Goal: Task Accomplishment & Management: Use online tool/utility

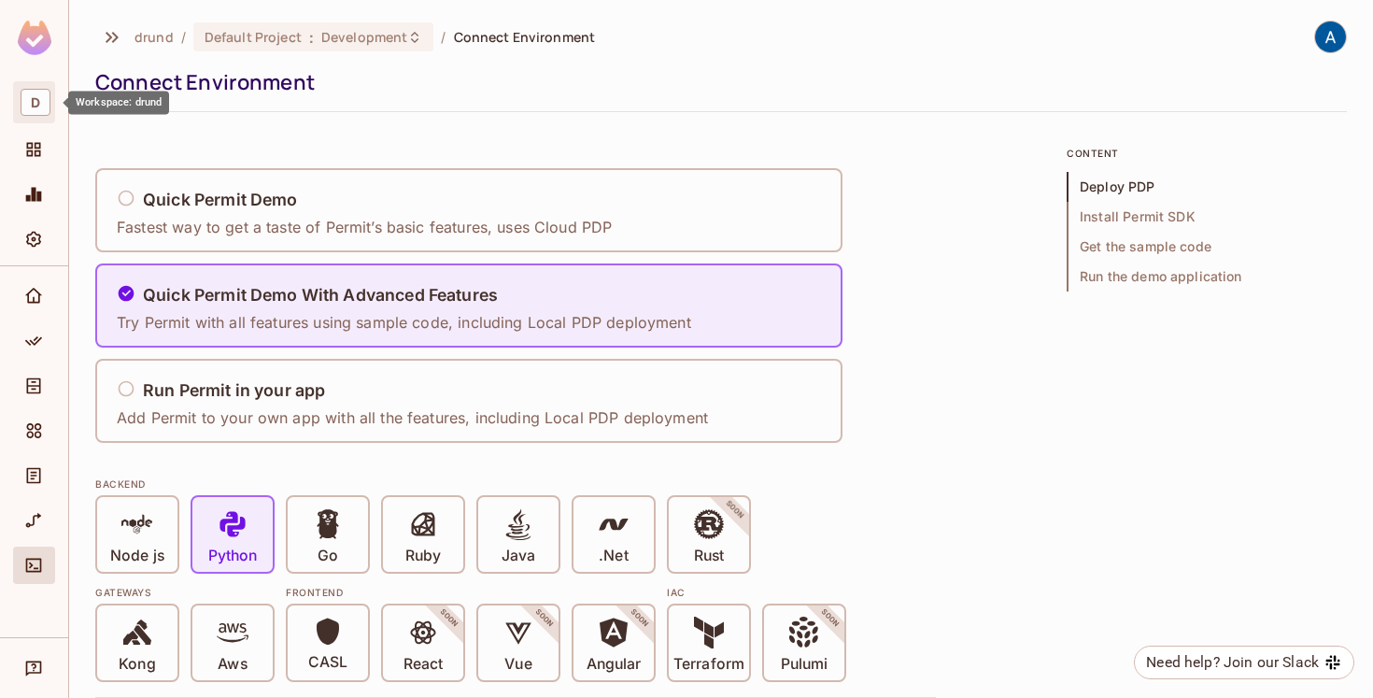
click at [39, 106] on span "D" at bounding box center [36, 102] width 30 height 27
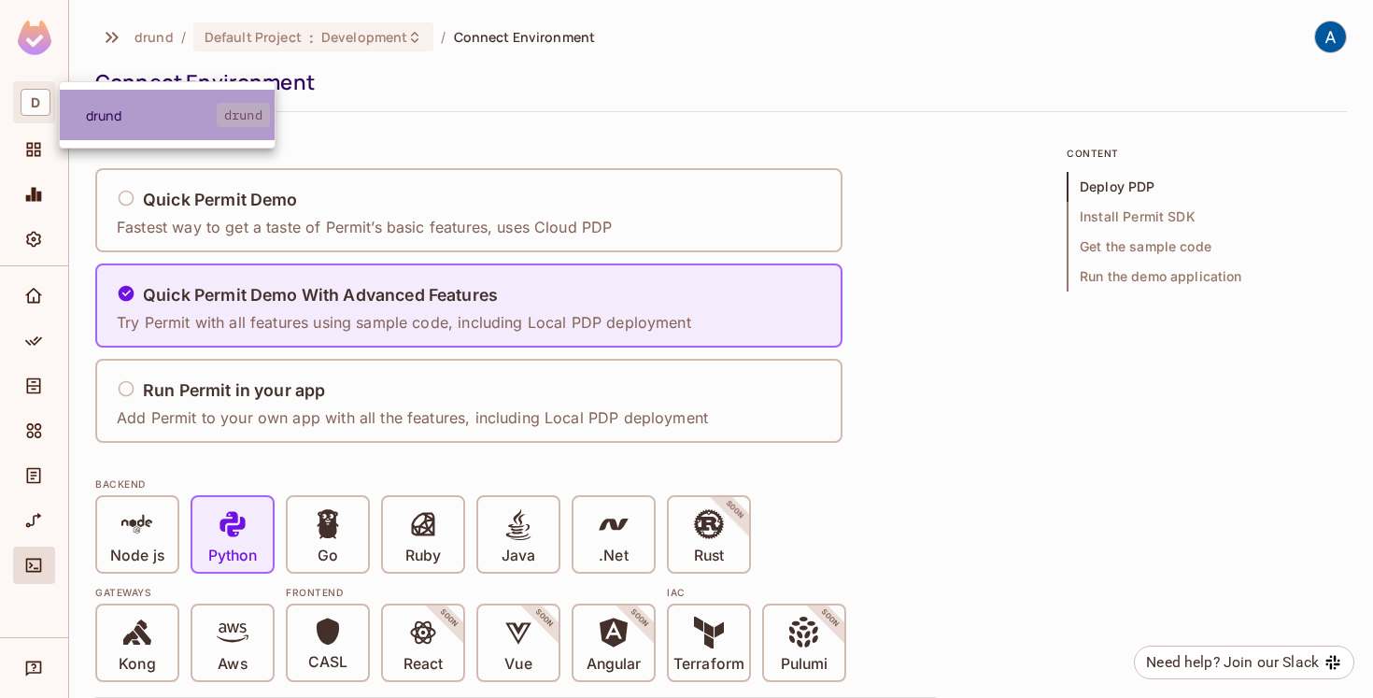
click at [92, 120] on span "drund" at bounding box center [151, 115] width 131 height 18
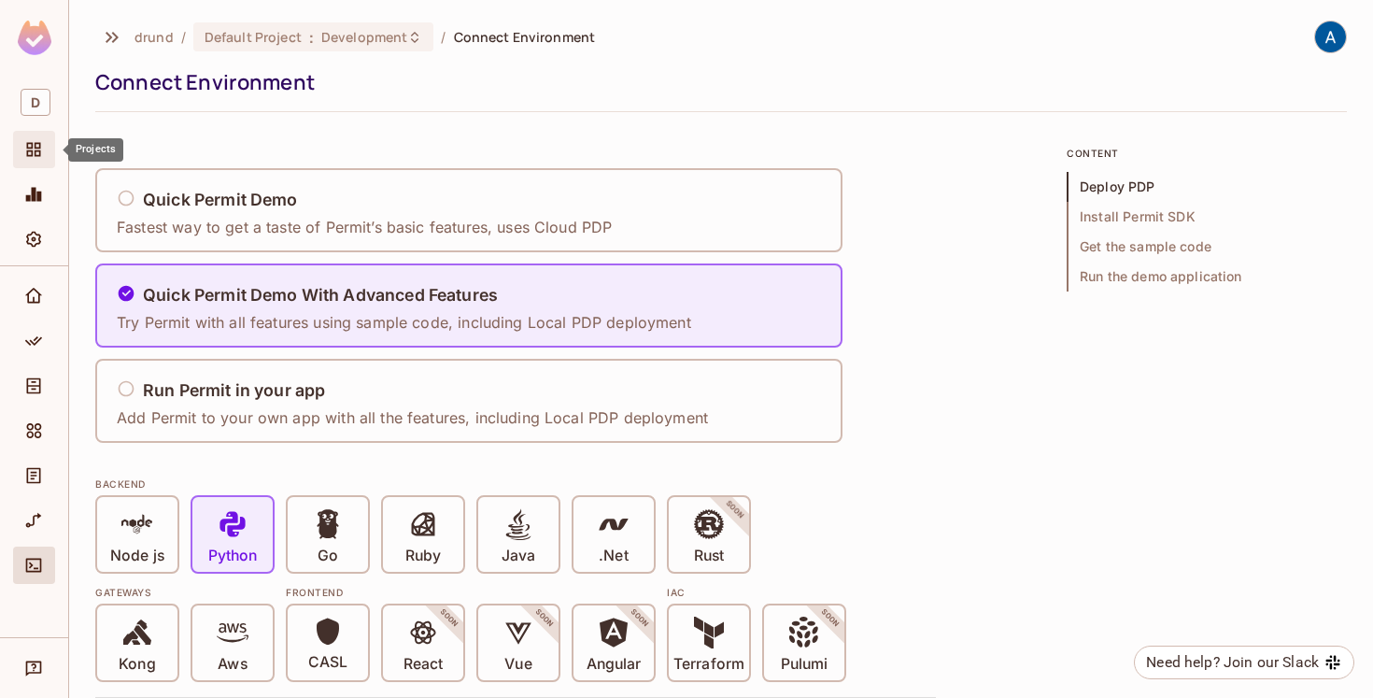
click at [22, 157] on span "Projects" at bounding box center [33, 149] width 22 height 22
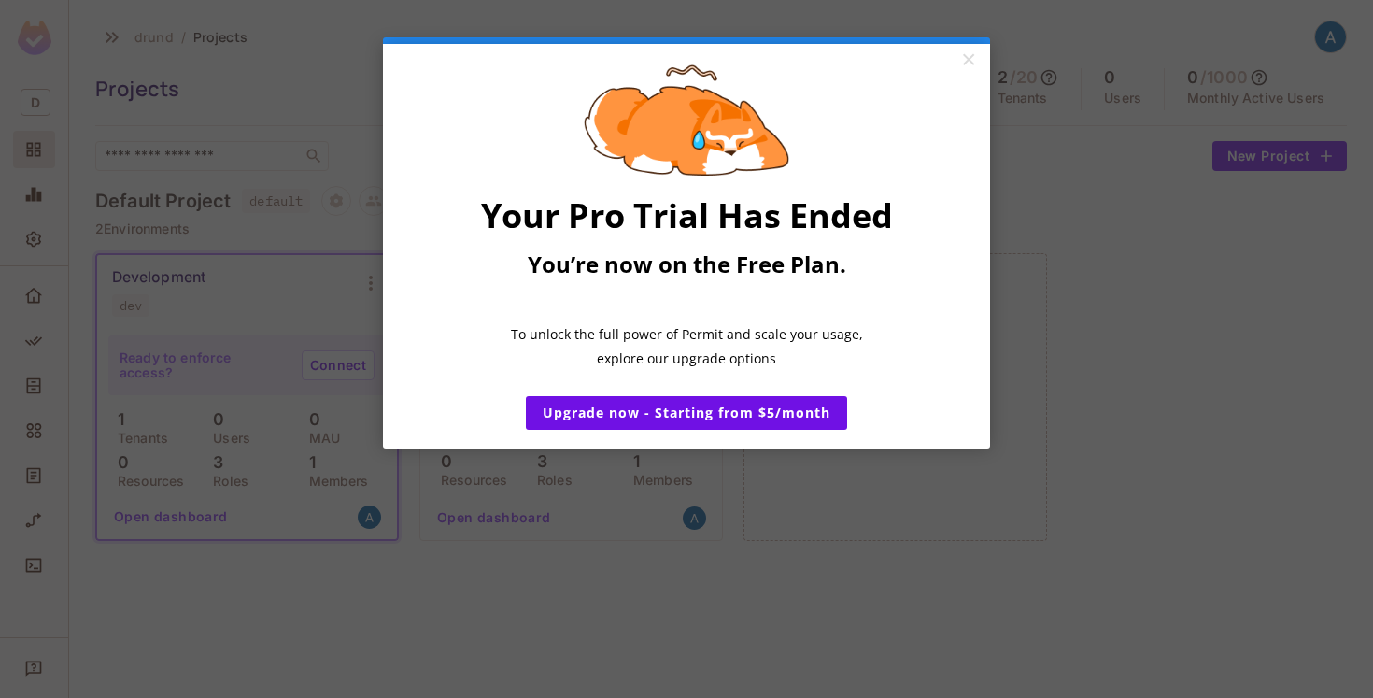
click at [1150, 363] on appcues "× Your Pro Trial Has Ended You’re now on the Free Plan. ​ To unlock the full po…" at bounding box center [686, 349] width 1373 height 698
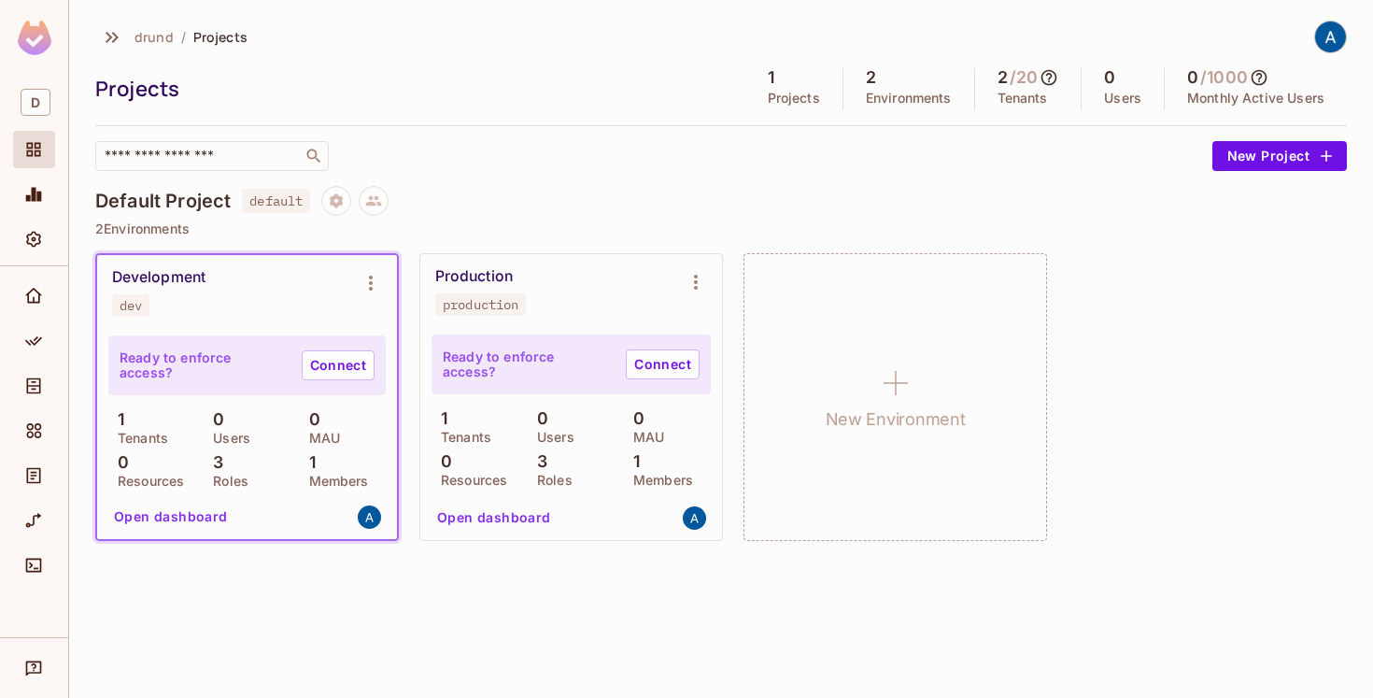
click at [201, 511] on button "Open dashboard" at bounding box center [170, 516] width 129 height 30
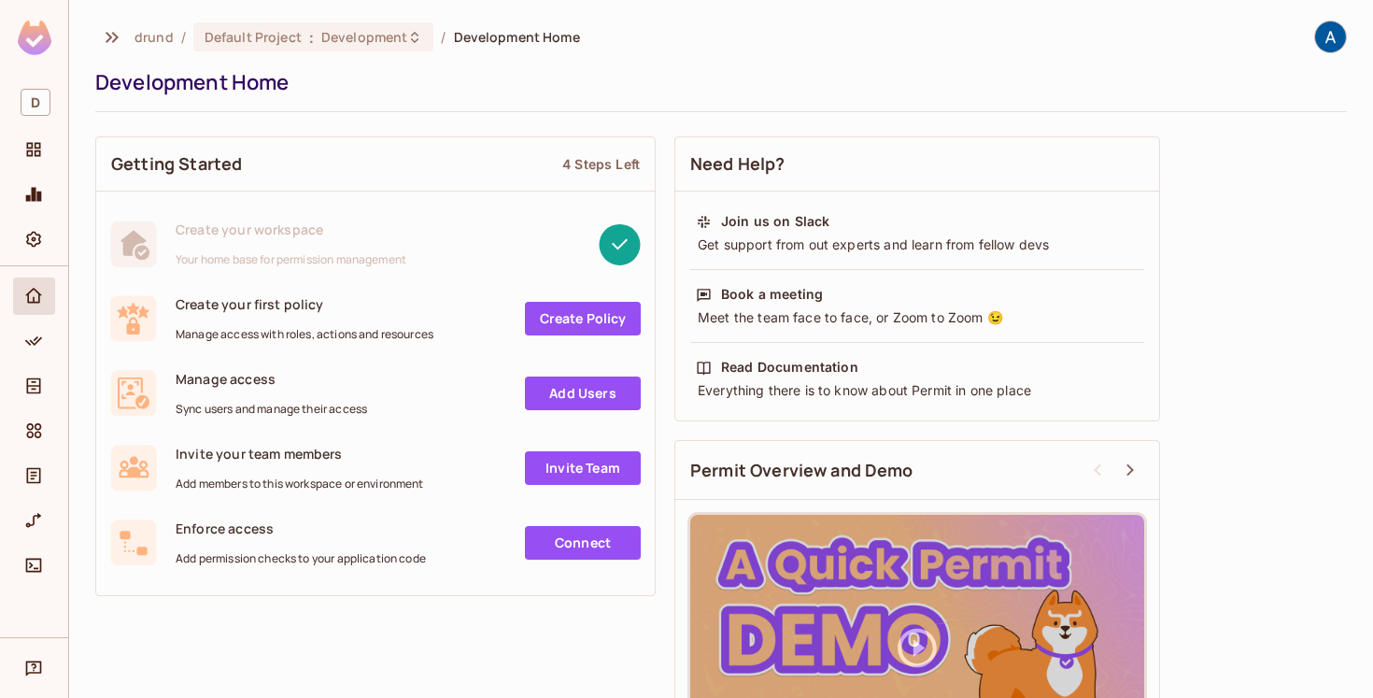
click at [559, 394] on link "Add Users" at bounding box center [583, 393] width 116 height 34
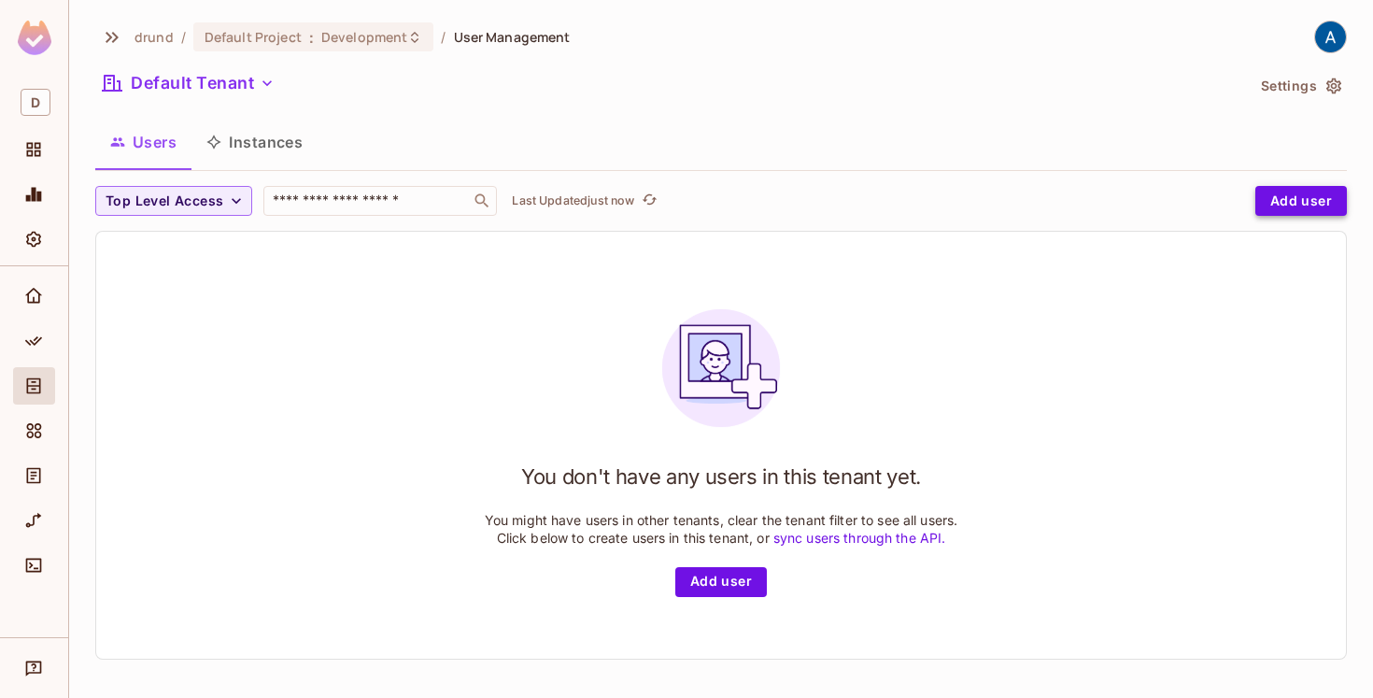
click at [1306, 196] on button "Add user" at bounding box center [1301, 201] width 92 height 30
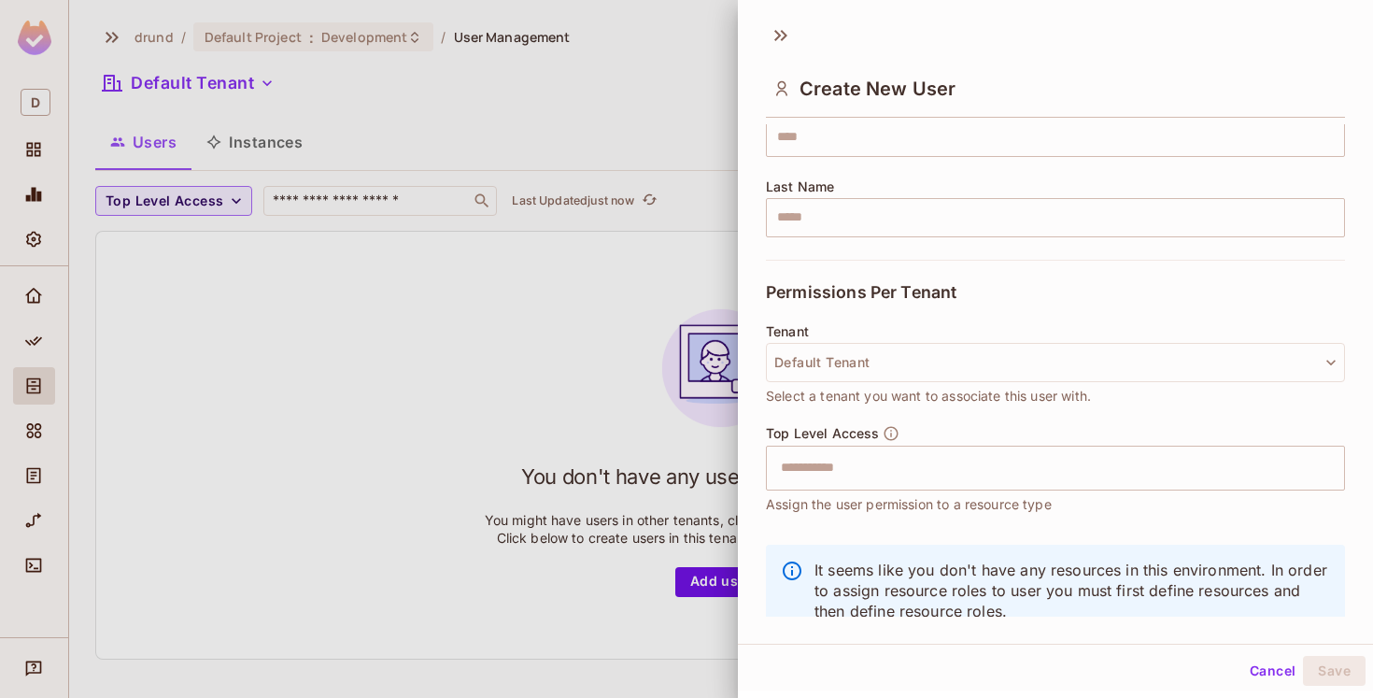
scroll to position [259, 0]
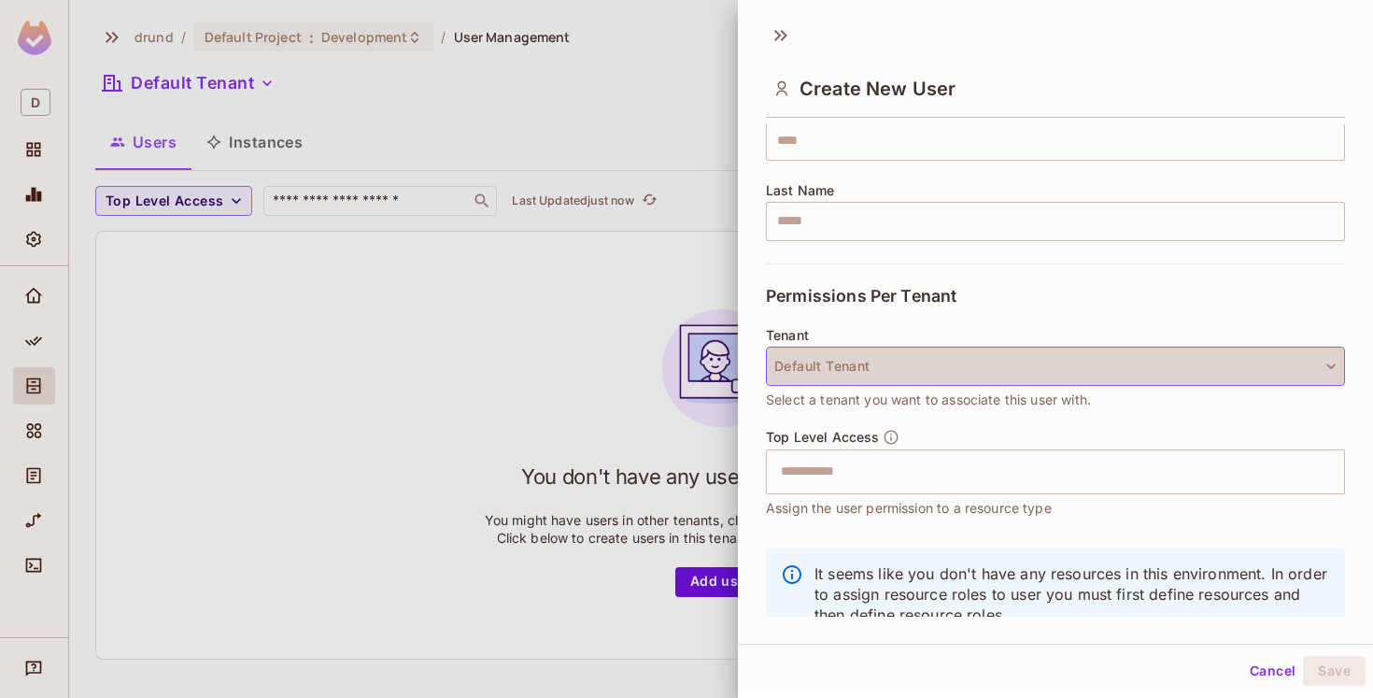
click at [1249, 365] on button "Default Tenant" at bounding box center [1055, 365] width 579 height 39
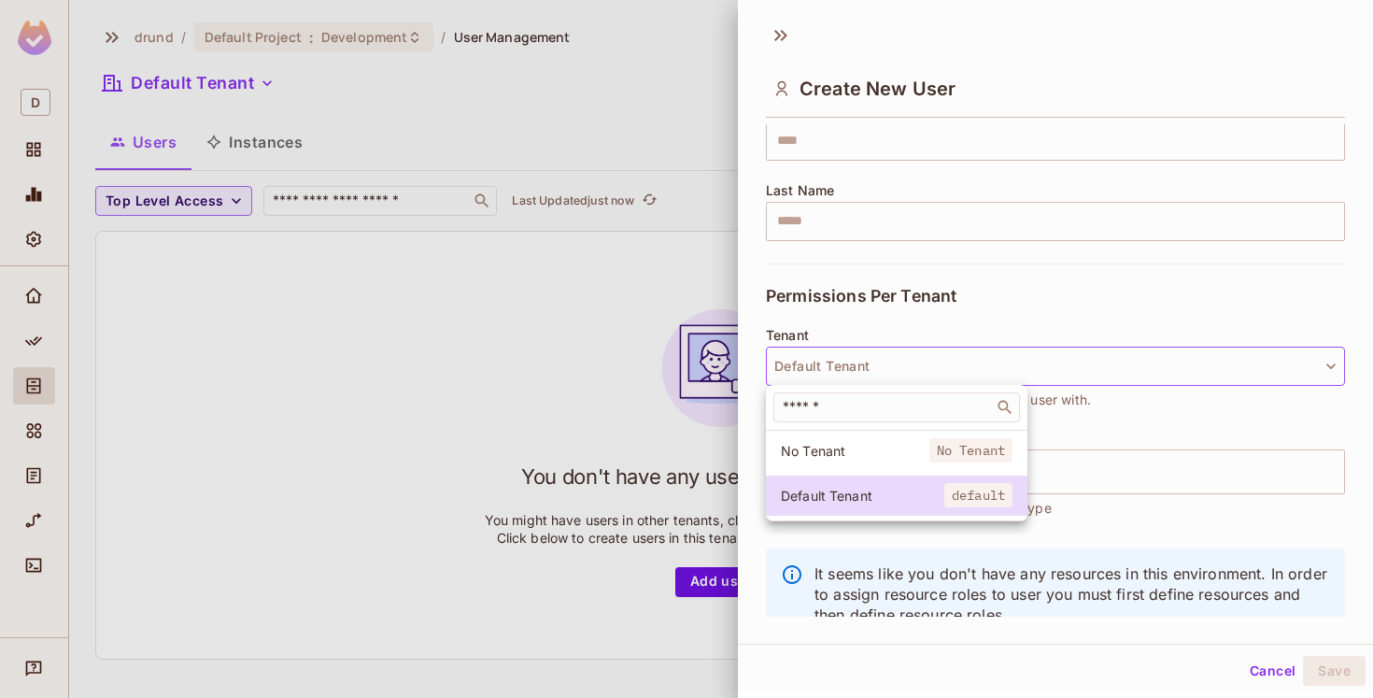
click at [1200, 310] on div at bounding box center [686, 349] width 1373 height 698
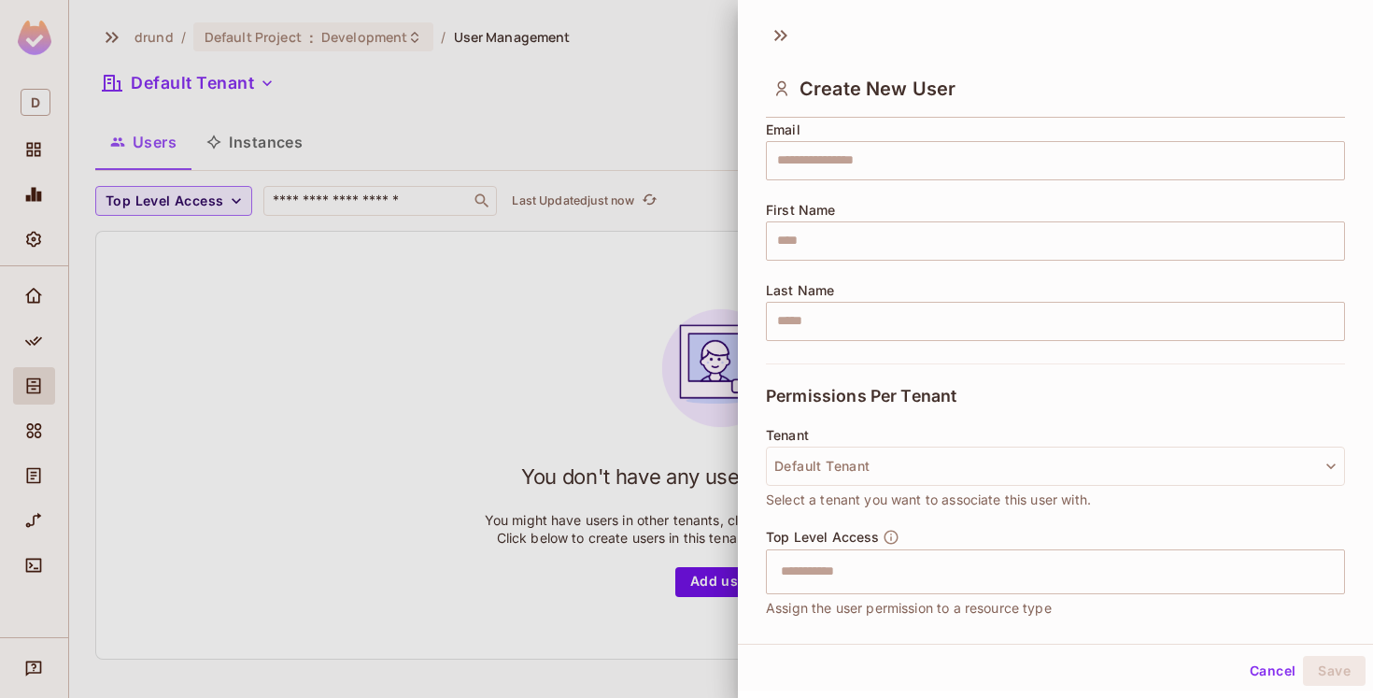
scroll to position [0, 0]
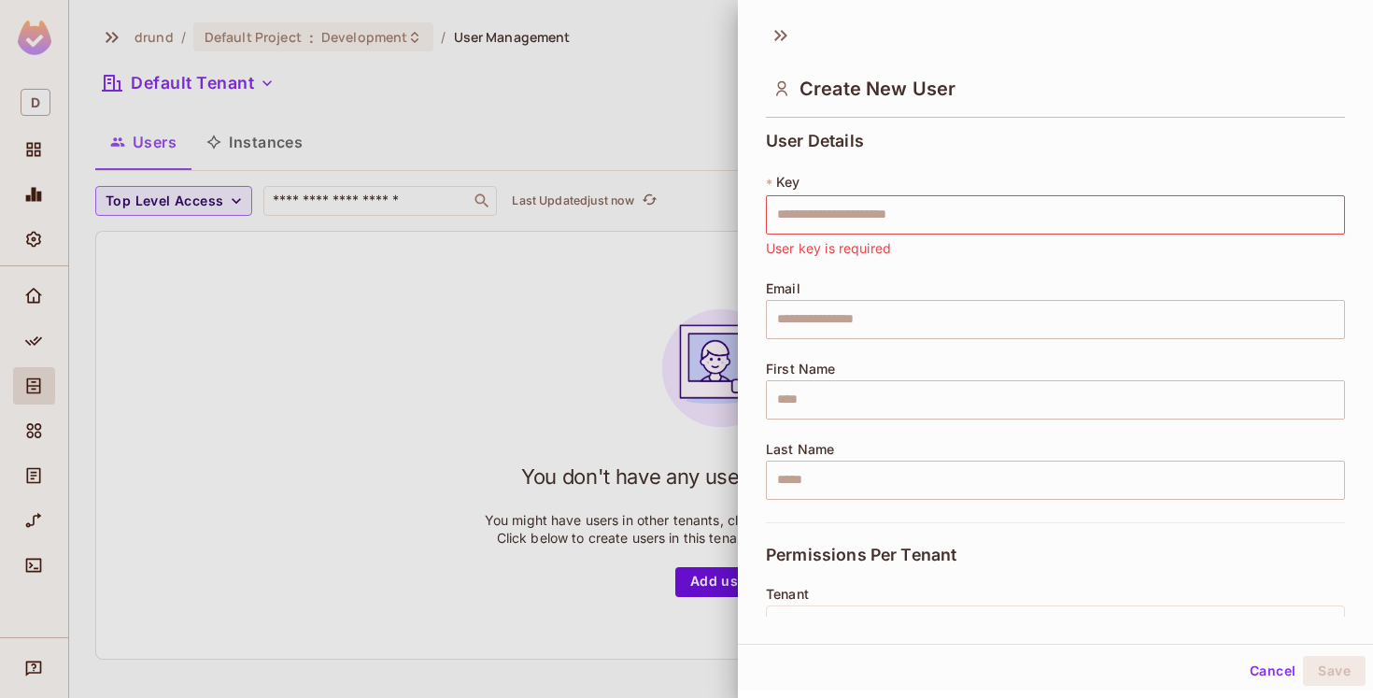
click at [1260, 671] on button "Cancel" at bounding box center [1272, 671] width 61 height 30
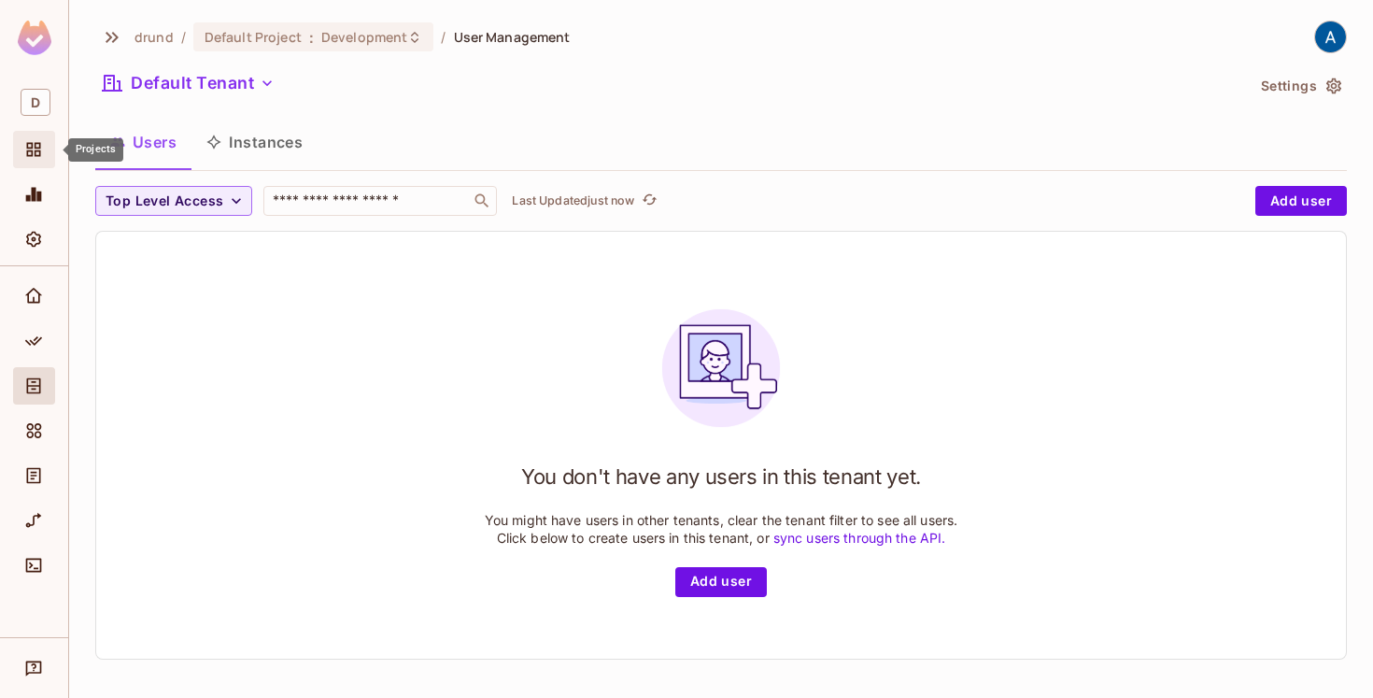
click at [39, 144] on icon "Projects" at bounding box center [34, 150] width 14 height 14
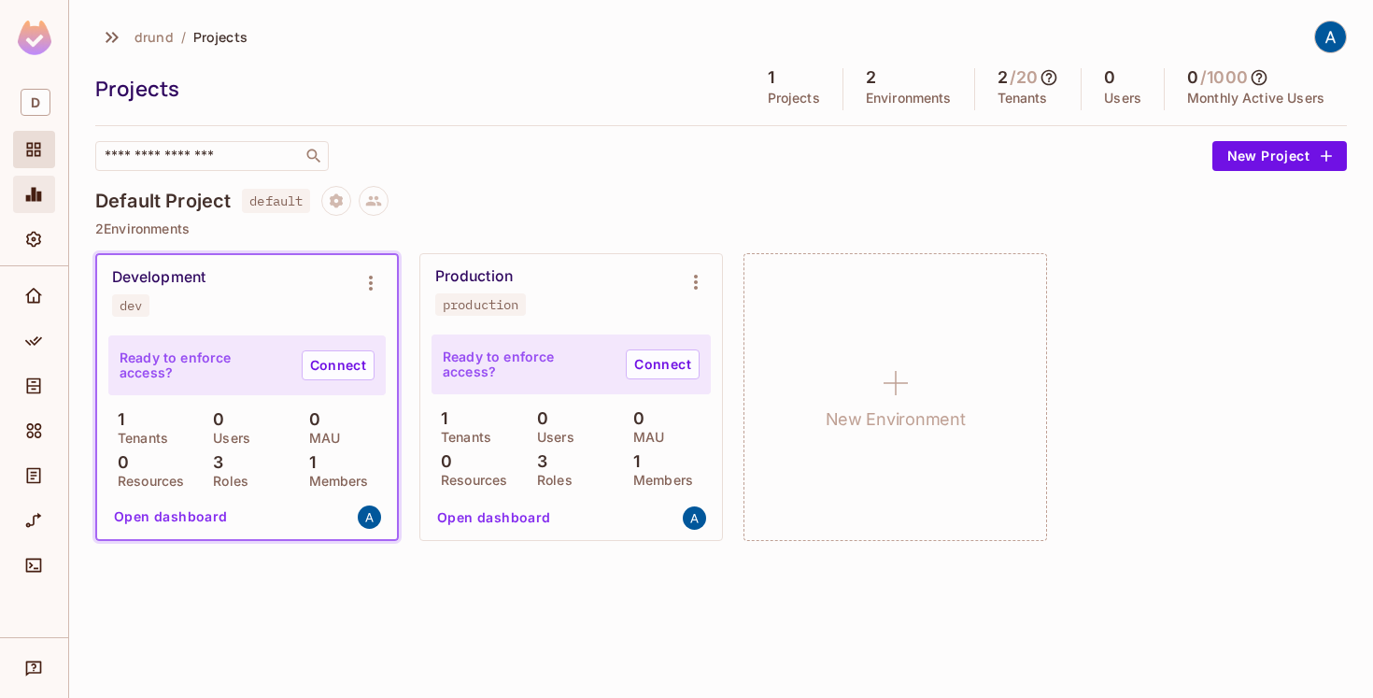
click at [39, 187] on icon "Monitoring" at bounding box center [33, 194] width 19 height 19
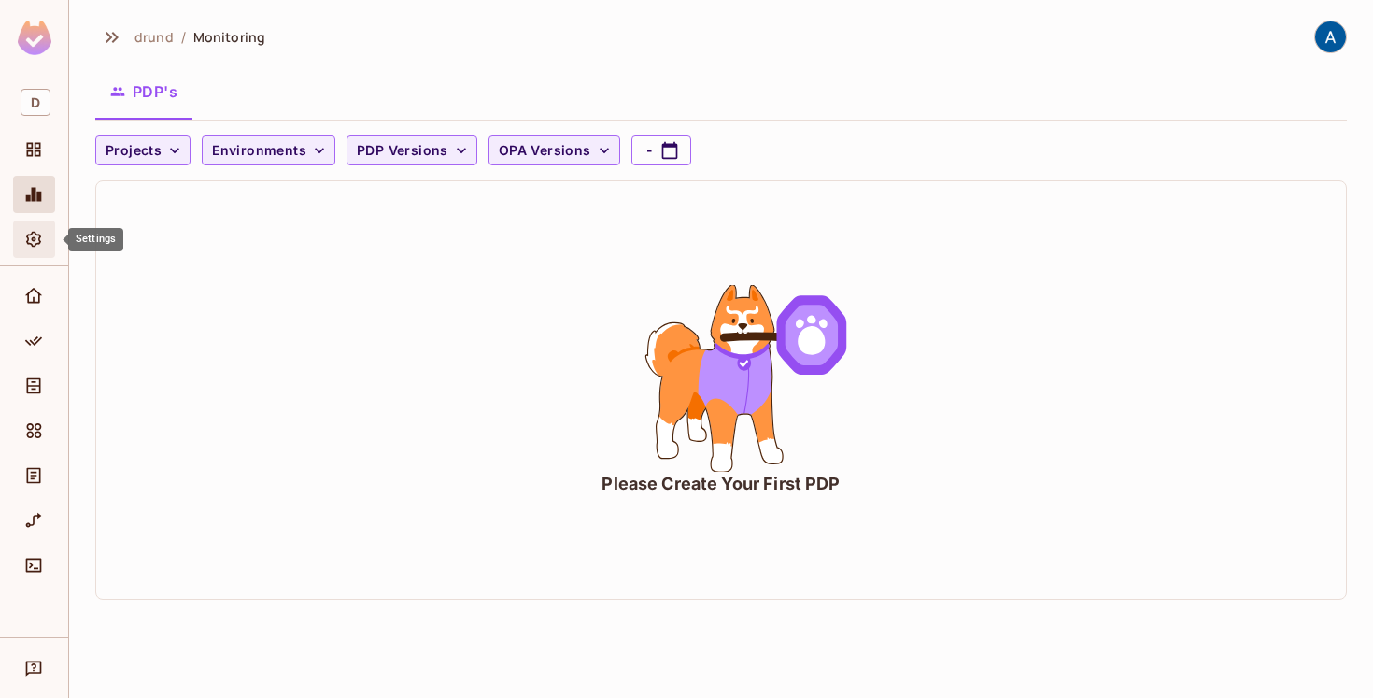
click at [36, 244] on icon "Settings" at bounding box center [33, 240] width 15 height 16
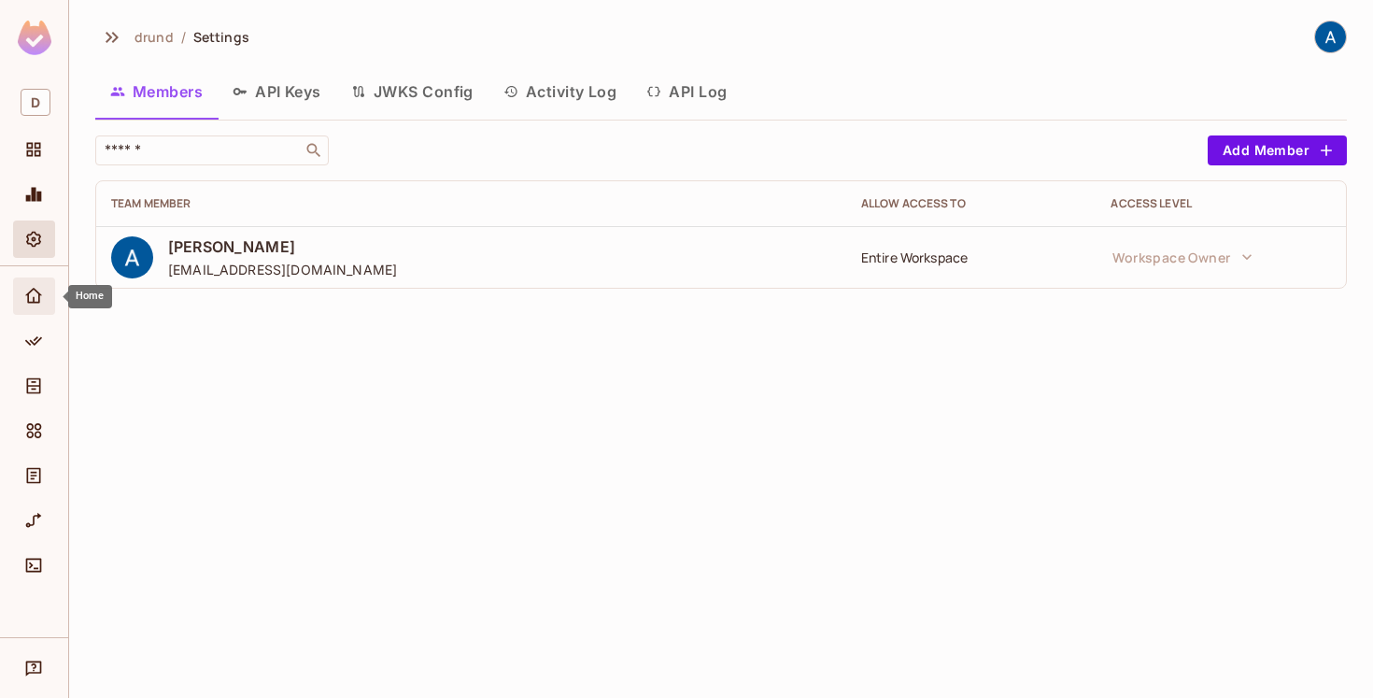
click at [34, 306] on span "Home" at bounding box center [33, 296] width 22 height 22
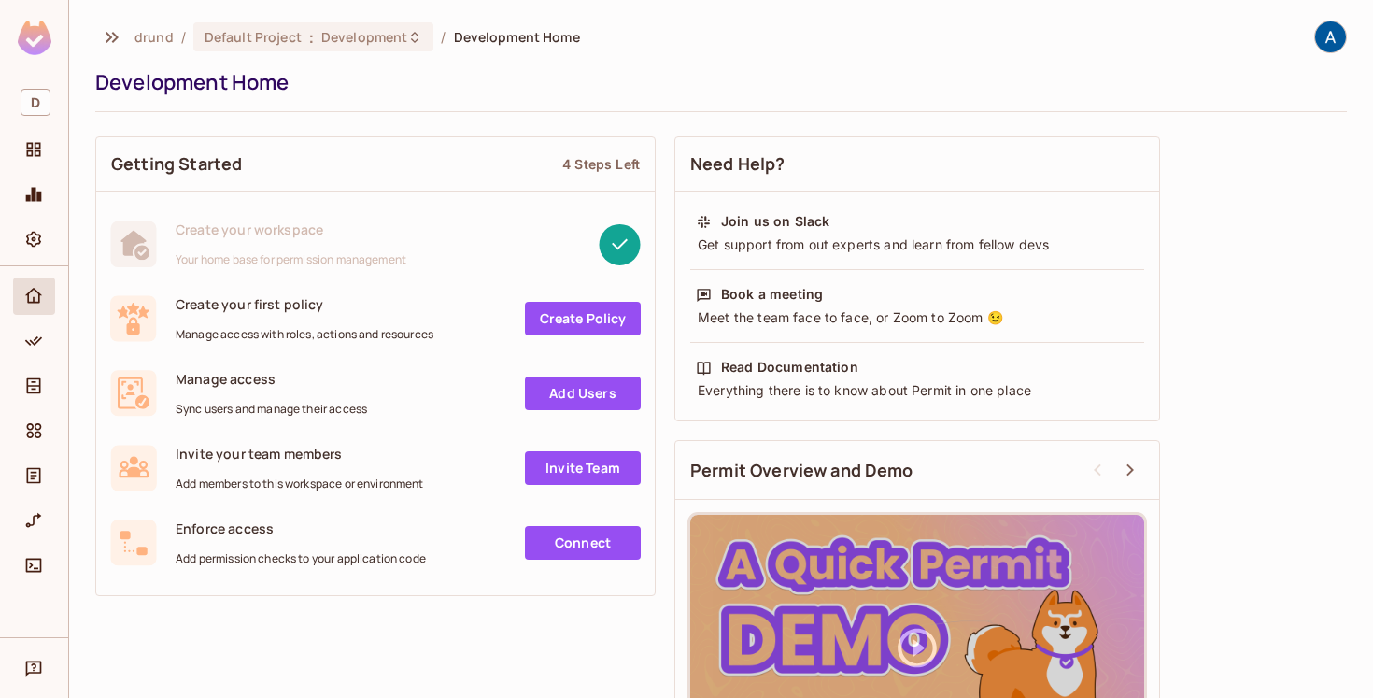
click at [547, 473] on link "Invite Team" at bounding box center [583, 468] width 116 height 34
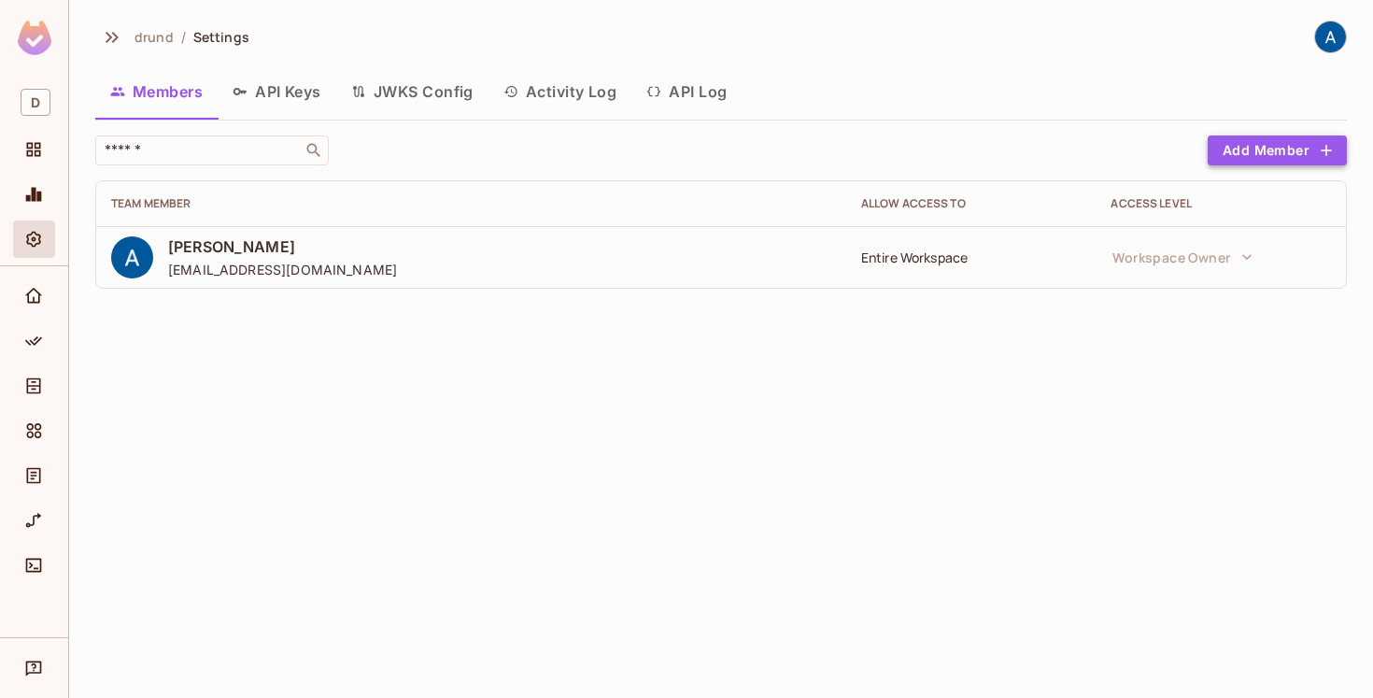
click at [1253, 156] on button "Add Member" at bounding box center [1276, 150] width 139 height 30
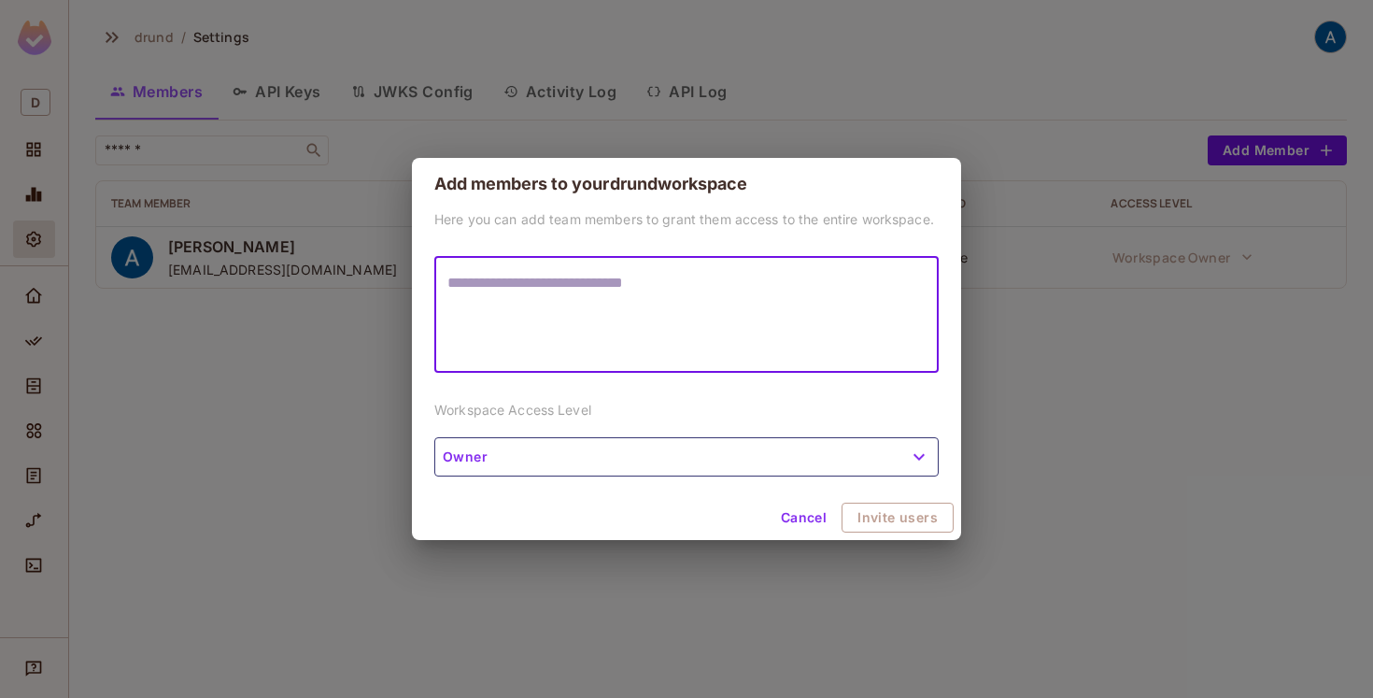
click at [811, 513] on button "Cancel" at bounding box center [803, 517] width 61 height 30
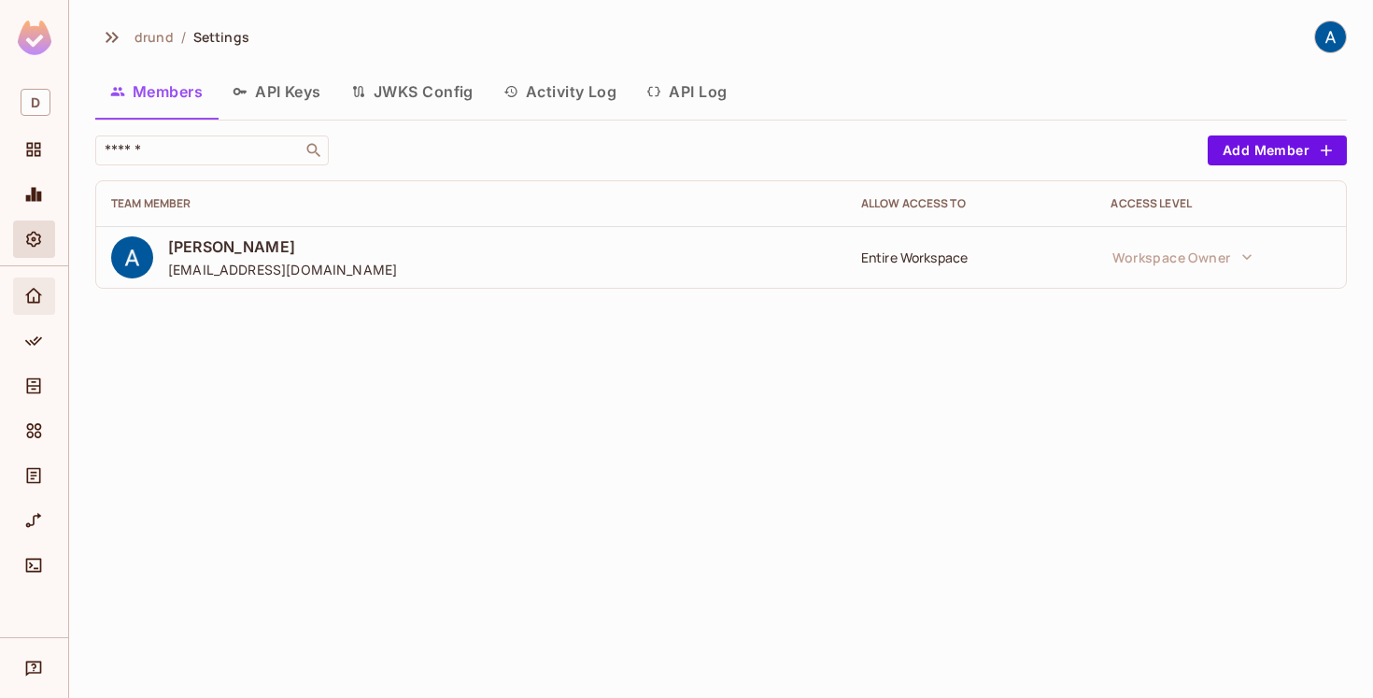
click at [24, 294] on icon "Home" at bounding box center [33, 296] width 19 height 19
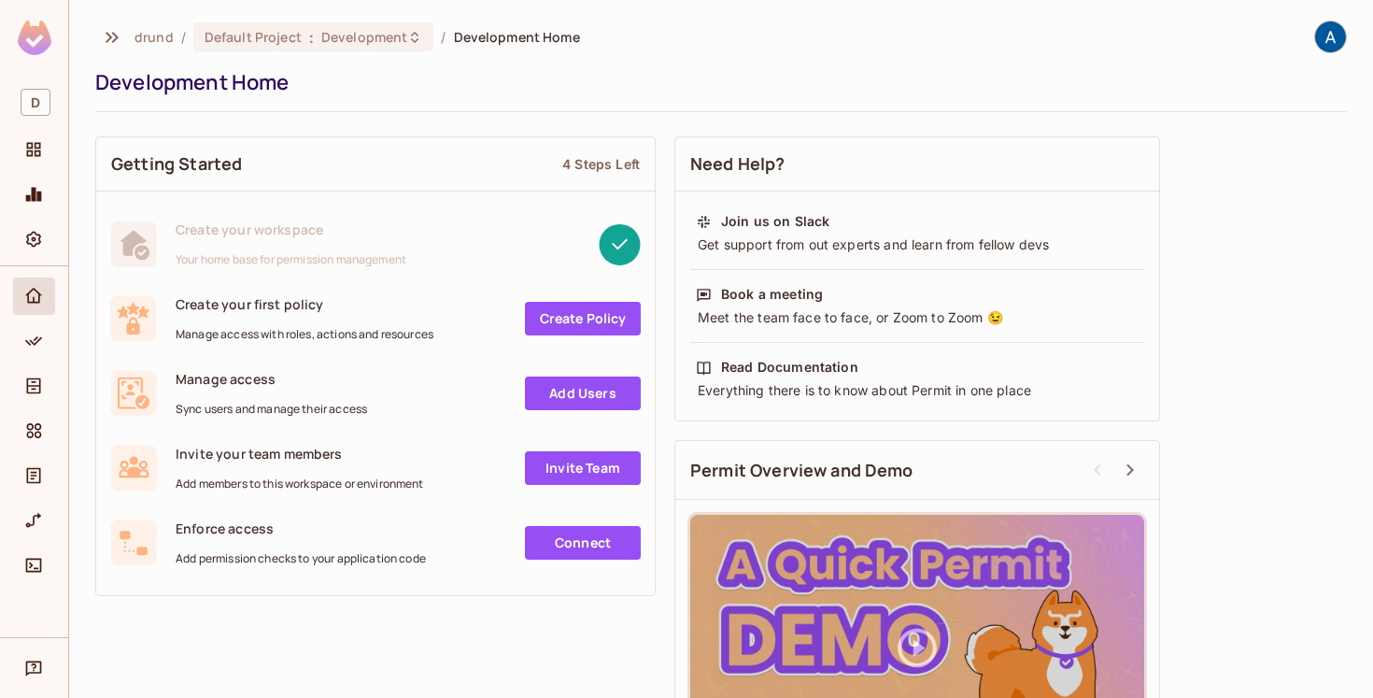
click at [544, 314] on link "Create Policy" at bounding box center [583, 319] width 116 height 34
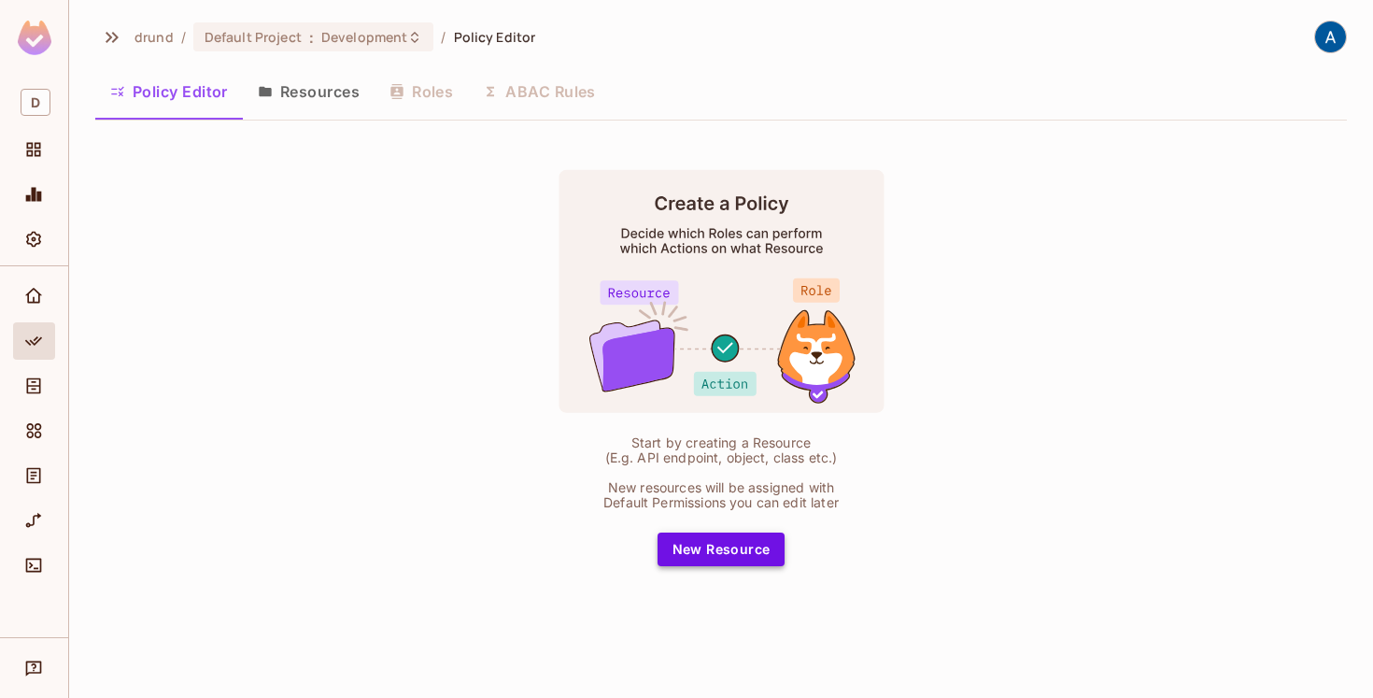
click at [691, 551] on button "New Resource" at bounding box center [721, 549] width 128 height 34
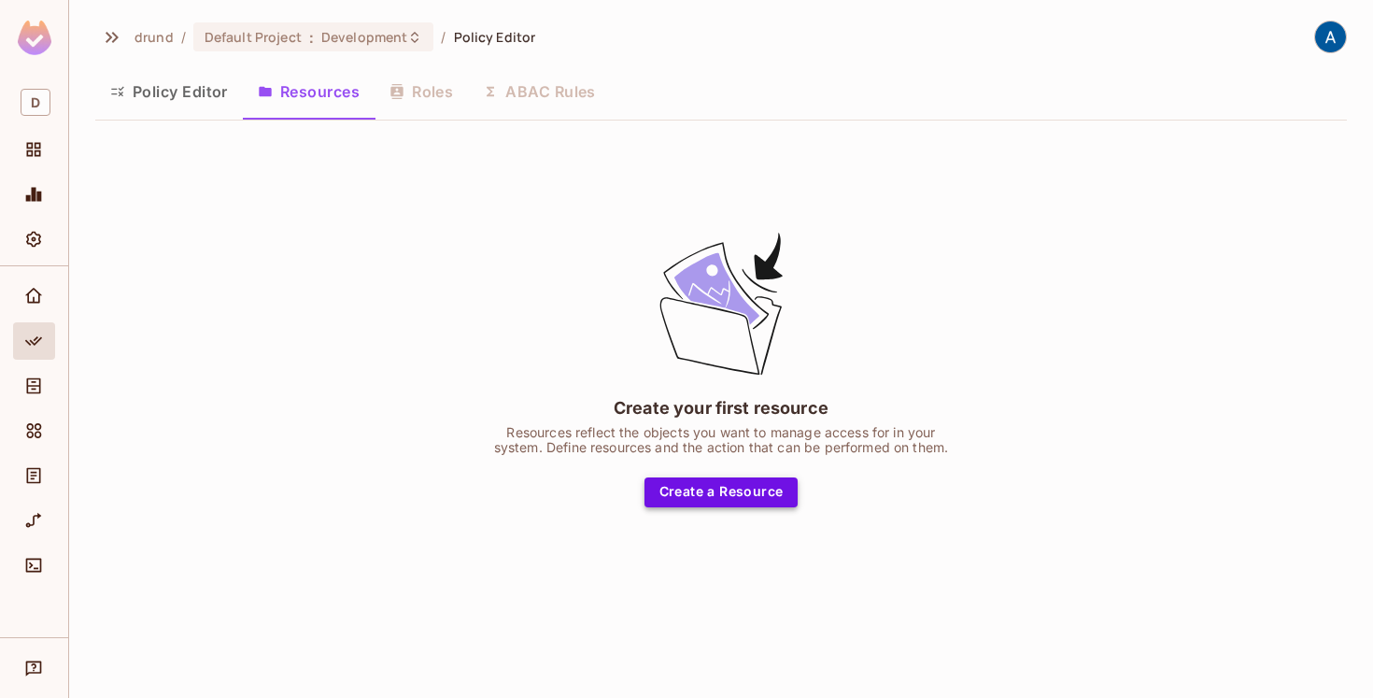
click at [696, 488] on button "Create a Resource" at bounding box center [721, 492] width 154 height 30
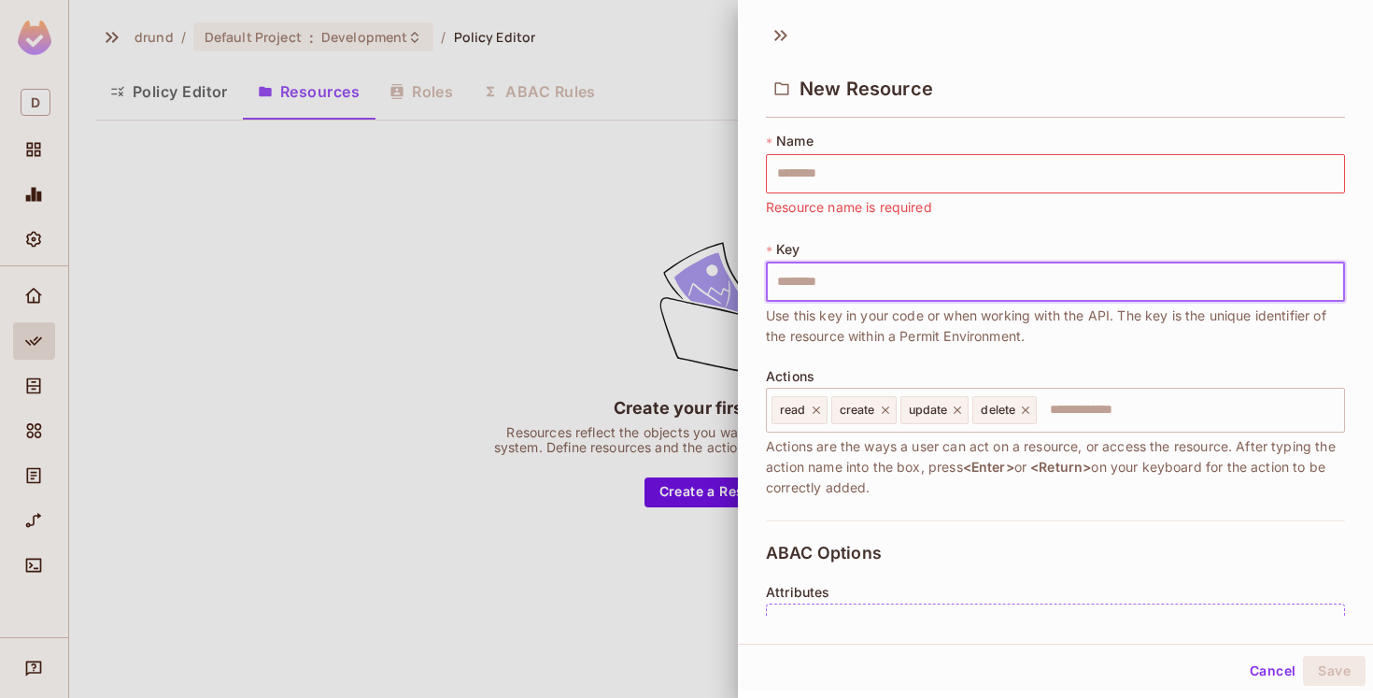
click at [968, 286] on input "text" at bounding box center [1055, 281] width 579 height 39
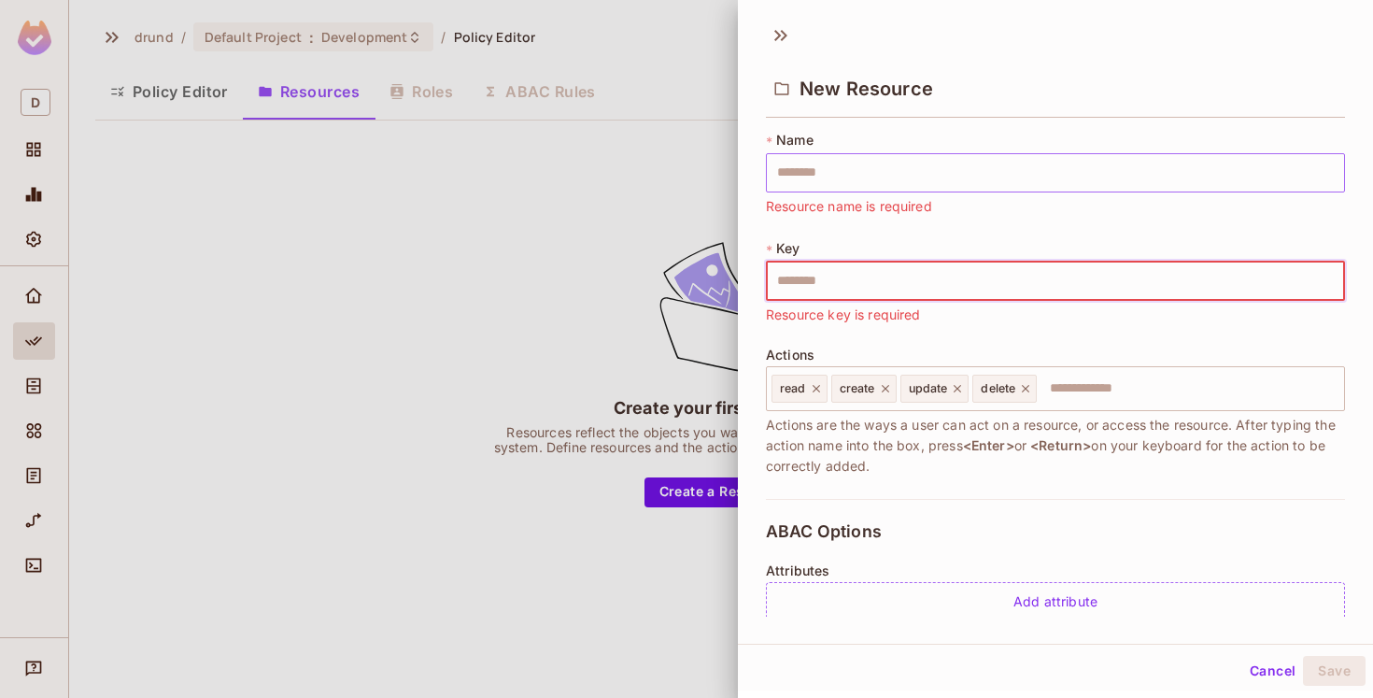
click at [859, 186] on input "text" at bounding box center [1055, 172] width 579 height 39
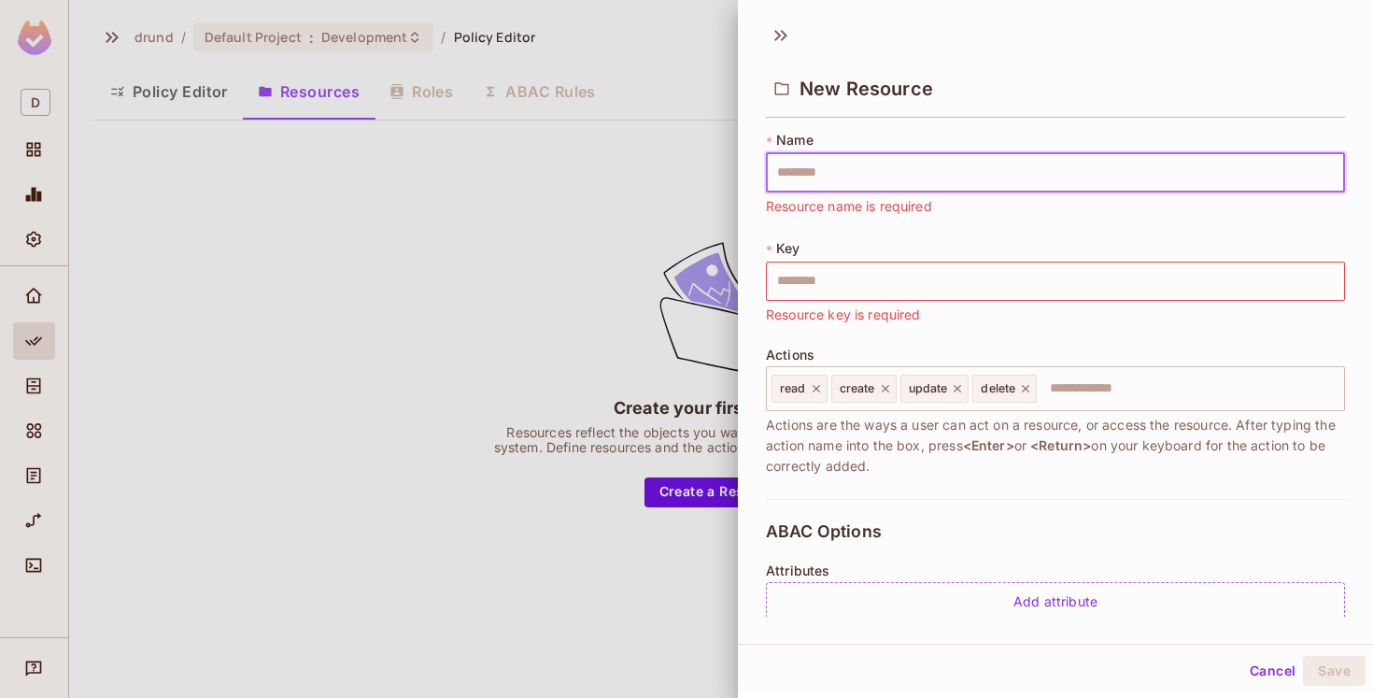
paste input "**********"
type input "**********"
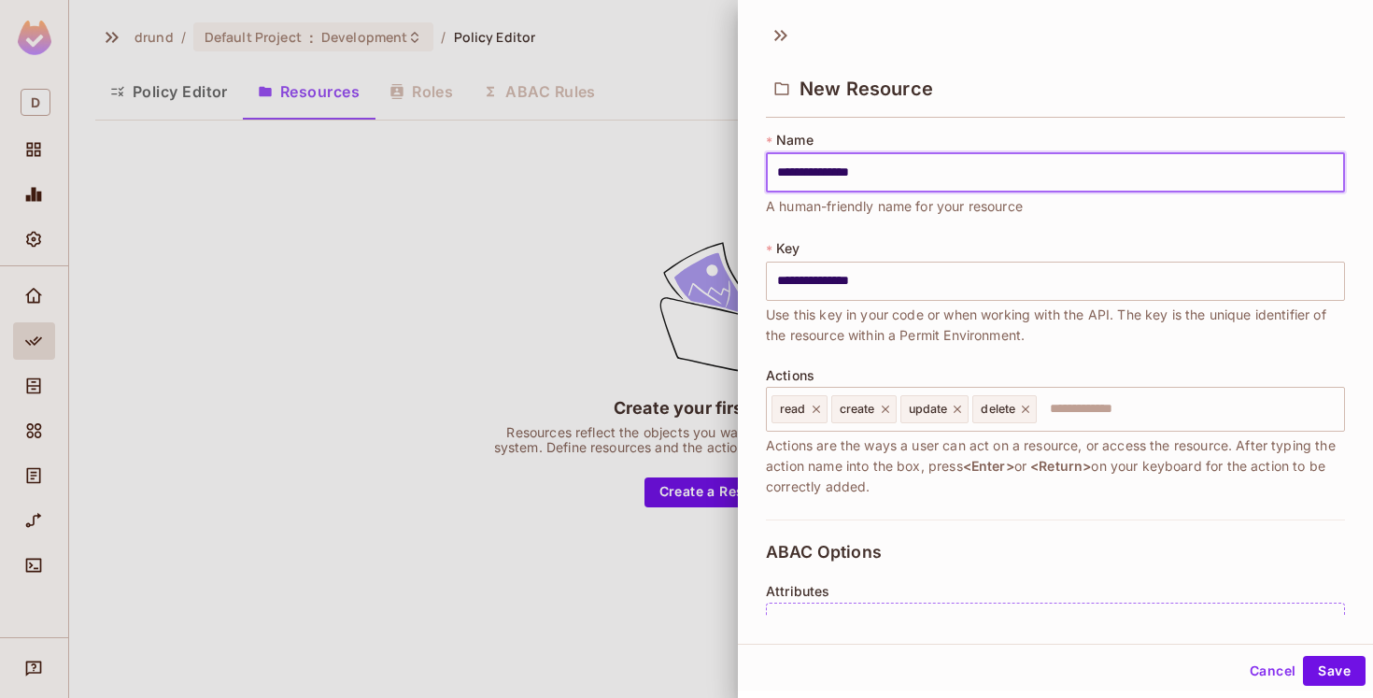
type input "**********"
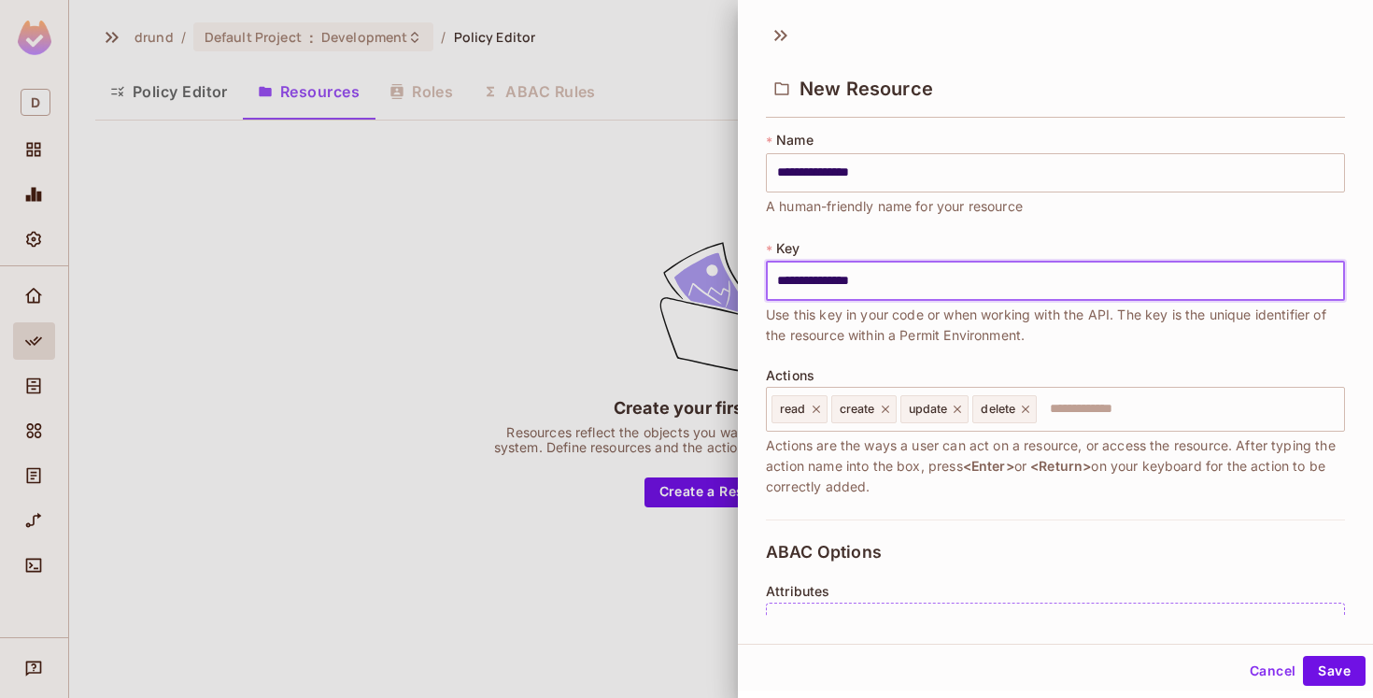
paste input "text"
type input "**********"
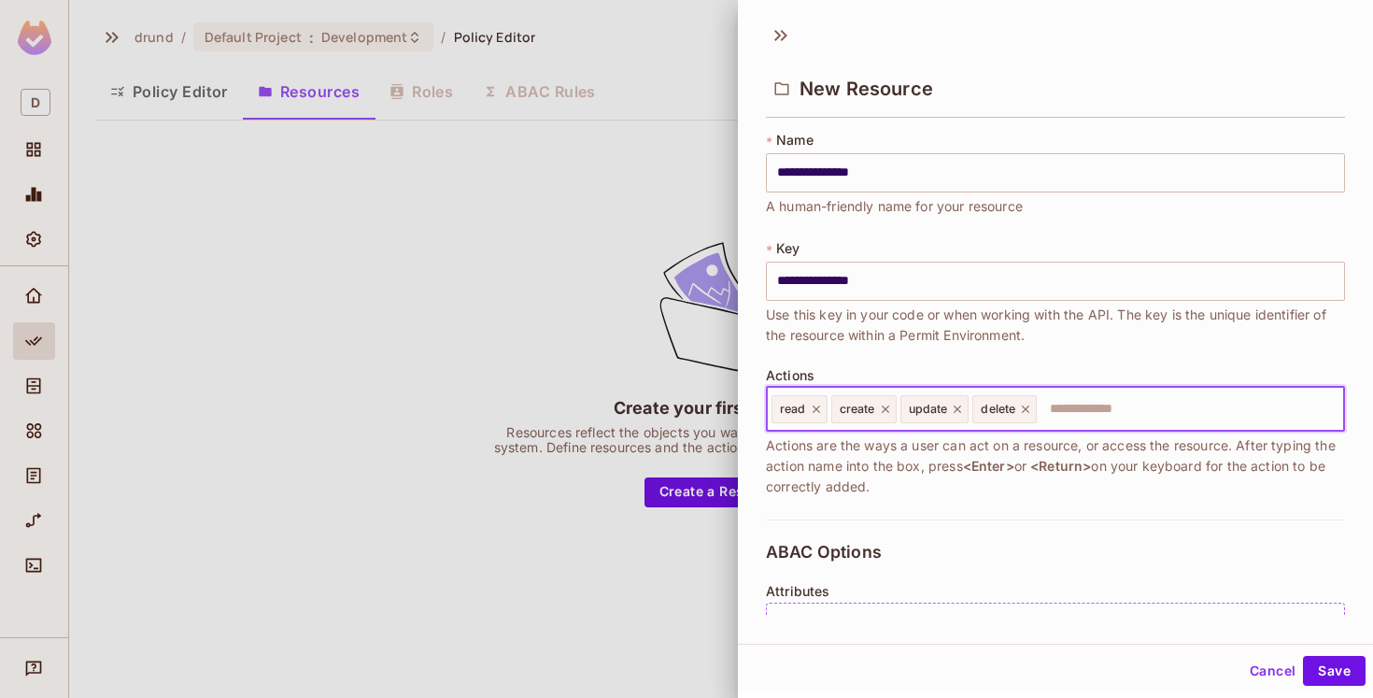
click at [1080, 415] on input "text" at bounding box center [1187, 408] width 298 height 37
type input "******"
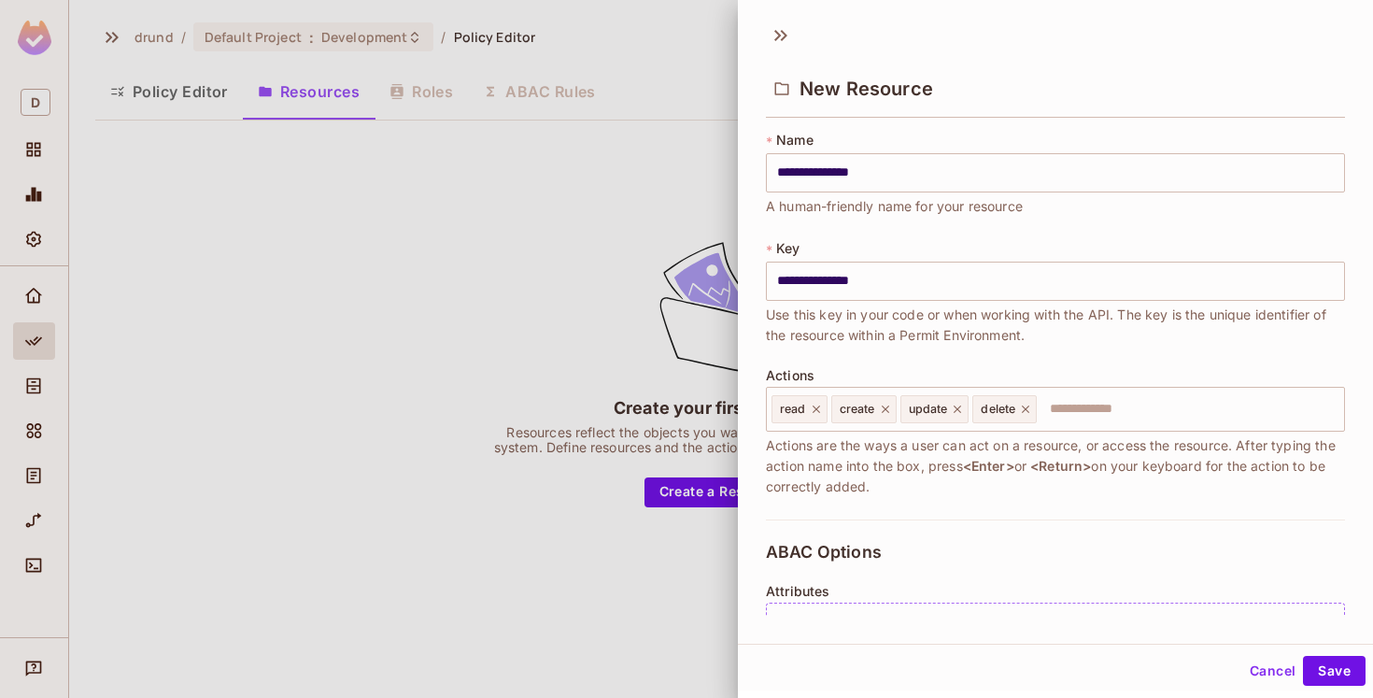
click at [1094, 491] on span "Actions are the ways a user can act on a resource, or access the resource. Afte…" at bounding box center [1055, 466] width 579 height 62
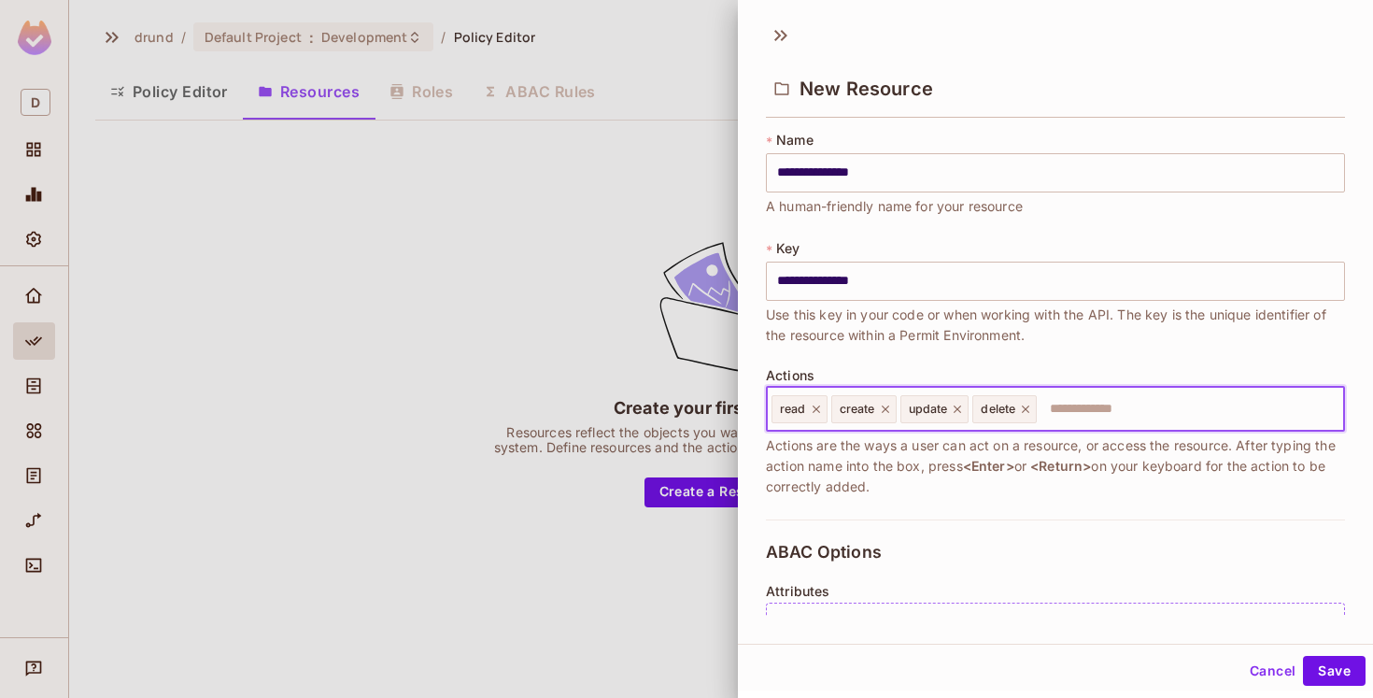
click at [1114, 403] on input "text" at bounding box center [1187, 408] width 298 height 37
type input "******"
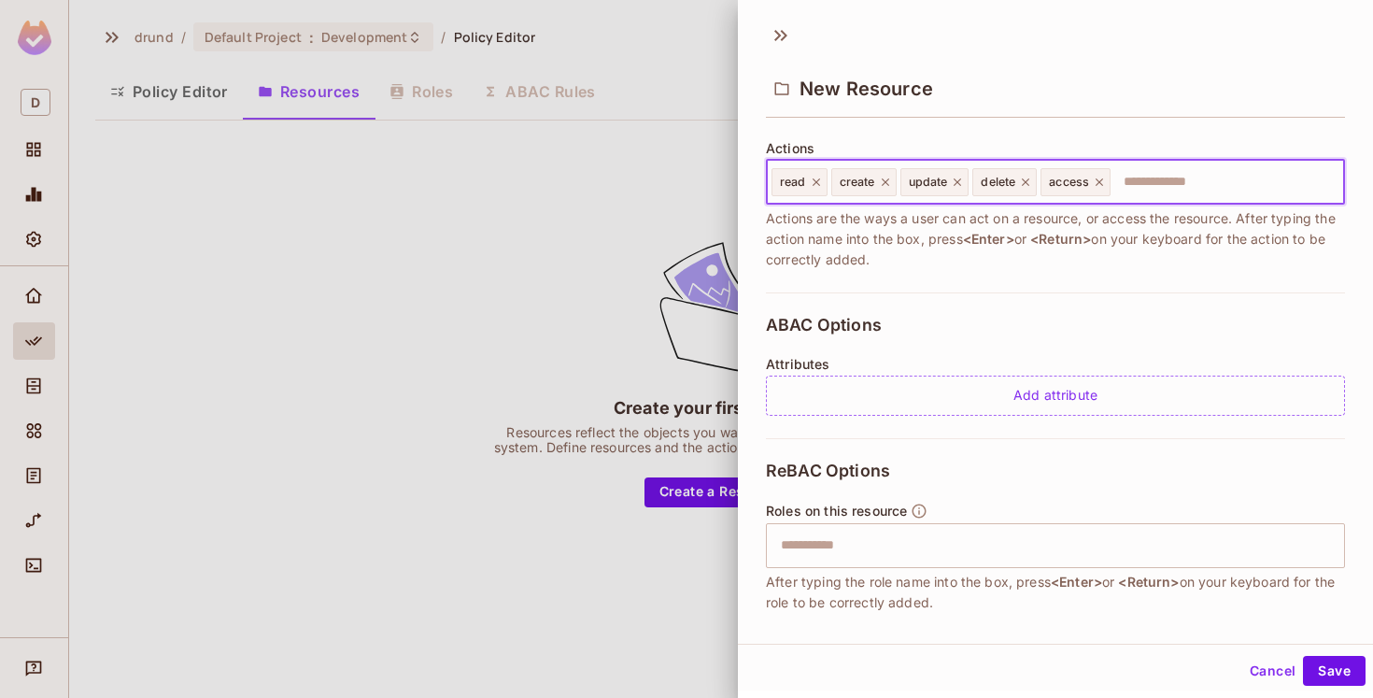
scroll to position [0, 0]
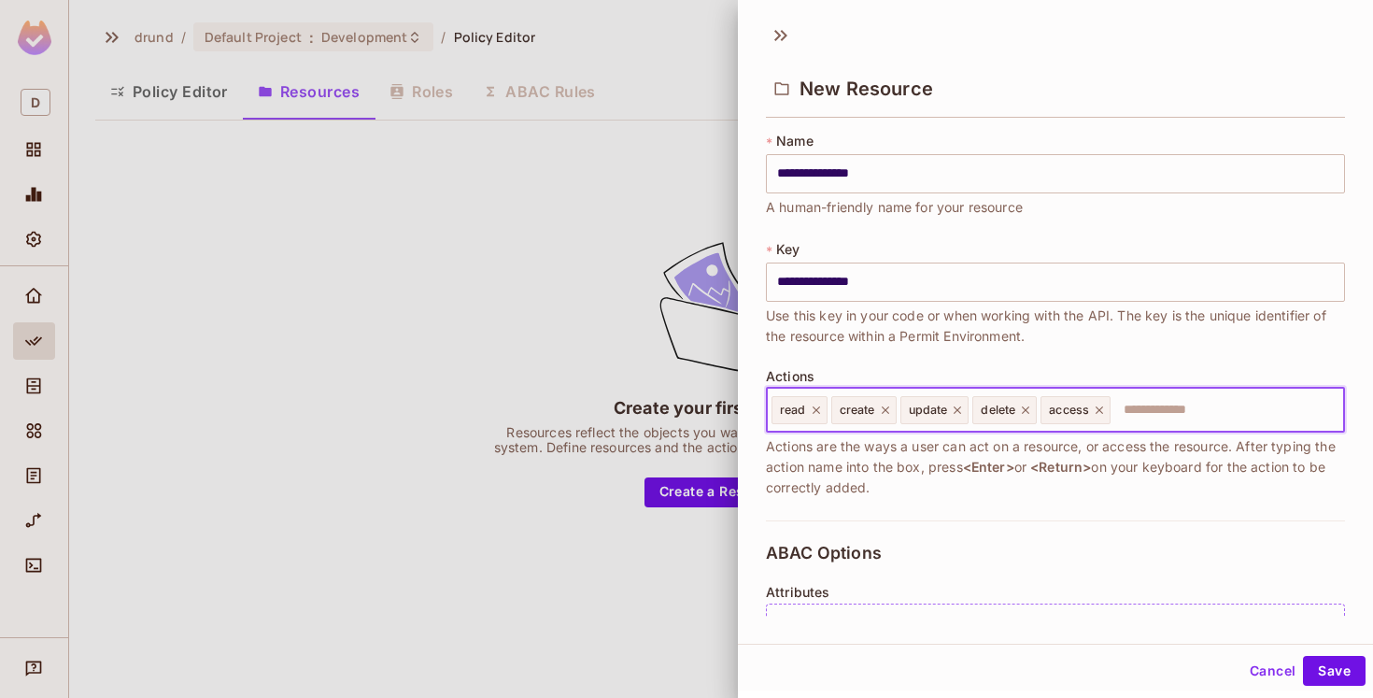
click at [814, 412] on icon at bounding box center [816, 409] width 13 height 13
click at [828, 410] on icon at bounding box center [825, 409] width 13 height 13
click at [827, 410] on icon at bounding box center [829, 409] width 13 height 13
click at [826, 410] on icon at bounding box center [824, 409] width 7 height 7
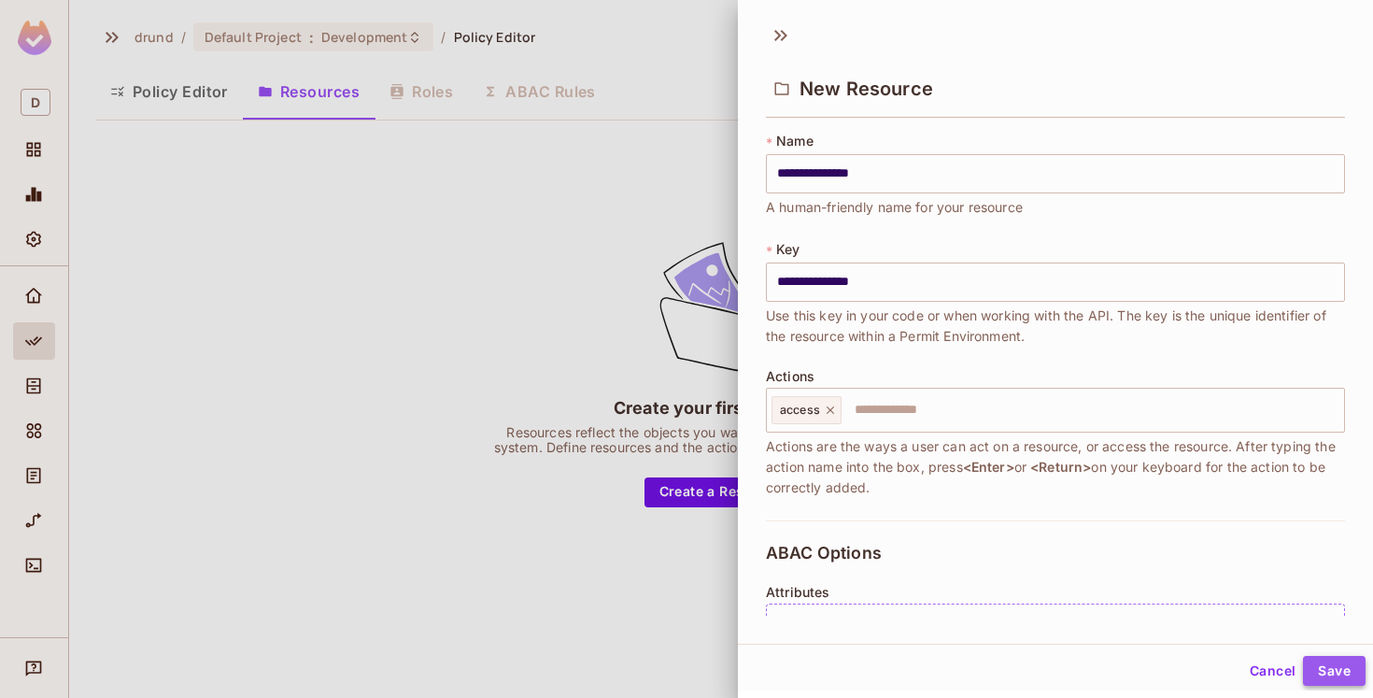
click at [1348, 666] on button "Save" at bounding box center [1334, 671] width 63 height 30
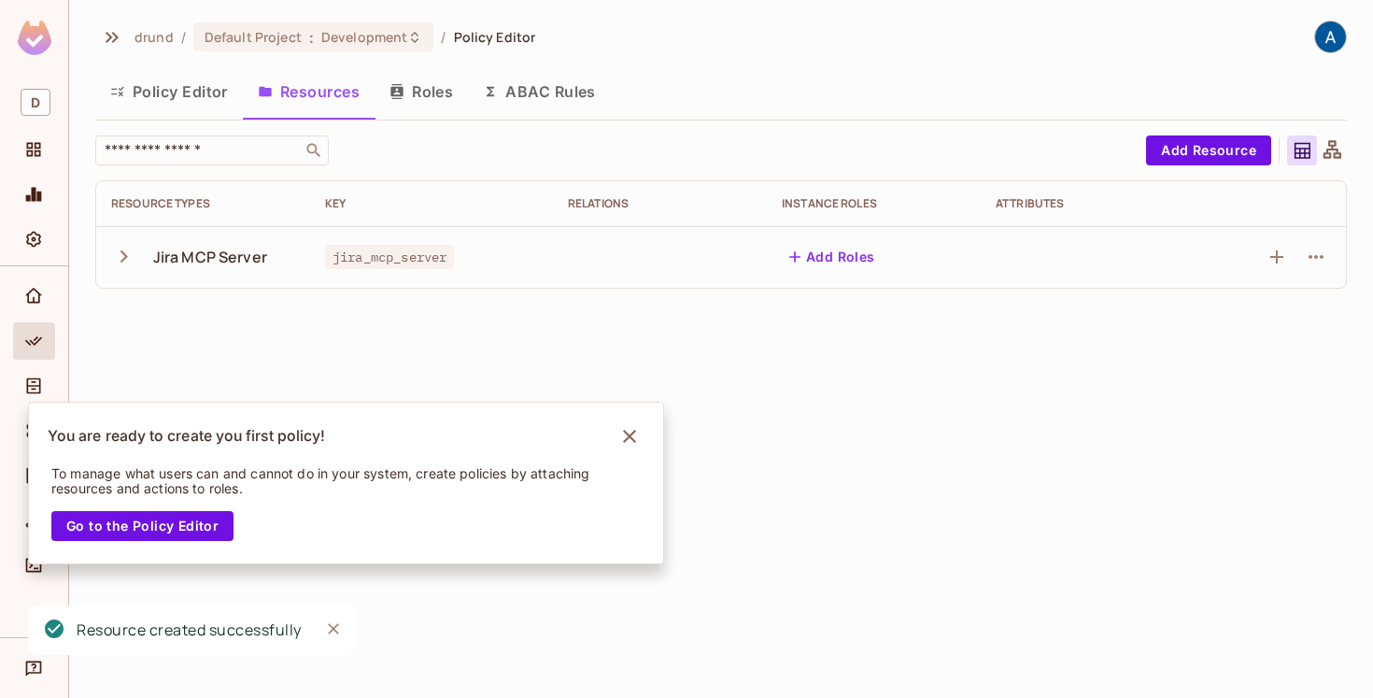
click at [123, 253] on icon "button" at bounding box center [123, 256] width 7 height 12
click at [123, 253] on icon "button" at bounding box center [123, 256] width 25 height 25
click at [1161, 156] on button "Add Resource" at bounding box center [1208, 150] width 125 height 30
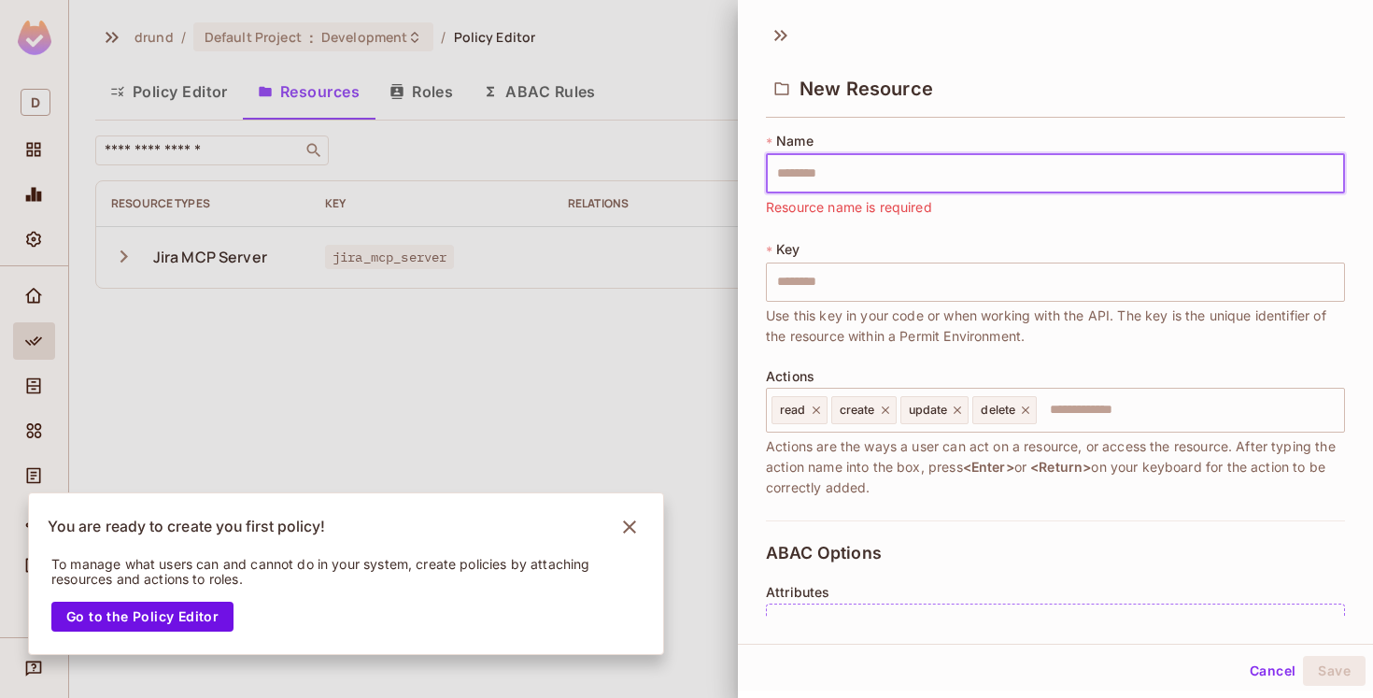
click at [839, 170] on input "text" at bounding box center [1055, 173] width 579 height 39
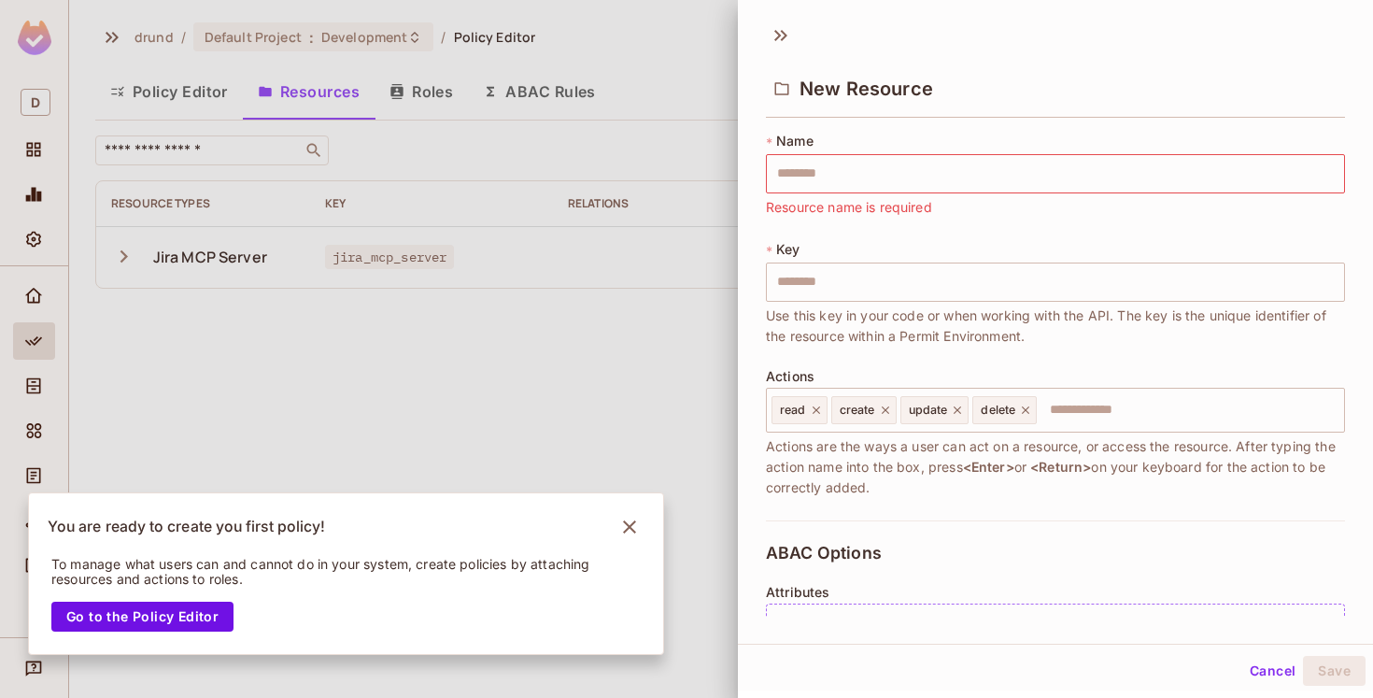
click at [945, 144] on div "* Name ​ Resource name is required" at bounding box center [1055, 175] width 579 height 86
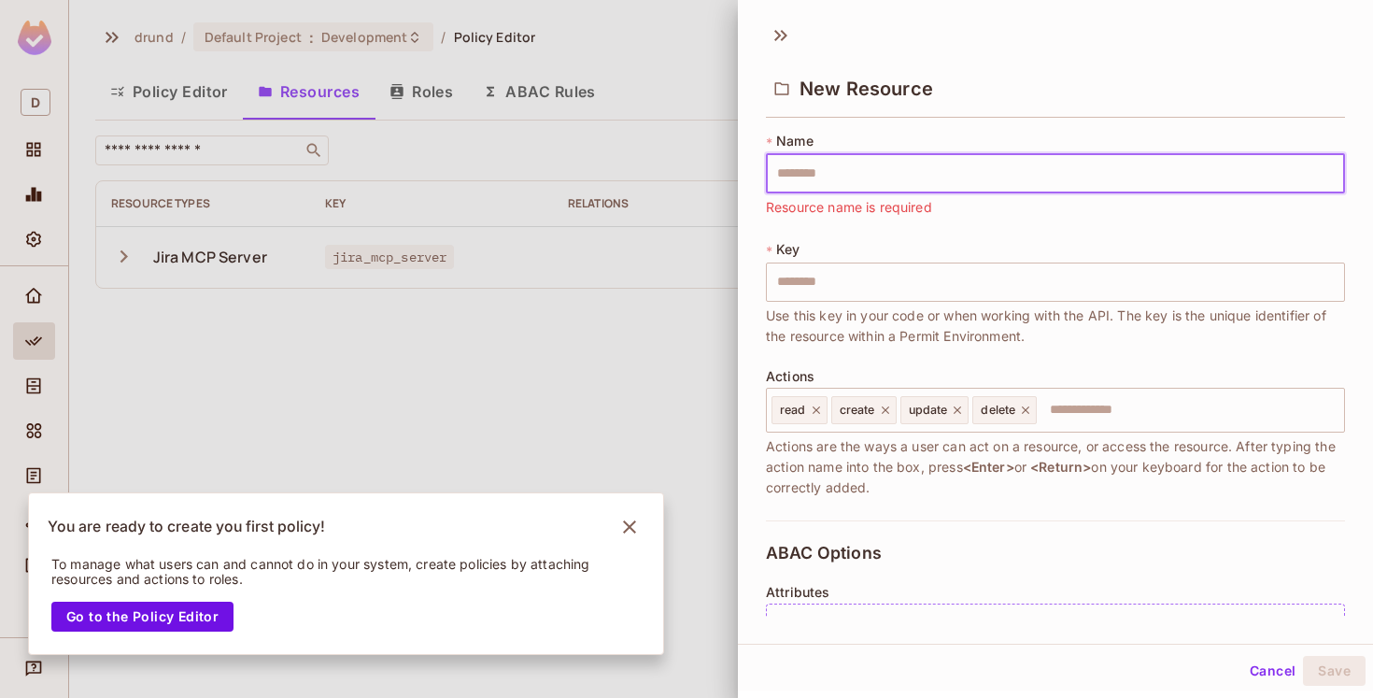
click at [939, 176] on input "text" at bounding box center [1055, 173] width 579 height 39
paste input "**********"
type input "**********"
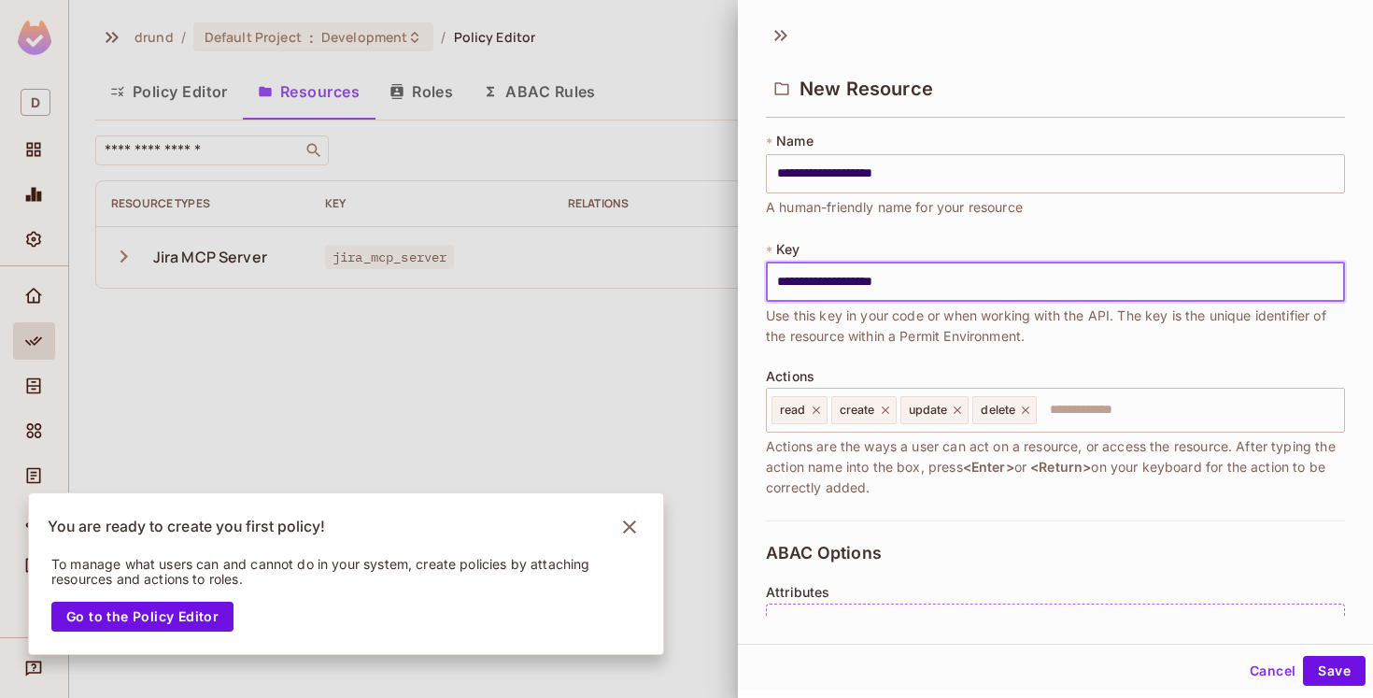
click at [873, 281] on input "**********" at bounding box center [1055, 281] width 579 height 39
paste input "text"
type input "**********"
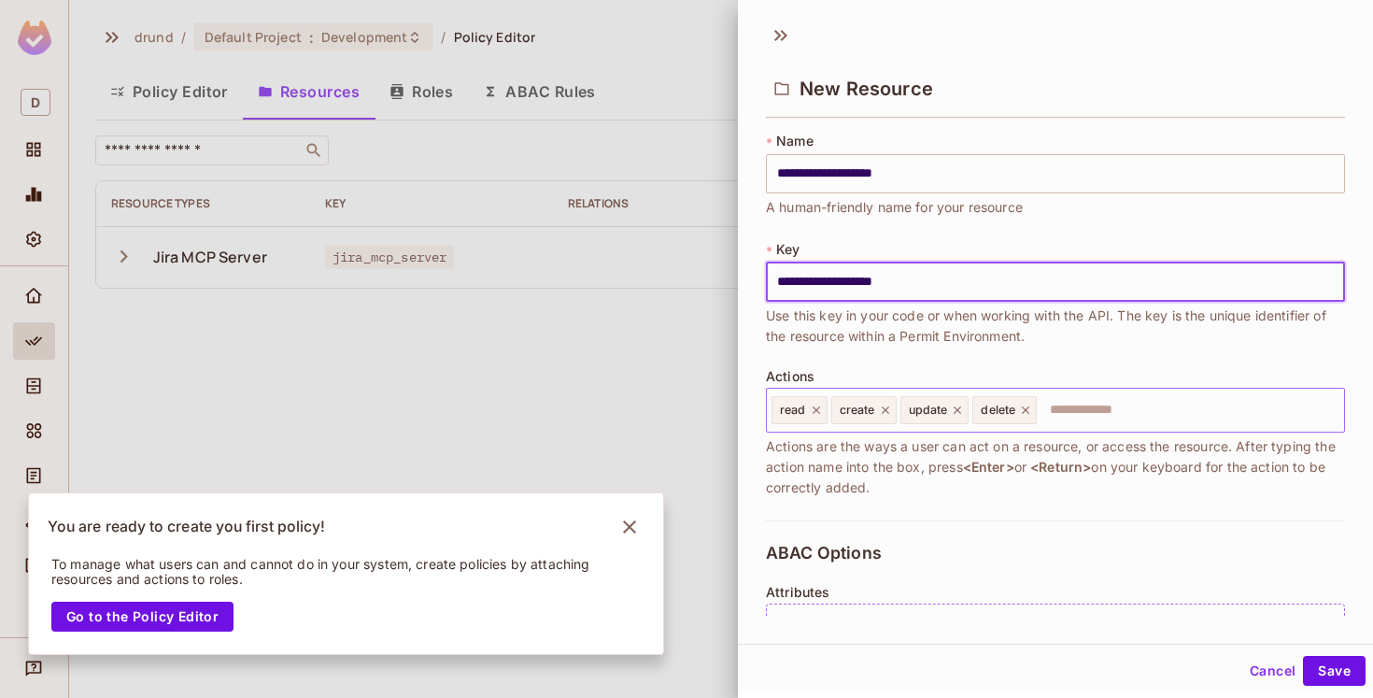
click at [813, 415] on icon at bounding box center [816, 409] width 13 height 13
click at [827, 411] on icon at bounding box center [825, 409] width 7 height 7
click at [827, 411] on icon at bounding box center [829, 409] width 7 height 7
click at [826, 411] on icon at bounding box center [824, 409] width 7 height 7
click at [826, 411] on input "text" at bounding box center [1053, 409] width 567 height 37
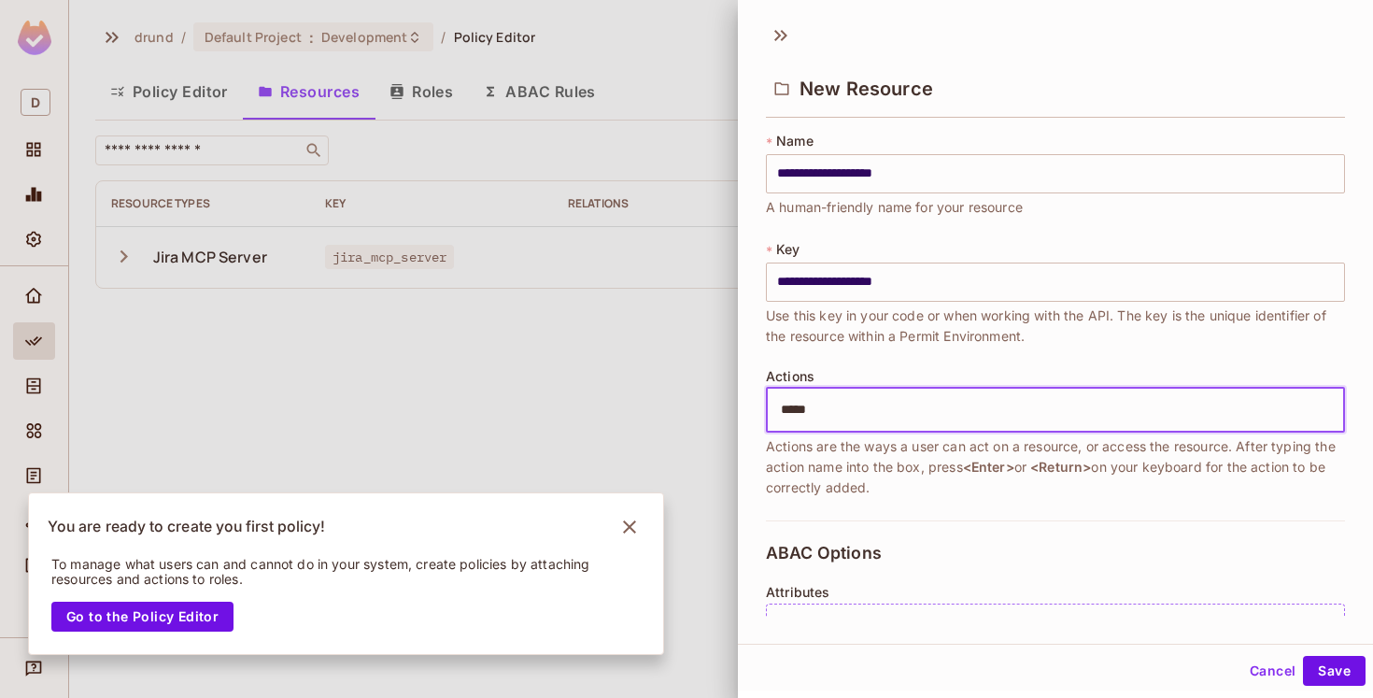
type input "******"
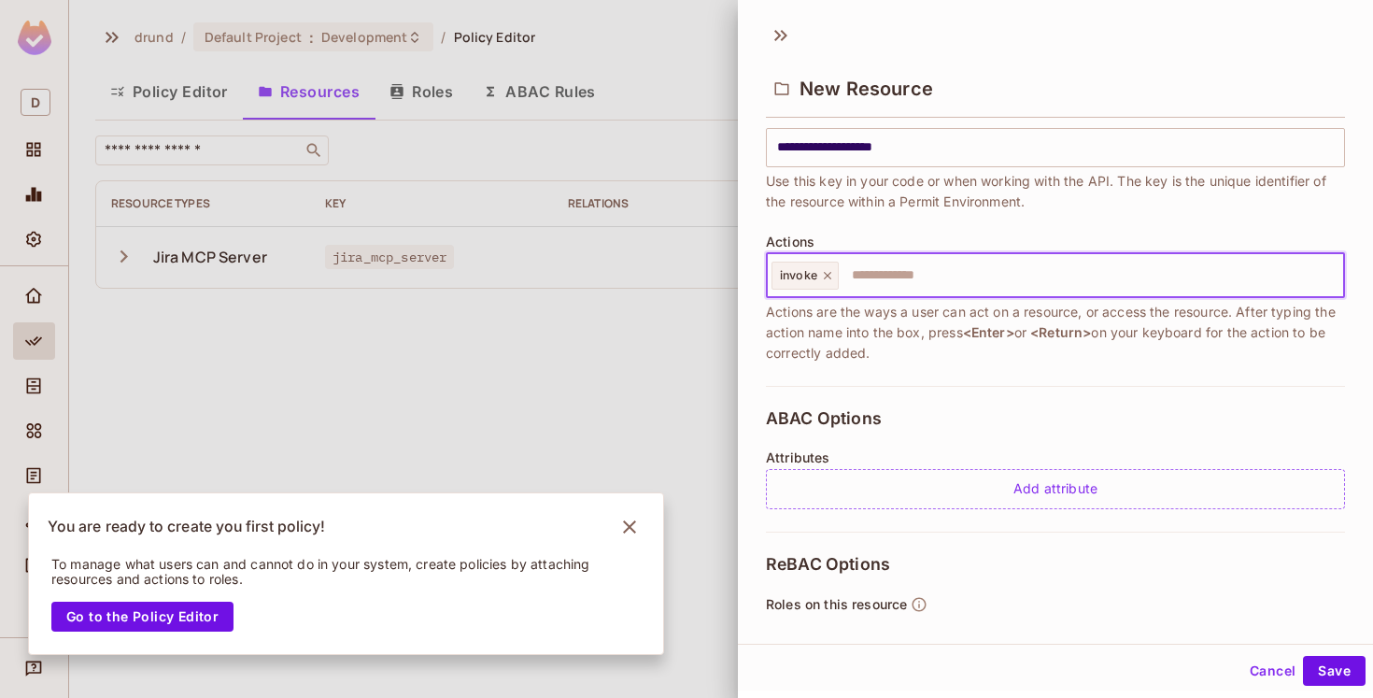
scroll to position [184, 0]
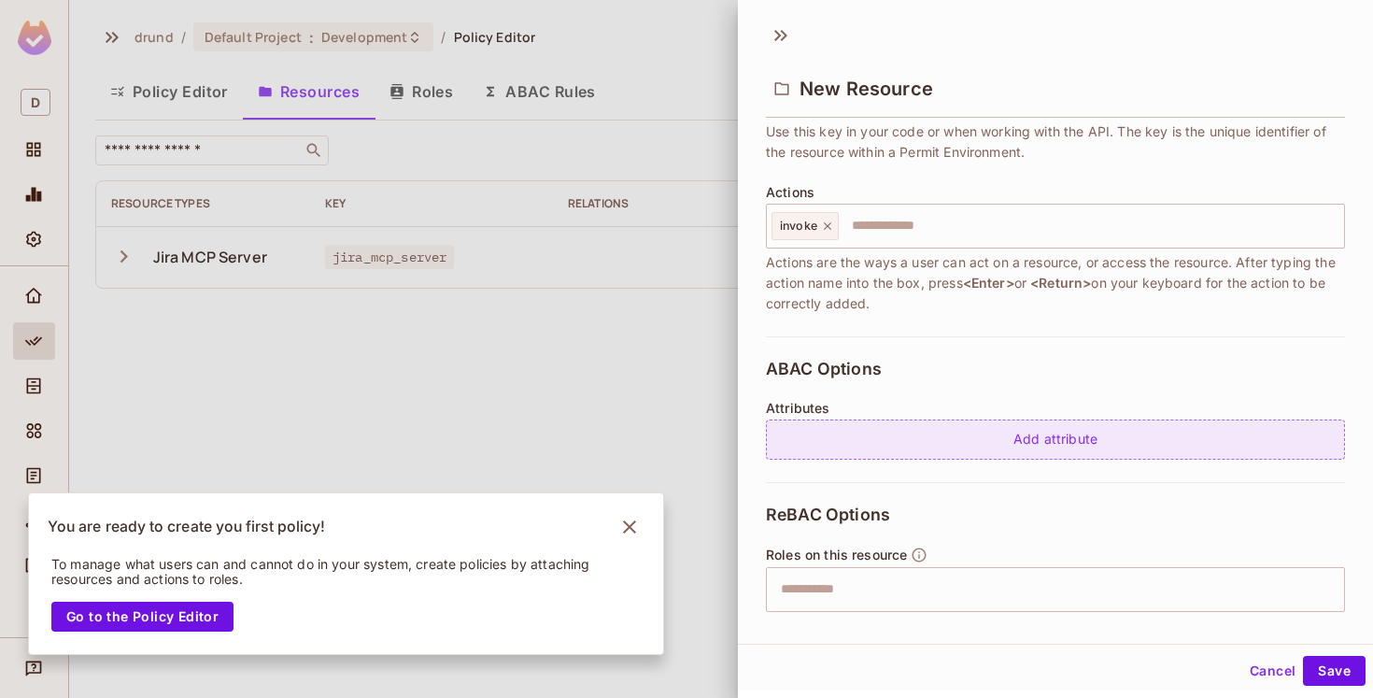
click at [939, 425] on div "Add attribute" at bounding box center [1055, 439] width 579 height 40
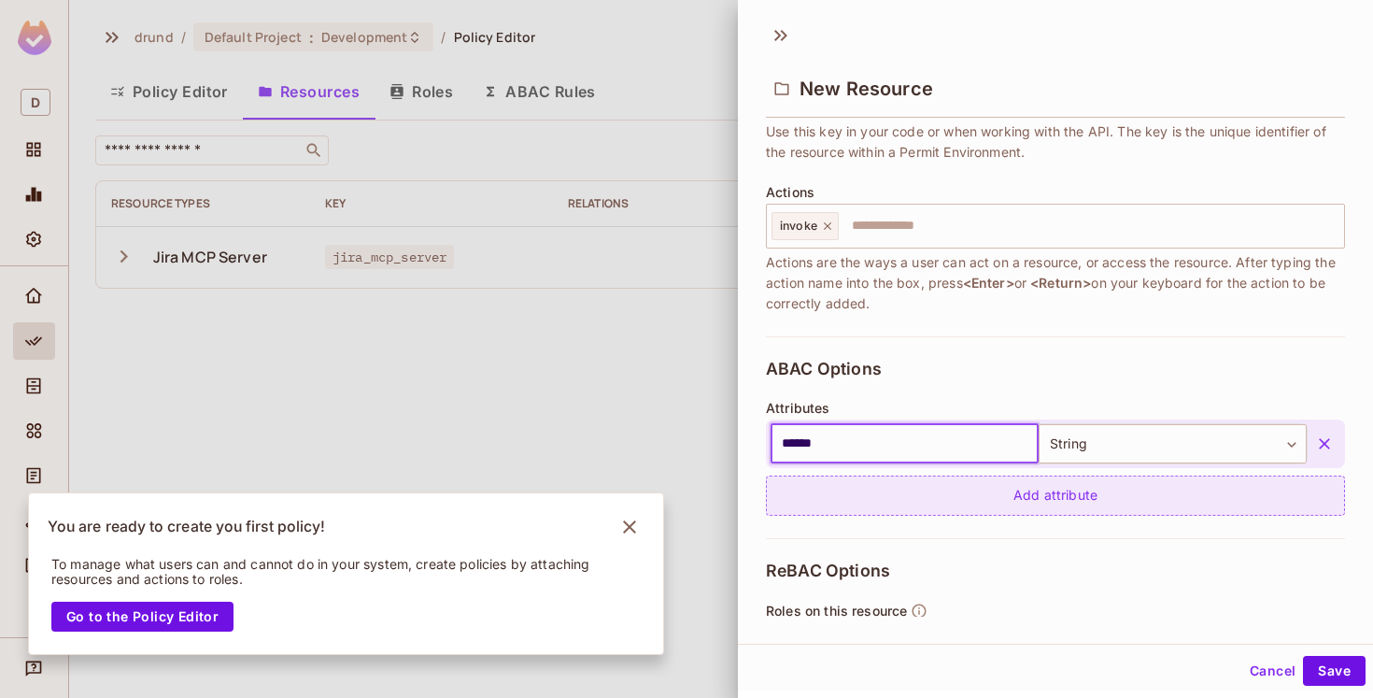
type input "******"
click at [937, 481] on div "Add attribute" at bounding box center [1055, 495] width 579 height 40
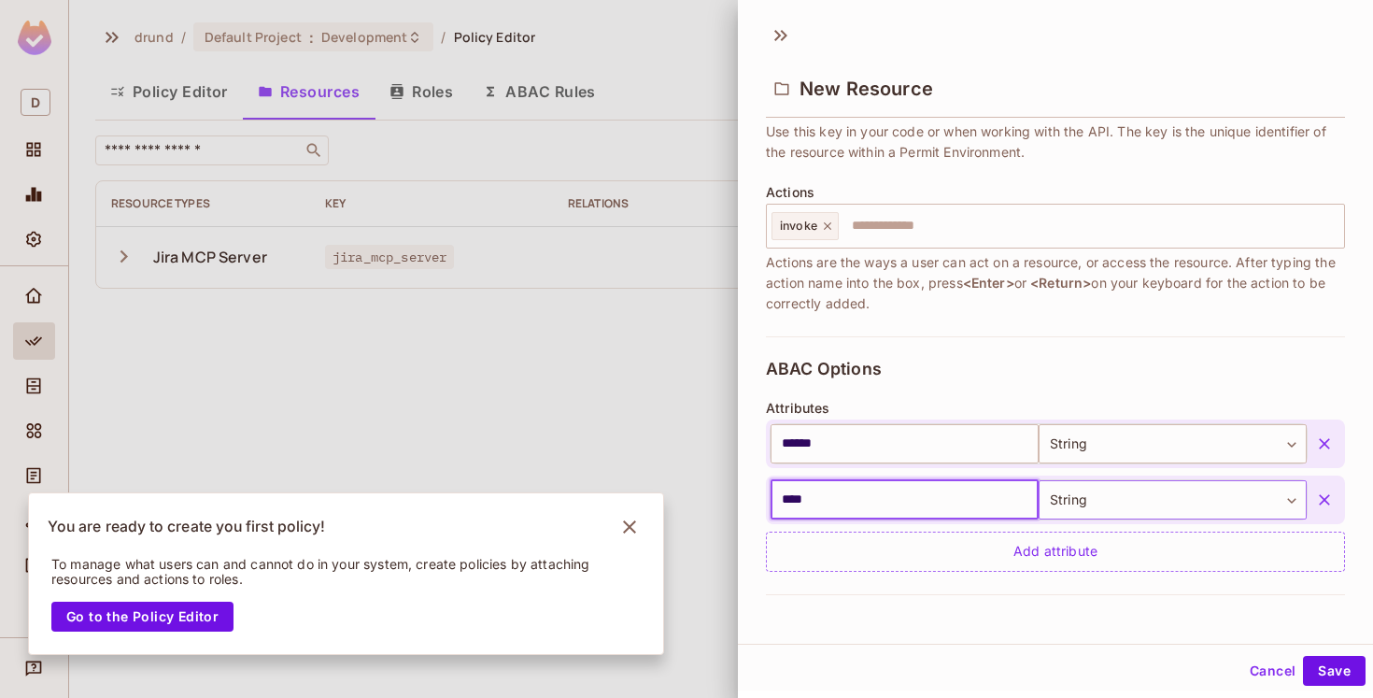
type input "****"
click at [1120, 507] on body "**********" at bounding box center [686, 349] width 1373 height 698
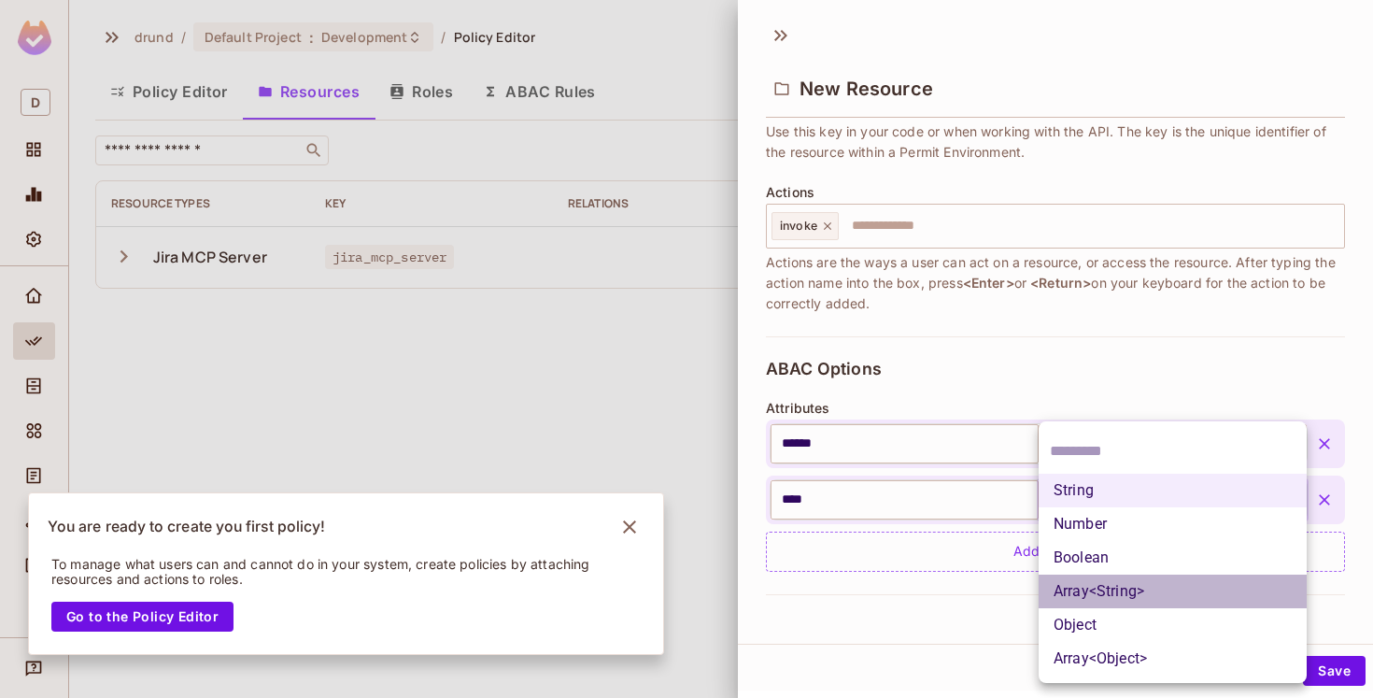
click at [1118, 590] on li "Array<String>" at bounding box center [1172, 591] width 268 height 34
type input "*****"
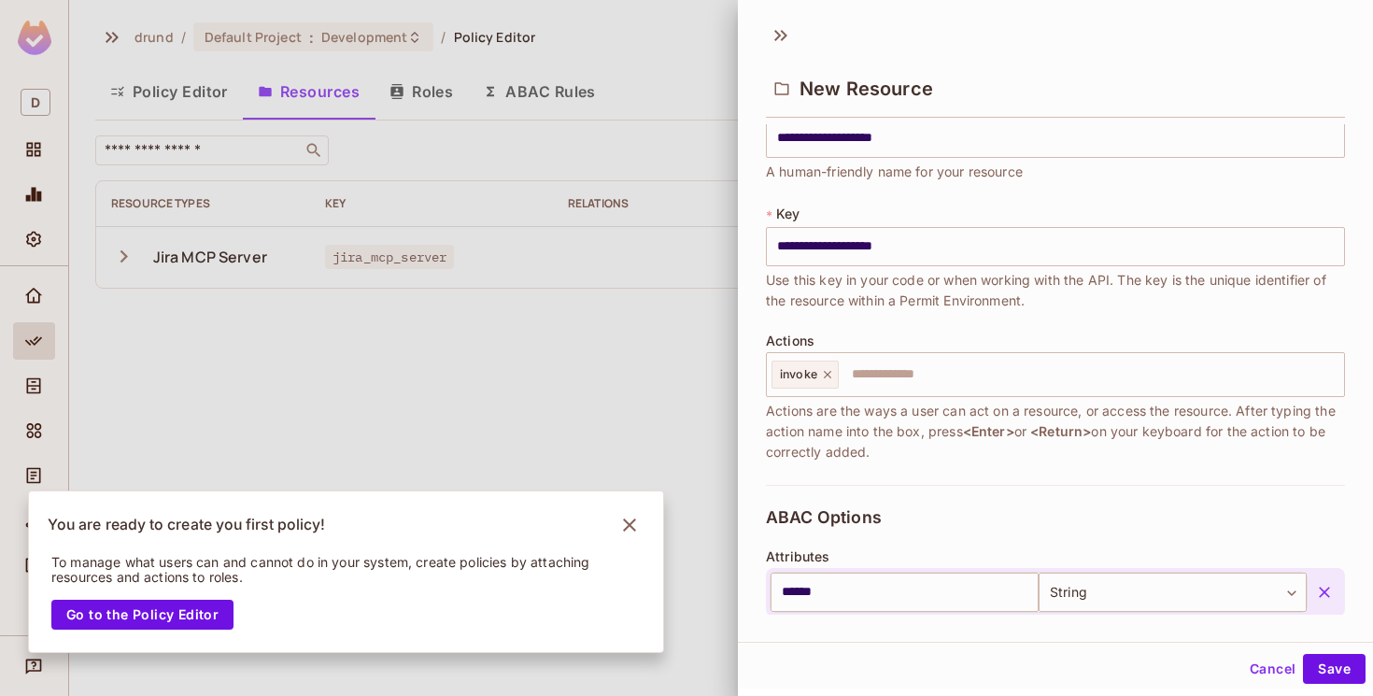
scroll to position [0, 0]
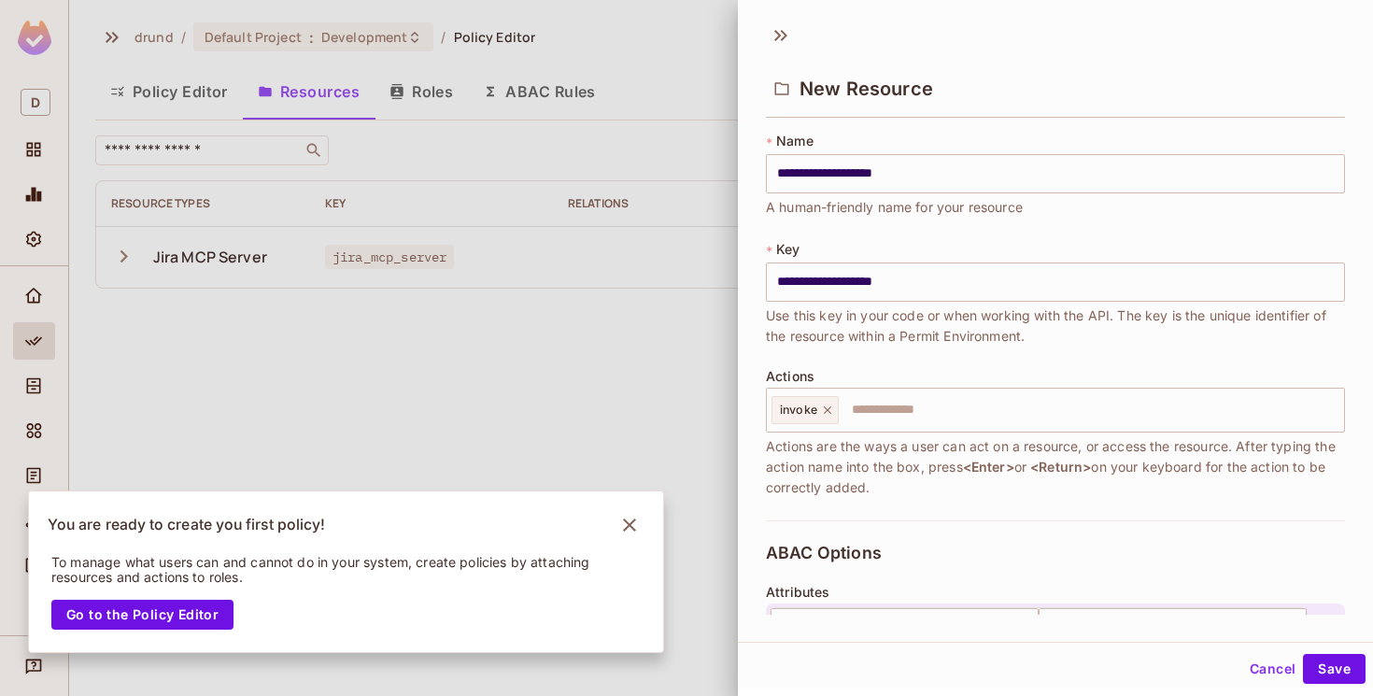
click at [669, 331] on div at bounding box center [686, 348] width 1373 height 696
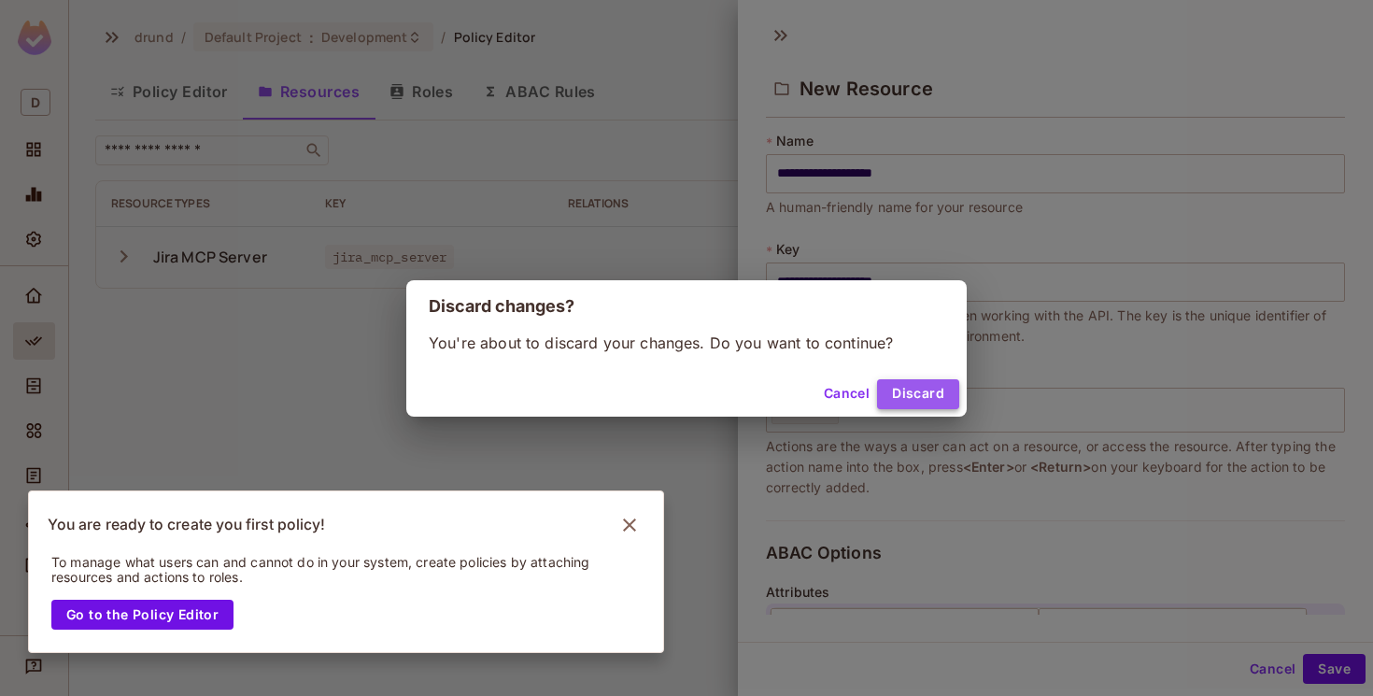
click at [922, 390] on button "Discard" at bounding box center [918, 394] width 82 height 30
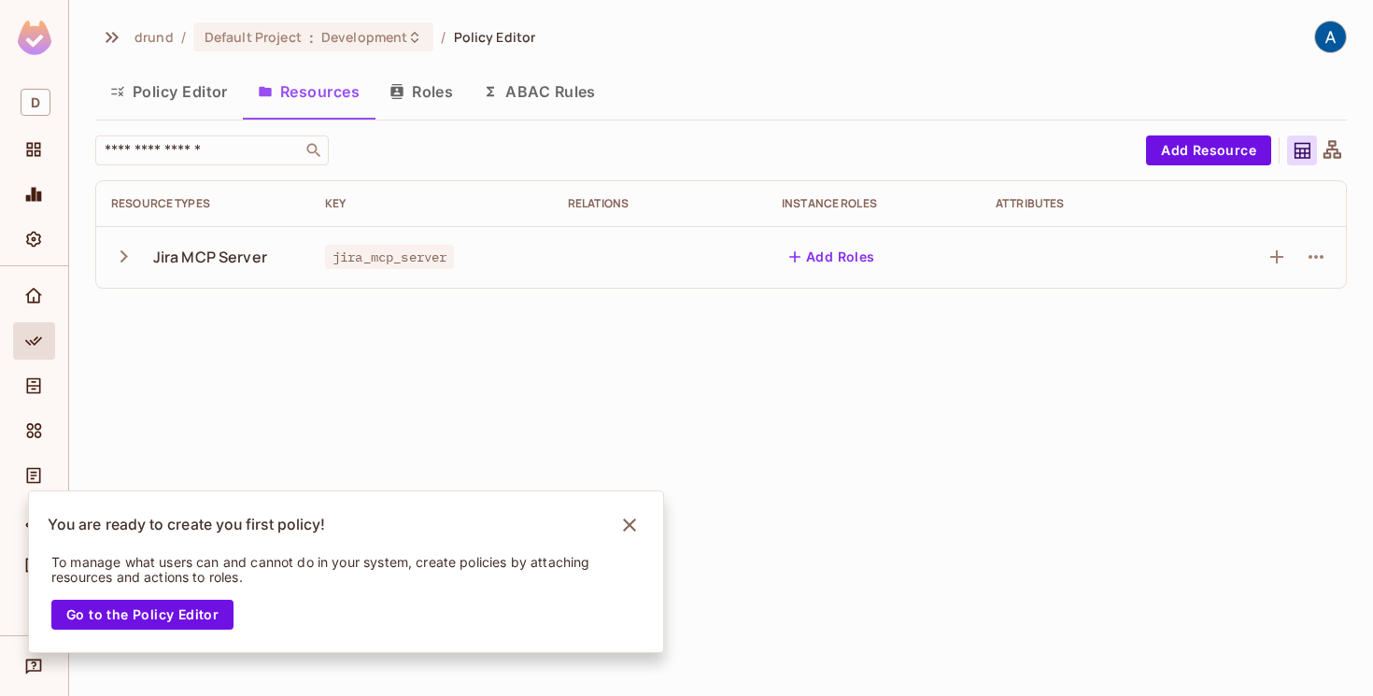
click at [122, 257] on icon "button" at bounding box center [123, 256] width 25 height 25
click at [122, 256] on icon "button" at bounding box center [124, 256] width 12 height 7
click at [1213, 154] on button "Add Resource" at bounding box center [1208, 150] width 125 height 30
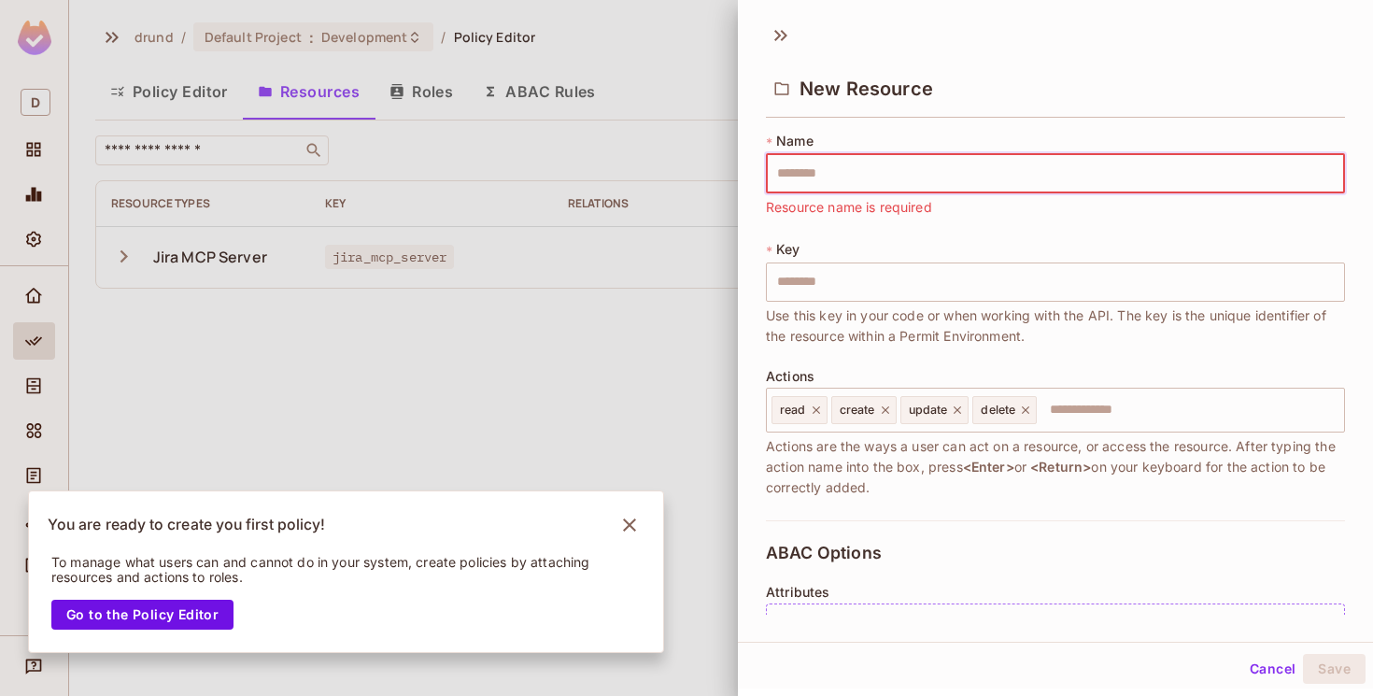
scroll to position [1, 0]
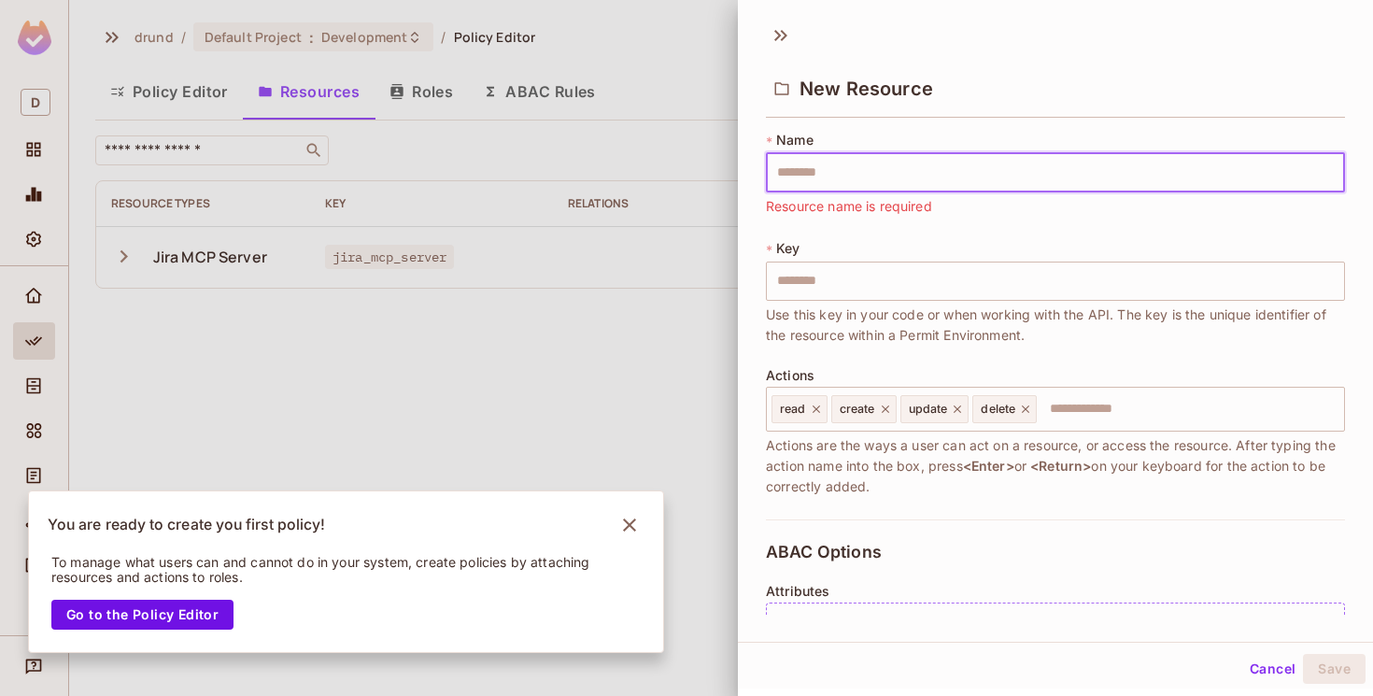
paste input "********"
type input "********"
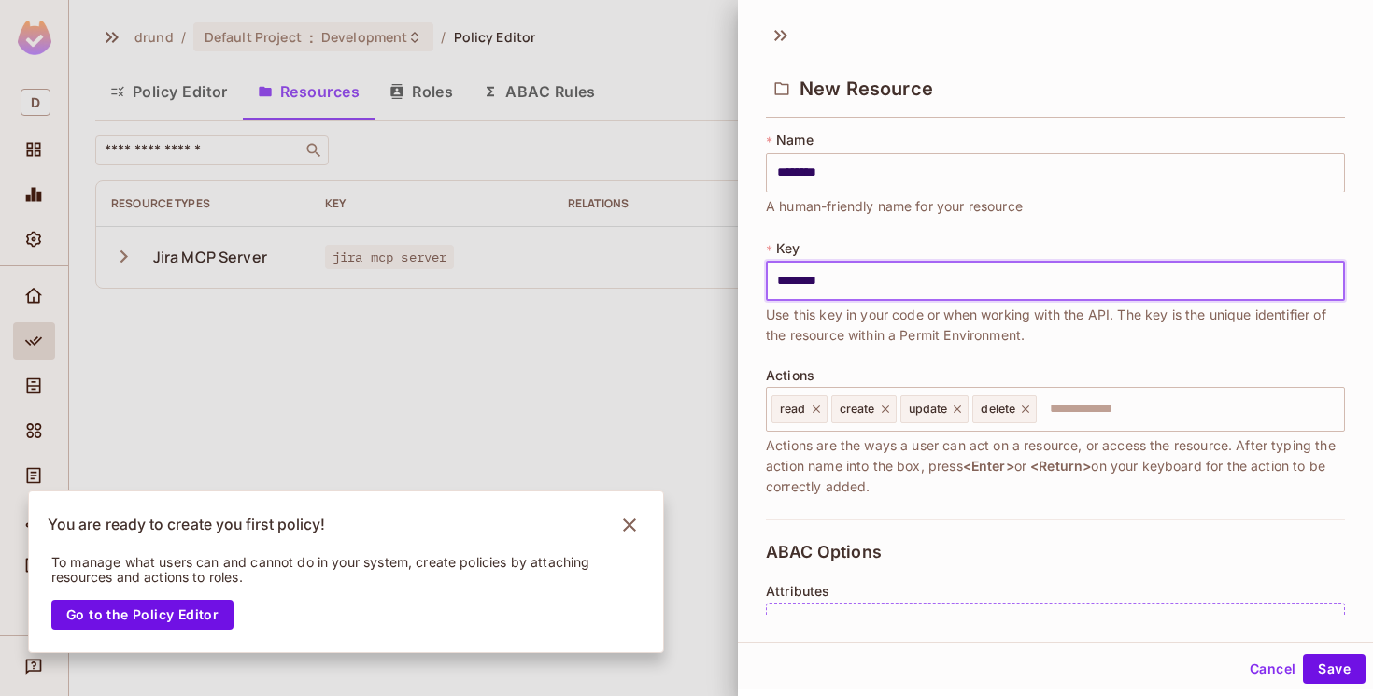
click at [788, 287] on input "********" at bounding box center [1055, 280] width 579 height 39
paste input "text"
type input "********"
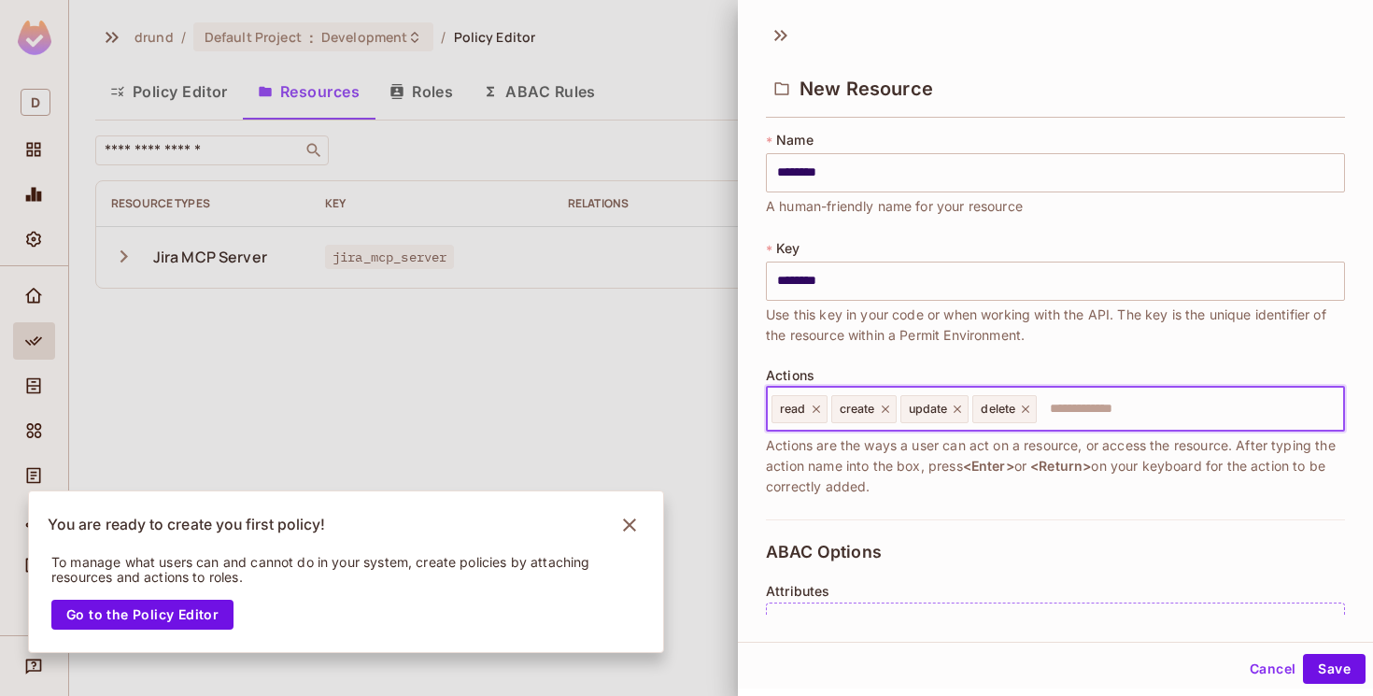
click at [815, 412] on icon at bounding box center [816, 408] width 13 height 13
click at [826, 408] on icon at bounding box center [825, 408] width 7 height 7
click at [826, 408] on icon at bounding box center [829, 408] width 13 height 13
click at [826, 408] on icon at bounding box center [824, 408] width 7 height 7
type input "******"
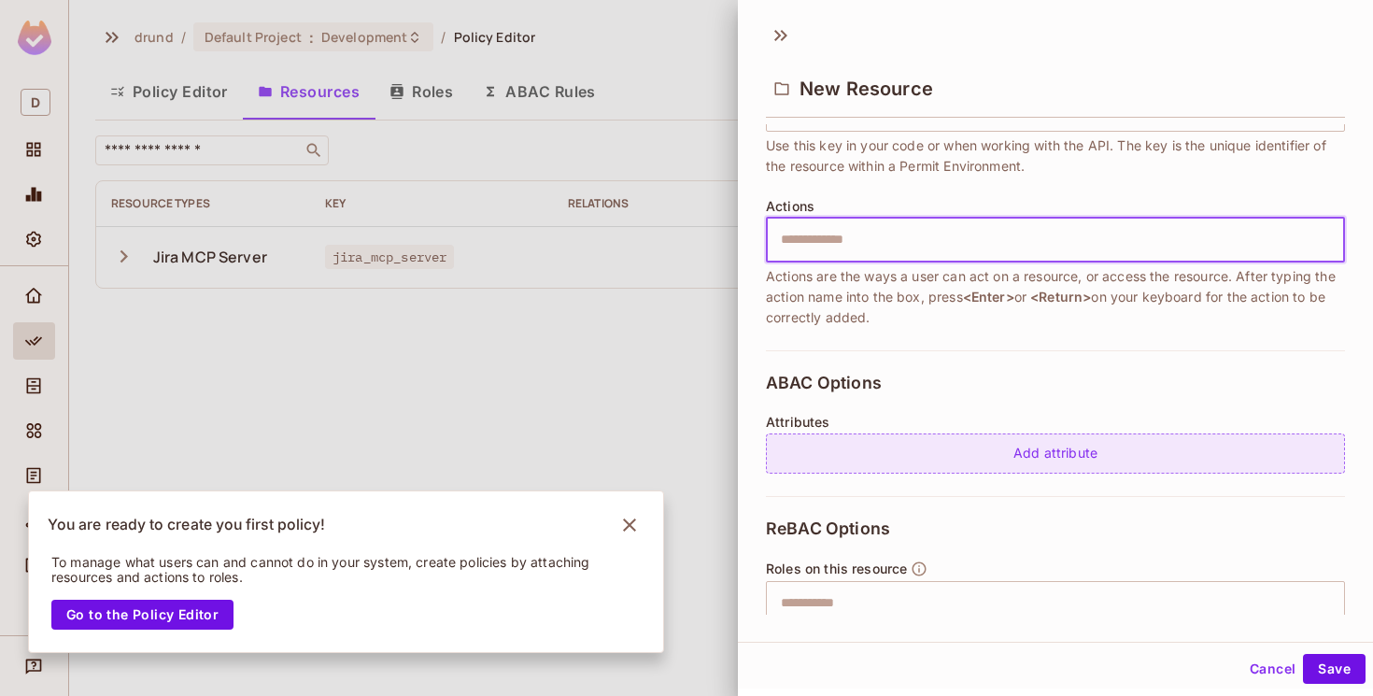
scroll to position [183, 0]
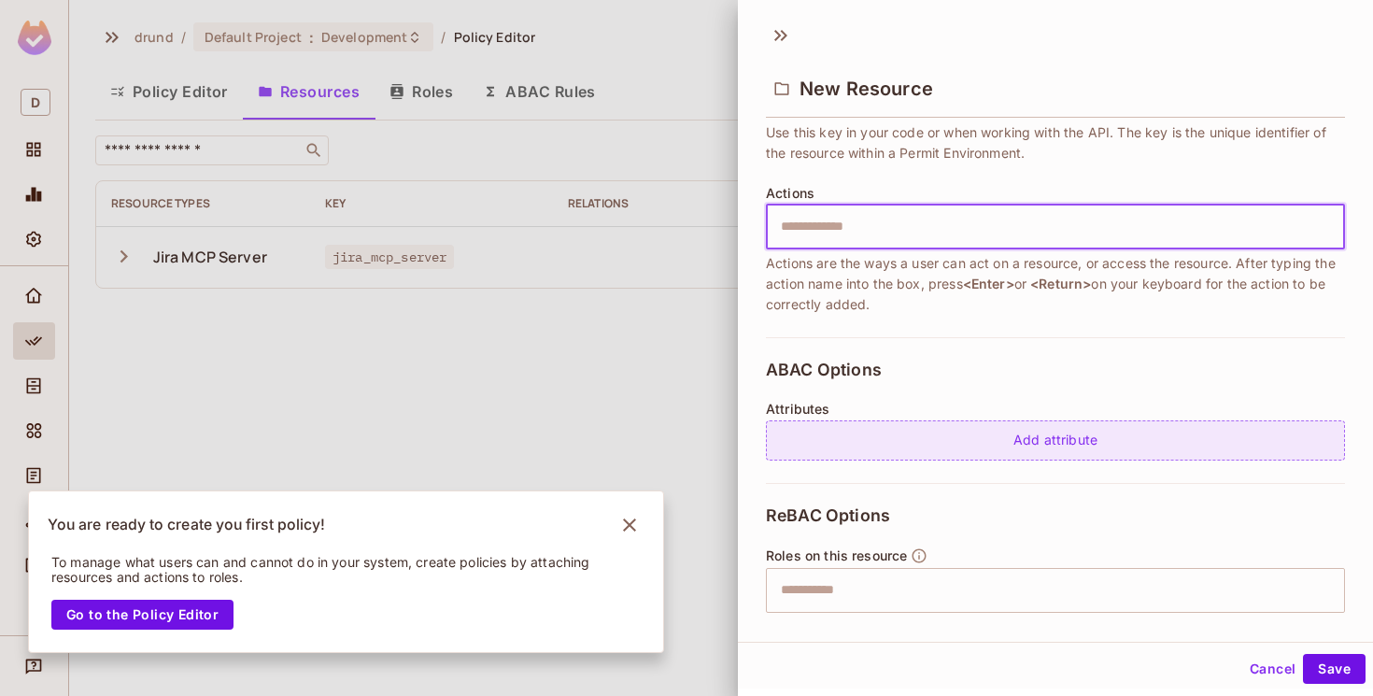
click at [947, 441] on div "Add attribute" at bounding box center [1055, 440] width 579 height 40
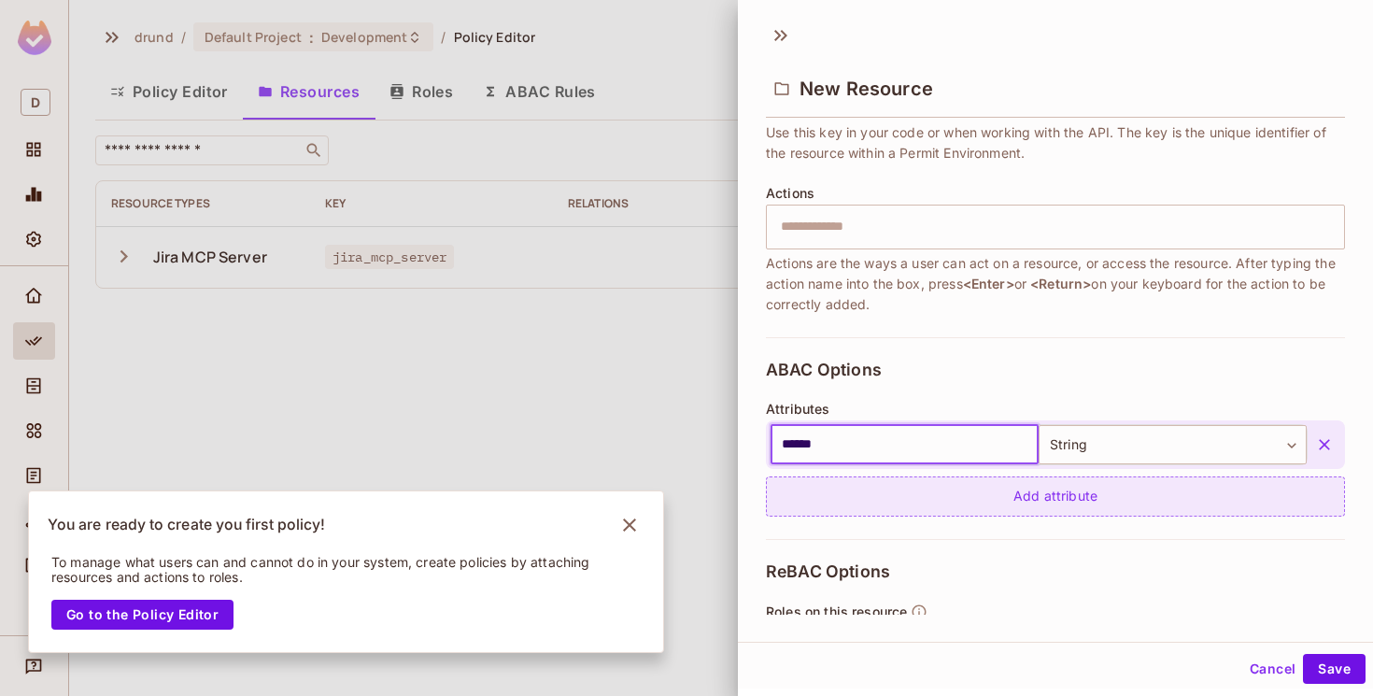
type input "******"
click at [956, 501] on div "Add attribute" at bounding box center [1055, 496] width 579 height 40
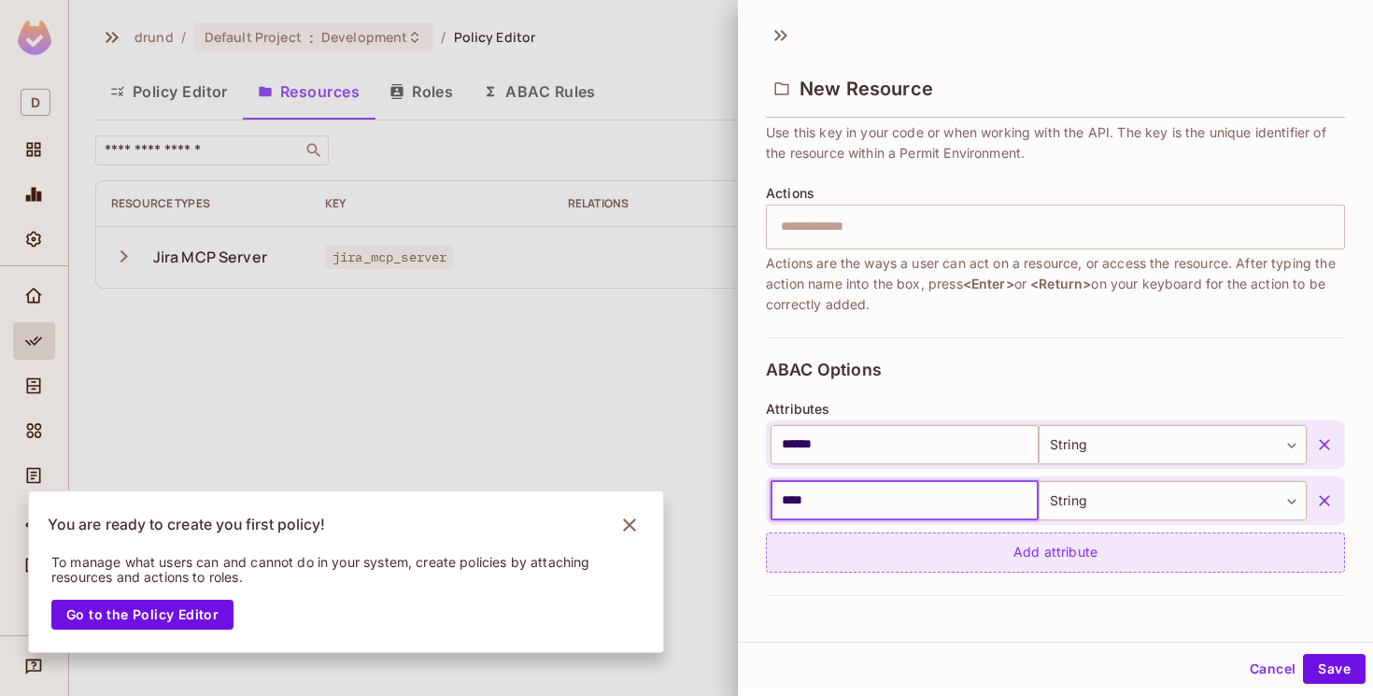
type input "****"
click at [962, 544] on div "Add attribute" at bounding box center [1055, 552] width 579 height 40
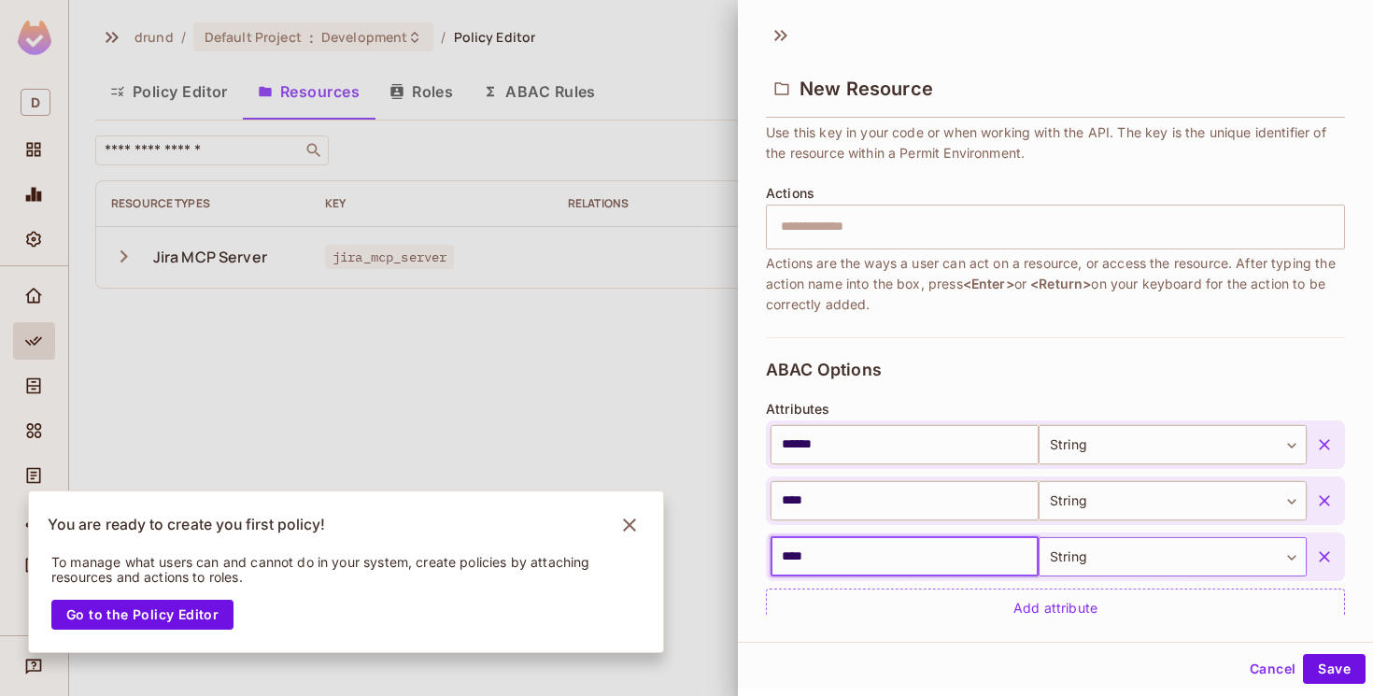
type input "****"
click at [1101, 560] on body "D drund / Default Project : Development / Policy Editor Policy Editor Resources…" at bounding box center [686, 348] width 1373 height 696
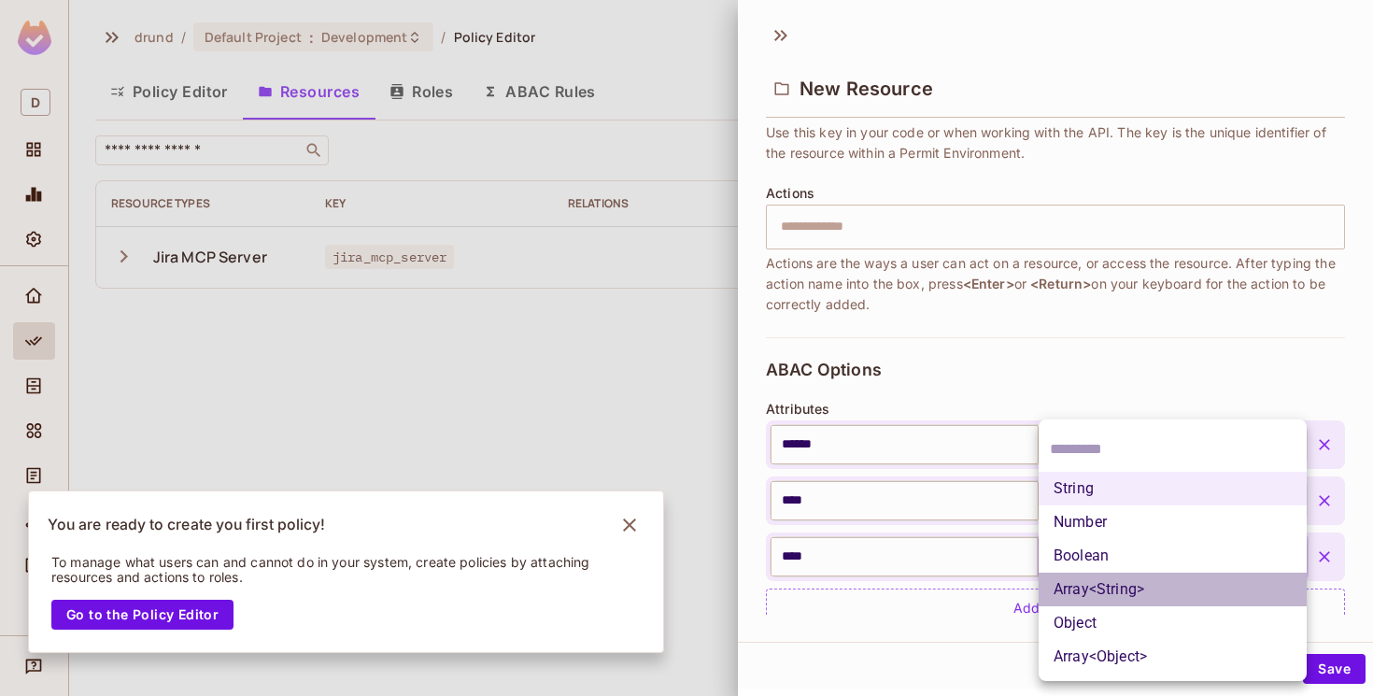
click at [1125, 596] on li "Array<String>" at bounding box center [1172, 589] width 268 height 34
type input "*****"
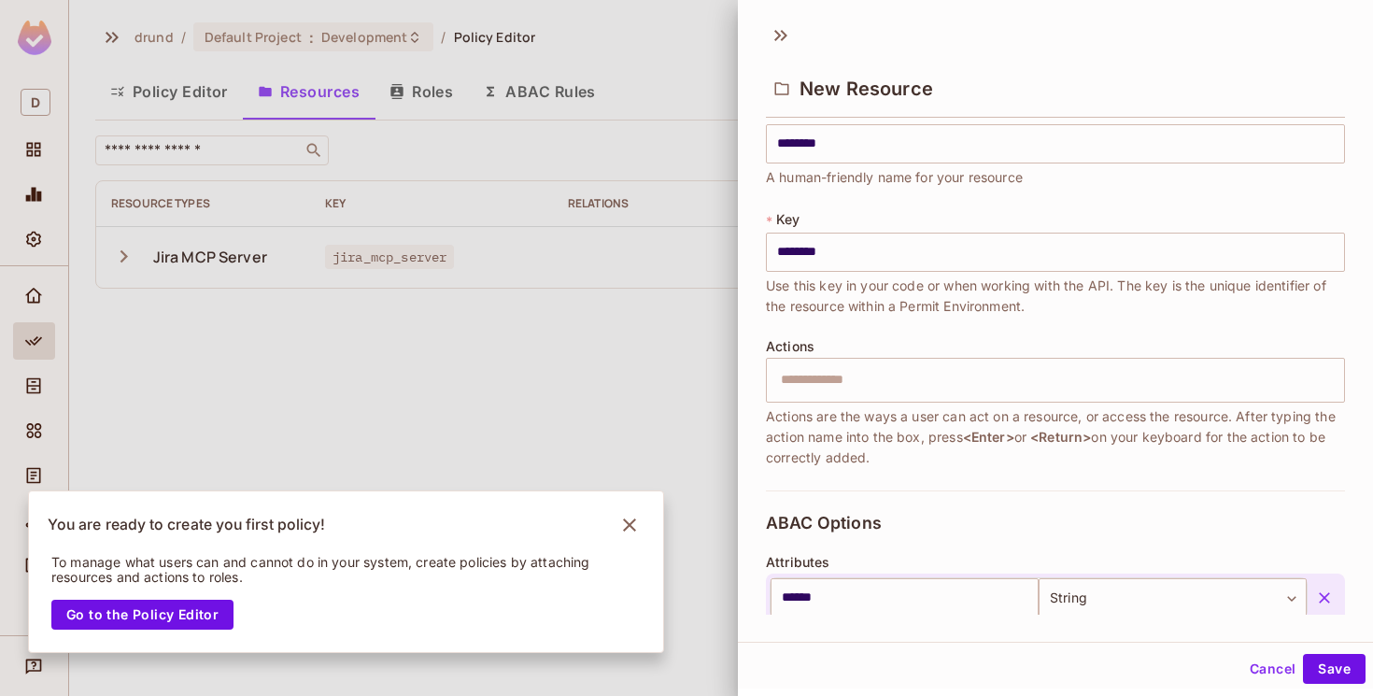
scroll to position [32, 0]
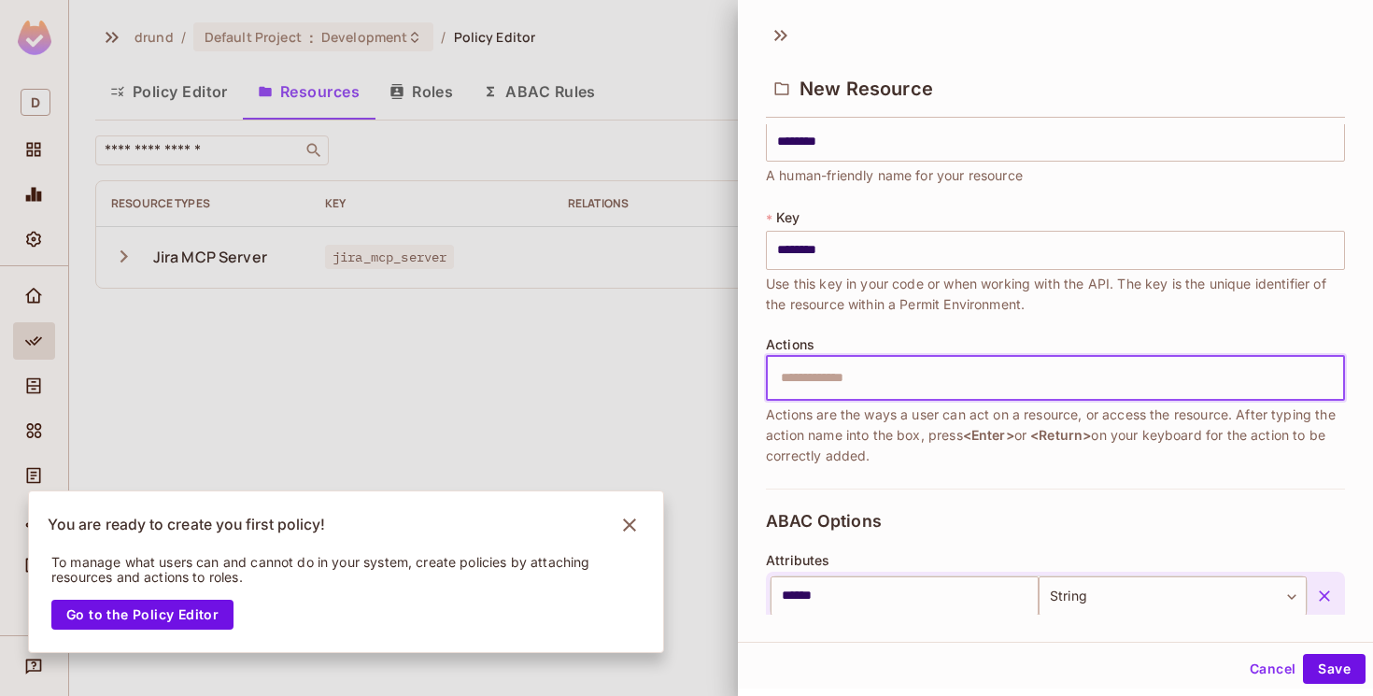
click at [1128, 376] on input "text" at bounding box center [1053, 378] width 567 height 37
type input "******"
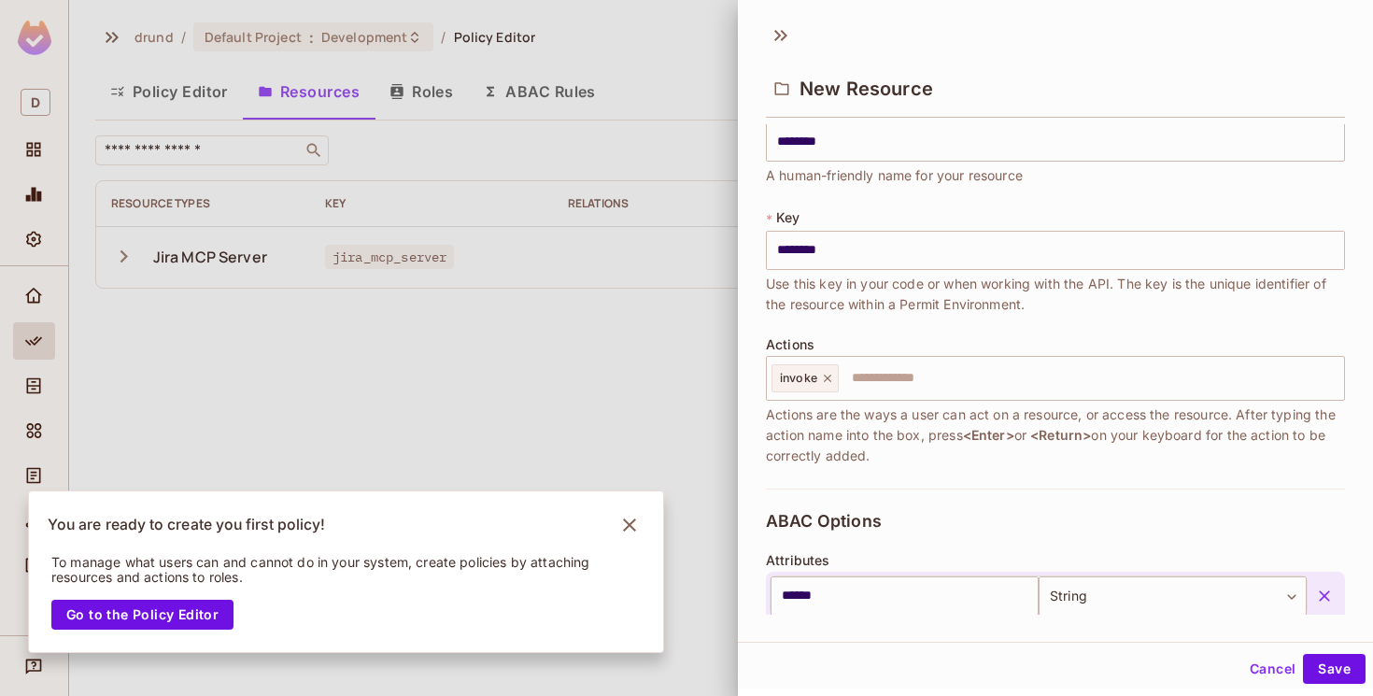
click at [1131, 482] on div "* Name ******** ​ A human-friendly name for your resource * Key ******** ​ Use …" at bounding box center [1055, 294] width 579 height 388
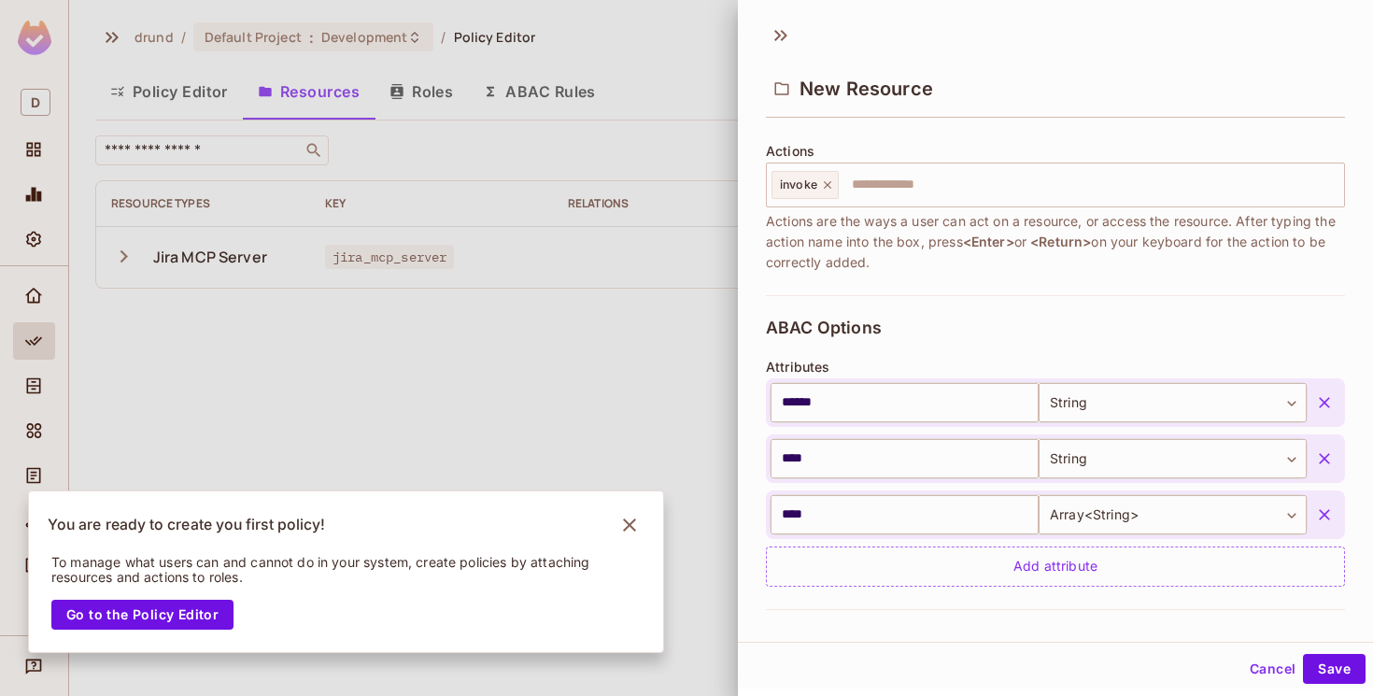
scroll to position [500, 0]
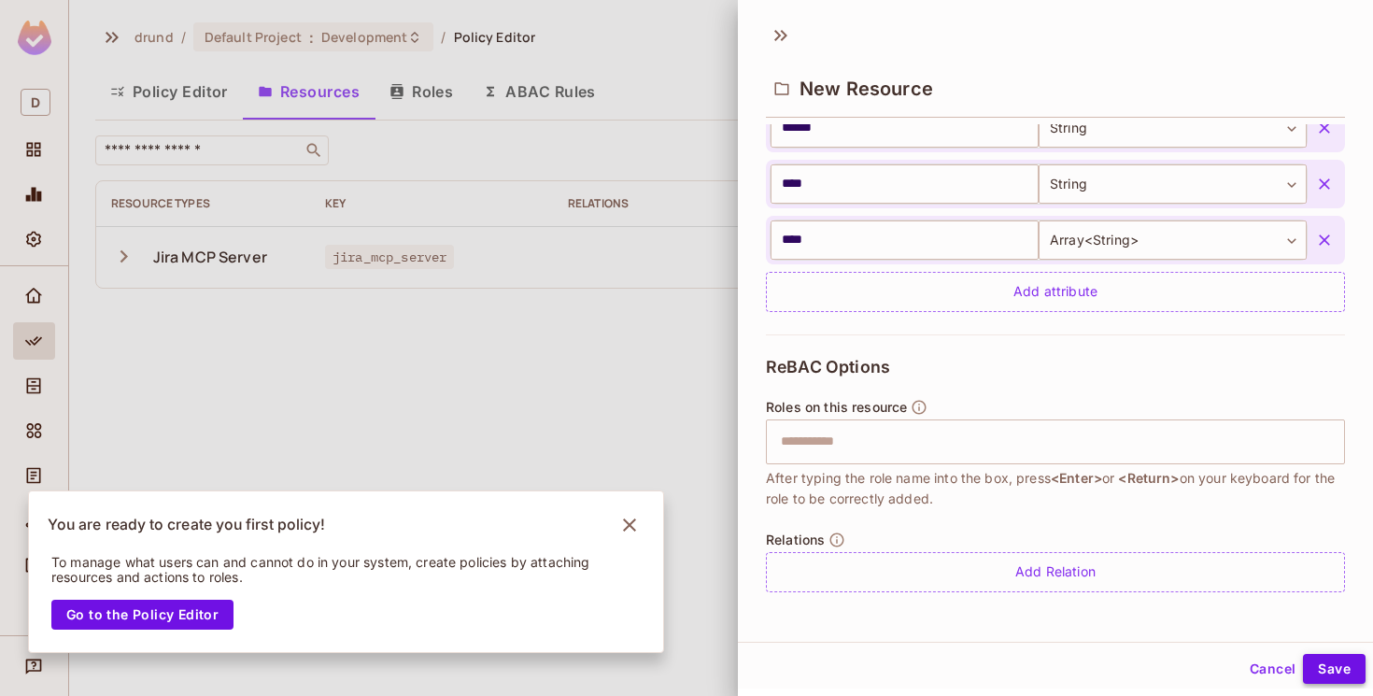
click at [1342, 667] on button "Save" at bounding box center [1334, 669] width 63 height 30
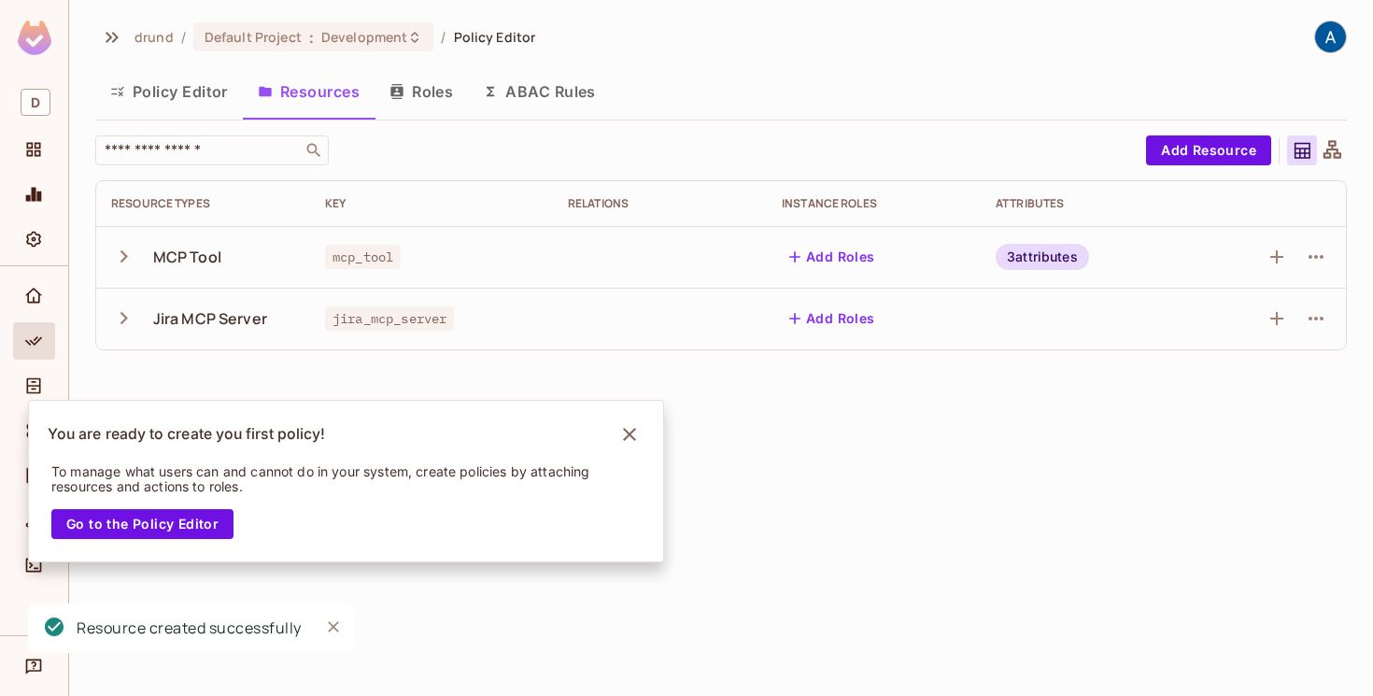
click at [622, 338] on td at bounding box center [660, 319] width 214 height 62
click at [642, 437] on icon "Notifications Alt+T" at bounding box center [629, 434] width 30 height 30
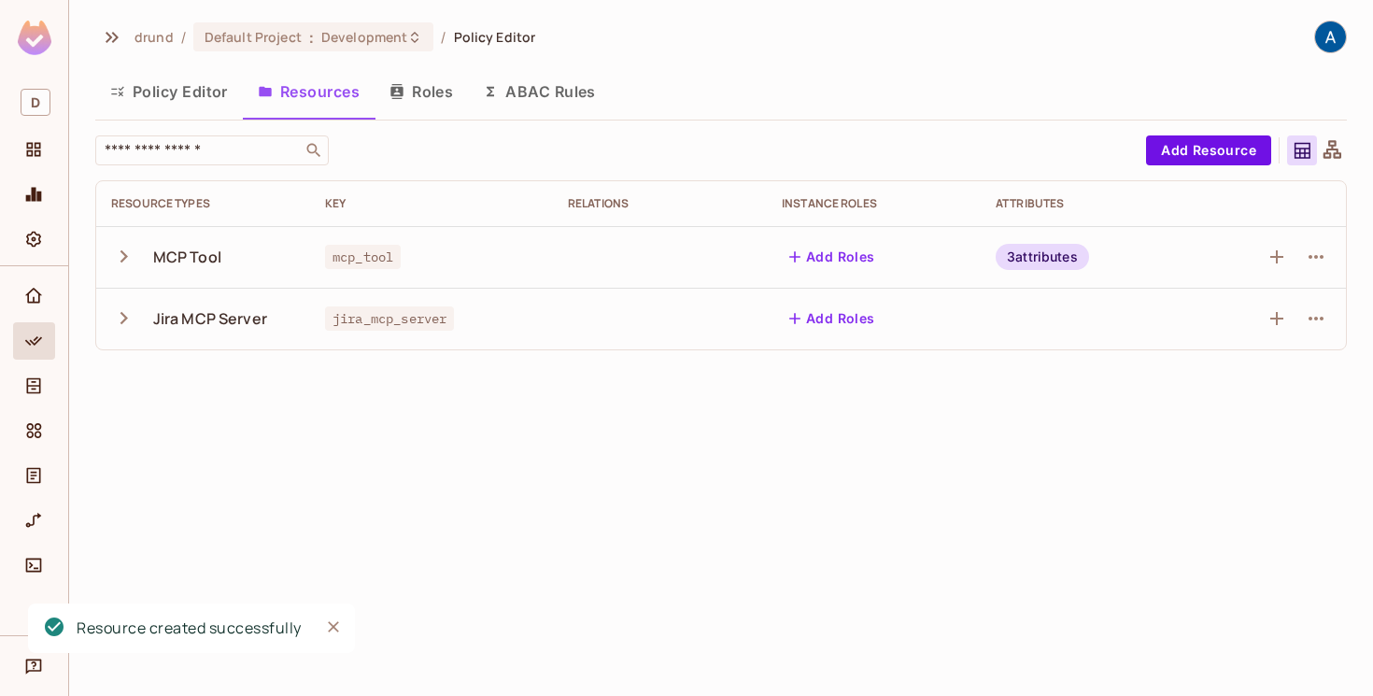
click at [120, 319] on icon "button" at bounding box center [123, 317] width 25 height 25
click at [125, 244] on icon "button" at bounding box center [123, 256] width 25 height 25
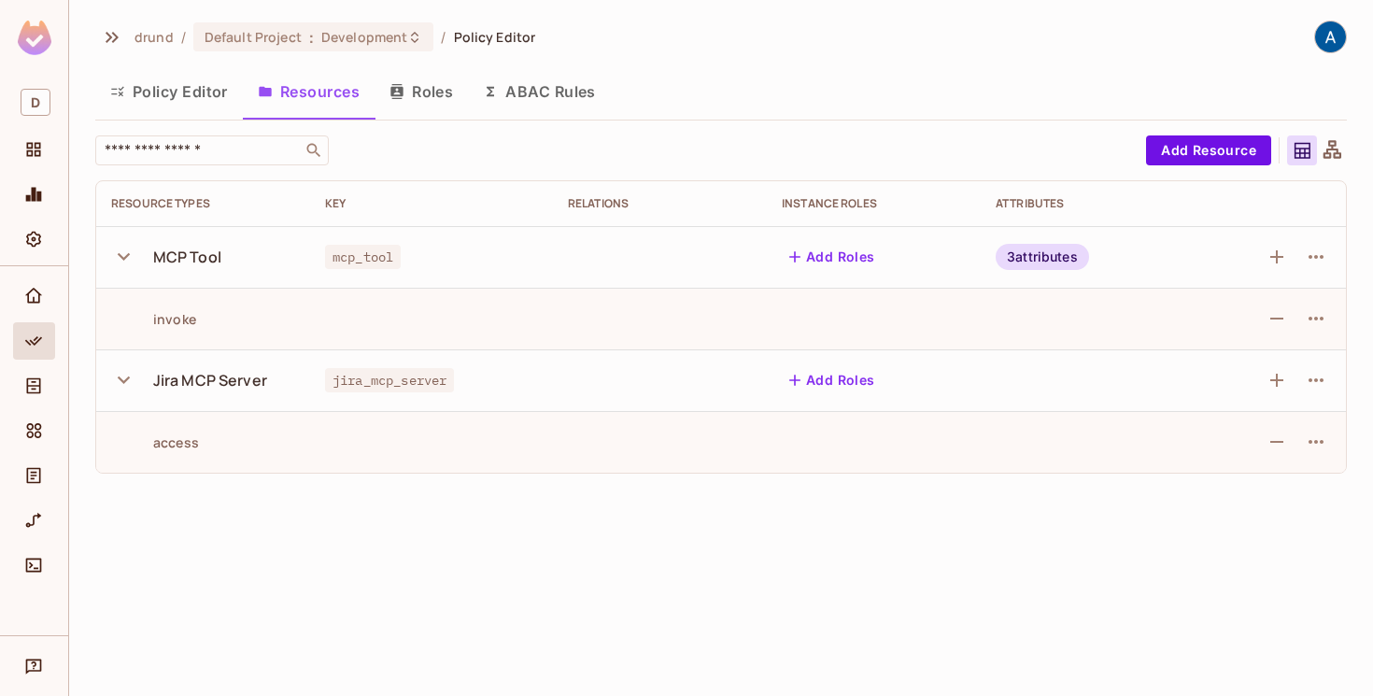
click at [1046, 255] on div "3 attributes" at bounding box center [1042, 257] width 93 height 26
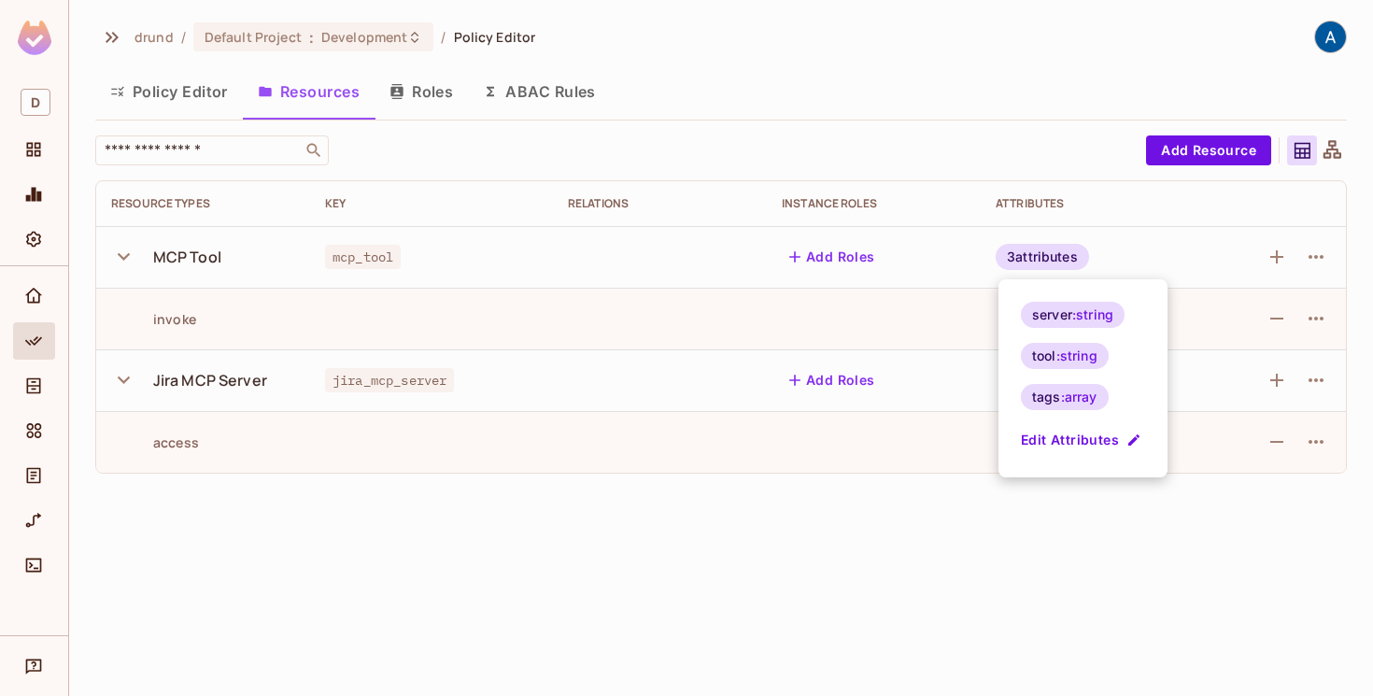
click at [752, 547] on div at bounding box center [686, 348] width 1373 height 696
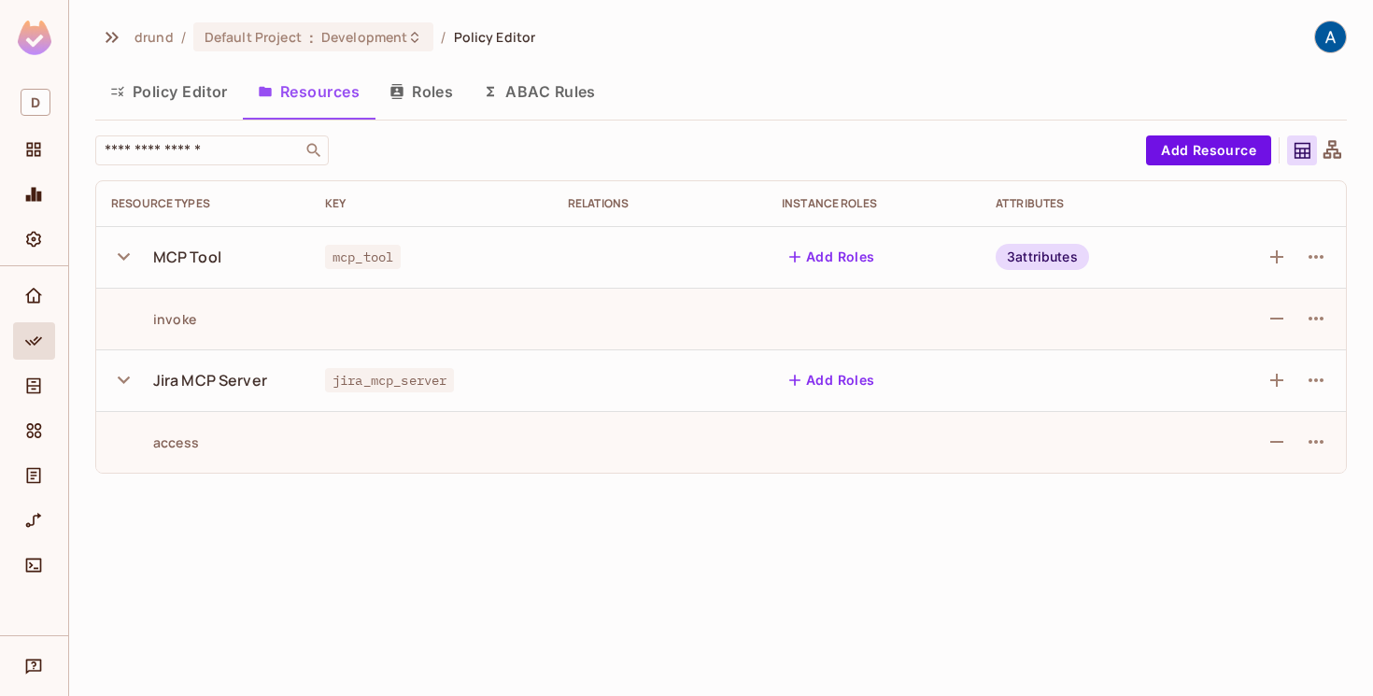
click at [408, 95] on button "Roles" at bounding box center [420, 91] width 93 height 47
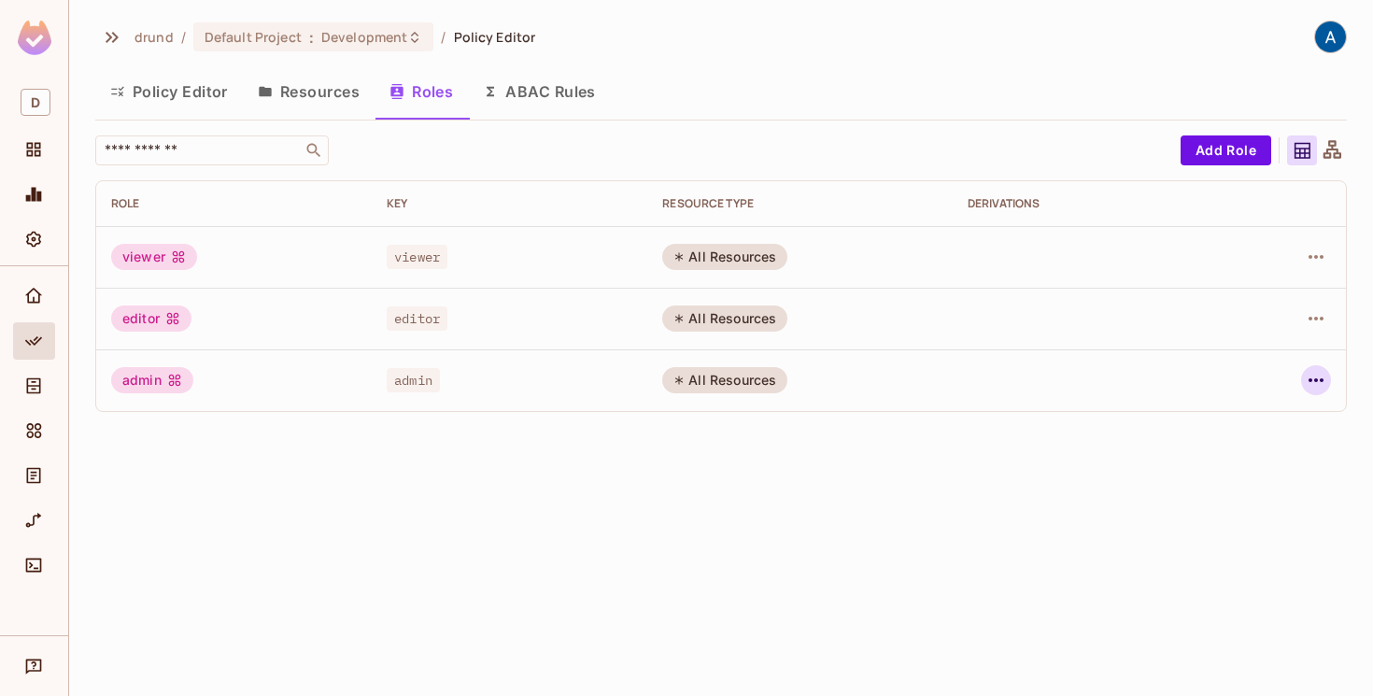
click at [1307, 384] on icon "button" at bounding box center [1316, 380] width 22 height 22
click at [1248, 428] on div "Edit Role" at bounding box center [1233, 423] width 56 height 19
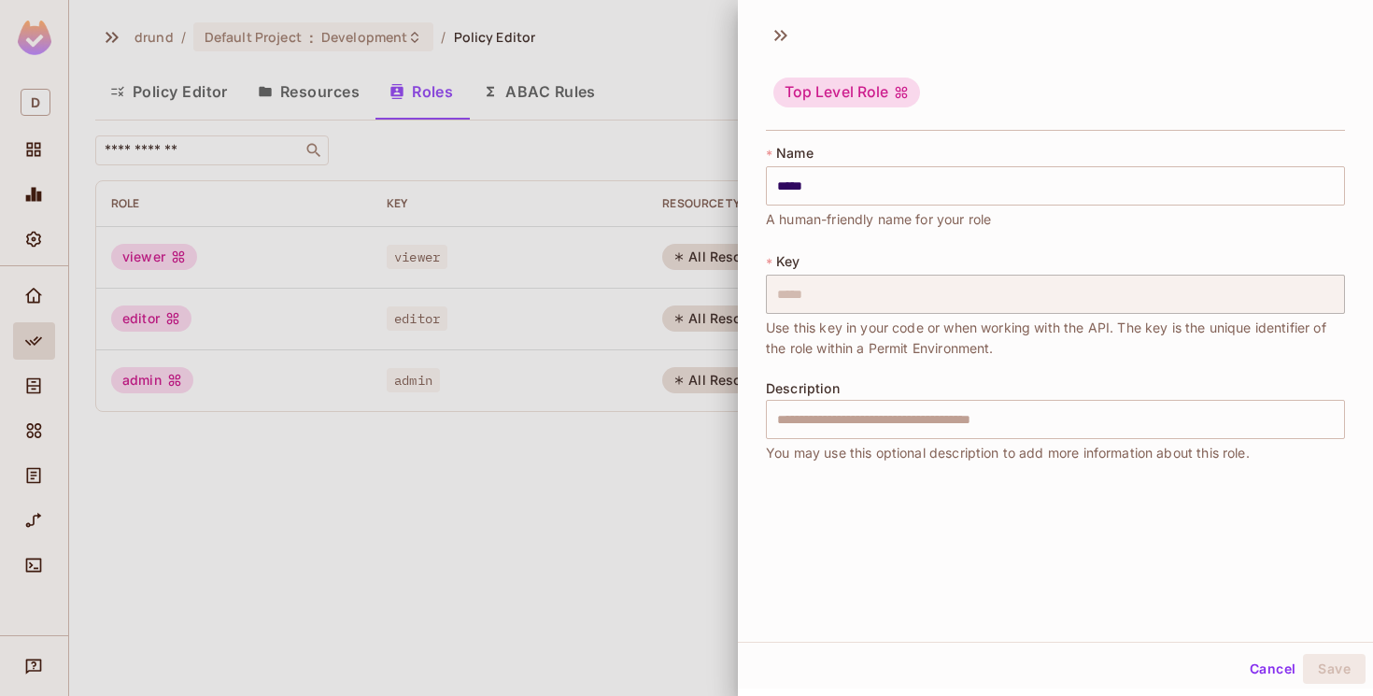
click at [688, 499] on div at bounding box center [686, 348] width 1373 height 696
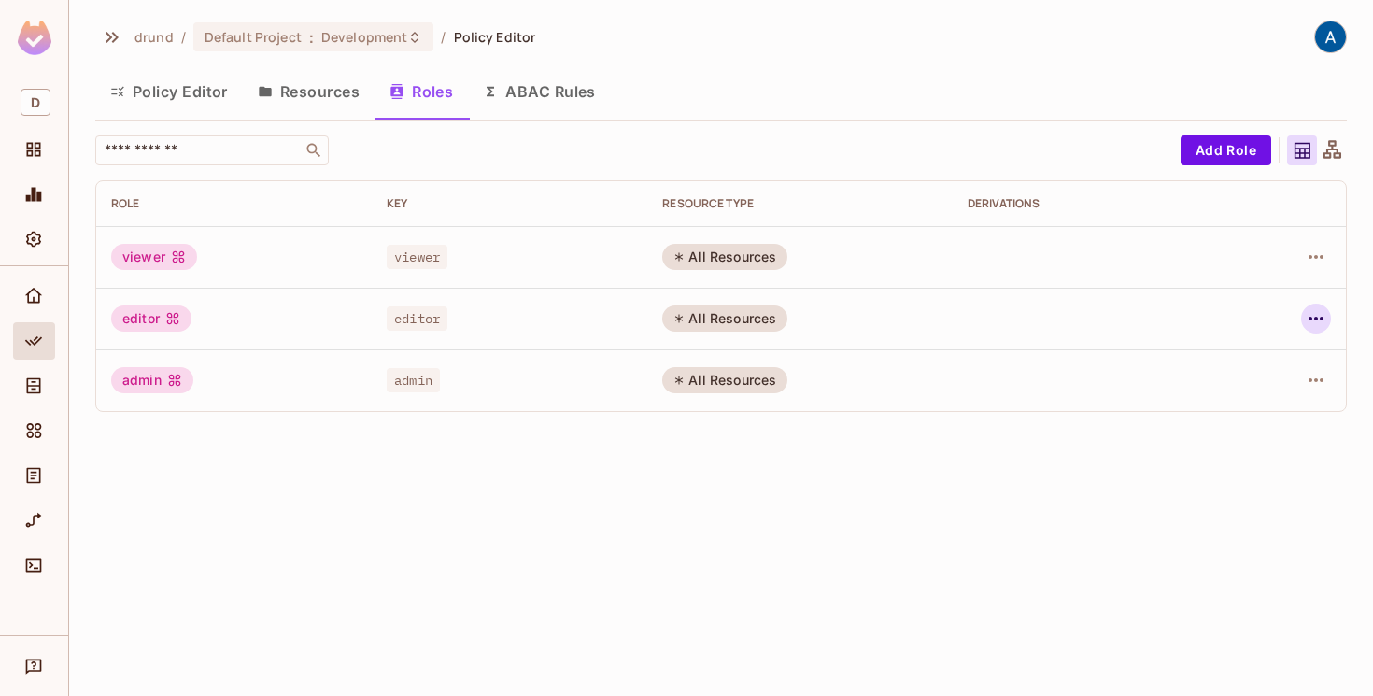
click at [1314, 315] on icon "button" at bounding box center [1316, 318] width 22 height 22
click at [1229, 432] on span "Delete Role" at bounding box center [1240, 444] width 83 height 30
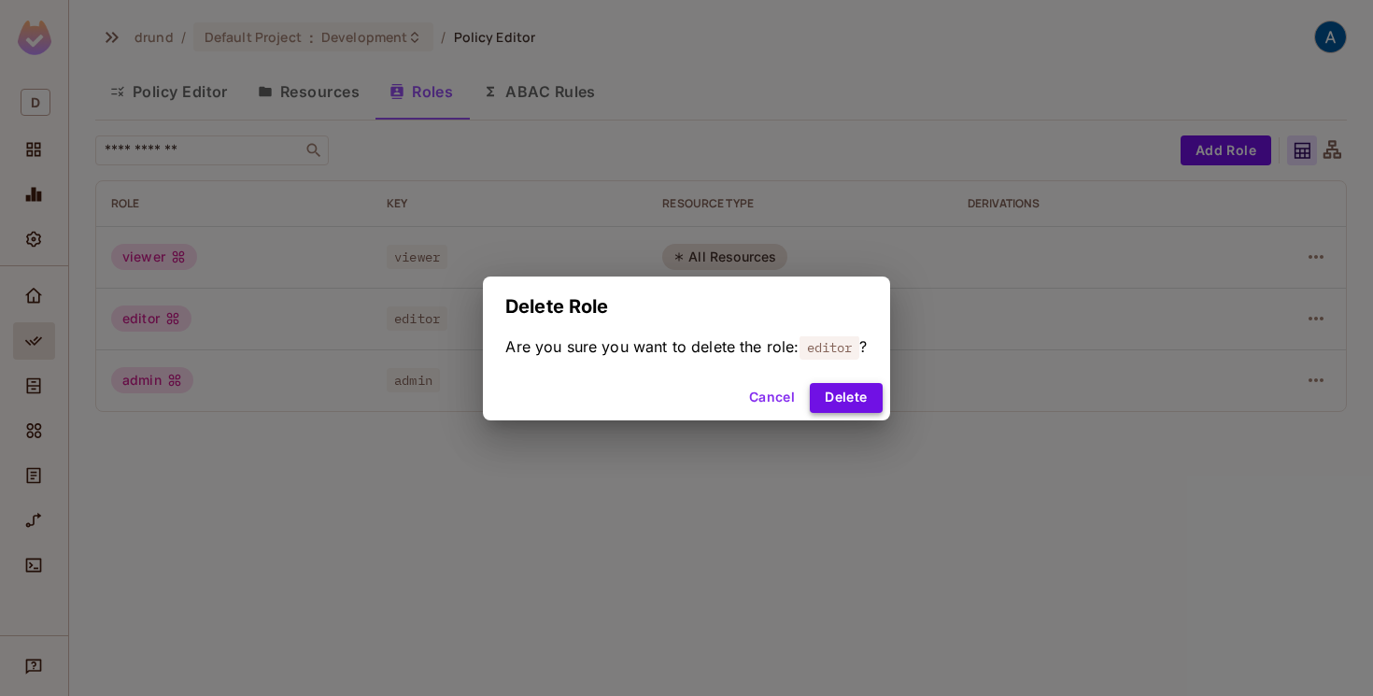
click at [861, 398] on button "Delete" at bounding box center [846, 398] width 72 height 30
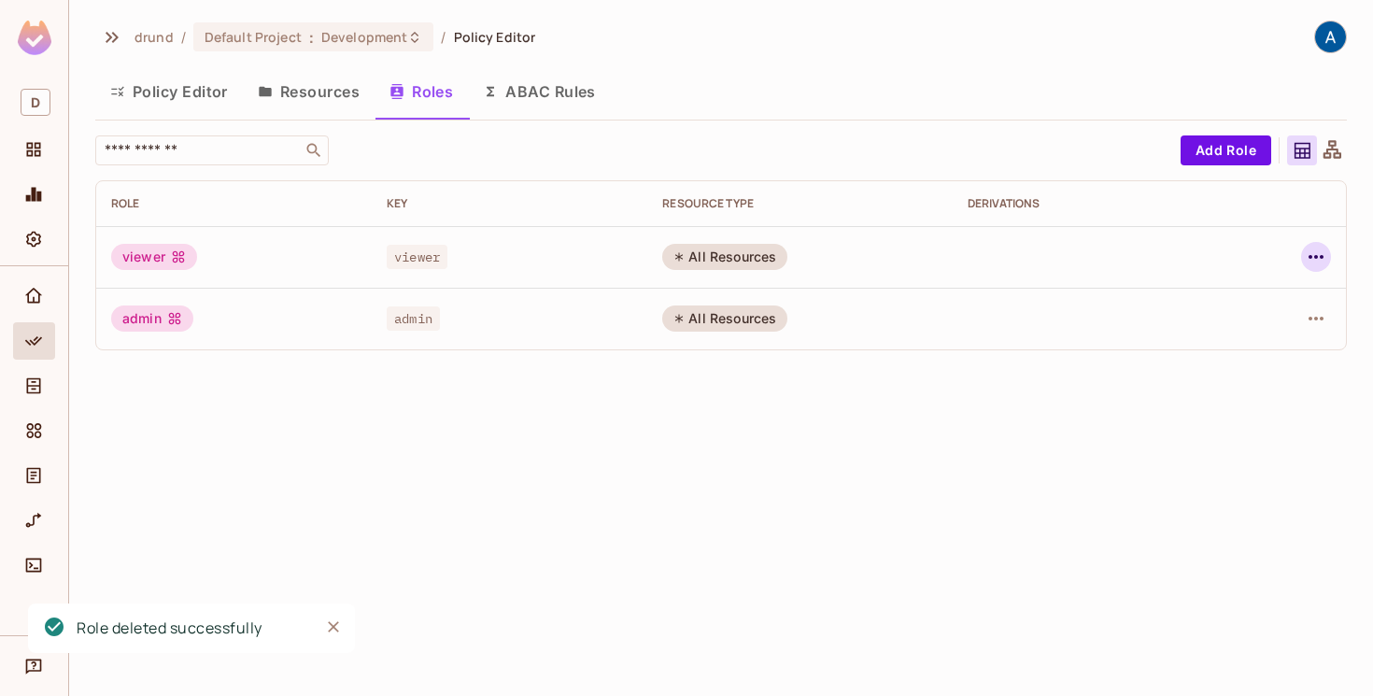
click at [1317, 248] on icon "button" at bounding box center [1316, 257] width 22 height 22
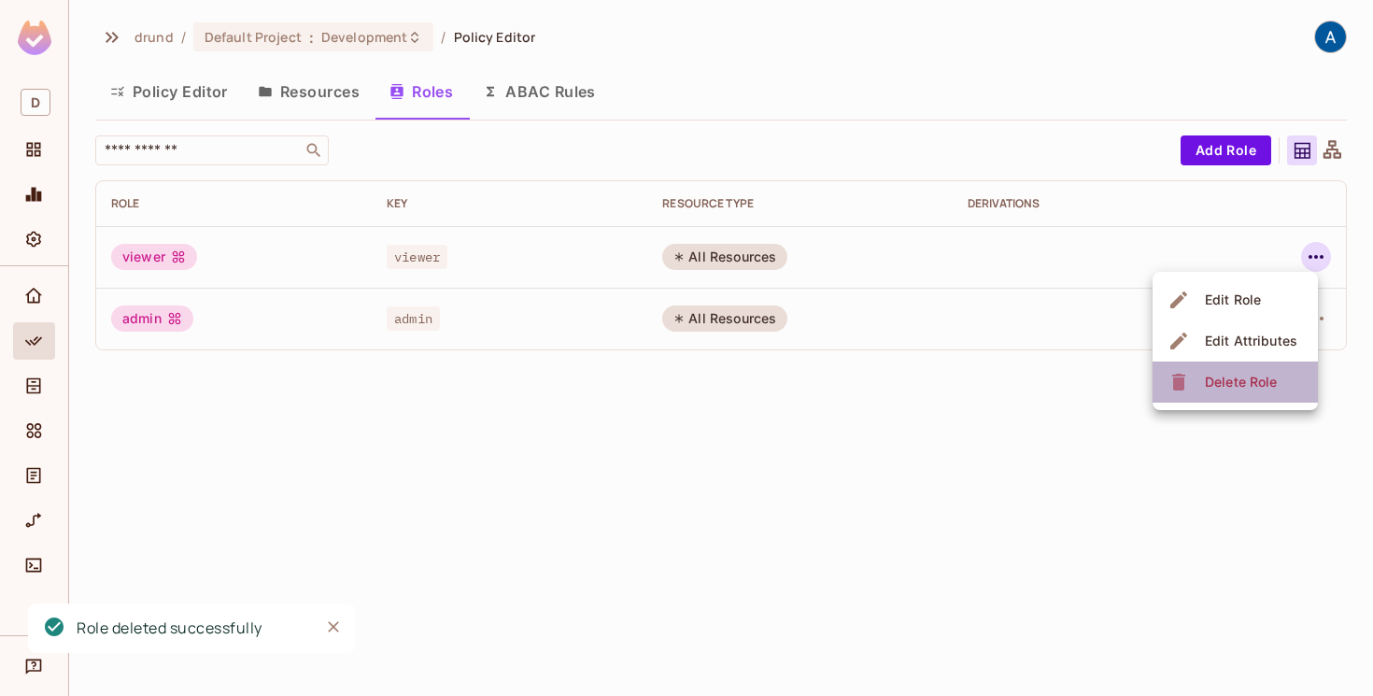
click at [1232, 376] on div "Delete Role" at bounding box center [1241, 382] width 72 height 19
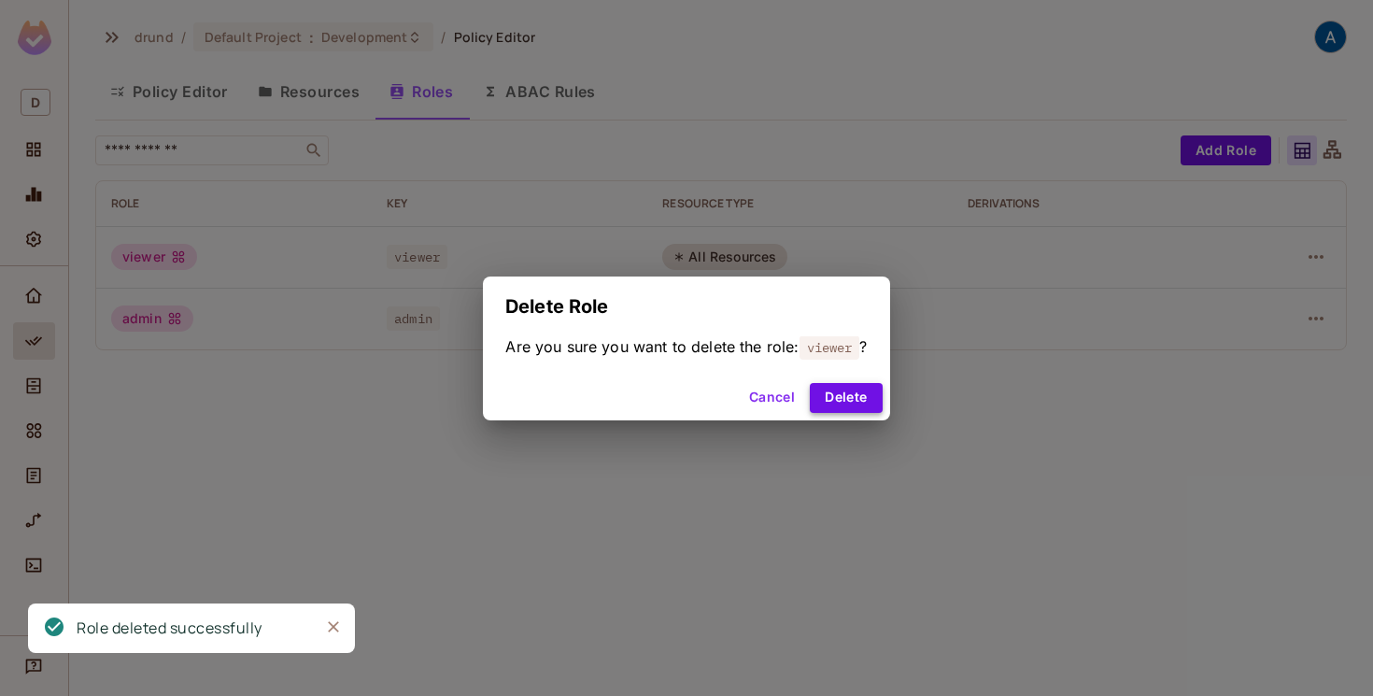
click at [853, 400] on button "Delete" at bounding box center [846, 398] width 72 height 30
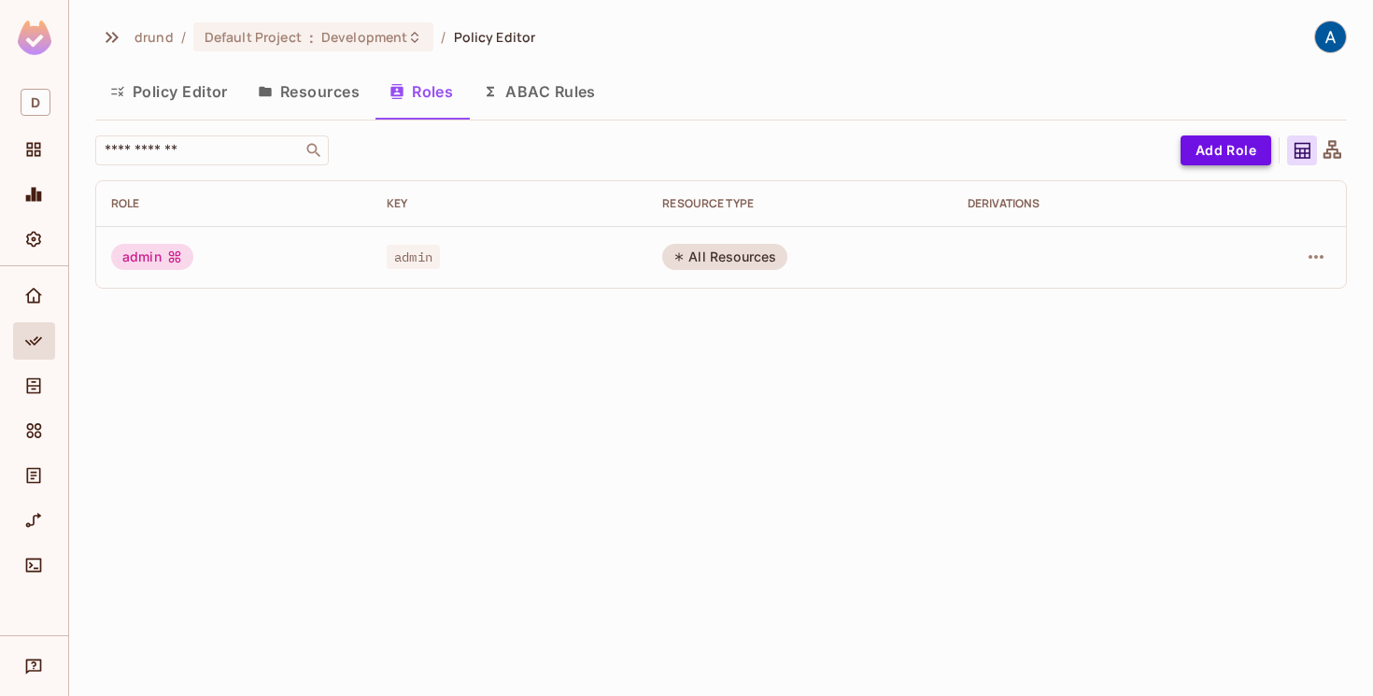
click at [1218, 145] on button "Add Role" at bounding box center [1225, 150] width 91 height 30
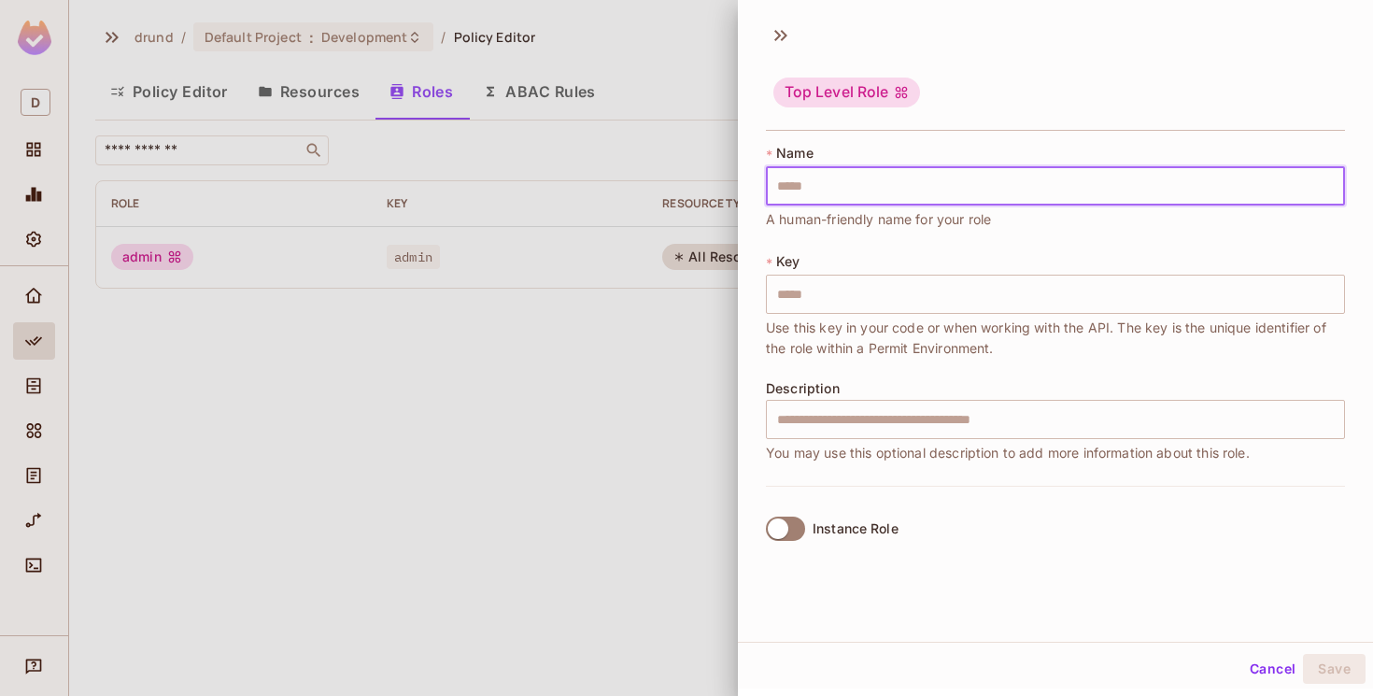
click at [1073, 191] on input "text" at bounding box center [1055, 185] width 579 height 39
type input "*"
type input "**"
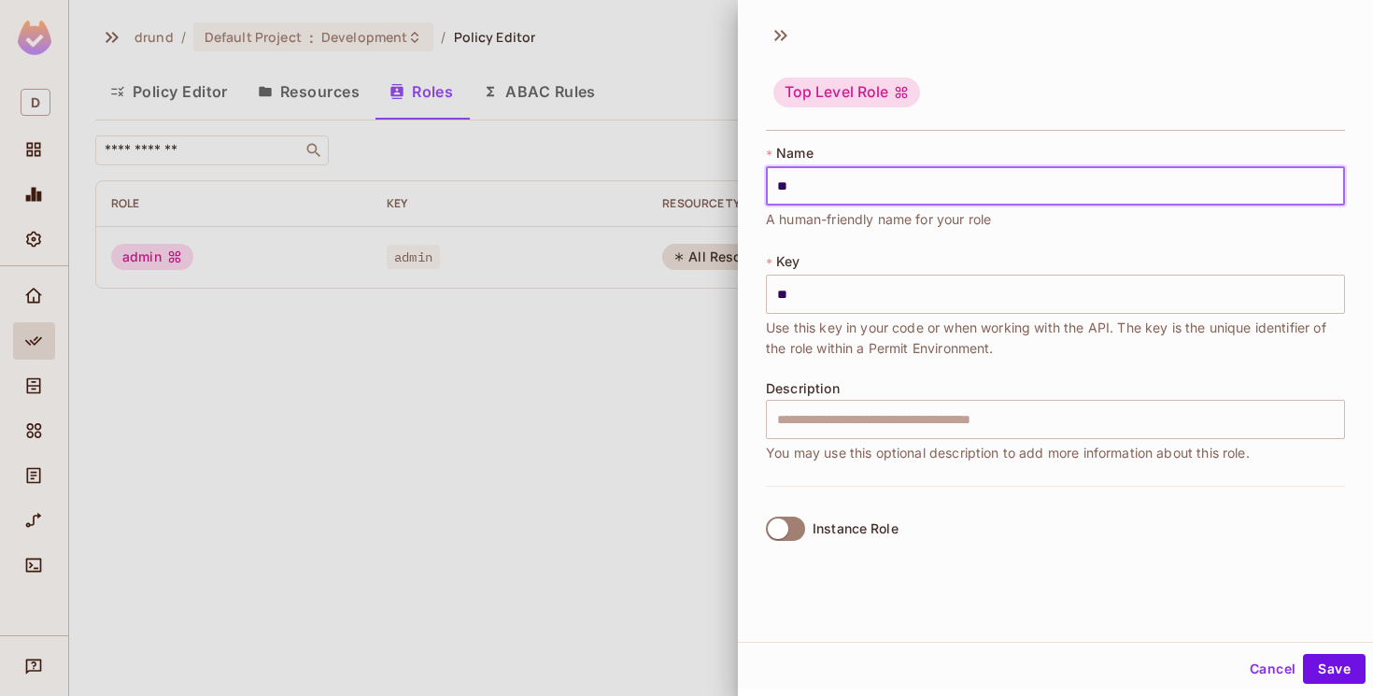
type input "***"
type input "****"
type input "*****"
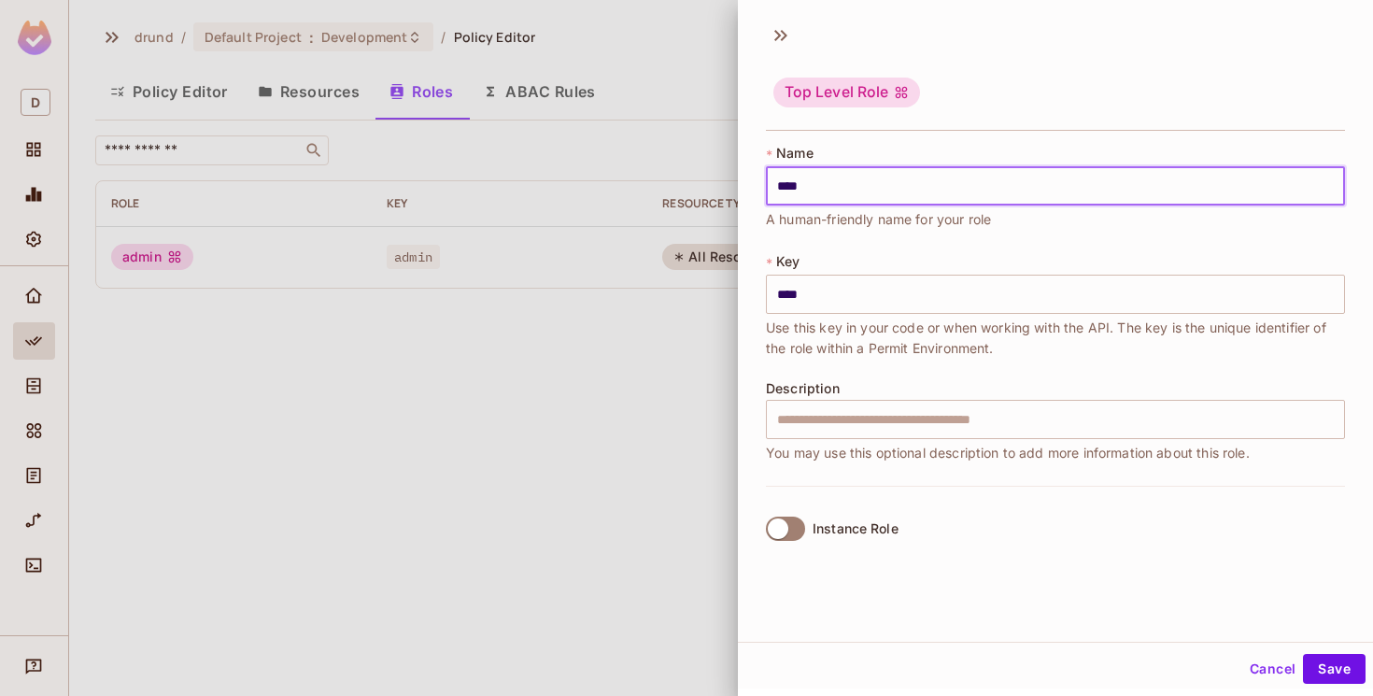
type input "*****"
type input "******"
type input "*******"
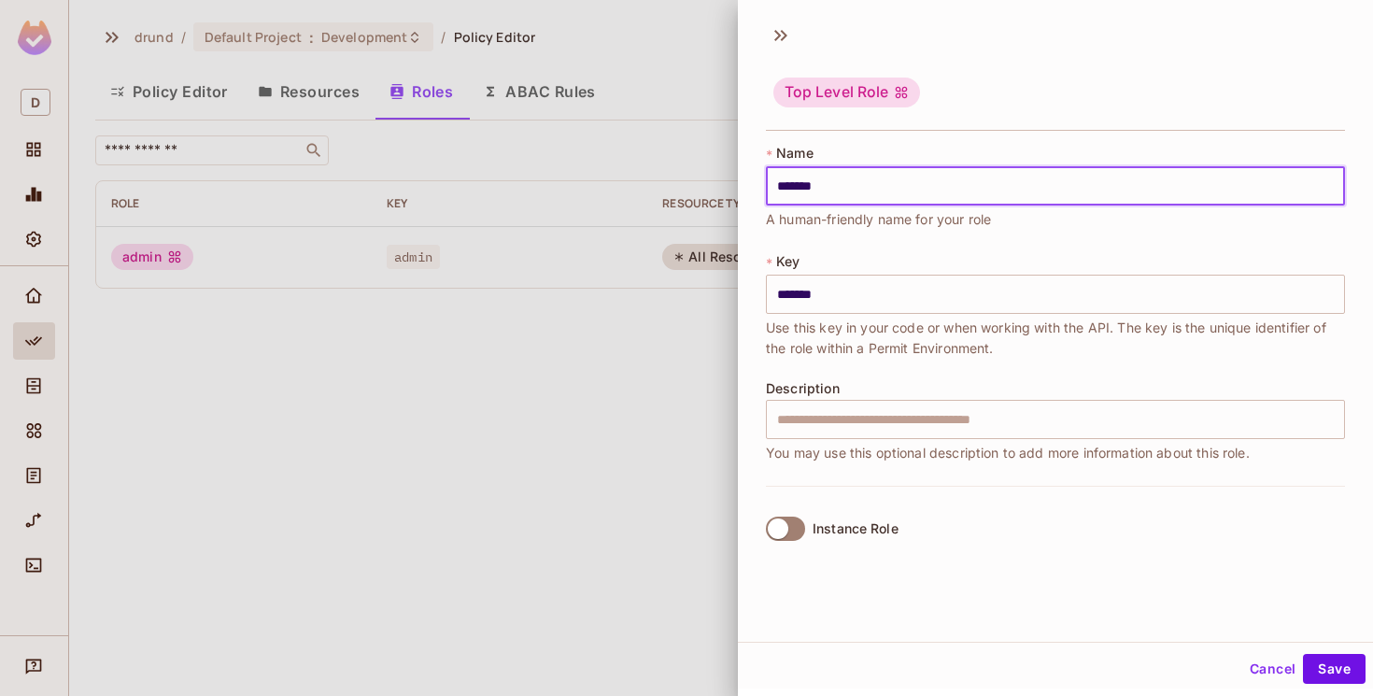
type input "*******"
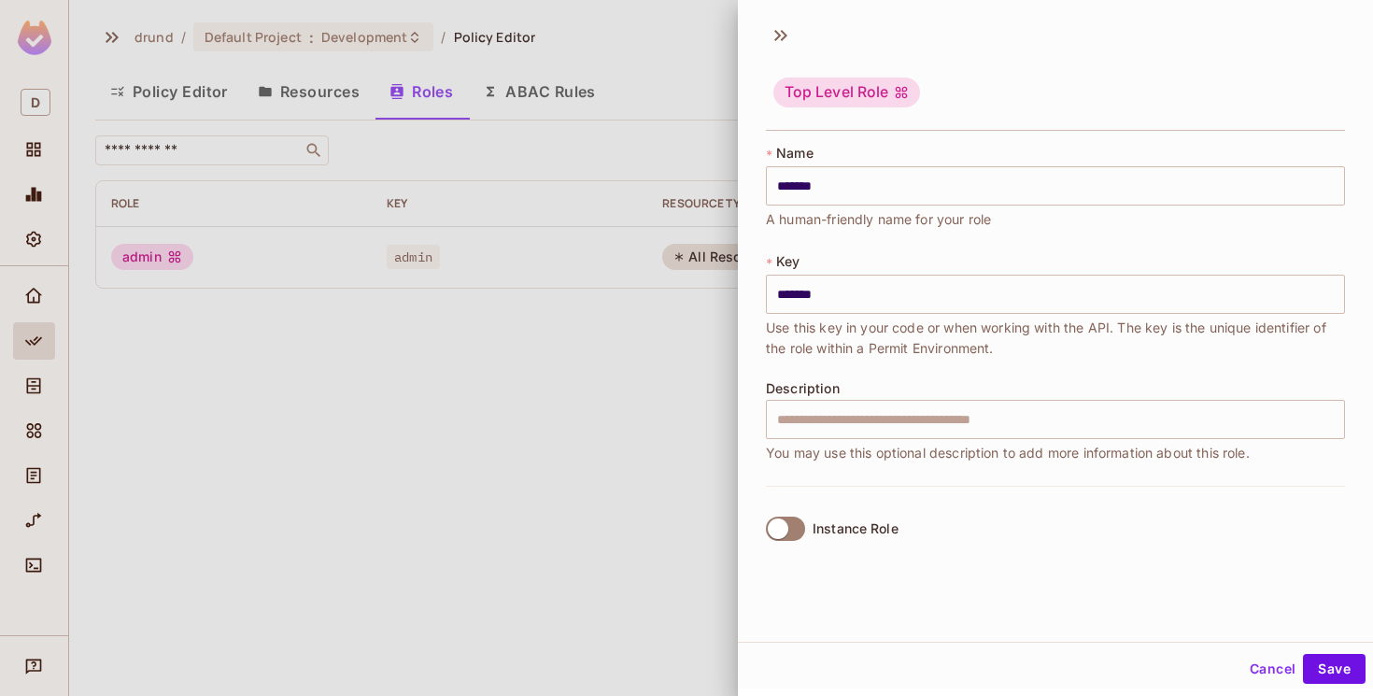
click at [1177, 245] on div "* Name ******* ​ A human-friendly name for your role * Key ******* ​ Use this k…" at bounding box center [1055, 315] width 579 height 342
click at [975, 428] on input "text" at bounding box center [1055, 419] width 579 height 39
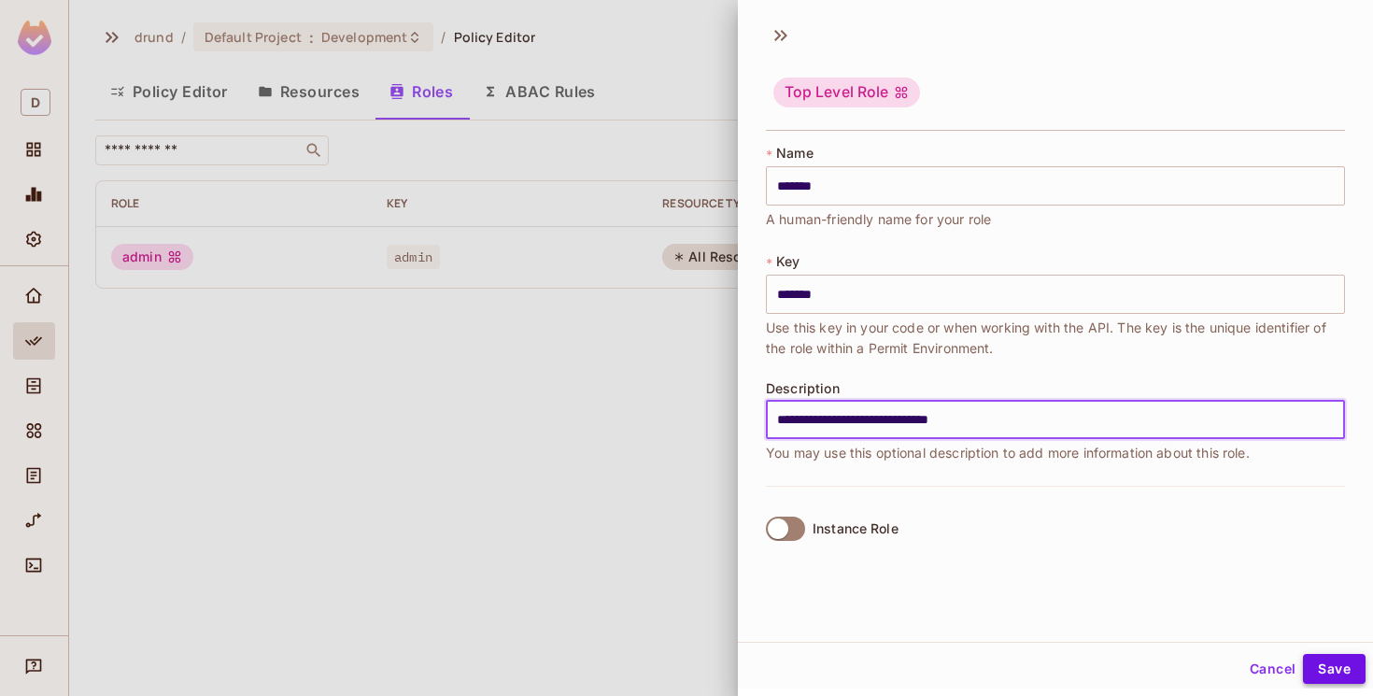
type input "**********"
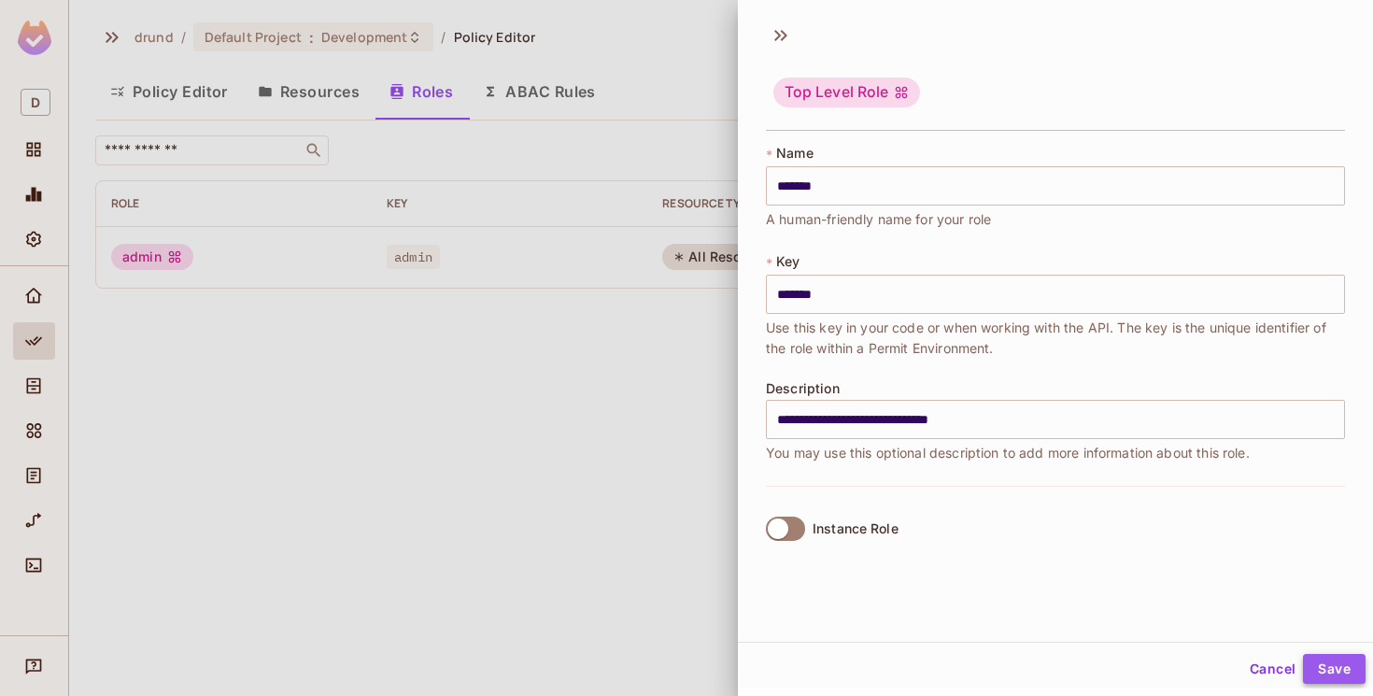
click at [1334, 671] on button "Save" at bounding box center [1334, 669] width 63 height 30
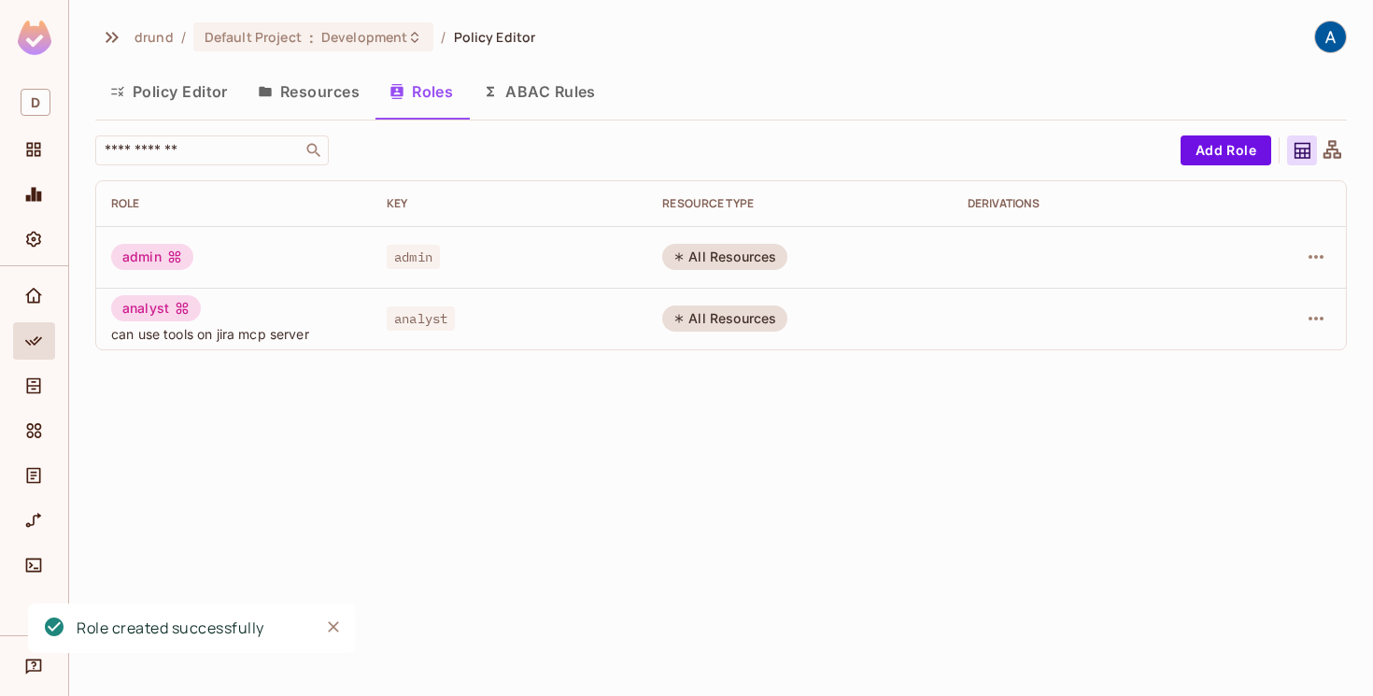
click at [178, 305] on icon at bounding box center [183, 308] width 12 height 12
click at [177, 252] on icon at bounding box center [174, 256] width 15 height 15
click at [1322, 263] on icon "button" at bounding box center [1316, 257] width 22 height 22
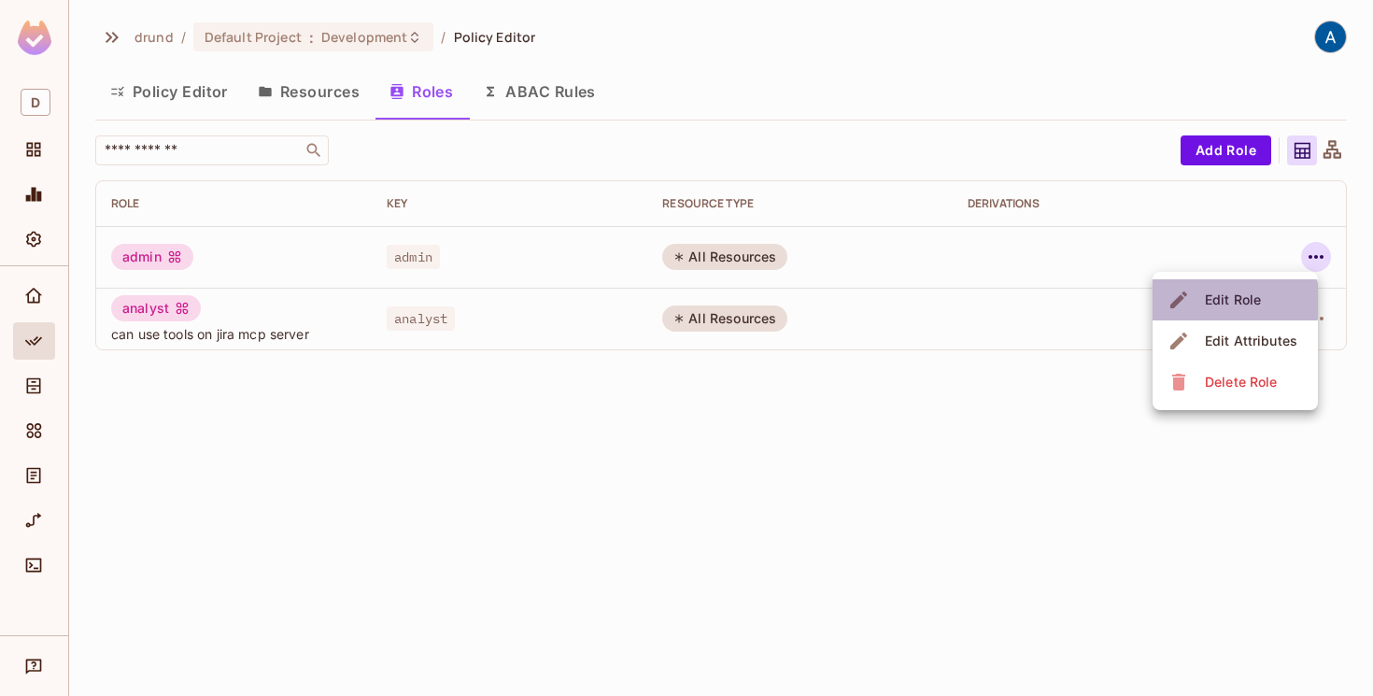
click at [1234, 301] on div "Edit Role" at bounding box center [1233, 299] width 56 height 19
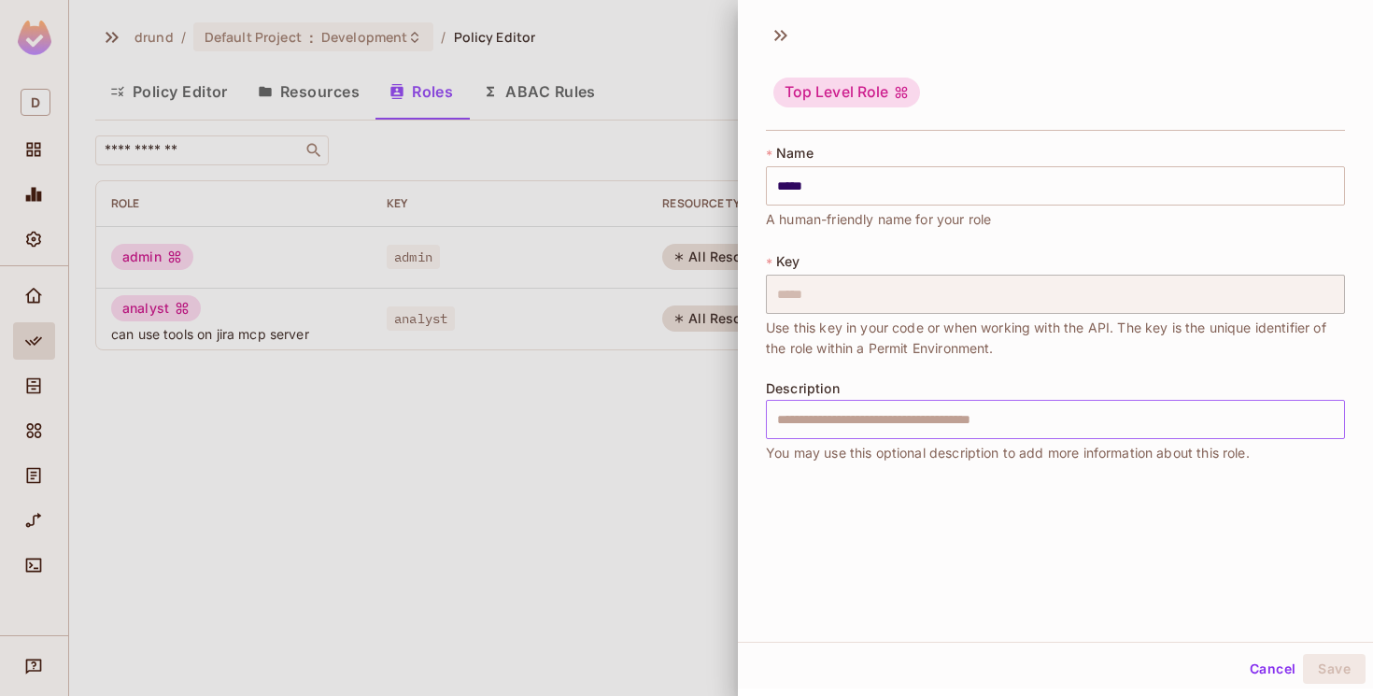
click at [957, 429] on input "text" at bounding box center [1055, 419] width 579 height 39
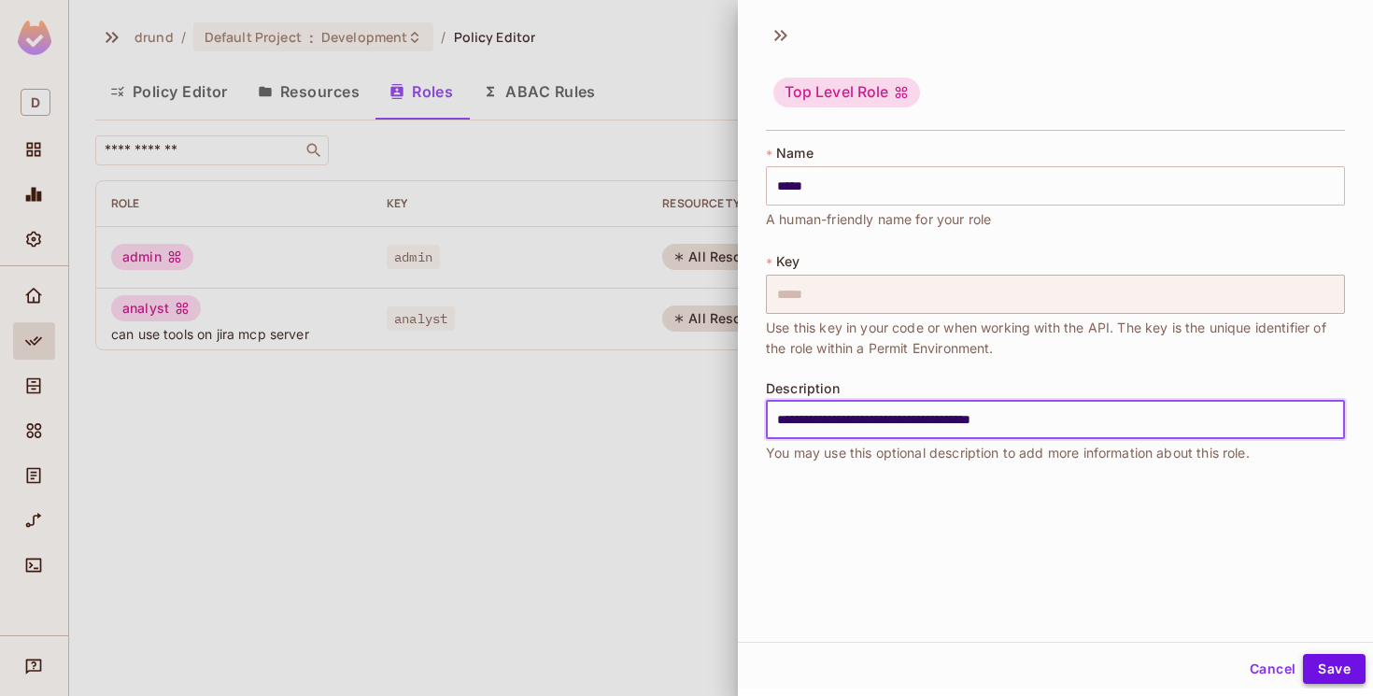
type input "**********"
click at [1348, 662] on button "Save" at bounding box center [1334, 669] width 63 height 30
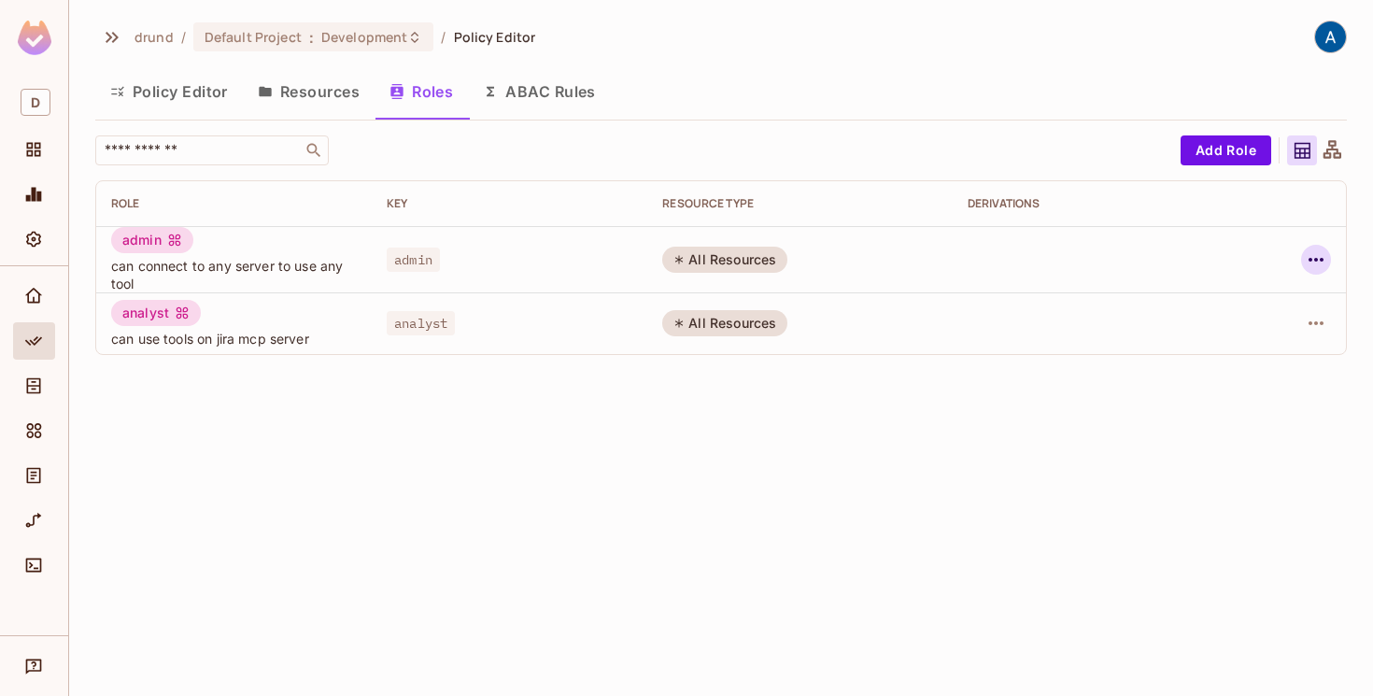
click at [1311, 259] on icon "button" at bounding box center [1315, 260] width 15 height 4
click at [775, 564] on div at bounding box center [686, 348] width 1373 height 696
click at [1310, 261] on icon "button" at bounding box center [1316, 259] width 22 height 22
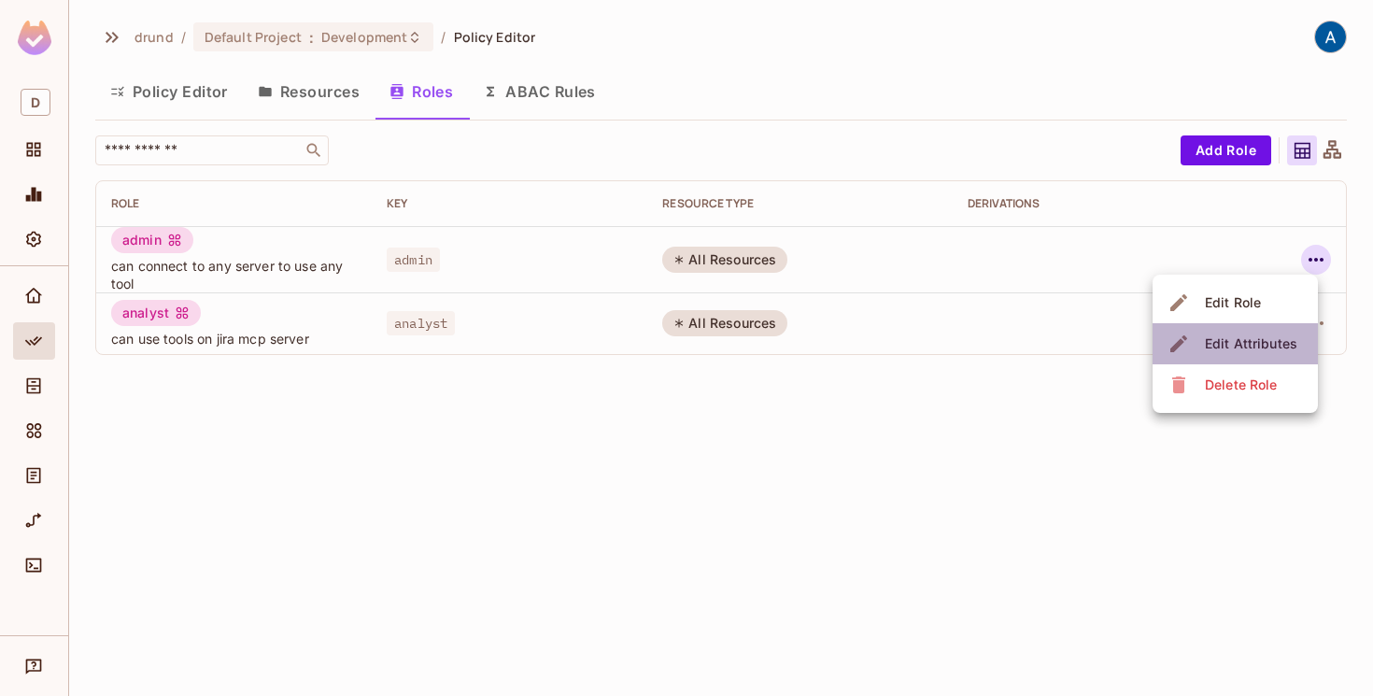
click at [1274, 349] on div "Edit Attributes" at bounding box center [1251, 343] width 92 height 19
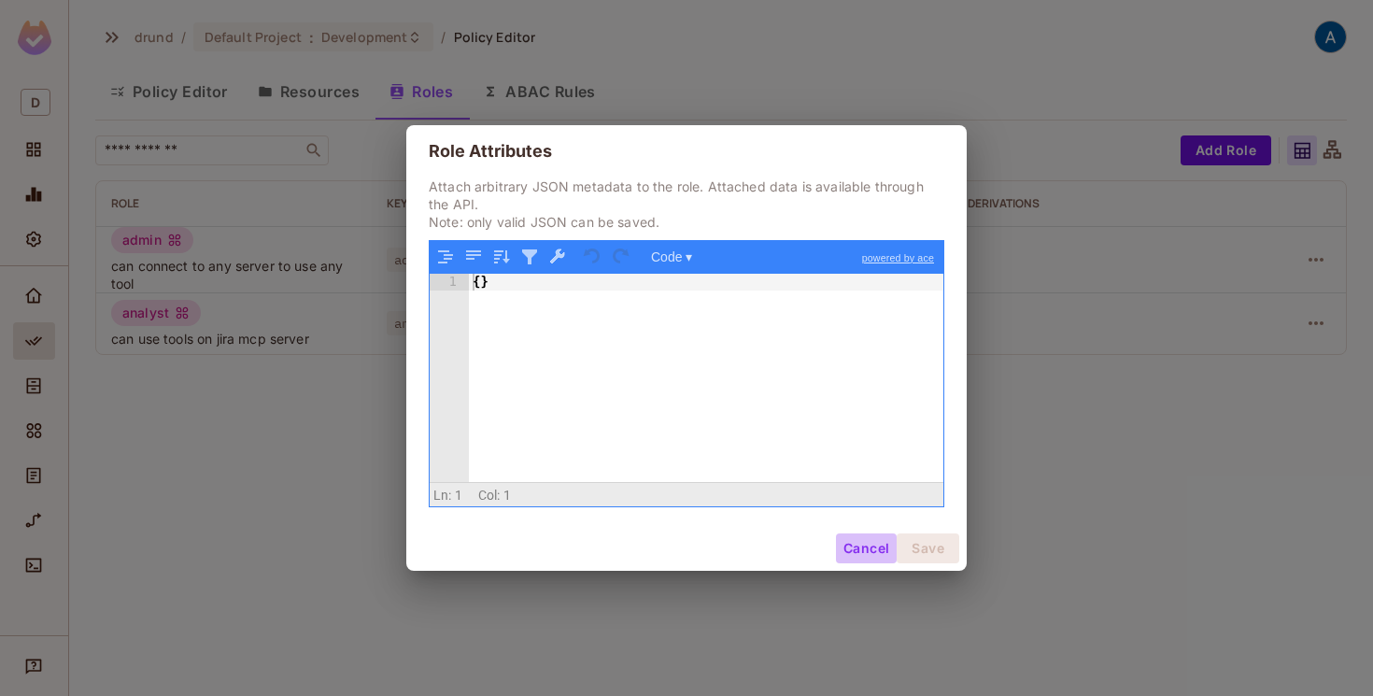
click at [854, 548] on button "Cancel" at bounding box center [866, 548] width 61 height 30
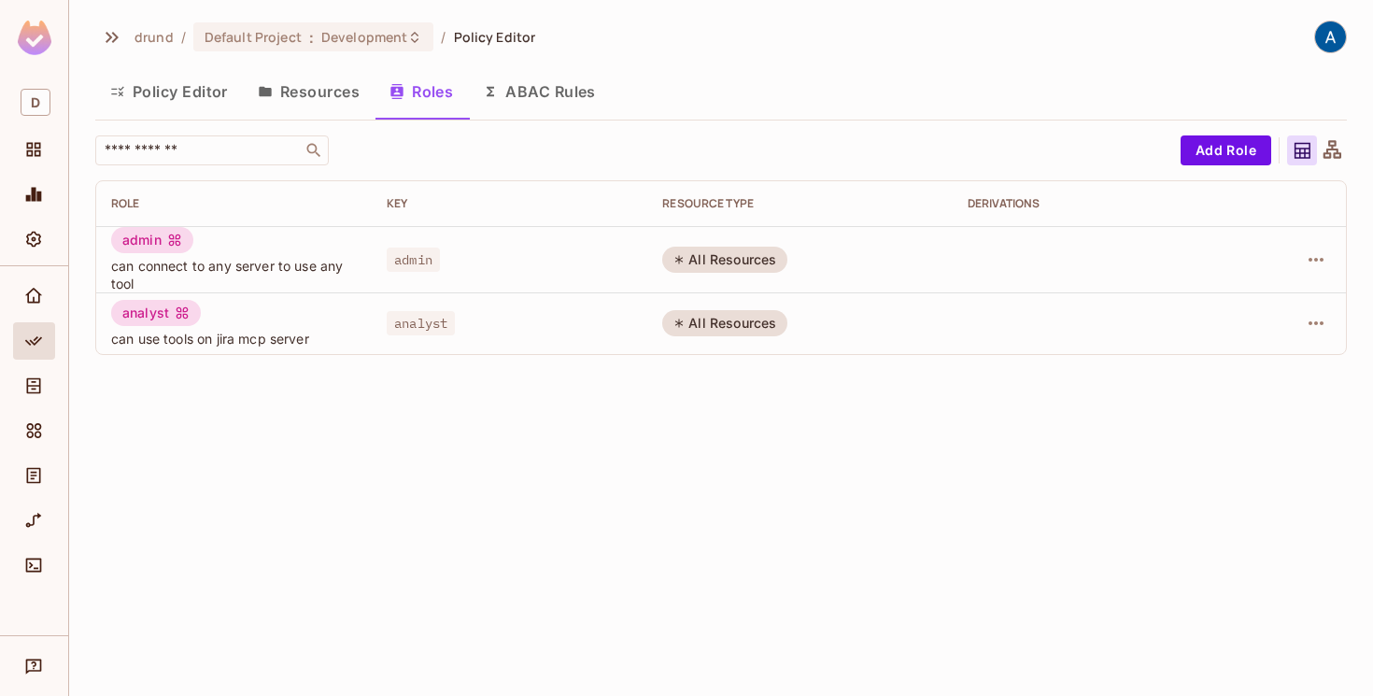
click at [176, 92] on button "Policy Editor" at bounding box center [169, 91] width 148 height 47
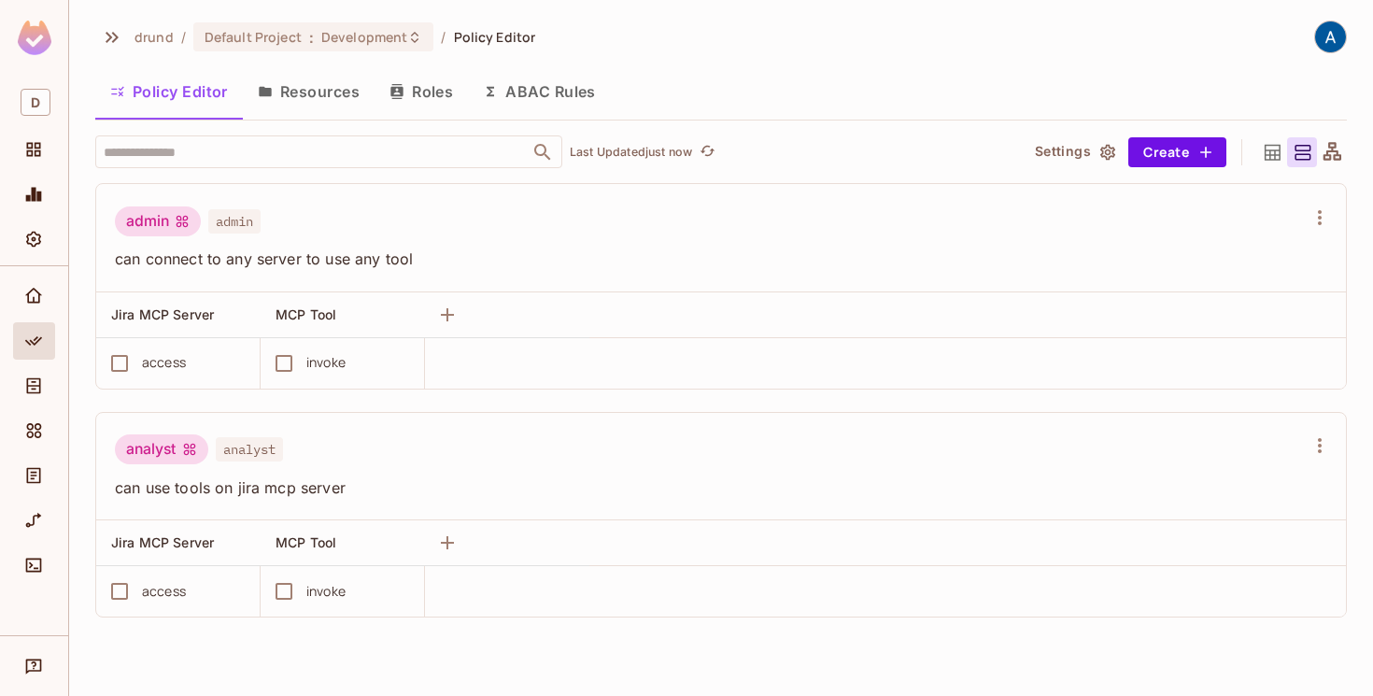
click at [1274, 151] on icon at bounding box center [1272, 152] width 16 height 16
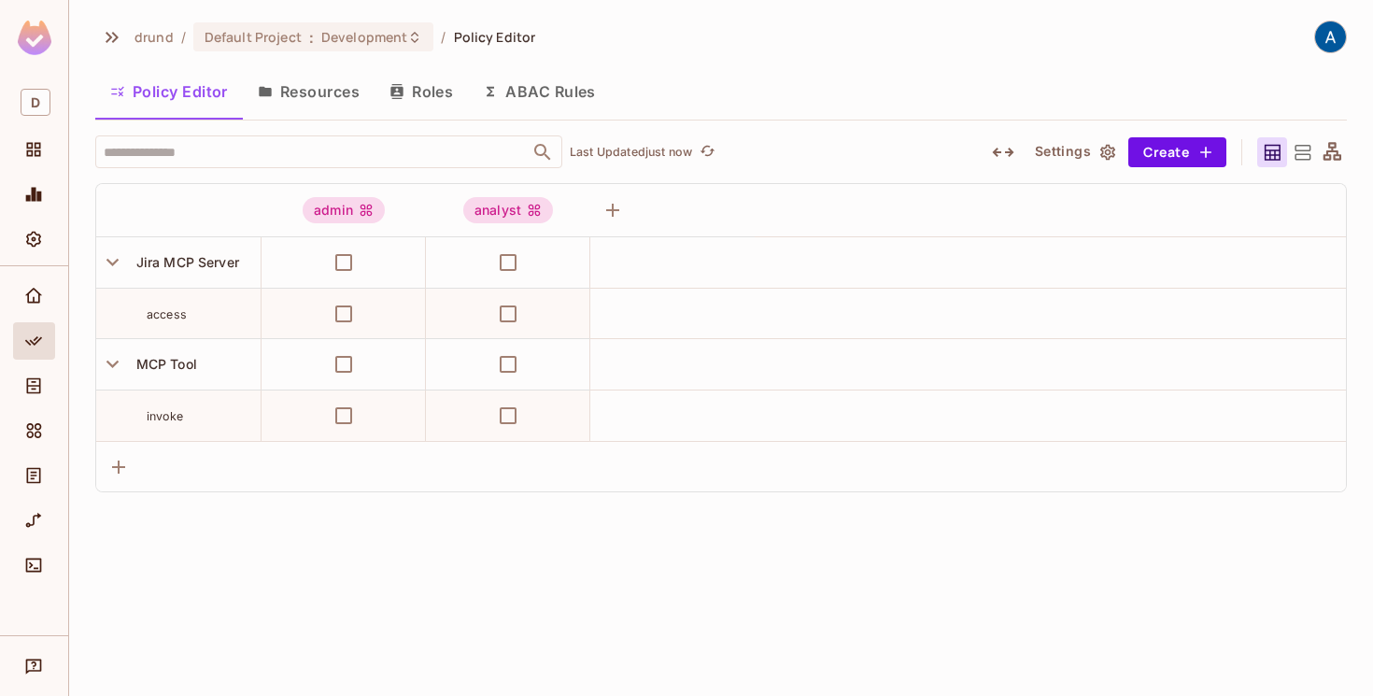
click at [1297, 152] on icon at bounding box center [1302, 152] width 23 height 23
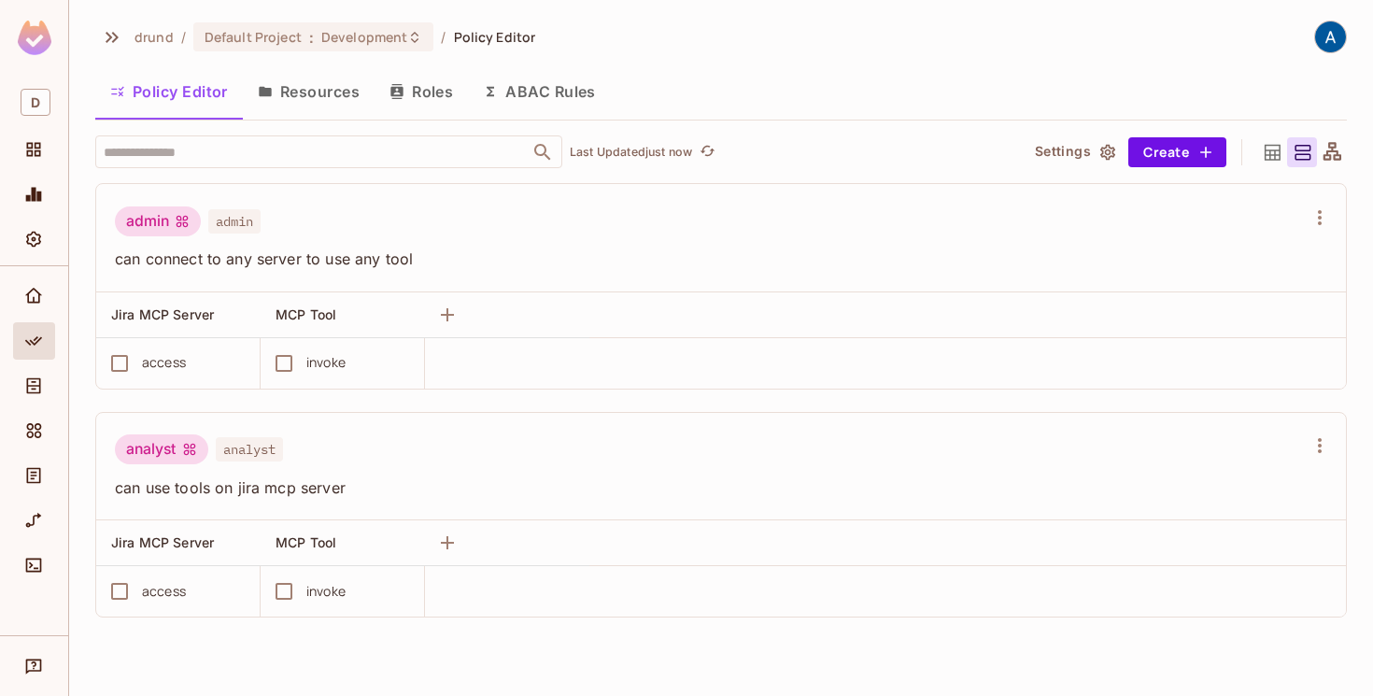
click at [1320, 150] on div at bounding box center [1332, 152] width 30 height 30
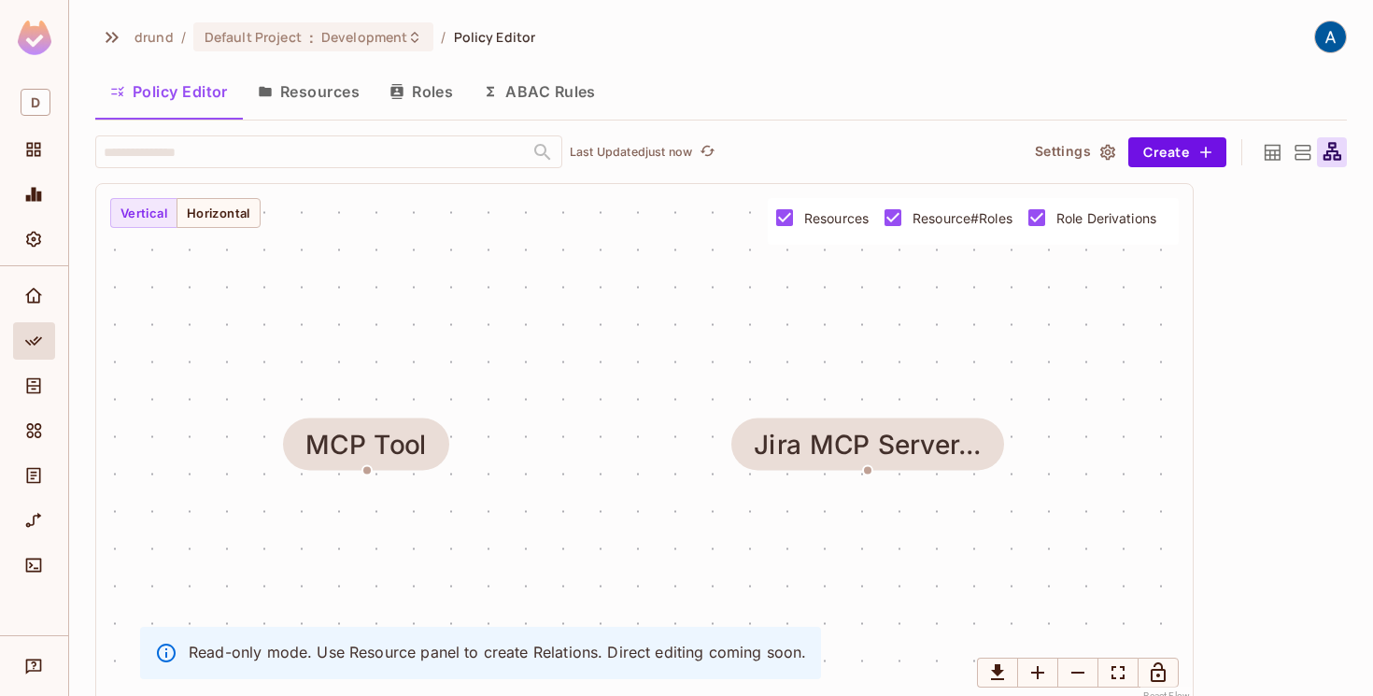
click at [1297, 151] on icon at bounding box center [1302, 152] width 23 height 23
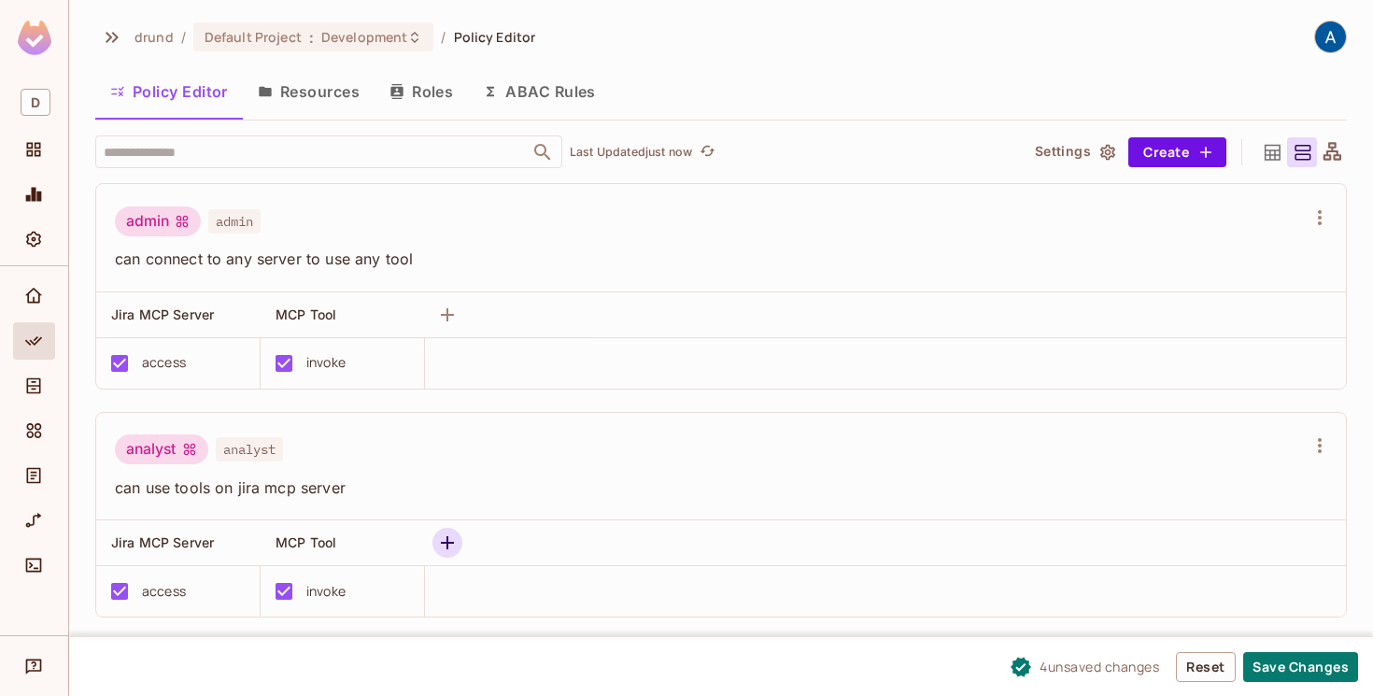
click at [453, 544] on icon "button" at bounding box center [447, 542] width 22 height 22
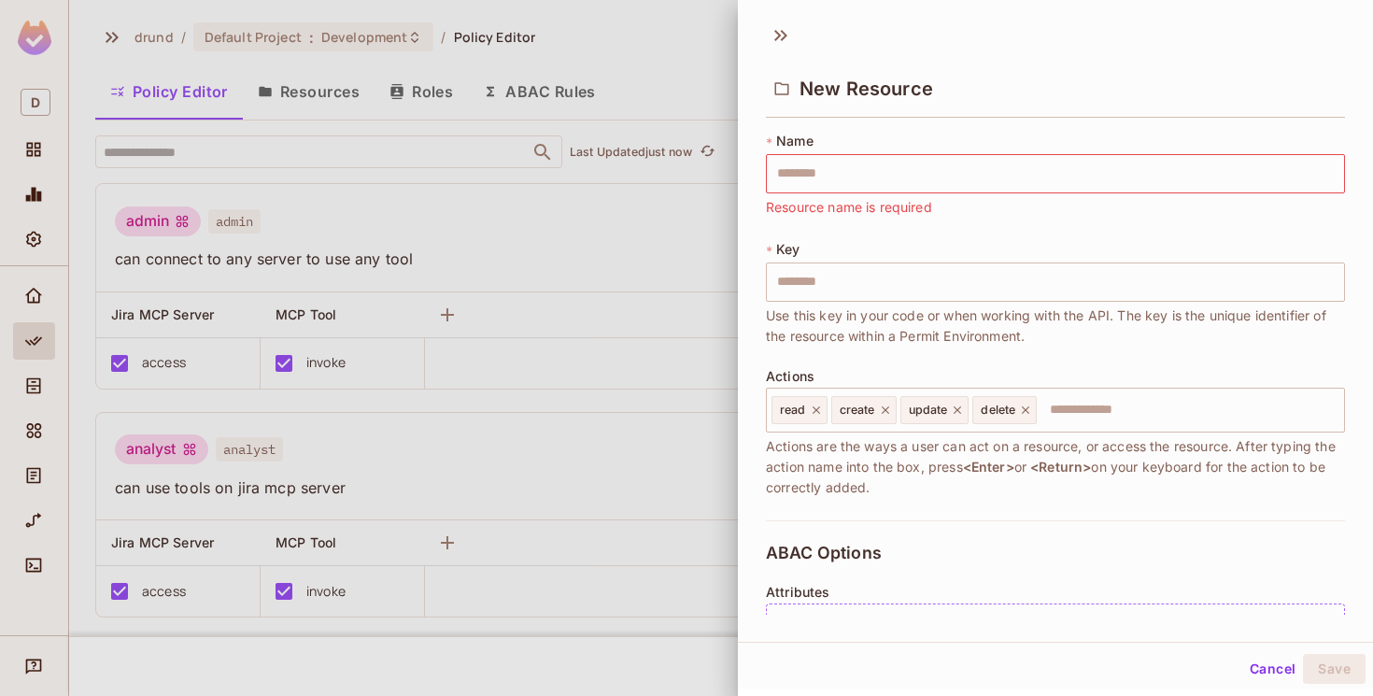
click at [569, 467] on div at bounding box center [686, 348] width 1373 height 696
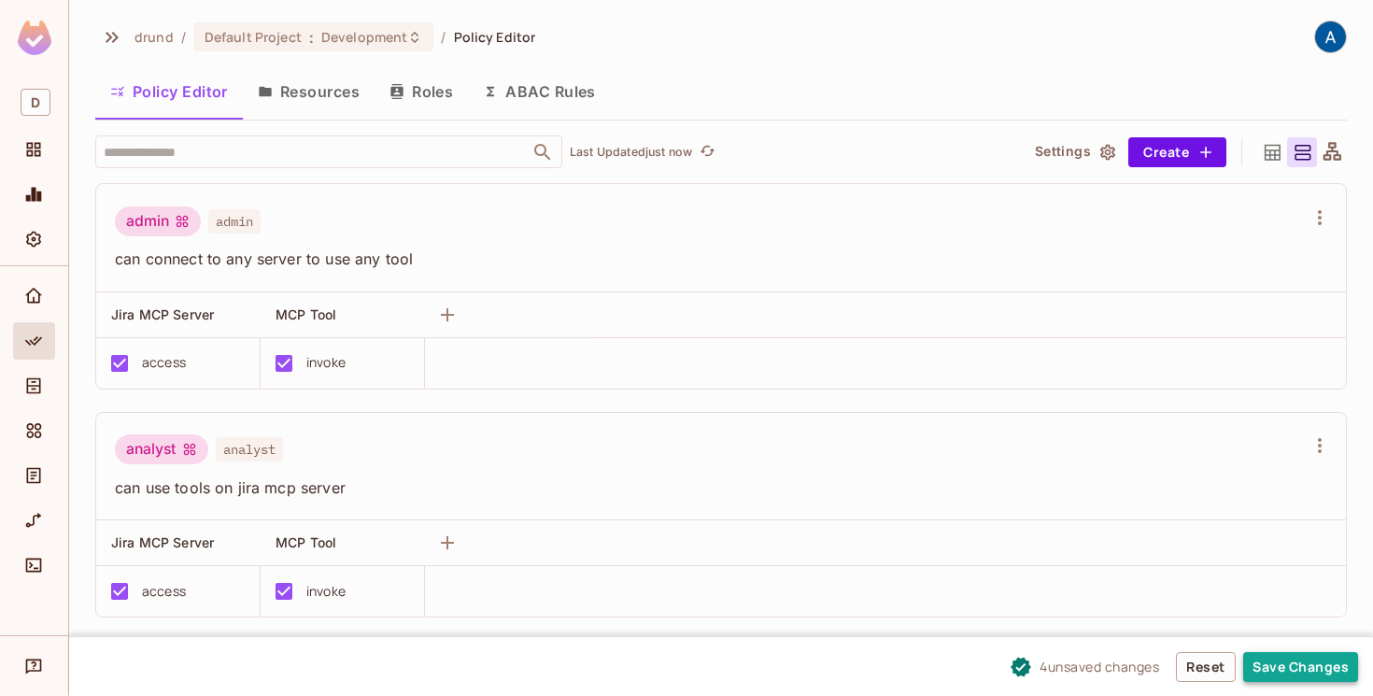
click at [1290, 670] on button "Save Changes" at bounding box center [1300, 667] width 115 height 30
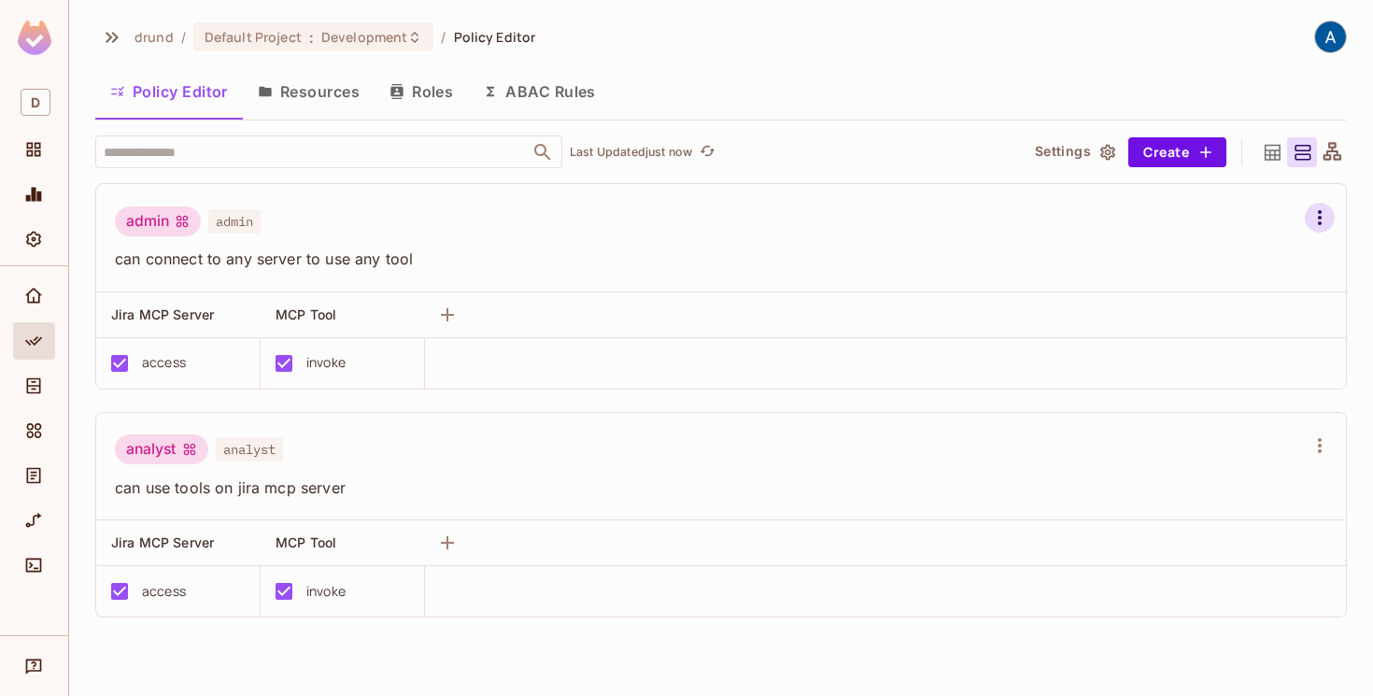
click at [1319, 217] on icon "button" at bounding box center [1320, 217] width 4 height 15
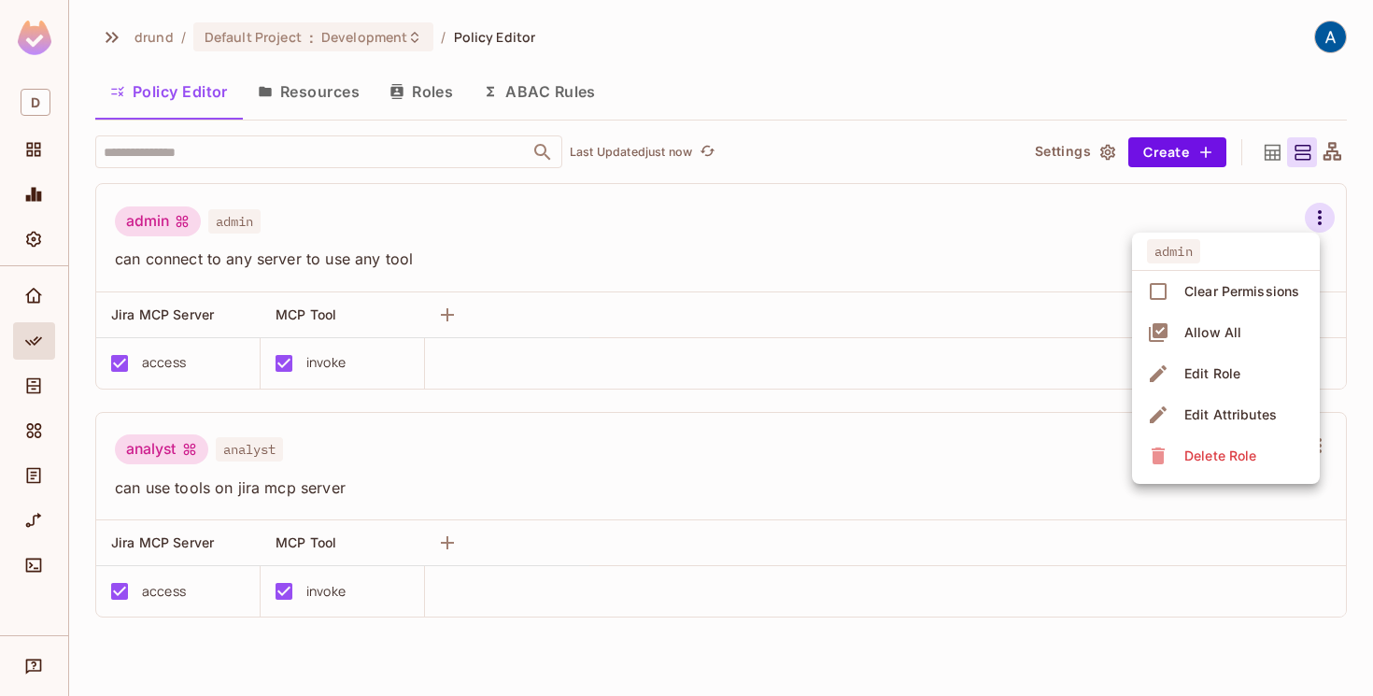
click at [844, 240] on div at bounding box center [686, 348] width 1373 height 696
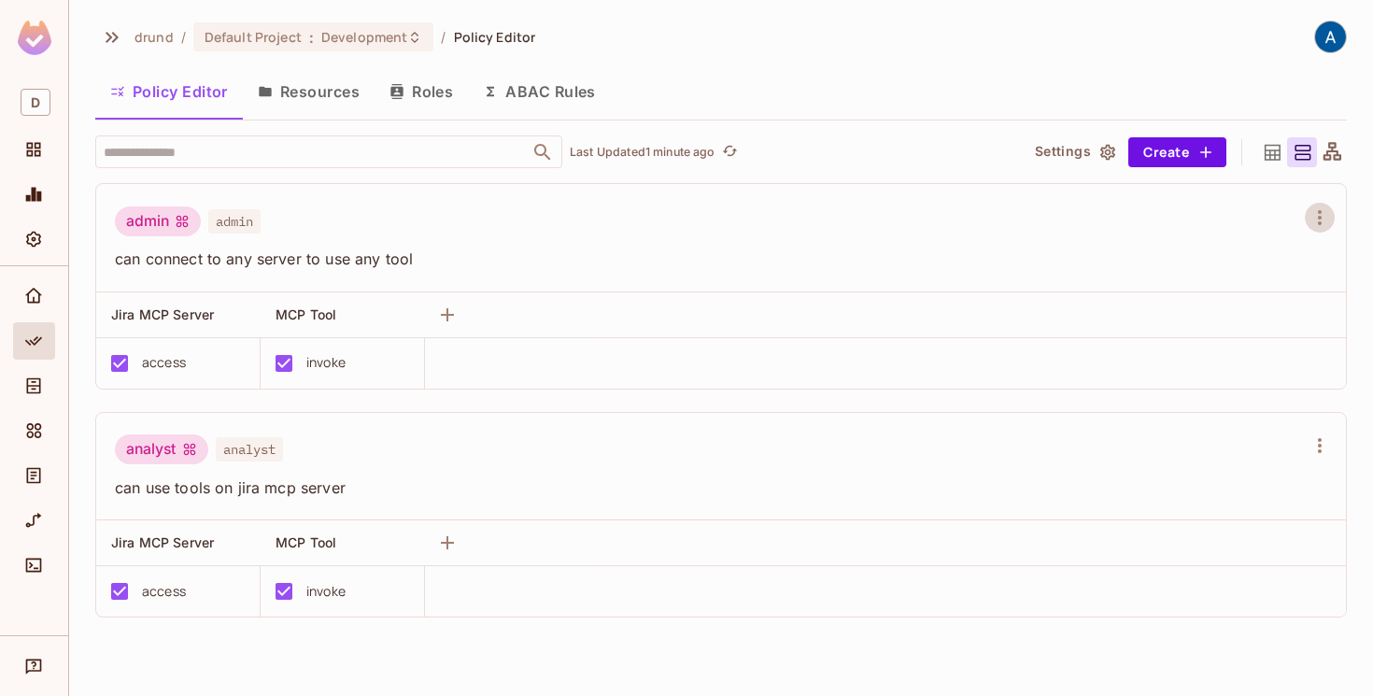
click at [327, 92] on button "Resources" at bounding box center [309, 91] width 132 height 47
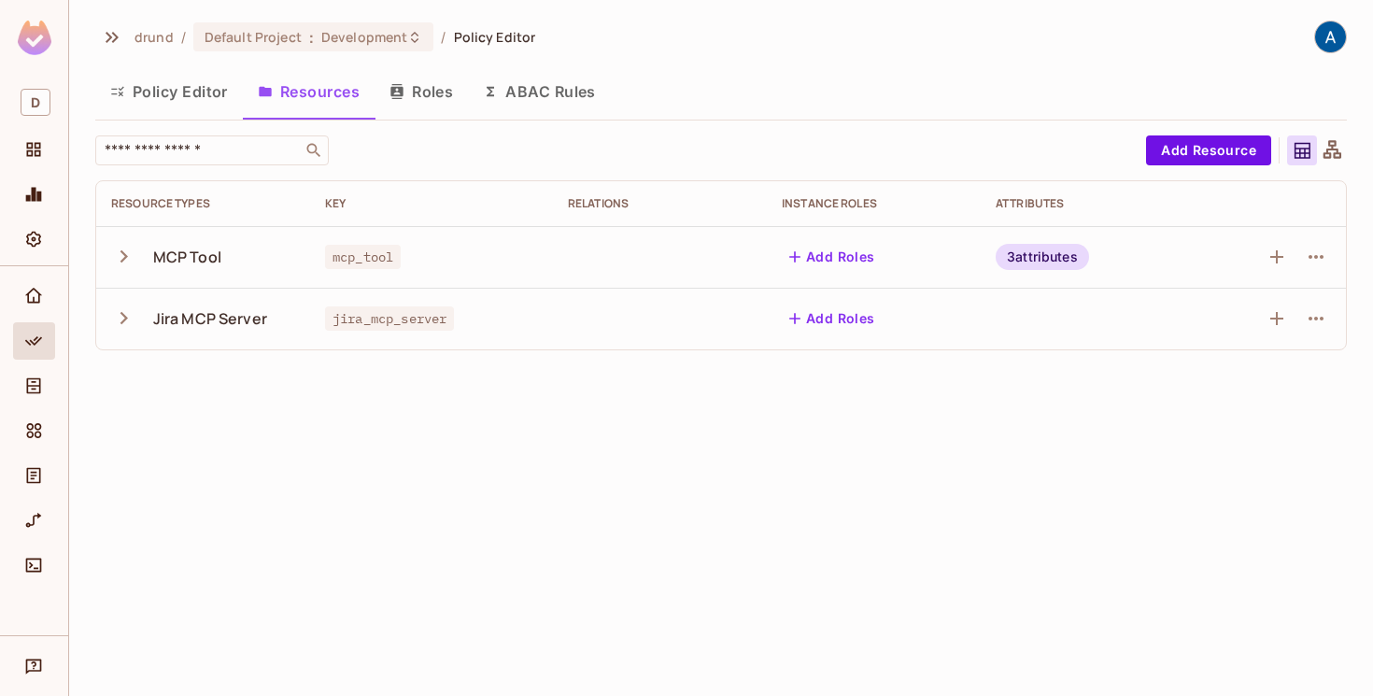
click at [129, 248] on icon "button" at bounding box center [123, 256] width 25 height 25
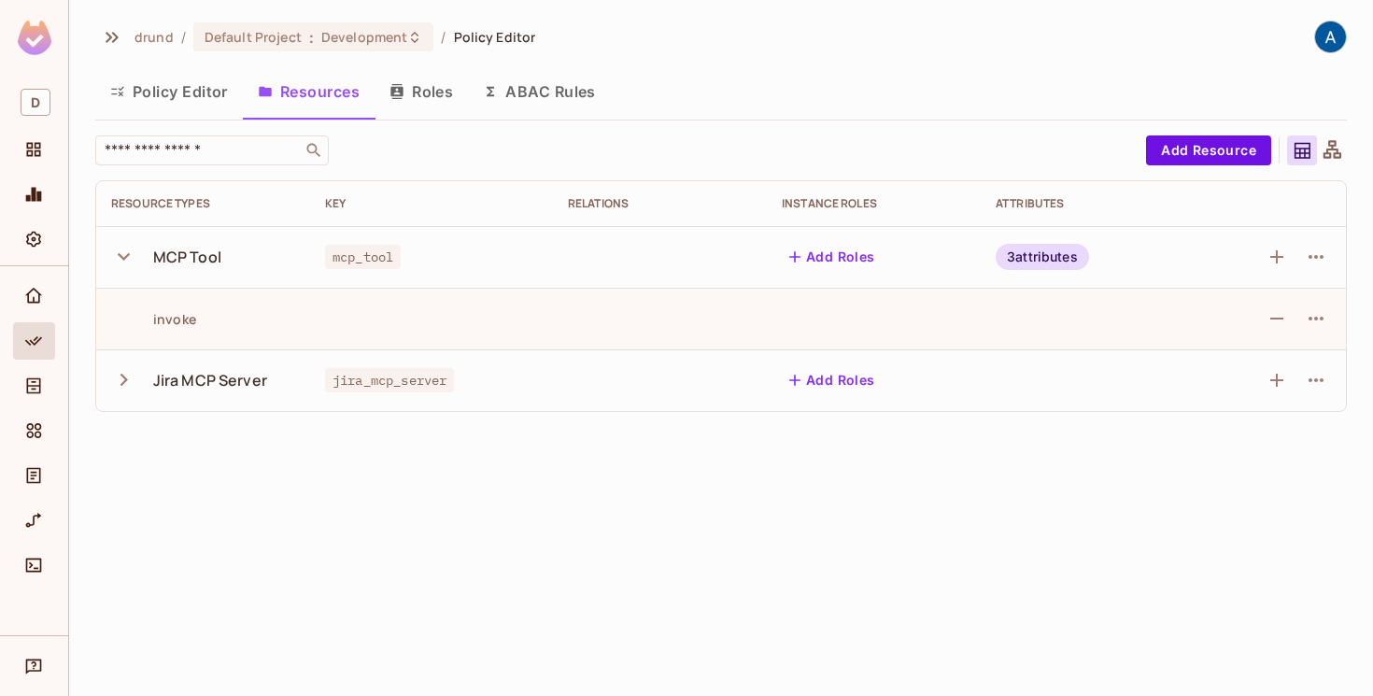
click at [1059, 254] on div "3 attributes" at bounding box center [1042, 257] width 93 height 26
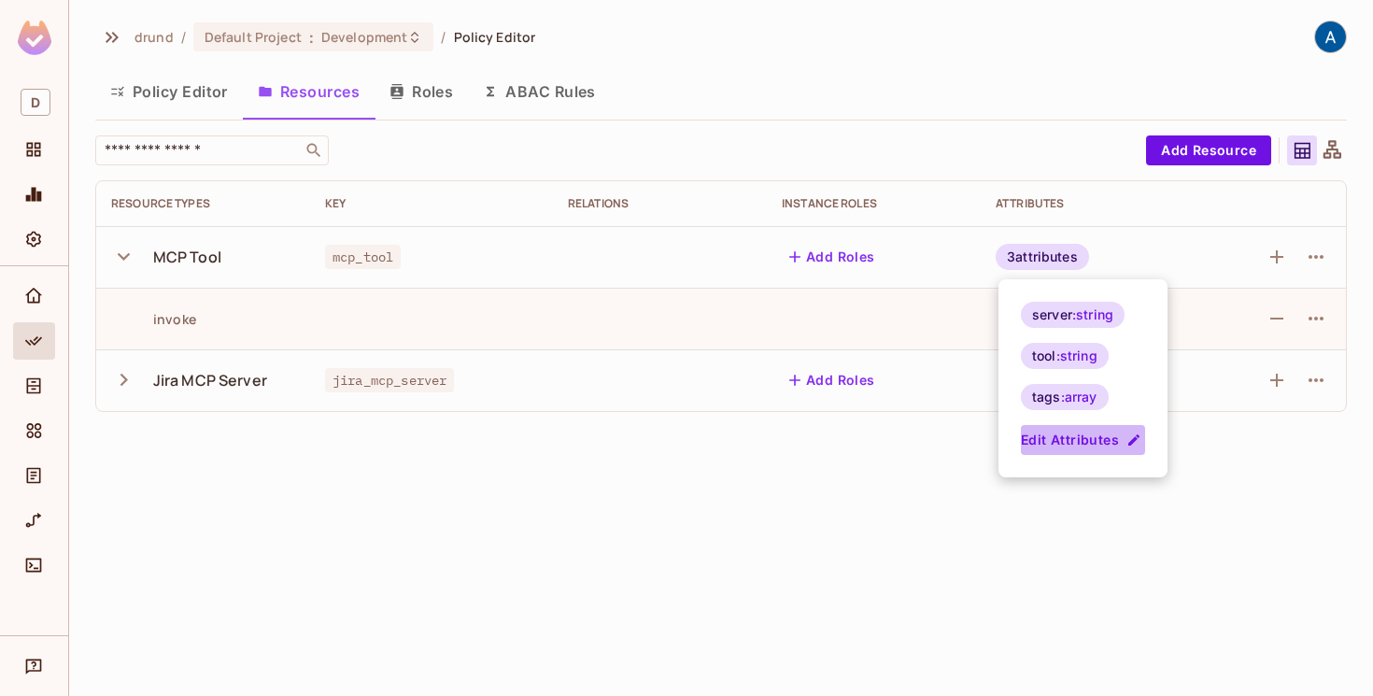
click at [1097, 441] on button "Edit Attributes" at bounding box center [1083, 440] width 124 height 30
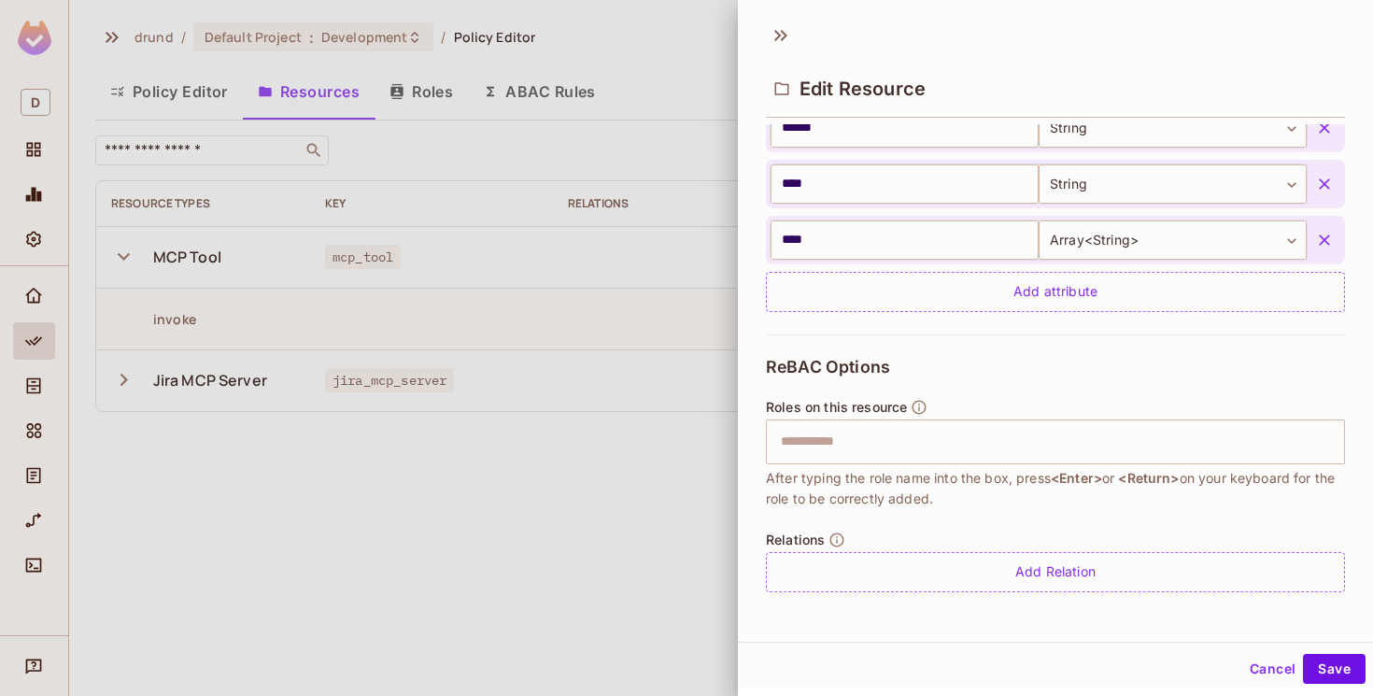
scroll to position [499, 0]
click at [1343, 672] on button "Save" at bounding box center [1334, 669] width 63 height 30
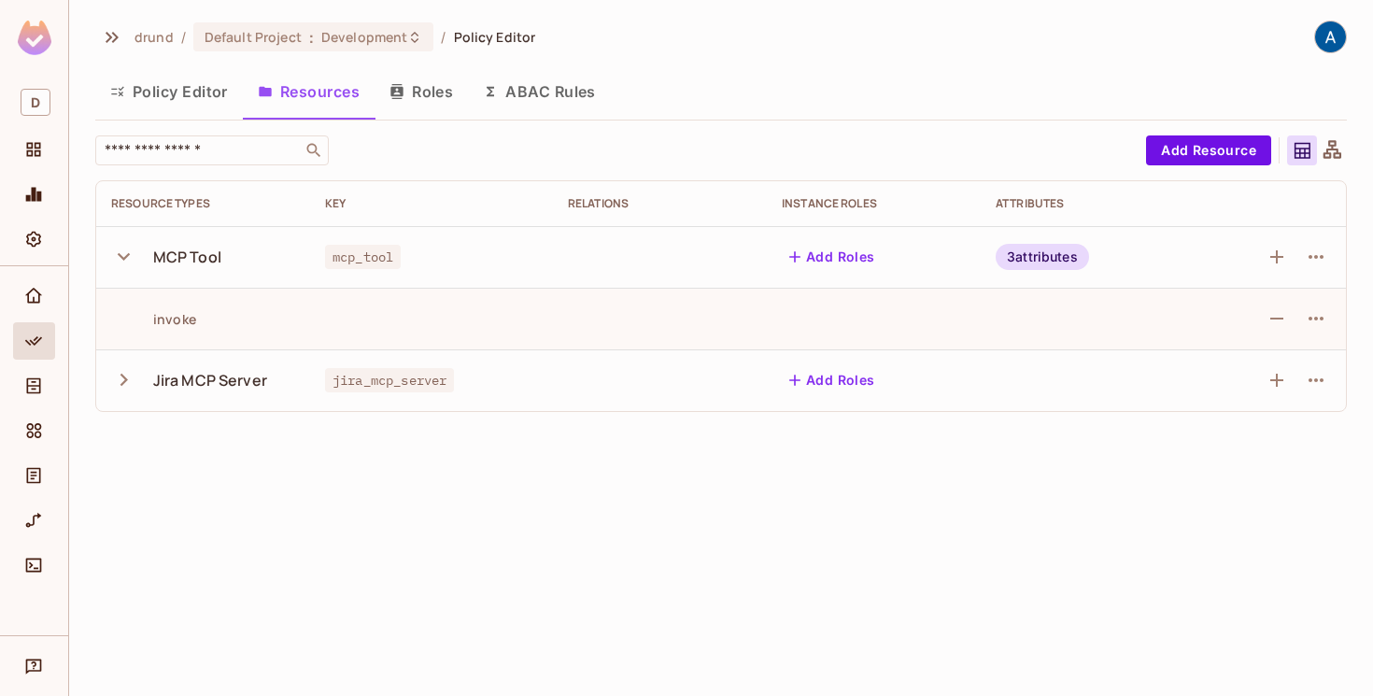
click at [1049, 254] on div "3 attributes" at bounding box center [1042, 257] width 93 height 26
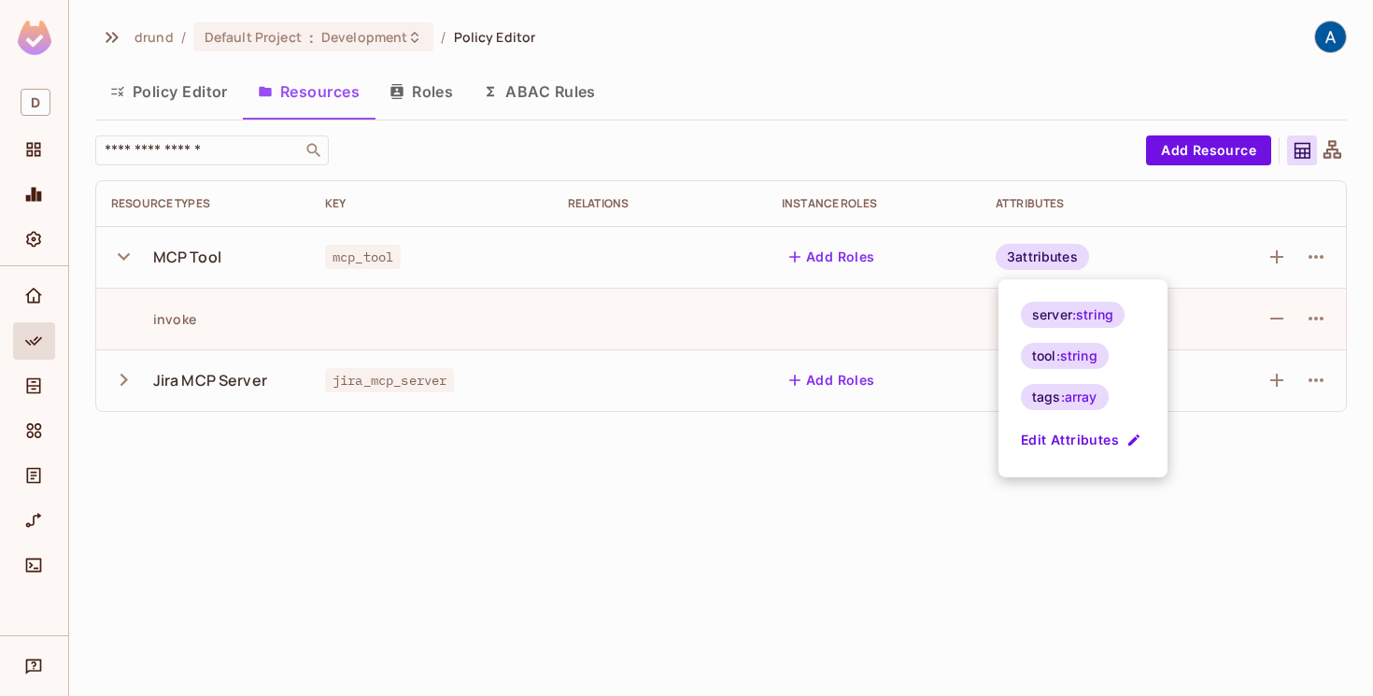
click at [380, 374] on div at bounding box center [686, 348] width 1373 height 696
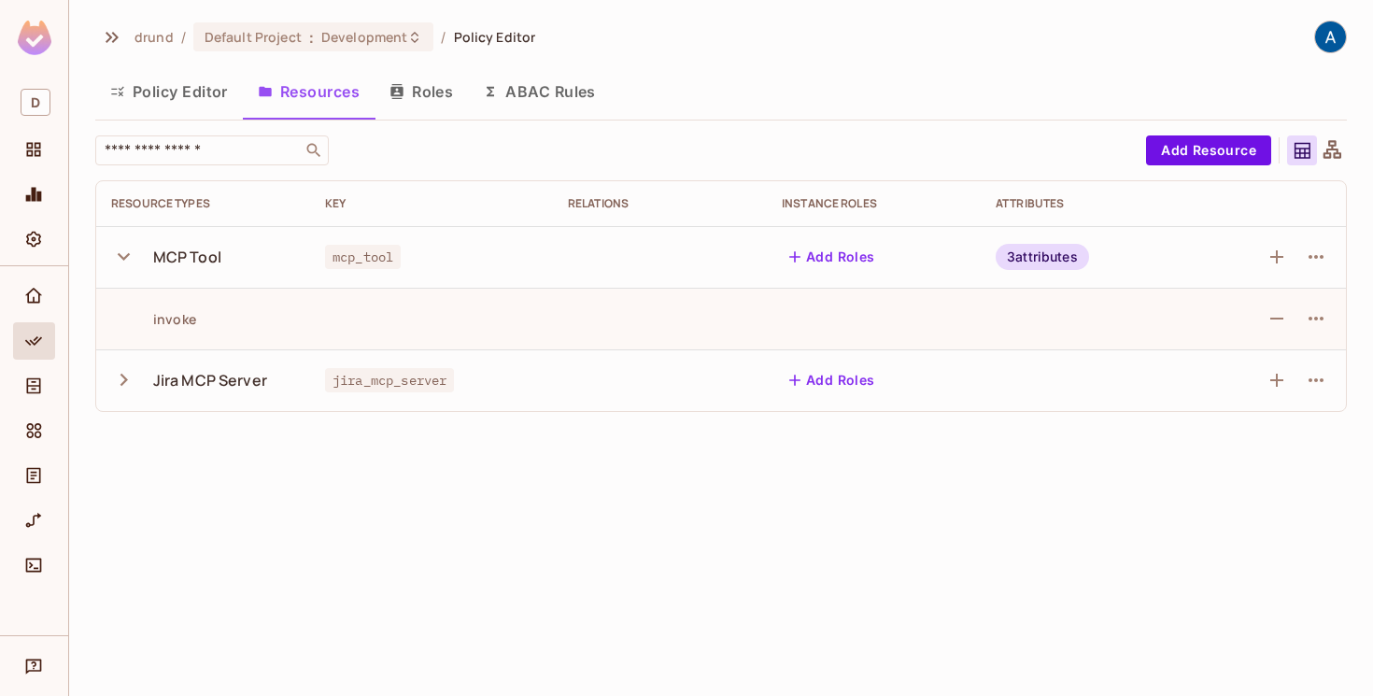
click at [380, 374] on div at bounding box center [686, 348] width 1373 height 696
click at [380, 374] on span "jira_mcp_server" at bounding box center [389, 380] width 129 height 24
copy span "jira_mcp_server"
click at [210, 88] on button "Policy Editor" at bounding box center [169, 91] width 148 height 47
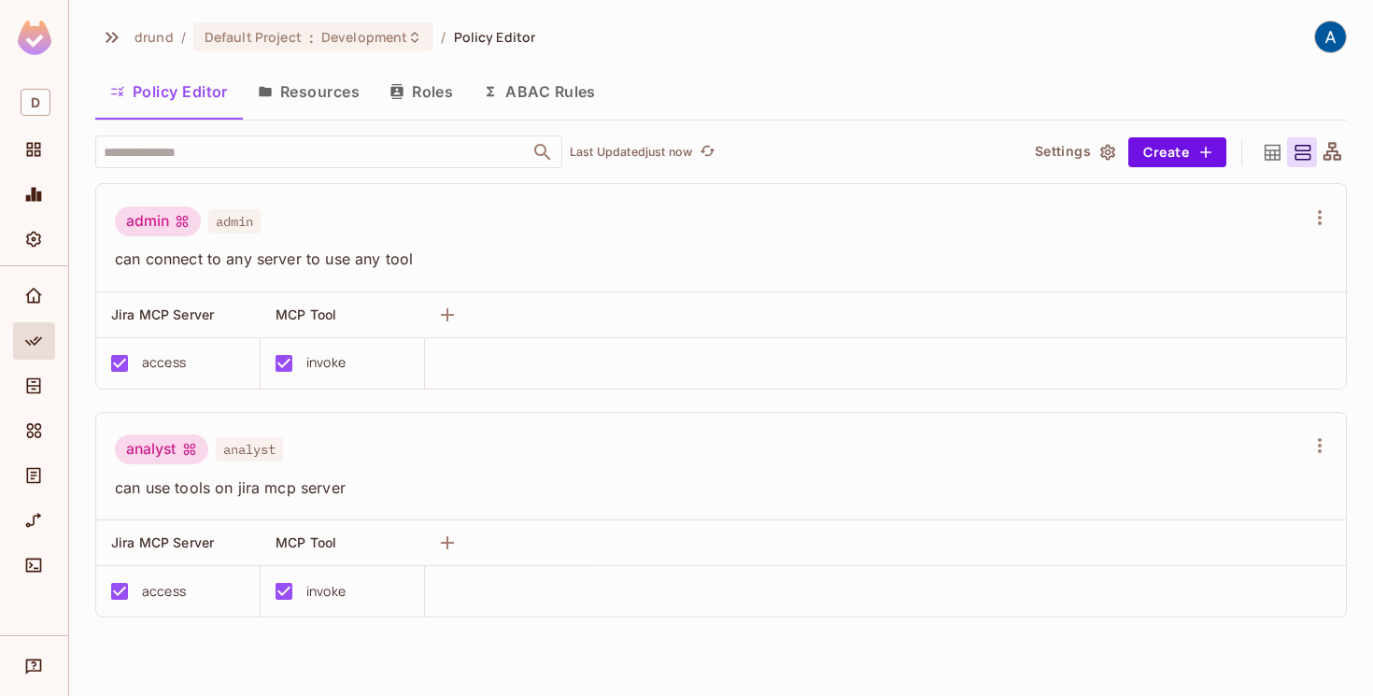
click at [401, 87] on icon "button" at bounding box center [396, 91] width 12 height 15
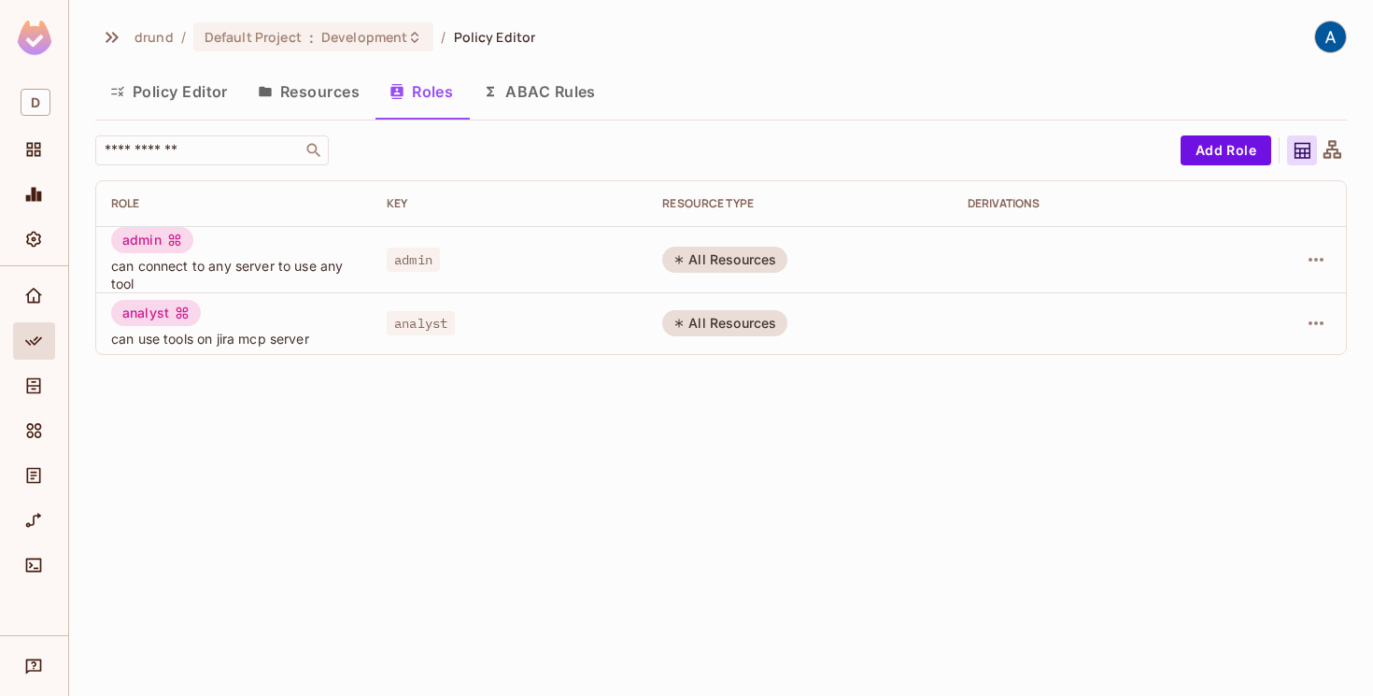
click at [709, 326] on div "All Resources" at bounding box center [724, 323] width 125 height 26
click at [1313, 316] on icon "button" at bounding box center [1316, 323] width 22 height 22
click at [1236, 357] on div "Edit Role" at bounding box center [1233, 366] width 56 height 19
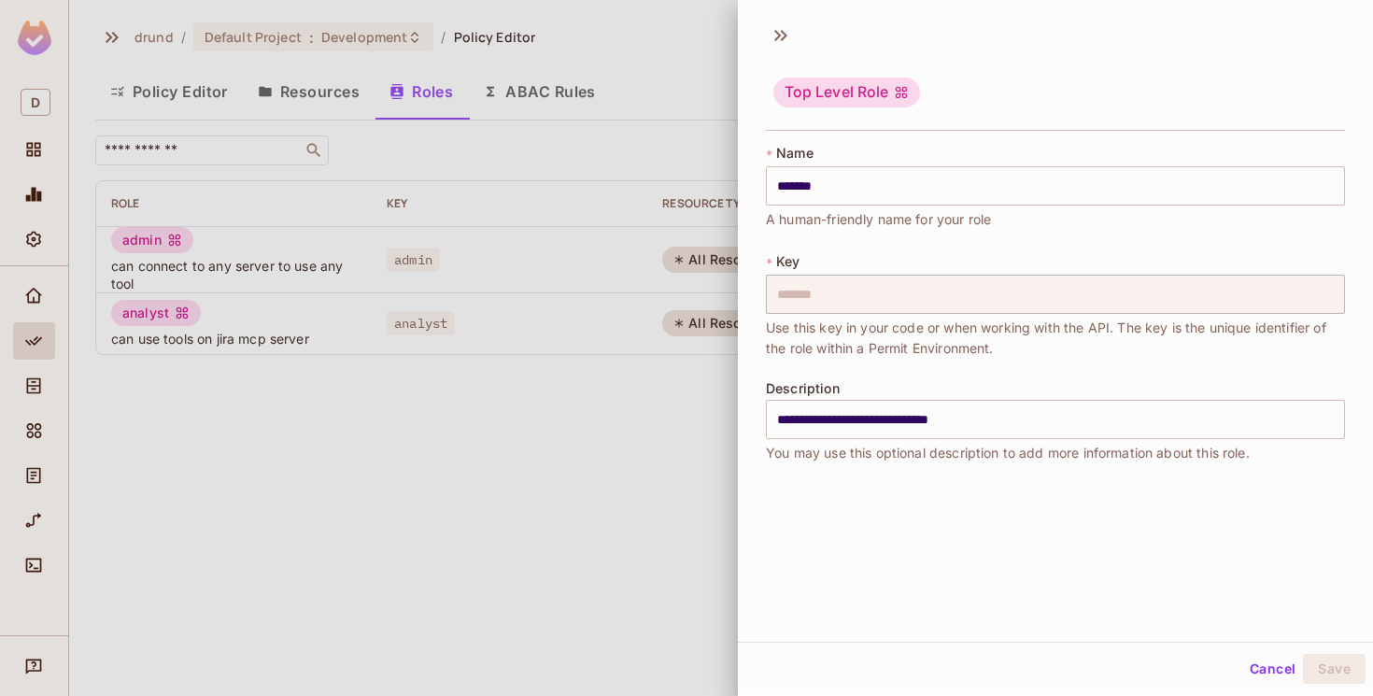
click at [612, 443] on div at bounding box center [686, 348] width 1373 height 696
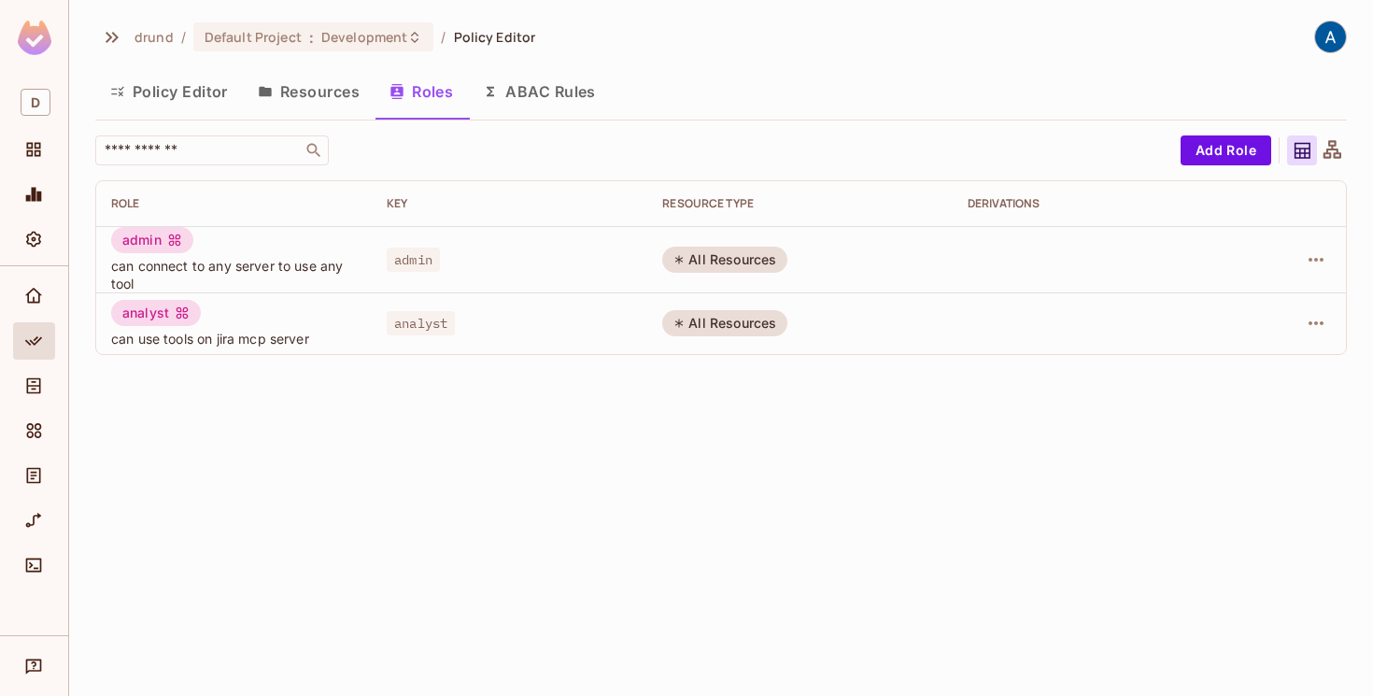
click at [701, 332] on div "All Resources" at bounding box center [724, 323] width 125 height 26
click at [1320, 322] on icon "button" at bounding box center [1316, 323] width 22 height 22
click at [1264, 402] on div "Edit Attributes" at bounding box center [1251, 407] width 92 height 19
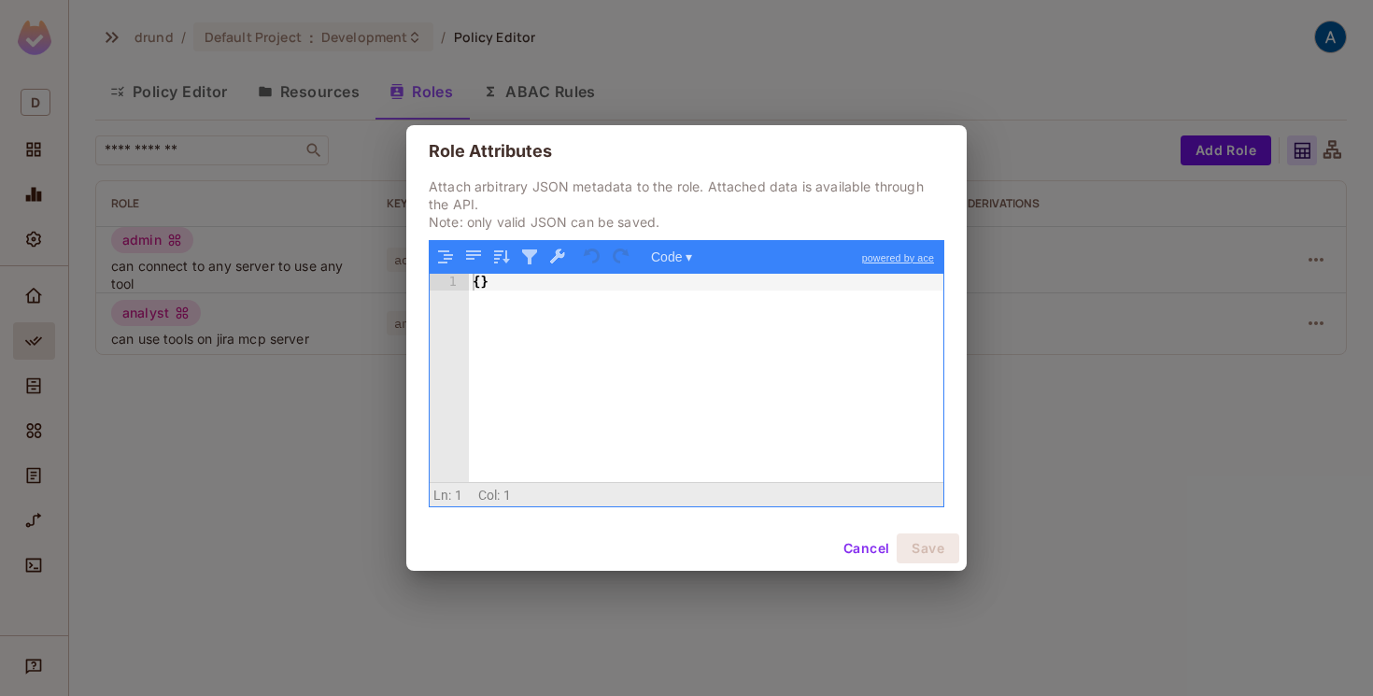
click at [859, 552] on button "Cancel" at bounding box center [866, 548] width 61 height 30
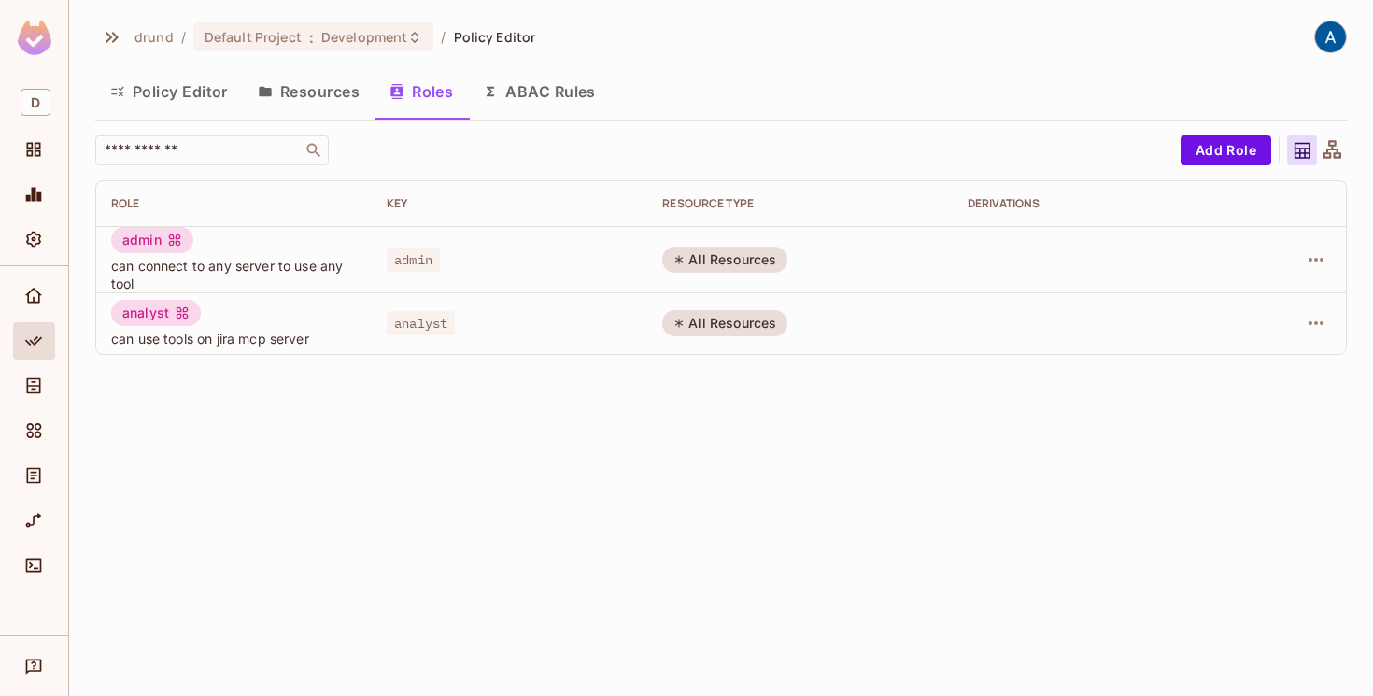
click at [169, 77] on button "Policy Editor" at bounding box center [169, 91] width 148 height 47
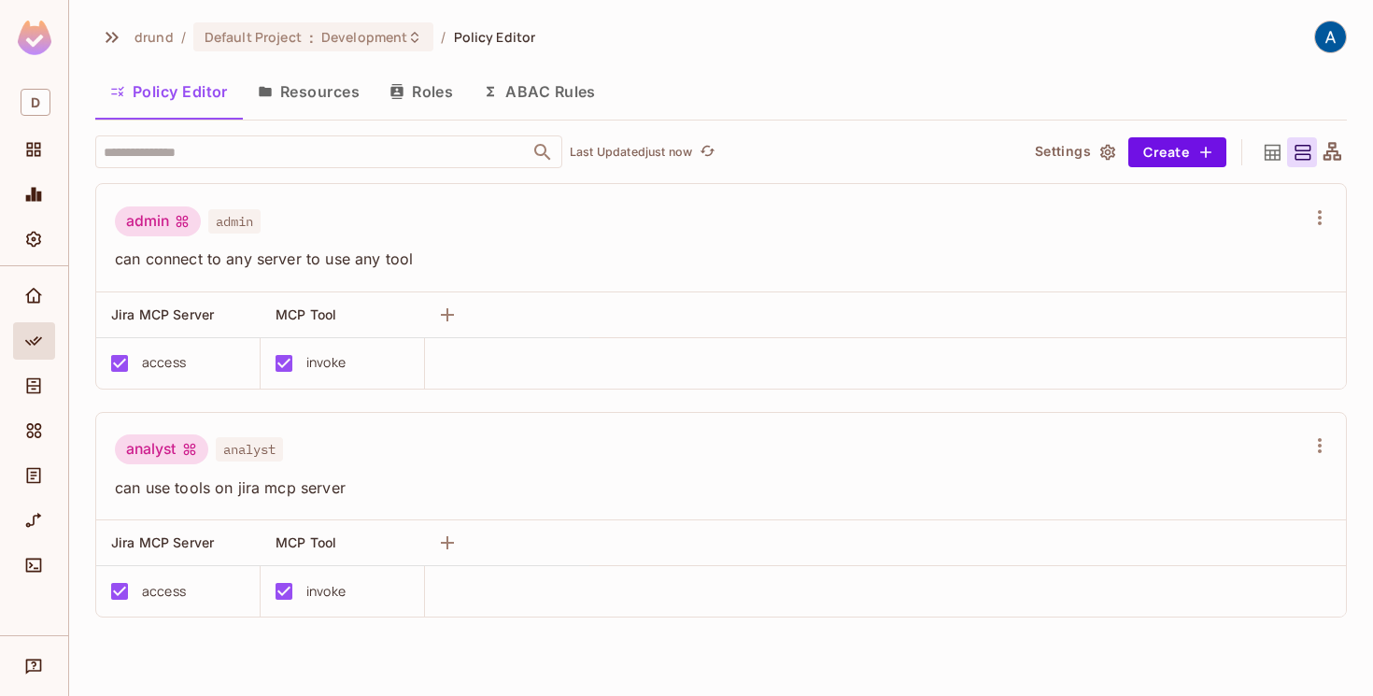
click at [1107, 151] on icon "button" at bounding box center [1107, 152] width 19 height 19
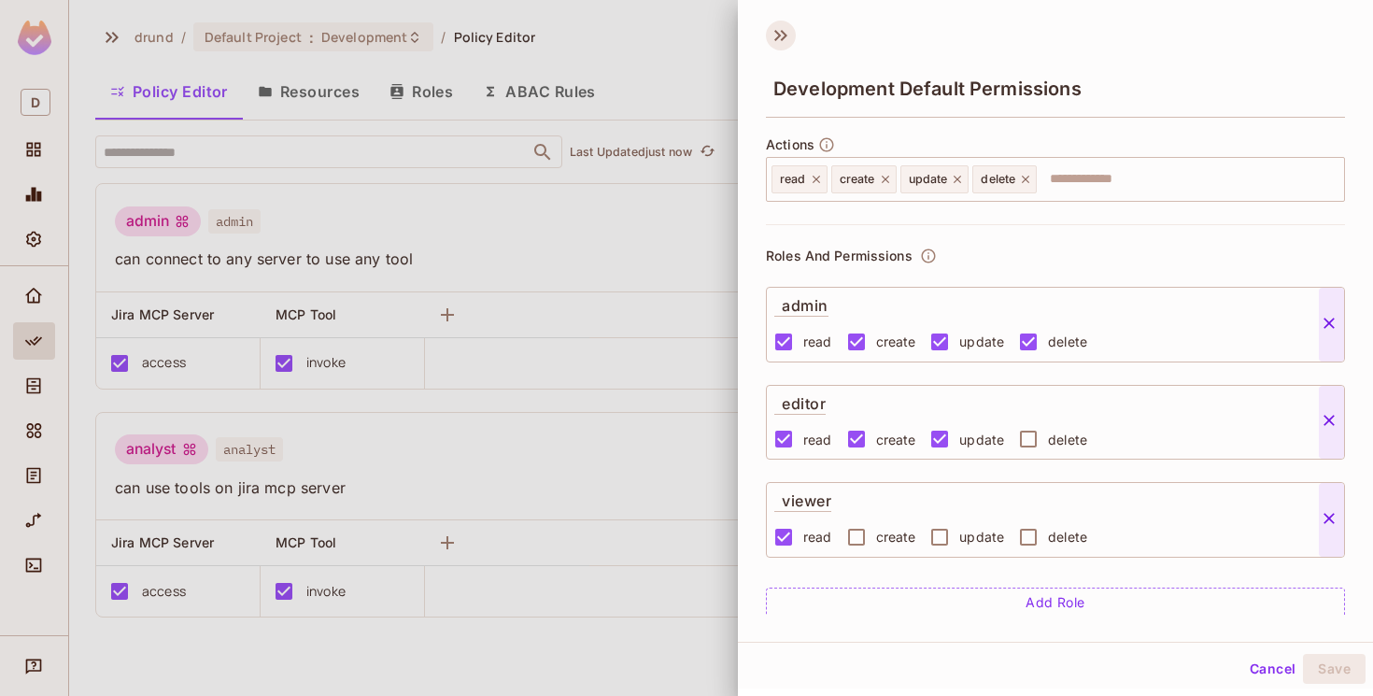
click at [776, 35] on icon at bounding box center [781, 36] width 30 height 30
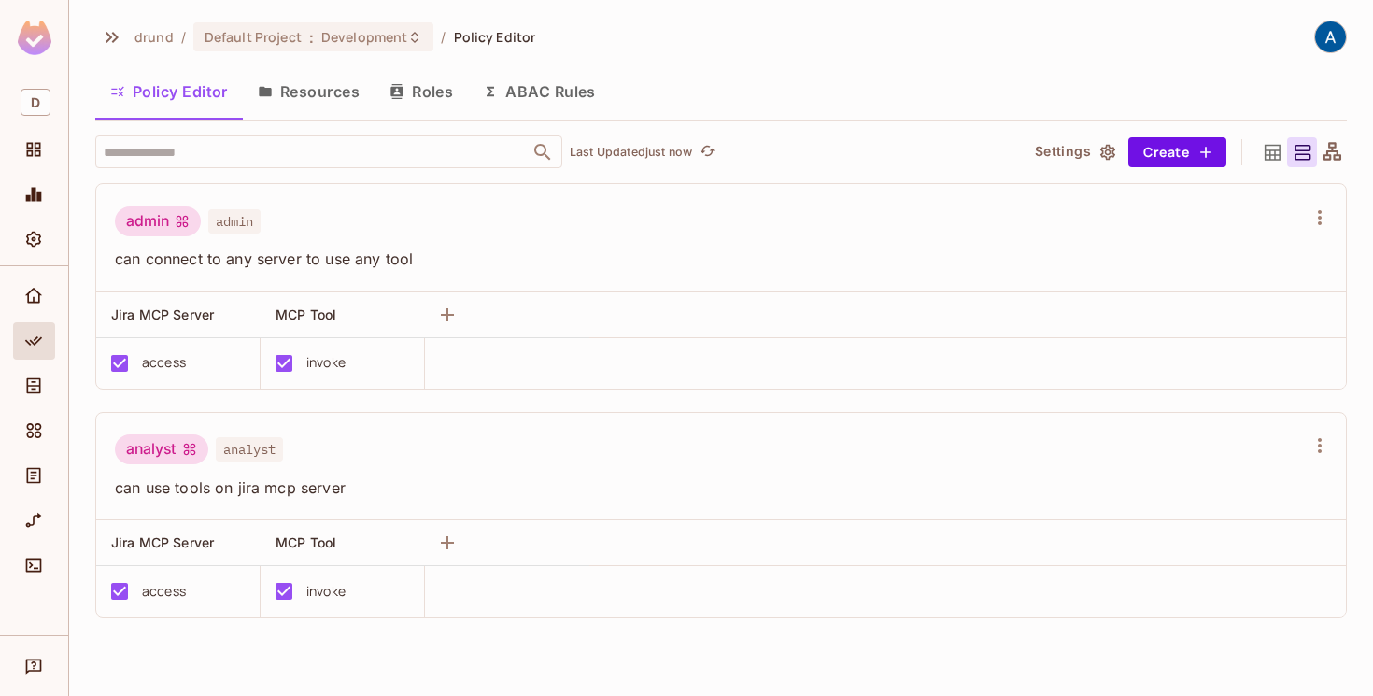
click at [321, 92] on button "Resources" at bounding box center [309, 91] width 132 height 47
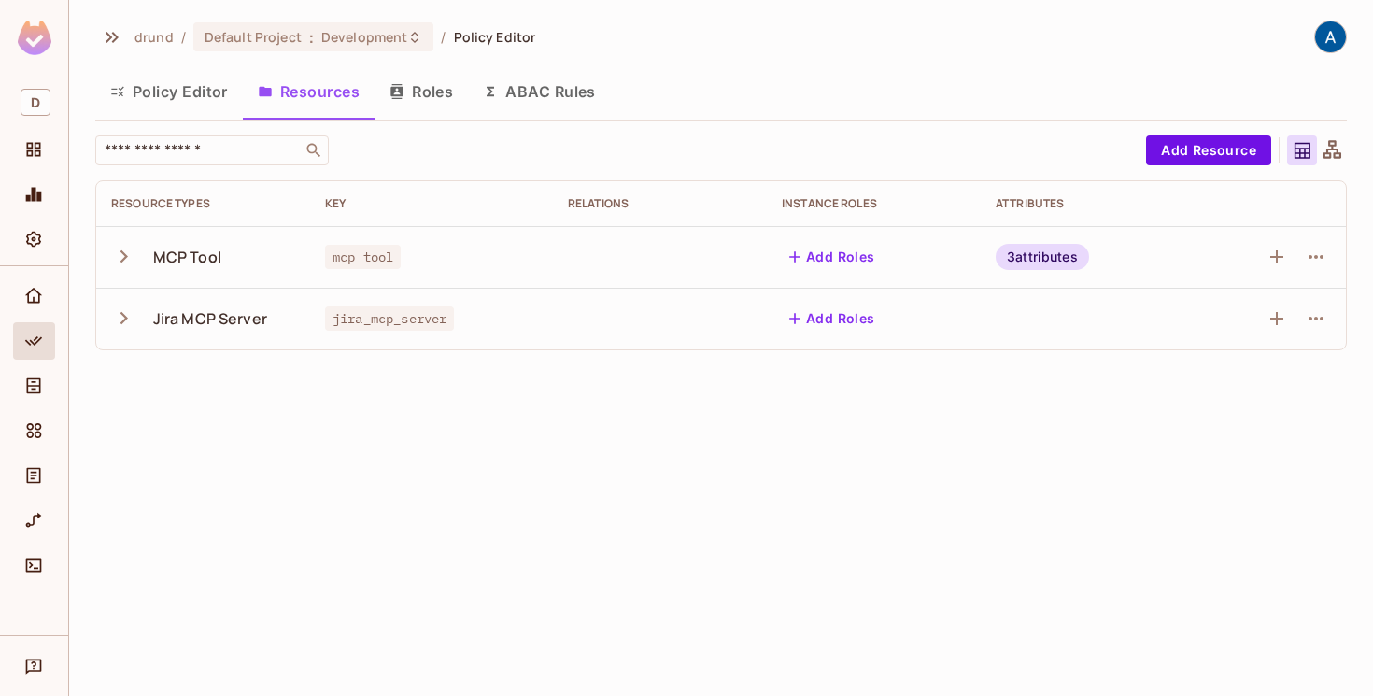
click at [195, 256] on div "MCP Tool" at bounding box center [187, 257] width 68 height 21
click at [118, 255] on icon "button" at bounding box center [123, 256] width 25 height 25
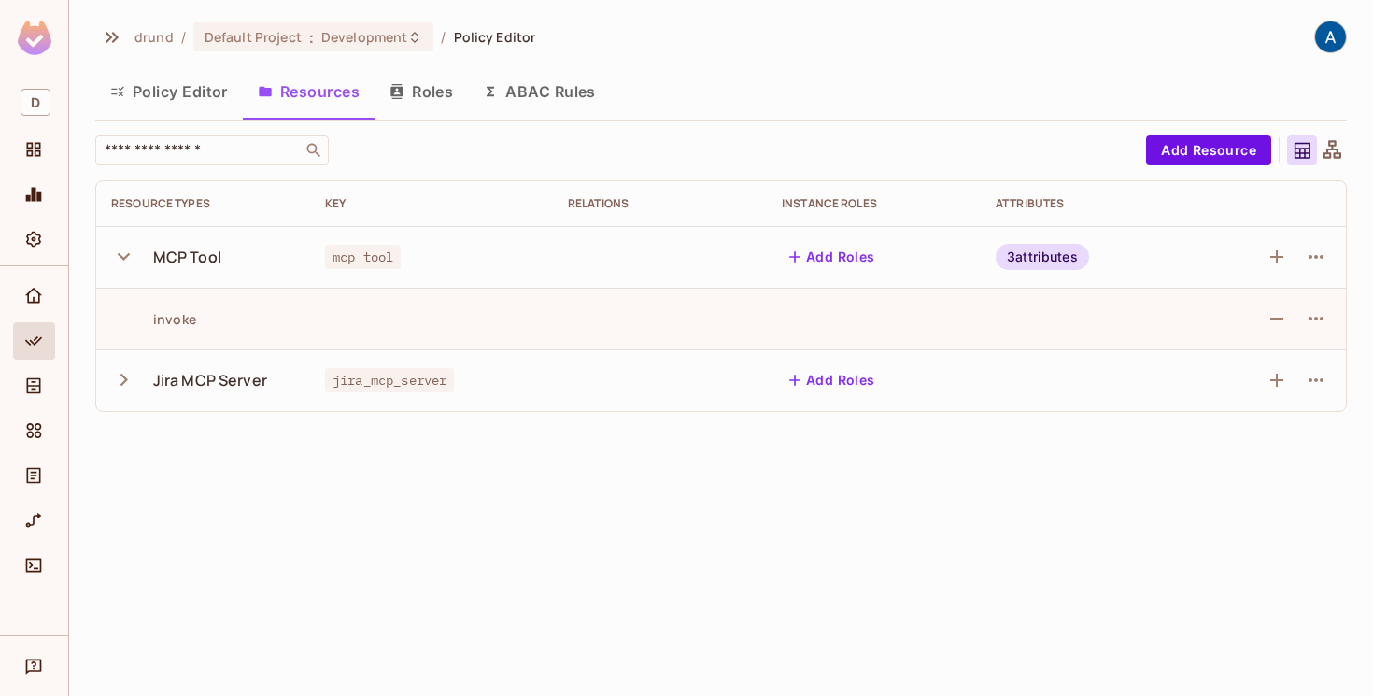
click at [149, 311] on div "invoke" at bounding box center [153, 319] width 85 height 18
click at [126, 250] on icon "button" at bounding box center [123, 256] width 25 height 25
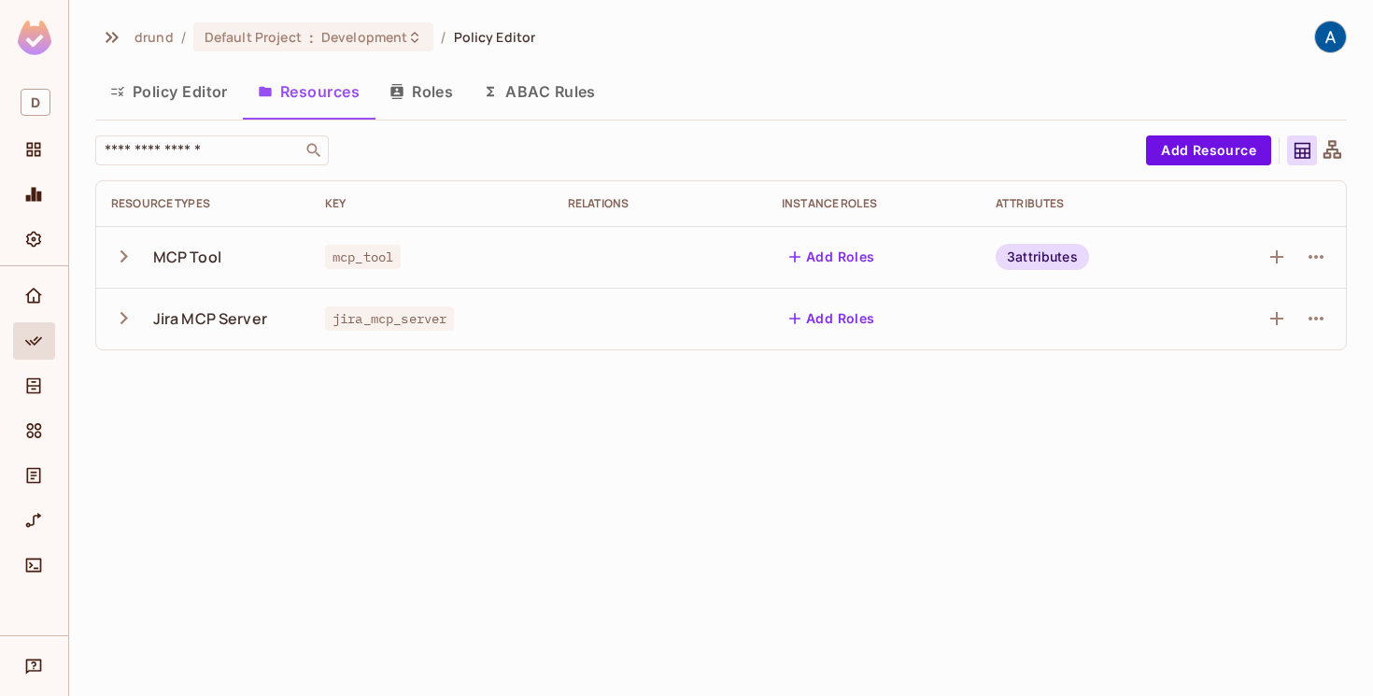
click at [124, 315] on icon "button" at bounding box center [123, 317] width 25 height 25
click at [35, 286] on span "Home" at bounding box center [33, 296] width 22 height 22
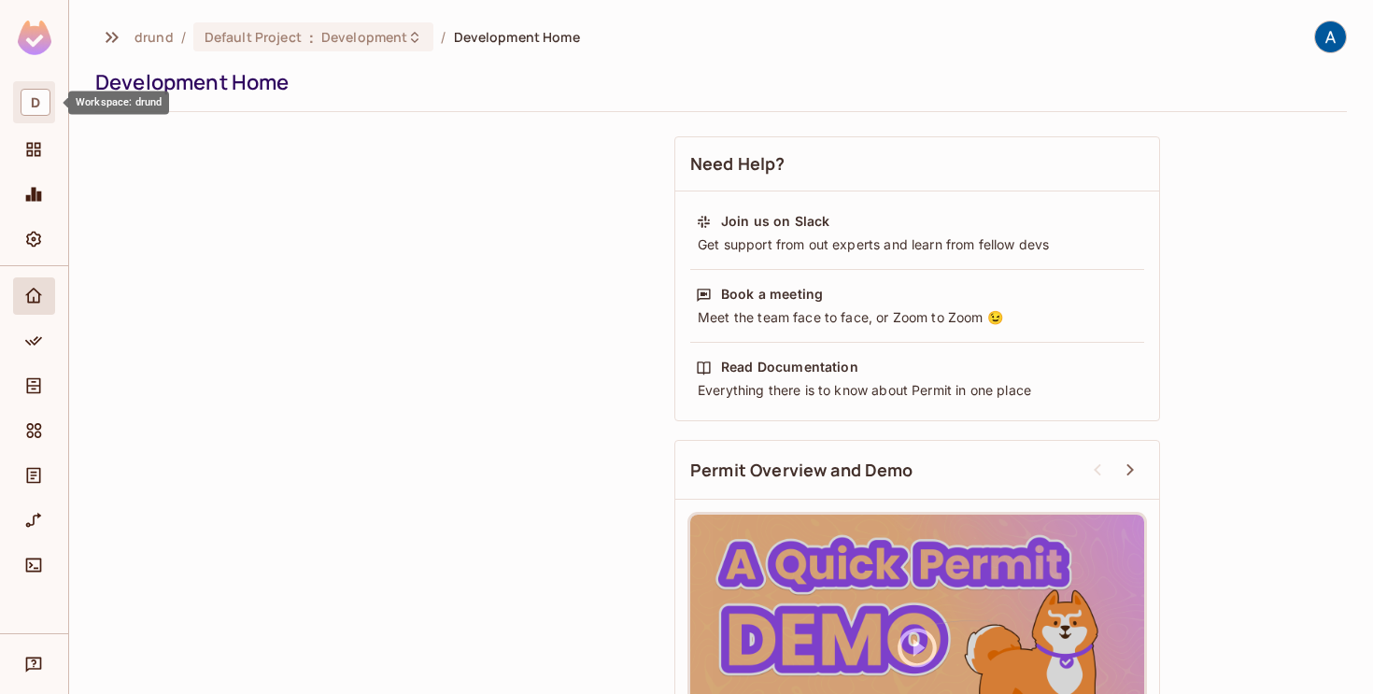
click at [35, 107] on span "D" at bounding box center [36, 102] width 30 height 27
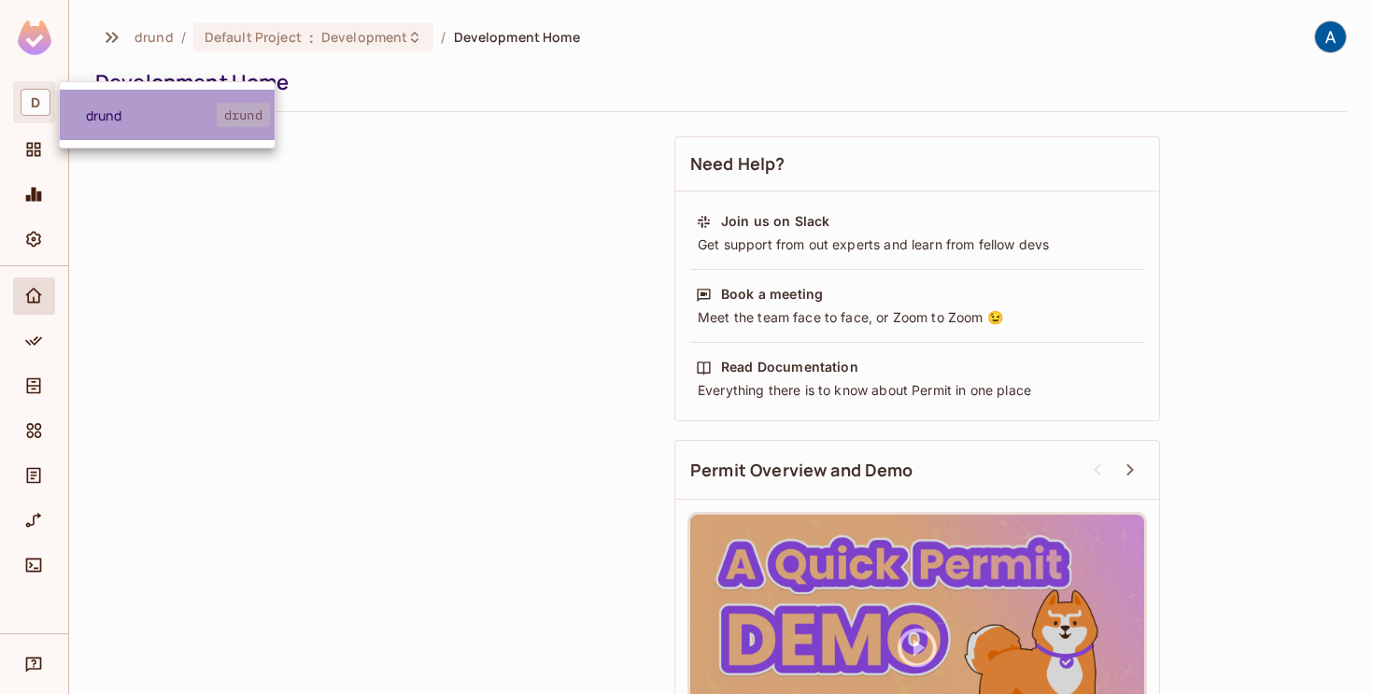
click at [97, 121] on span "drund" at bounding box center [151, 115] width 131 height 18
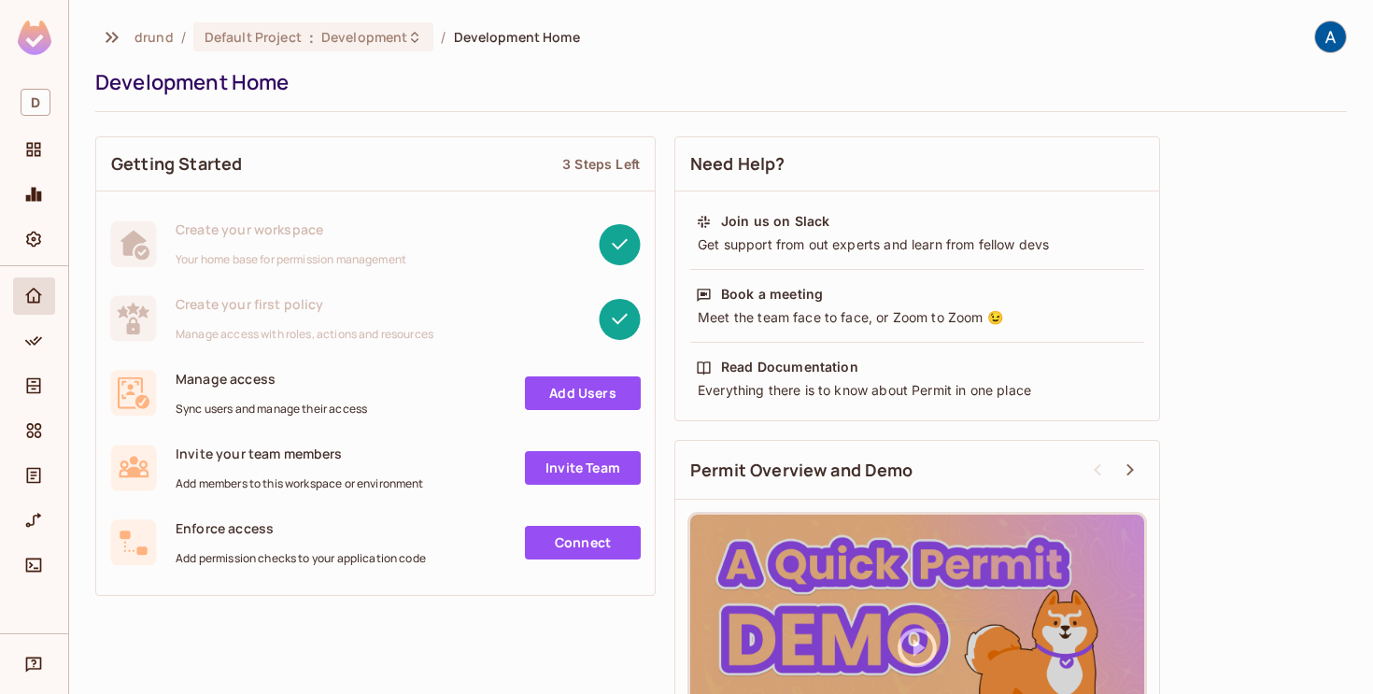
click at [574, 392] on link "Add Users" at bounding box center [583, 393] width 116 height 34
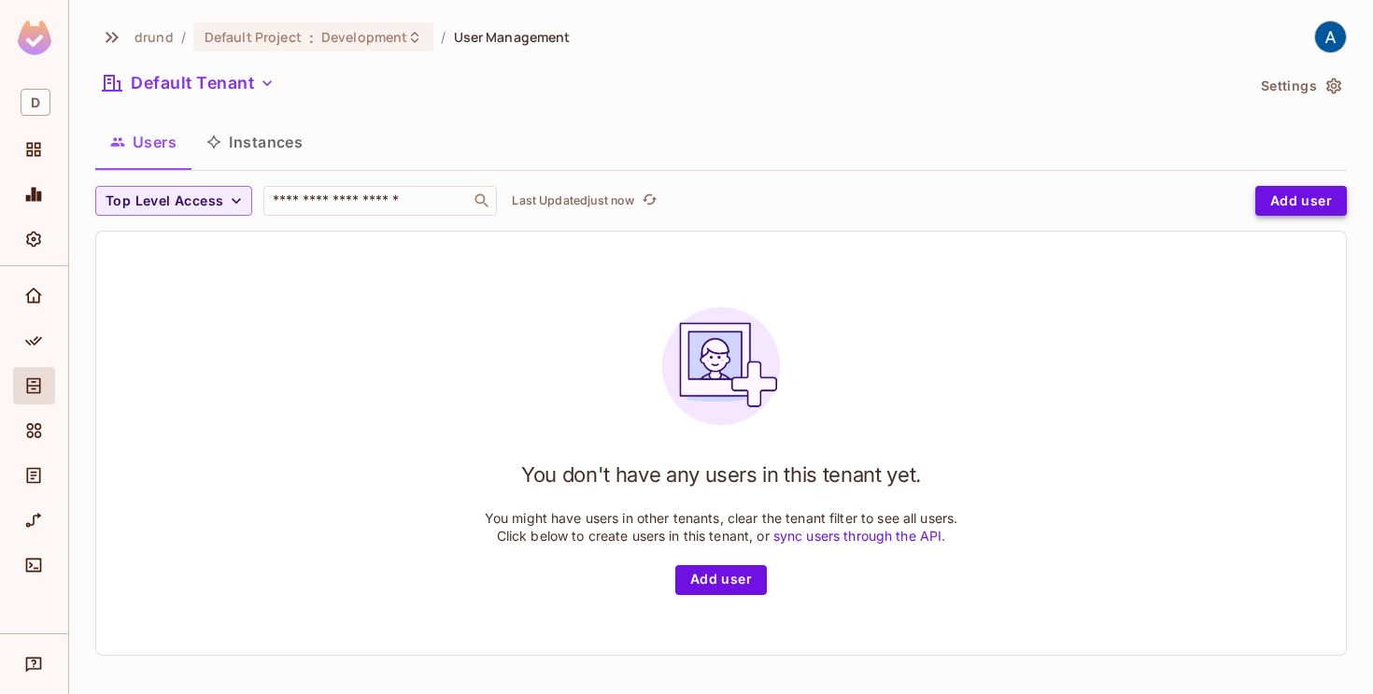
click at [1277, 199] on button "Add user" at bounding box center [1301, 201] width 92 height 30
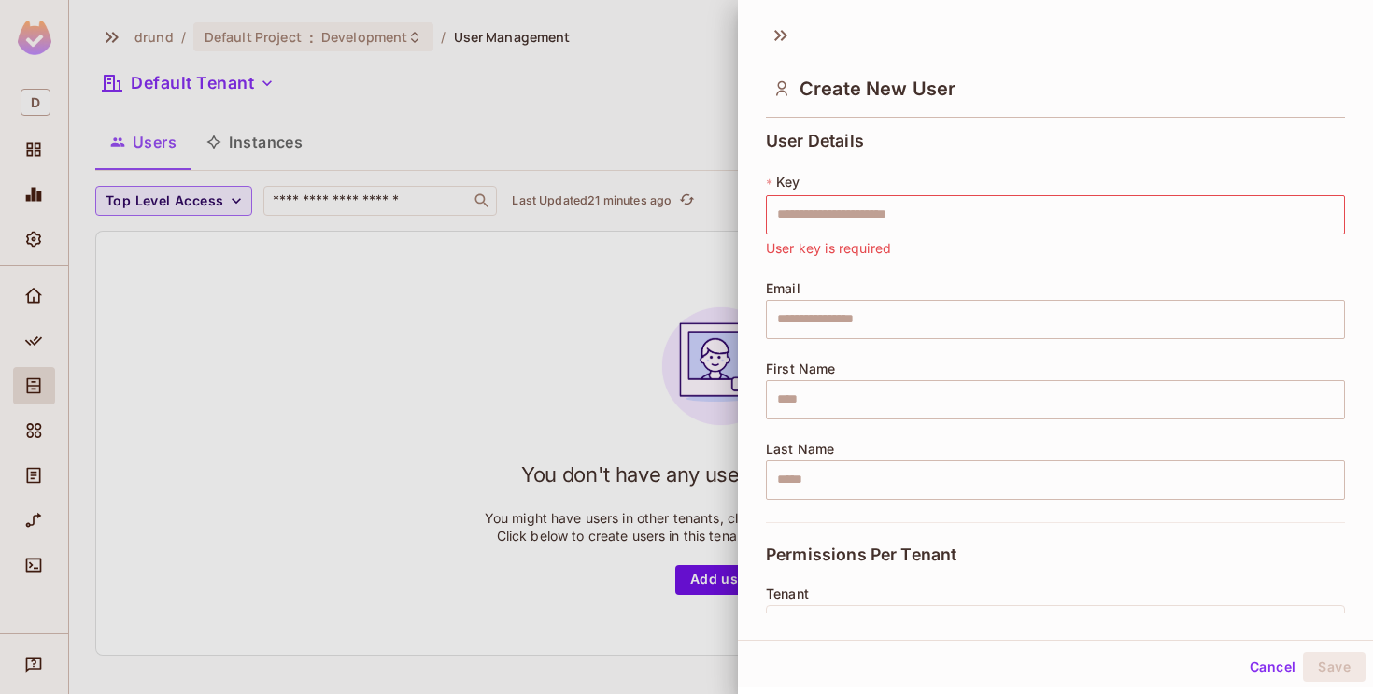
click at [515, 338] on div at bounding box center [686, 347] width 1373 height 694
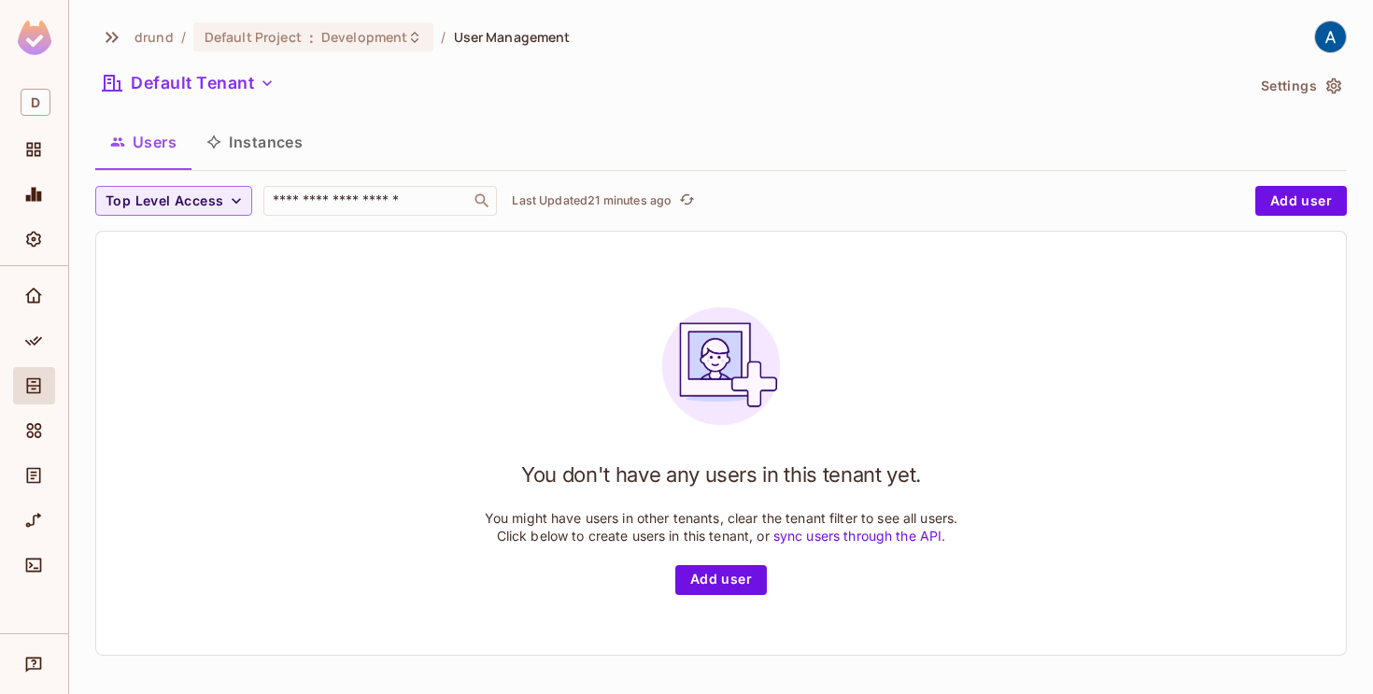
click at [144, 140] on button "Users" at bounding box center [143, 142] width 96 height 47
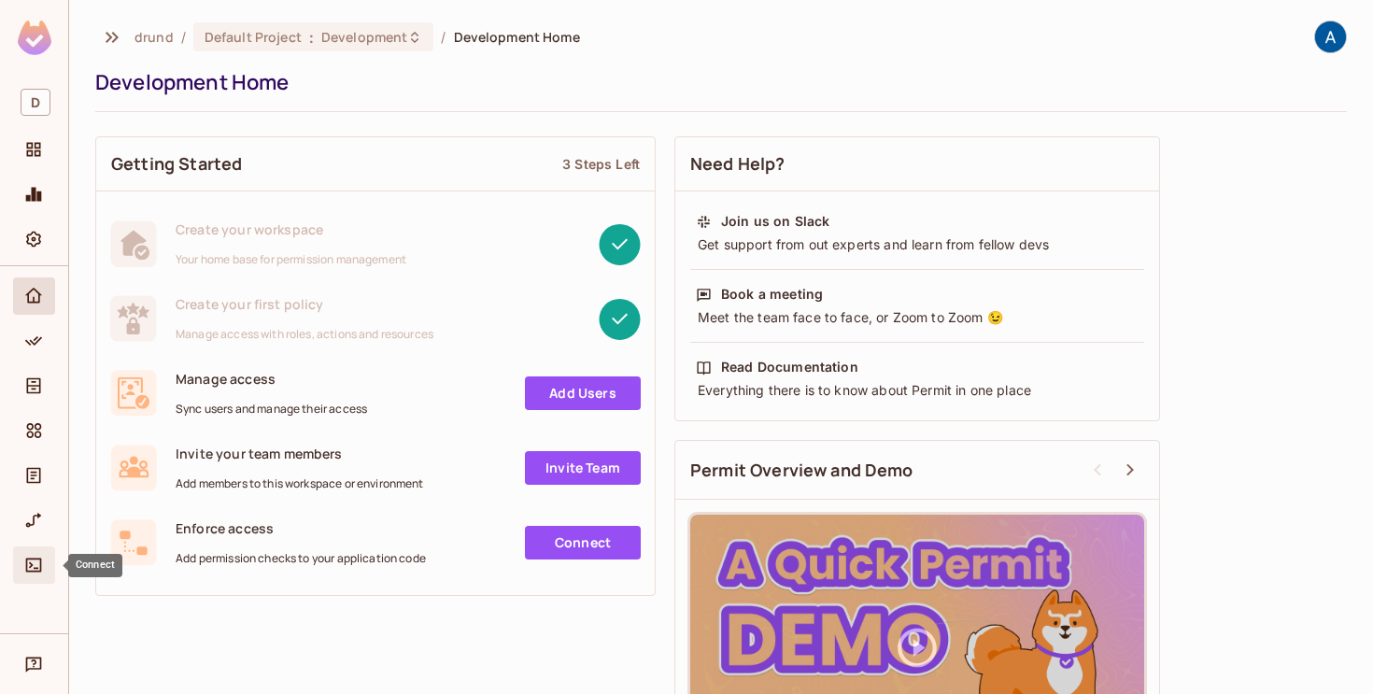
click at [28, 557] on icon "Connect" at bounding box center [33, 565] width 19 height 19
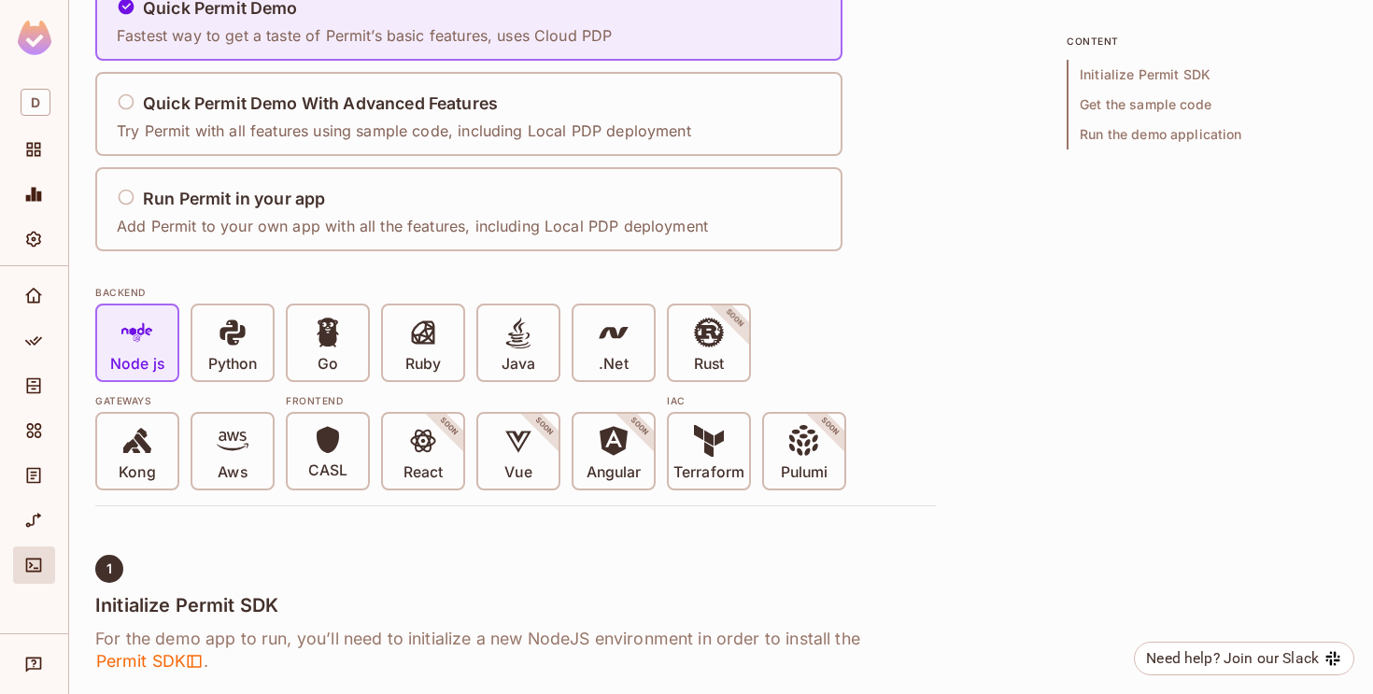
scroll to position [229, 0]
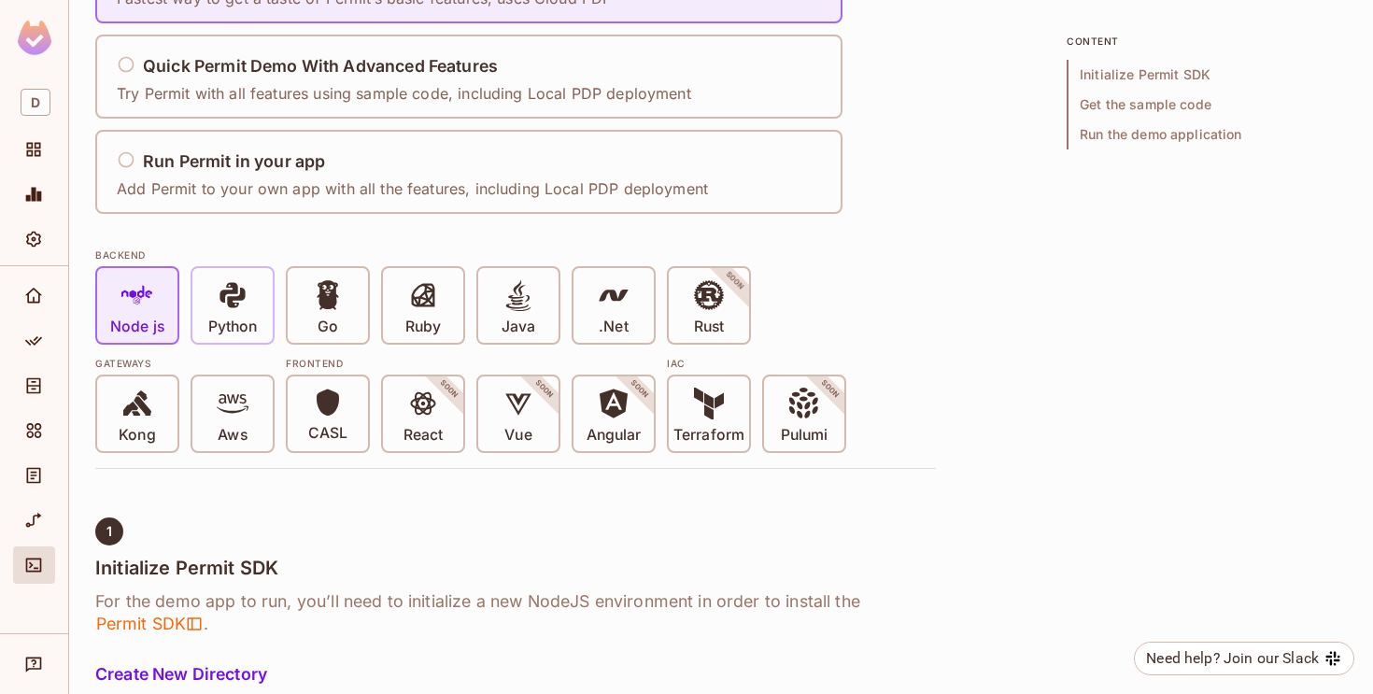
click at [226, 299] on icon at bounding box center [233, 295] width 32 height 32
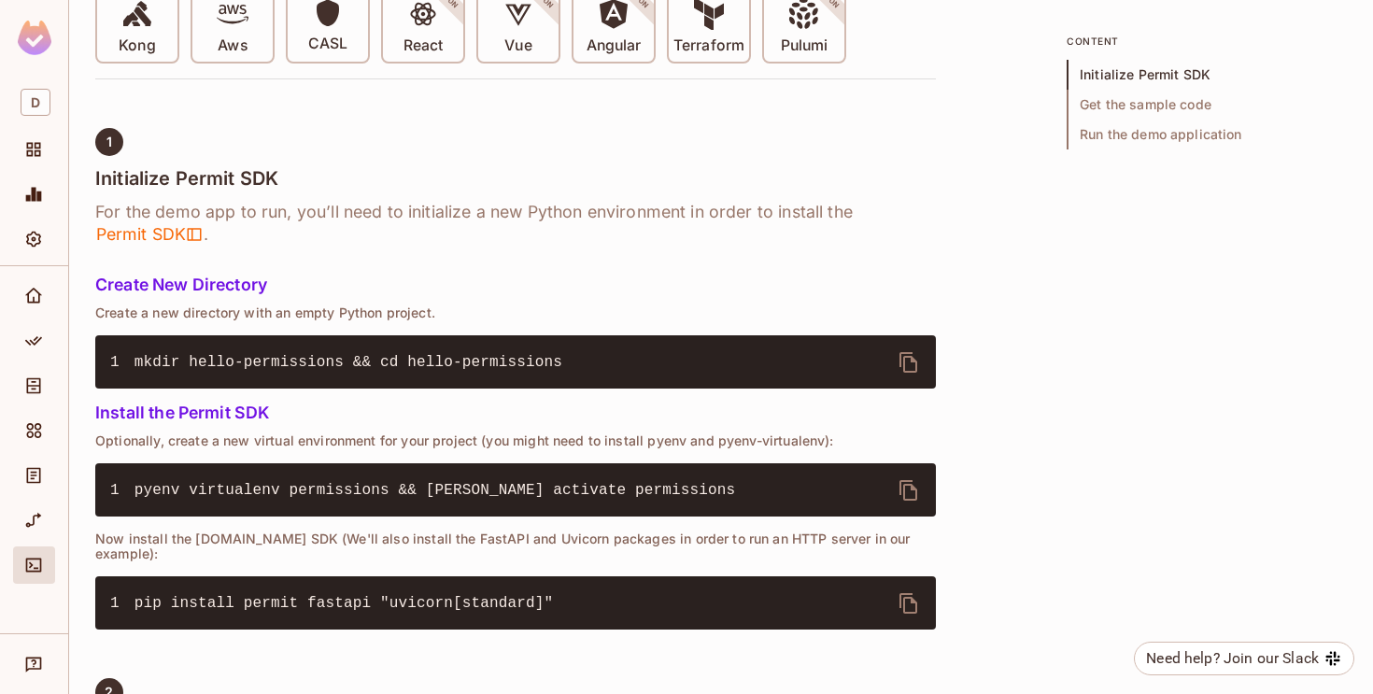
scroll to position [0, 0]
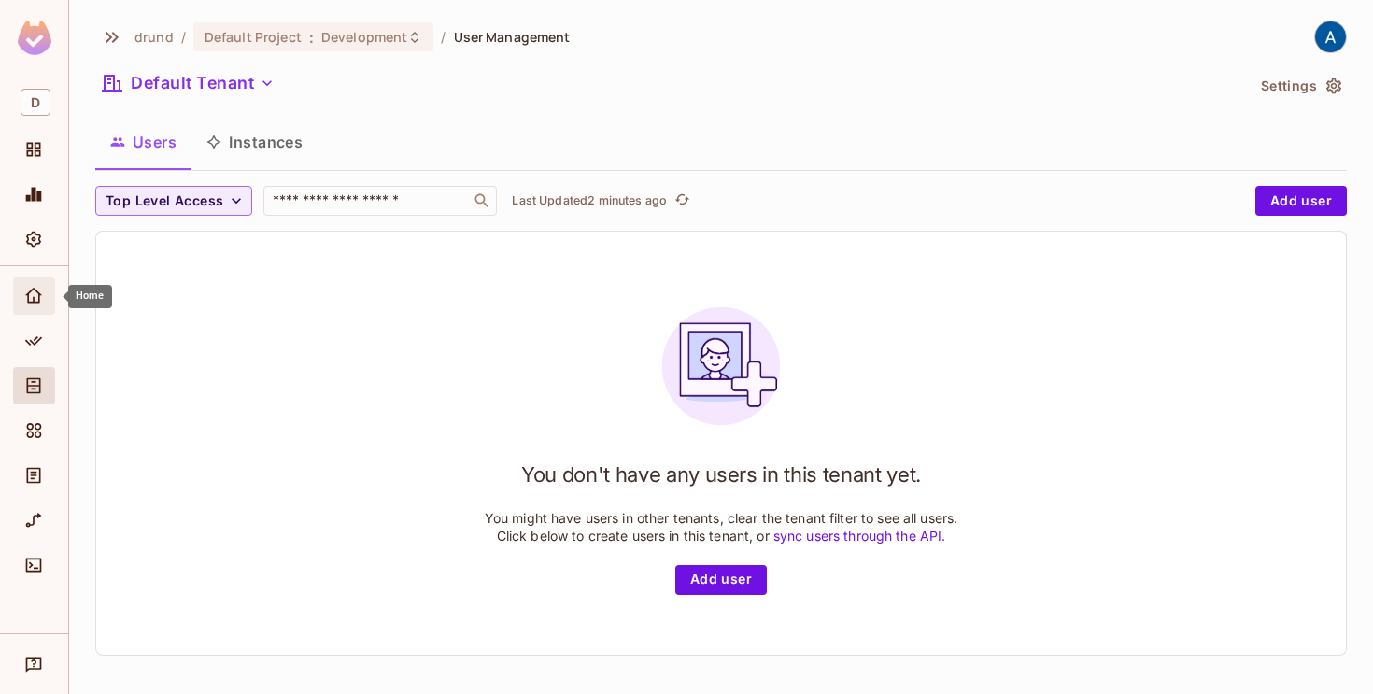
click at [34, 308] on div "Home" at bounding box center [34, 295] width 42 height 37
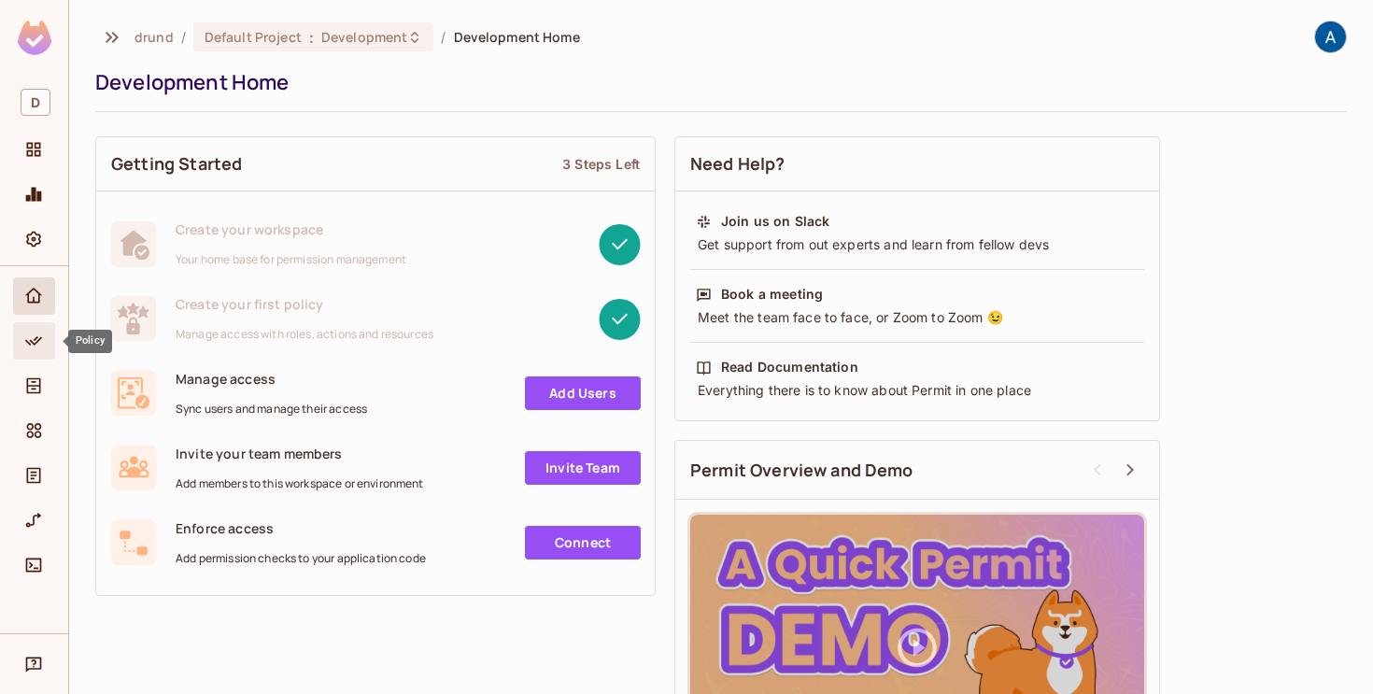
click at [34, 335] on icon "Policy" at bounding box center [33, 341] width 19 height 19
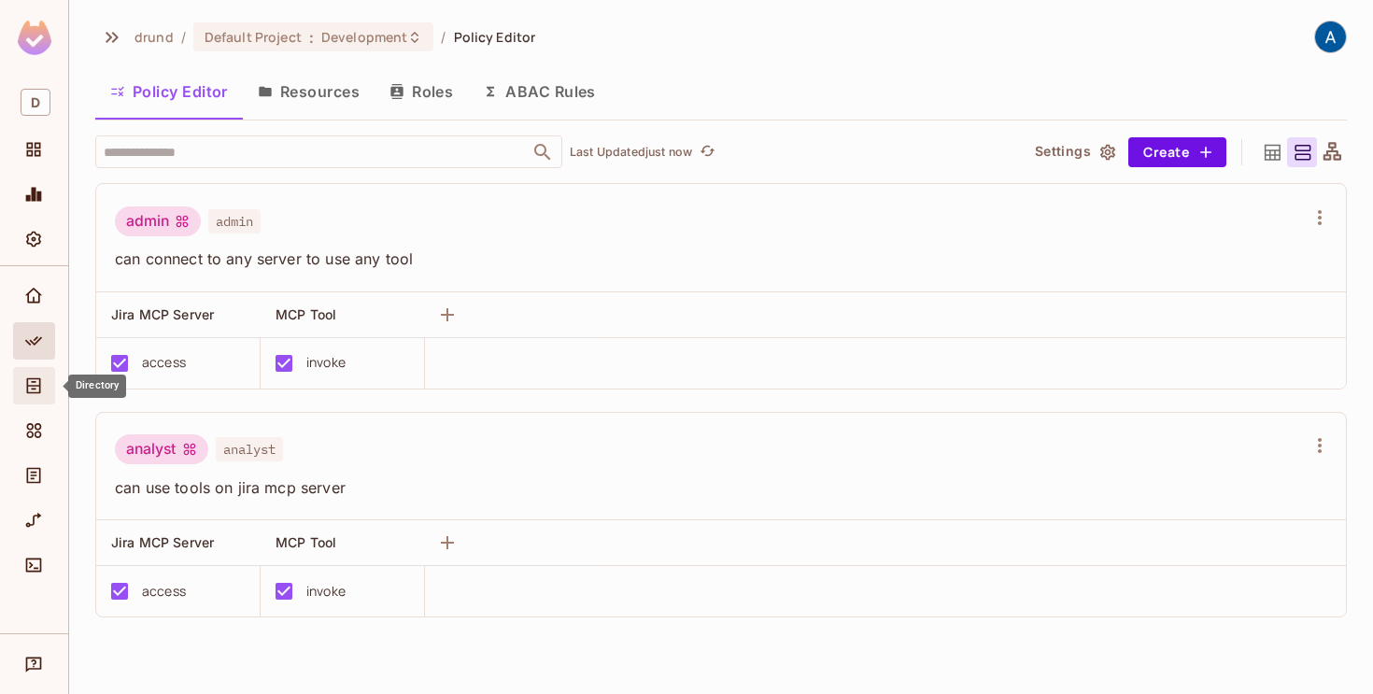
click at [30, 385] on icon "Directory" at bounding box center [33, 385] width 19 height 19
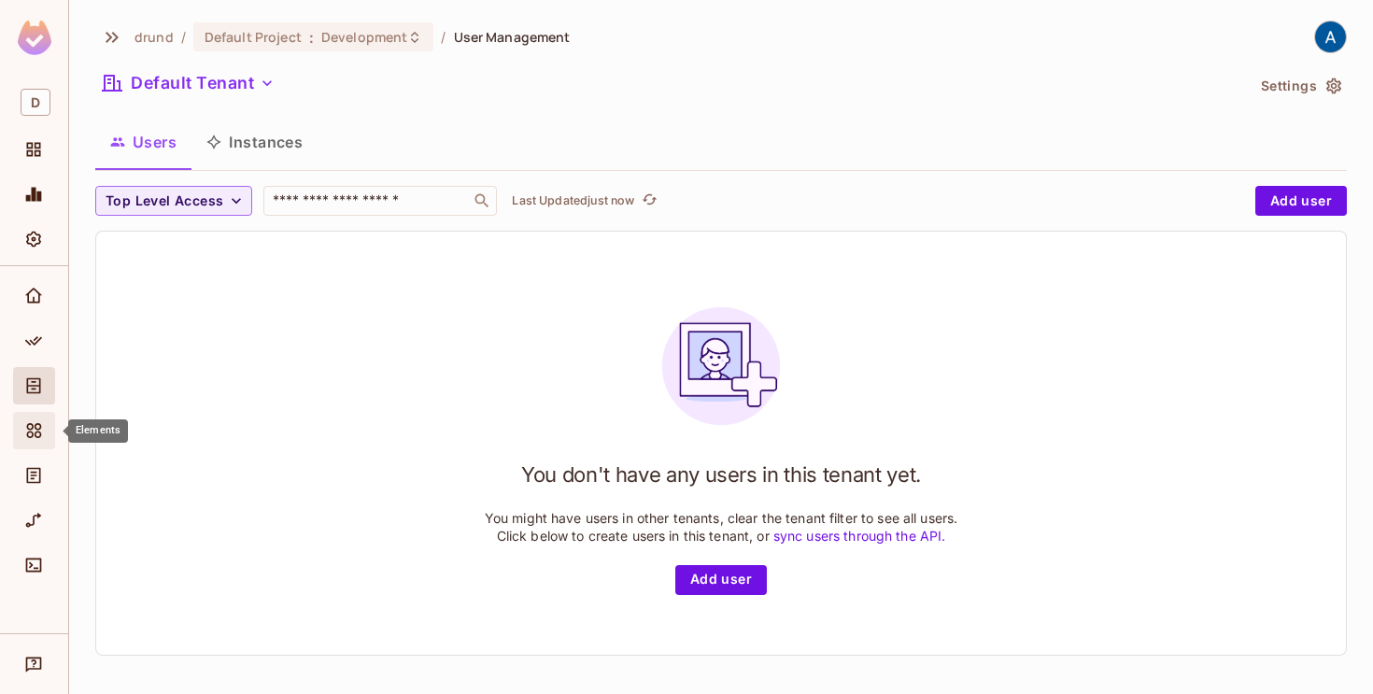
click at [37, 437] on icon "Elements" at bounding box center [34, 430] width 15 height 15
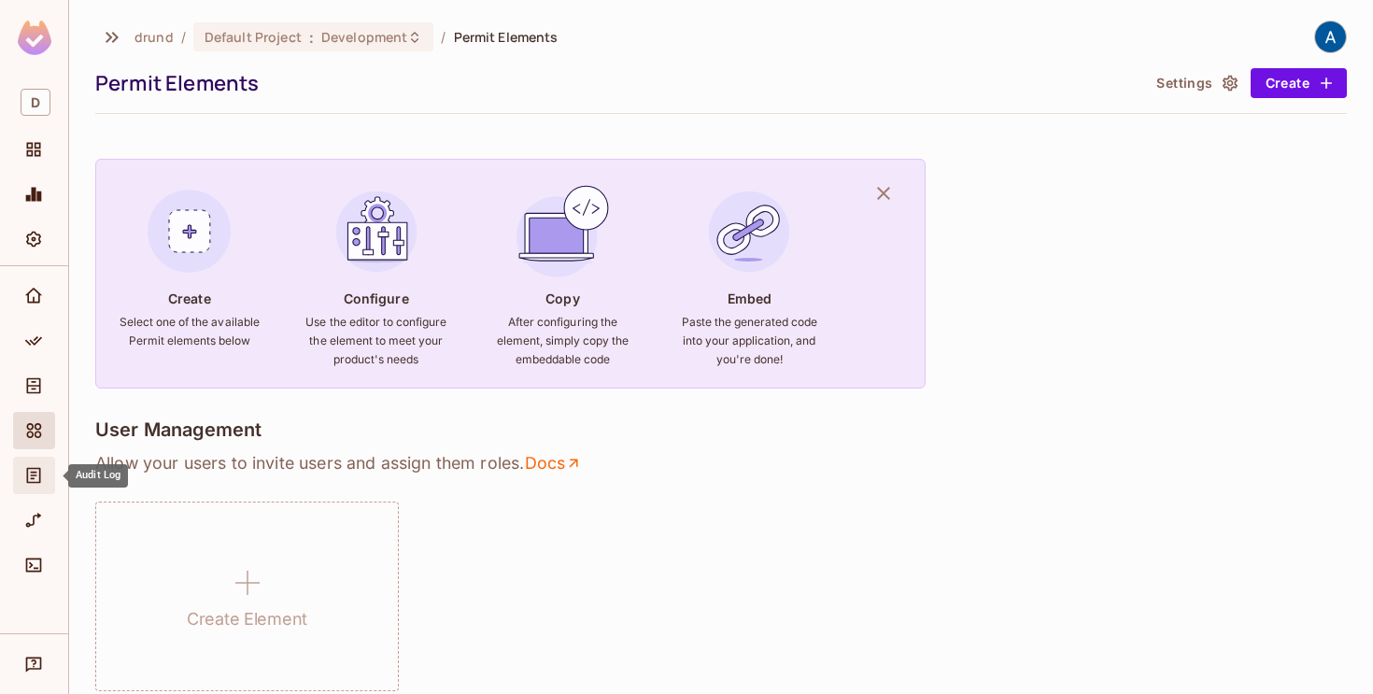
click at [35, 479] on icon "Audit Log" at bounding box center [33, 475] width 19 height 19
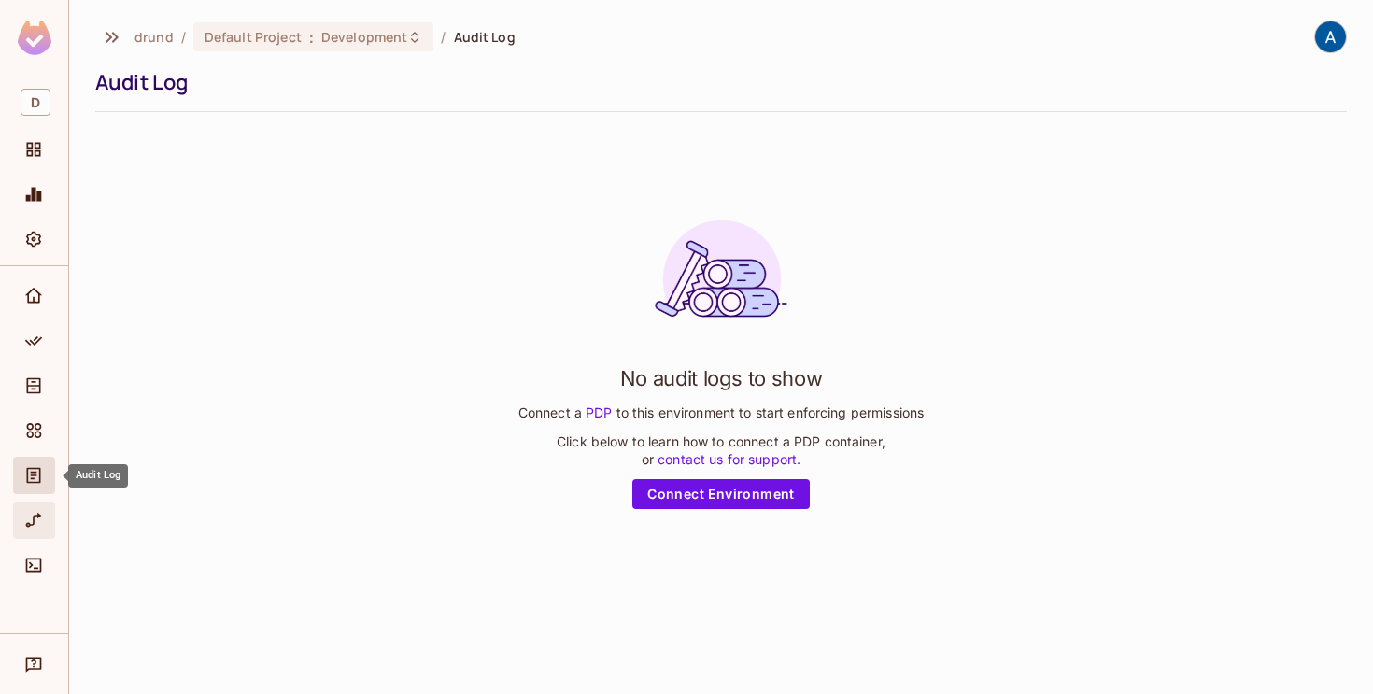
click at [33, 524] on icon "URL Mapping" at bounding box center [34, 520] width 16 height 15
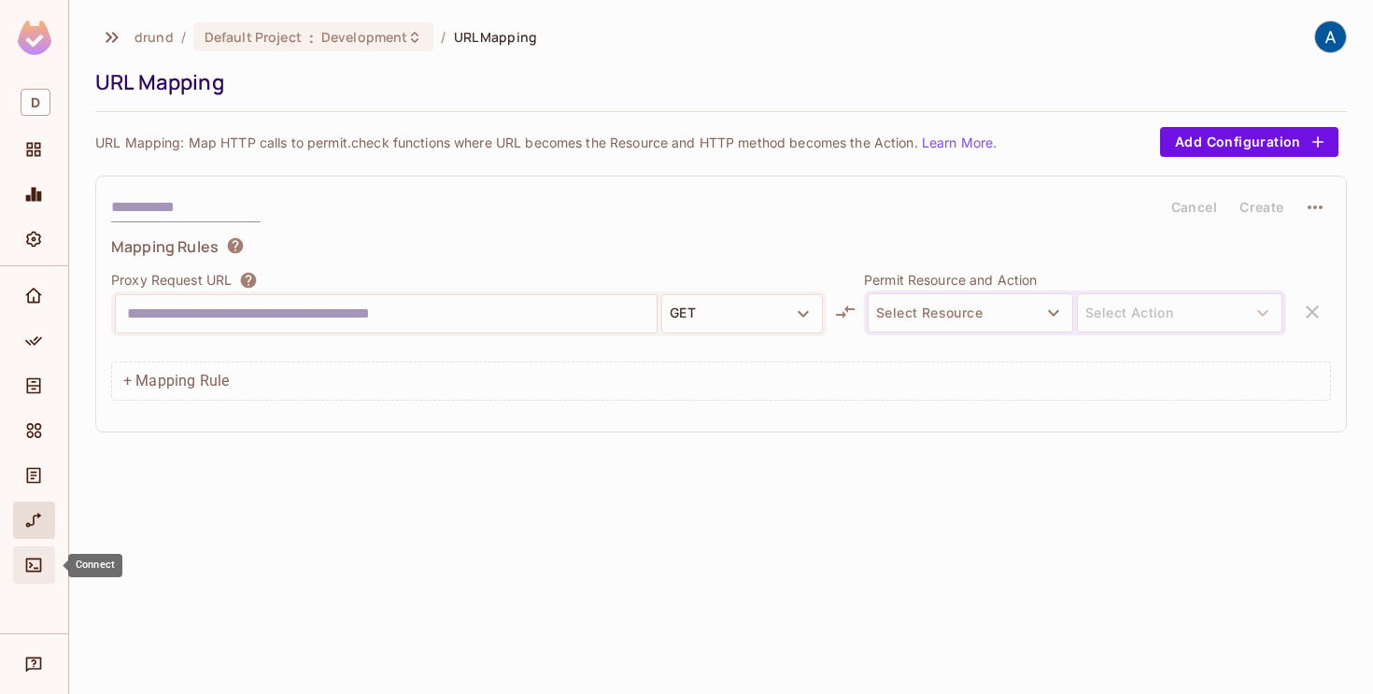
click at [32, 555] on span "Connect" at bounding box center [33, 565] width 22 height 22
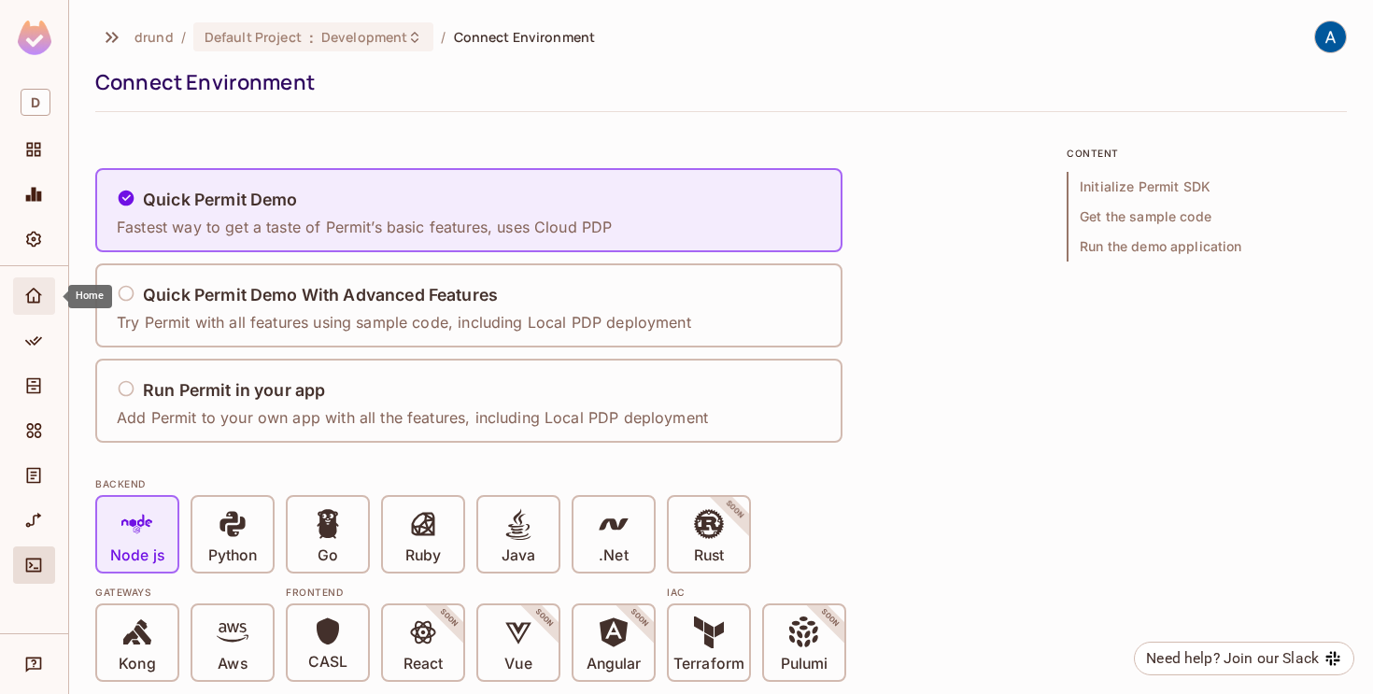
click at [36, 295] on icon "Home" at bounding box center [33, 296] width 19 height 19
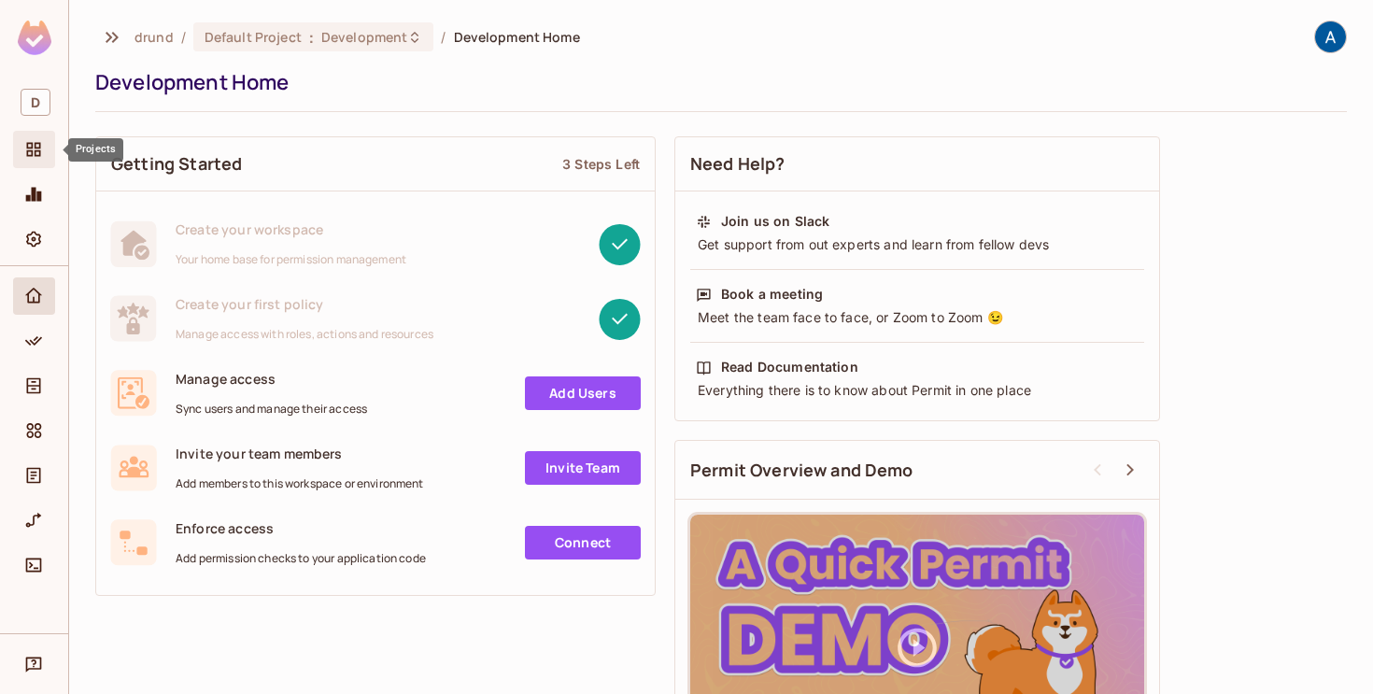
click at [43, 144] on span "Projects" at bounding box center [33, 149] width 22 height 22
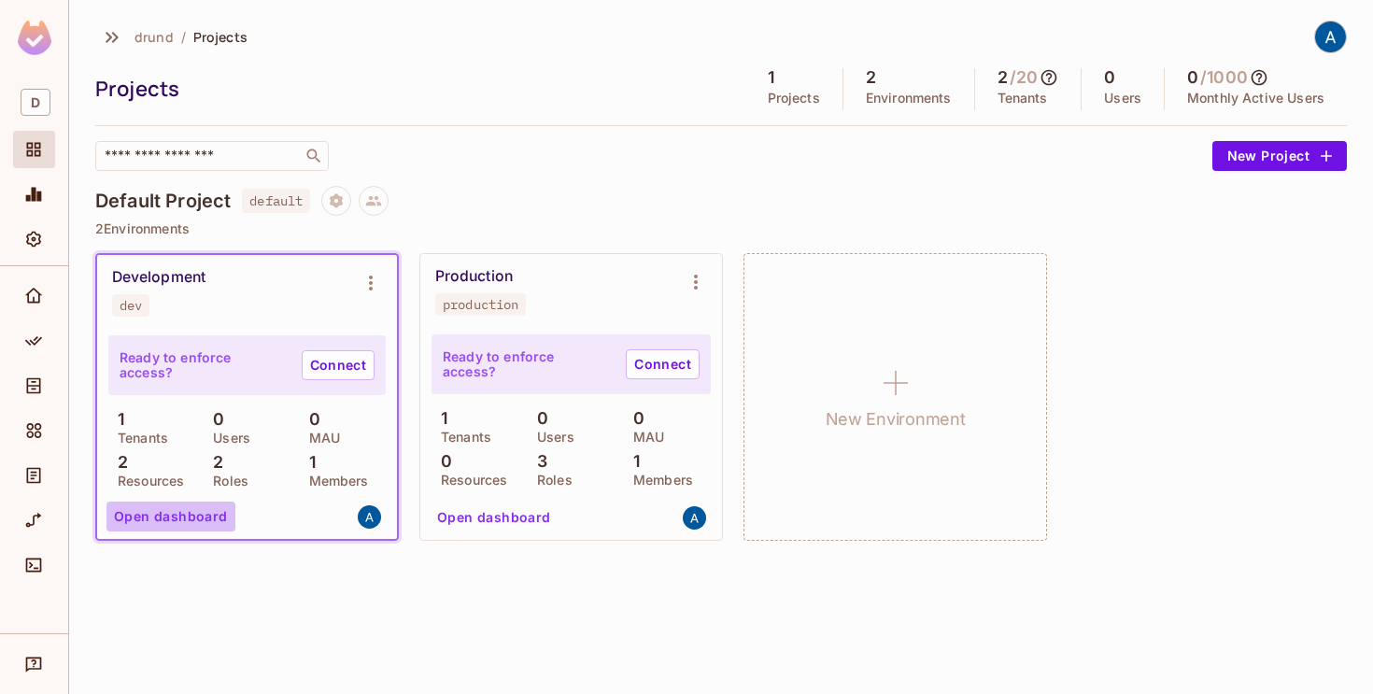
click at [187, 510] on button "Open dashboard" at bounding box center [170, 516] width 129 height 30
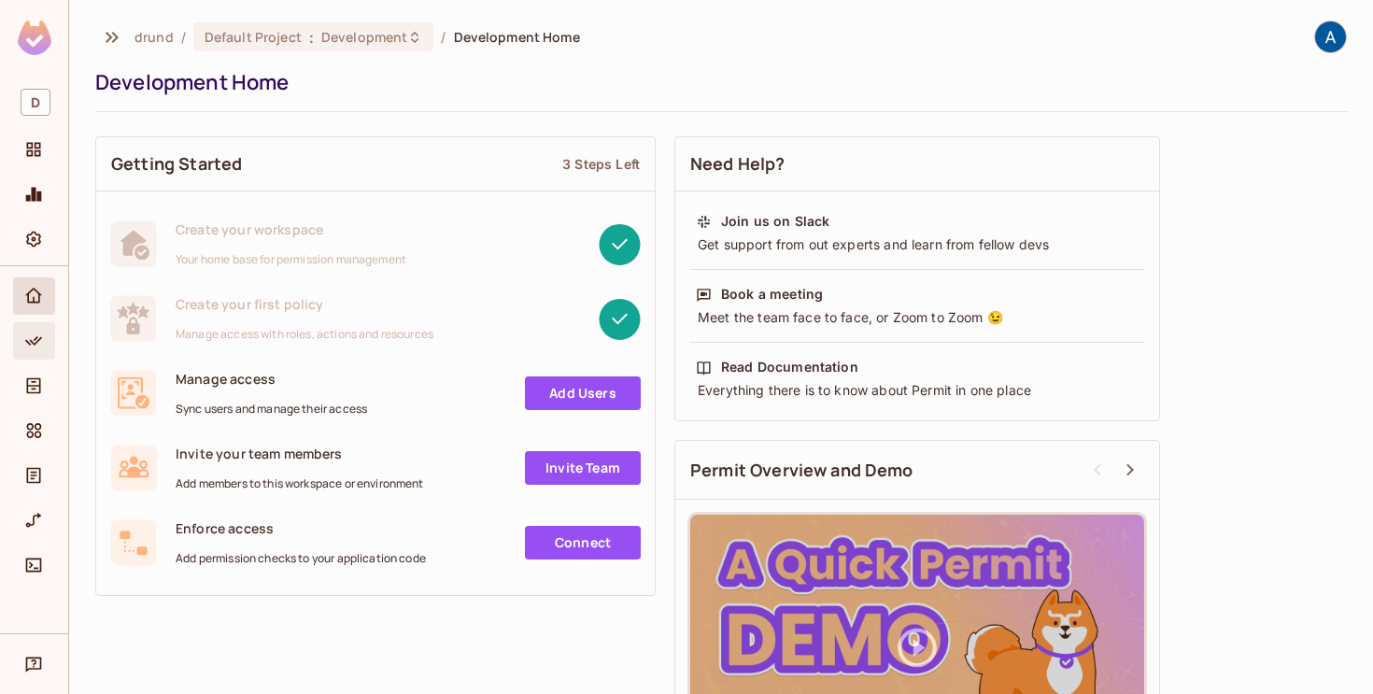
click at [33, 340] on icon "Policy" at bounding box center [33, 341] width 19 height 19
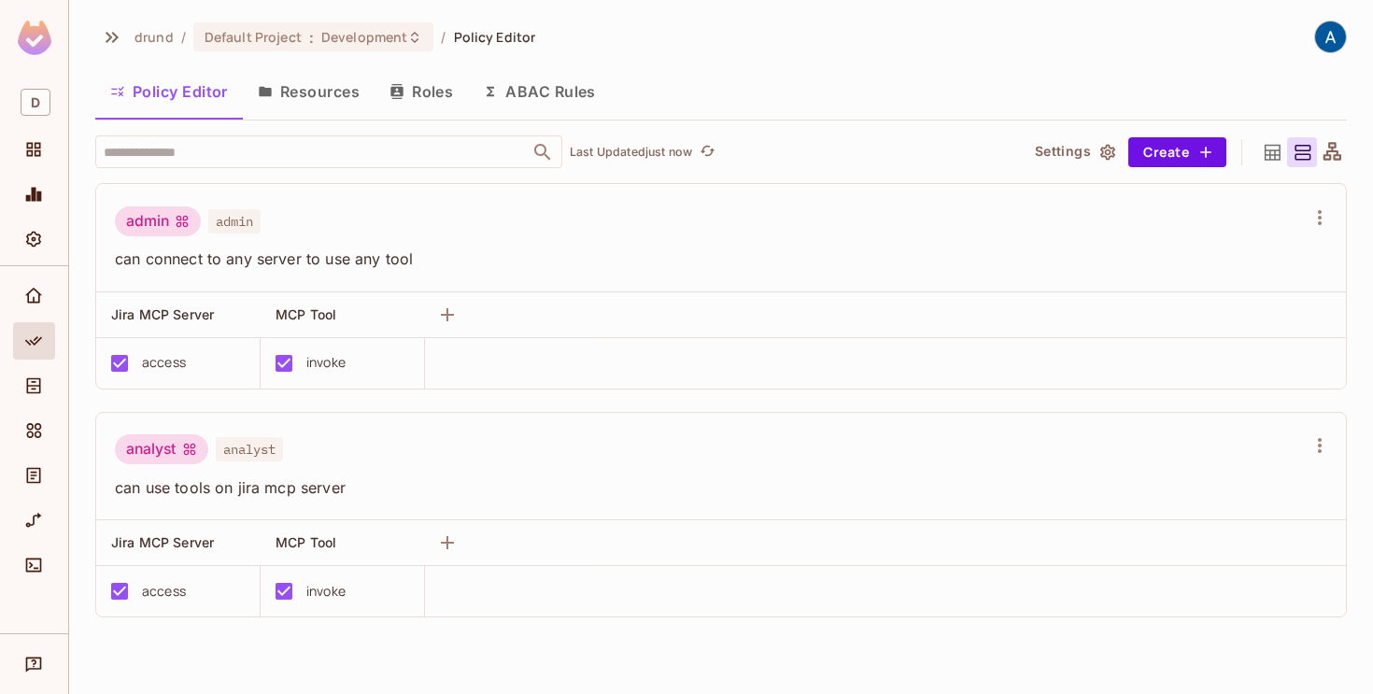
click at [328, 90] on button "Resources" at bounding box center [309, 91] width 132 height 47
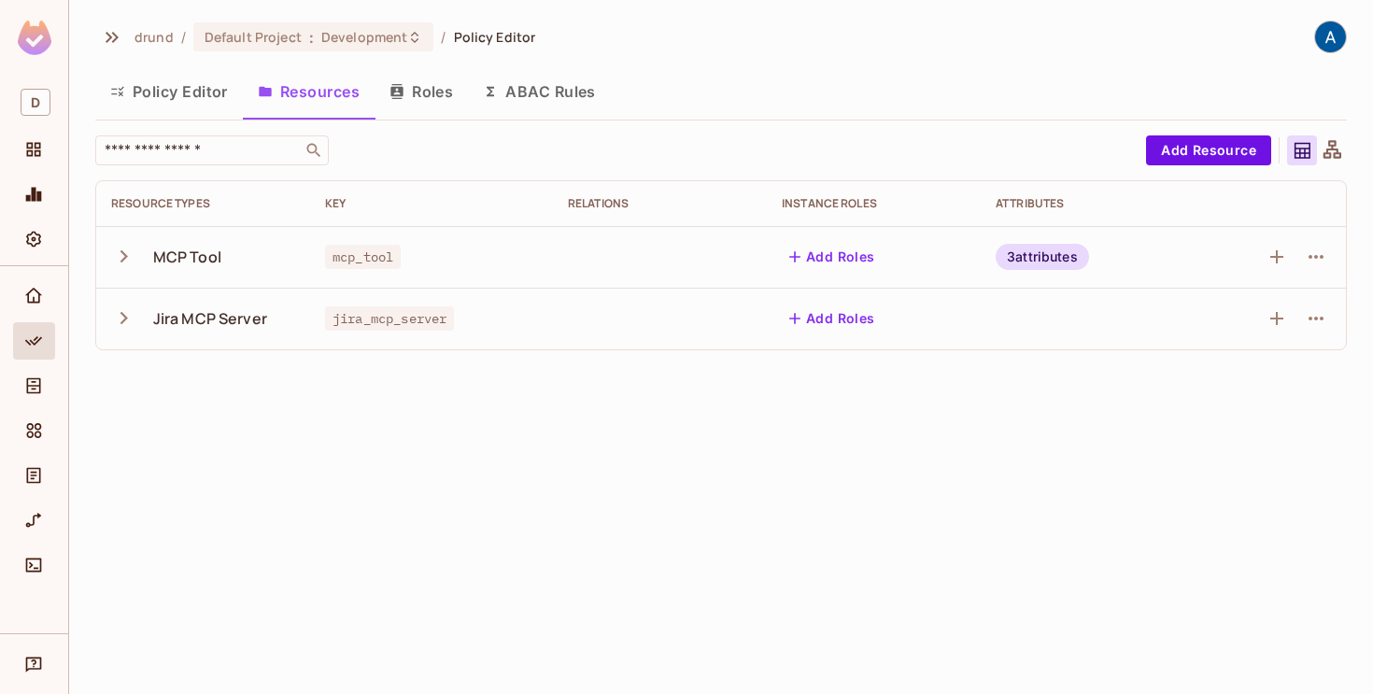
click at [438, 94] on button "Roles" at bounding box center [420, 91] width 93 height 47
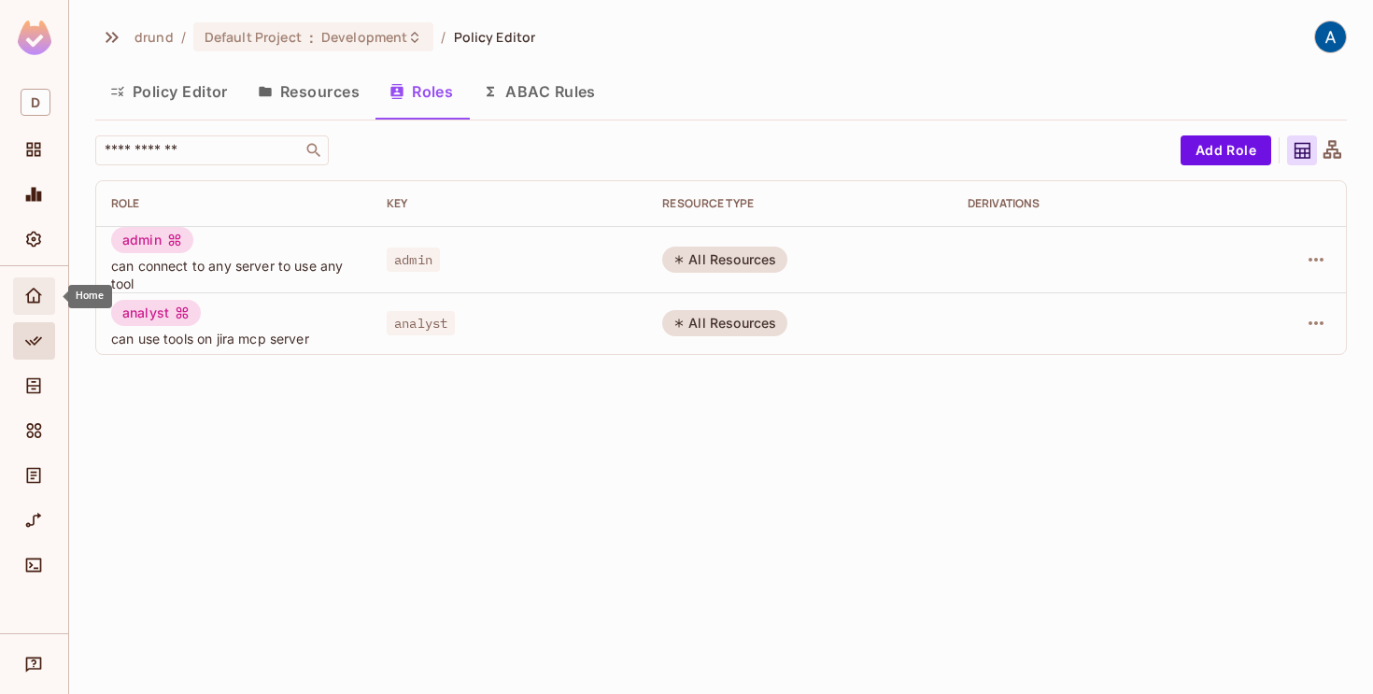
click at [24, 281] on div "Home" at bounding box center [34, 295] width 42 height 37
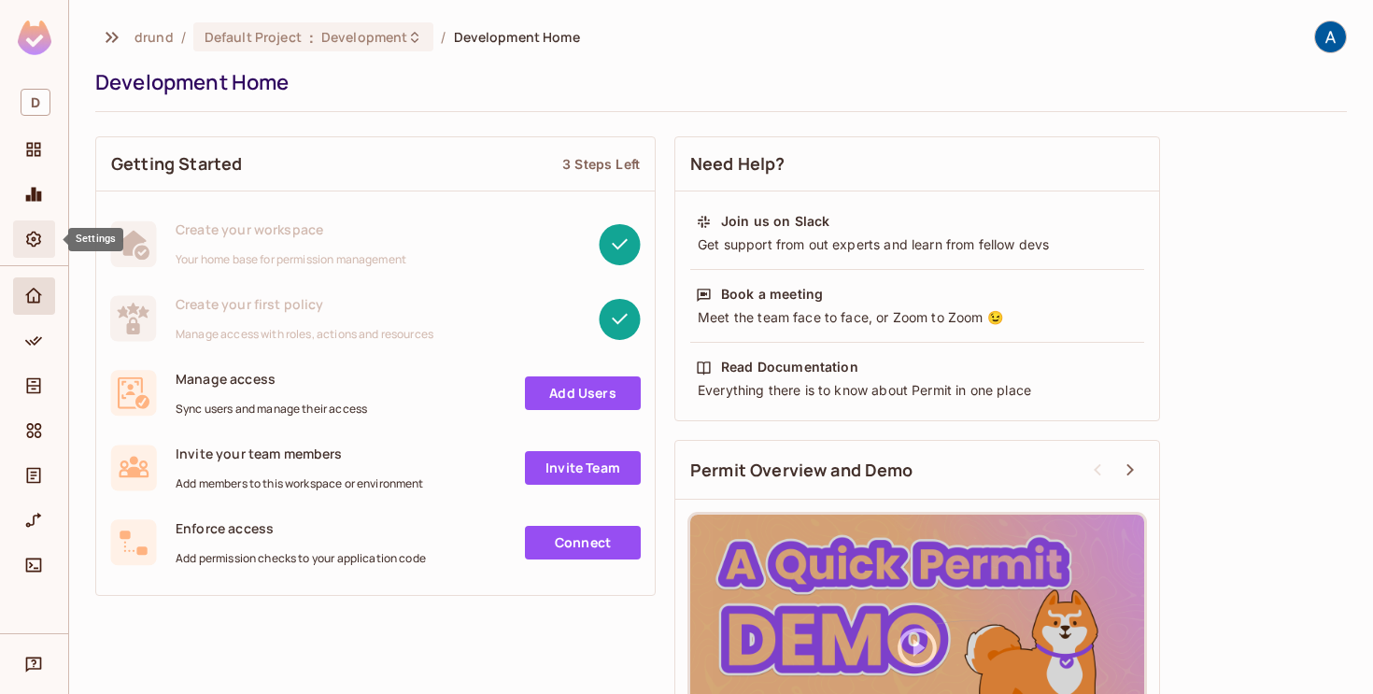
click at [24, 227] on div "Settings" at bounding box center [34, 238] width 42 height 37
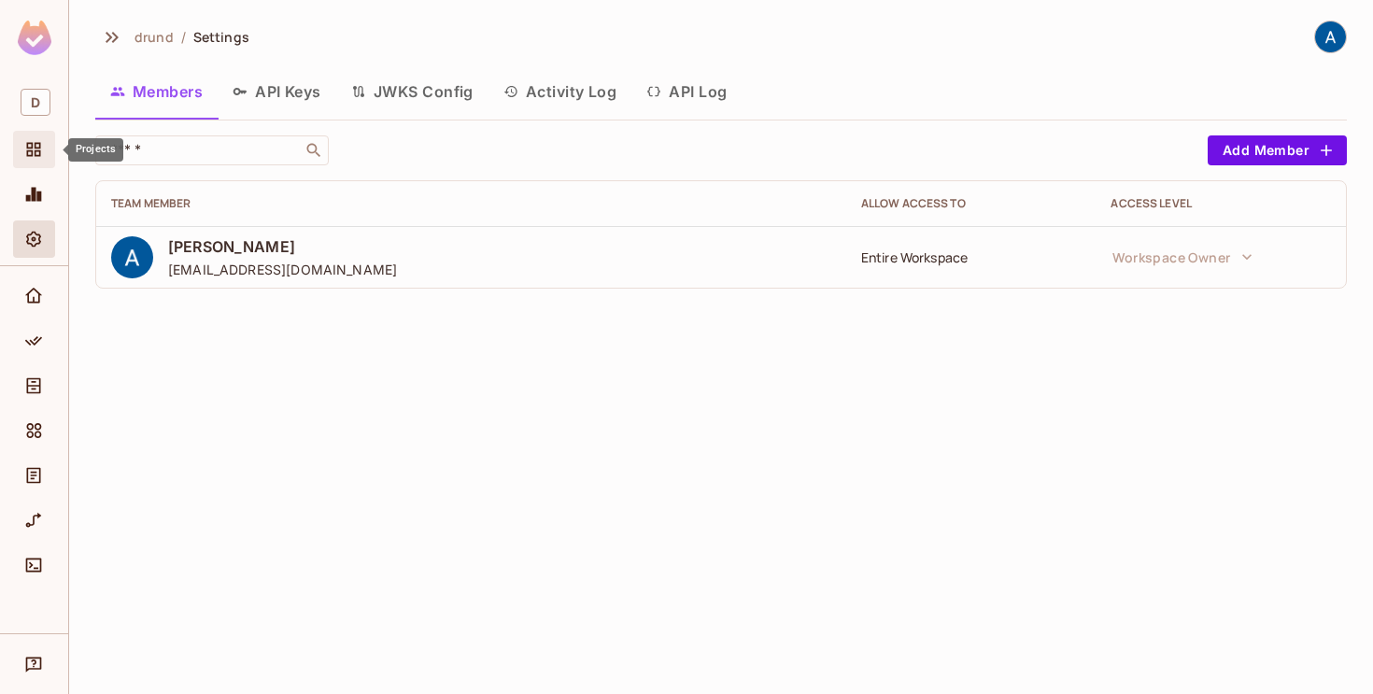
click at [32, 155] on icon "Projects" at bounding box center [34, 150] width 14 height 14
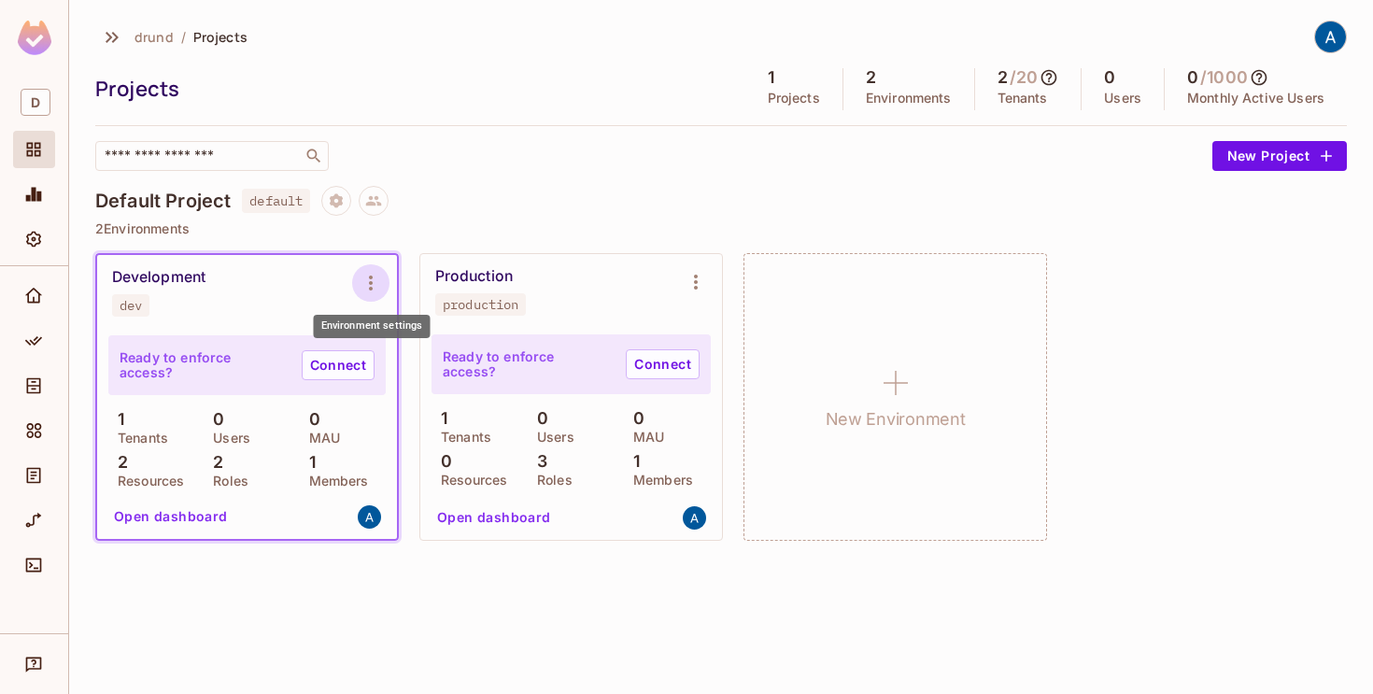
click at [379, 282] on icon "Environment settings" at bounding box center [371, 283] width 22 height 22
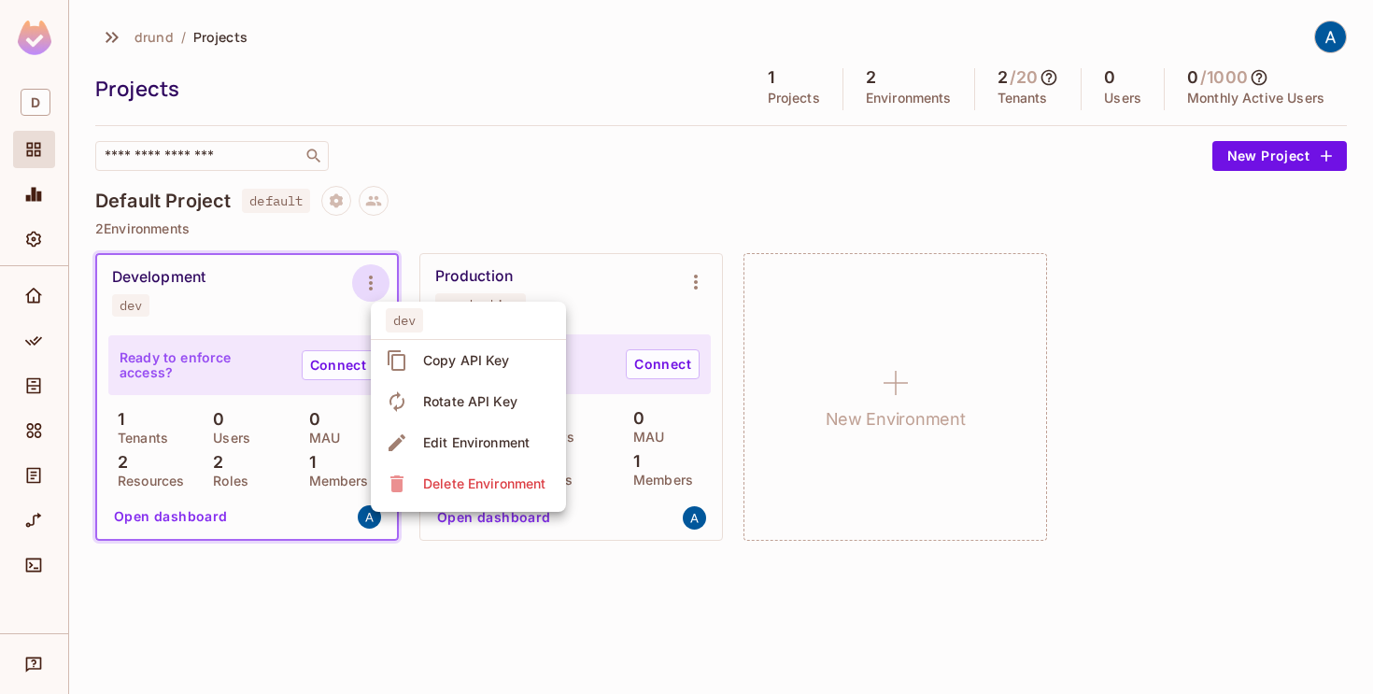
click at [434, 352] on div "Copy API Key" at bounding box center [466, 360] width 87 height 19
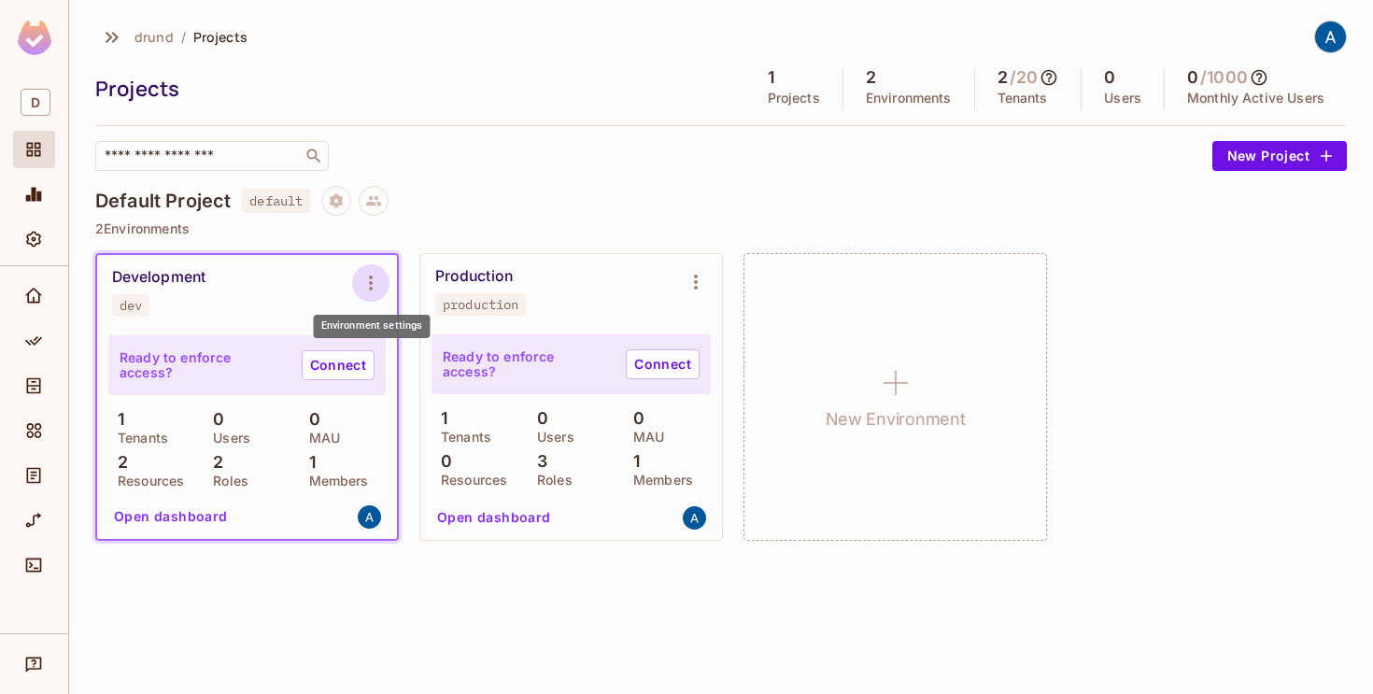
click at [364, 278] on icon "Environment settings" at bounding box center [371, 283] width 22 height 22
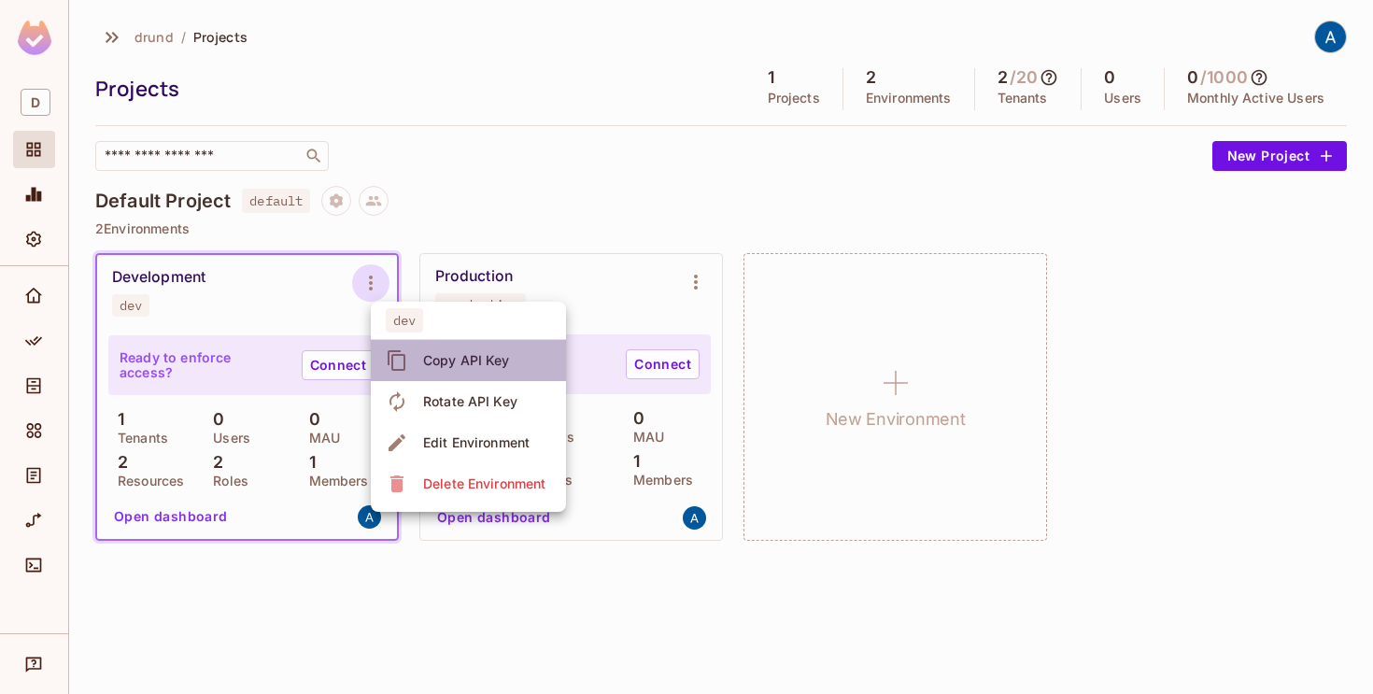
click at [401, 356] on icon at bounding box center [397, 360] width 22 height 22
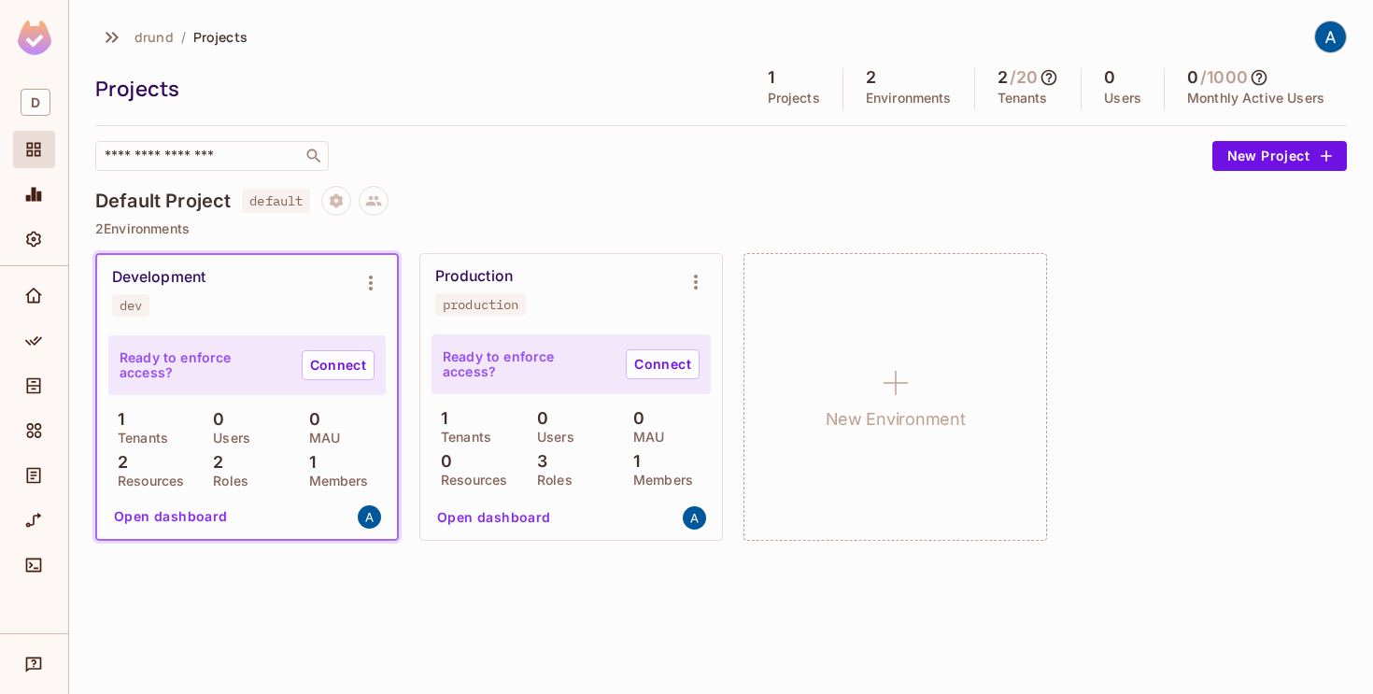
click at [184, 513] on button "Open dashboard" at bounding box center [170, 516] width 129 height 30
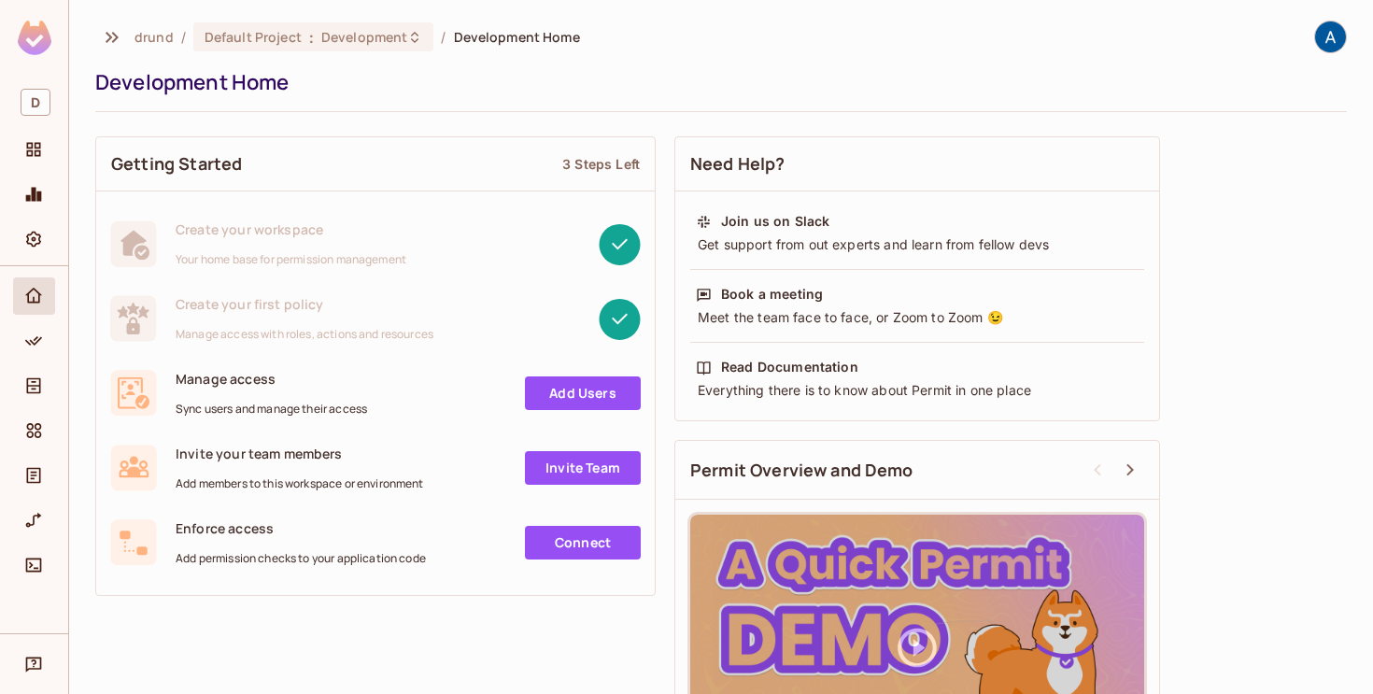
click at [556, 386] on link "Add Users" at bounding box center [583, 393] width 116 height 34
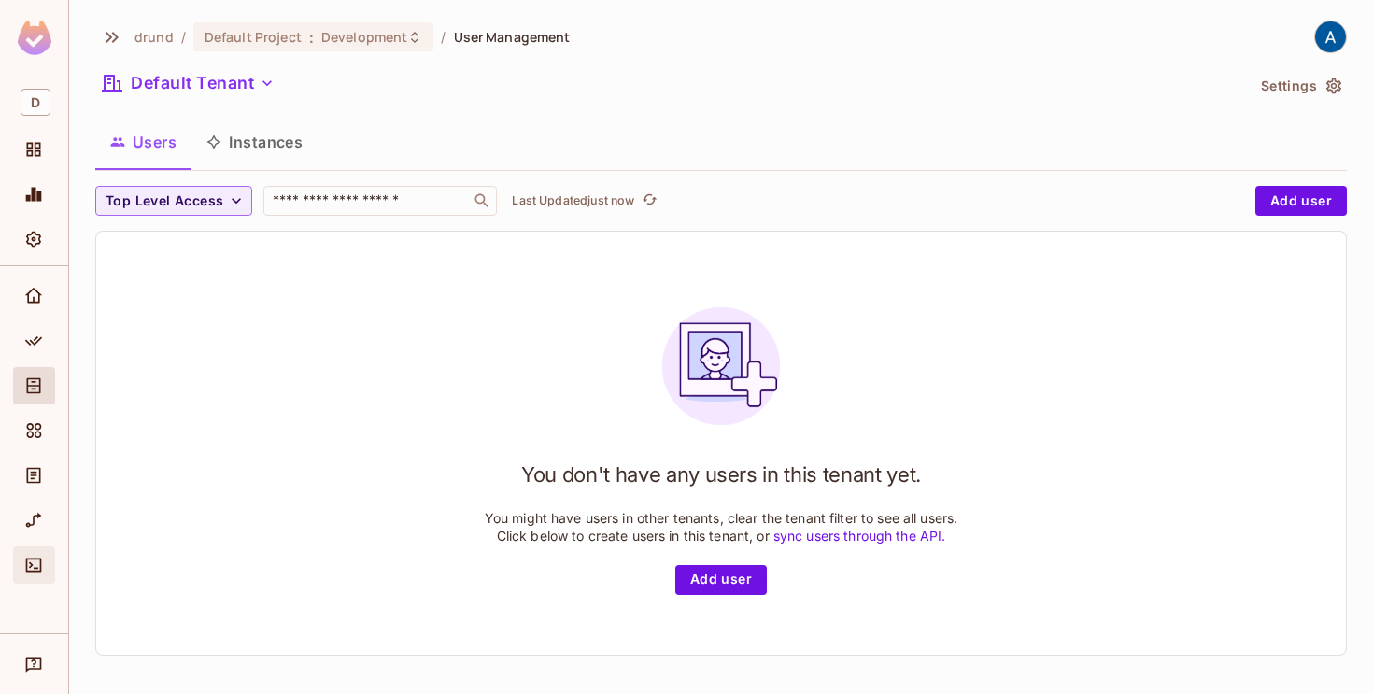
click at [41, 572] on icon "Connect" at bounding box center [33, 565] width 19 height 19
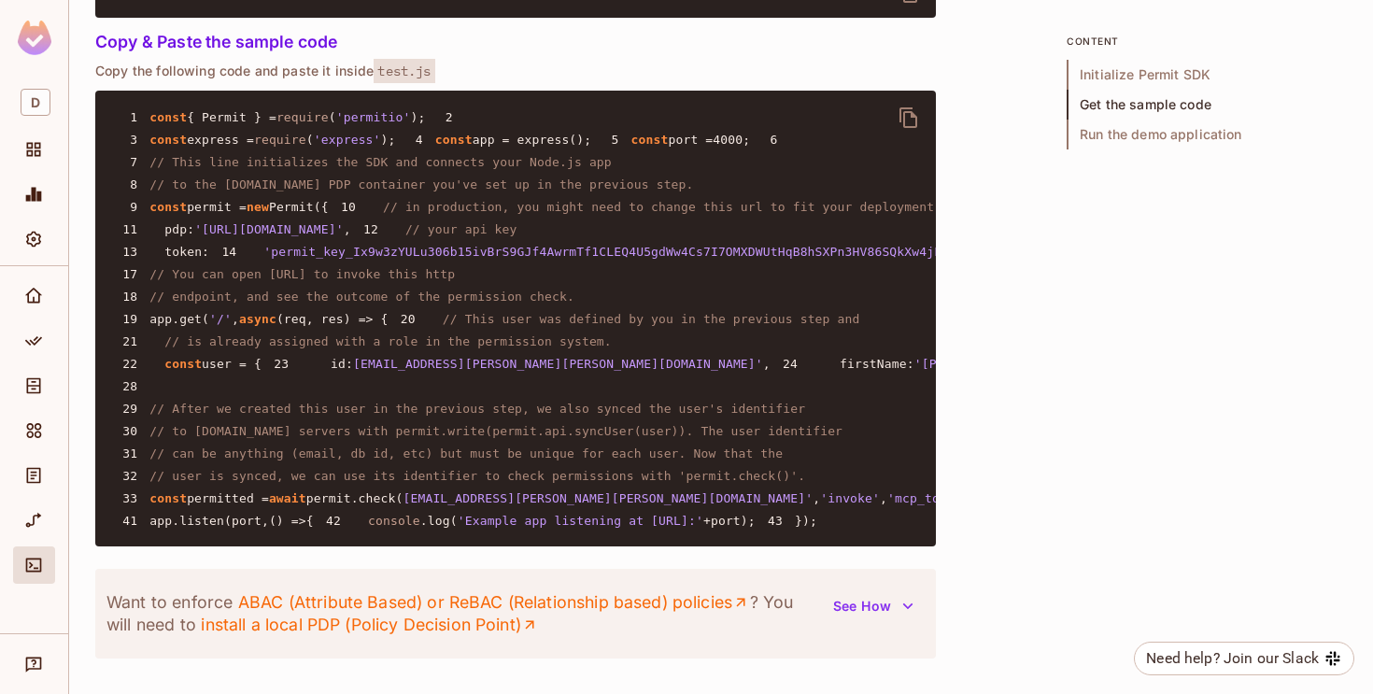
scroll to position [1400, 0]
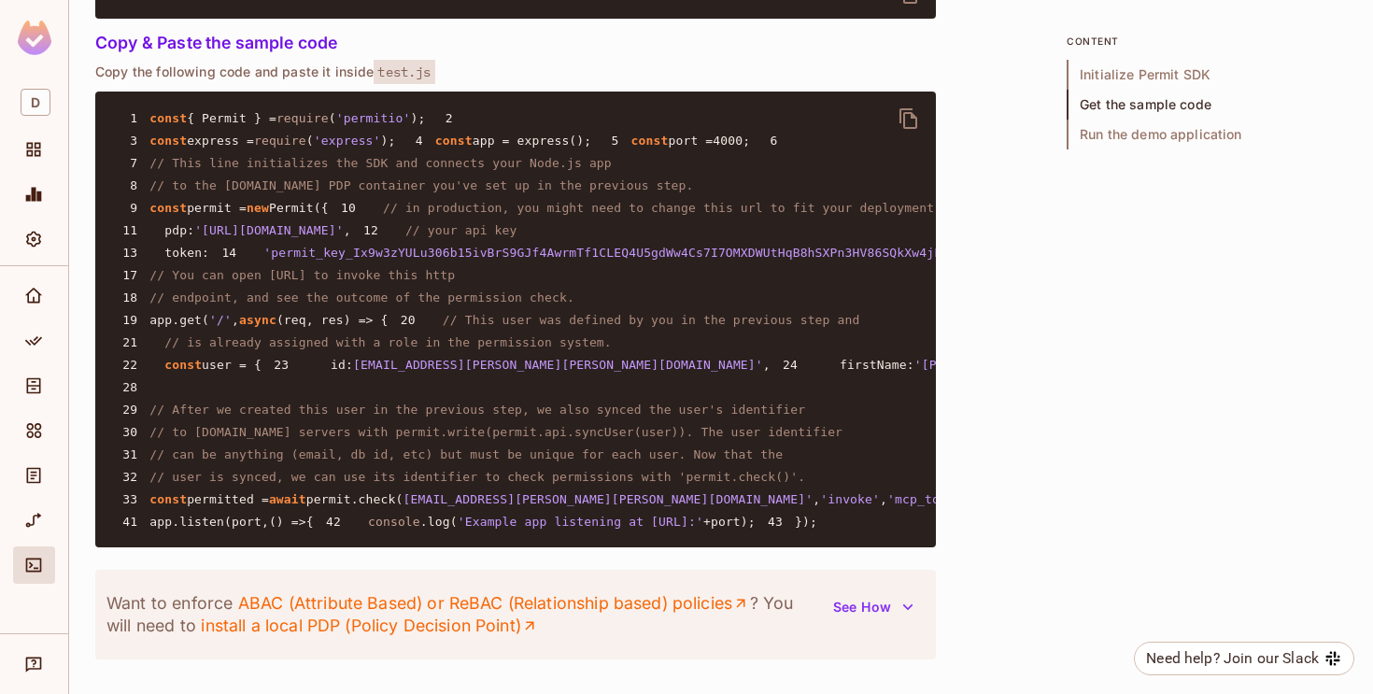
drag, startPoint x: 208, startPoint y: 344, endPoint x: 433, endPoint y: 348, distance: 225.1
click at [344, 237] on span "'https://cloudpdp.api.permit.io'" at bounding box center [268, 230] width 149 height 14
copy span "https://cloudpdp.api.permit.io"
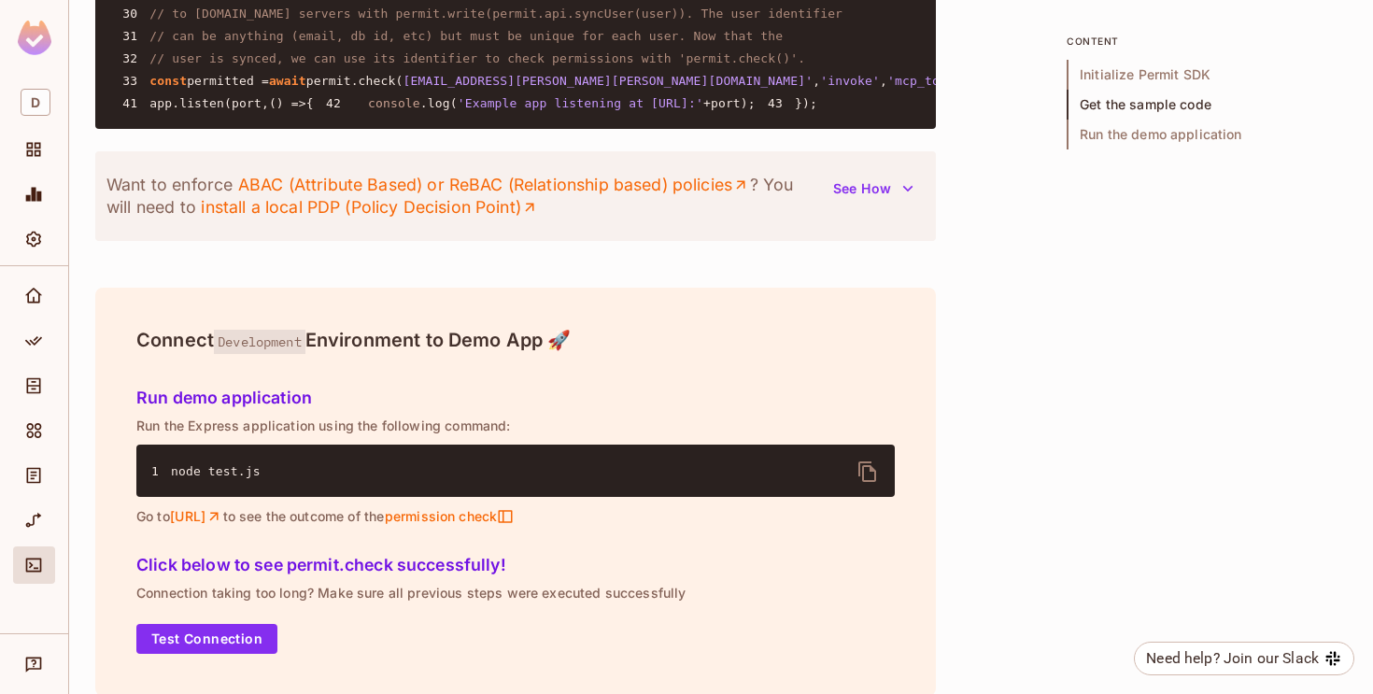
scroll to position [1819, 0]
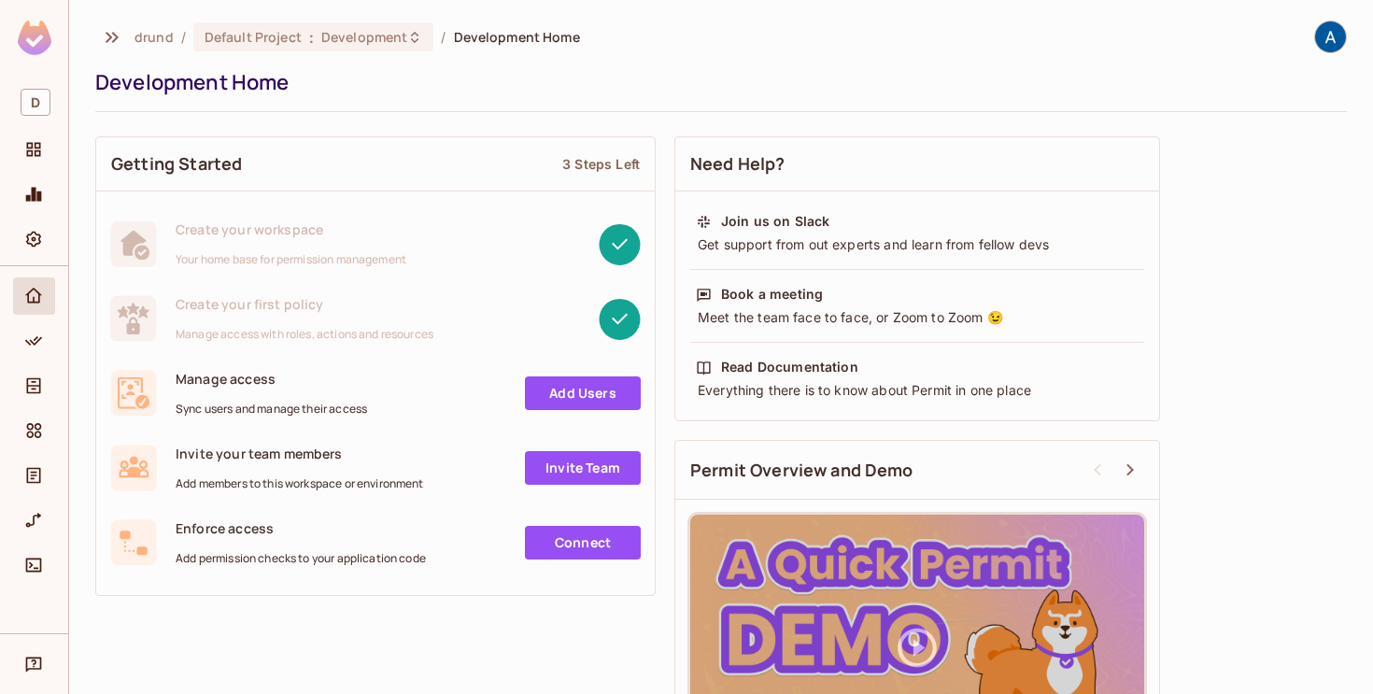
click at [554, 384] on link "Add Users" at bounding box center [583, 393] width 116 height 34
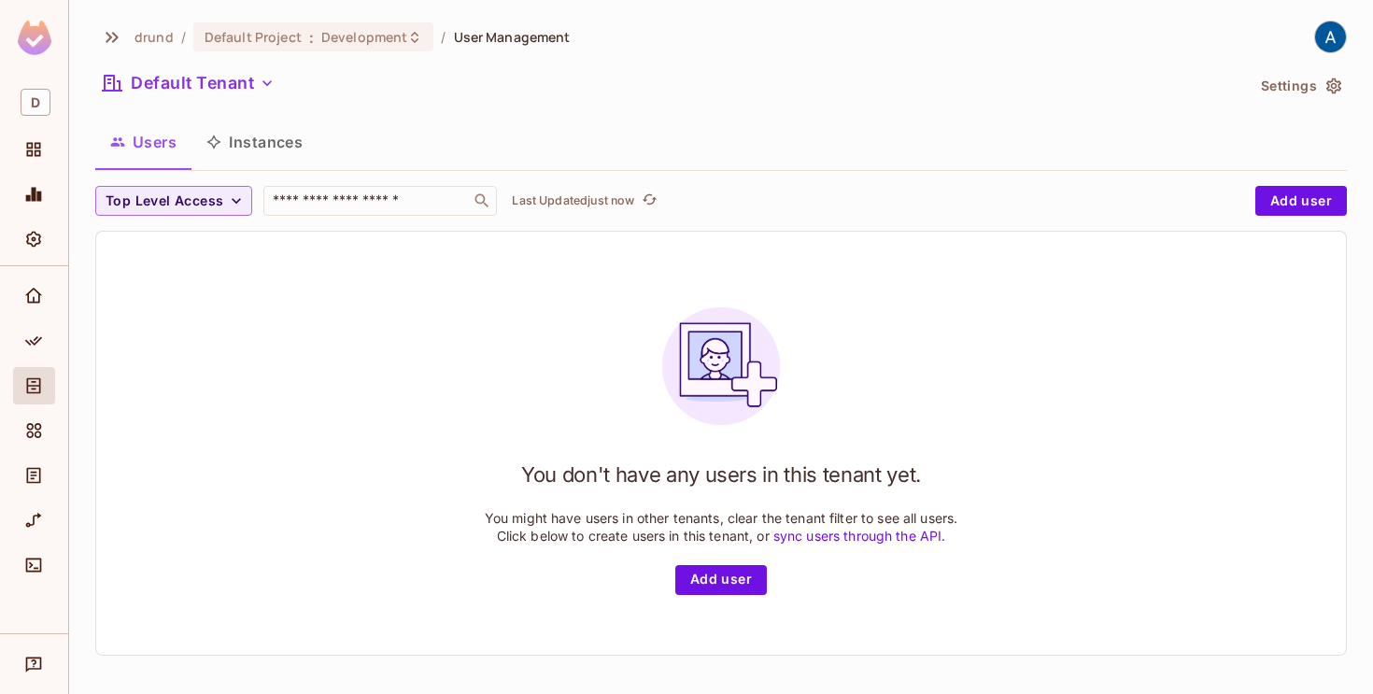
click at [246, 154] on button "Instances" at bounding box center [254, 142] width 126 height 47
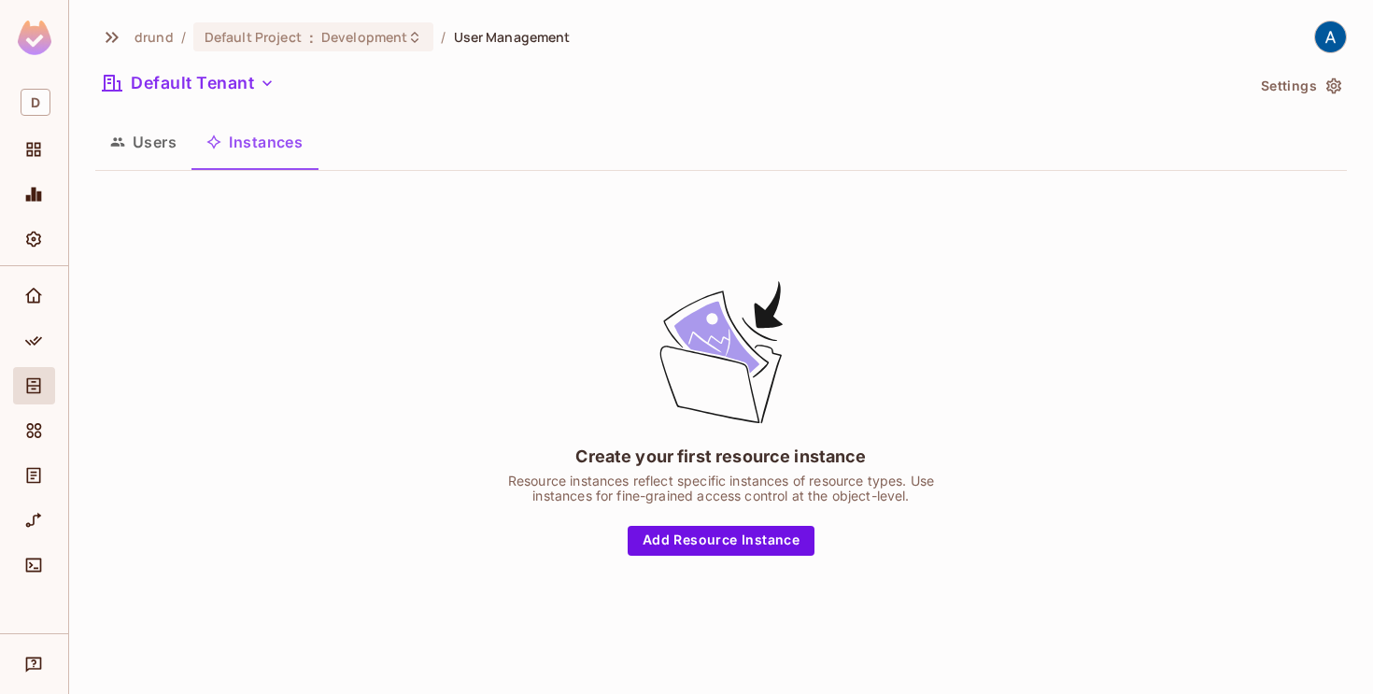
click at [141, 145] on button "Users" at bounding box center [143, 142] width 96 height 47
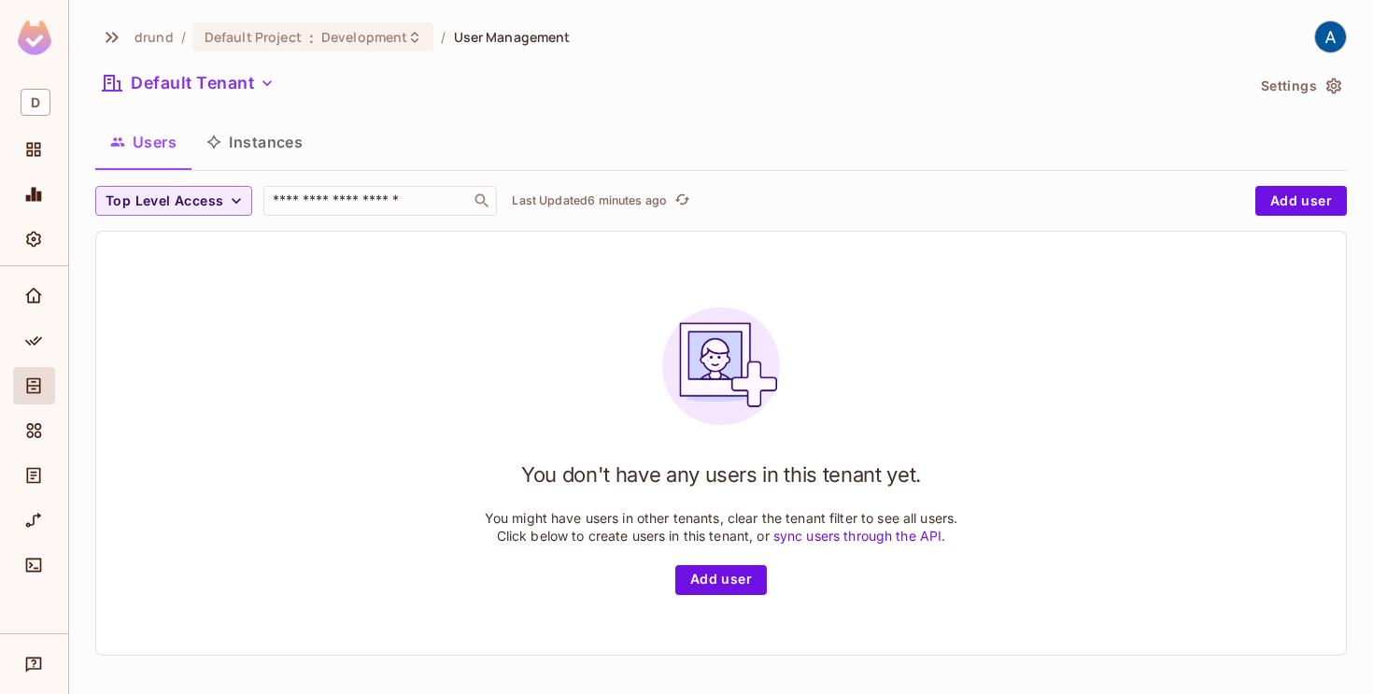
click at [846, 97] on div "Default Tenant" at bounding box center [669, 85] width 1149 height 35
click at [27, 291] on icon "Home" at bounding box center [33, 296] width 19 height 19
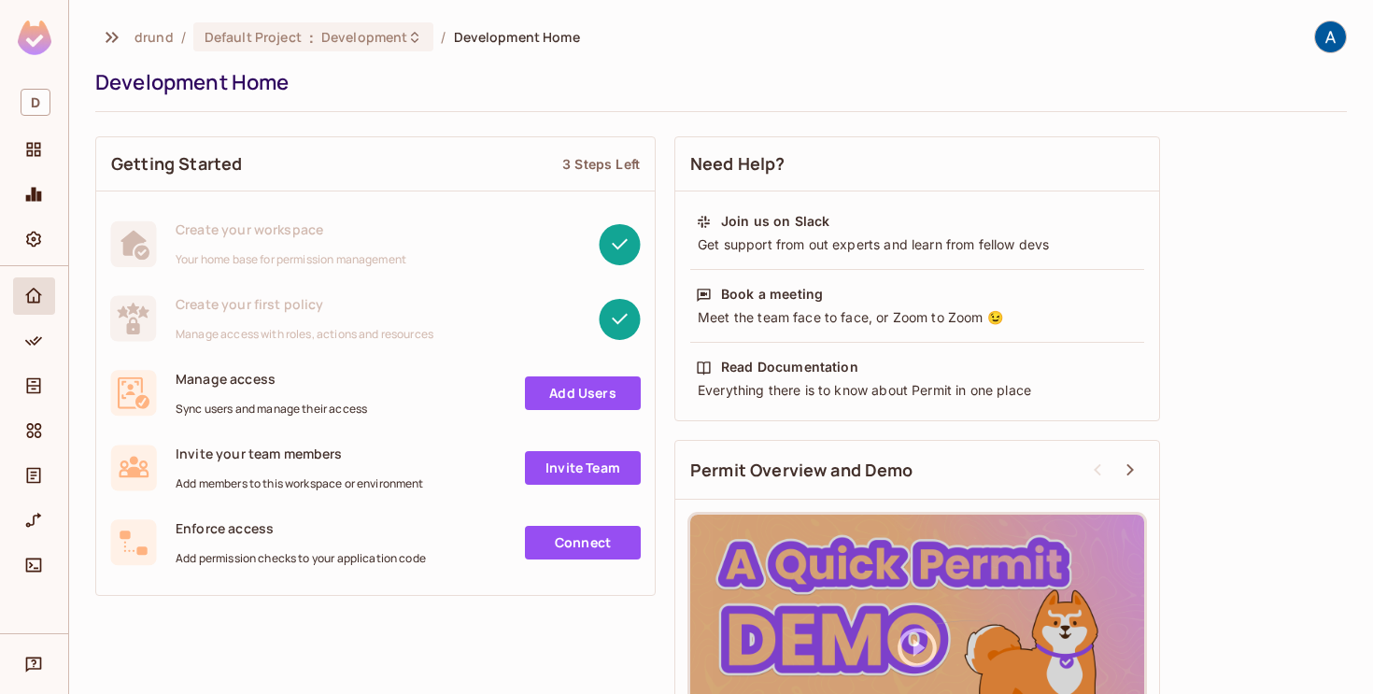
click at [588, 394] on link "Add Users" at bounding box center [583, 393] width 116 height 34
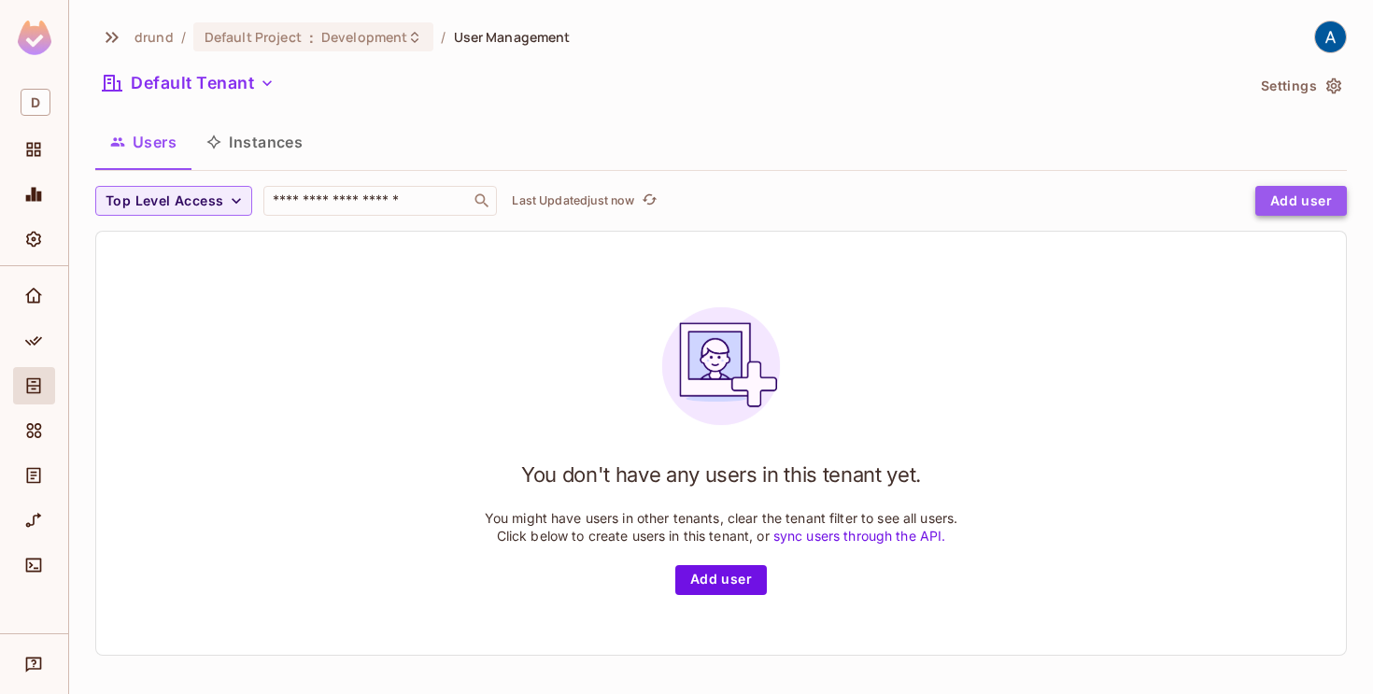
click at [1295, 199] on button "Add user" at bounding box center [1301, 201] width 92 height 30
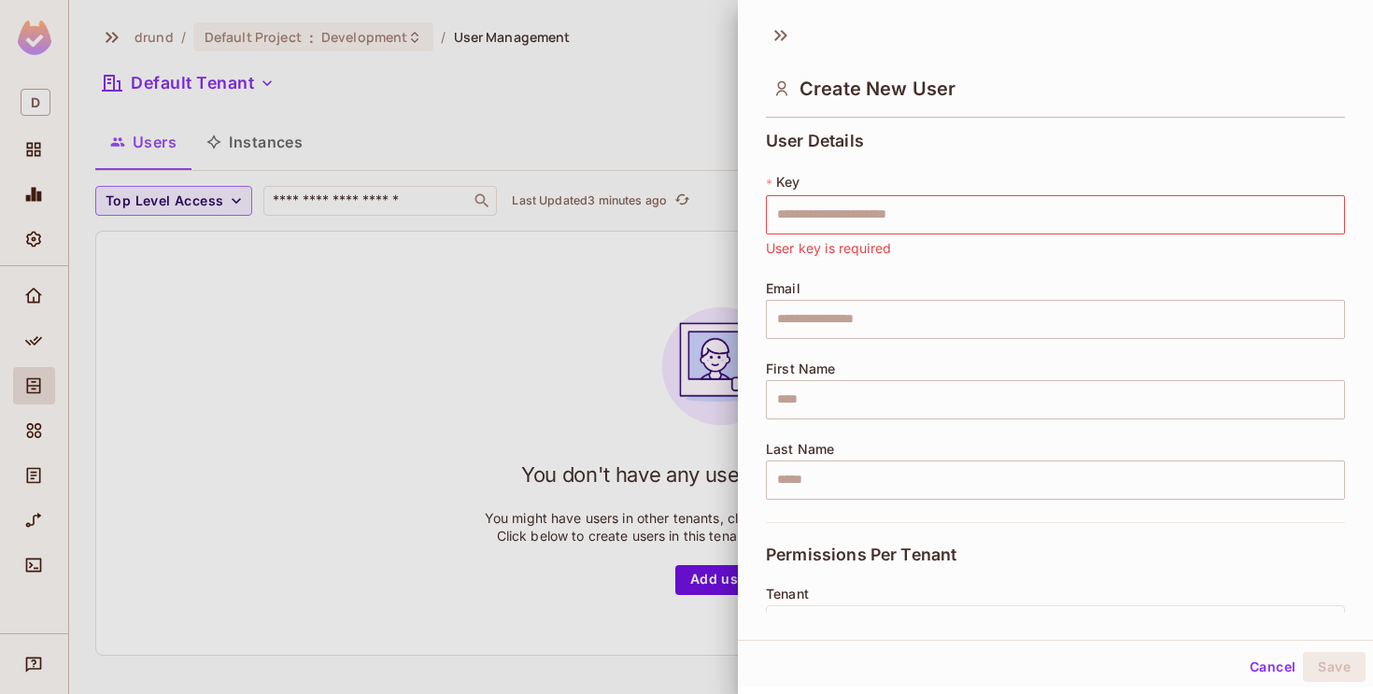
click at [487, 263] on div at bounding box center [686, 347] width 1373 height 694
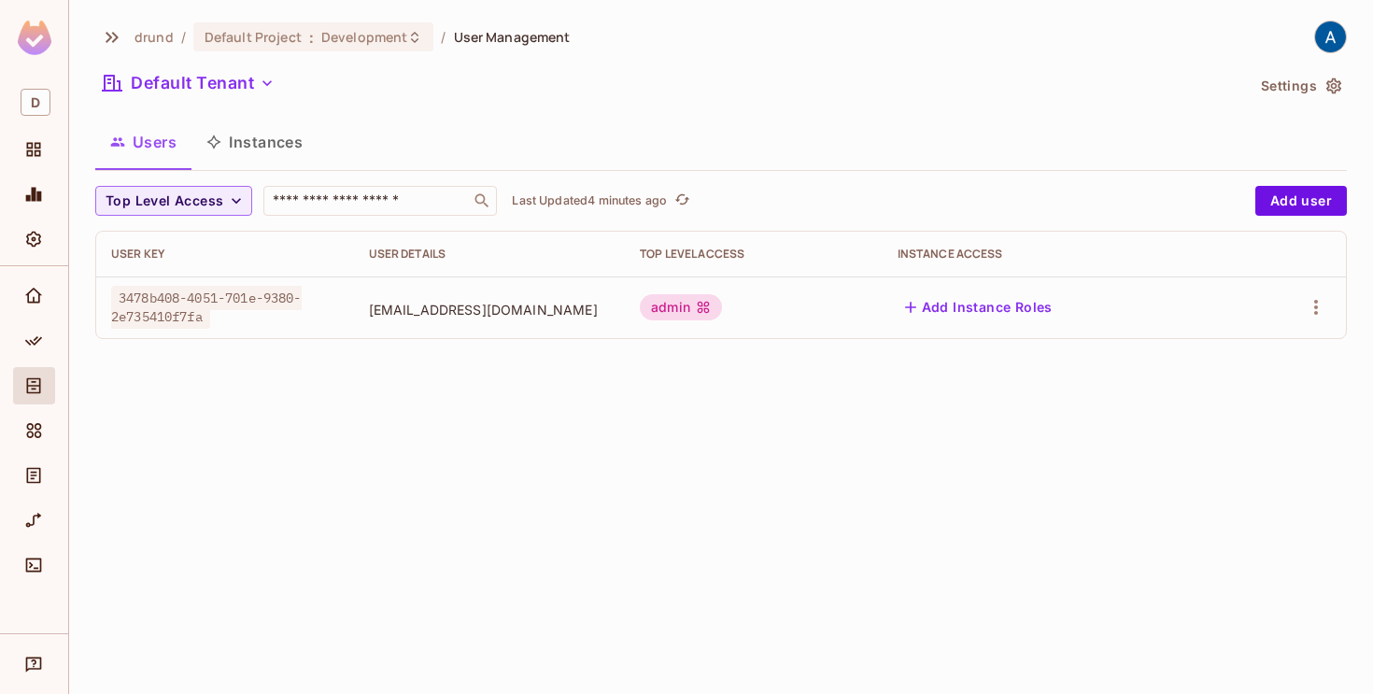
click at [522, 509] on div "drund / Default Project : Development / User Management Default Tenant Settings…" at bounding box center [721, 347] width 1304 height 694
click at [229, 438] on div "drund / Default Project : Development / User Management Default Tenant Settings…" at bounding box center [721, 347] width 1304 height 694
click at [1311, 309] on icon "button" at bounding box center [1316, 307] width 22 height 22
click at [1189, 352] on icon at bounding box center [1178, 350] width 22 height 22
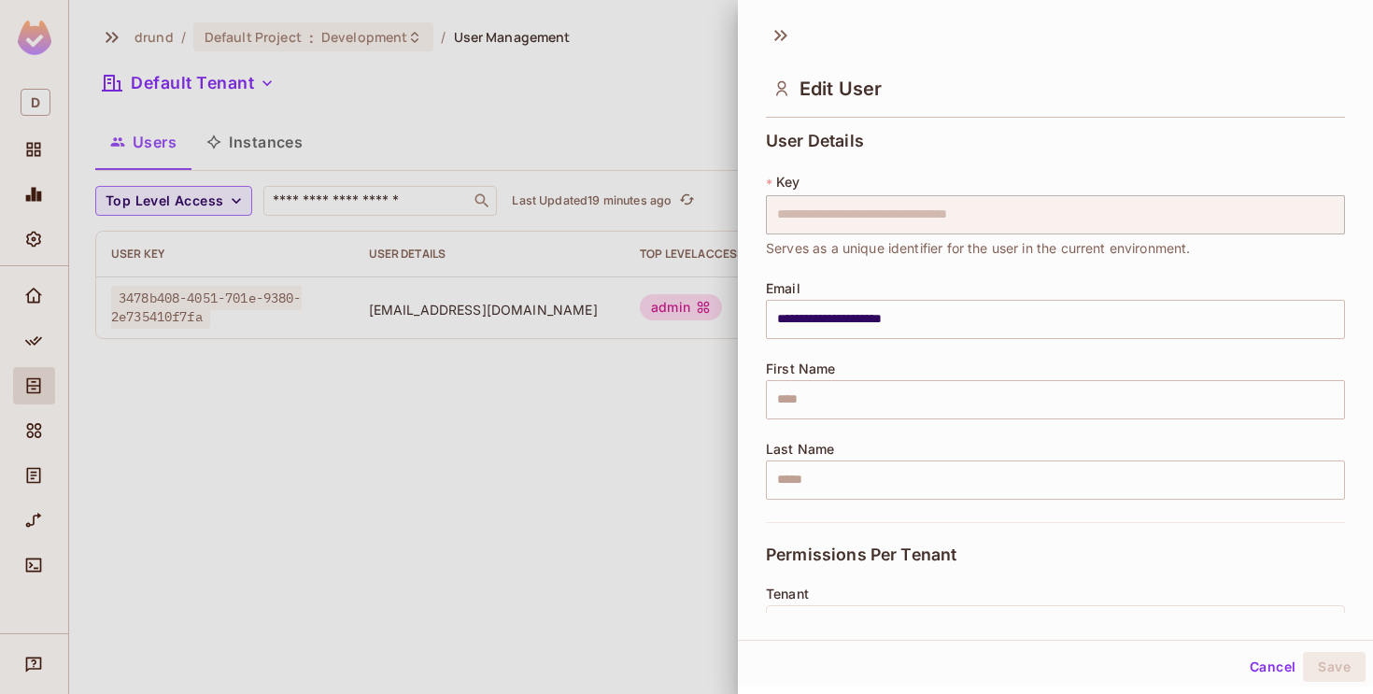
click at [1263, 665] on button "Cancel" at bounding box center [1272, 667] width 61 height 30
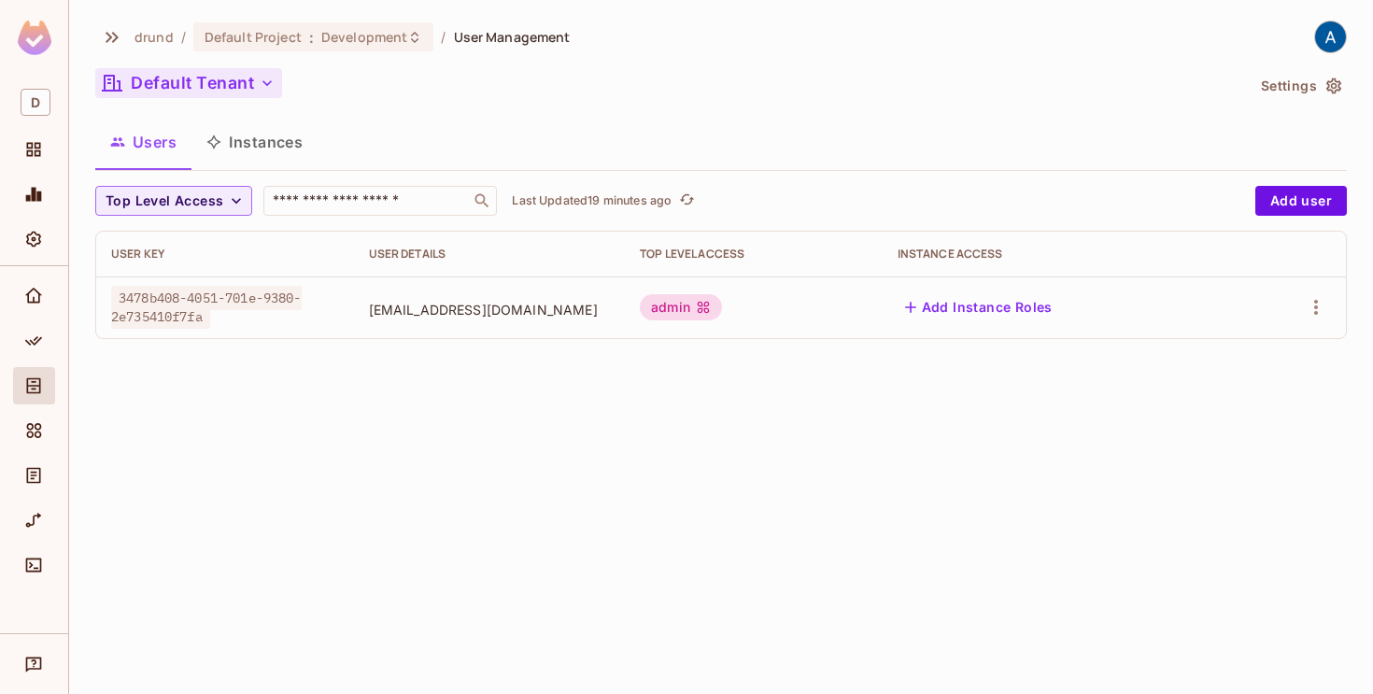
click at [273, 82] on icon "button" at bounding box center [267, 83] width 19 height 19
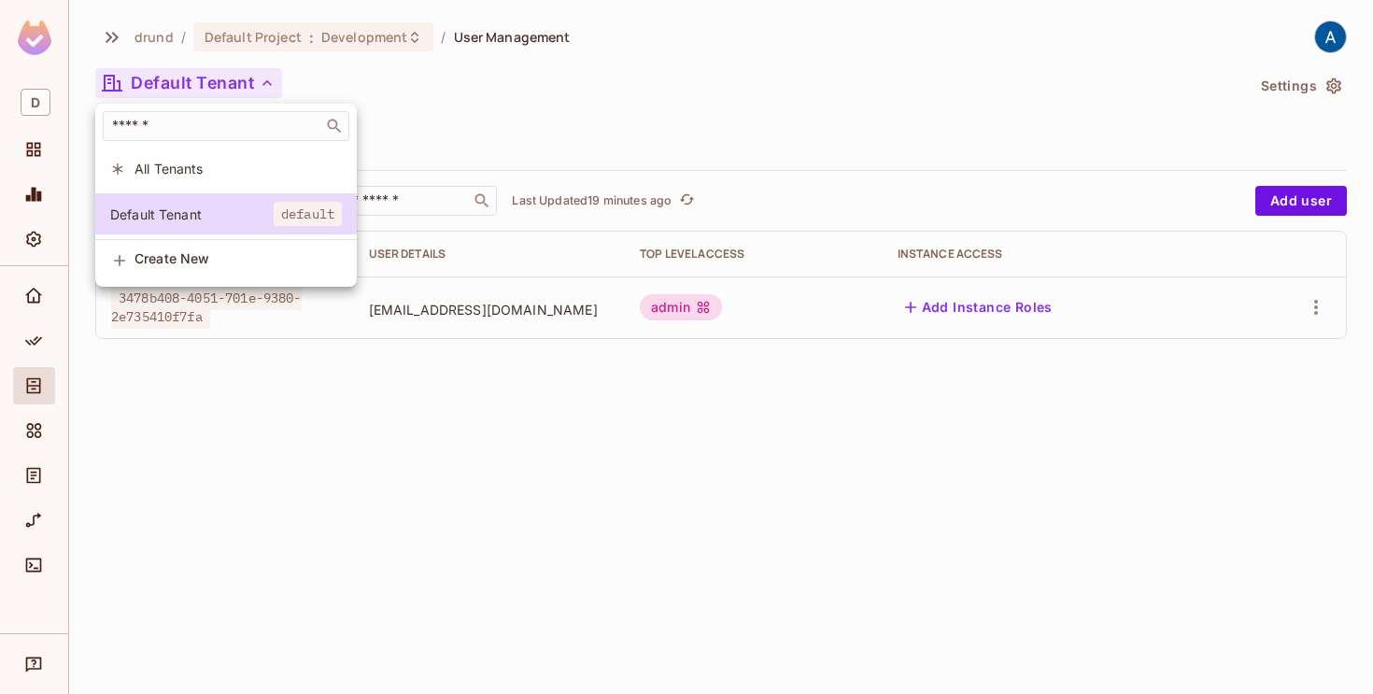
click at [533, 117] on div at bounding box center [686, 347] width 1373 height 694
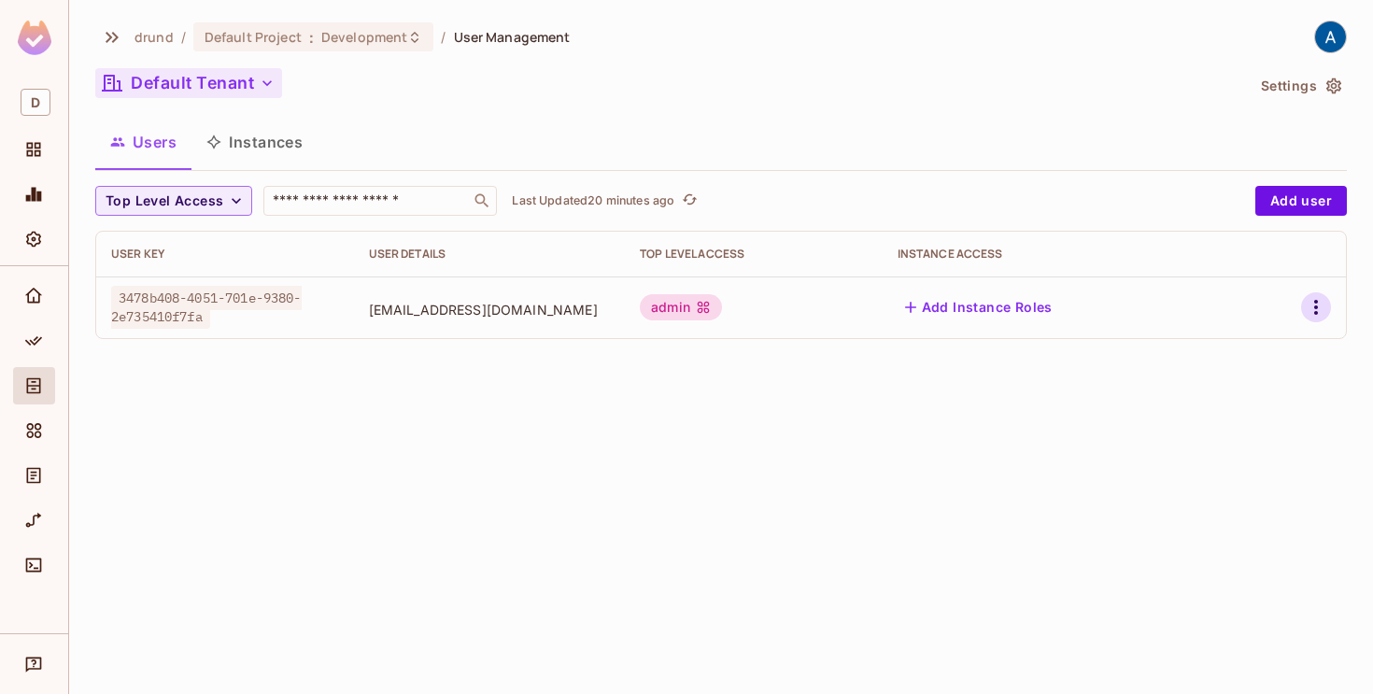
click at [1303, 305] on button "button" at bounding box center [1316, 307] width 30 height 30
click at [1226, 389] on div "Edit Attributes" at bounding box center [1251, 391] width 92 height 19
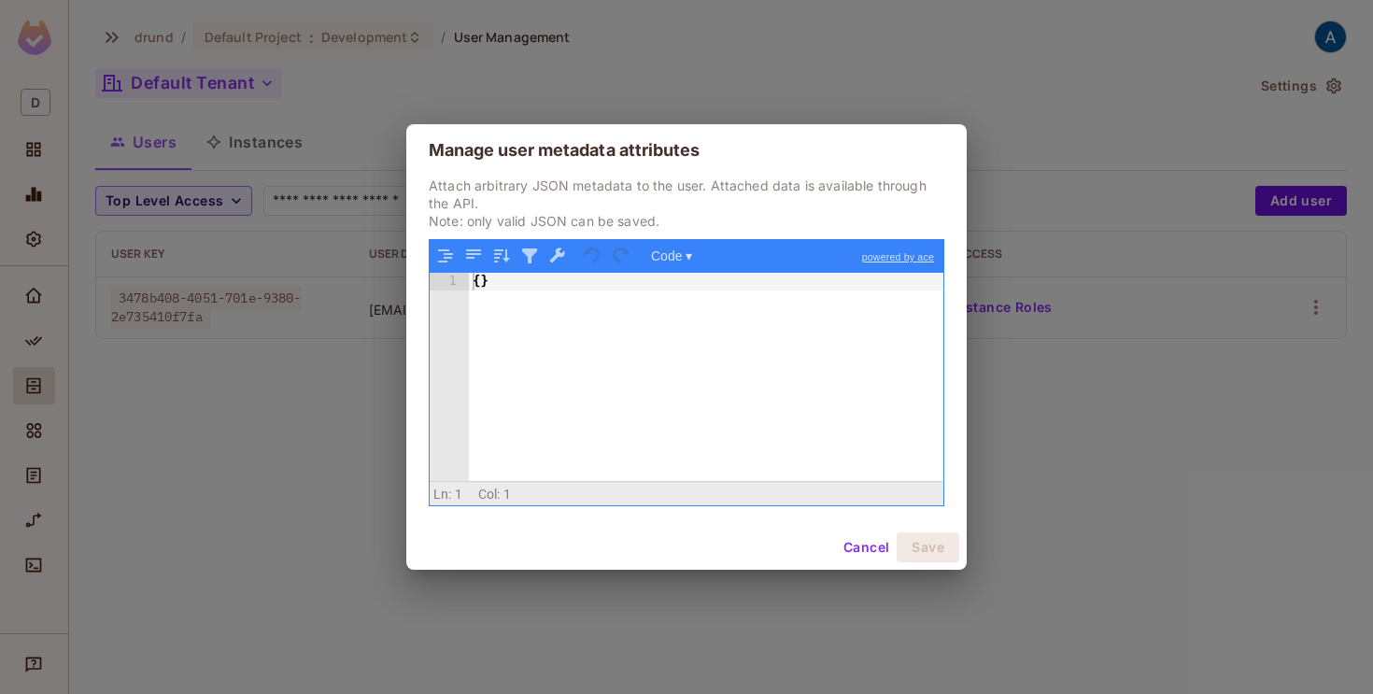
click at [856, 541] on button "Cancel" at bounding box center [866, 547] width 61 height 30
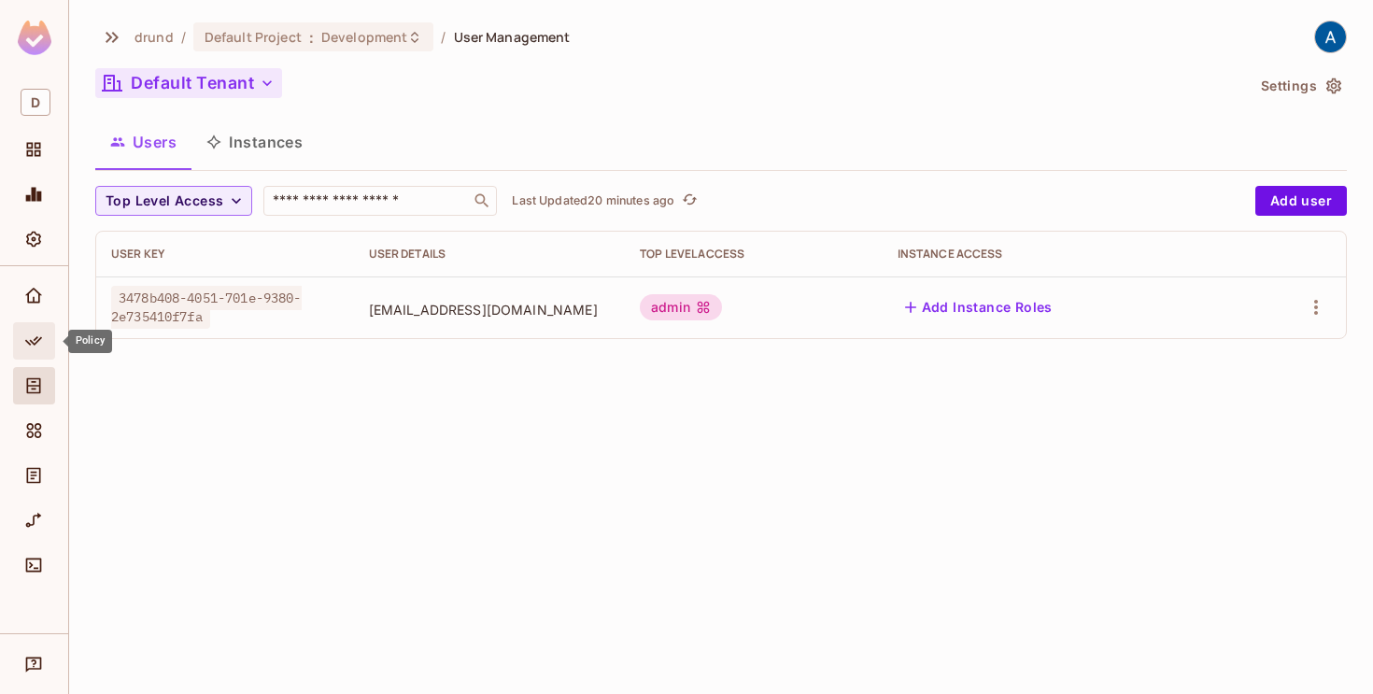
click at [25, 323] on div "Policy" at bounding box center [34, 340] width 42 height 37
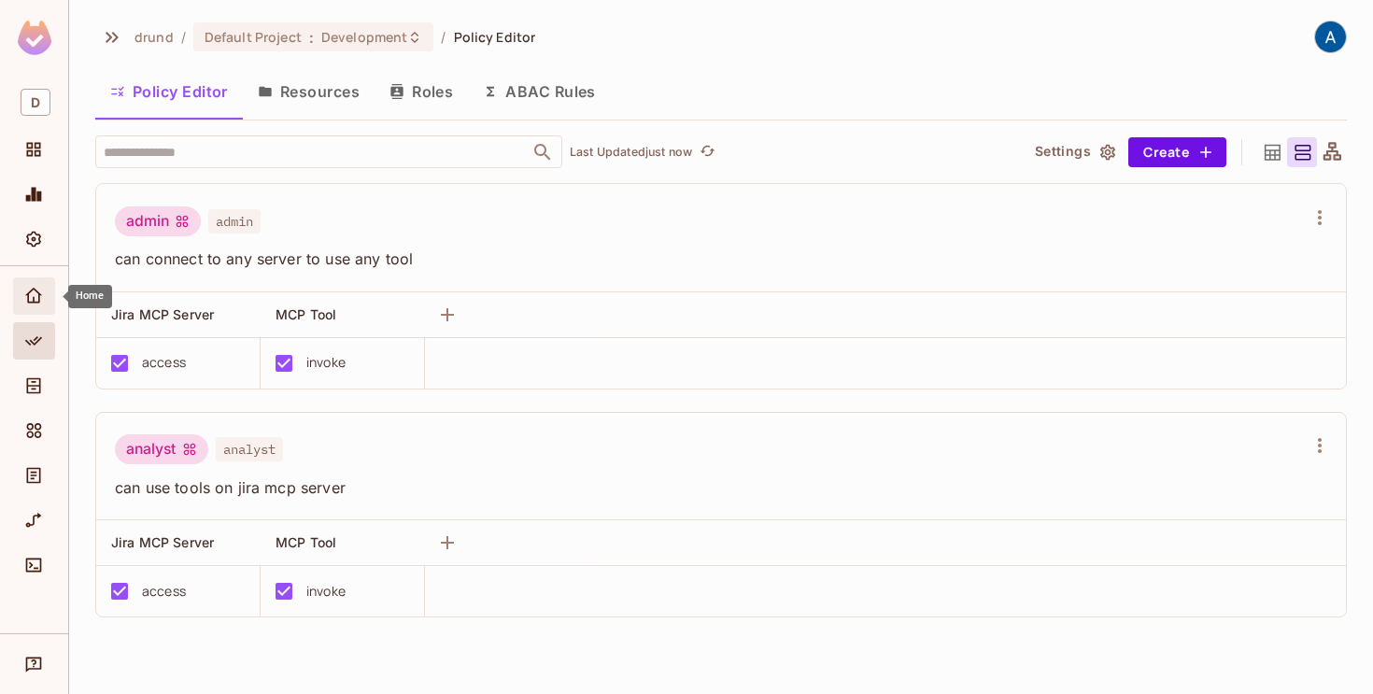
click at [37, 291] on icon "Home" at bounding box center [33, 295] width 17 height 15
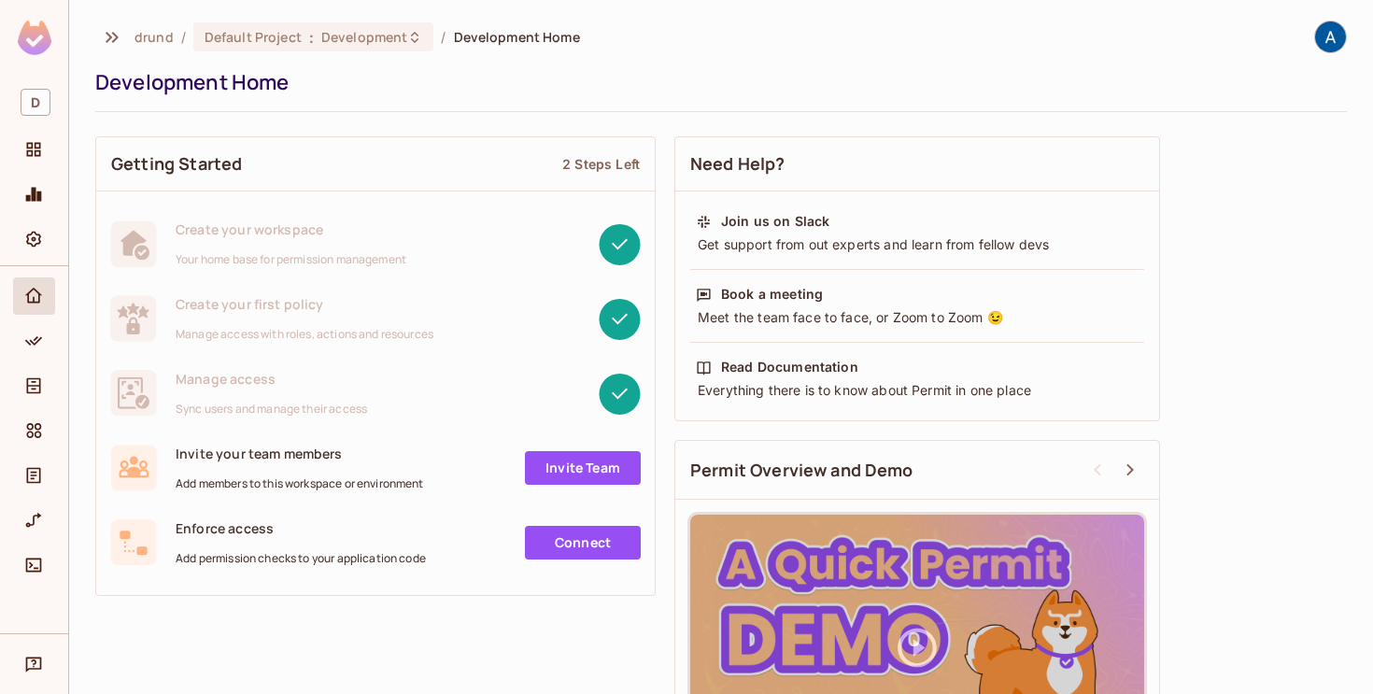
click at [586, 537] on link "Connect" at bounding box center [583, 543] width 116 height 34
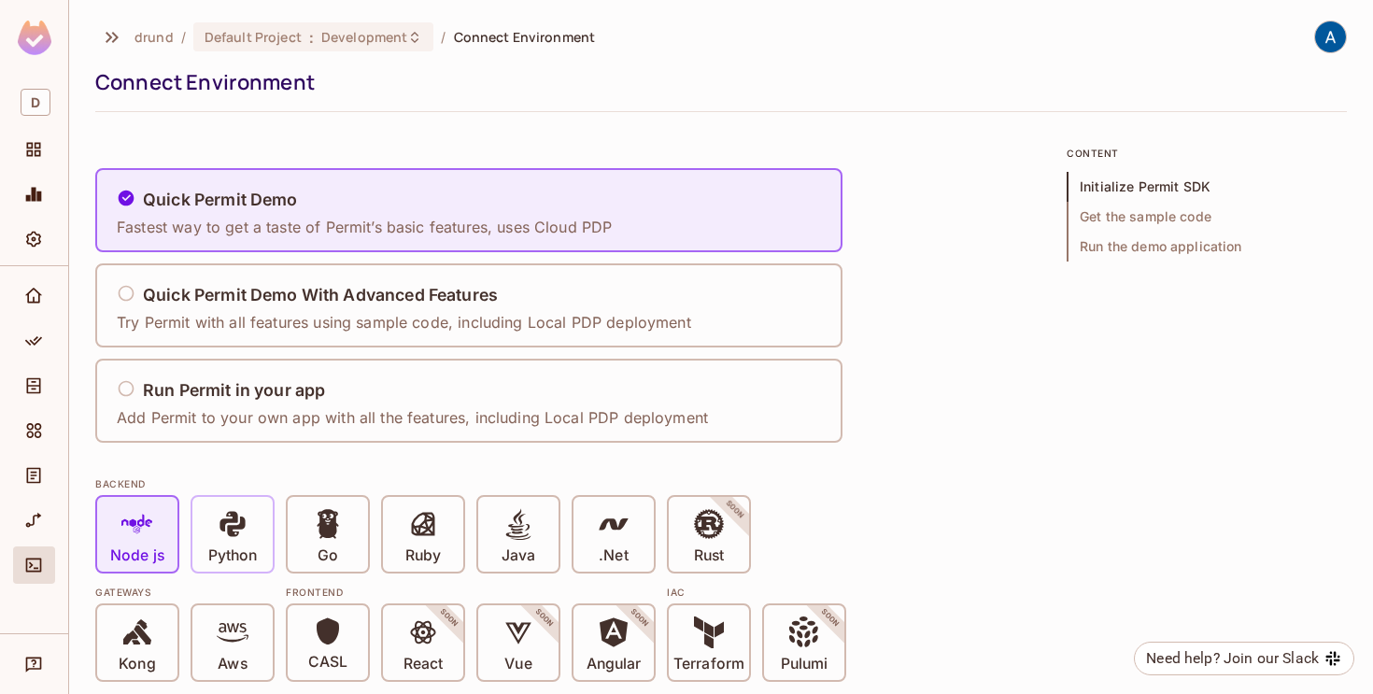
click at [243, 517] on icon at bounding box center [231, 523] width 25 height 25
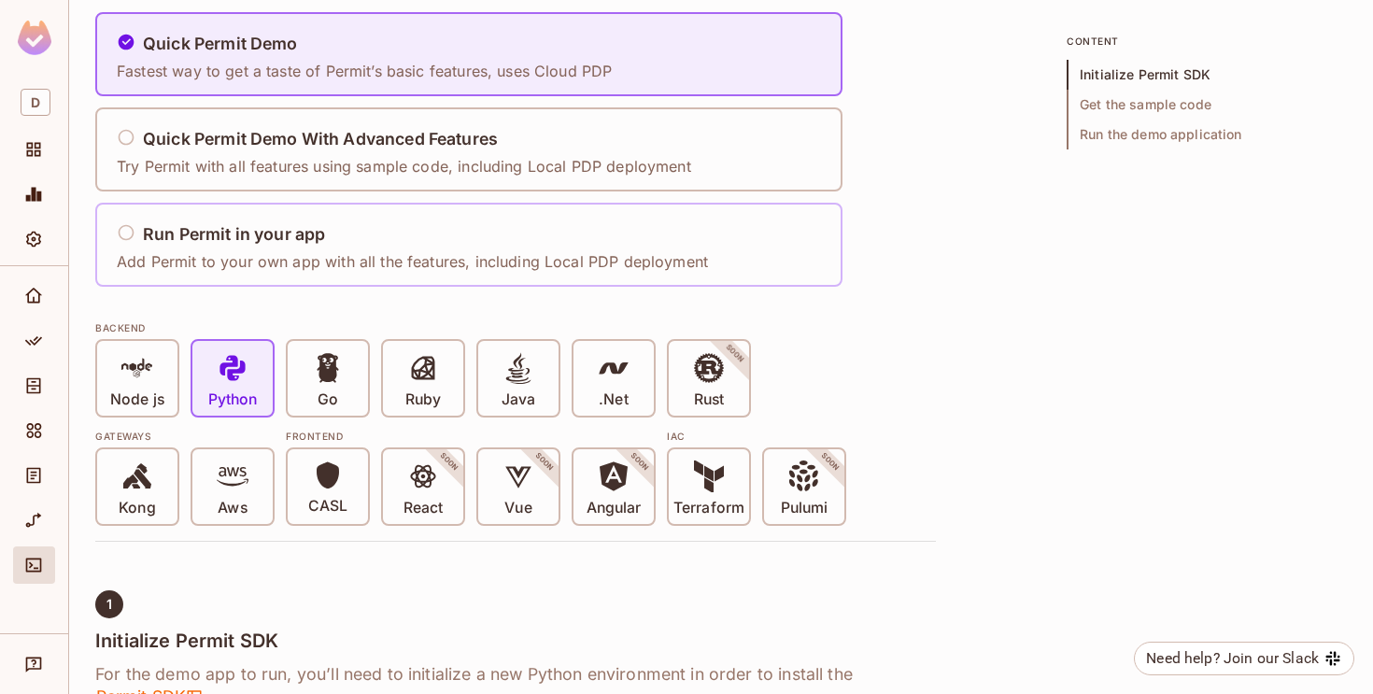
scroll to position [153, 0]
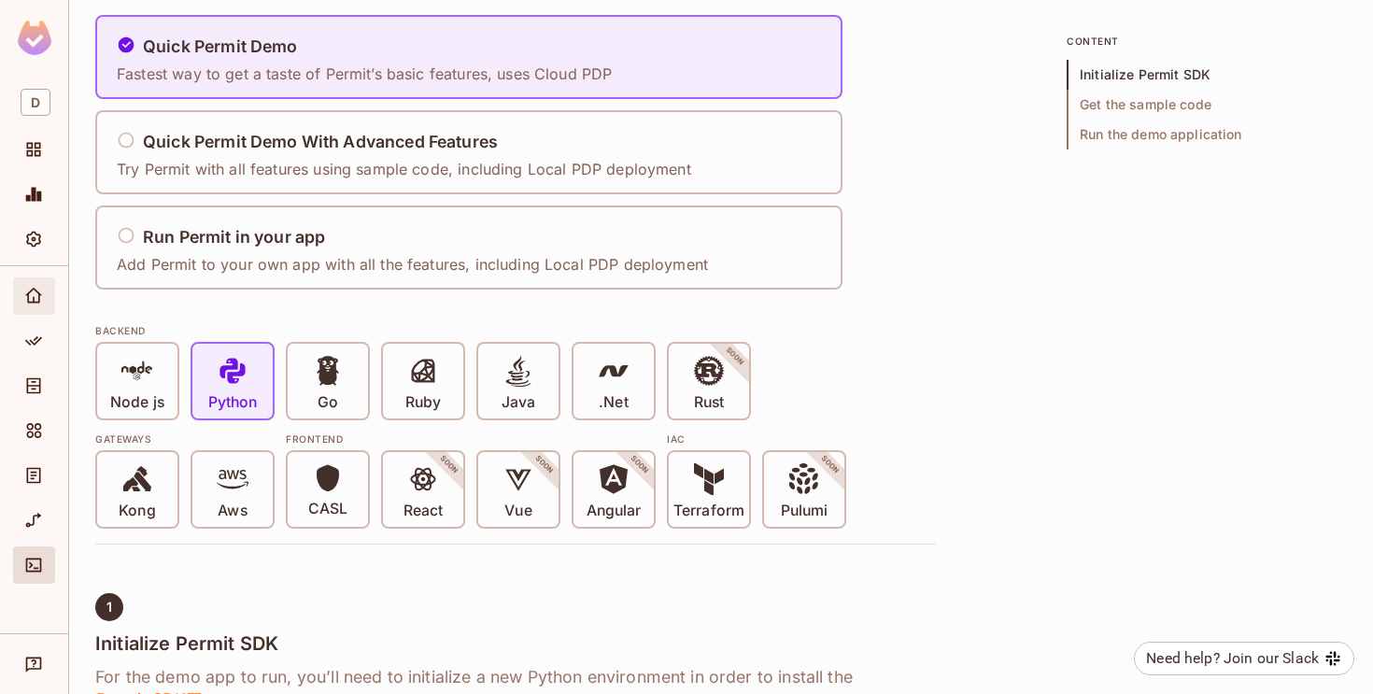
click at [41, 309] on div "Home" at bounding box center [34, 295] width 42 height 37
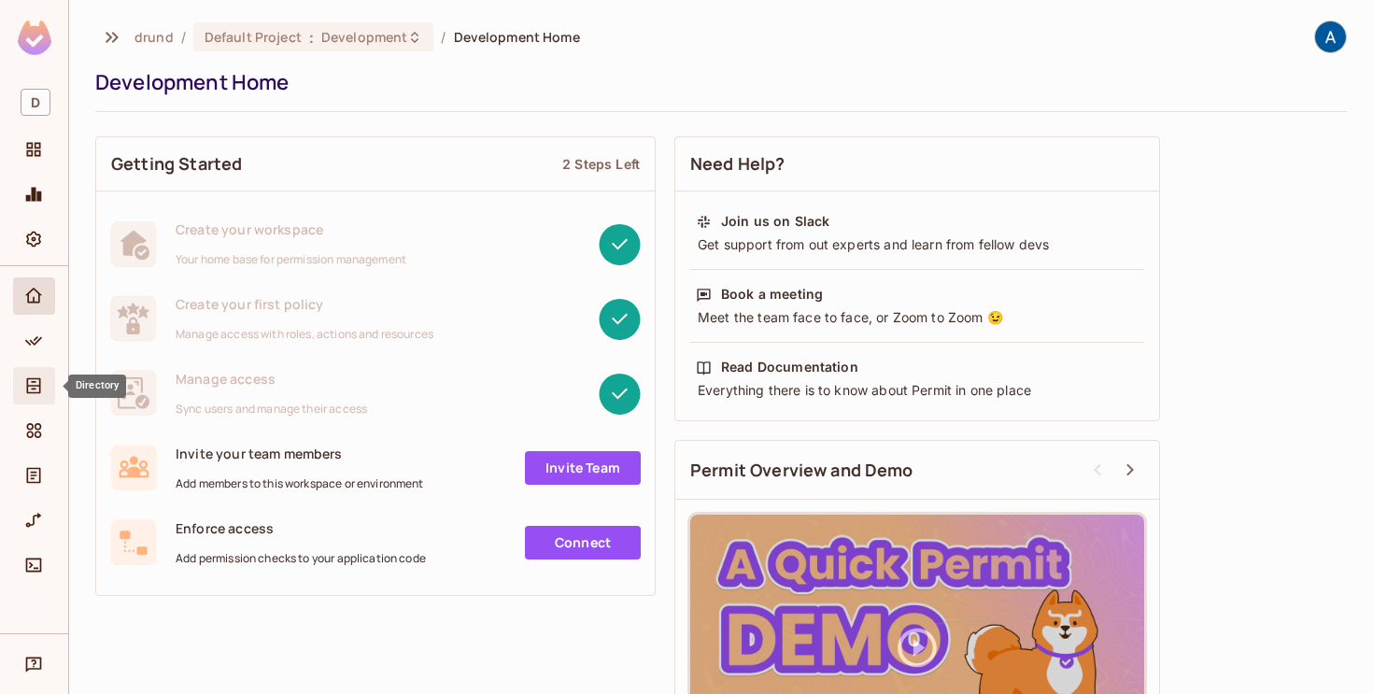
click at [36, 377] on icon "Directory" at bounding box center [33, 385] width 19 height 19
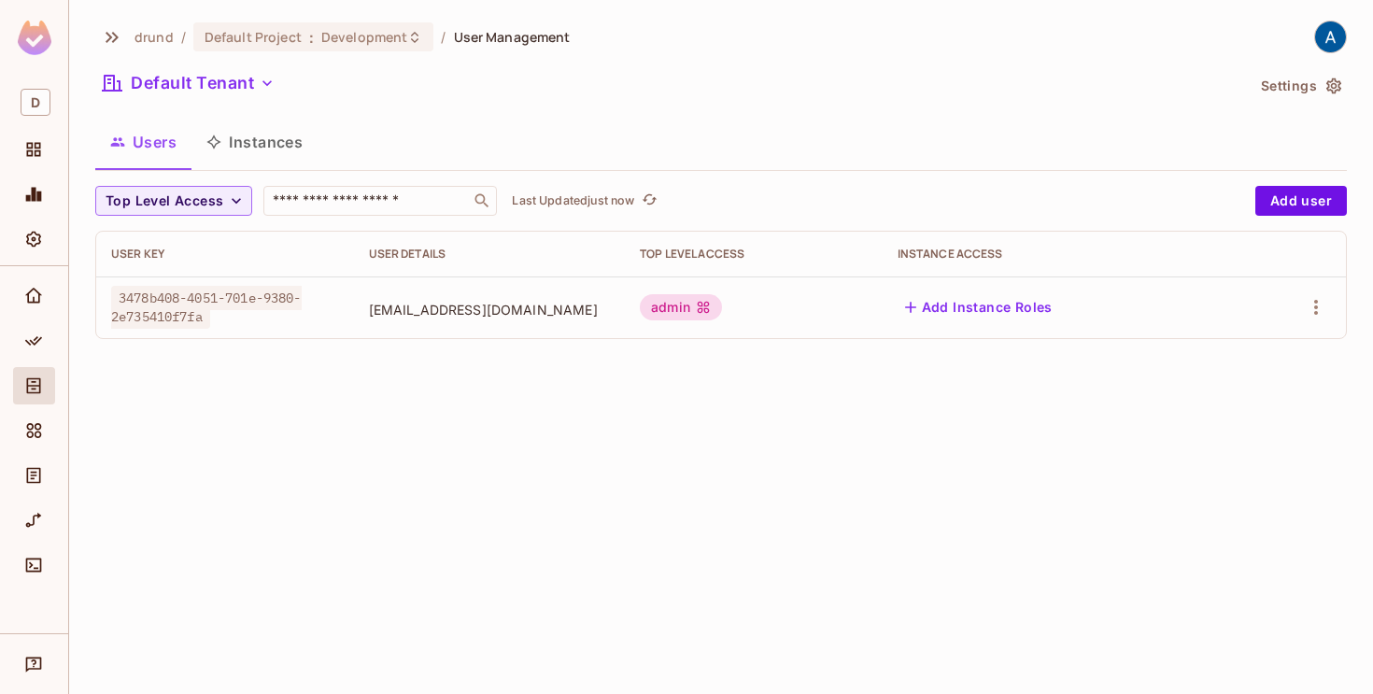
click at [33, 449] on div at bounding box center [34, 434] width 42 height 45
click at [34, 435] on icon "Elements" at bounding box center [33, 430] width 19 height 19
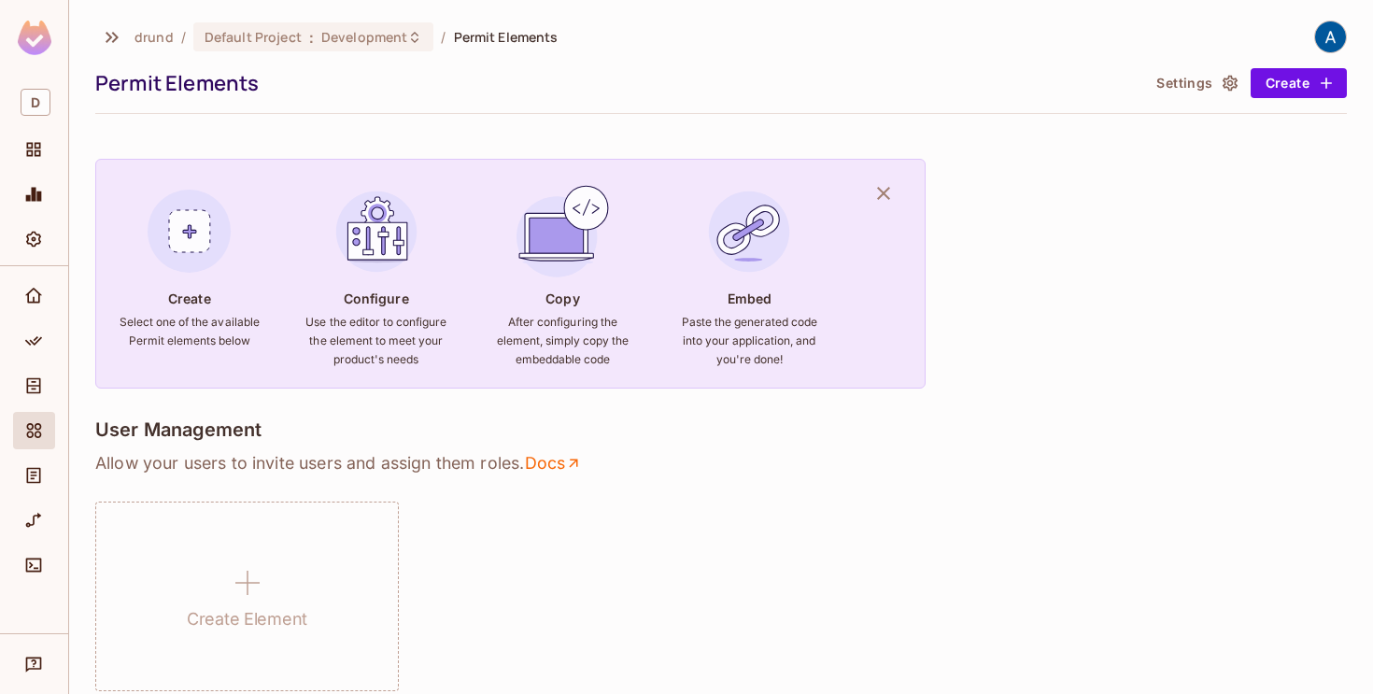
click at [25, 498] on div at bounding box center [34, 479] width 42 height 45
click at [25, 473] on icon "Audit Log" at bounding box center [33, 475] width 19 height 19
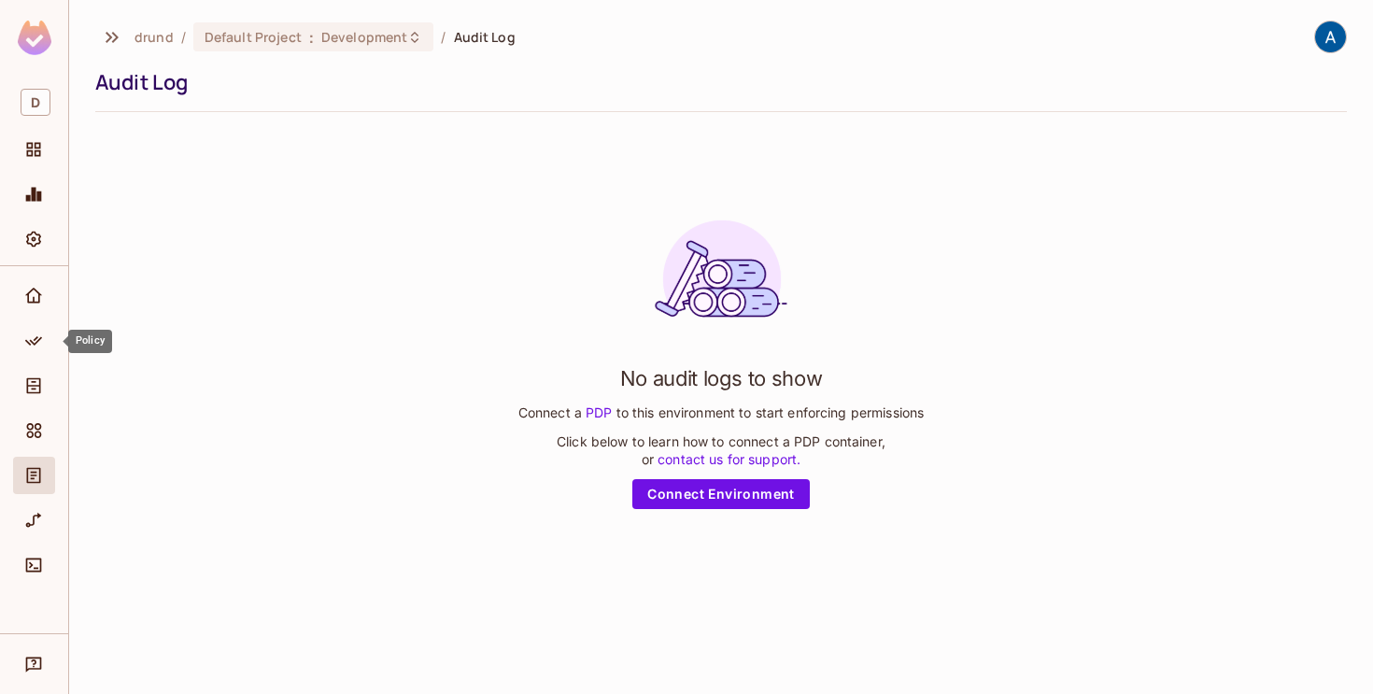
click at [40, 319] on div at bounding box center [34, 299] width 42 height 45
click at [33, 300] on icon "Home" at bounding box center [33, 296] width 19 height 19
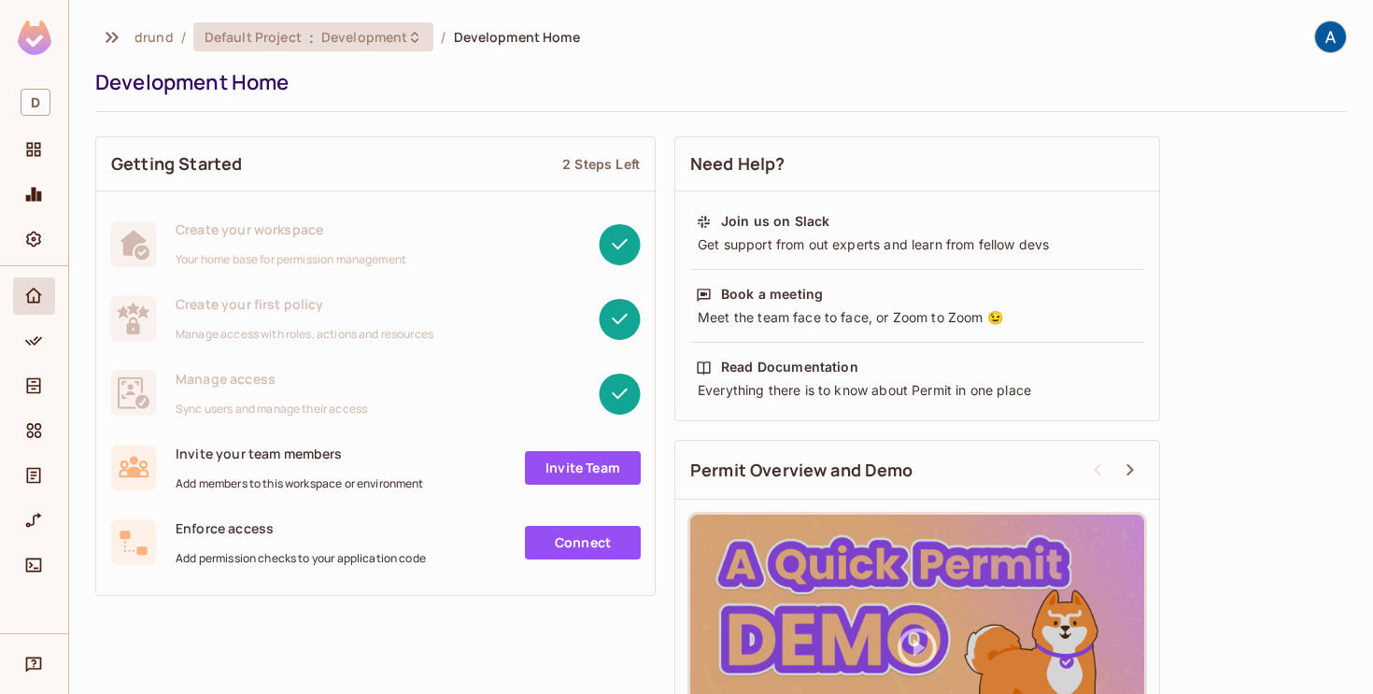
click at [363, 45] on span "Development" at bounding box center [364, 37] width 86 height 18
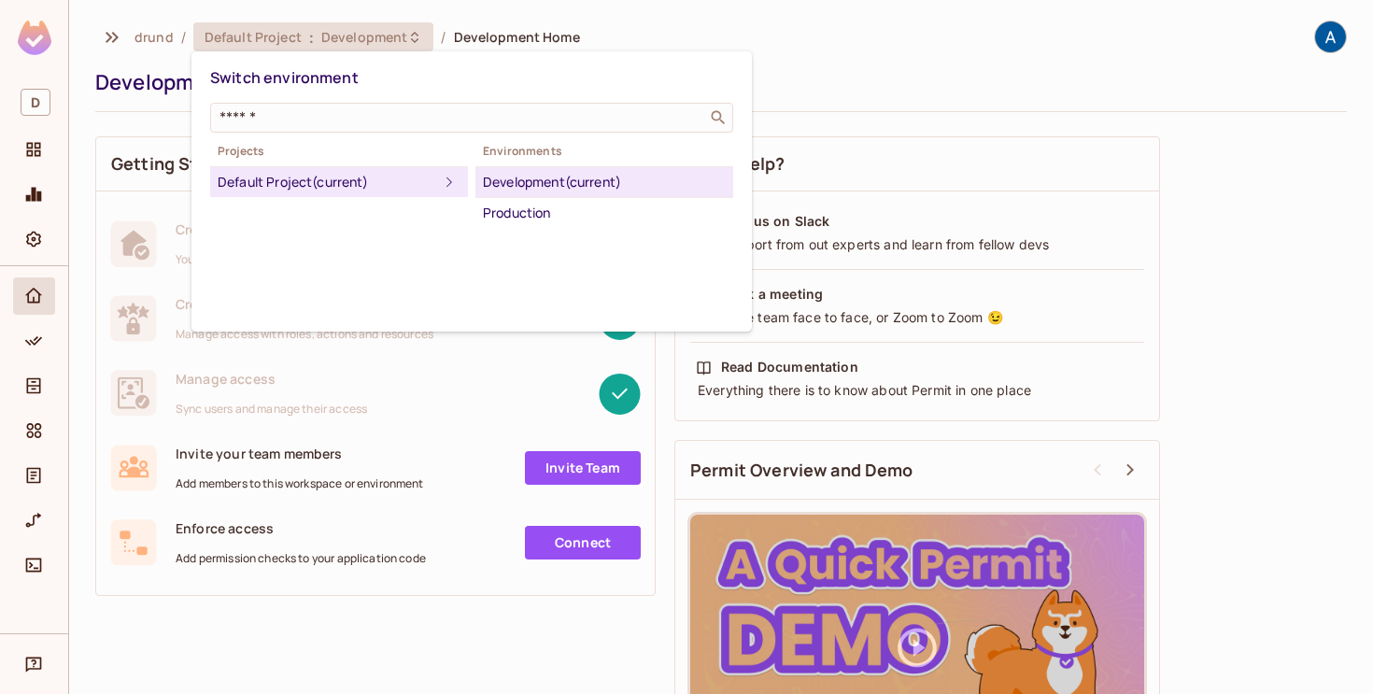
click at [363, 42] on div at bounding box center [686, 347] width 1373 height 694
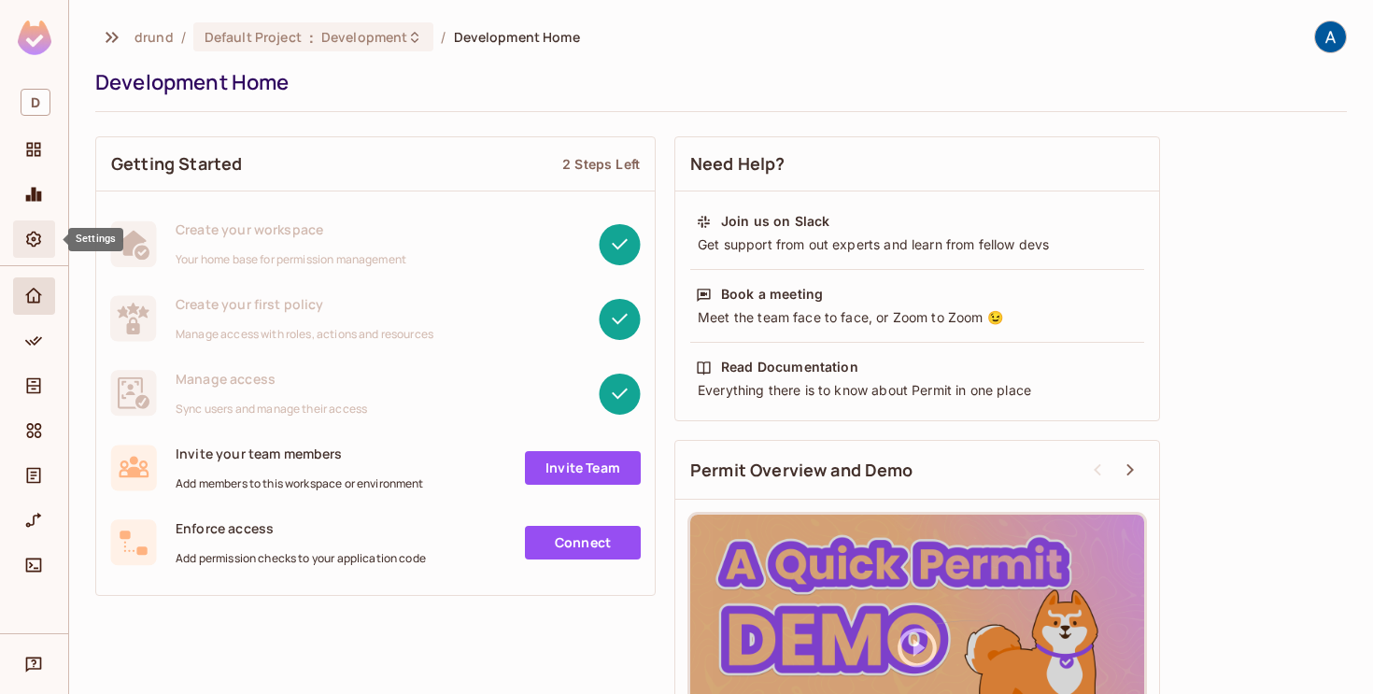
click at [24, 237] on icon "Settings" at bounding box center [33, 239] width 19 height 19
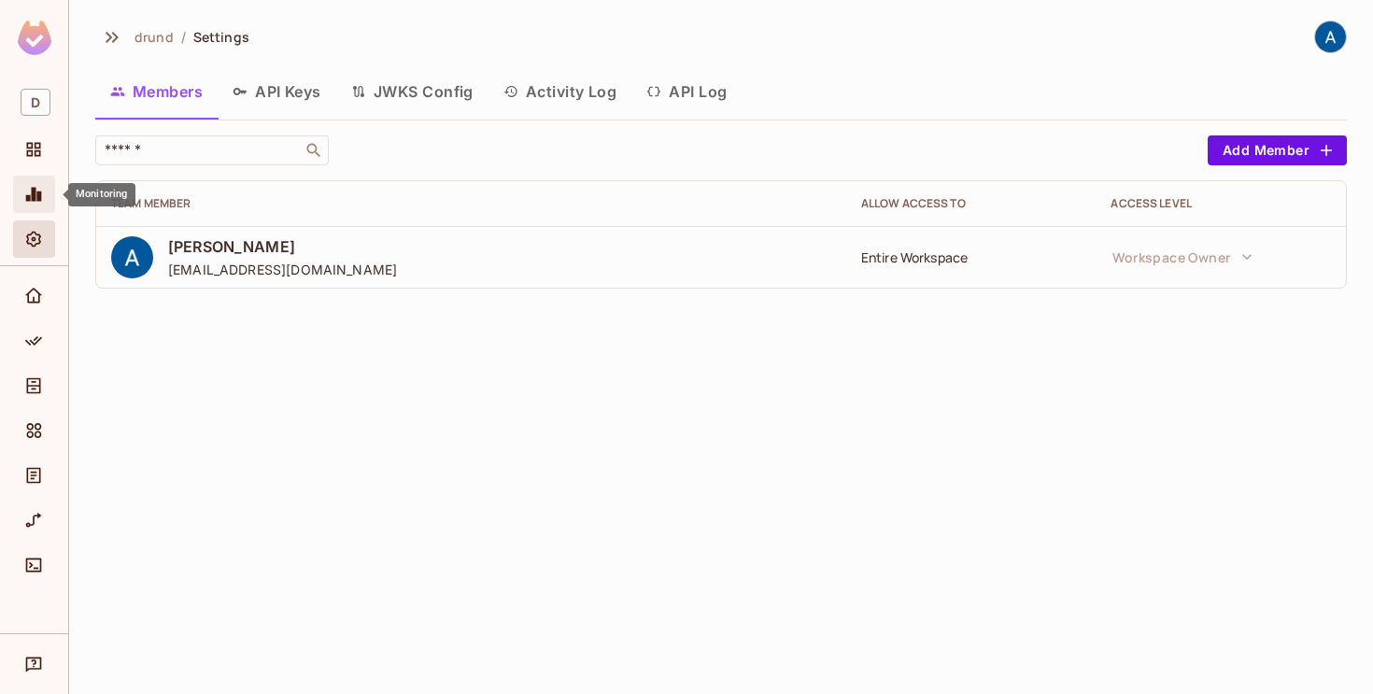
click at [44, 191] on span "Monitoring" at bounding box center [33, 194] width 22 height 22
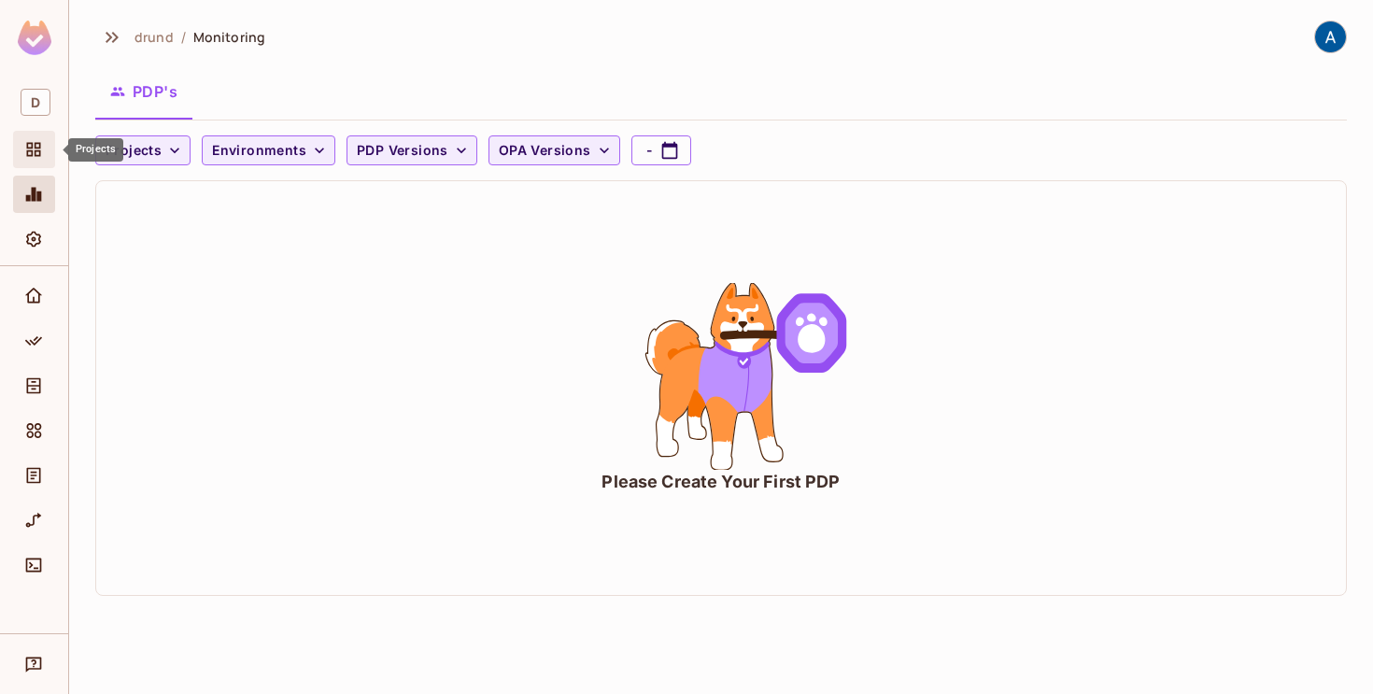
click at [43, 155] on span "Projects" at bounding box center [33, 149] width 22 height 22
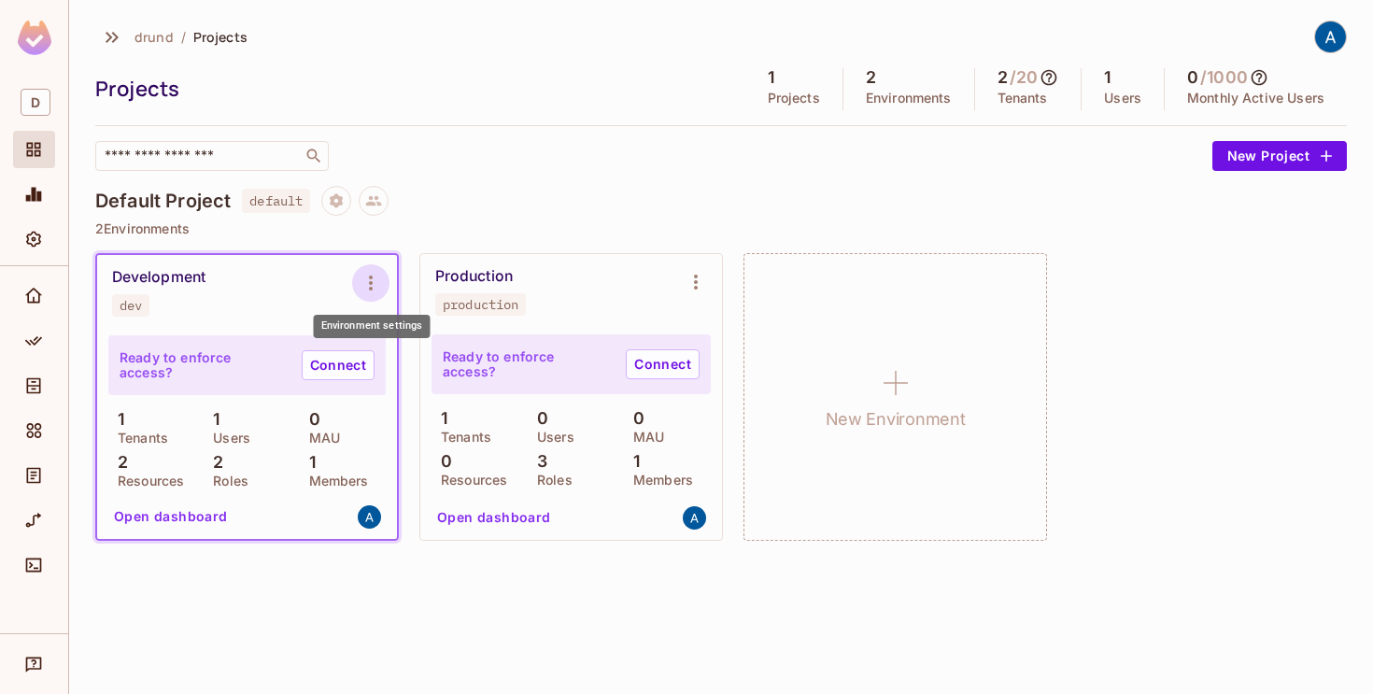
click at [364, 281] on icon "Environment settings" at bounding box center [371, 283] width 22 height 22
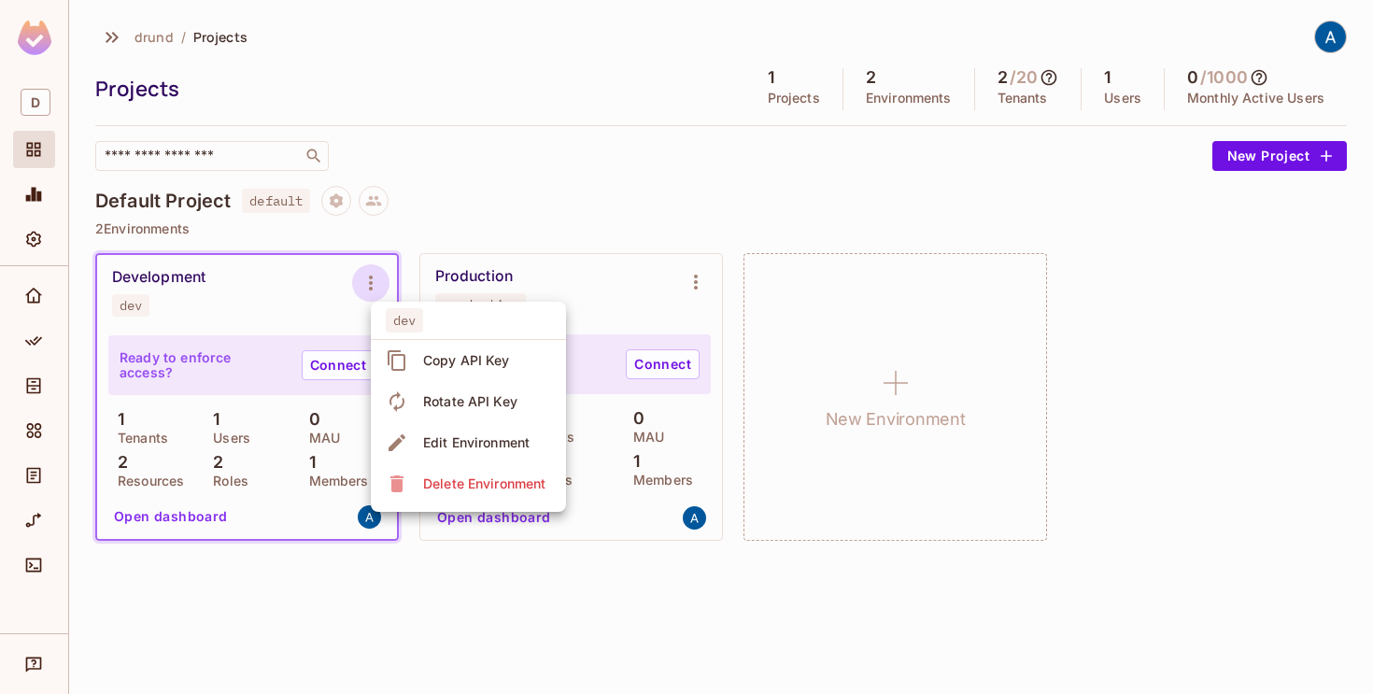
click at [185, 513] on div at bounding box center [686, 347] width 1373 height 694
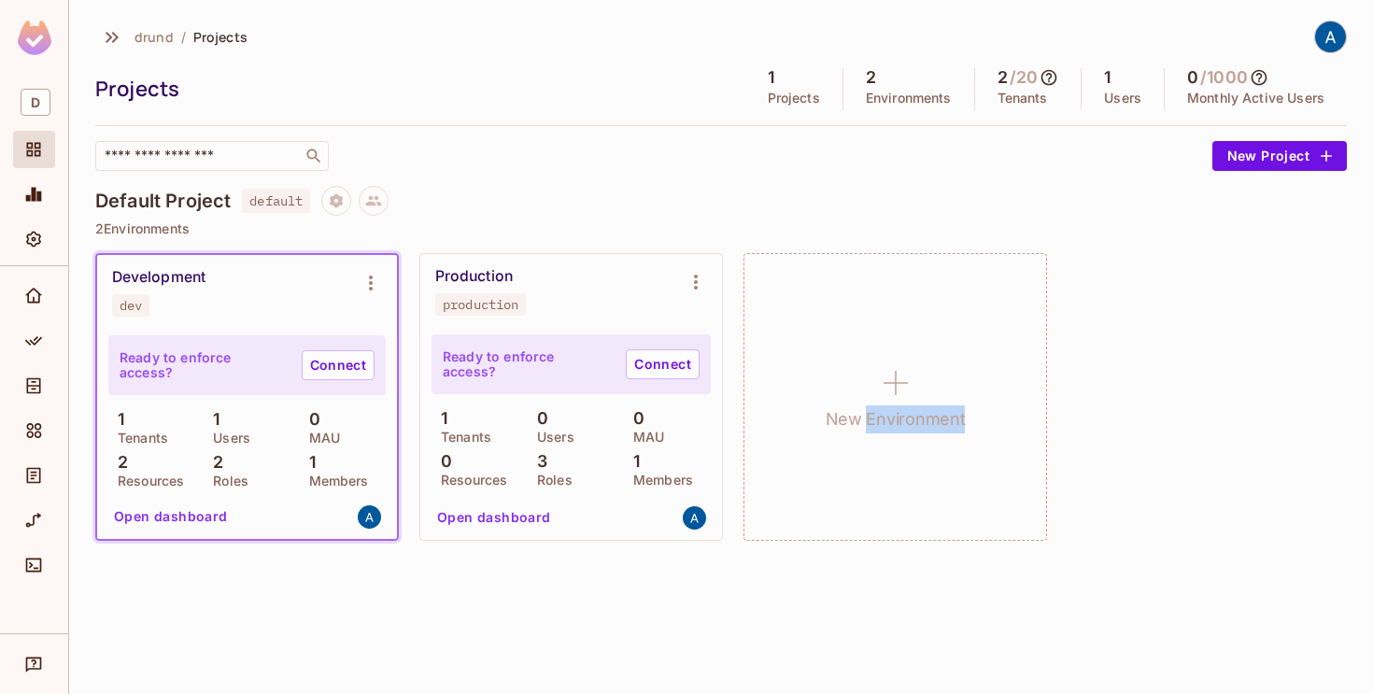
click at [190, 513] on button "Open dashboard" at bounding box center [170, 516] width 129 height 30
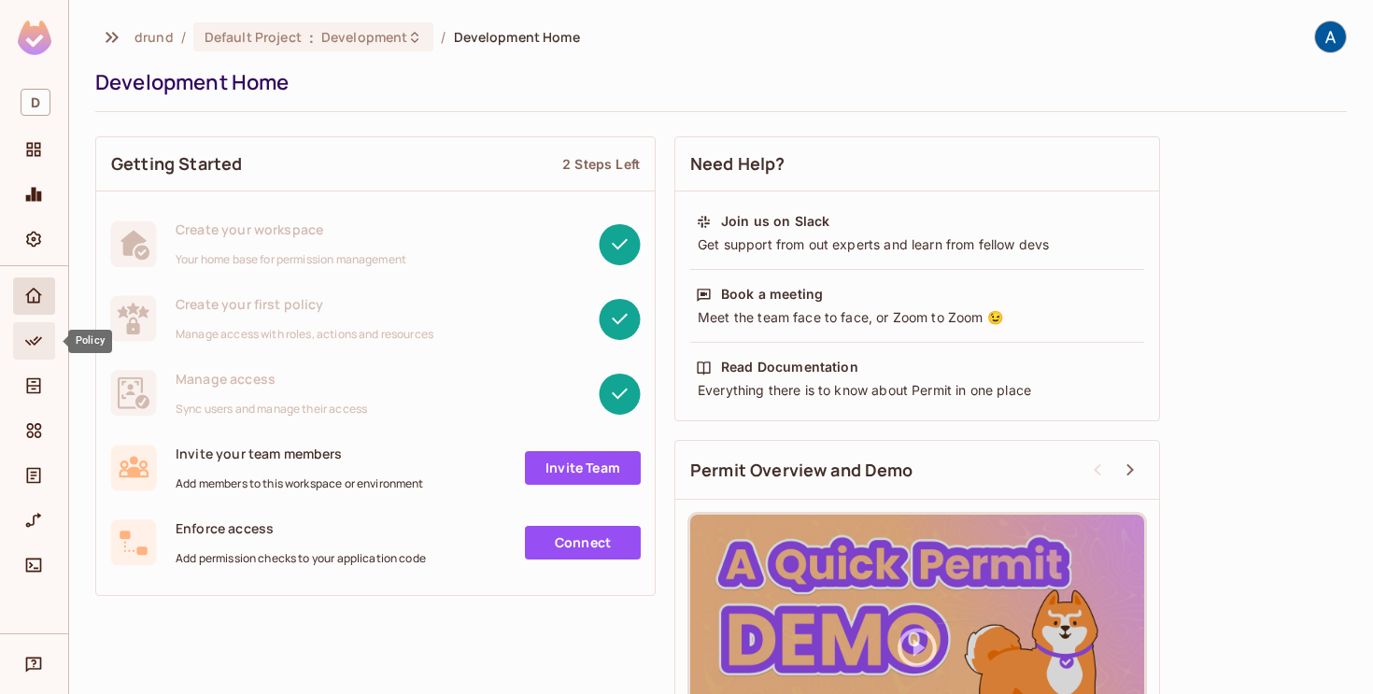
click at [27, 338] on icon "Policy" at bounding box center [33, 341] width 19 height 19
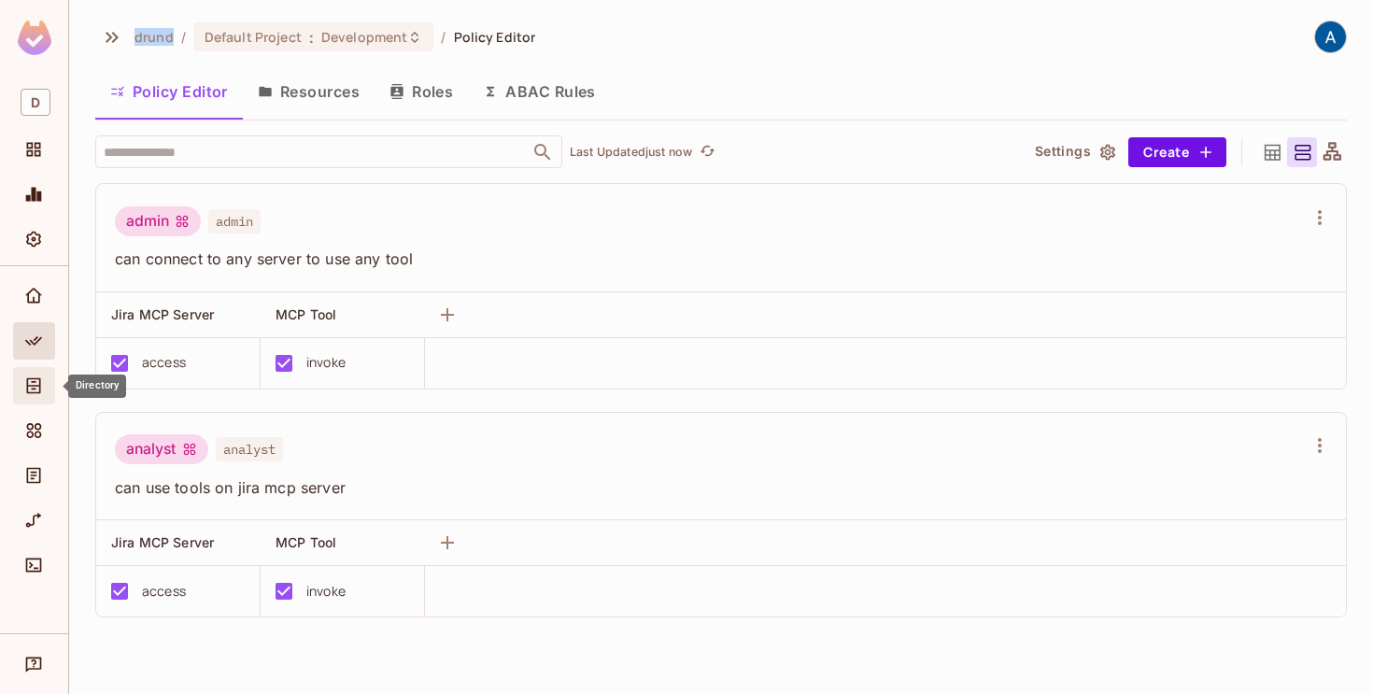
click at [27, 392] on icon "Directory" at bounding box center [34, 386] width 14 height 16
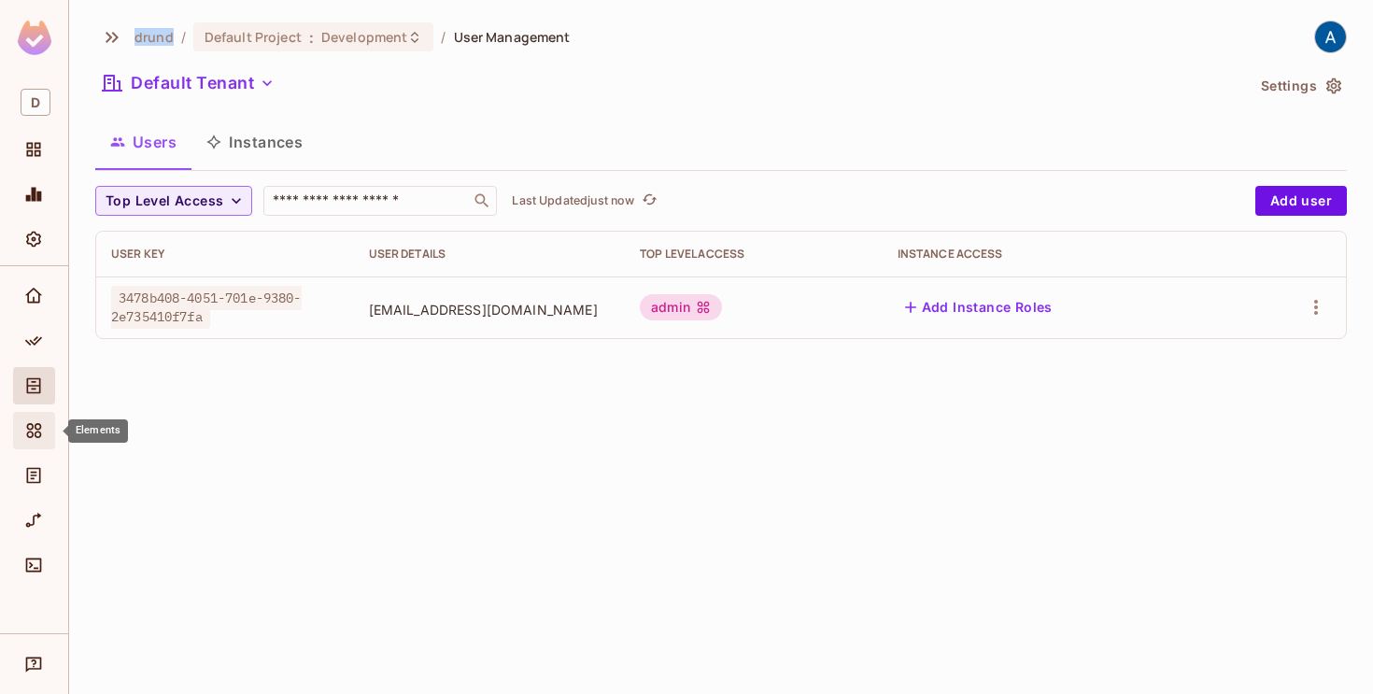
click at [31, 441] on span "Elements" at bounding box center [33, 430] width 22 height 22
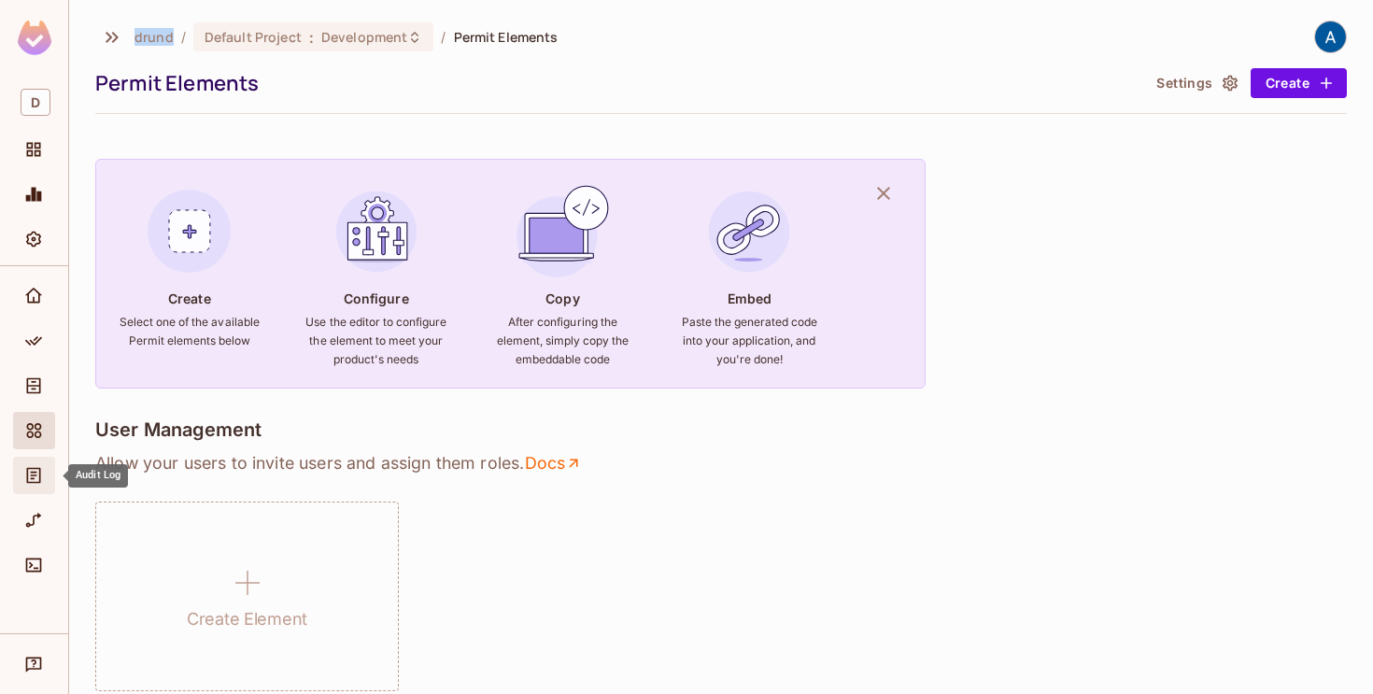
click at [30, 476] on icon "Audit Log" at bounding box center [33, 475] width 19 height 19
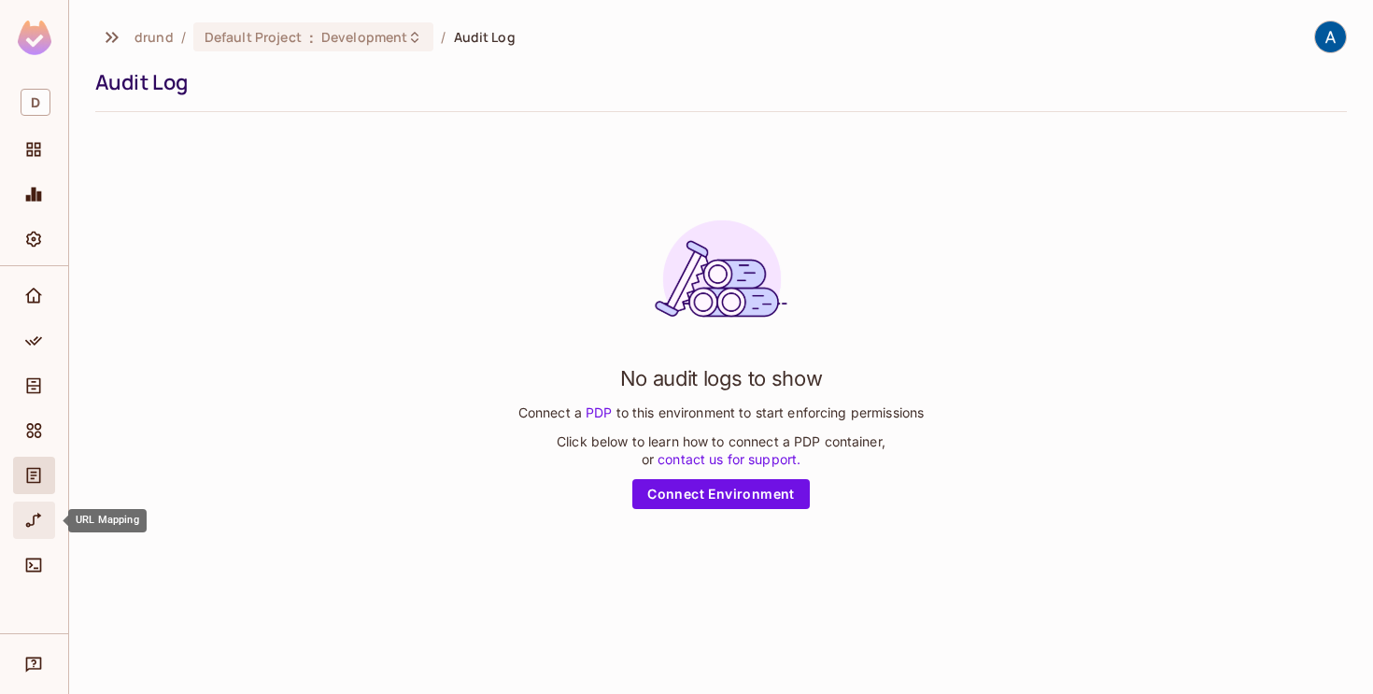
click at [27, 521] on icon "URL Mapping" at bounding box center [33, 520] width 19 height 19
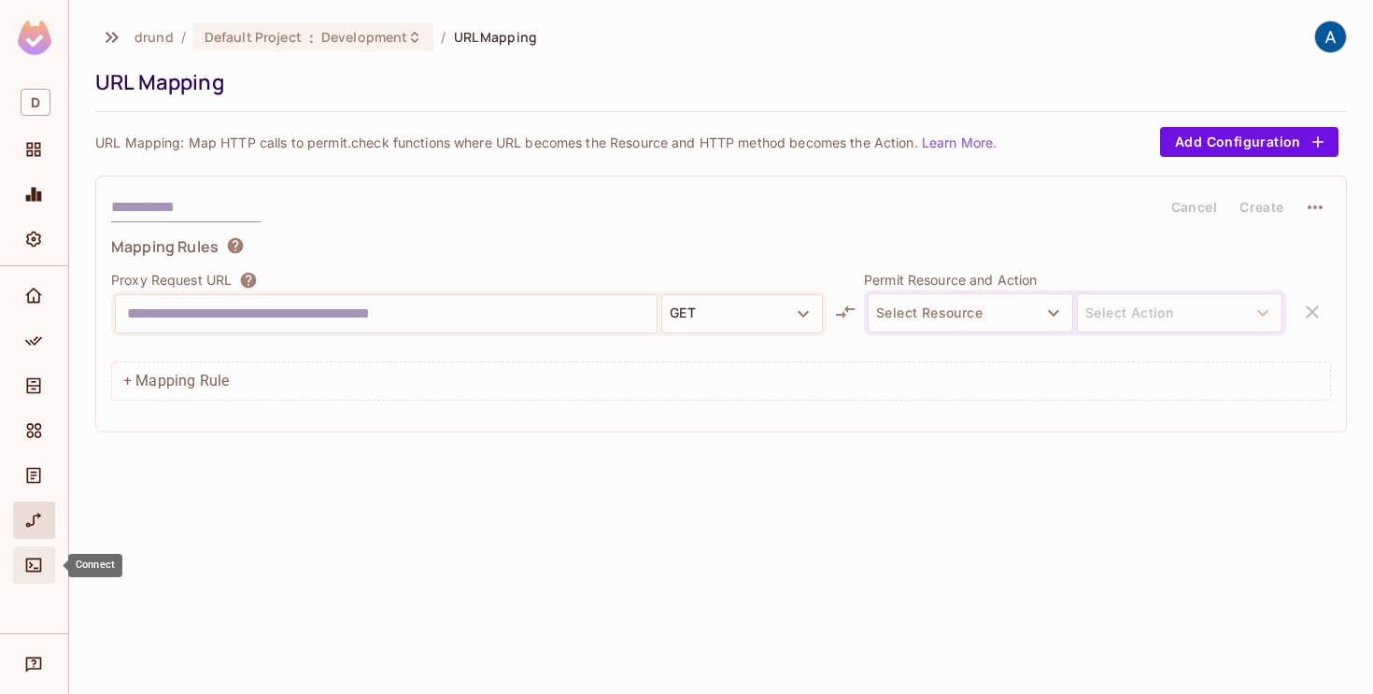
click at [28, 563] on icon "Connect" at bounding box center [33, 565] width 19 height 19
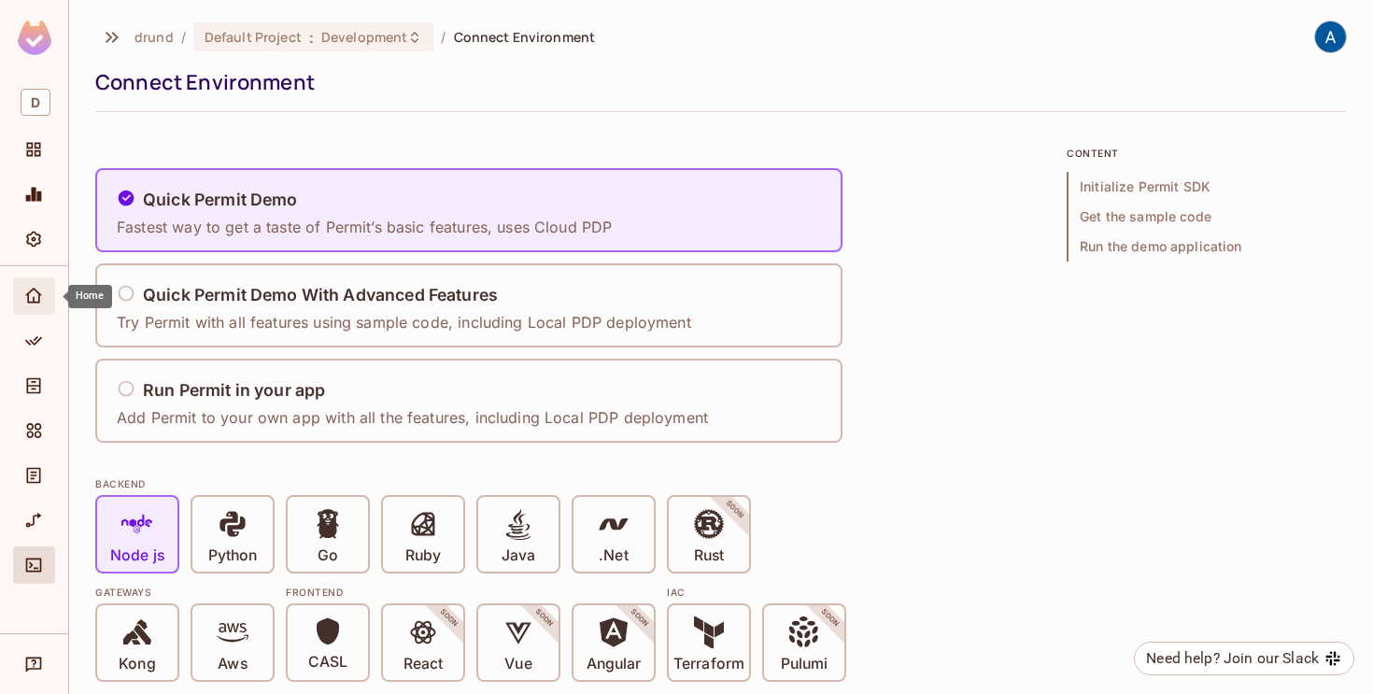
click at [35, 304] on icon "Home" at bounding box center [33, 296] width 19 height 19
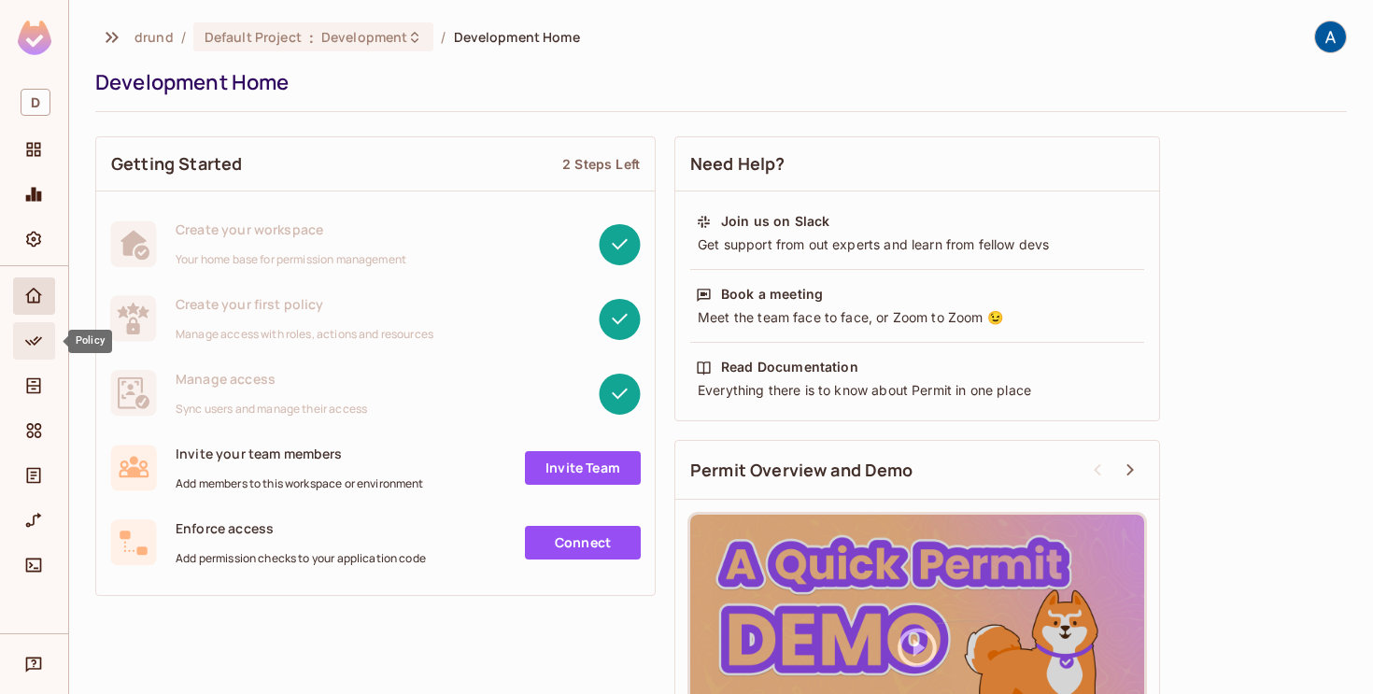
click at [33, 340] on icon "Policy" at bounding box center [33, 341] width 19 height 19
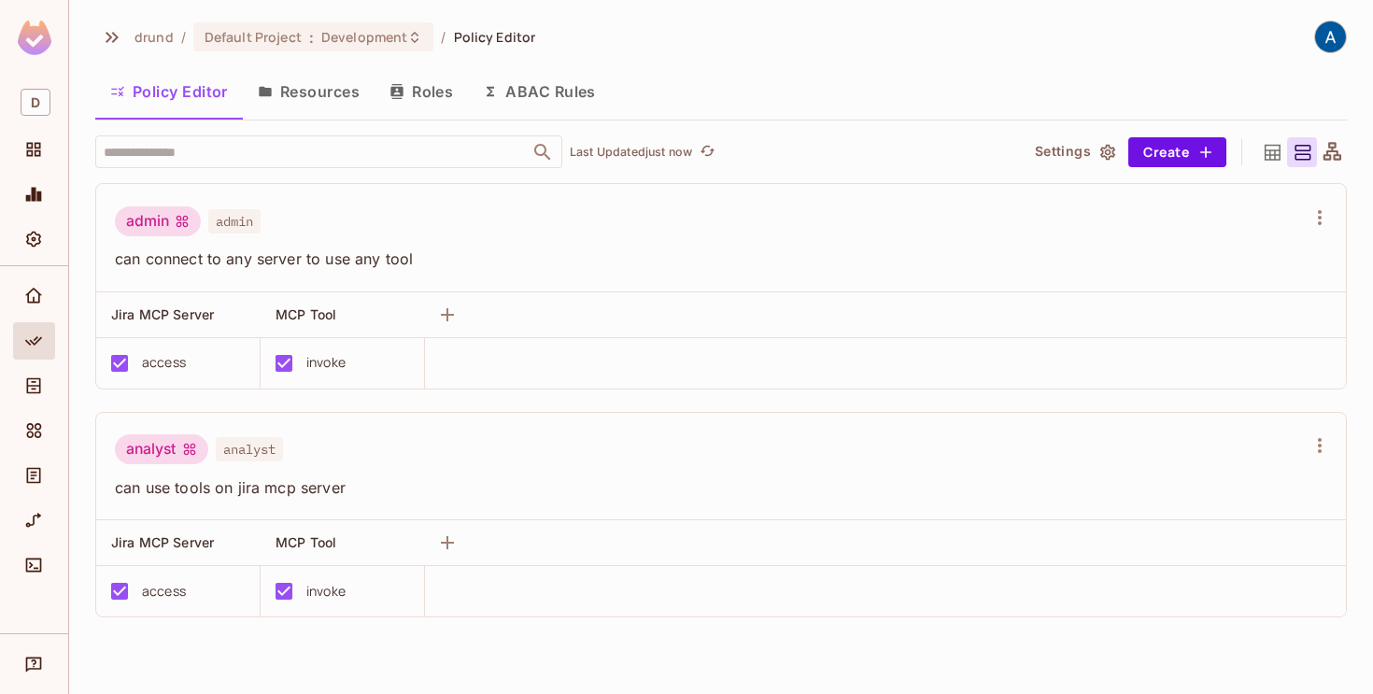
click at [415, 92] on button "Roles" at bounding box center [420, 91] width 93 height 47
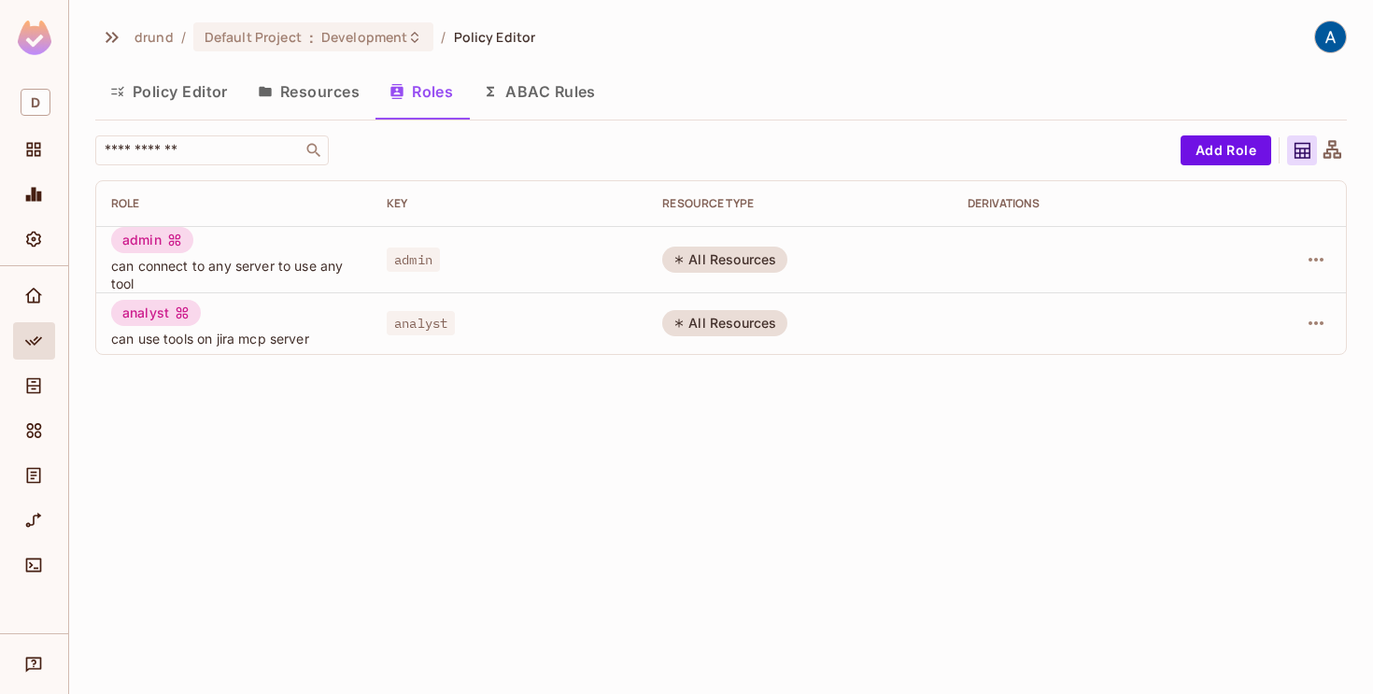
click at [330, 91] on button "Resources" at bounding box center [309, 91] width 132 height 47
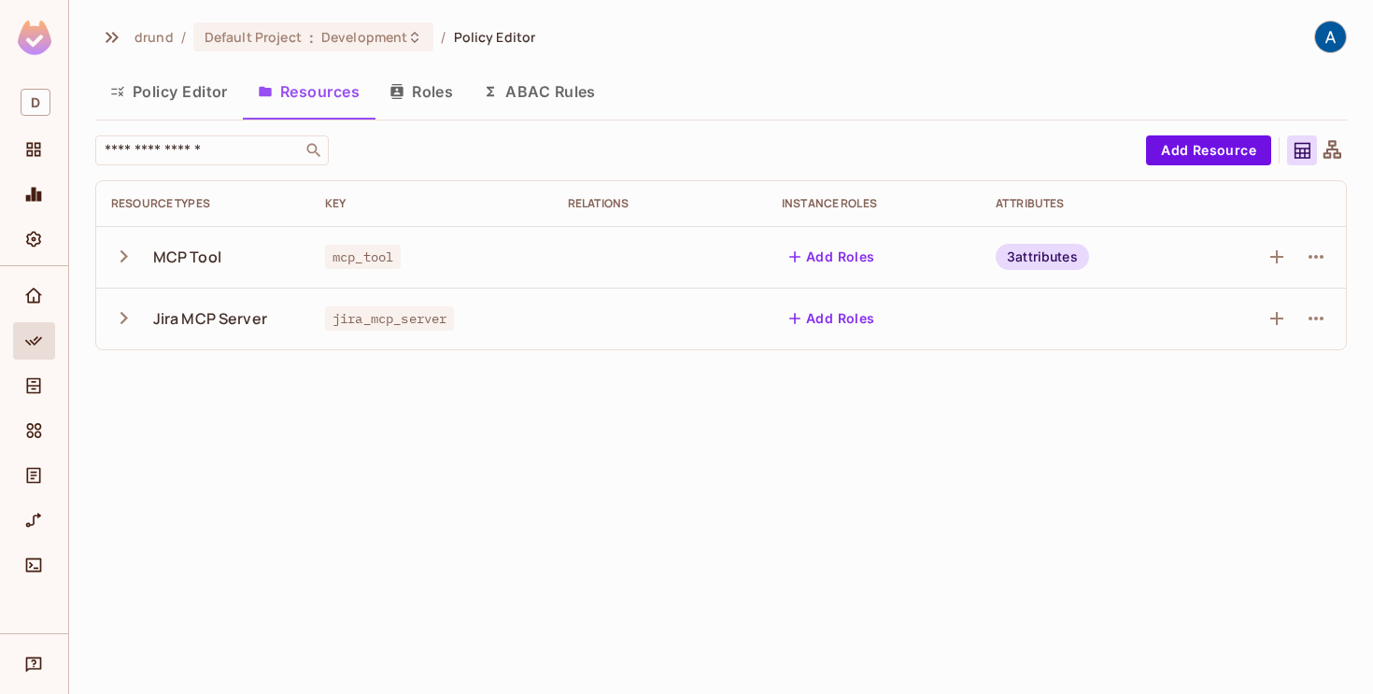
click at [123, 313] on icon "button" at bounding box center [123, 317] width 25 height 25
click at [1274, 314] on icon "button" at bounding box center [1276, 318] width 22 height 22
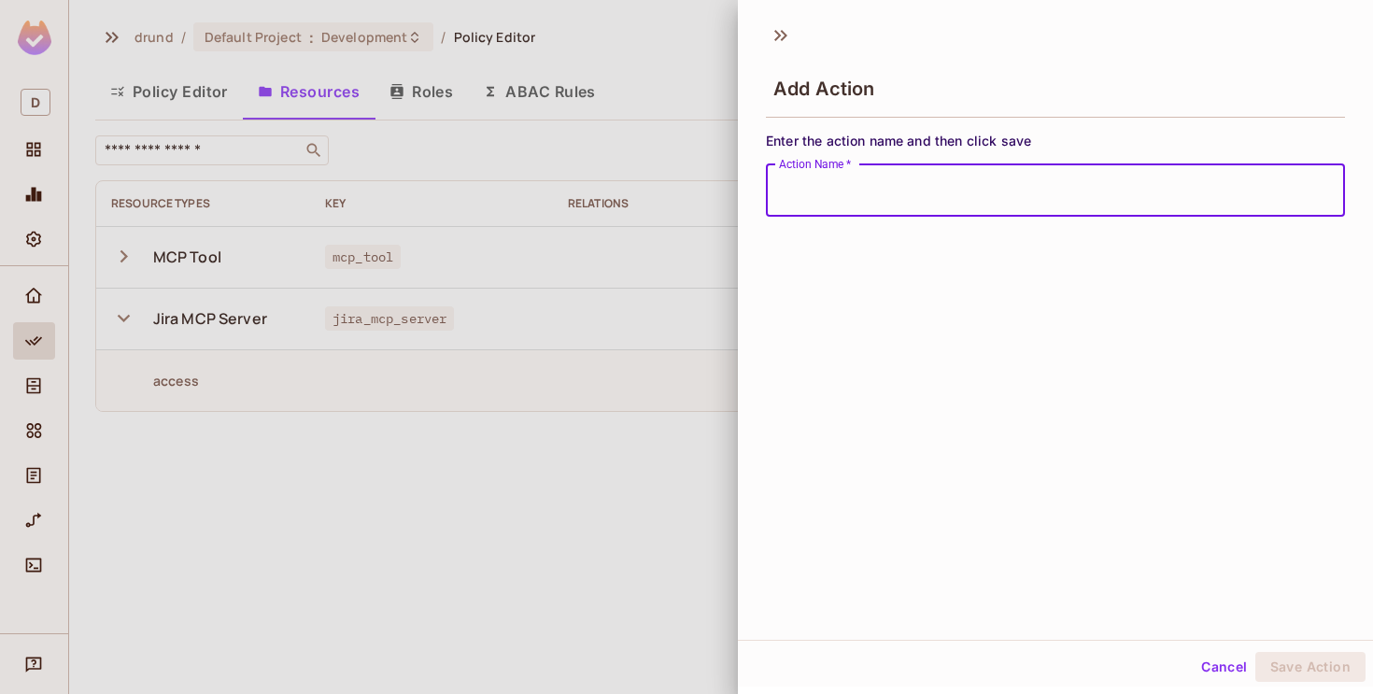
click at [533, 501] on div at bounding box center [686, 347] width 1373 height 694
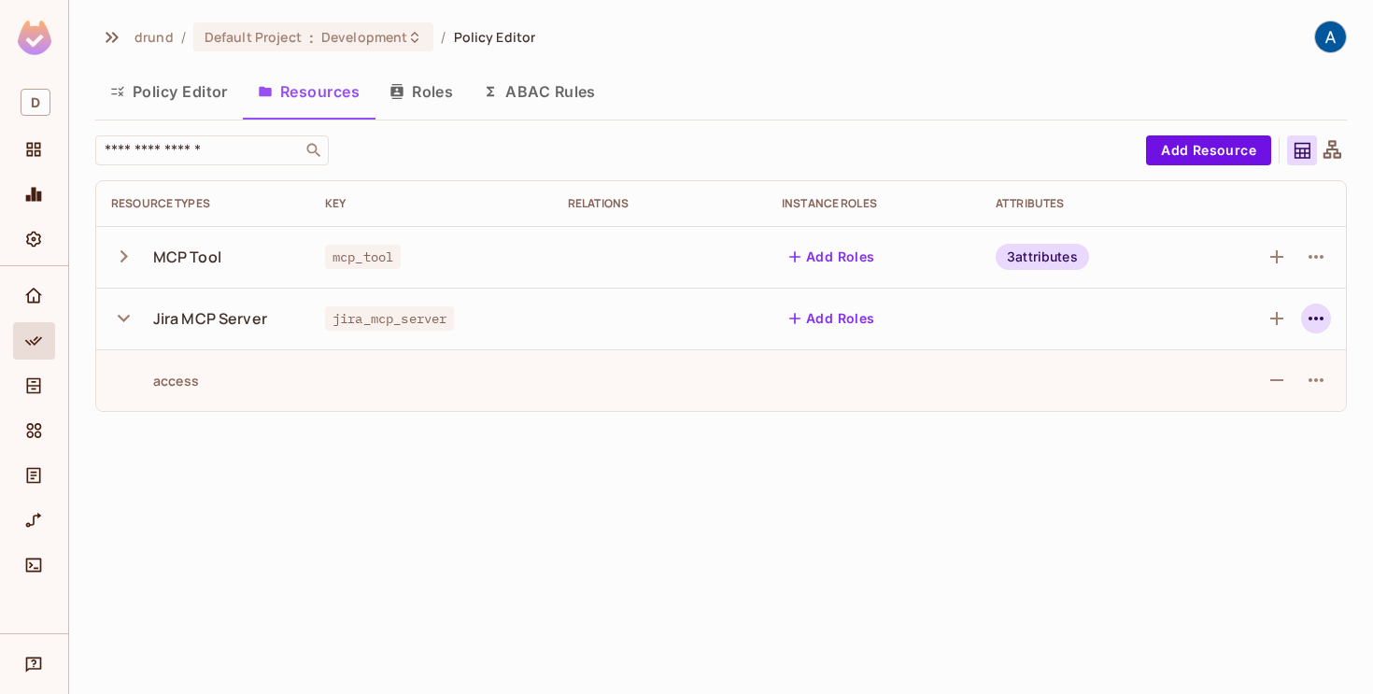
click at [1303, 319] on button "button" at bounding box center [1316, 319] width 30 height 30
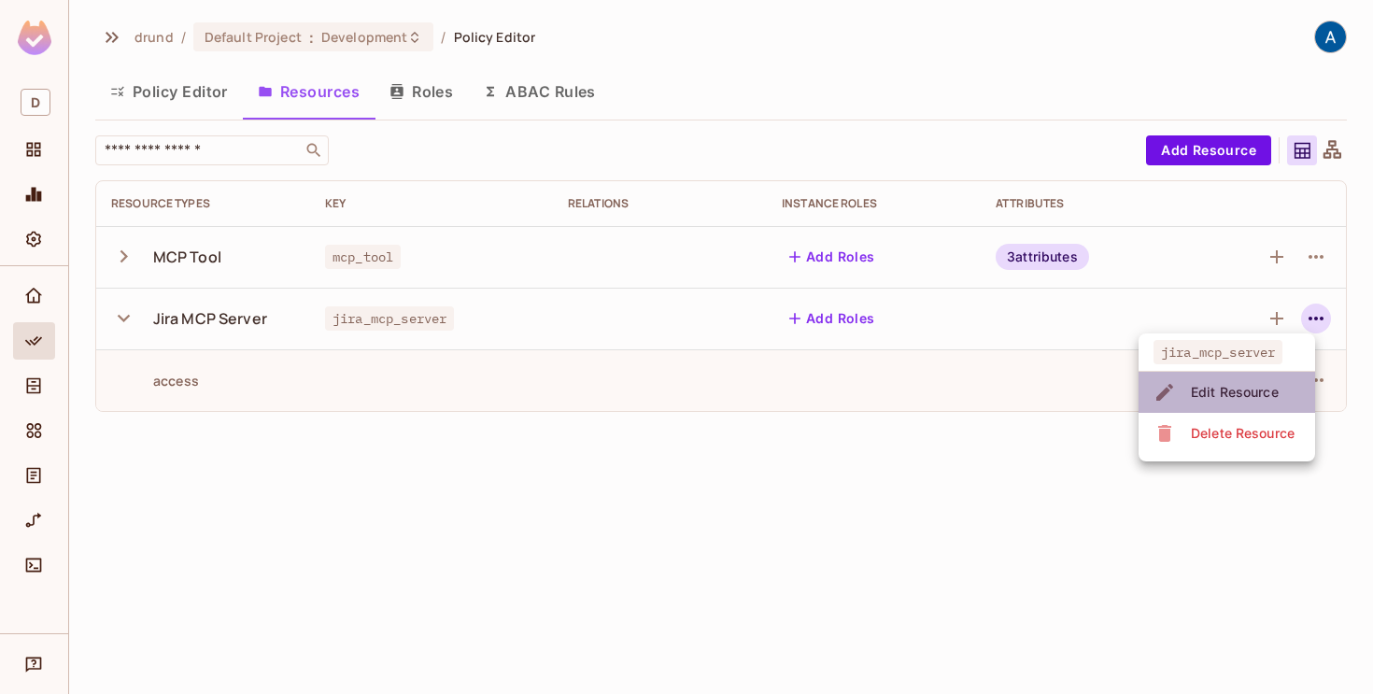
click at [1226, 388] on div "Edit Resource" at bounding box center [1235, 392] width 88 height 19
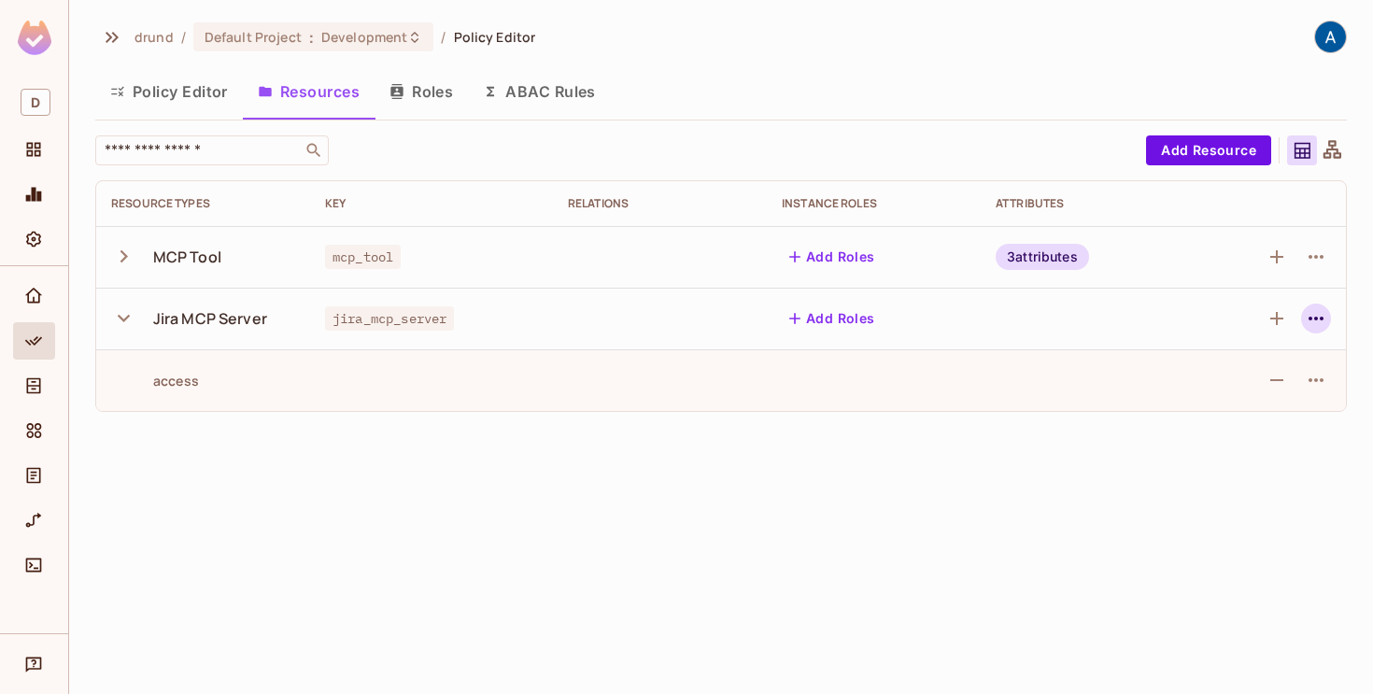
click at [1311, 309] on icon "button" at bounding box center [1316, 318] width 22 height 22
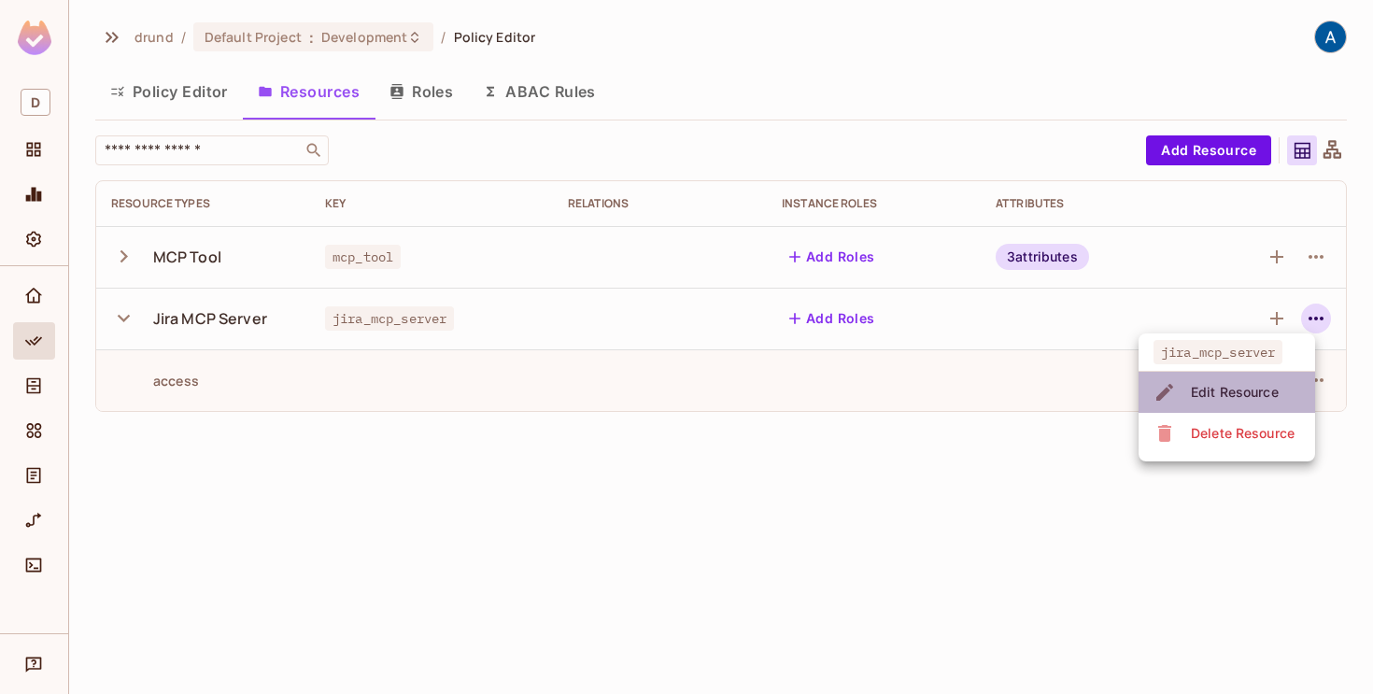
click at [1220, 388] on div "Edit Resource" at bounding box center [1235, 392] width 88 height 19
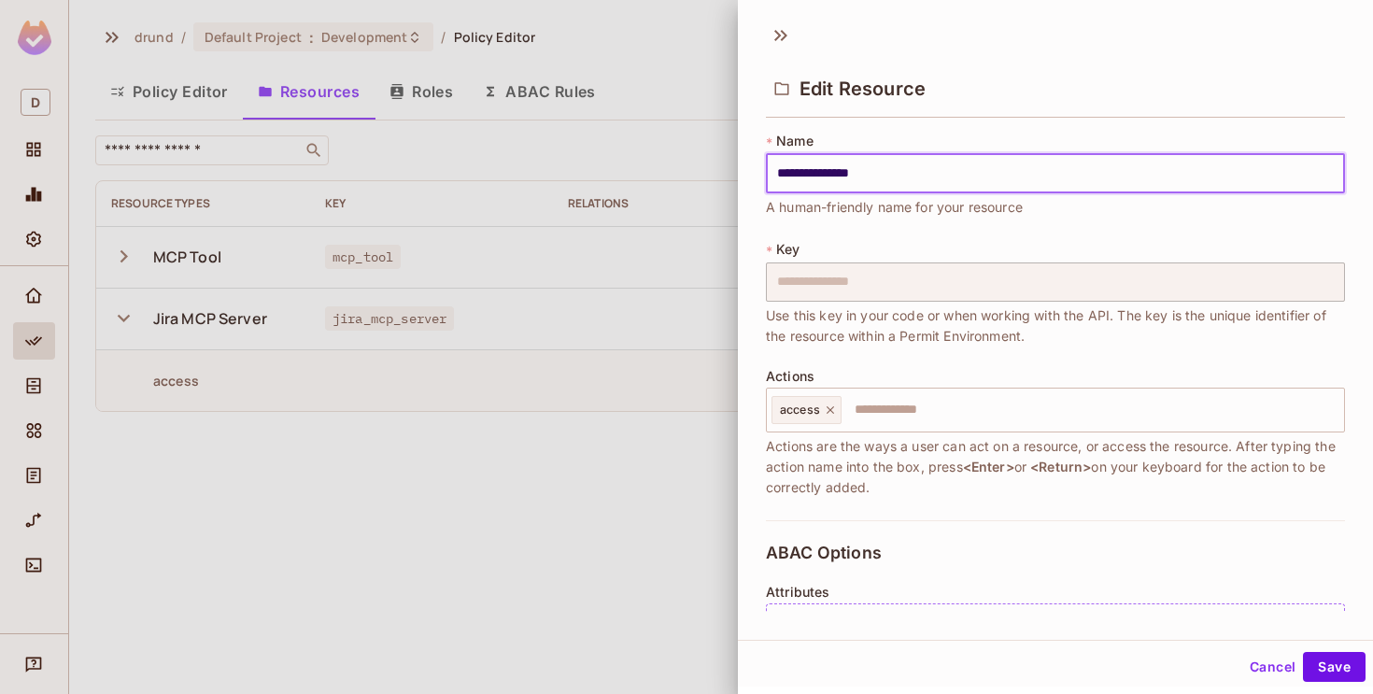
click at [938, 177] on input "**********" at bounding box center [1055, 173] width 579 height 39
paste input "text"
type input "**********"
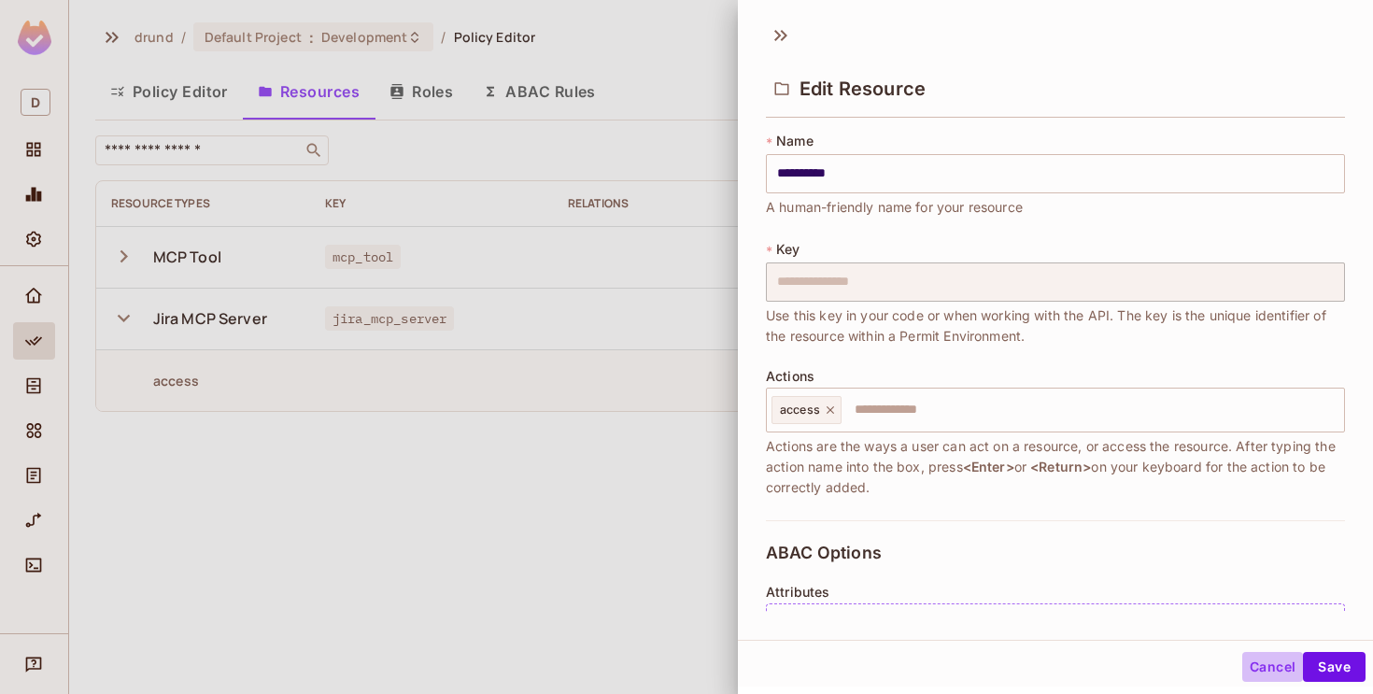
click at [1260, 667] on button "Cancel" at bounding box center [1272, 667] width 61 height 30
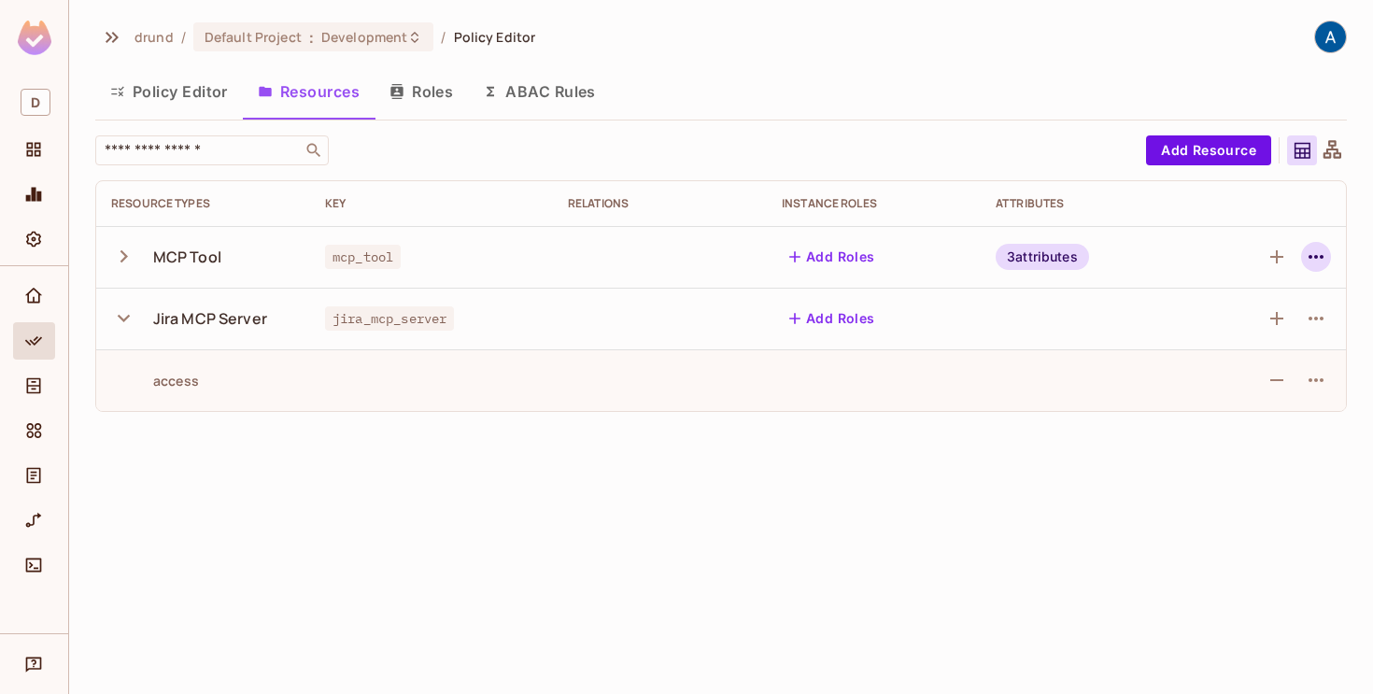
click at [1308, 247] on icon "button" at bounding box center [1316, 257] width 22 height 22
click at [1214, 365] on div "Delete Resource" at bounding box center [1243, 371] width 104 height 19
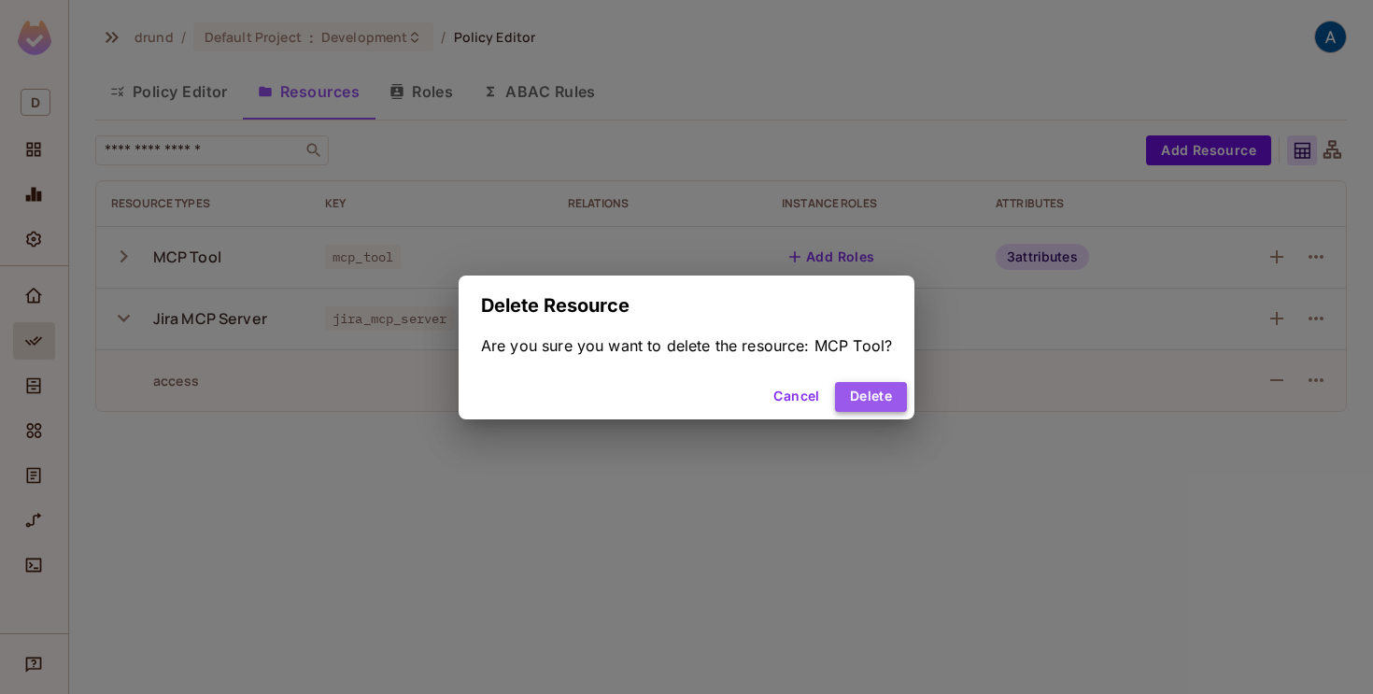
click at [862, 386] on button "Delete" at bounding box center [871, 397] width 72 height 30
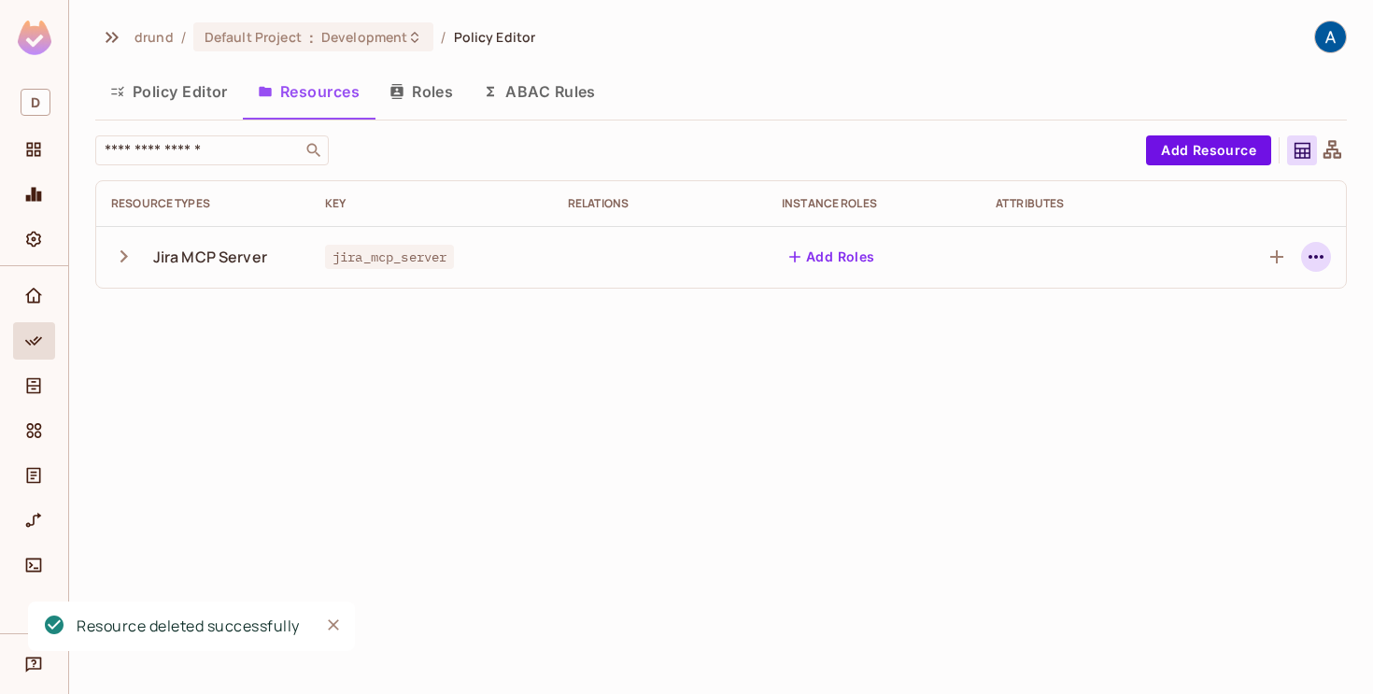
click at [1322, 248] on icon "button" at bounding box center [1316, 257] width 22 height 22
click at [1193, 370] on div "Delete Resource" at bounding box center [1243, 371] width 104 height 19
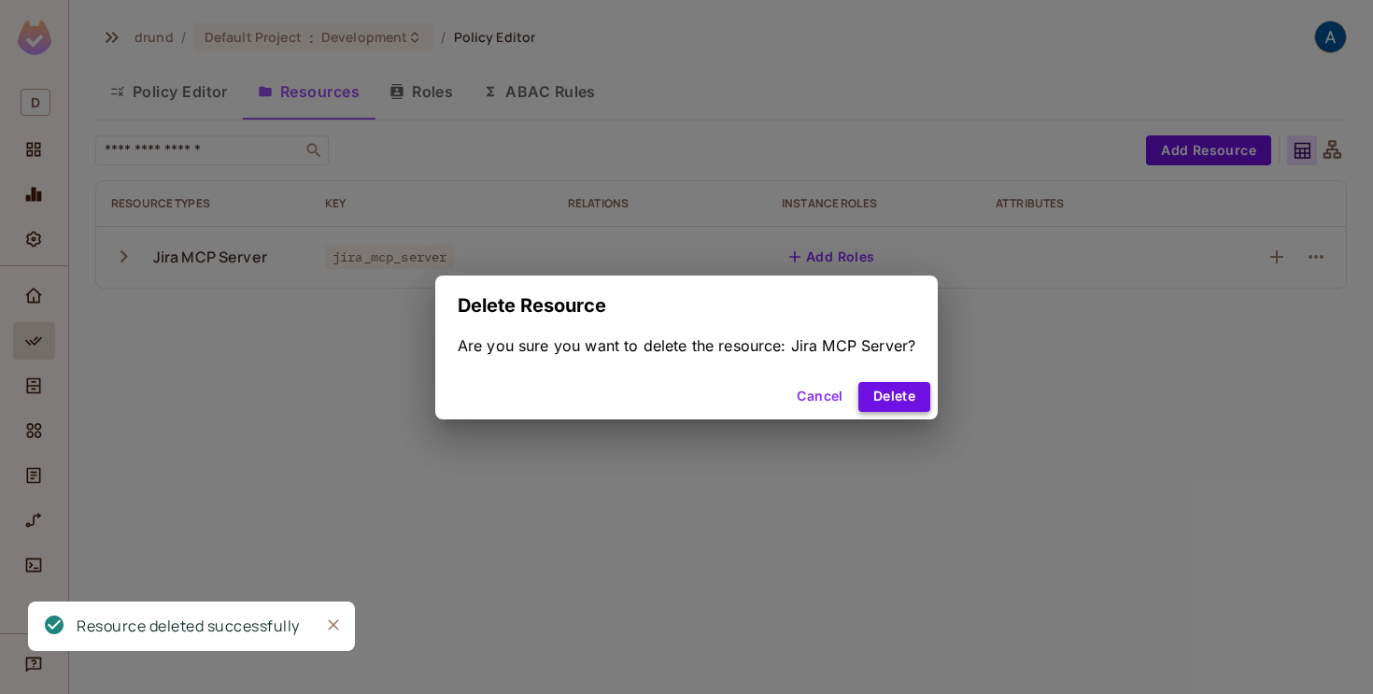
click at [880, 400] on button "Delete" at bounding box center [894, 397] width 72 height 30
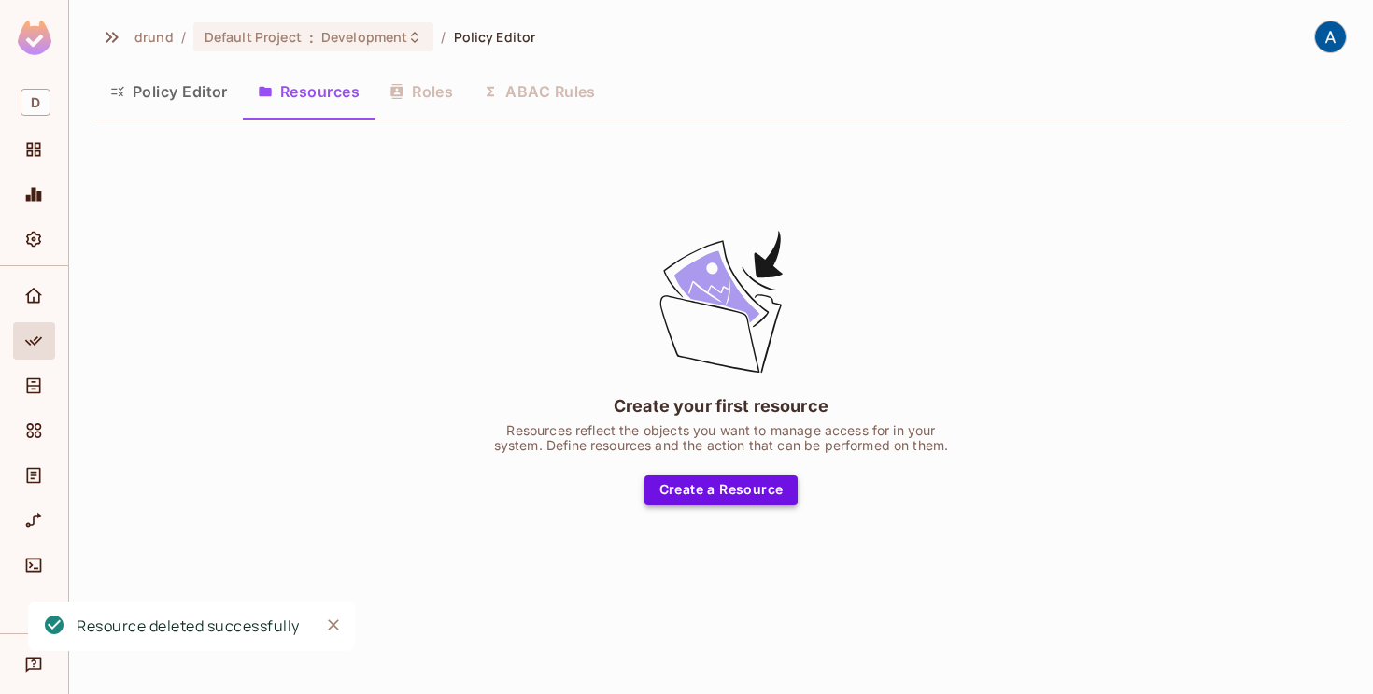
click at [753, 491] on button "Create a Resource" at bounding box center [721, 490] width 154 height 30
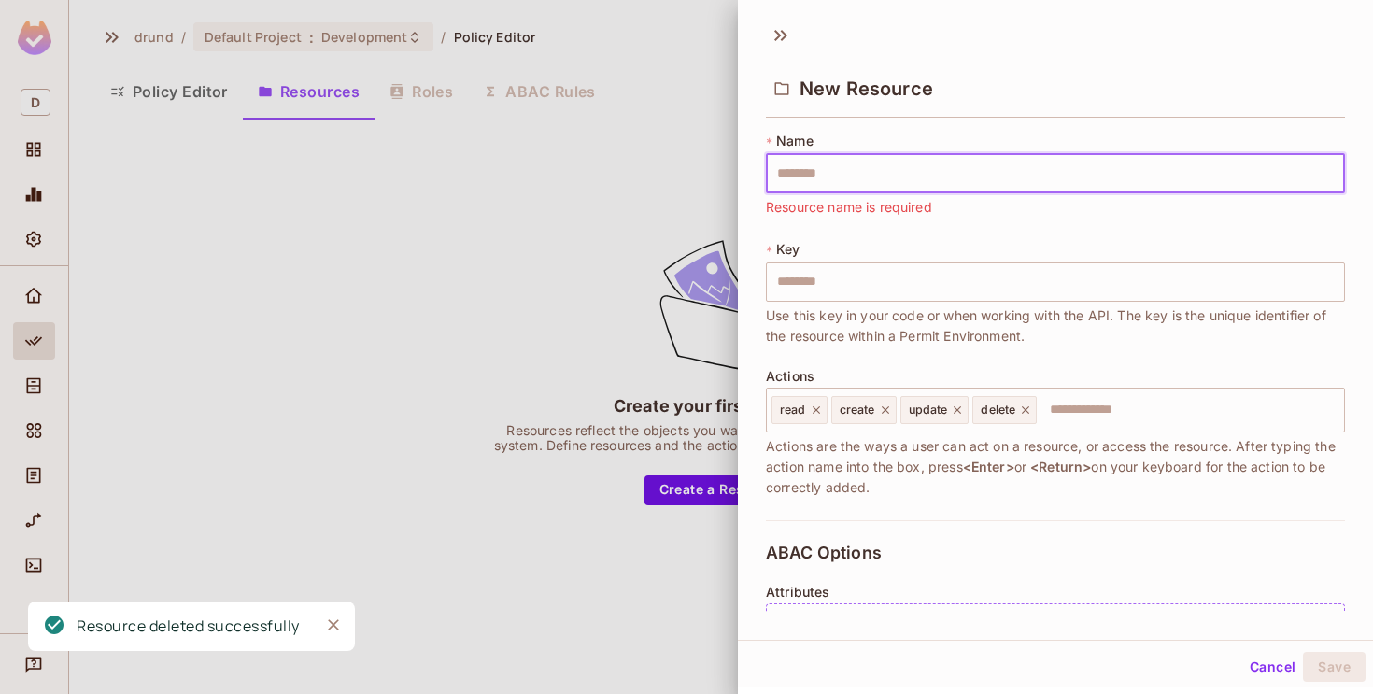
paste input "**********"
type input "**********"
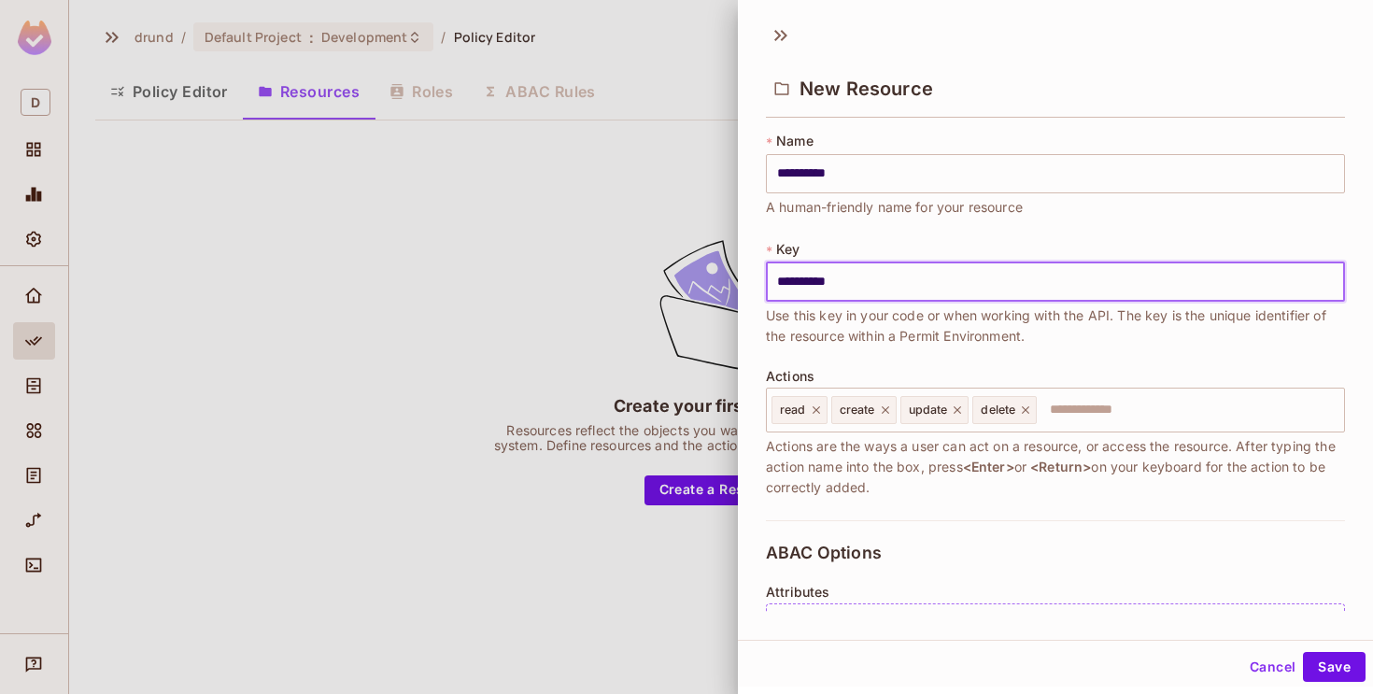
click at [837, 281] on input "**********" at bounding box center [1055, 281] width 579 height 39
paste input "text"
click at [814, 410] on icon at bounding box center [815, 409] width 7 height 7
click at [826, 410] on icon at bounding box center [825, 409] width 7 height 7
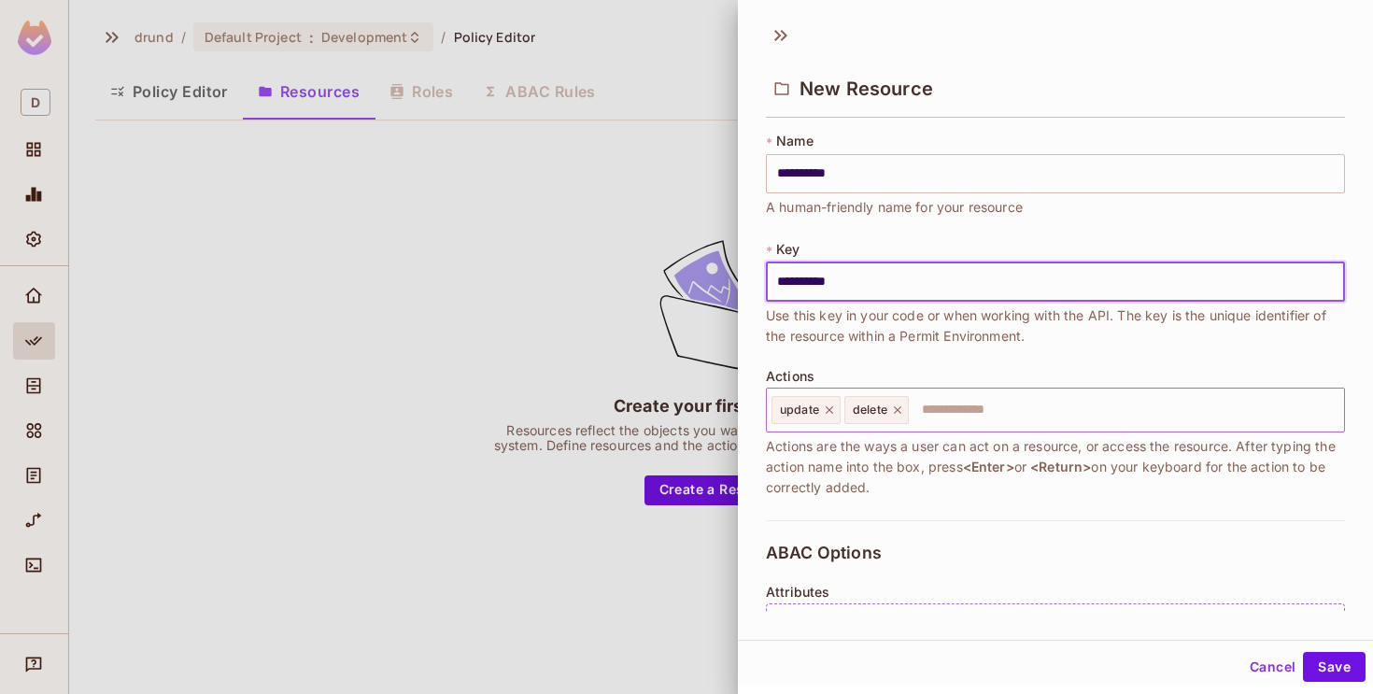
click at [826, 410] on icon at bounding box center [829, 409] width 13 height 13
click at [826, 410] on icon at bounding box center [824, 409] width 7 height 7
type input "**********"
click at [826, 410] on input "text" at bounding box center [1053, 409] width 567 height 37
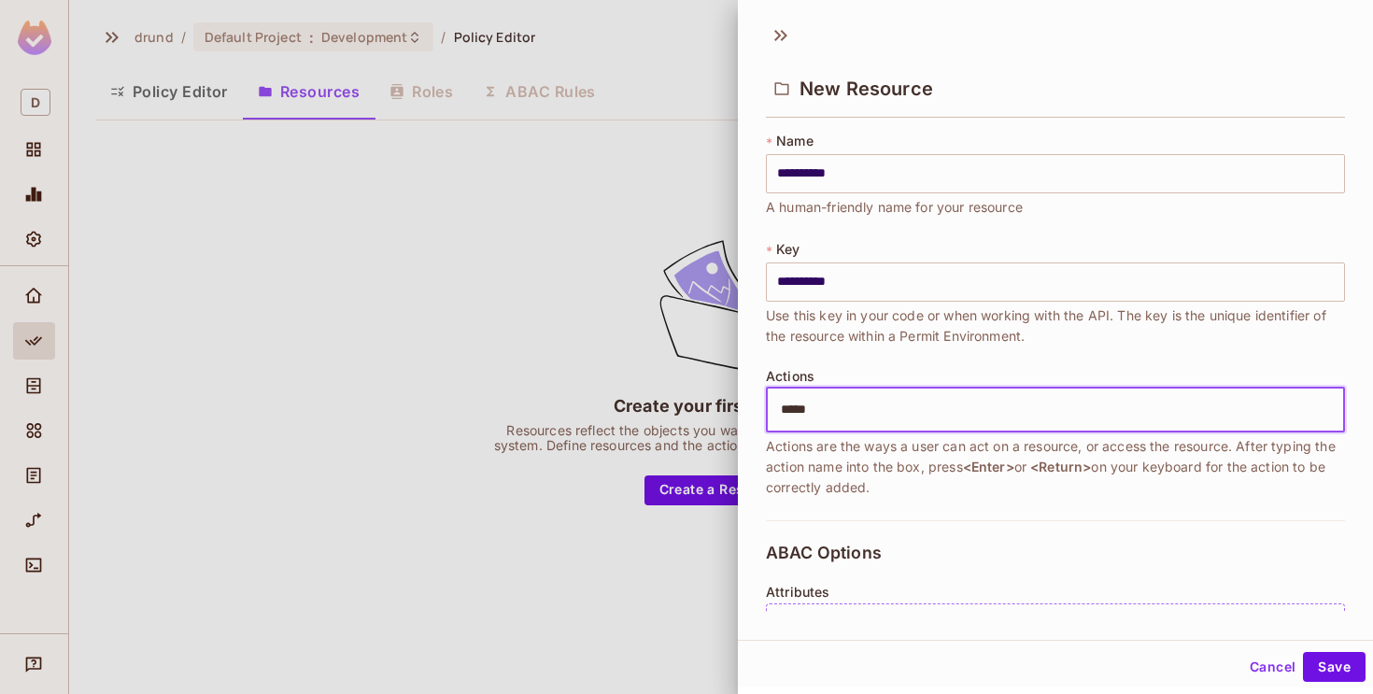
type input "******"
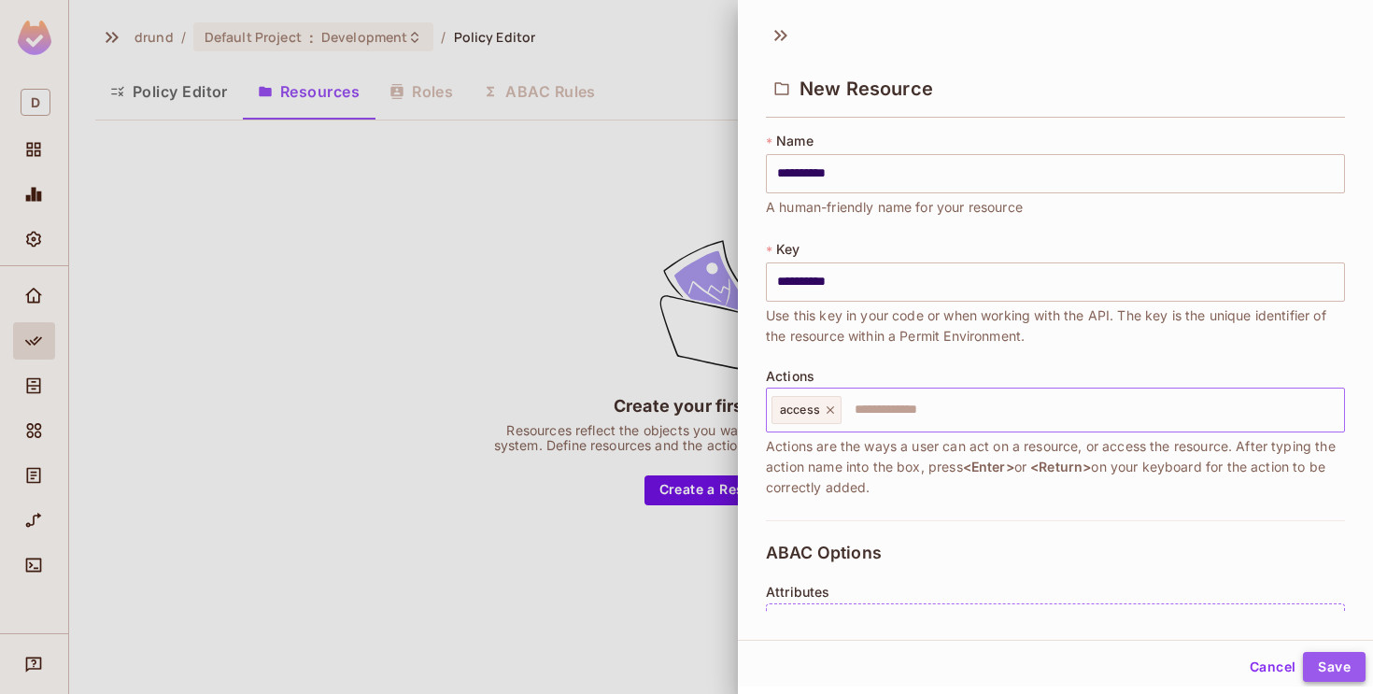
click at [1326, 664] on button "Save" at bounding box center [1334, 667] width 63 height 30
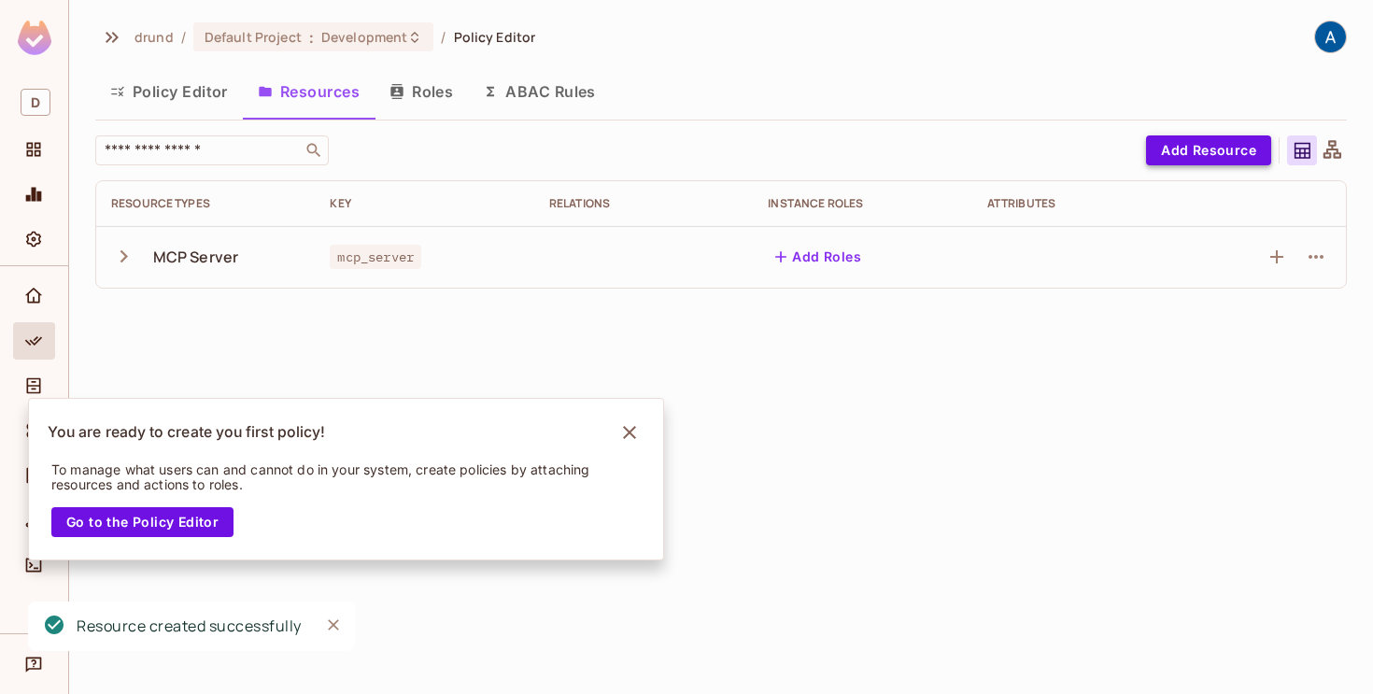
click at [1189, 148] on button "Add Resource" at bounding box center [1208, 150] width 125 height 30
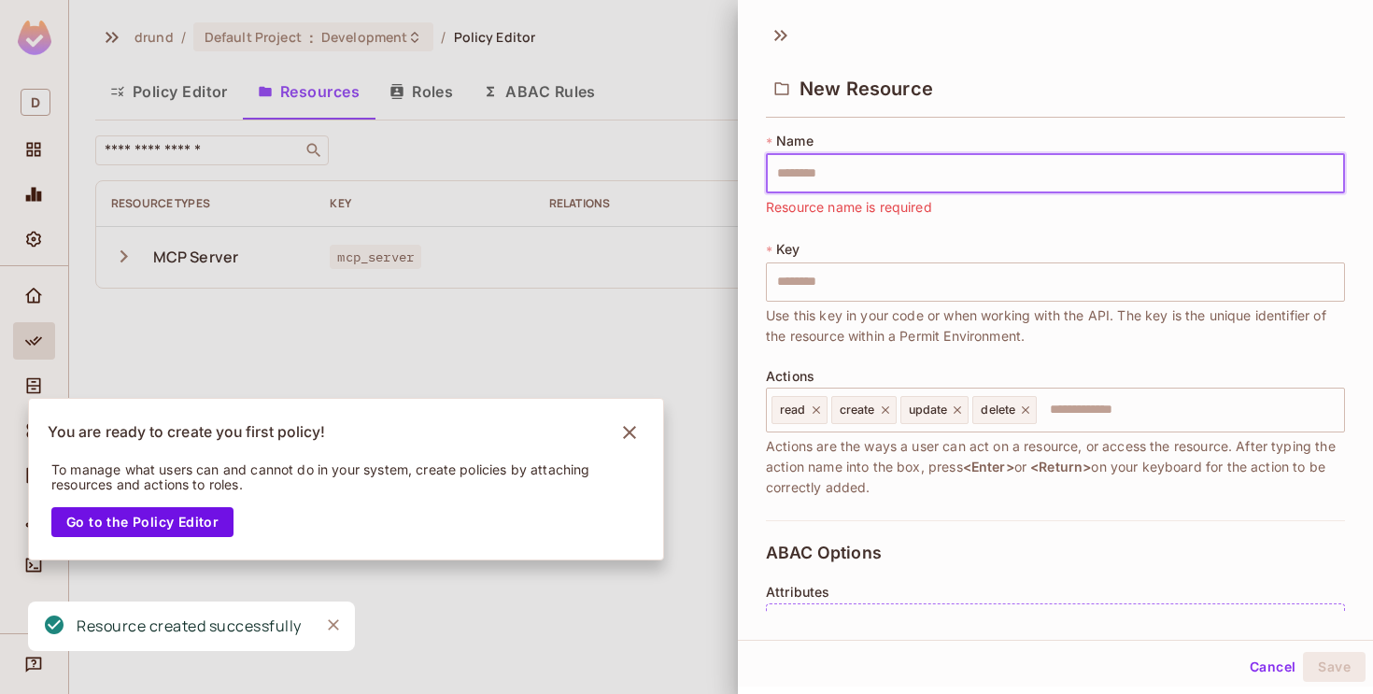
click at [913, 170] on input "text" at bounding box center [1055, 173] width 579 height 39
paste input "********"
type input "********"
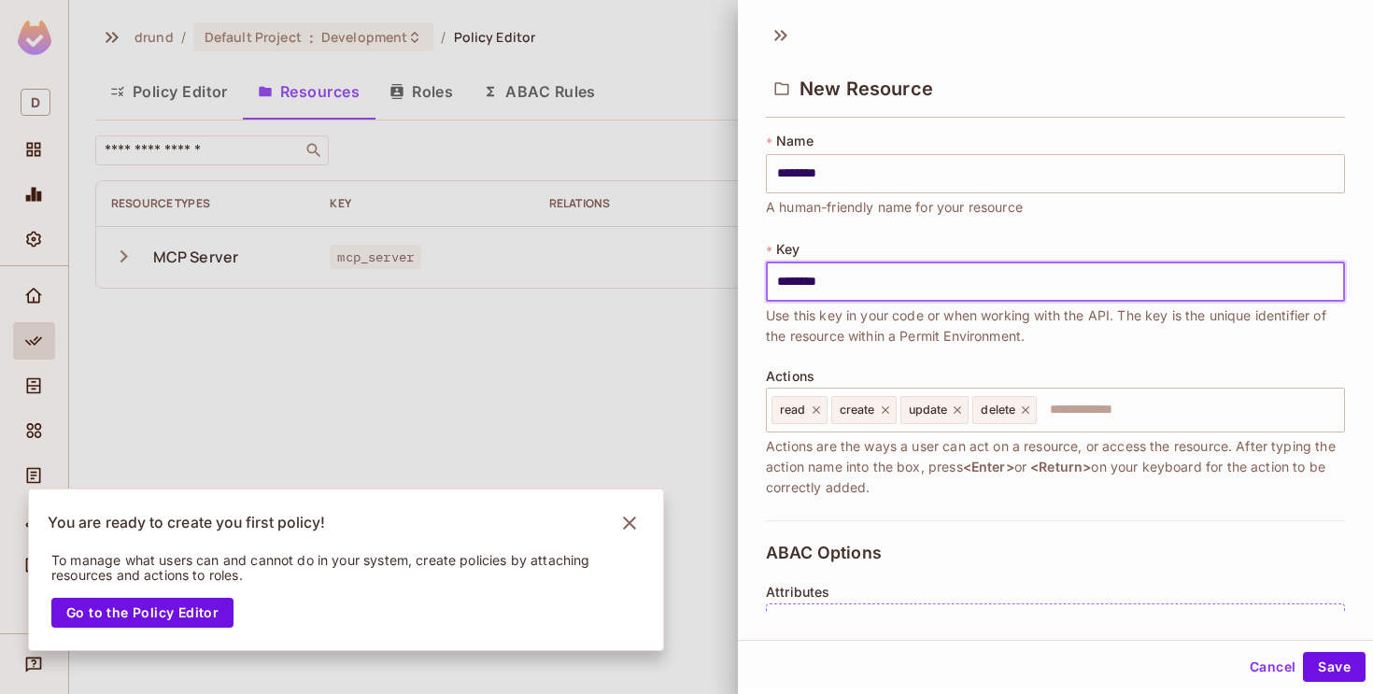
click at [878, 282] on input "********" at bounding box center [1055, 281] width 579 height 39
paste input "text"
type input "****"
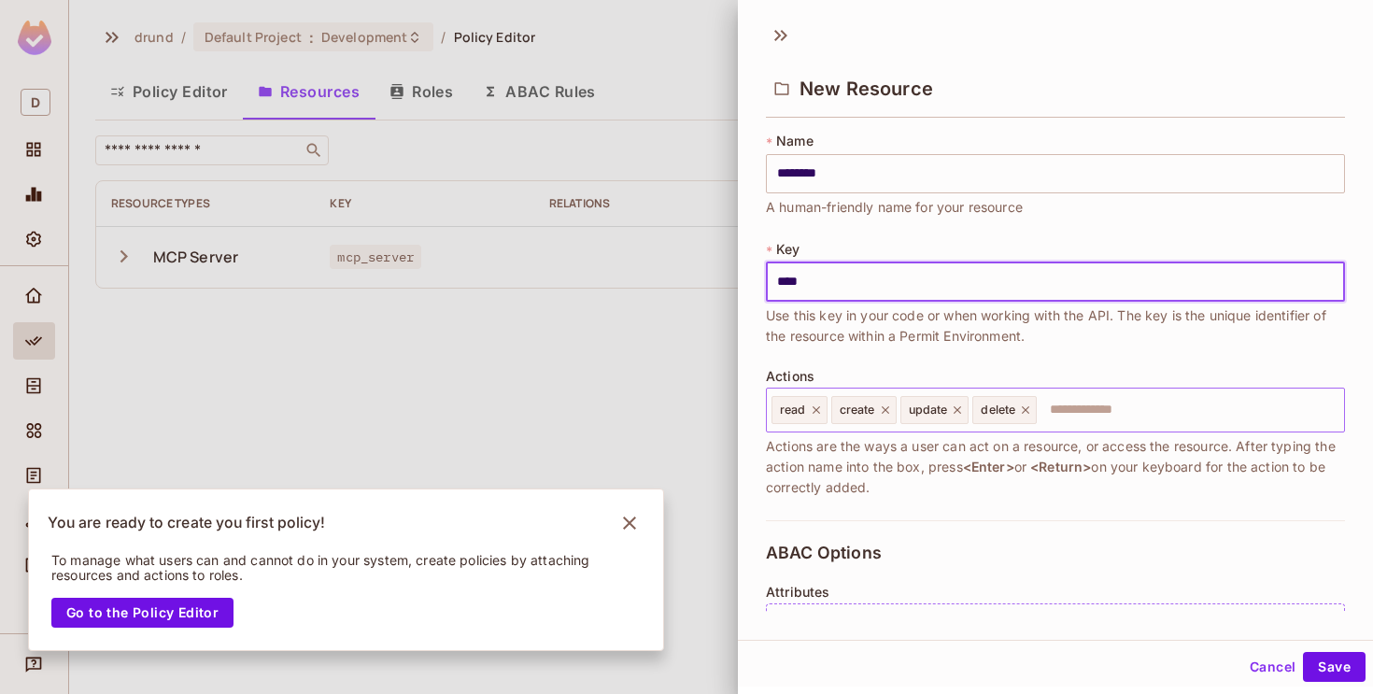
click at [819, 410] on icon at bounding box center [816, 409] width 13 height 13
click at [823, 410] on icon at bounding box center [825, 409] width 13 height 13
click at [825, 410] on icon at bounding box center [829, 409] width 13 height 13
click at [825, 410] on icon at bounding box center [824, 409] width 7 height 7
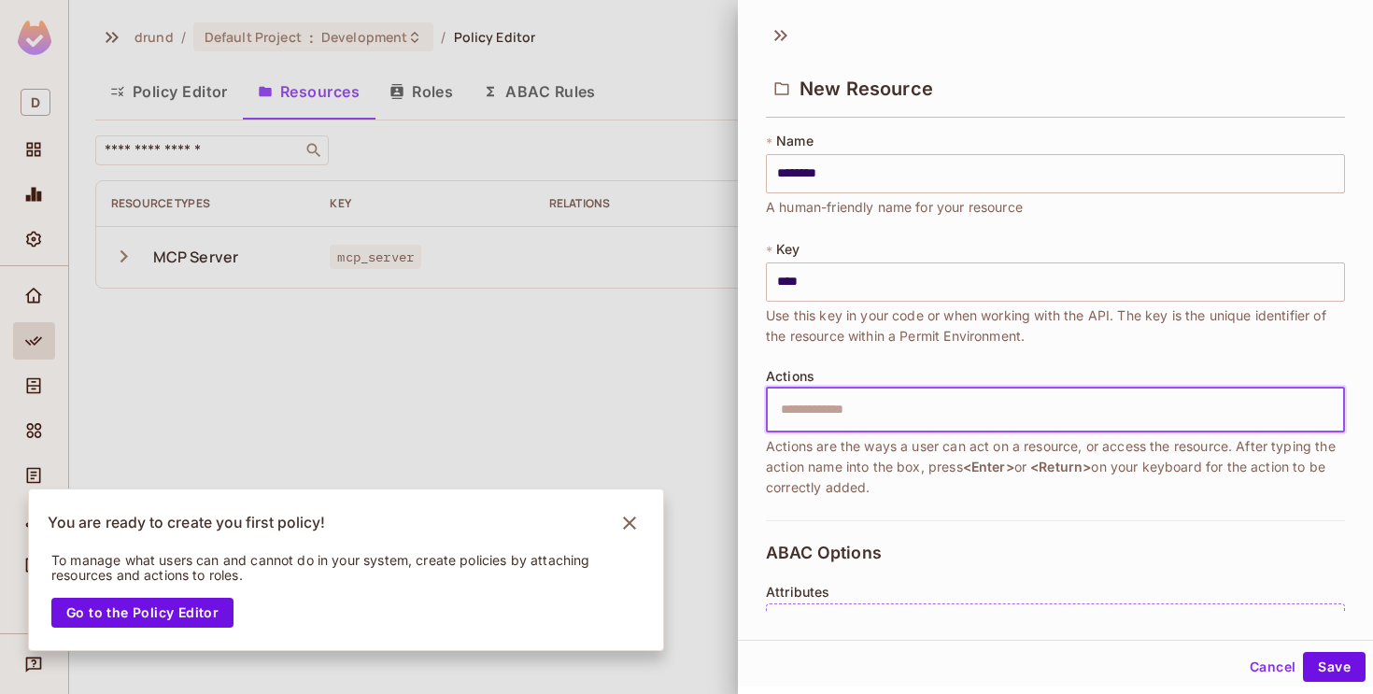
click at [825, 410] on input "text" at bounding box center [1053, 409] width 567 height 37
type input "******"
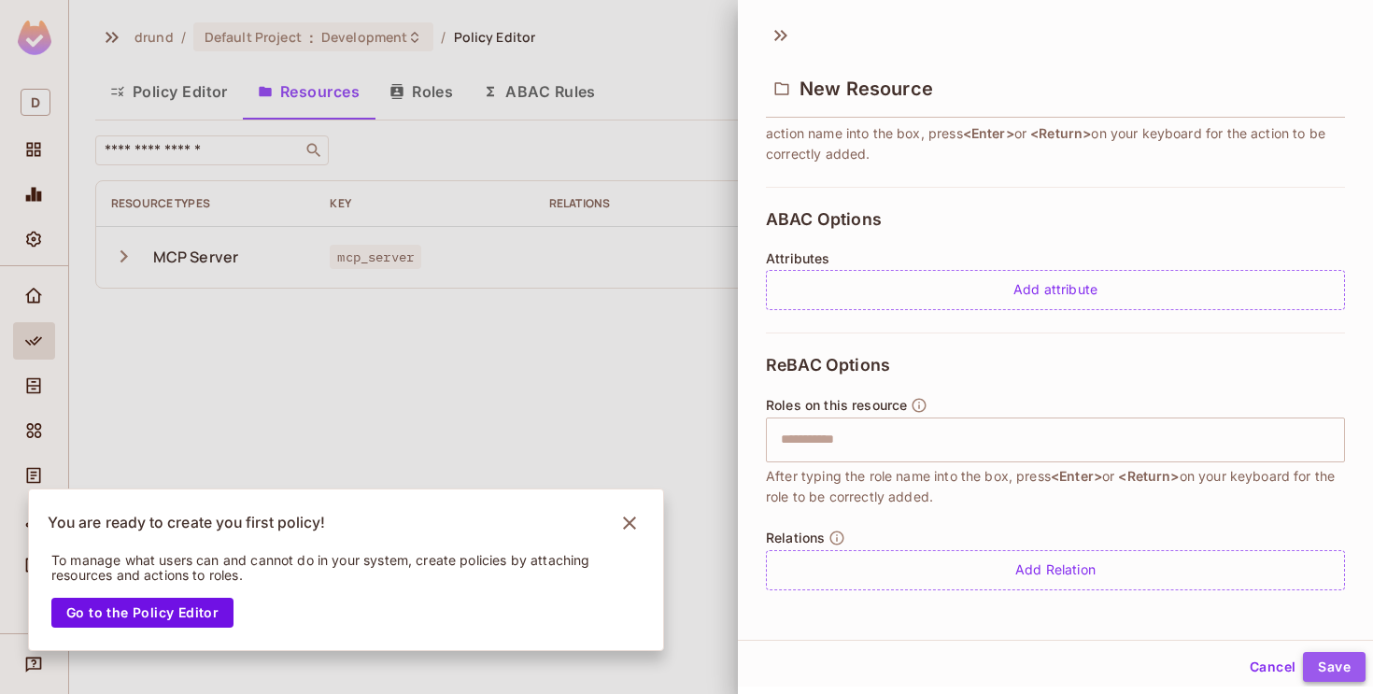
click at [1332, 661] on button "Save" at bounding box center [1334, 667] width 63 height 30
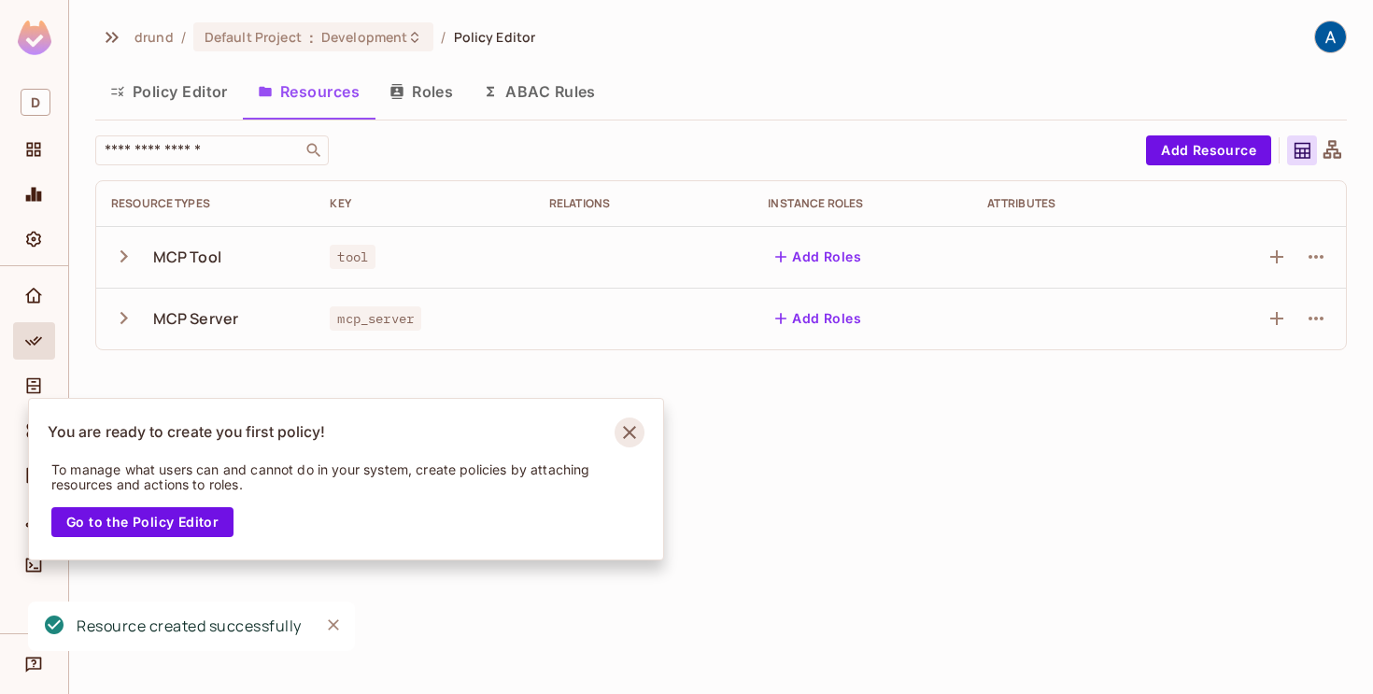
click at [638, 435] on icon "Notifications Alt+T" at bounding box center [629, 432] width 30 height 30
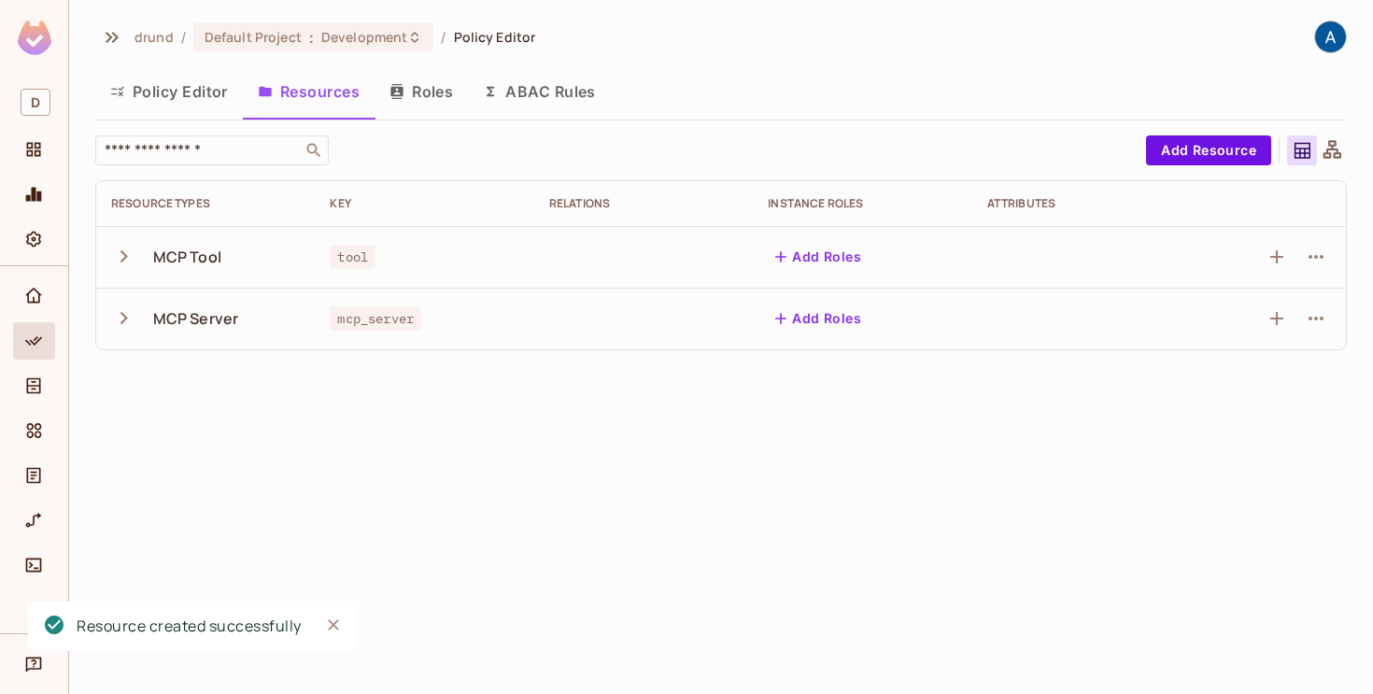
click at [166, 91] on button "Policy Editor" at bounding box center [169, 91] width 148 height 47
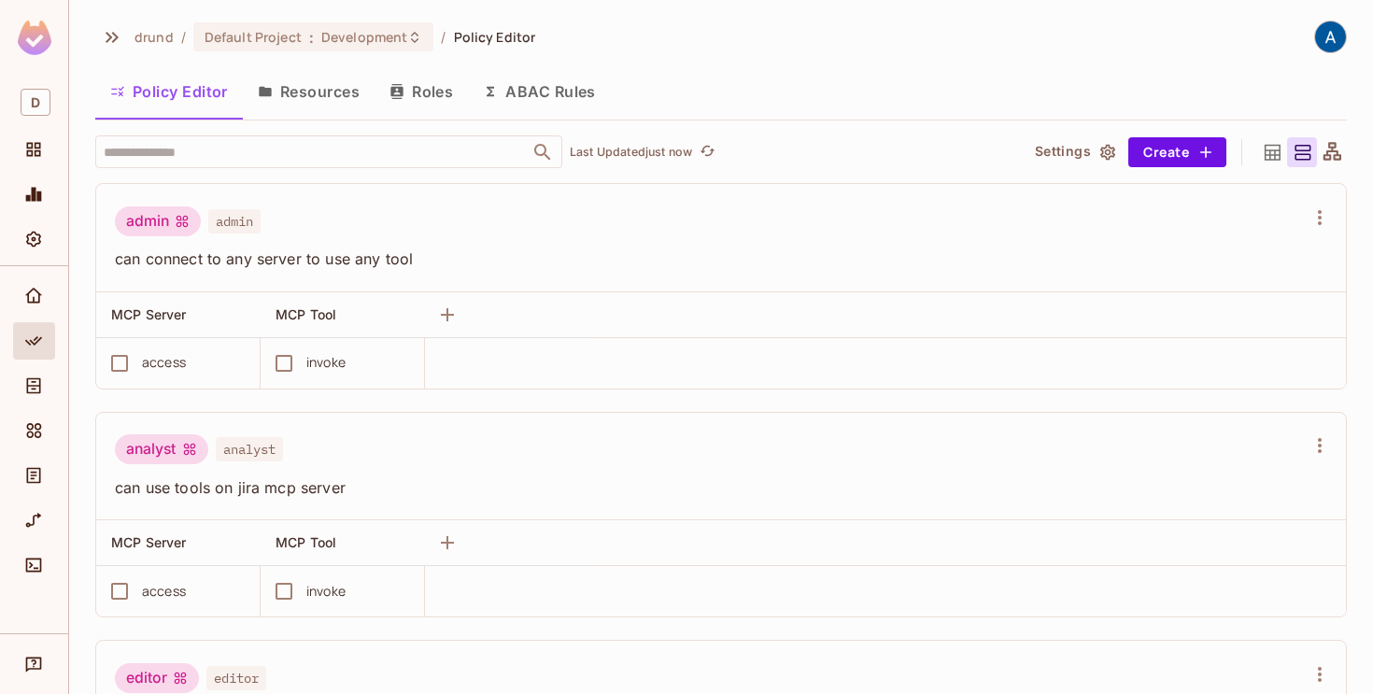
click at [331, 94] on button "Resources" at bounding box center [309, 91] width 132 height 47
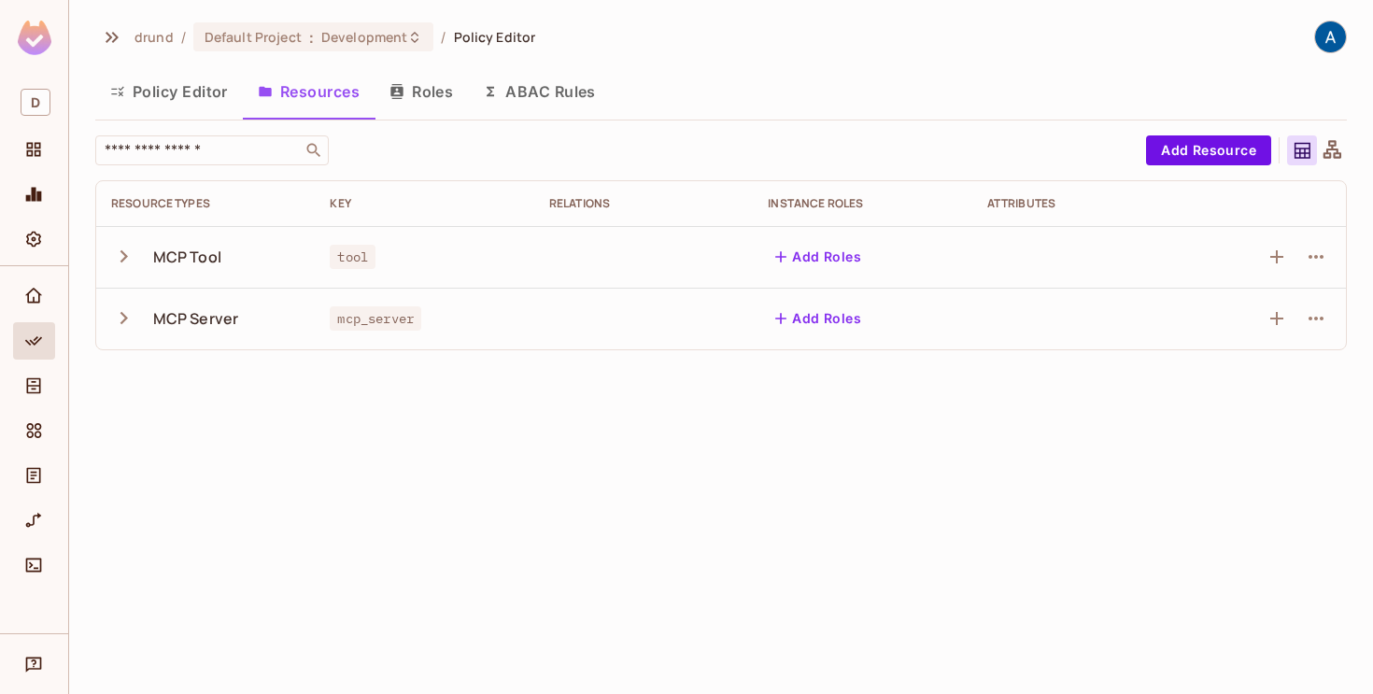
click at [200, 91] on button "Policy Editor" at bounding box center [169, 91] width 148 height 47
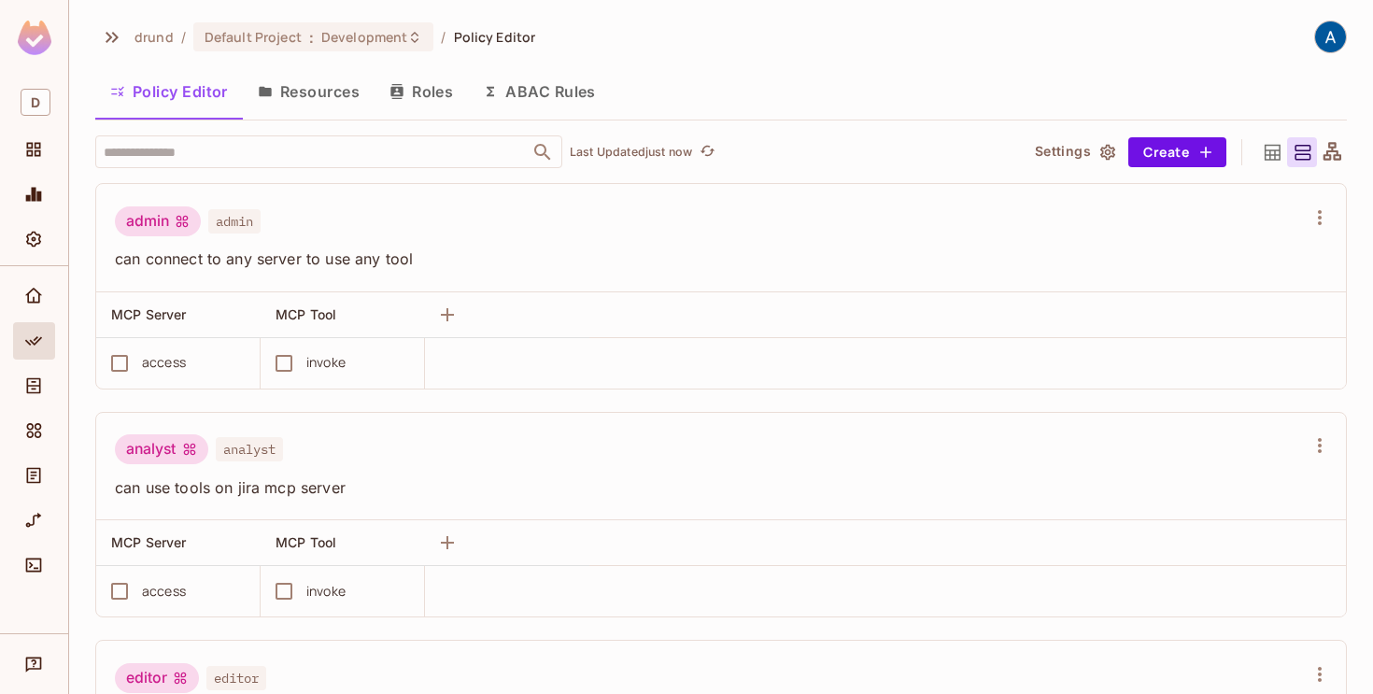
click at [304, 94] on button "Resources" at bounding box center [309, 91] width 132 height 47
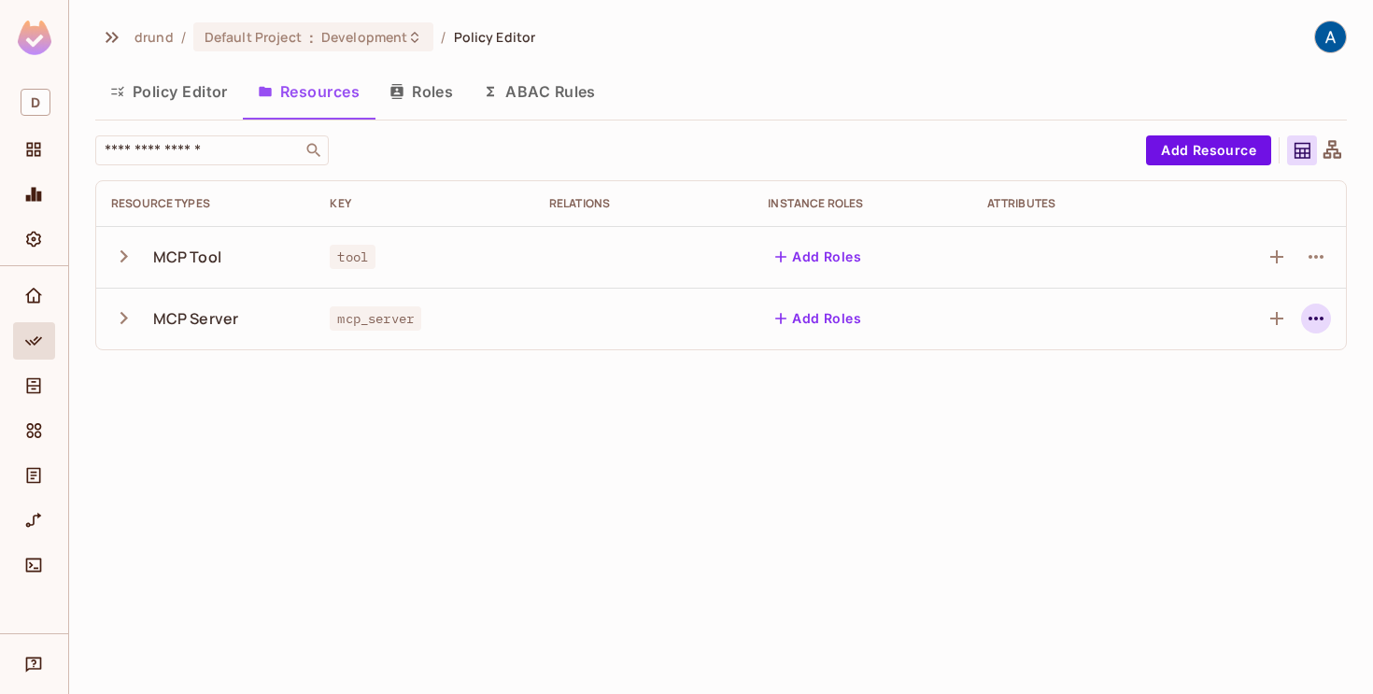
click at [1313, 319] on icon "button" at bounding box center [1316, 318] width 22 height 22
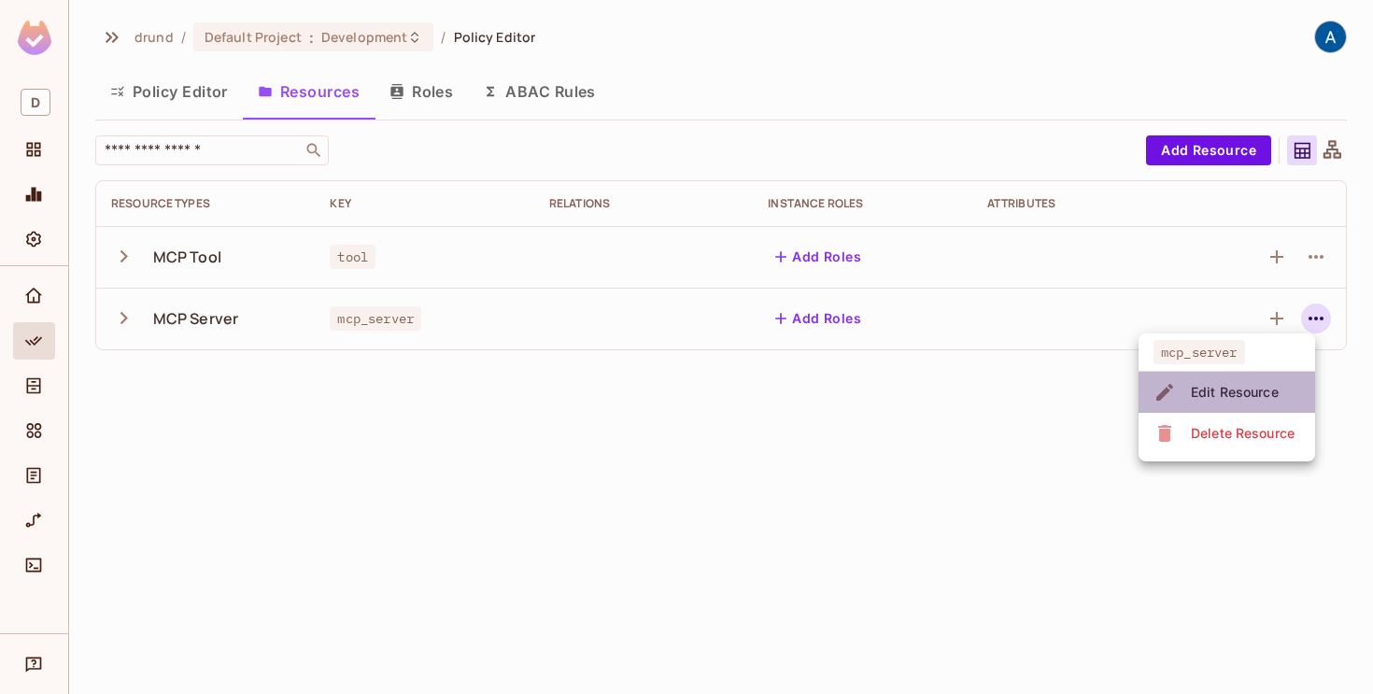
click at [1234, 384] on div "Edit Resource" at bounding box center [1235, 392] width 88 height 19
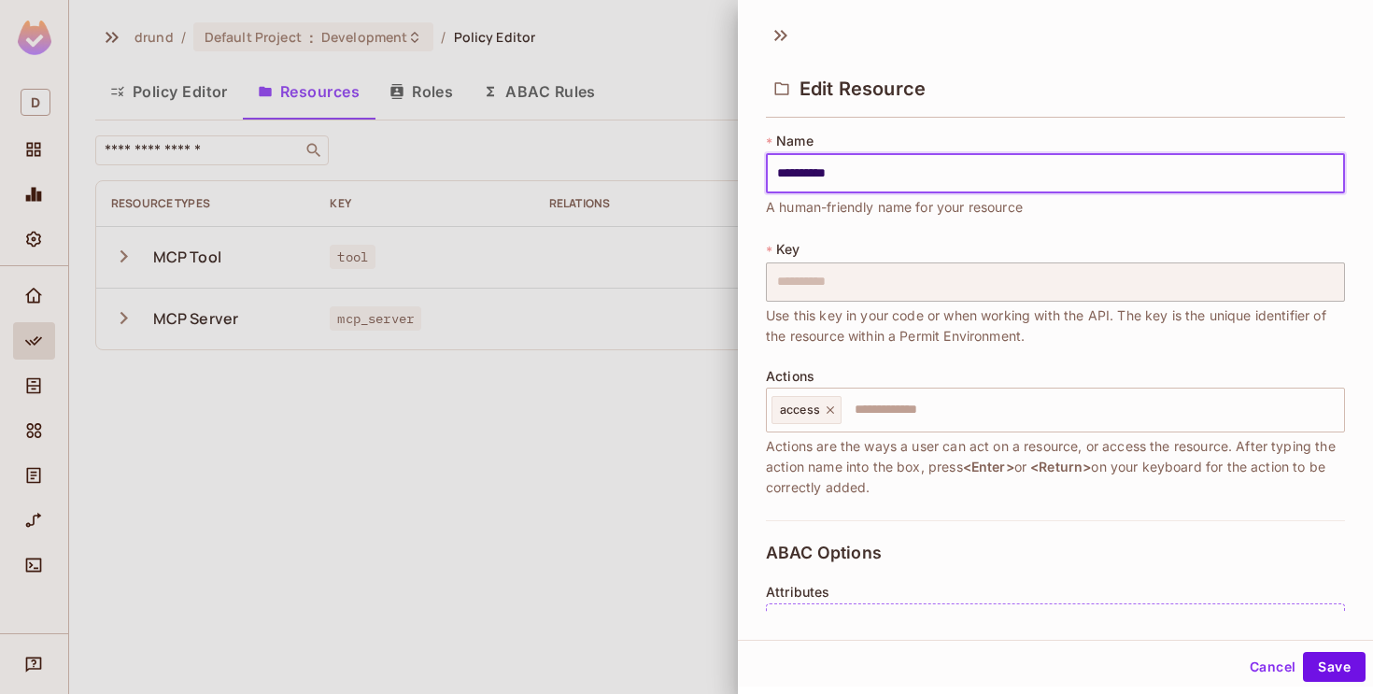
click at [599, 452] on div at bounding box center [686, 347] width 1373 height 694
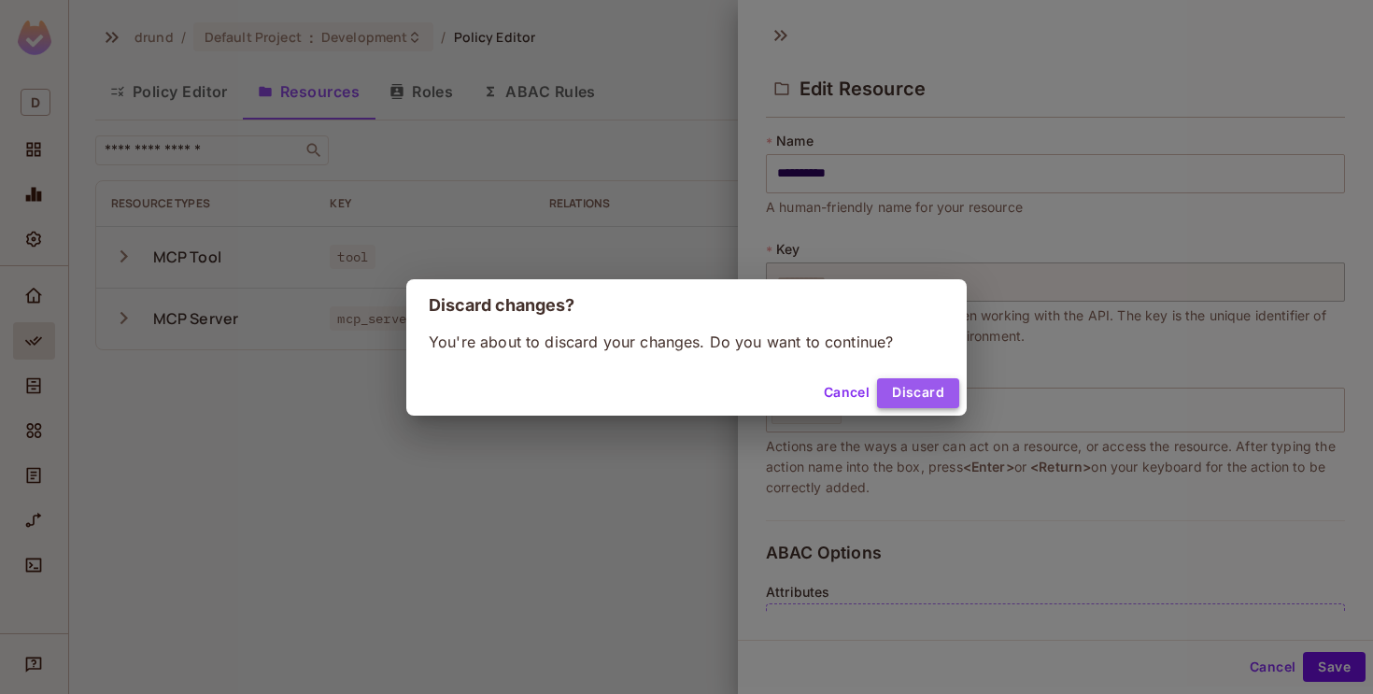
click at [904, 386] on button "Discard" at bounding box center [918, 393] width 82 height 30
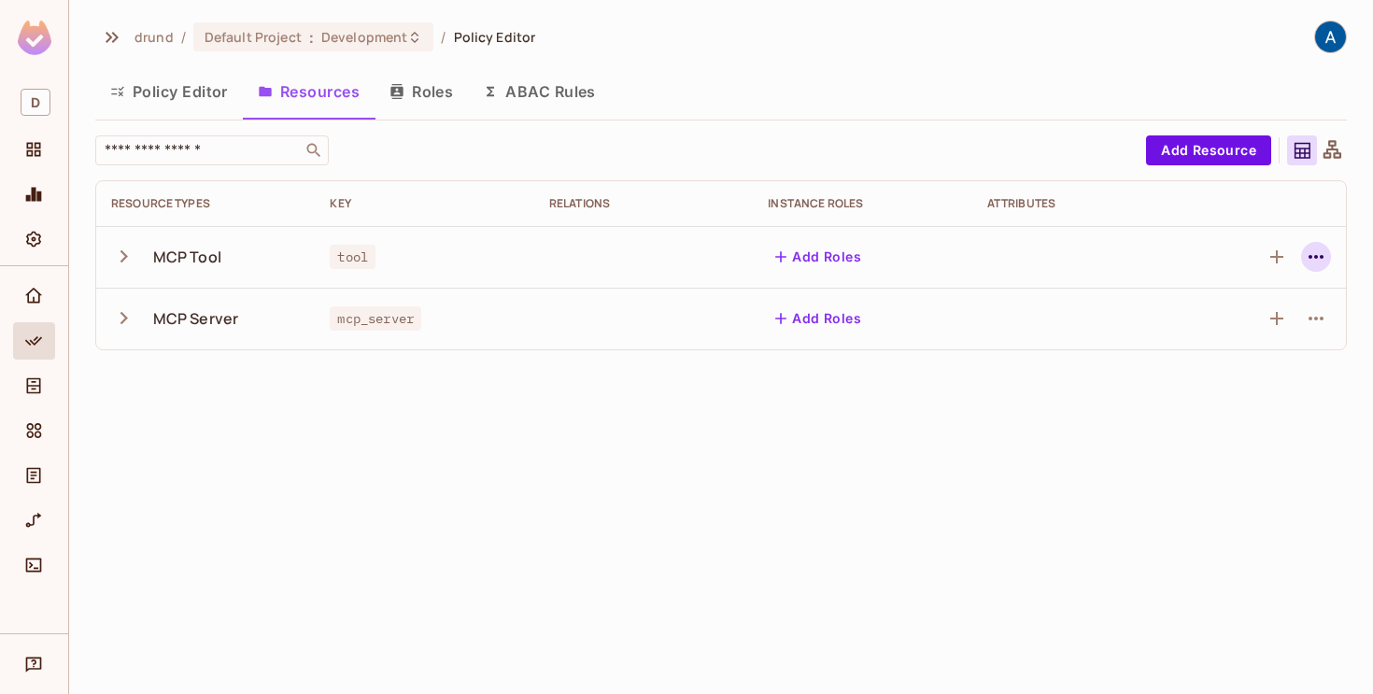
click at [1313, 254] on icon "button" at bounding box center [1316, 257] width 22 height 22
click at [1222, 334] on div "Edit Resource" at bounding box center [1235, 330] width 88 height 19
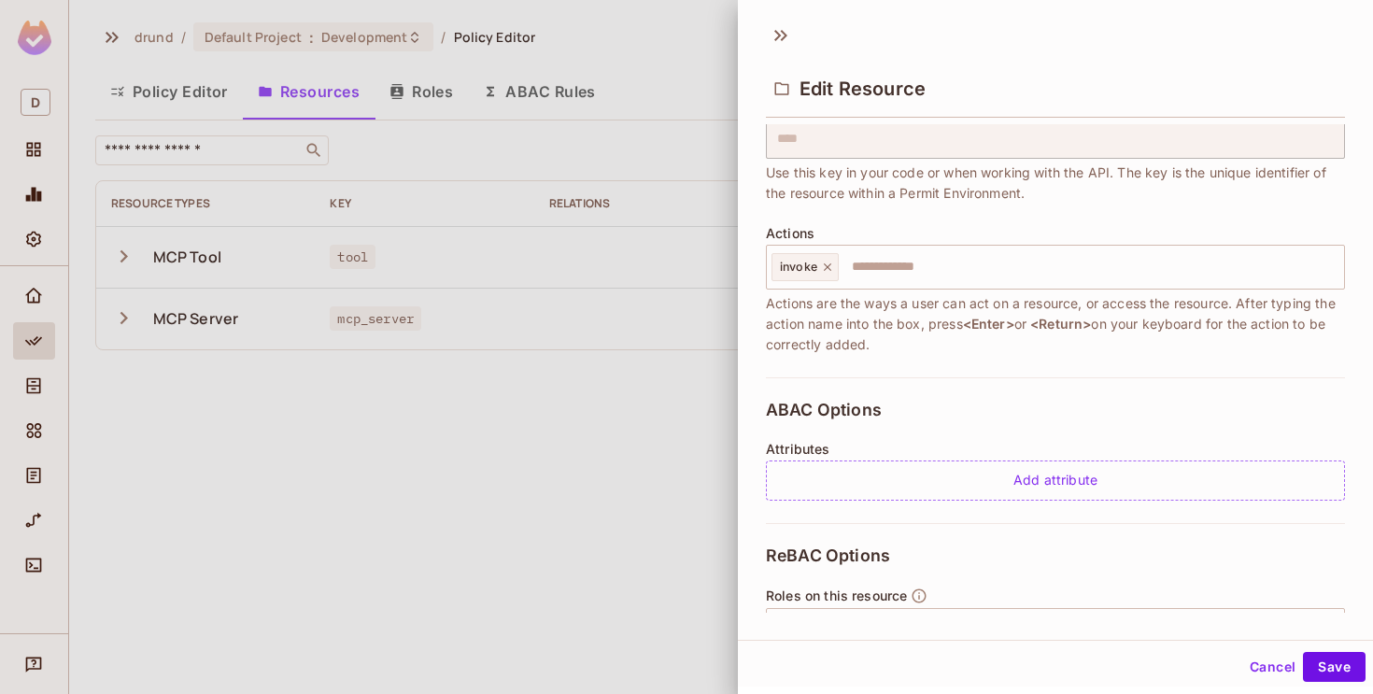
scroll to position [168, 0]
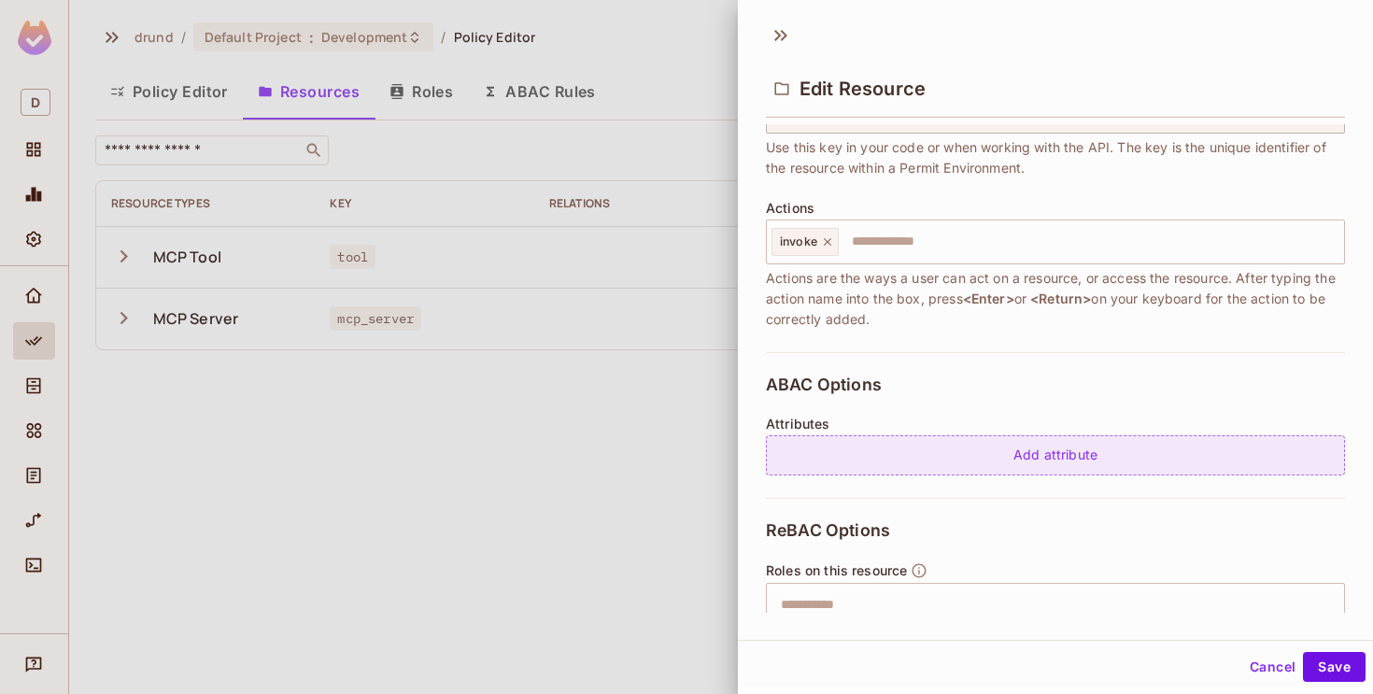
click at [1033, 464] on div "Add attribute" at bounding box center [1055, 455] width 579 height 40
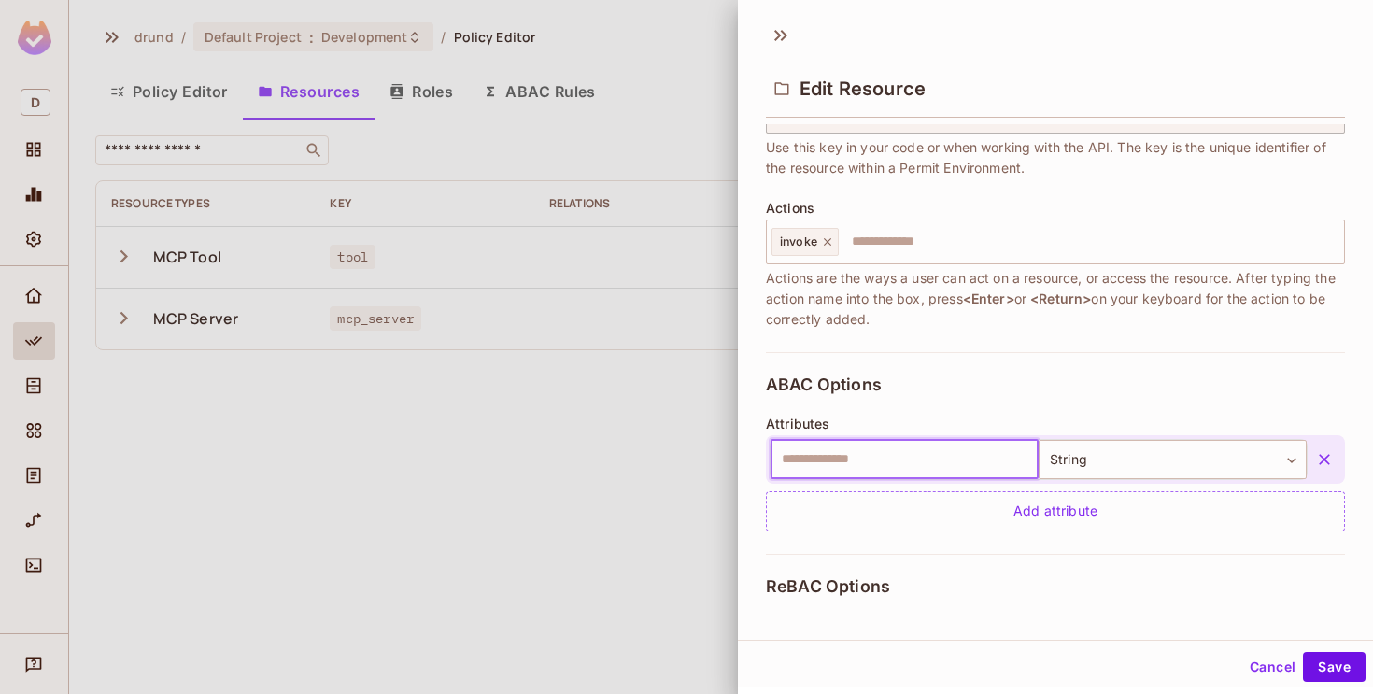
click at [846, 465] on input "text" at bounding box center [904, 459] width 268 height 39
paste input "******"
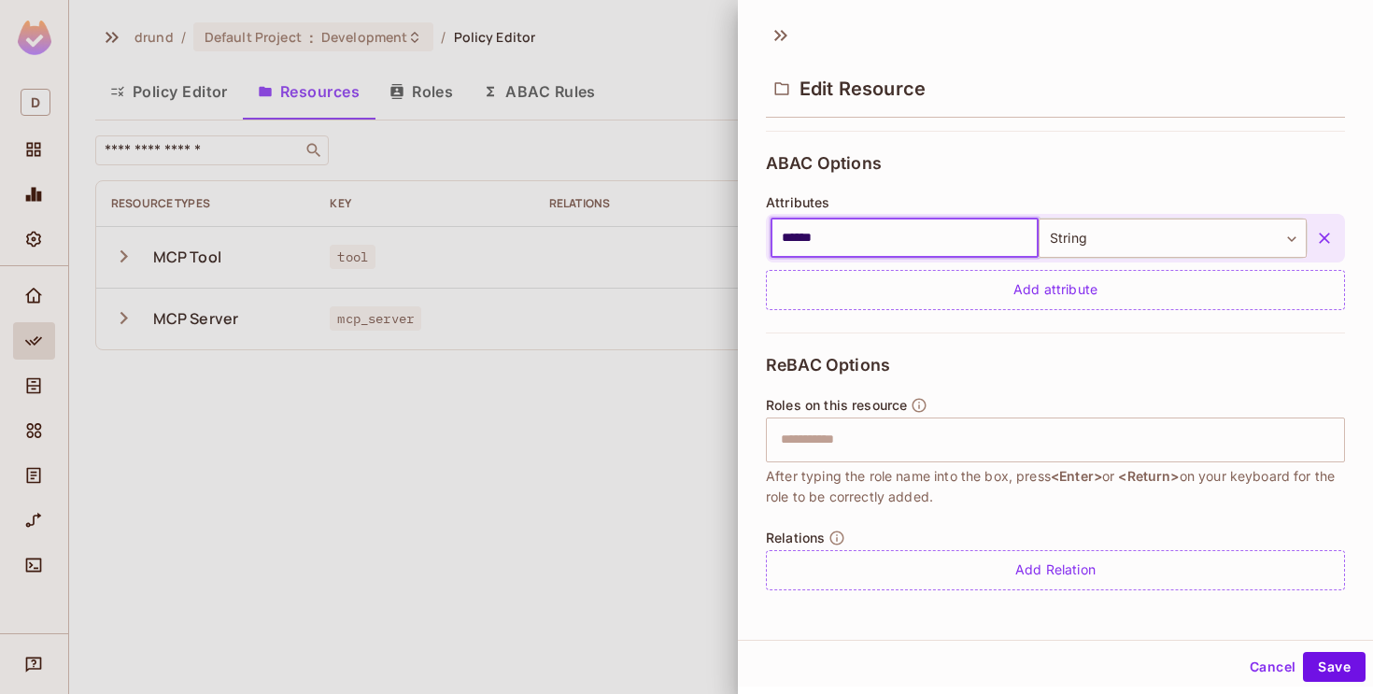
scroll to position [386, 0]
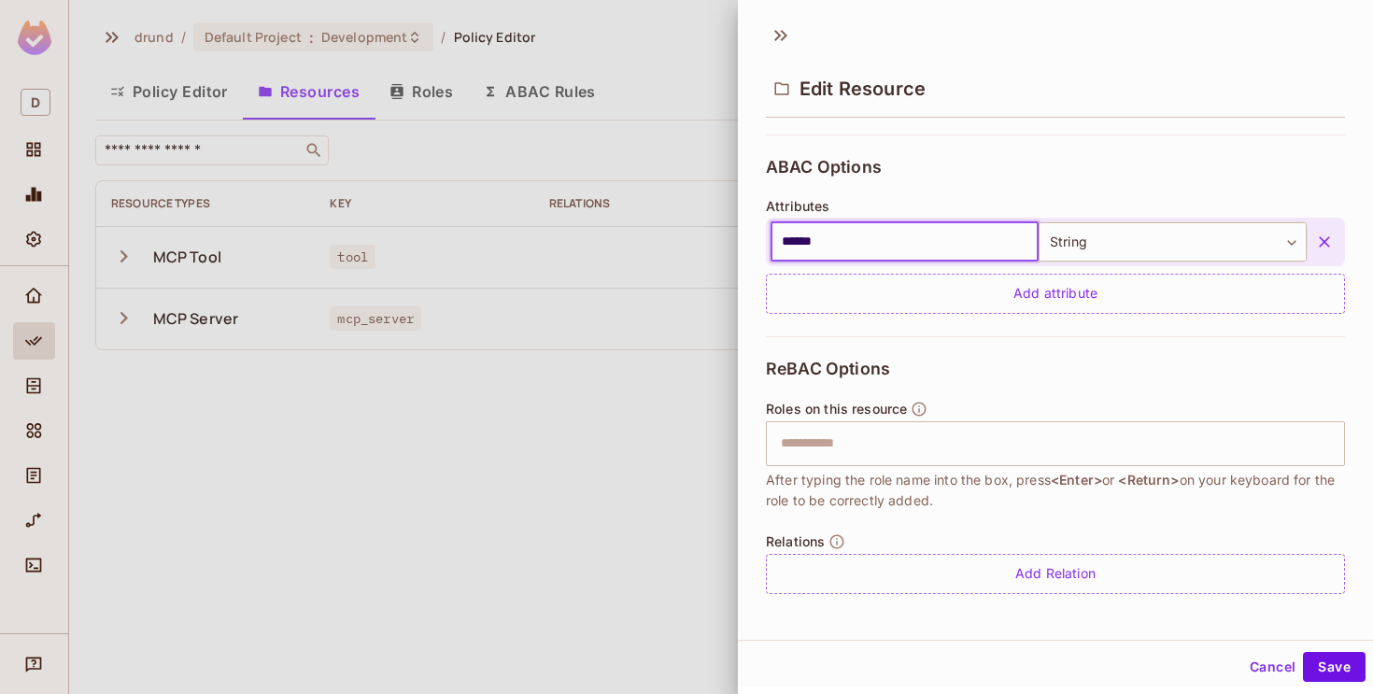
type input "******"
click at [1108, 357] on div "ReBAC Options Roles on this resource ​ After typing the role name into the box,…" at bounding box center [1055, 476] width 579 height 280
click at [1341, 671] on button "Save" at bounding box center [1334, 667] width 63 height 30
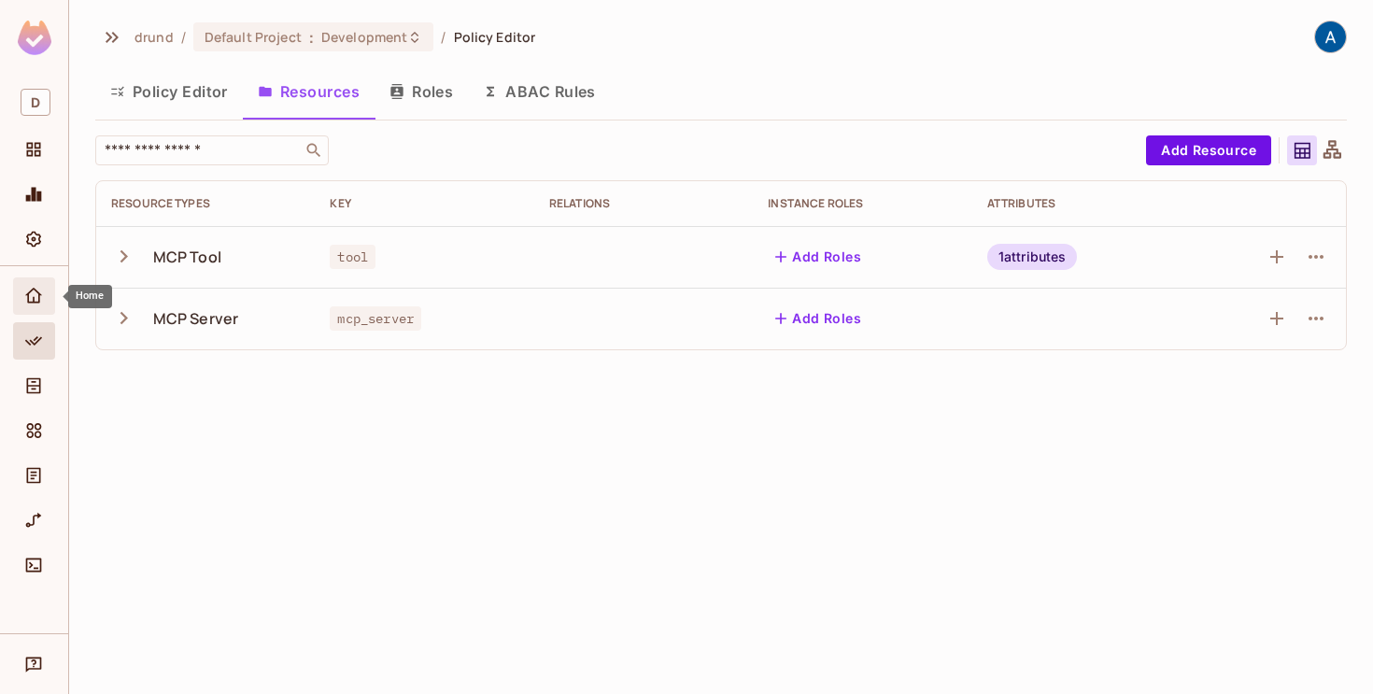
click at [21, 295] on div "Home" at bounding box center [37, 296] width 32 height 22
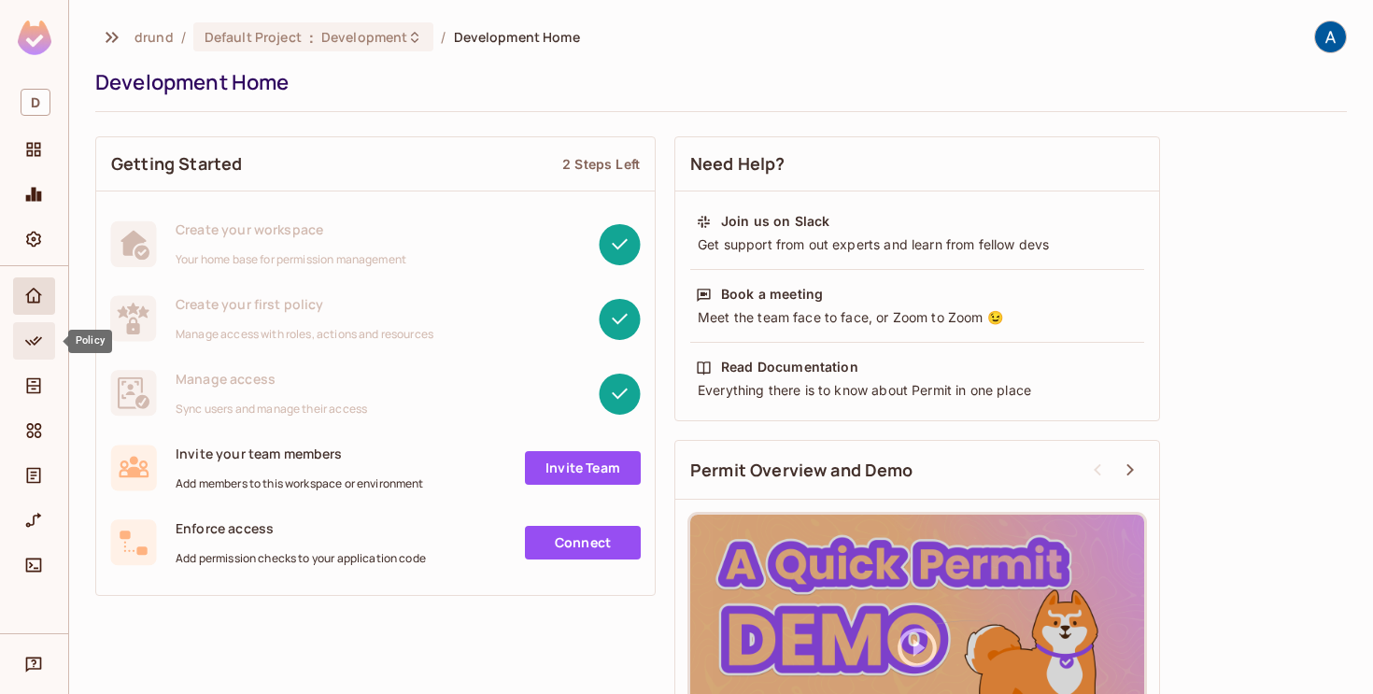
click at [34, 346] on icon "Policy" at bounding box center [33, 341] width 19 height 19
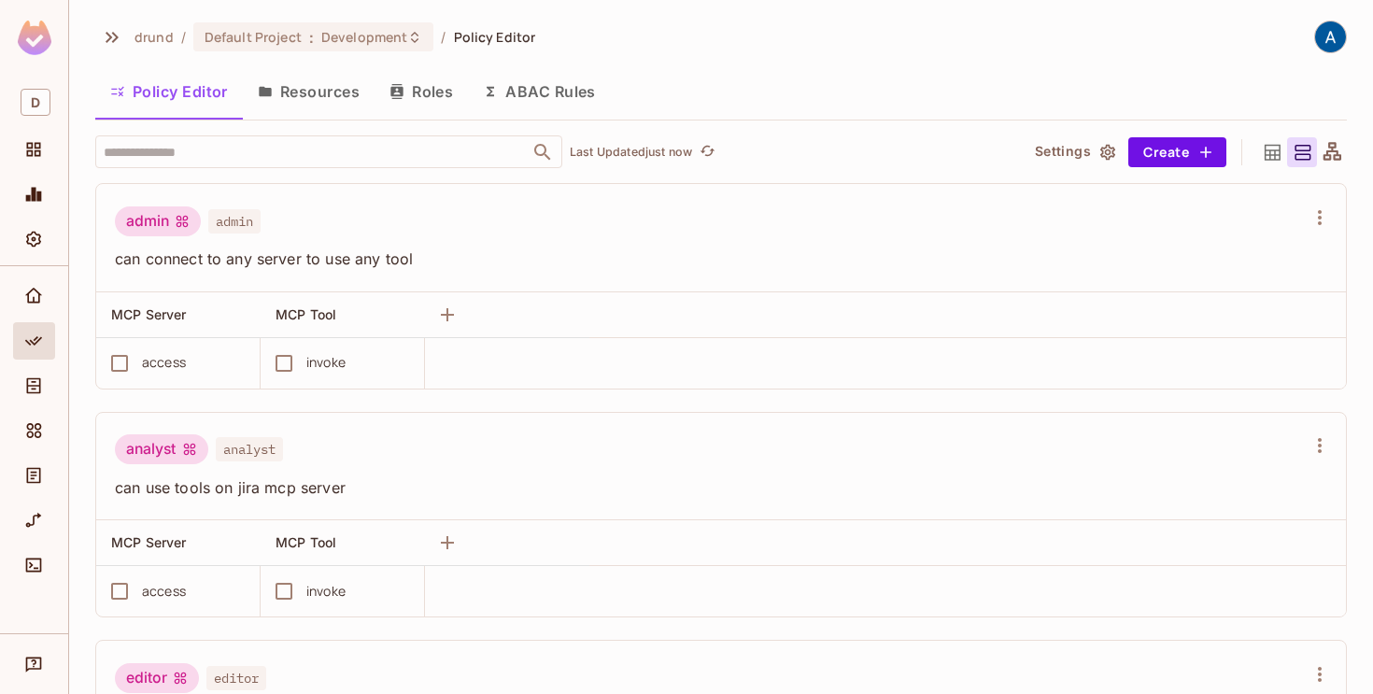
click at [423, 90] on button "Roles" at bounding box center [420, 91] width 93 height 47
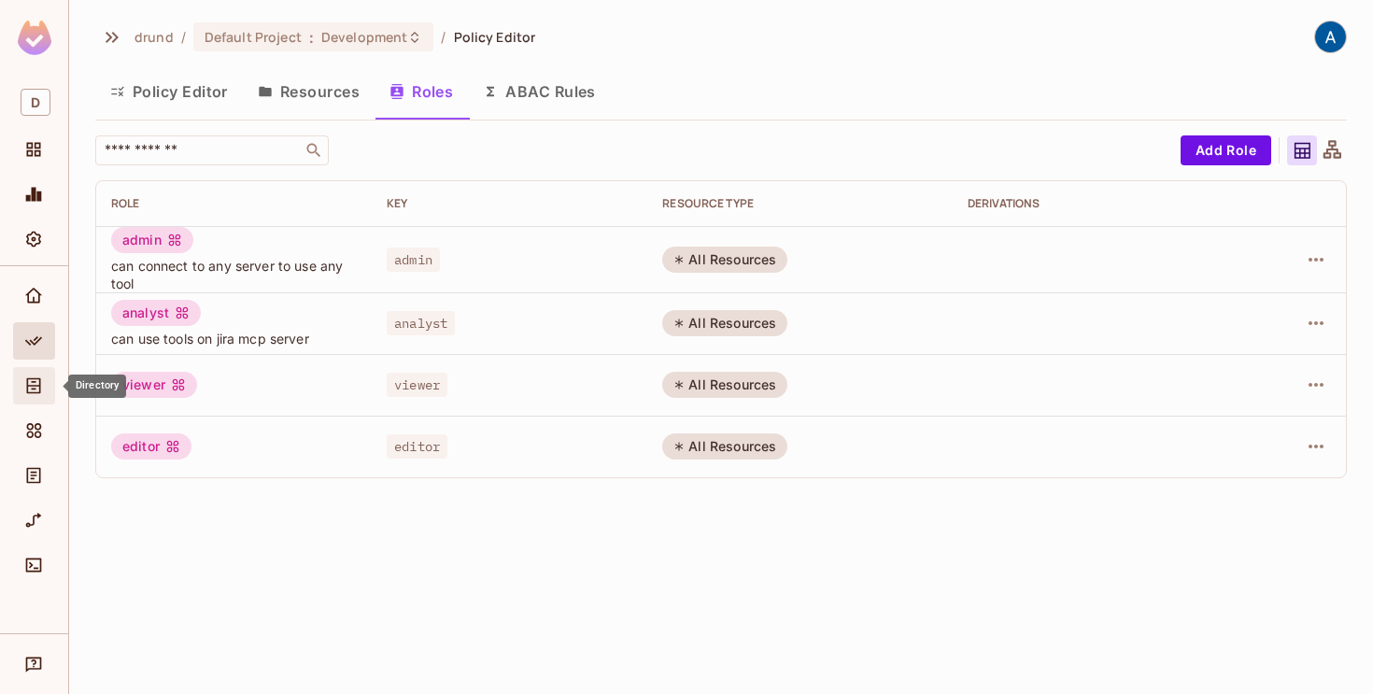
click at [39, 386] on icon "Directory" at bounding box center [34, 386] width 14 height 16
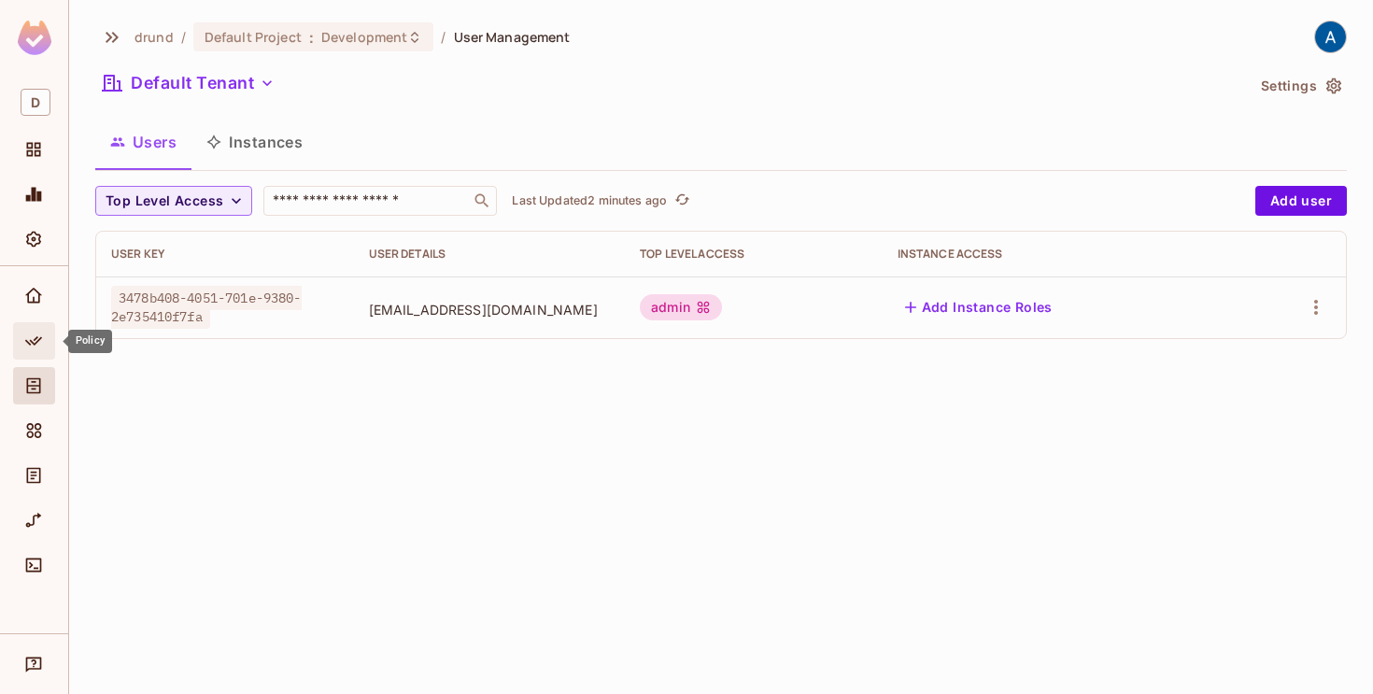
click at [30, 341] on icon "Policy" at bounding box center [33, 340] width 17 height 9
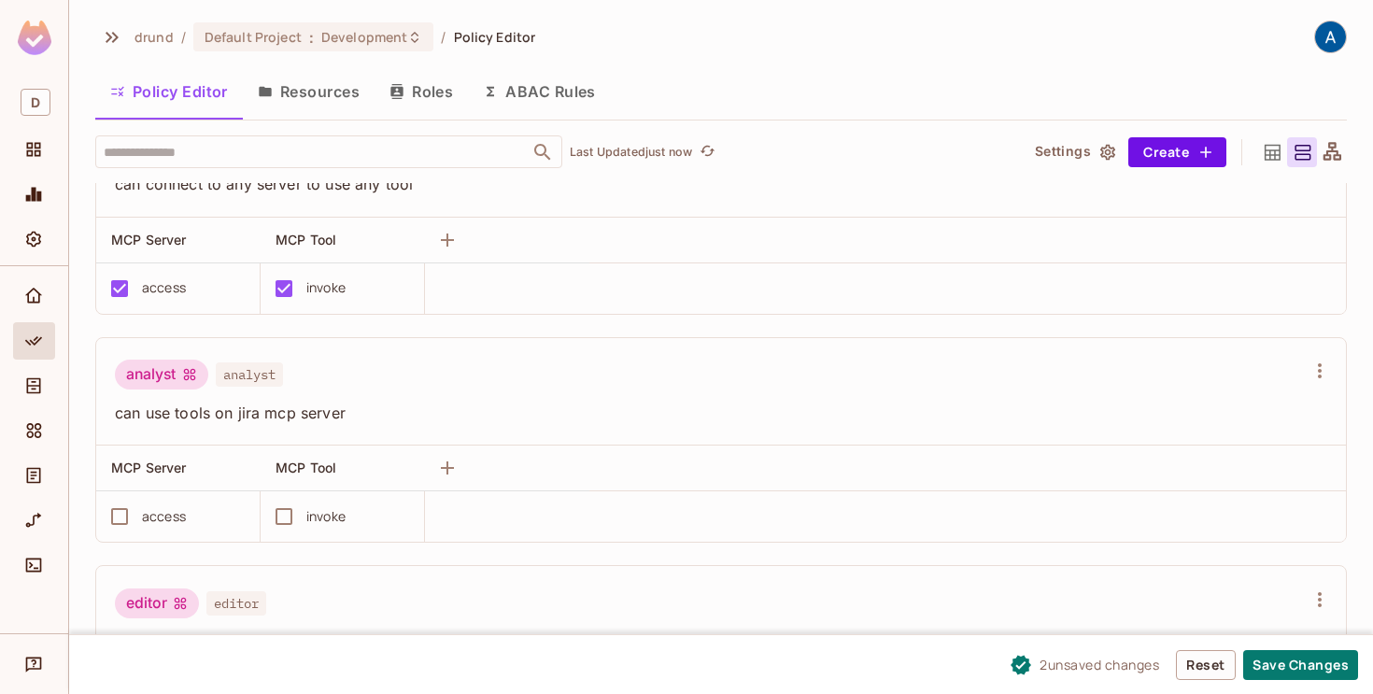
scroll to position [89, 0]
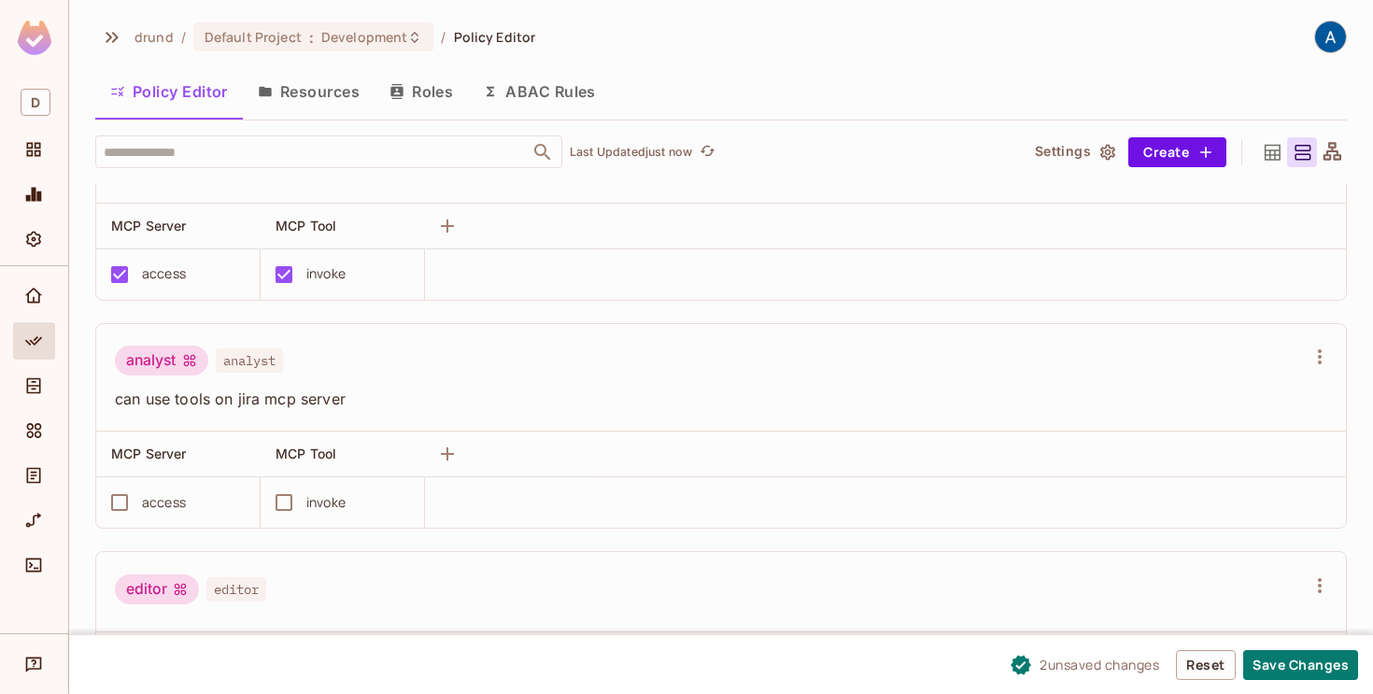
click at [158, 494] on div "access" at bounding box center [164, 502] width 44 height 21
click at [1292, 657] on button "Save Changes" at bounding box center [1300, 665] width 115 height 30
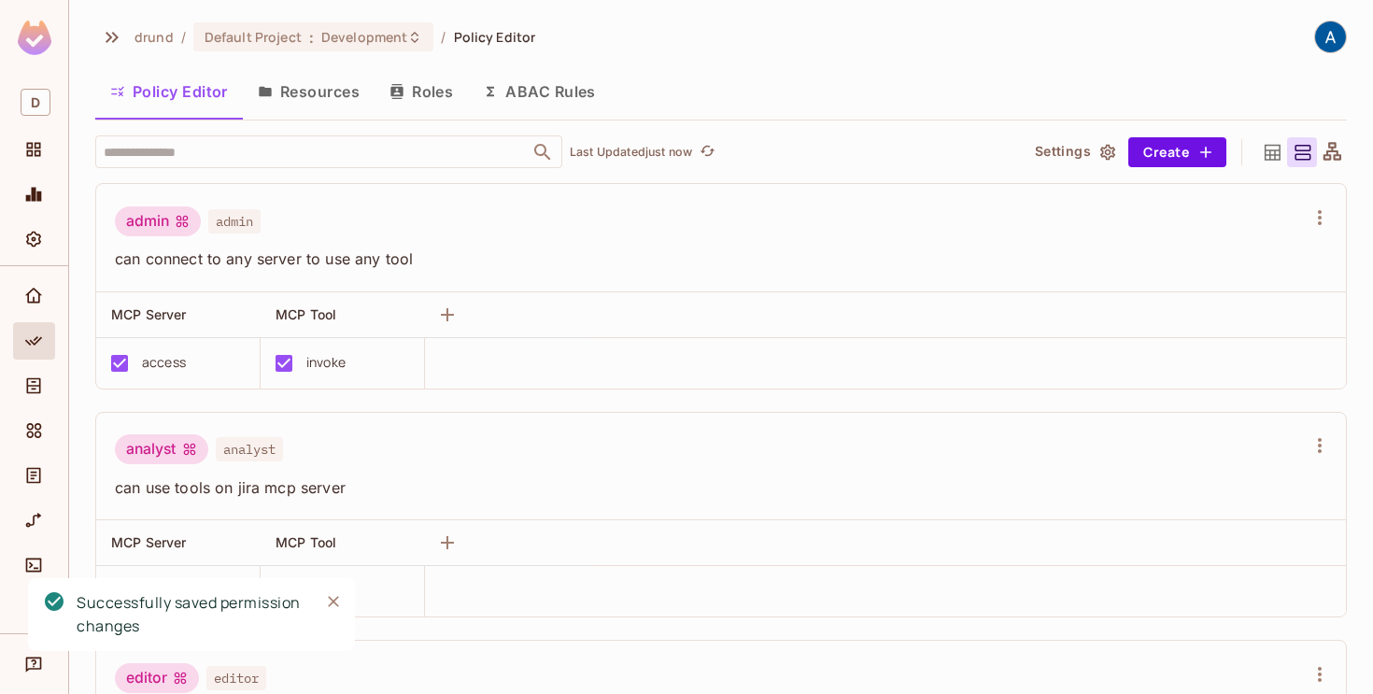
scroll to position [2, 0]
click at [1307, 212] on button "button" at bounding box center [1320, 216] width 30 height 30
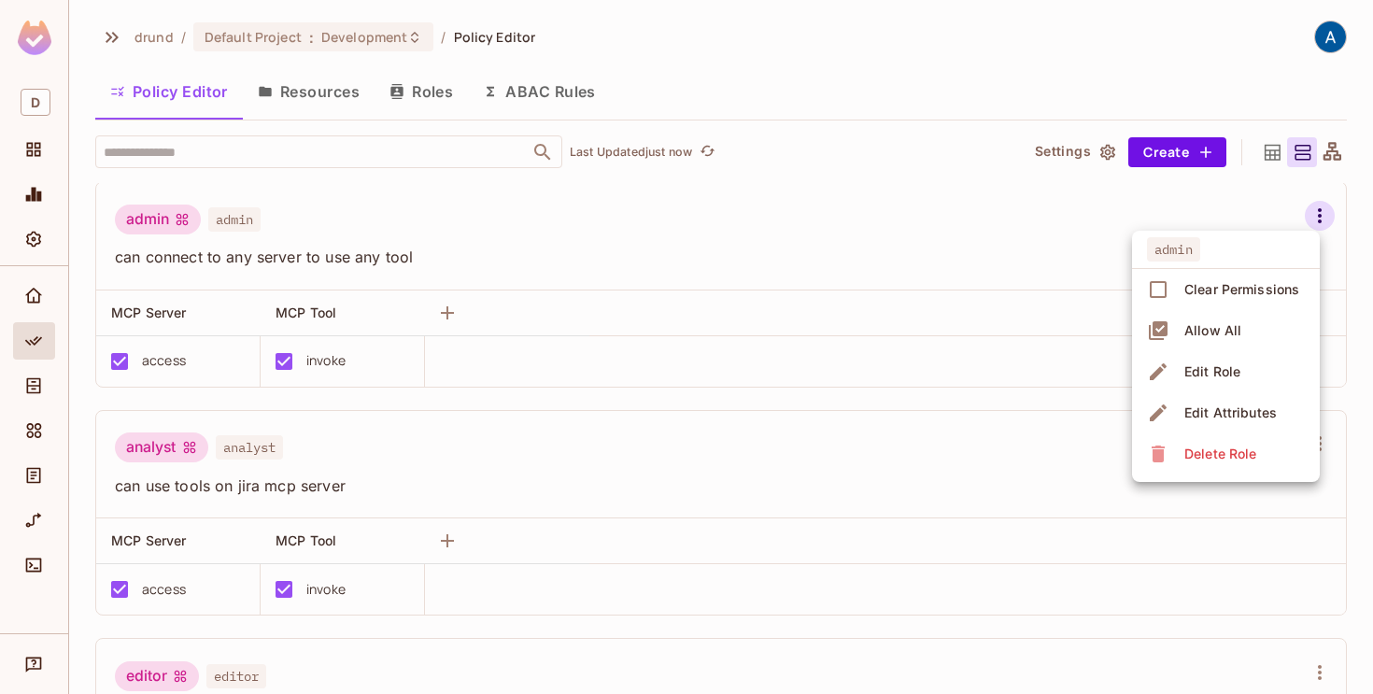
click at [1017, 223] on div at bounding box center [686, 347] width 1373 height 694
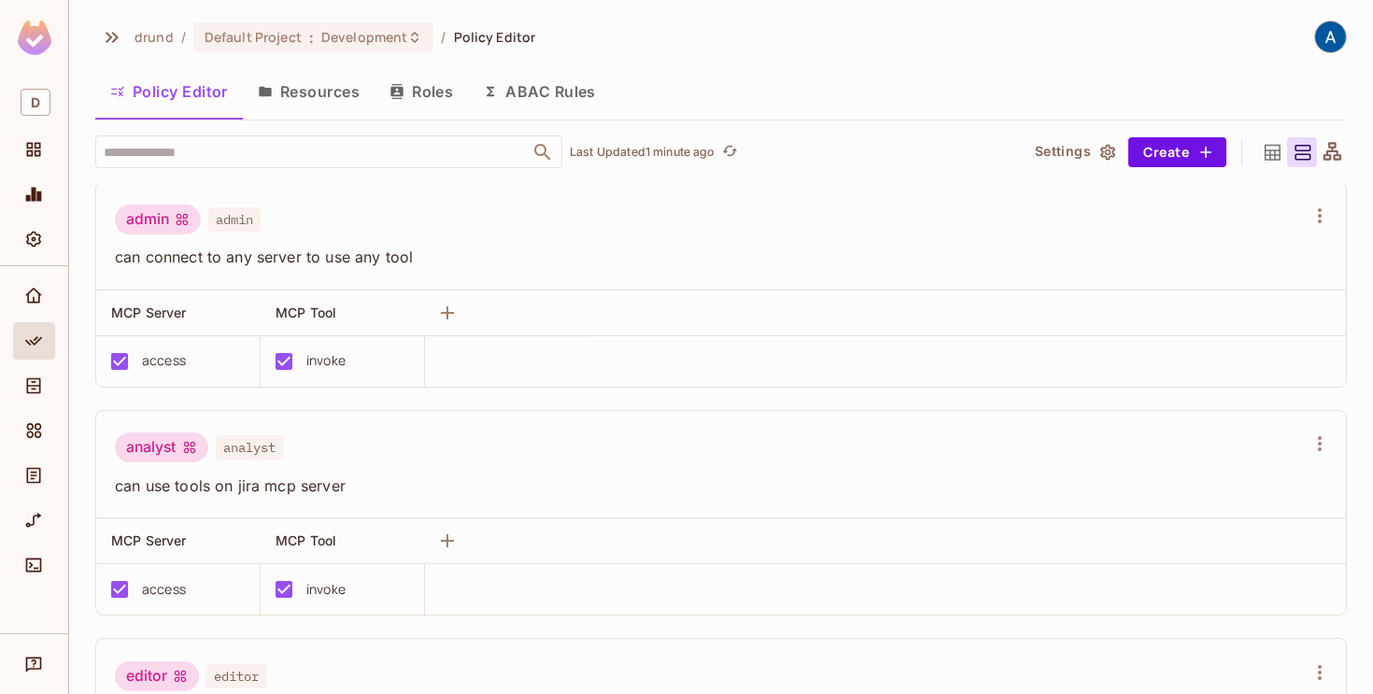
click at [275, 82] on button "Resources" at bounding box center [309, 91] width 132 height 47
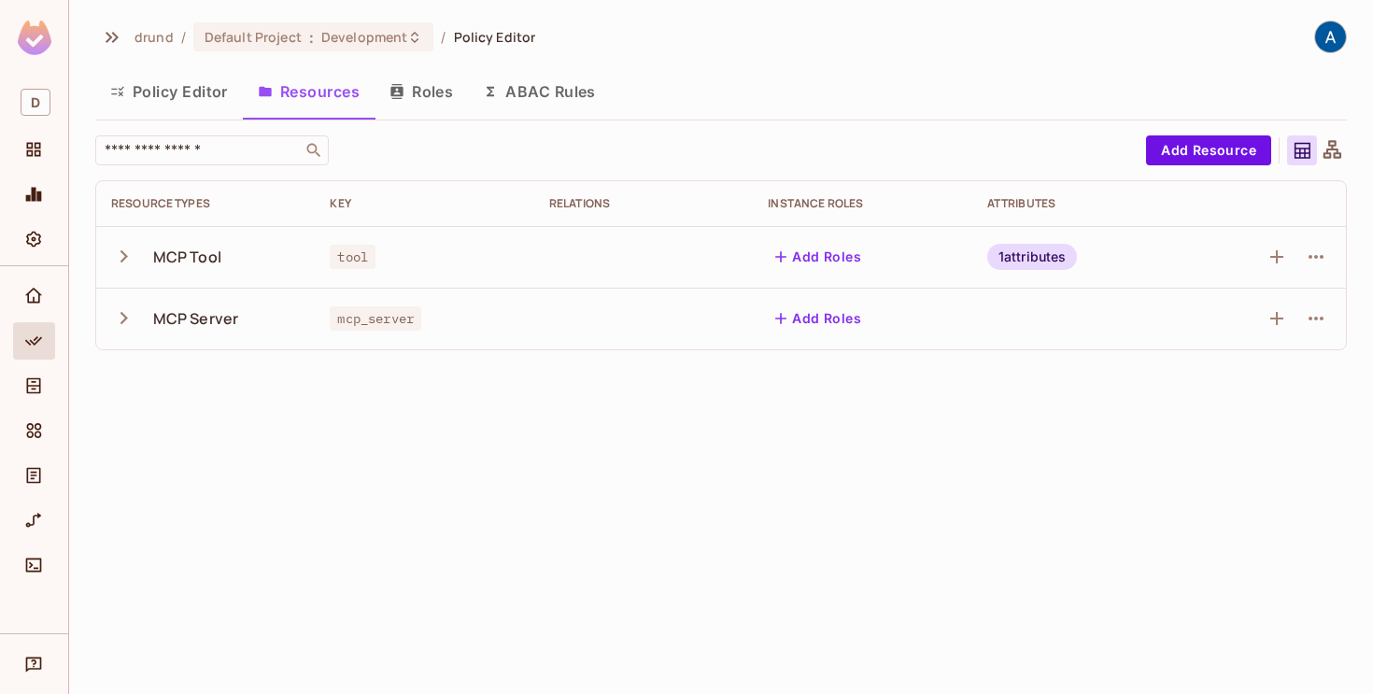
click at [124, 318] on icon "button" at bounding box center [123, 318] width 7 height 12
click at [1314, 375] on icon "button" at bounding box center [1316, 380] width 22 height 22
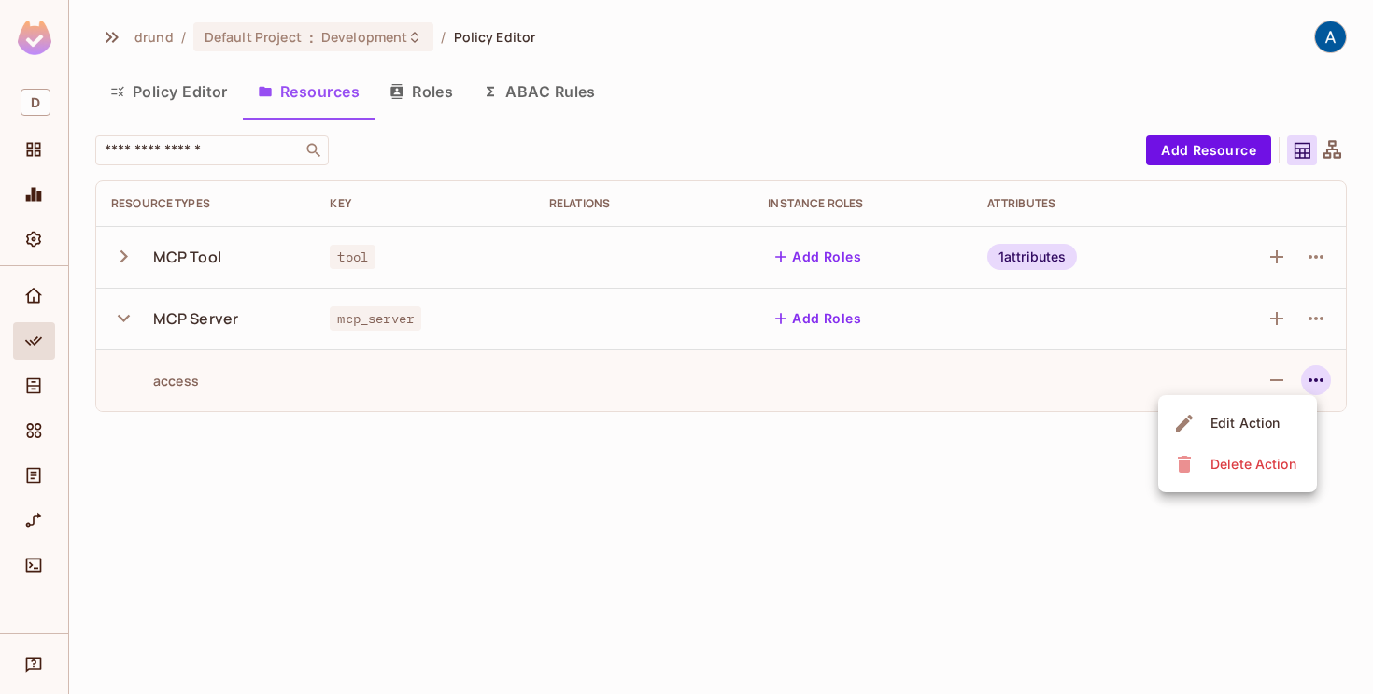
click at [1313, 307] on div at bounding box center [686, 347] width 1373 height 694
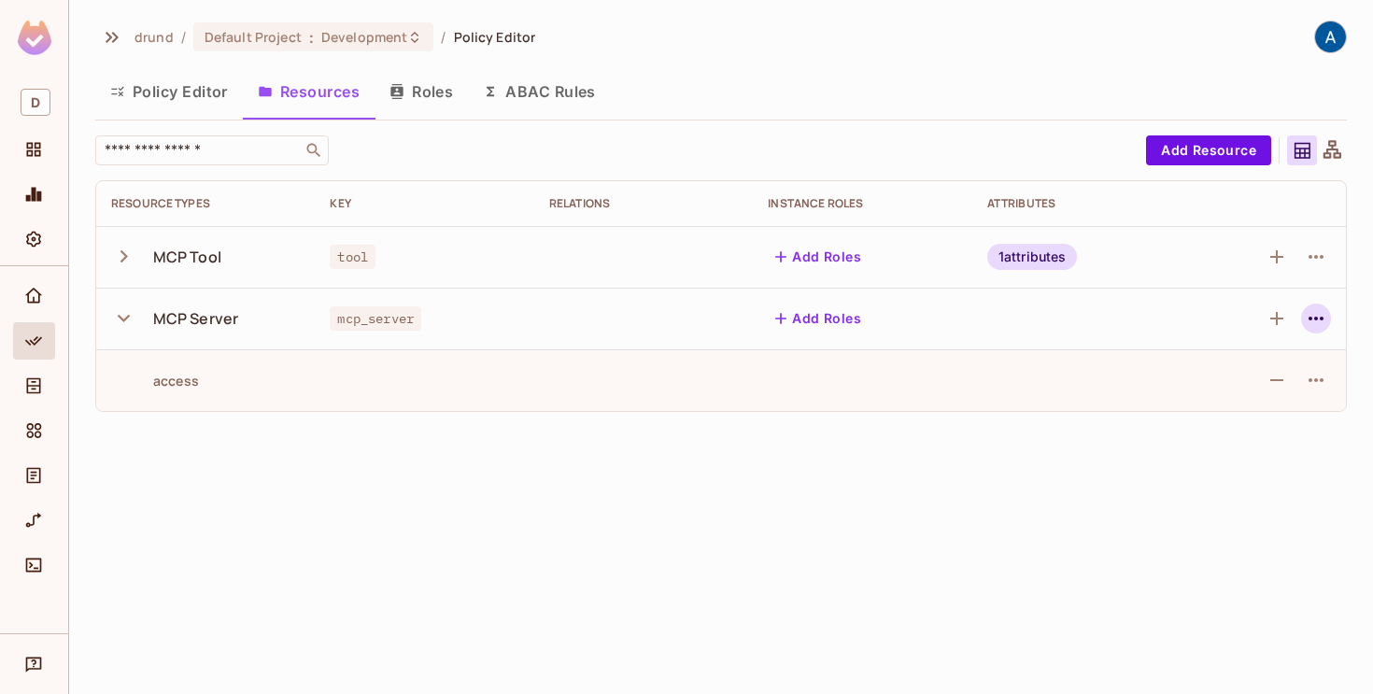
click at [1313, 314] on icon "button" at bounding box center [1316, 318] width 22 height 22
click at [1313, 314] on div at bounding box center [686, 347] width 1373 height 694
click at [205, 87] on button "Policy Editor" at bounding box center [169, 91] width 148 height 47
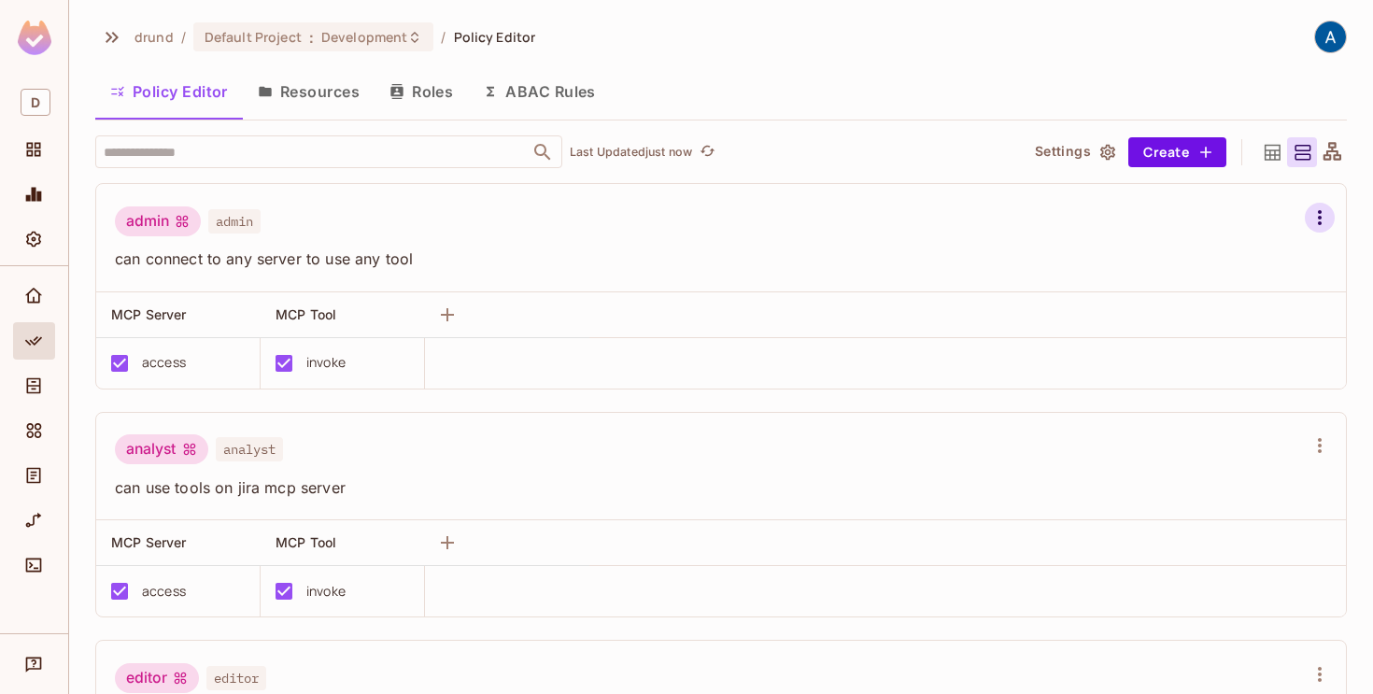
click at [1319, 217] on icon "button" at bounding box center [1320, 217] width 4 height 15
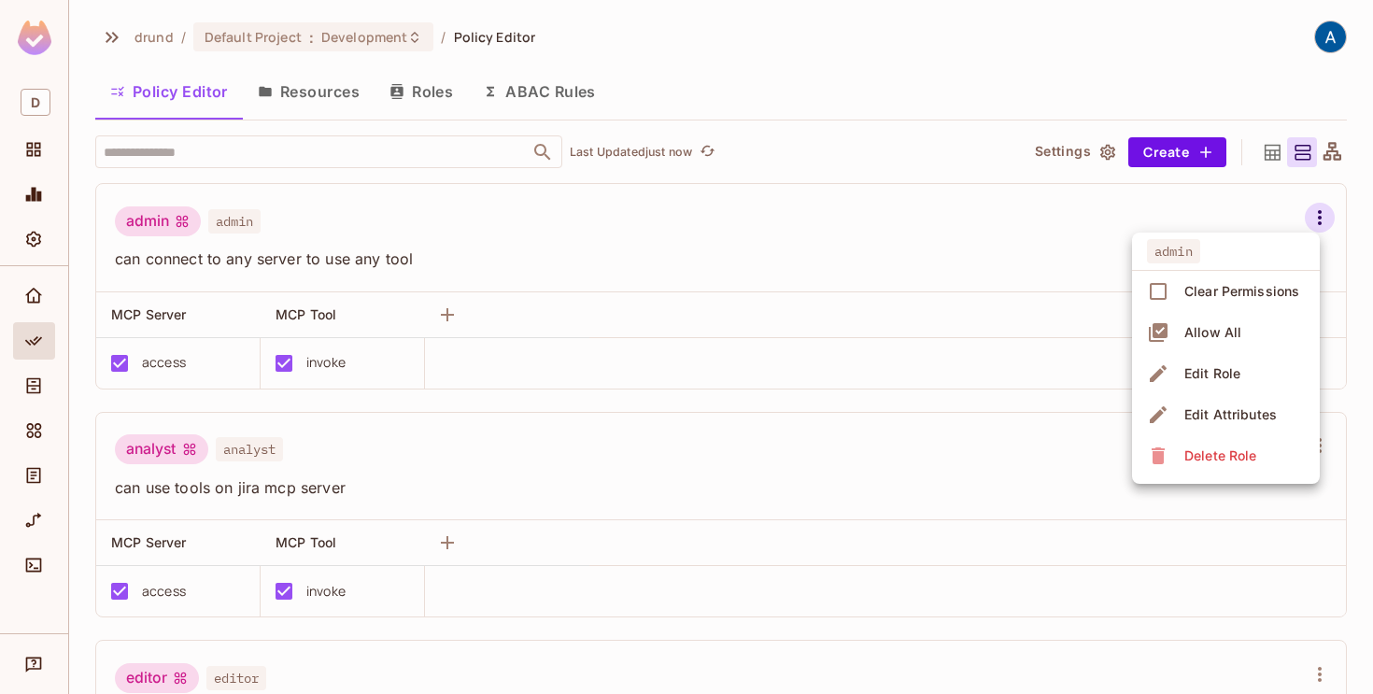
click at [783, 230] on div at bounding box center [686, 347] width 1373 height 694
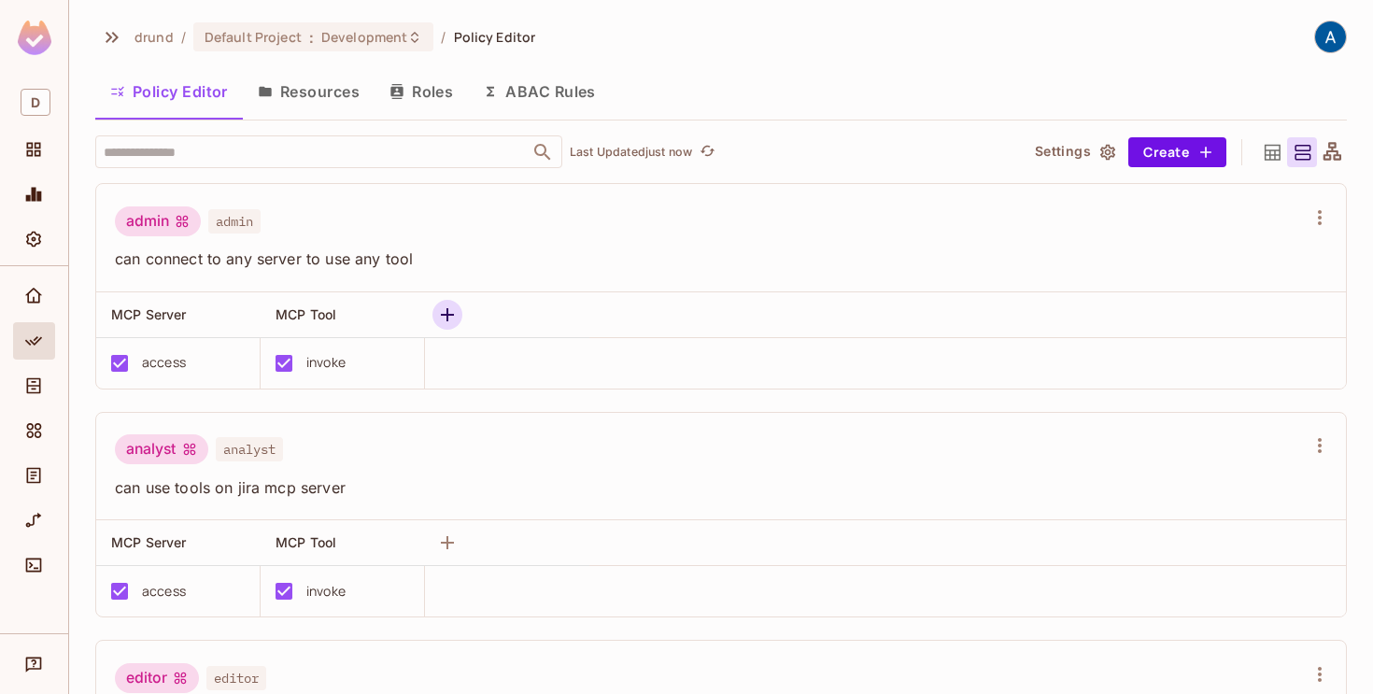
click at [452, 309] on icon "button" at bounding box center [447, 315] width 22 height 22
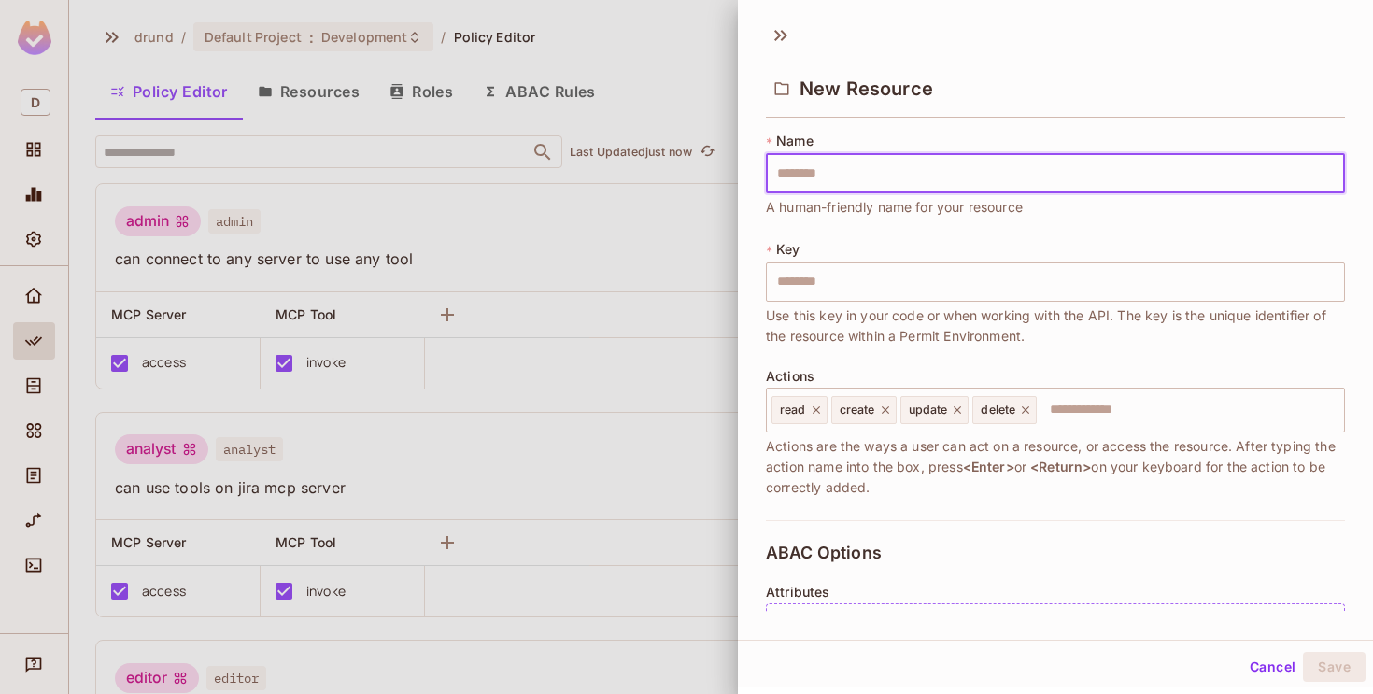
click at [1264, 669] on button "Cancel" at bounding box center [1272, 667] width 61 height 30
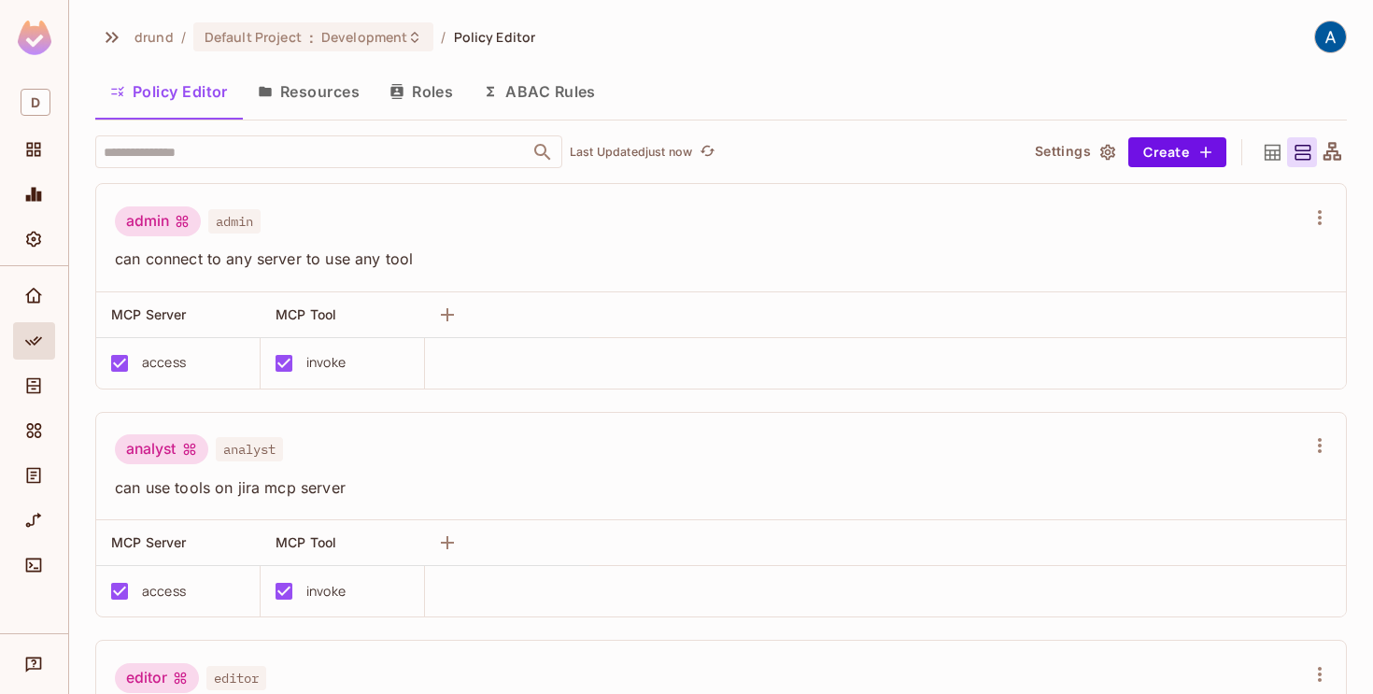
click at [308, 95] on button "Resources" at bounding box center [309, 91] width 132 height 47
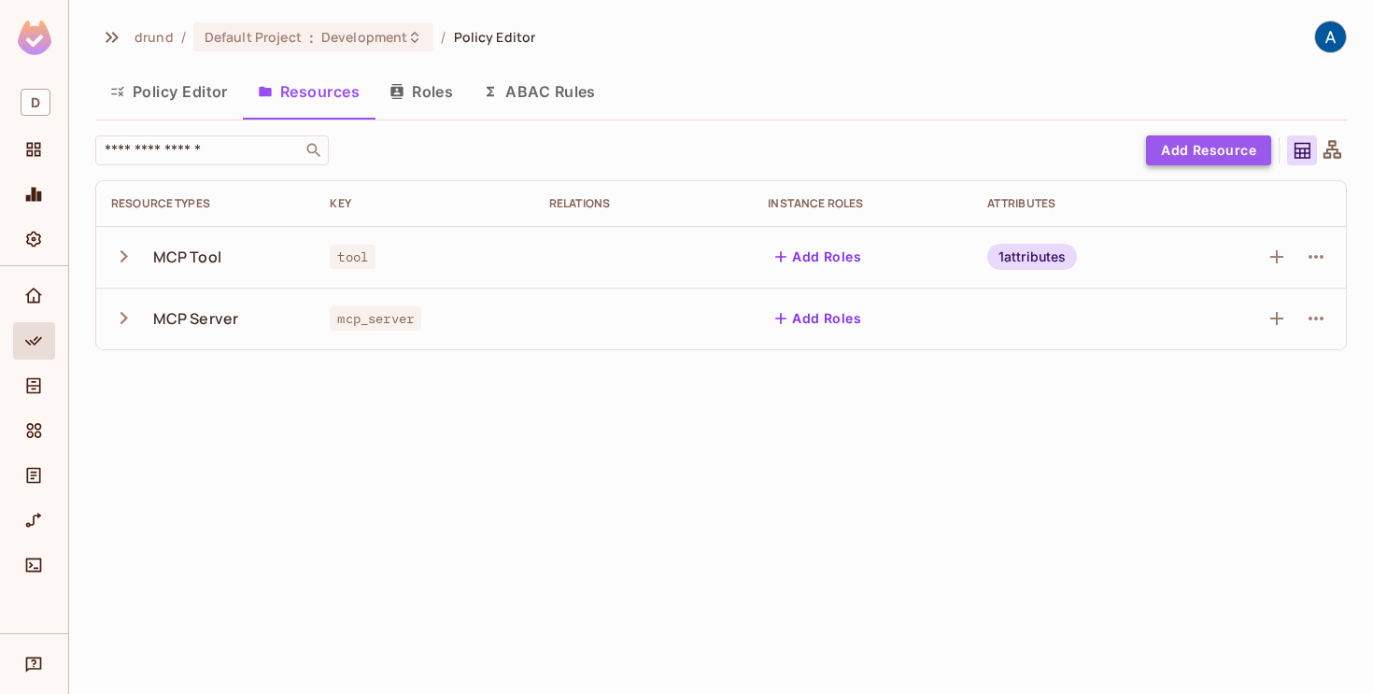
click at [1211, 146] on button "Add Resource" at bounding box center [1208, 150] width 125 height 30
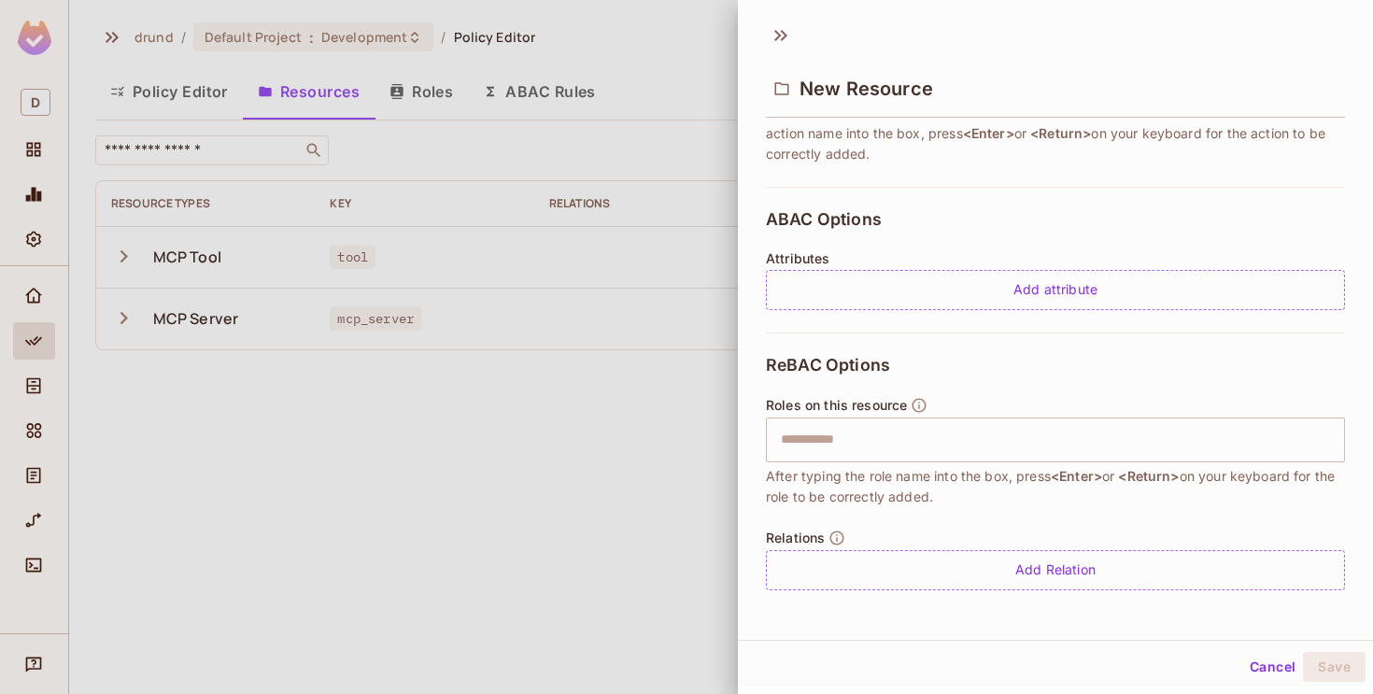
scroll to position [331, 0]
click at [600, 503] on div at bounding box center [686, 347] width 1373 height 694
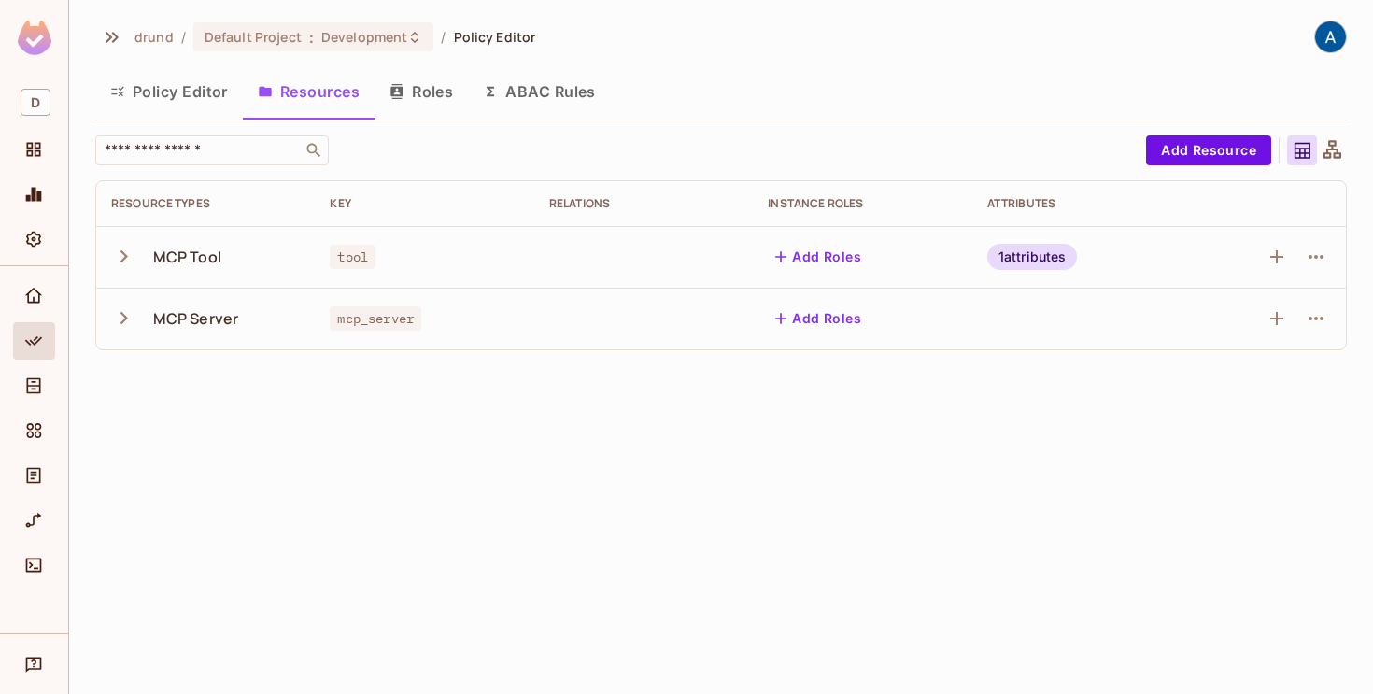
click at [124, 314] on icon "button" at bounding box center [123, 317] width 25 height 25
click at [1317, 370] on icon "button" at bounding box center [1316, 380] width 22 height 22
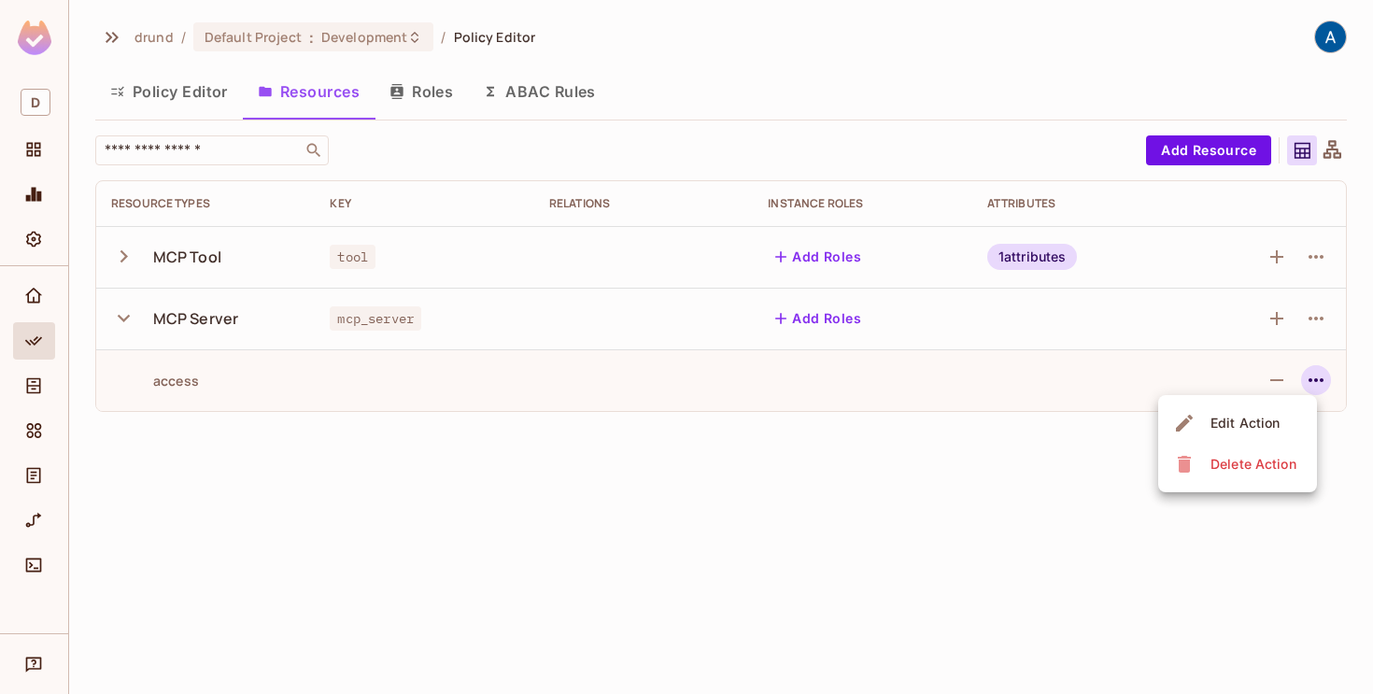
click at [674, 539] on div at bounding box center [686, 347] width 1373 height 694
click at [1028, 258] on div "1 attributes" at bounding box center [1032, 257] width 91 height 26
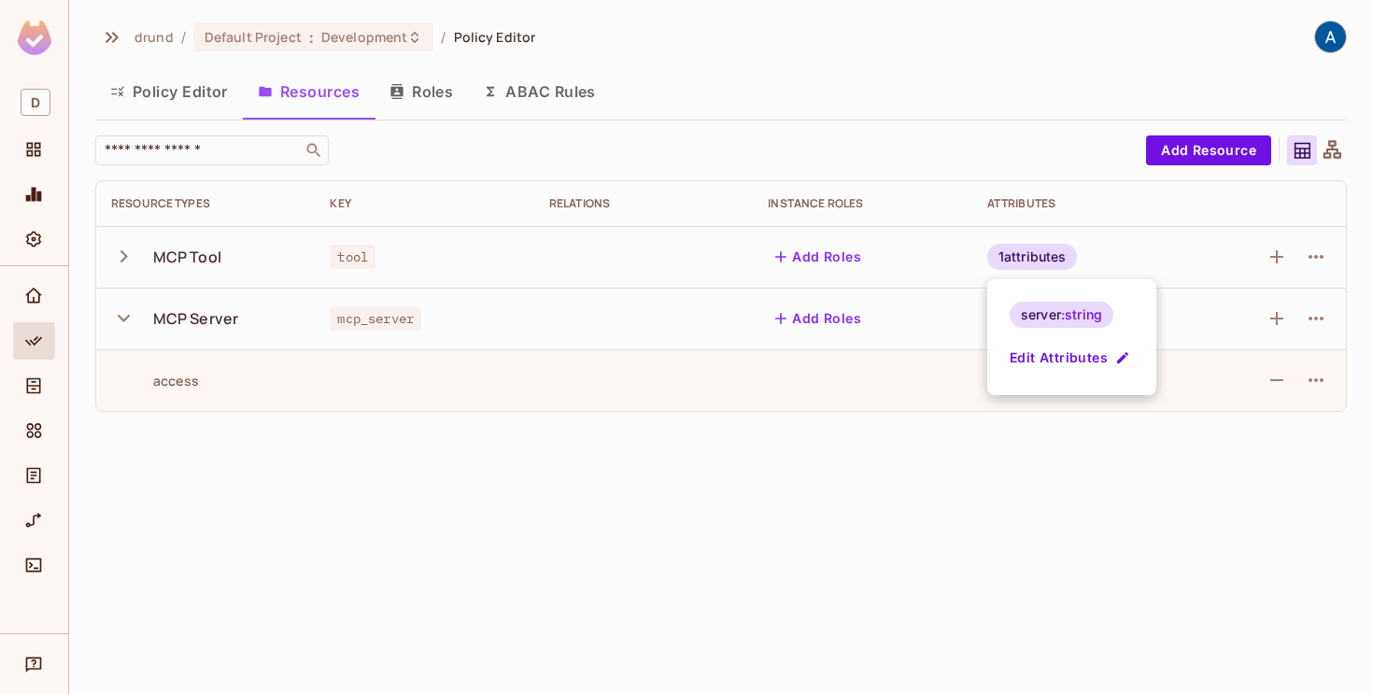
click at [869, 530] on div at bounding box center [686, 347] width 1373 height 694
click at [192, 100] on button "Policy Editor" at bounding box center [169, 91] width 148 height 47
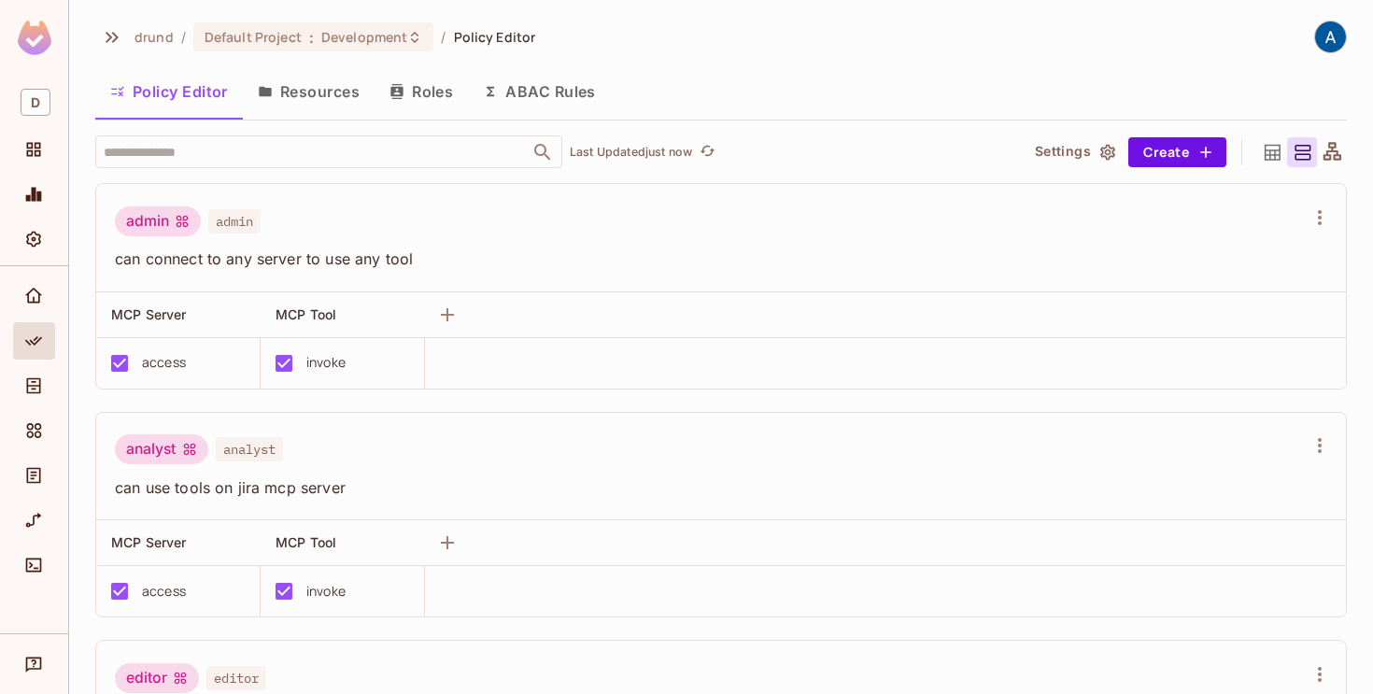
click at [412, 93] on button "Roles" at bounding box center [420, 91] width 93 height 47
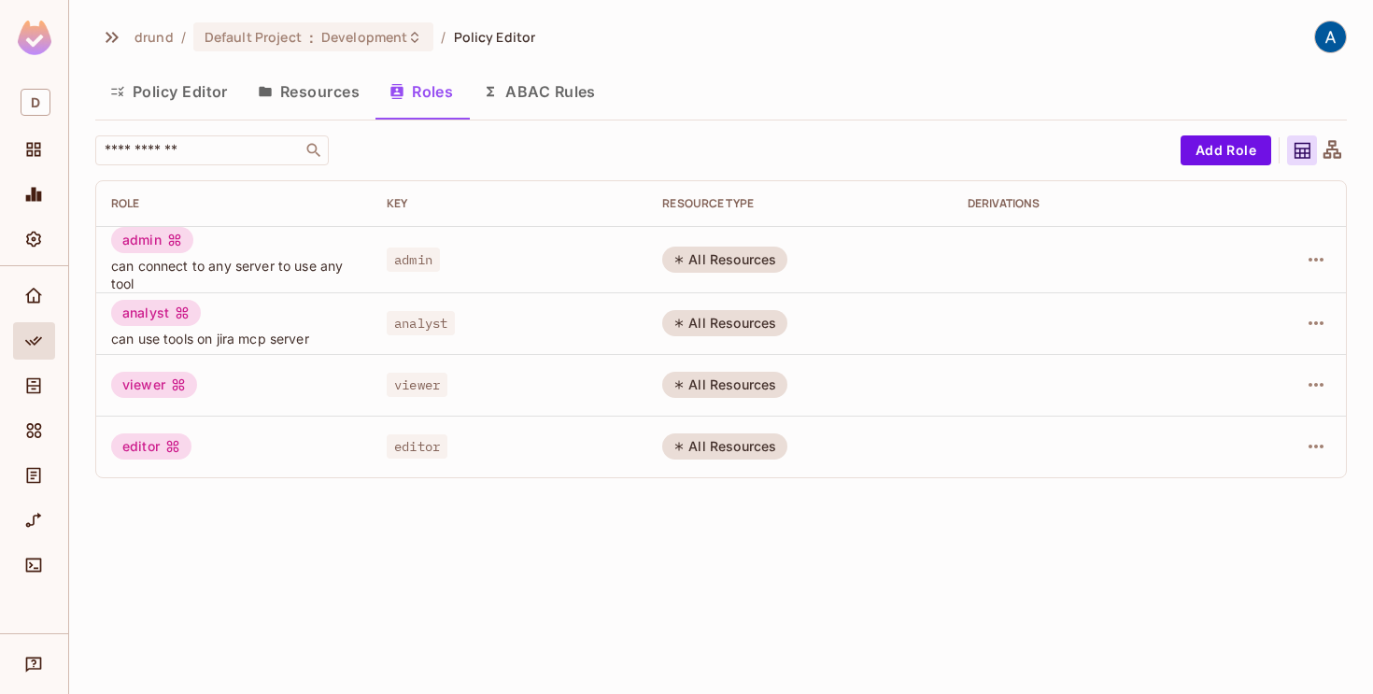
click at [324, 247] on div "admin can connect to any server to use any tool" at bounding box center [234, 259] width 246 height 65
click at [461, 334] on td "analyst" at bounding box center [509, 323] width 275 height 62
click at [1320, 324] on icon "button" at bounding box center [1315, 323] width 15 height 4
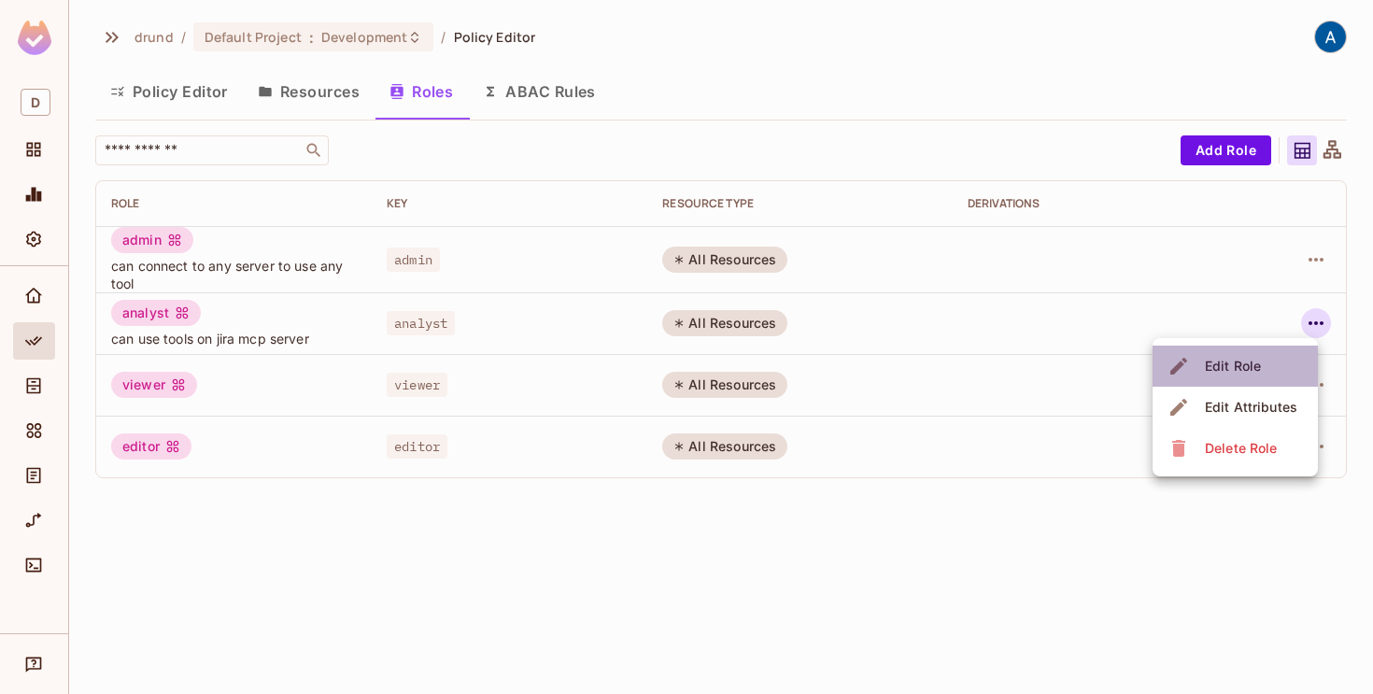
click at [1245, 371] on div "Edit Role" at bounding box center [1233, 366] width 56 height 19
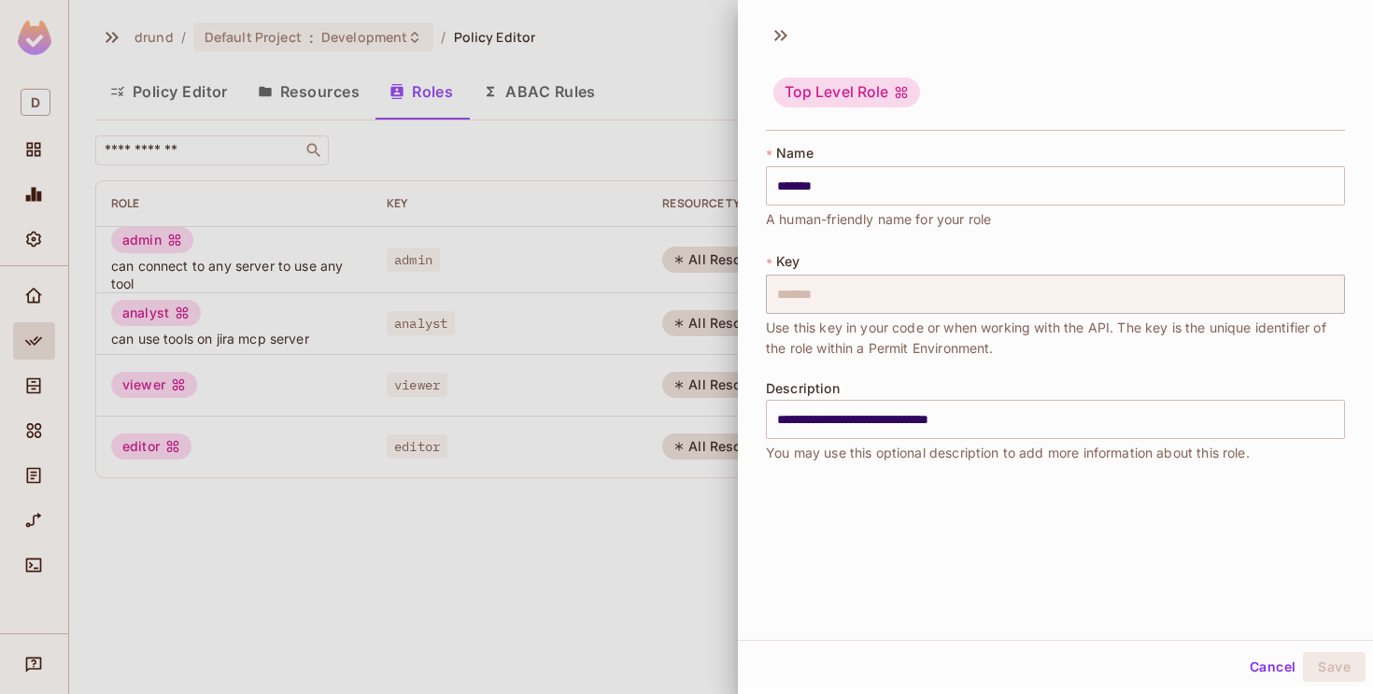
scroll to position [3, 0]
click at [894, 88] on icon at bounding box center [901, 89] width 15 height 15
click at [1261, 668] on button "Cancel" at bounding box center [1272, 664] width 61 height 30
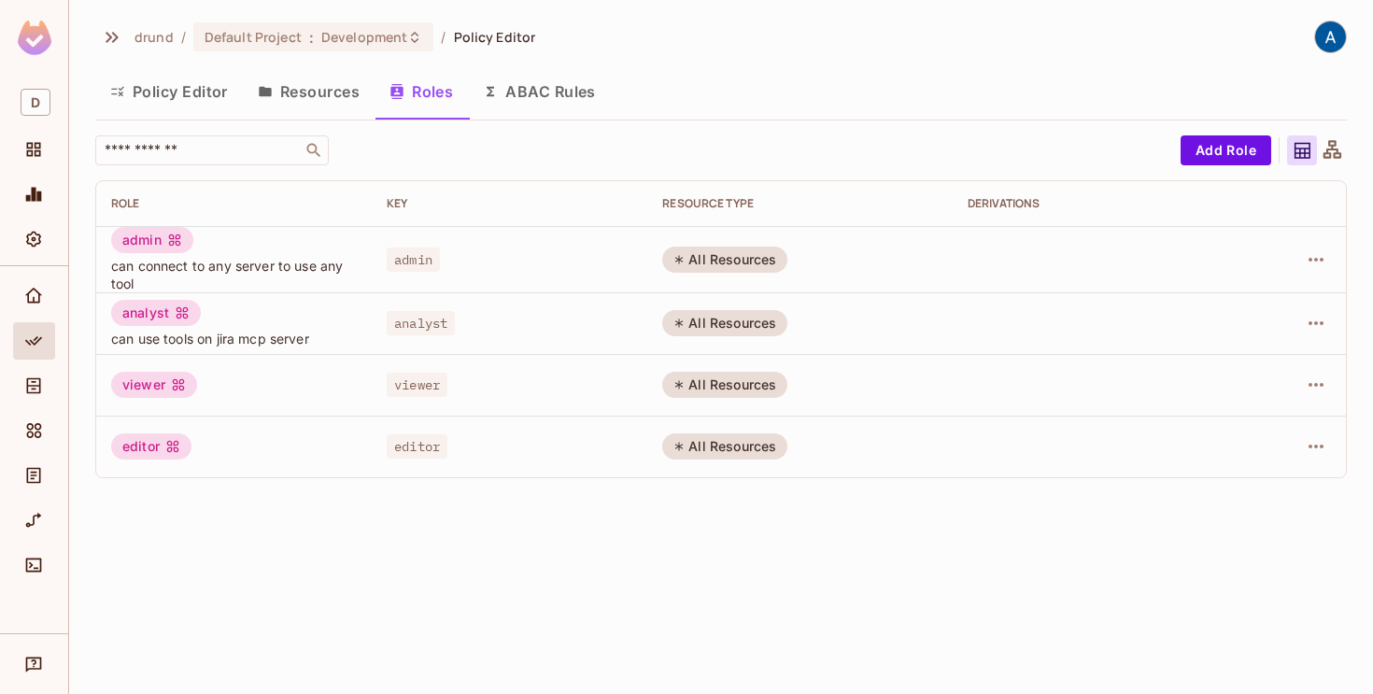
click at [766, 321] on div "All Resources" at bounding box center [724, 323] width 125 height 26
click at [32, 307] on div "Home" at bounding box center [34, 295] width 42 height 37
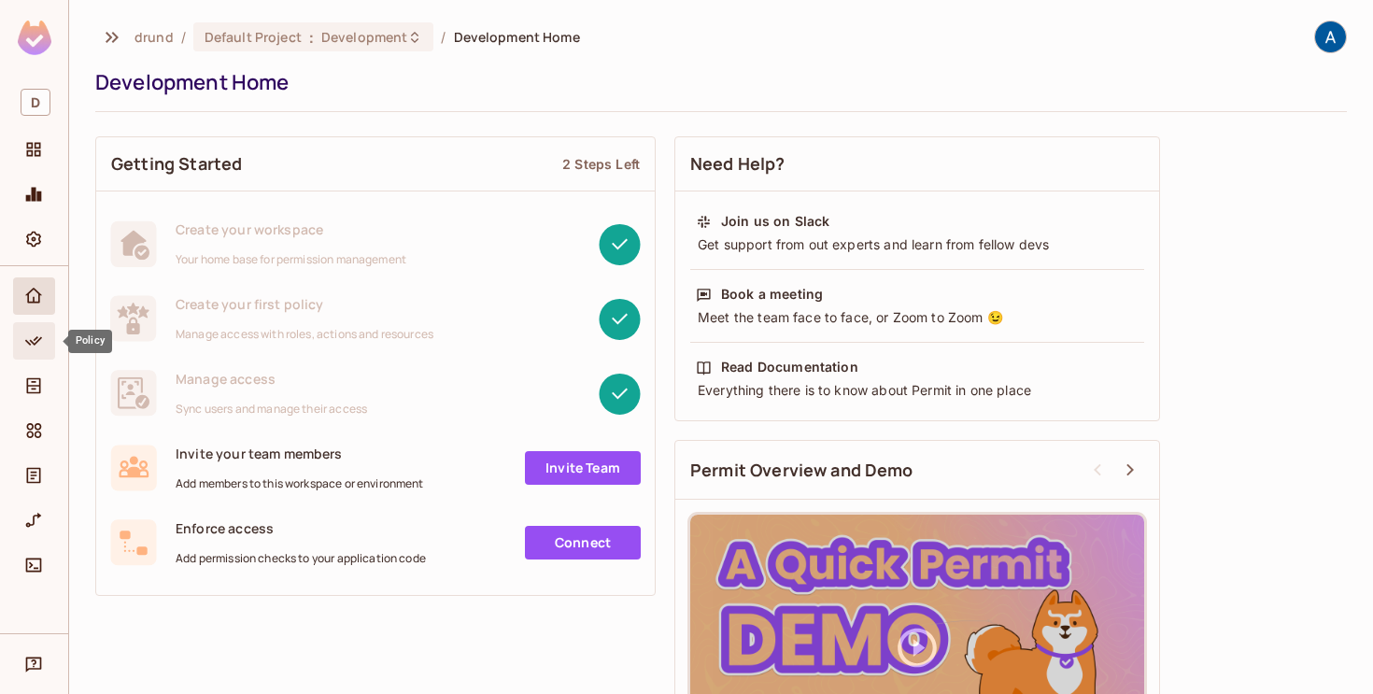
click at [29, 353] on div "Policy" at bounding box center [34, 340] width 42 height 37
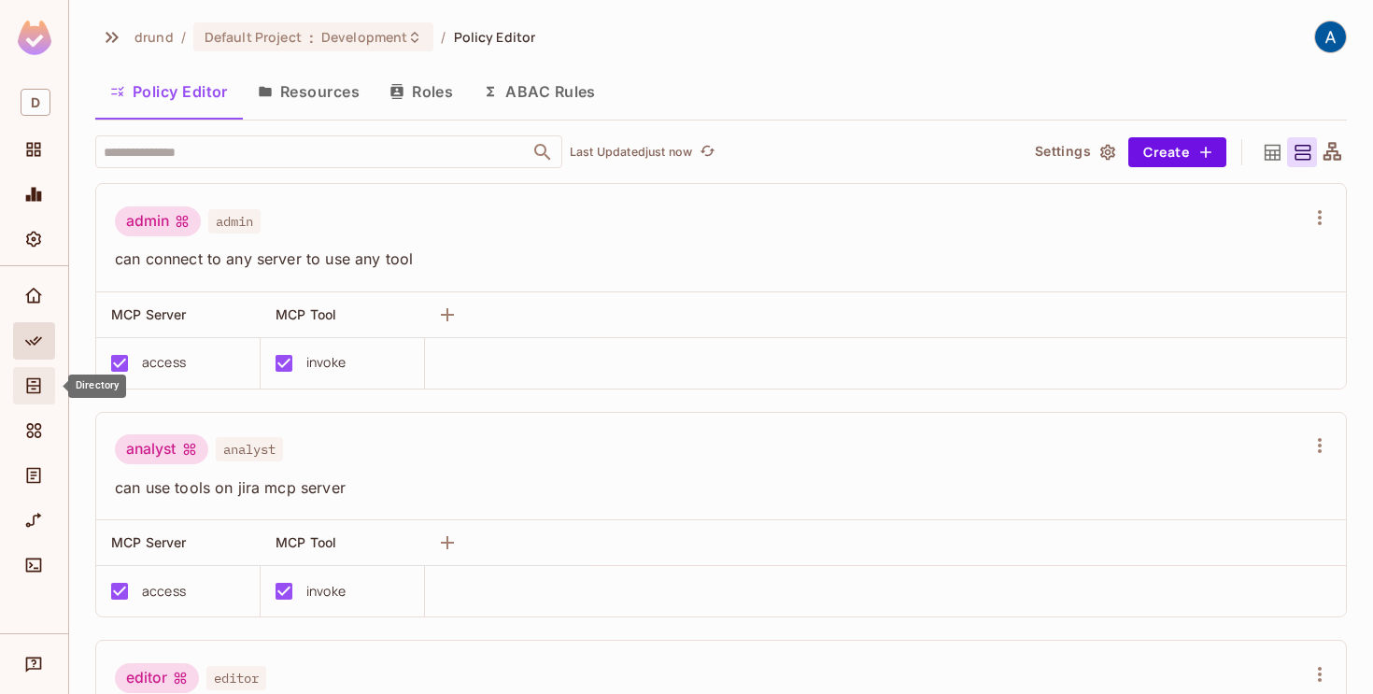
click at [29, 388] on icon "Directory" at bounding box center [33, 385] width 19 height 19
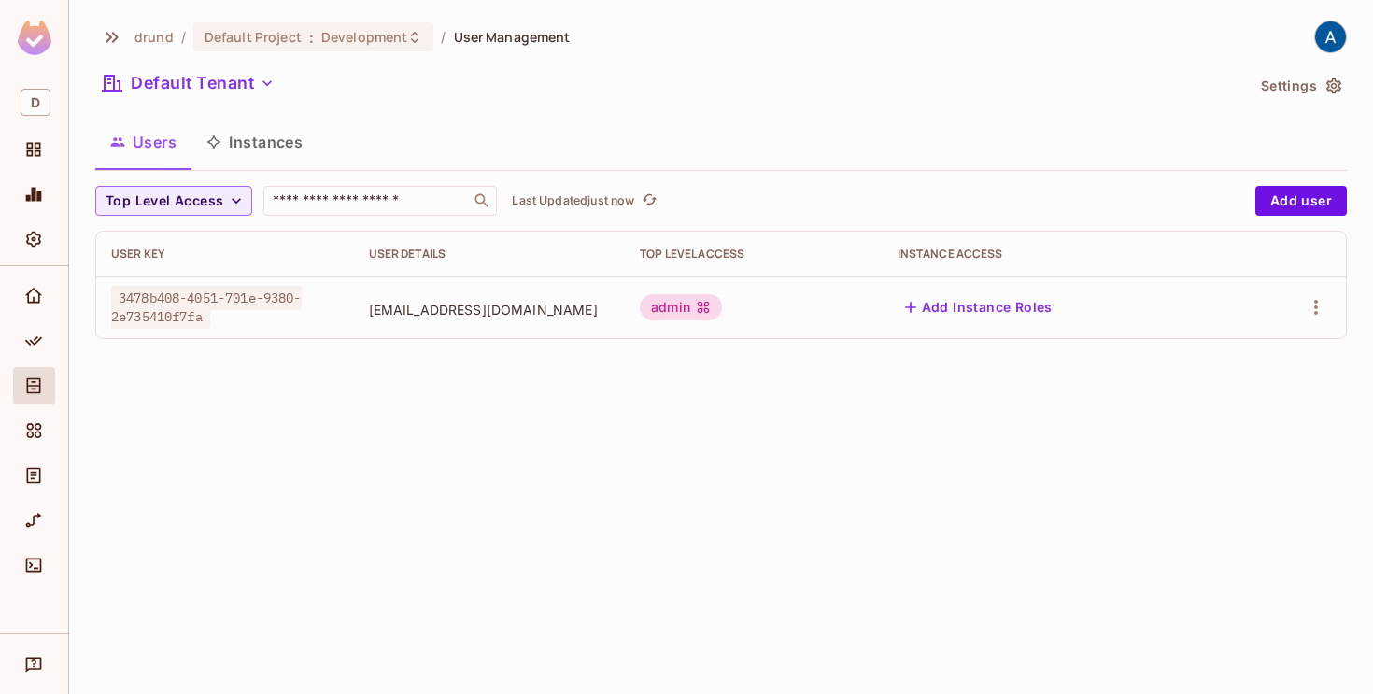
click at [976, 311] on button "Add Instance Roles" at bounding box center [978, 307] width 162 height 30
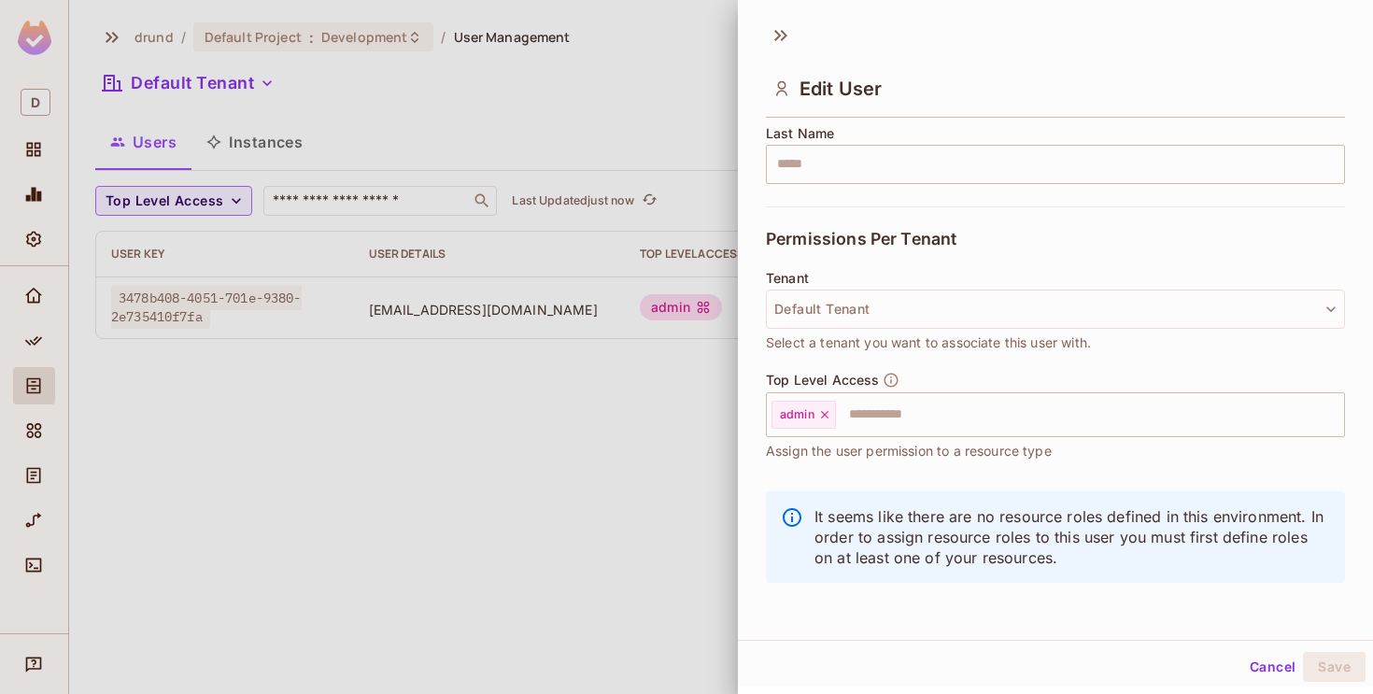
scroll to position [314, 0]
click at [1264, 673] on button "Cancel" at bounding box center [1272, 667] width 61 height 30
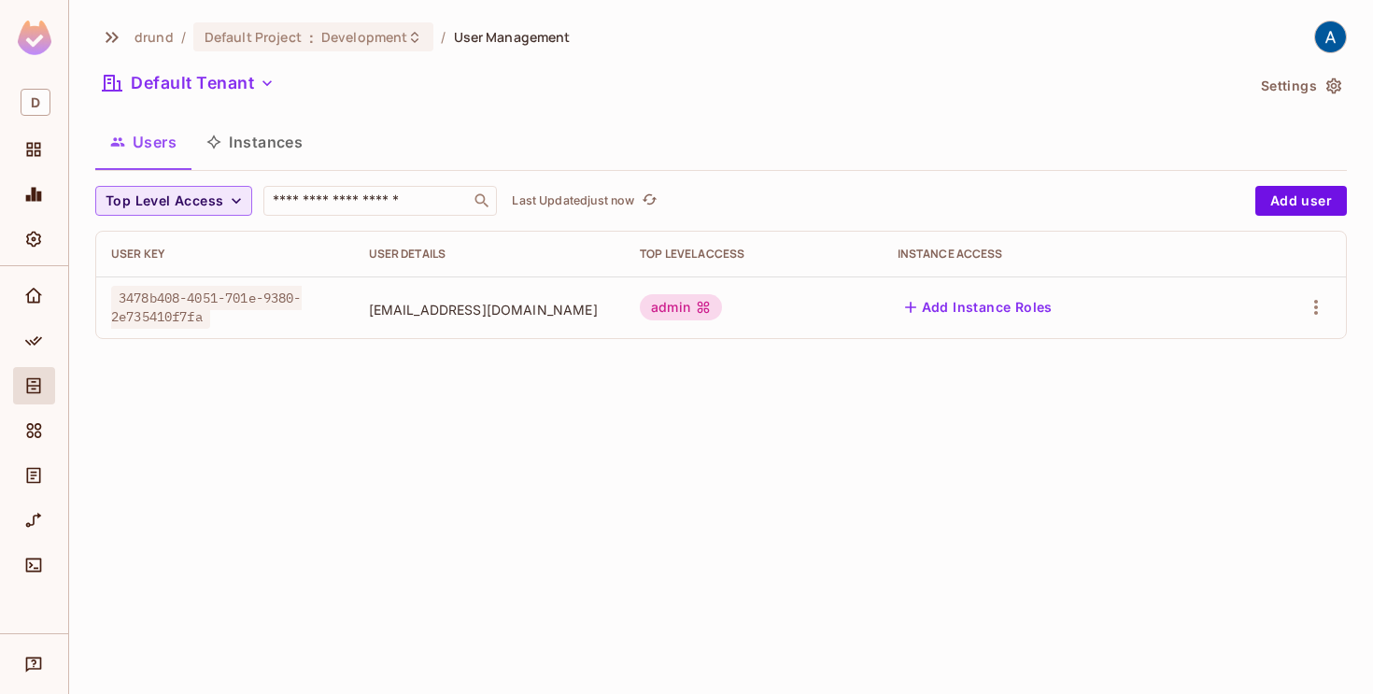
click at [233, 195] on icon "button" at bounding box center [236, 200] width 19 height 19
click at [233, 195] on div at bounding box center [686, 347] width 1373 height 694
click at [266, 150] on button "Instances" at bounding box center [254, 142] width 126 height 47
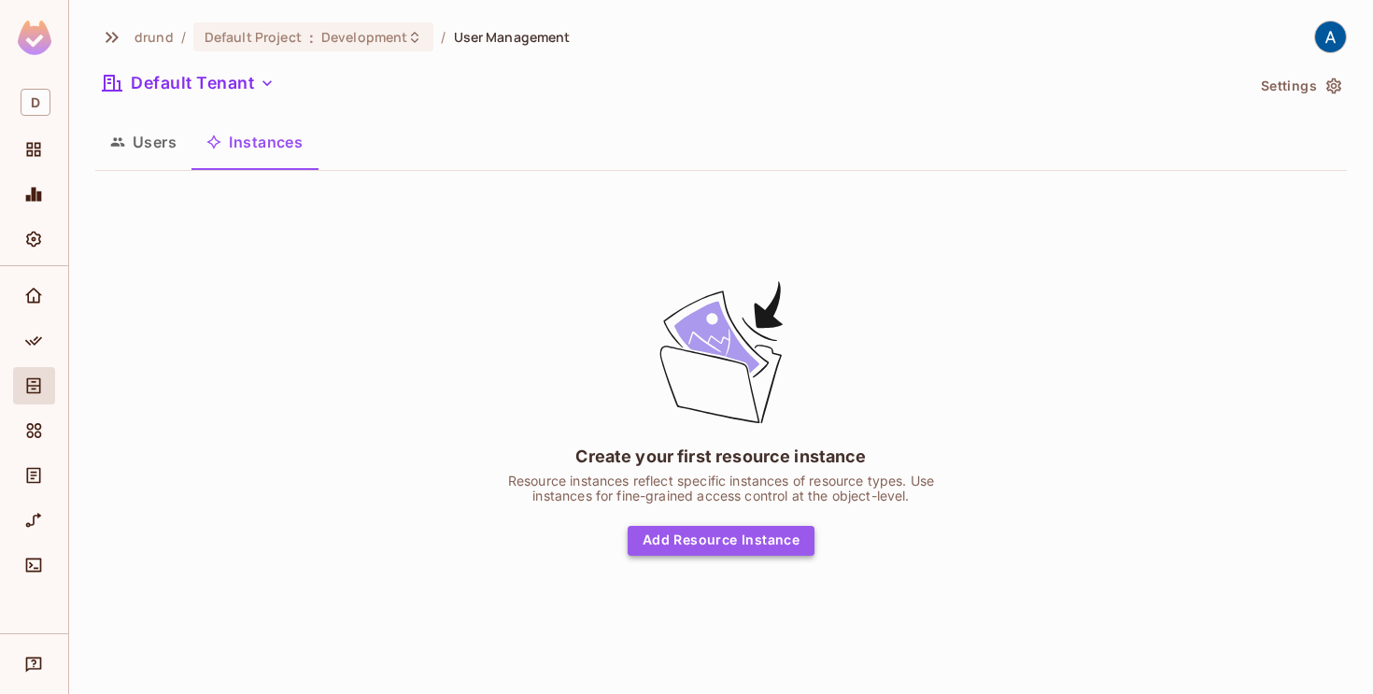
click at [771, 534] on button "Add Resource Instance" at bounding box center [721, 541] width 187 height 30
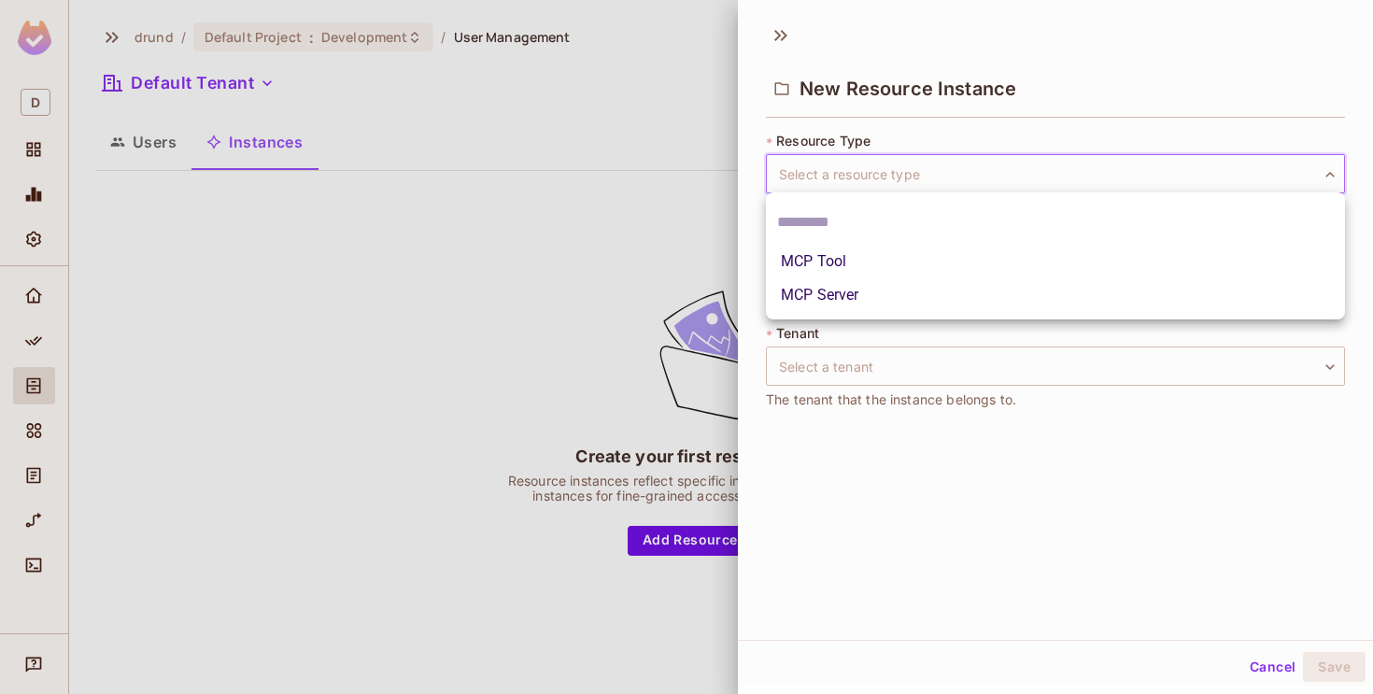
click at [952, 187] on body "D drund / Default Project : Development / User Management Default Tenant Settin…" at bounding box center [686, 347] width 1373 height 694
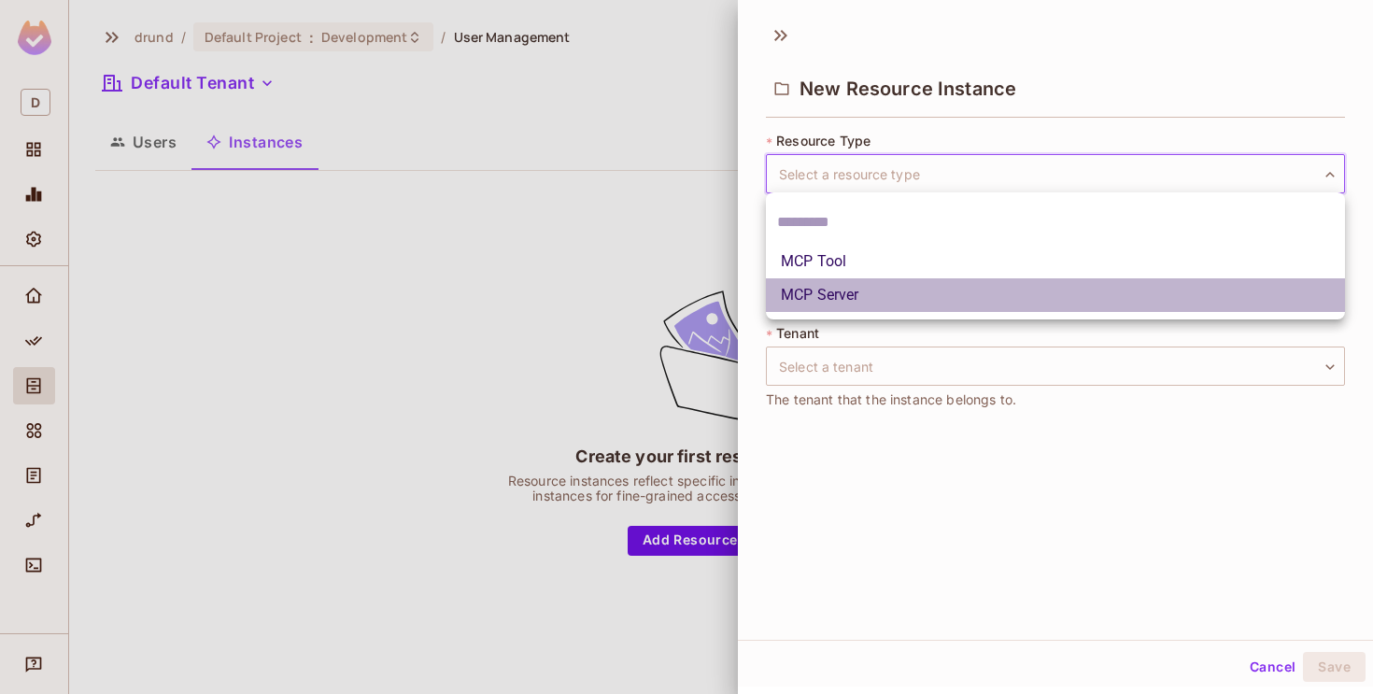
click at [819, 307] on li "MCP Server" at bounding box center [1055, 295] width 579 height 34
type input "**********"
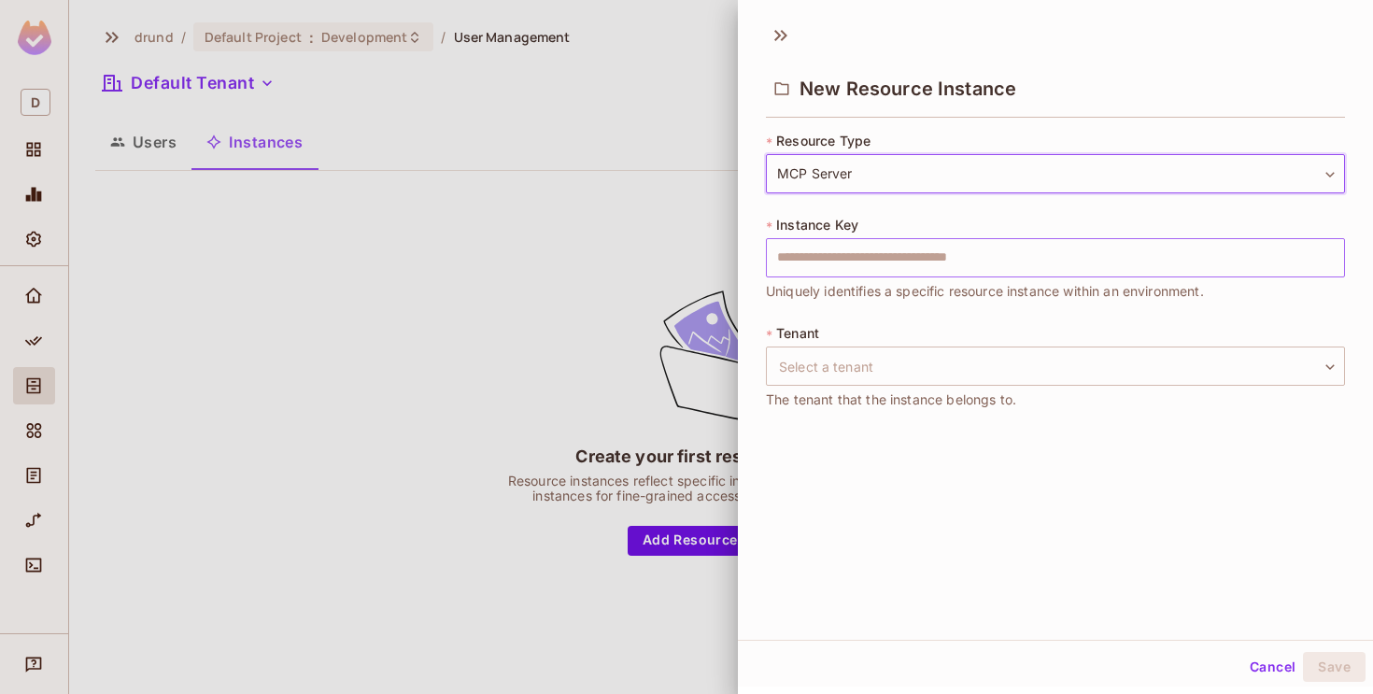
click at [844, 243] on input "text" at bounding box center [1055, 257] width 579 height 39
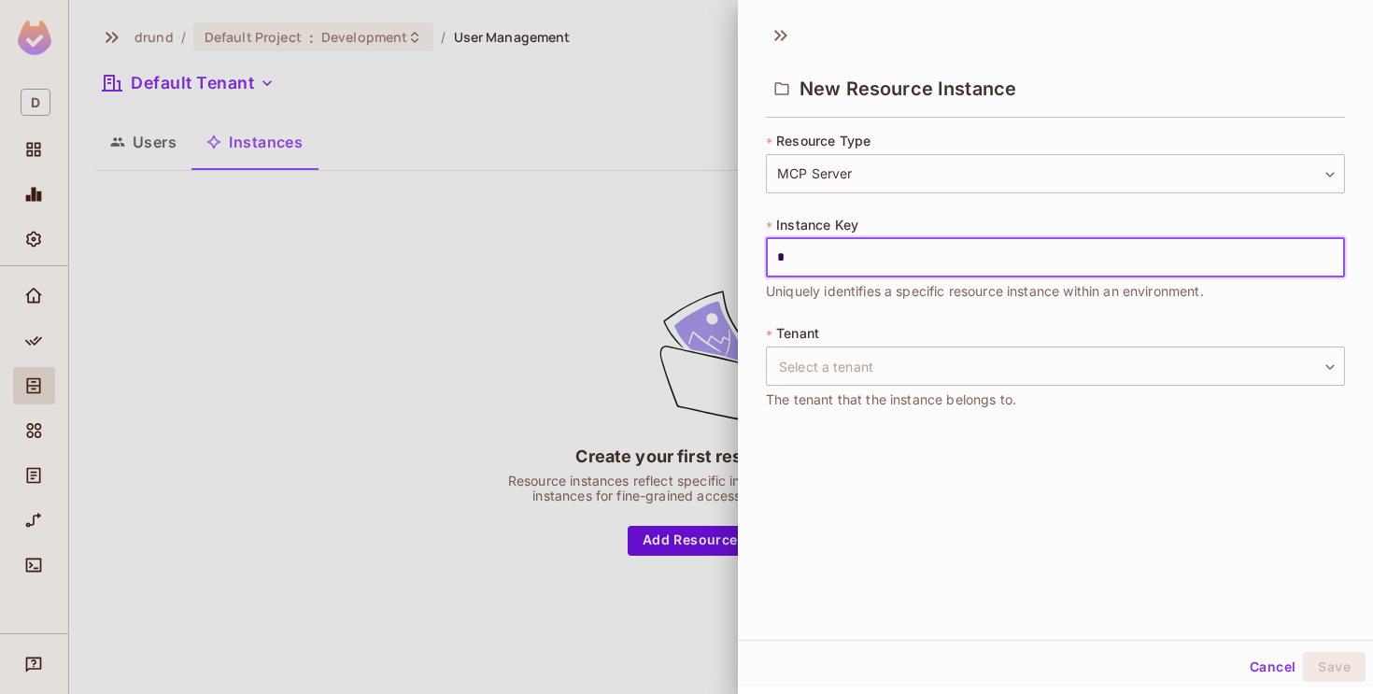
paste input "**********"
type input "**********"
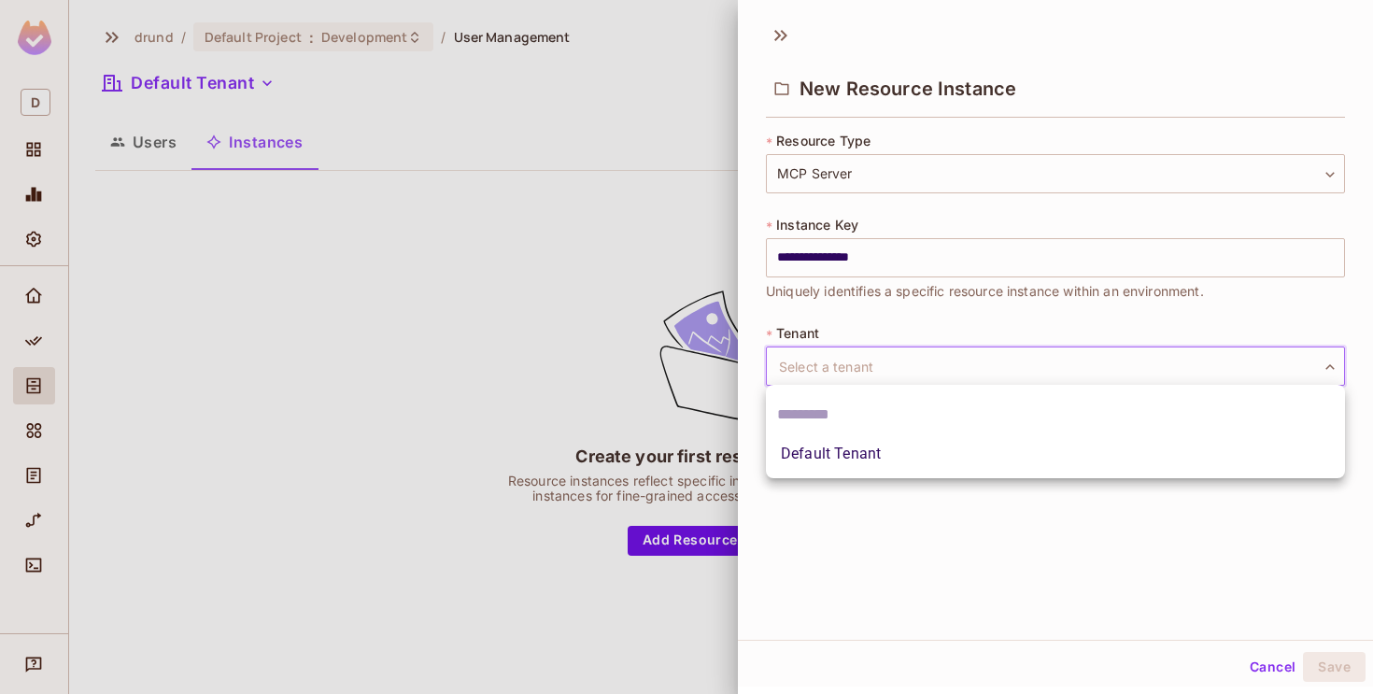
click at [868, 366] on body "**********" at bounding box center [686, 347] width 1373 height 694
click at [832, 456] on li "Default Tenant" at bounding box center [1055, 454] width 579 height 34
type input "*******"
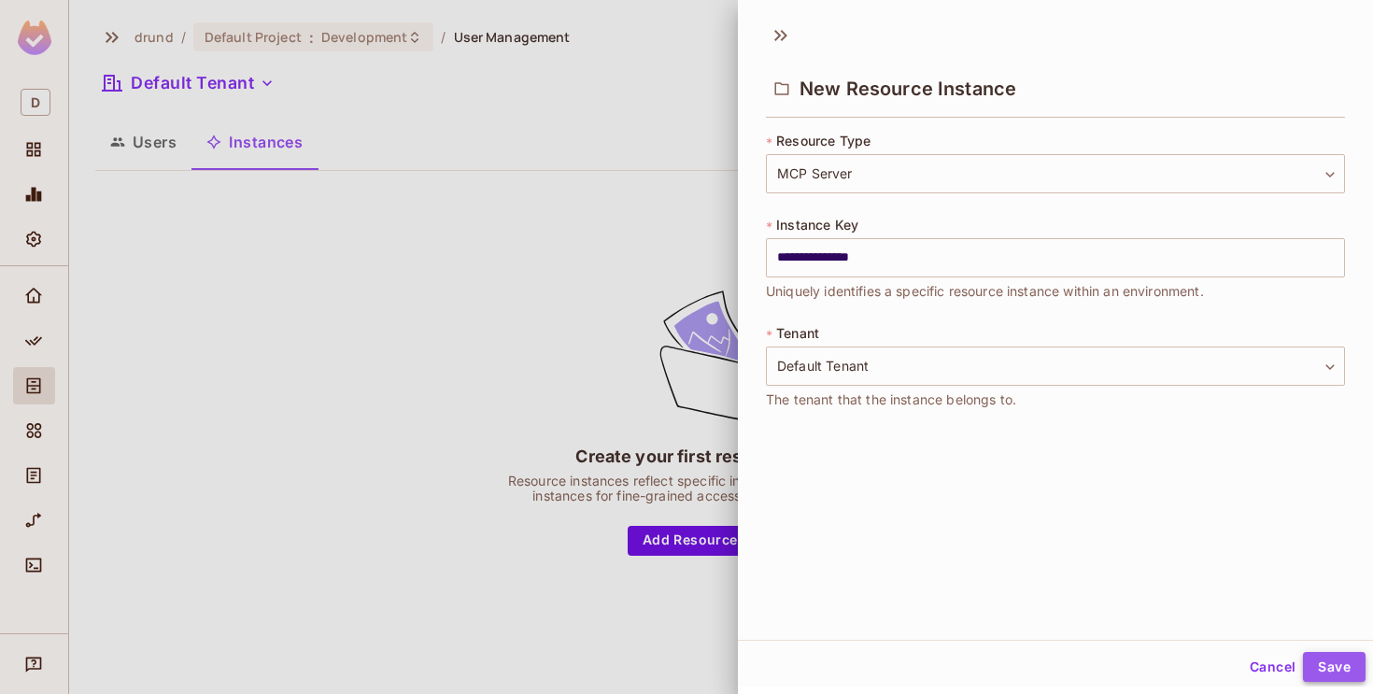
click at [1337, 659] on button "Save" at bounding box center [1334, 667] width 63 height 30
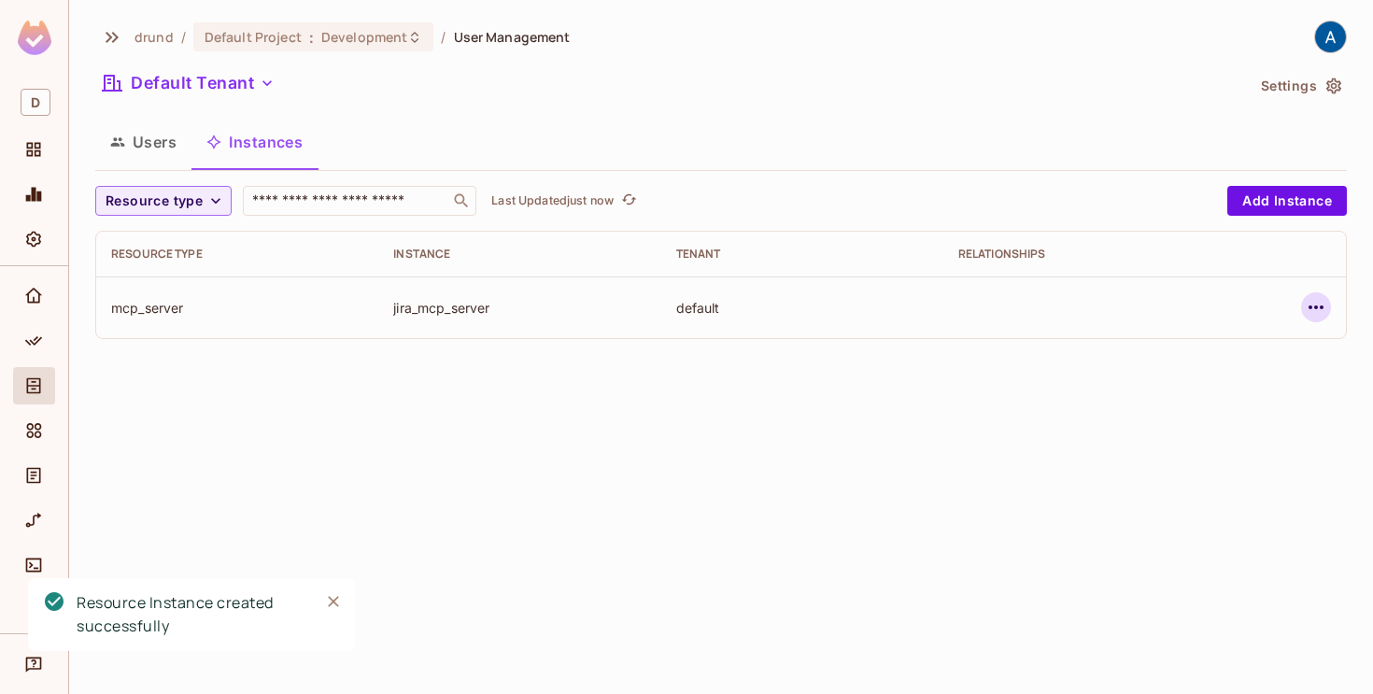
click at [1312, 307] on icon "button" at bounding box center [1316, 307] width 22 height 22
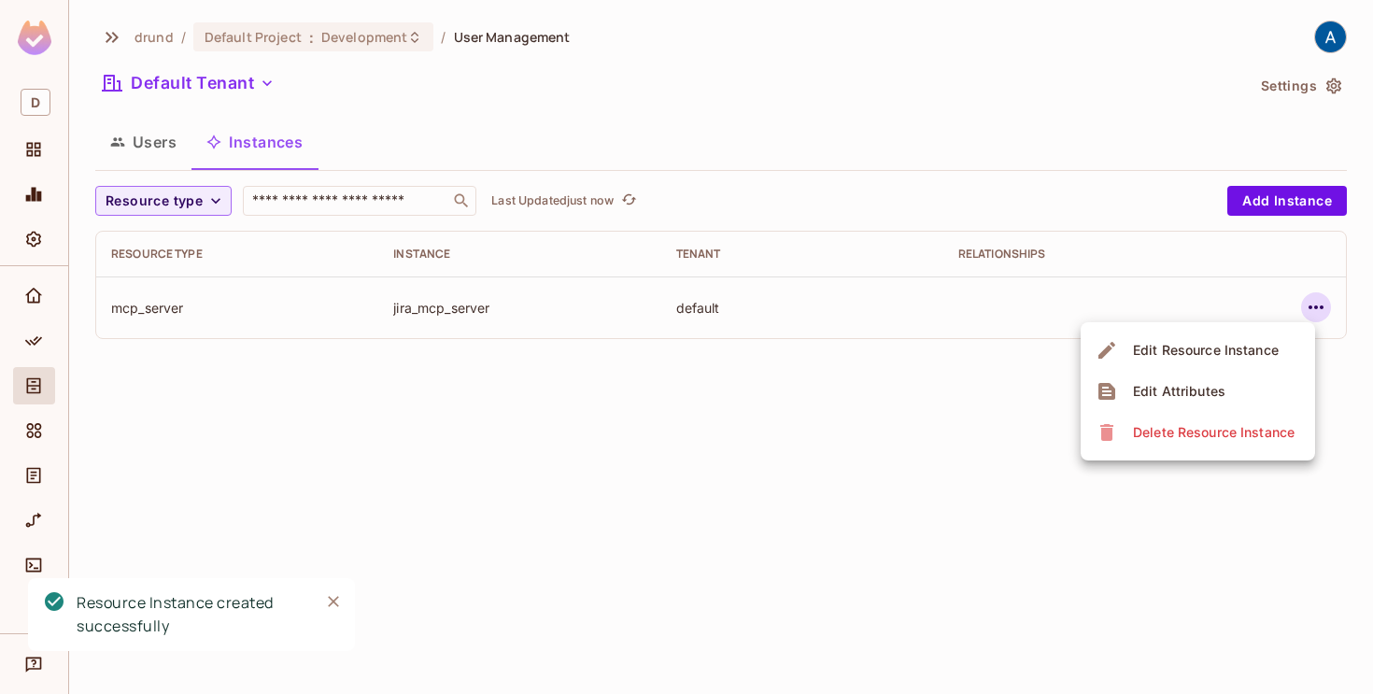
click at [1312, 307] on div at bounding box center [686, 347] width 1373 height 694
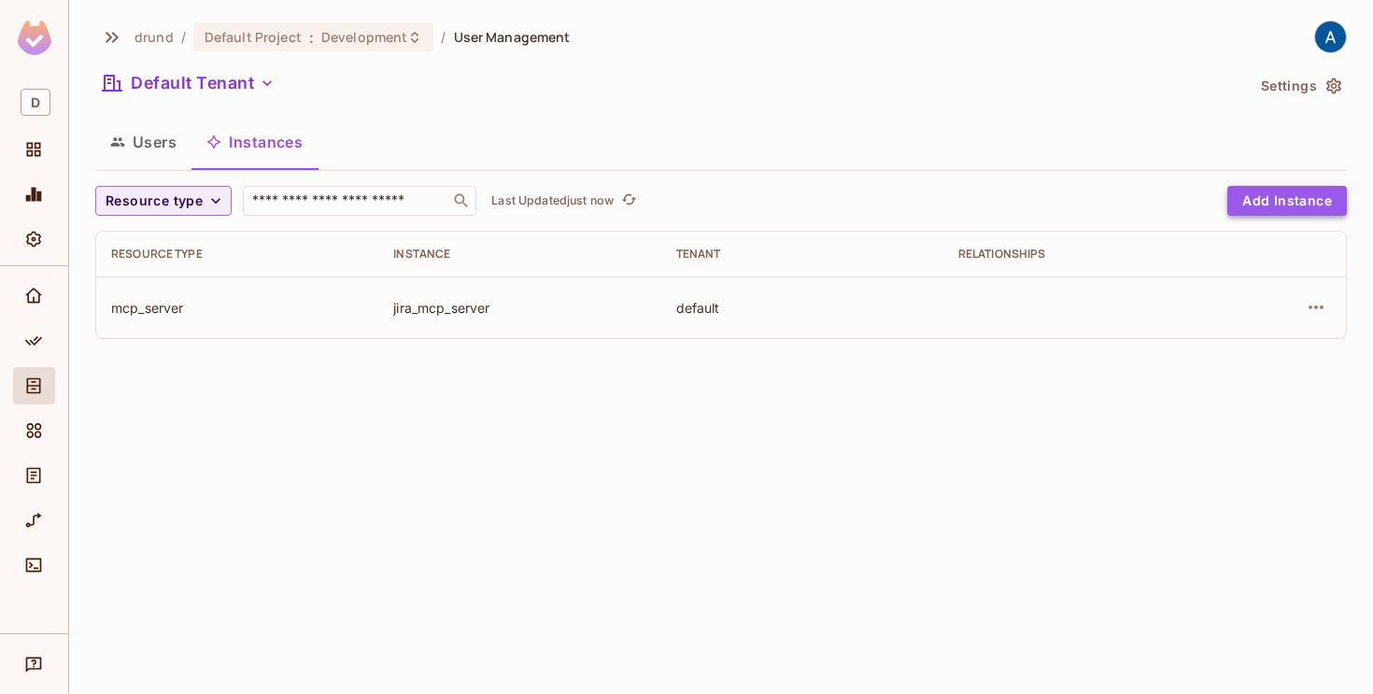
click at [1301, 203] on button "Add Instance" at bounding box center [1287, 201] width 120 height 30
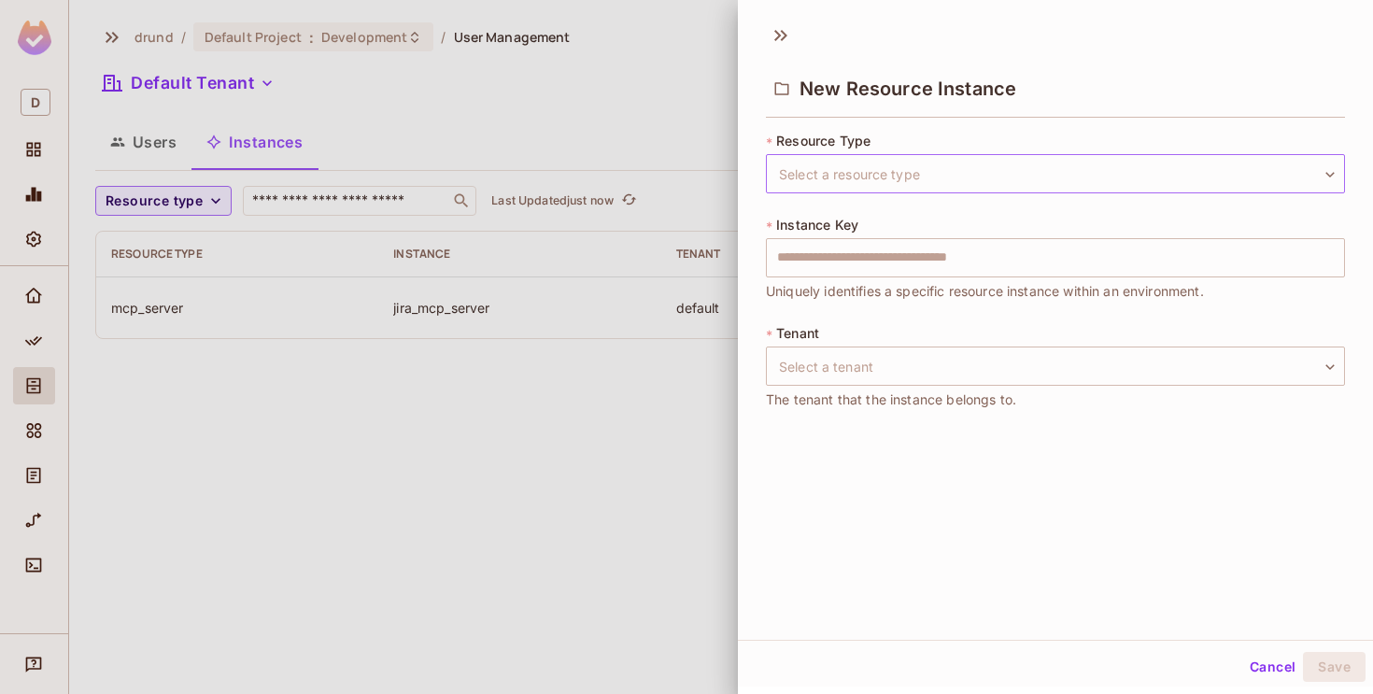
click at [875, 166] on body "D drund / Default Project : Development / User Management Default Tenant Settin…" at bounding box center [686, 347] width 1373 height 694
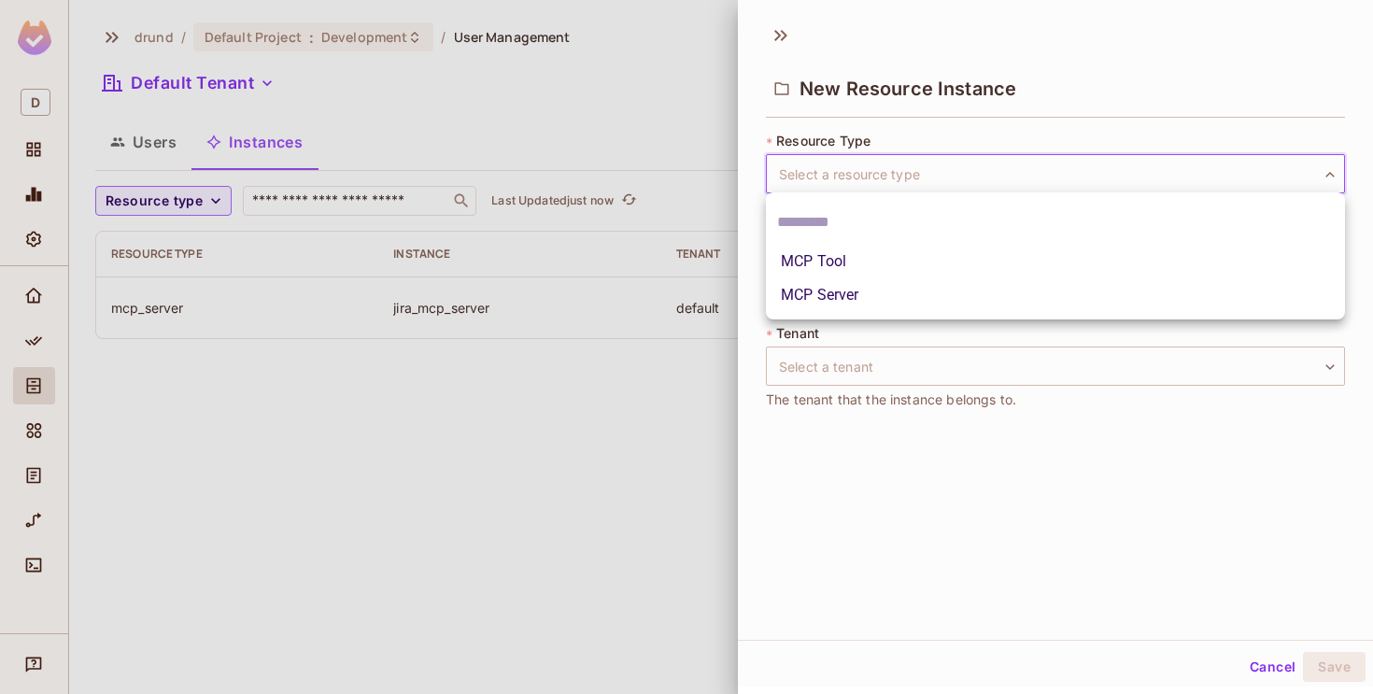
click at [808, 286] on li "MCP Server" at bounding box center [1055, 295] width 579 height 34
type input "**********"
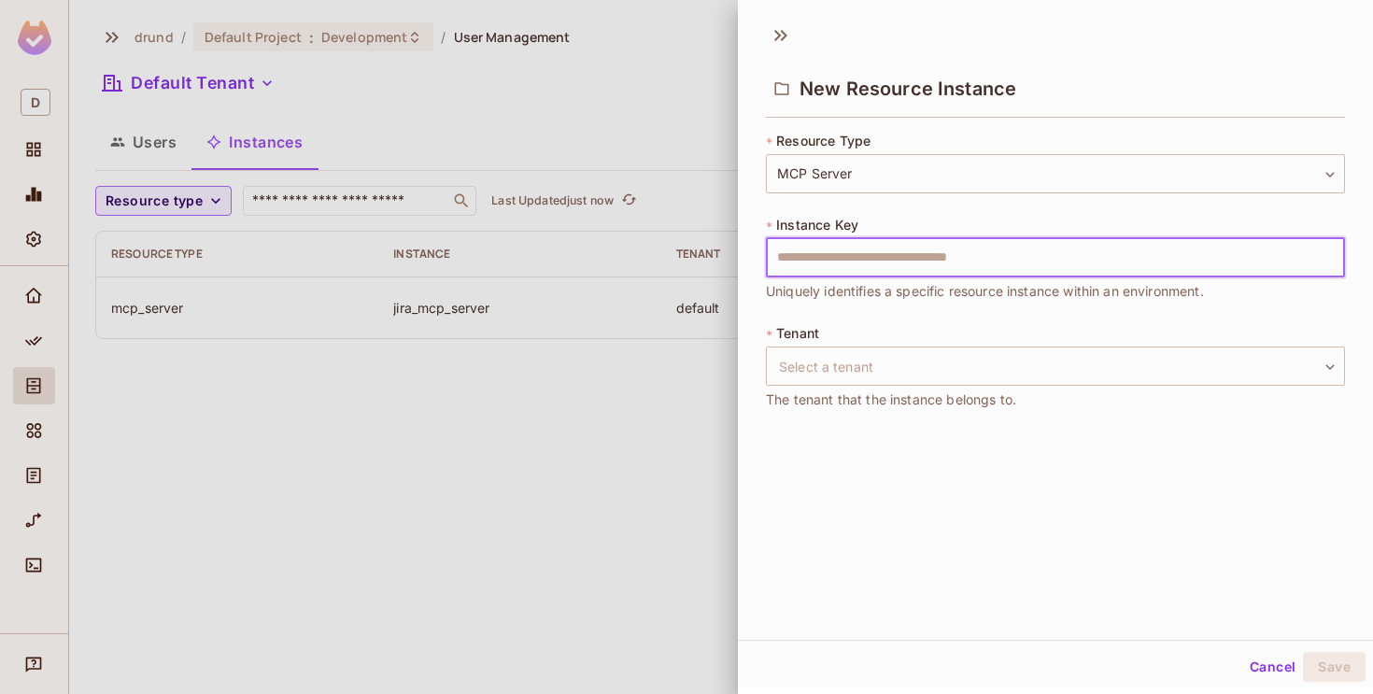
click at [826, 262] on input "text" at bounding box center [1055, 257] width 579 height 39
type input "**********"
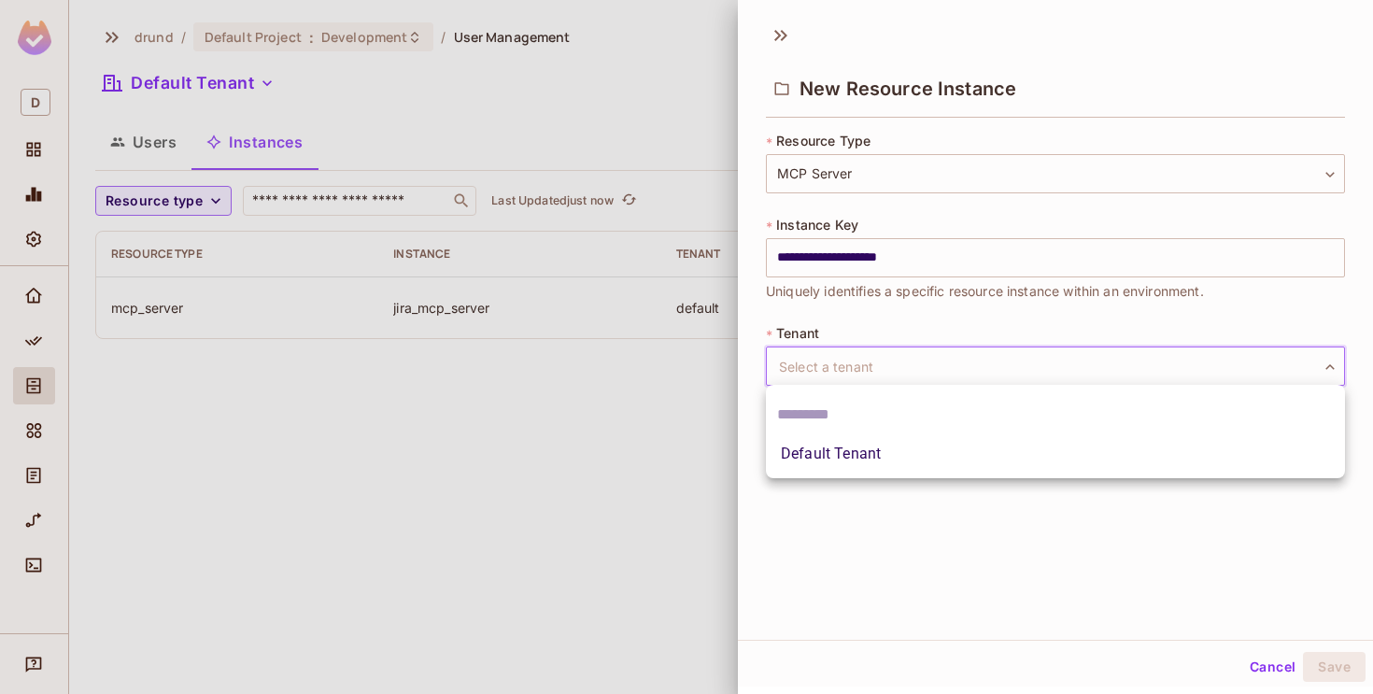
click at [838, 371] on body "**********" at bounding box center [686, 347] width 1373 height 694
click at [816, 467] on li "Default Tenant" at bounding box center [1055, 454] width 579 height 34
type input "*******"
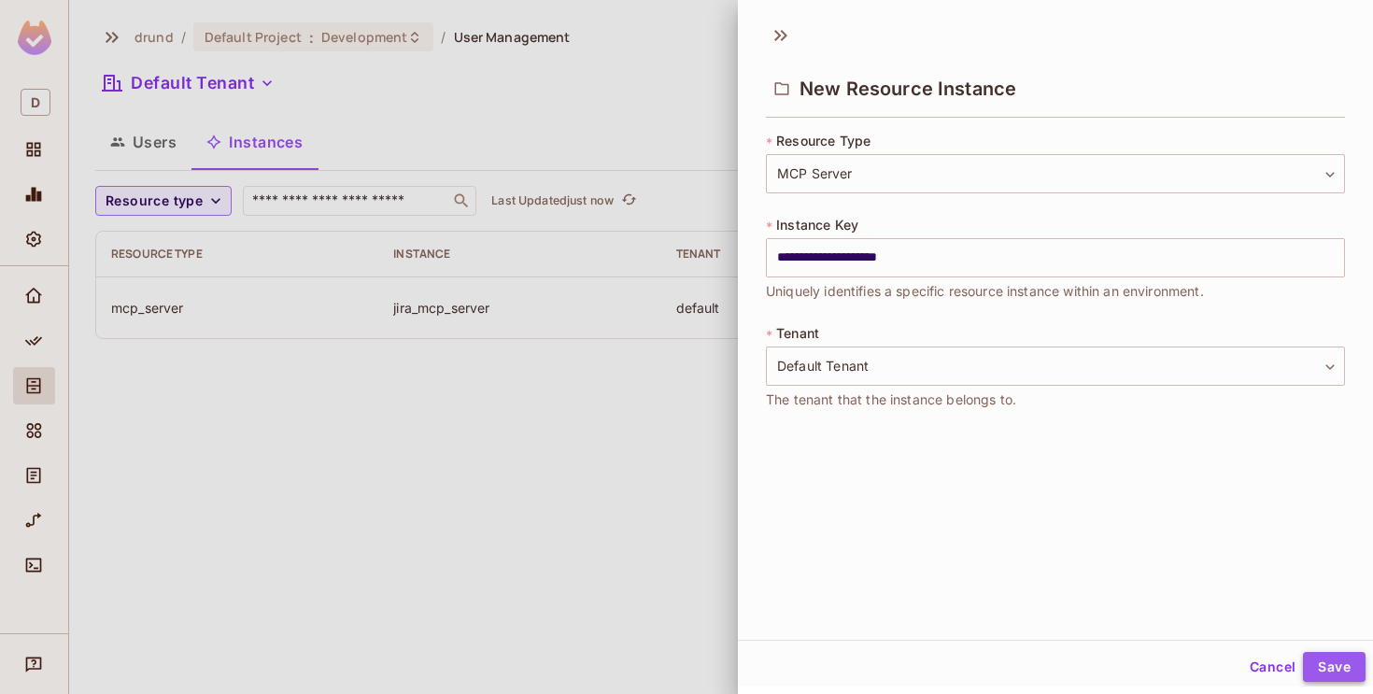
click at [1321, 661] on button "Save" at bounding box center [1334, 667] width 63 height 30
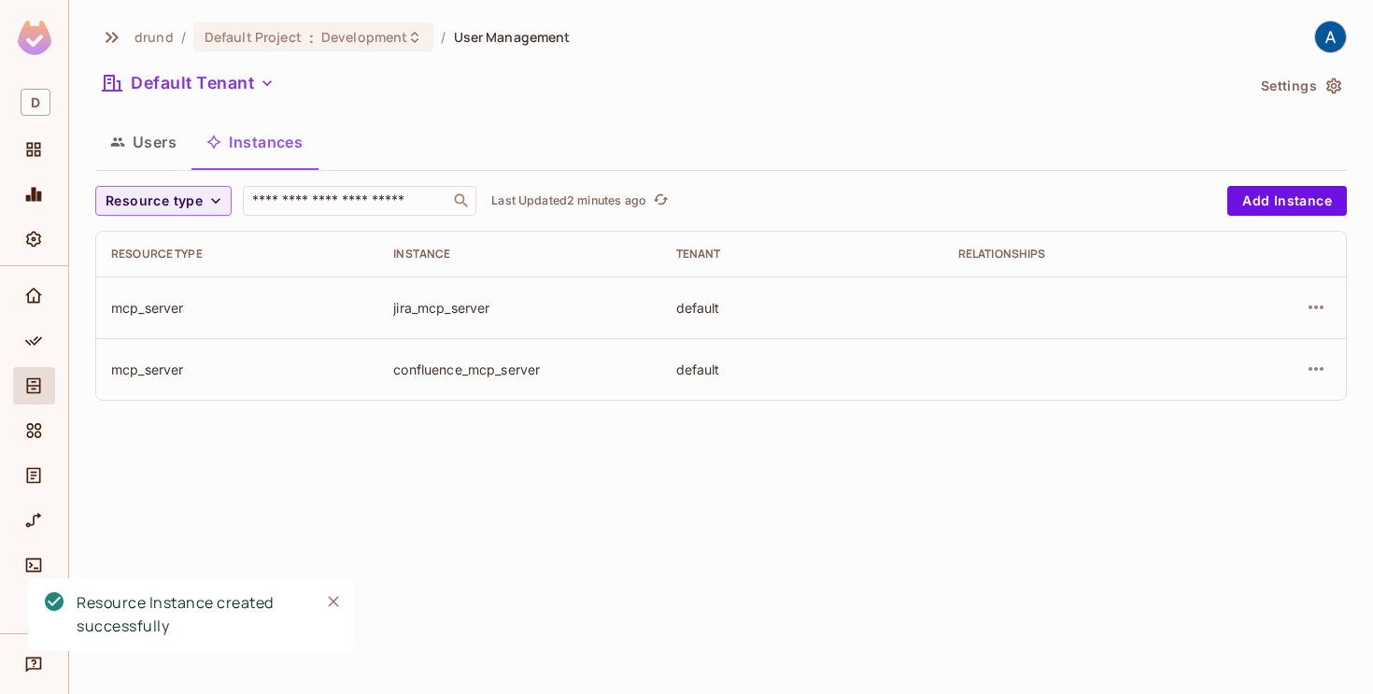
click at [145, 145] on button "Users" at bounding box center [143, 142] width 96 height 47
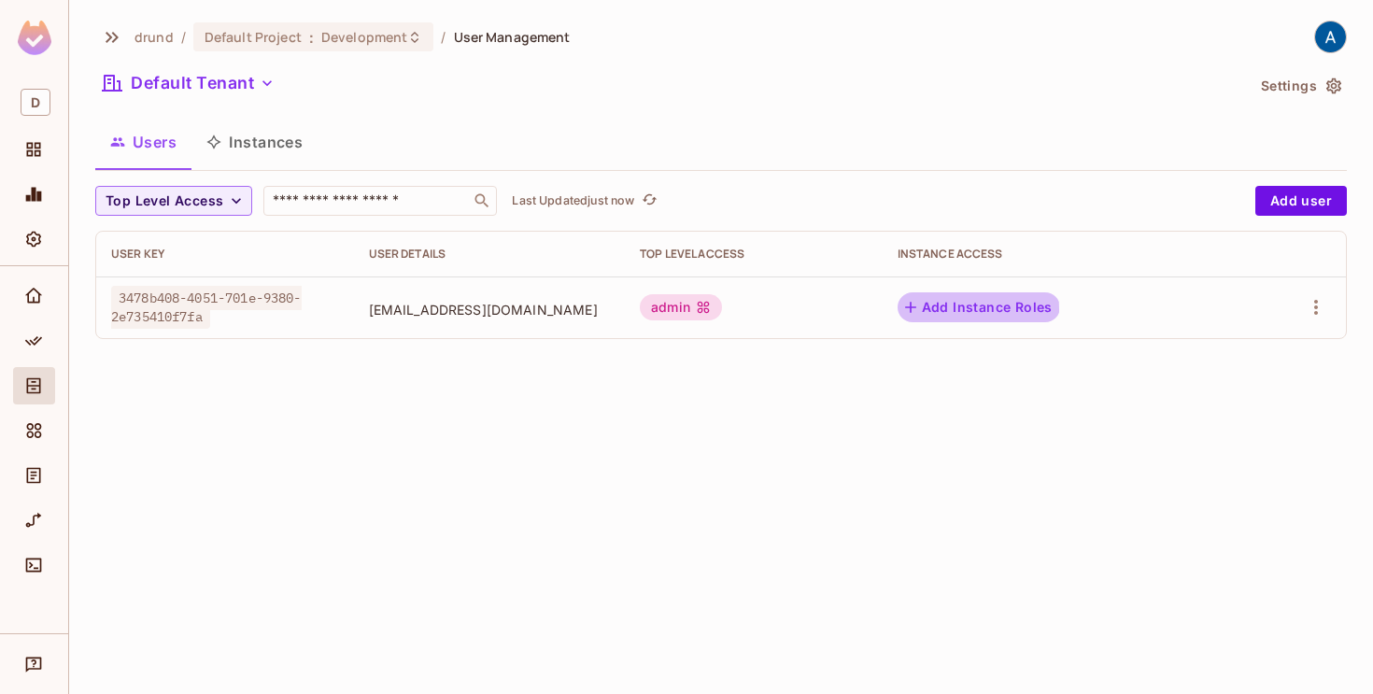
click at [920, 309] on icon "button" at bounding box center [910, 307] width 19 height 19
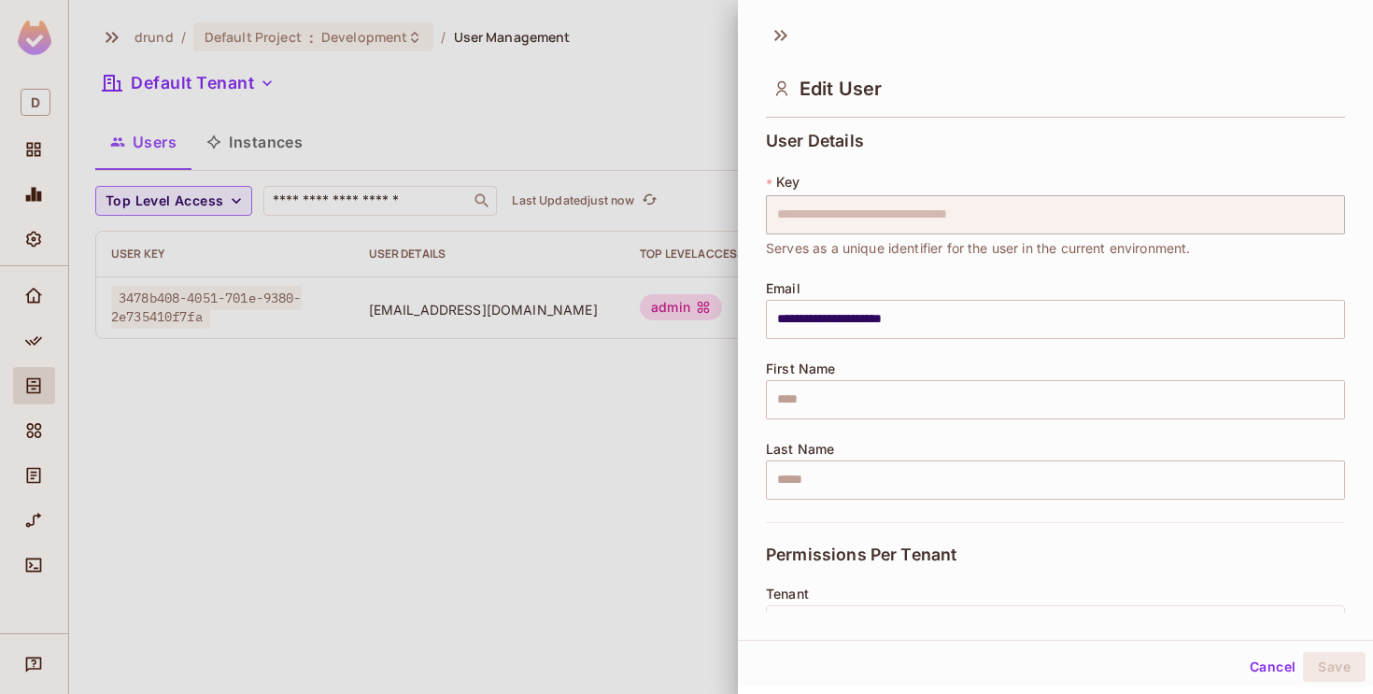
scroll to position [316, 0]
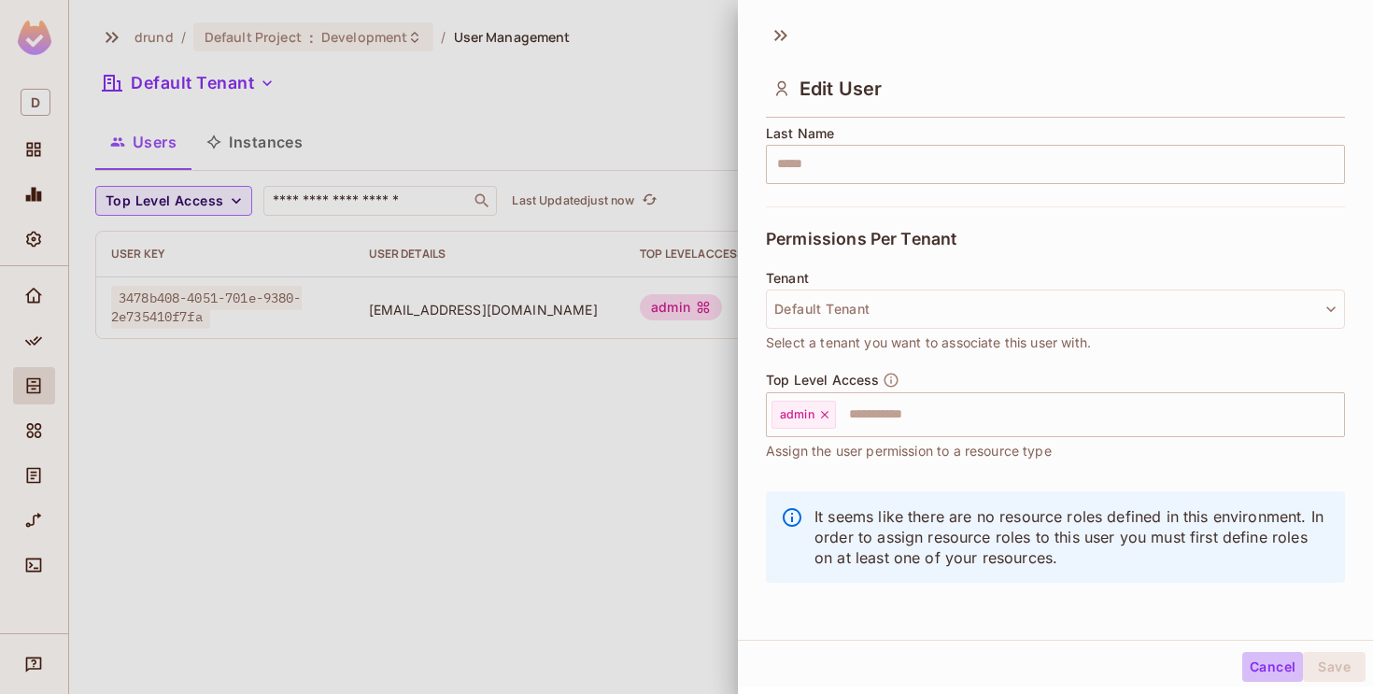
click at [1262, 664] on button "Cancel" at bounding box center [1272, 667] width 61 height 30
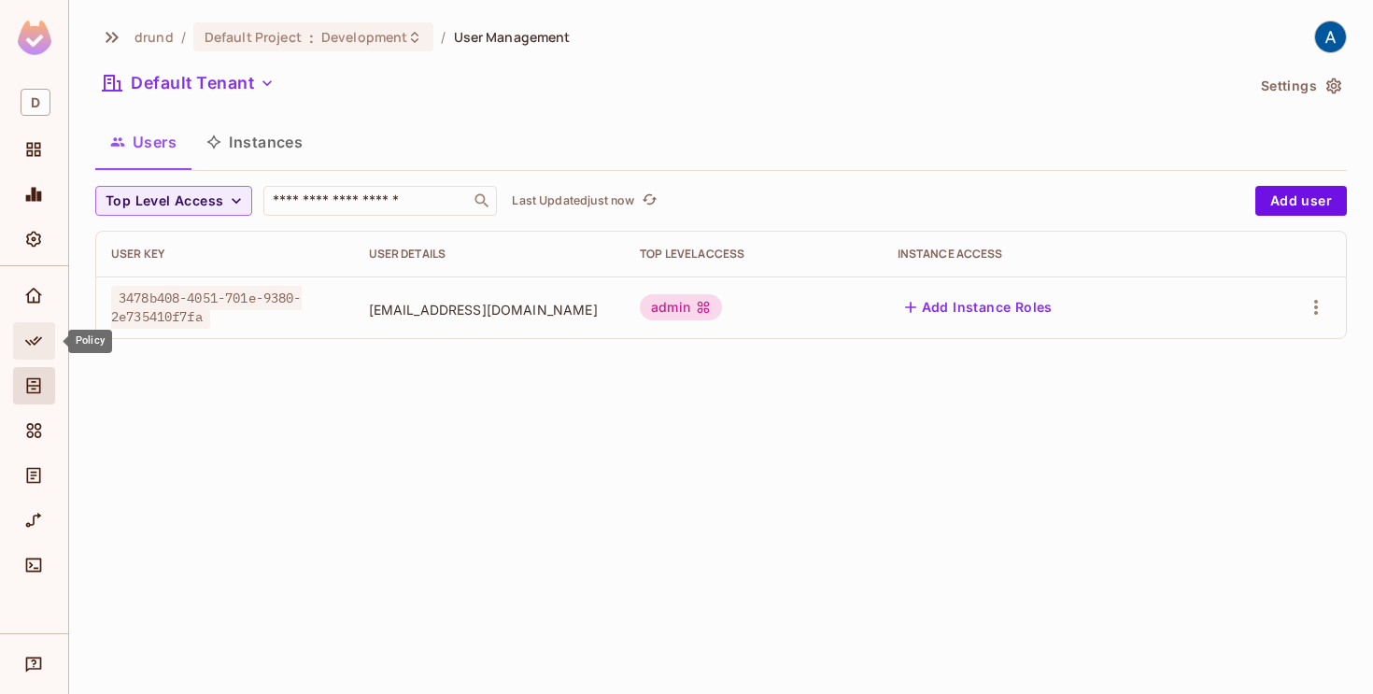
click at [30, 337] on icon "Policy" at bounding box center [33, 341] width 19 height 19
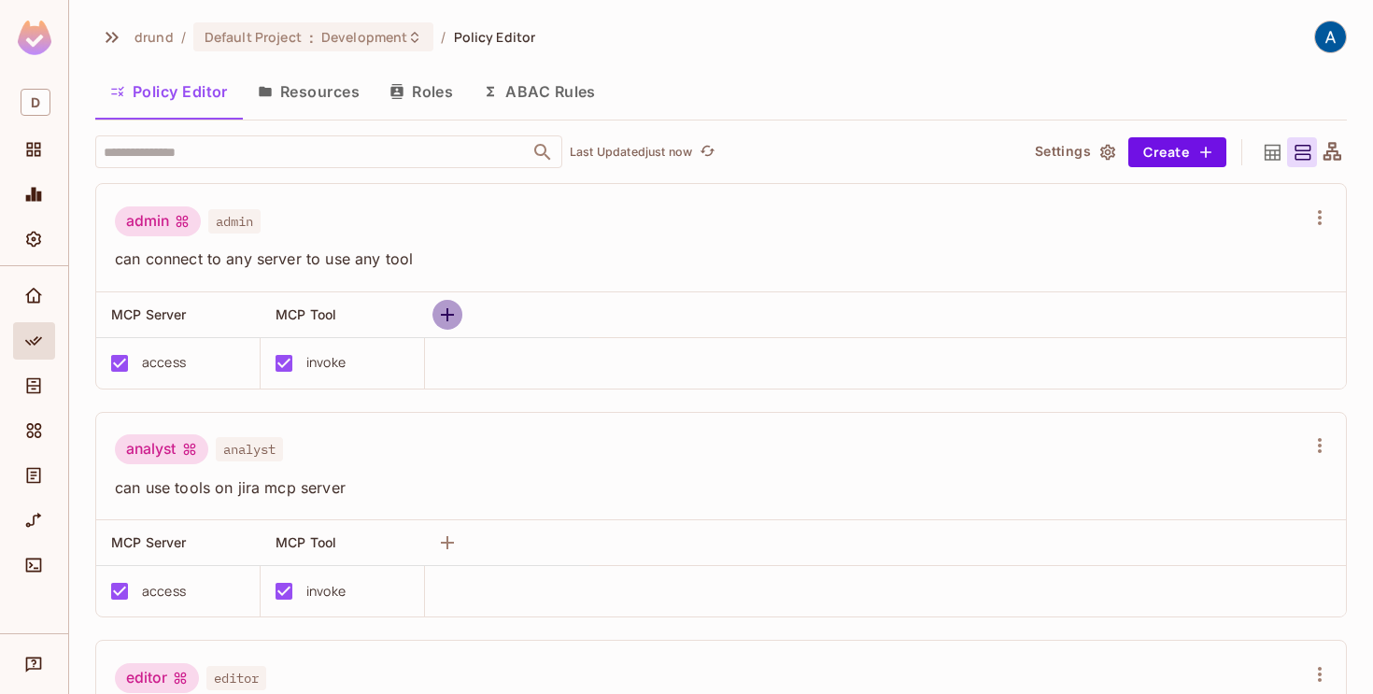
click at [453, 318] on icon "button" at bounding box center [447, 315] width 22 height 22
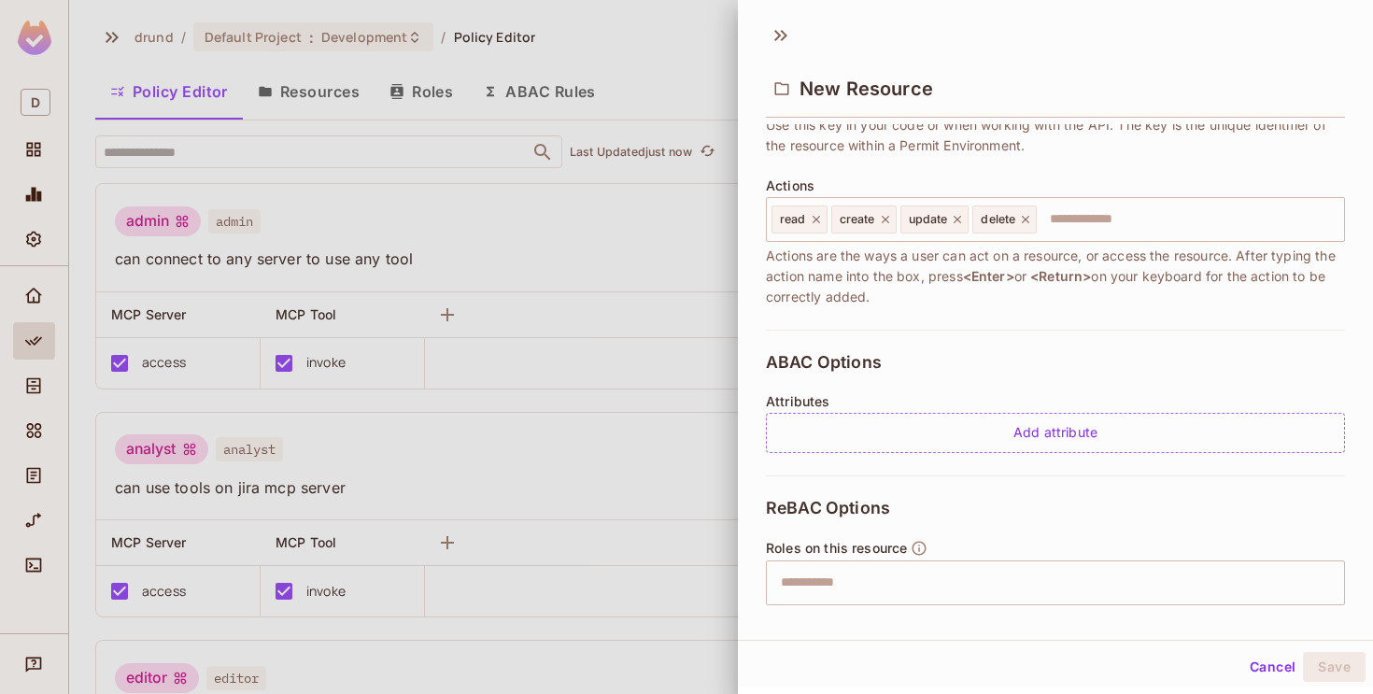
scroll to position [333, 0]
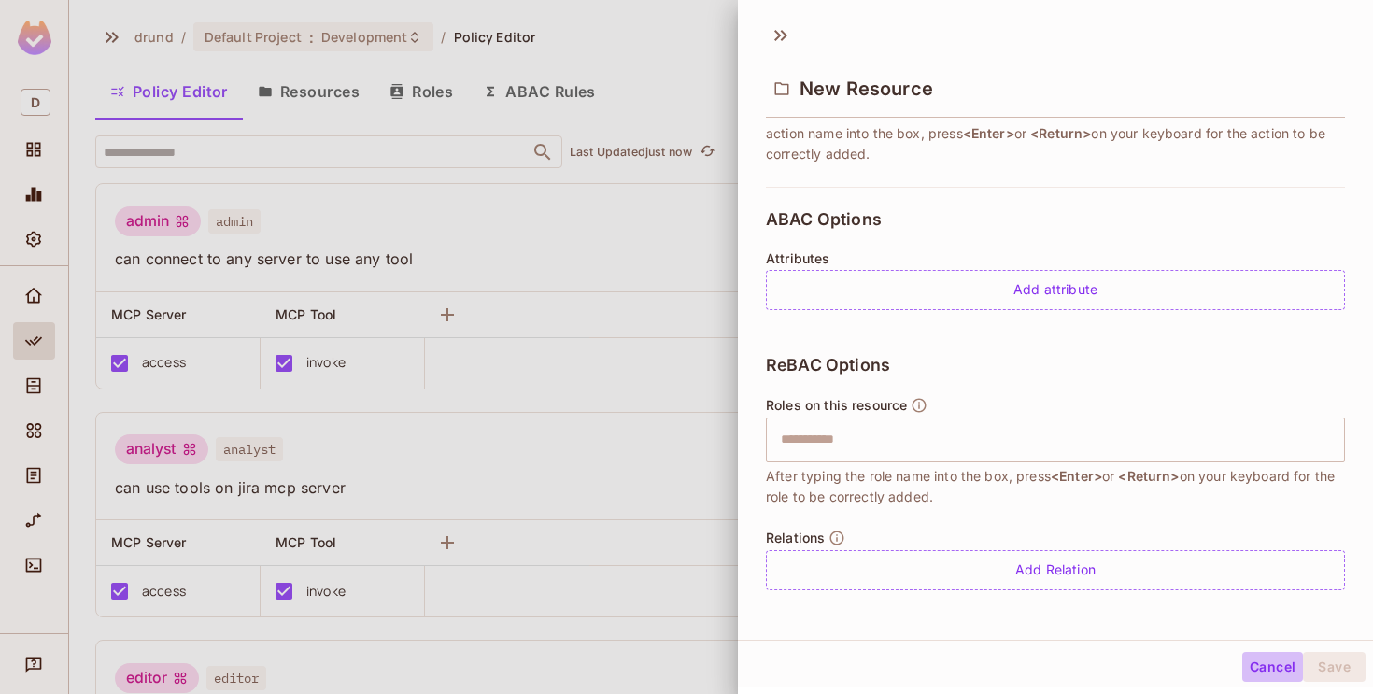
click at [1262, 662] on button "Cancel" at bounding box center [1272, 667] width 61 height 30
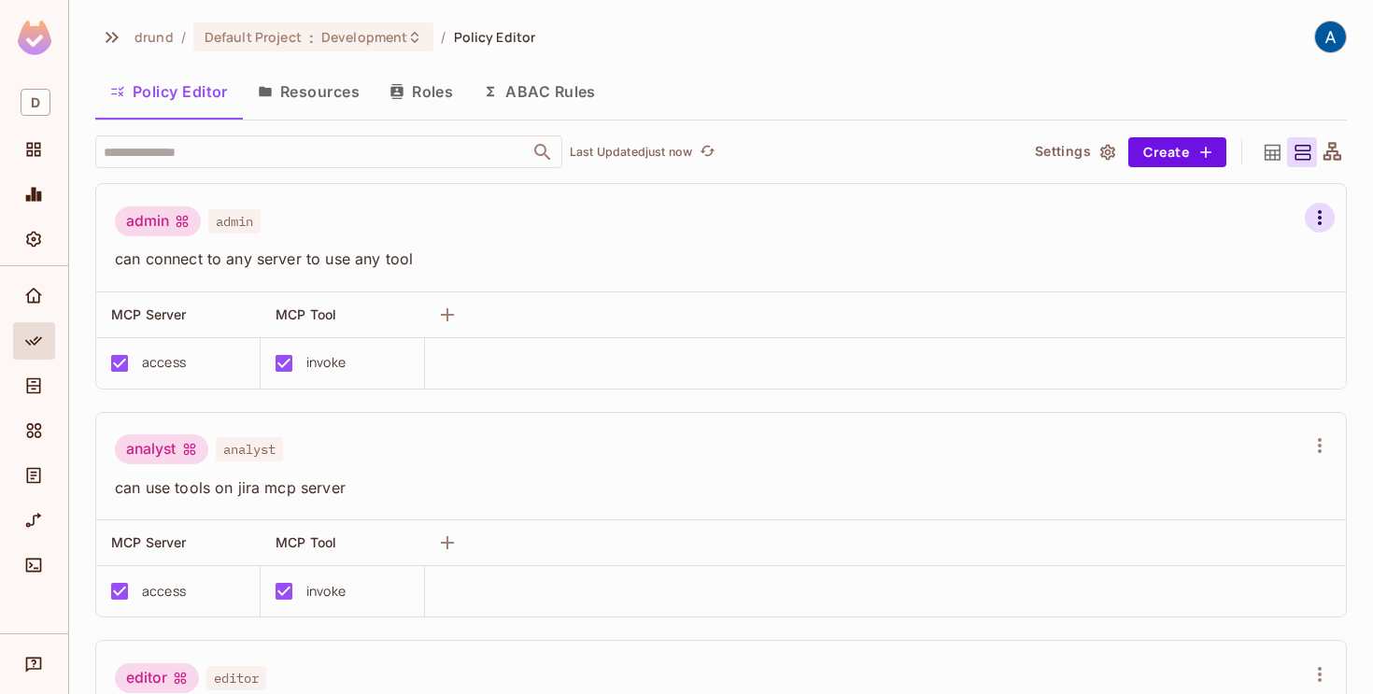
click at [1316, 207] on icon "button" at bounding box center [1319, 217] width 22 height 22
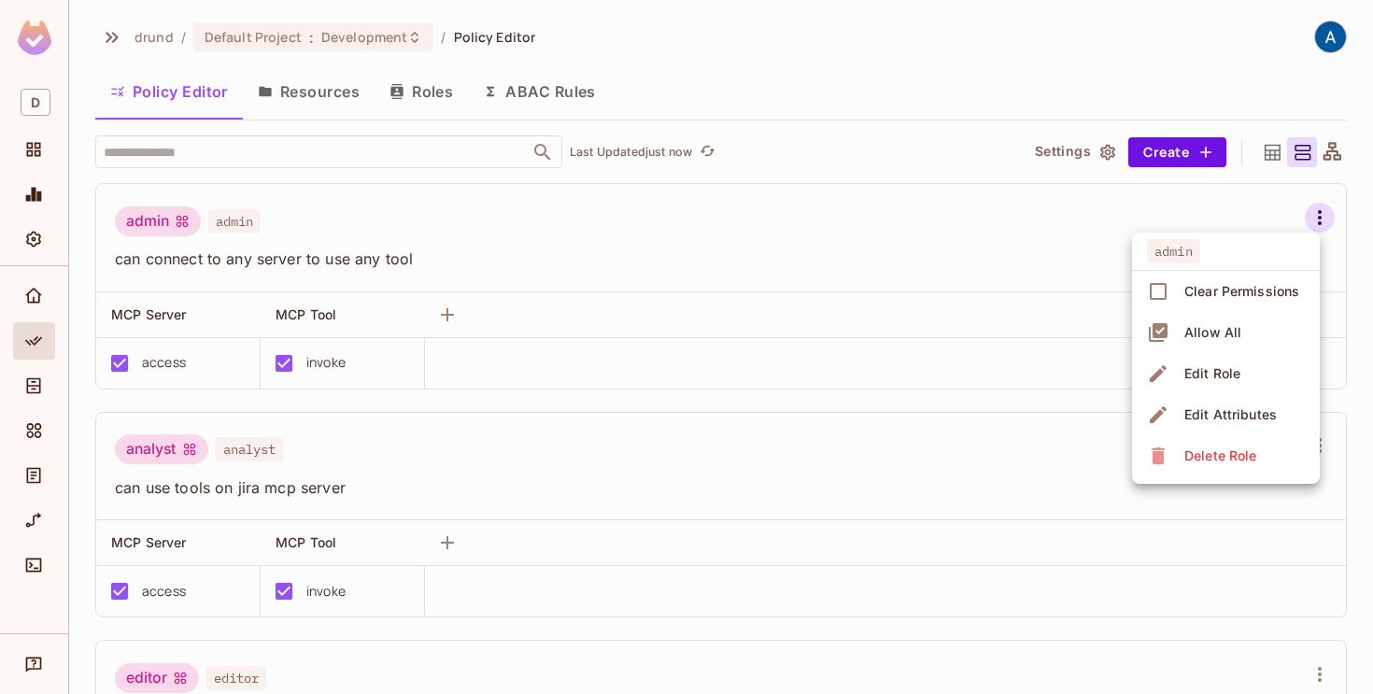
click at [1316, 207] on div at bounding box center [686, 347] width 1373 height 694
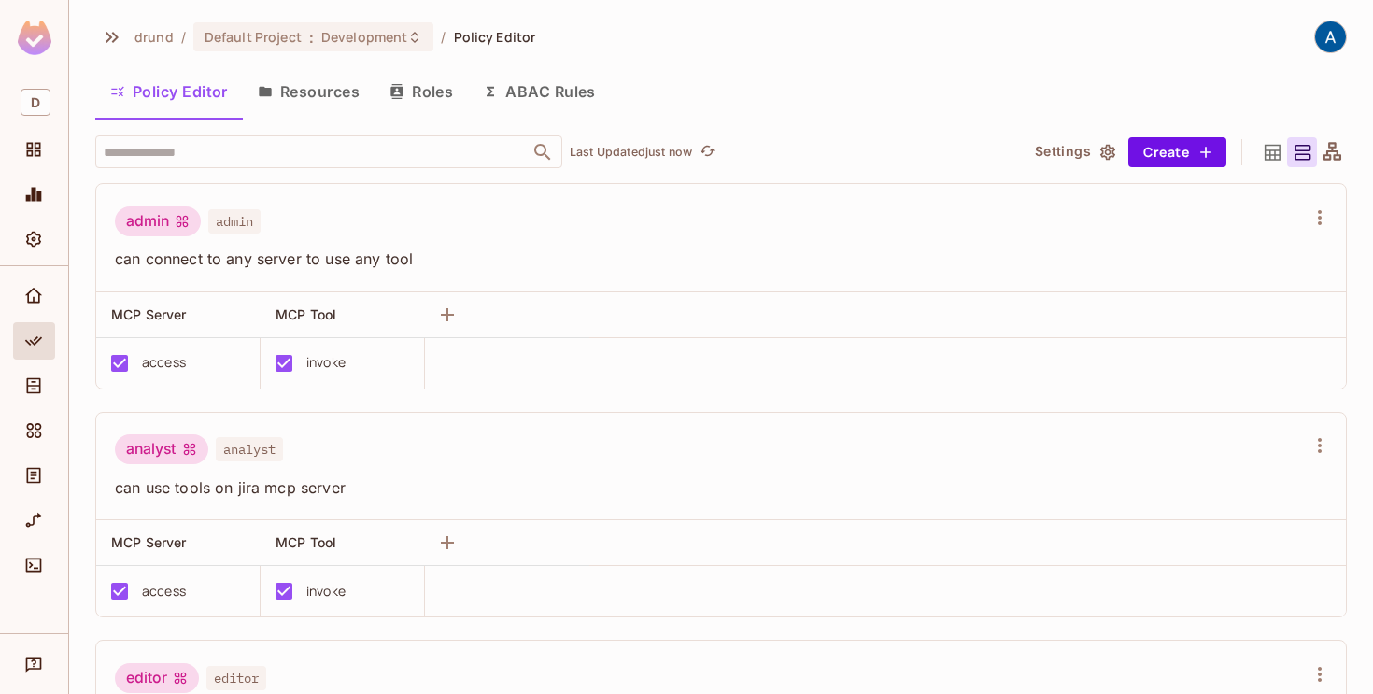
click at [334, 87] on button "Resources" at bounding box center [309, 91] width 132 height 47
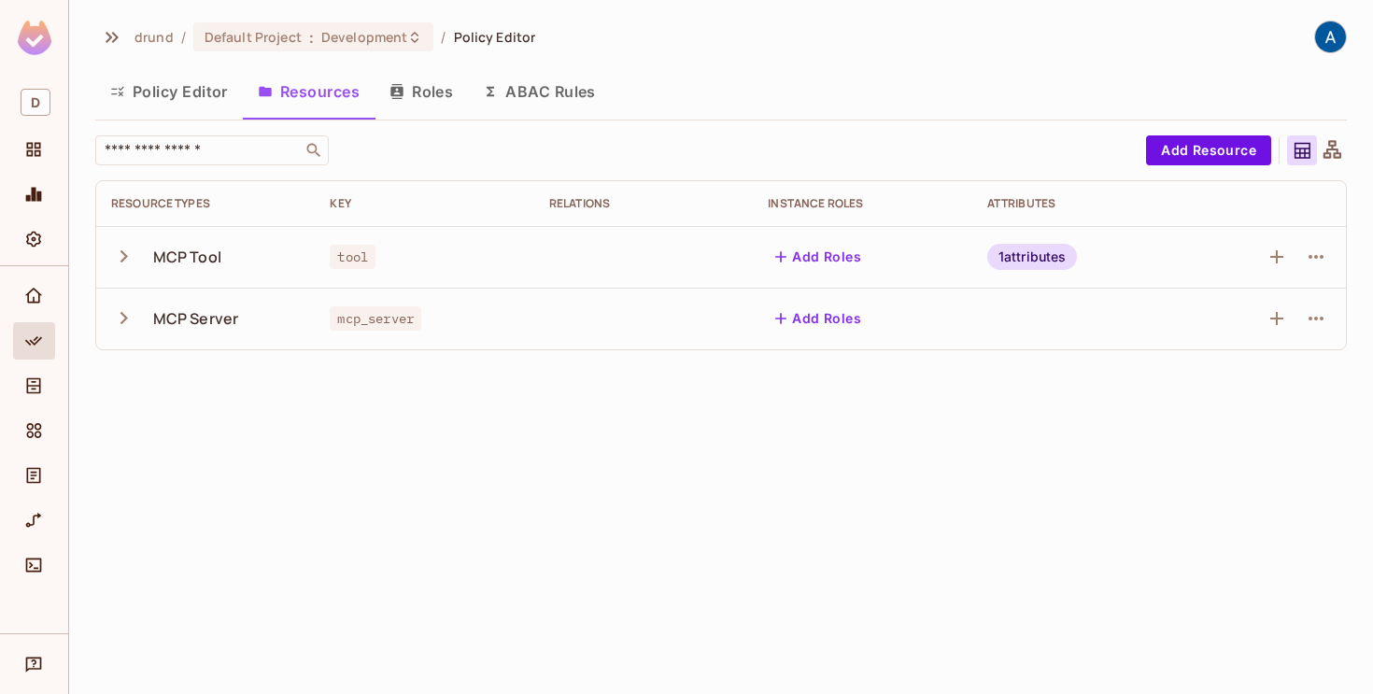
click at [126, 313] on icon "button" at bounding box center [123, 317] width 25 height 25
click at [1320, 318] on icon "button" at bounding box center [1316, 318] width 22 height 22
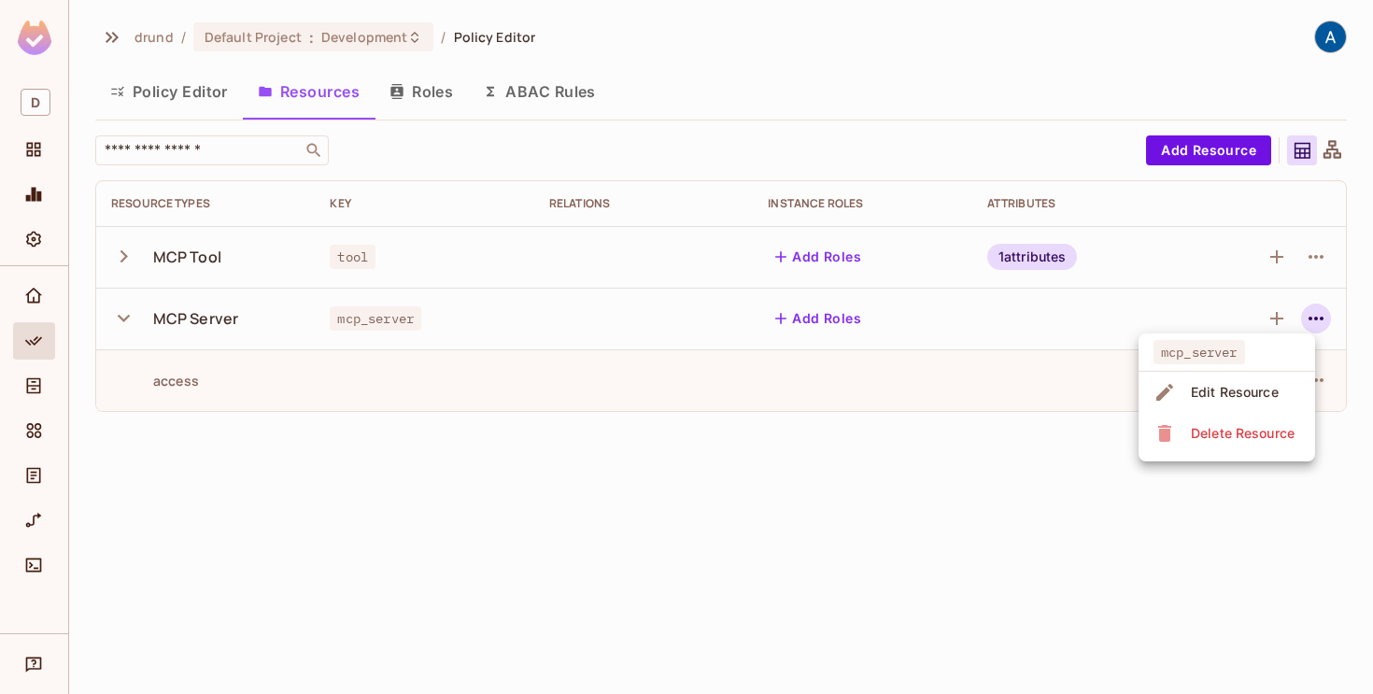
click at [1254, 400] on div "Edit Resource" at bounding box center [1235, 392] width 88 height 19
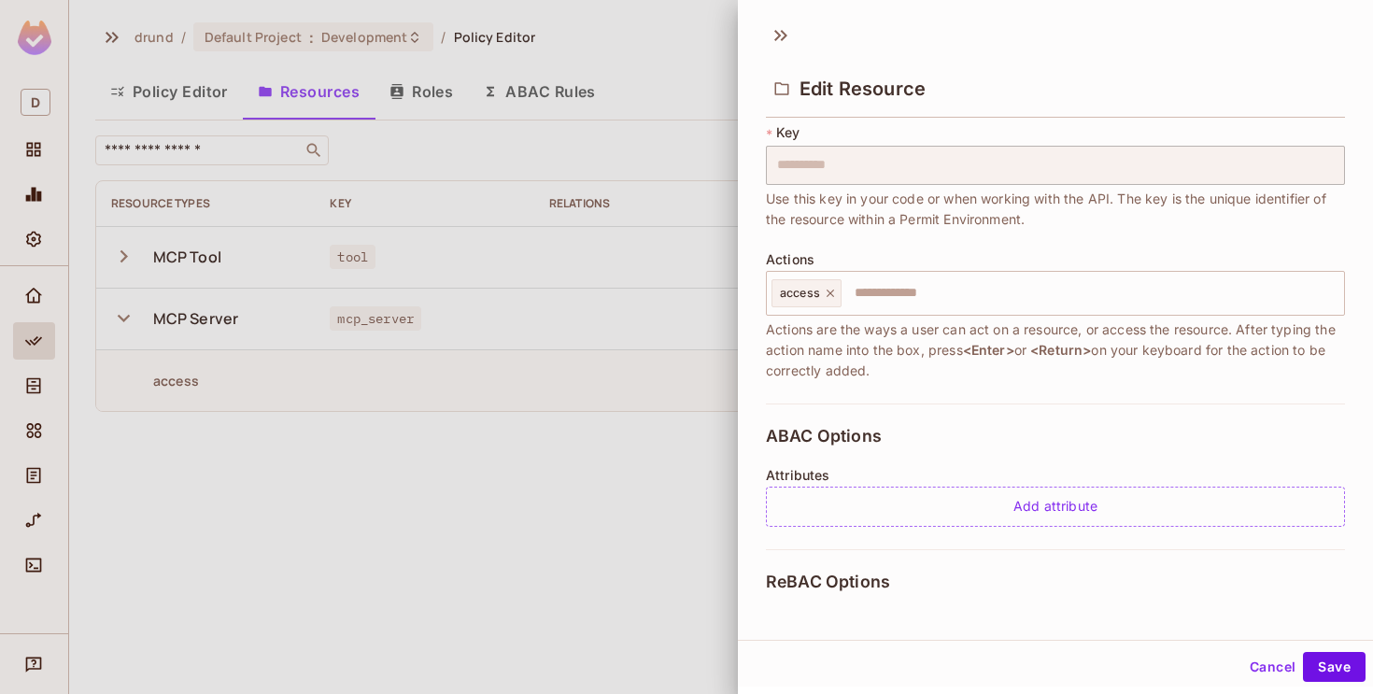
scroll to position [333, 0]
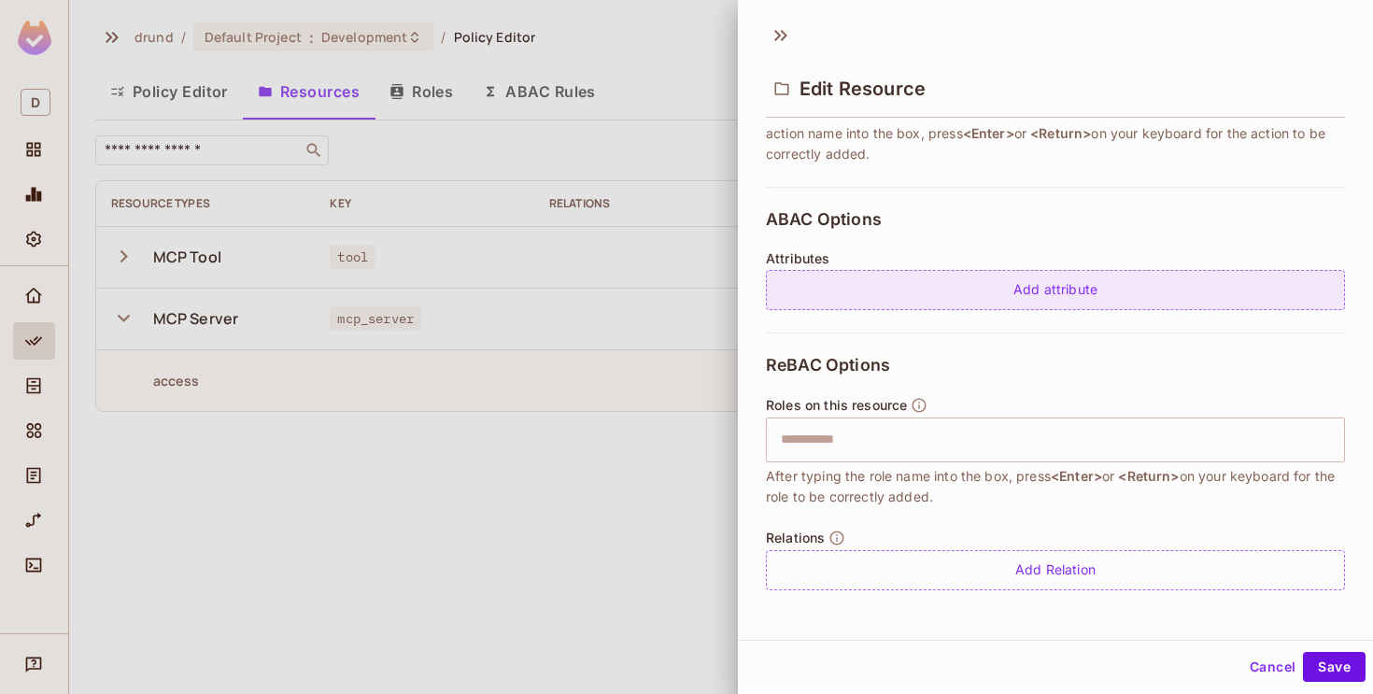
click at [1078, 297] on div "Add attribute" at bounding box center [1055, 290] width 579 height 40
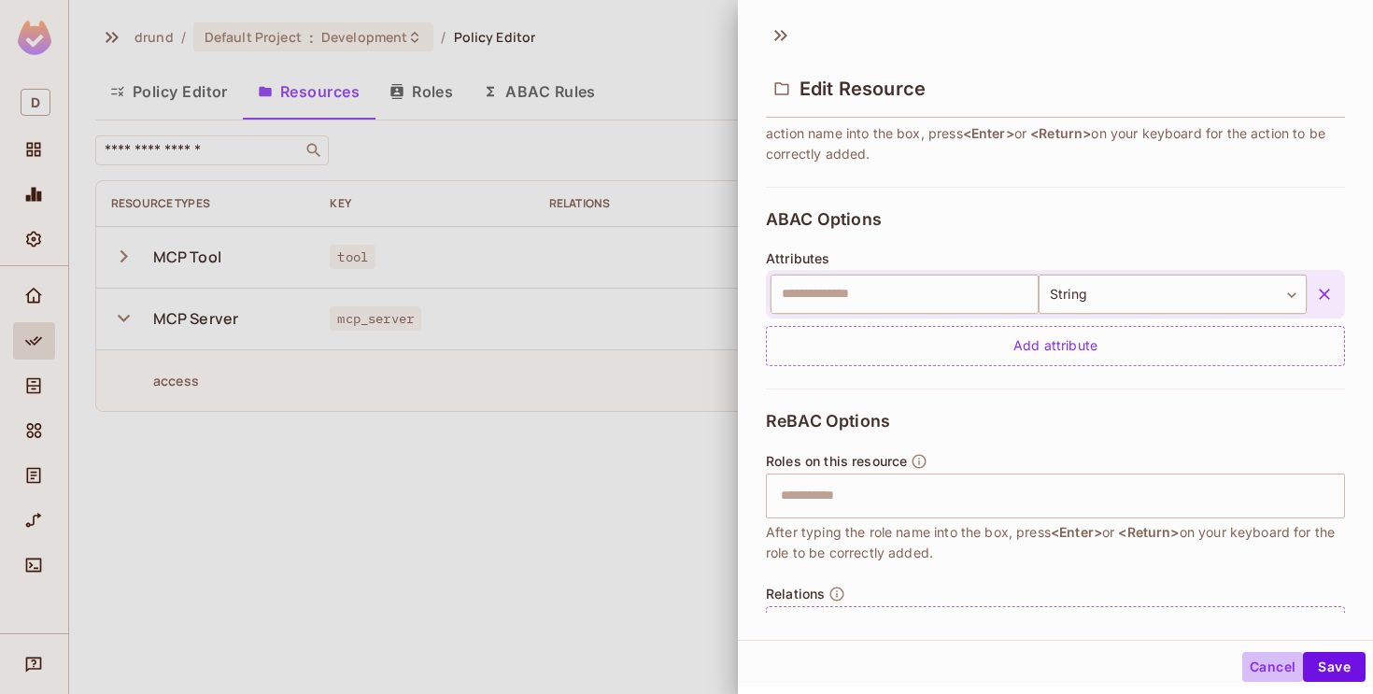
click at [1285, 669] on button "Cancel" at bounding box center [1272, 667] width 61 height 30
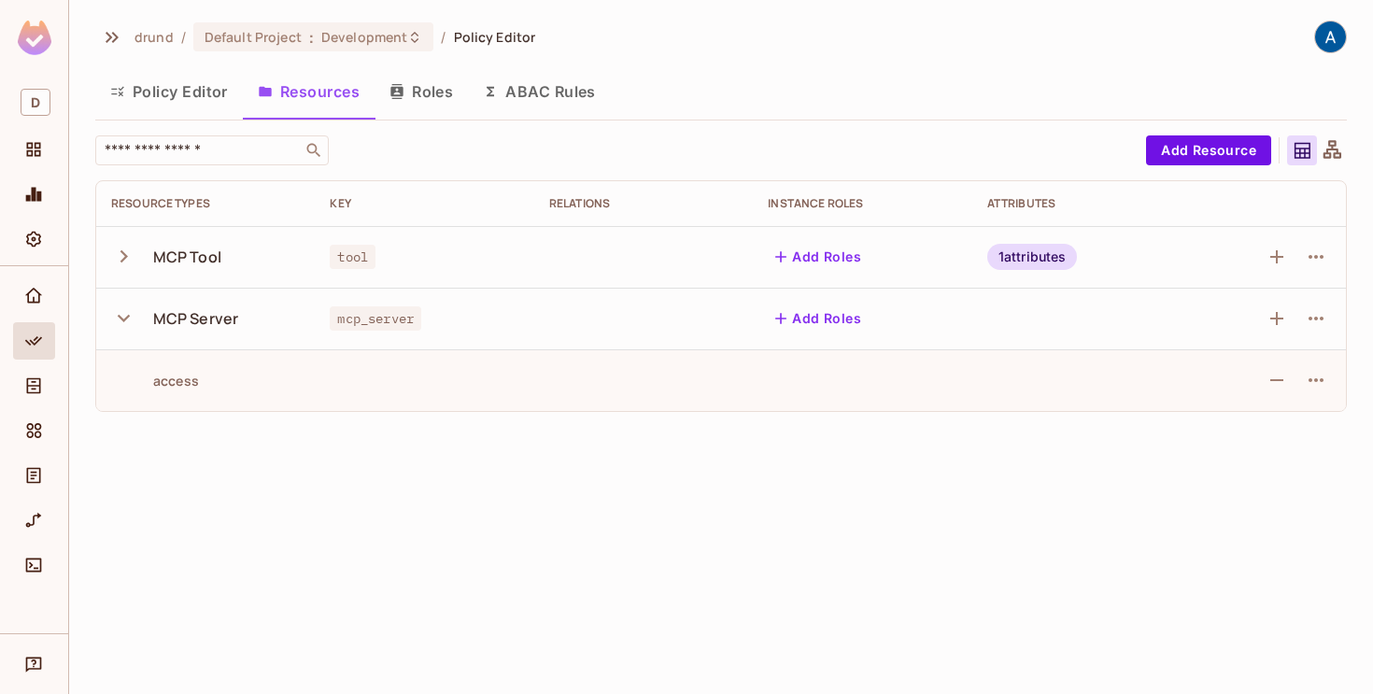
click at [120, 313] on icon "button" at bounding box center [123, 317] width 25 height 25
click at [424, 93] on button "Roles" at bounding box center [420, 91] width 93 height 47
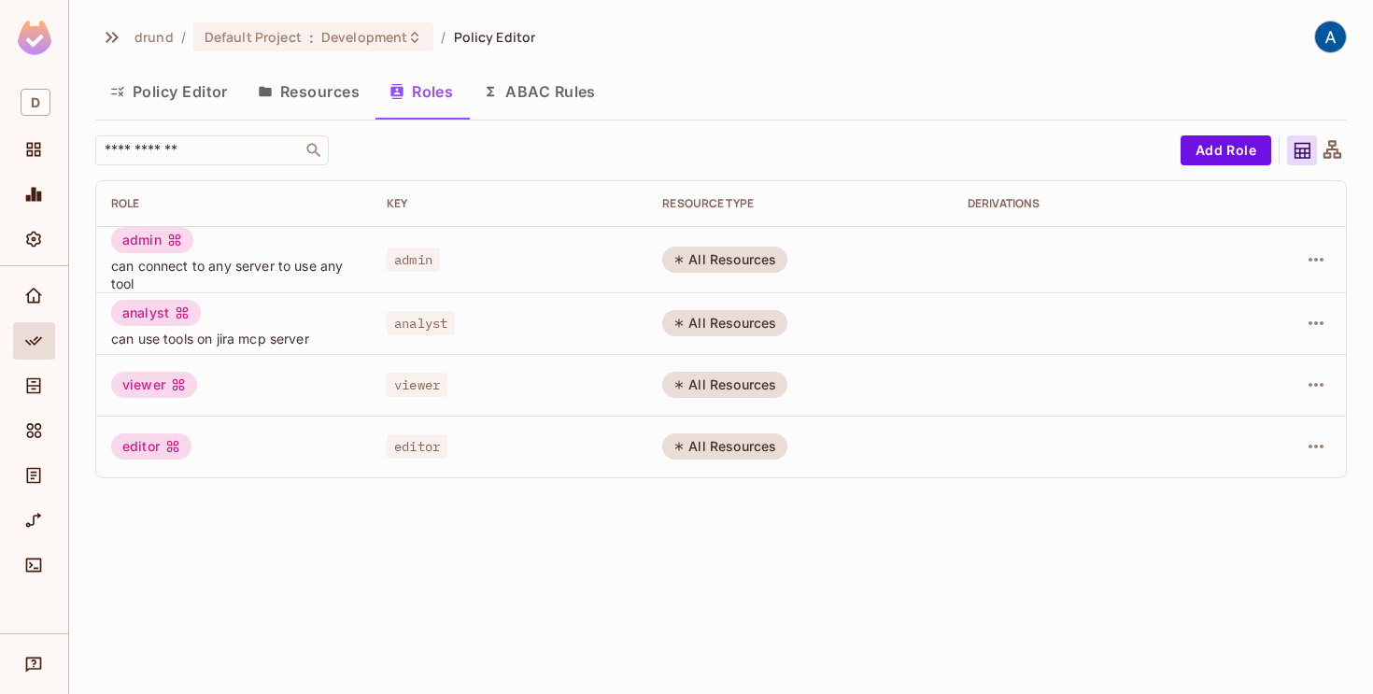
click at [736, 258] on div "All Resources" at bounding box center [724, 260] width 125 height 26
click at [1317, 254] on icon "button" at bounding box center [1316, 259] width 22 height 22
click at [206, 96] on div at bounding box center [686, 347] width 1373 height 694
click at [203, 93] on button "Policy Editor" at bounding box center [169, 91] width 148 height 47
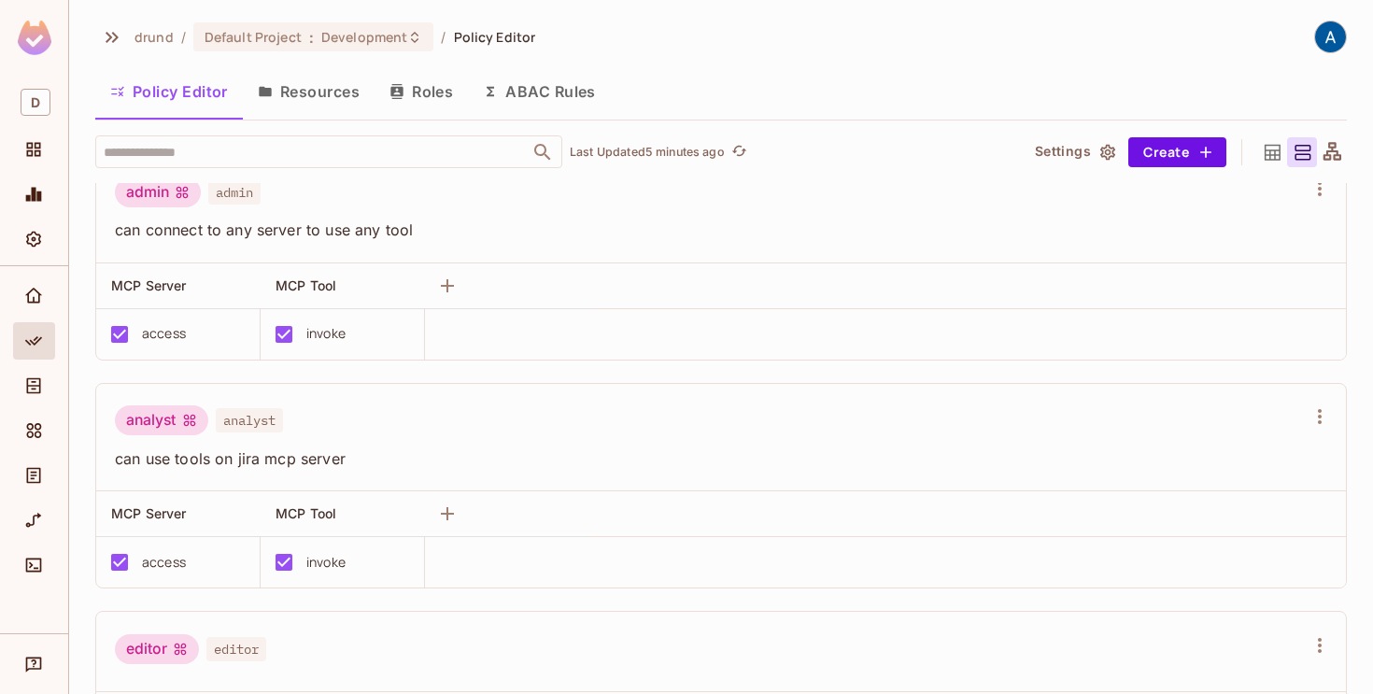
scroll to position [96, 0]
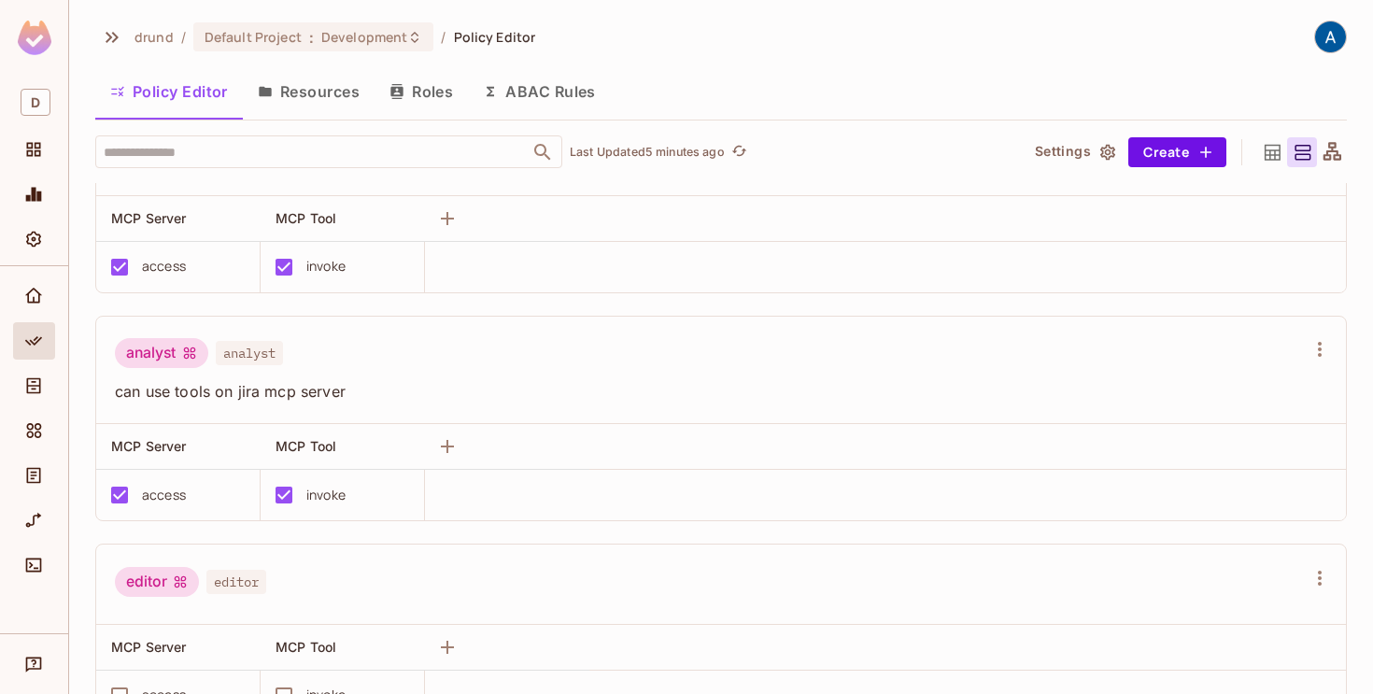
click at [319, 72] on button "Resources" at bounding box center [309, 91] width 132 height 47
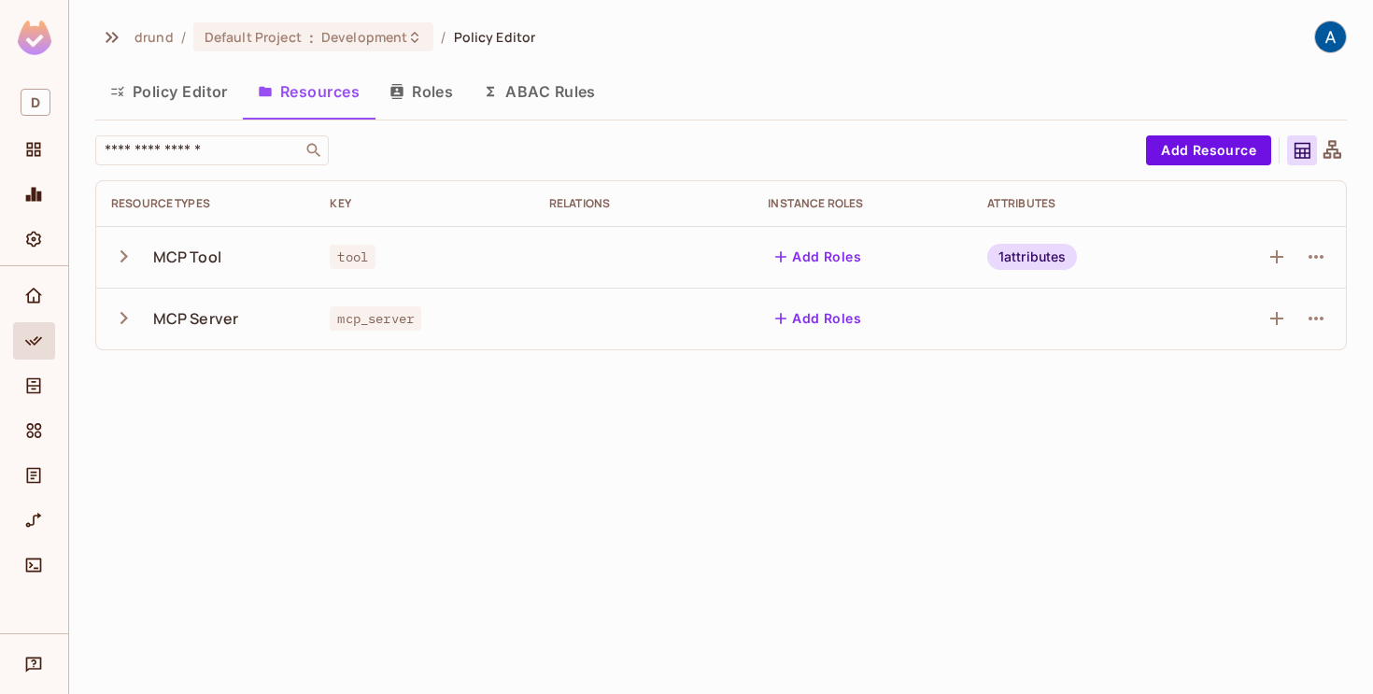
click at [126, 318] on icon "button" at bounding box center [123, 318] width 7 height 12
click at [126, 318] on icon "button" at bounding box center [124, 318] width 12 height 7
click at [421, 76] on button "Roles" at bounding box center [420, 91] width 93 height 47
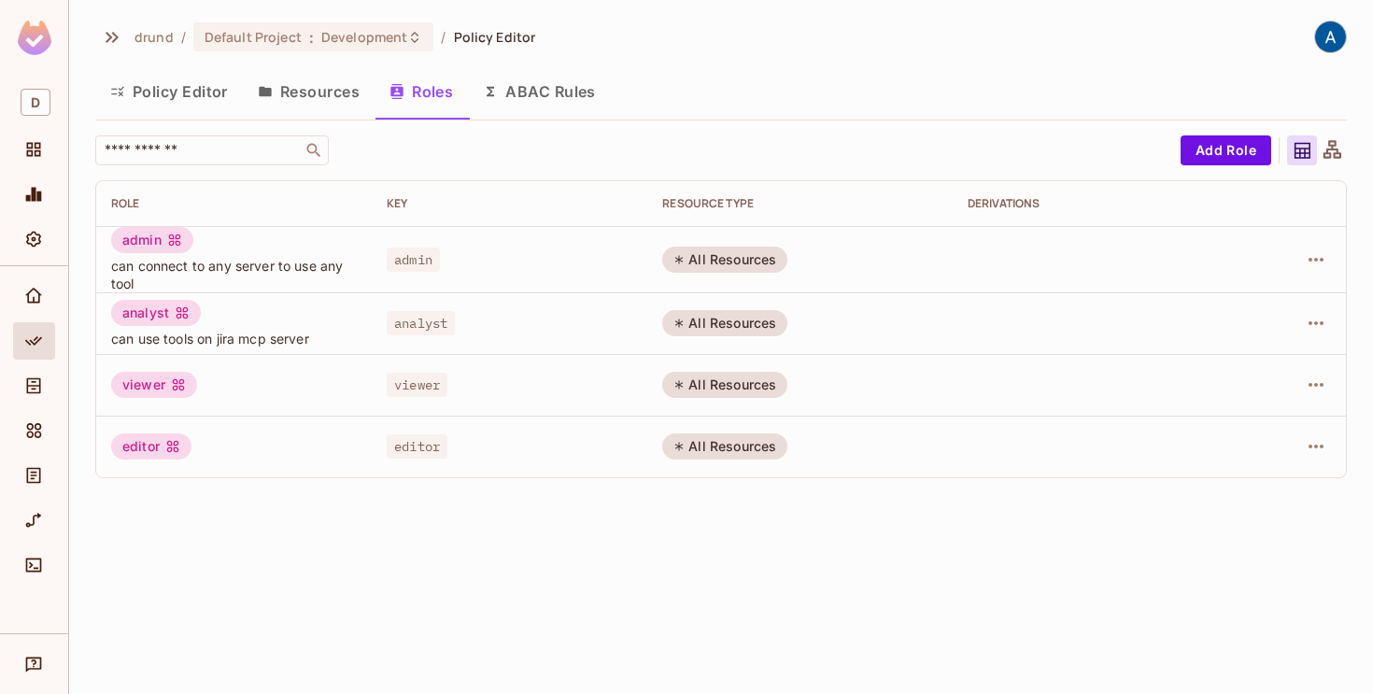
click at [552, 89] on button "ABAC Rules" at bounding box center [539, 91] width 143 height 47
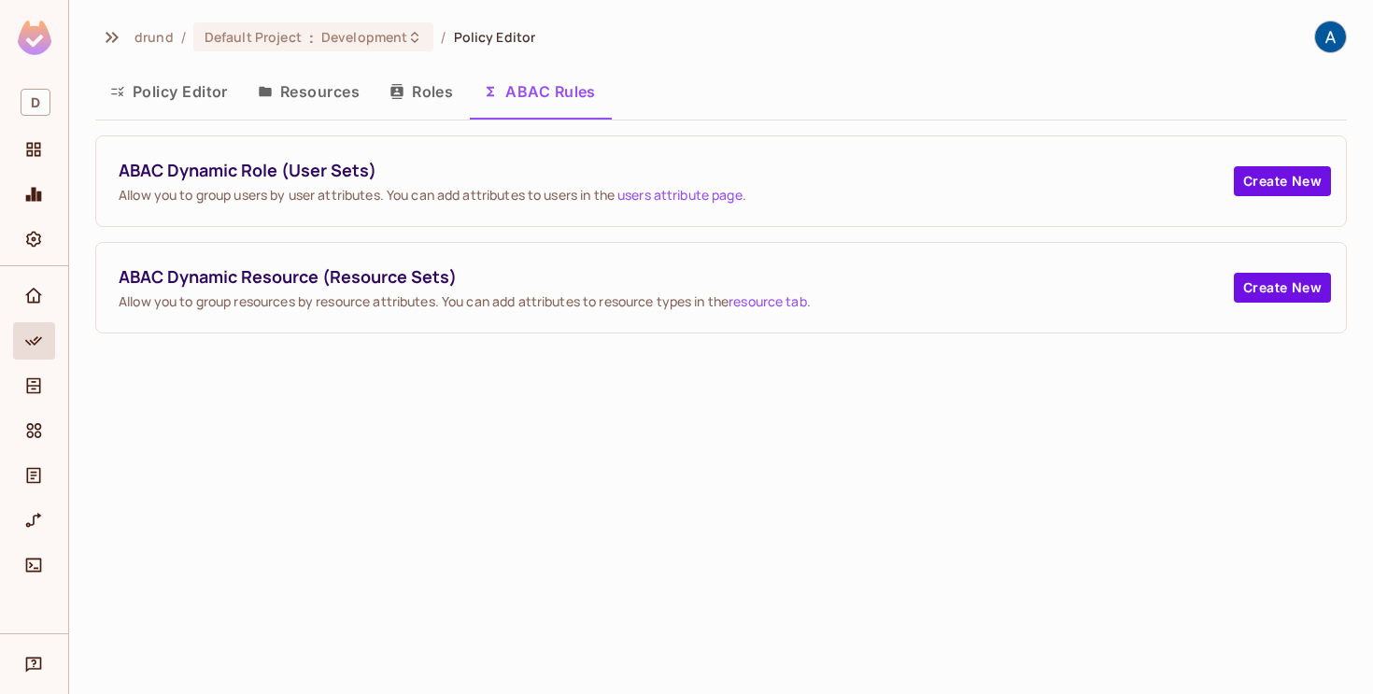
click at [208, 97] on button "Policy Editor" at bounding box center [169, 91] width 148 height 47
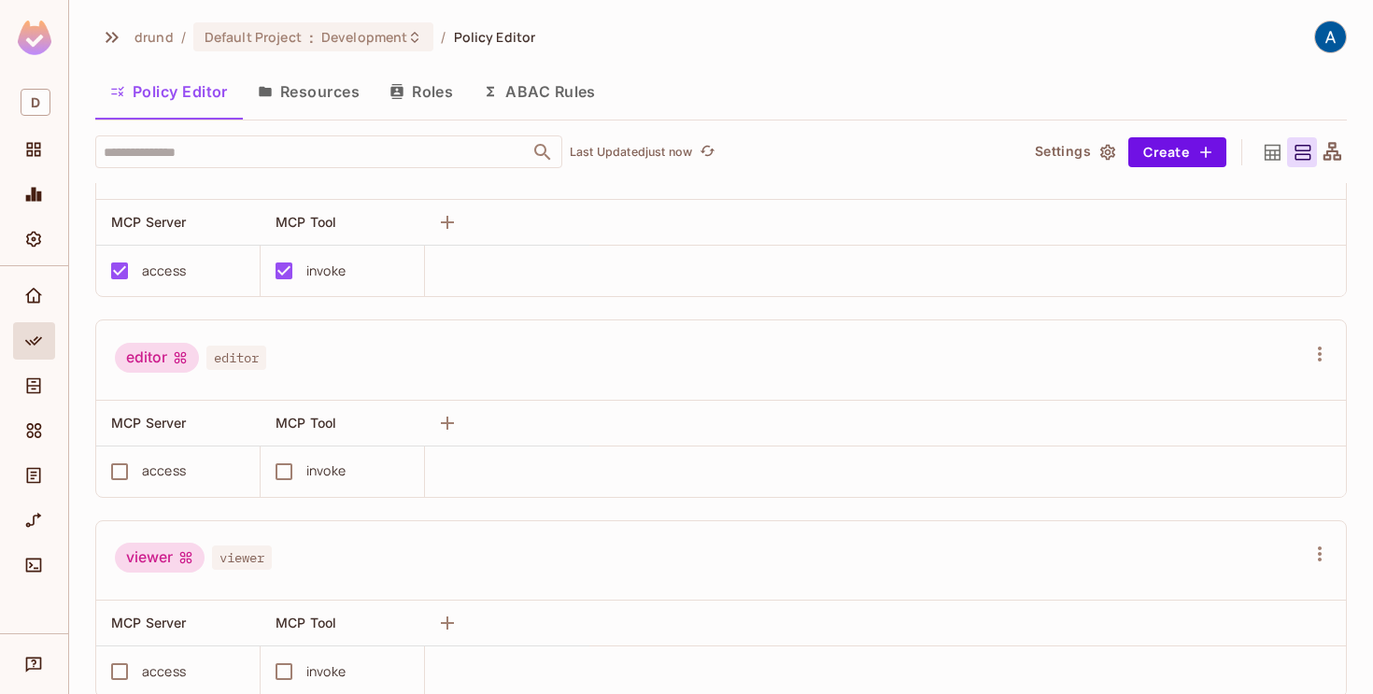
scroll to position [370, 0]
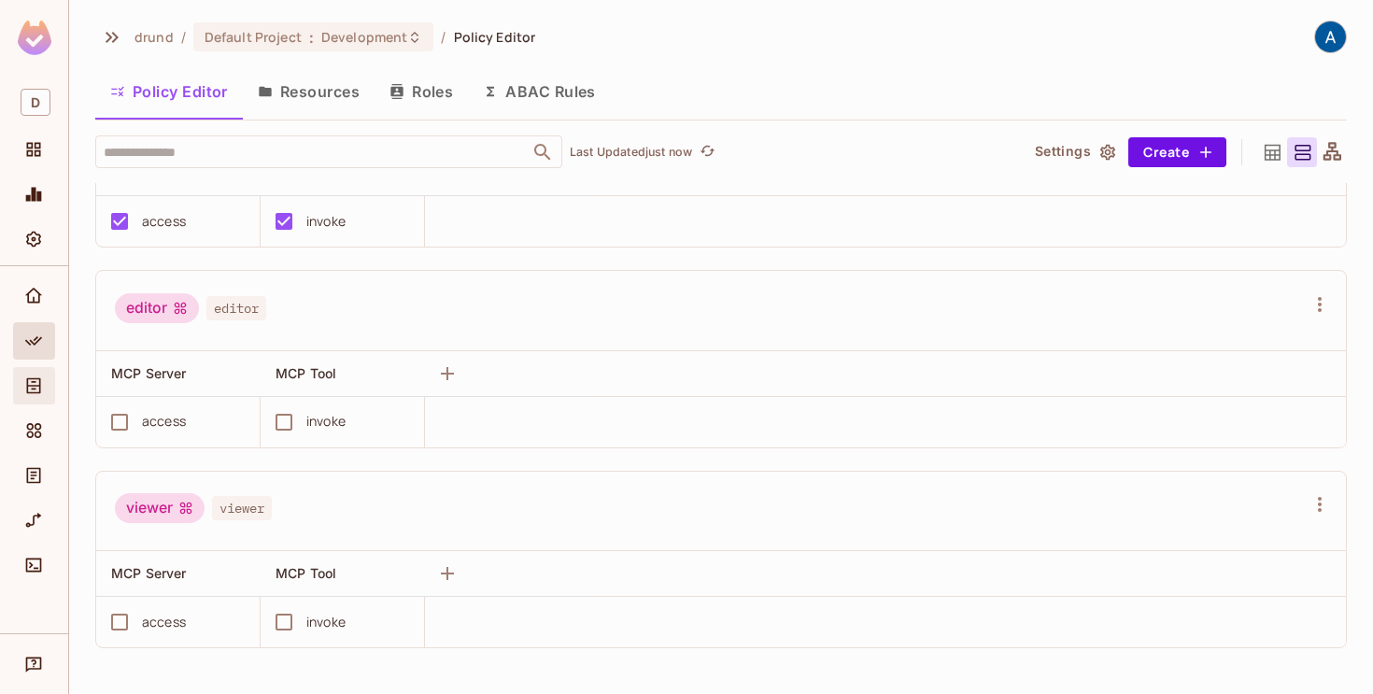
click at [26, 384] on icon "Directory" at bounding box center [33, 385] width 19 height 19
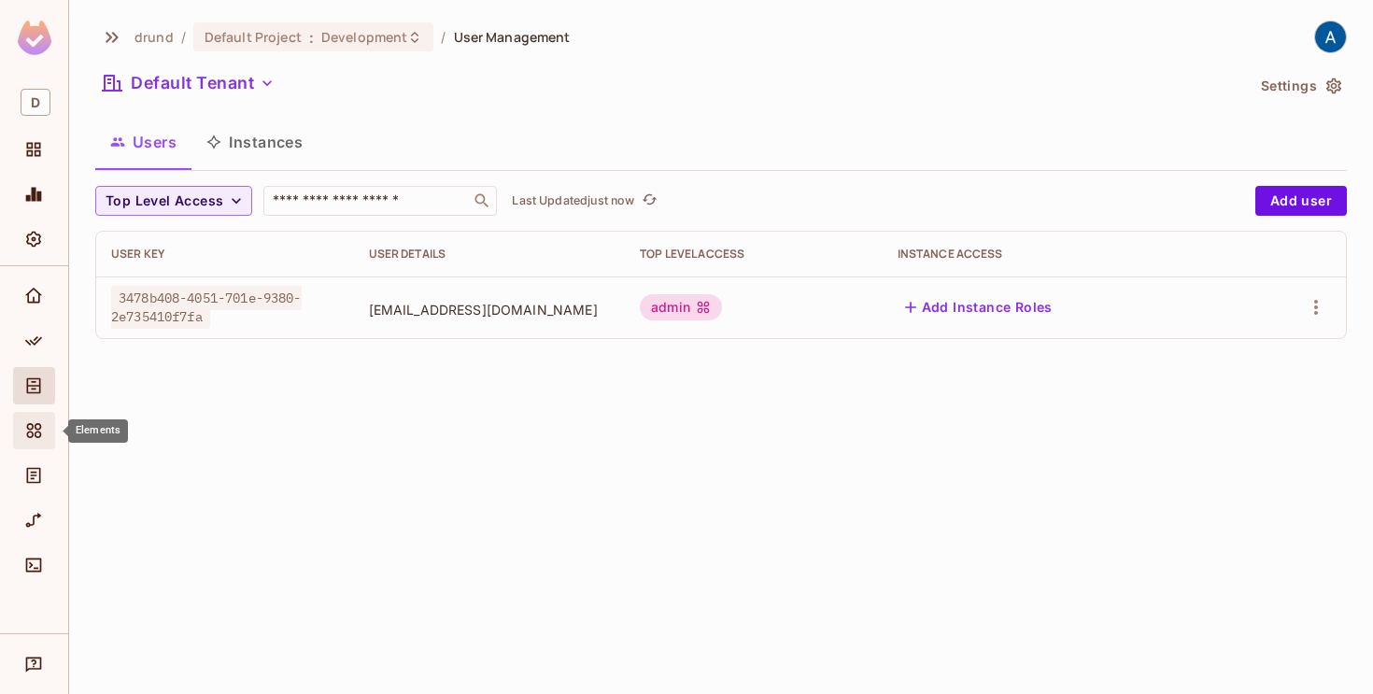
click at [30, 441] on span "Elements" at bounding box center [33, 430] width 22 height 22
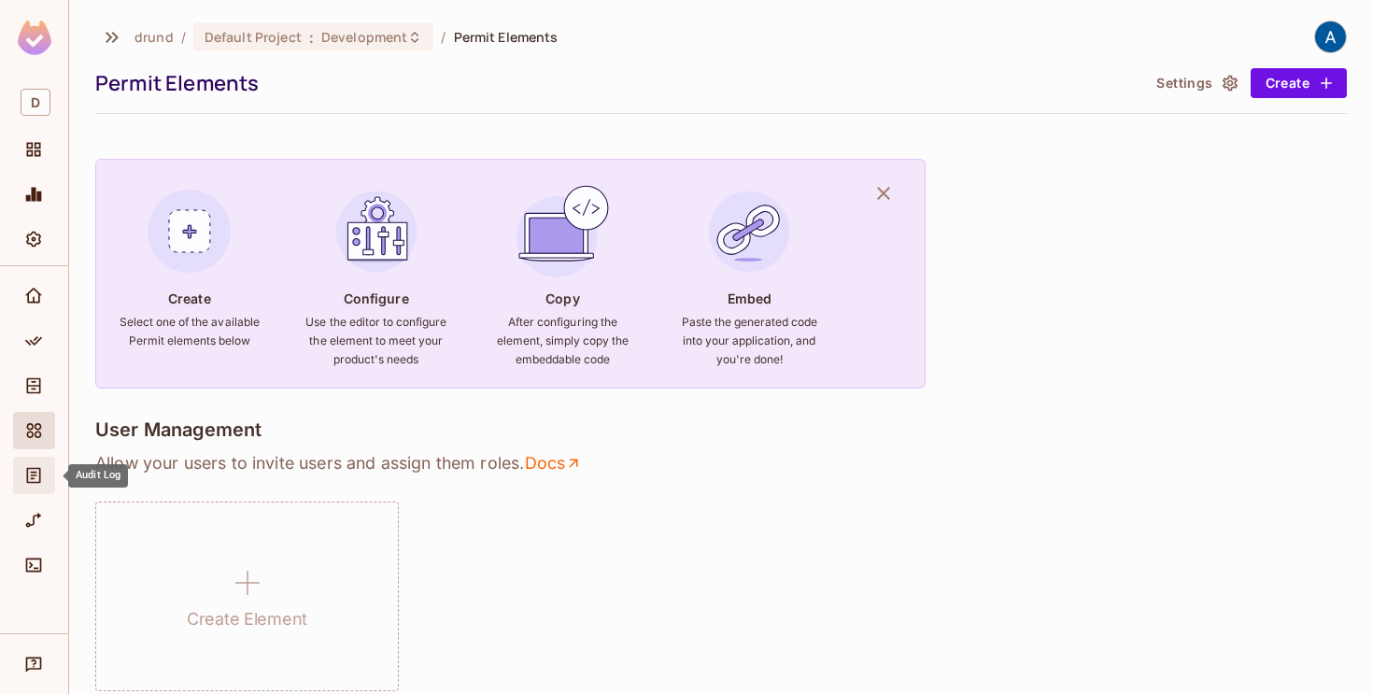
click at [34, 481] on icon "Audit Log" at bounding box center [33, 475] width 19 height 19
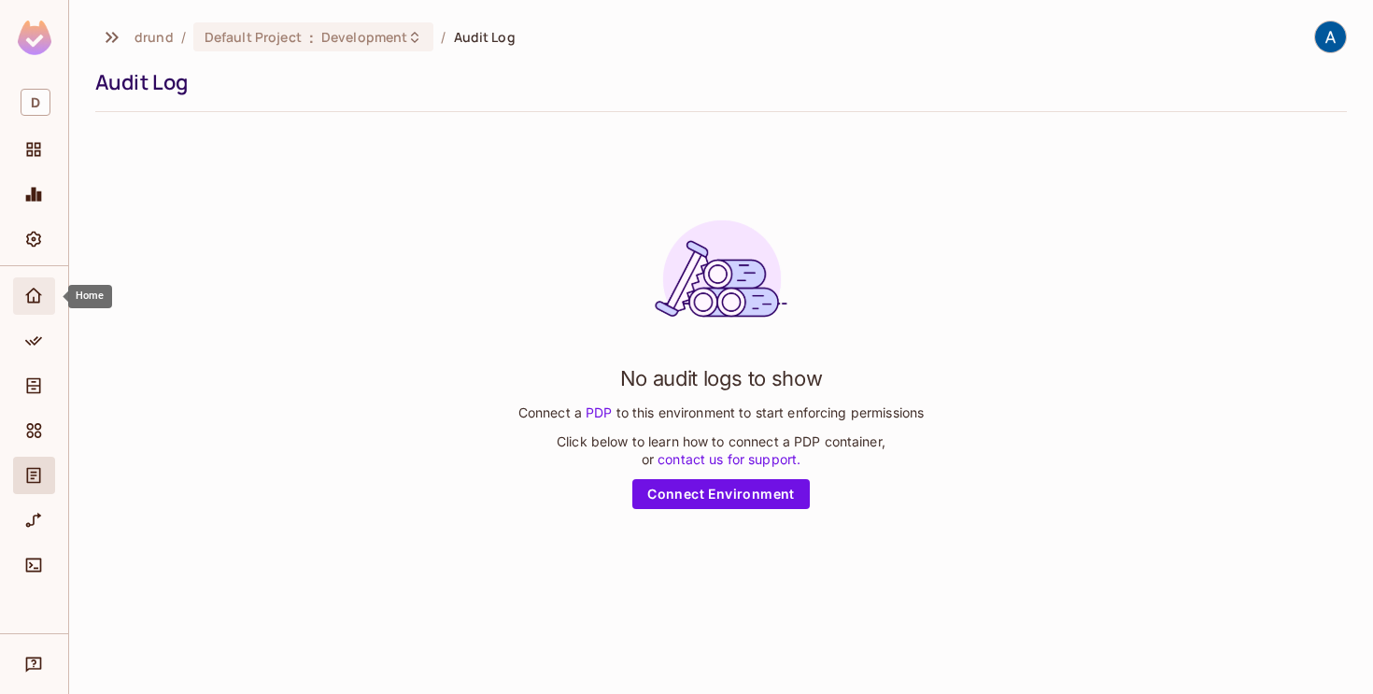
click at [44, 296] on div "Home" at bounding box center [37, 296] width 32 height 22
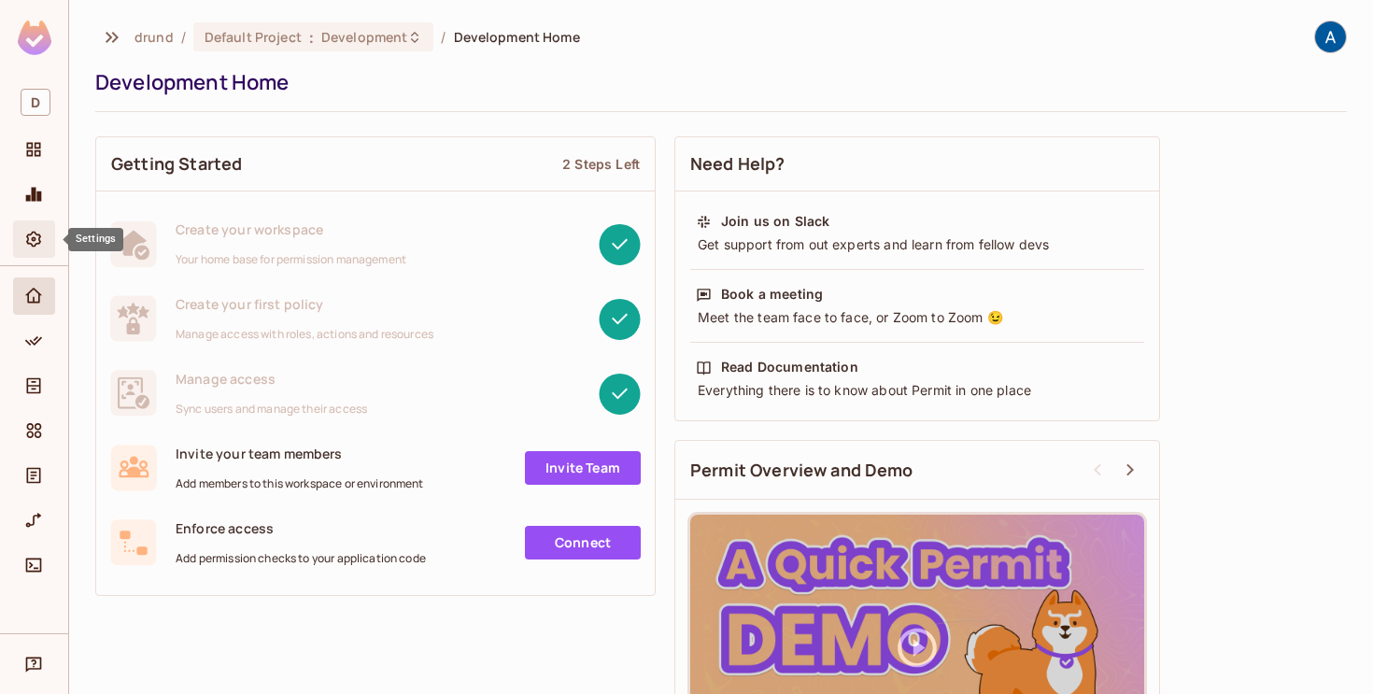
click at [48, 226] on div "Settings" at bounding box center [34, 238] width 42 height 37
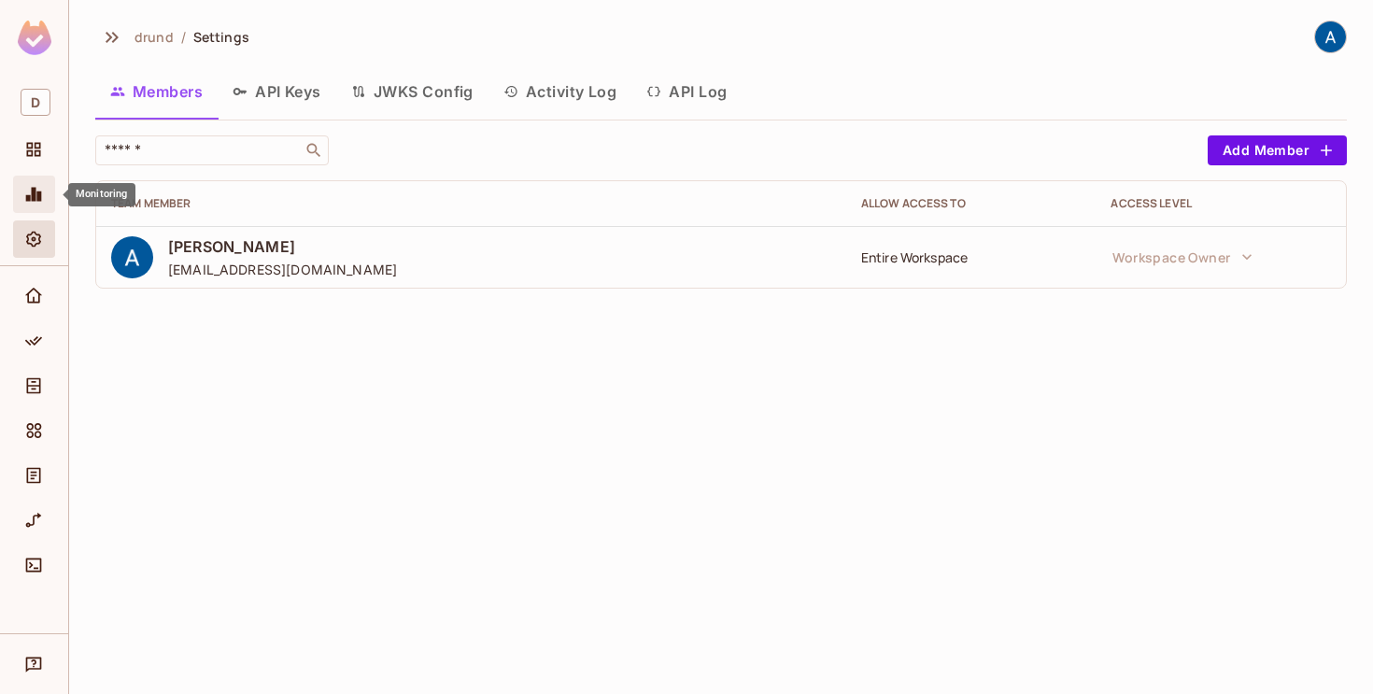
click at [44, 192] on span "Monitoring" at bounding box center [33, 194] width 22 height 22
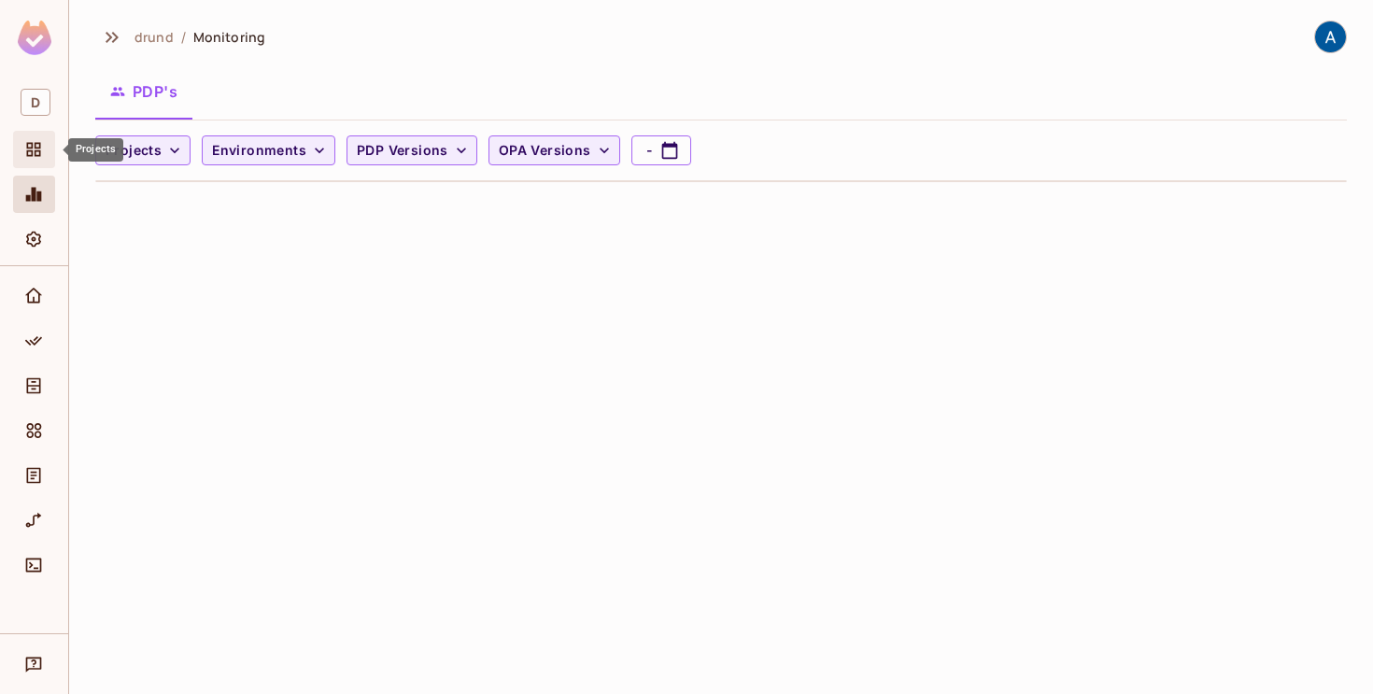
click at [41, 138] on span "Projects" at bounding box center [33, 149] width 22 height 22
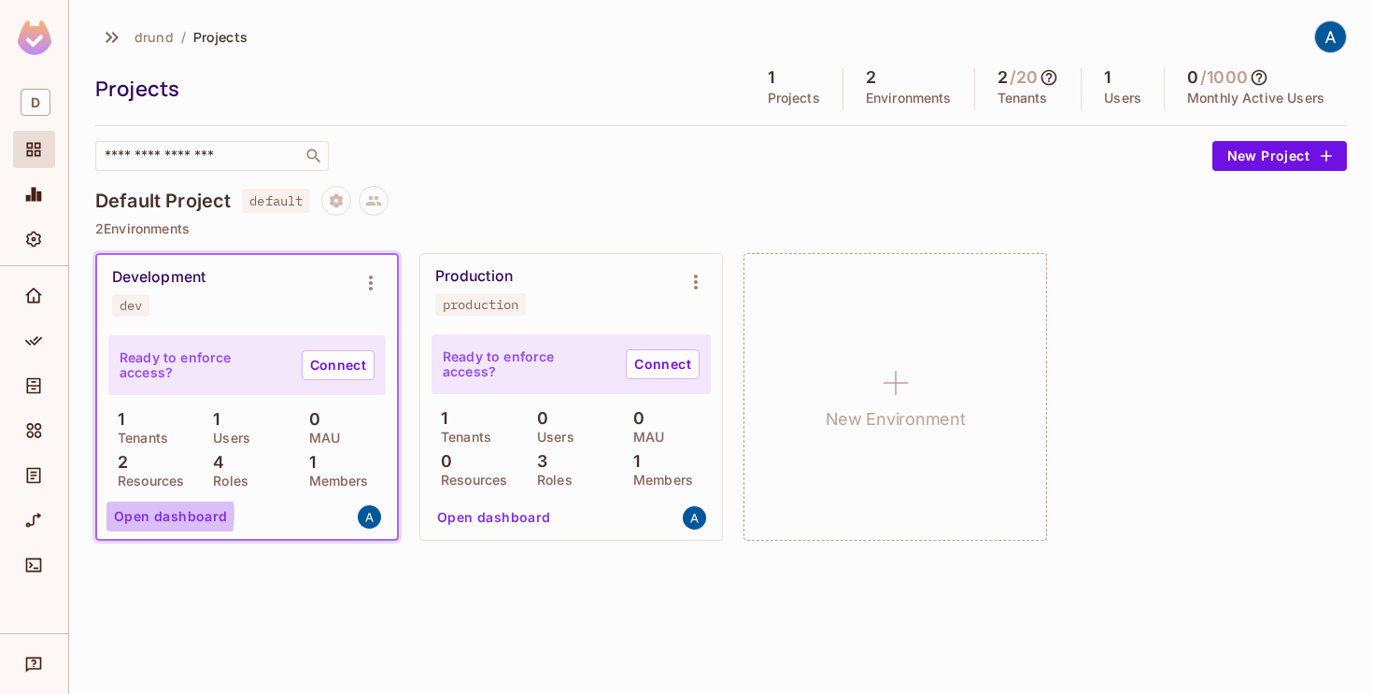
click at [144, 515] on button "Open dashboard" at bounding box center [170, 516] width 129 height 30
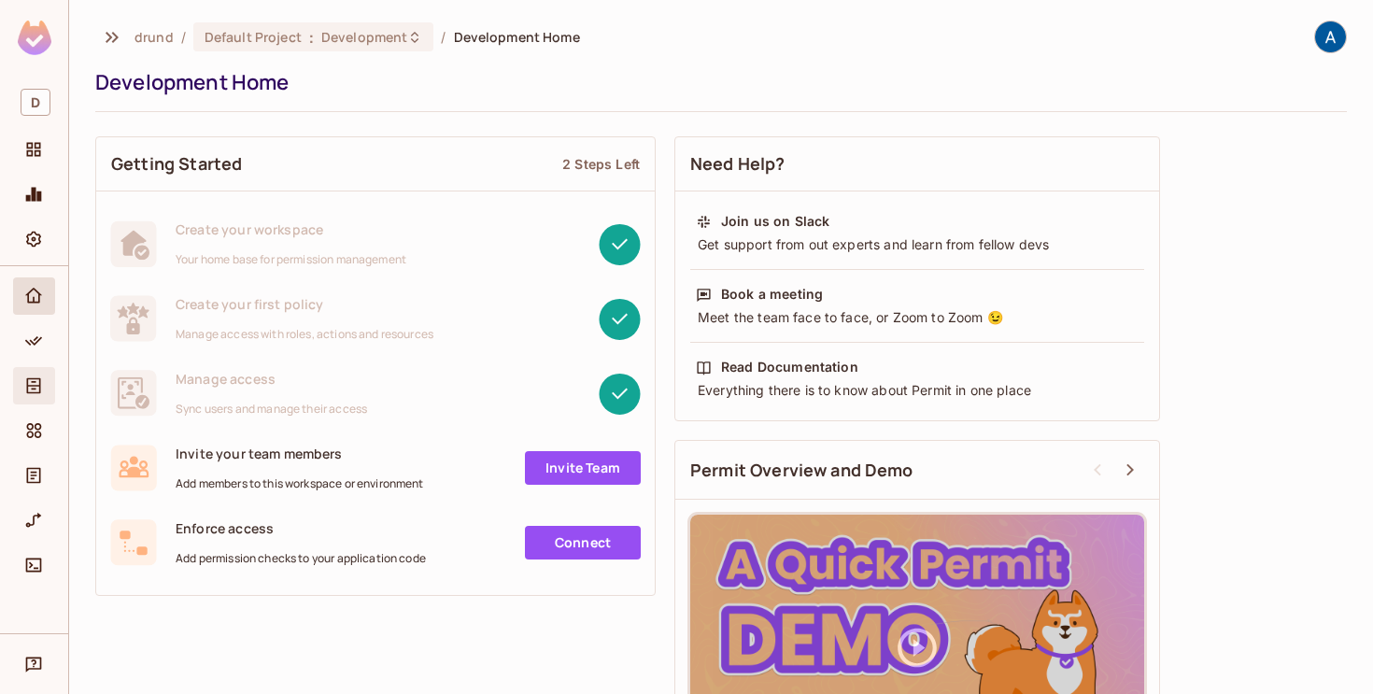
click at [39, 387] on icon "Directory" at bounding box center [34, 386] width 14 height 16
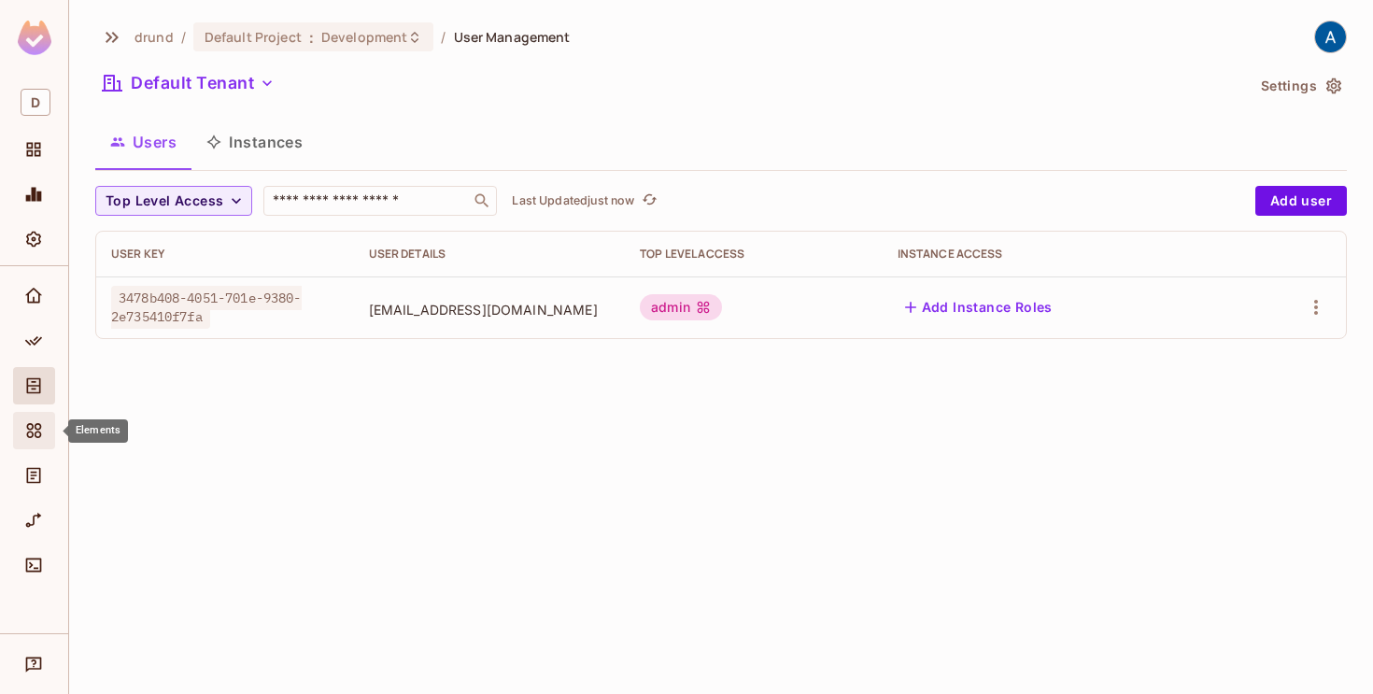
click at [33, 426] on icon "Elements" at bounding box center [34, 430] width 15 height 15
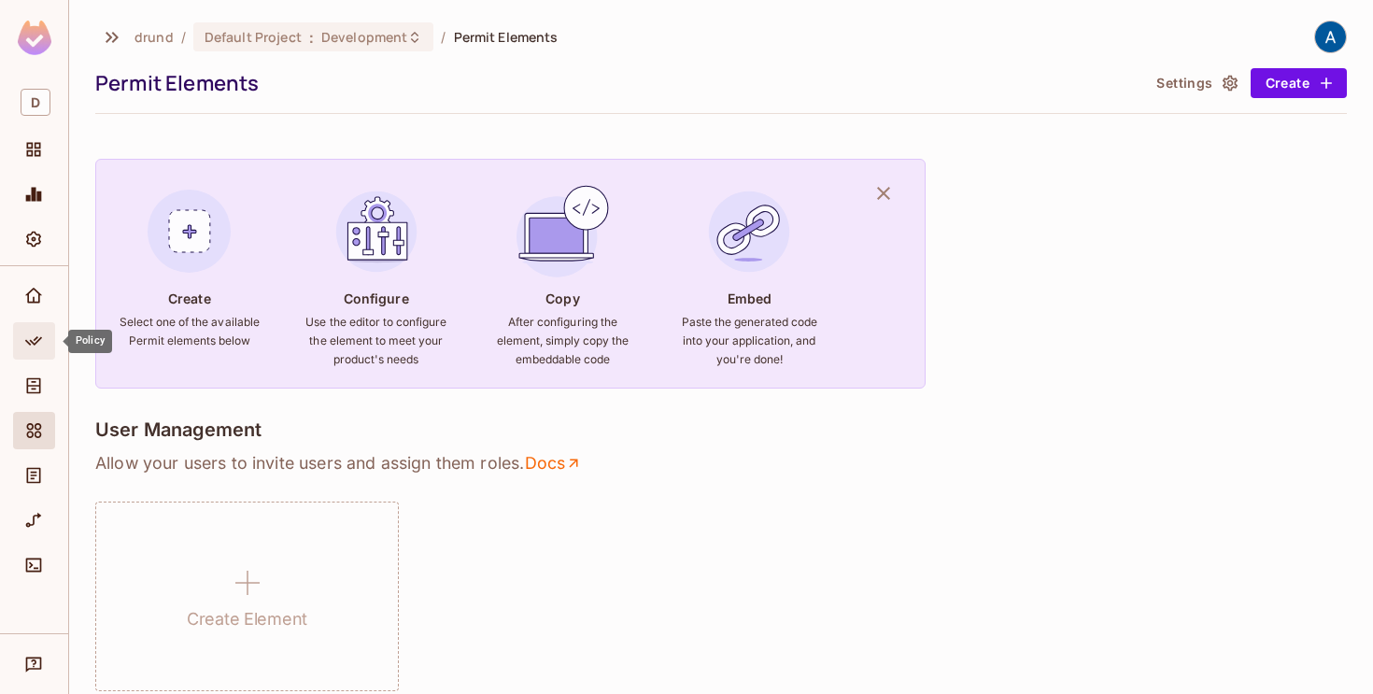
click at [34, 334] on icon "Policy" at bounding box center [33, 341] width 19 height 19
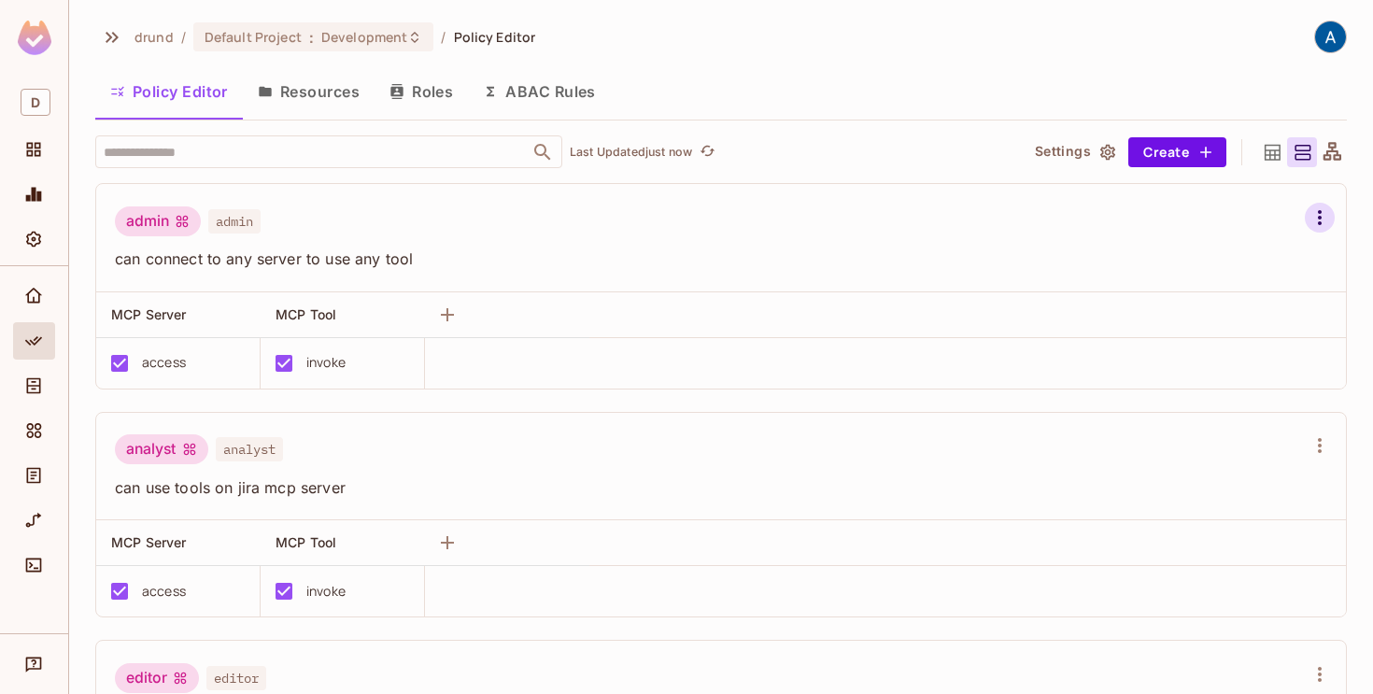
click at [1315, 215] on icon "button" at bounding box center [1319, 217] width 22 height 22
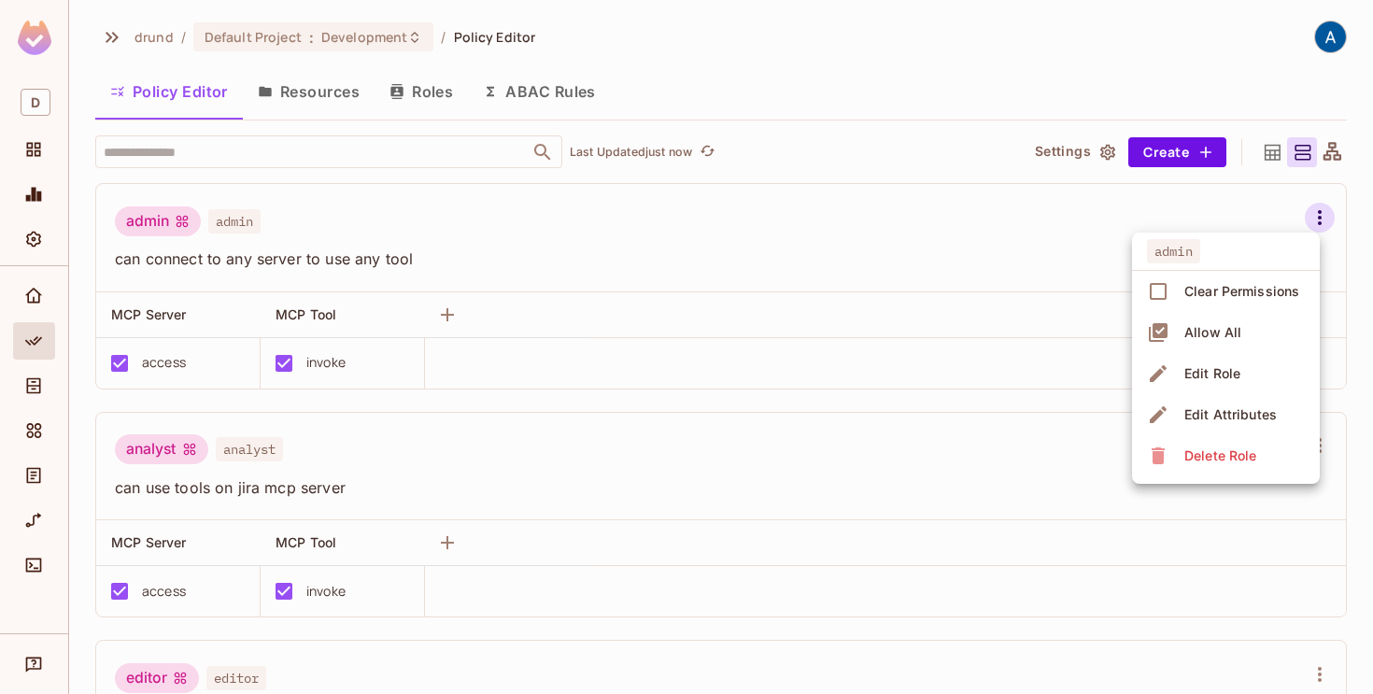
click at [1049, 256] on div at bounding box center [686, 347] width 1373 height 694
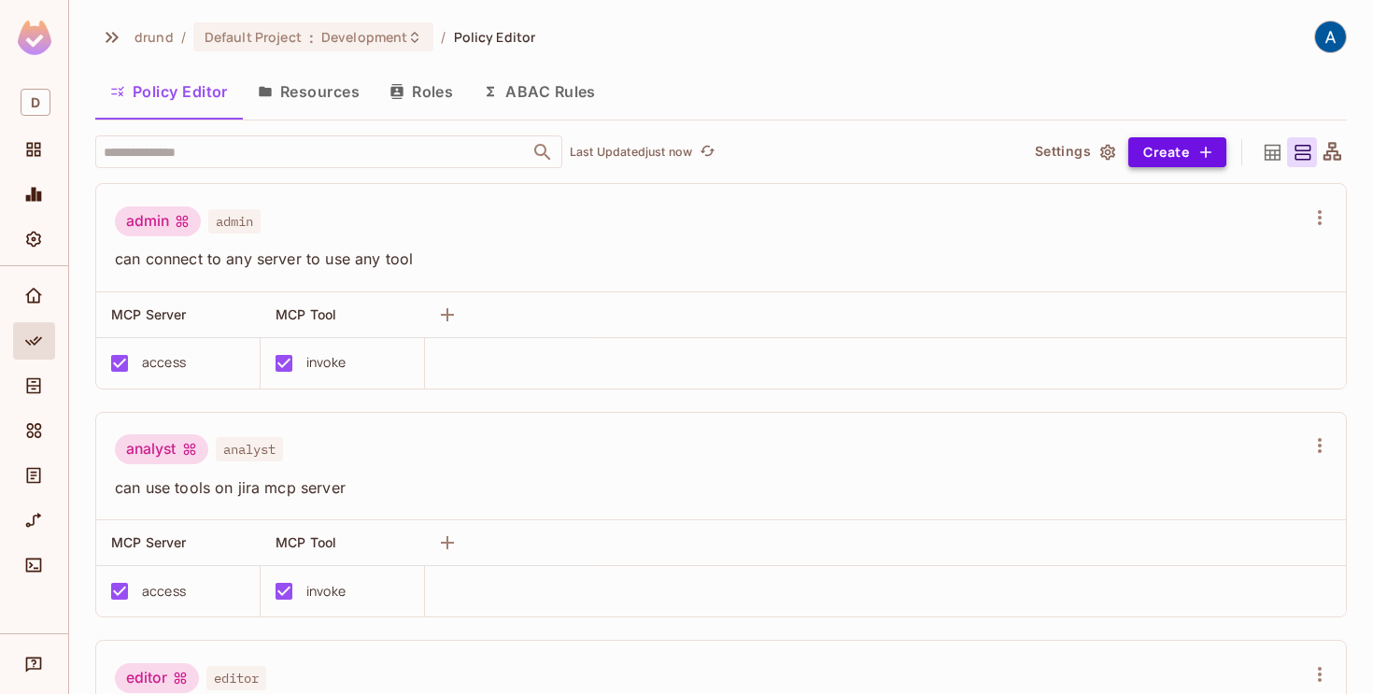
click at [1152, 158] on button "Create" at bounding box center [1177, 152] width 98 height 30
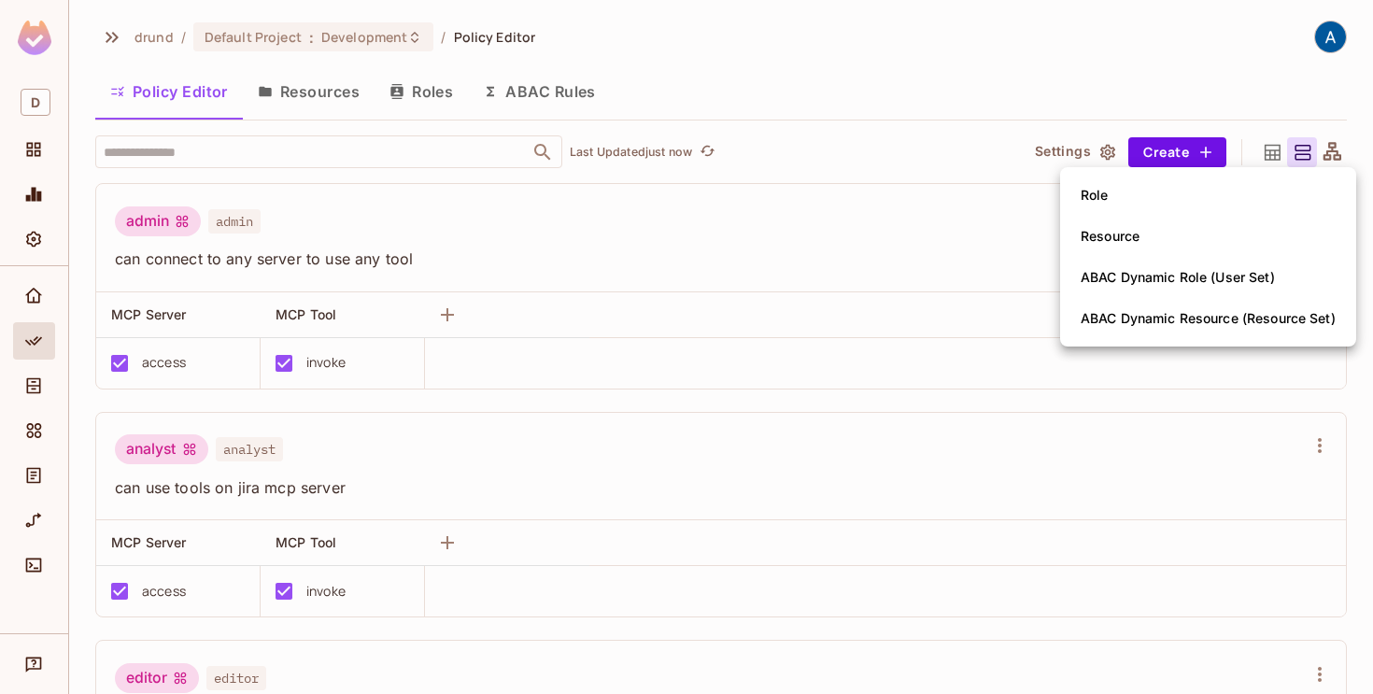
click at [998, 222] on div at bounding box center [686, 347] width 1373 height 694
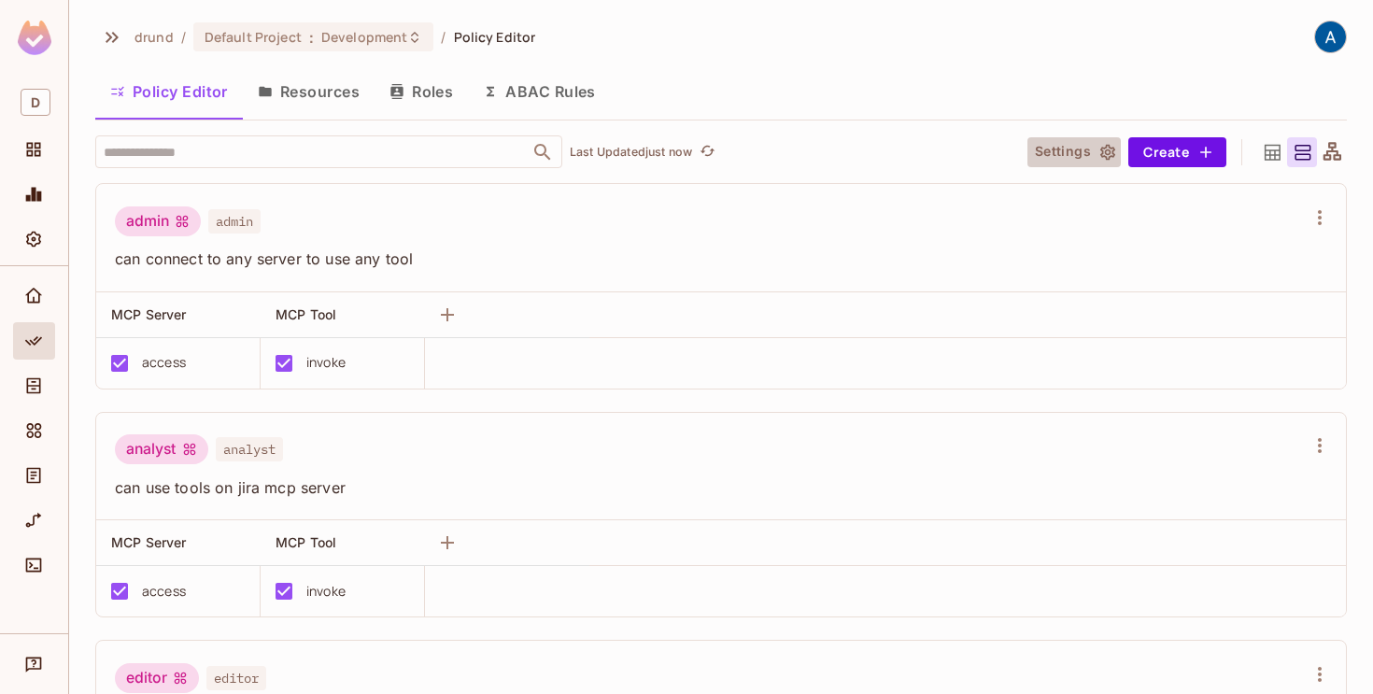
click at [1109, 148] on icon "button" at bounding box center [1107, 152] width 15 height 16
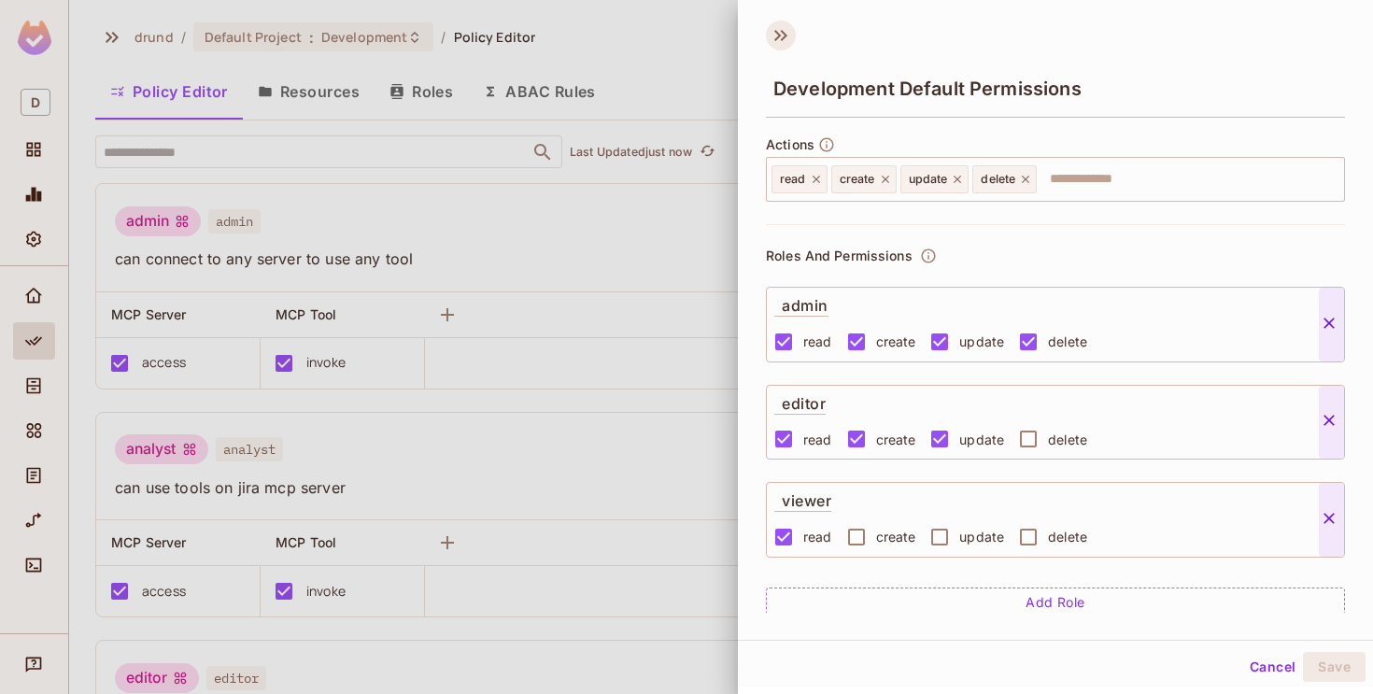
click at [775, 35] on icon at bounding box center [781, 36] width 30 height 30
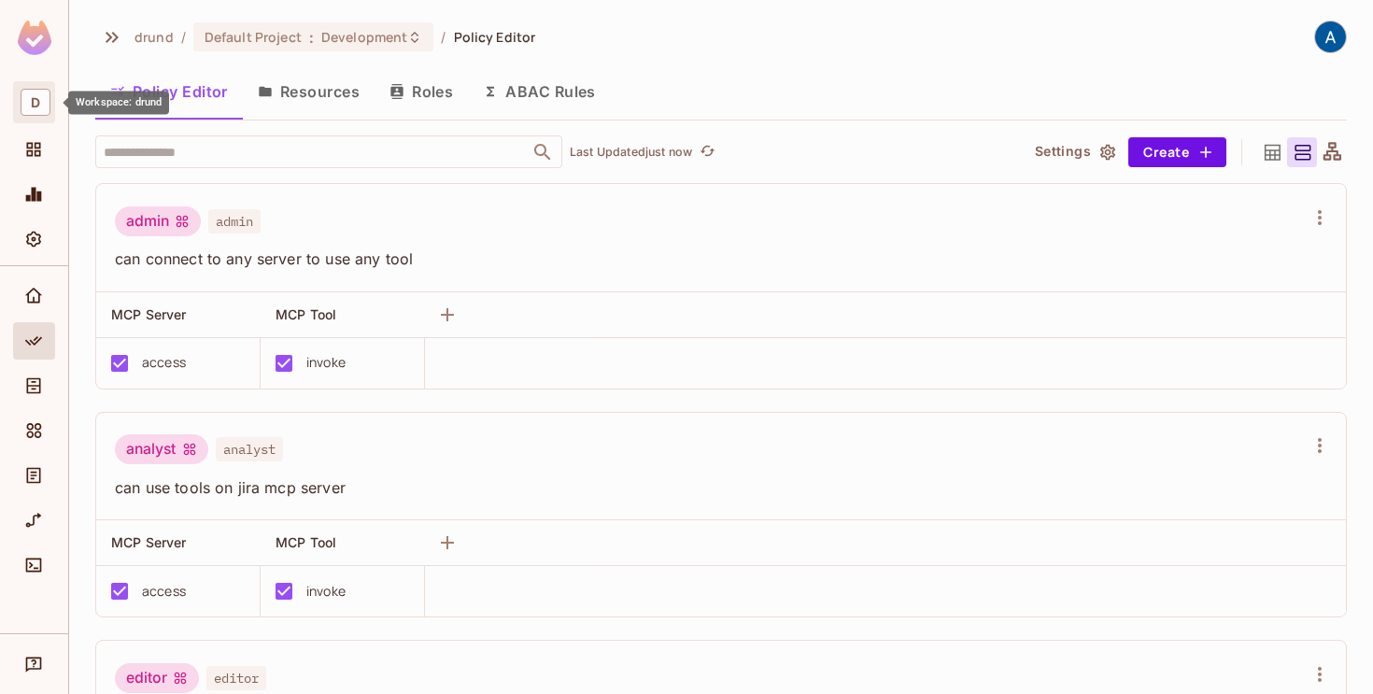
click at [30, 120] on div "D" at bounding box center [34, 102] width 42 height 42
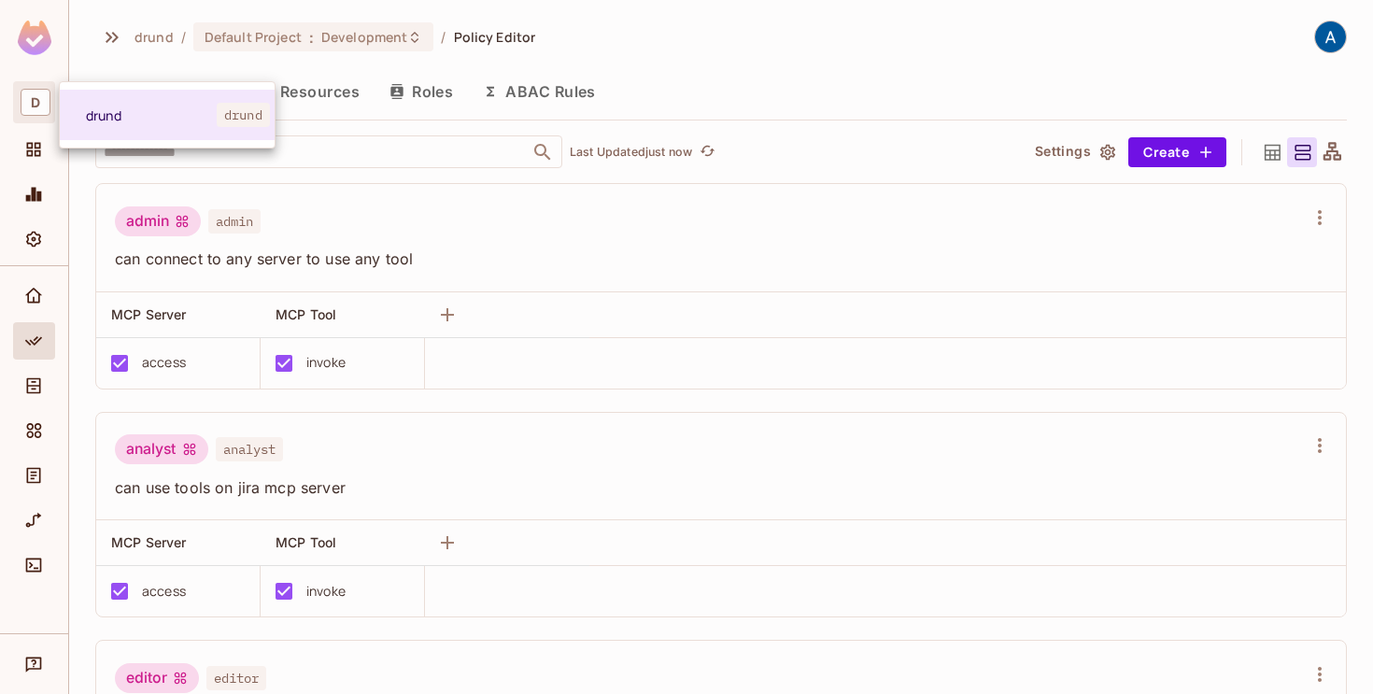
click at [30, 120] on div at bounding box center [686, 347] width 1373 height 694
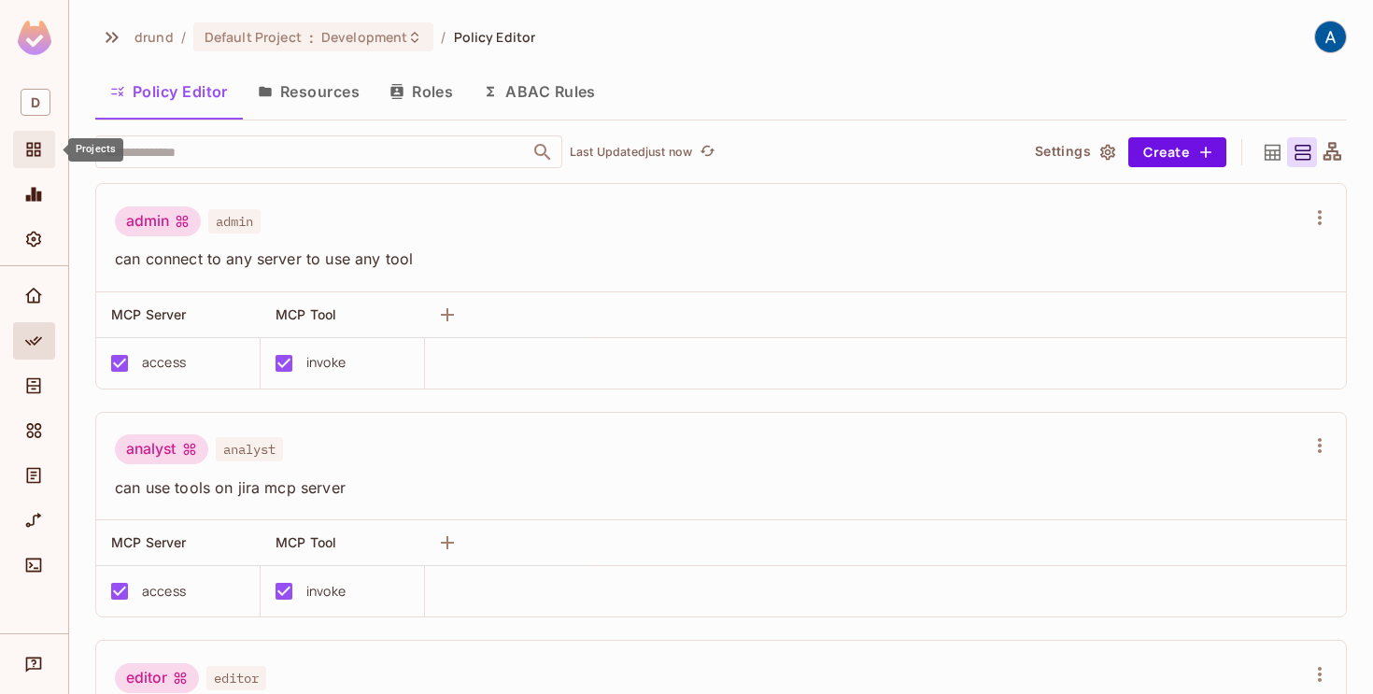
click at [31, 145] on icon "Projects" at bounding box center [33, 149] width 19 height 19
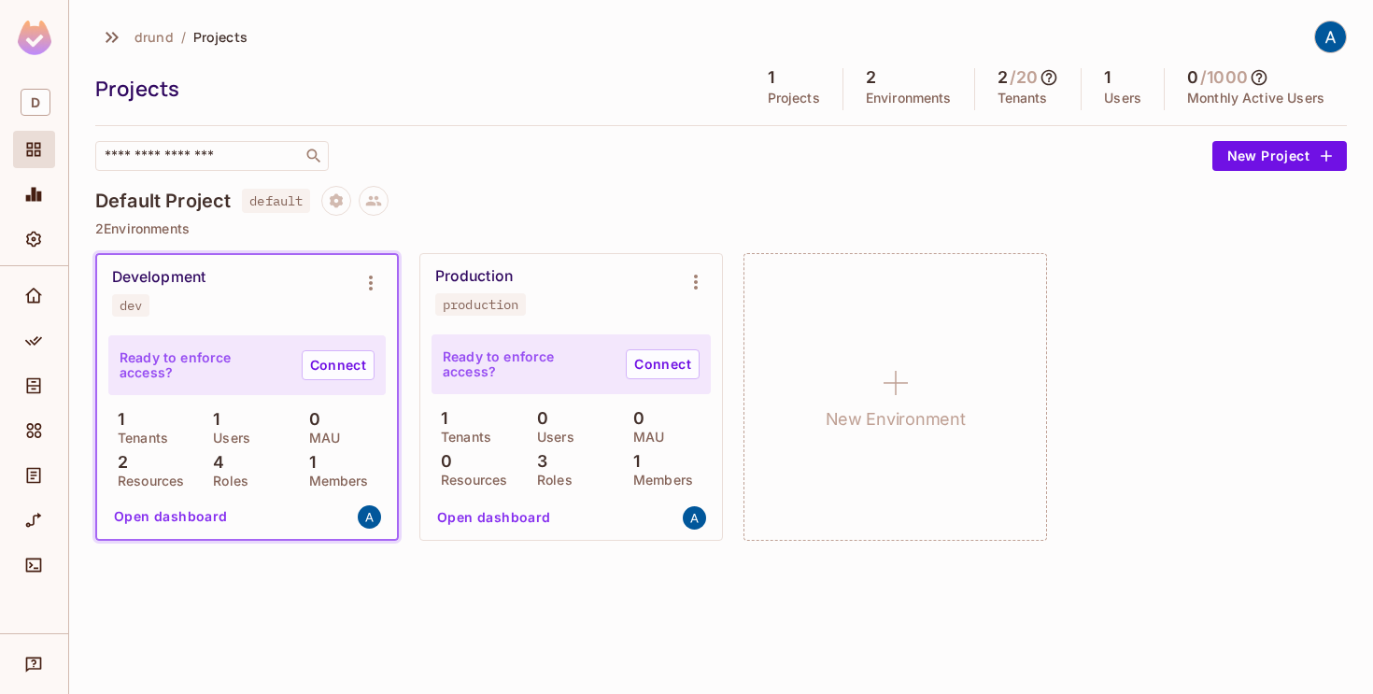
click at [151, 512] on button "Open dashboard" at bounding box center [170, 516] width 129 height 30
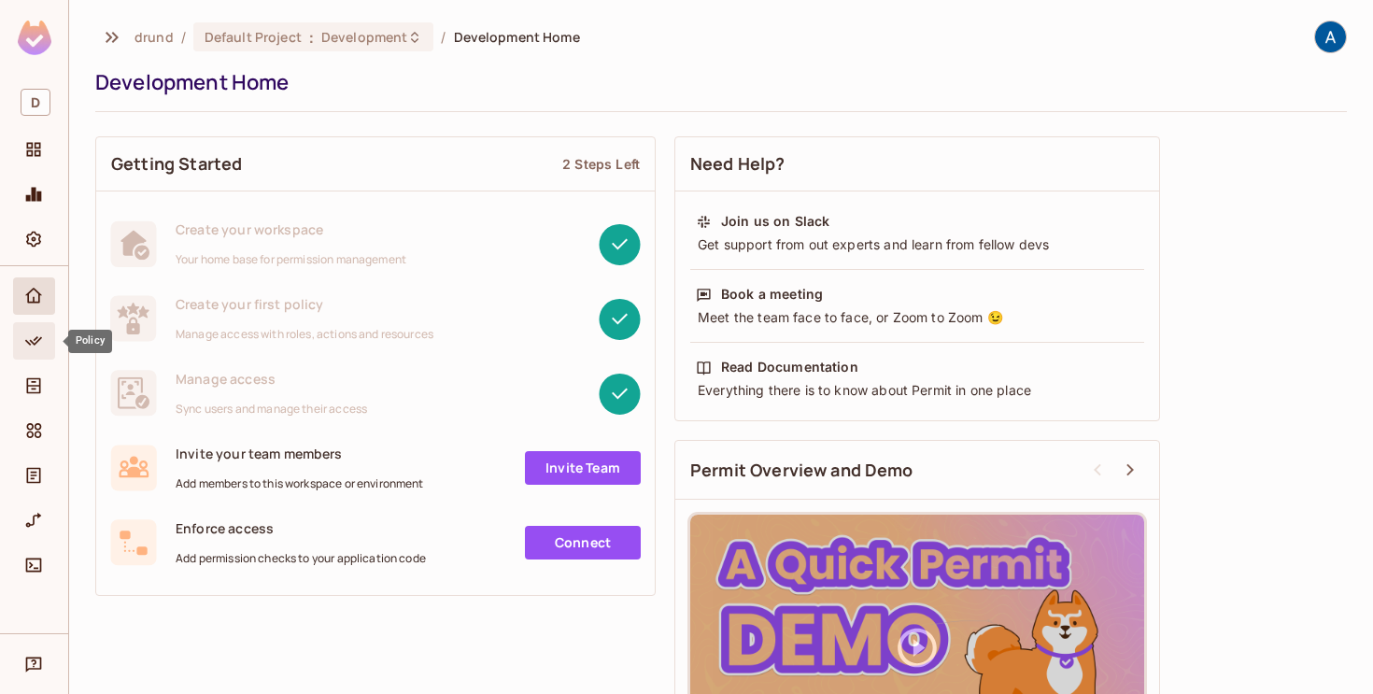
click at [16, 330] on div "Policy" at bounding box center [34, 340] width 42 height 37
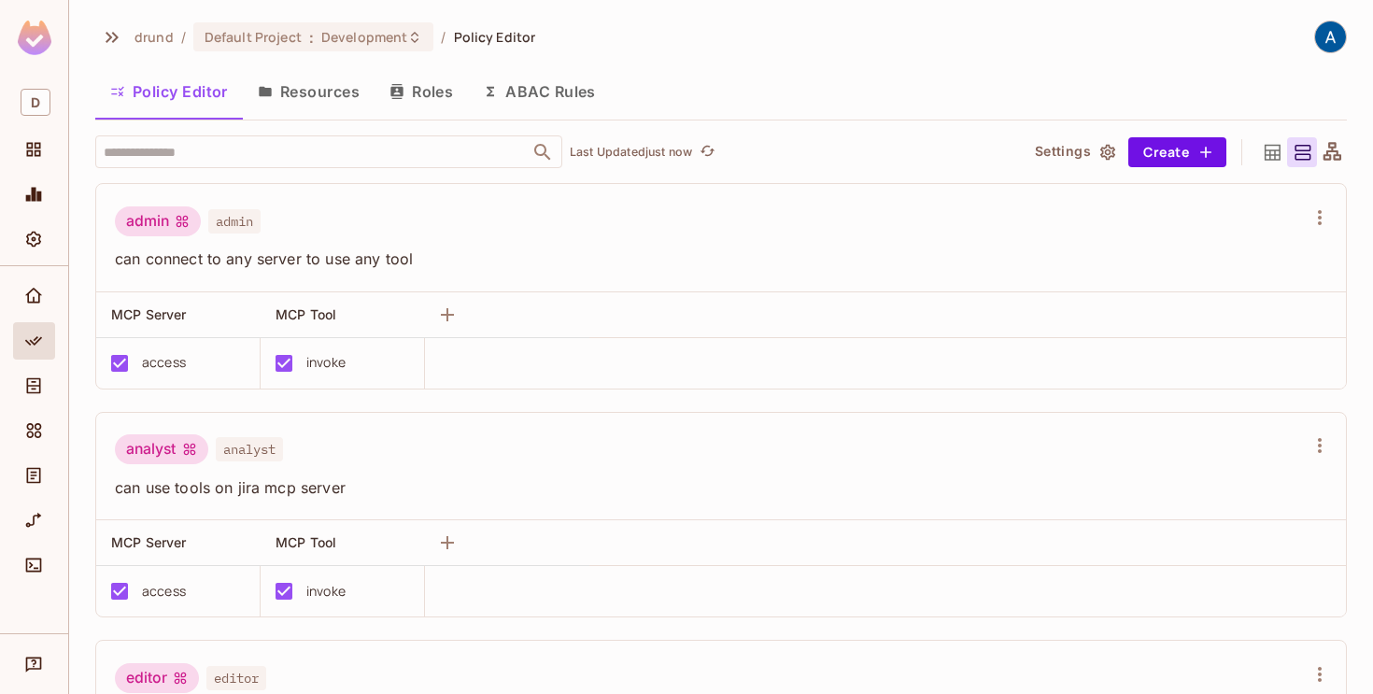
click at [302, 86] on button "Resources" at bounding box center [309, 91] width 132 height 47
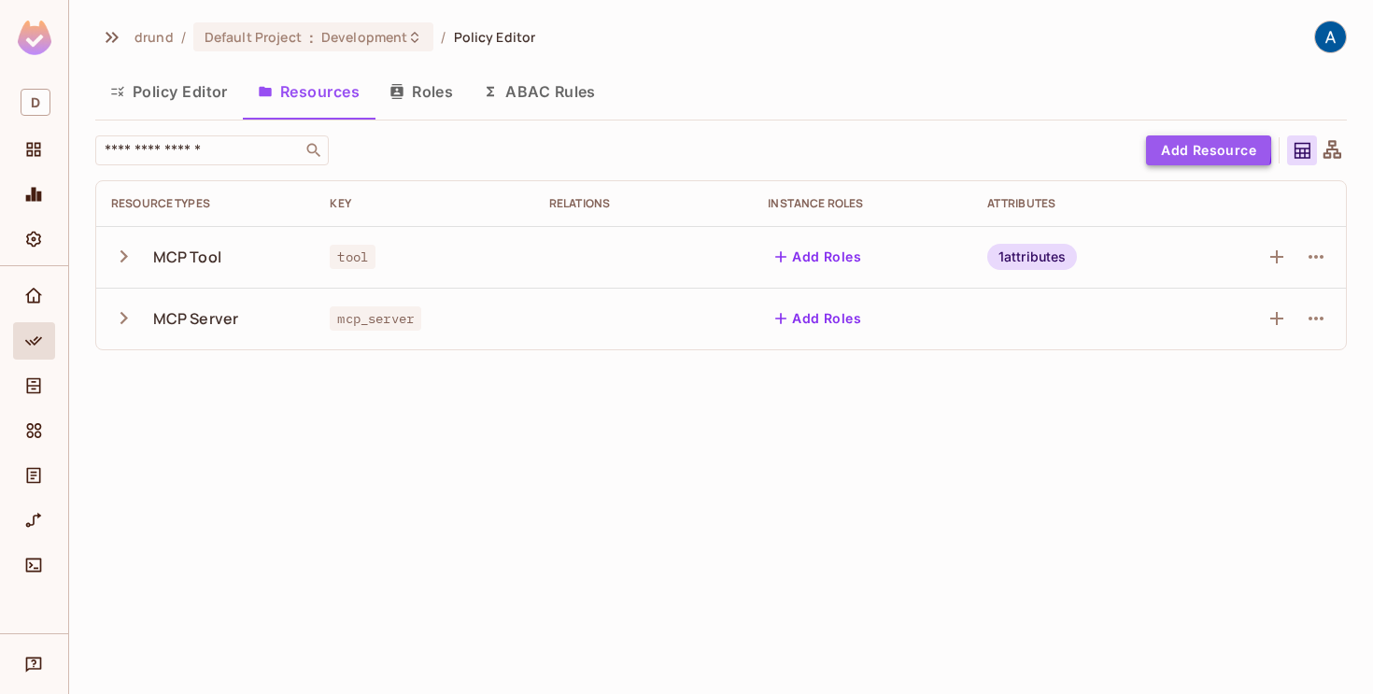
click at [1165, 147] on button "Add Resource" at bounding box center [1208, 150] width 125 height 30
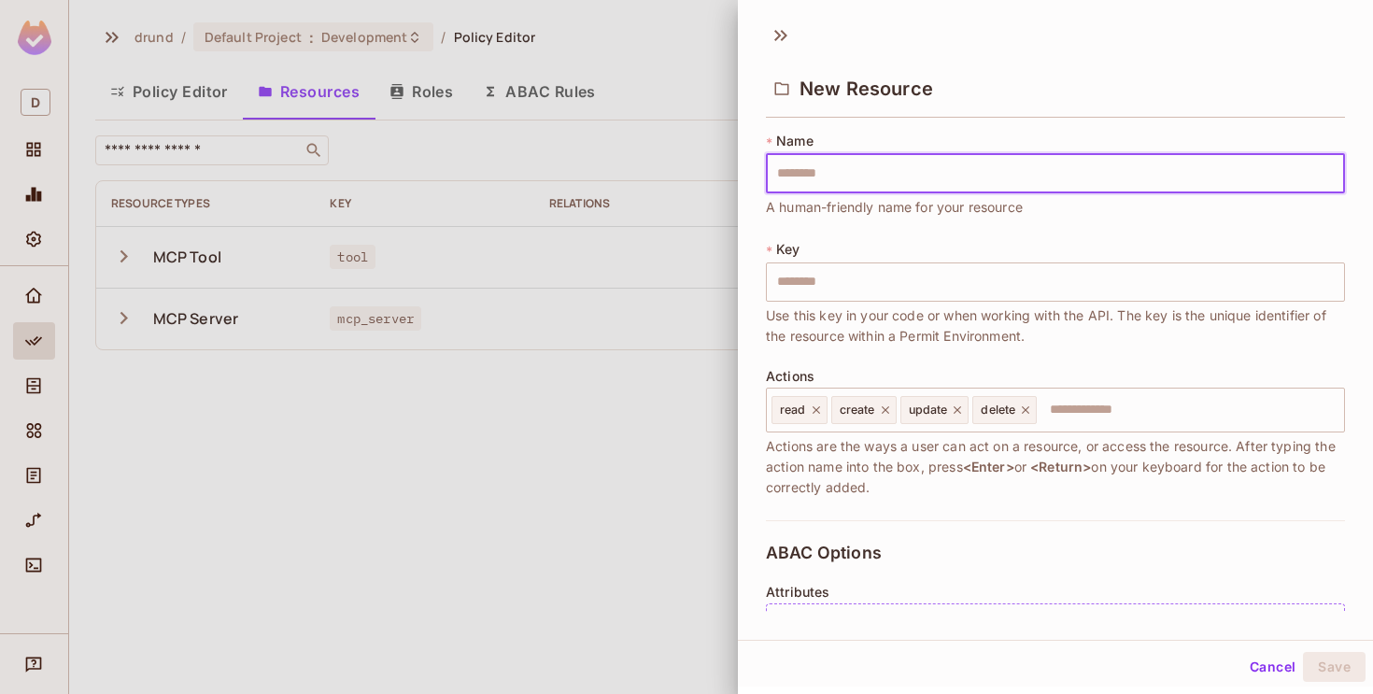
scroll to position [333, 0]
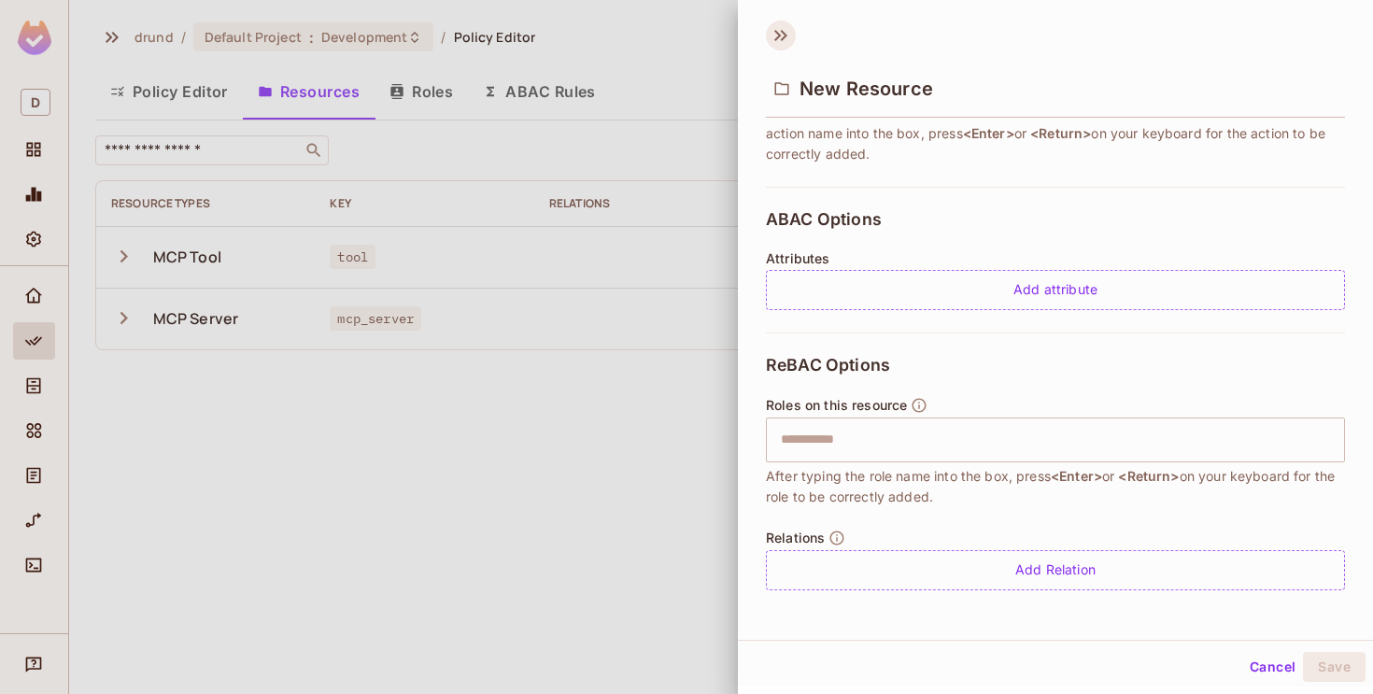
click at [773, 37] on icon at bounding box center [781, 36] width 30 height 30
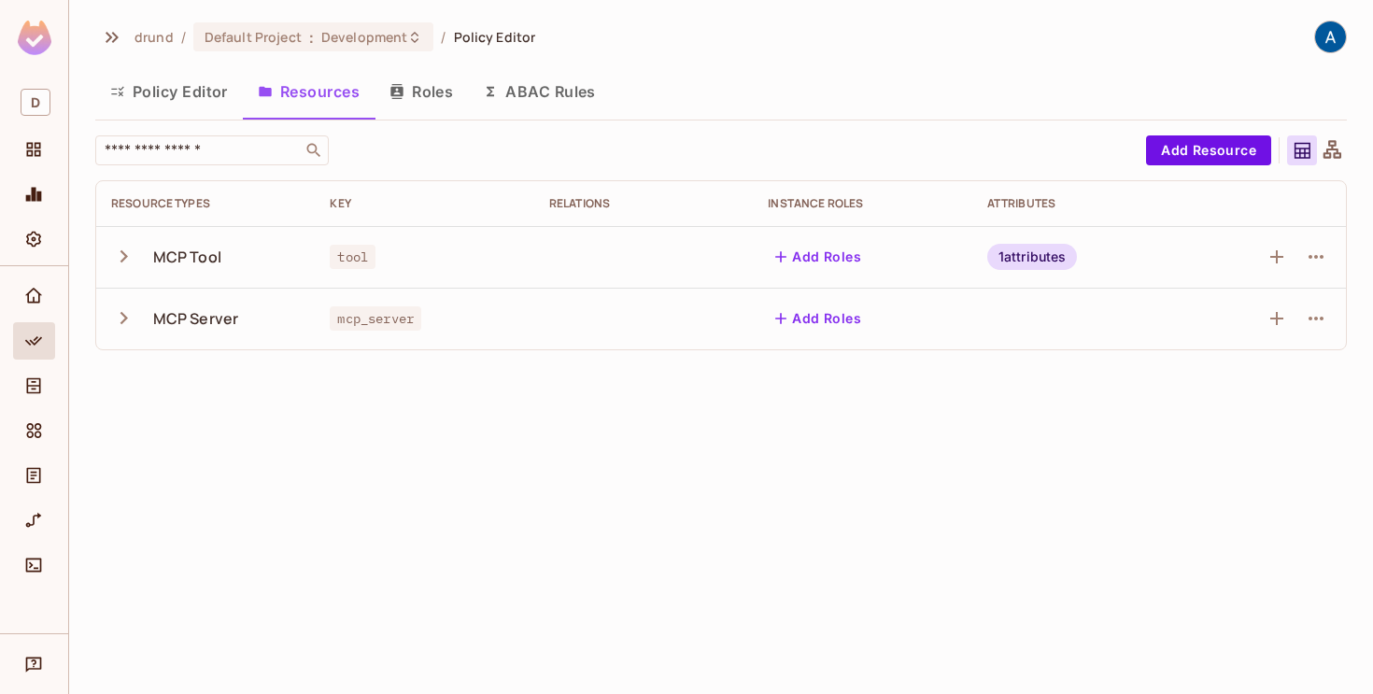
click at [128, 305] on icon "button" at bounding box center [123, 317] width 25 height 25
click at [1324, 384] on icon "button" at bounding box center [1316, 380] width 22 height 22
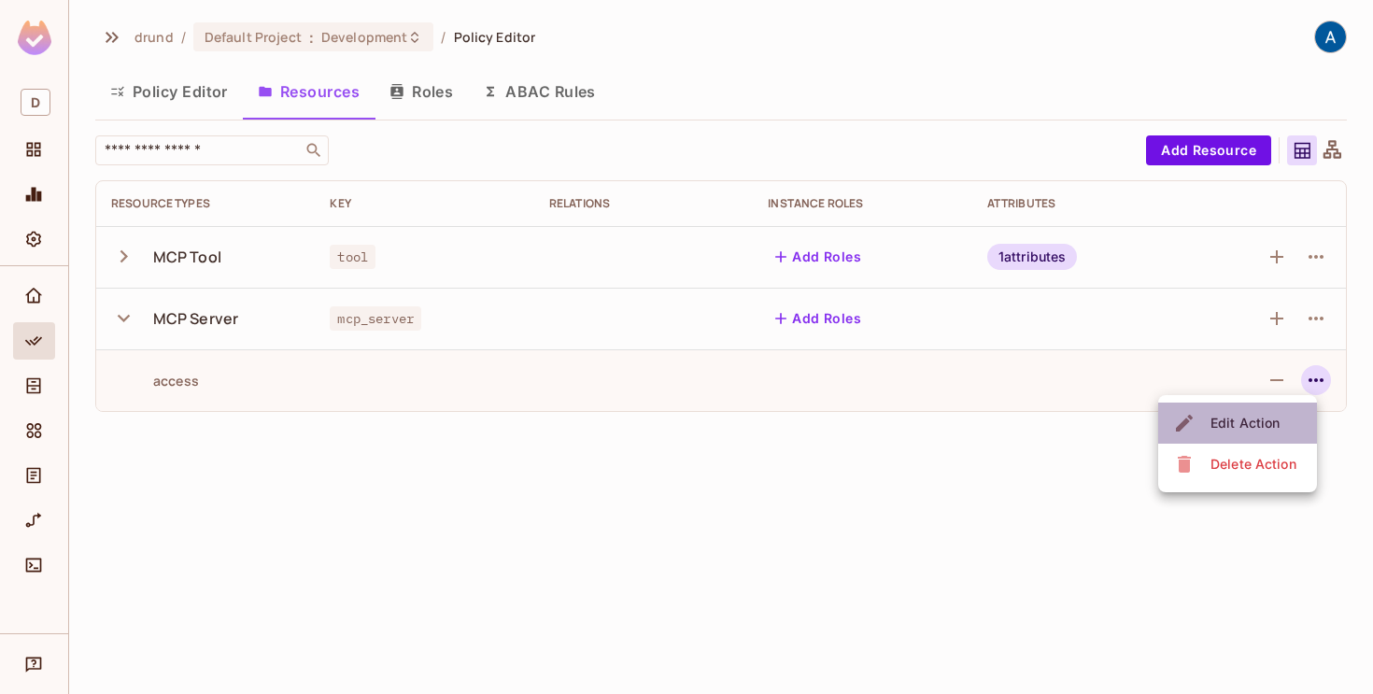
click at [1243, 424] on div "Edit Action" at bounding box center [1244, 423] width 69 height 19
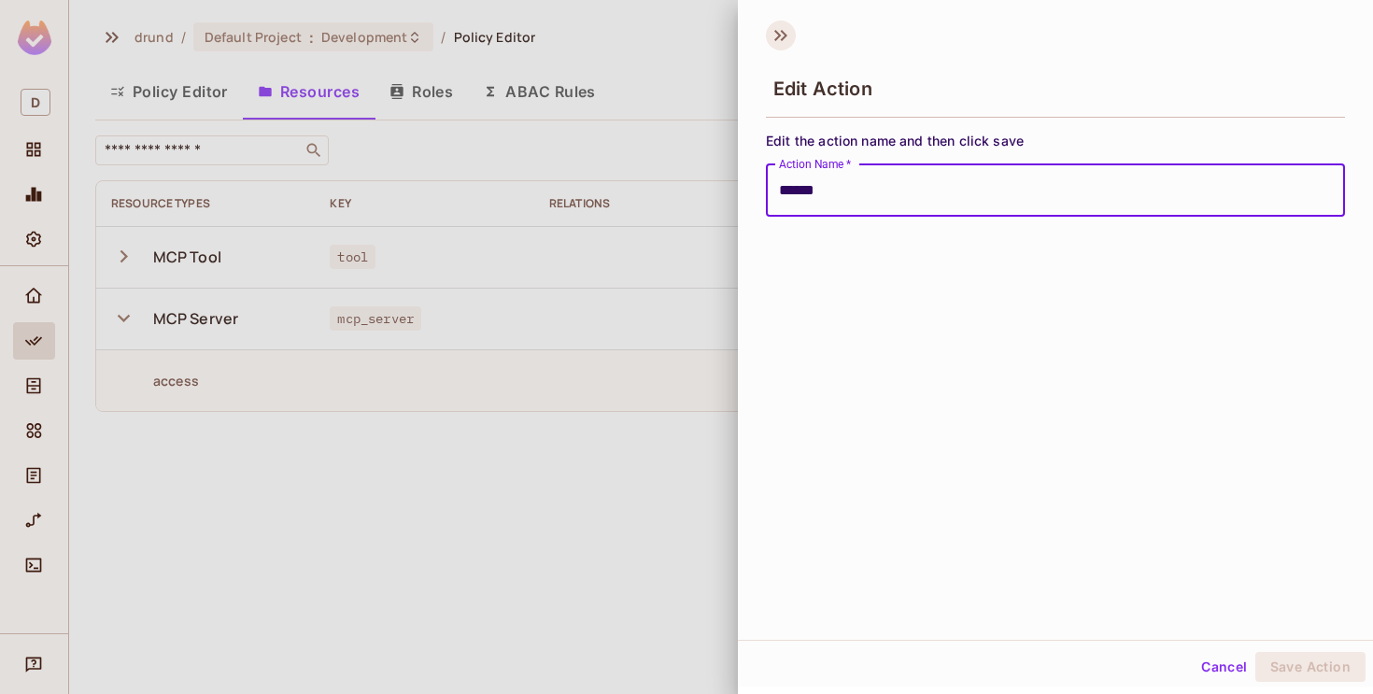
click at [777, 28] on icon at bounding box center [781, 36] width 30 height 30
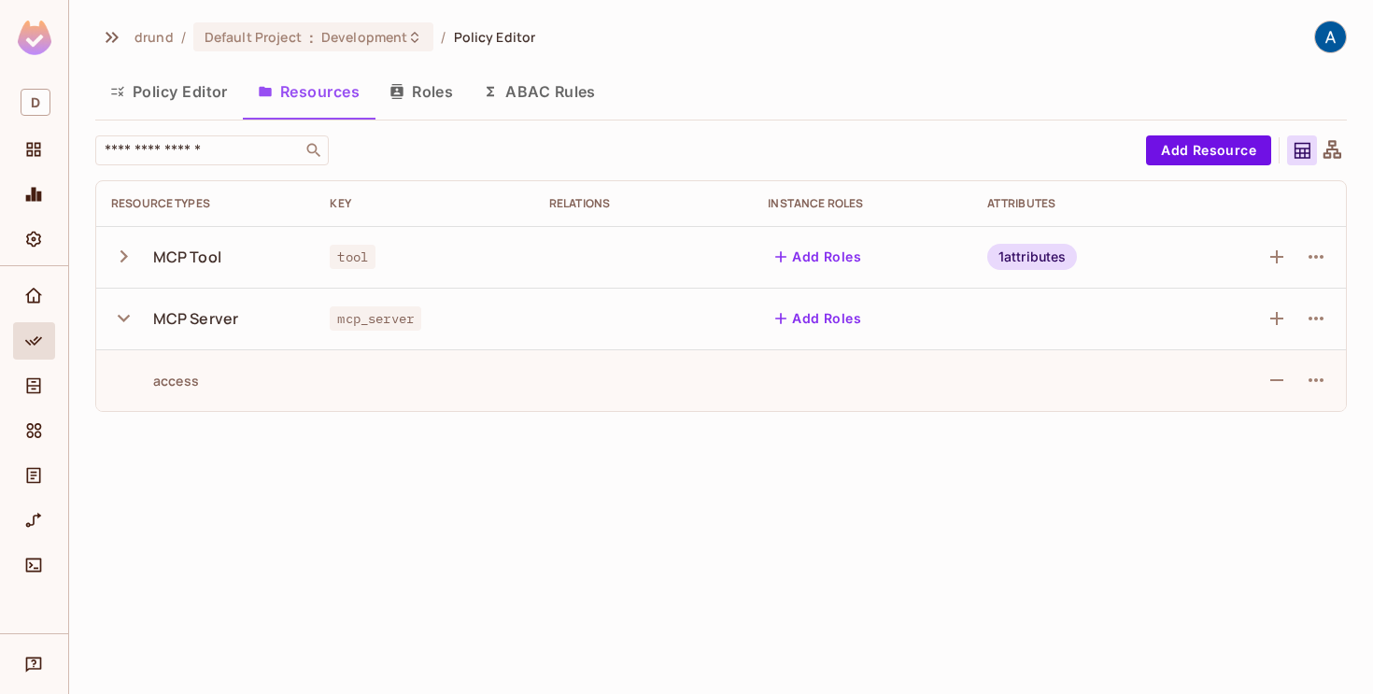
click at [1021, 263] on div "1 attributes" at bounding box center [1032, 257] width 91 height 26
click at [1021, 263] on div at bounding box center [686, 347] width 1373 height 694
click at [118, 314] on icon "button" at bounding box center [123, 317] width 25 height 25
click at [422, 92] on button "Roles" at bounding box center [420, 91] width 93 height 47
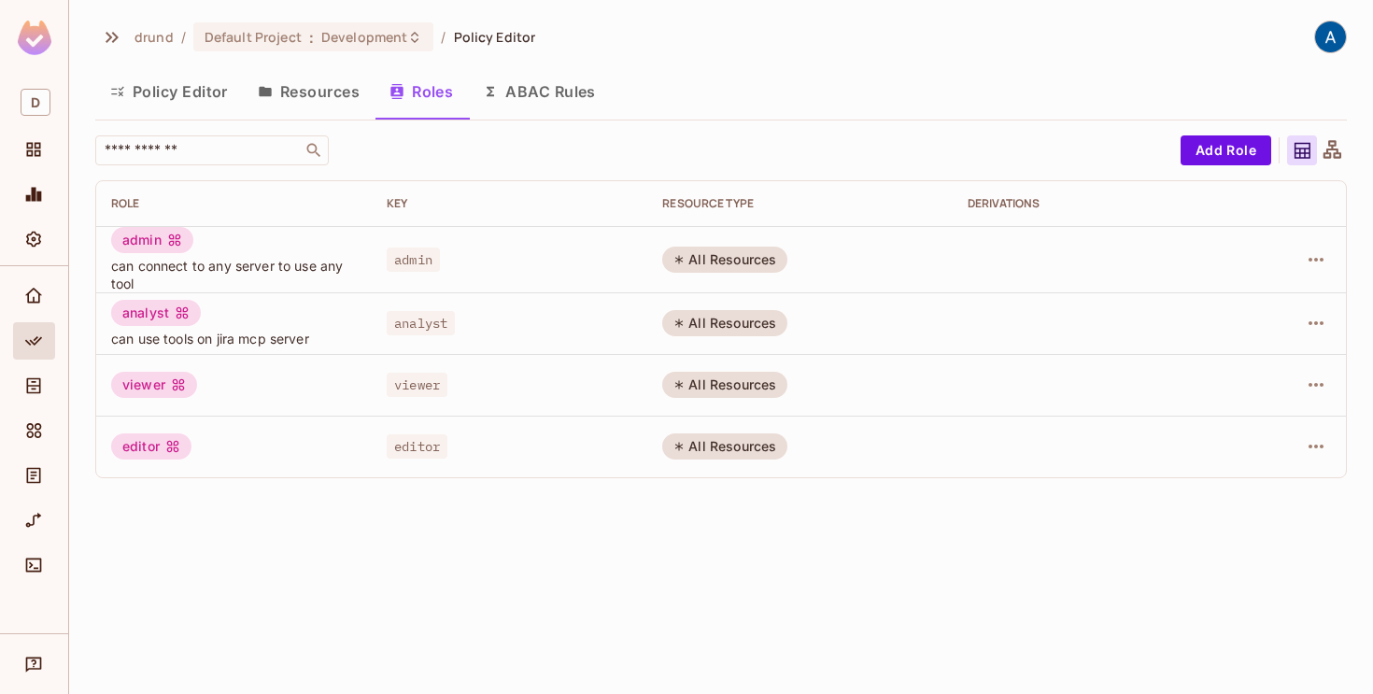
click at [220, 90] on button "Policy Editor" at bounding box center [169, 91] width 148 height 47
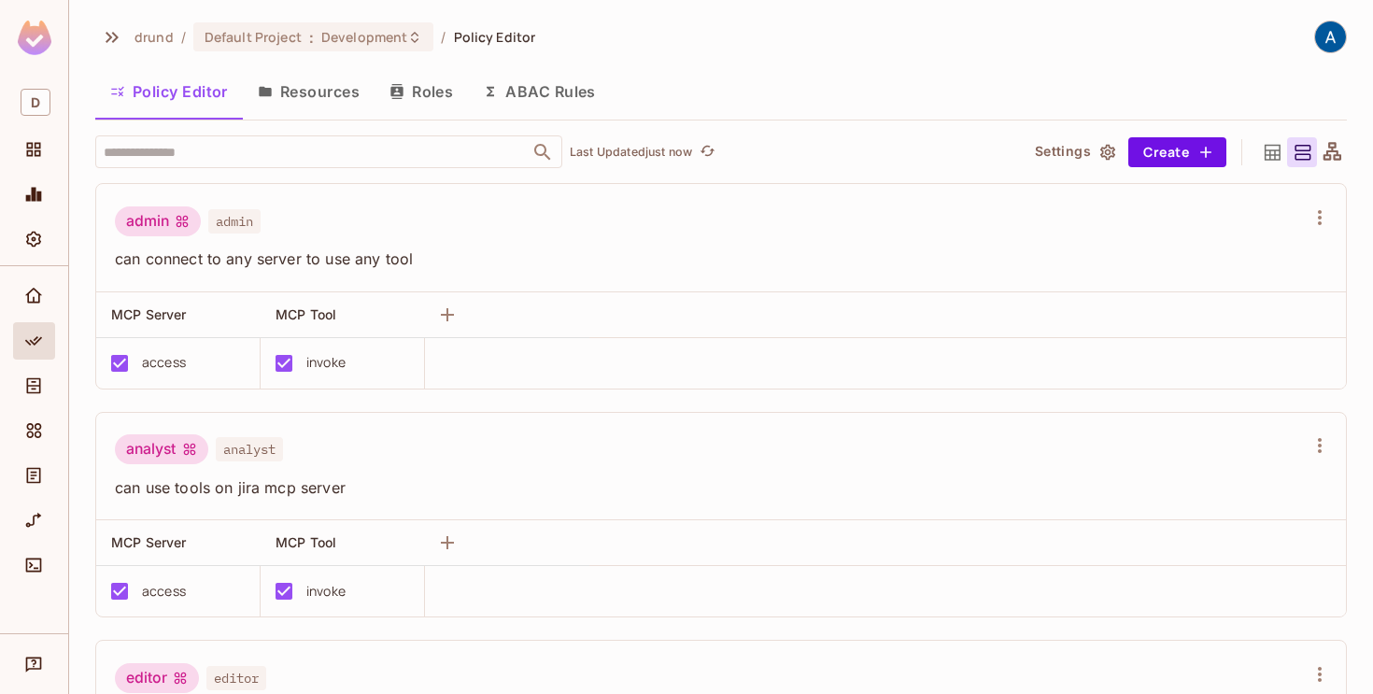
click at [423, 88] on button "Roles" at bounding box center [420, 91] width 93 height 47
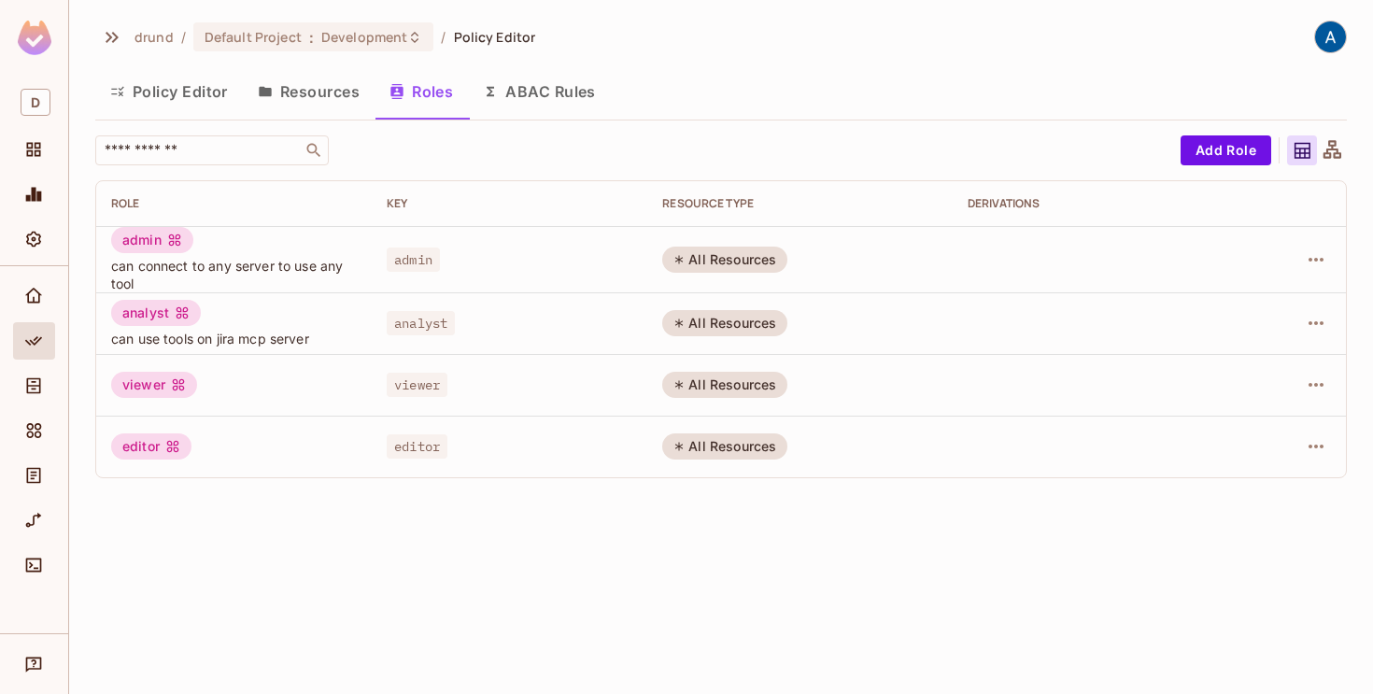
click at [318, 96] on button "Resources" at bounding box center [309, 91] width 132 height 47
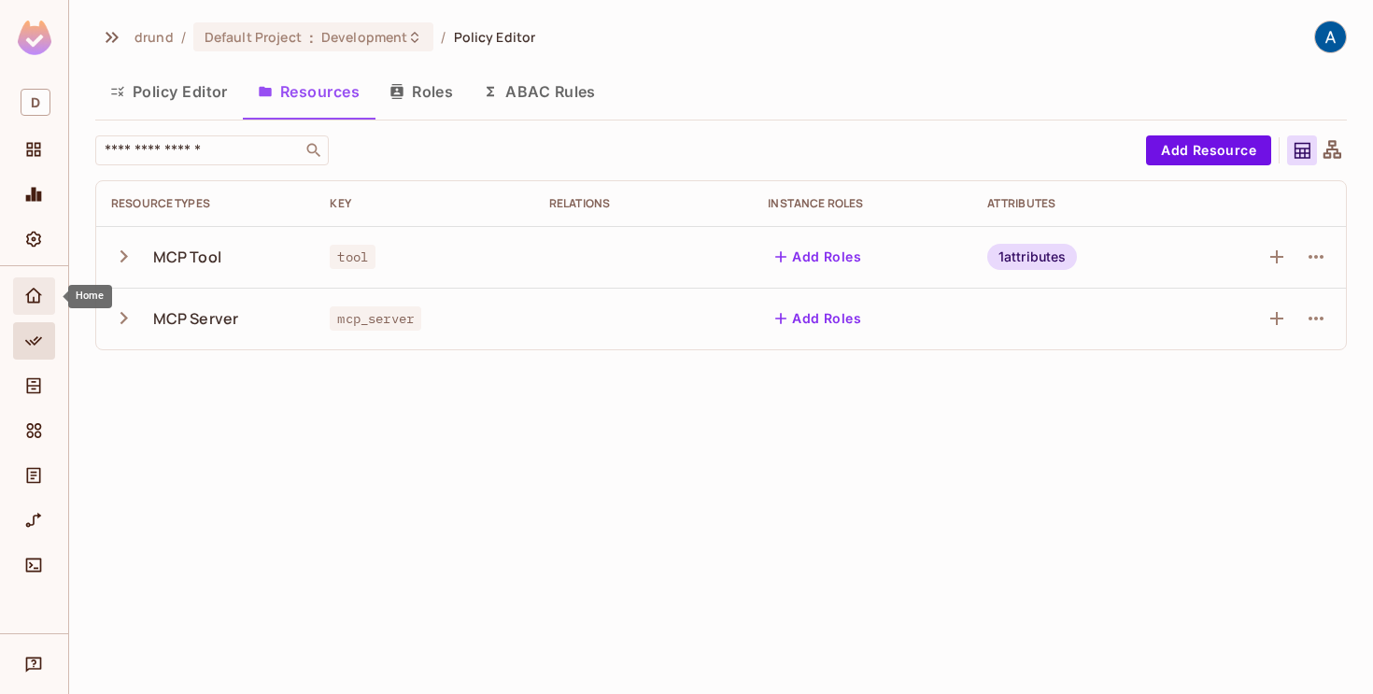
click at [35, 306] on span "Home" at bounding box center [33, 296] width 22 height 22
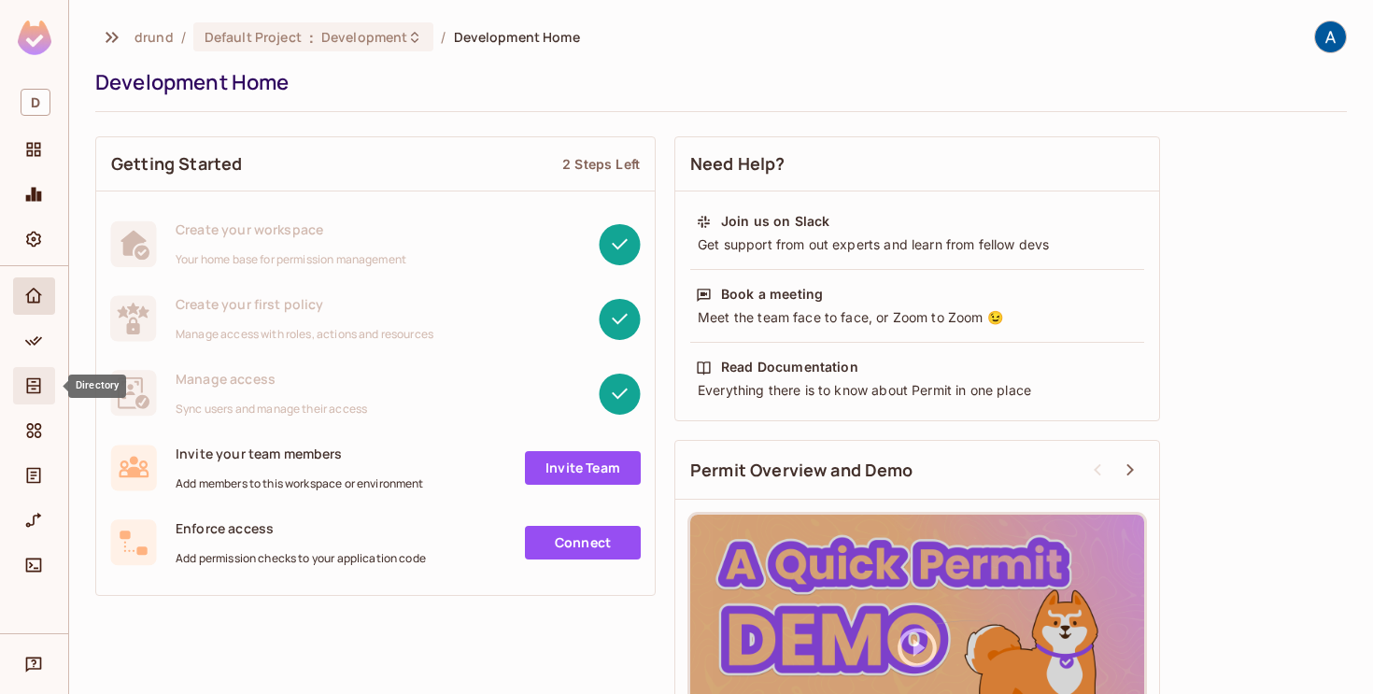
click at [27, 398] on div "Directory" at bounding box center [34, 385] width 42 height 37
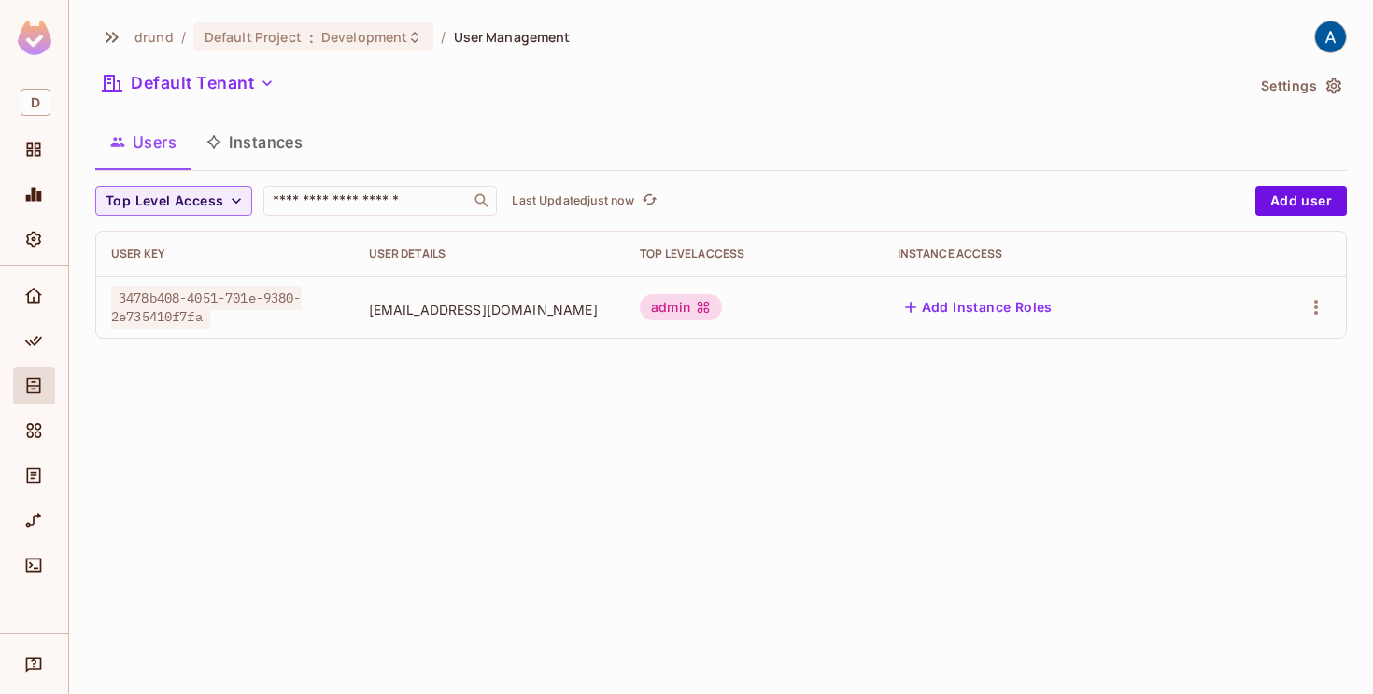
click at [248, 138] on button "Instances" at bounding box center [254, 142] width 126 height 47
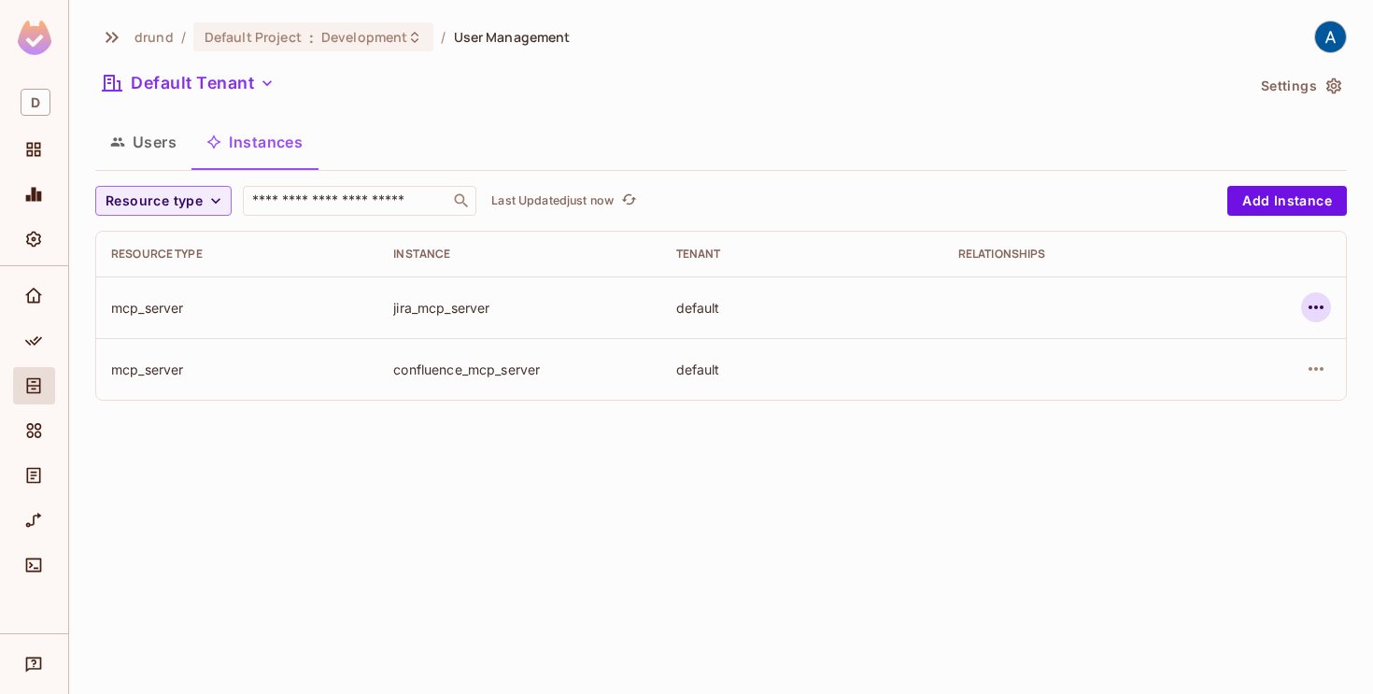
click at [1314, 298] on icon "button" at bounding box center [1316, 307] width 22 height 22
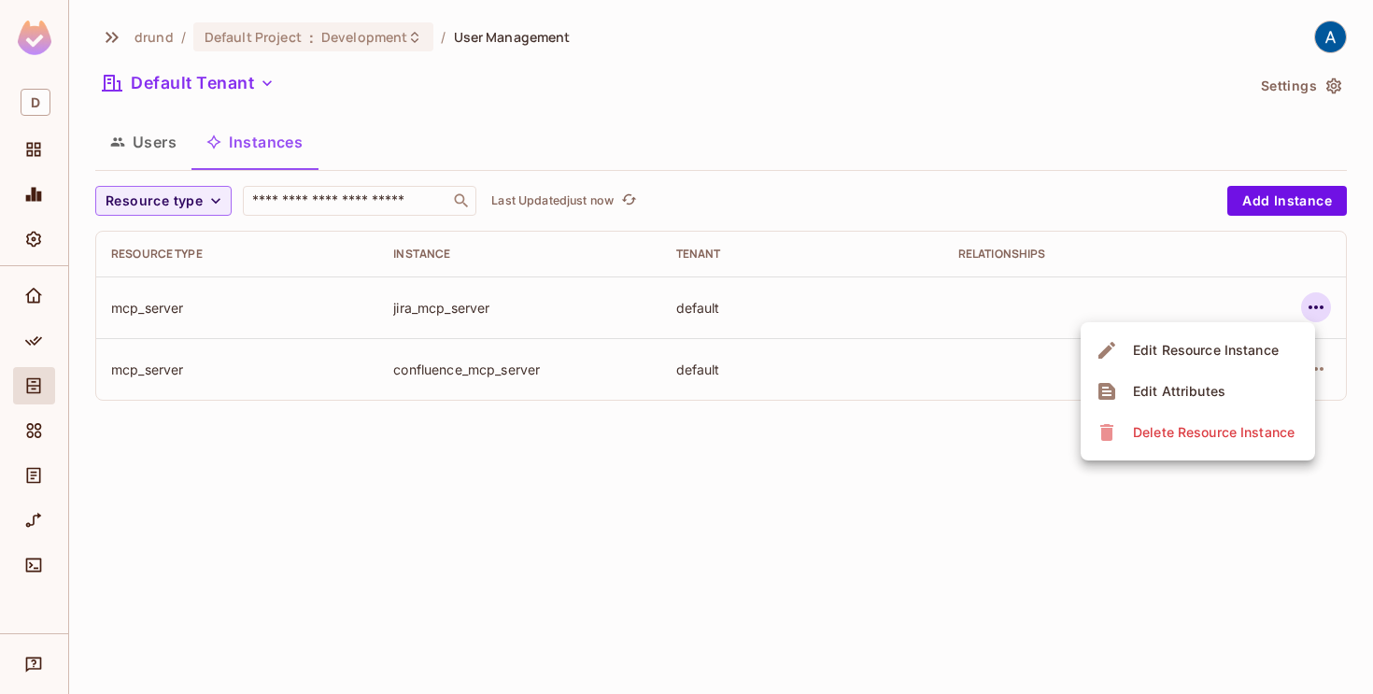
click at [821, 515] on div at bounding box center [686, 347] width 1373 height 694
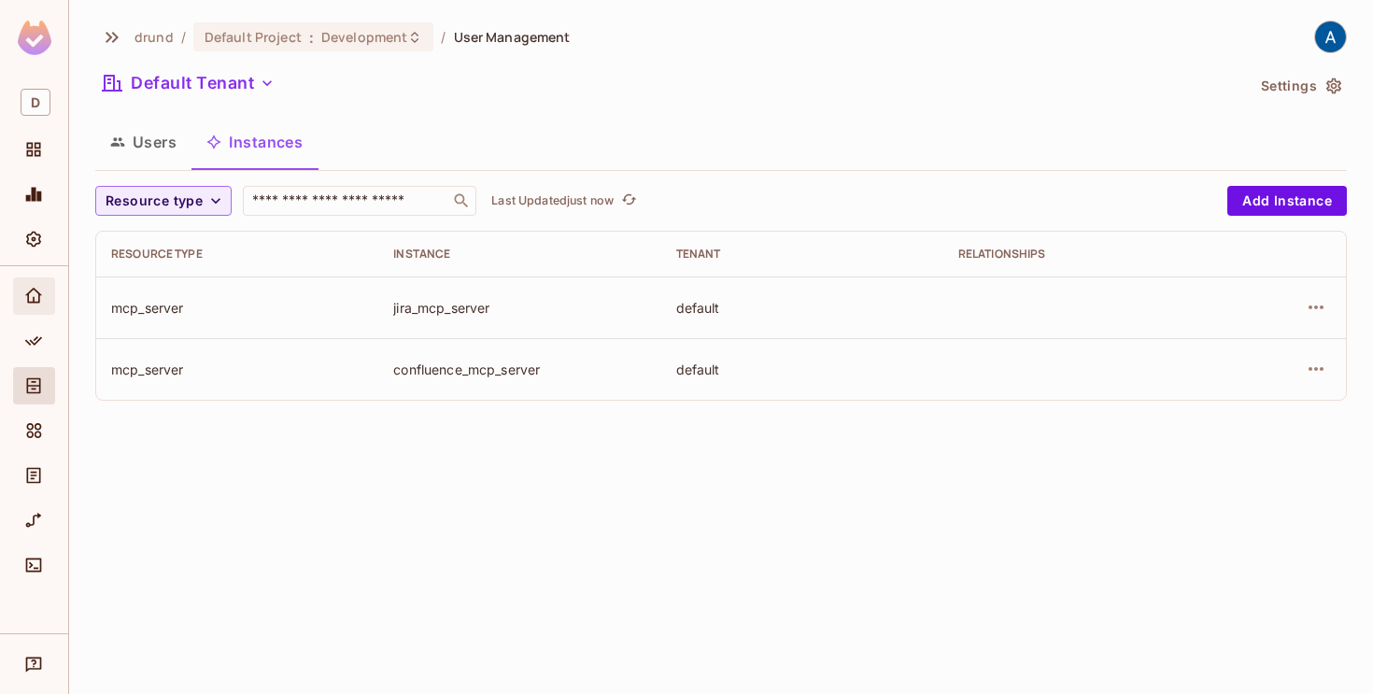
click at [32, 295] on icon "Home" at bounding box center [33, 296] width 19 height 19
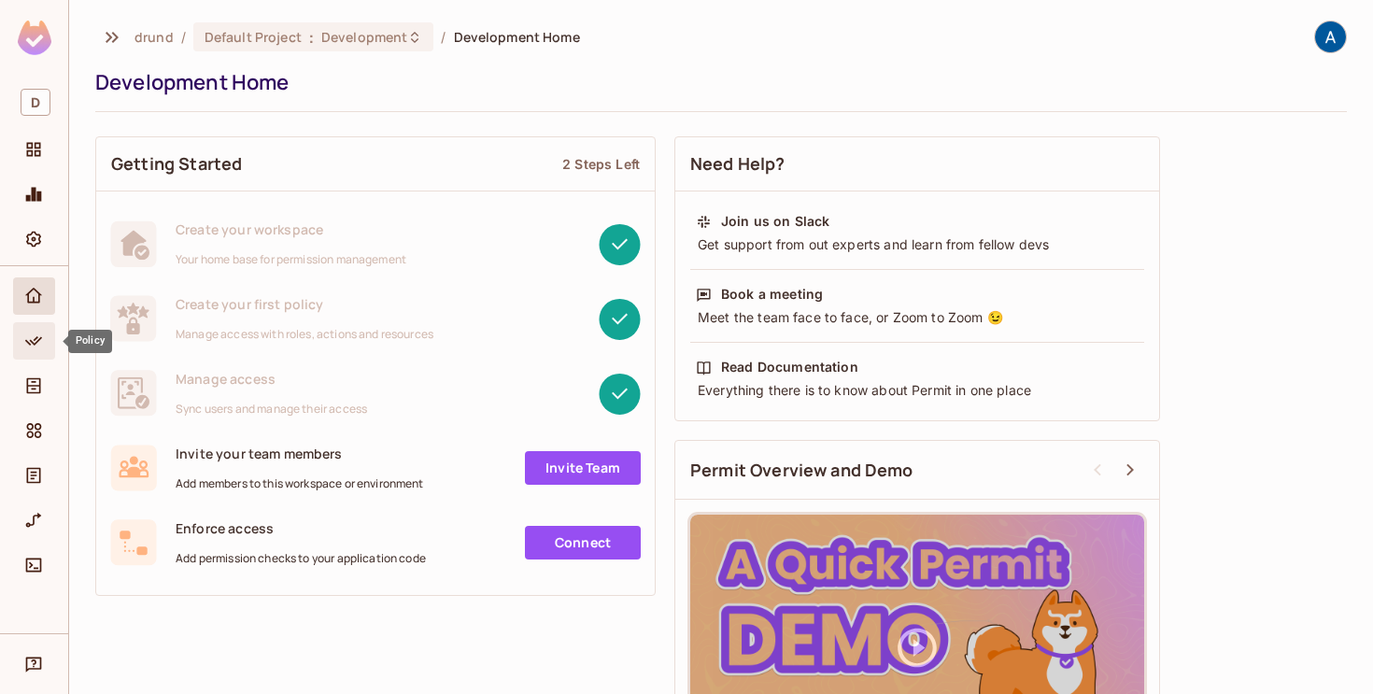
click at [35, 348] on icon "Policy" at bounding box center [33, 341] width 19 height 19
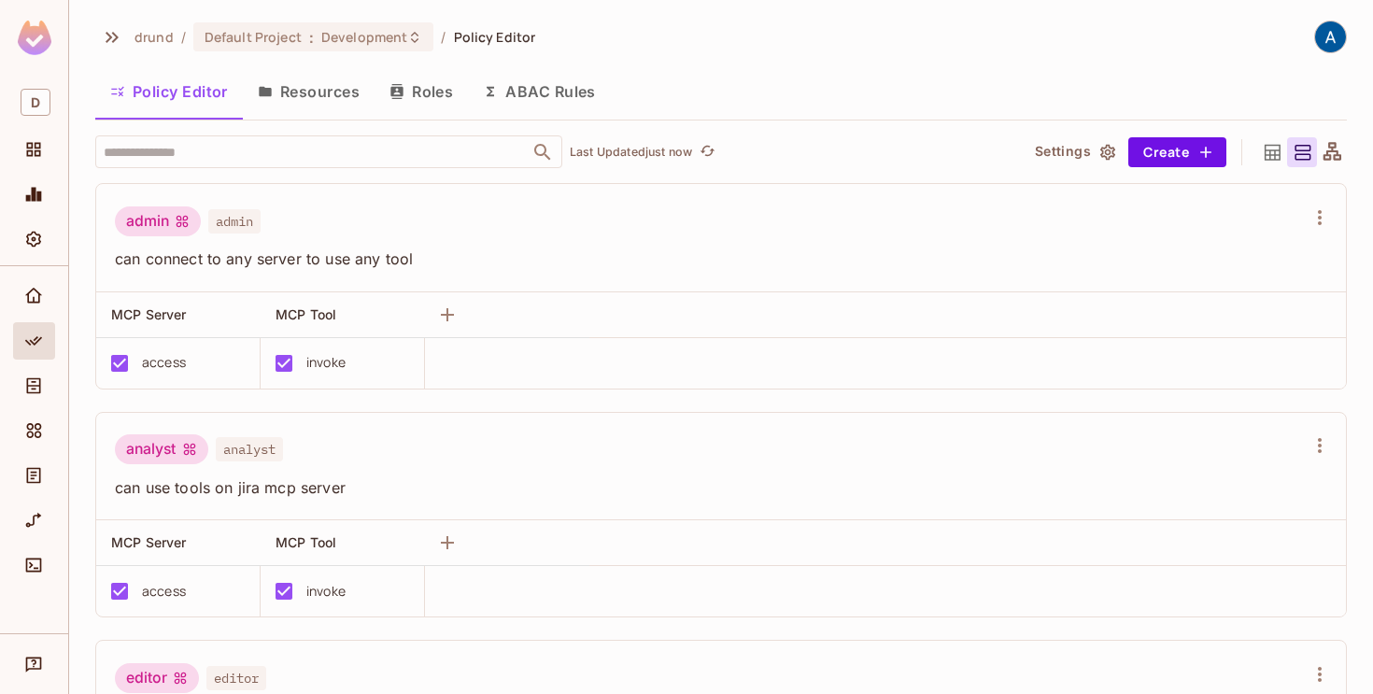
click at [304, 89] on button "Resources" at bounding box center [309, 91] width 132 height 47
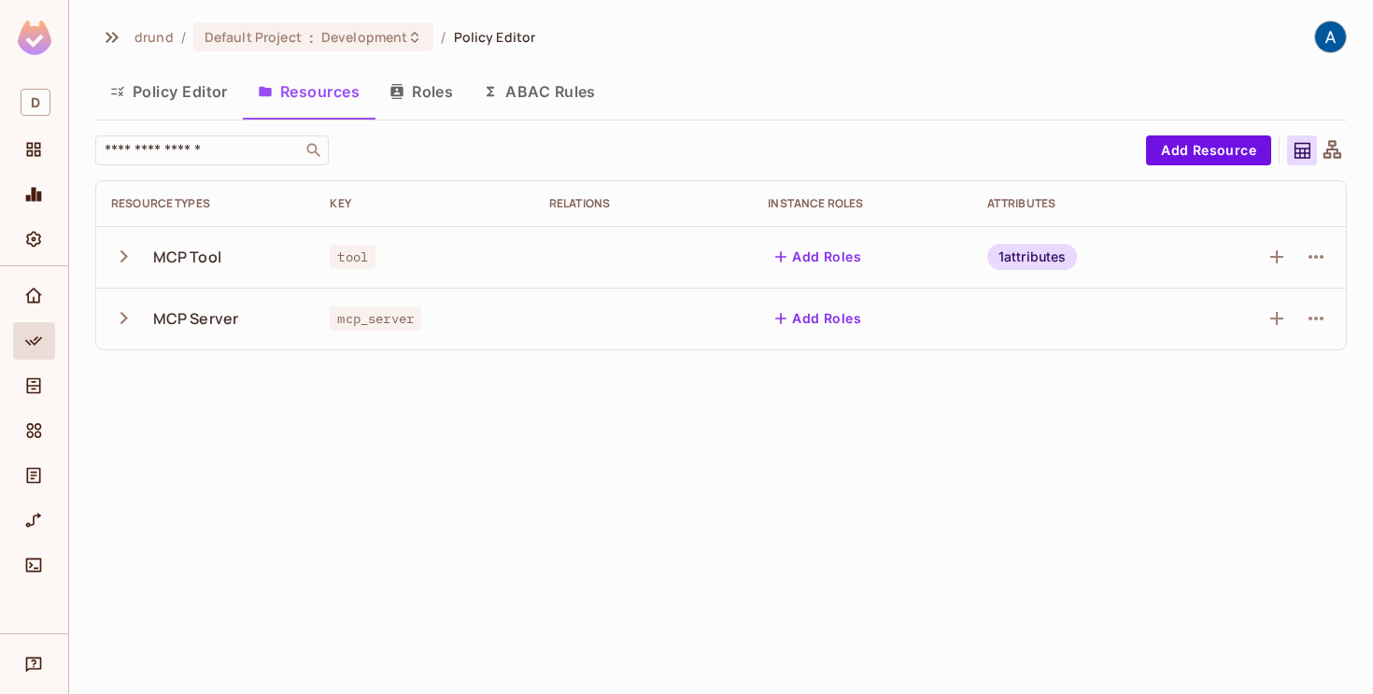
click at [127, 260] on icon "button" at bounding box center [123, 256] width 25 height 25
click at [127, 381] on icon "button" at bounding box center [123, 379] width 25 height 25
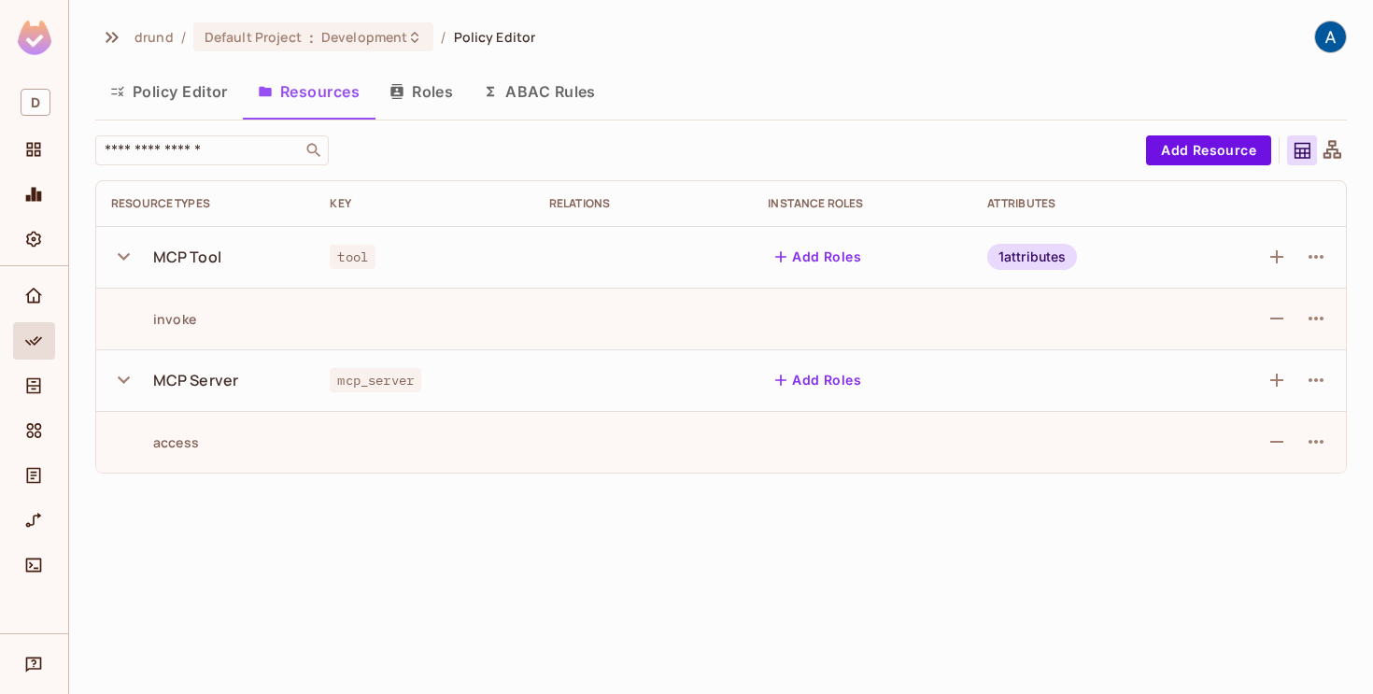
click at [1026, 261] on div "1 attributes" at bounding box center [1032, 257] width 91 height 26
click at [1319, 252] on div at bounding box center [686, 347] width 1373 height 694
click at [1318, 260] on icon "button" at bounding box center [1316, 257] width 22 height 22
click at [1212, 319] on span "Edit Resource" at bounding box center [1234, 331] width 99 height 30
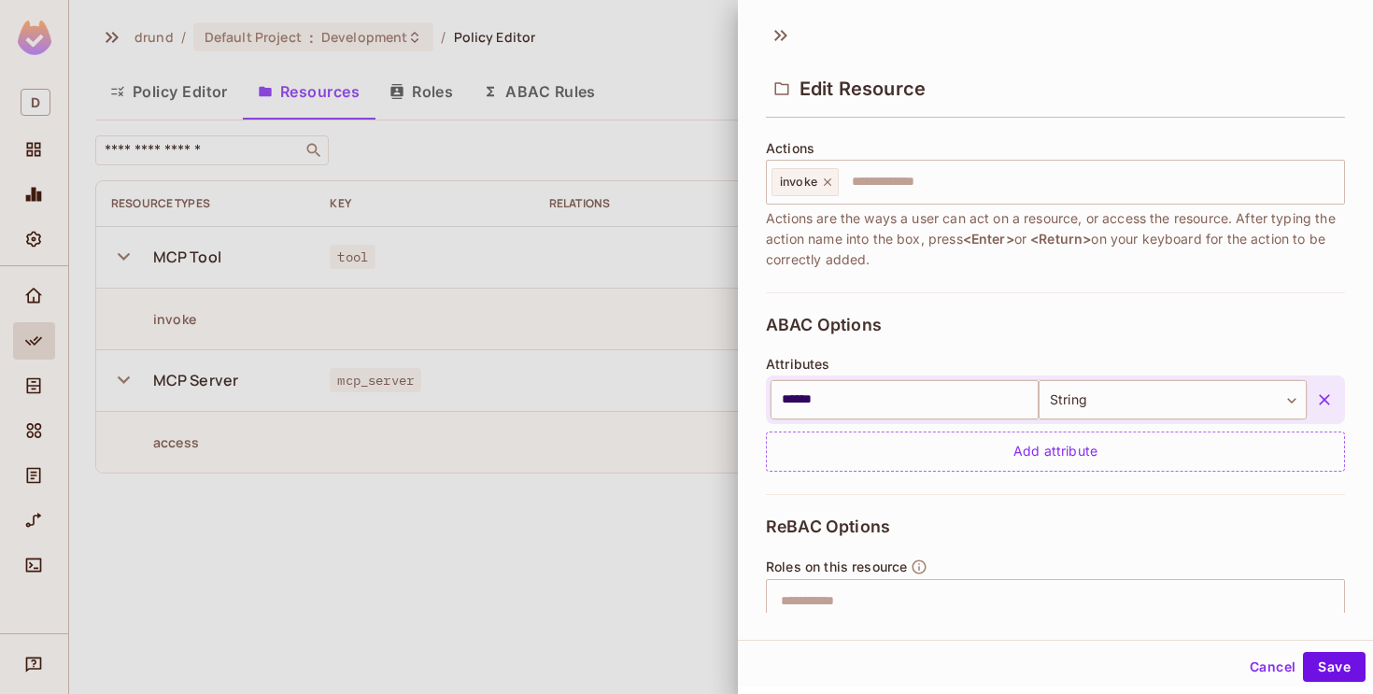
scroll to position [225, 0]
click at [1333, 403] on icon "button" at bounding box center [1324, 402] width 19 height 19
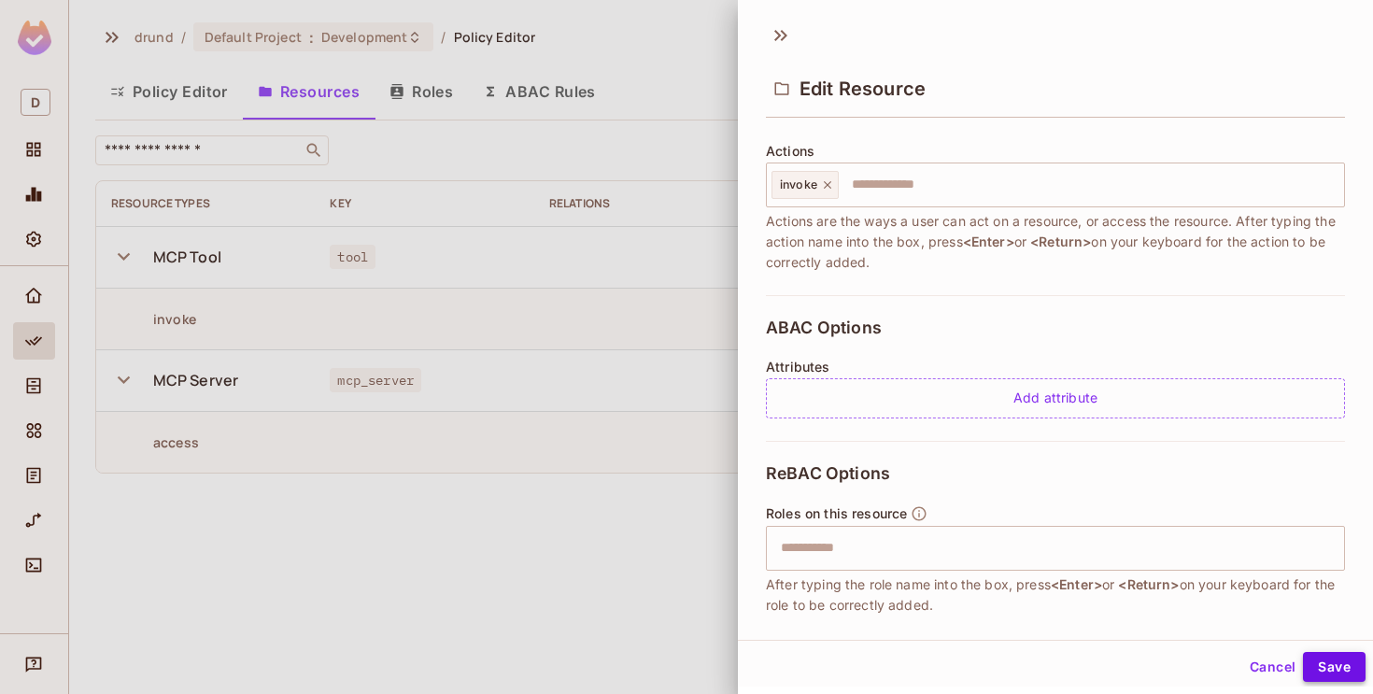
click at [1322, 666] on button "Save" at bounding box center [1334, 667] width 63 height 30
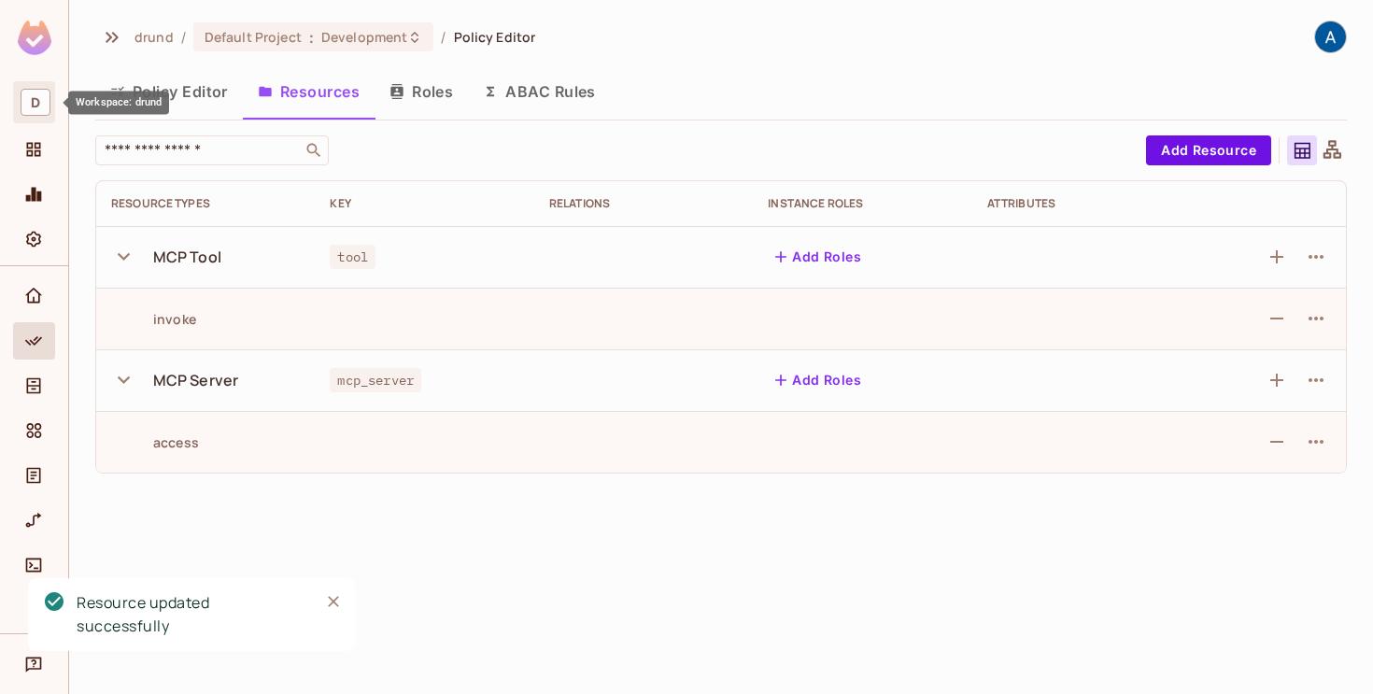
click at [28, 114] on span "D" at bounding box center [36, 102] width 30 height 27
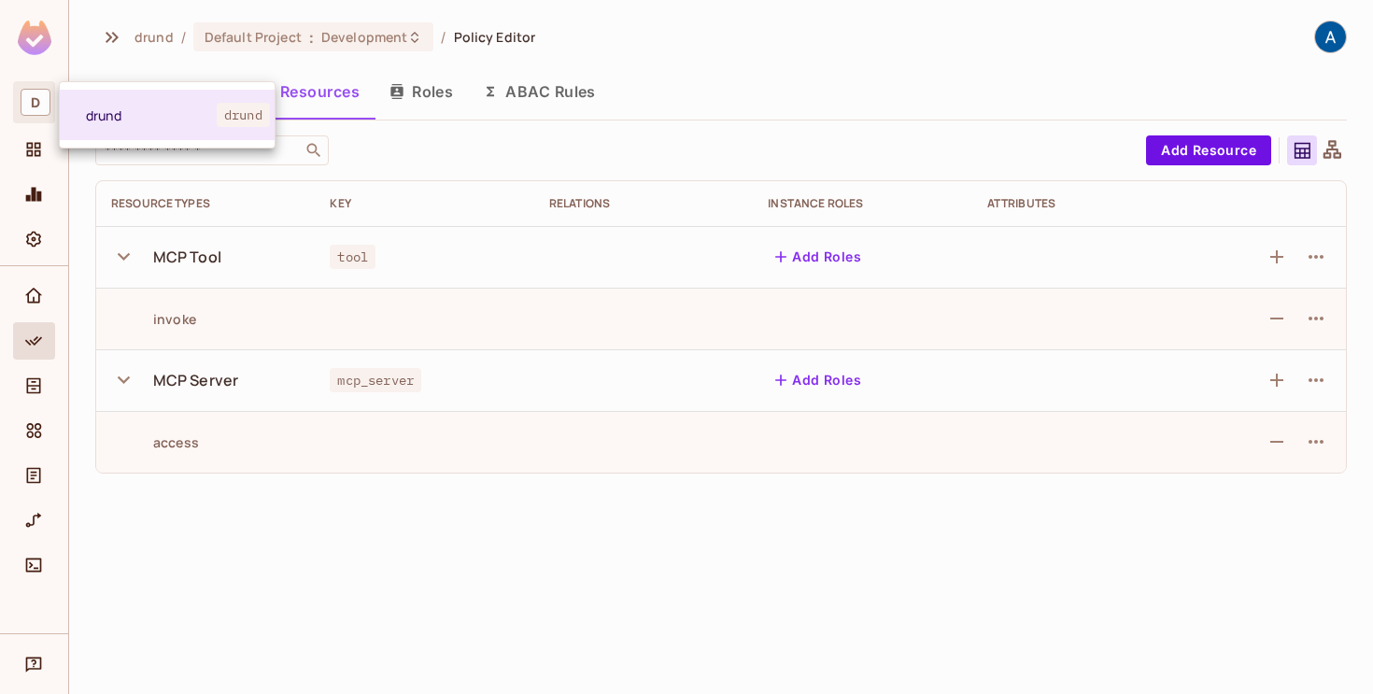
click at [41, 148] on div at bounding box center [686, 347] width 1373 height 694
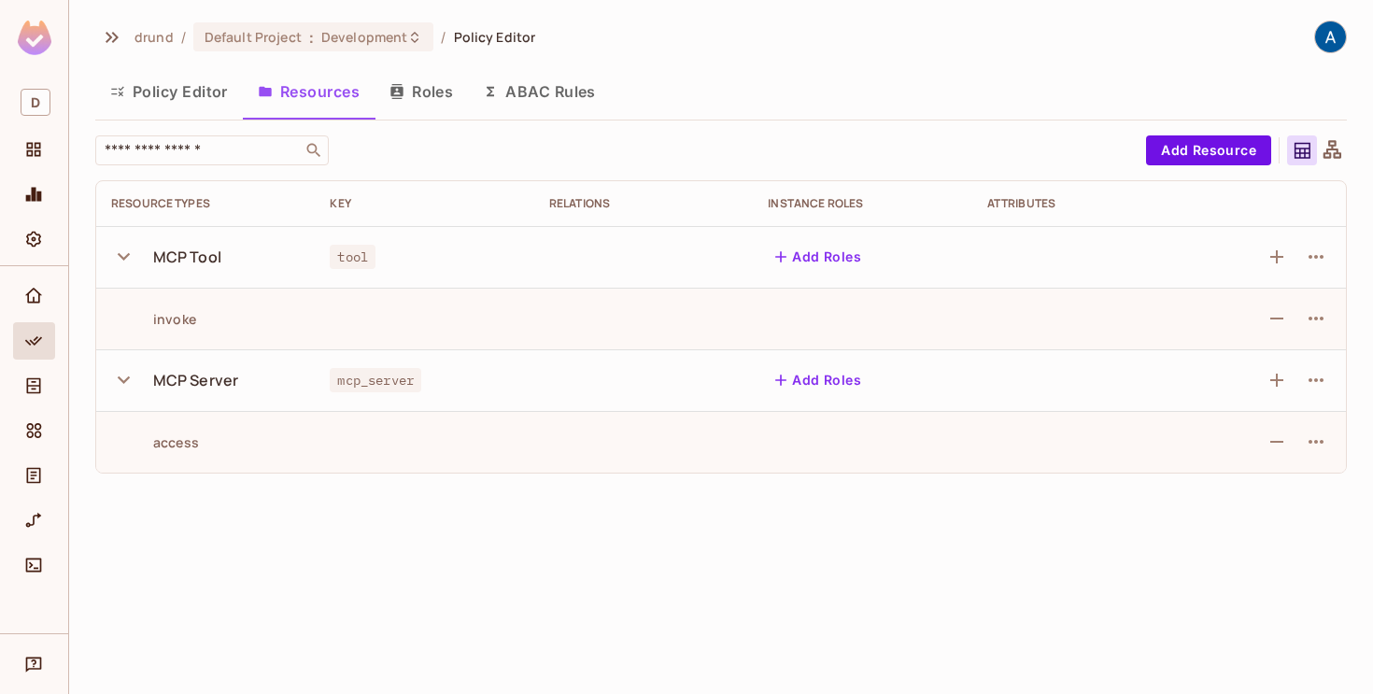
click at [41, 148] on icon "Projects" at bounding box center [33, 149] width 19 height 19
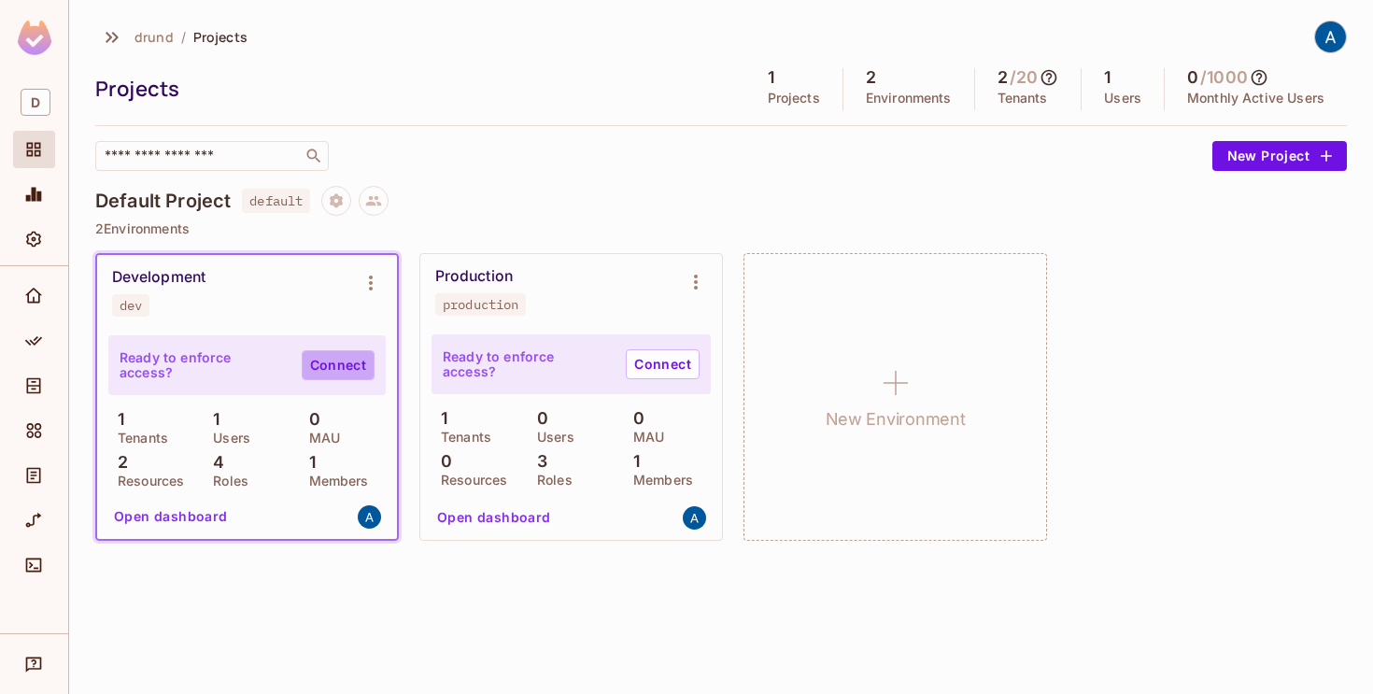
click at [318, 361] on link "Connect" at bounding box center [338, 365] width 73 height 30
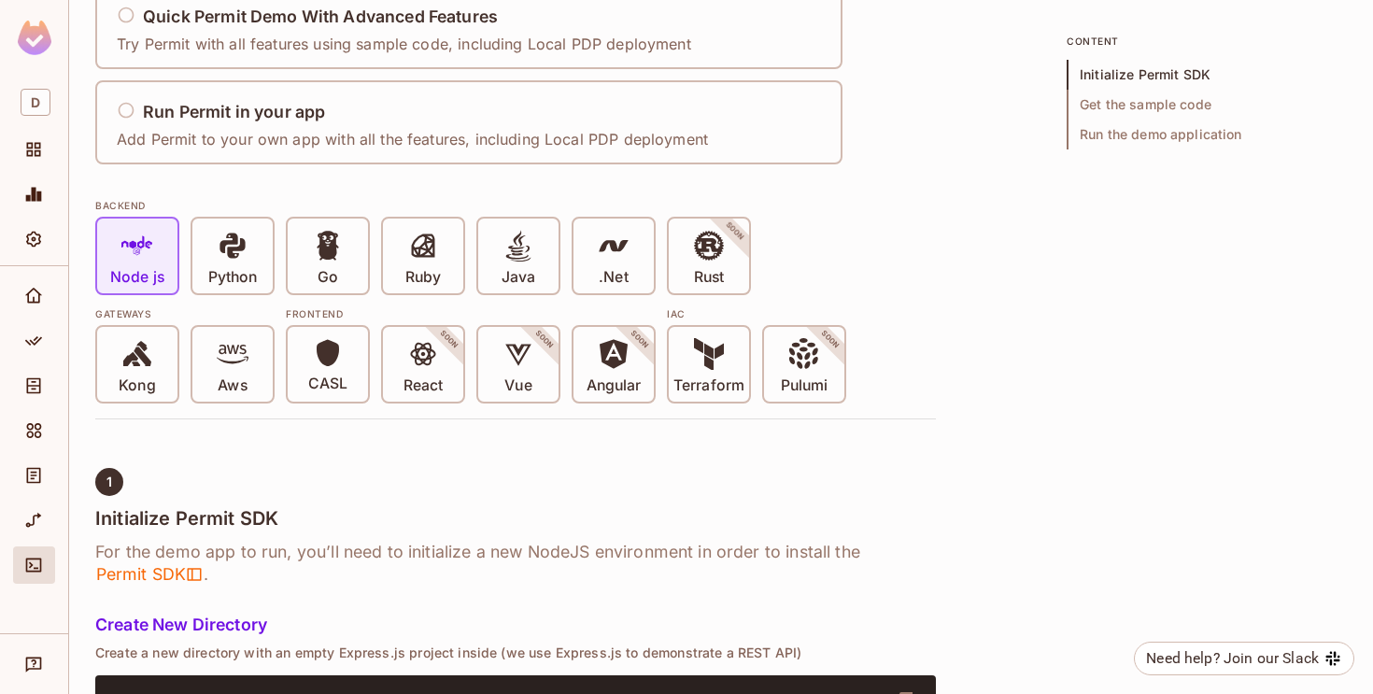
scroll to position [281, 0]
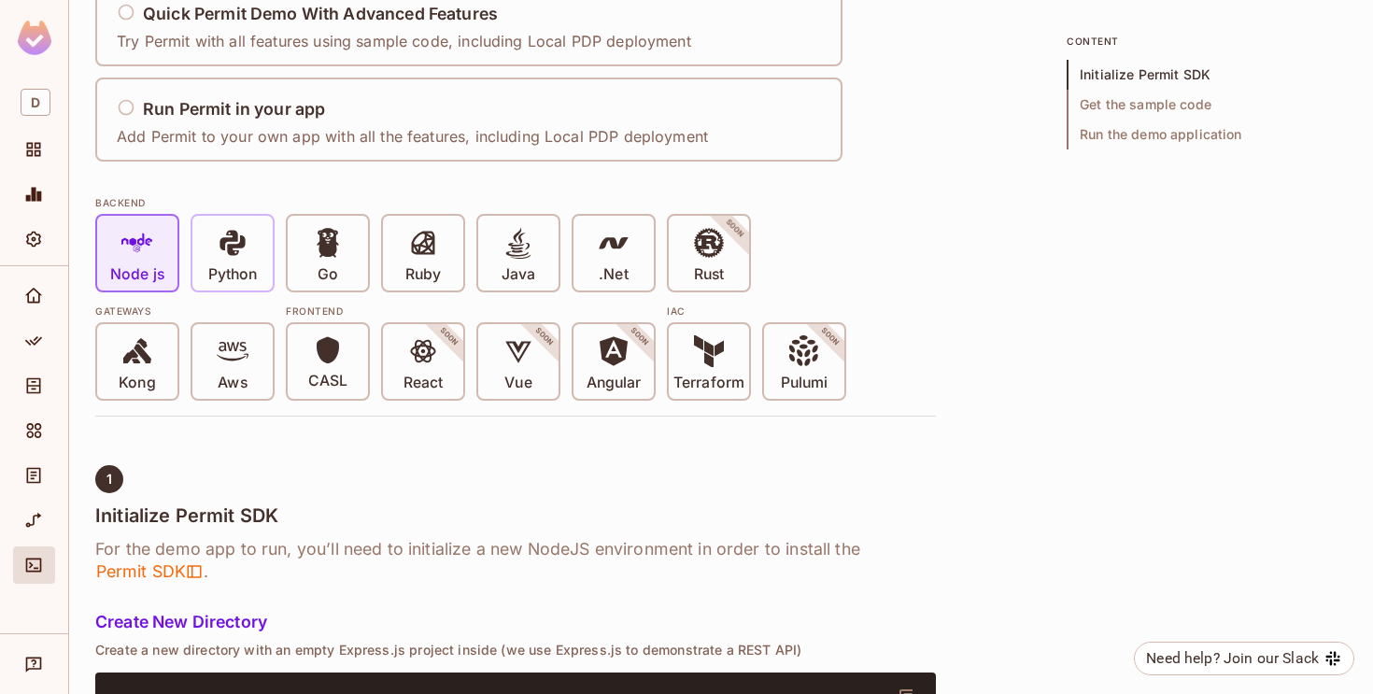
click at [226, 247] on icon at bounding box center [233, 243] width 32 height 32
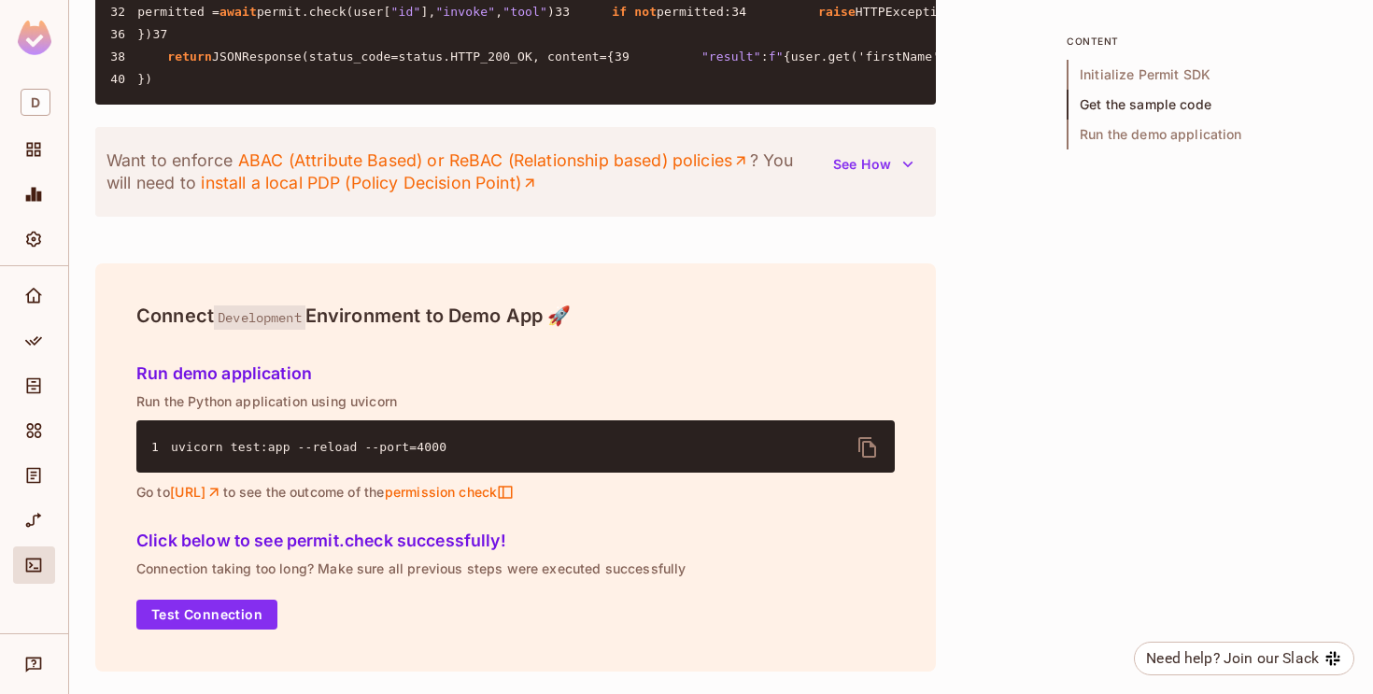
scroll to position [2409, 0]
click at [223, 495] on link "[URL]" at bounding box center [196, 492] width 53 height 17
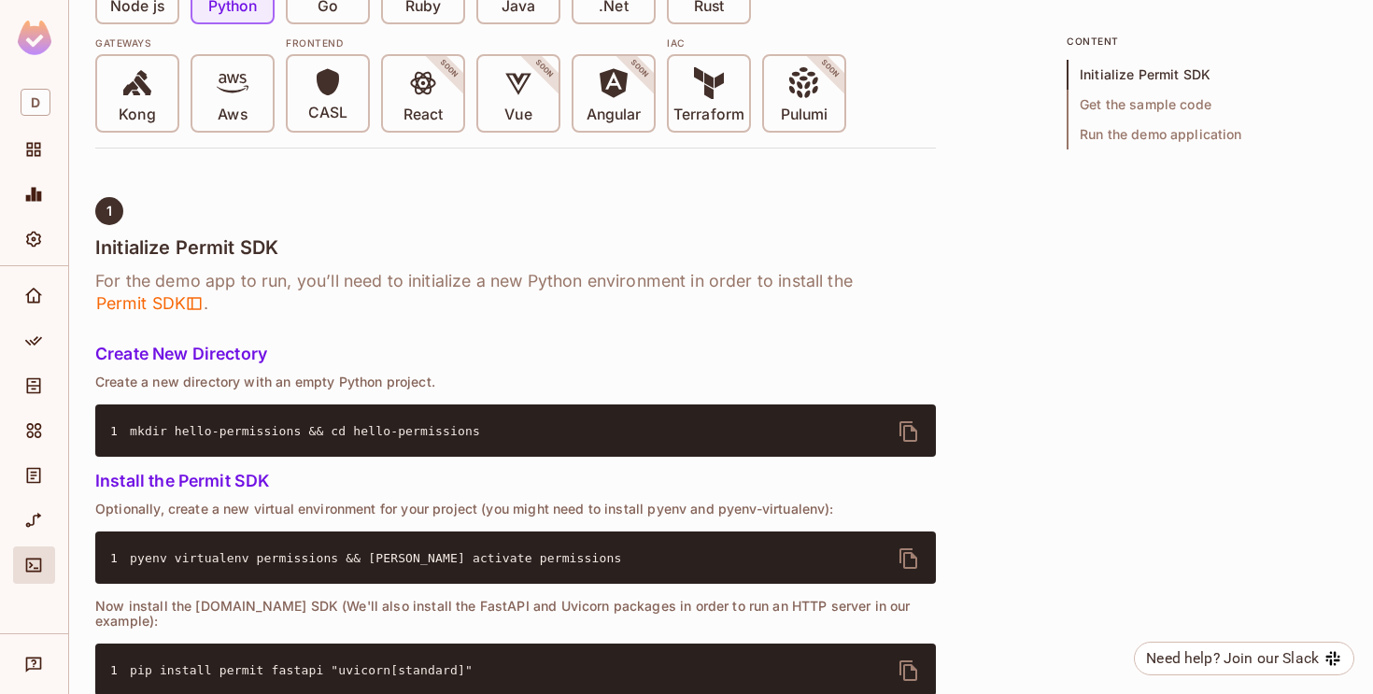
scroll to position [0, 0]
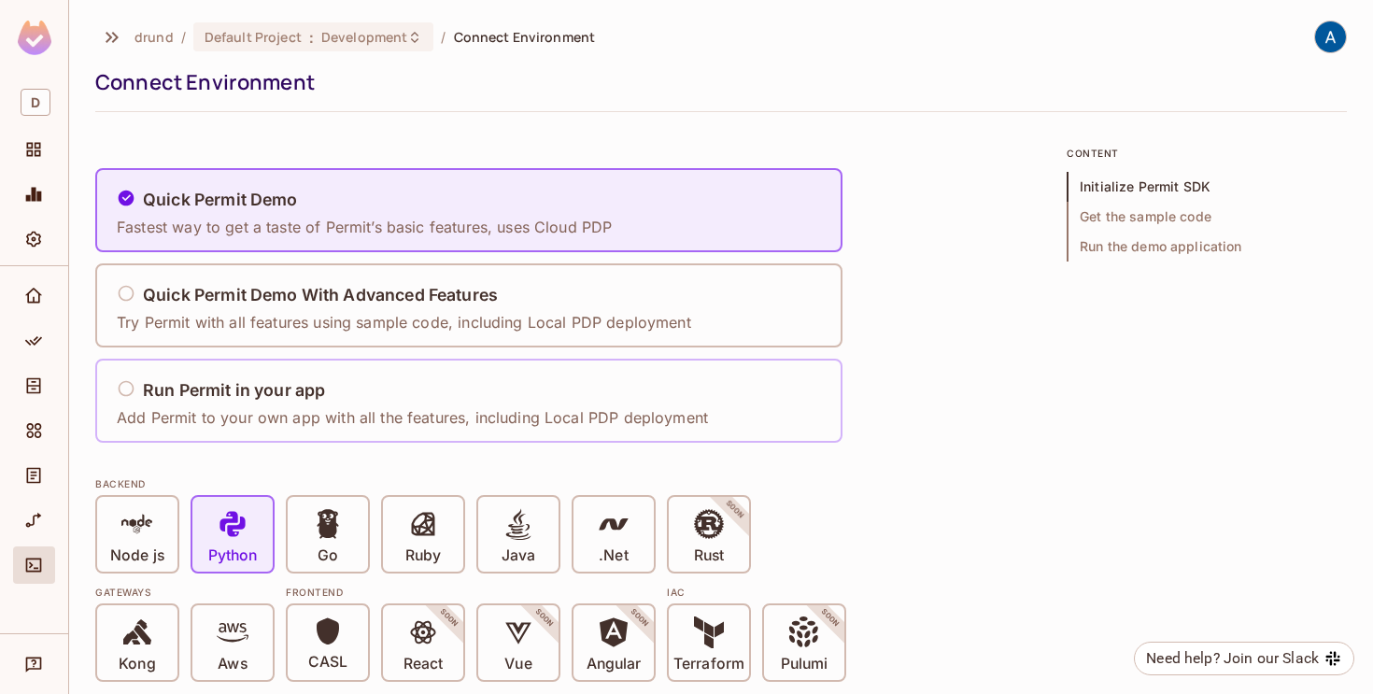
click at [579, 385] on div "Run Permit in your app" at bounding box center [412, 390] width 591 height 23
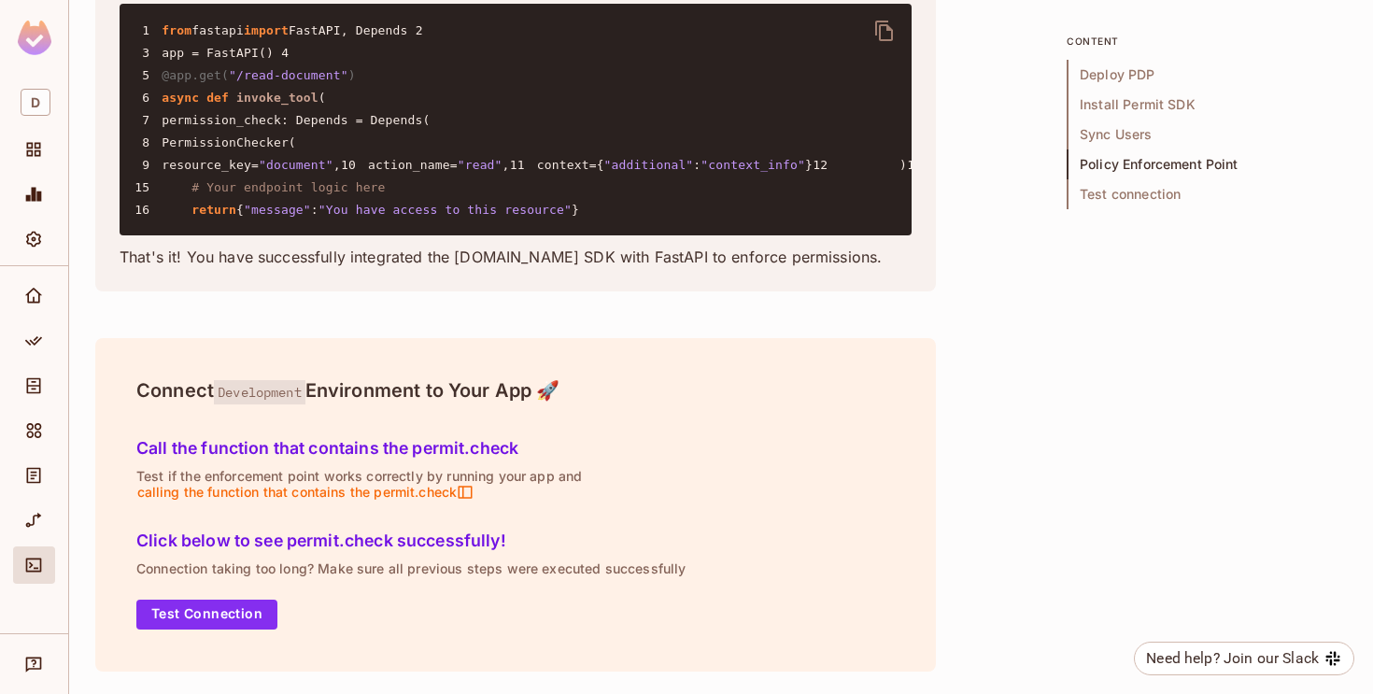
scroll to position [4448, 0]
click at [235, 621] on button "Test Connection" at bounding box center [206, 615] width 141 height 30
click at [851, 548] on h5 "Click below to see permit.check successfully!" at bounding box center [515, 540] width 758 height 19
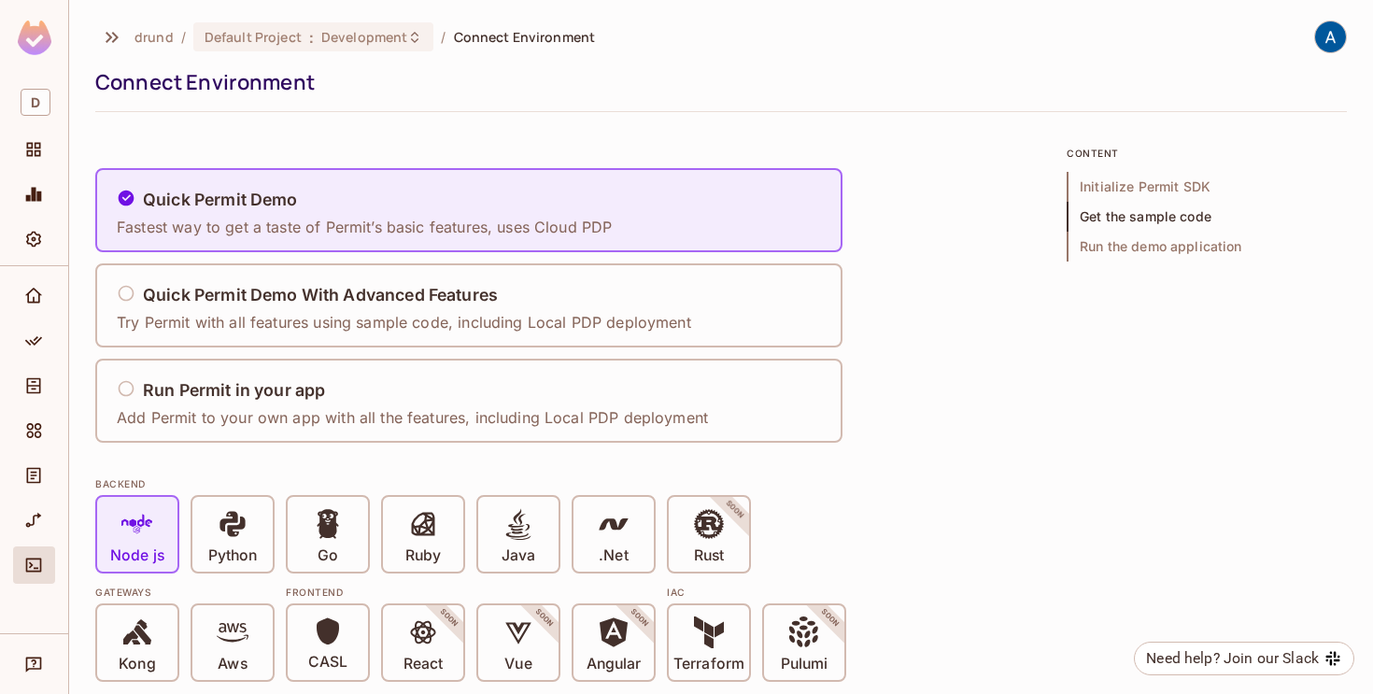
scroll to position [1819, 0]
click at [362, 383] on div "Run Permit in your app" at bounding box center [412, 390] width 591 height 23
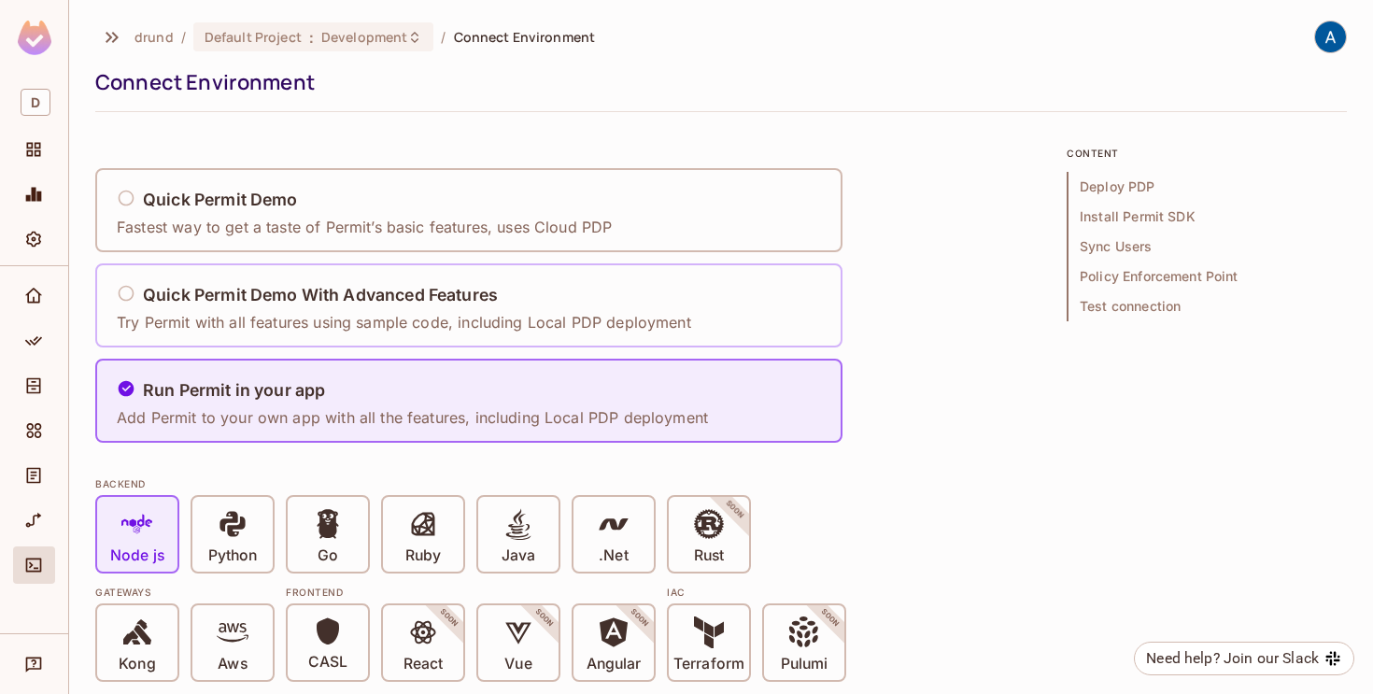
click at [401, 315] on p "Try Permit with all features using sample code, including Local PDP deployment" at bounding box center [404, 322] width 574 height 21
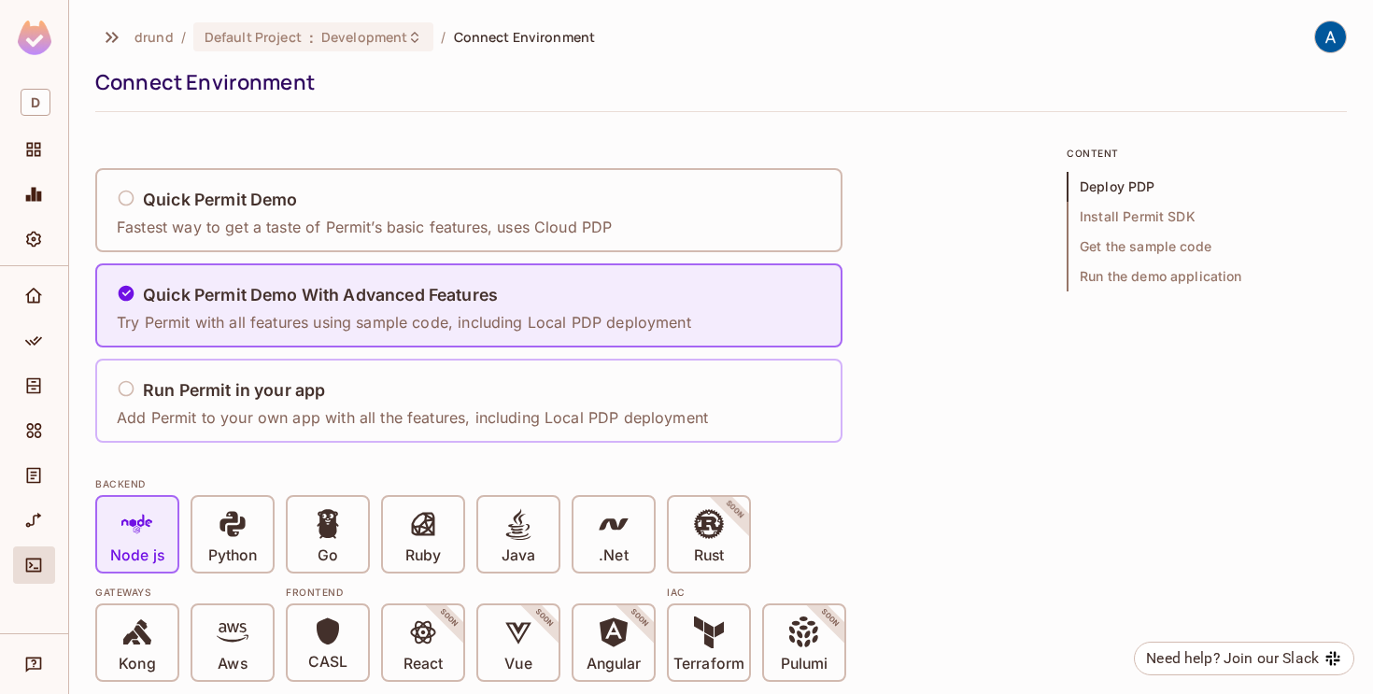
click at [431, 405] on div "Run Permit in your app Add Permit to your own app with all the features, includ…" at bounding box center [412, 401] width 591 height 55
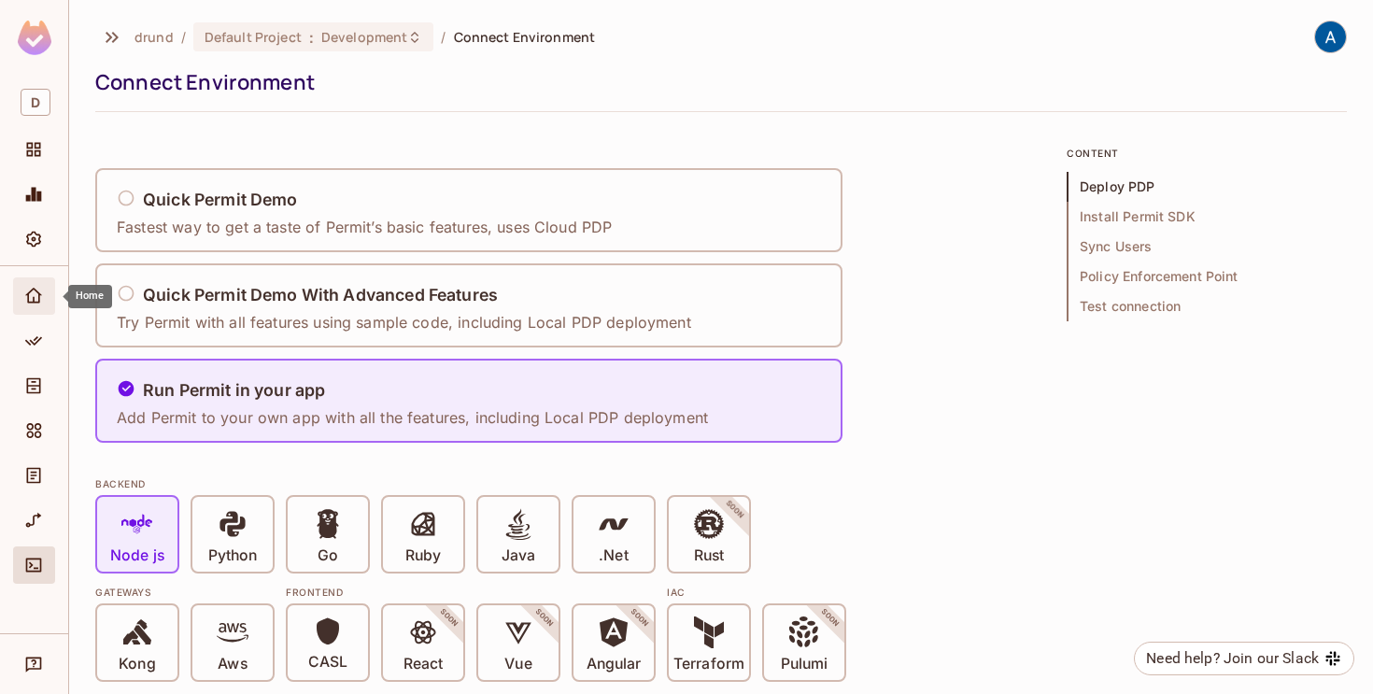
click at [27, 299] on icon "Home" at bounding box center [33, 295] width 17 height 15
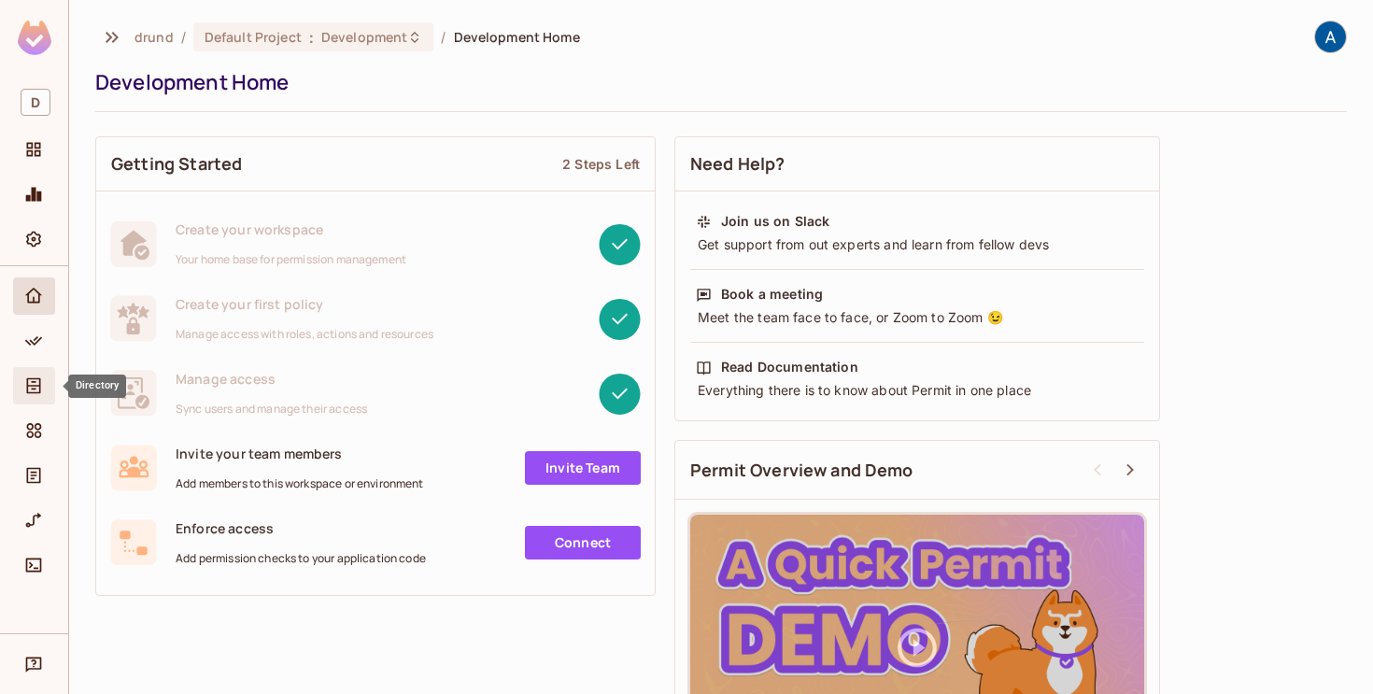
click at [31, 390] on icon "Directory" at bounding box center [33, 385] width 19 height 19
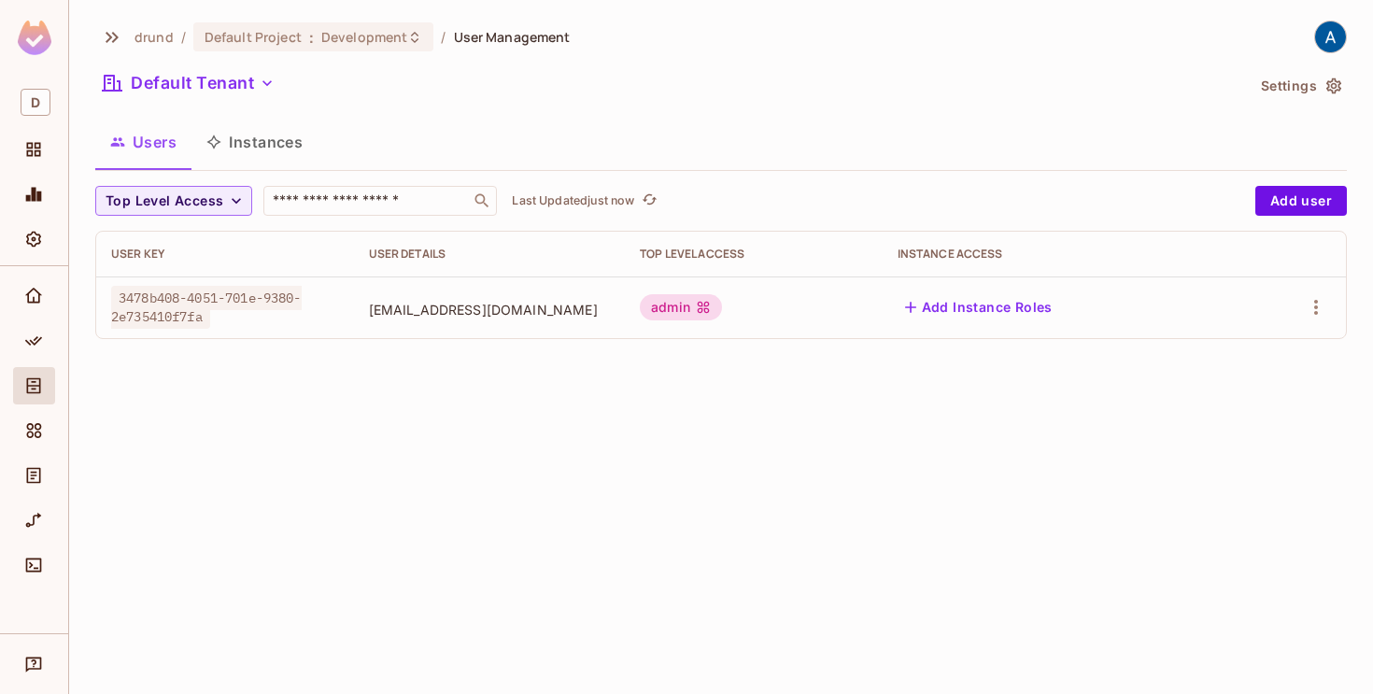
click at [267, 145] on button "Instances" at bounding box center [254, 142] width 126 height 47
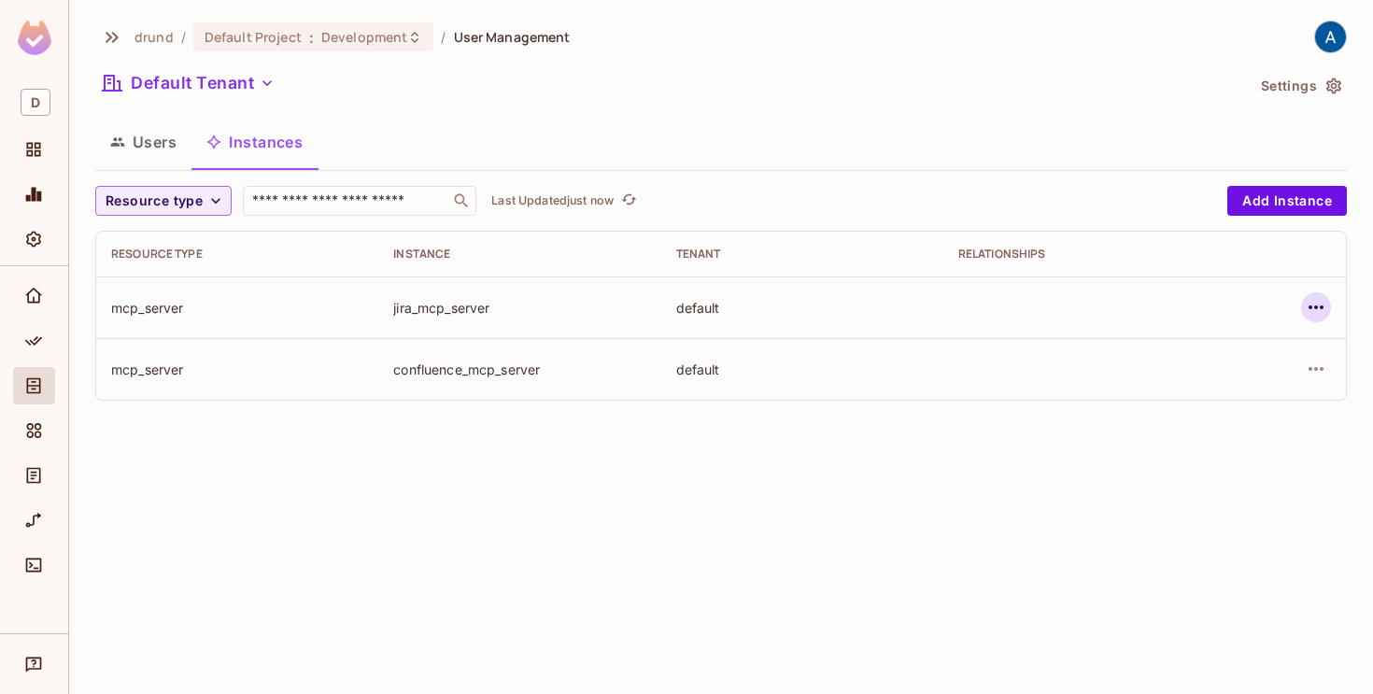
click at [1321, 300] on icon "button" at bounding box center [1316, 307] width 22 height 22
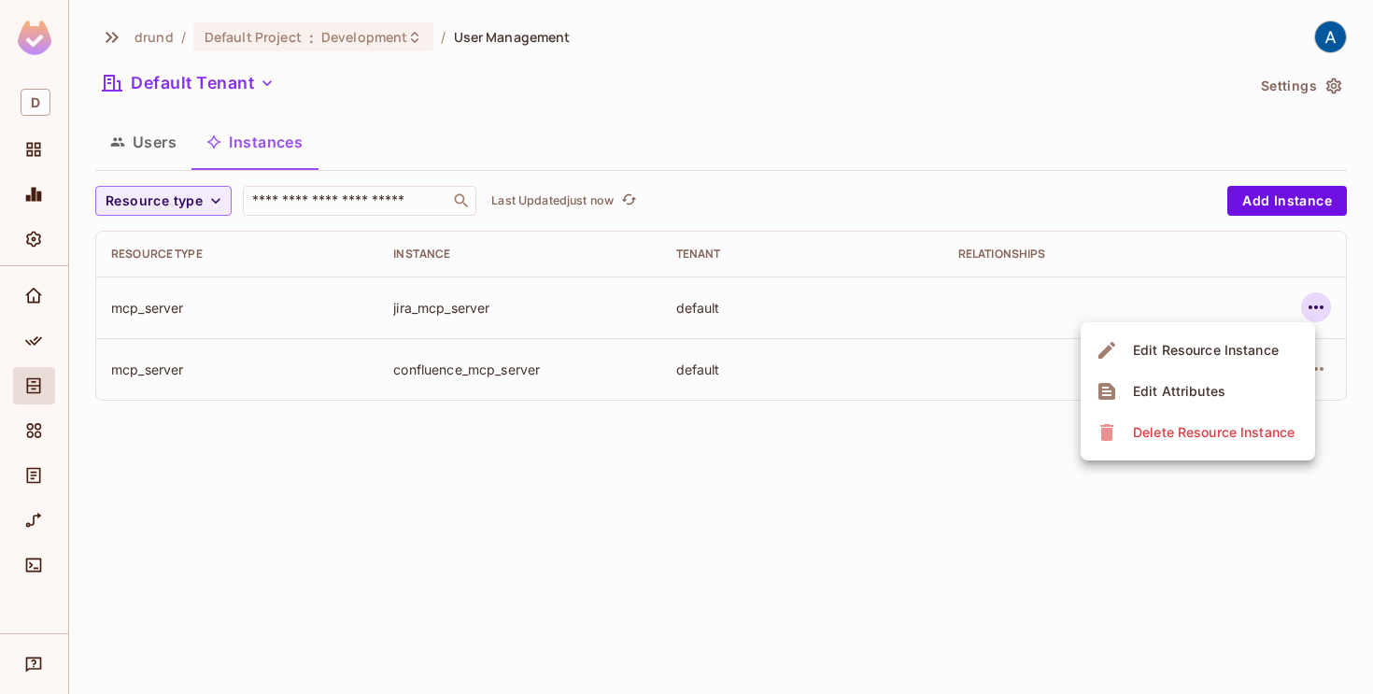
click at [1192, 433] on div "Delete Resource Instance" at bounding box center [1214, 432] width 162 height 19
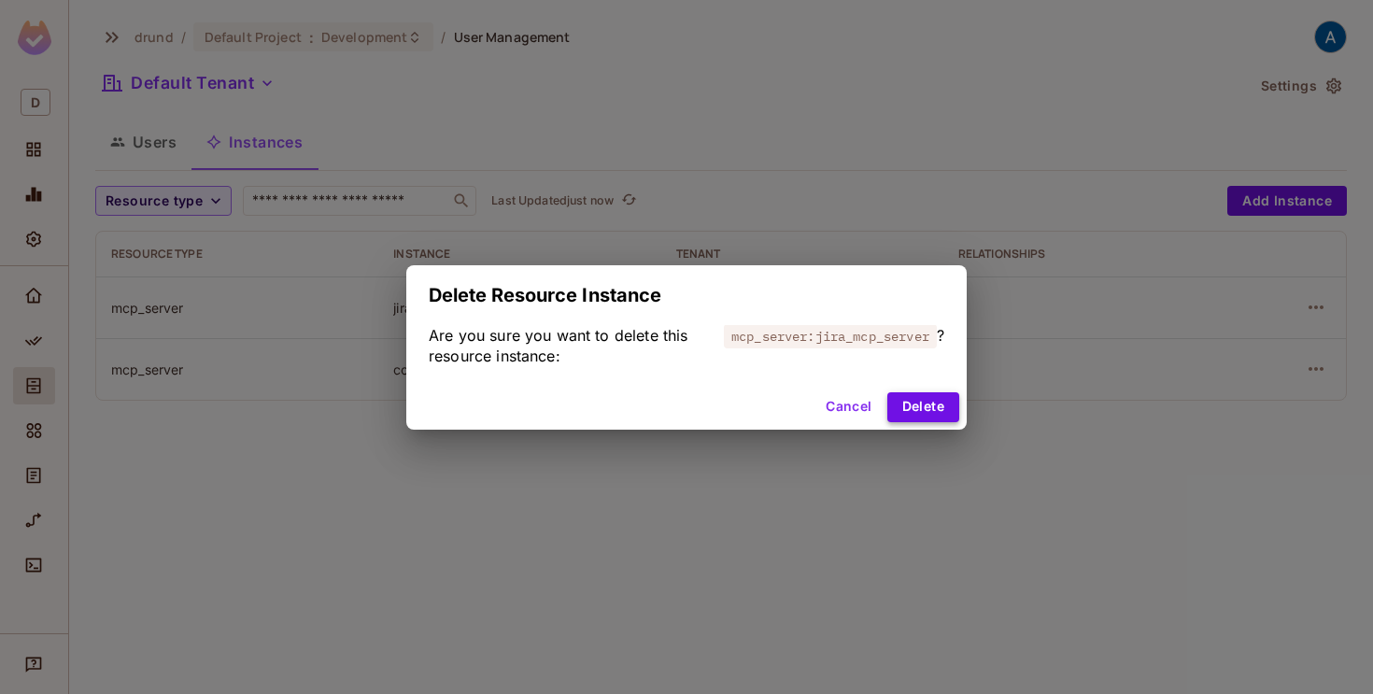
click at [915, 410] on button "Delete" at bounding box center [923, 407] width 72 height 30
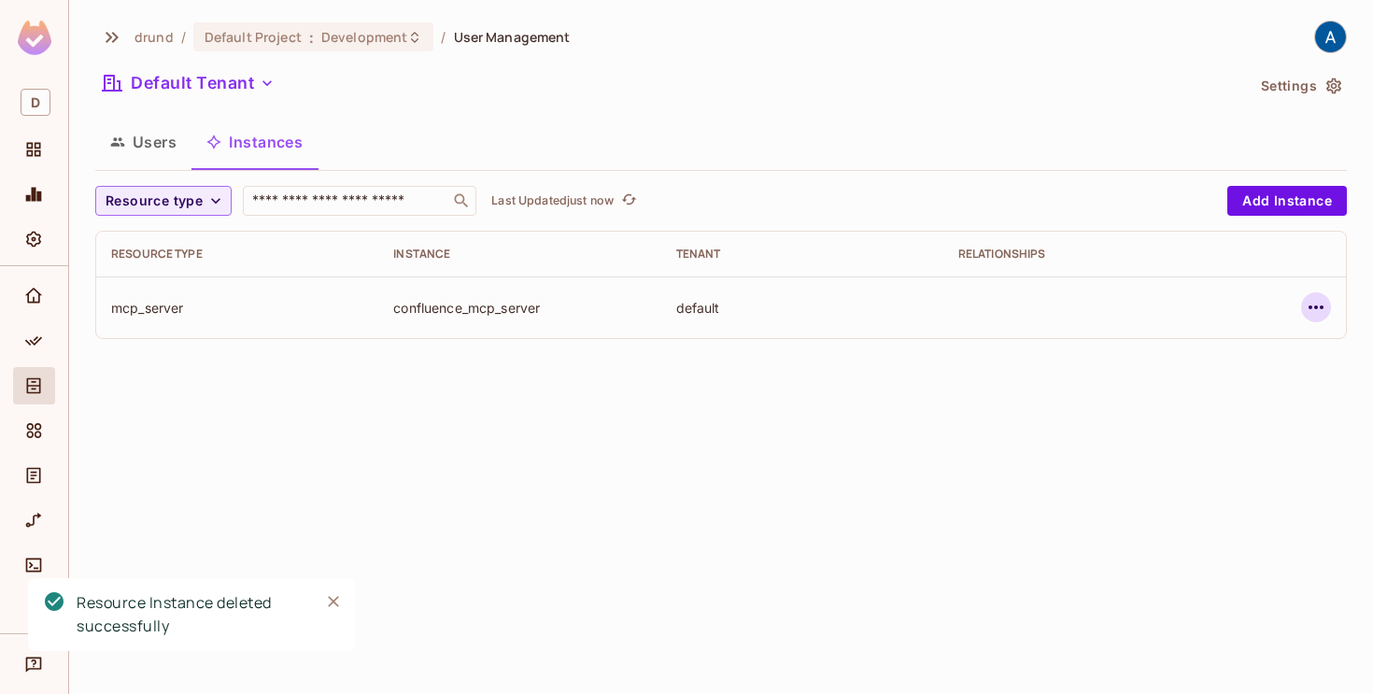
click at [1325, 300] on icon "button" at bounding box center [1316, 307] width 22 height 22
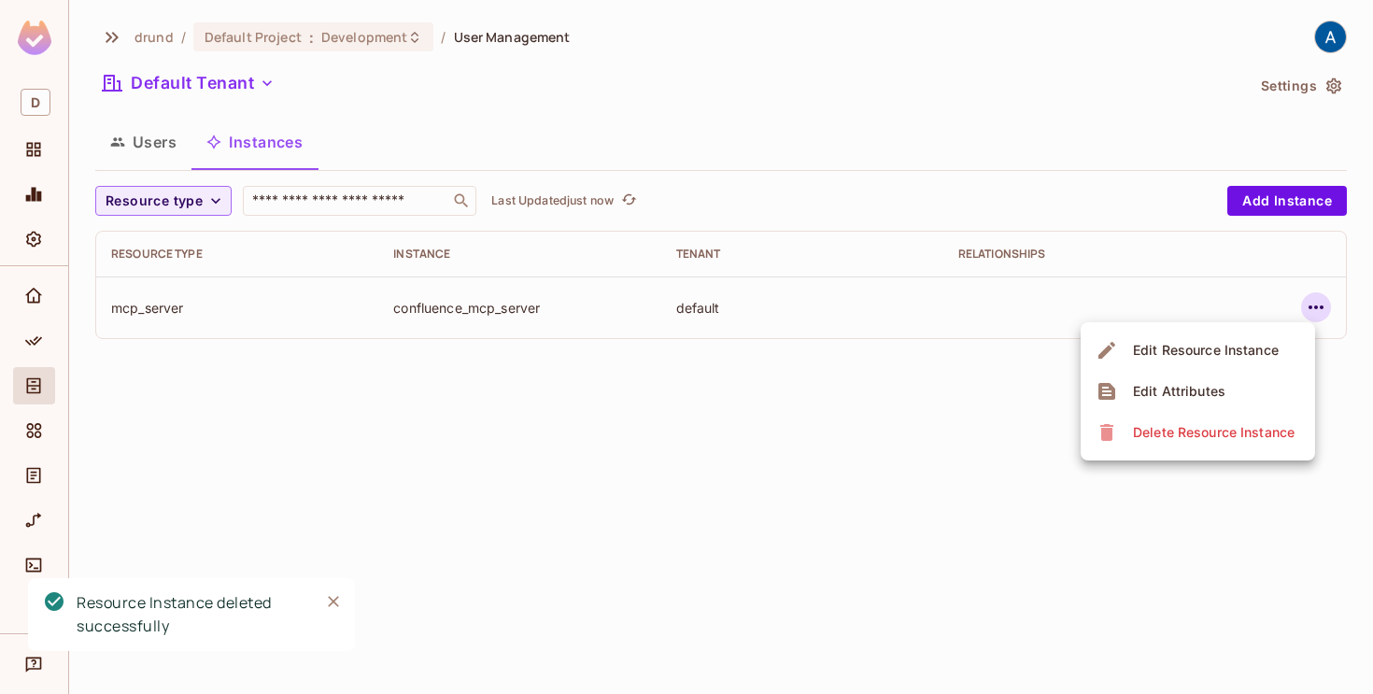
click at [1219, 439] on div "Delete Resource Instance" at bounding box center [1214, 432] width 162 height 19
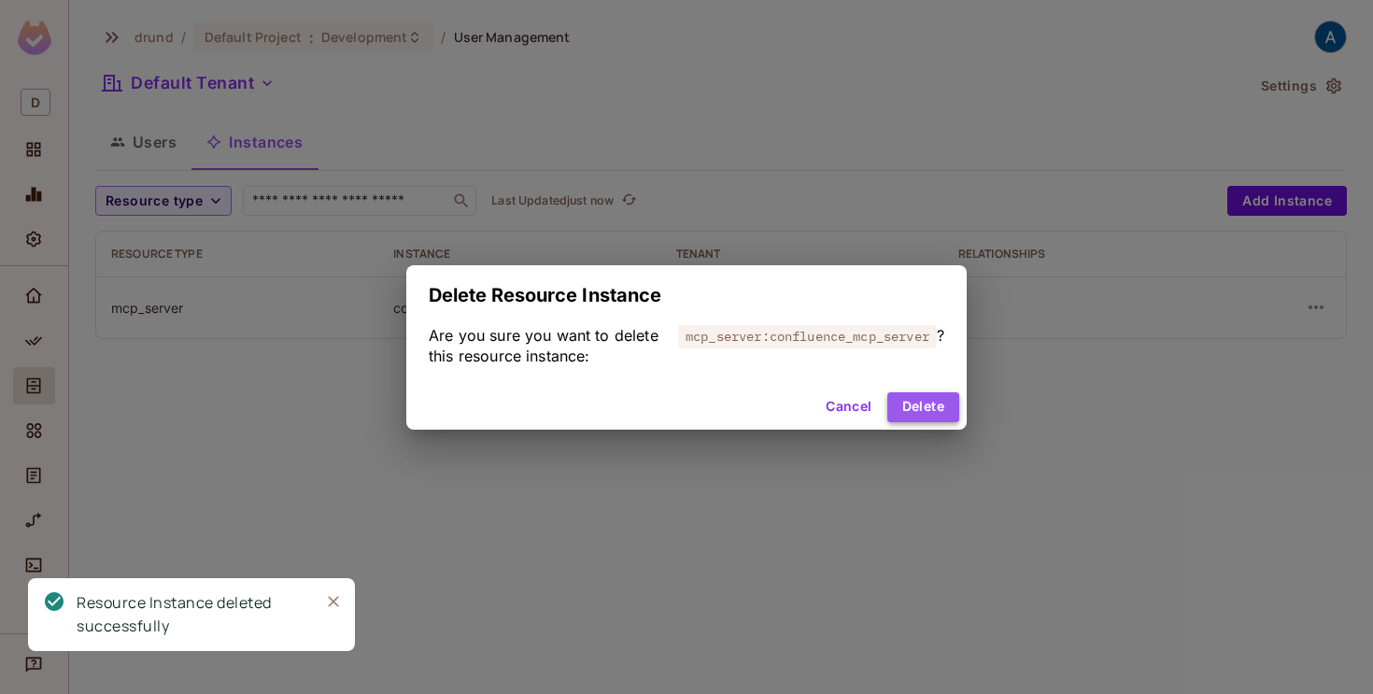
click at [935, 420] on button "Delete" at bounding box center [923, 407] width 72 height 30
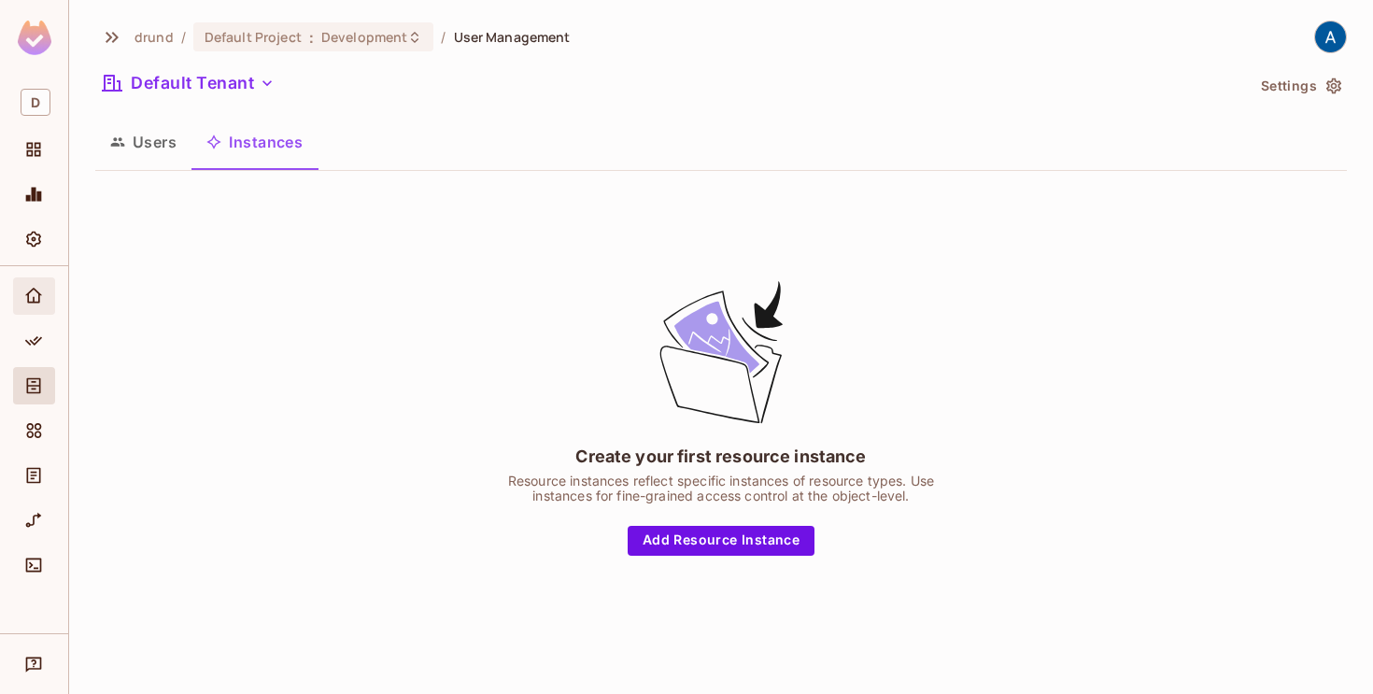
click at [38, 299] on icon "Home" at bounding box center [33, 295] width 17 height 15
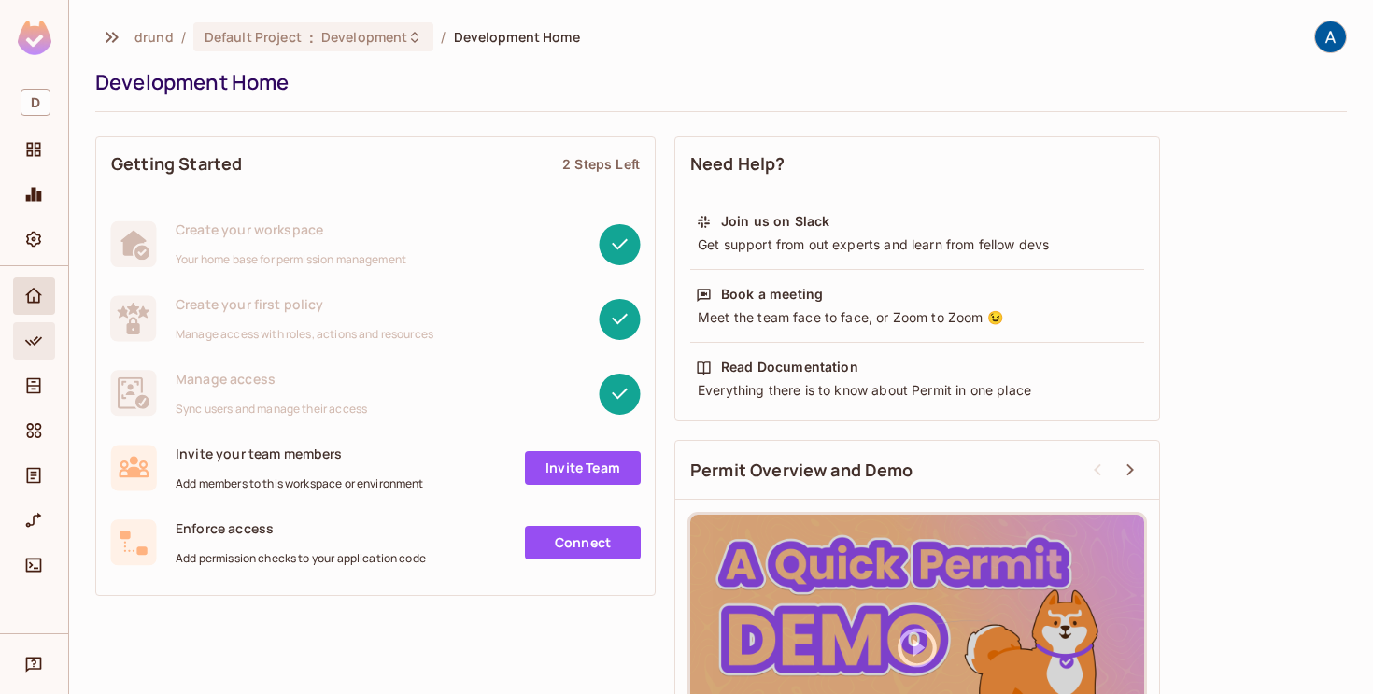
click at [41, 342] on icon "Policy" at bounding box center [33, 341] width 19 height 19
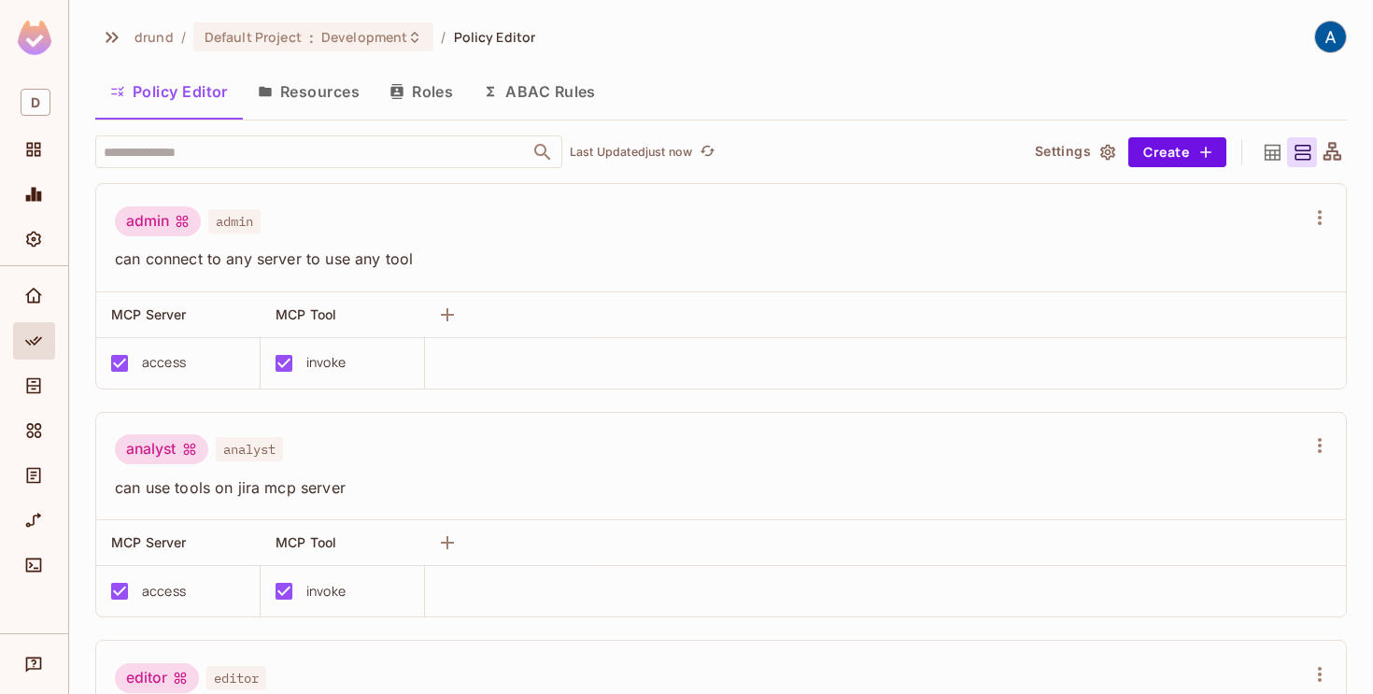
click at [419, 85] on button "Roles" at bounding box center [420, 91] width 93 height 47
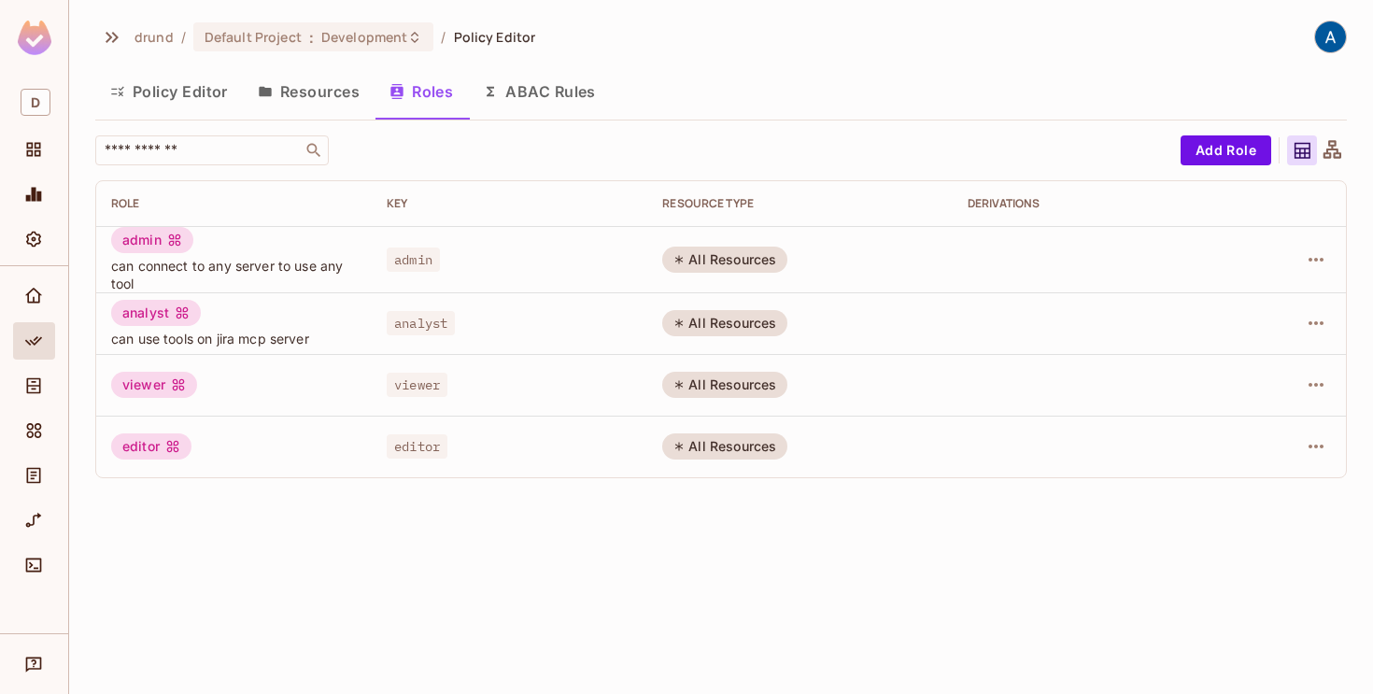
click at [179, 90] on button "Policy Editor" at bounding box center [169, 91] width 148 height 47
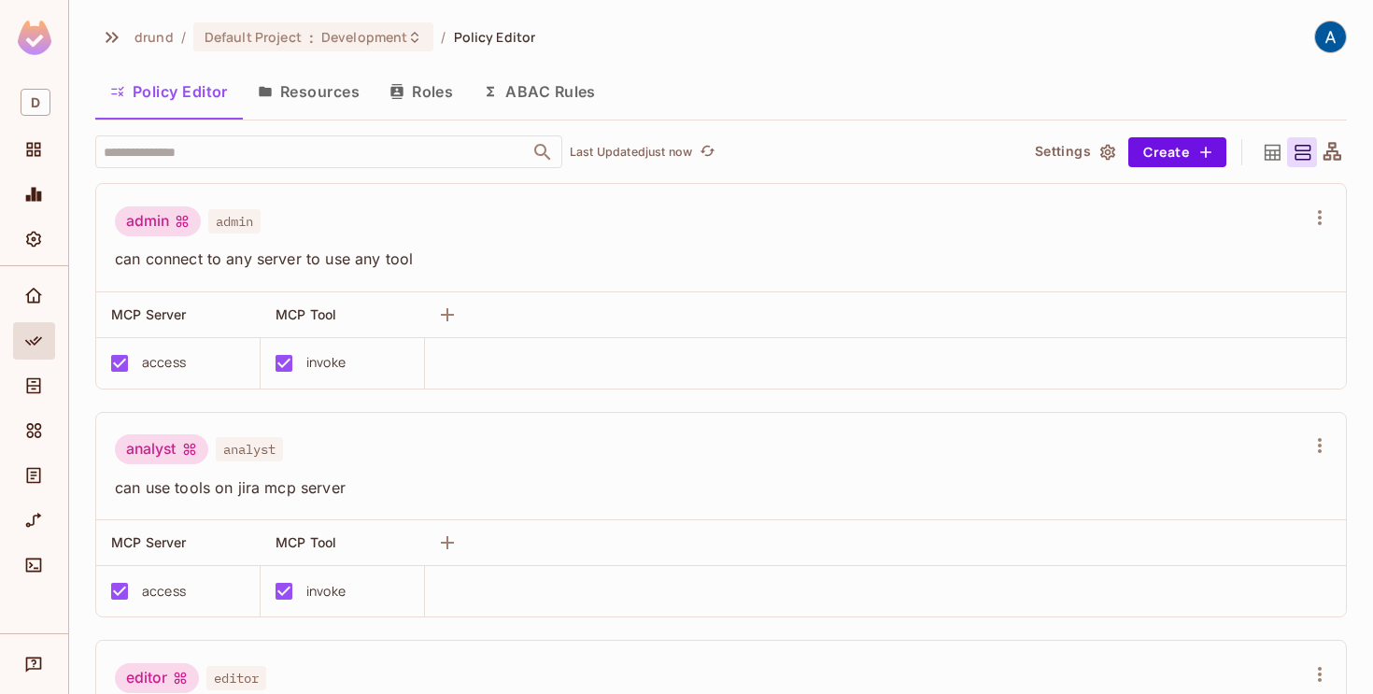
click at [301, 96] on button "Resources" at bounding box center [309, 91] width 132 height 47
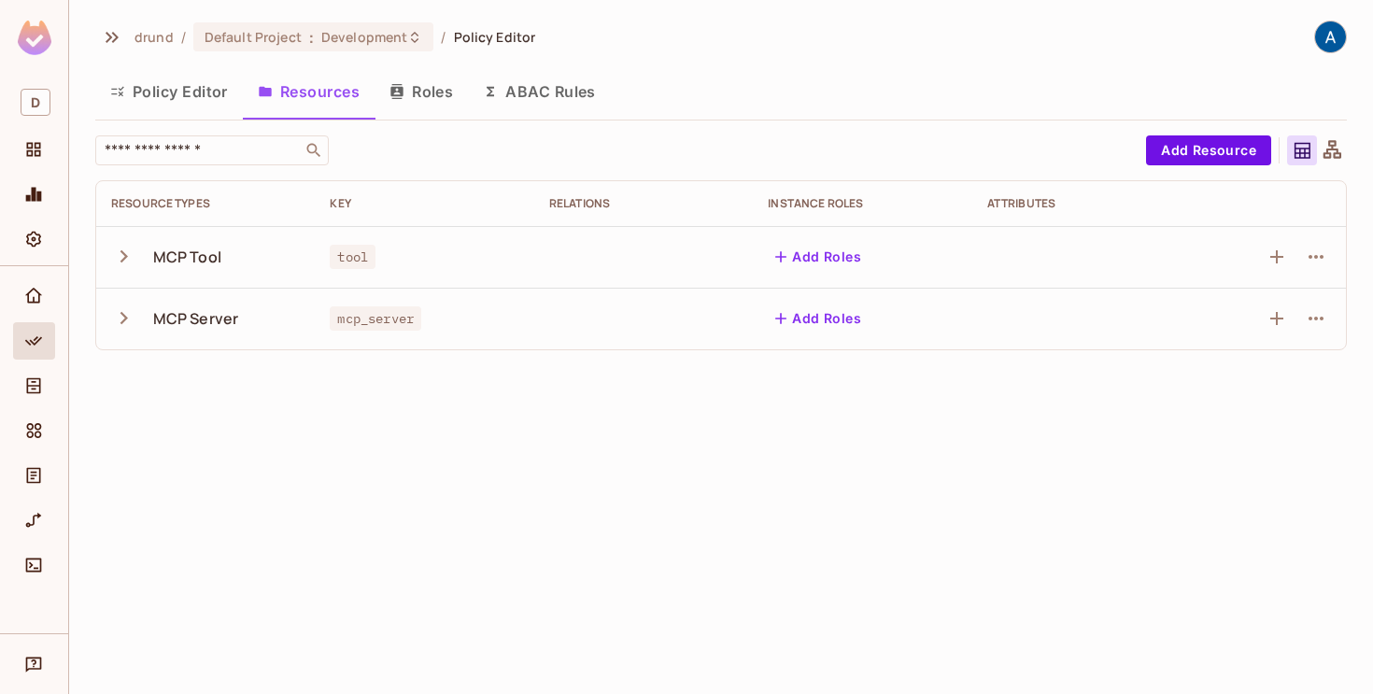
click at [125, 250] on icon "button" at bounding box center [123, 256] width 25 height 25
click at [124, 381] on icon "button" at bounding box center [123, 380] width 7 height 12
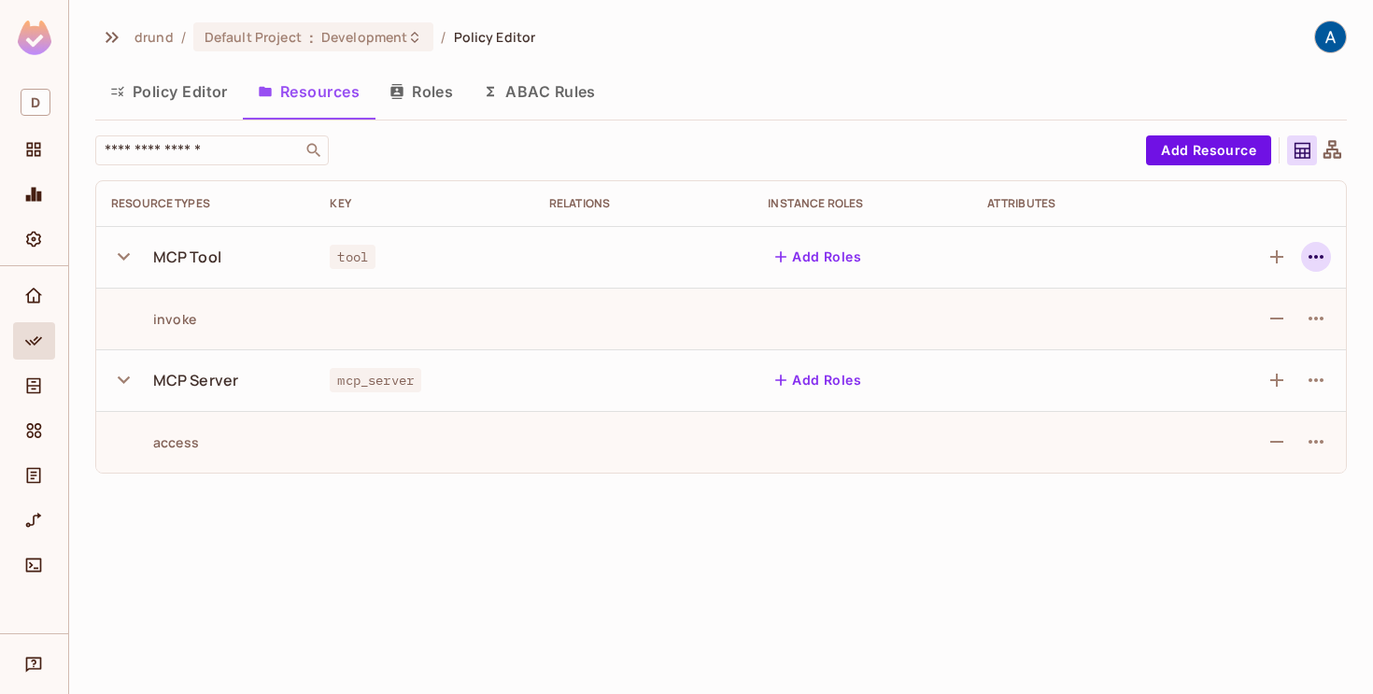
click at [1311, 258] on icon "button" at bounding box center [1315, 257] width 15 height 4
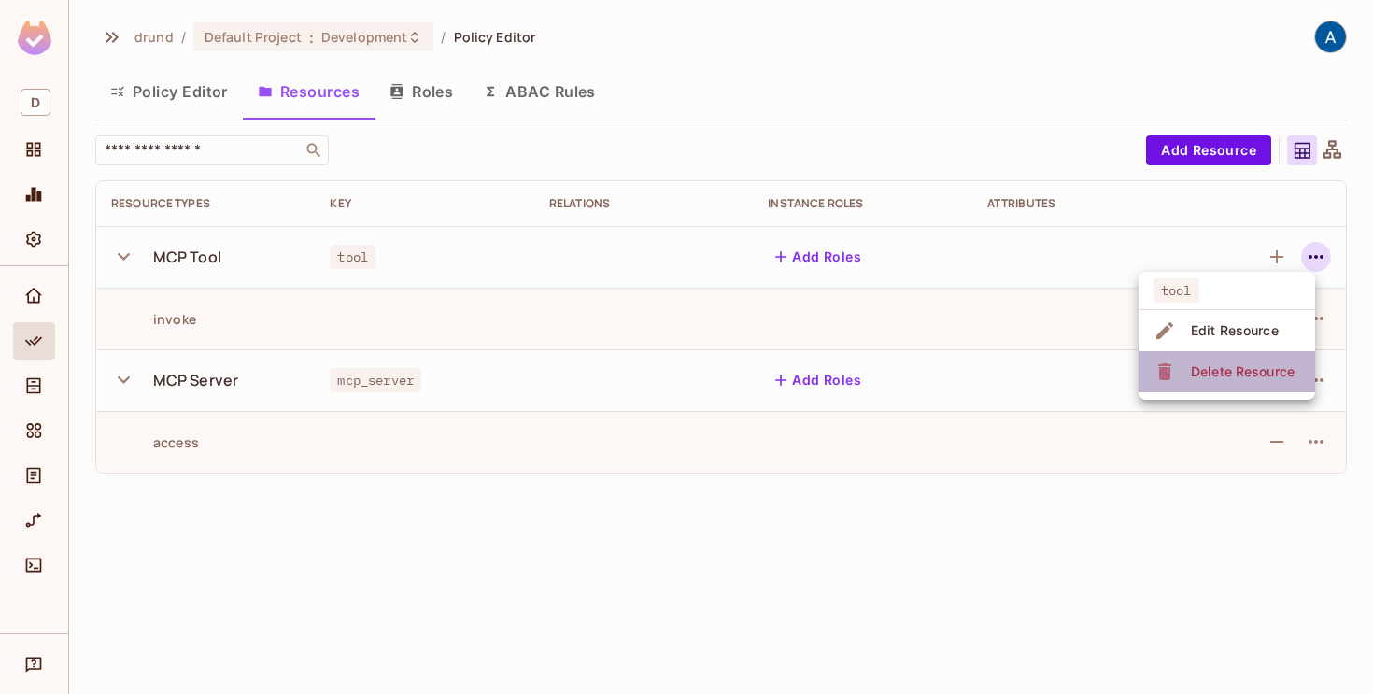
click at [1223, 380] on div "Delete Resource" at bounding box center [1243, 371] width 104 height 19
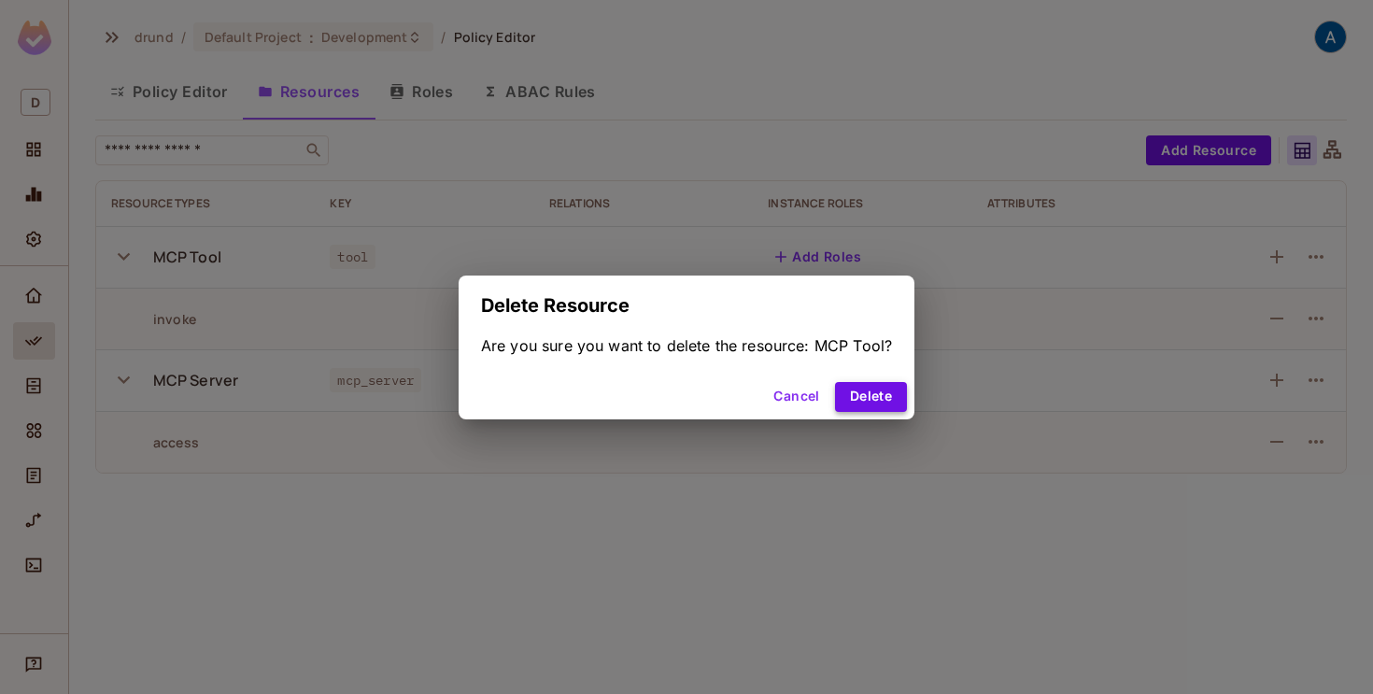
click at [886, 391] on button "Delete" at bounding box center [871, 397] width 72 height 30
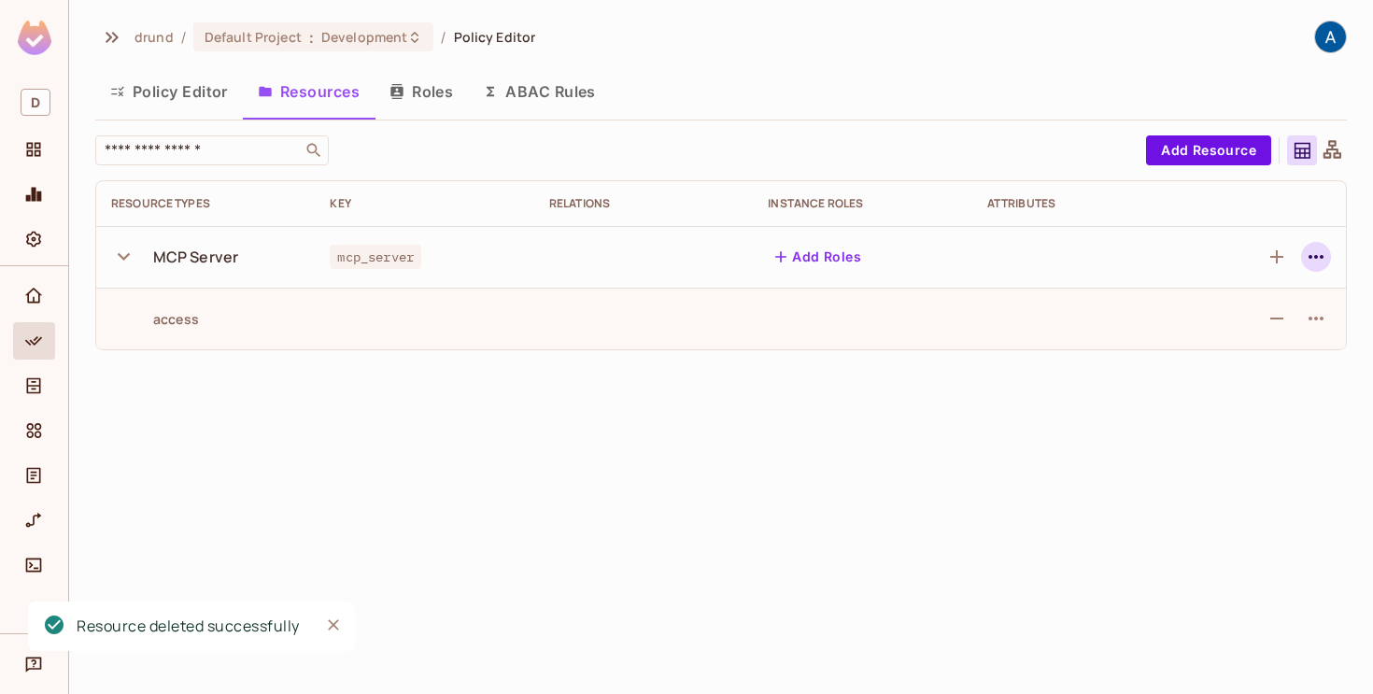
click at [1311, 261] on icon "button" at bounding box center [1316, 257] width 22 height 22
click at [1250, 357] on span "Delete Resource" at bounding box center [1242, 372] width 115 height 30
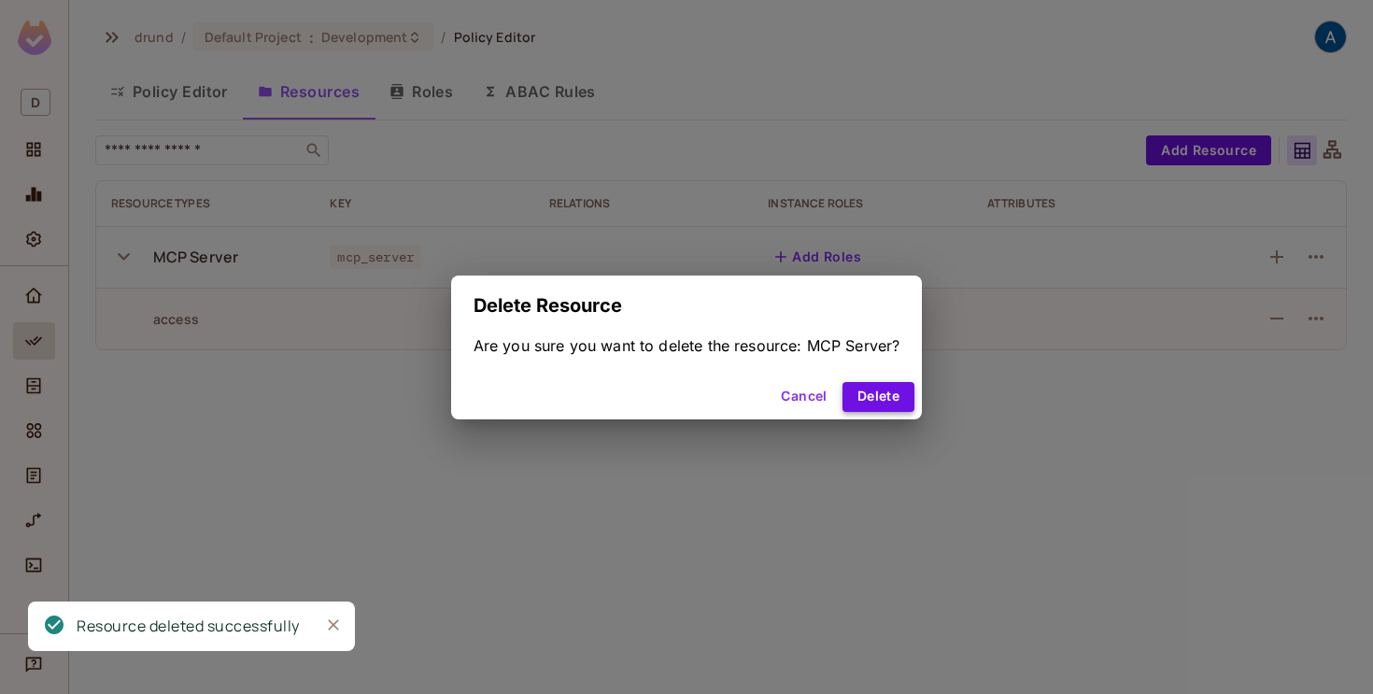
click at [884, 392] on button "Delete" at bounding box center [878, 397] width 72 height 30
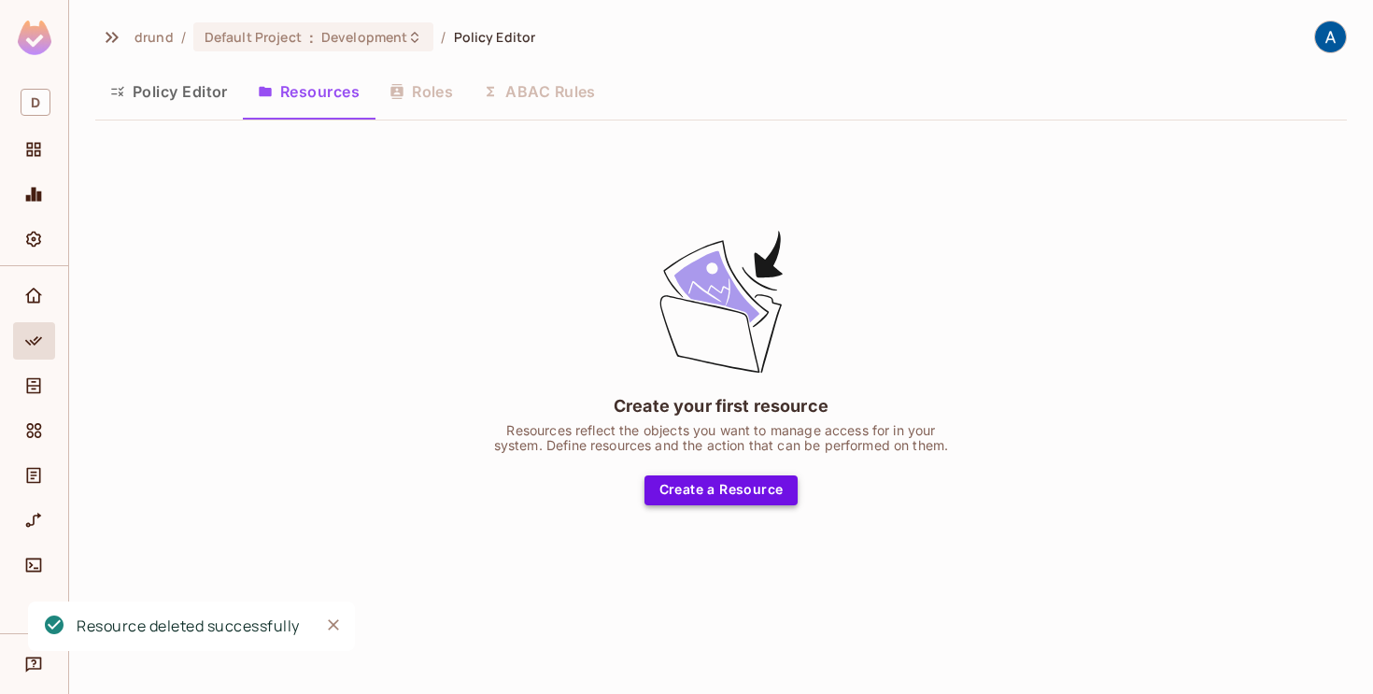
click at [721, 486] on button "Create a Resource" at bounding box center [721, 490] width 154 height 30
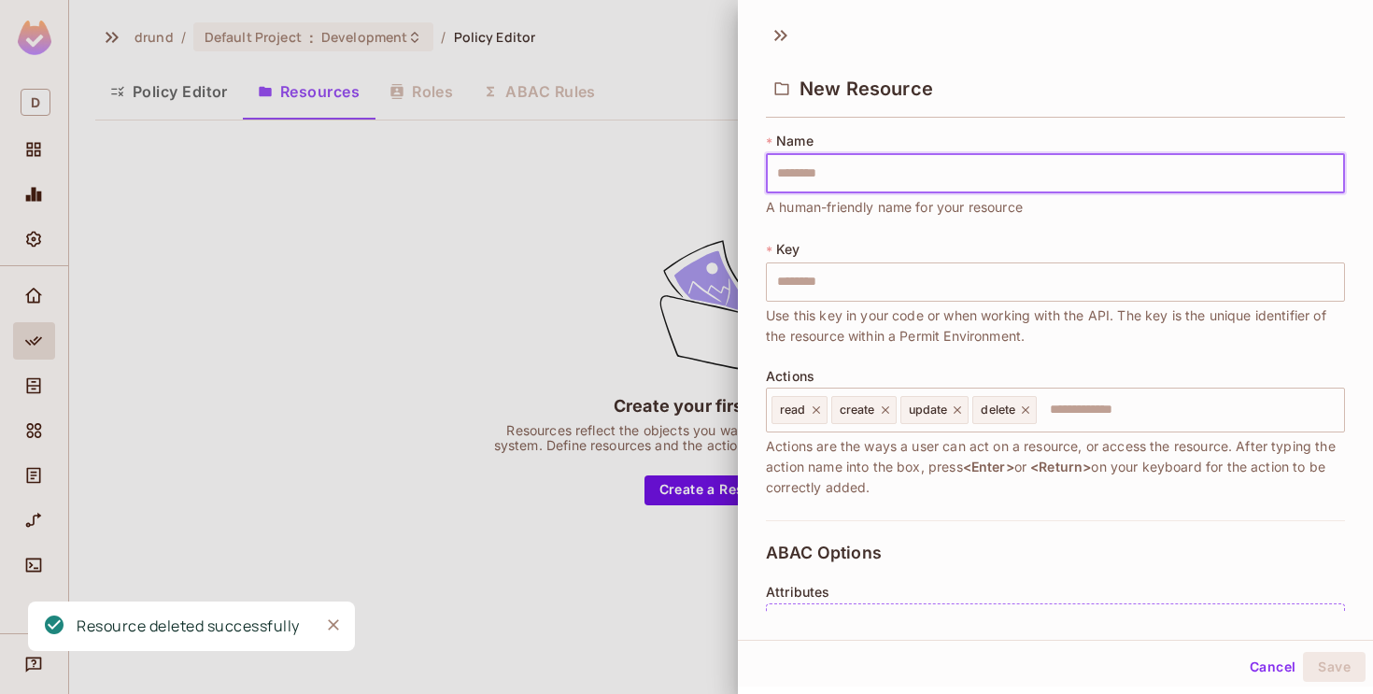
type input "*"
type input "**"
type input "***"
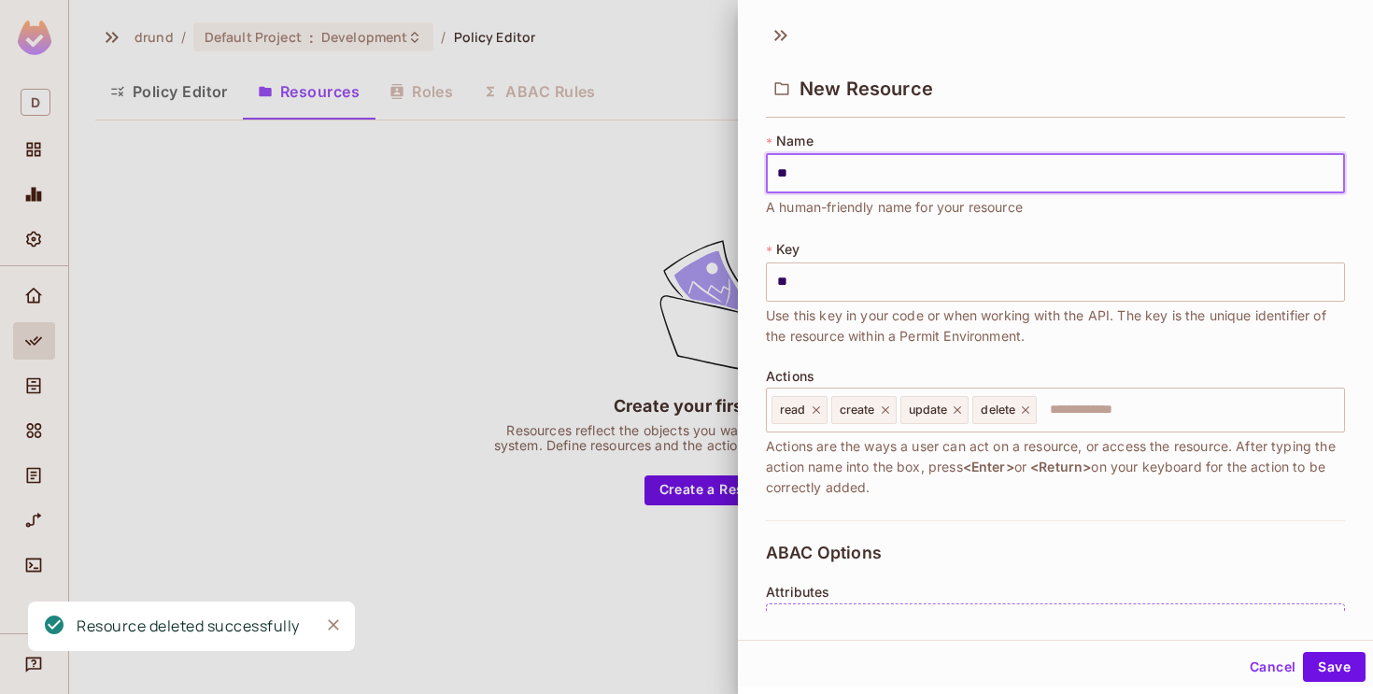
type input "***"
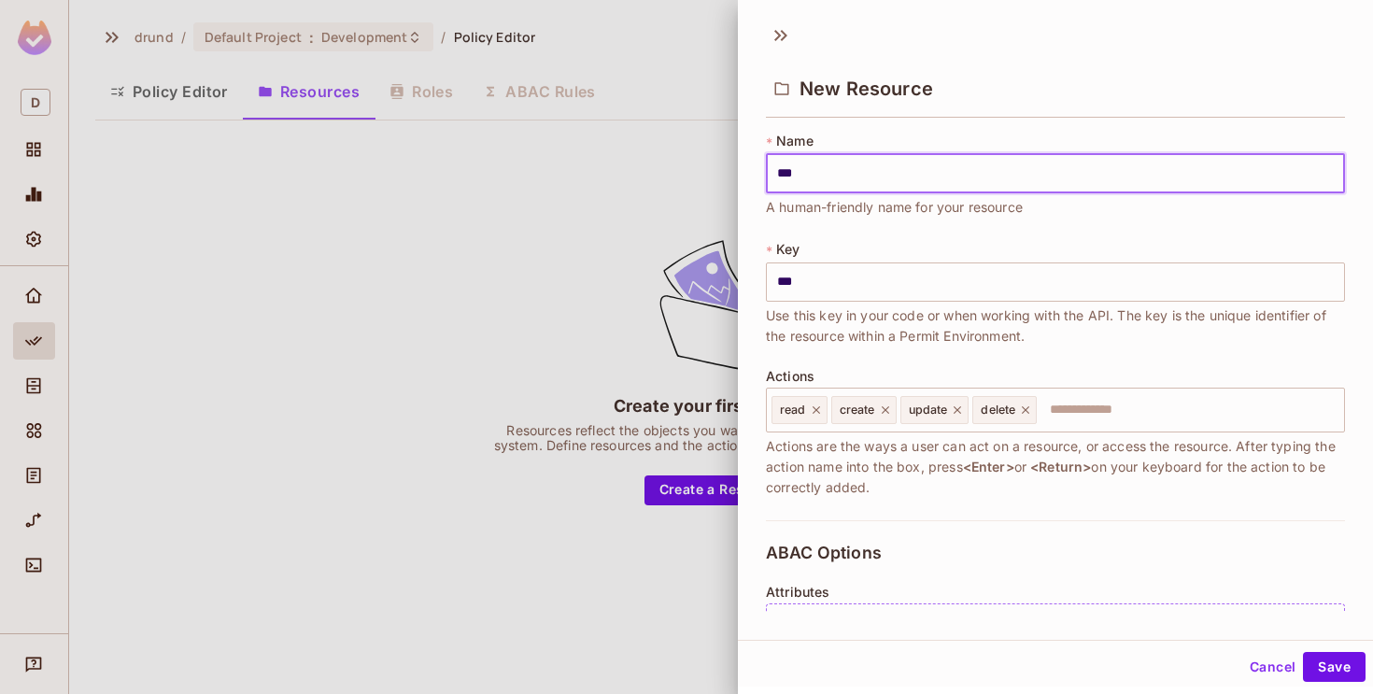
type input "****"
type input "******"
type input "*******"
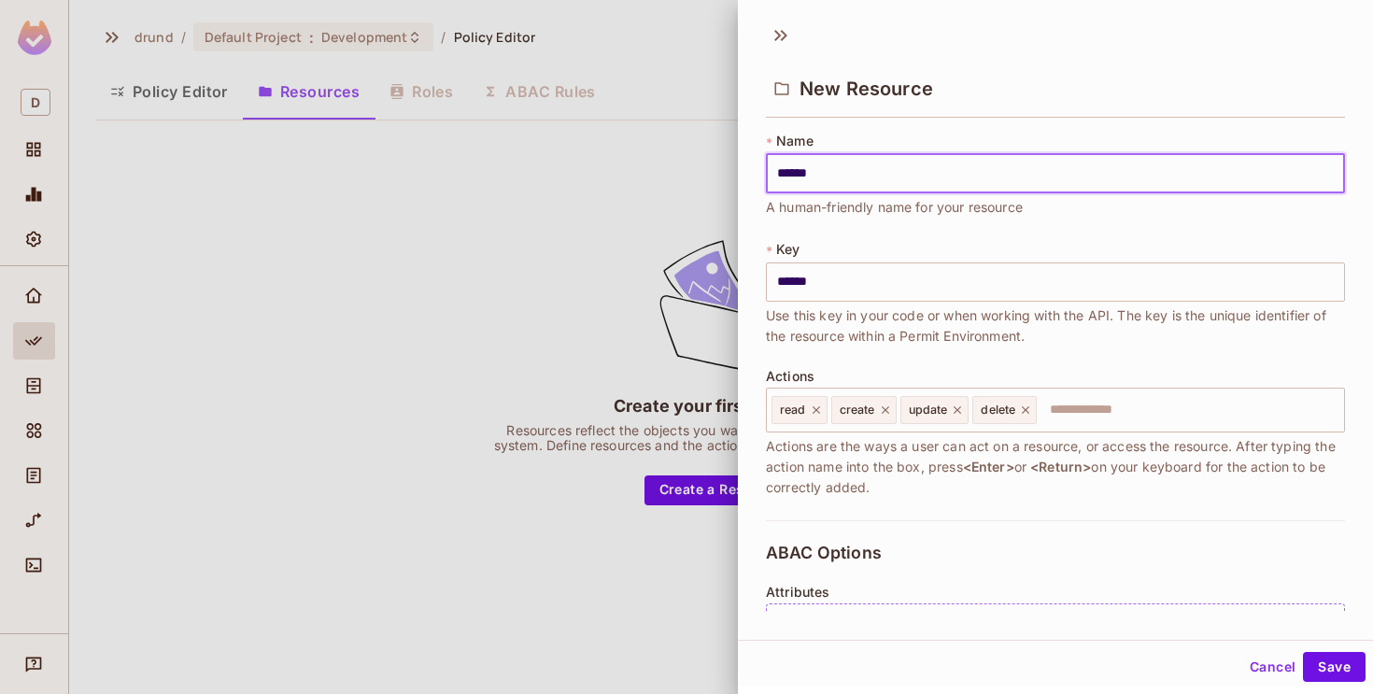
type input "*******"
type input "********"
type input "**********"
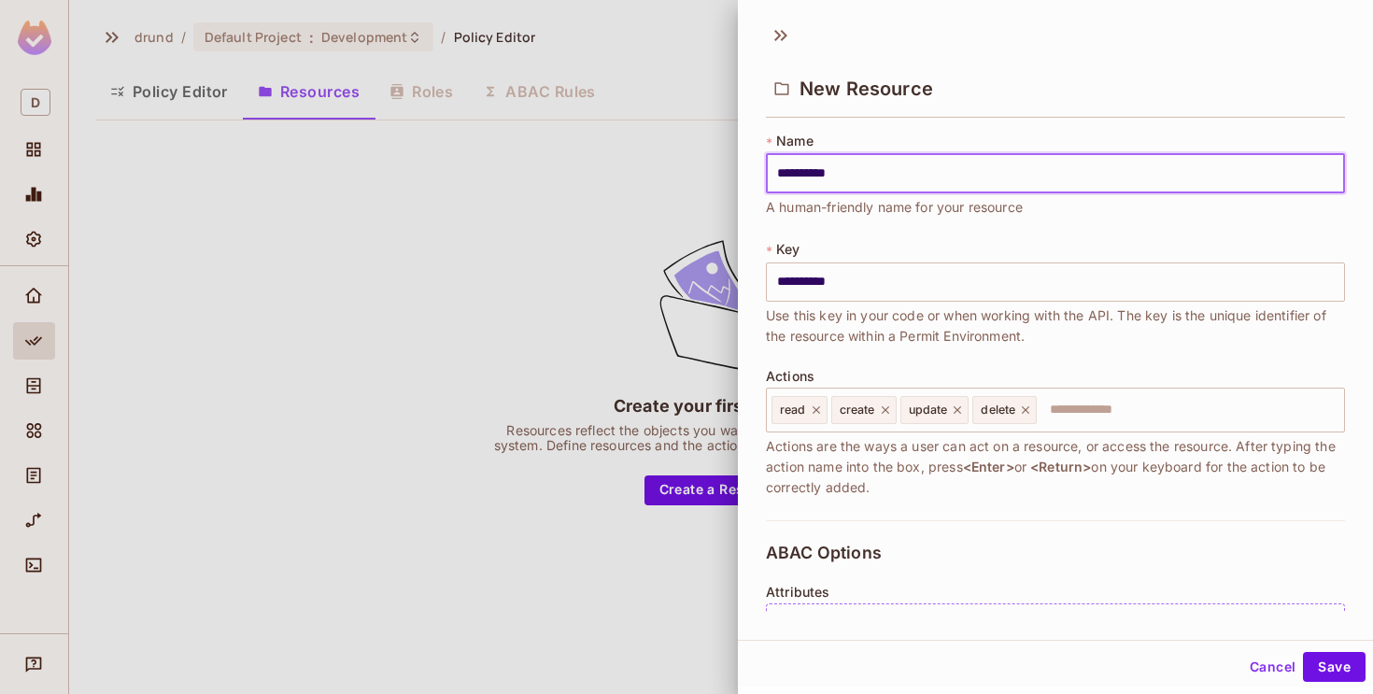
type input "**********"
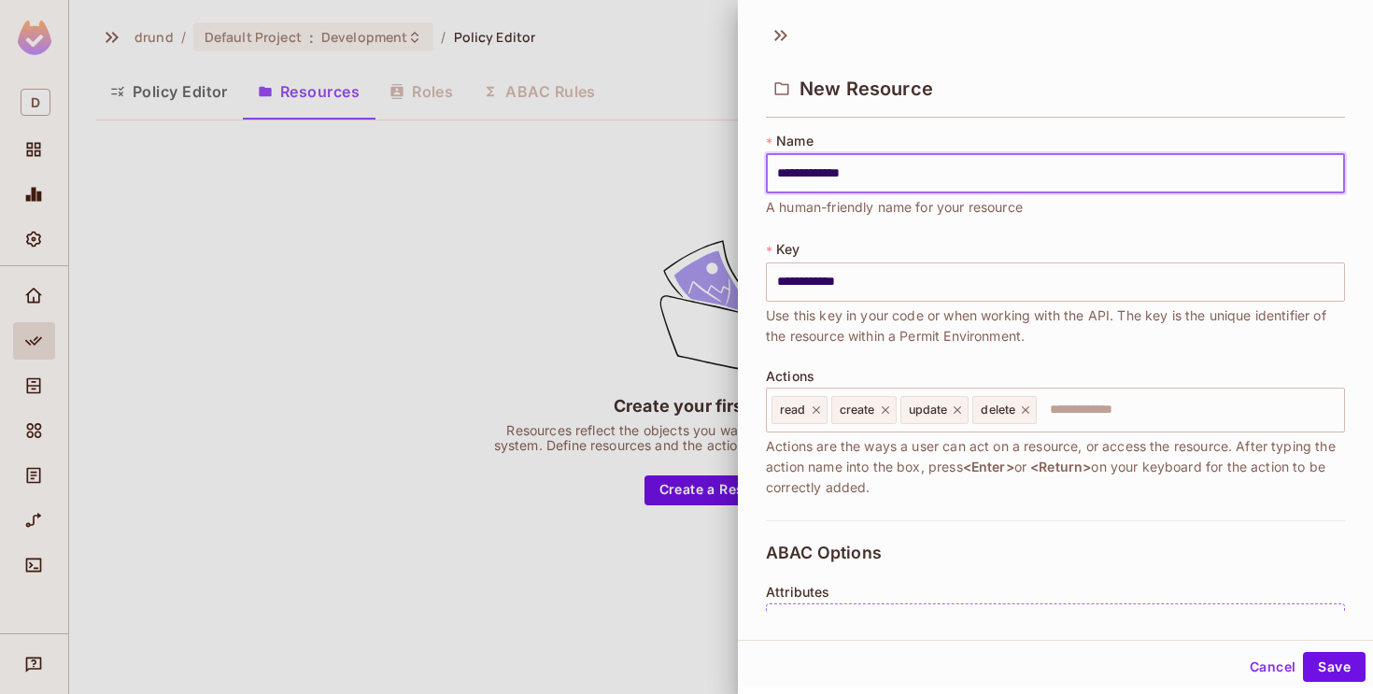
type input "**********"
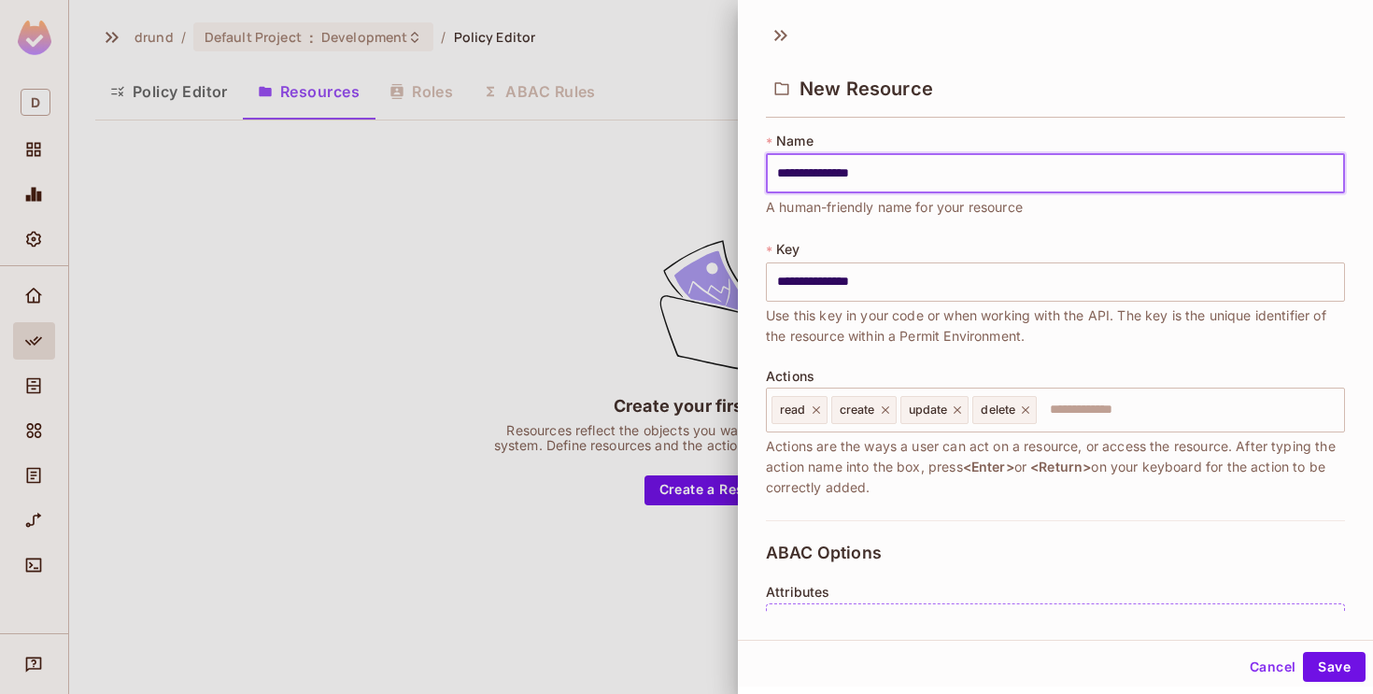
type input "**********"
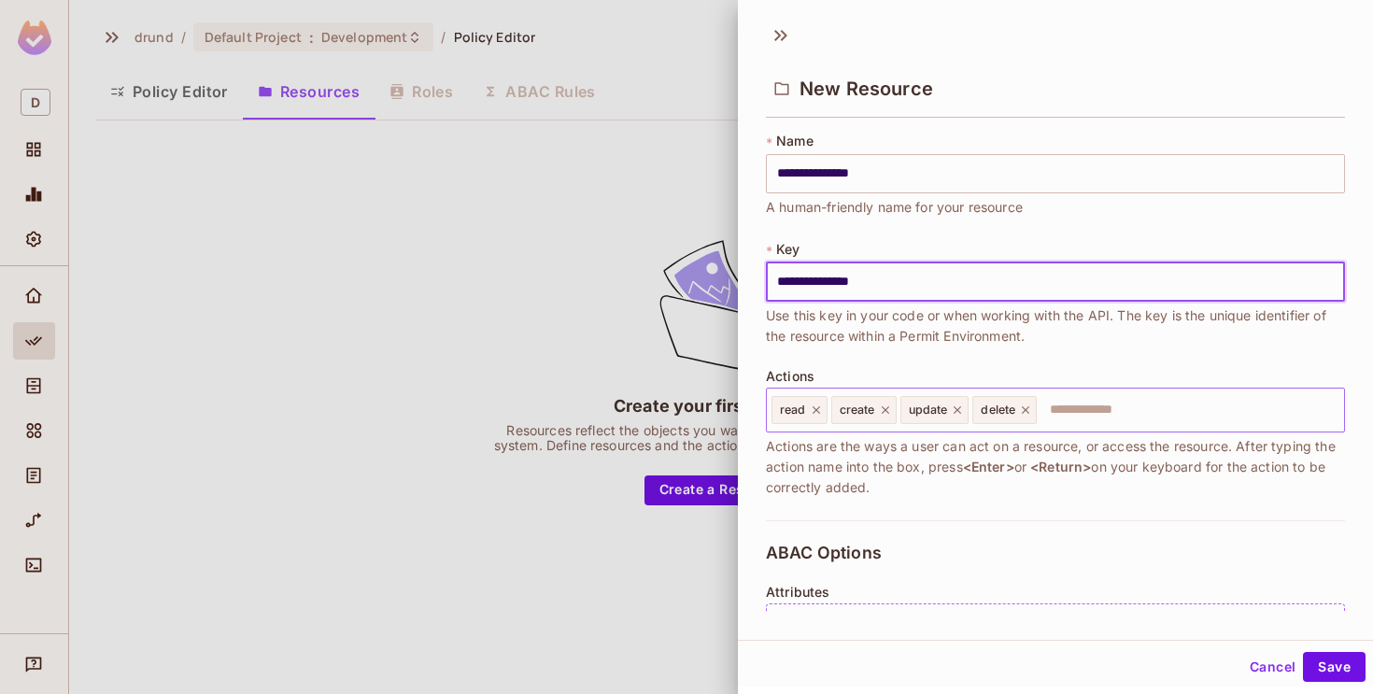
click at [813, 413] on icon at bounding box center [816, 409] width 13 height 13
click at [827, 409] on icon at bounding box center [825, 409] width 13 height 13
click at [827, 409] on icon at bounding box center [829, 409] width 13 height 13
click at [827, 409] on icon at bounding box center [824, 409] width 13 height 13
type input "**********"
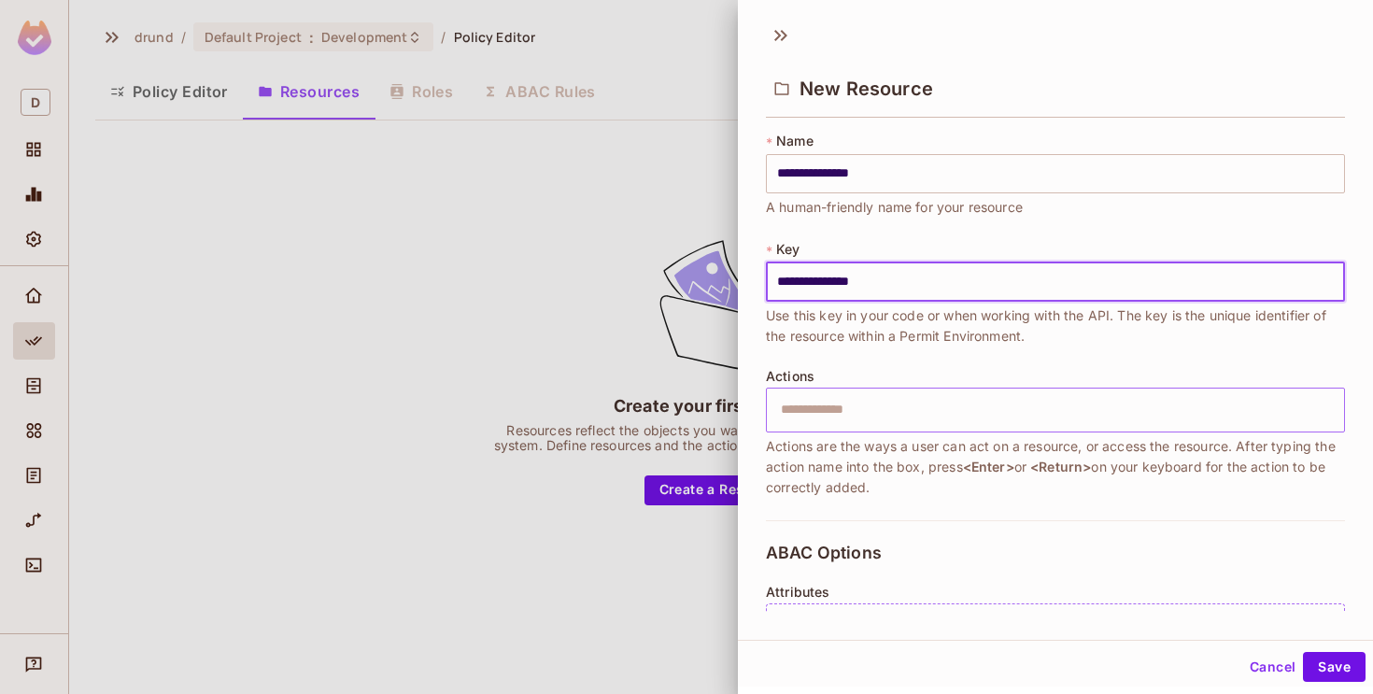
click at [827, 409] on input "text" at bounding box center [1053, 409] width 567 height 37
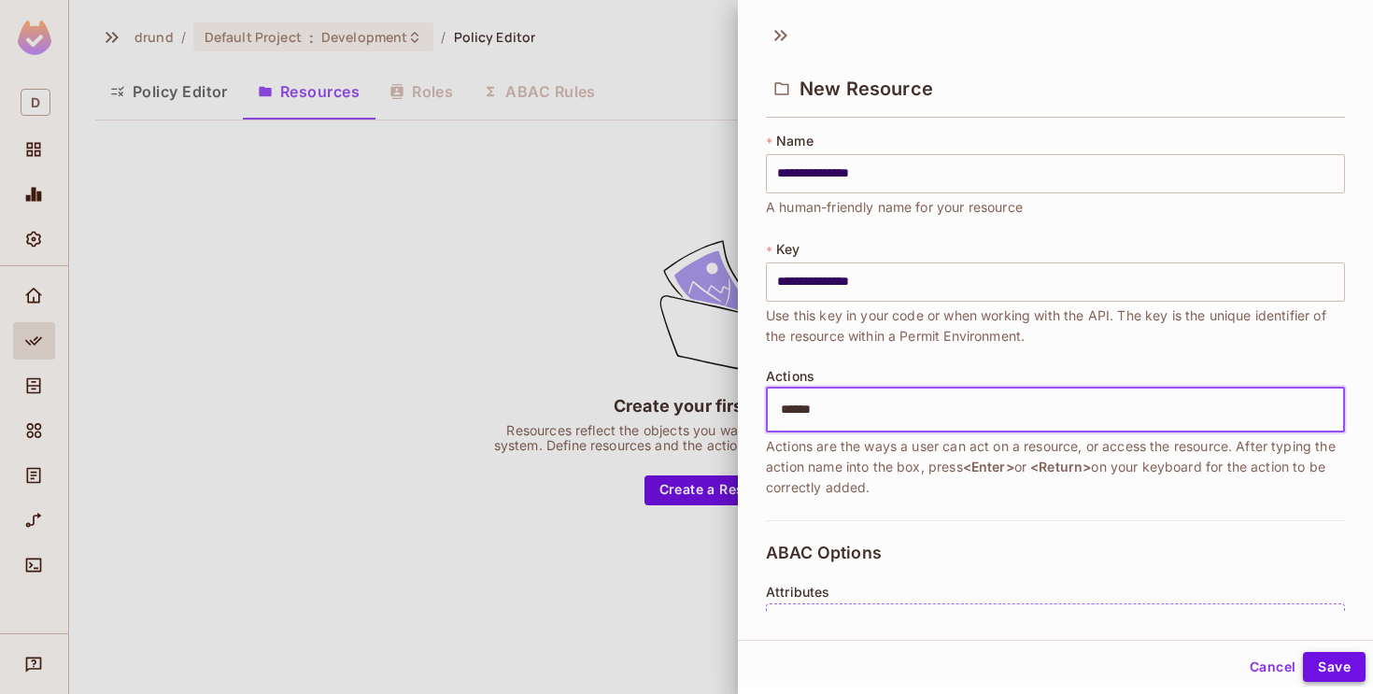
type input "******"
click at [1332, 667] on button "Save" at bounding box center [1334, 667] width 63 height 30
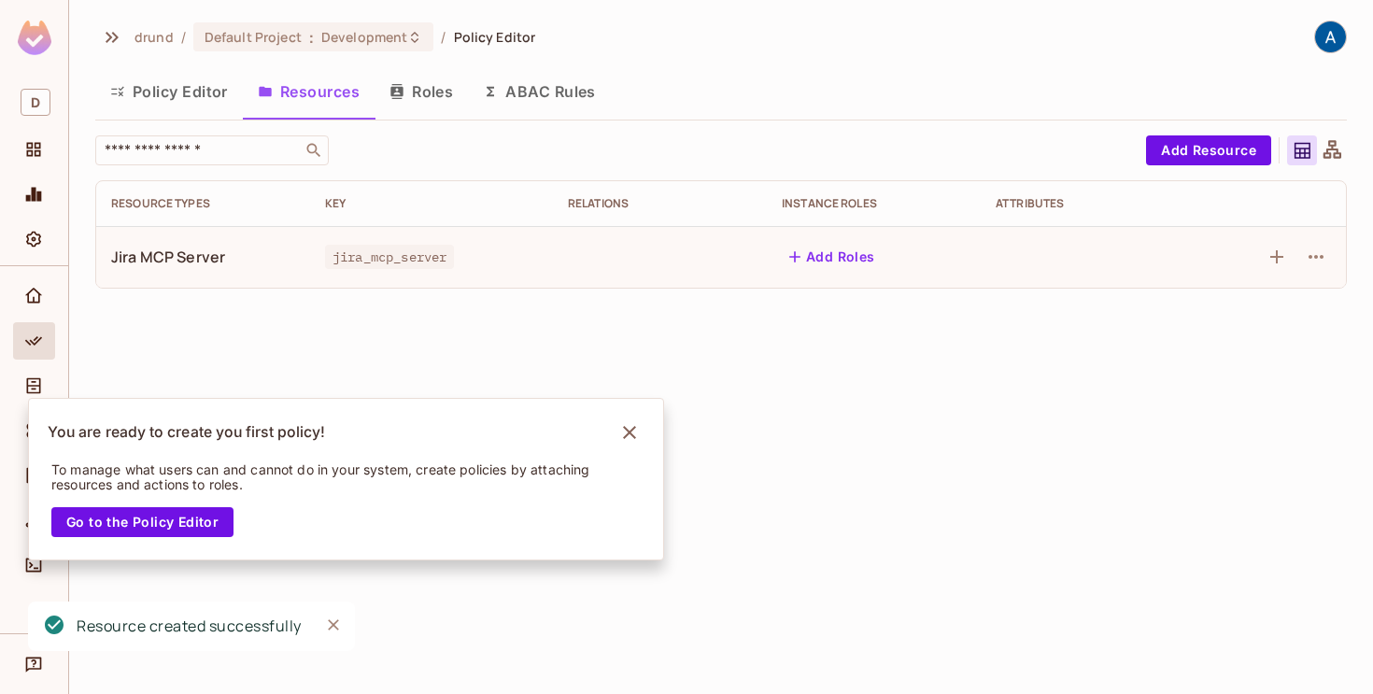
click at [191, 81] on button "Policy Editor" at bounding box center [169, 91] width 148 height 47
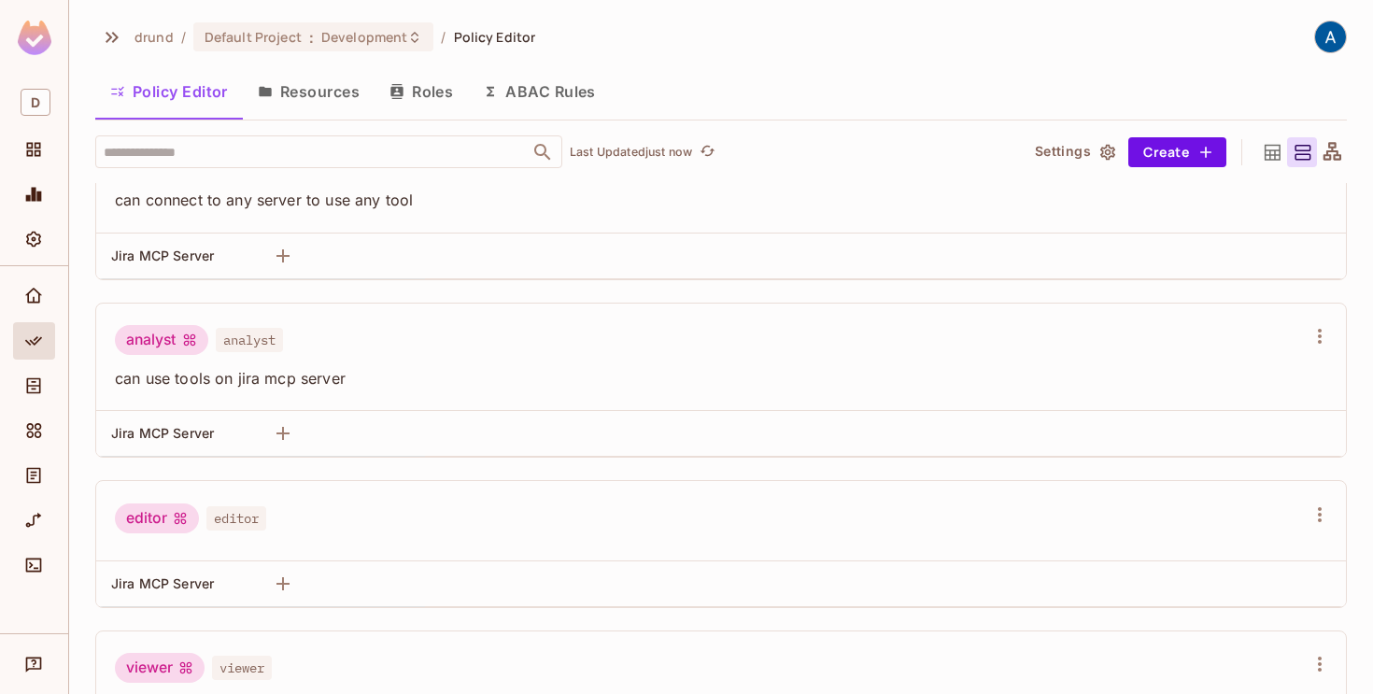
scroll to position [77, 0]
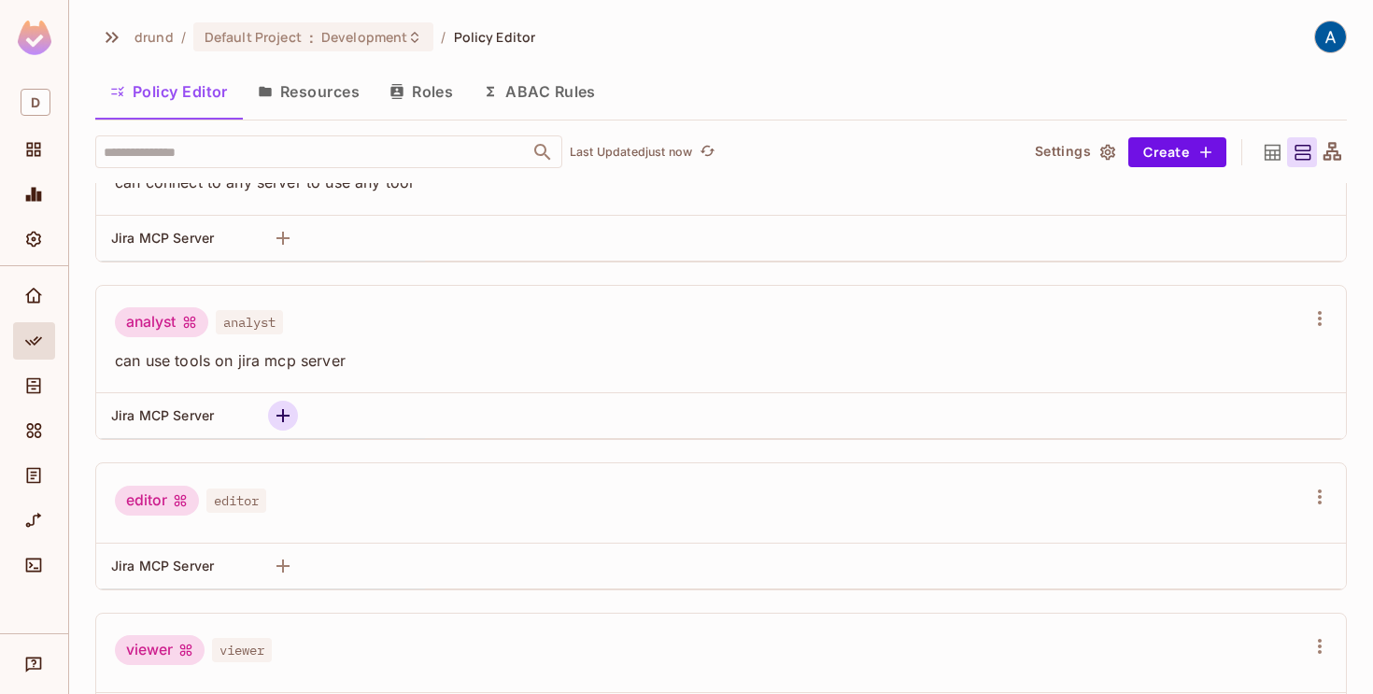
click at [290, 418] on icon "button" at bounding box center [283, 415] width 22 height 22
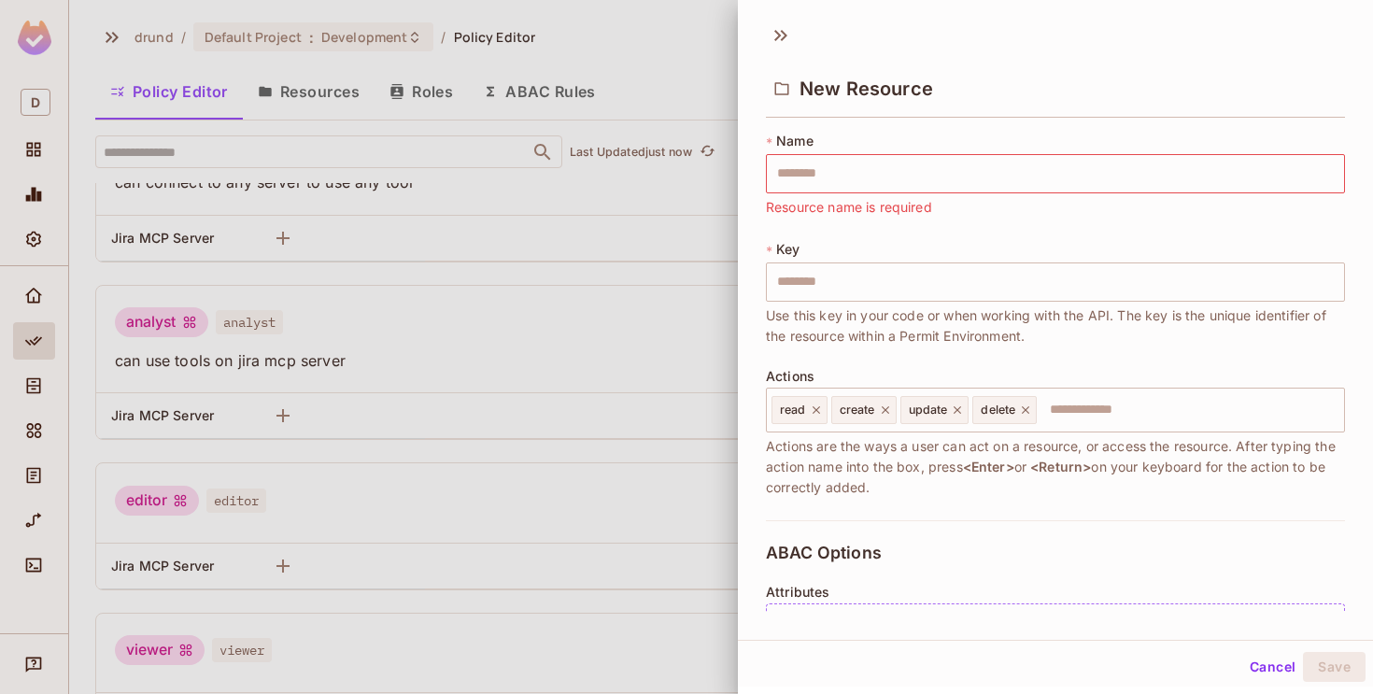
click at [406, 395] on div at bounding box center [686, 347] width 1373 height 694
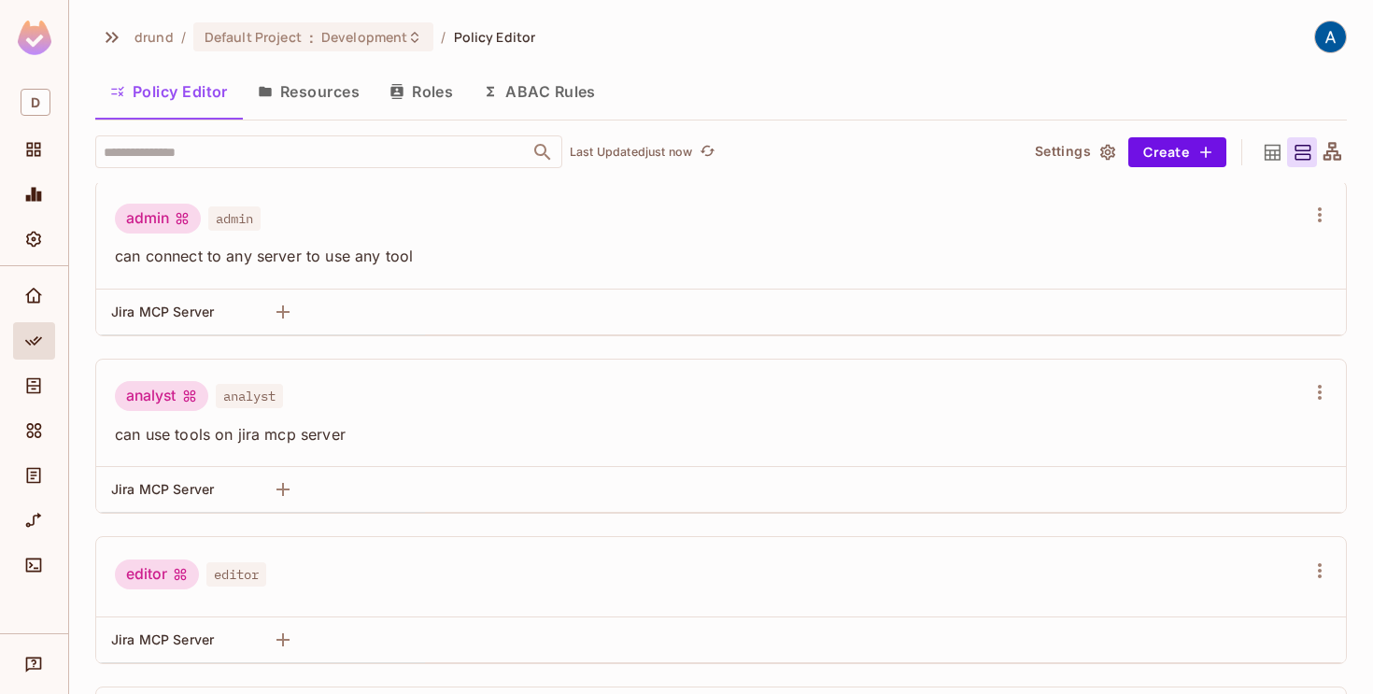
scroll to position [0, 0]
click at [452, 97] on button "Roles" at bounding box center [420, 91] width 93 height 47
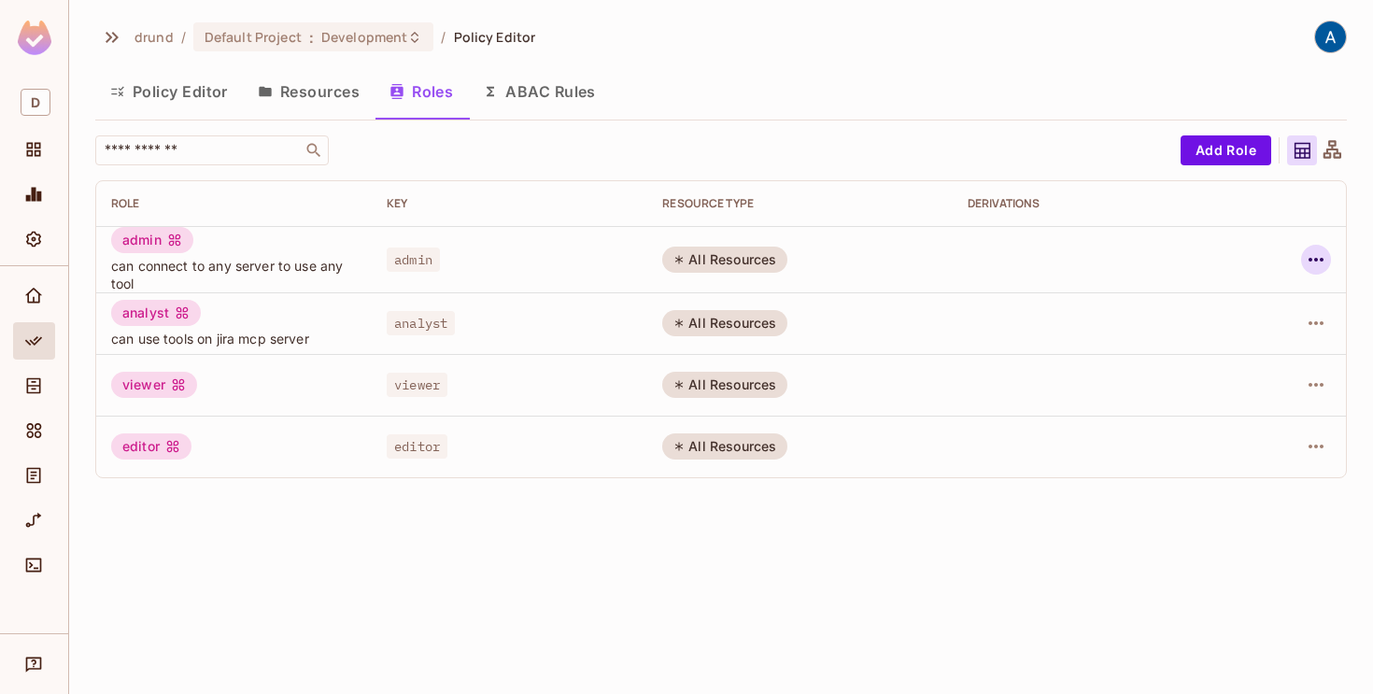
click at [1306, 252] on icon "button" at bounding box center [1316, 259] width 22 height 22
click at [1230, 307] on div "Edit Role" at bounding box center [1233, 302] width 56 height 19
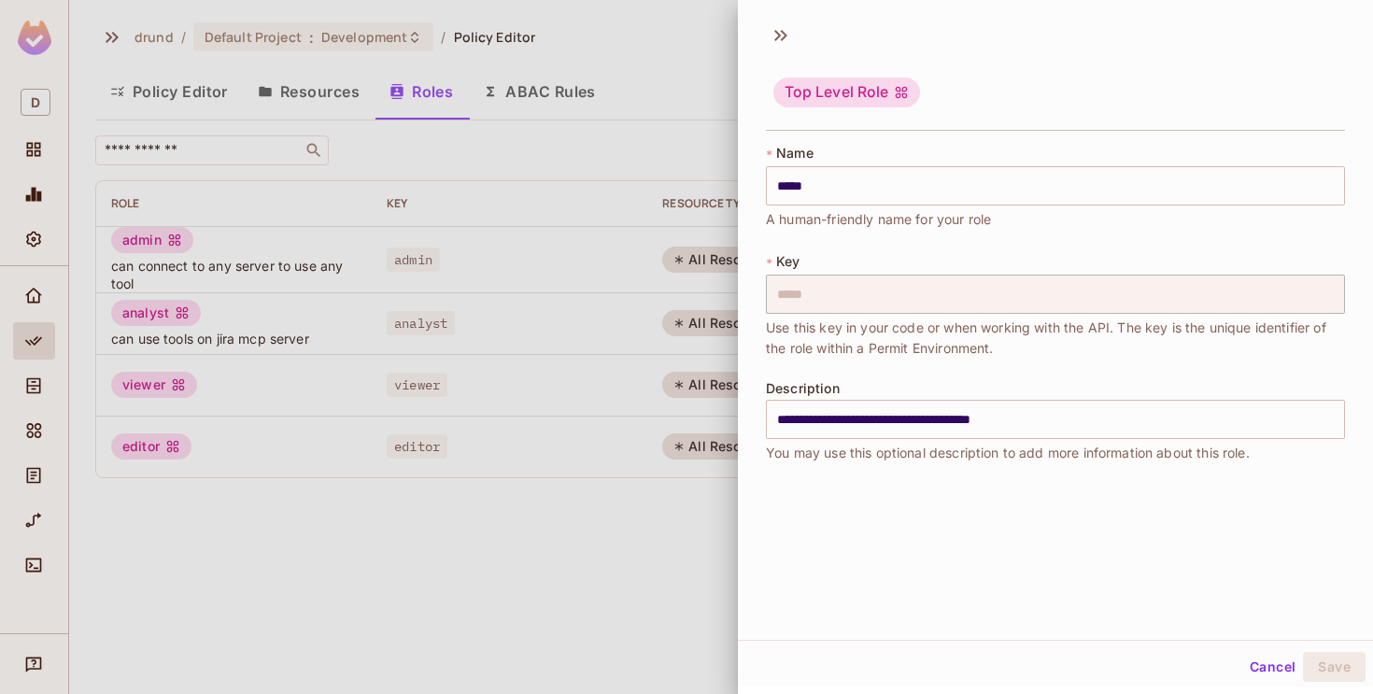
click at [695, 553] on div at bounding box center [686, 347] width 1373 height 694
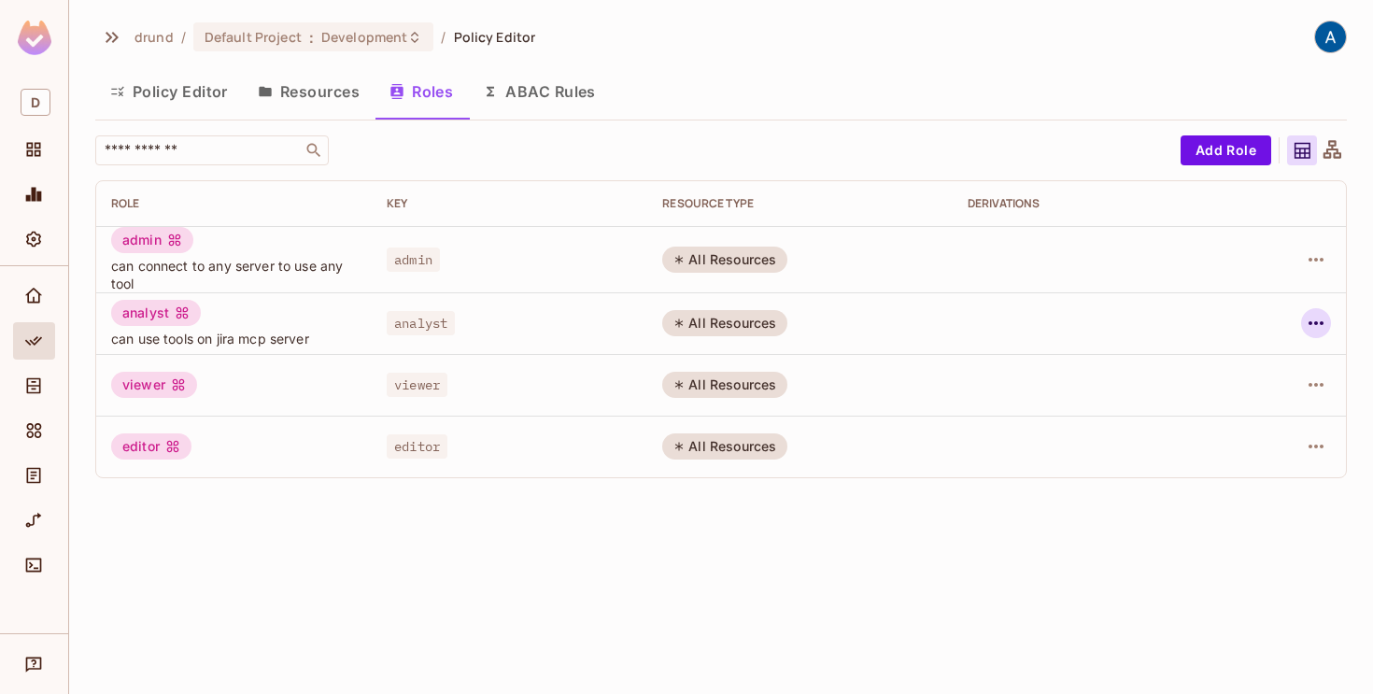
click at [1312, 311] on button "button" at bounding box center [1316, 323] width 30 height 30
click at [1018, 516] on div at bounding box center [686, 347] width 1373 height 694
click at [166, 92] on button "Policy Editor" at bounding box center [169, 91] width 148 height 47
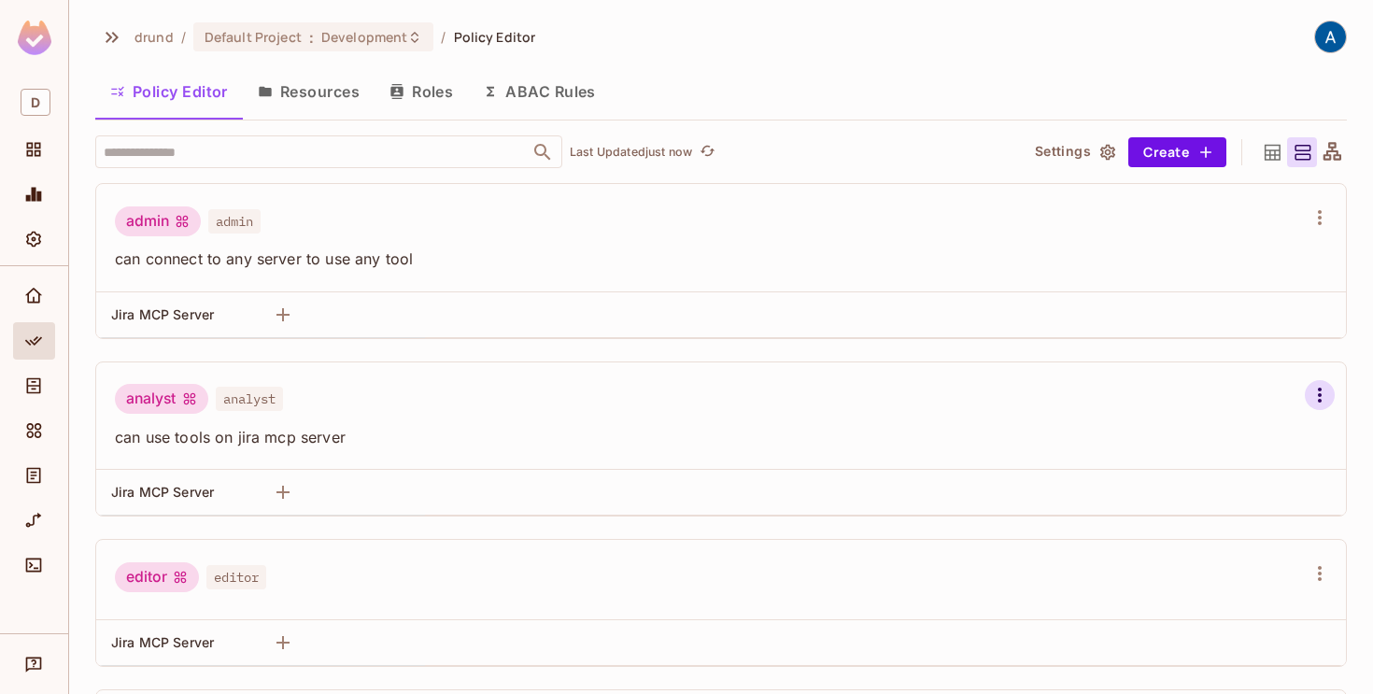
click at [1313, 383] on button "button" at bounding box center [1320, 395] width 30 height 30
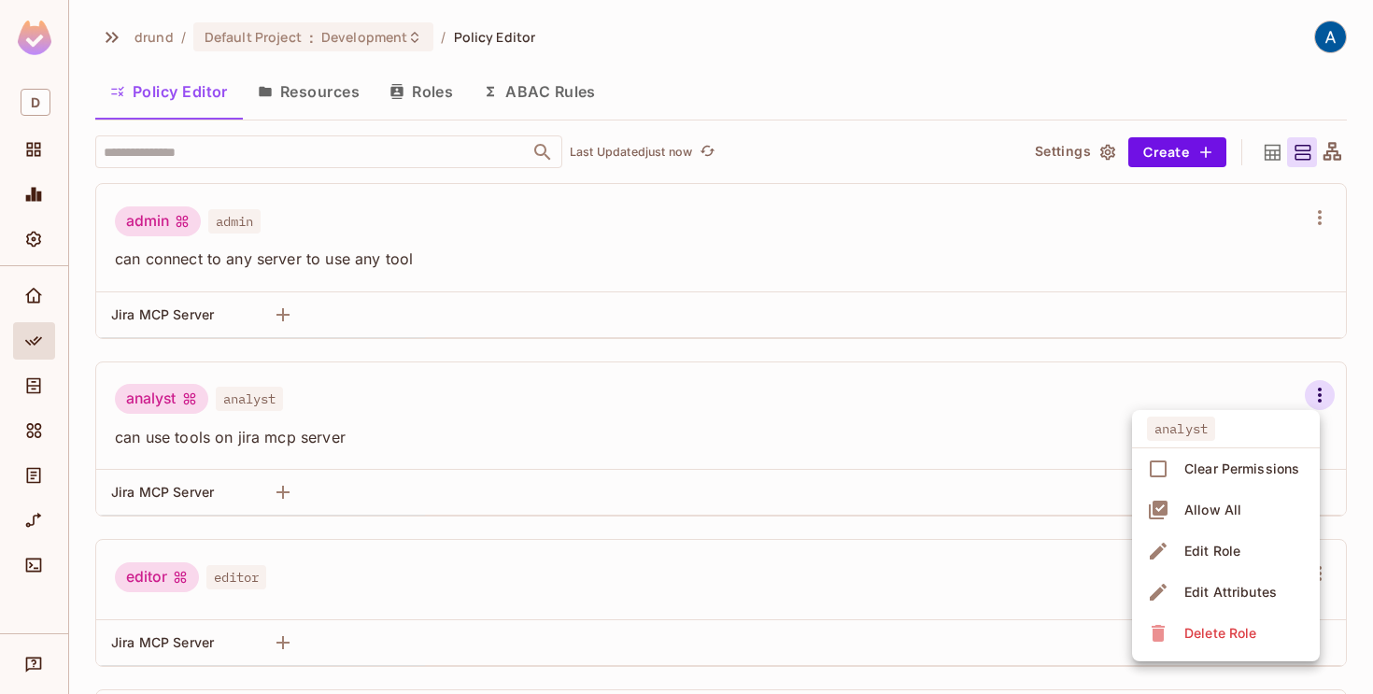
click at [1228, 473] on div "Clear Permissions" at bounding box center [1241, 468] width 115 height 19
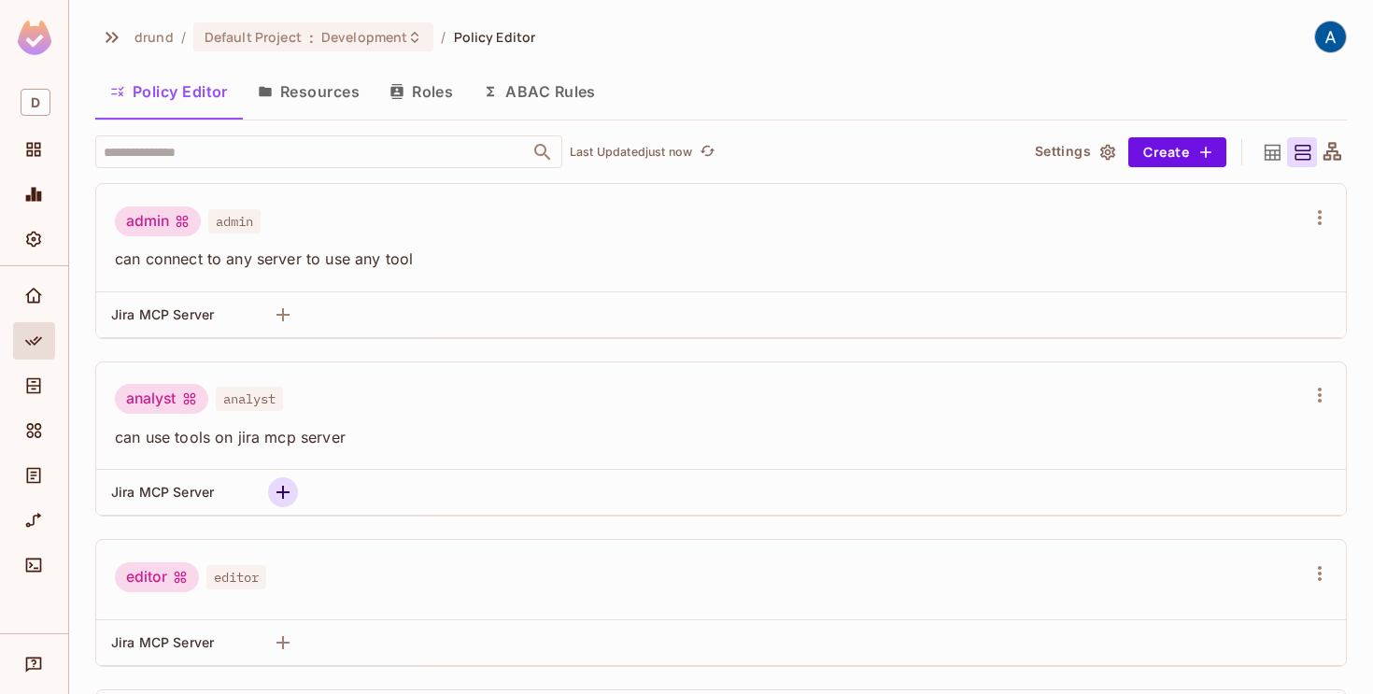
click at [283, 497] on icon "button" at bounding box center [282, 492] width 13 height 13
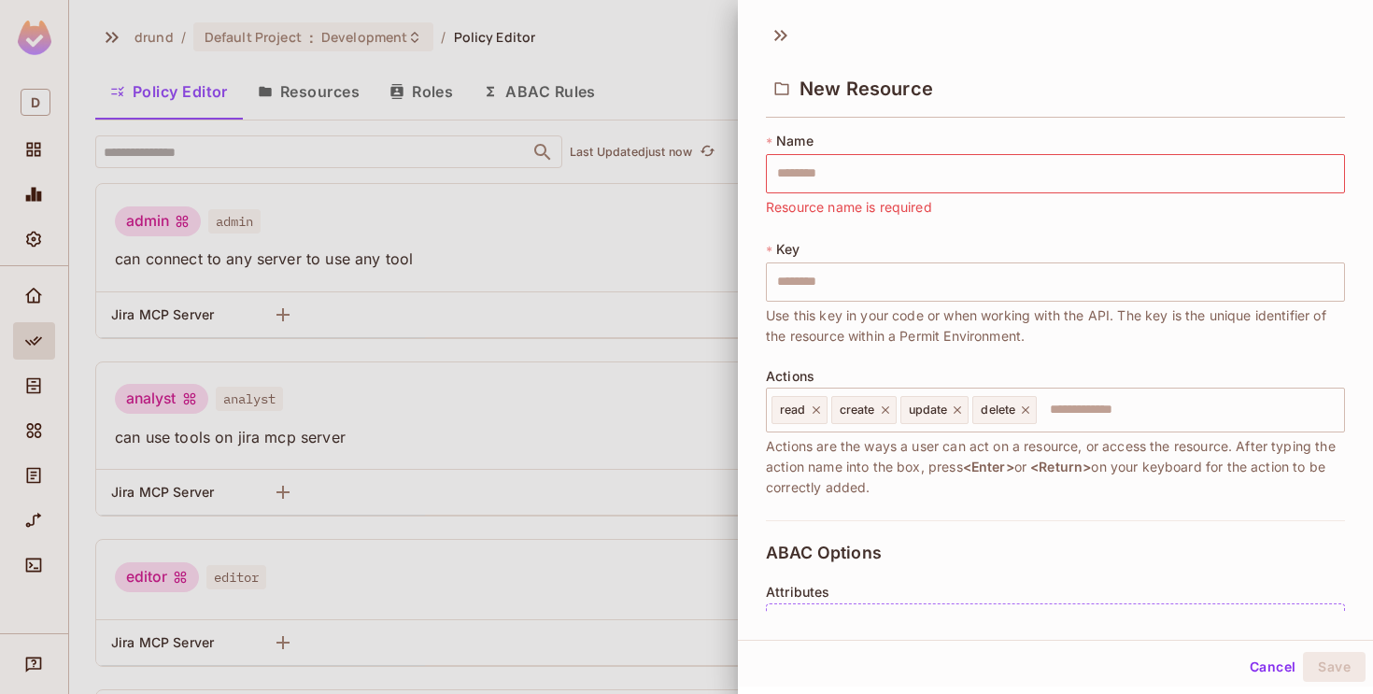
click at [502, 431] on div at bounding box center [686, 347] width 1373 height 694
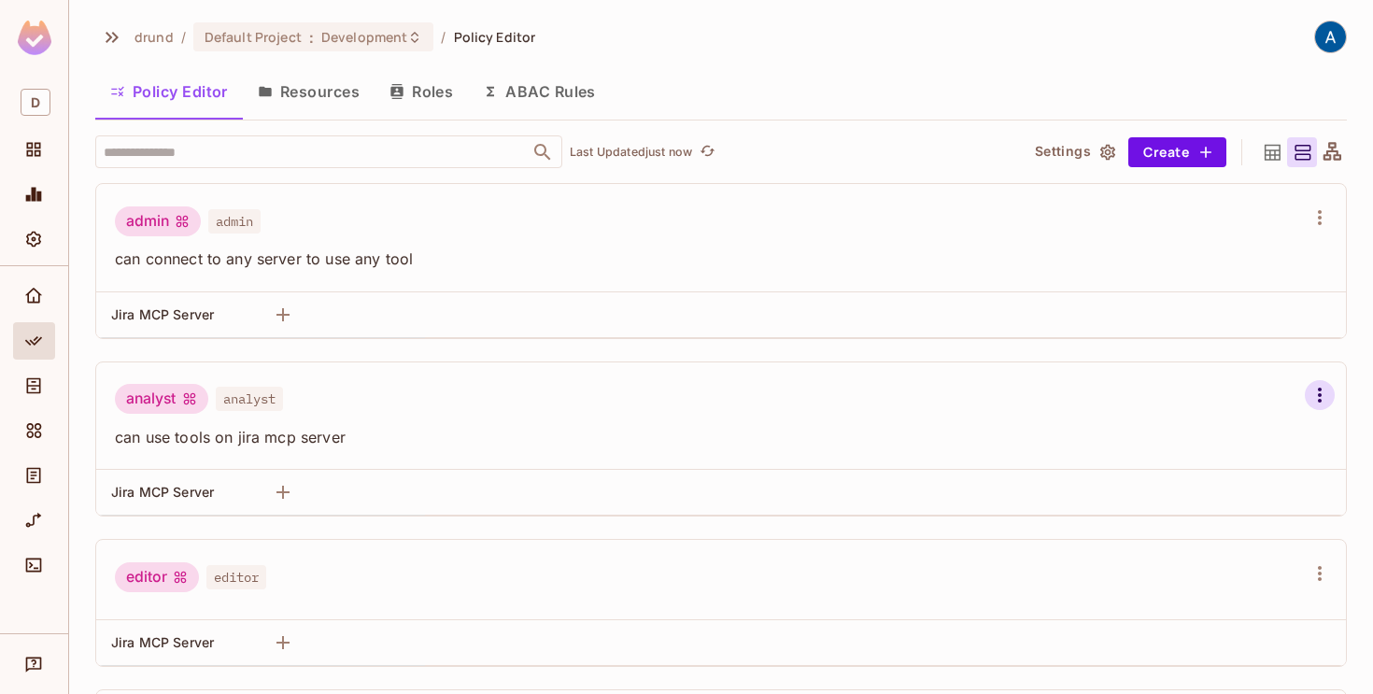
click at [1317, 395] on icon "button" at bounding box center [1319, 395] width 22 height 22
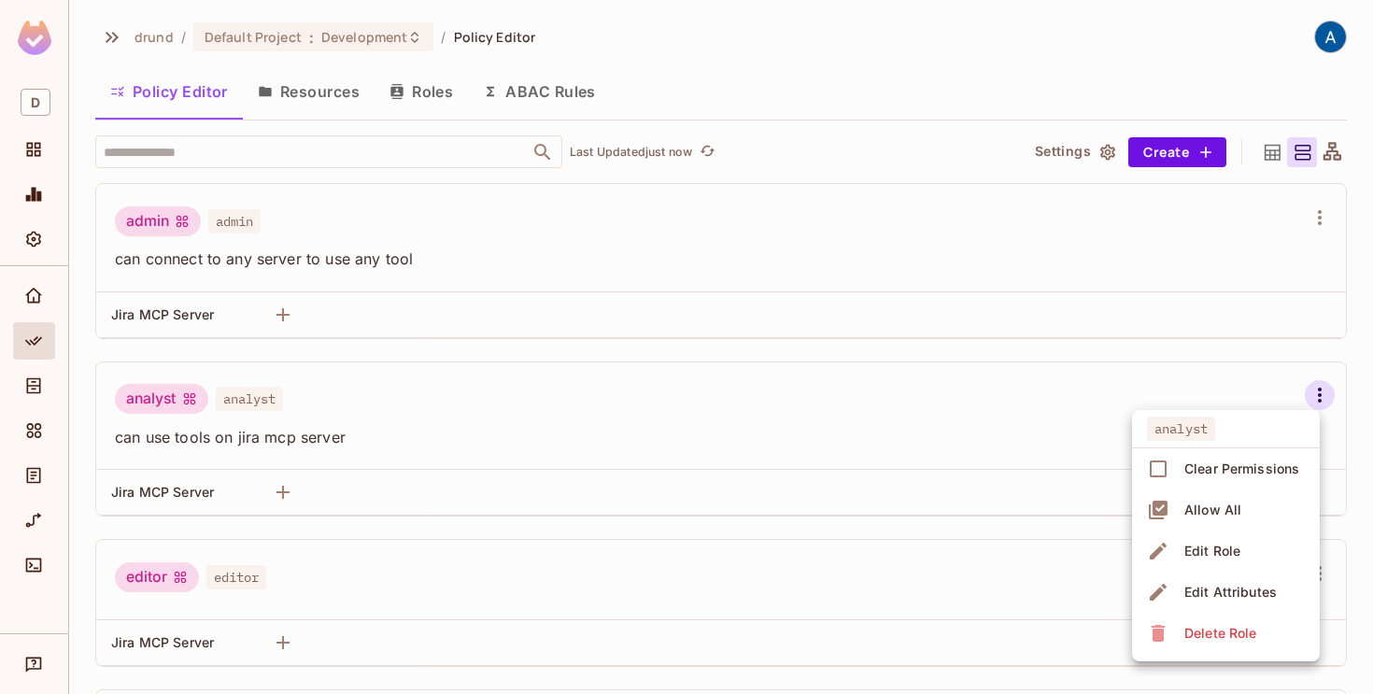
click at [1219, 544] on div "Edit Role" at bounding box center [1212, 551] width 56 height 19
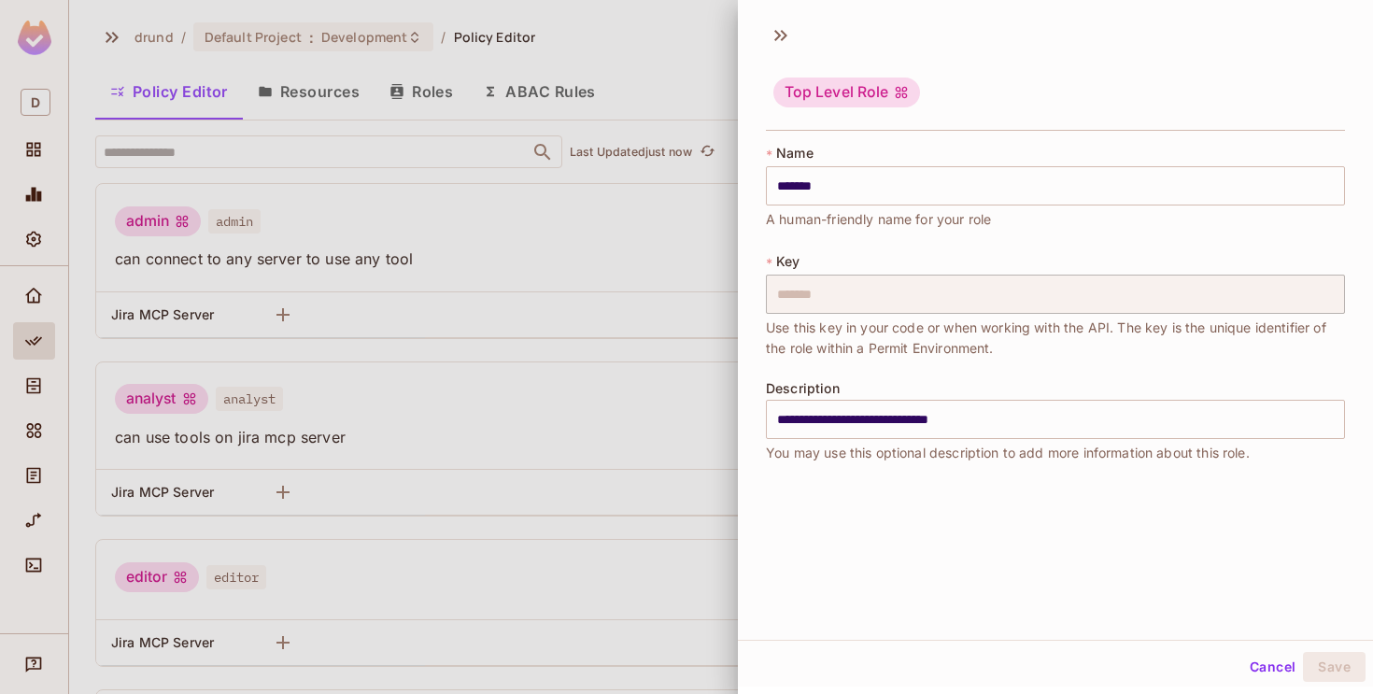
click at [572, 422] on div at bounding box center [686, 347] width 1373 height 694
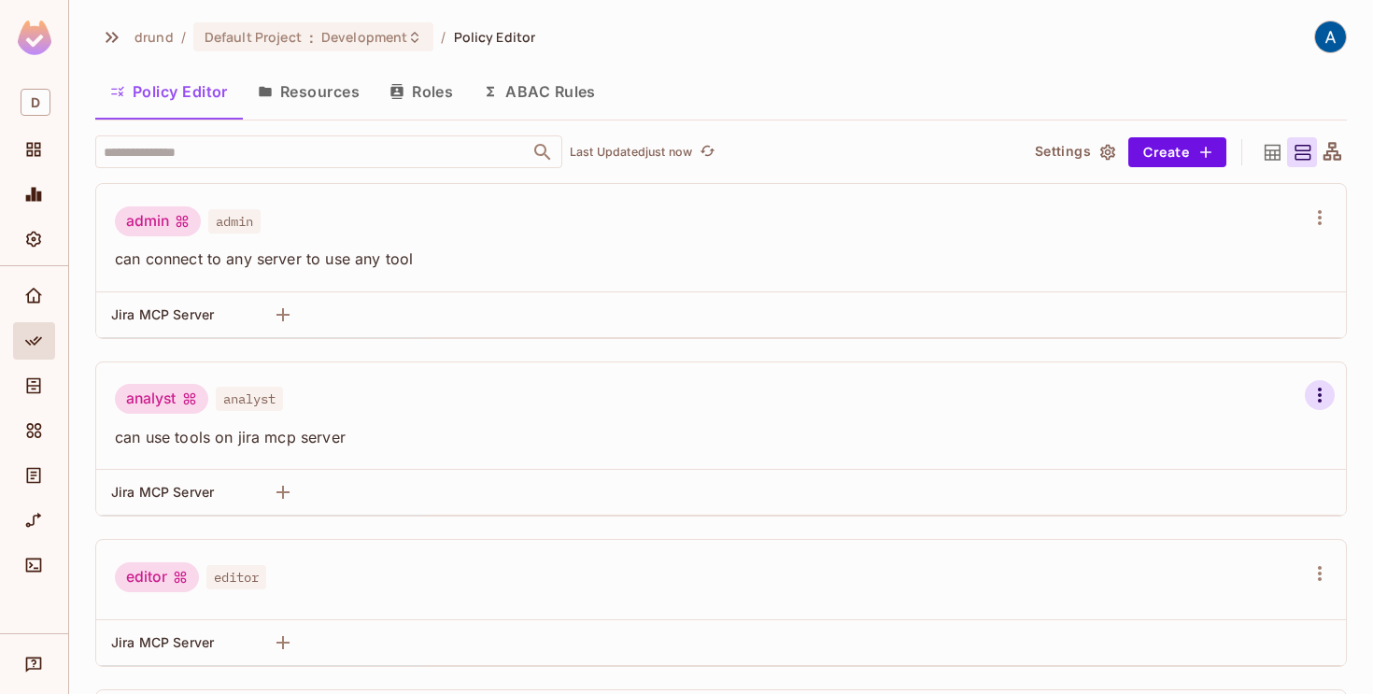
click at [1325, 399] on icon "button" at bounding box center [1319, 395] width 22 height 22
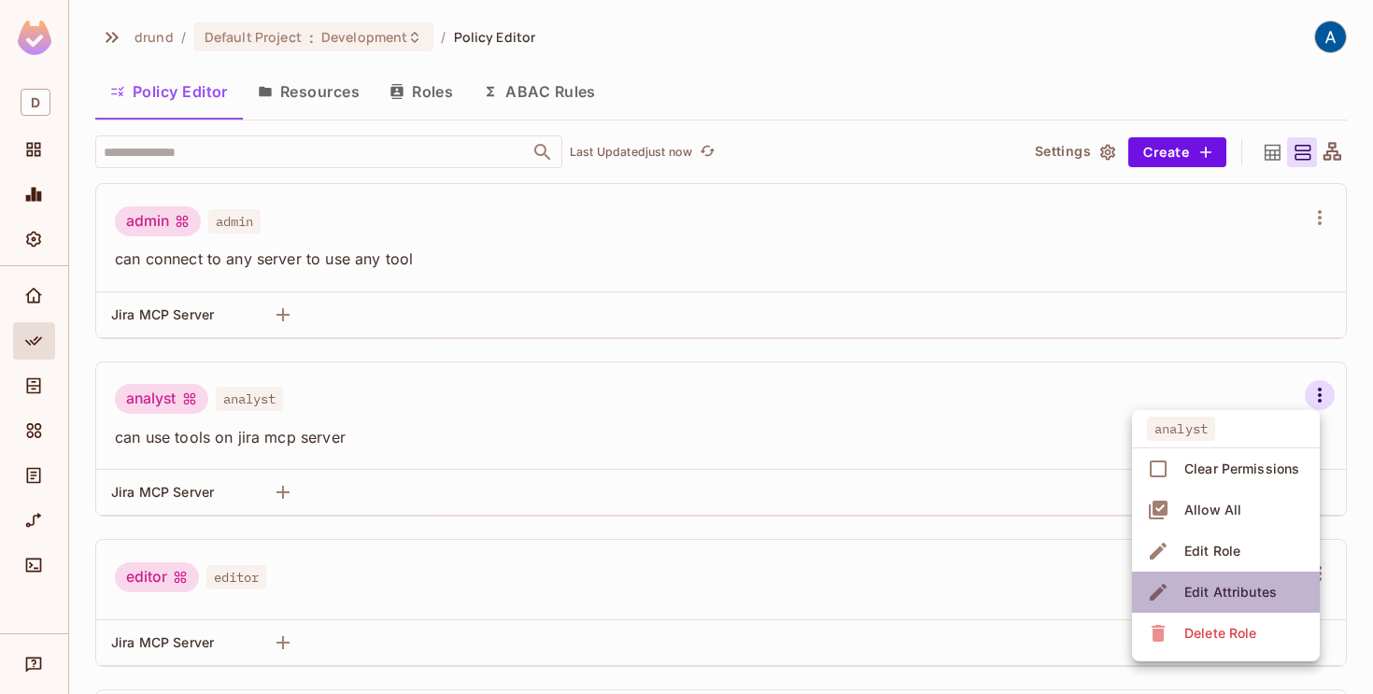
click at [1236, 592] on div "Edit Attributes" at bounding box center [1230, 592] width 92 height 19
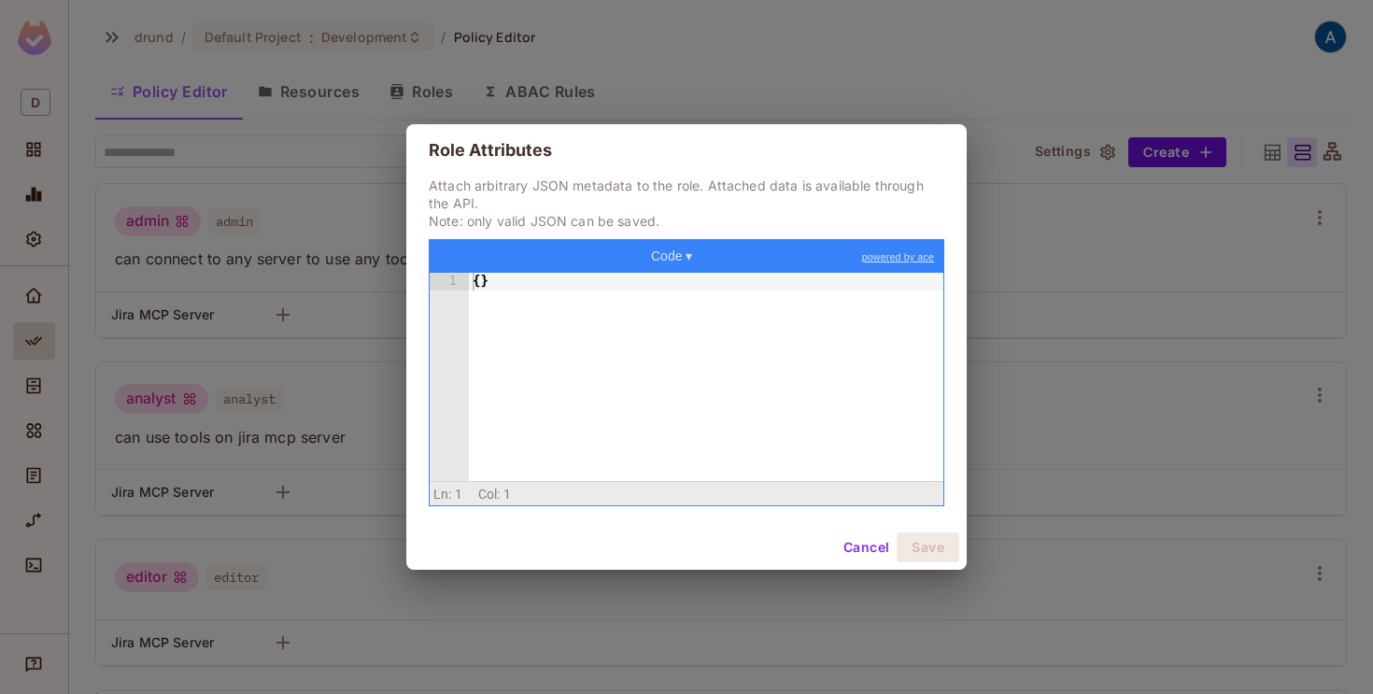
click at [862, 544] on button "Cancel" at bounding box center [866, 547] width 61 height 30
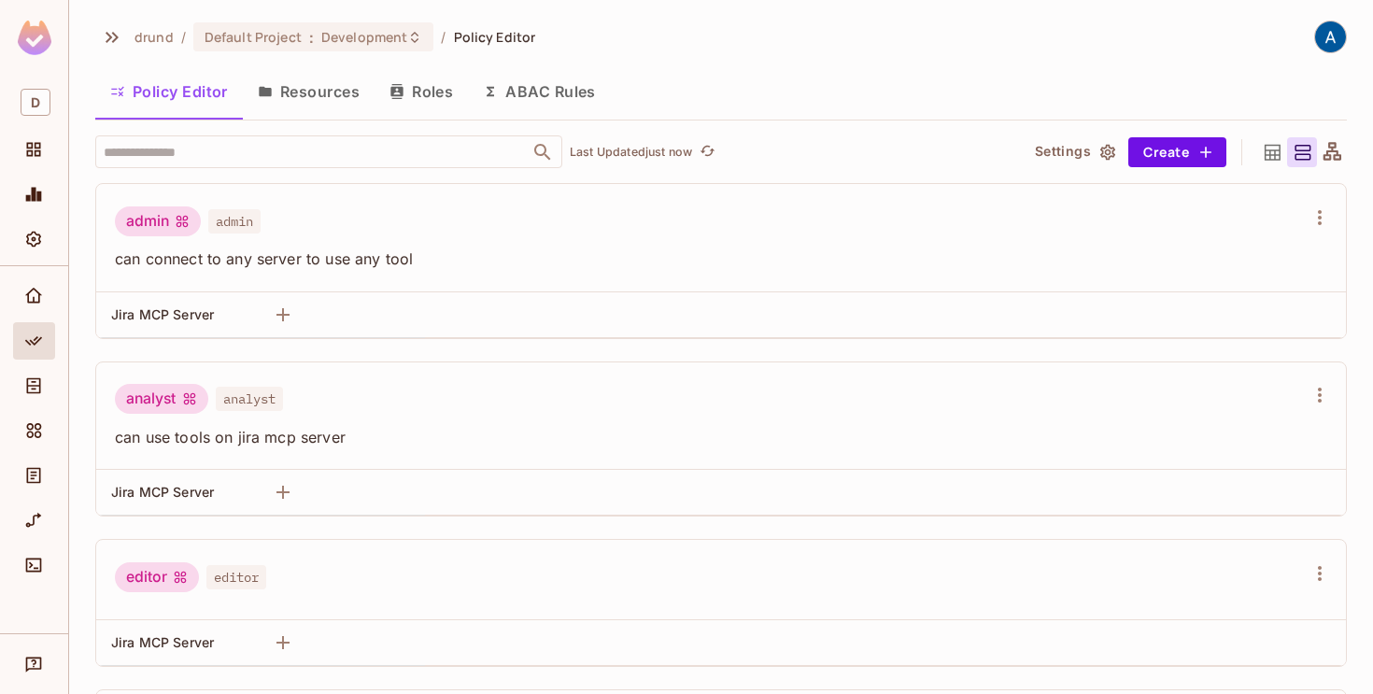
scroll to position [168, 0]
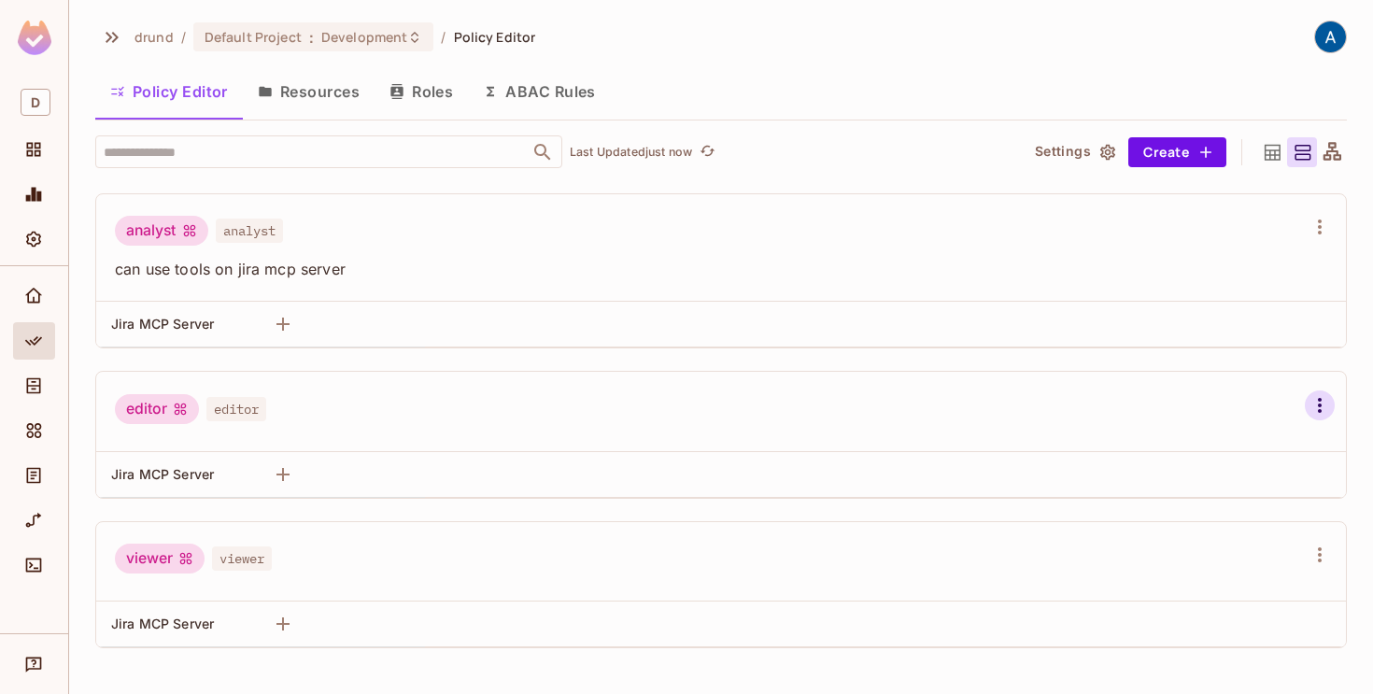
click at [1314, 393] on button "button" at bounding box center [1320, 405] width 30 height 30
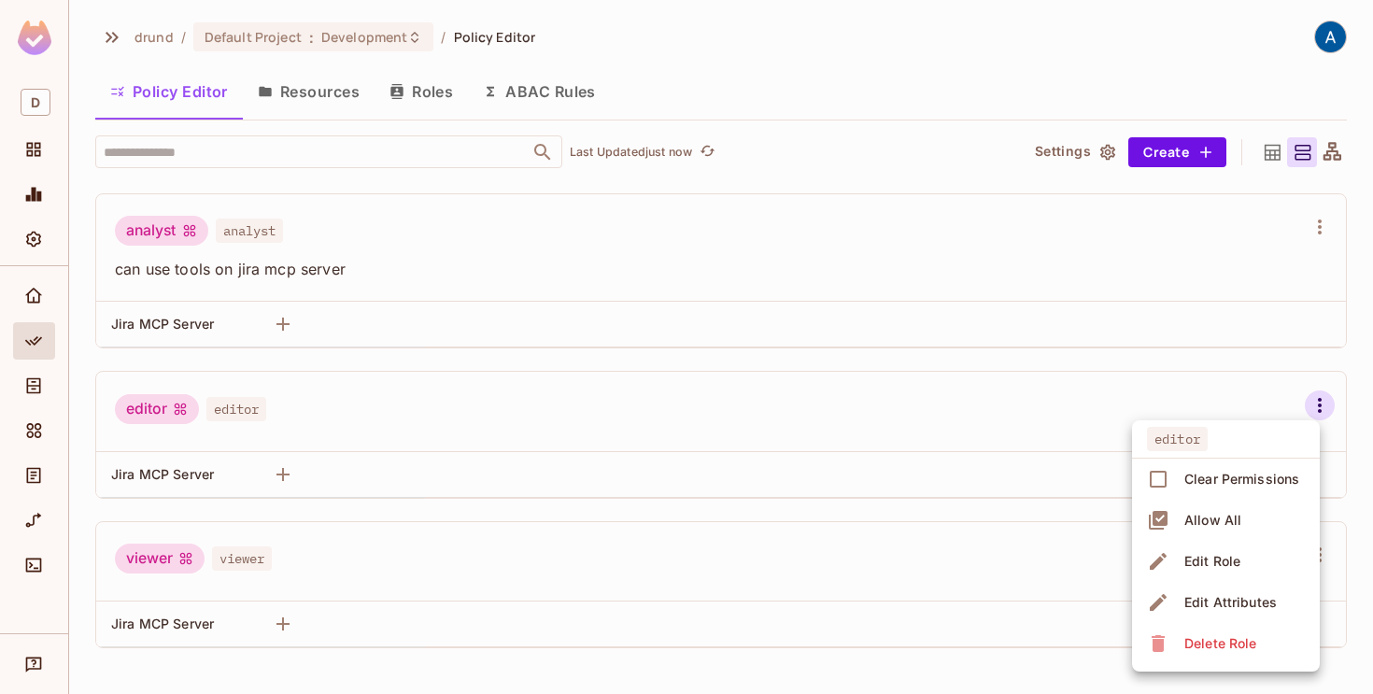
click at [953, 415] on div at bounding box center [686, 347] width 1373 height 694
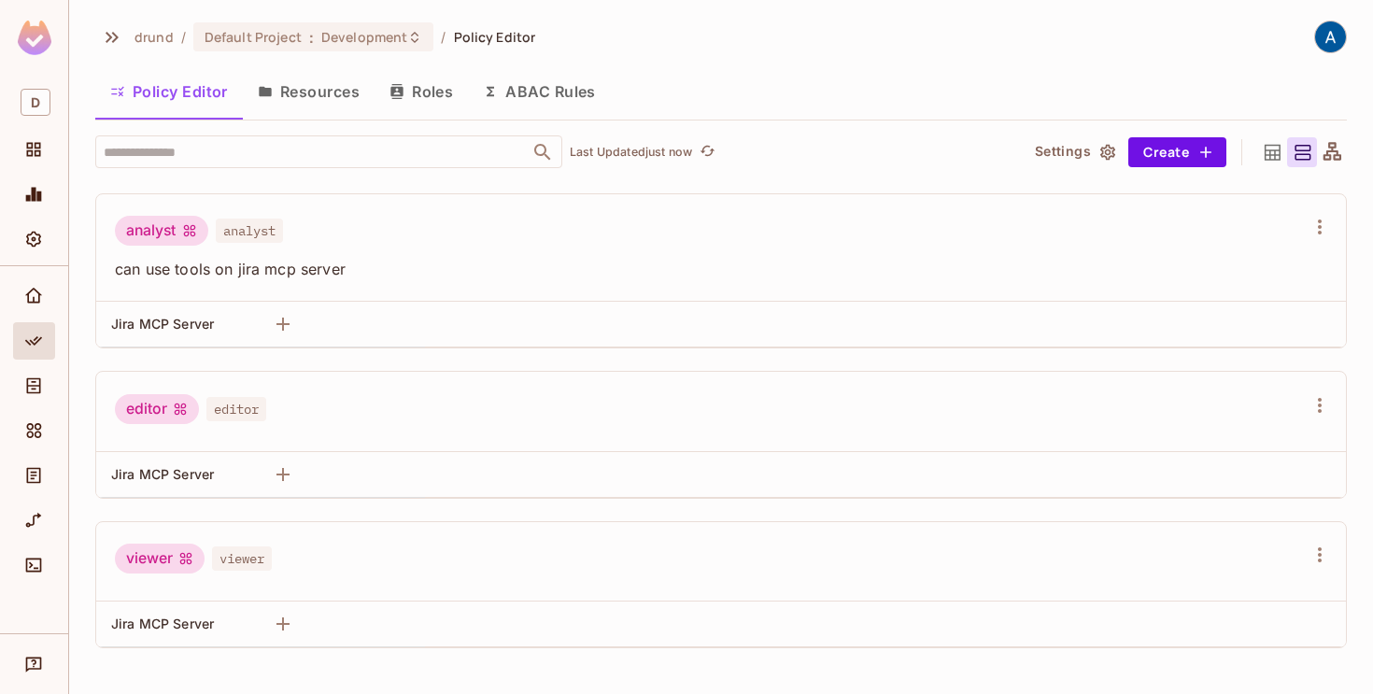
scroll to position [0, 0]
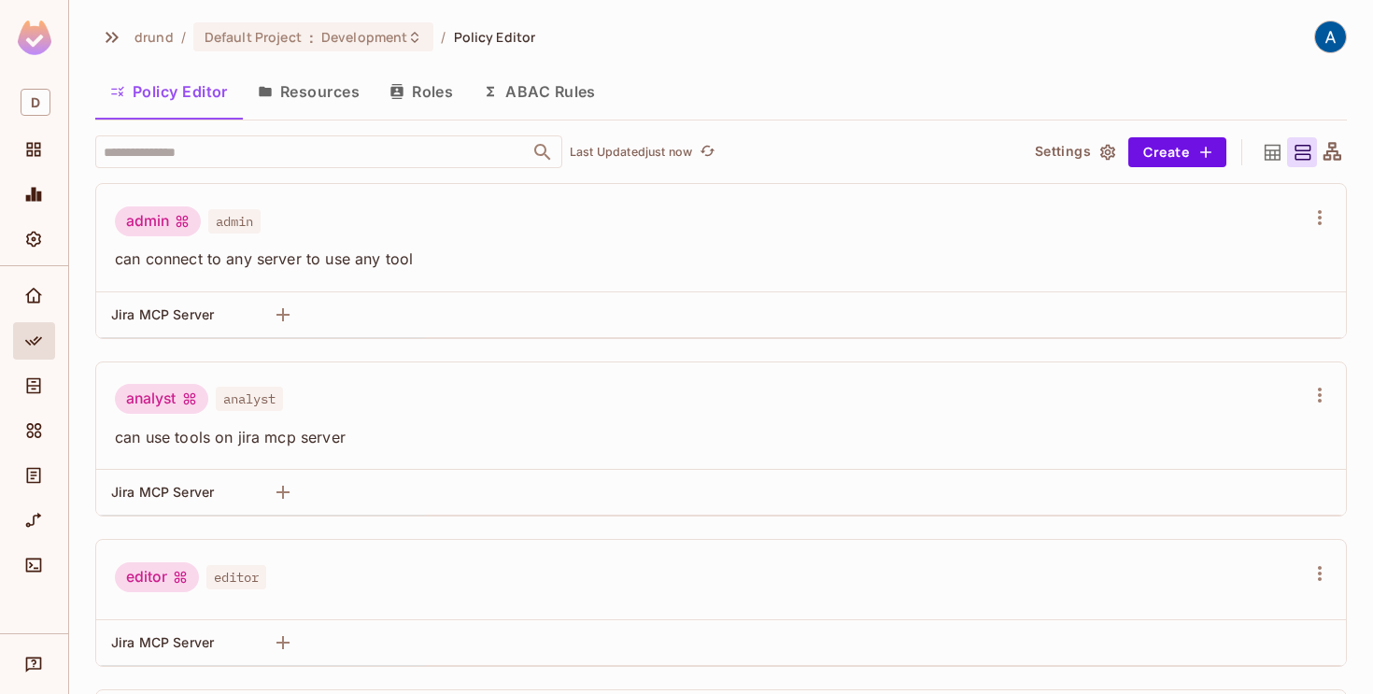
click at [261, 224] on span "admin" at bounding box center [234, 221] width 52 height 24
click at [162, 225] on div "admin" at bounding box center [158, 221] width 86 height 30
click at [305, 88] on button "Resources" at bounding box center [309, 91] width 132 height 47
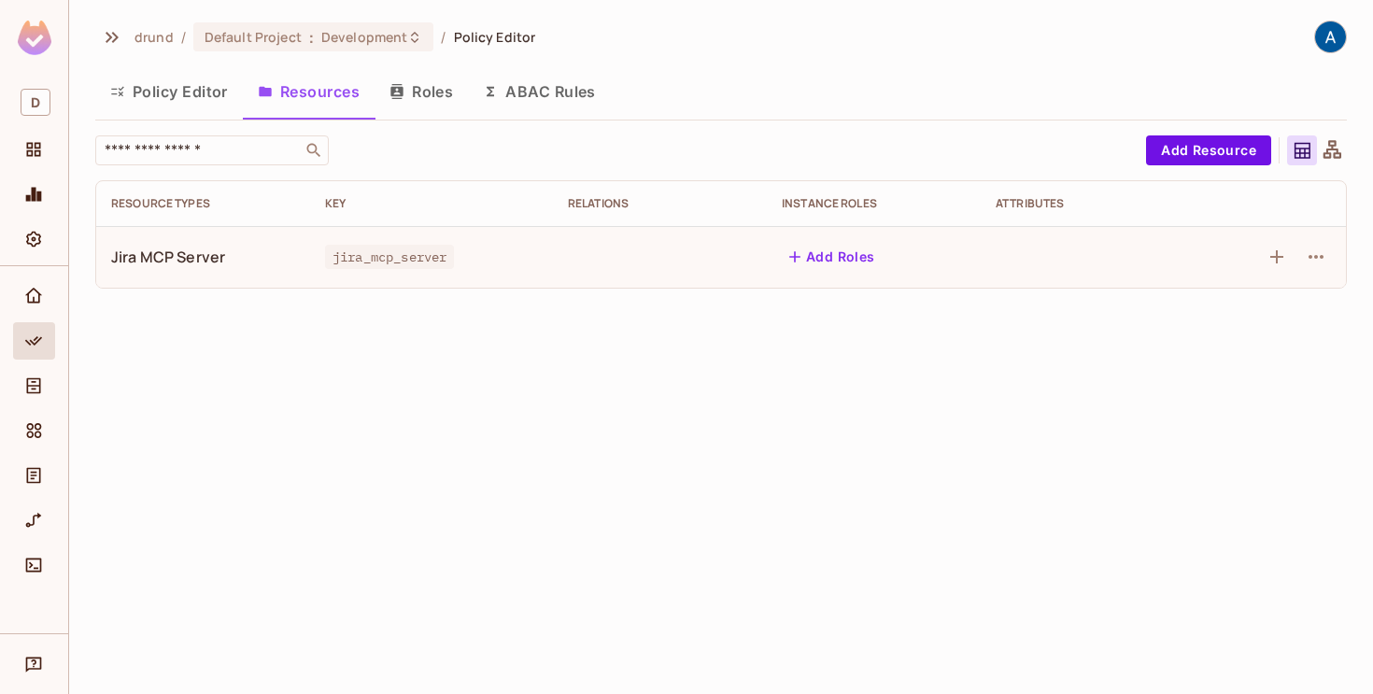
click at [419, 76] on button "Roles" at bounding box center [420, 91] width 93 height 47
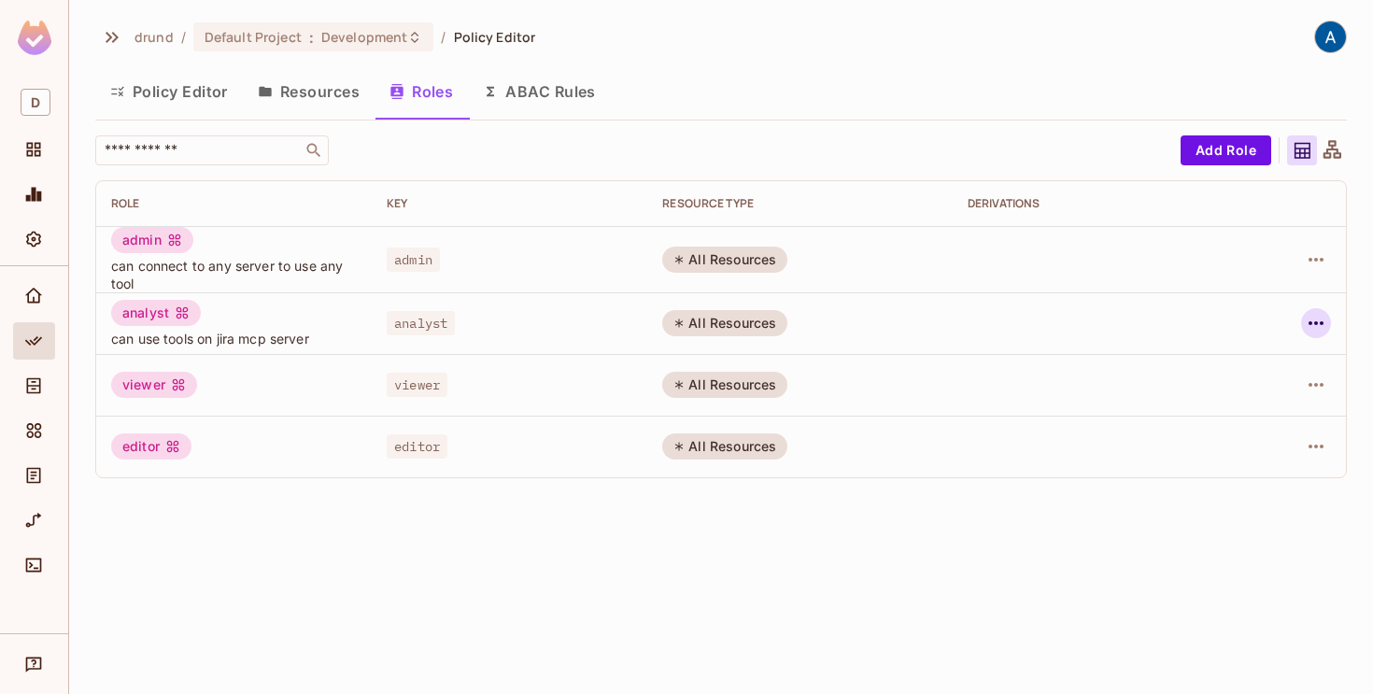
click at [1306, 325] on icon "button" at bounding box center [1316, 323] width 22 height 22
click at [1216, 437] on span "Delete Role" at bounding box center [1240, 448] width 83 height 30
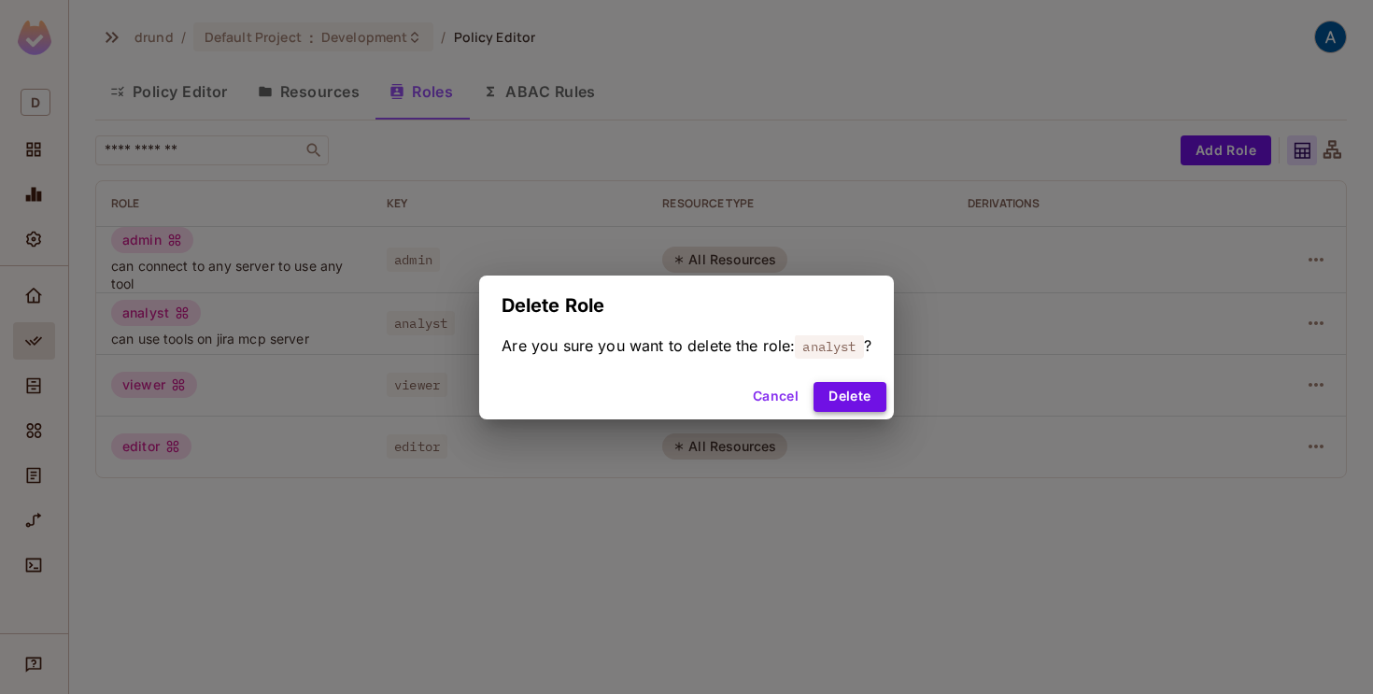
click at [869, 392] on button "Delete" at bounding box center [849, 397] width 72 height 30
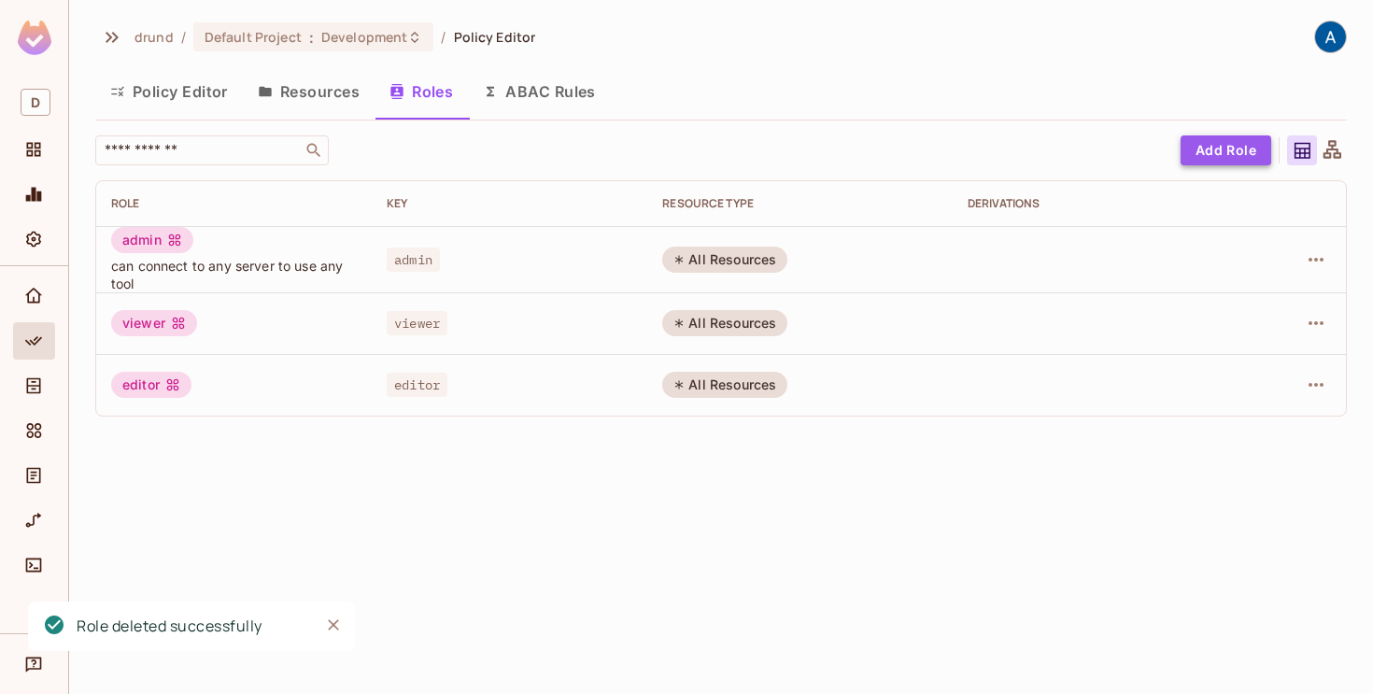
click at [1233, 148] on button "Add Role" at bounding box center [1225, 150] width 91 height 30
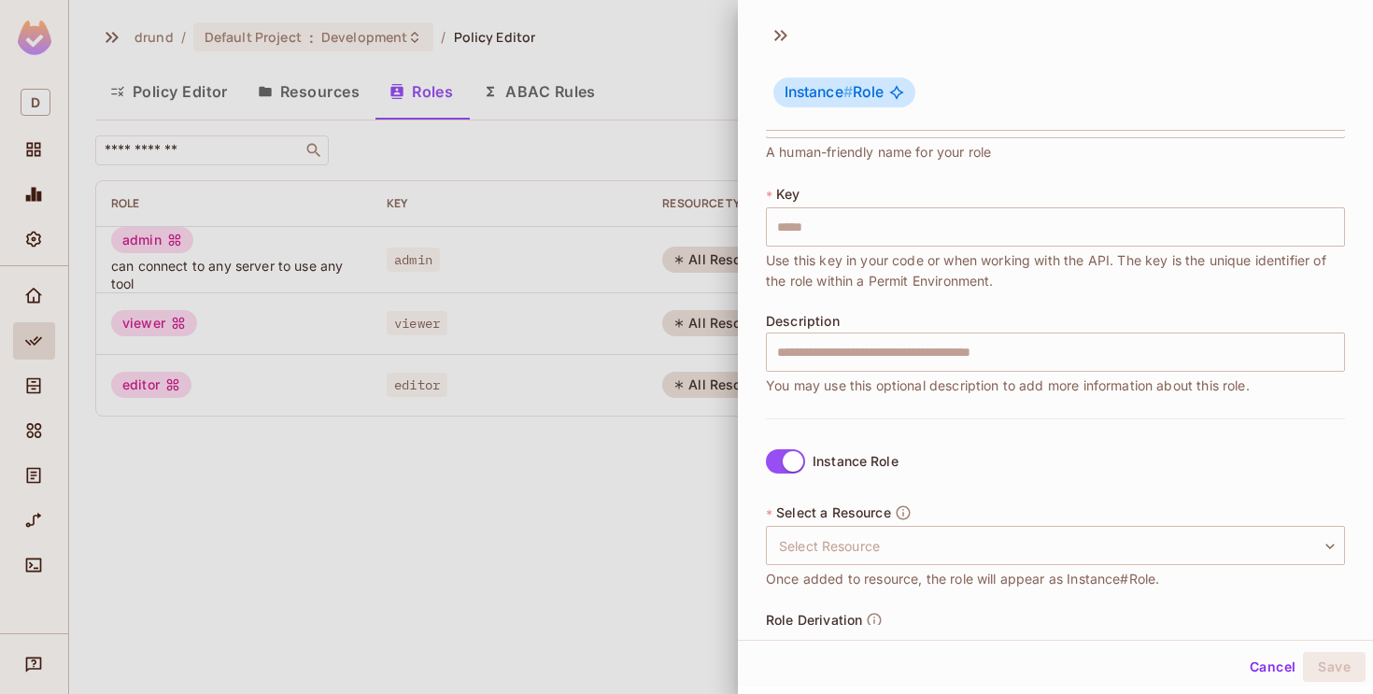
scroll to position [77, 0]
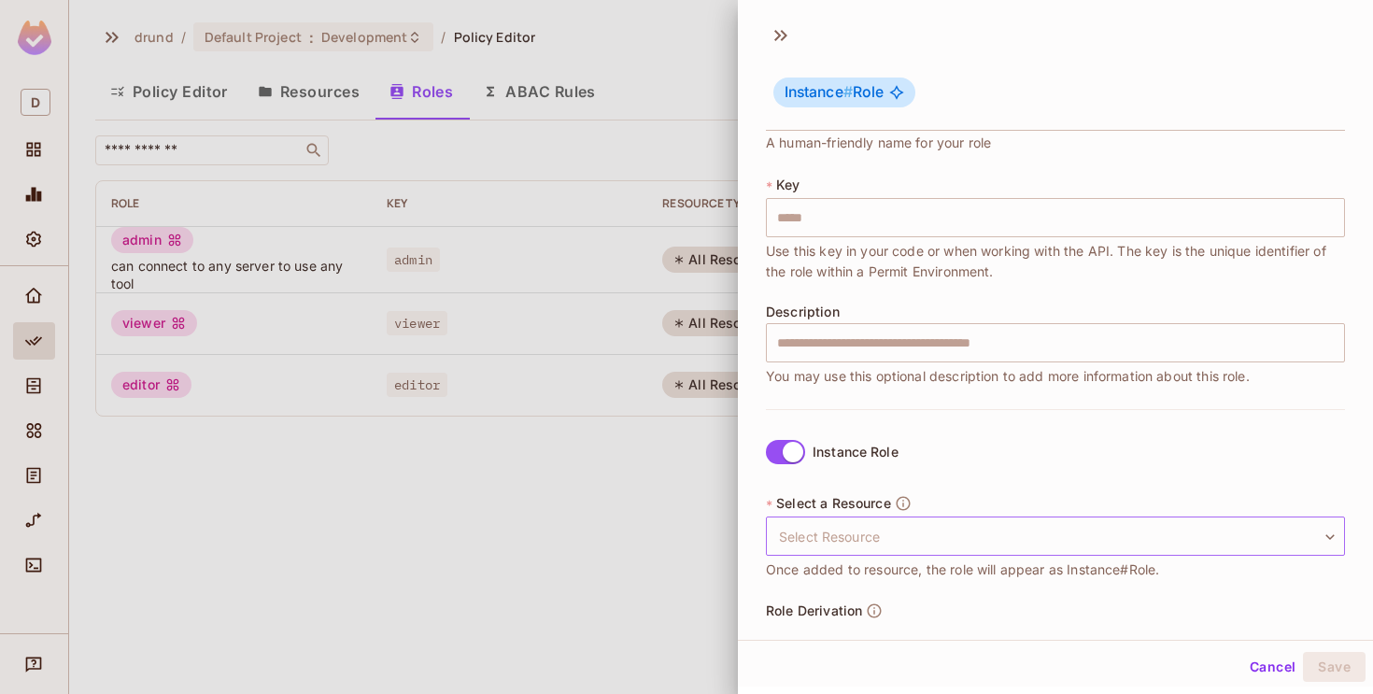
click at [823, 545] on body "D drund / Default Project : Development / Policy Editor Policy Editor Resources…" at bounding box center [686, 347] width 1373 height 694
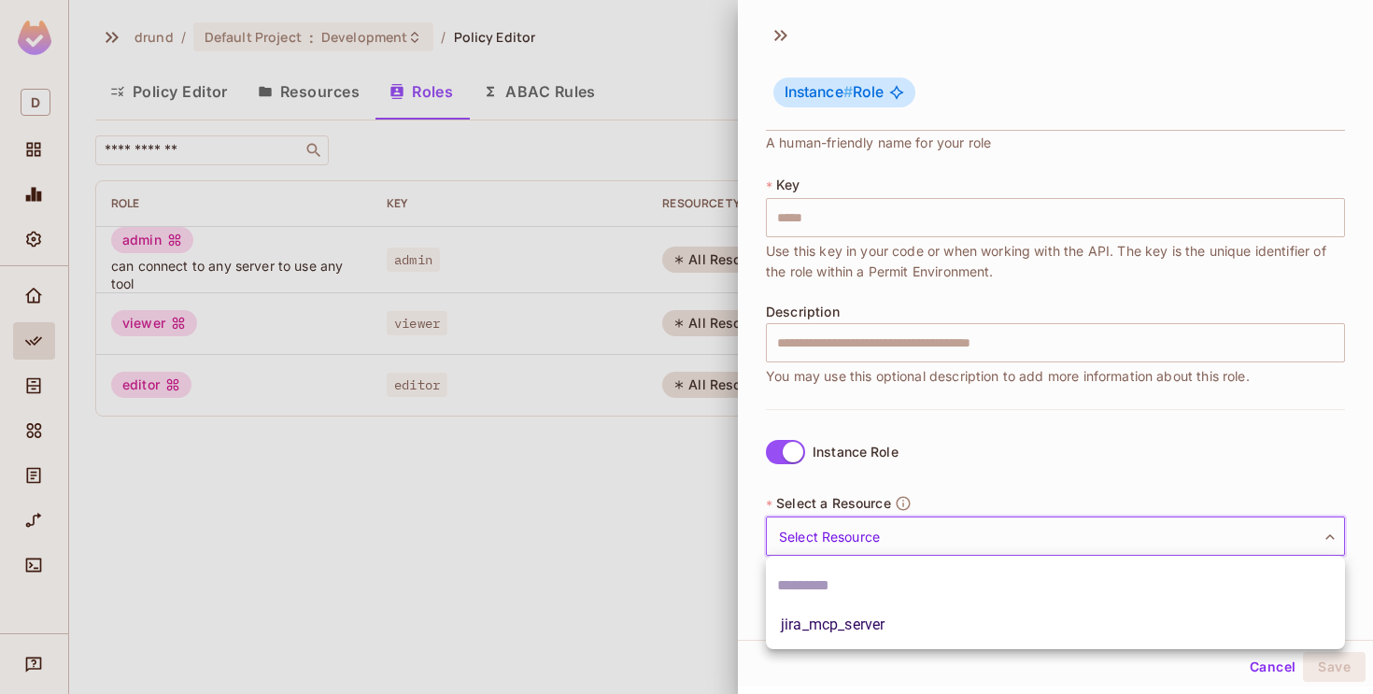
click at [921, 470] on div at bounding box center [686, 347] width 1373 height 694
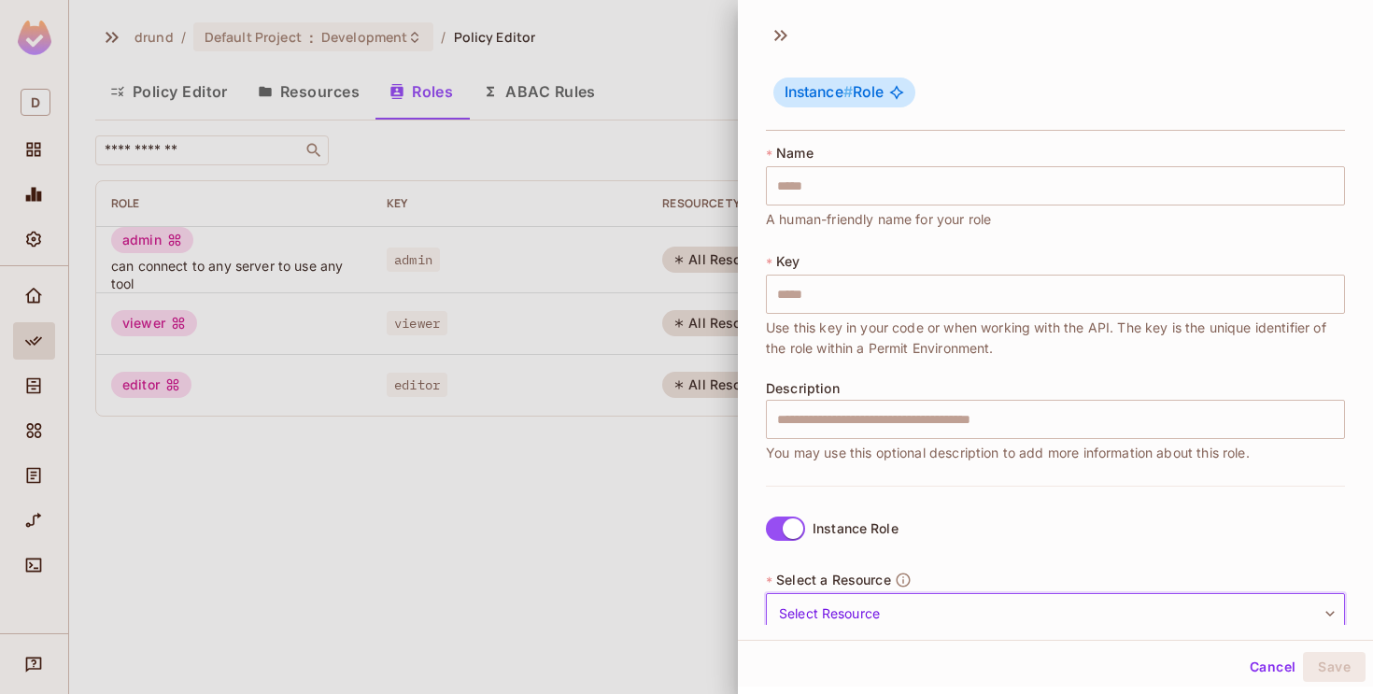
scroll to position [1, 0]
click at [888, 186] on input "text" at bounding box center [1055, 184] width 579 height 39
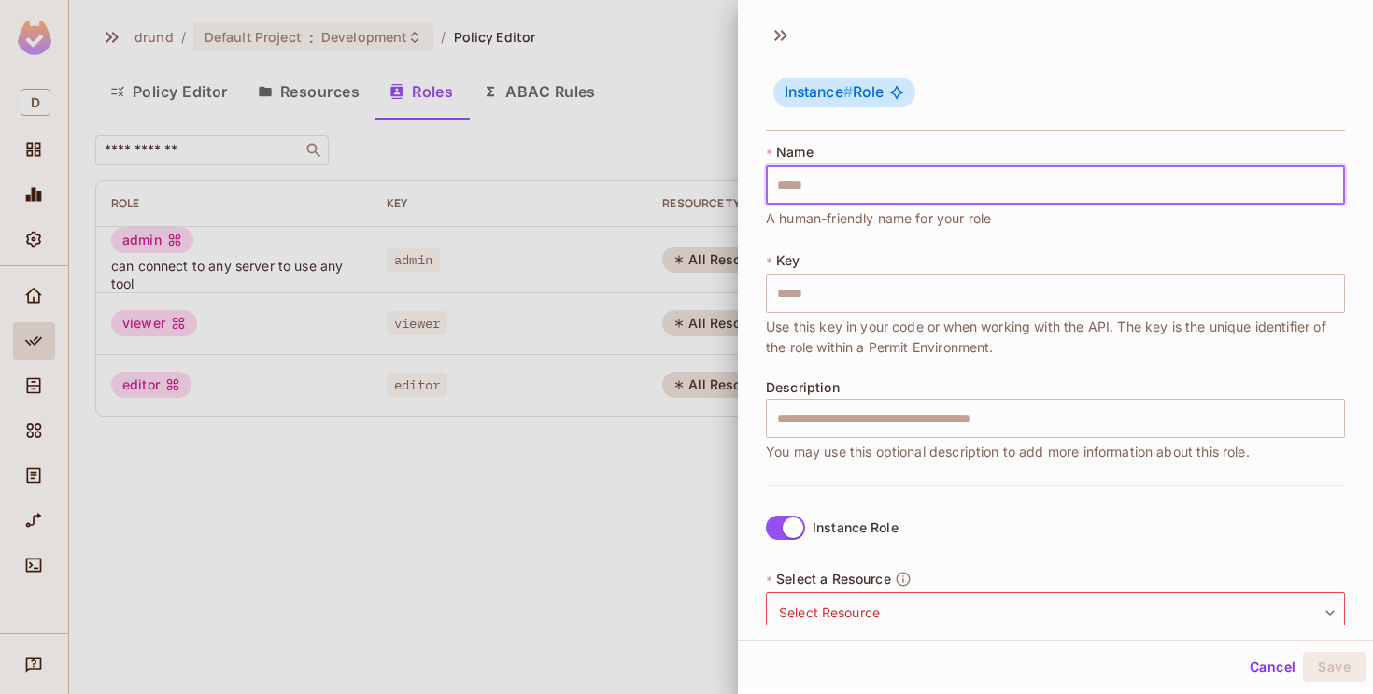
type input "*"
type input "**"
type input "***"
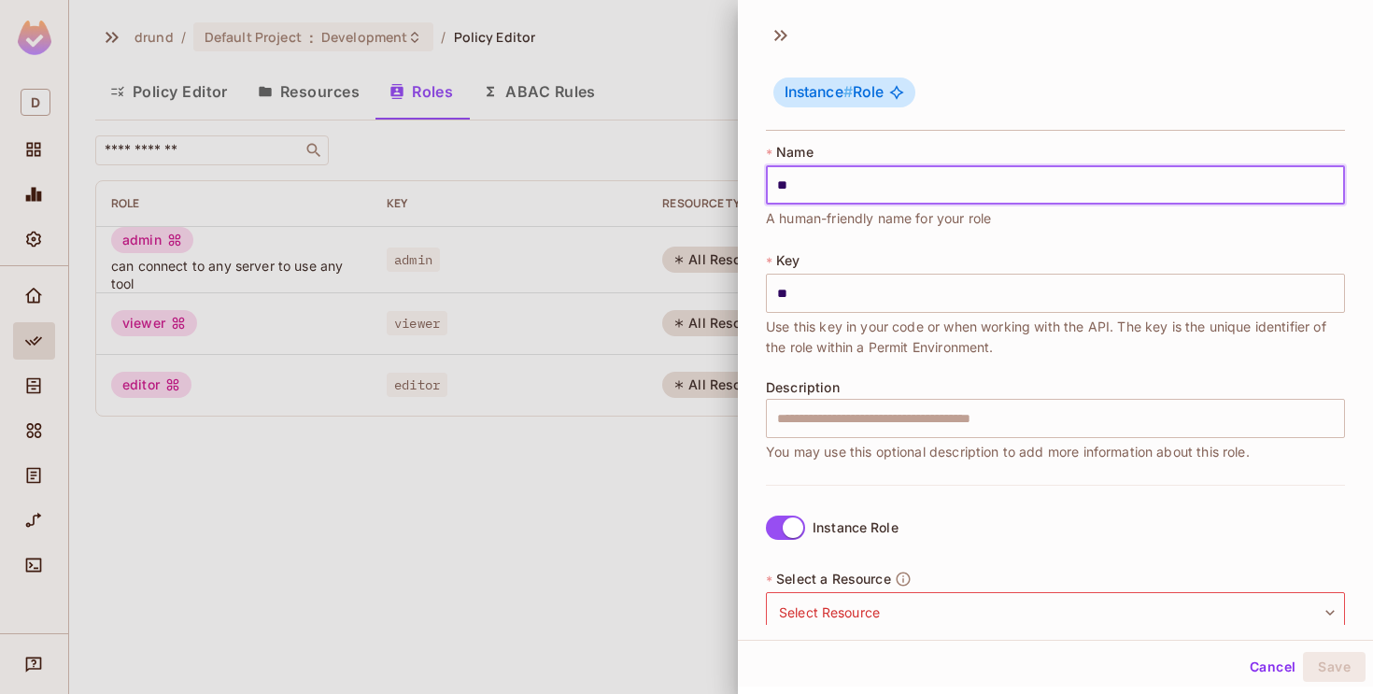
type input "***"
type input "****"
type input "*****"
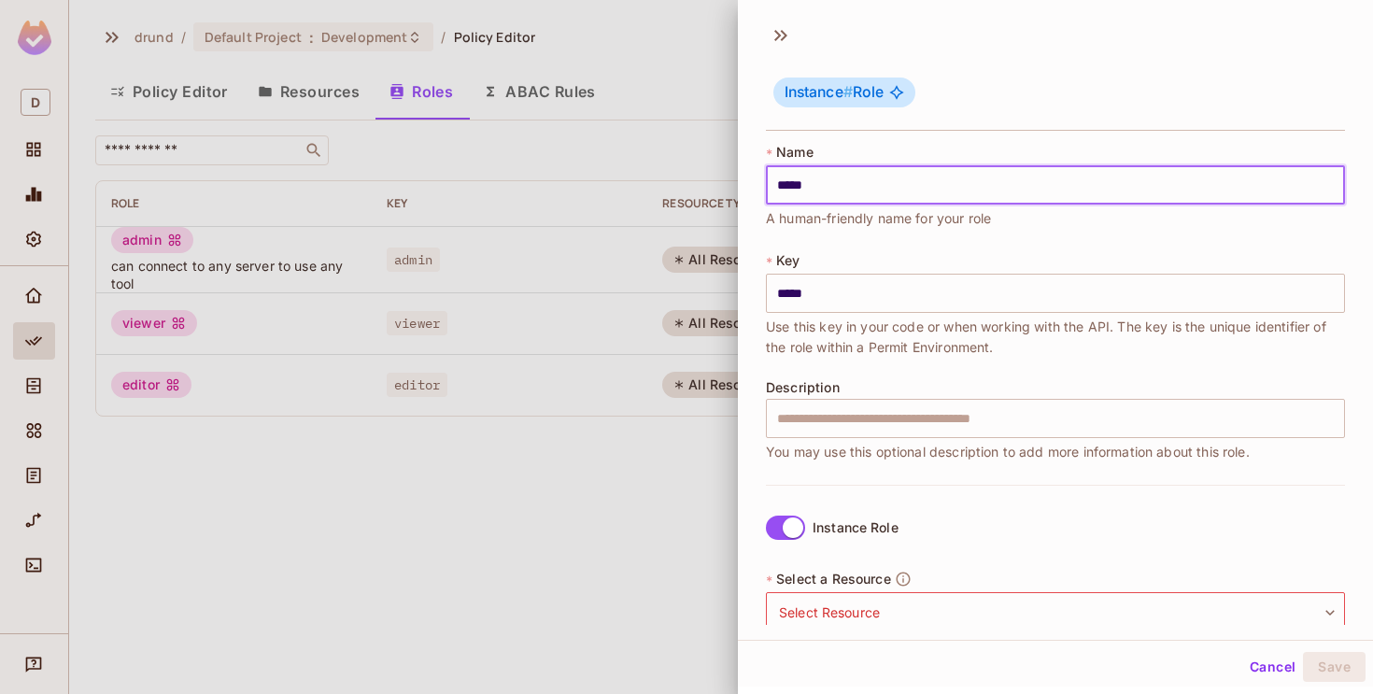
type input "****"
type input "*****"
type input "******"
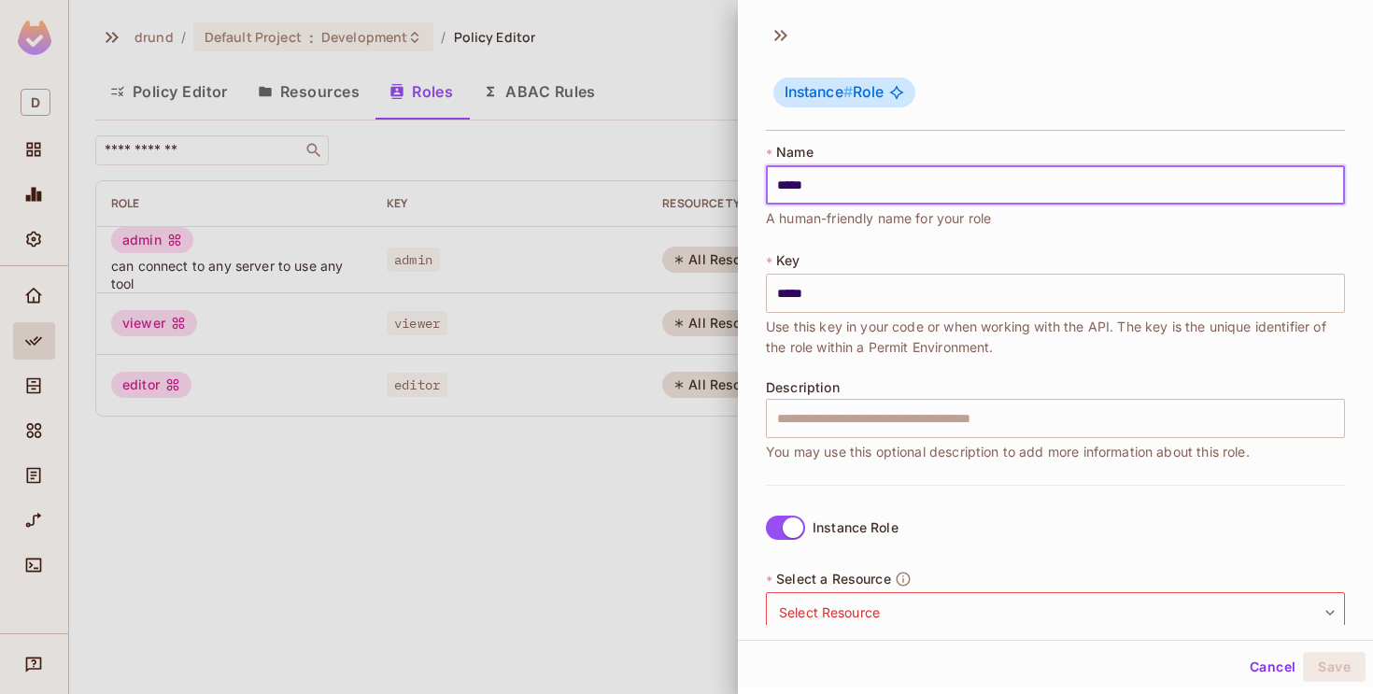
type input "******"
type input "*******"
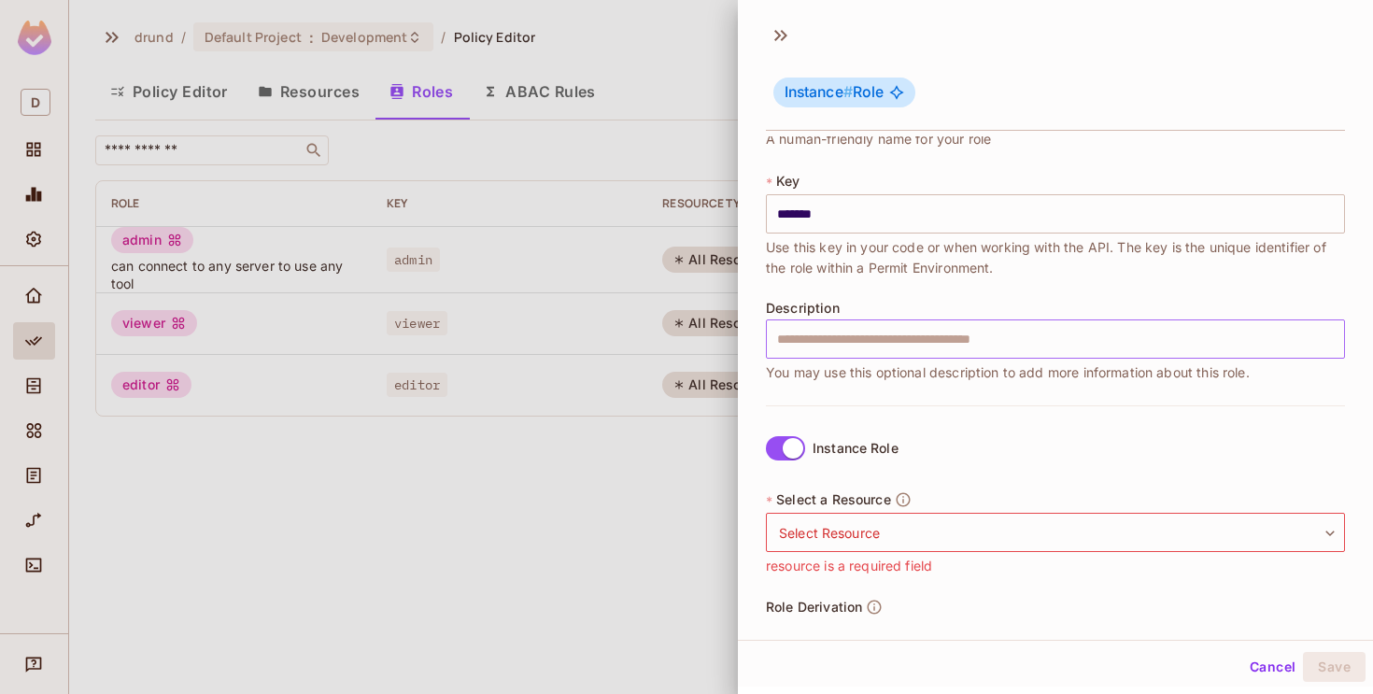
scroll to position [82, 0]
type input "*******"
click at [950, 332] on input "text" at bounding box center [1055, 337] width 579 height 39
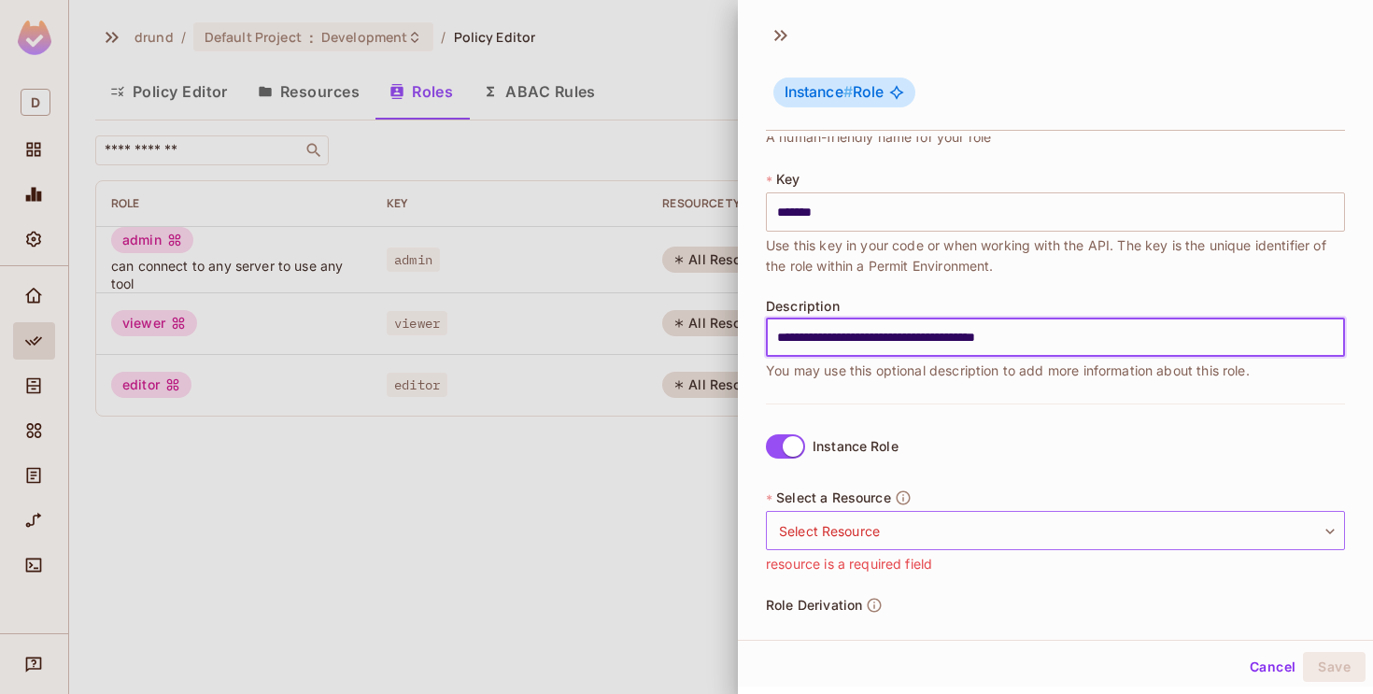
type input "**********"
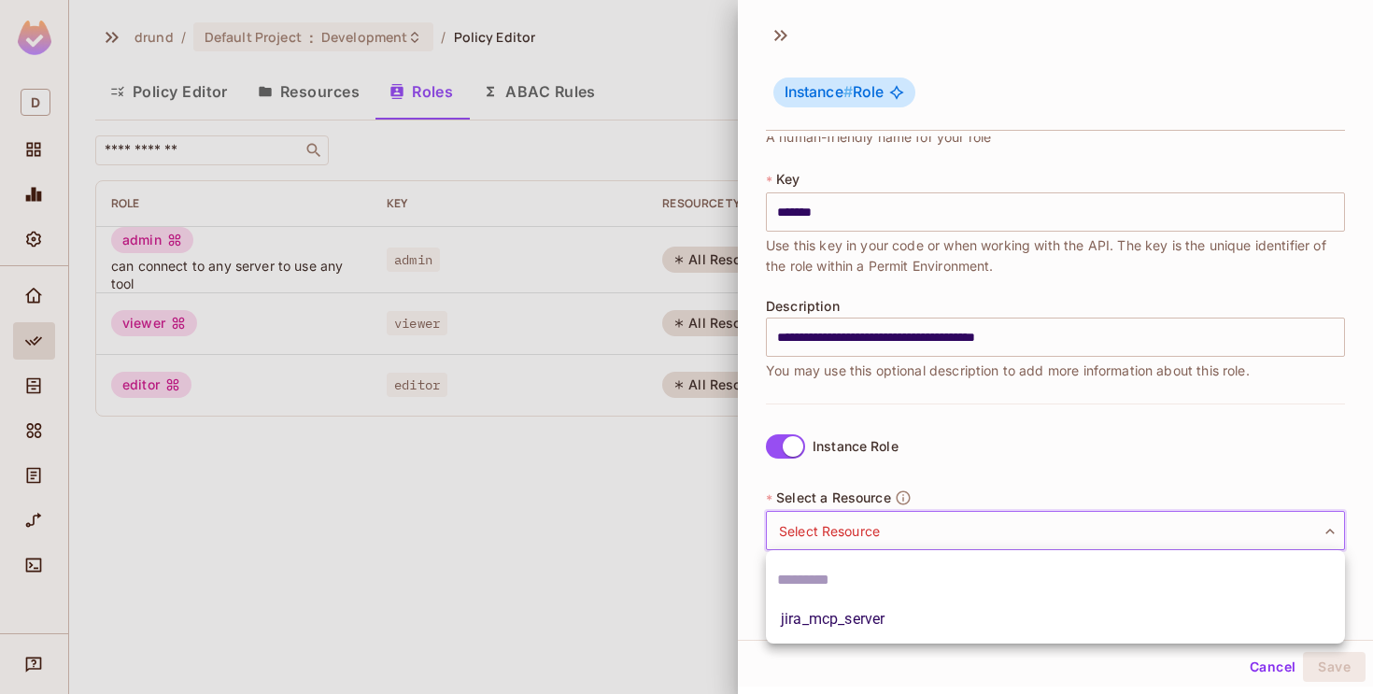
click at [975, 524] on body "**********" at bounding box center [686, 347] width 1373 height 694
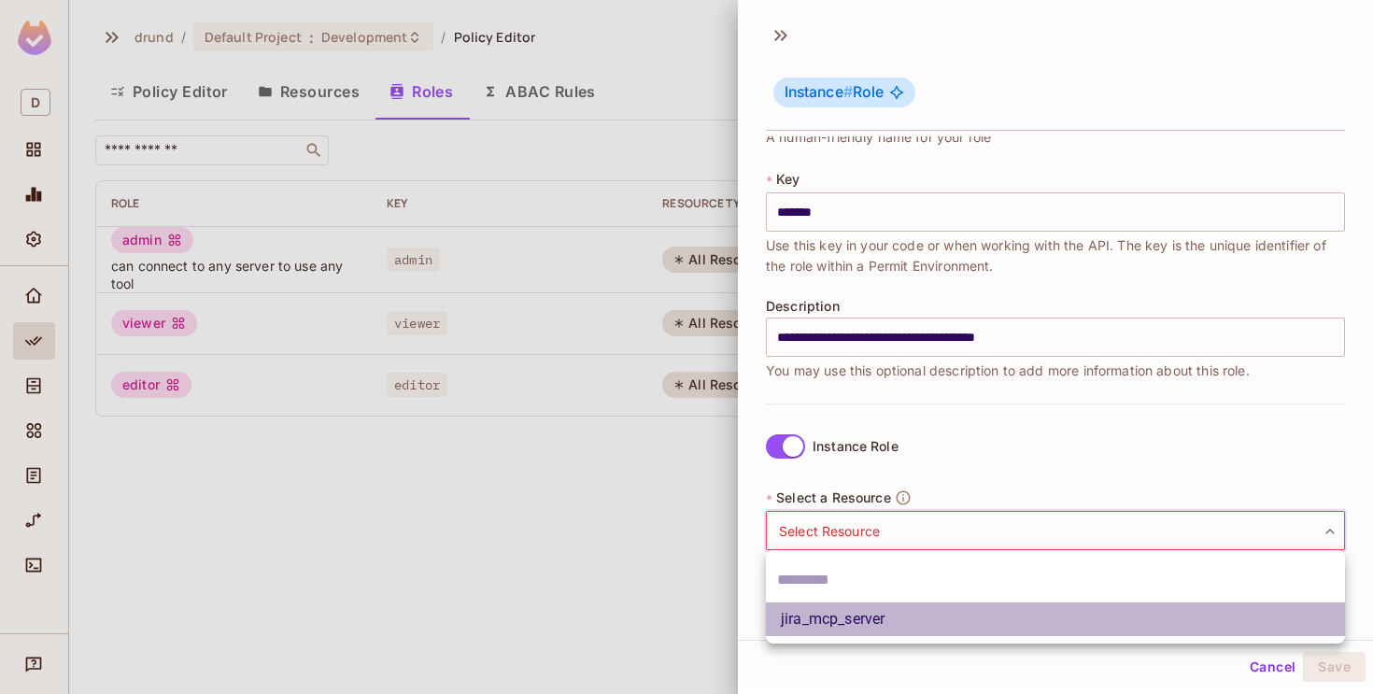
click at [869, 614] on li "jira_mcp_server" at bounding box center [1055, 619] width 579 height 34
type input "**********"
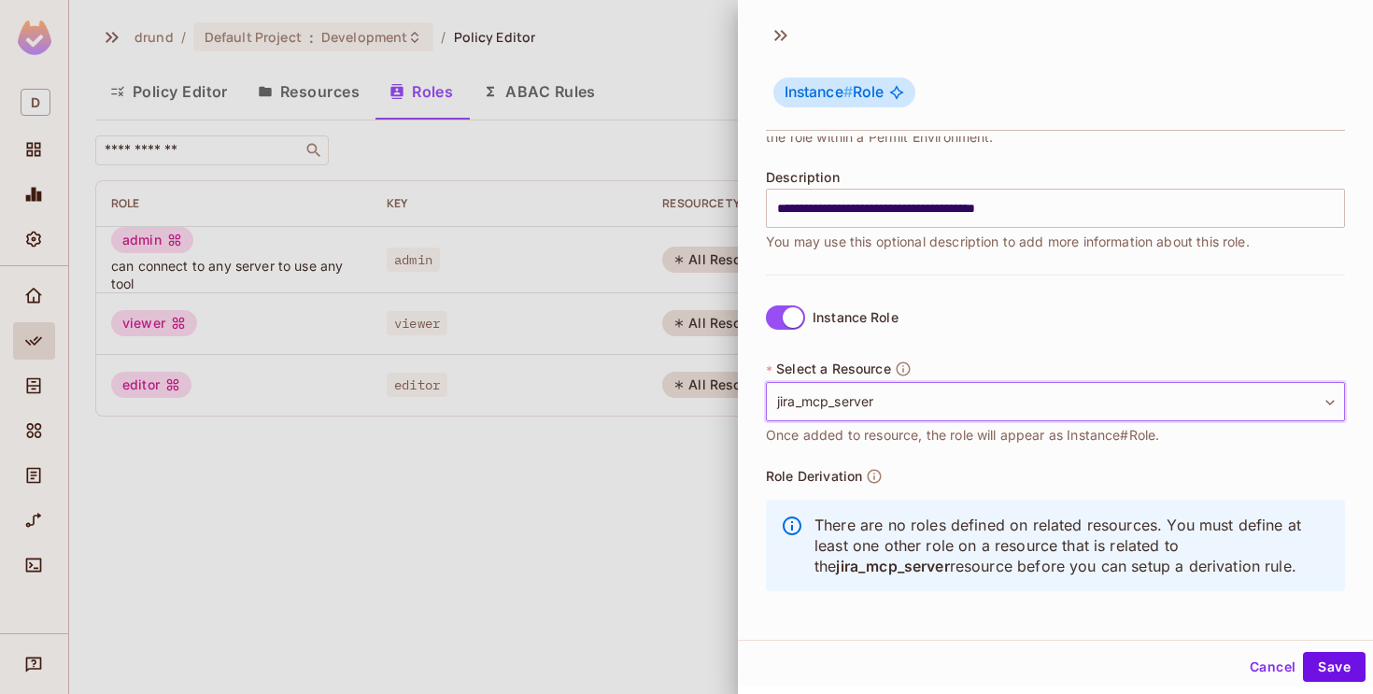
scroll to position [209, 0]
click at [1327, 671] on button "Save" at bounding box center [1334, 667] width 63 height 30
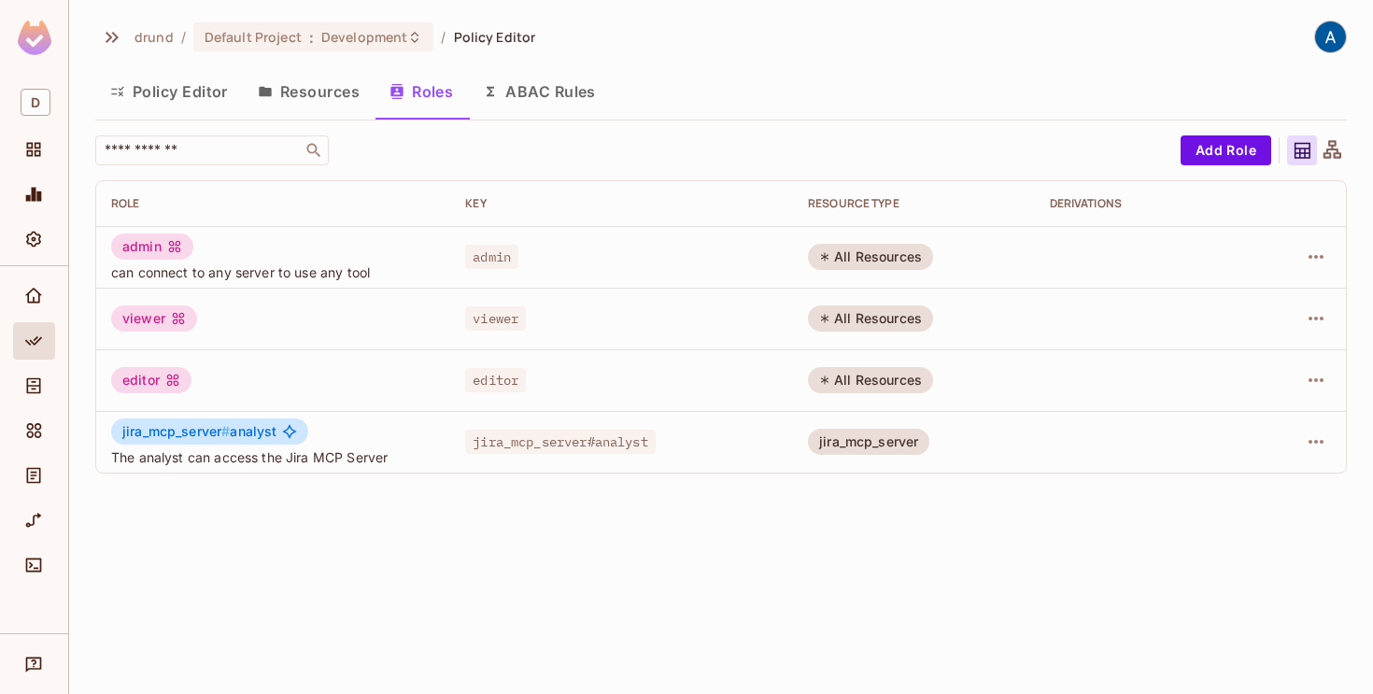
click at [302, 89] on button "Resources" at bounding box center [309, 91] width 132 height 47
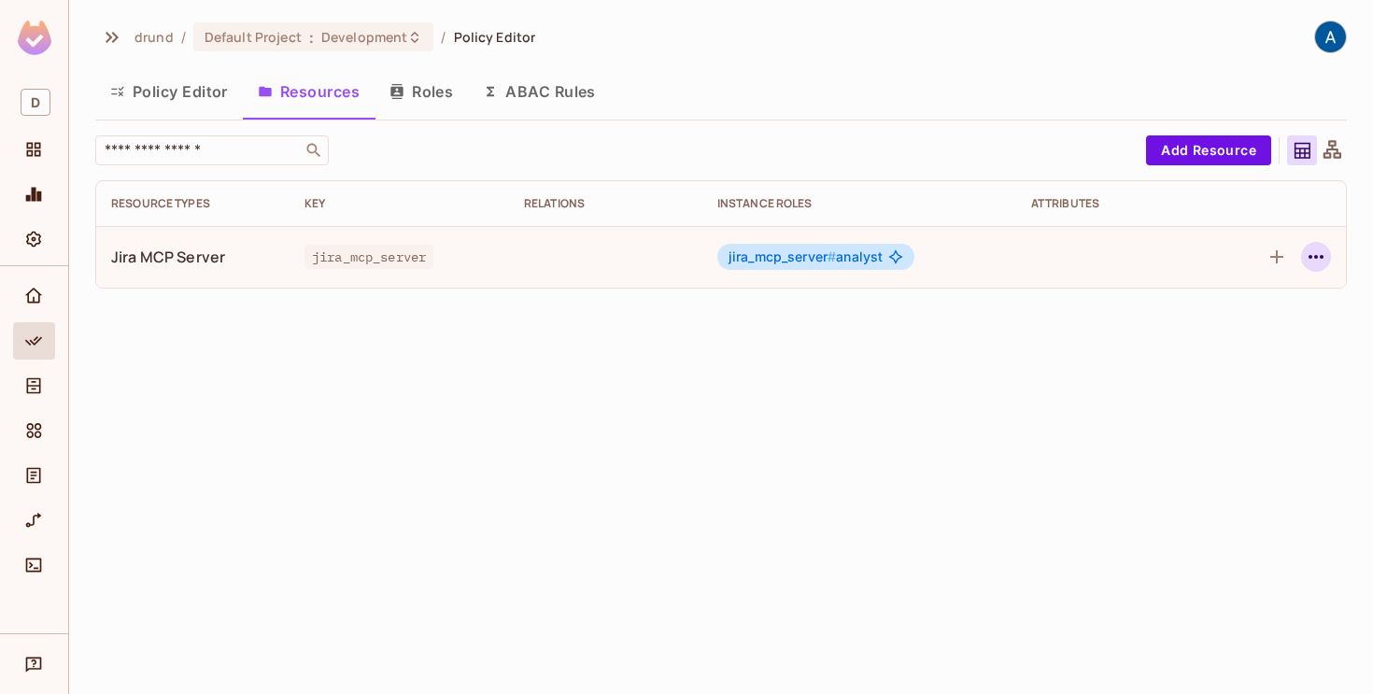
click at [1314, 255] on icon "button" at bounding box center [1316, 257] width 22 height 22
click at [1052, 348] on div at bounding box center [686, 347] width 1373 height 694
click at [176, 88] on button "Policy Editor" at bounding box center [169, 91] width 148 height 47
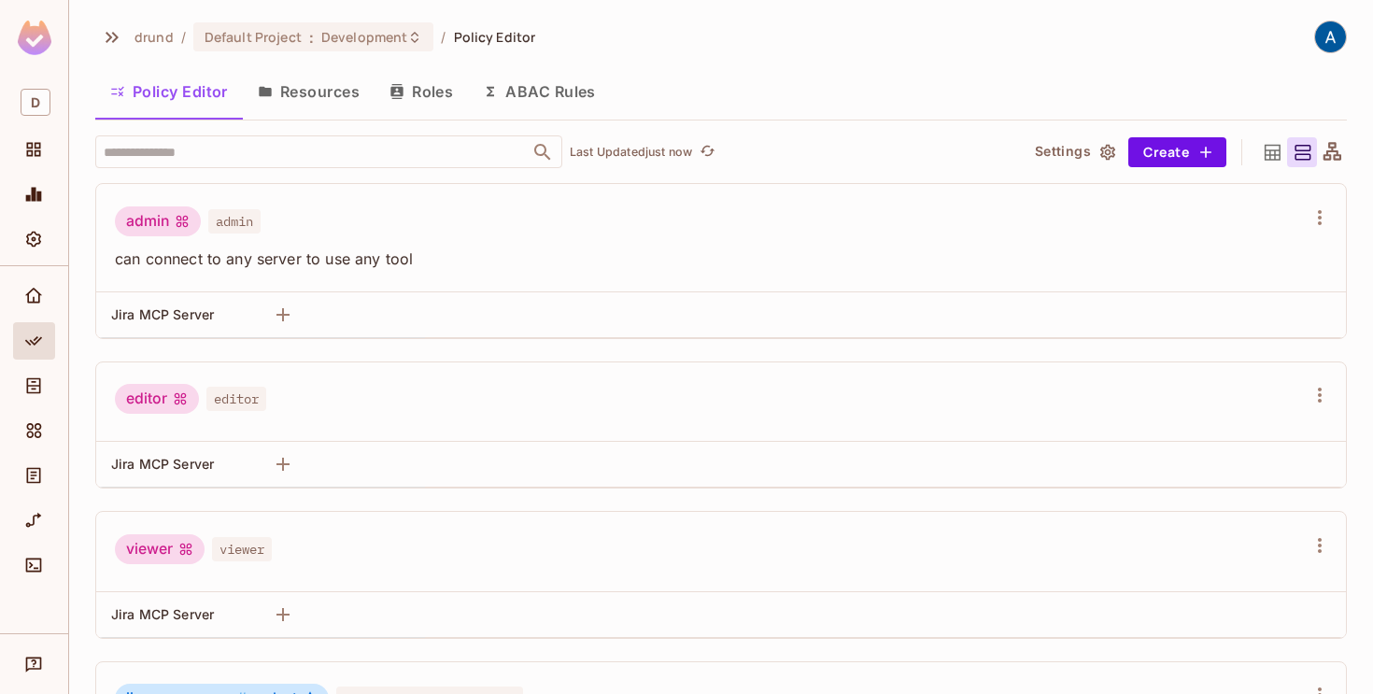
click at [169, 213] on div "admin" at bounding box center [158, 221] width 86 height 30
click at [33, 374] on div "Directory" at bounding box center [34, 385] width 42 height 37
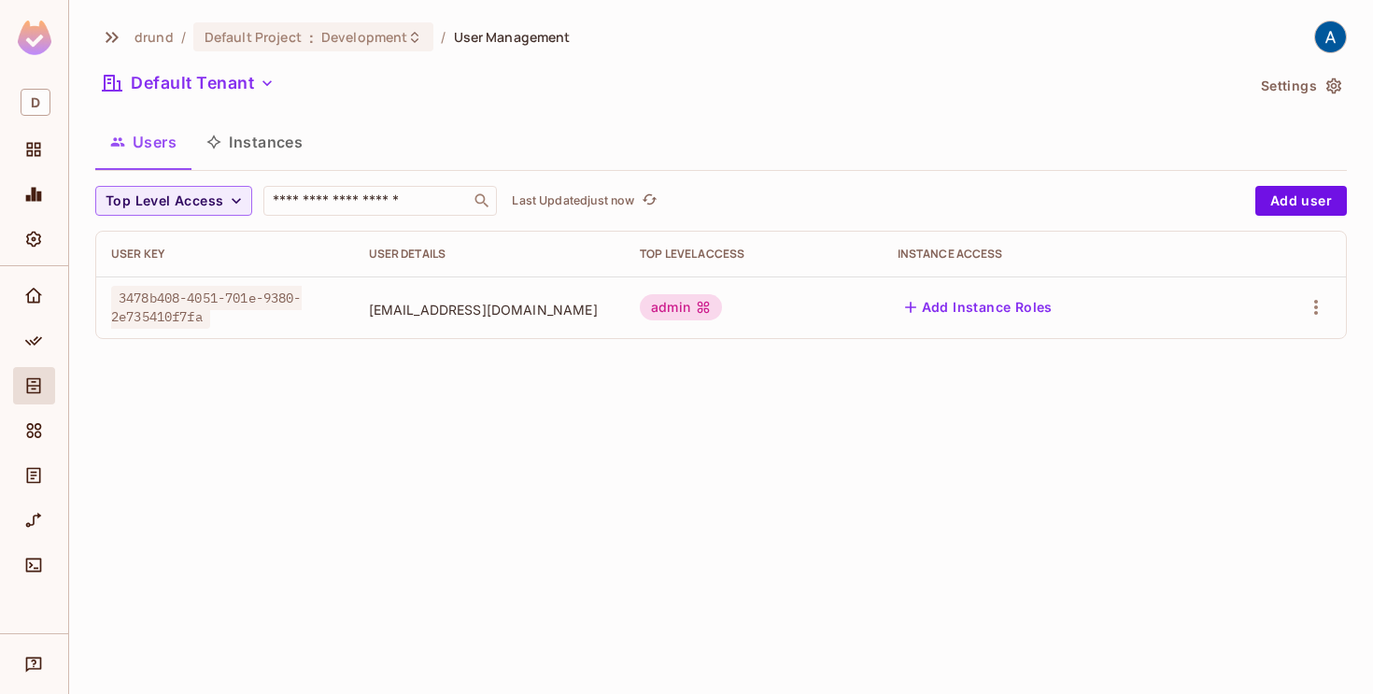
click at [1055, 300] on button "Add Instance Roles" at bounding box center [978, 307] width 162 height 30
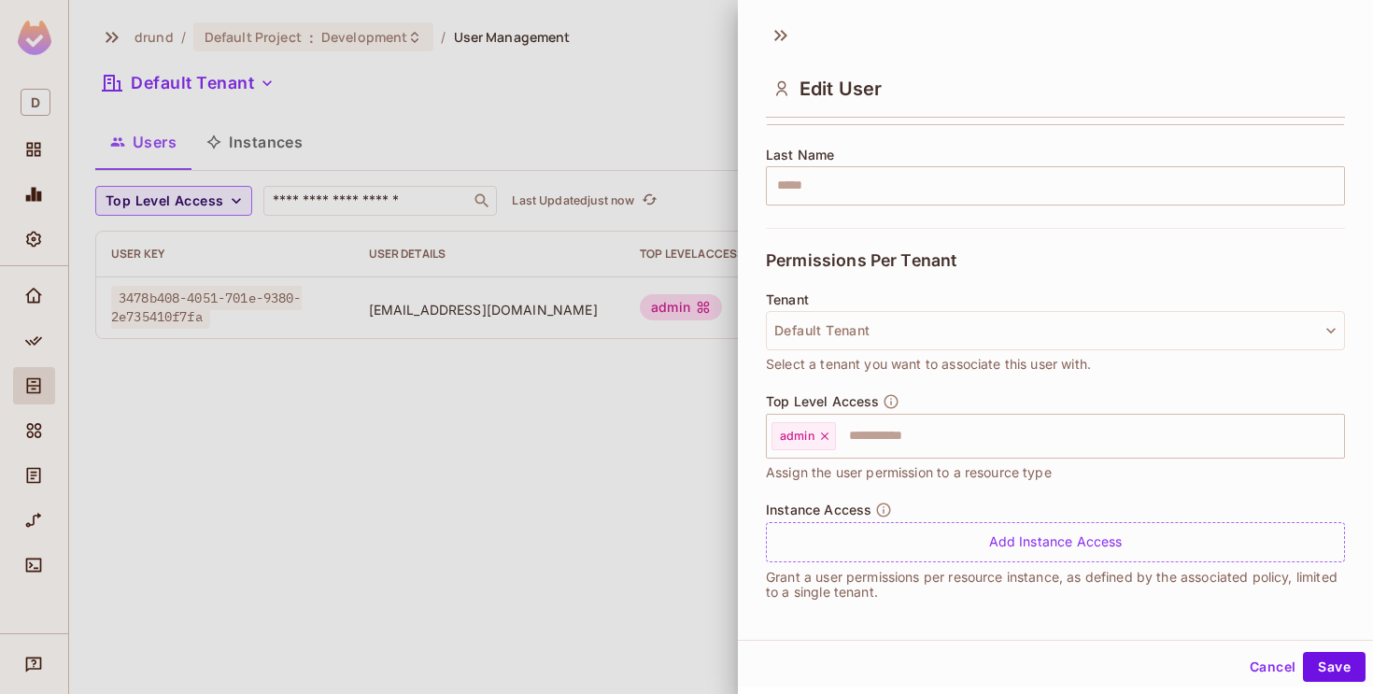
scroll to position [293, 0]
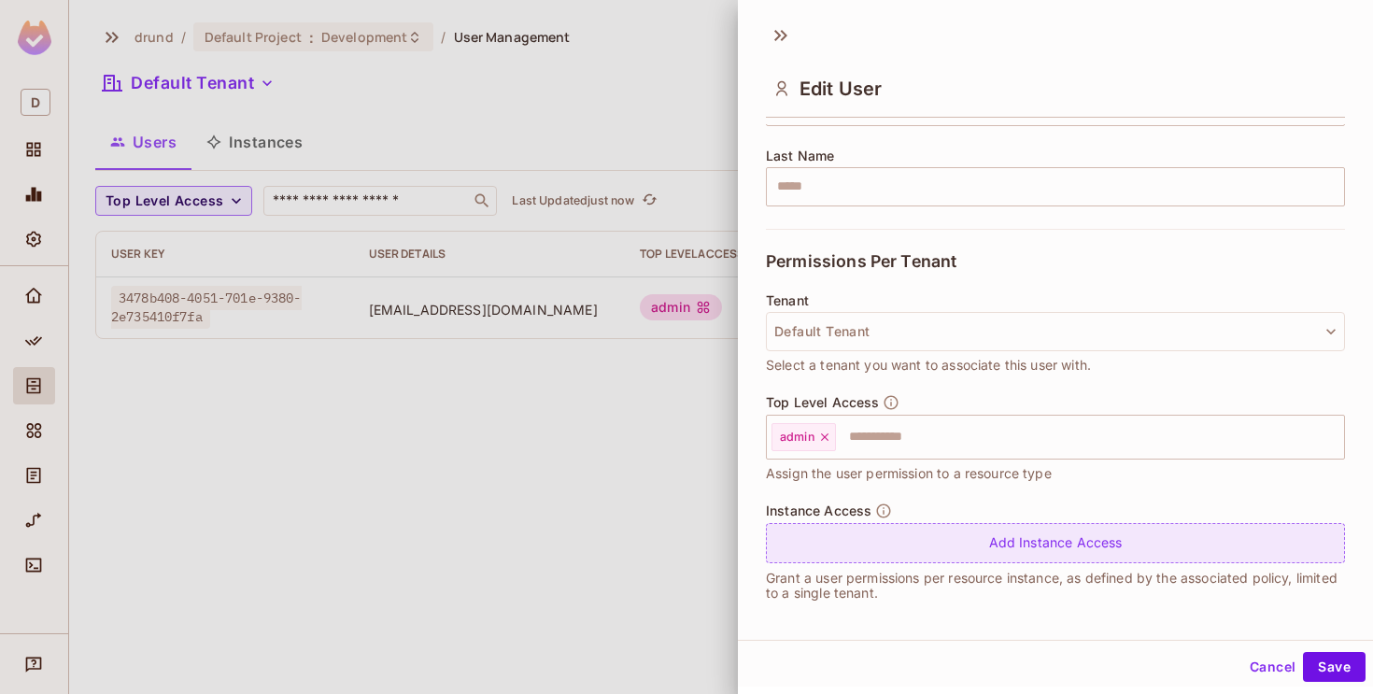
click at [1046, 558] on div "Add Instance Access" at bounding box center [1055, 543] width 579 height 40
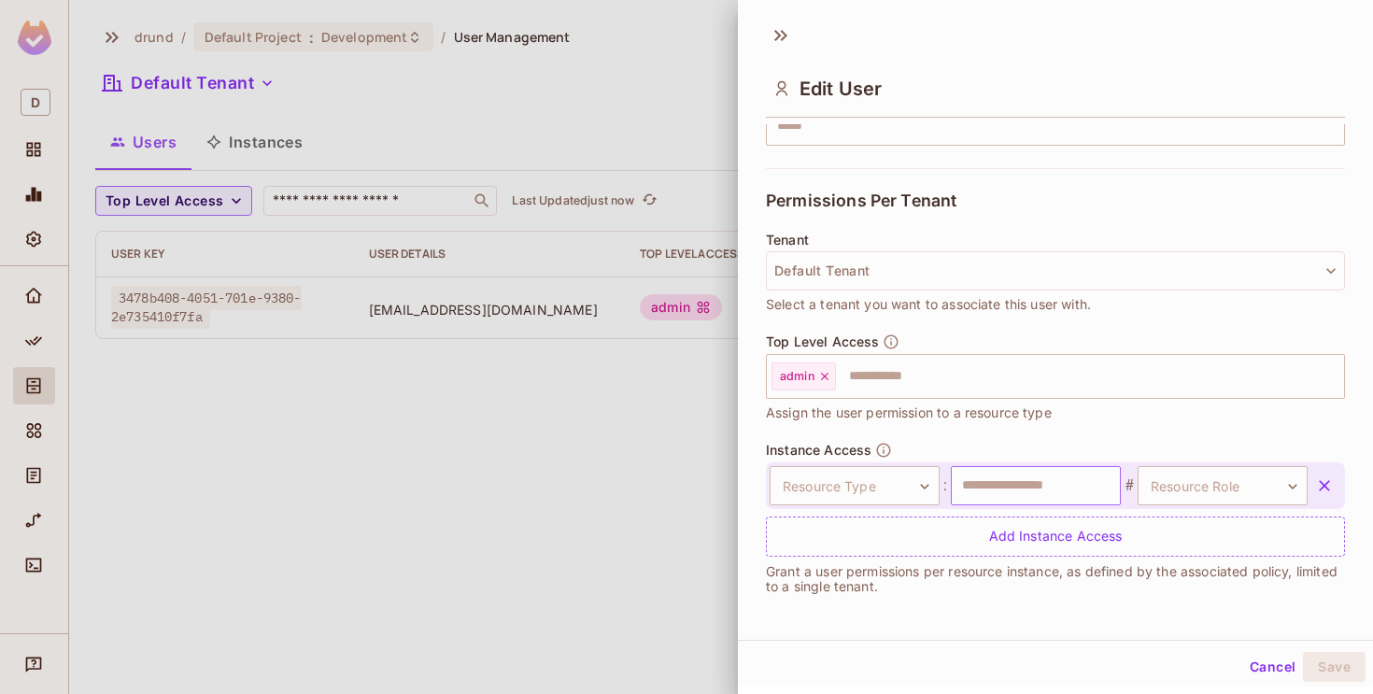
scroll to position [352, 0]
click at [900, 483] on body "**********" at bounding box center [686, 347] width 1373 height 694
click at [900, 483] on div at bounding box center [686, 347] width 1373 height 694
click at [1052, 478] on input "text" at bounding box center [1036, 487] width 170 height 39
click at [1210, 478] on body "**********" at bounding box center [686, 347] width 1373 height 694
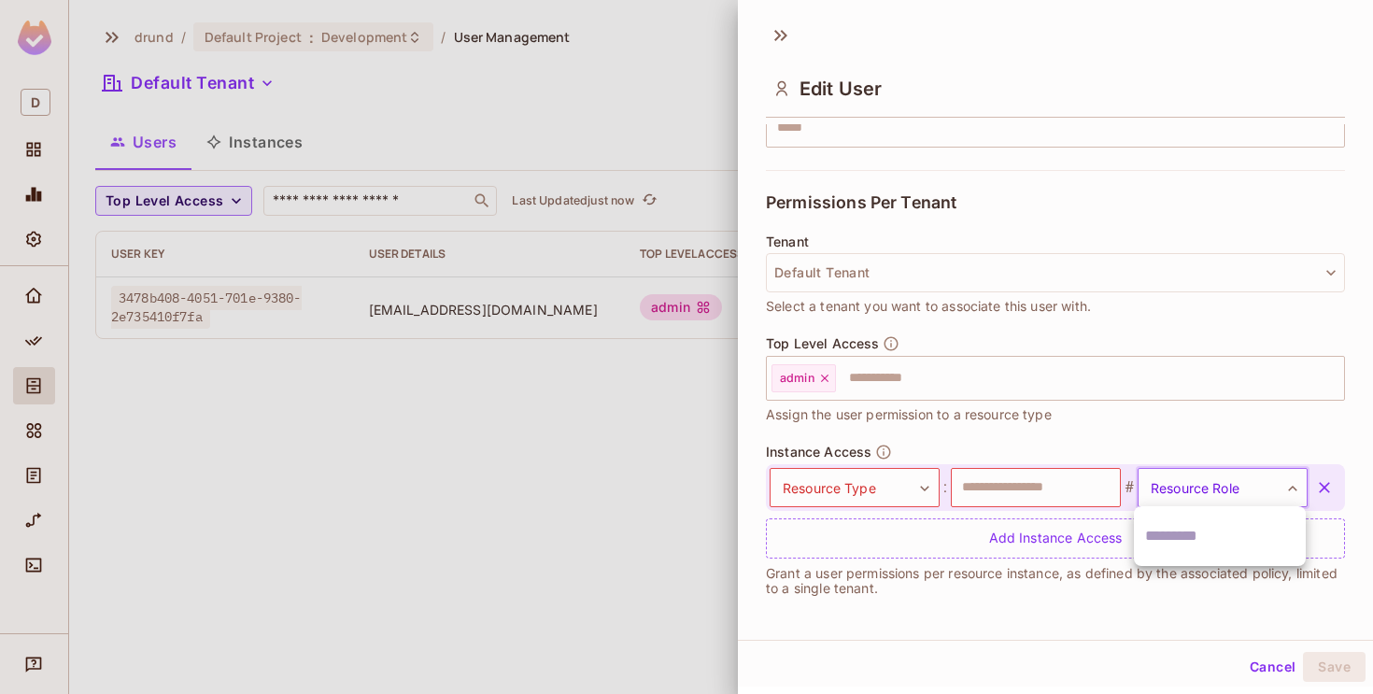
click at [1210, 478] on div at bounding box center [686, 347] width 1373 height 694
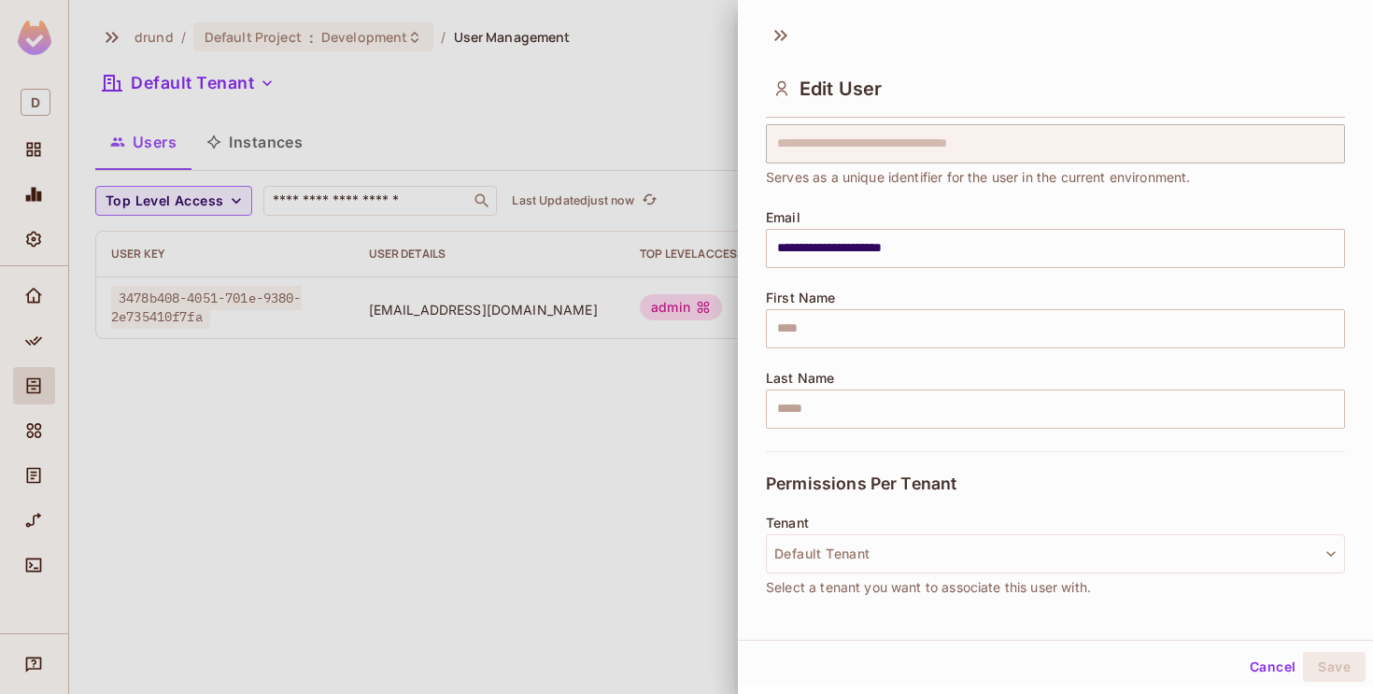
scroll to position [0, 0]
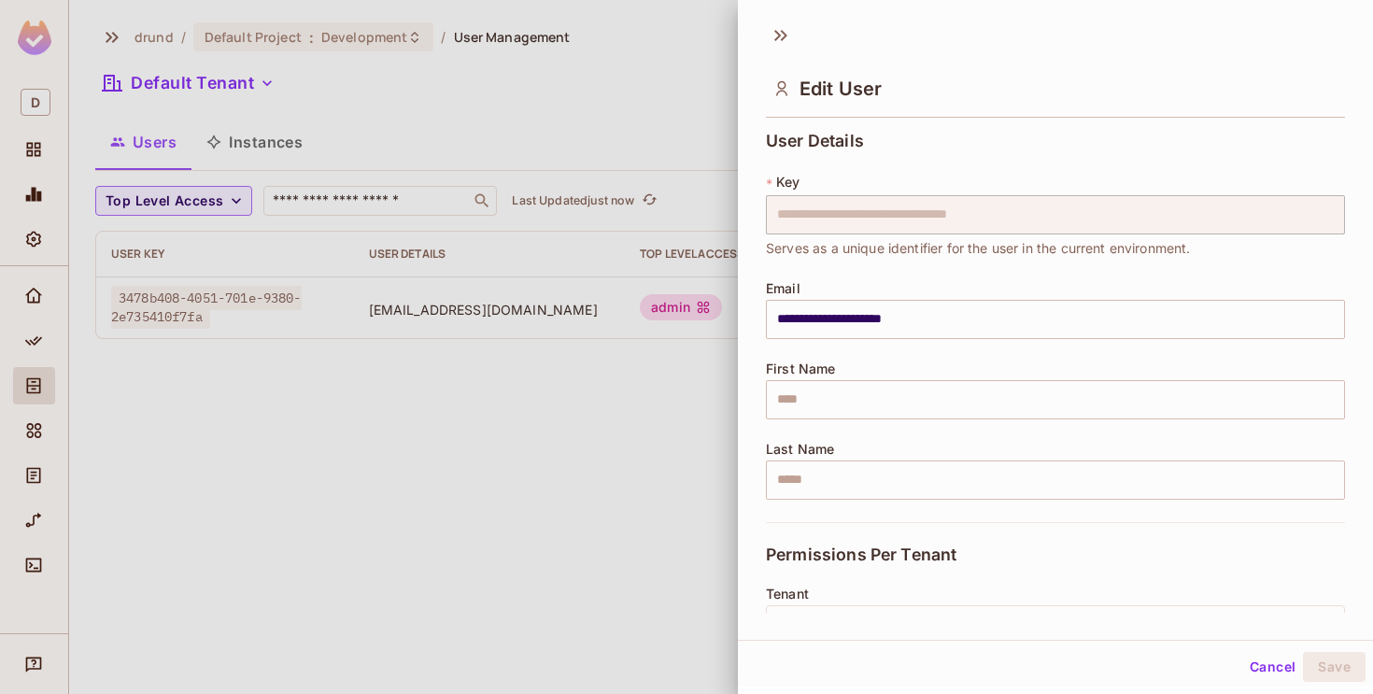
click at [1263, 673] on button "Cancel" at bounding box center [1272, 667] width 61 height 30
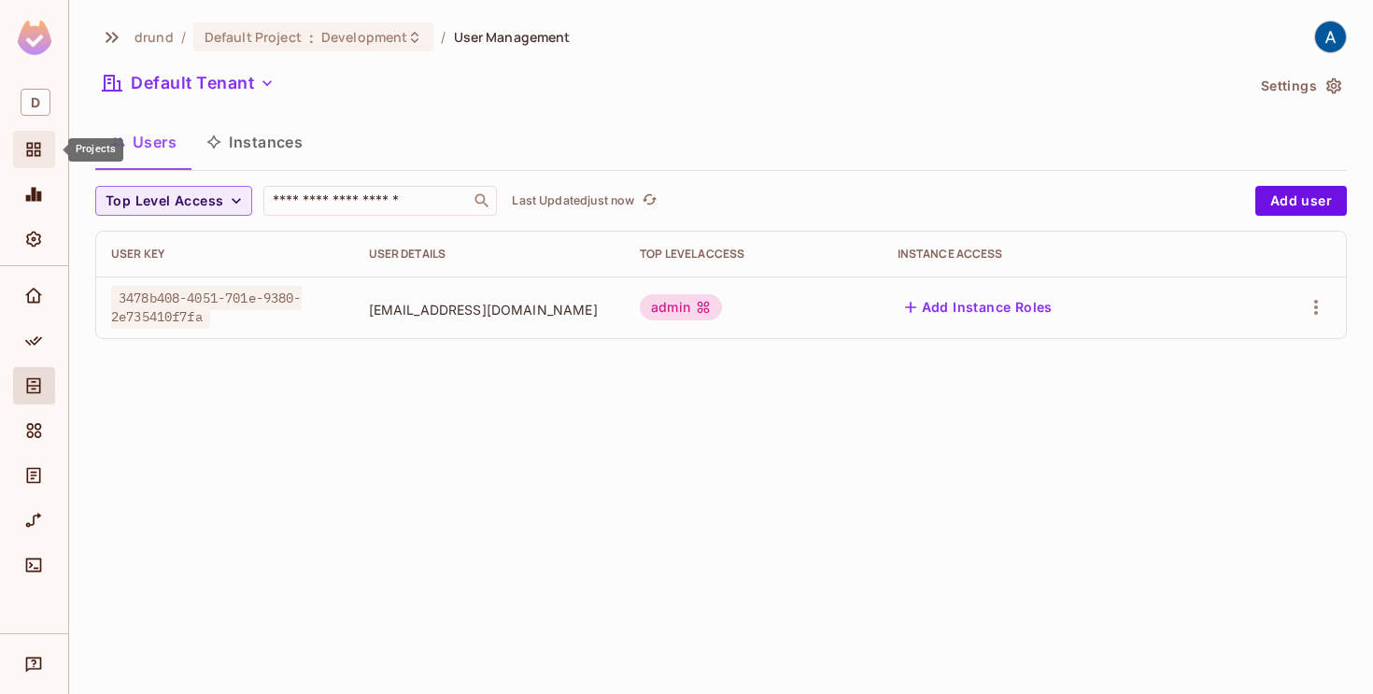
click at [24, 145] on icon "Projects" at bounding box center [33, 149] width 19 height 19
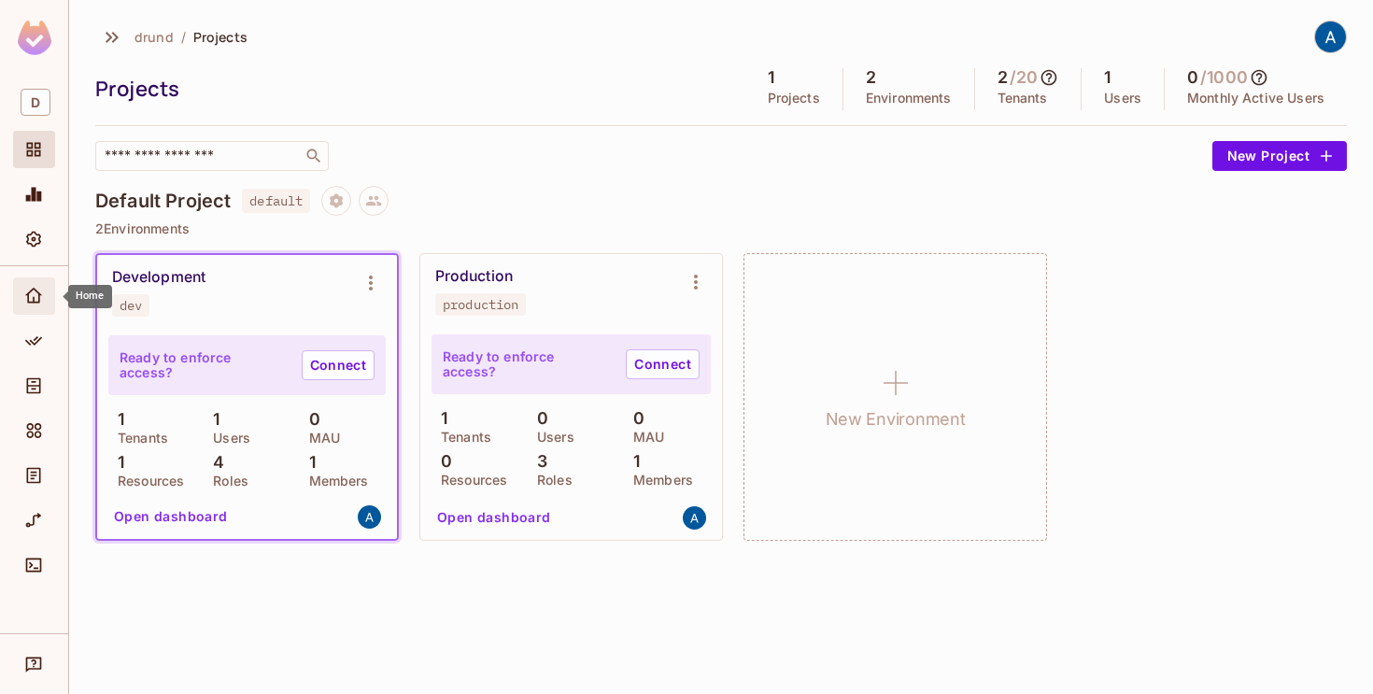
click at [27, 292] on icon "Home" at bounding box center [33, 296] width 19 height 19
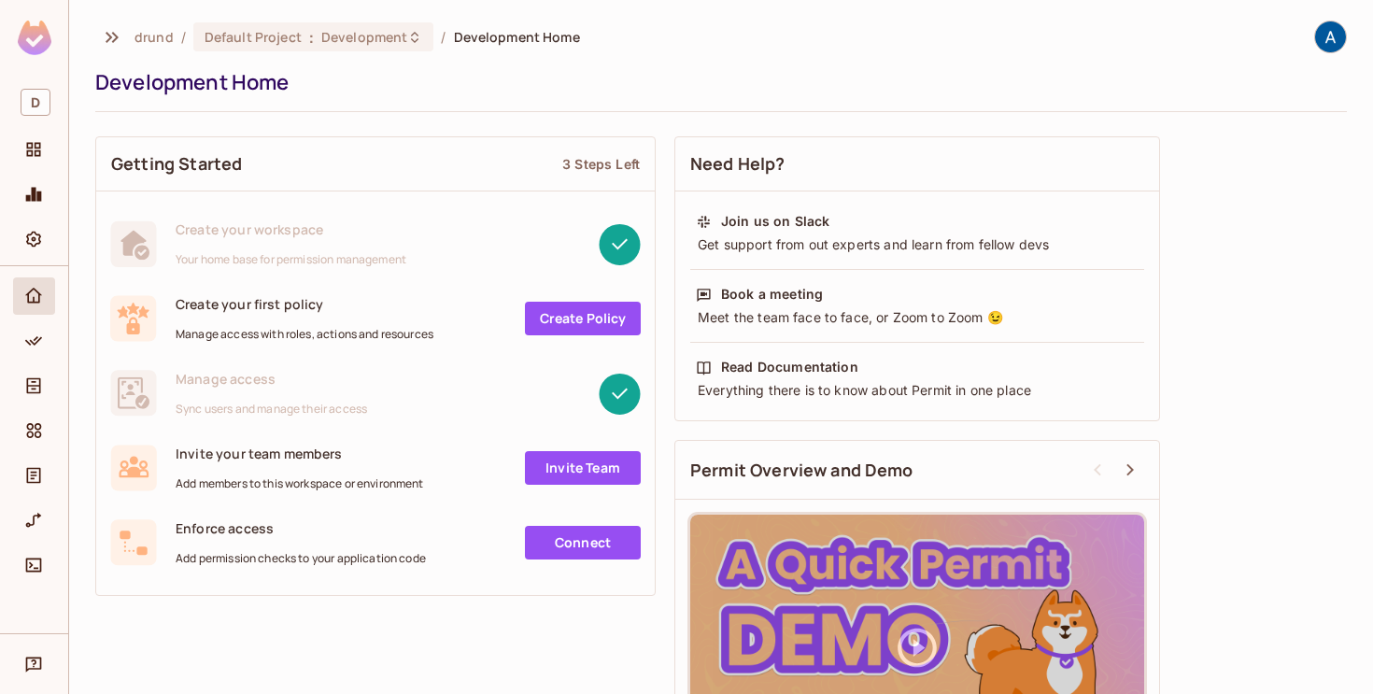
click at [561, 317] on link "Create Policy" at bounding box center [583, 319] width 116 height 34
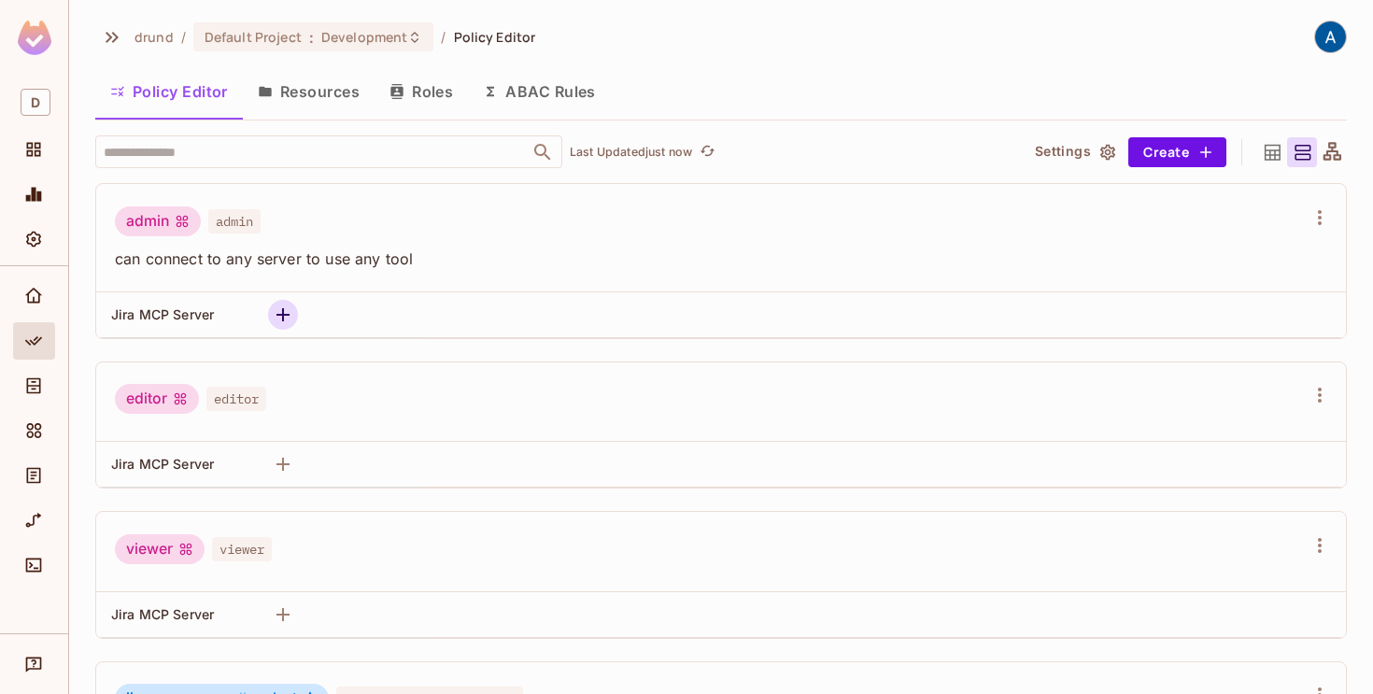
click at [288, 317] on icon "button" at bounding box center [283, 315] width 22 height 22
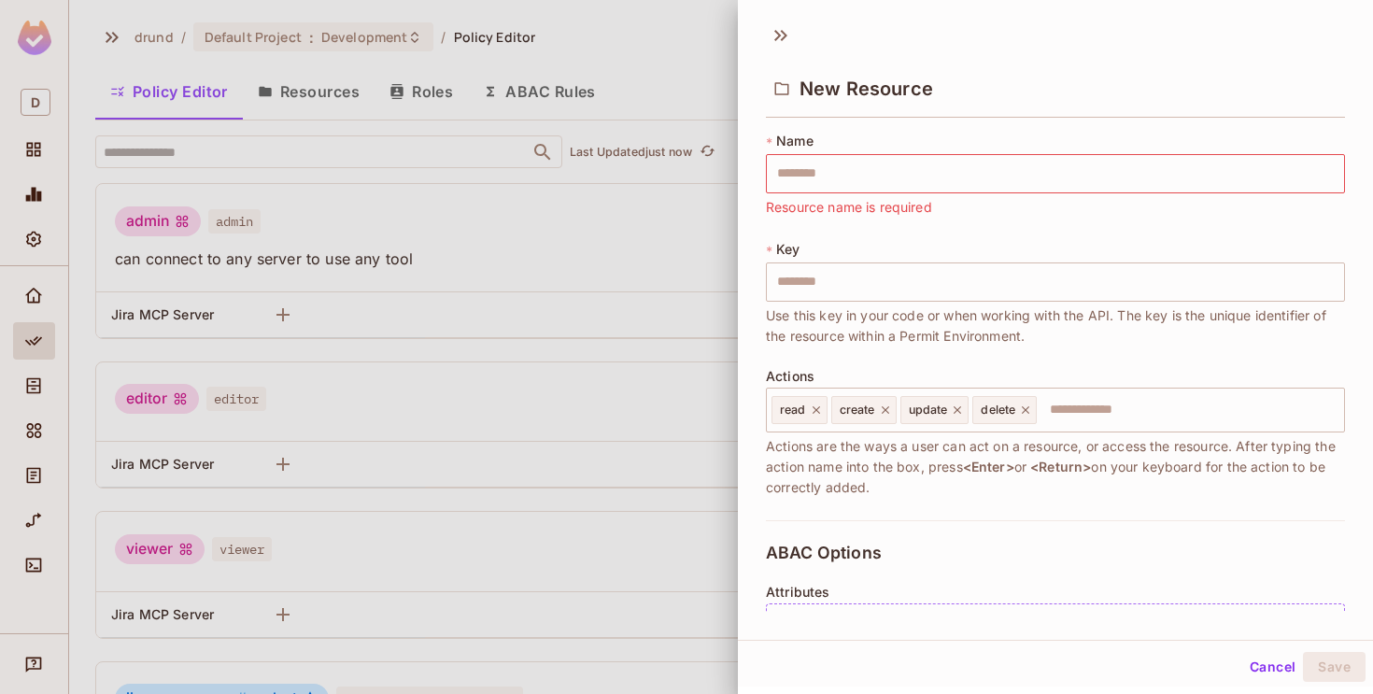
click at [342, 312] on div at bounding box center [686, 347] width 1373 height 694
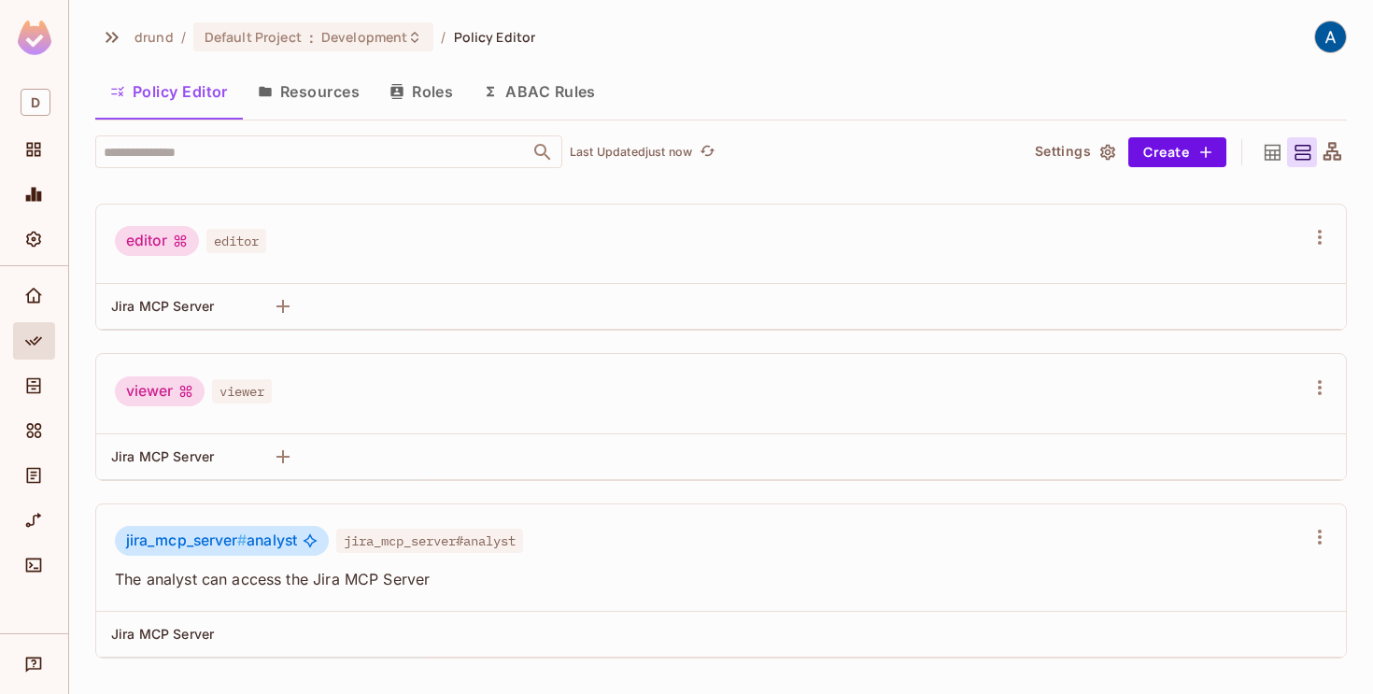
scroll to position [168, 0]
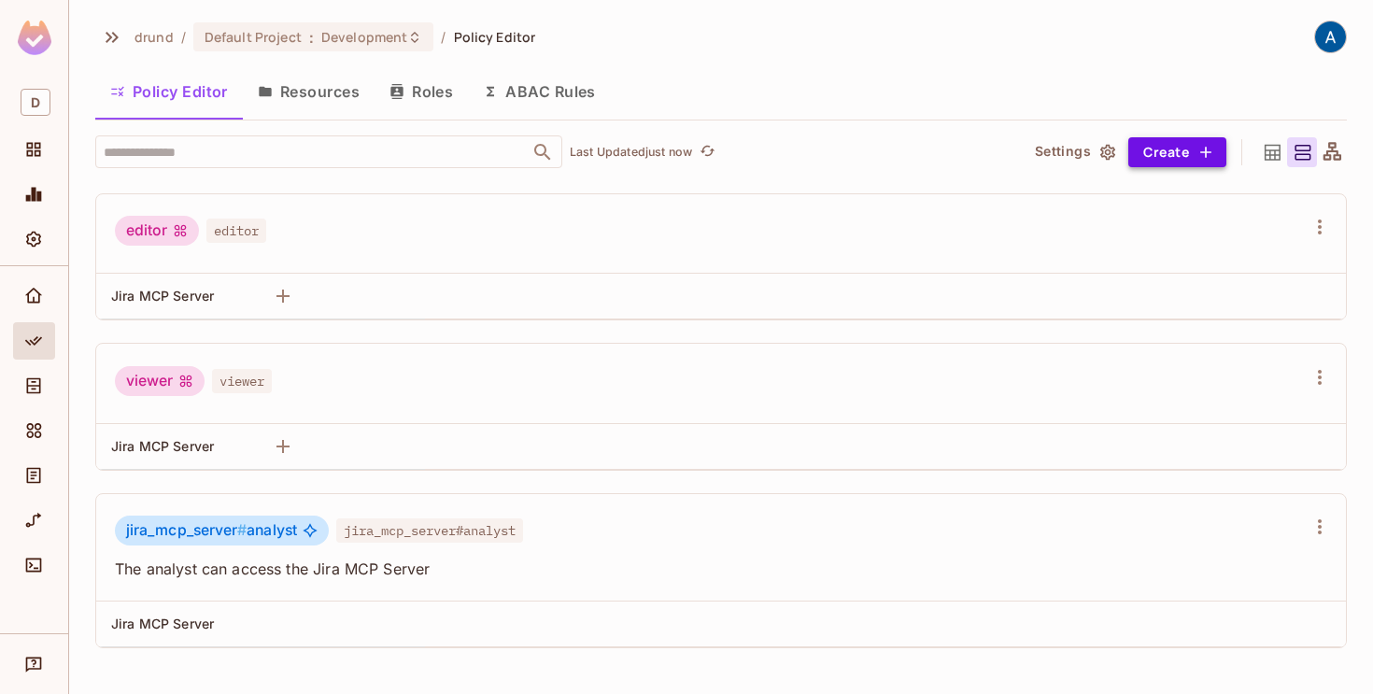
click at [1194, 146] on button "Create" at bounding box center [1177, 152] width 98 height 30
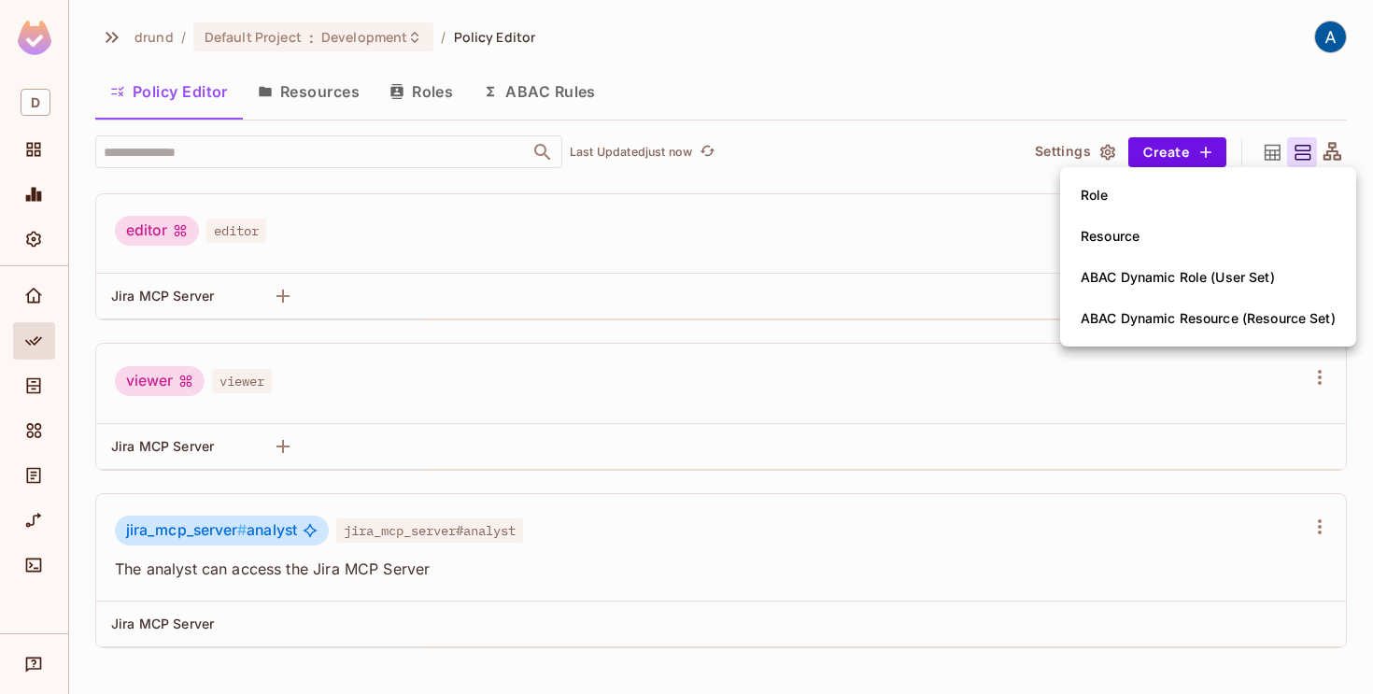
click at [1194, 146] on div at bounding box center [686, 347] width 1373 height 694
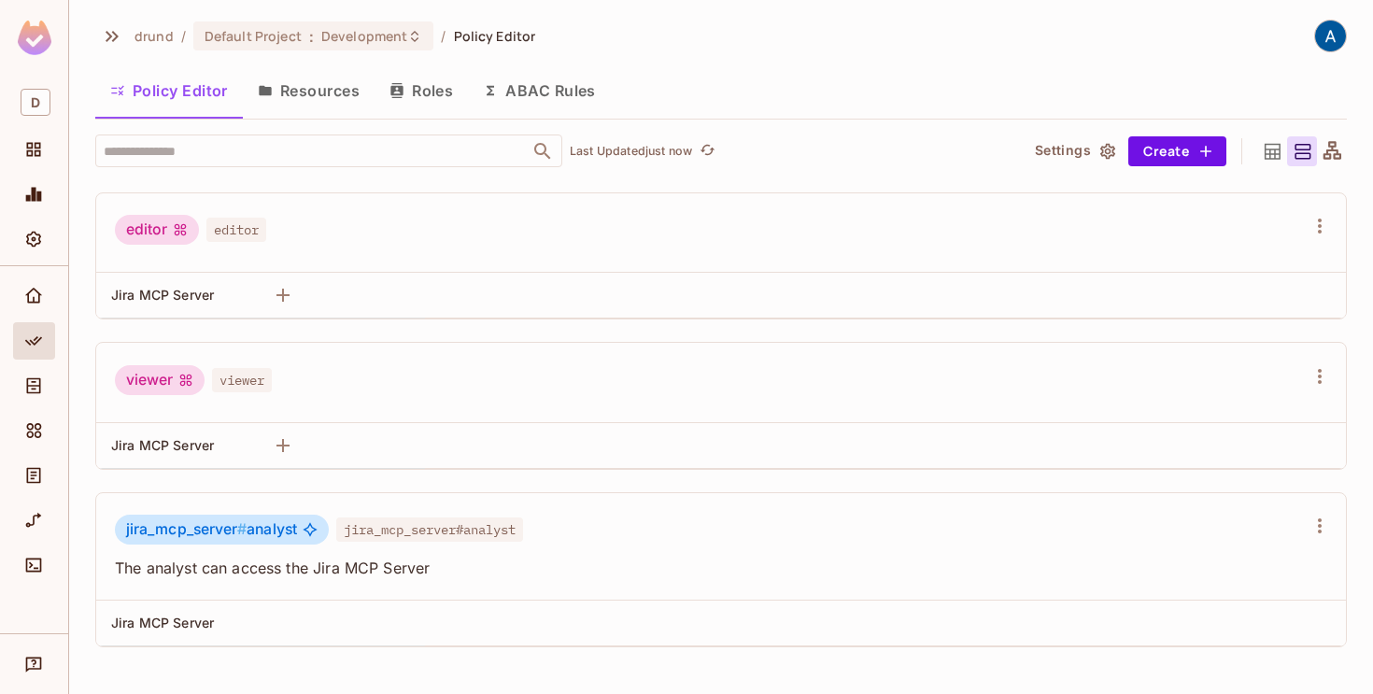
scroll to position [0, 0]
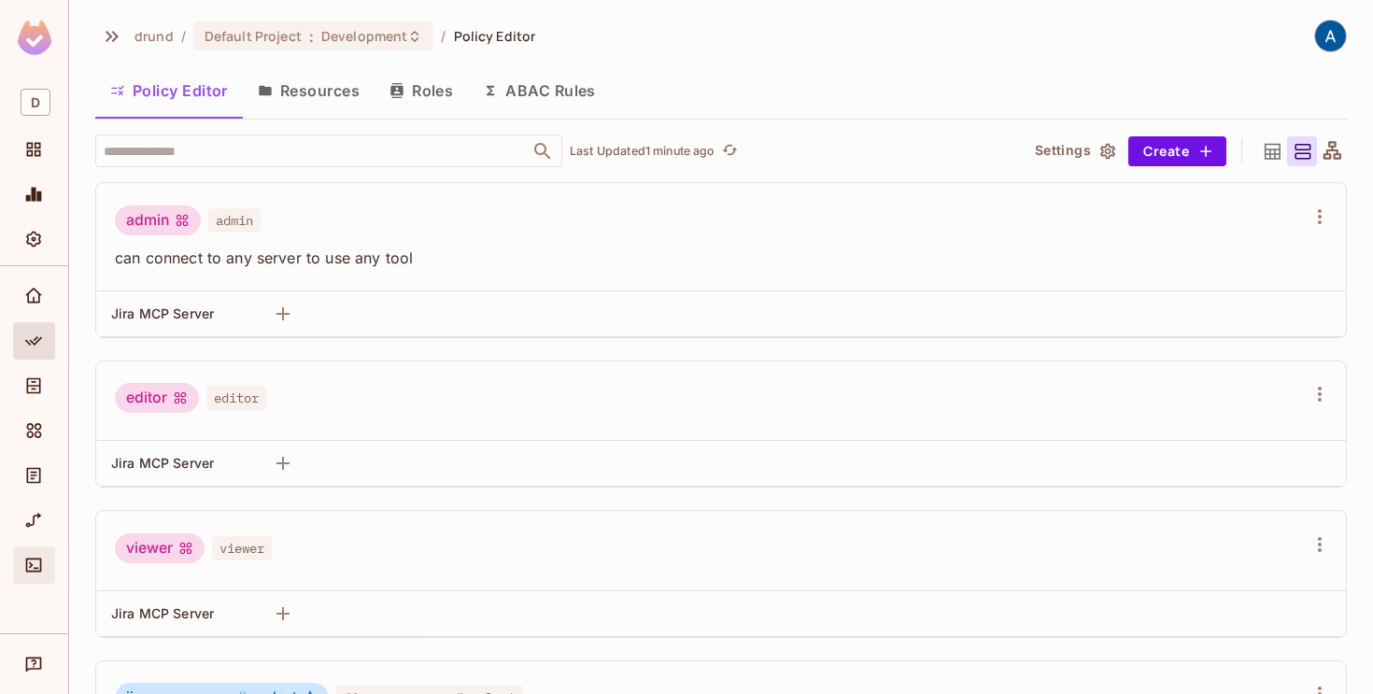
click at [40, 562] on icon "Connect" at bounding box center [34, 565] width 16 height 14
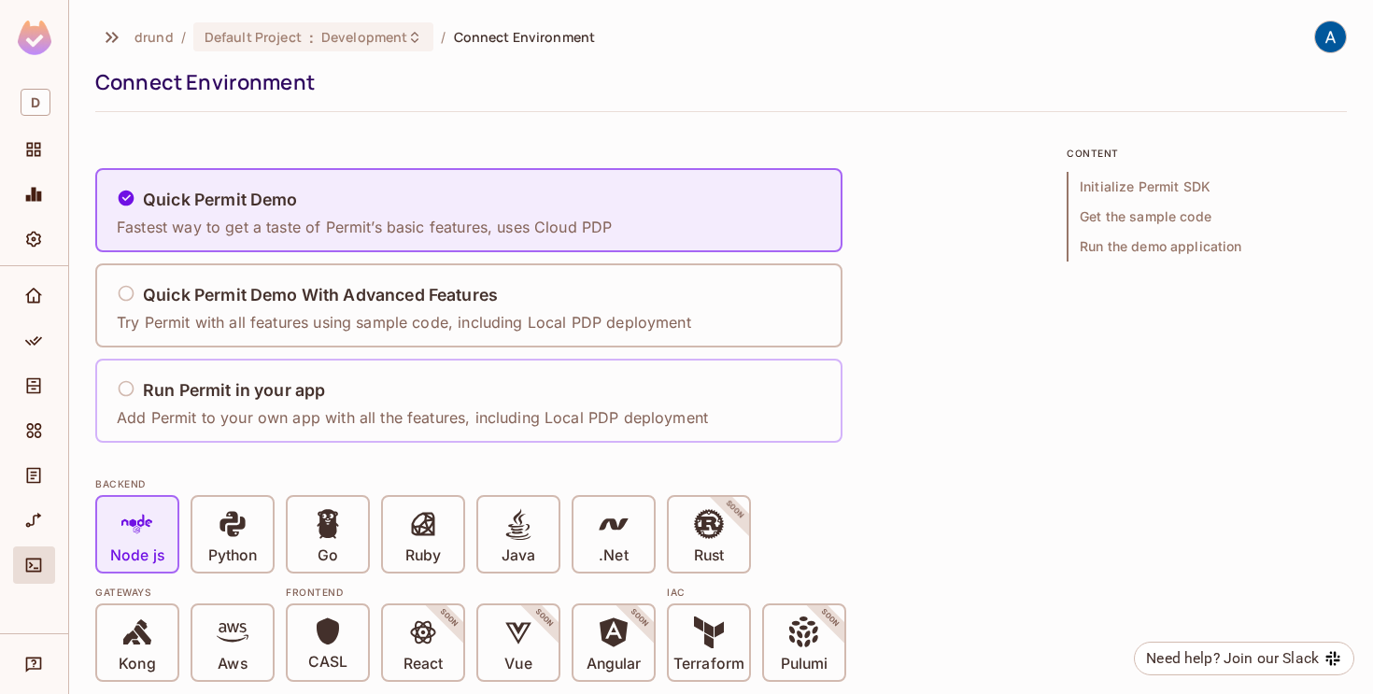
click at [219, 395] on h5 "Run Permit in your app" at bounding box center [234, 390] width 182 height 19
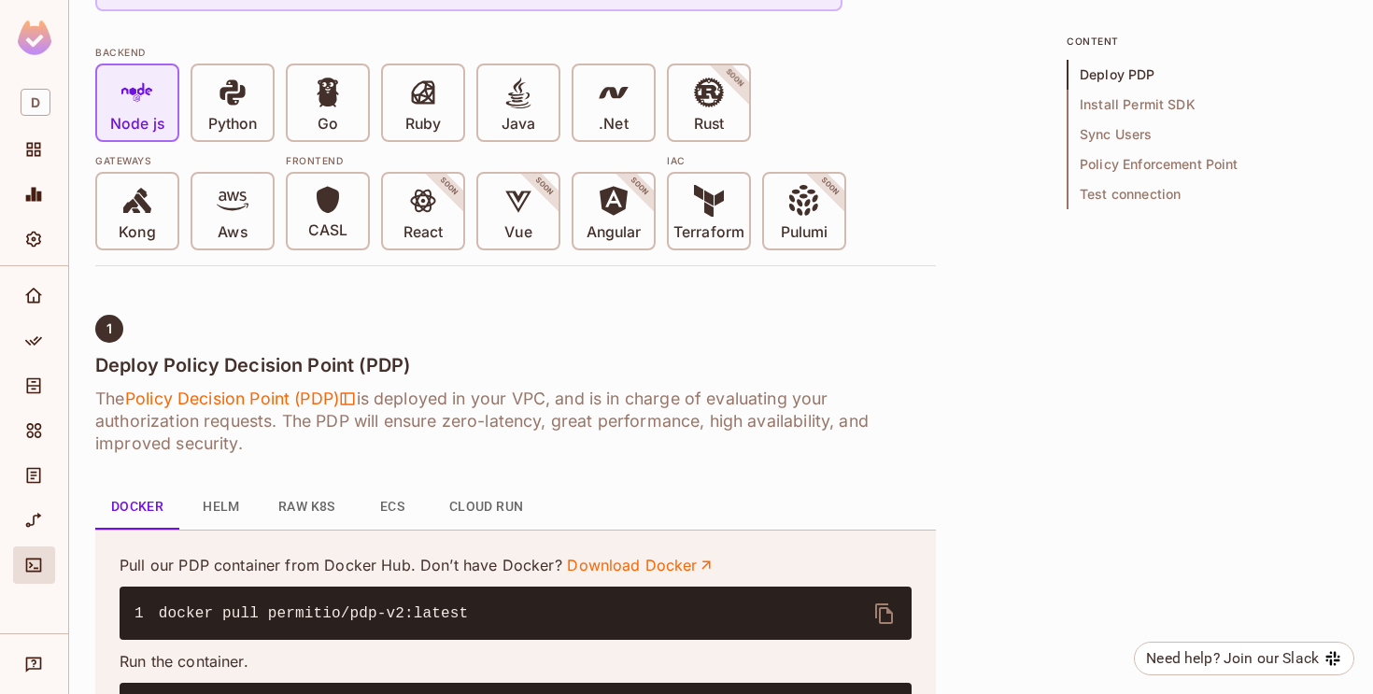
scroll to position [431, 0]
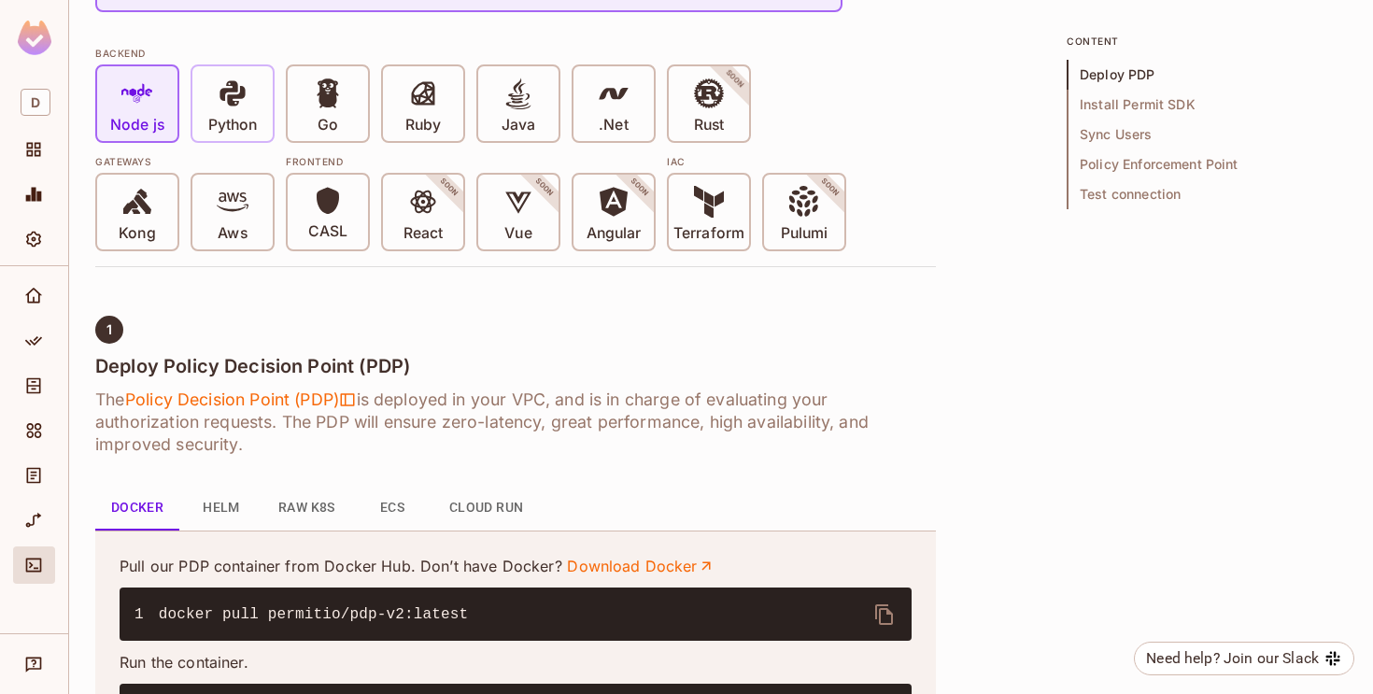
click at [232, 114] on span at bounding box center [233, 97] width 32 height 38
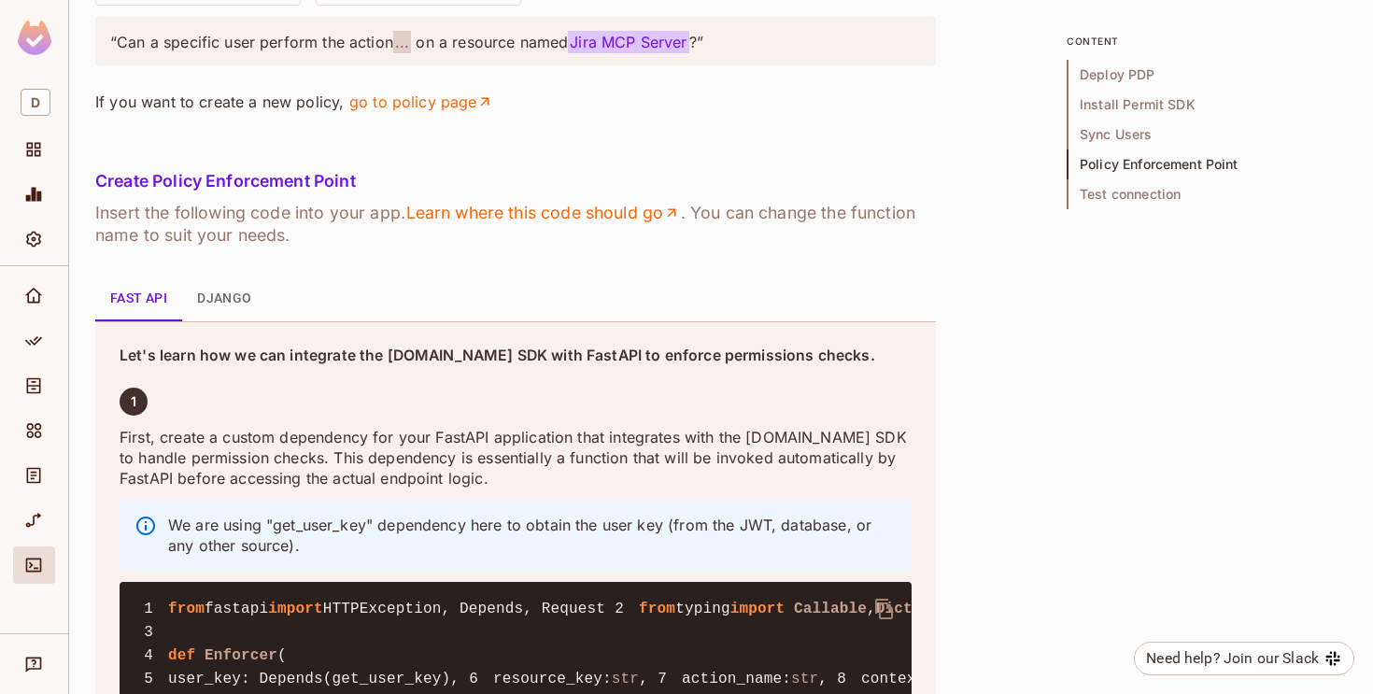
scroll to position [2698, 0]
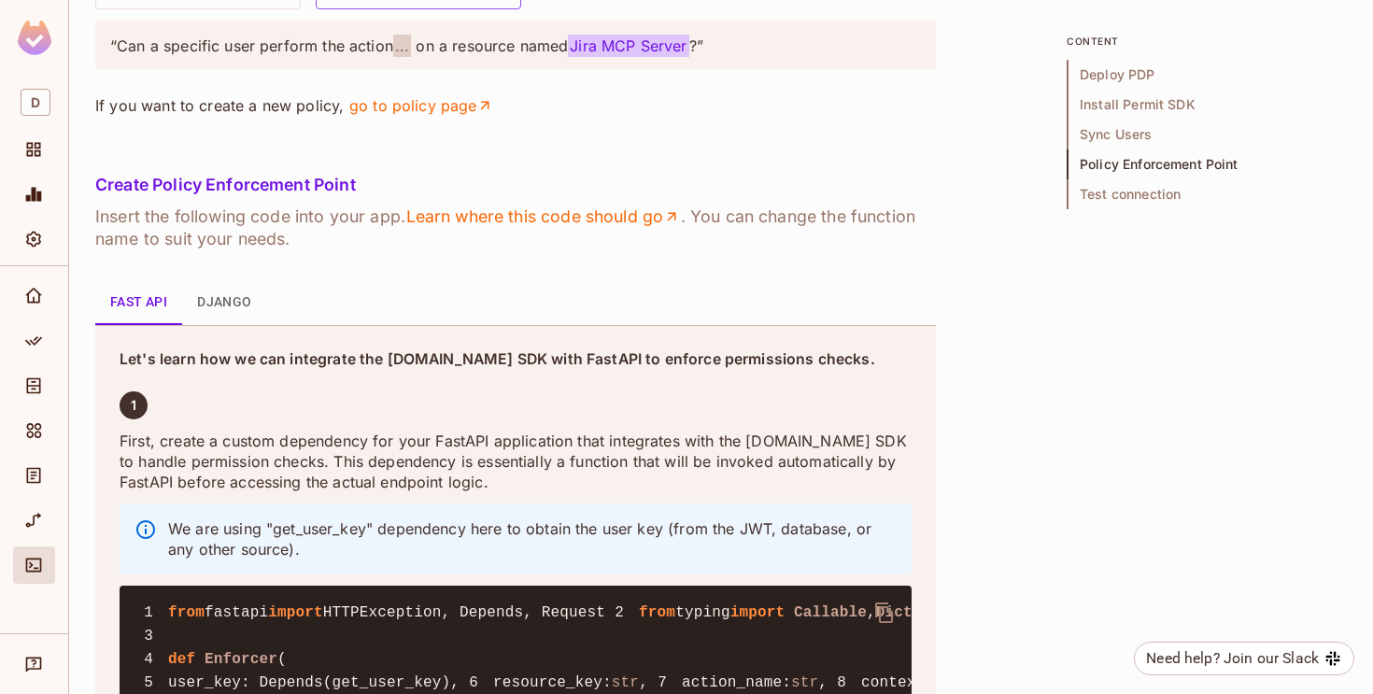
click at [502, 366] on div at bounding box center [686, 347] width 1373 height 694
click at [318, 392] on ul at bounding box center [323, 390] width 15 height 15
click at [568, 332] on div at bounding box center [686, 347] width 1373 height 694
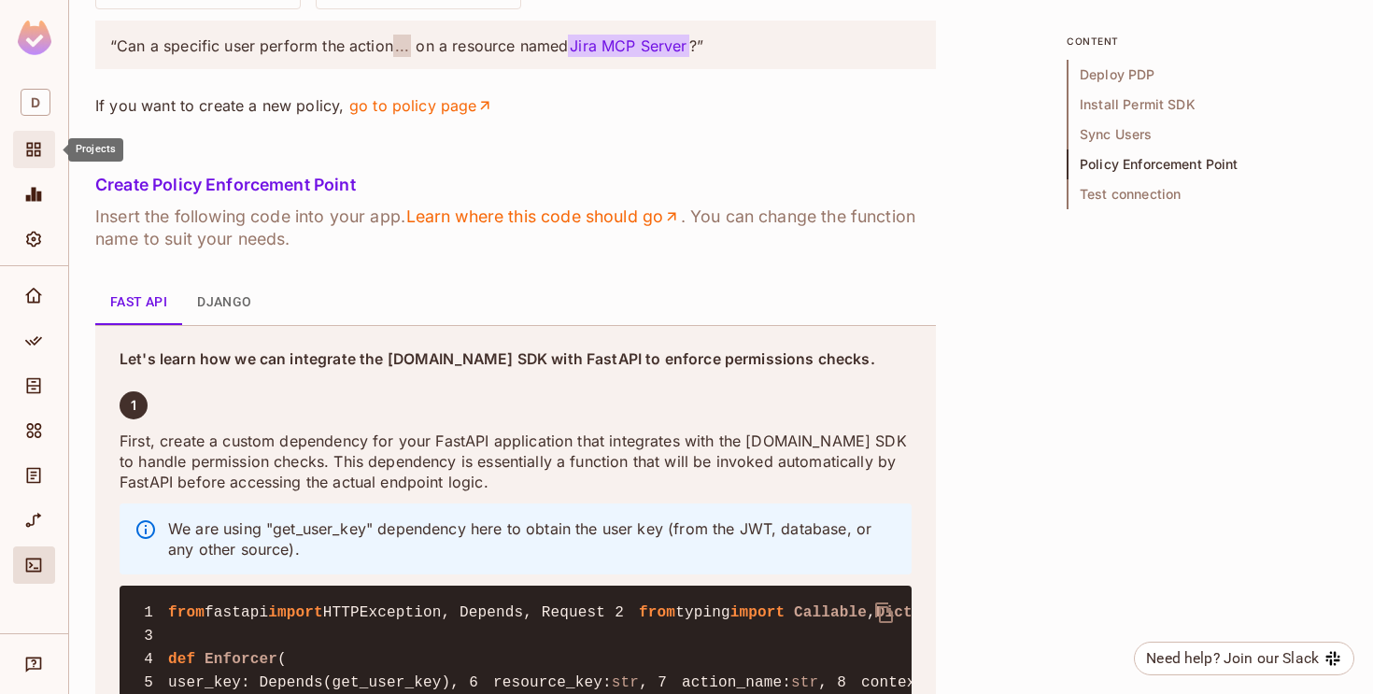
click at [31, 146] on icon "Projects" at bounding box center [33, 149] width 19 height 19
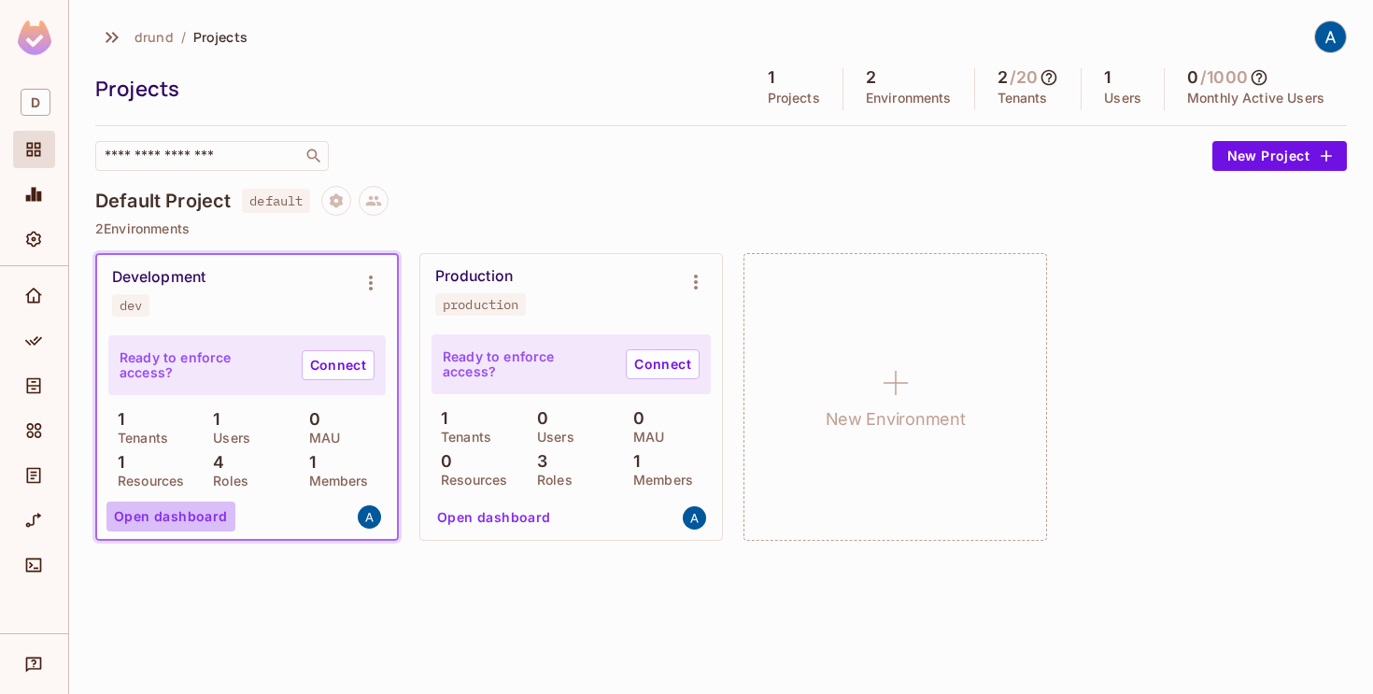
click at [208, 522] on button "Open dashboard" at bounding box center [170, 516] width 129 height 30
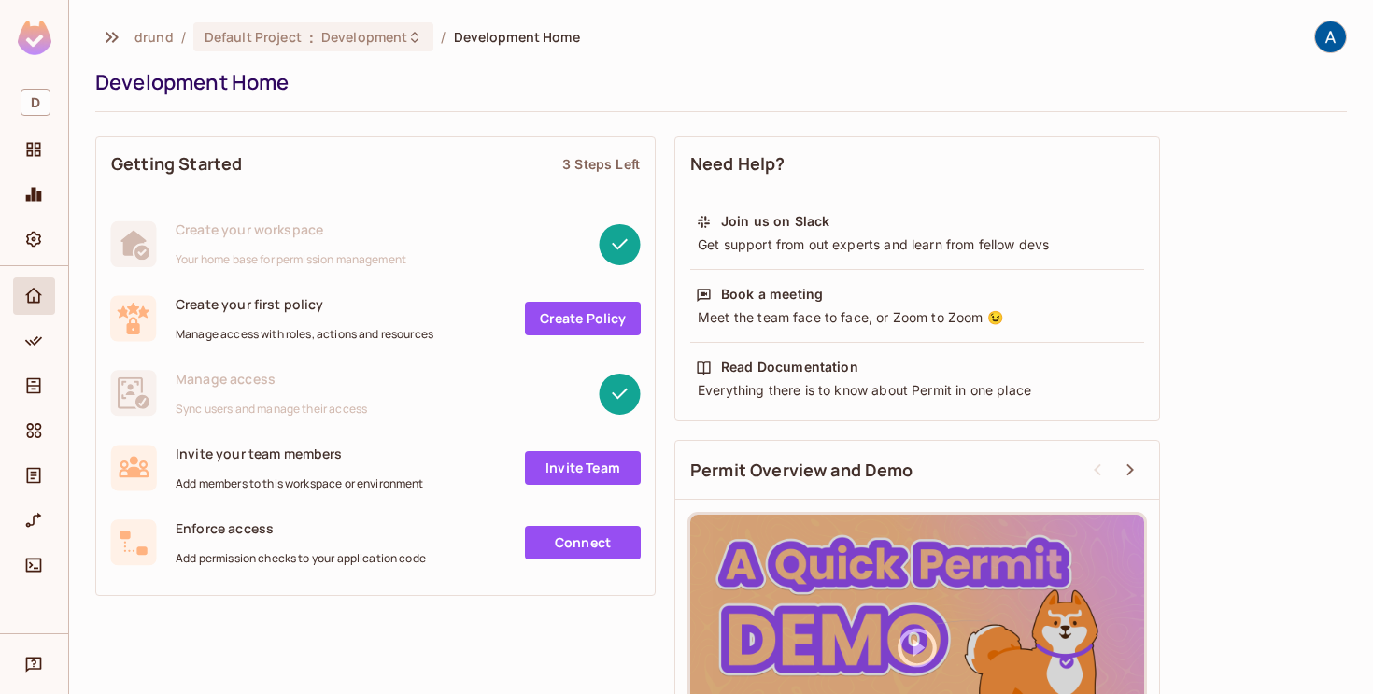
click at [544, 309] on link "Create Policy" at bounding box center [583, 319] width 116 height 34
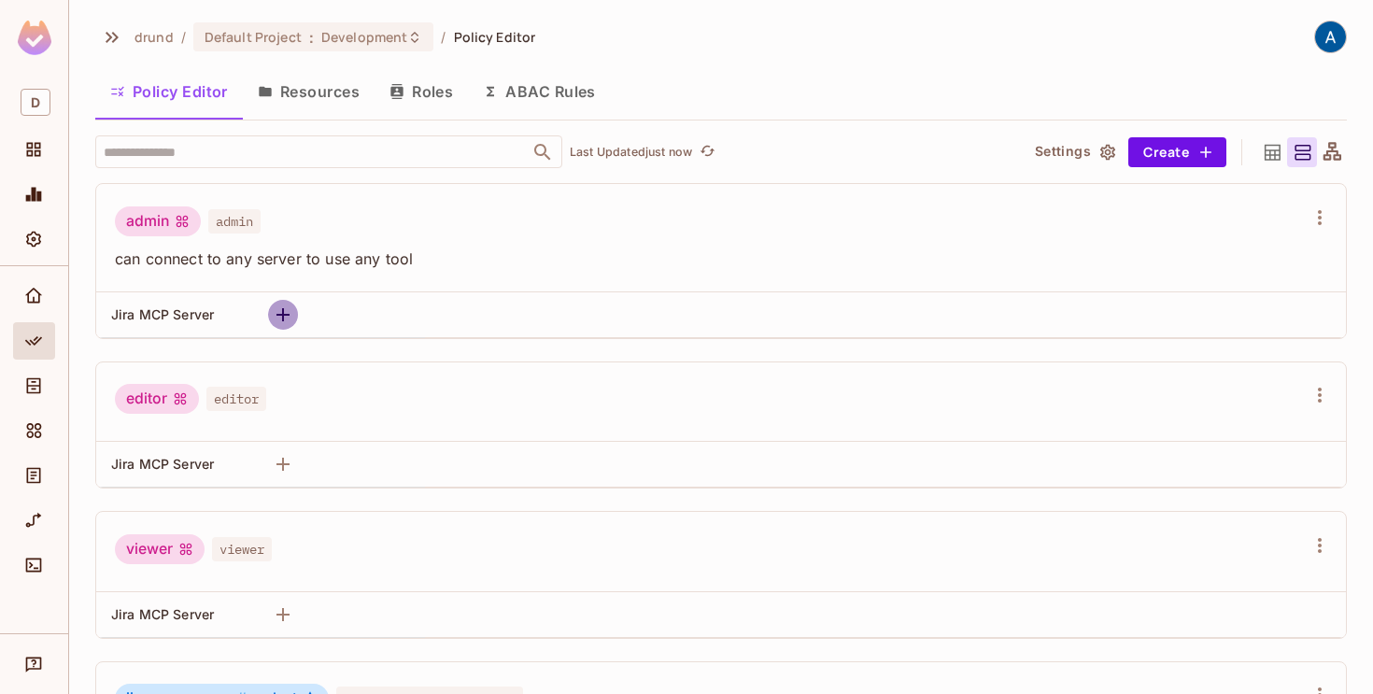
click at [283, 304] on icon "button" at bounding box center [283, 315] width 22 height 22
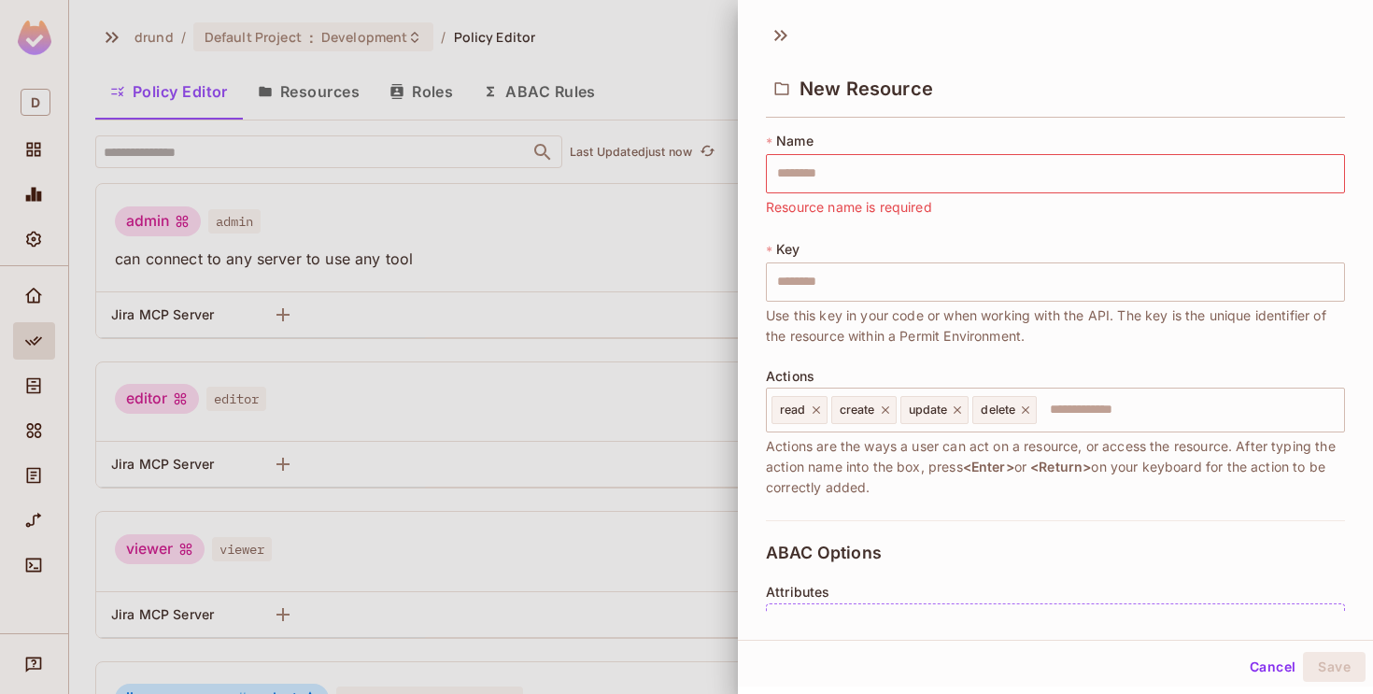
click at [406, 264] on div at bounding box center [686, 347] width 1373 height 694
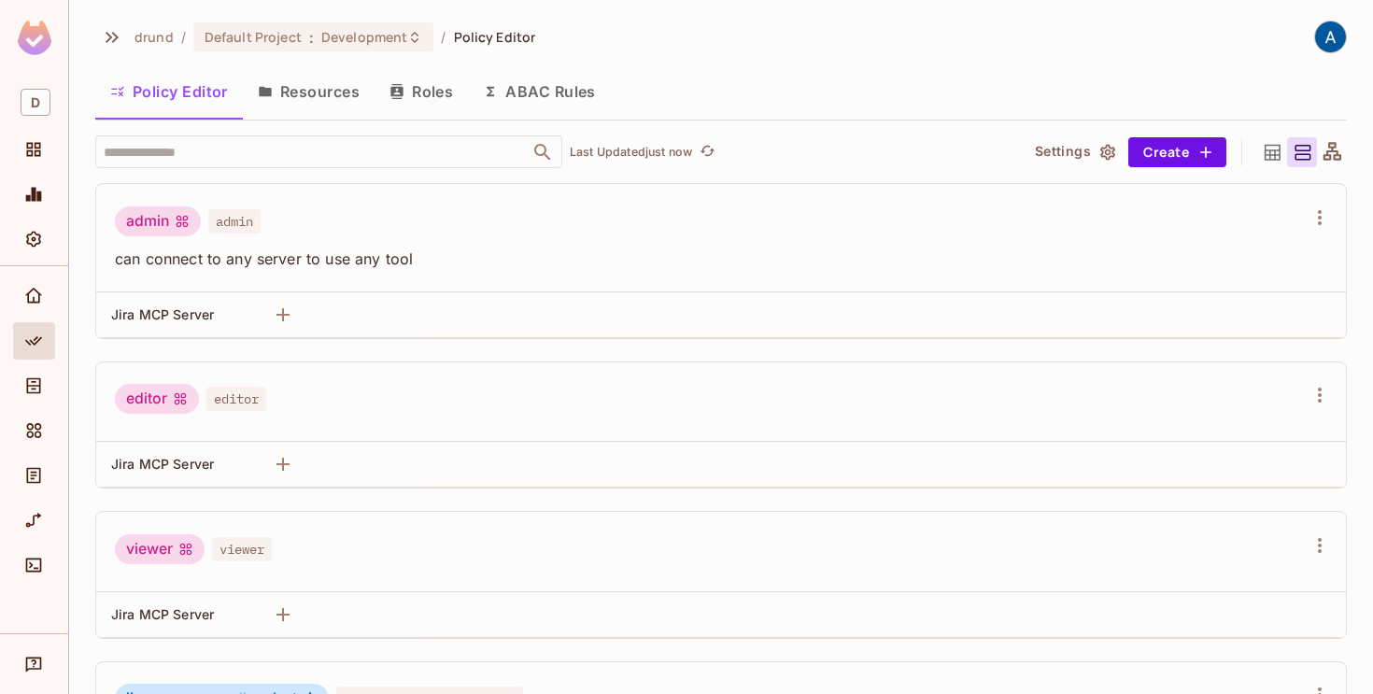
click at [340, 90] on button "Resources" at bounding box center [309, 91] width 132 height 47
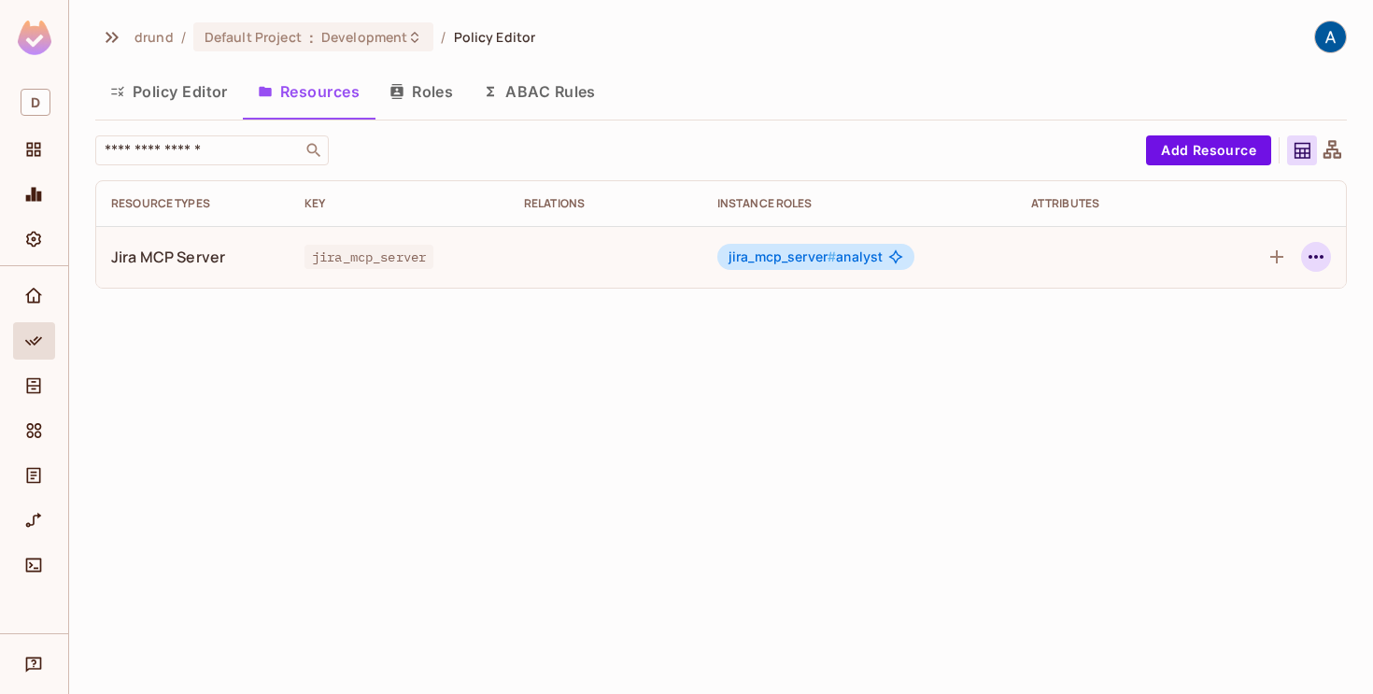
click at [1305, 261] on icon "button" at bounding box center [1316, 257] width 22 height 22
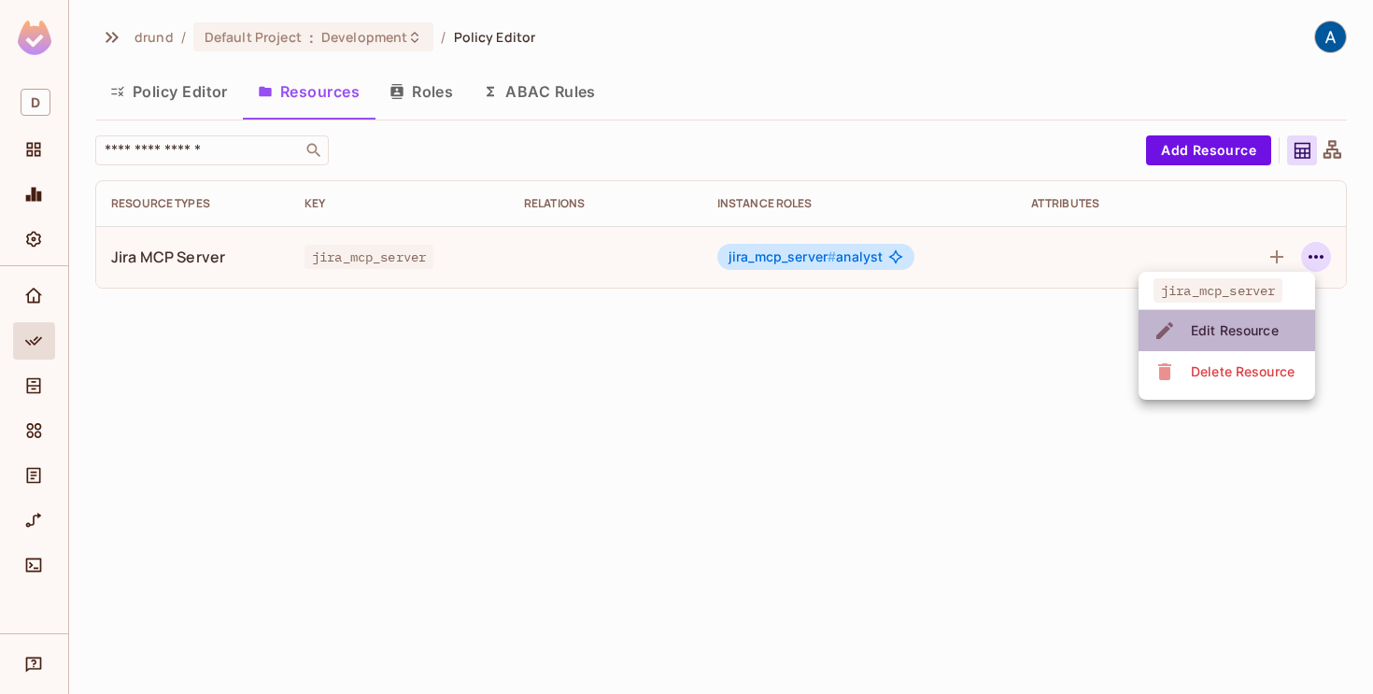
click at [1202, 329] on div "Edit Resource" at bounding box center [1235, 330] width 88 height 19
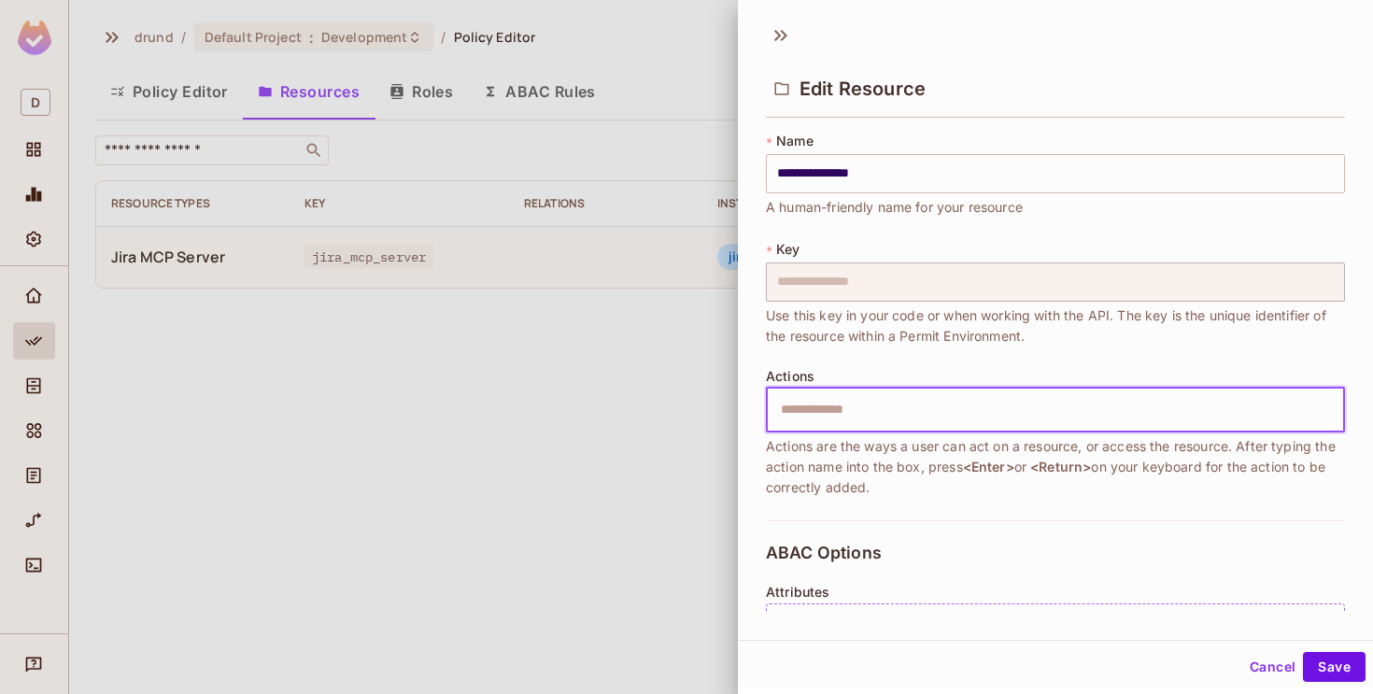
click at [957, 409] on input "text" at bounding box center [1053, 409] width 567 height 37
type input "******"
click at [1054, 458] on span "Actions are the ways a user can act on a resource, or access the resource. Afte…" at bounding box center [1055, 467] width 579 height 62
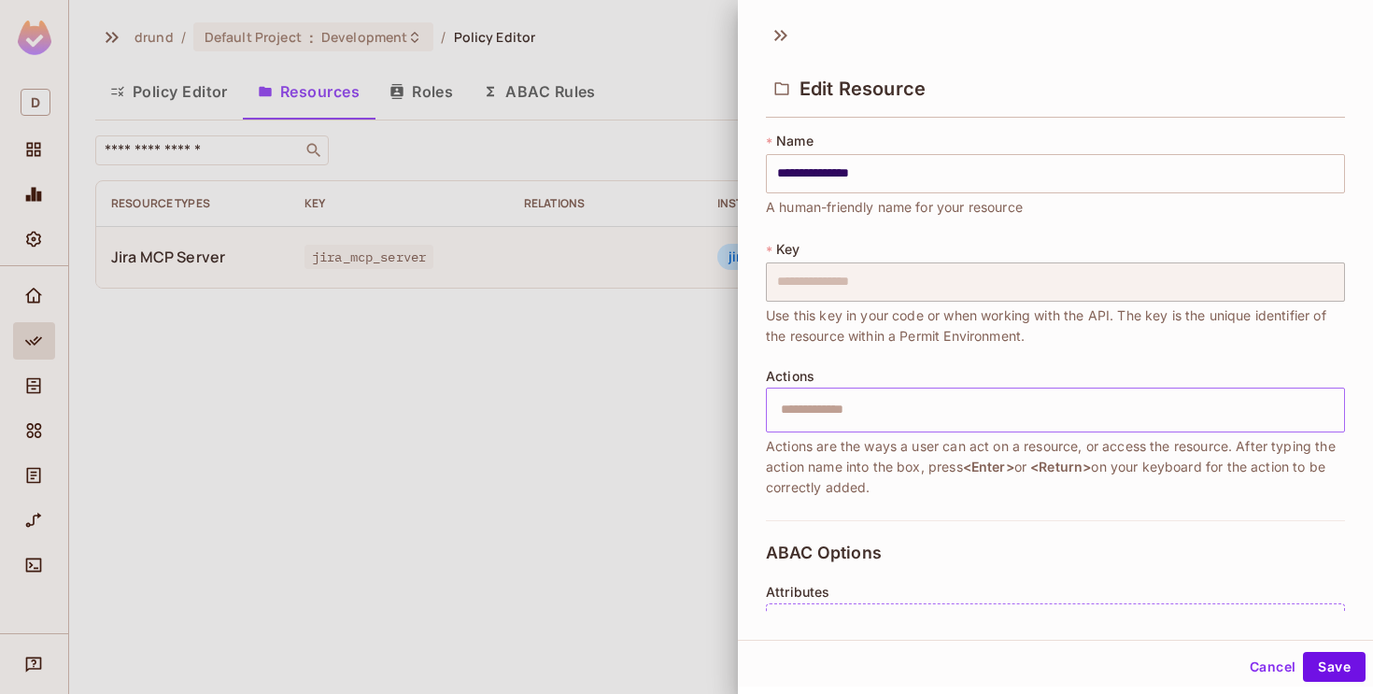
click at [1024, 404] on input "text" at bounding box center [1053, 409] width 567 height 37
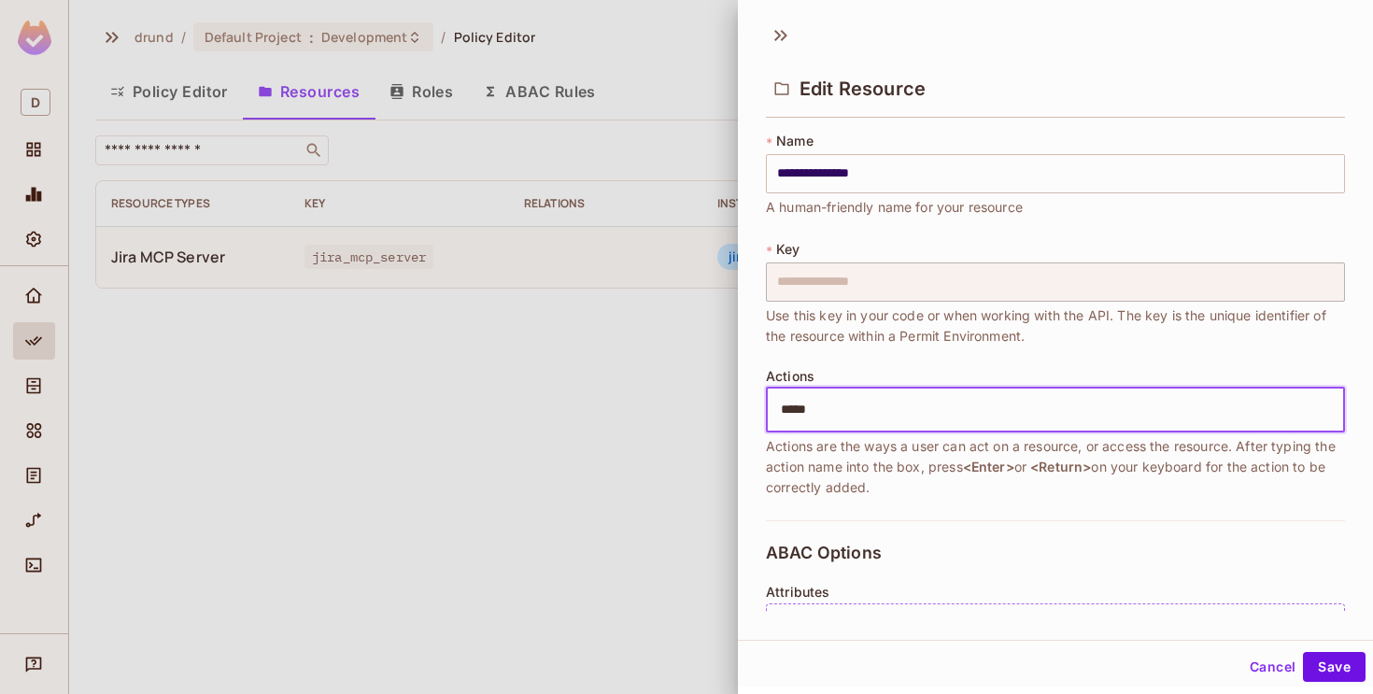
type input "******"
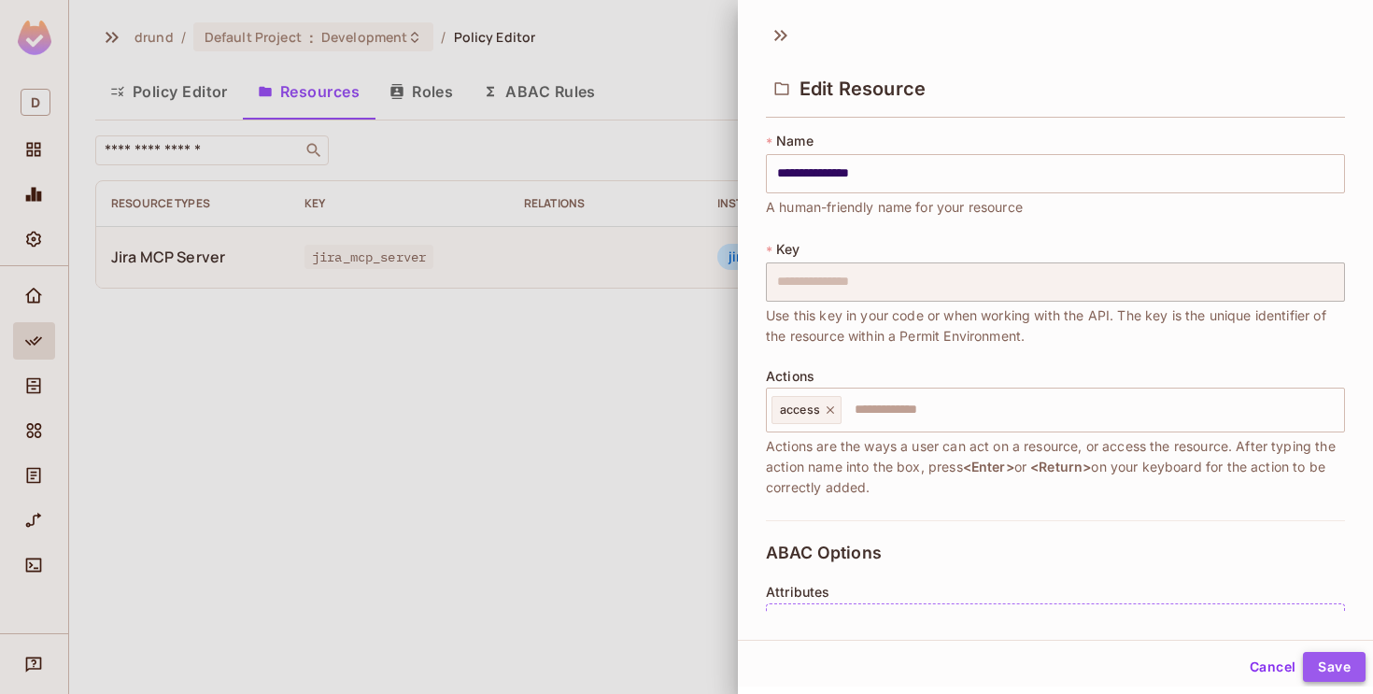
click at [1357, 667] on button "Save" at bounding box center [1334, 667] width 63 height 30
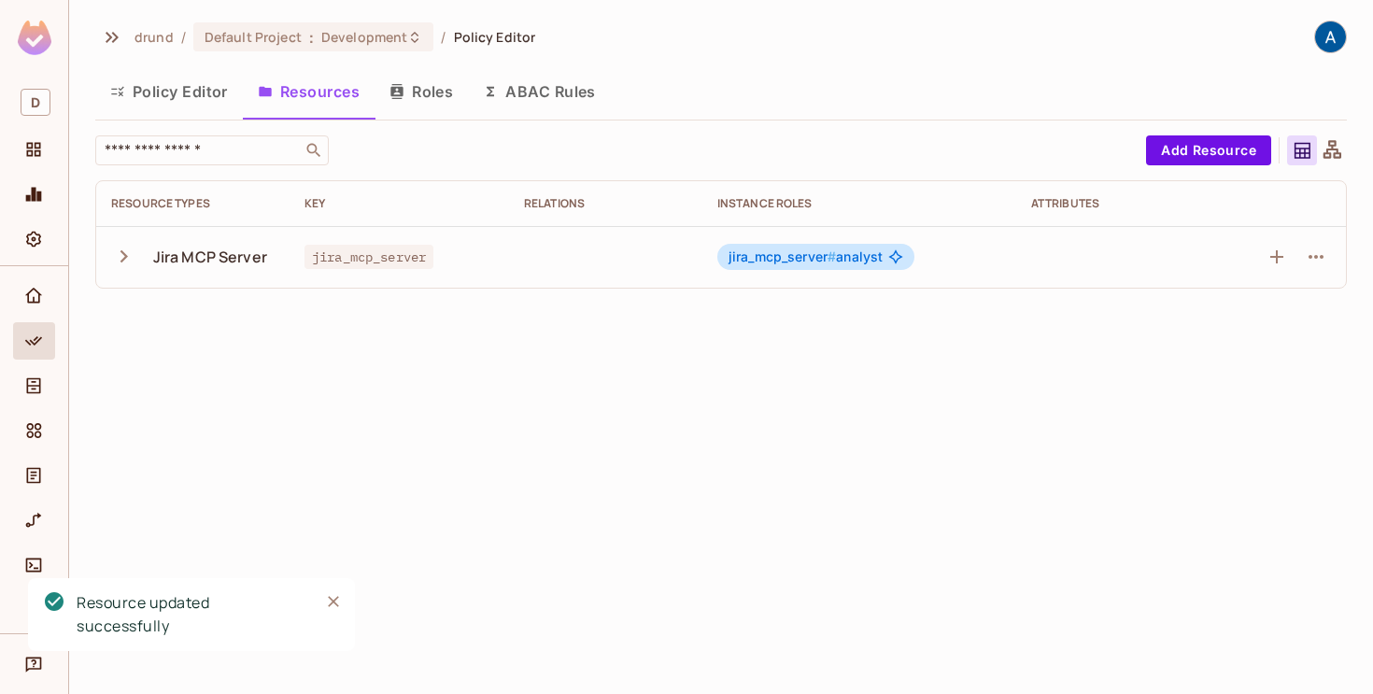
click at [115, 248] on icon "button" at bounding box center [123, 256] width 25 height 25
click at [171, 95] on button "Policy Editor" at bounding box center [169, 91] width 148 height 47
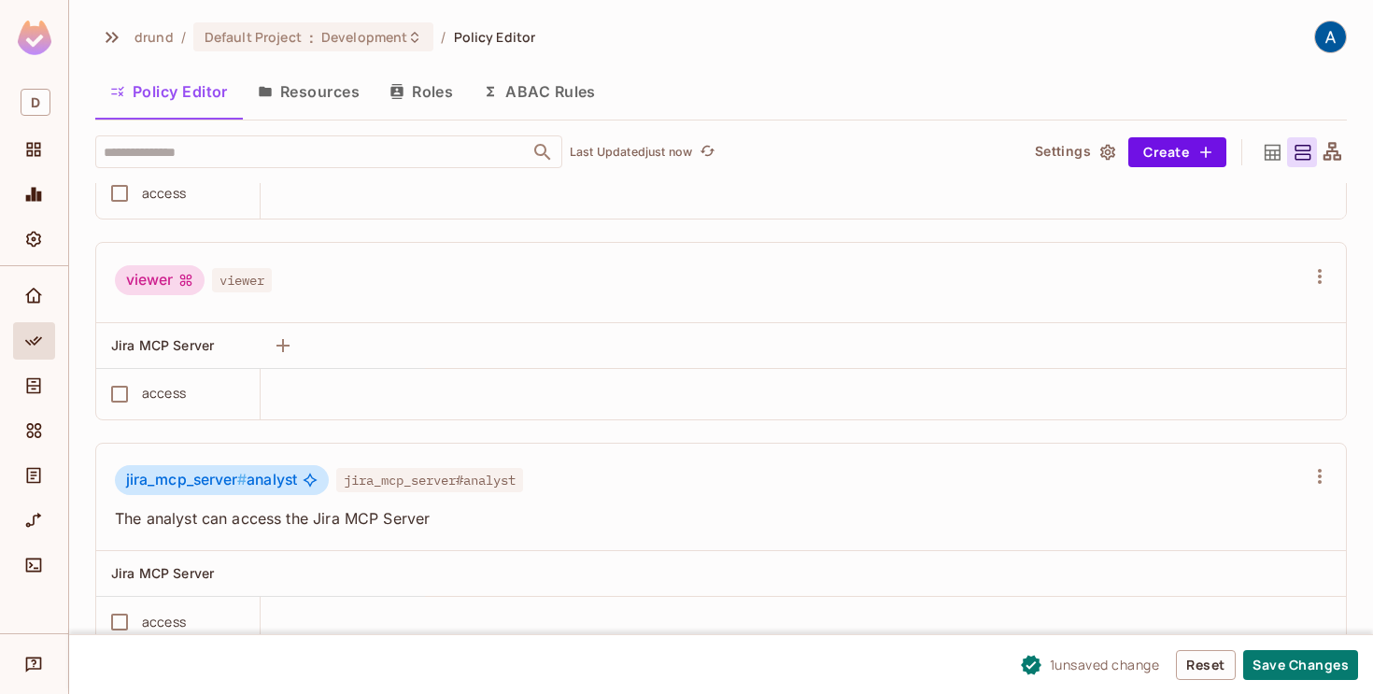
scroll to position [367, 0]
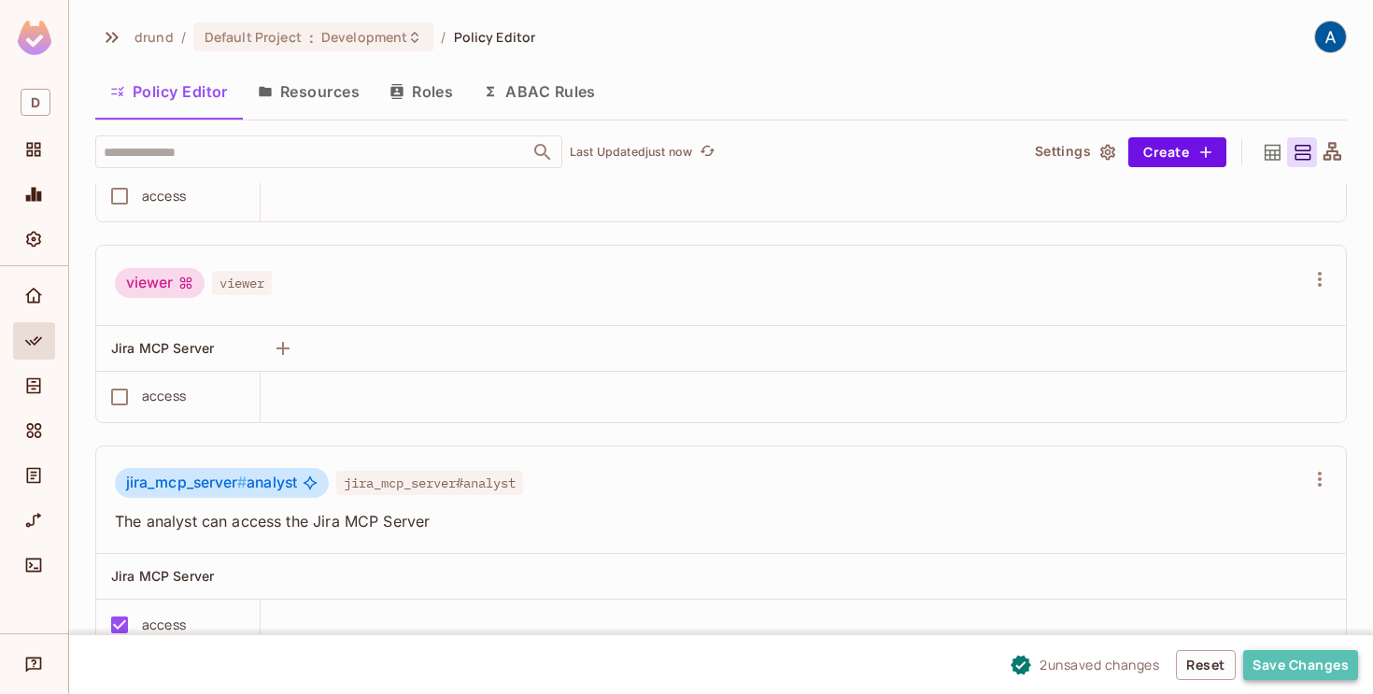
click at [1278, 672] on button "Save Changes" at bounding box center [1300, 665] width 115 height 30
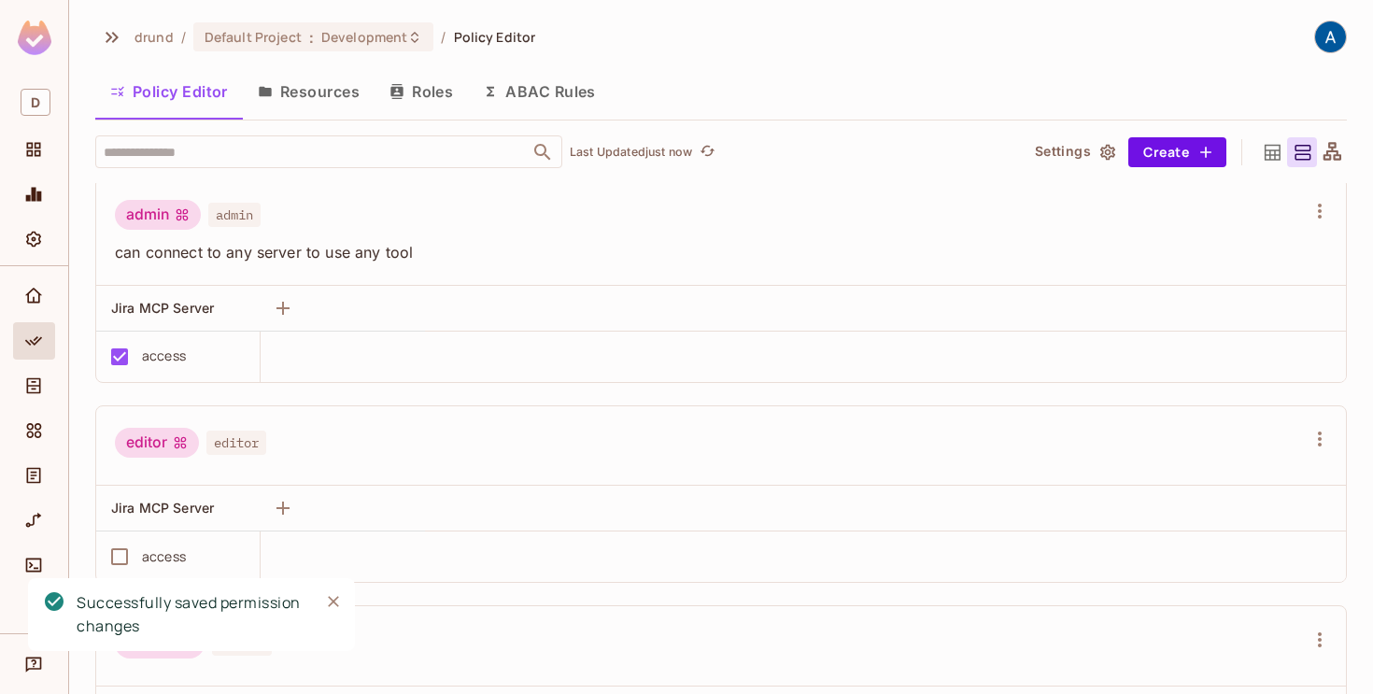
scroll to position [0, 0]
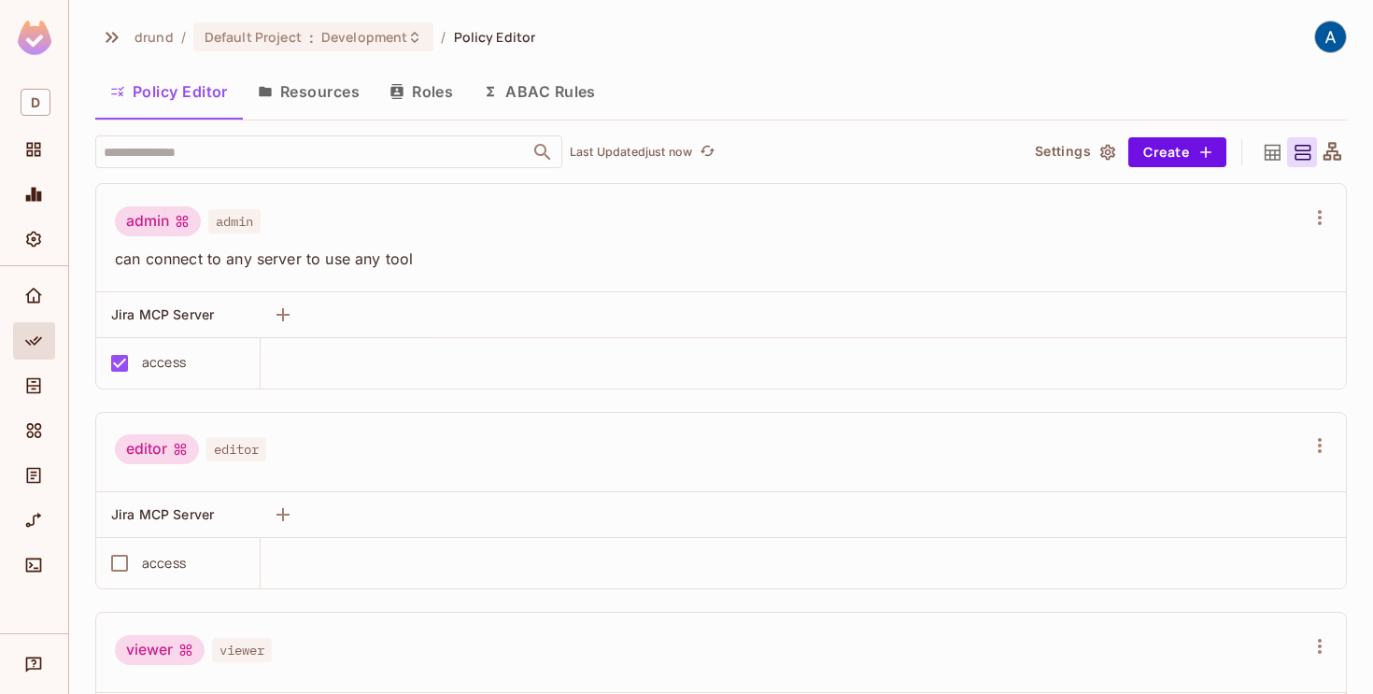
click at [318, 94] on button "Resources" at bounding box center [309, 91] width 132 height 47
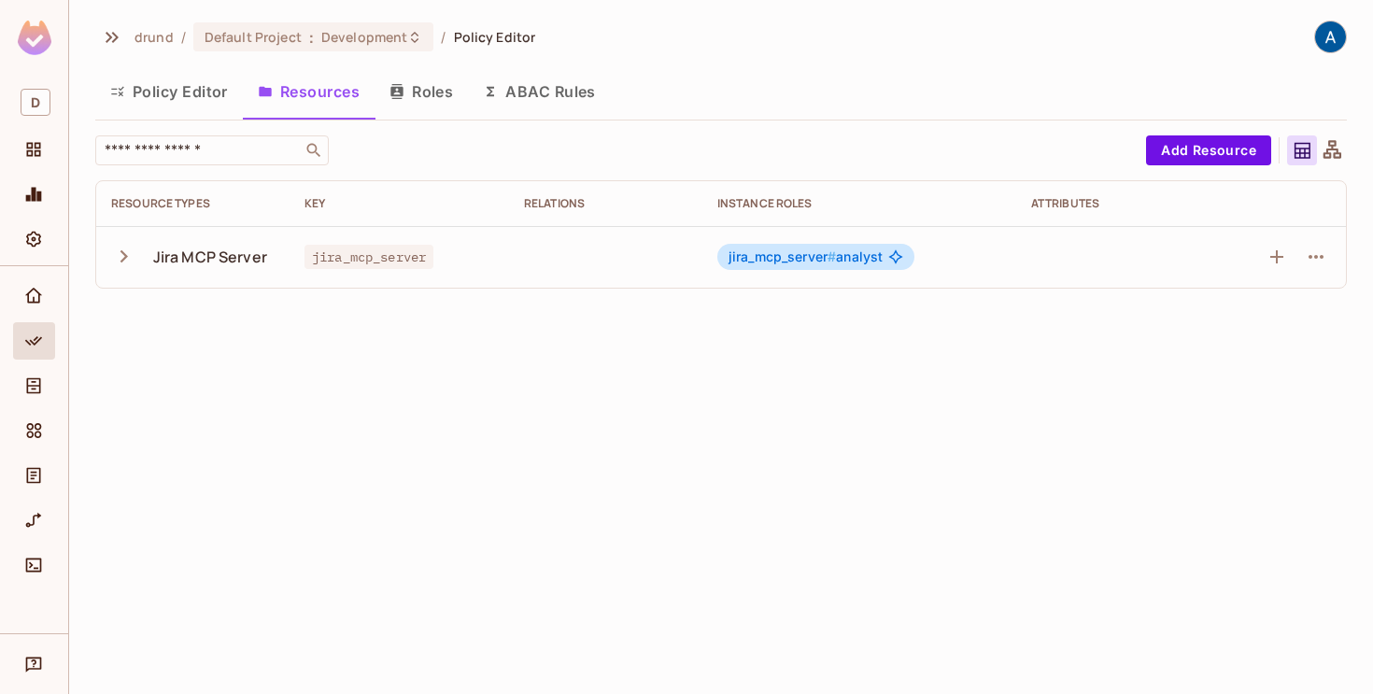
click at [124, 264] on icon "button" at bounding box center [123, 256] width 25 height 25
click at [1308, 259] on icon "button" at bounding box center [1316, 257] width 22 height 22
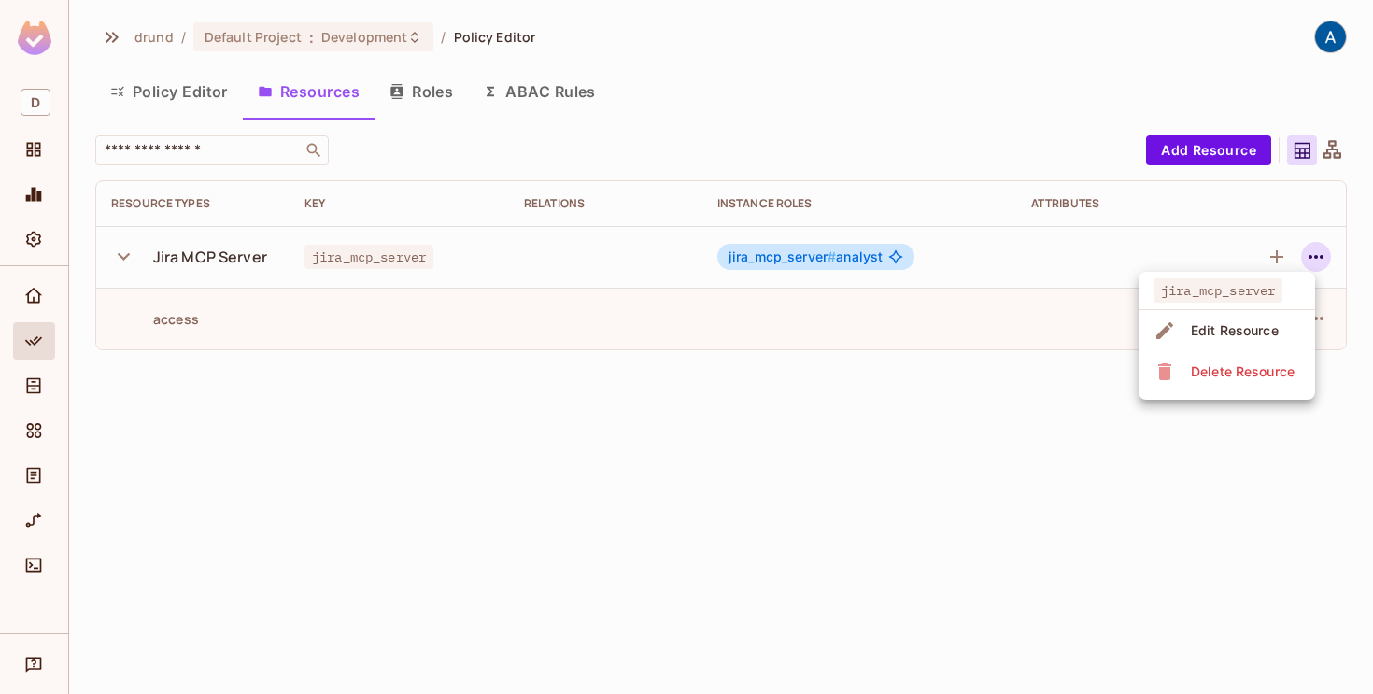
click at [1217, 333] on div "Edit Resource" at bounding box center [1235, 330] width 88 height 19
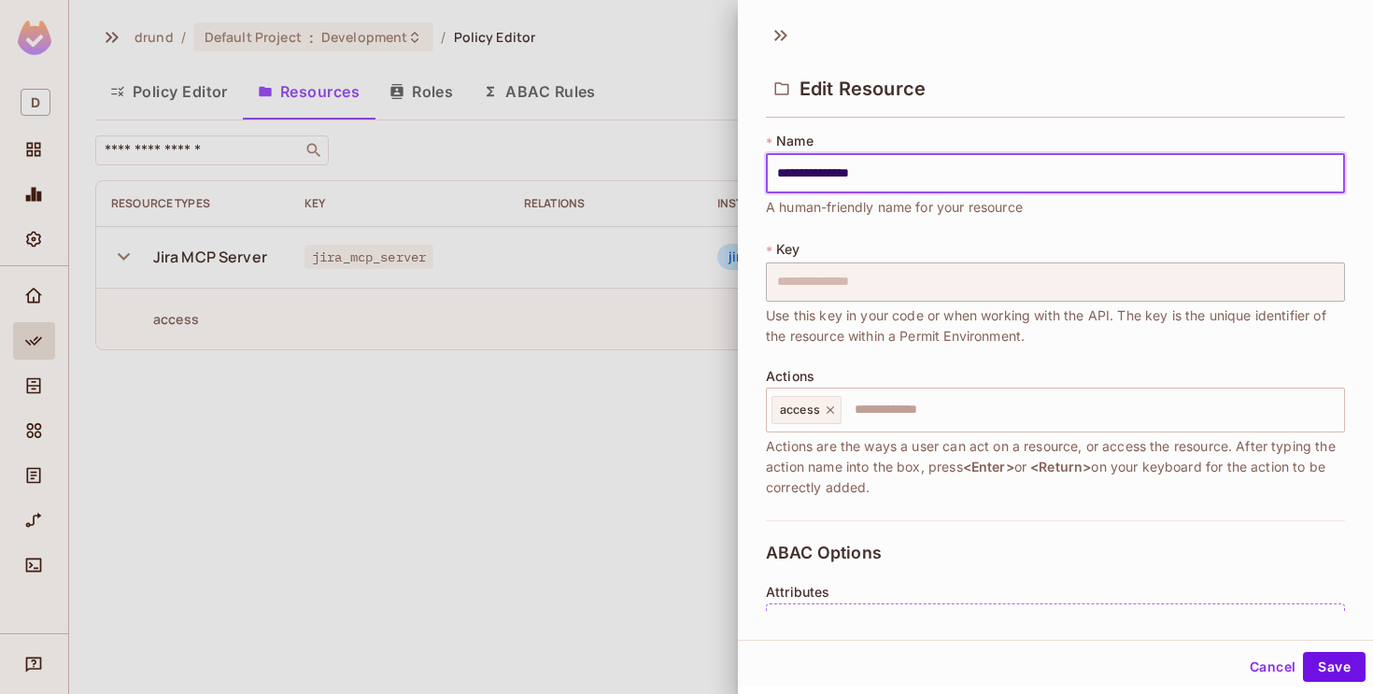
click at [642, 453] on div at bounding box center [686, 347] width 1373 height 694
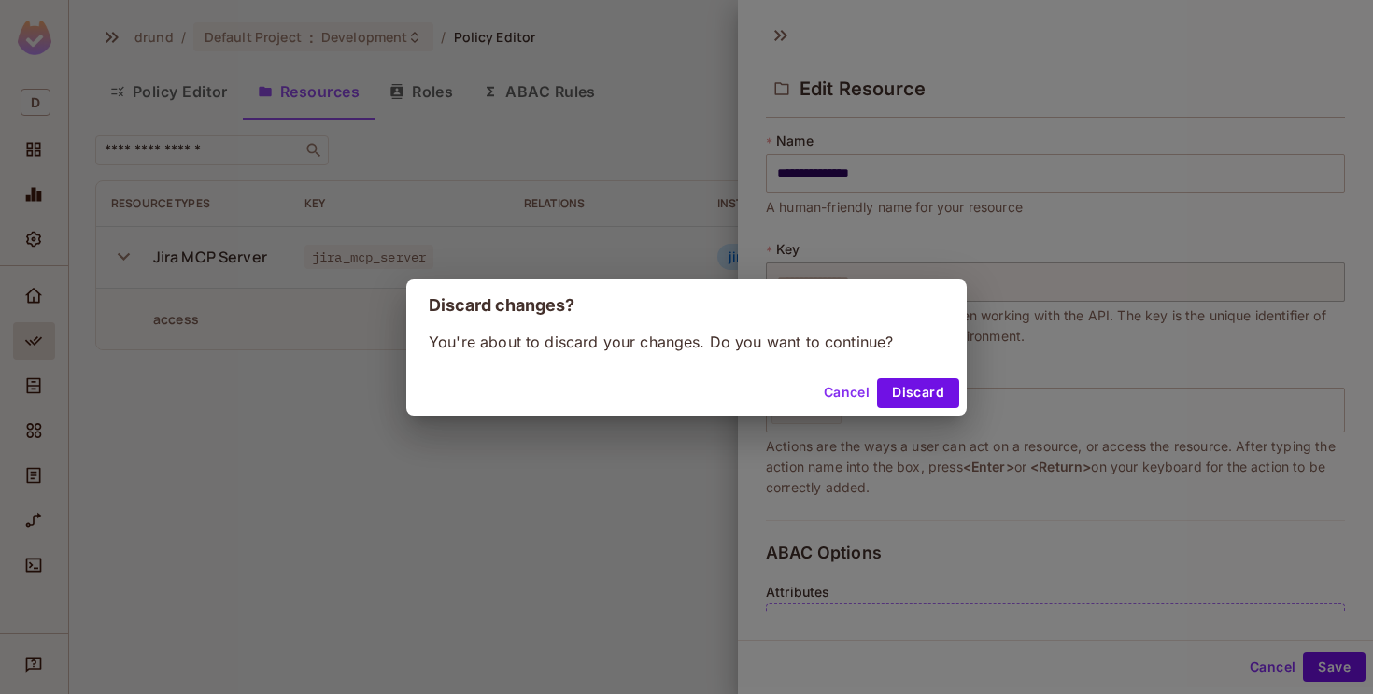
click at [851, 391] on button "Cancel" at bounding box center [846, 393] width 61 height 30
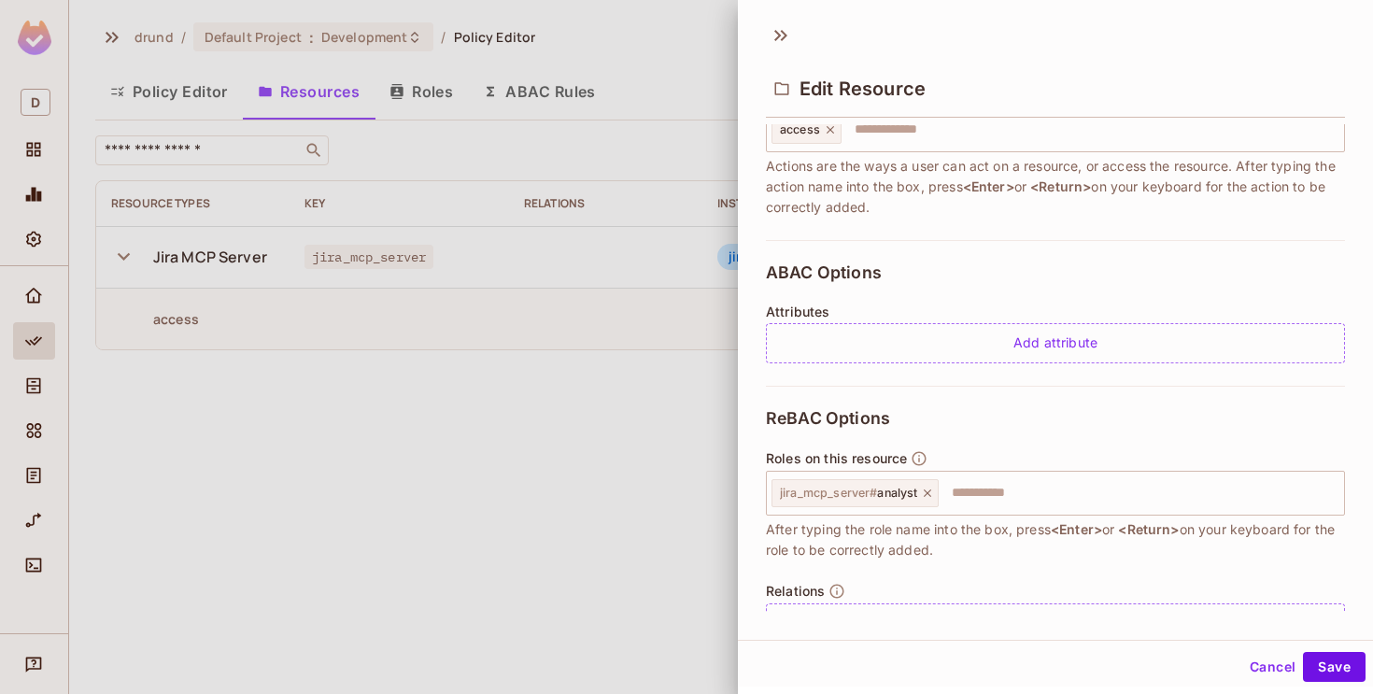
scroll to position [333, 0]
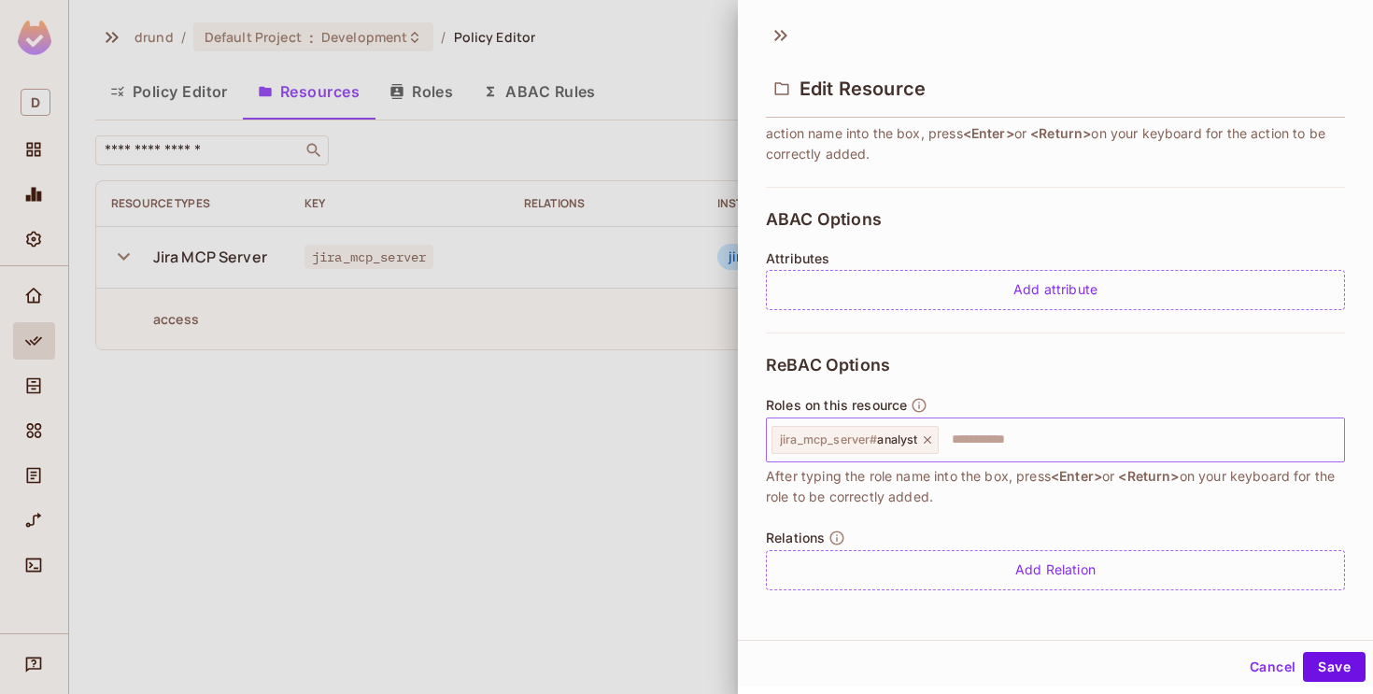
click at [925, 437] on icon at bounding box center [927, 439] width 7 height 7
click at [1330, 666] on button "Save" at bounding box center [1334, 667] width 63 height 30
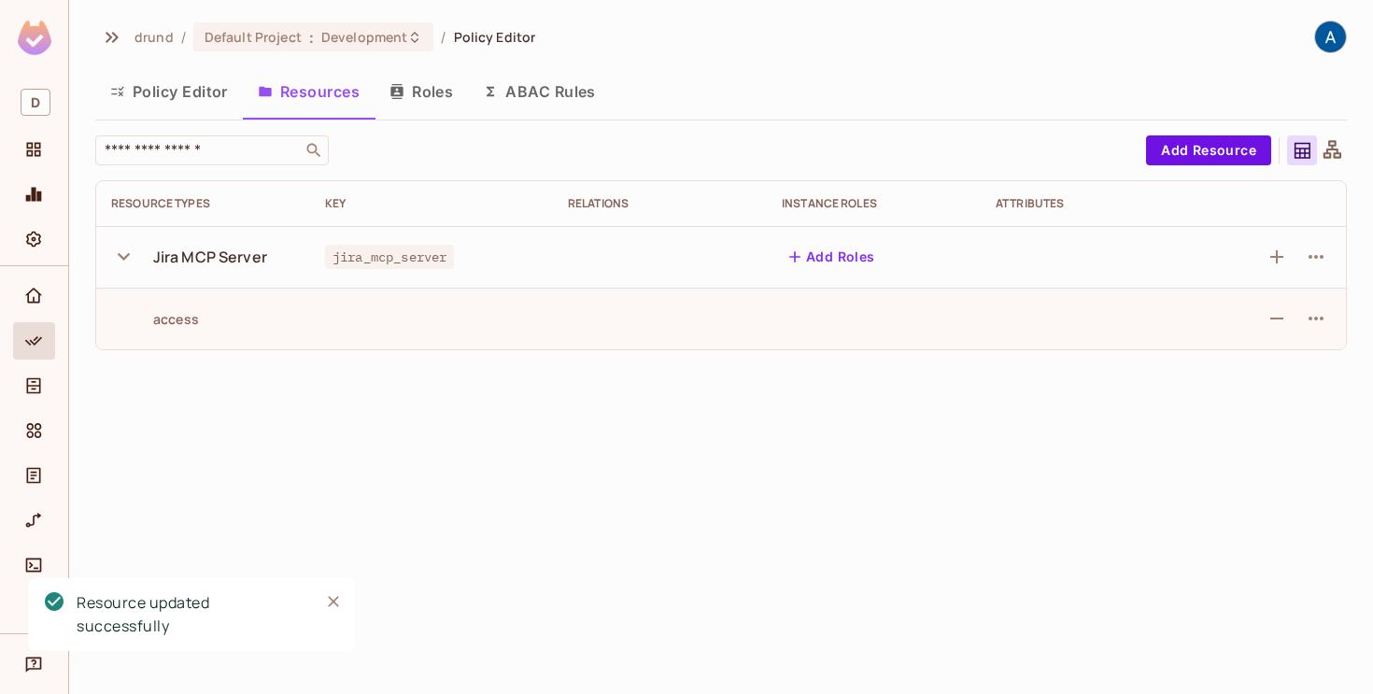
click at [191, 82] on button "Policy Editor" at bounding box center [169, 91] width 148 height 47
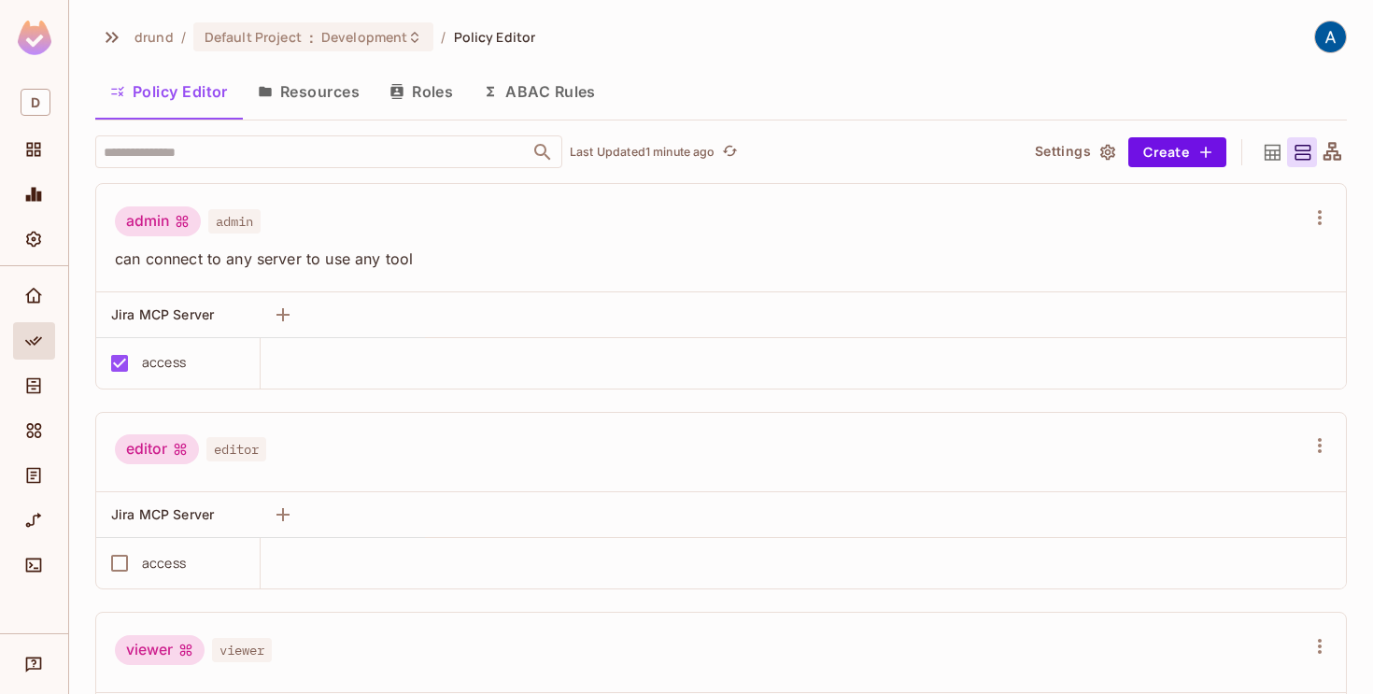
click at [437, 80] on button "Roles" at bounding box center [420, 91] width 93 height 47
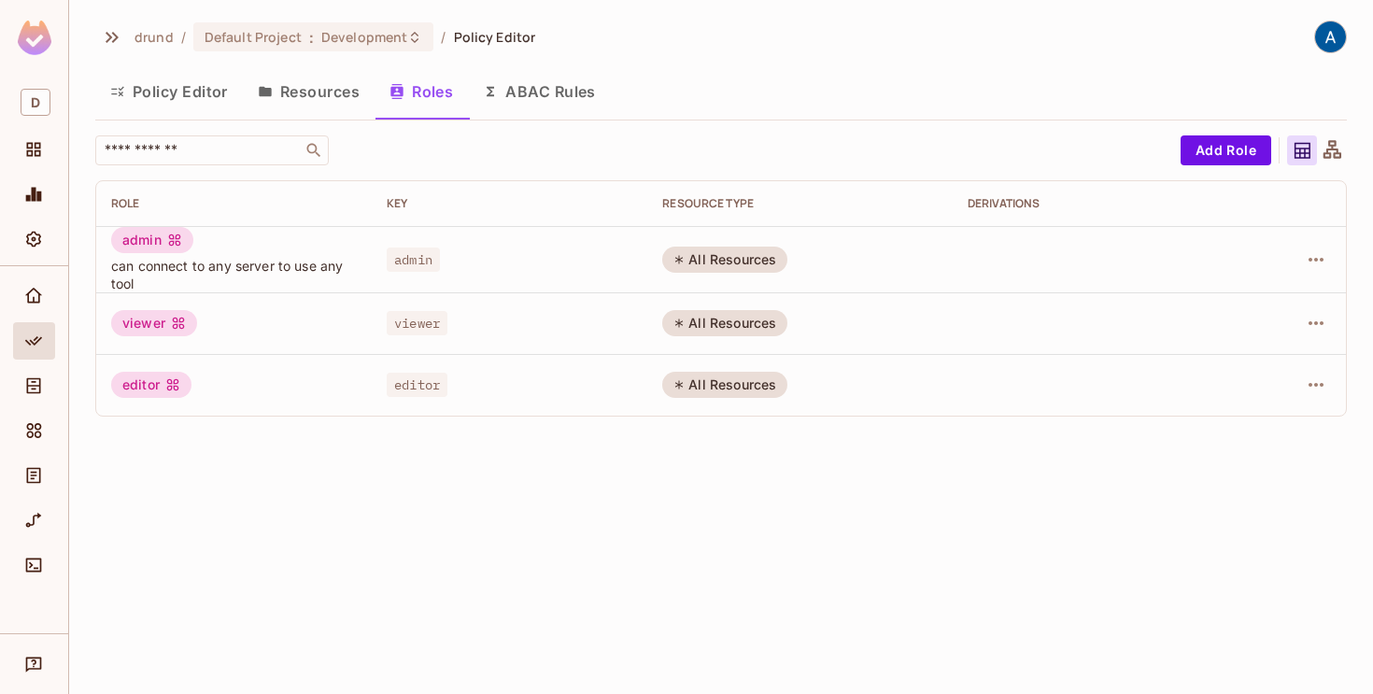
click at [313, 83] on button "Resources" at bounding box center [309, 91] width 132 height 47
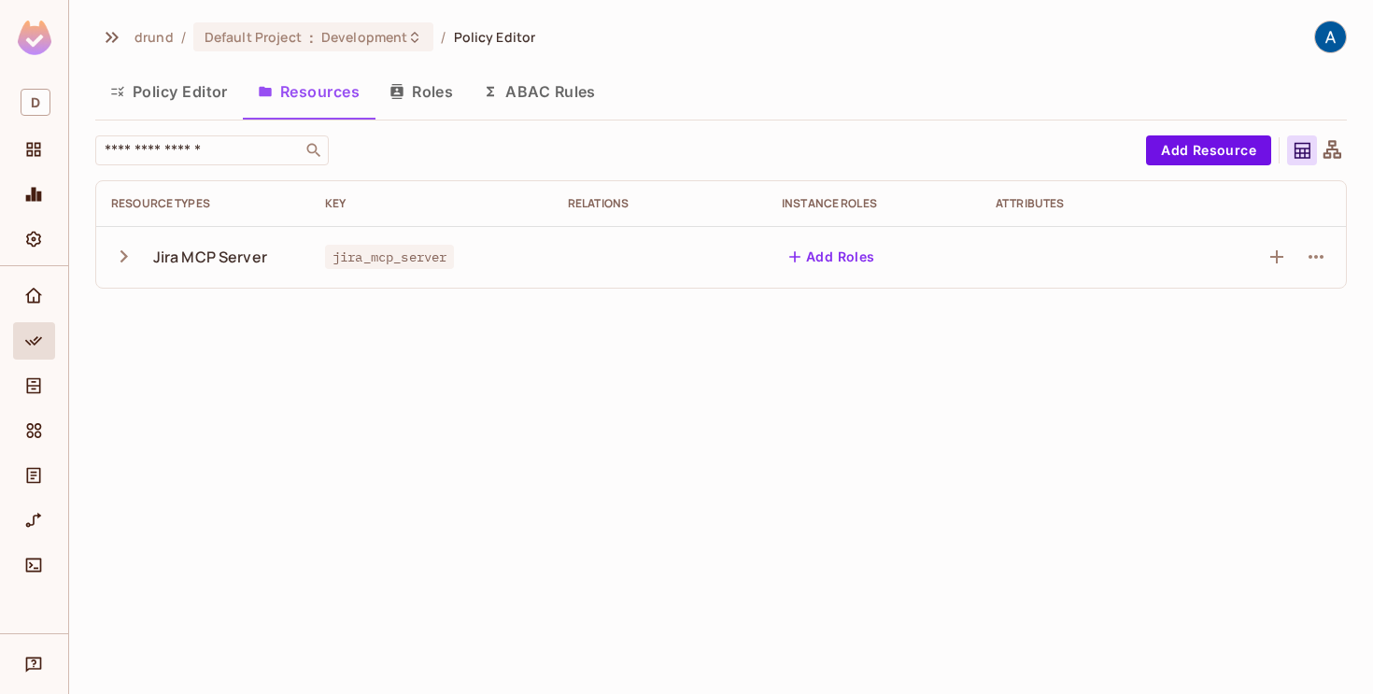
click at [120, 253] on icon "button" at bounding box center [123, 256] width 25 height 25
click at [177, 93] on button "Policy Editor" at bounding box center [169, 91] width 148 height 47
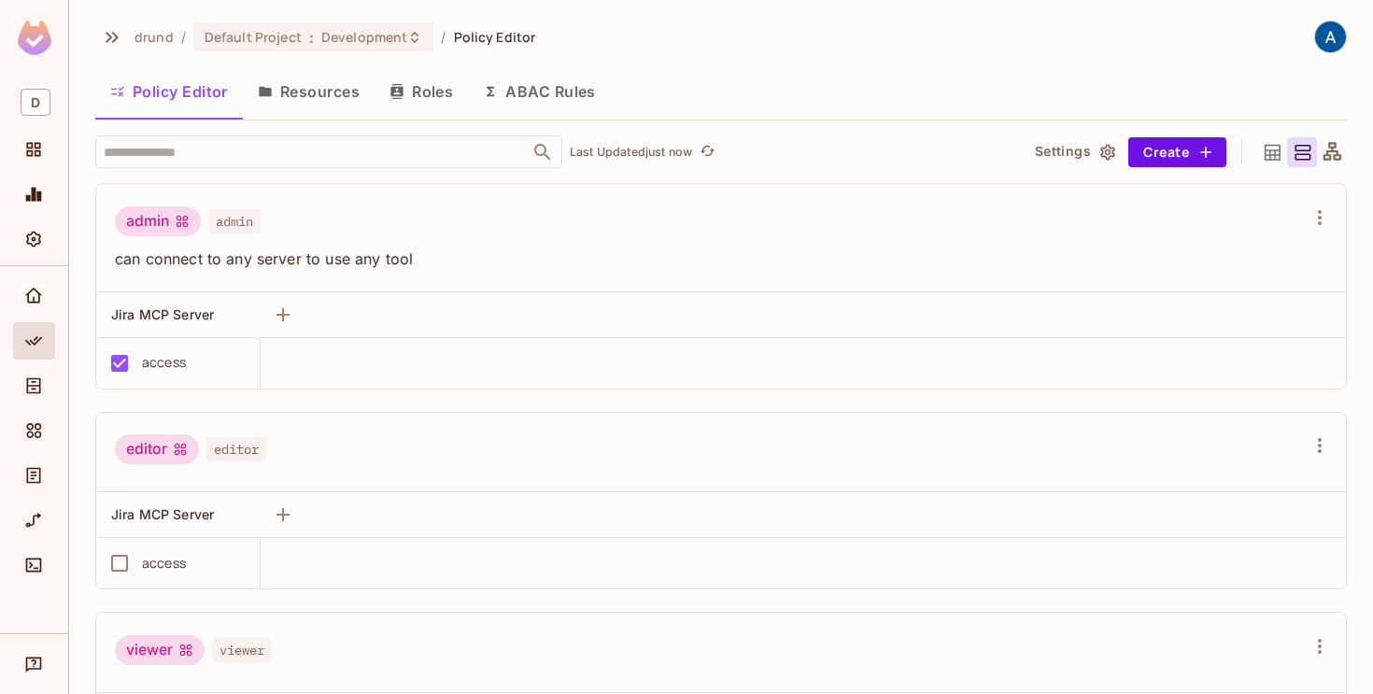
click at [327, 100] on button "Resources" at bounding box center [309, 91] width 132 height 47
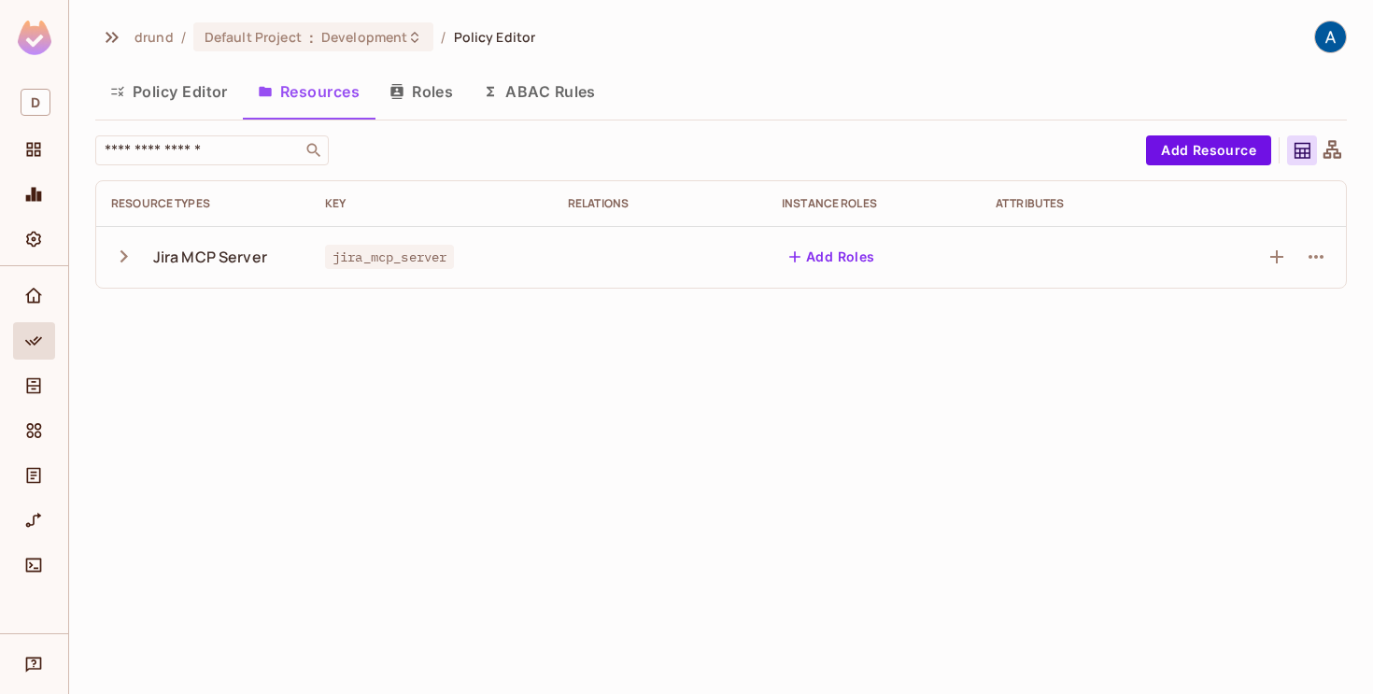
click at [133, 250] on icon "button" at bounding box center [123, 256] width 25 height 25
click at [404, 88] on button "Roles" at bounding box center [420, 91] width 93 height 47
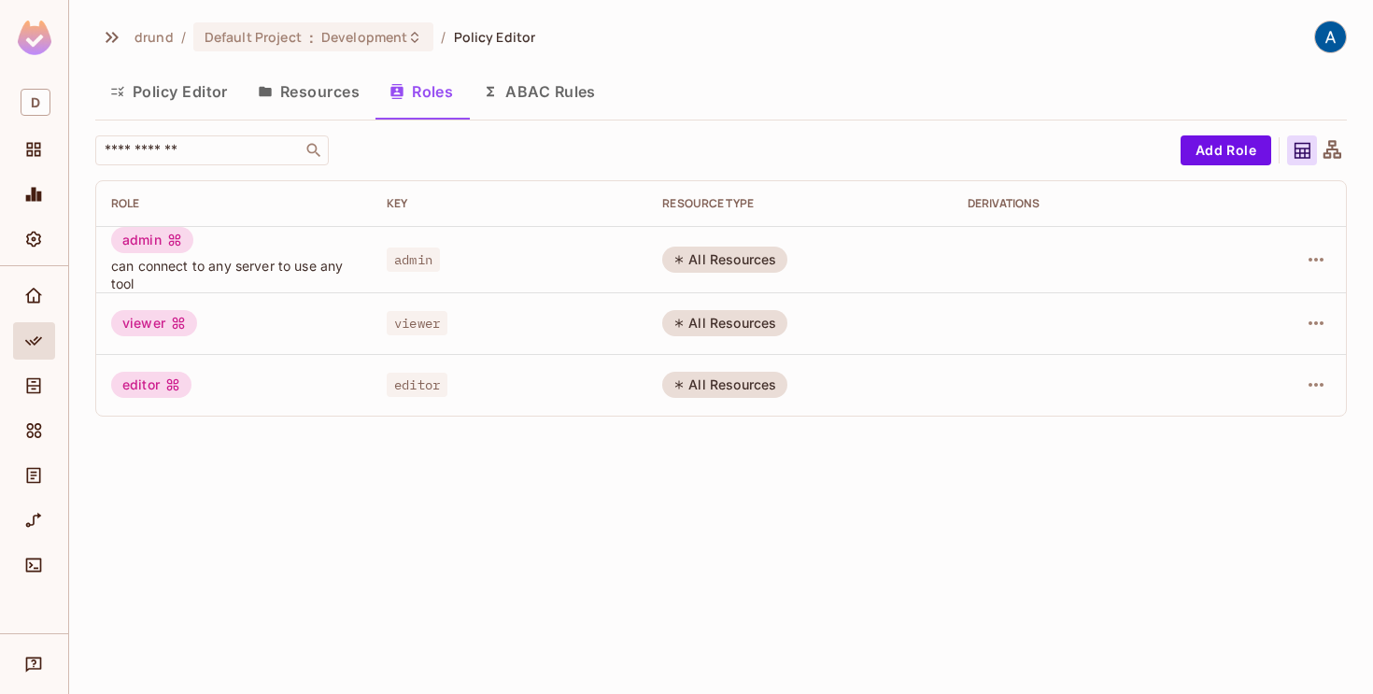
click at [150, 101] on button "Policy Editor" at bounding box center [169, 91] width 148 height 47
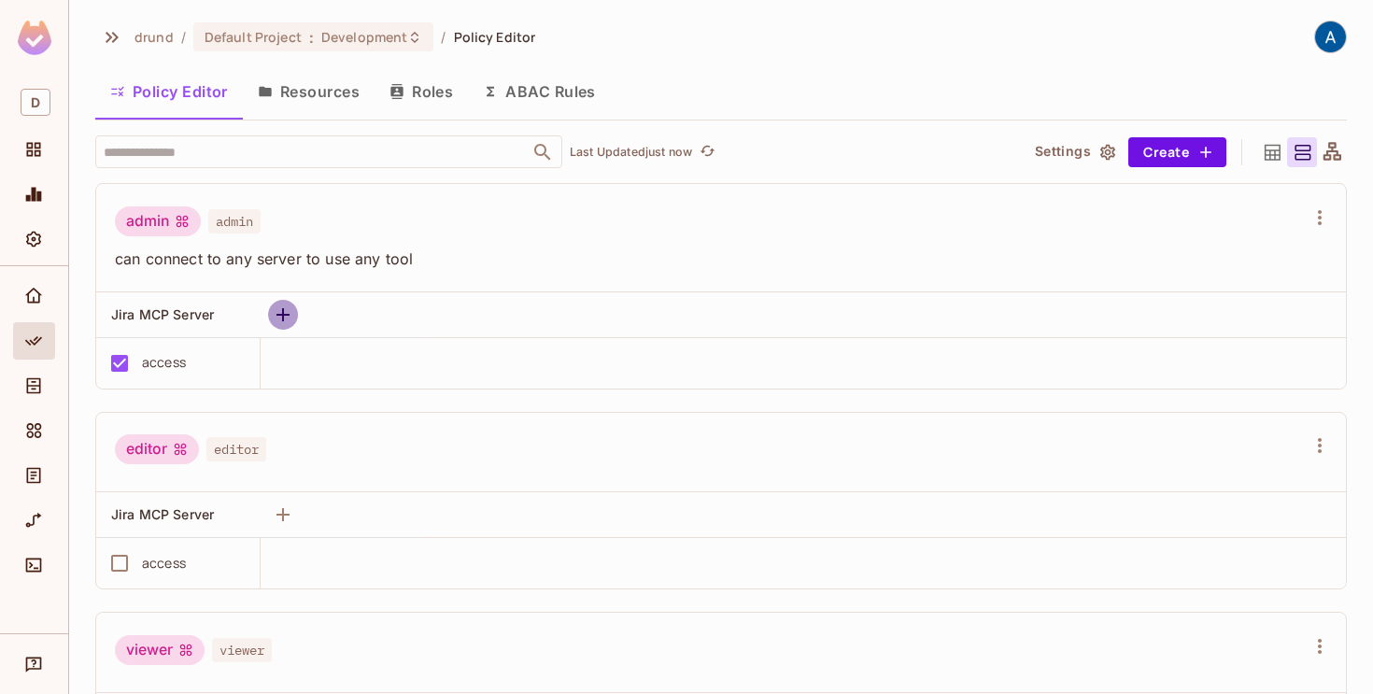
click at [289, 313] on icon "button" at bounding box center [283, 315] width 22 height 22
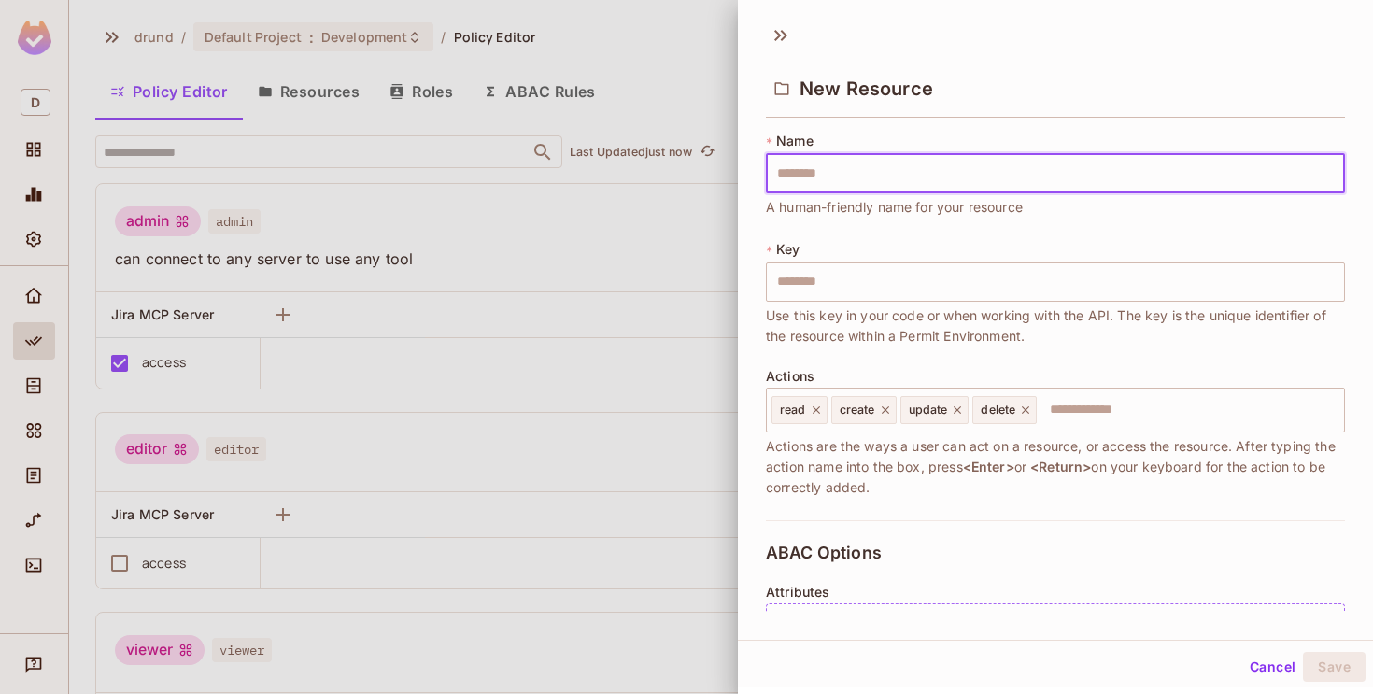
click at [442, 241] on div at bounding box center [686, 347] width 1373 height 694
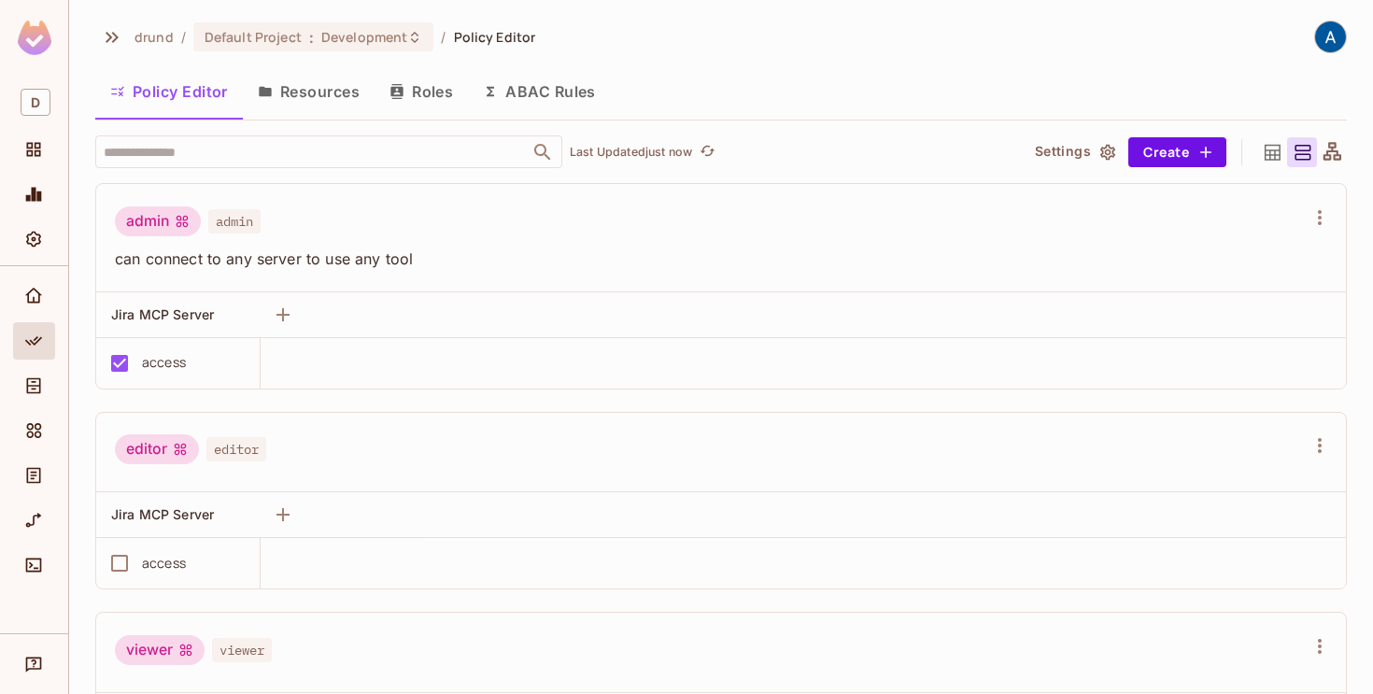
click at [431, 94] on button "Roles" at bounding box center [420, 91] width 93 height 47
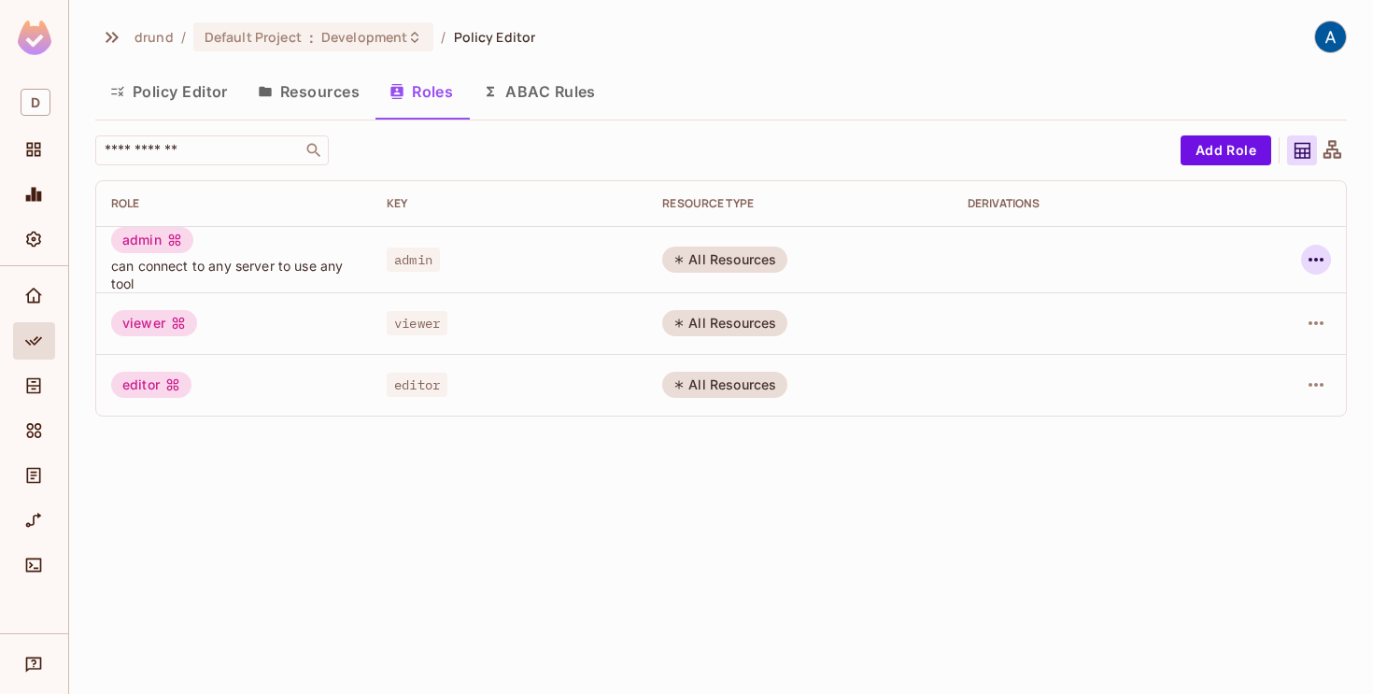
click at [1305, 259] on icon "button" at bounding box center [1316, 259] width 22 height 22
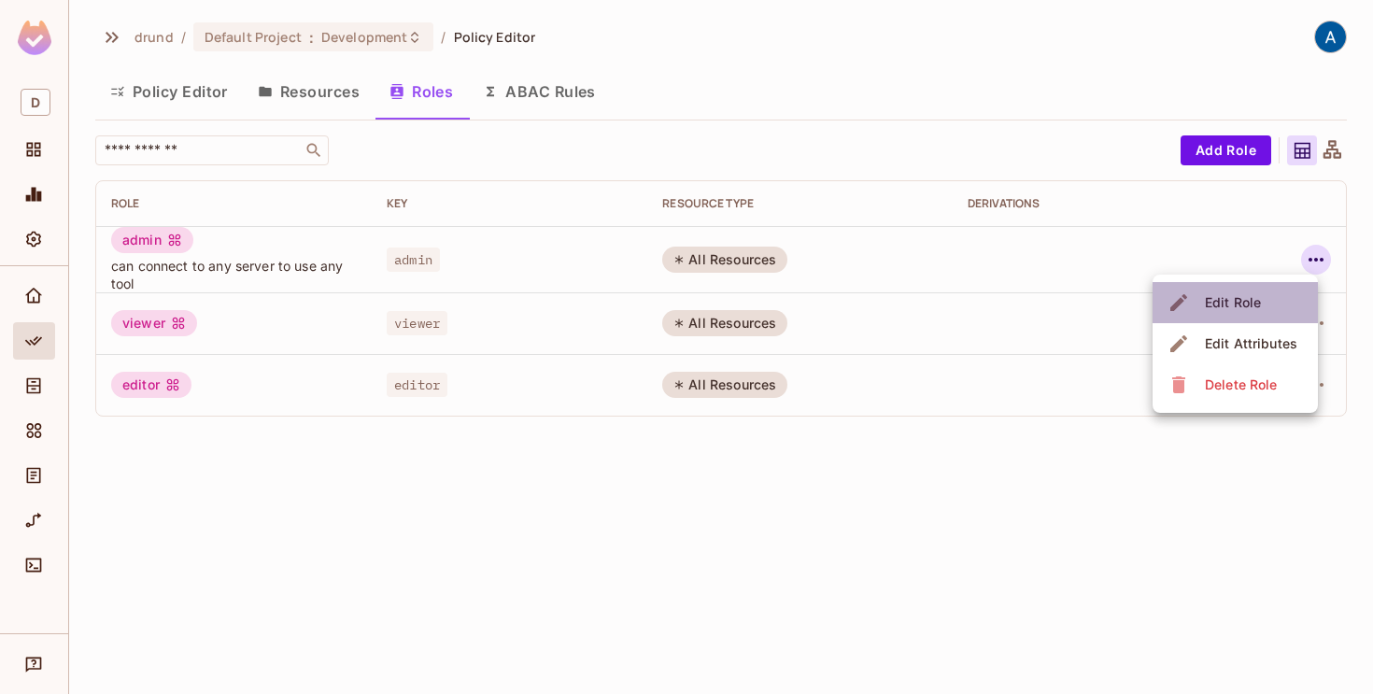
click at [1239, 305] on div "Edit Role" at bounding box center [1233, 302] width 56 height 19
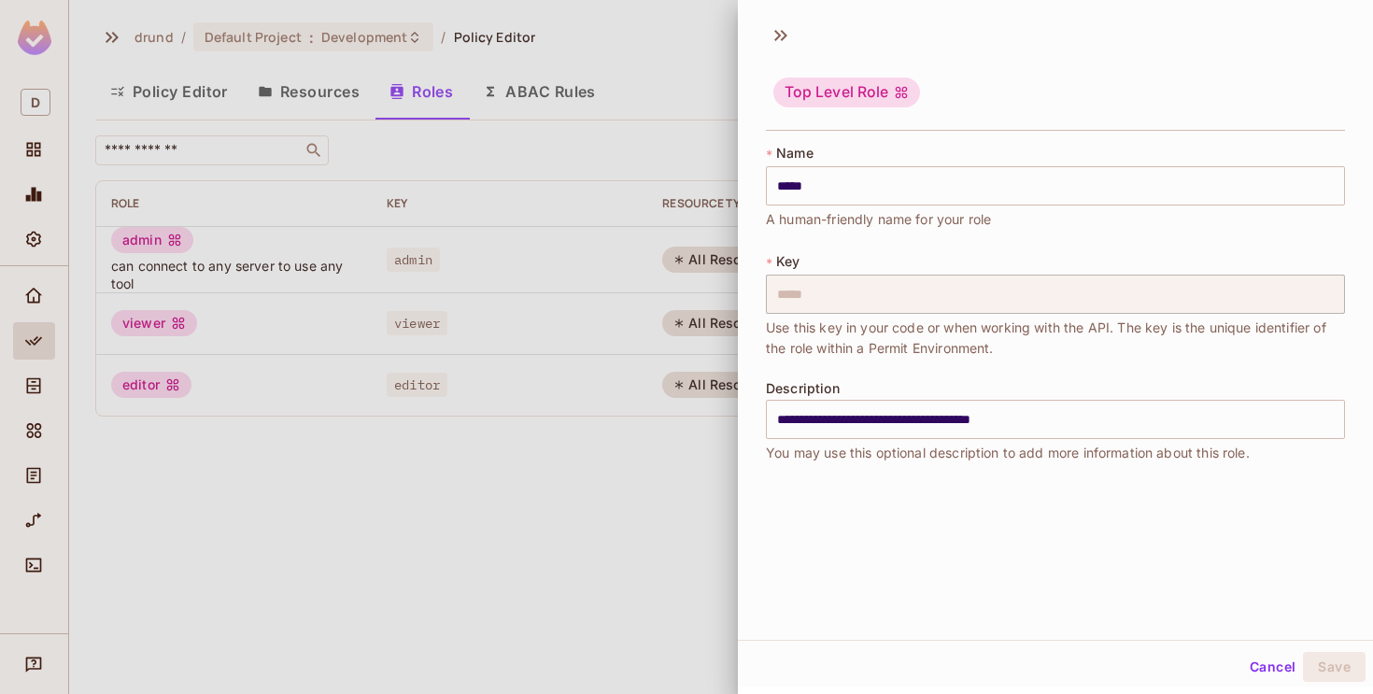
click at [1265, 660] on button "Cancel" at bounding box center [1272, 667] width 61 height 30
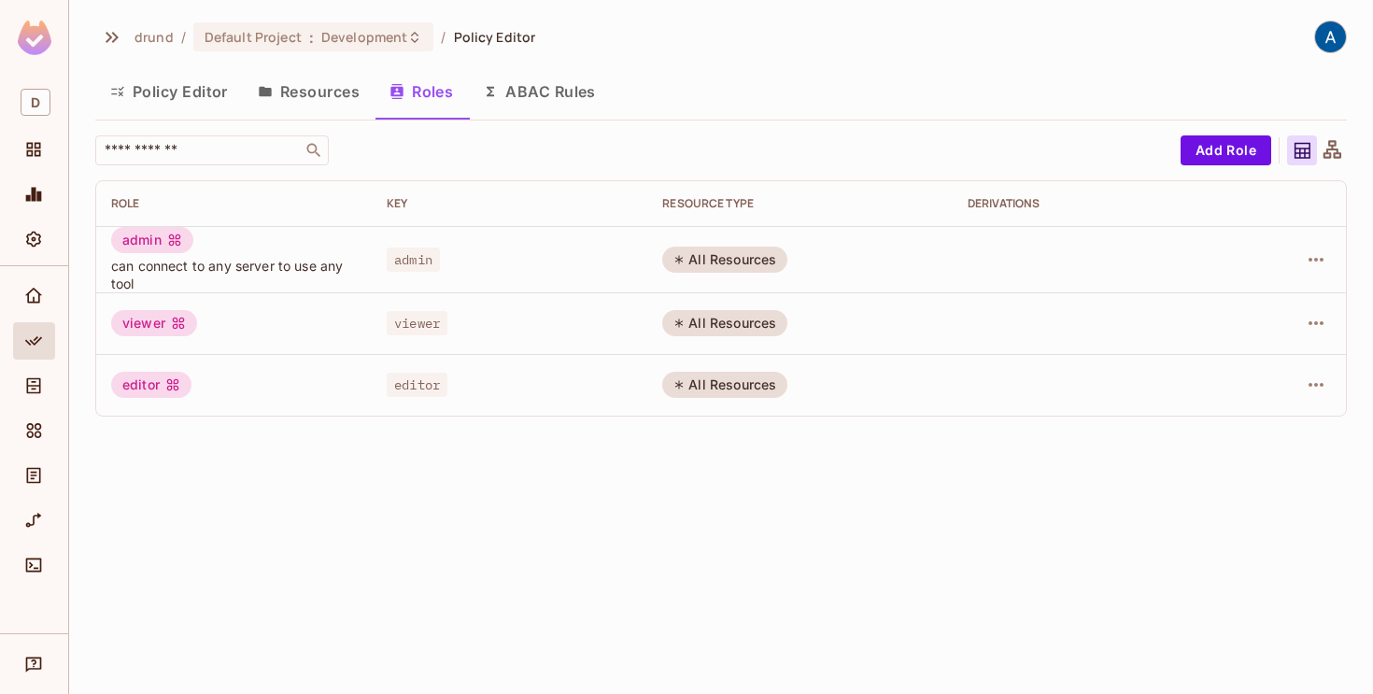
click at [315, 89] on button "Resources" at bounding box center [309, 91] width 132 height 47
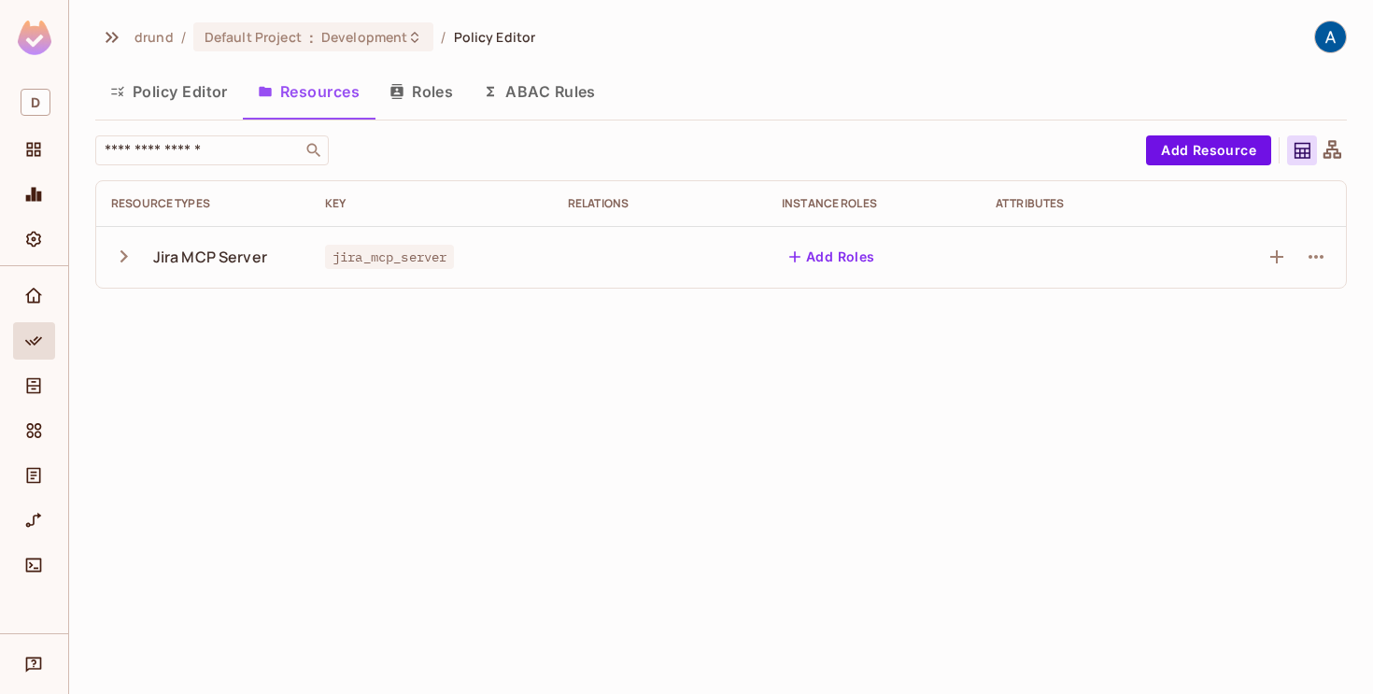
click at [117, 256] on icon "button" at bounding box center [123, 256] width 25 height 25
click at [415, 100] on button "Roles" at bounding box center [420, 91] width 93 height 47
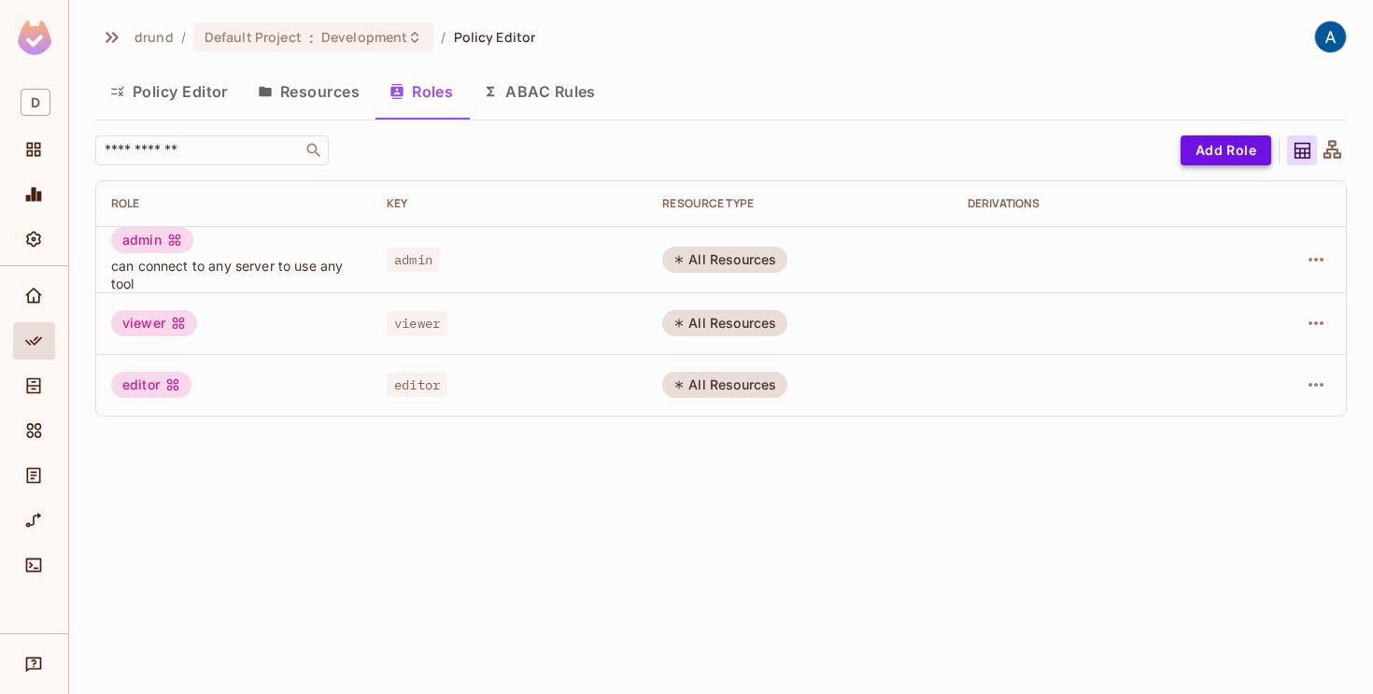
click at [1207, 152] on button "Add Role" at bounding box center [1225, 150] width 91 height 30
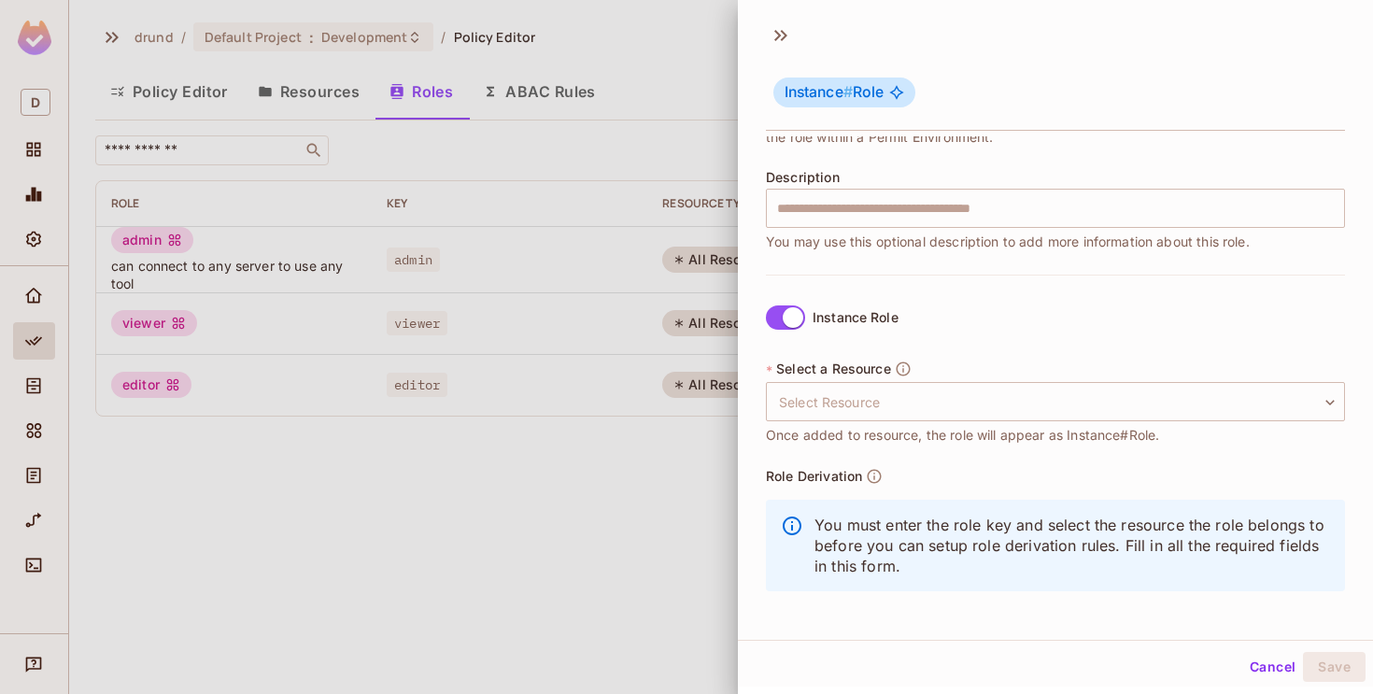
scroll to position [204, 0]
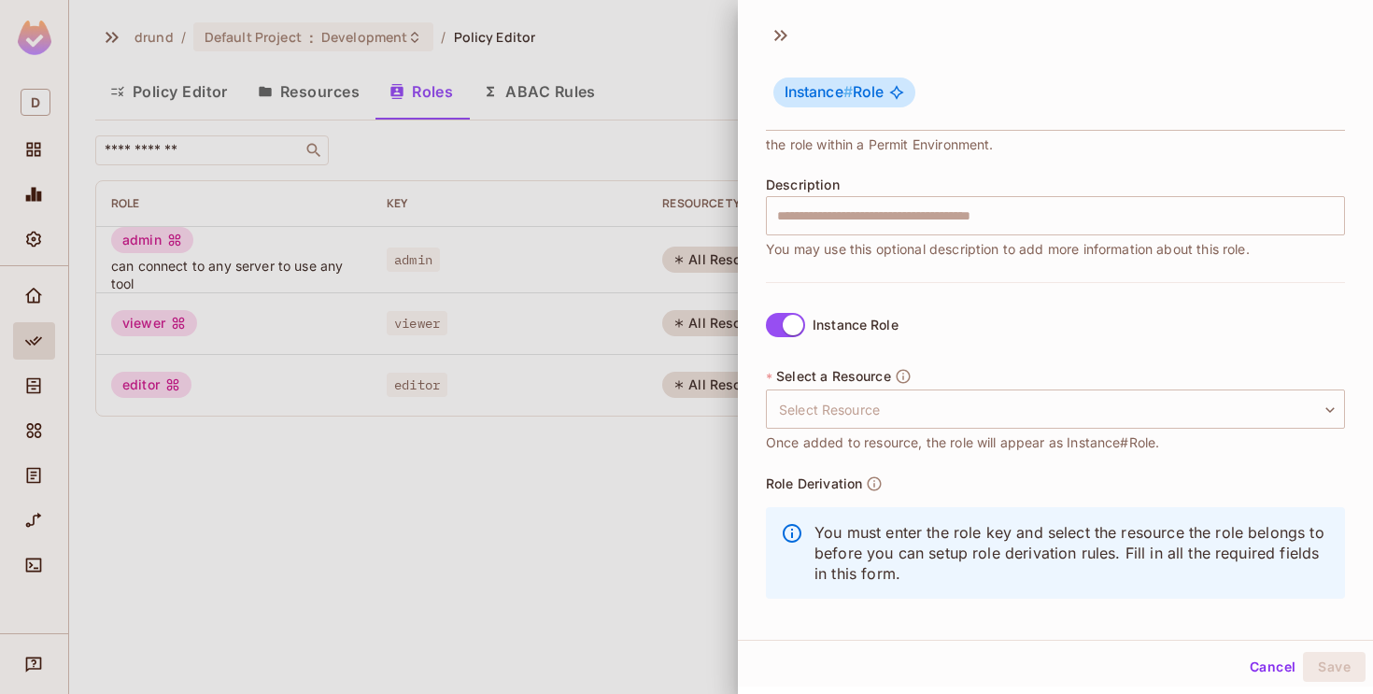
click at [784, 337] on label "Instance Role" at bounding box center [828, 324] width 140 height 39
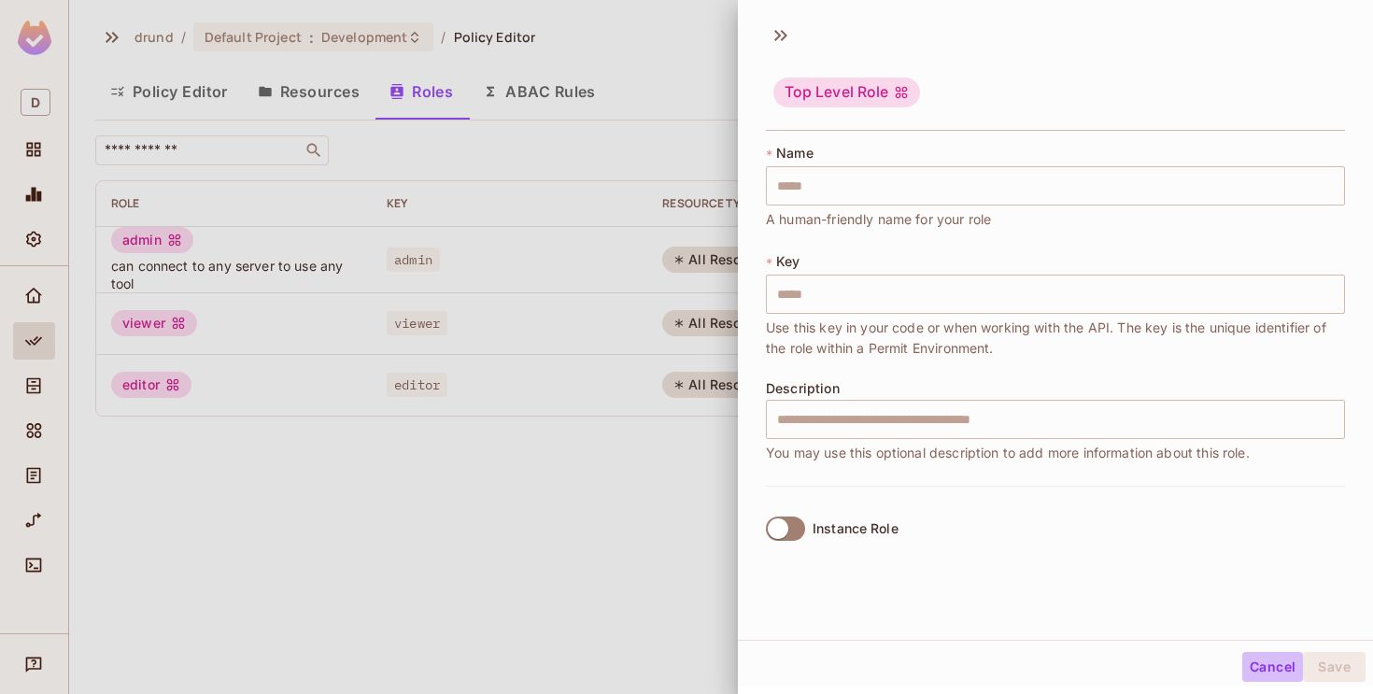
click at [1268, 664] on button "Cancel" at bounding box center [1272, 667] width 61 height 30
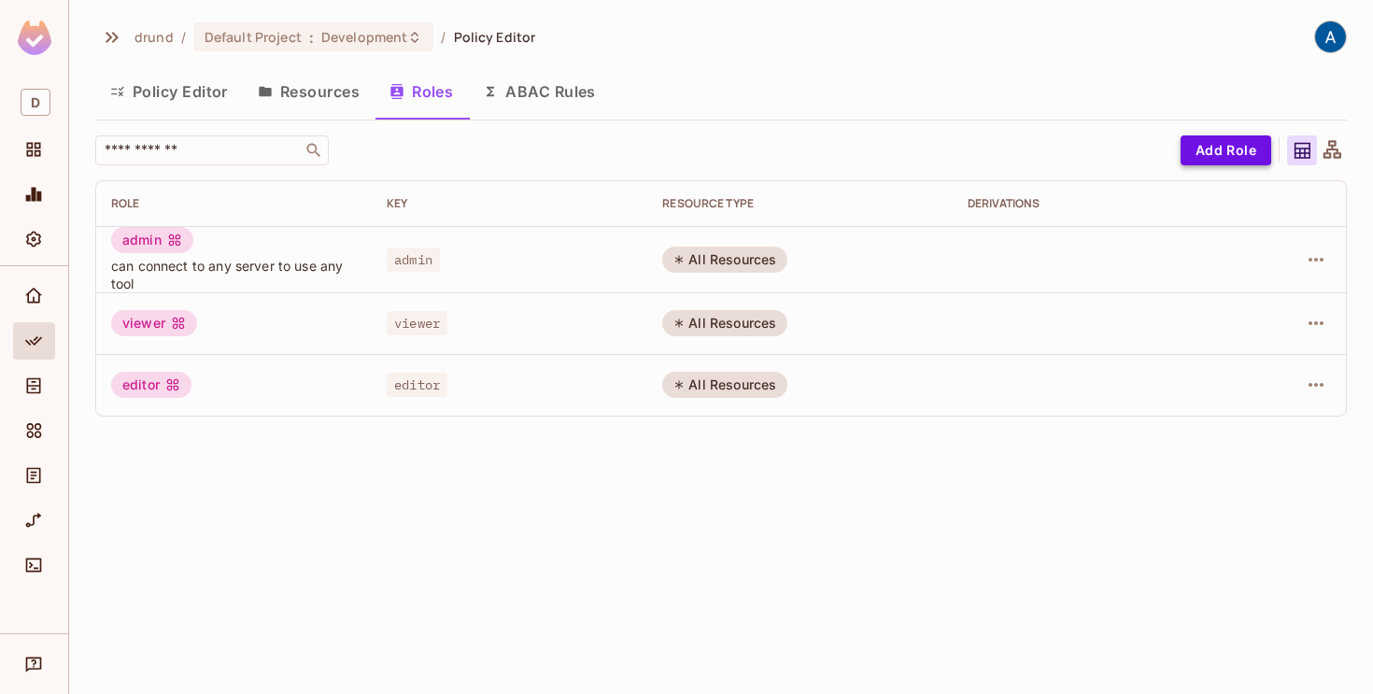
click at [1236, 153] on button "Add Role" at bounding box center [1225, 150] width 91 height 30
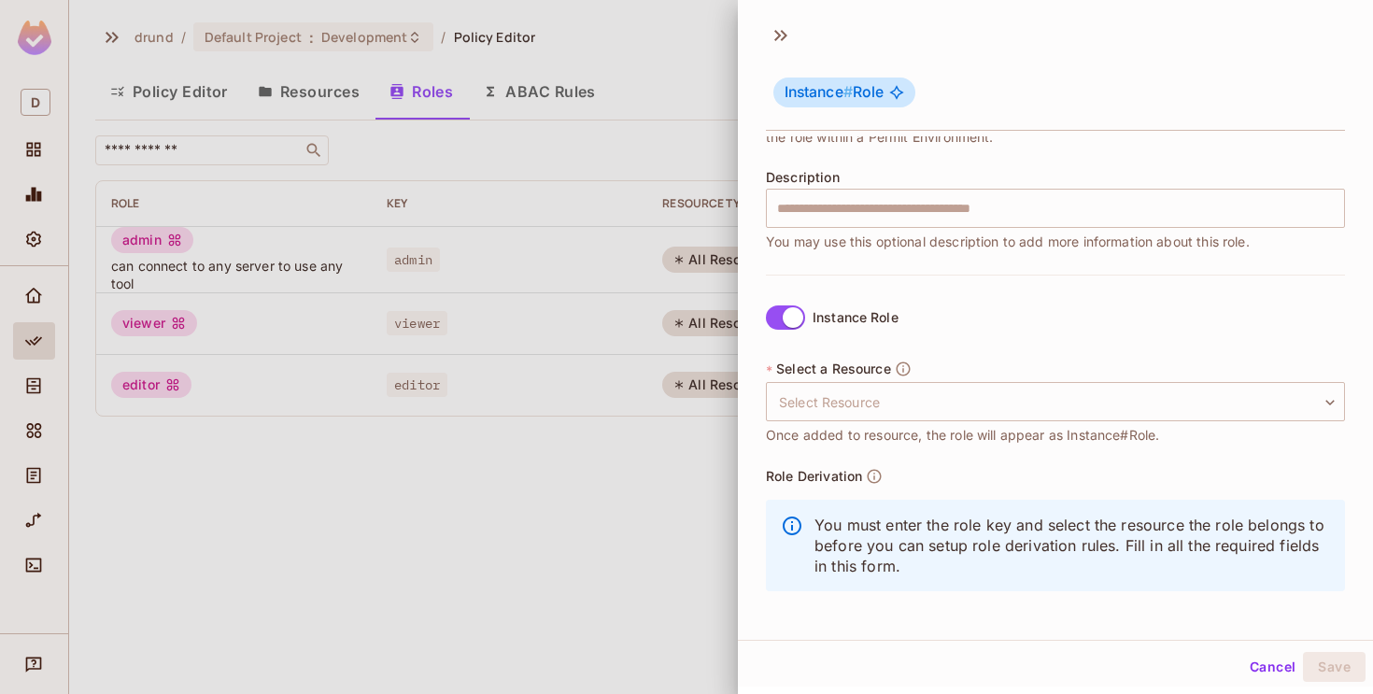
scroll to position [209, 0]
click at [773, 307] on span at bounding box center [785, 319] width 39 height 24
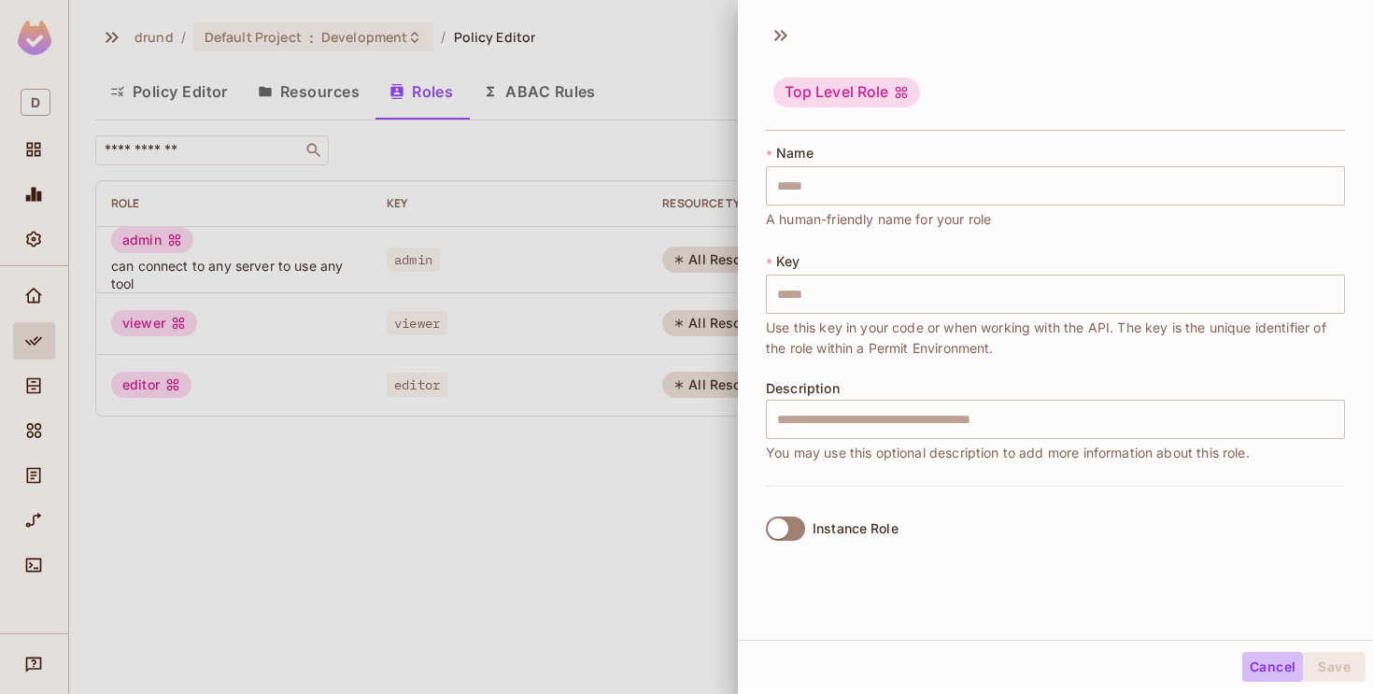
click at [1260, 666] on button "Cancel" at bounding box center [1272, 667] width 61 height 30
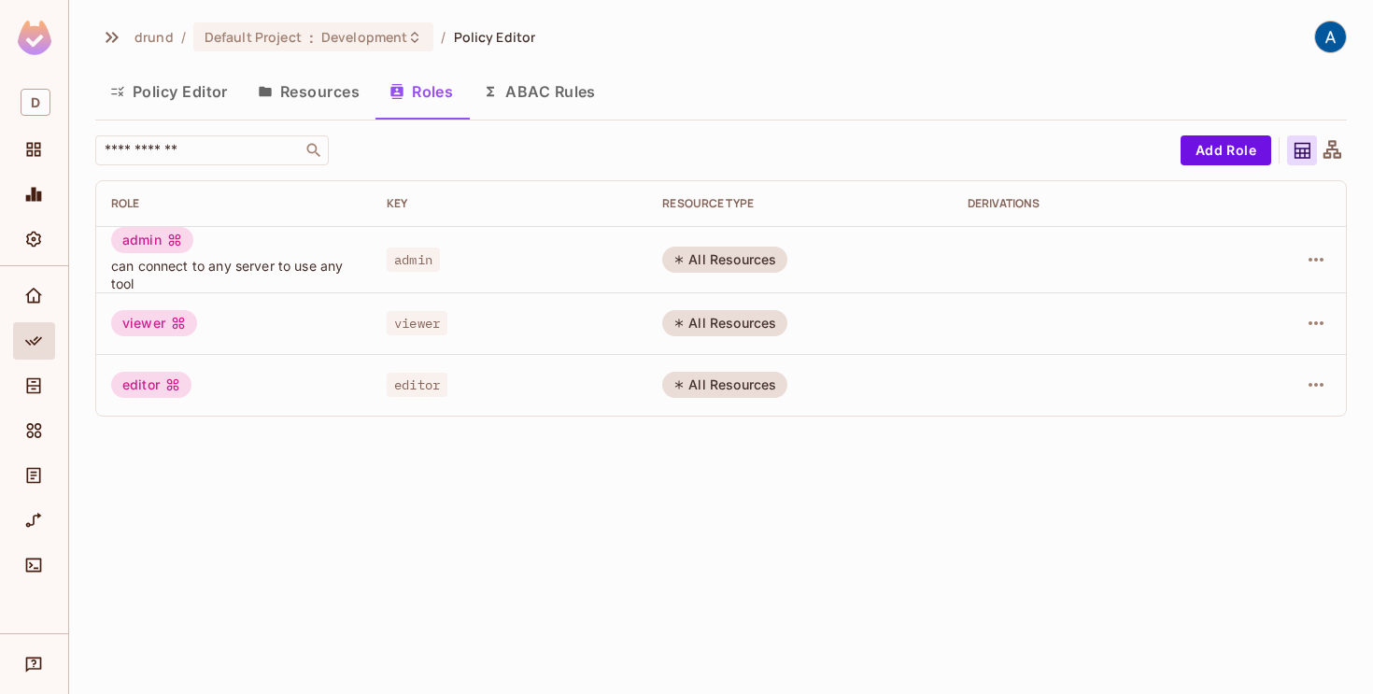
click at [191, 86] on button "Policy Editor" at bounding box center [169, 91] width 148 height 47
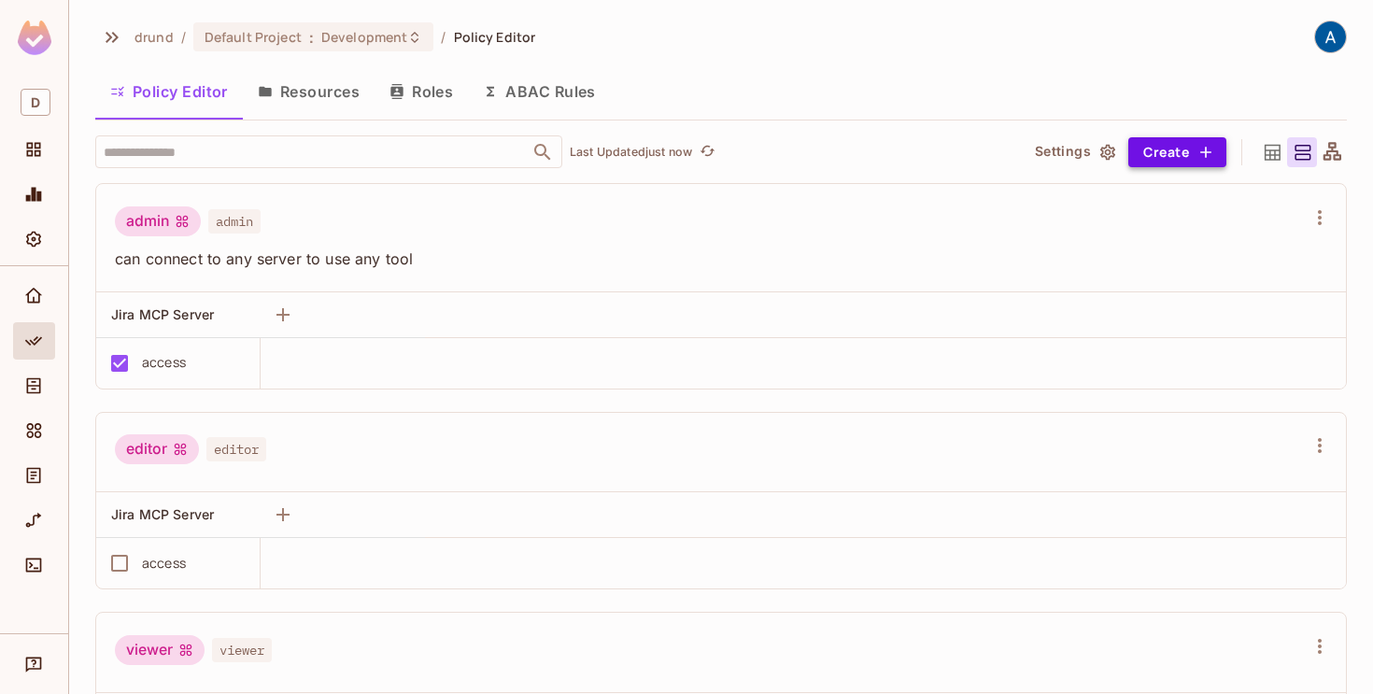
click at [1171, 150] on button "Create" at bounding box center [1177, 152] width 98 height 30
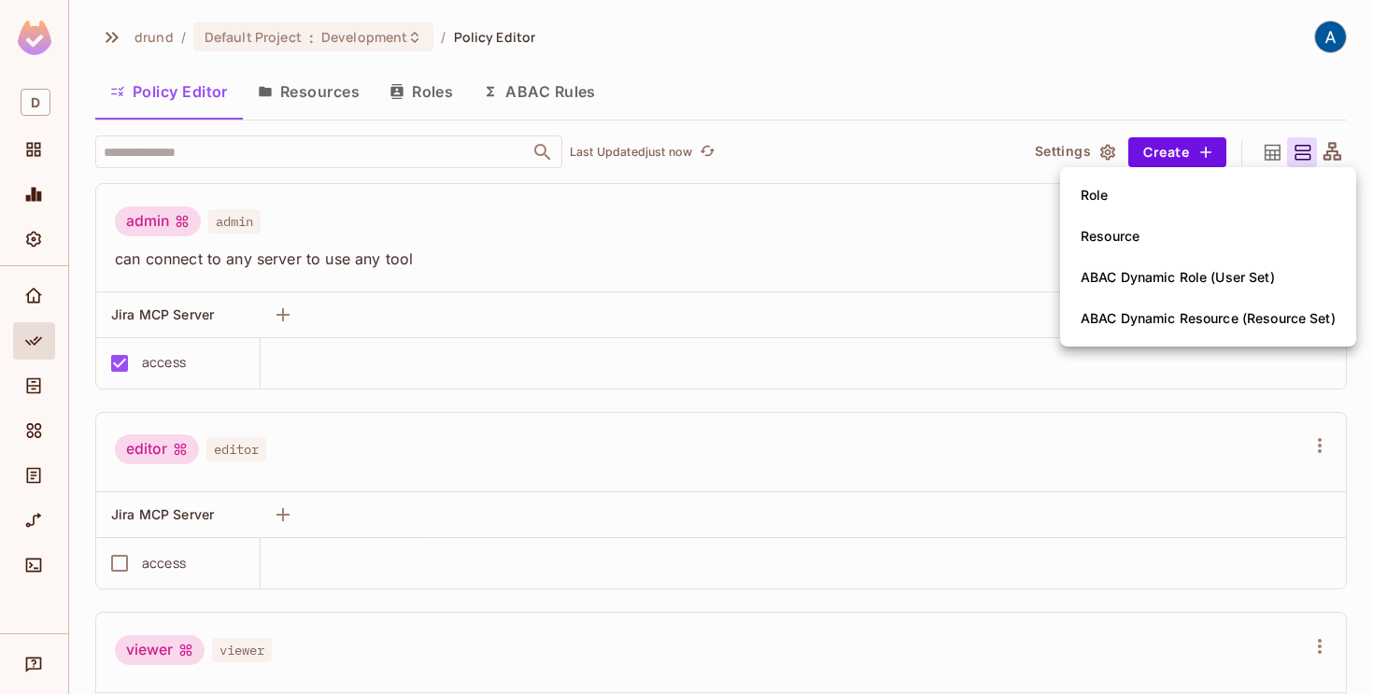
click at [1109, 192] on span "Role" at bounding box center [1094, 195] width 39 height 30
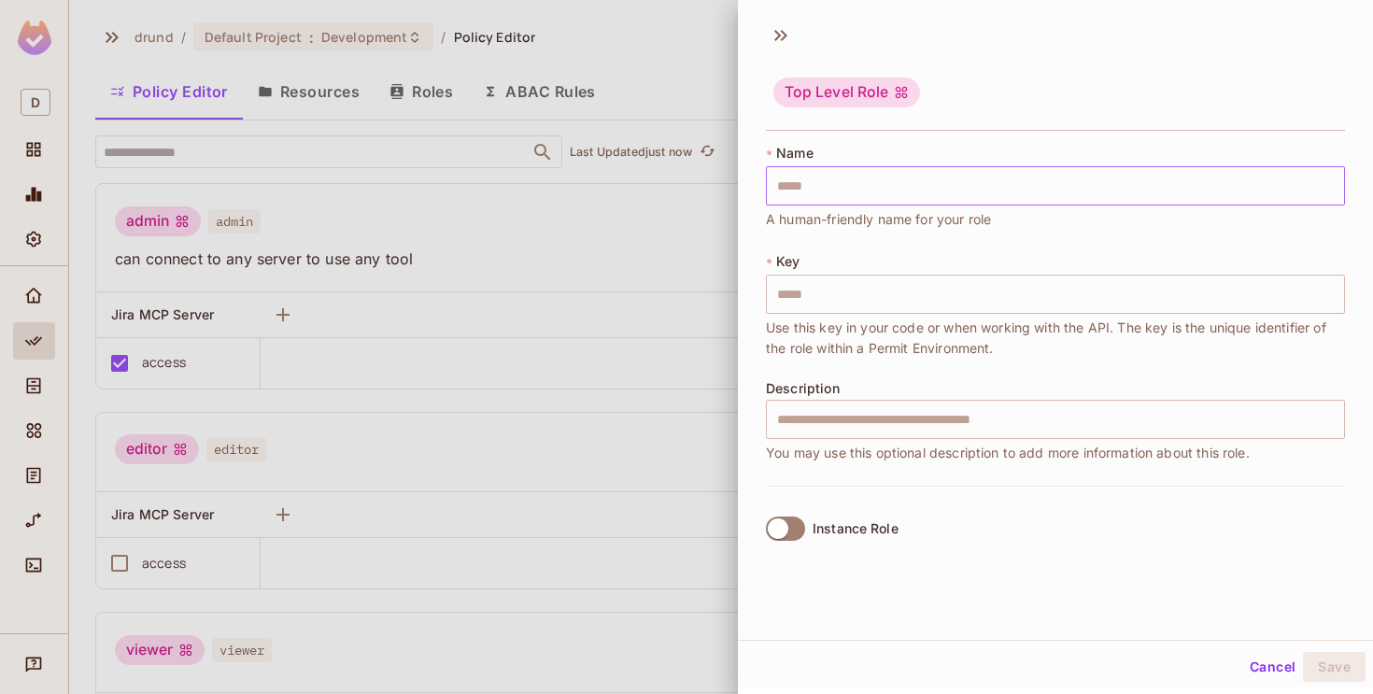
click at [1109, 192] on input "text" at bounding box center [1055, 185] width 579 height 39
click at [646, 236] on div at bounding box center [686, 347] width 1373 height 694
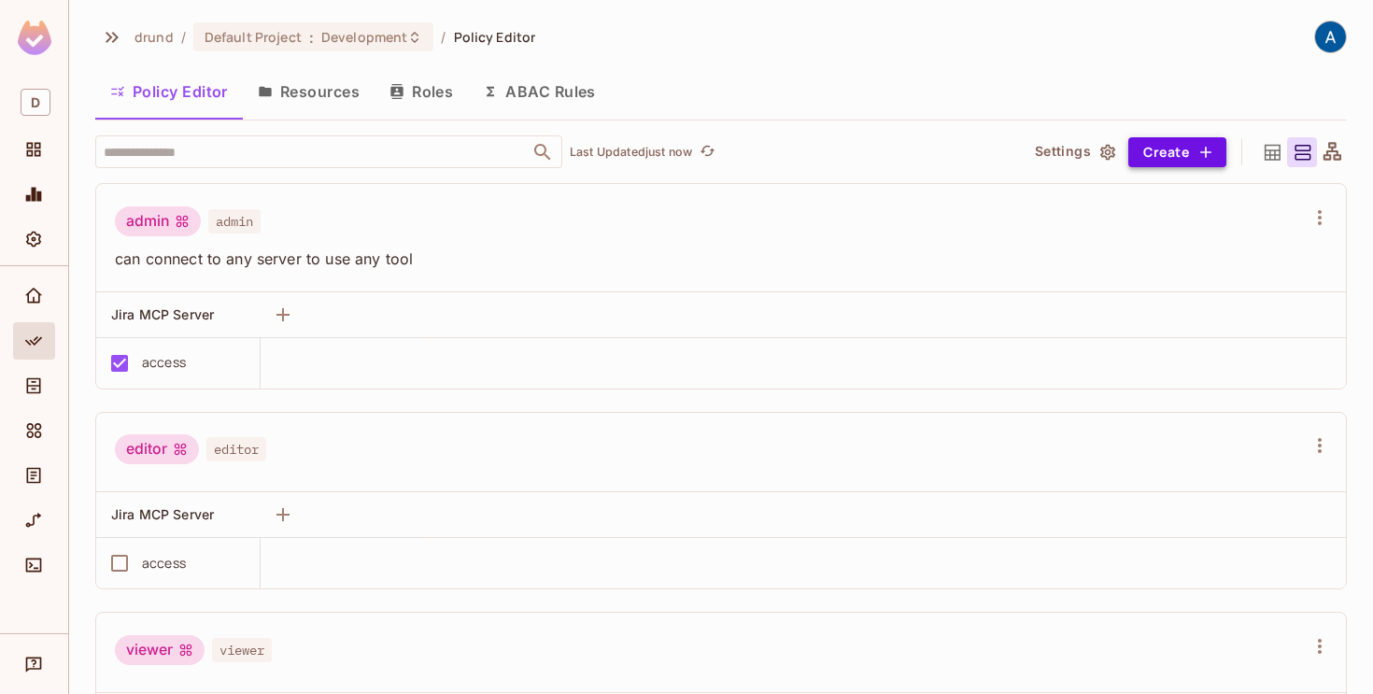
click at [1170, 154] on button "Create" at bounding box center [1177, 152] width 98 height 30
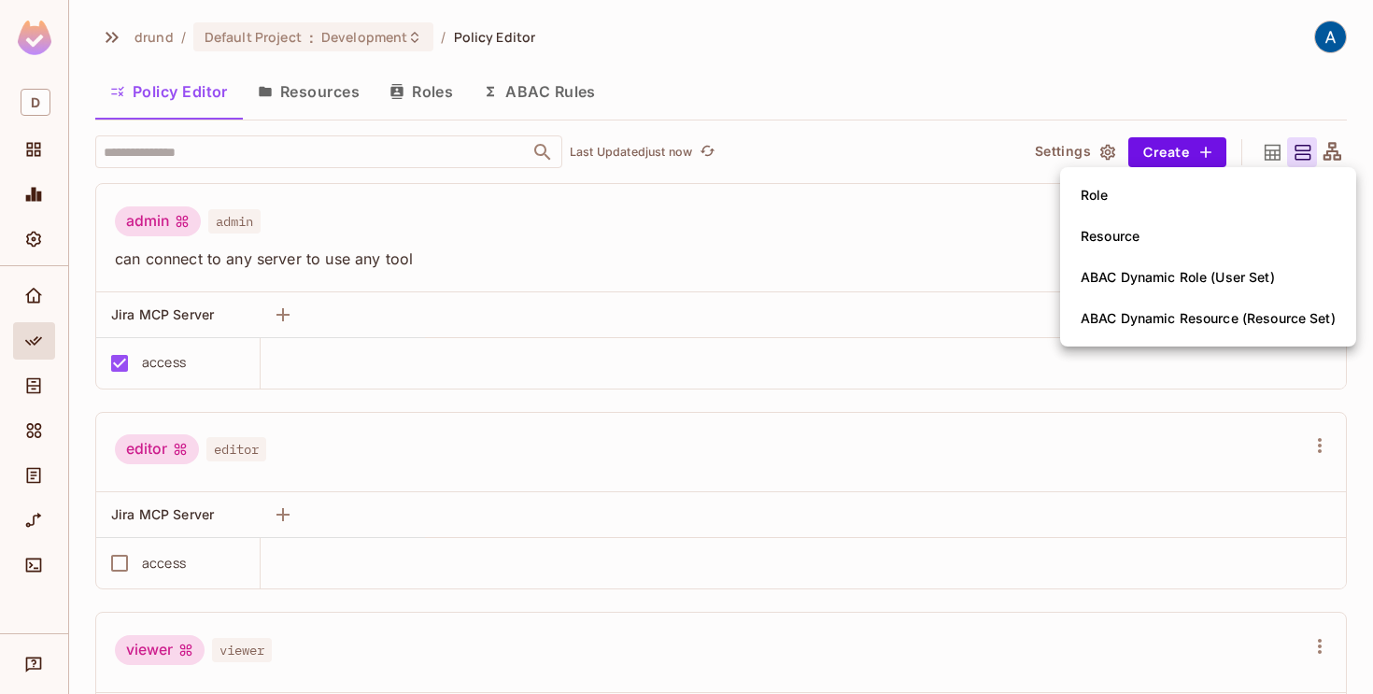
click at [304, 87] on div at bounding box center [686, 347] width 1373 height 694
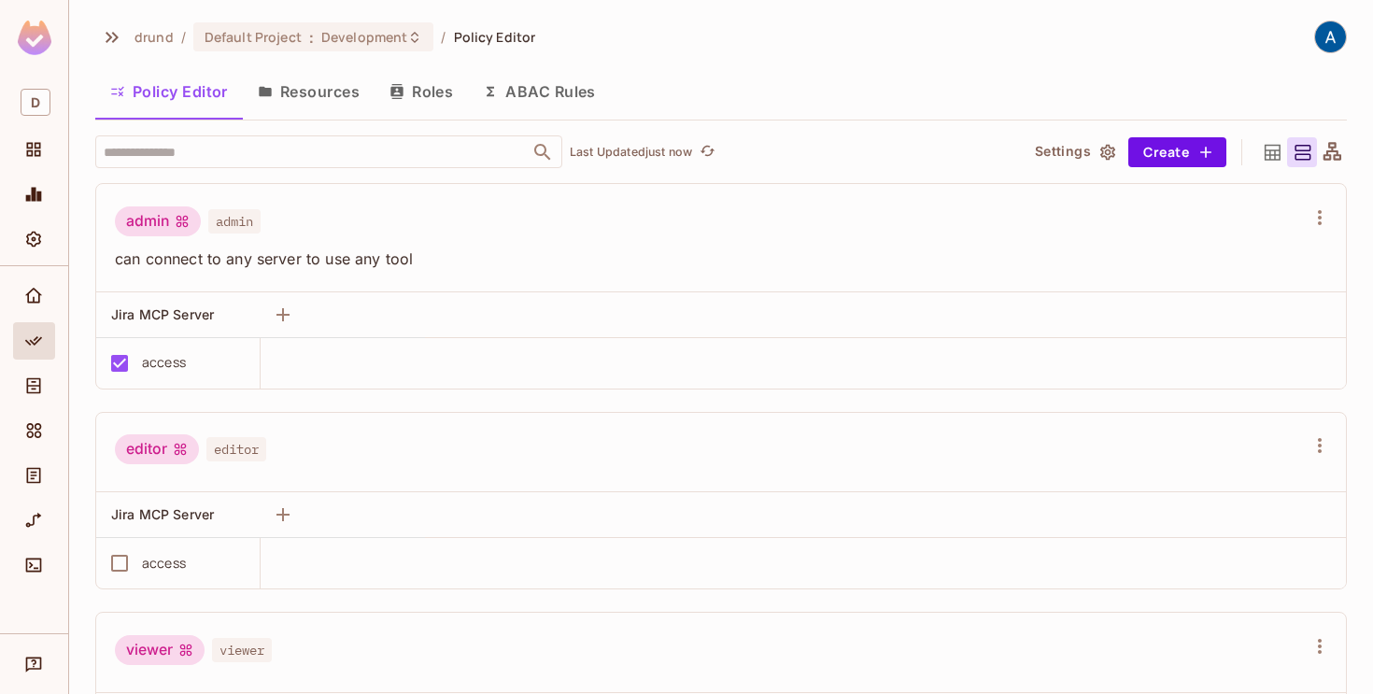
click at [306, 93] on button "Resources" at bounding box center [309, 91] width 132 height 47
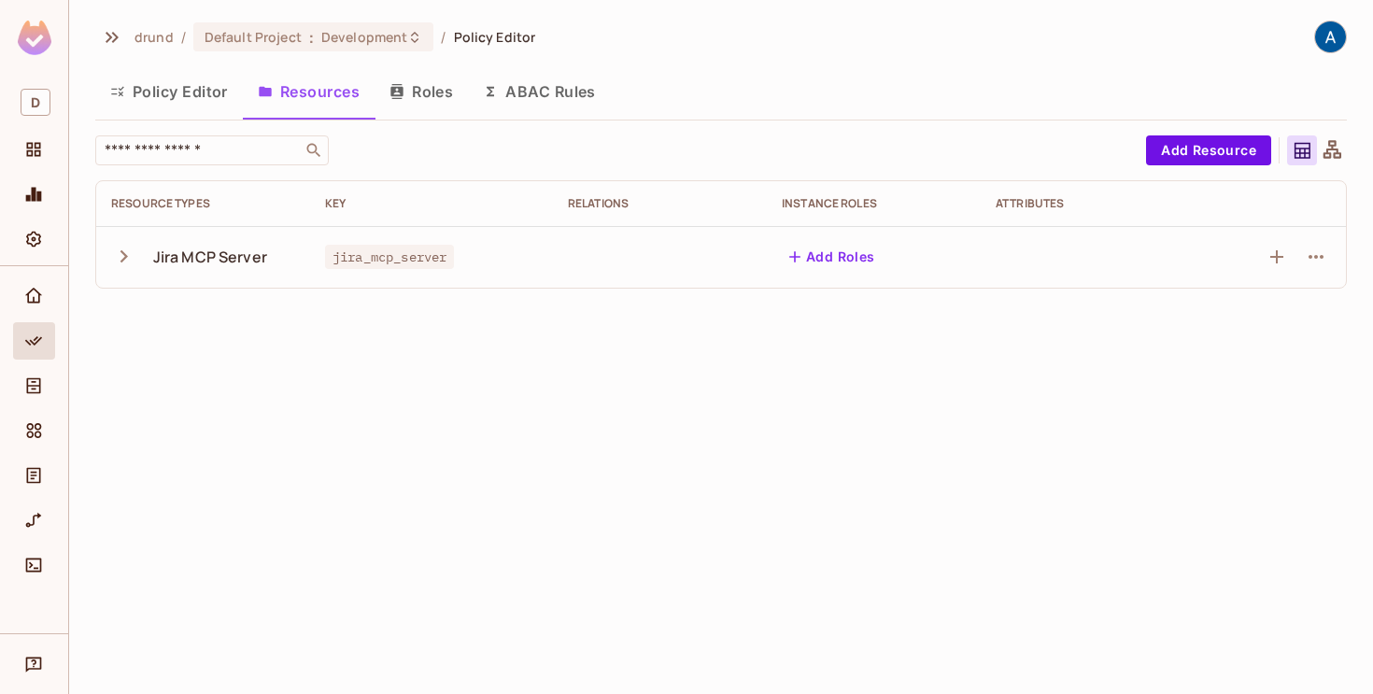
click at [170, 92] on button "Policy Editor" at bounding box center [169, 91] width 148 height 47
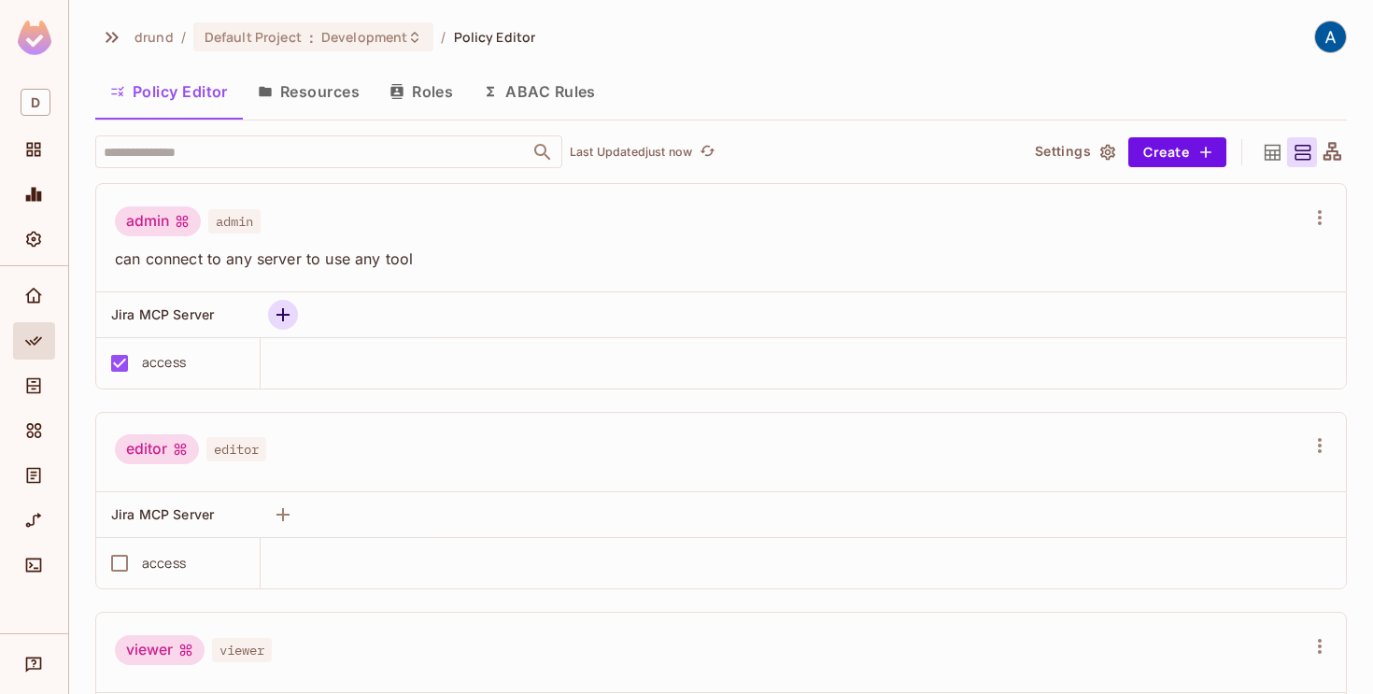
click at [287, 309] on icon "button" at bounding box center [283, 315] width 22 height 22
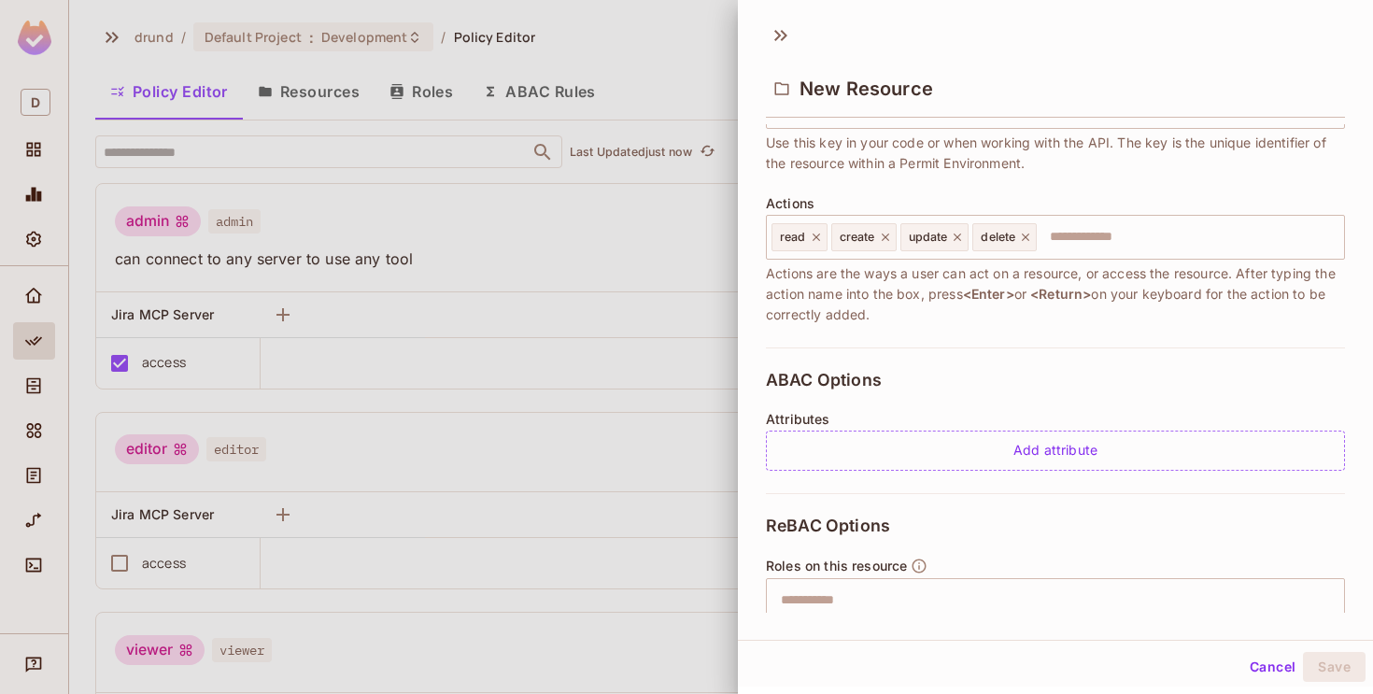
scroll to position [190, 0]
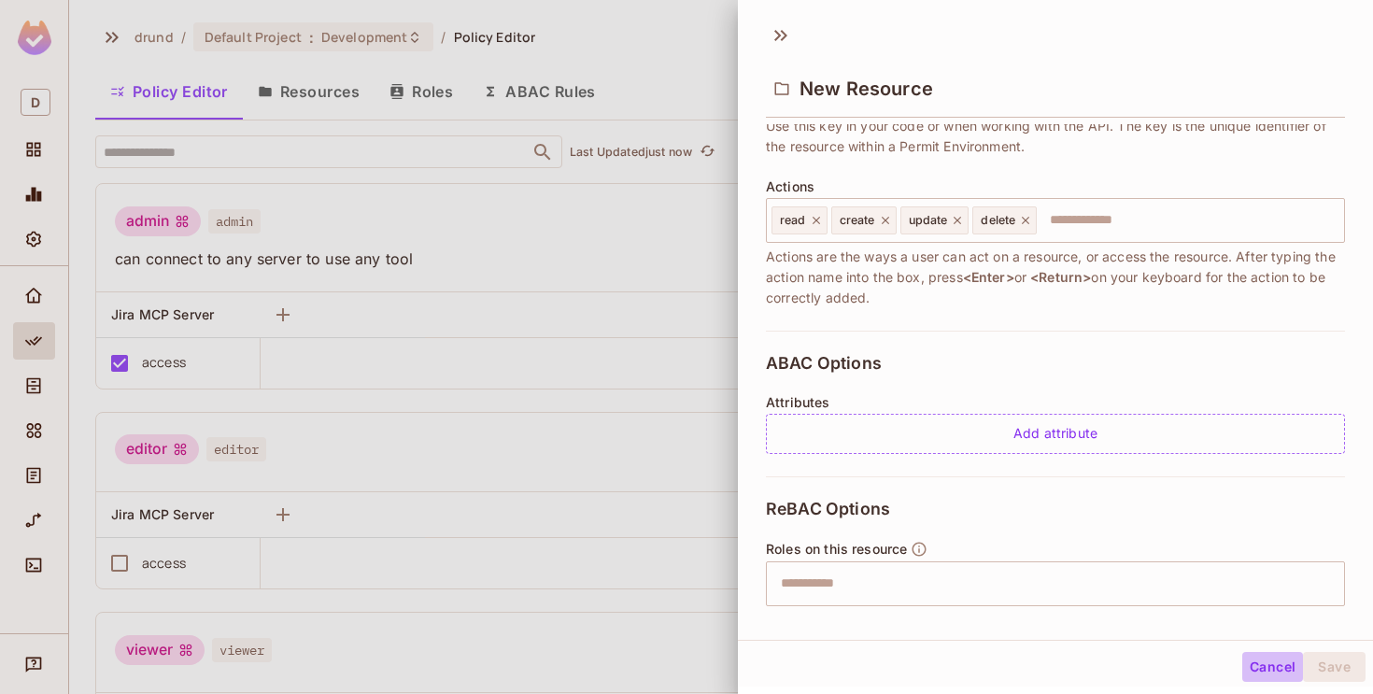
click at [1273, 668] on button "Cancel" at bounding box center [1272, 667] width 61 height 30
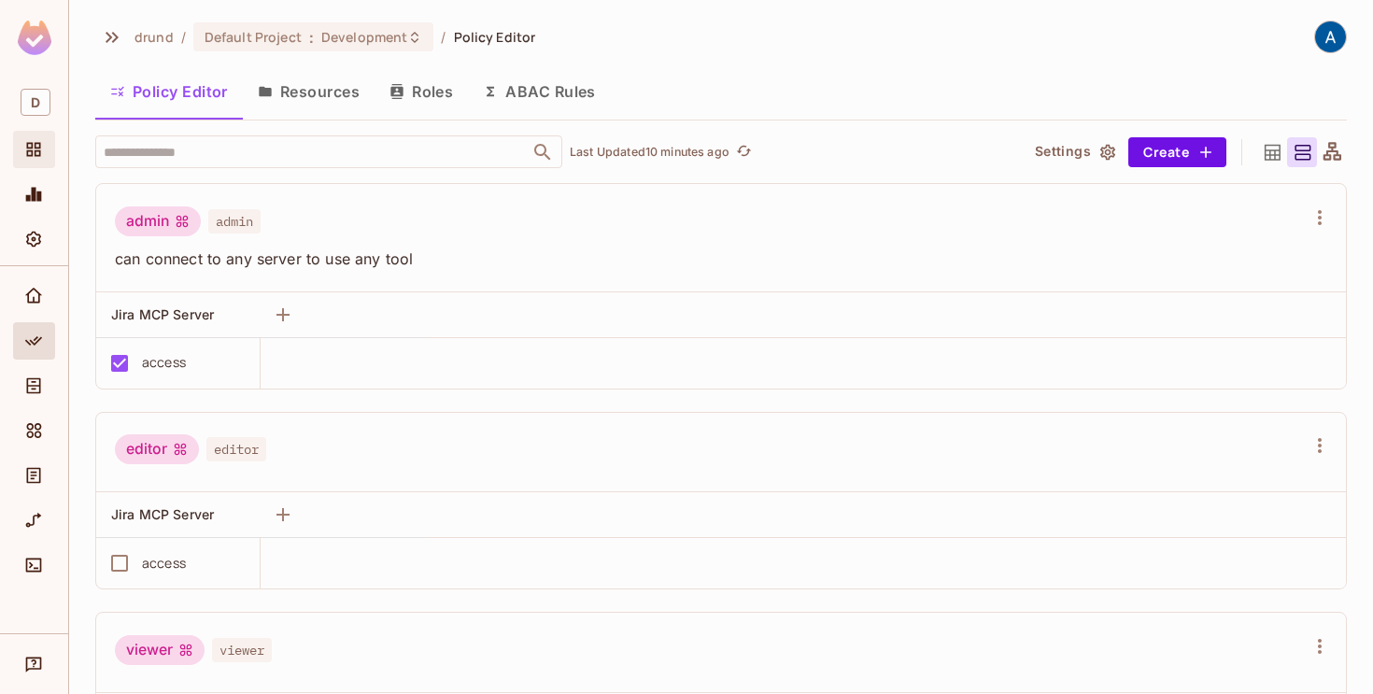
click at [36, 145] on icon "Projects" at bounding box center [33, 149] width 19 height 19
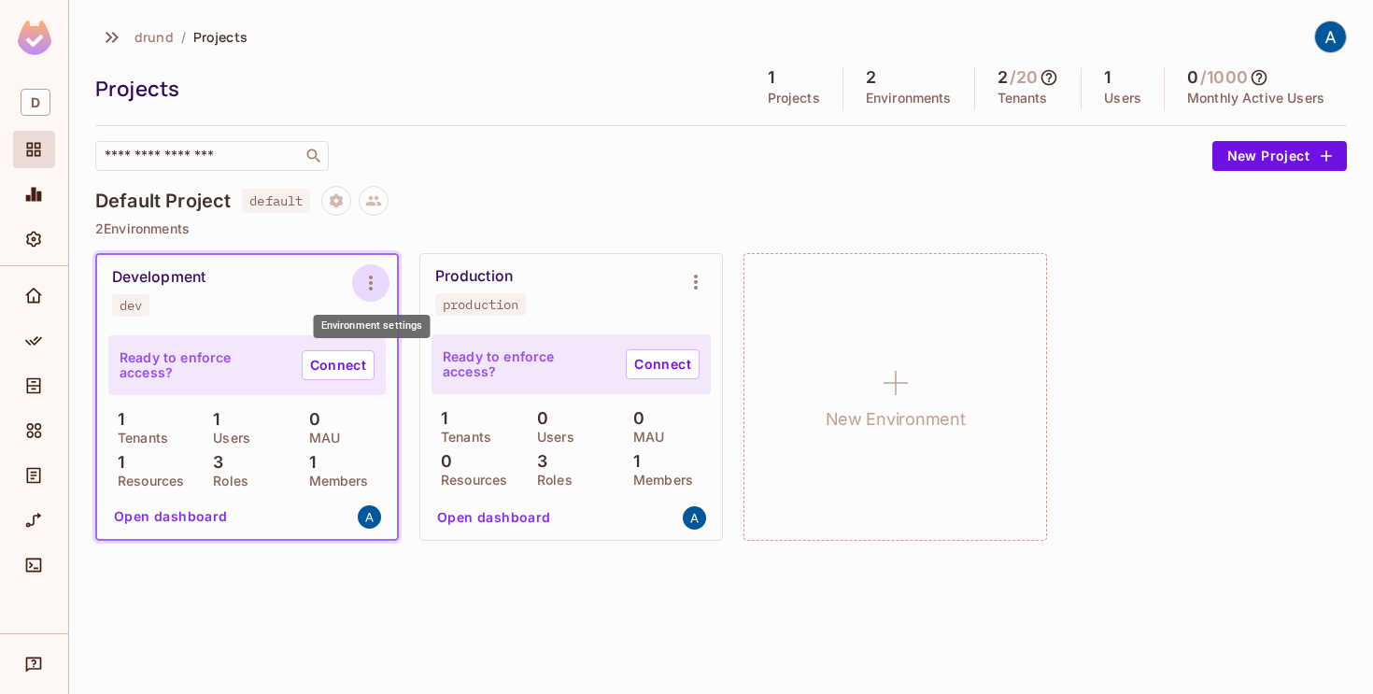
click at [375, 280] on icon "Environment settings" at bounding box center [371, 283] width 22 height 22
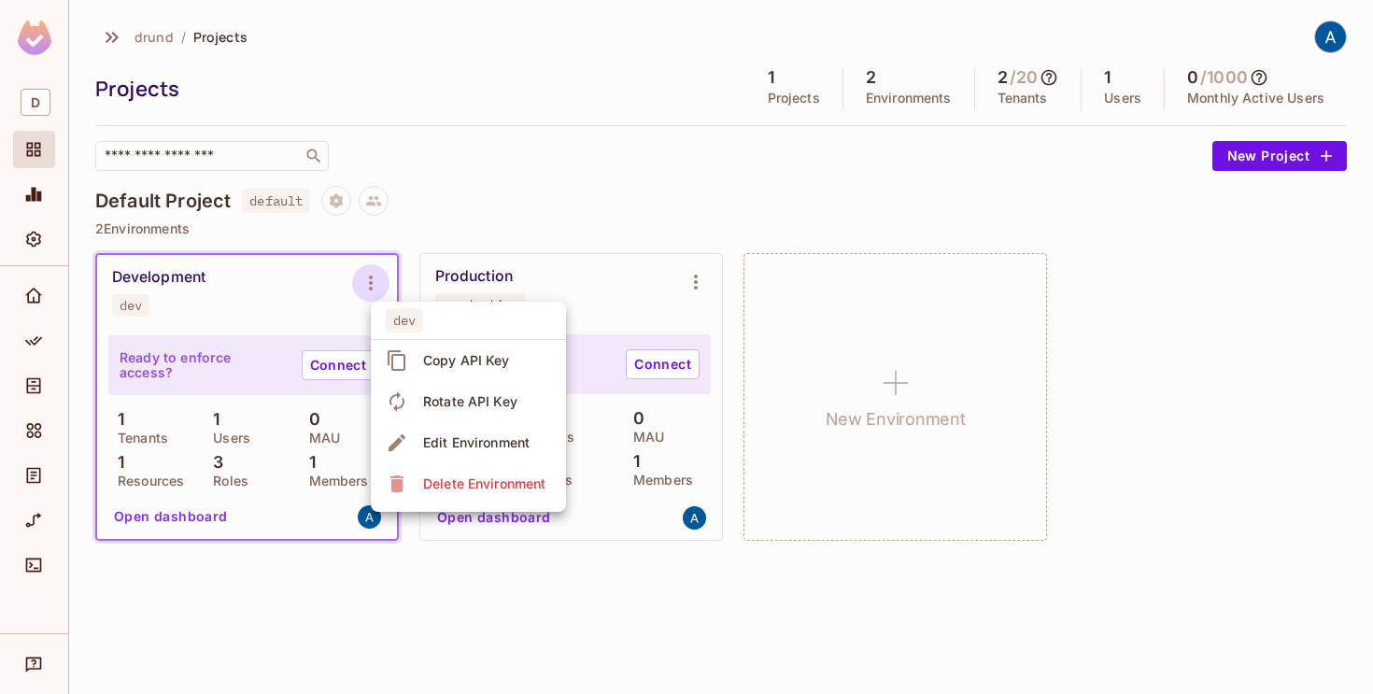
click at [375, 280] on div at bounding box center [686, 347] width 1373 height 694
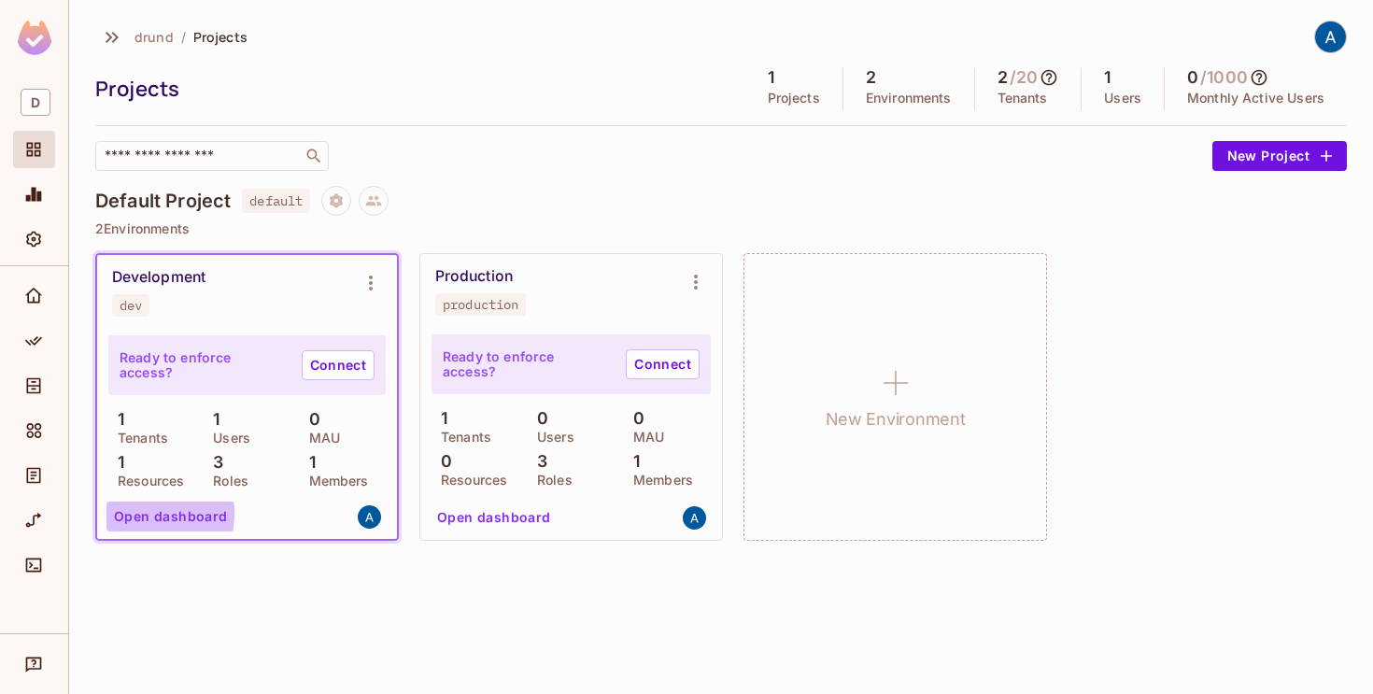
click at [138, 513] on button "Open dashboard" at bounding box center [170, 516] width 129 height 30
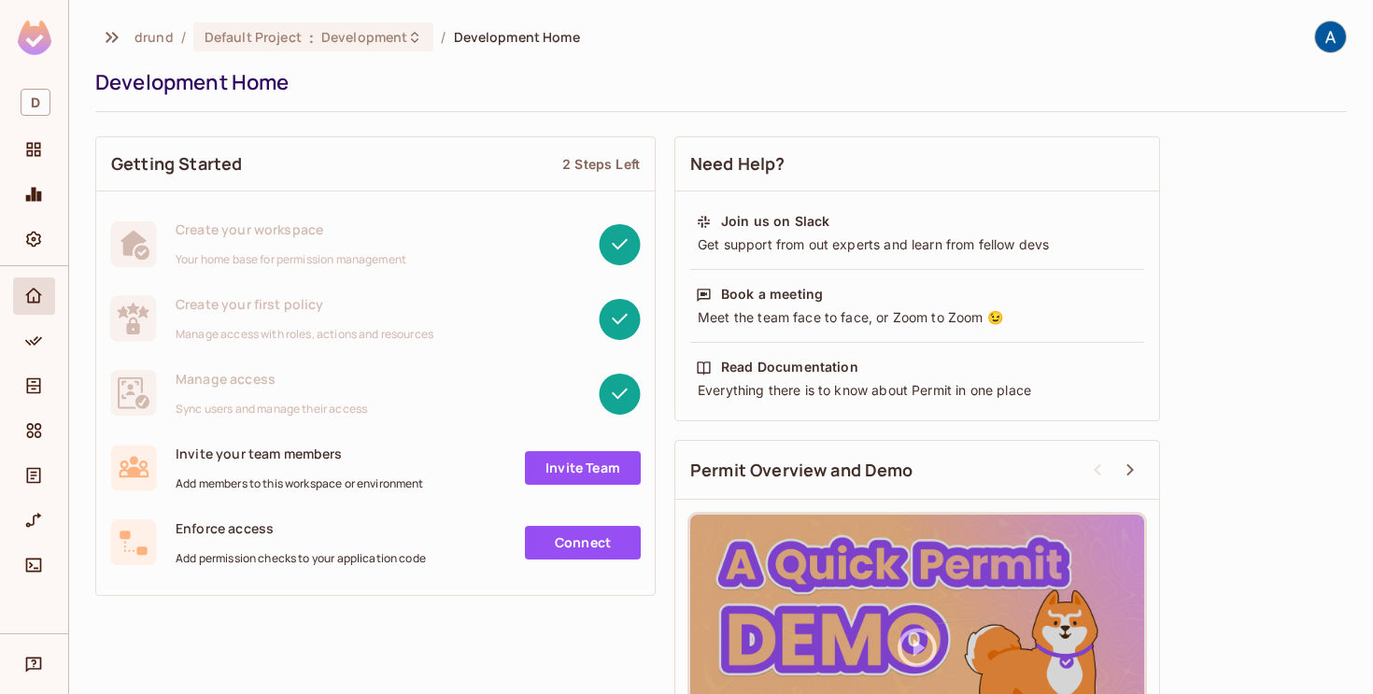
click at [559, 548] on link "Connect" at bounding box center [583, 543] width 116 height 34
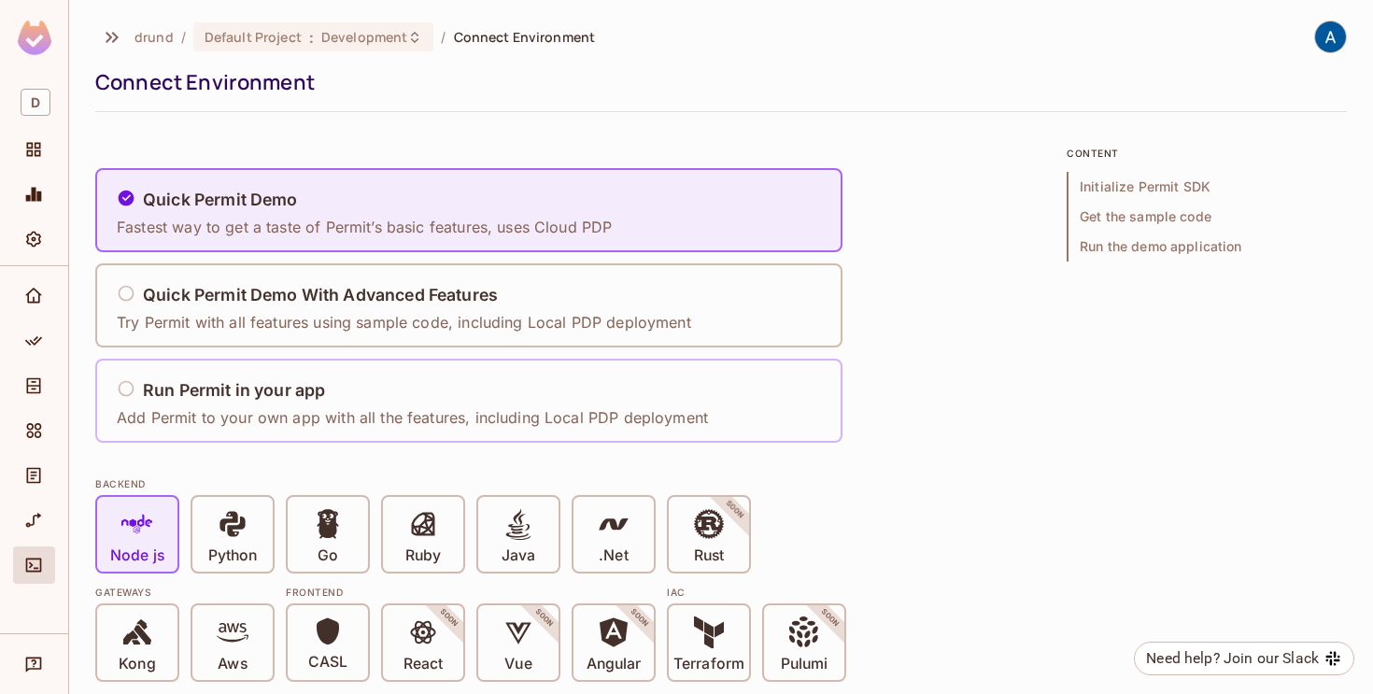
click at [282, 388] on h5 "Run Permit in your app" at bounding box center [234, 390] width 182 height 19
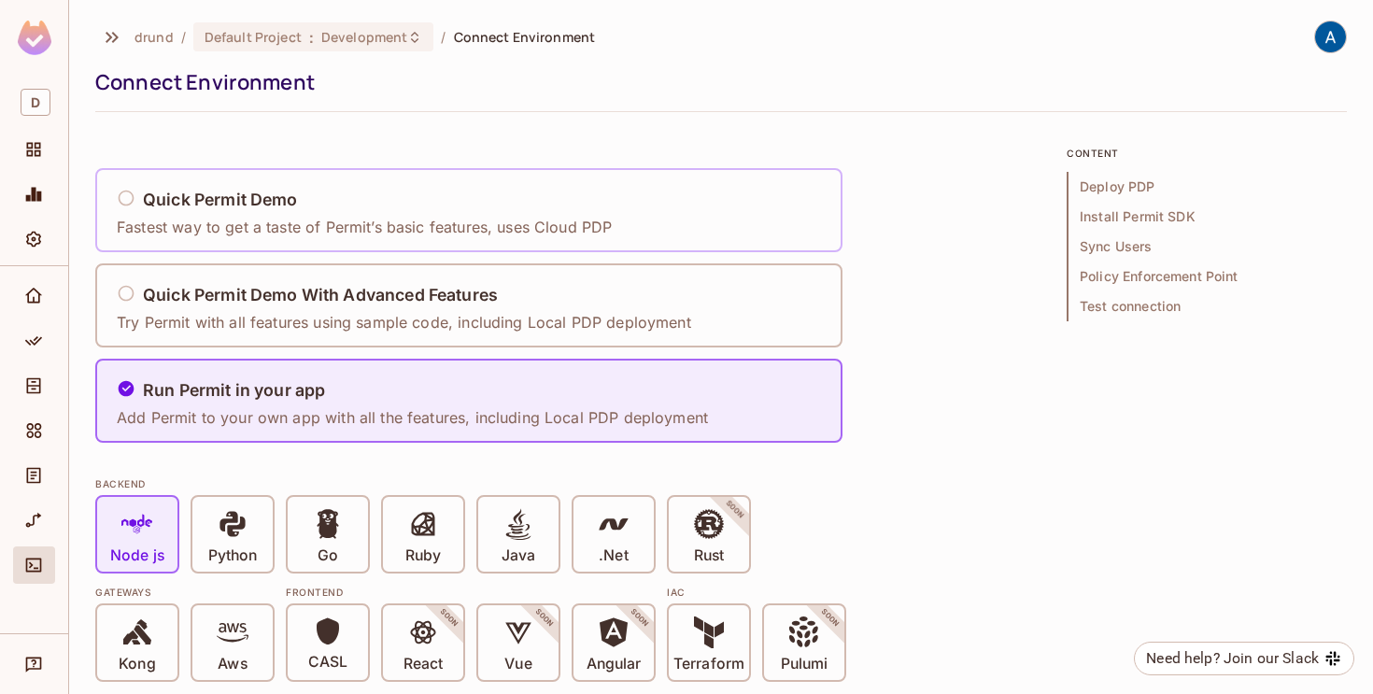
click at [294, 217] on p "Fastest way to get a taste of Permit’s basic features, uses Cloud PDP" at bounding box center [364, 227] width 495 height 21
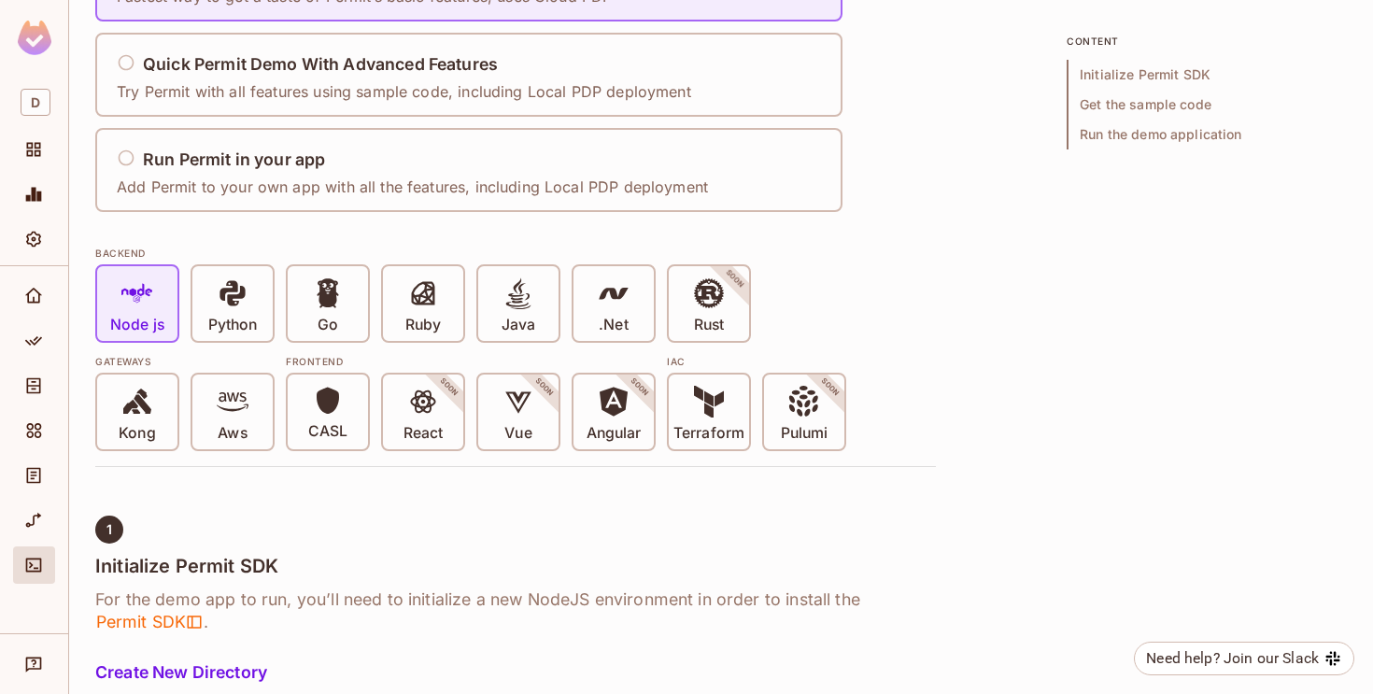
scroll to position [232, 0]
click at [242, 283] on icon at bounding box center [233, 292] width 32 height 32
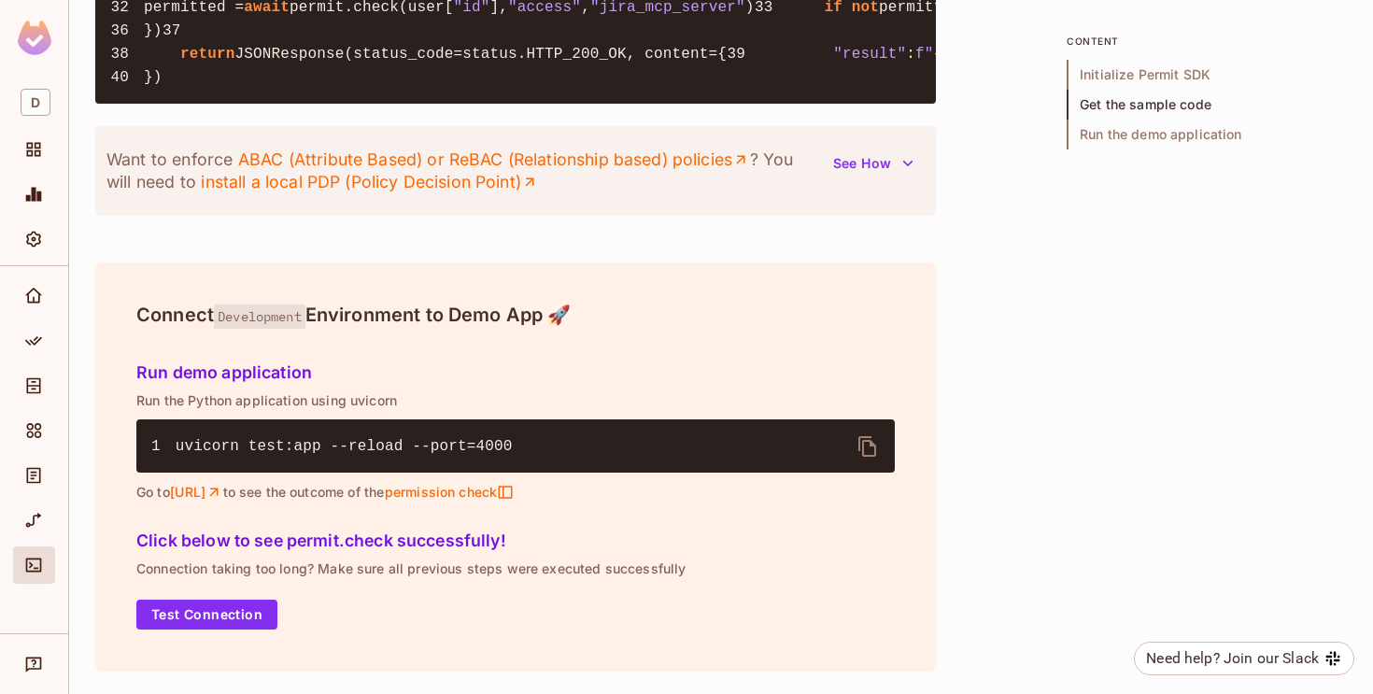
scroll to position [0, 0]
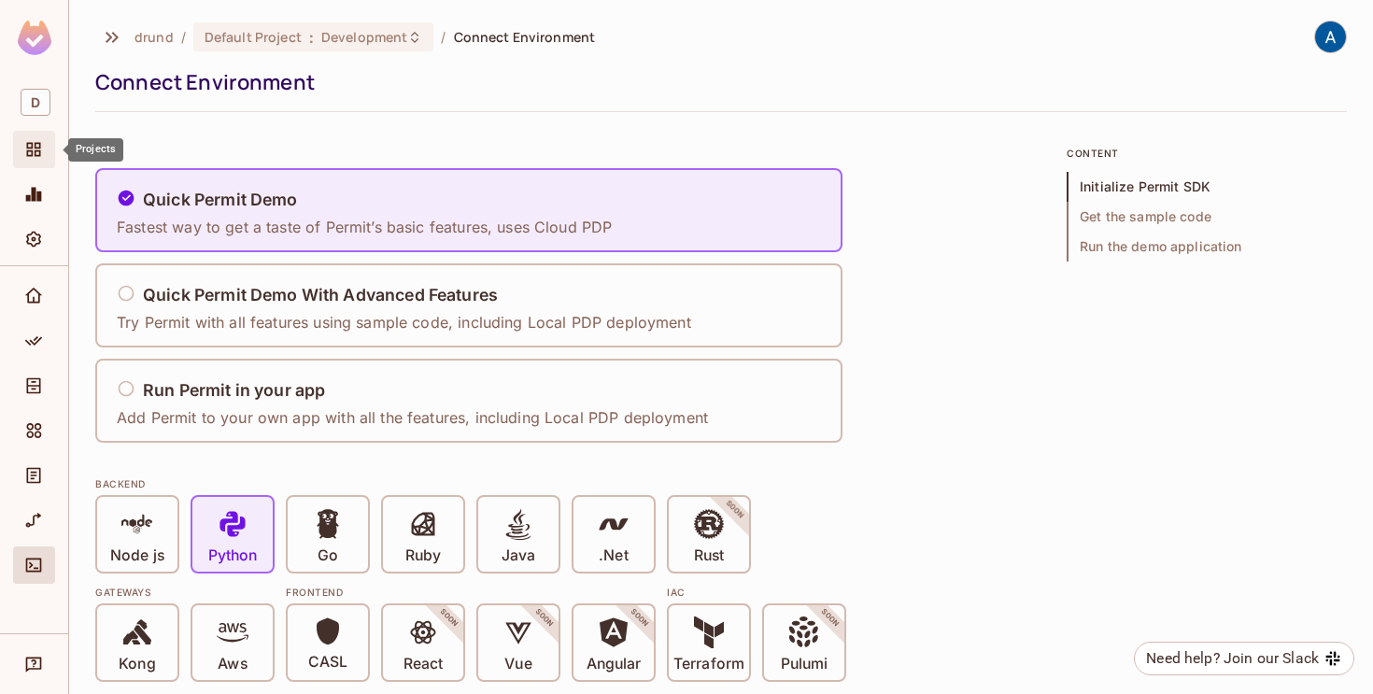
click at [35, 154] on icon "Projects" at bounding box center [34, 150] width 14 height 14
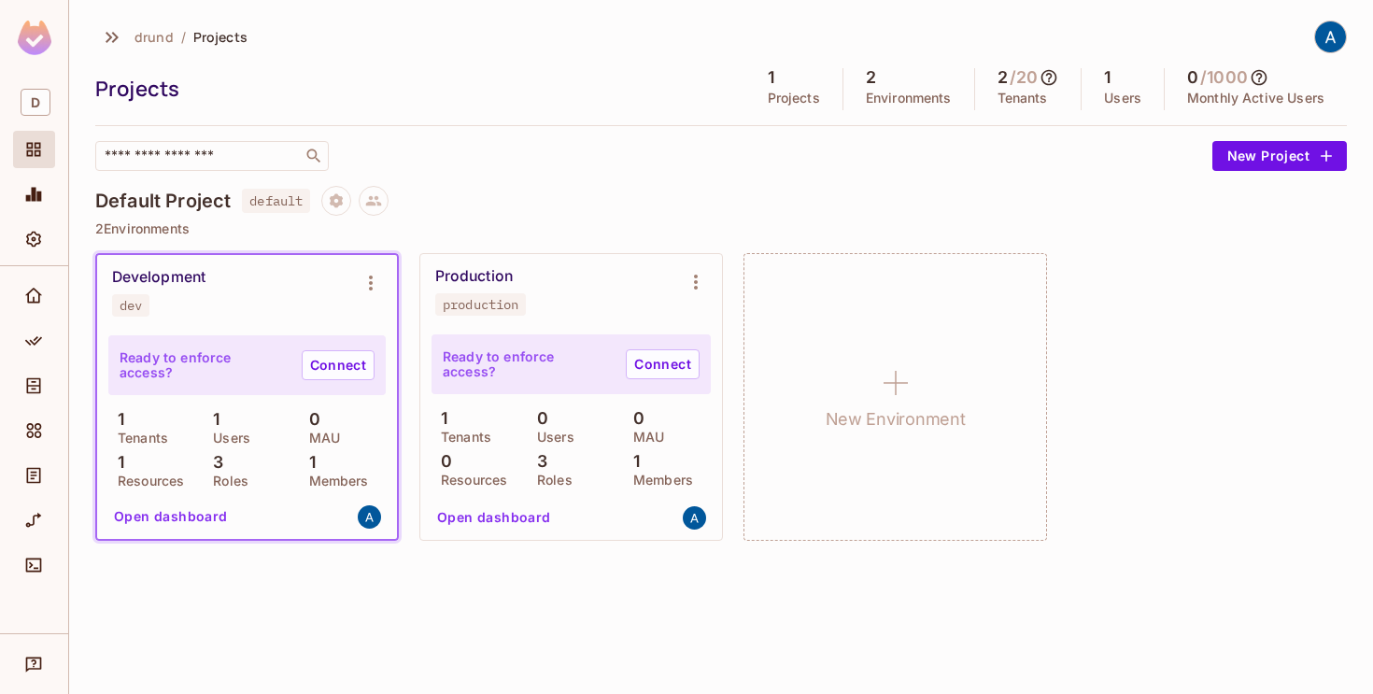
click at [166, 517] on button "Open dashboard" at bounding box center [170, 516] width 129 height 30
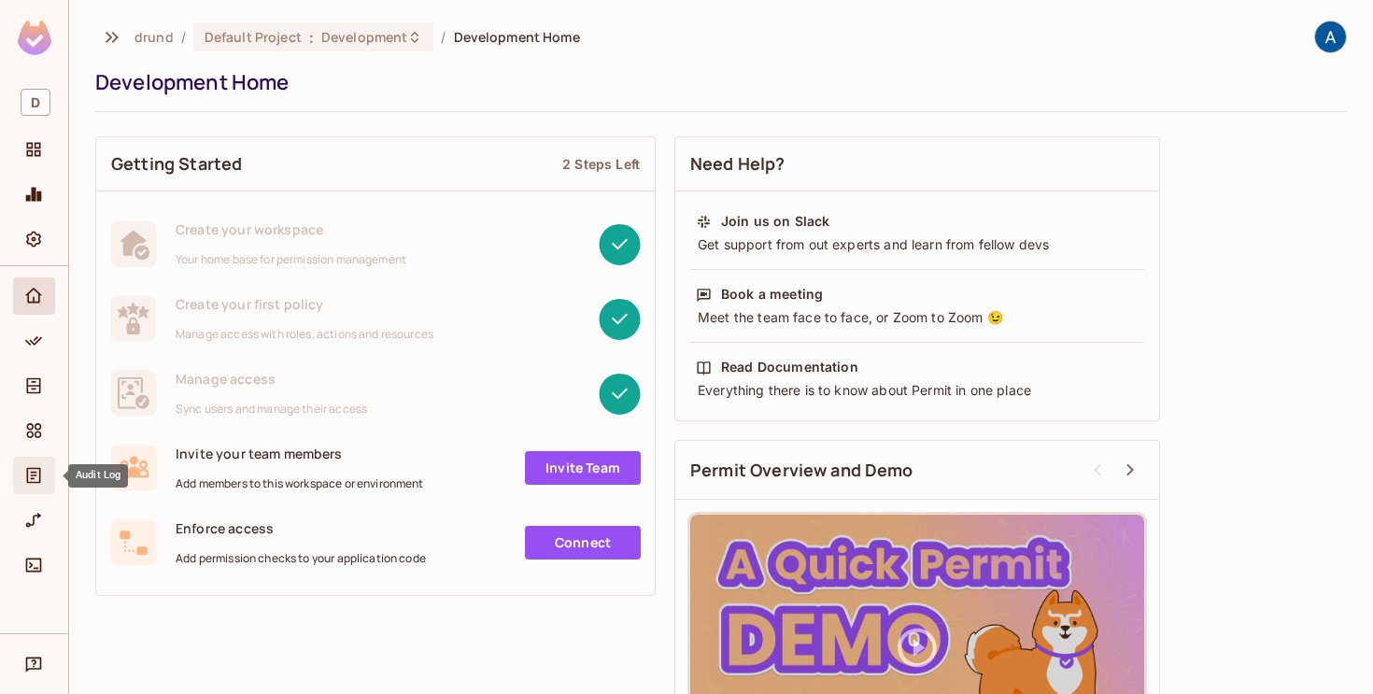
click at [29, 476] on icon "Audit Log" at bounding box center [33, 475] width 19 height 19
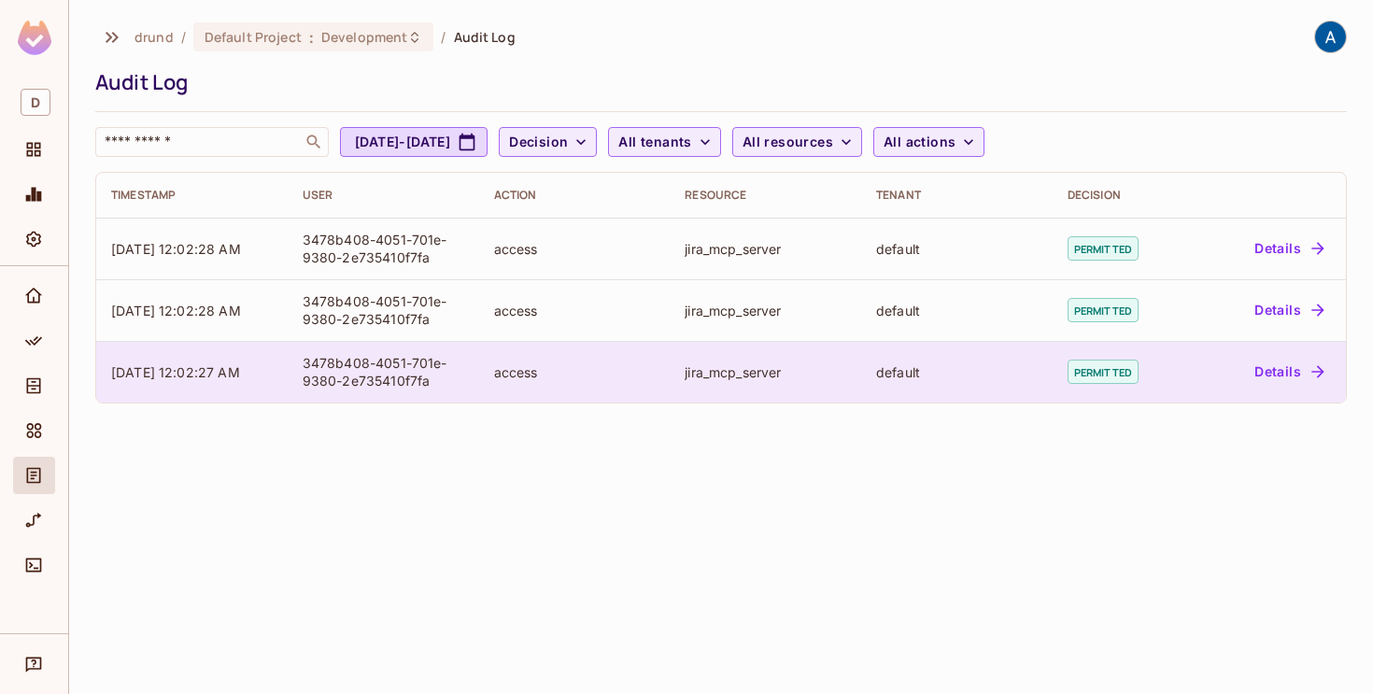
click at [1259, 365] on button "Details" at bounding box center [1289, 372] width 84 height 30
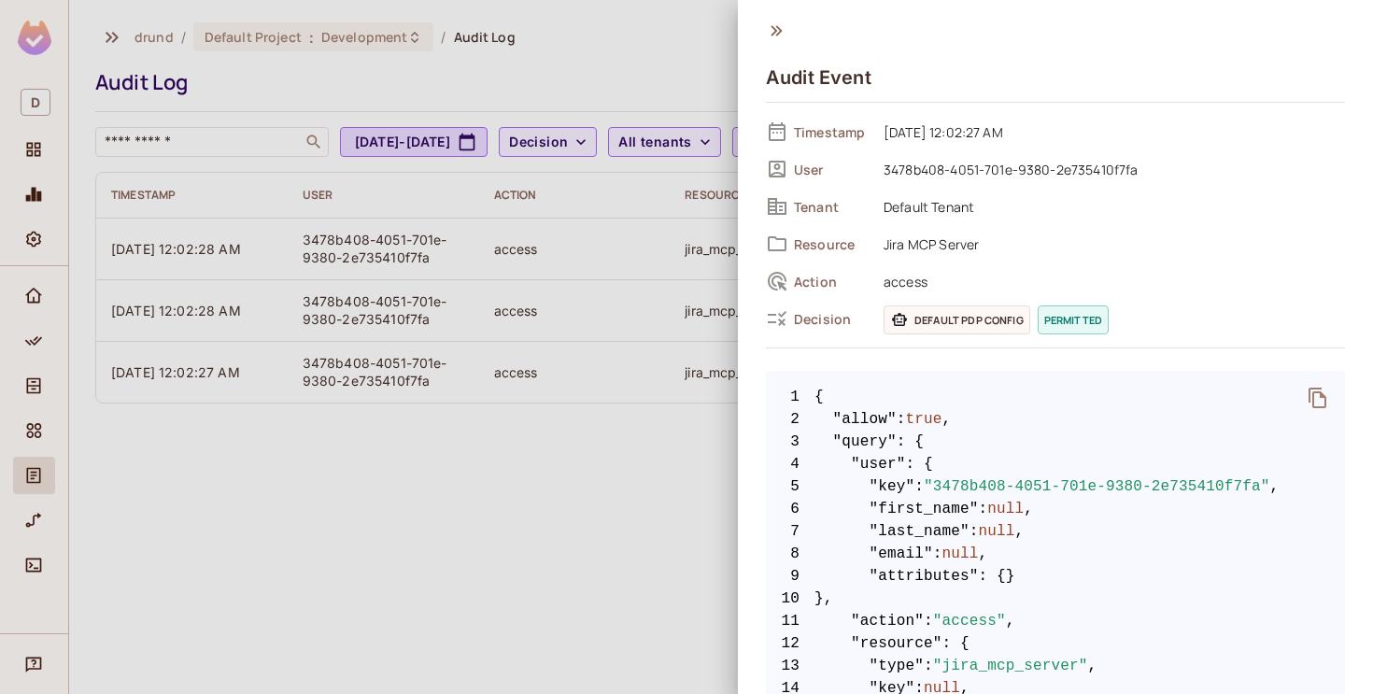
click at [671, 562] on div at bounding box center [686, 347] width 1373 height 694
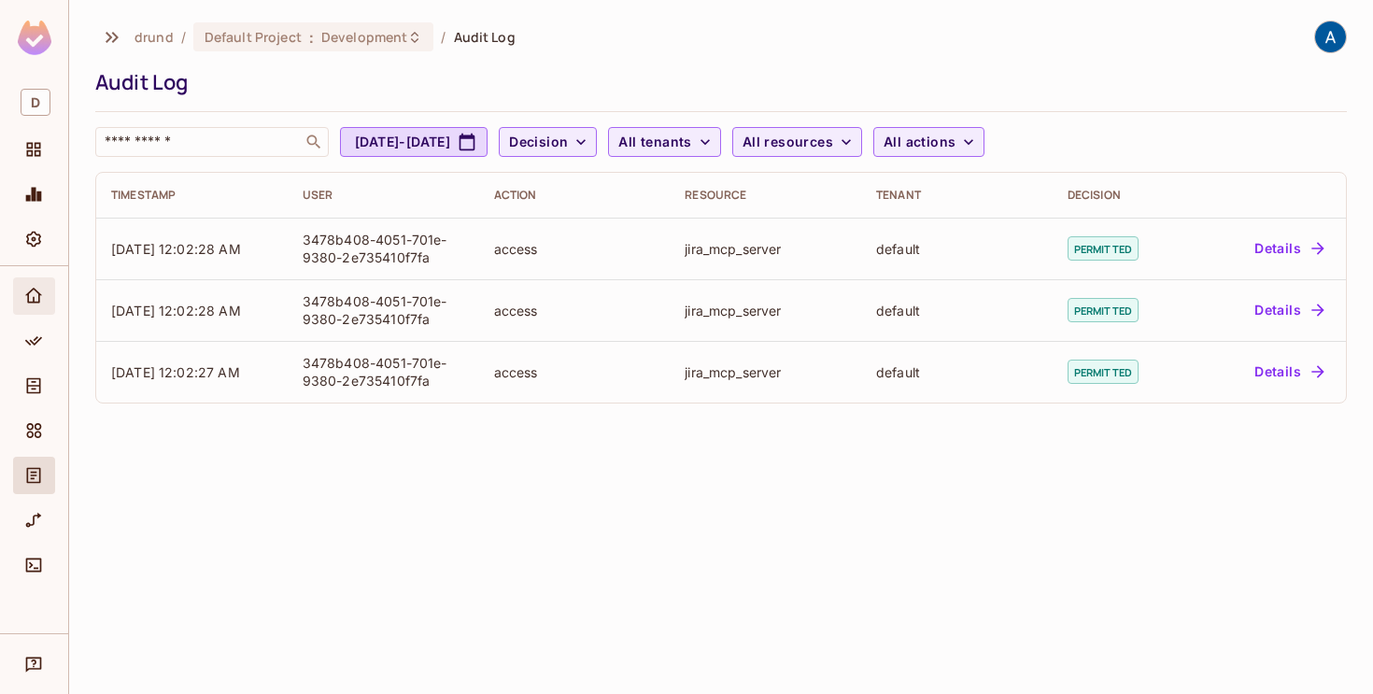
click at [25, 295] on icon "Home" at bounding box center [33, 296] width 19 height 19
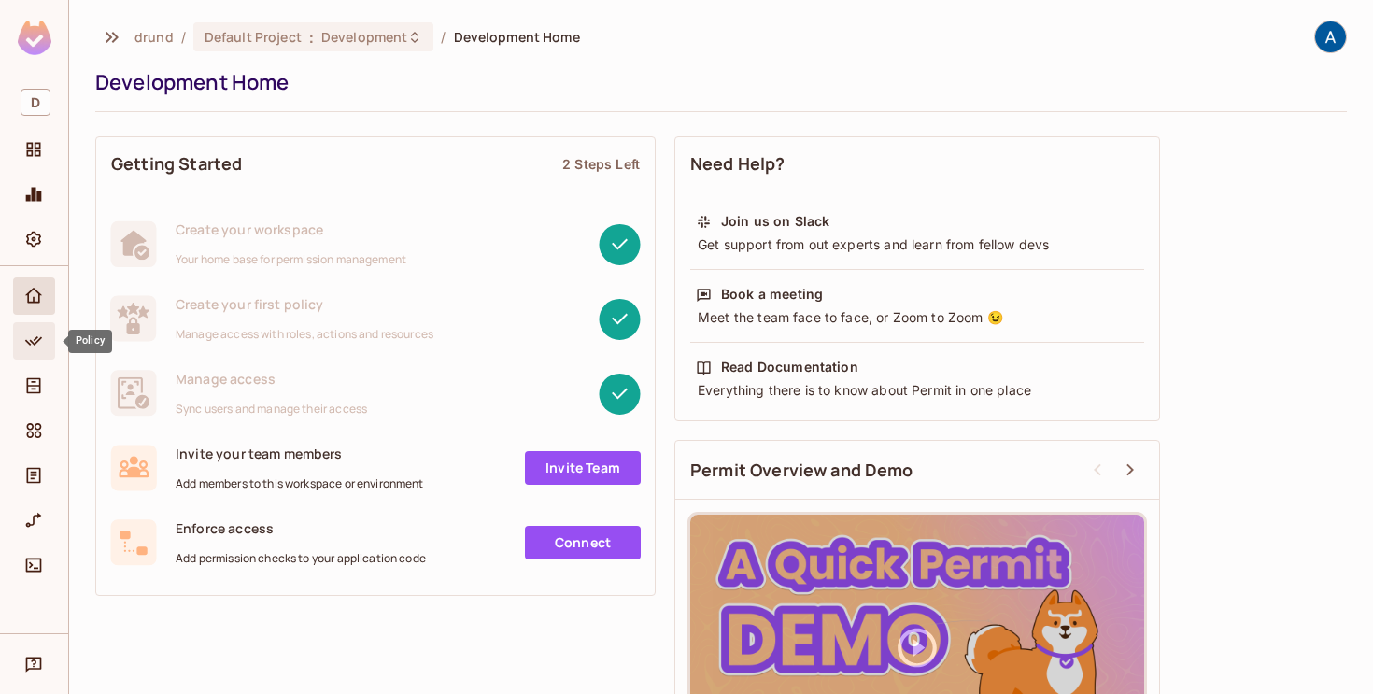
click at [22, 339] on span "Policy" at bounding box center [33, 341] width 22 height 22
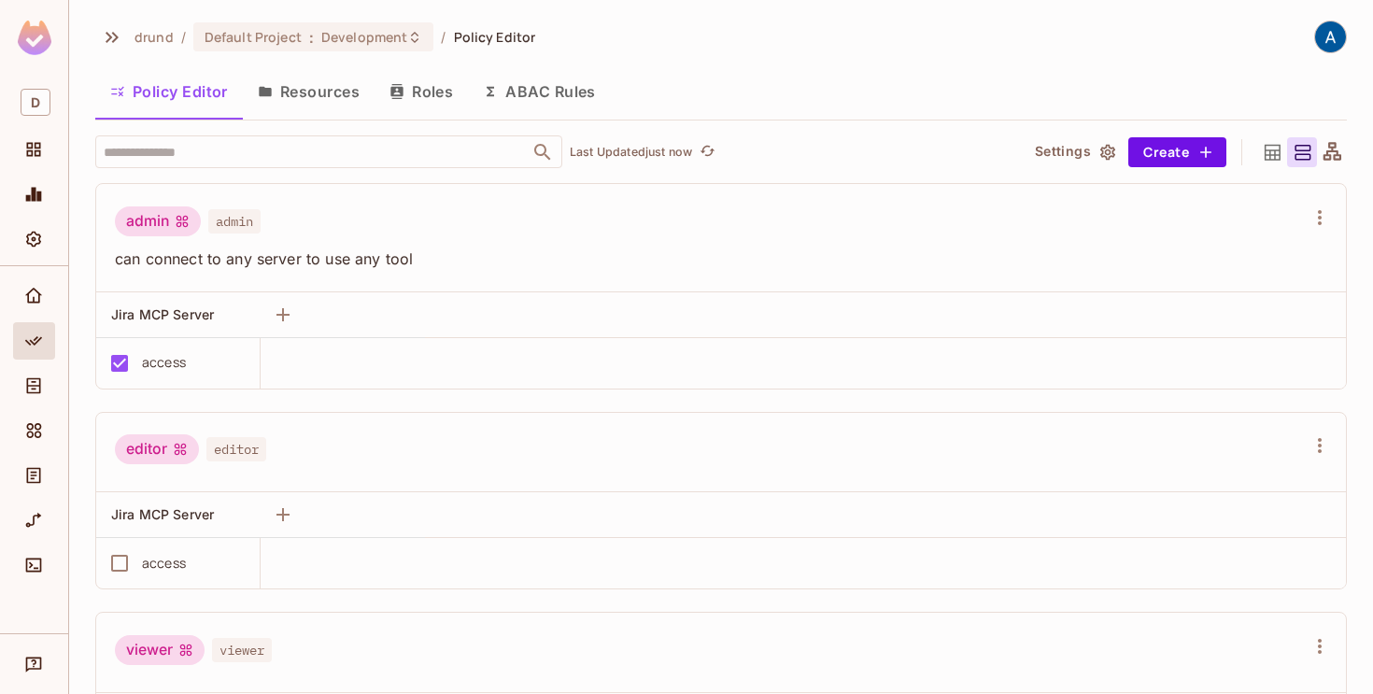
click at [333, 96] on button "Resources" at bounding box center [309, 91] width 132 height 47
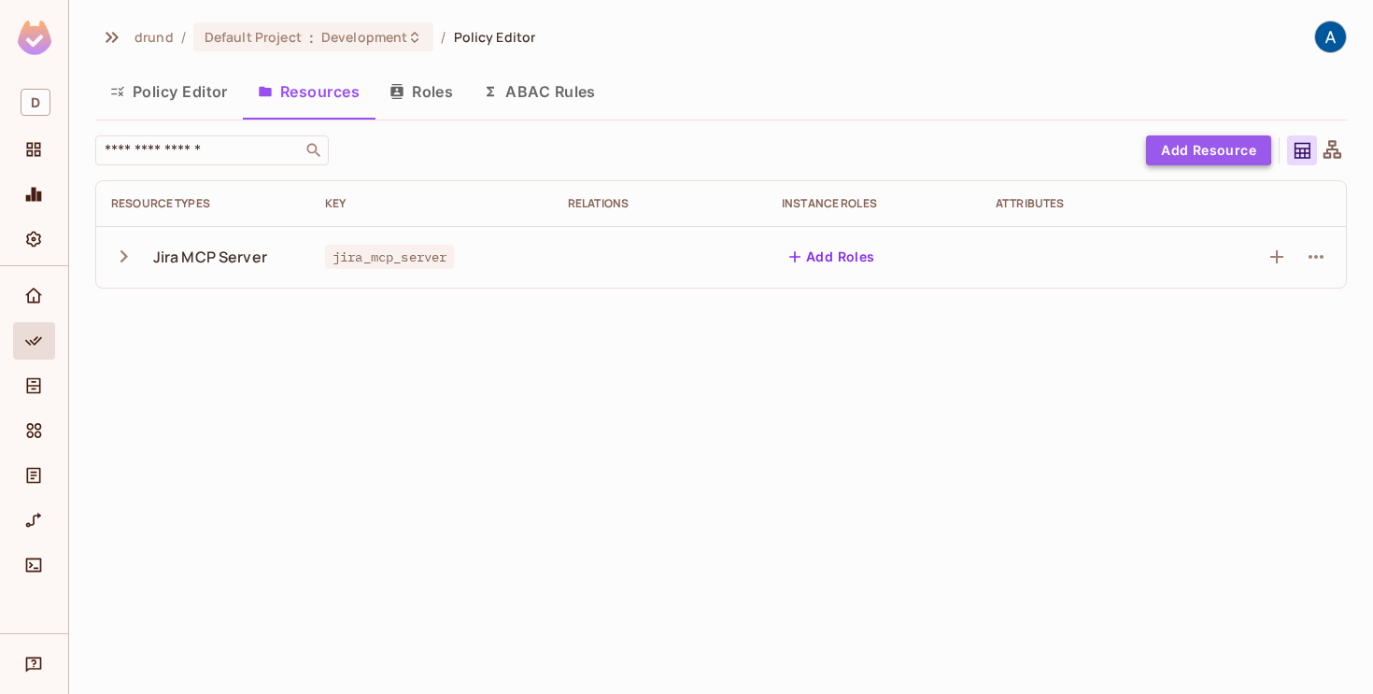
click at [1182, 142] on button "Add Resource" at bounding box center [1208, 150] width 125 height 30
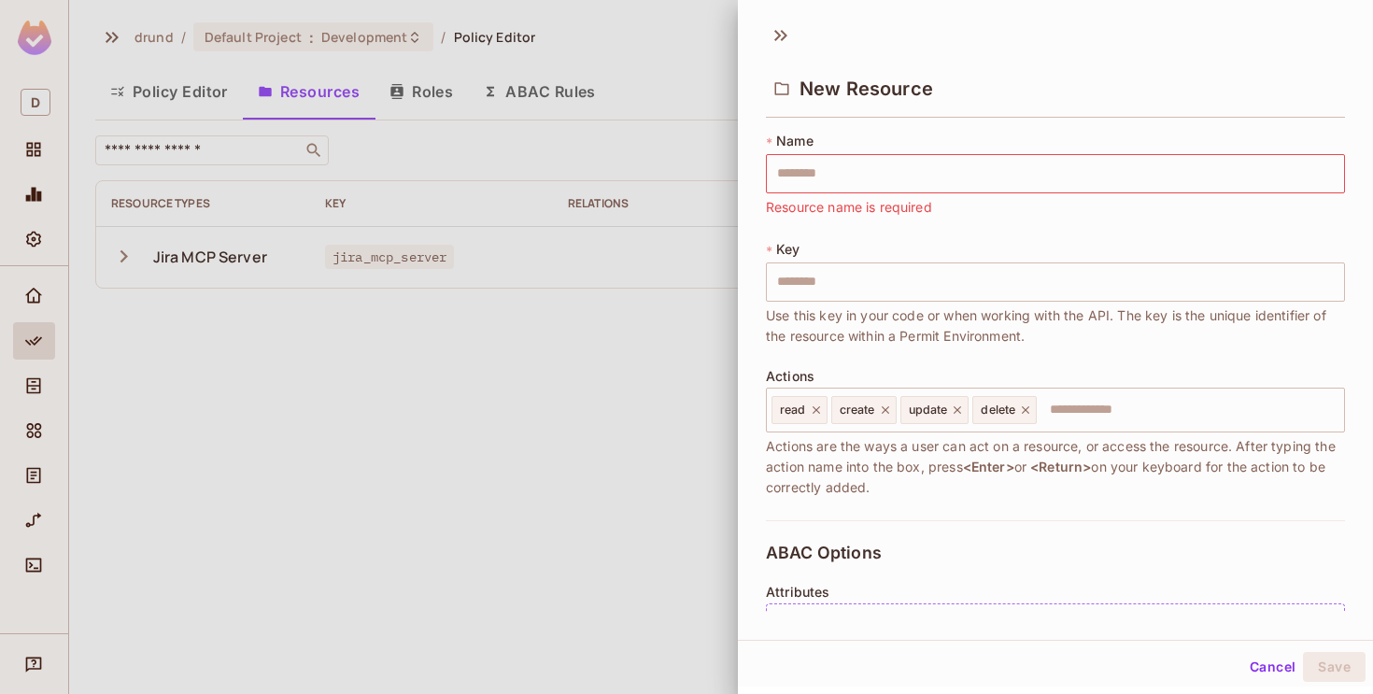
click at [582, 473] on div at bounding box center [686, 347] width 1373 height 694
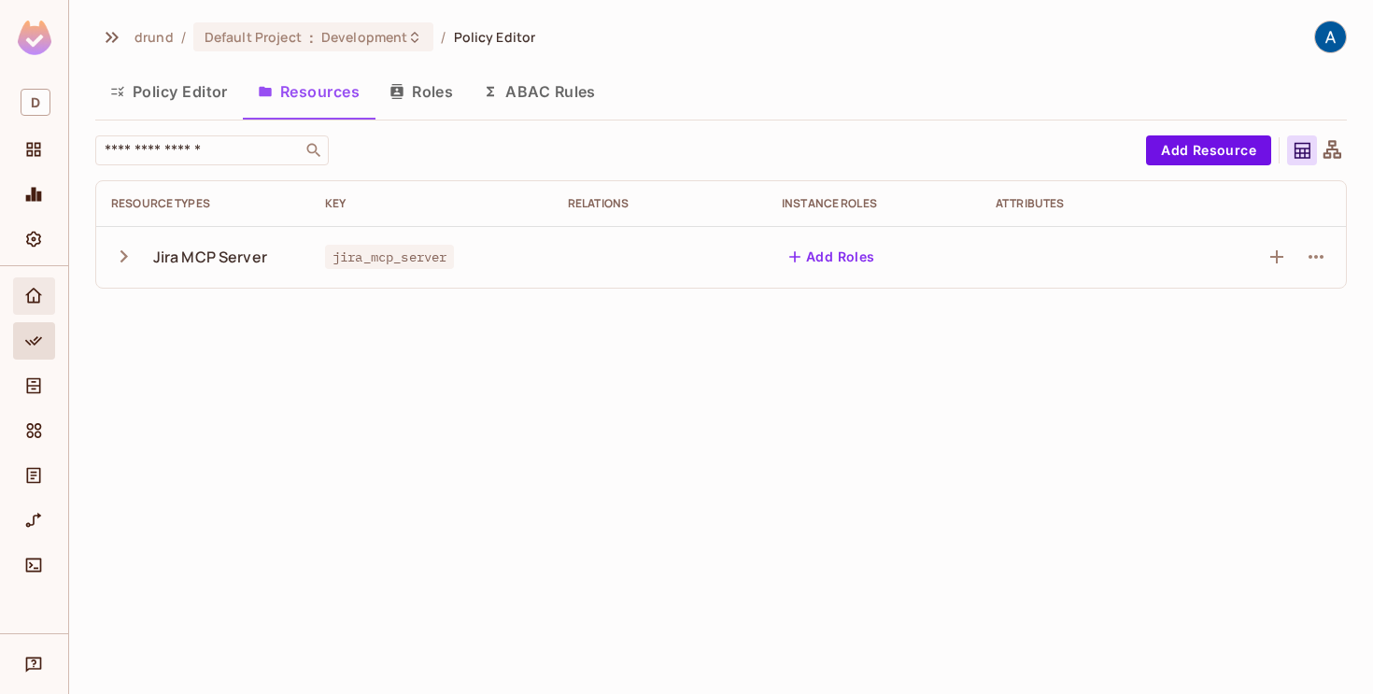
click at [34, 290] on icon "Home" at bounding box center [33, 296] width 19 height 19
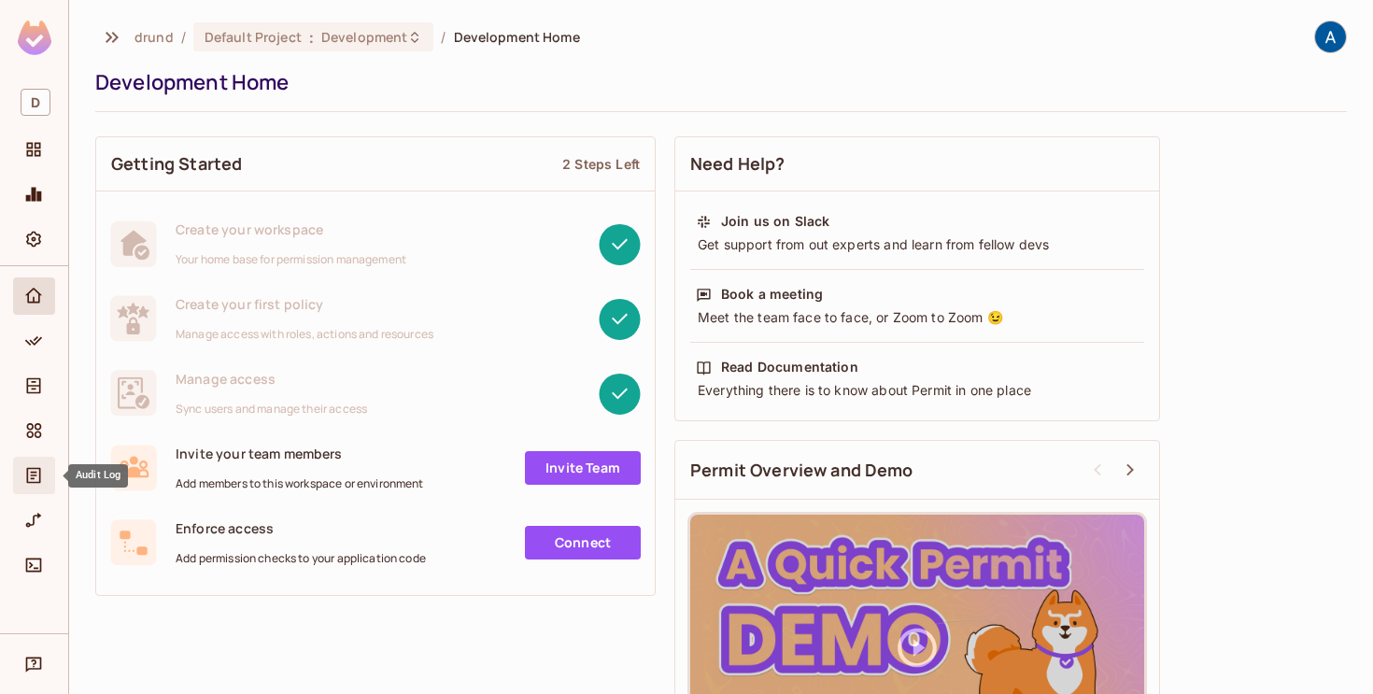
click at [36, 471] on icon "Audit Log" at bounding box center [33, 475] width 19 height 19
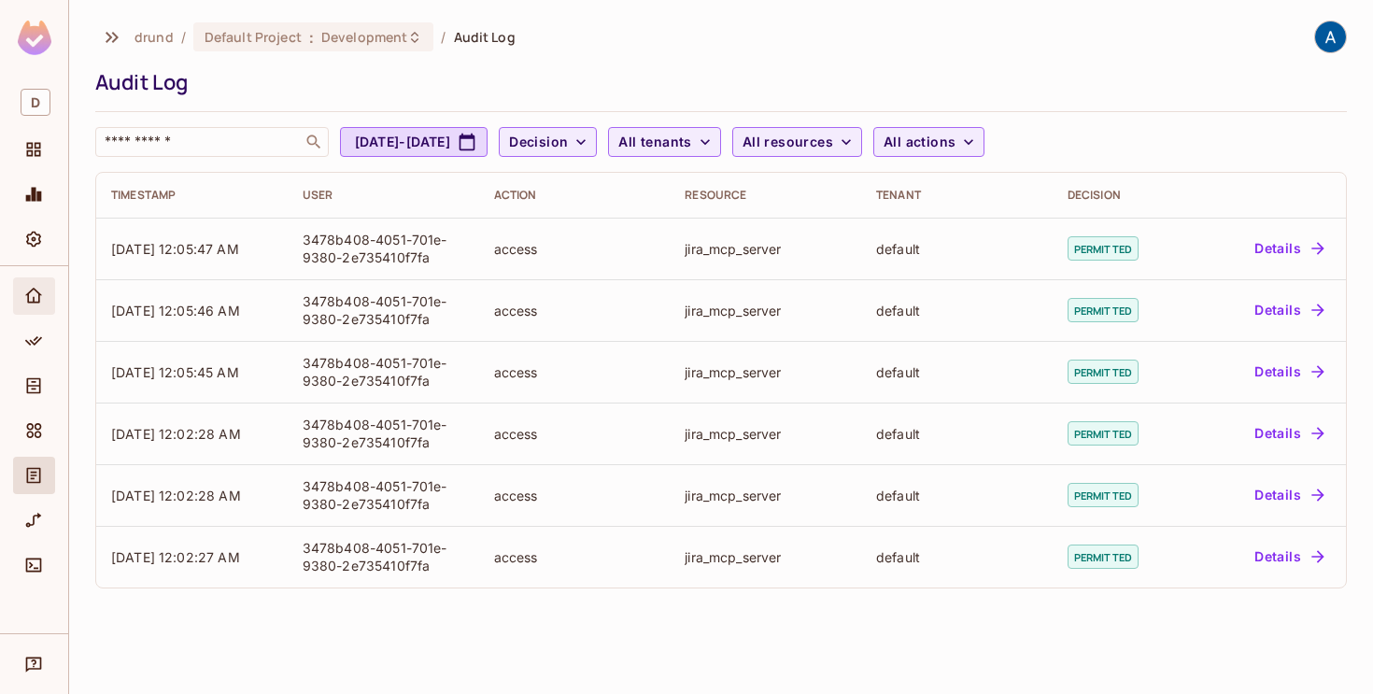
click at [33, 296] on icon "Home" at bounding box center [33, 296] width 19 height 19
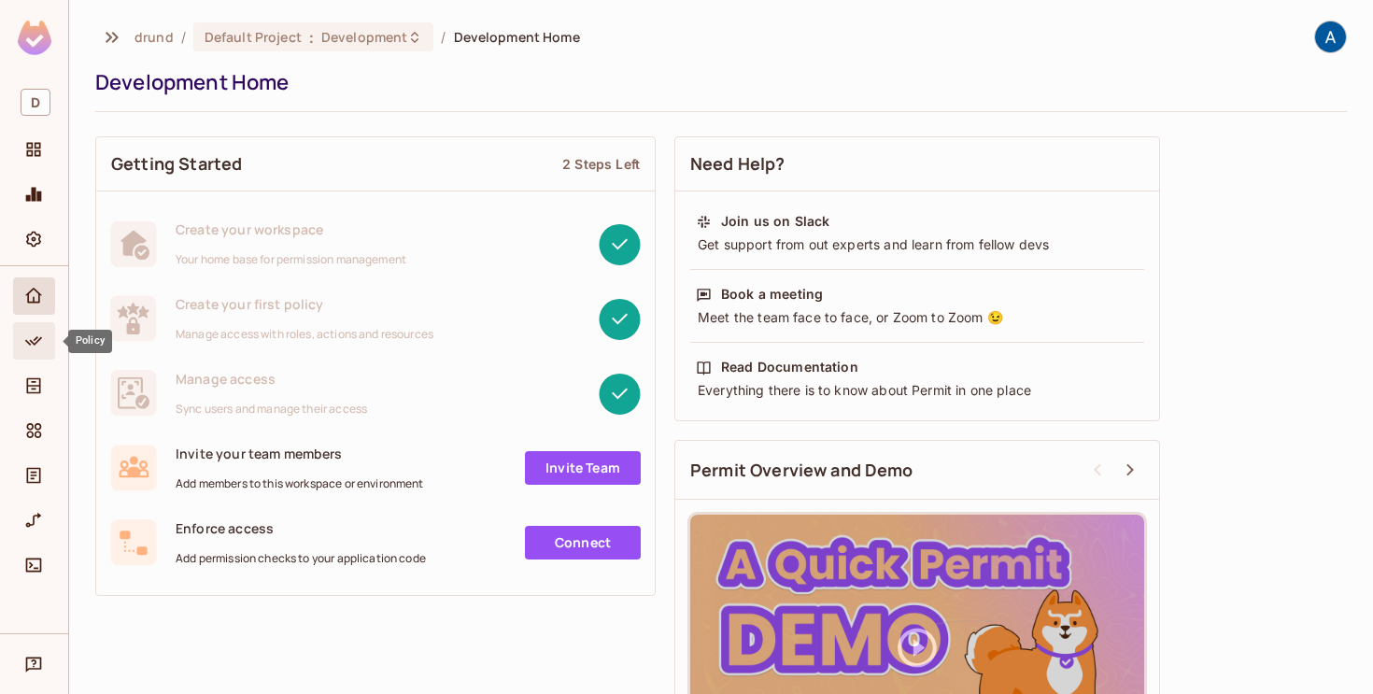
click at [34, 346] on icon "Policy" at bounding box center [33, 341] width 19 height 19
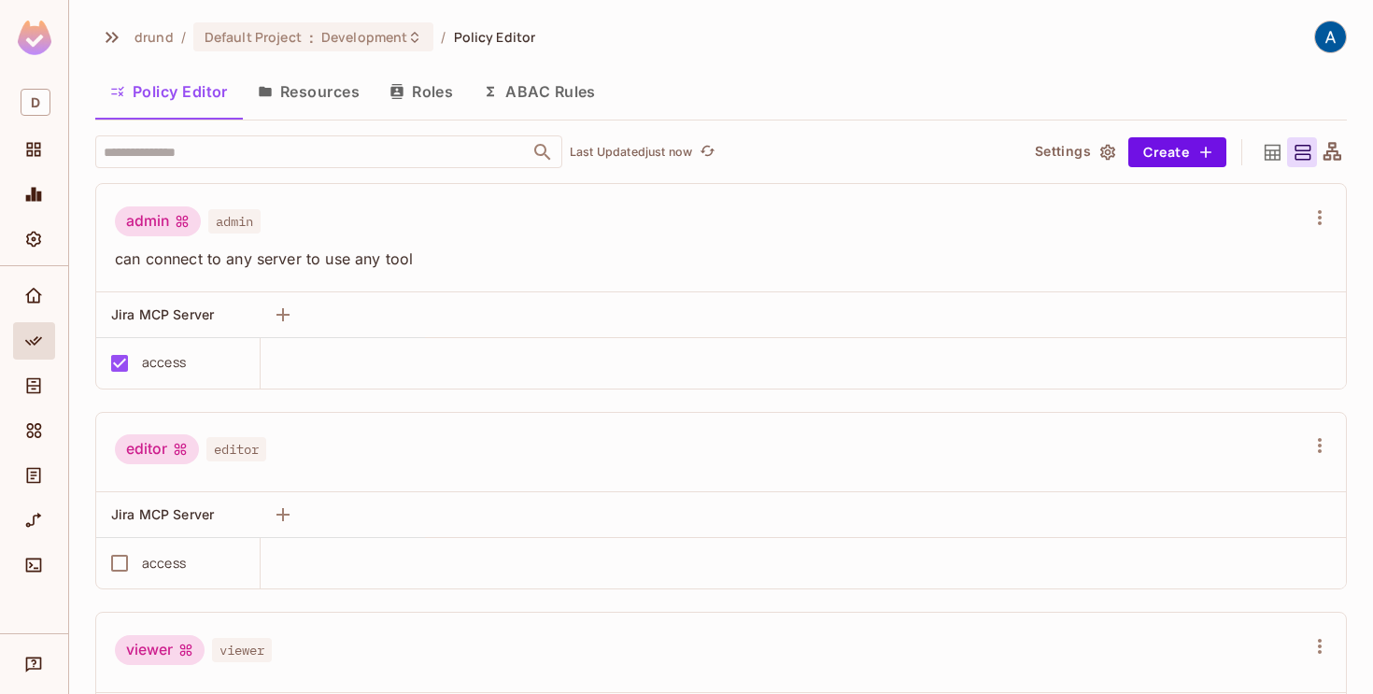
click at [408, 95] on button "Roles" at bounding box center [420, 91] width 93 height 47
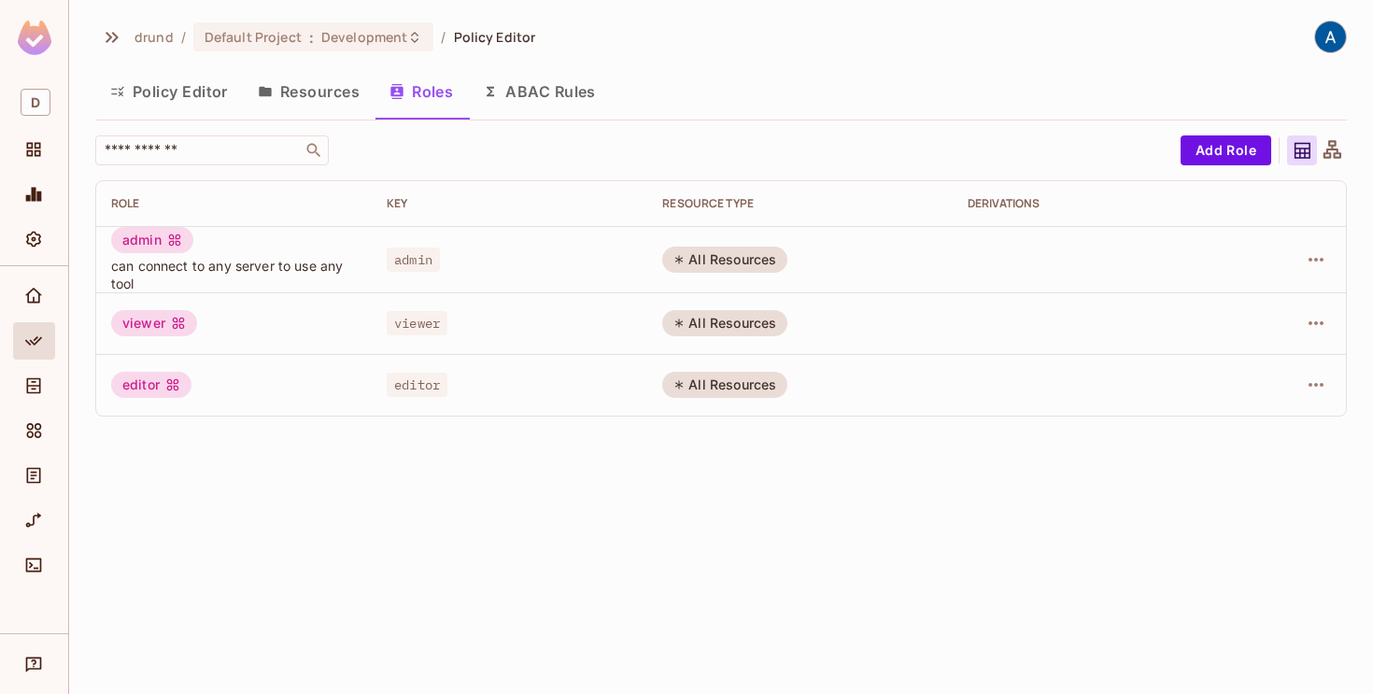
click at [180, 79] on button "Policy Editor" at bounding box center [169, 91] width 148 height 47
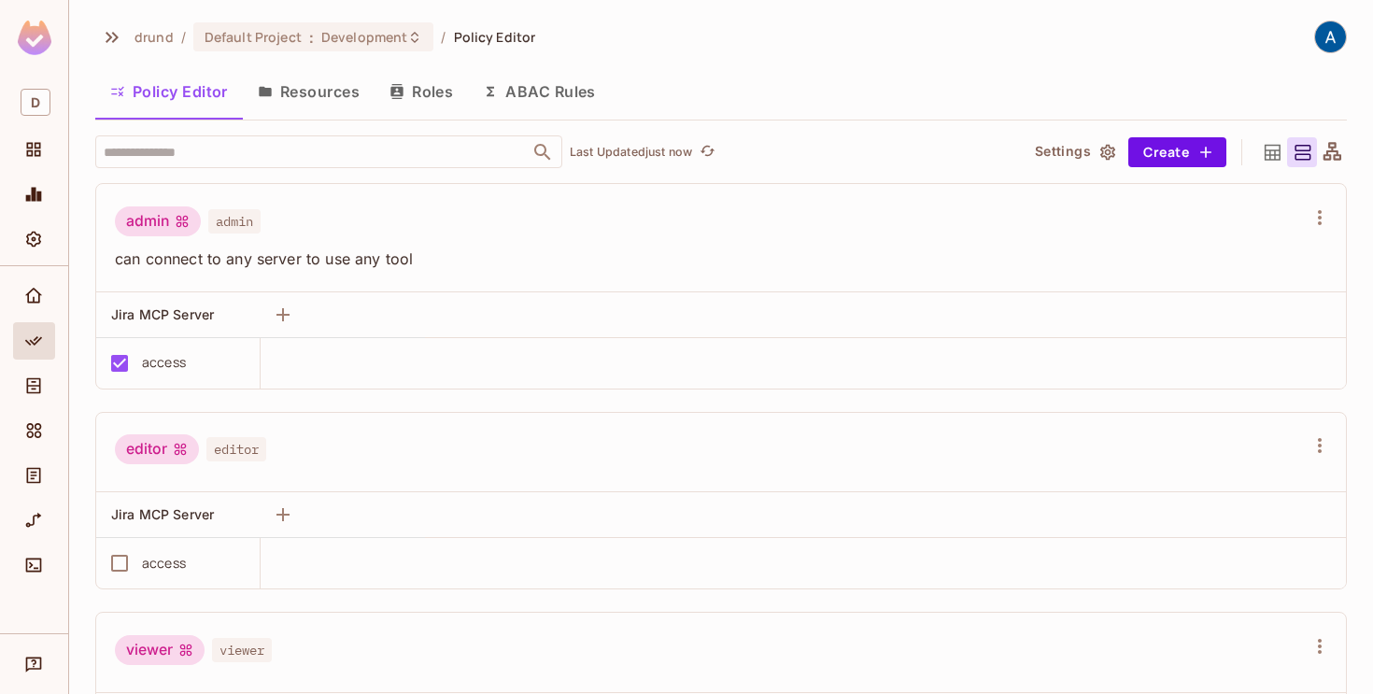
click at [440, 94] on button "Roles" at bounding box center [420, 91] width 93 height 47
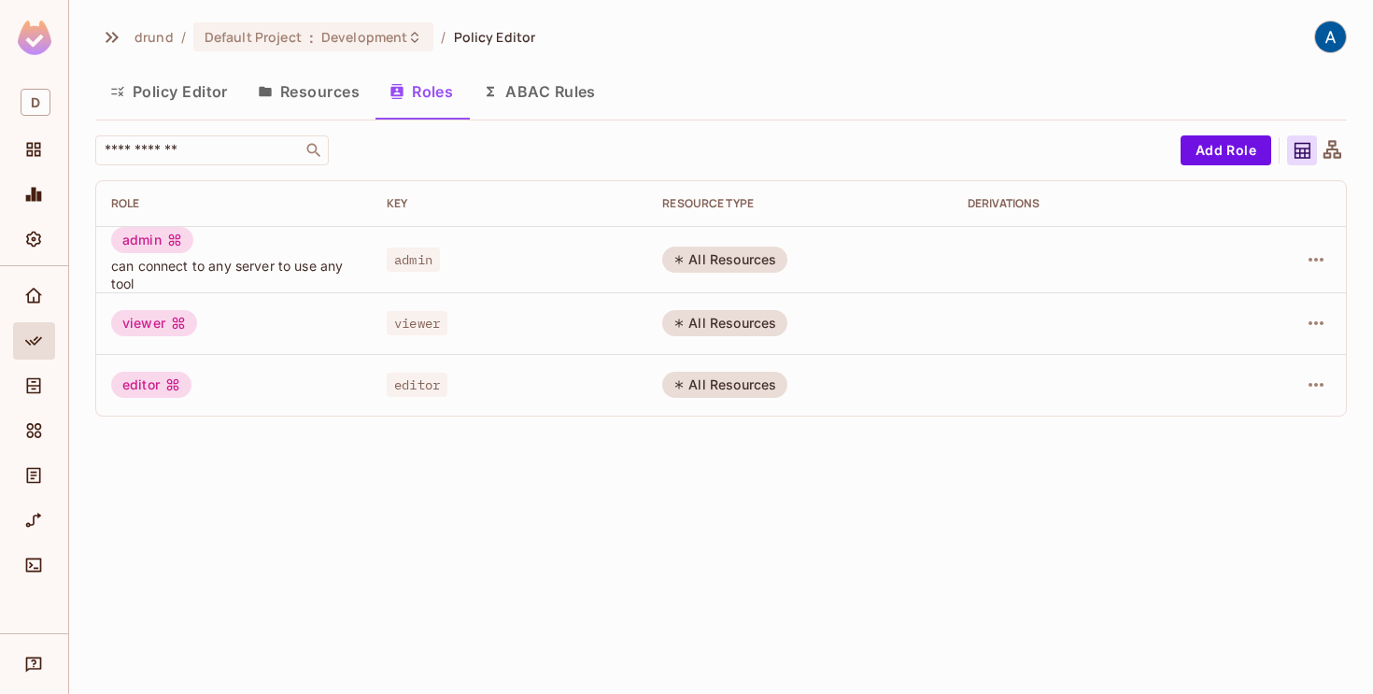
click at [318, 92] on button "Resources" at bounding box center [309, 91] width 132 height 47
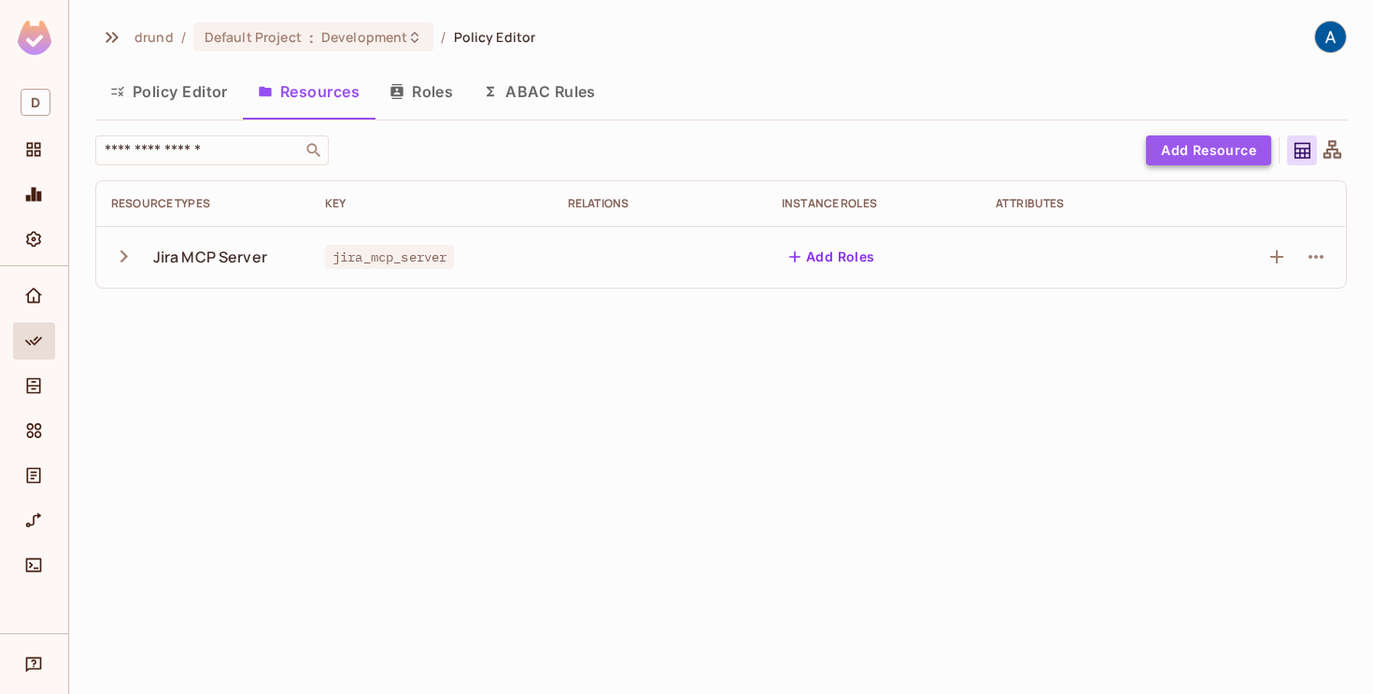
click at [1221, 148] on button "Add Resource" at bounding box center [1208, 150] width 125 height 30
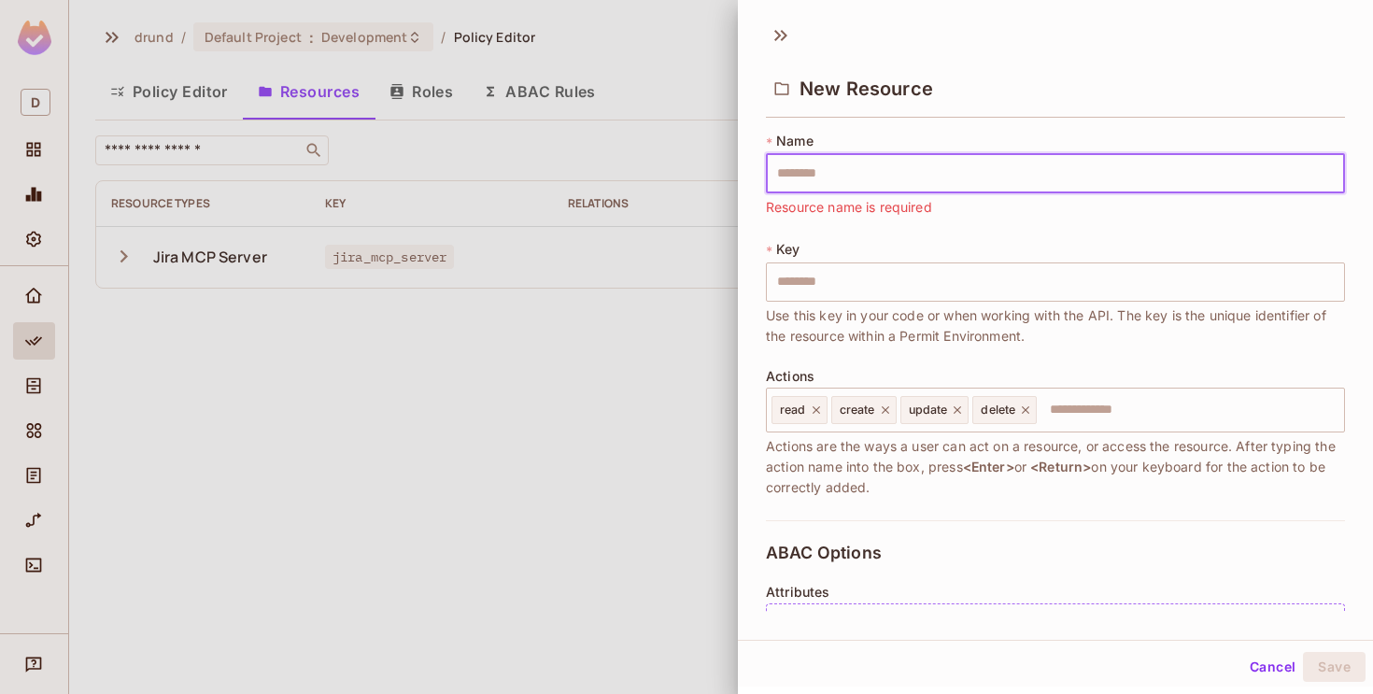
paste input "**********"
type input "**********"
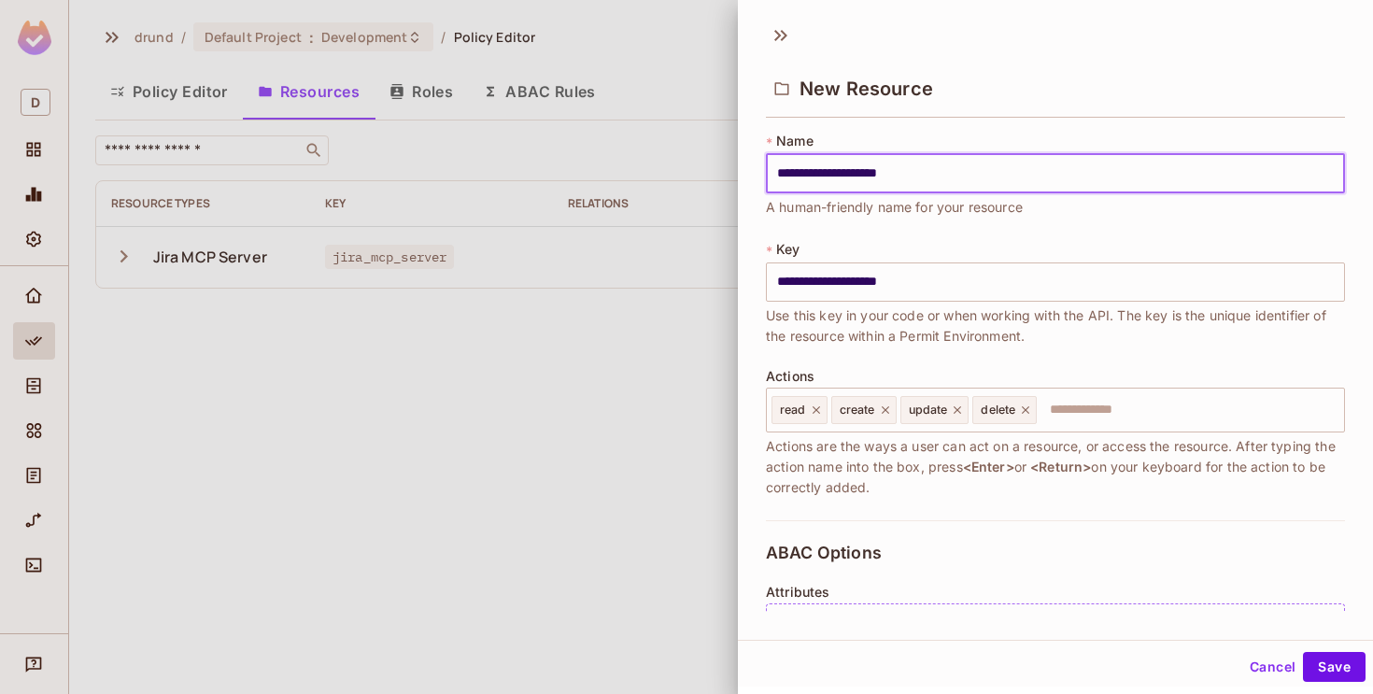
click at [795, 172] on input "**********" at bounding box center [1055, 173] width 579 height 39
type input "*"
type input "**"
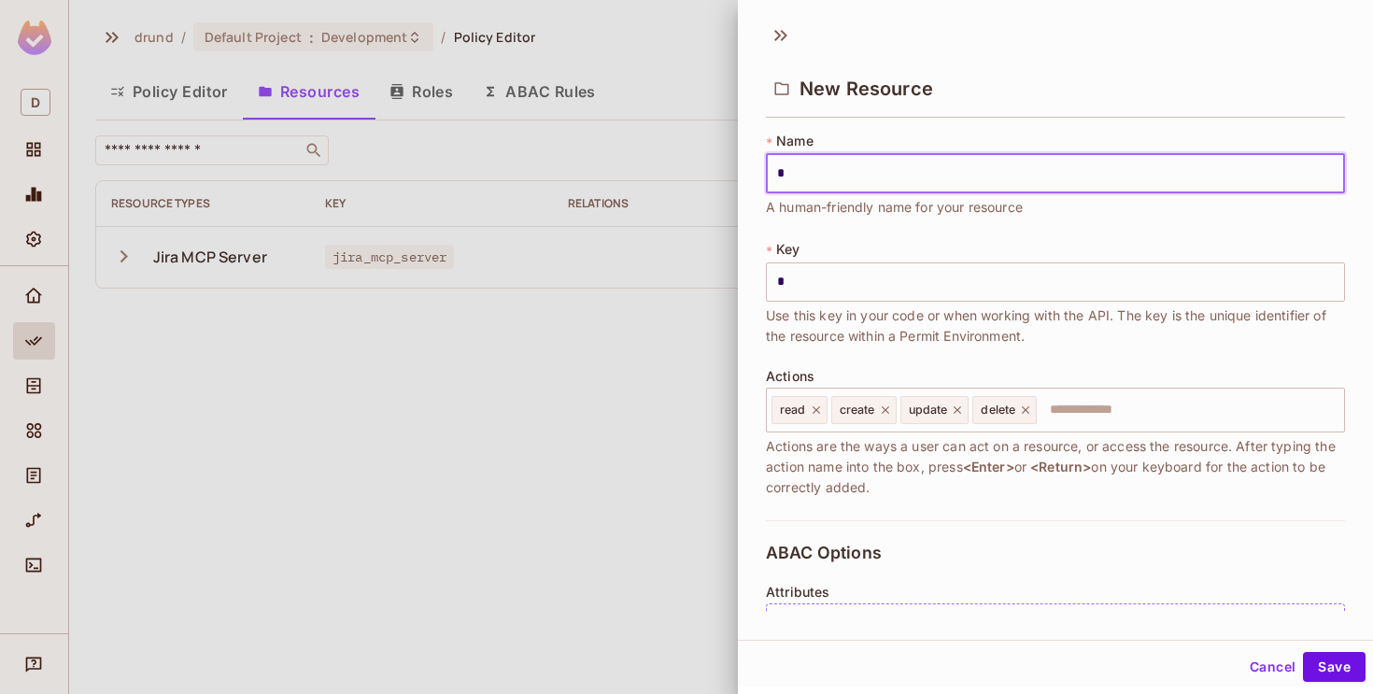
type input "**"
type input "***"
type input "****"
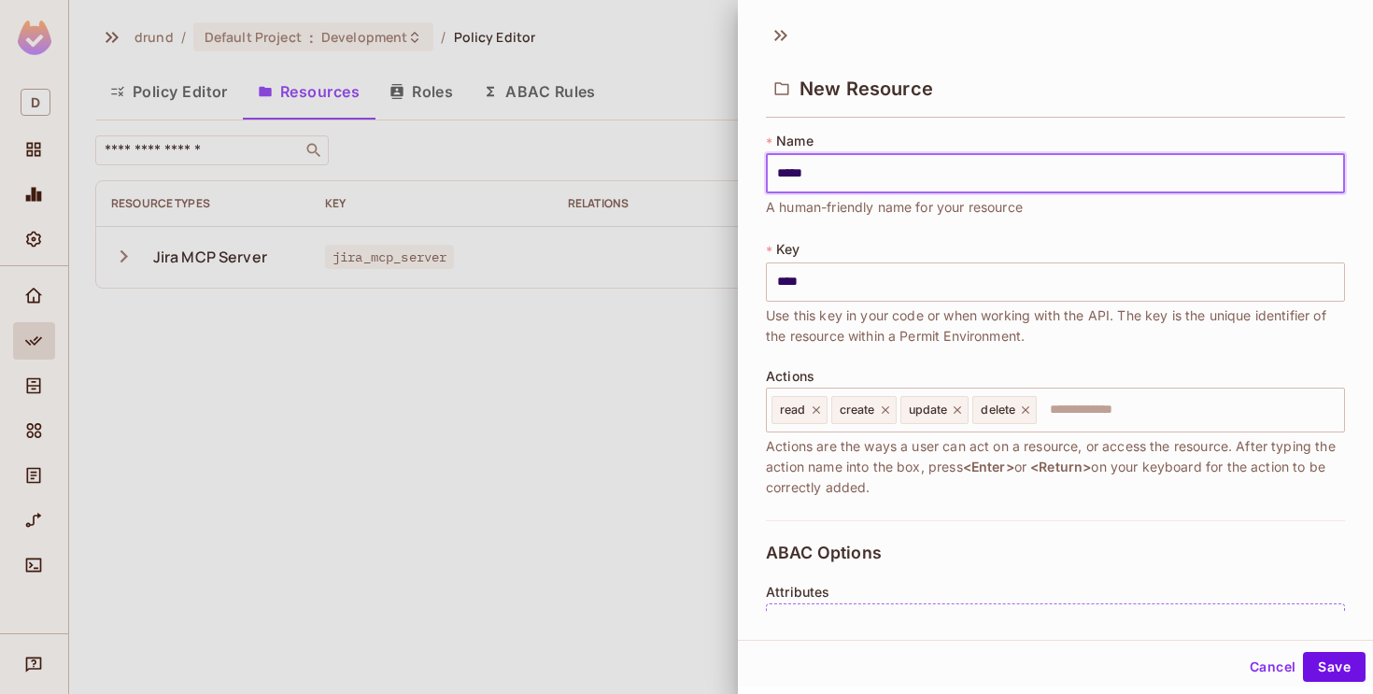
type input "******"
type input "*******"
type input "********"
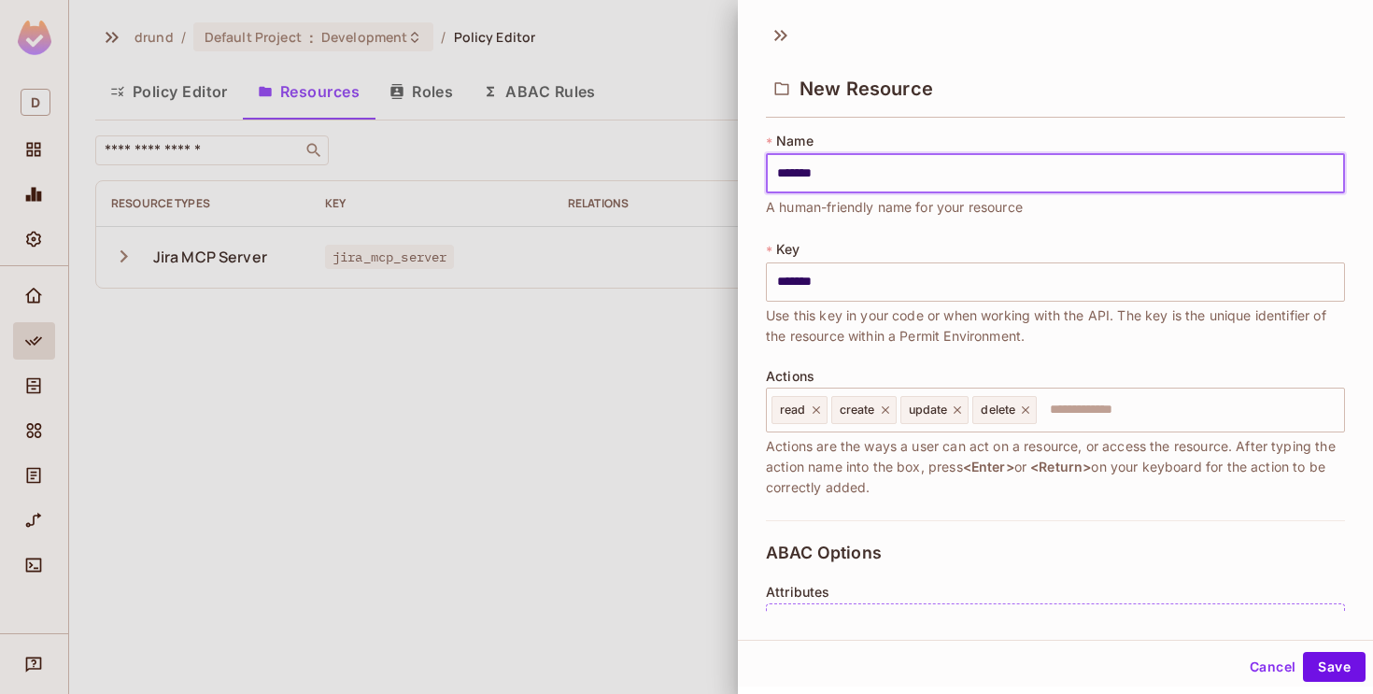
type input "********"
type input "*********"
type input "**********"
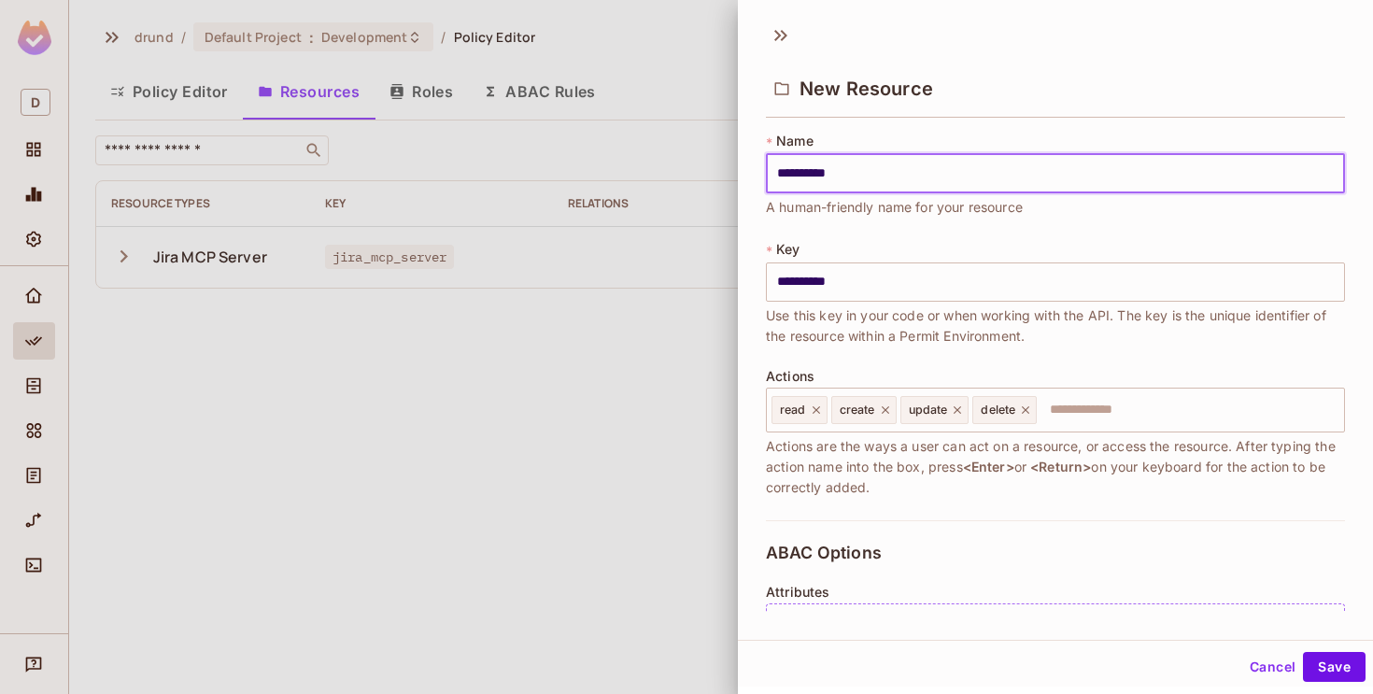
type input "**********"
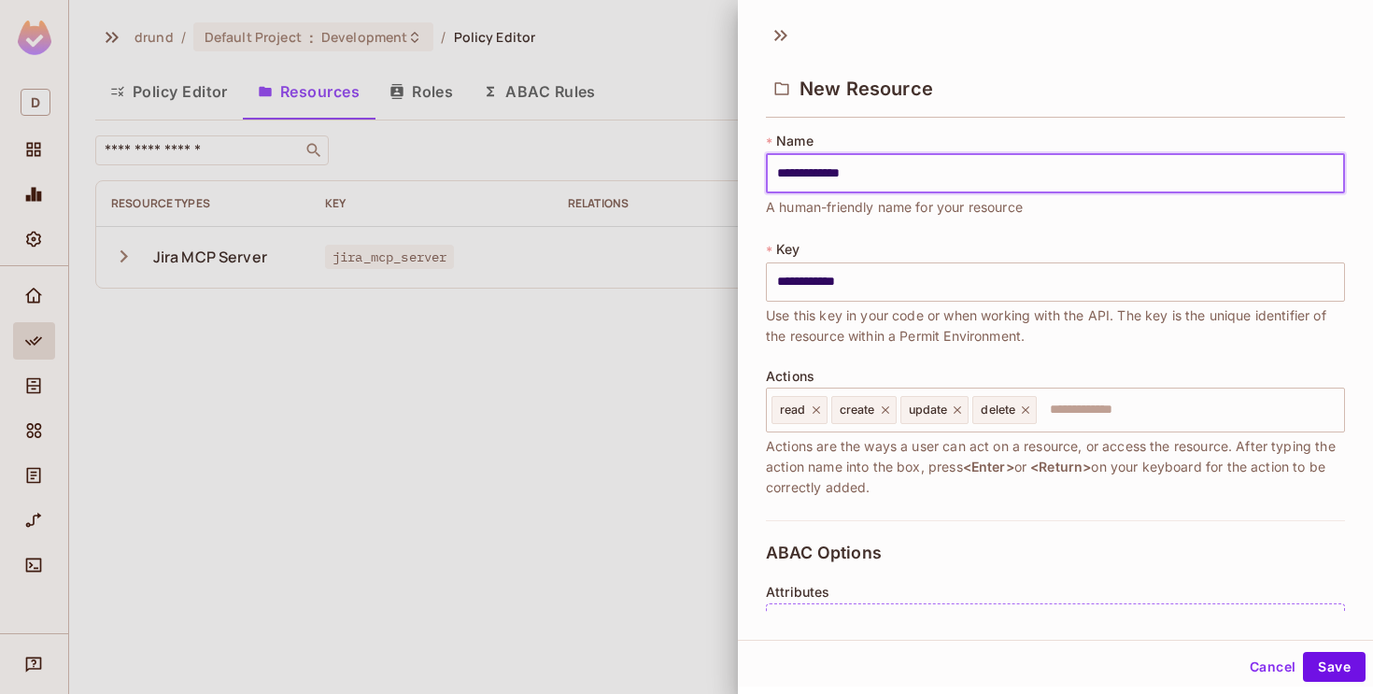
type input "**********"
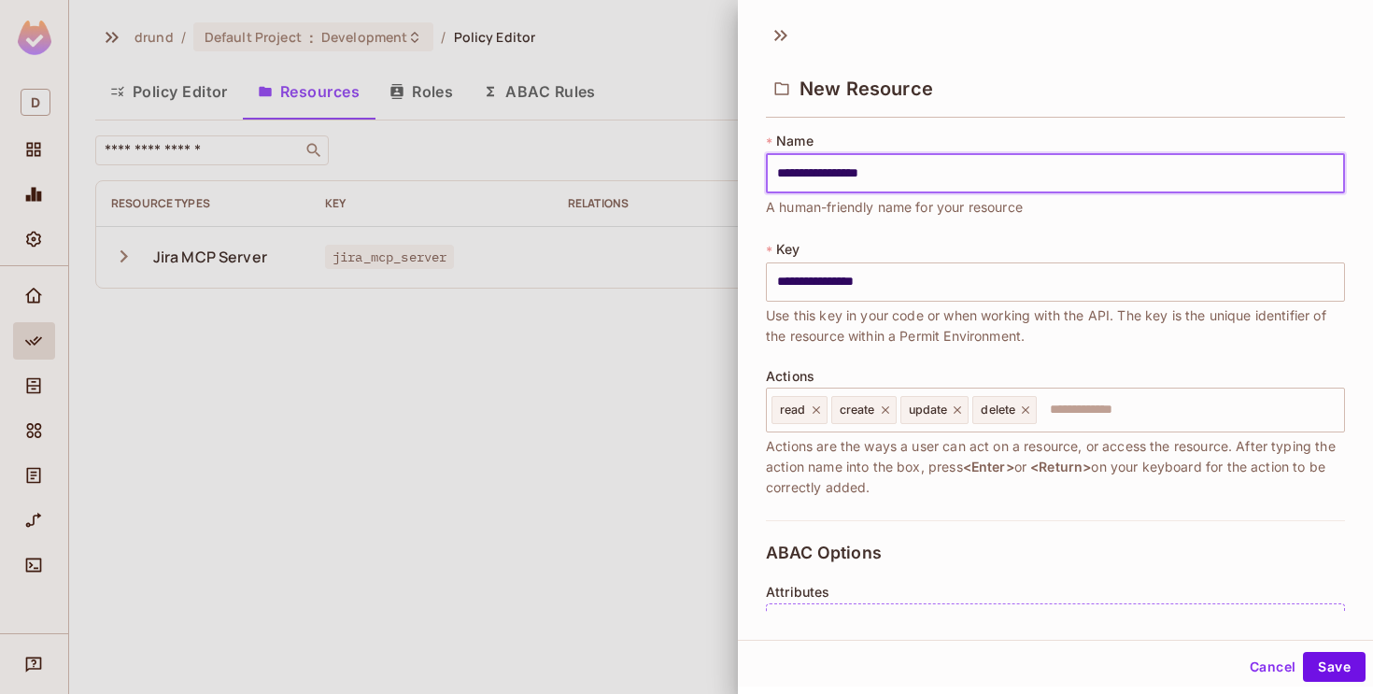
type input "**********"
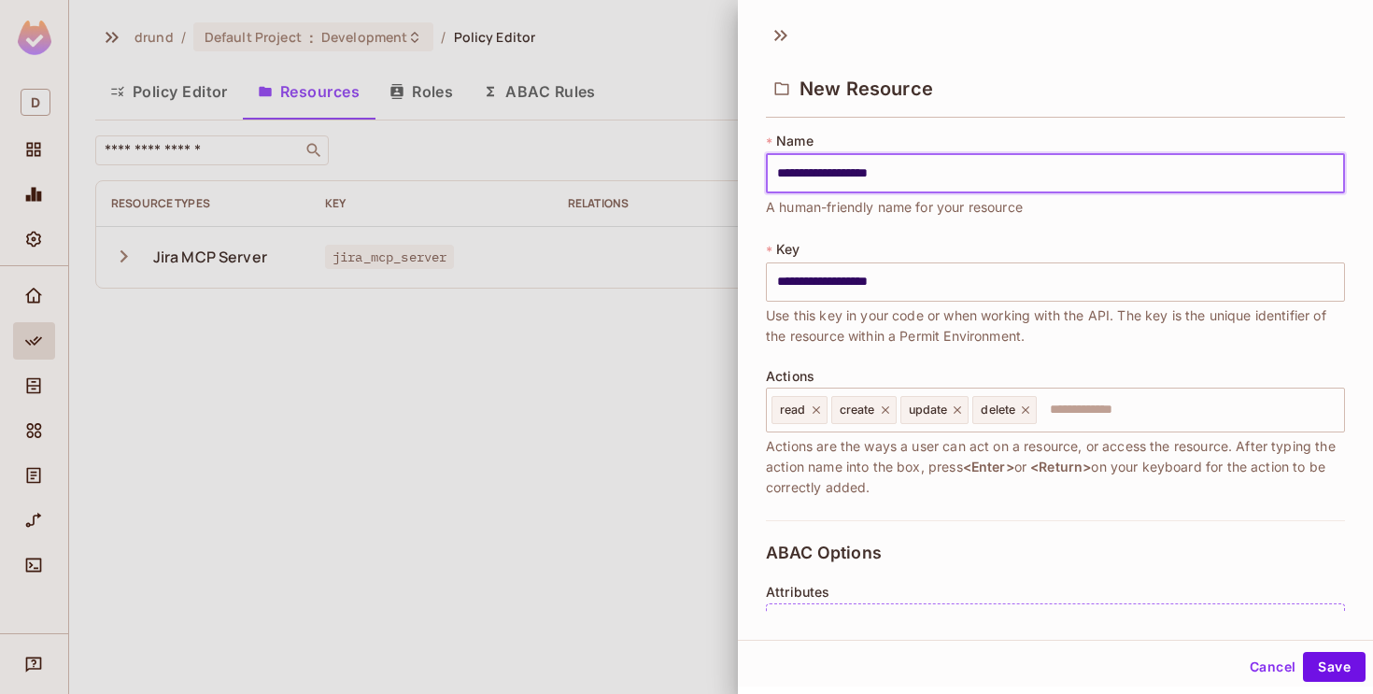
type input "**********"
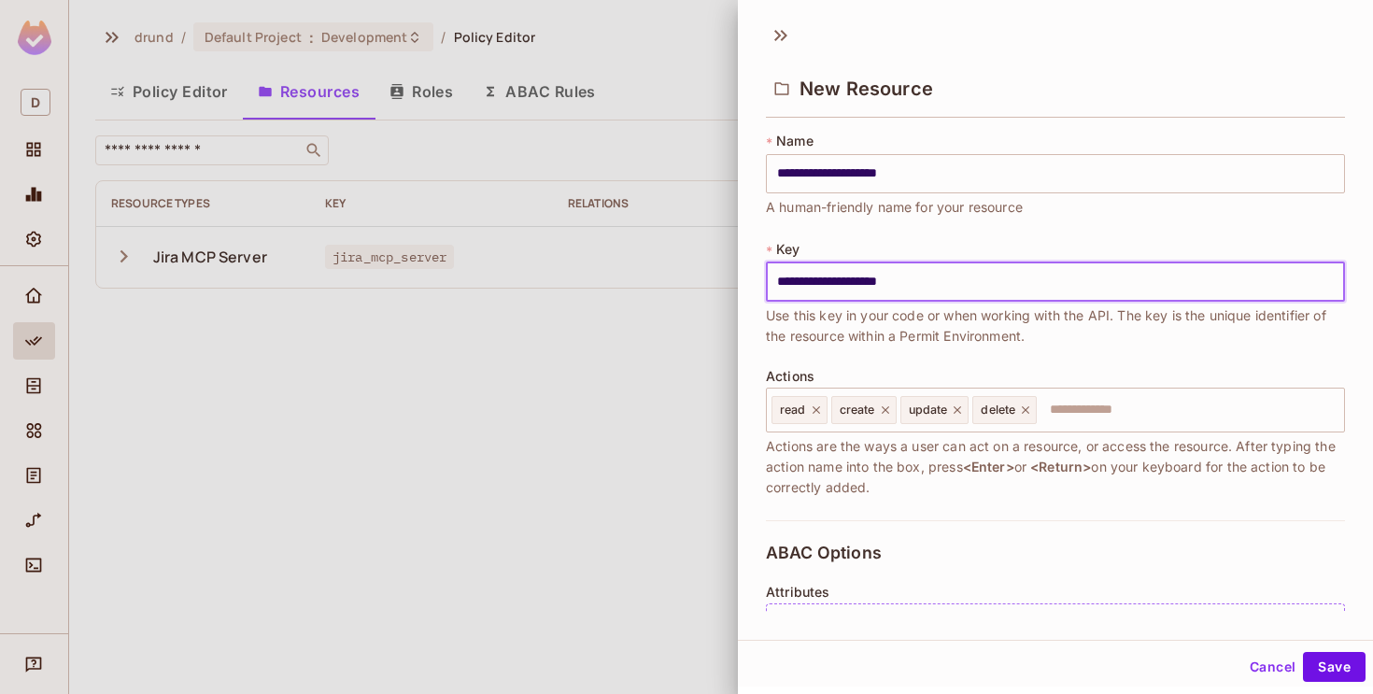
click at [869, 284] on input "**********" at bounding box center [1055, 281] width 579 height 39
paste input "text"
click at [816, 410] on icon at bounding box center [815, 409] width 7 height 7
click at [828, 409] on icon at bounding box center [825, 409] width 13 height 13
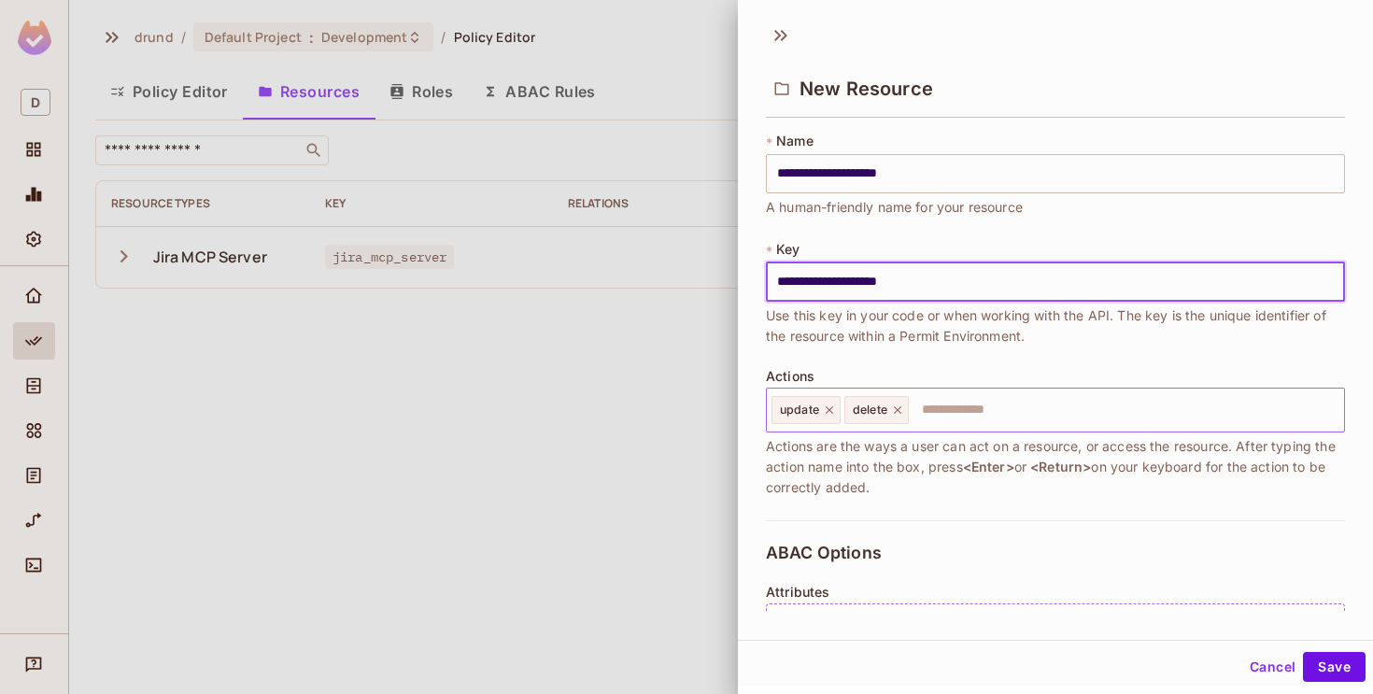
click at [828, 409] on icon at bounding box center [829, 409] width 7 height 7
click at [828, 409] on icon at bounding box center [824, 409] width 13 height 13
type input "**********"
click at [828, 409] on input "text" at bounding box center [1053, 409] width 567 height 37
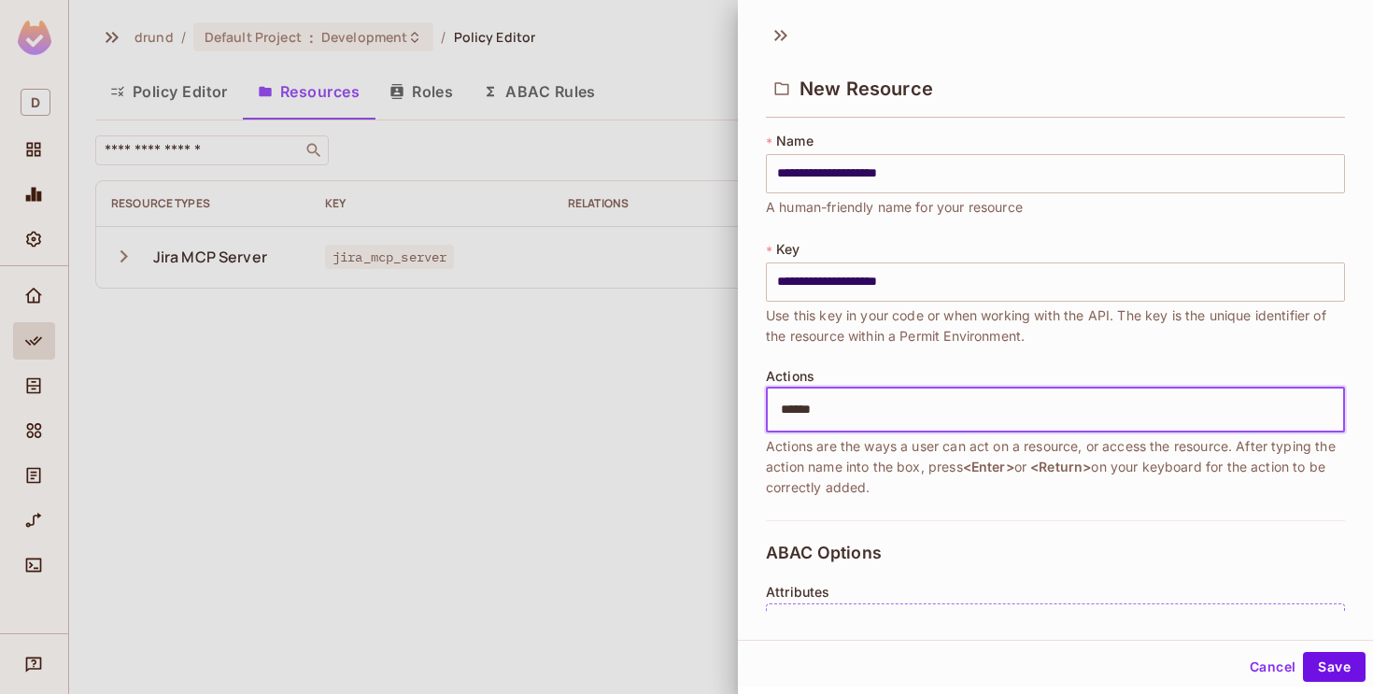
type input "******"
click at [970, 522] on div "ABAC Options Attributes Add attribute" at bounding box center [1055, 593] width 579 height 146
click at [981, 405] on input "text" at bounding box center [1053, 409] width 567 height 37
type input "******"
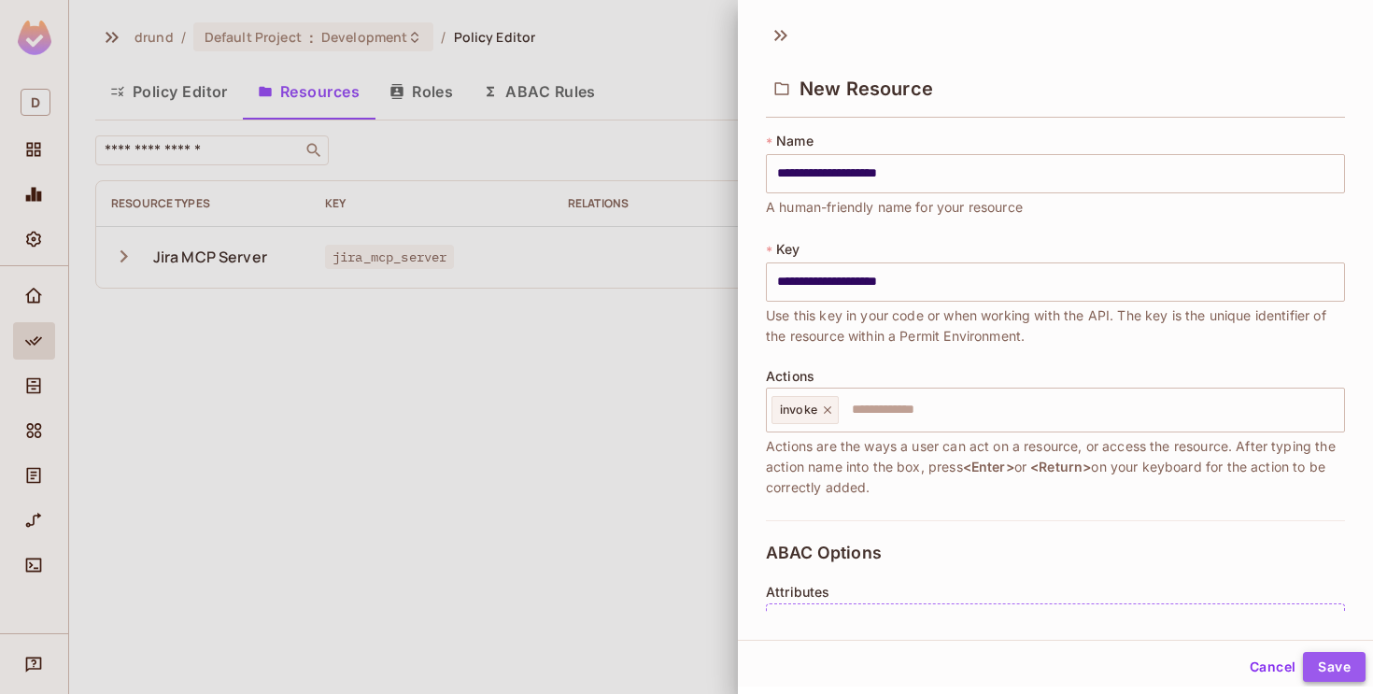
click at [1344, 658] on button "Save" at bounding box center [1334, 667] width 63 height 30
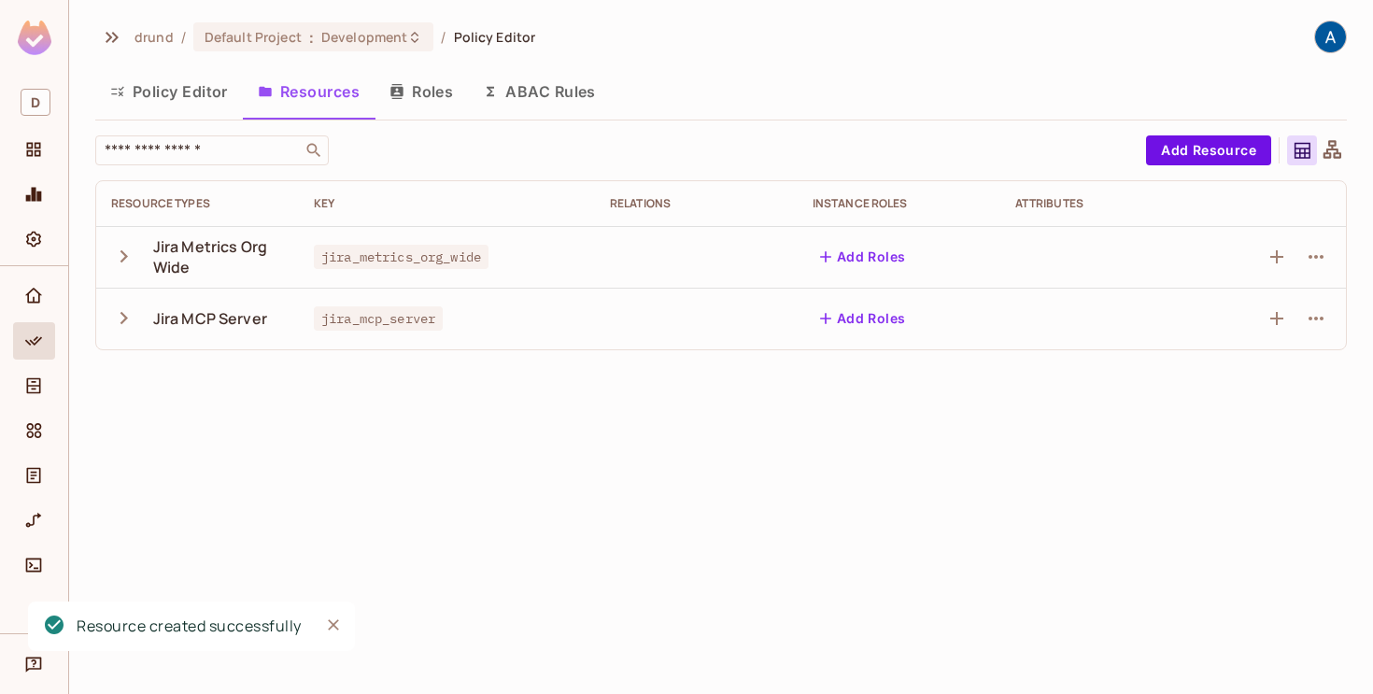
click at [216, 92] on button "Policy Editor" at bounding box center [169, 91] width 148 height 47
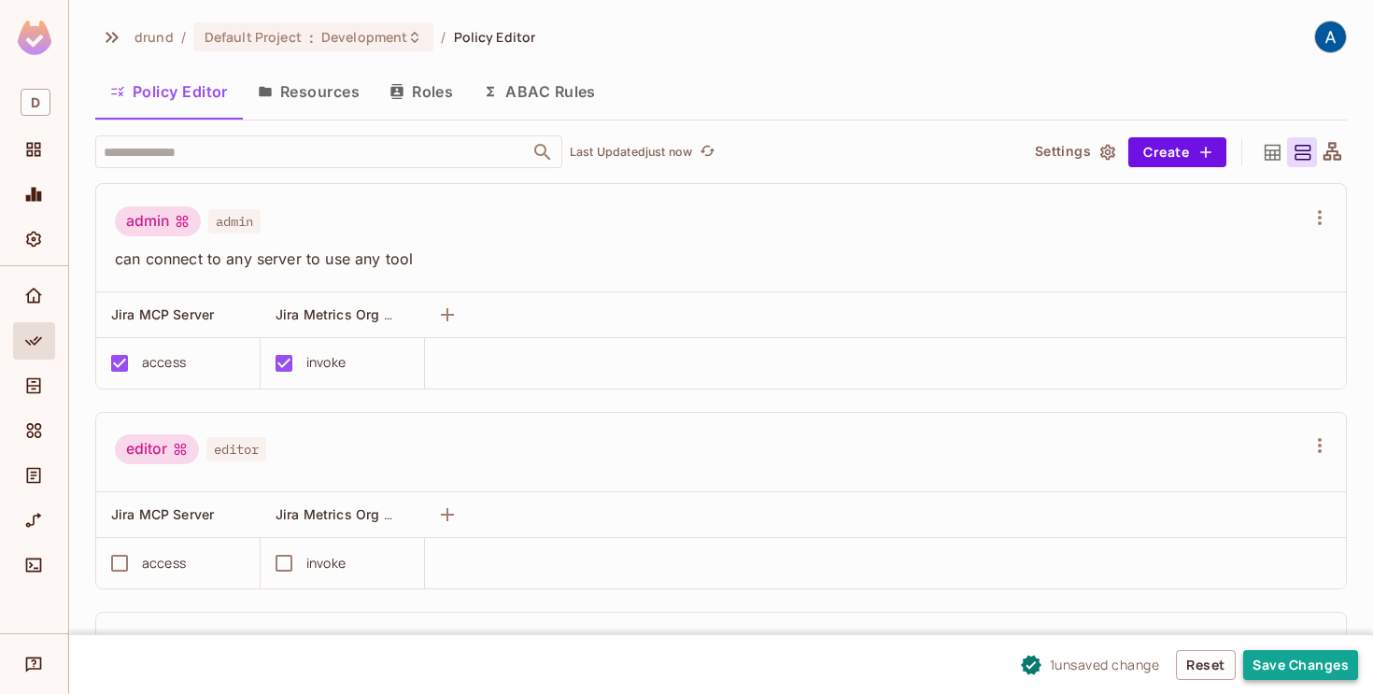
click at [1262, 663] on button "Save Changes" at bounding box center [1300, 665] width 115 height 30
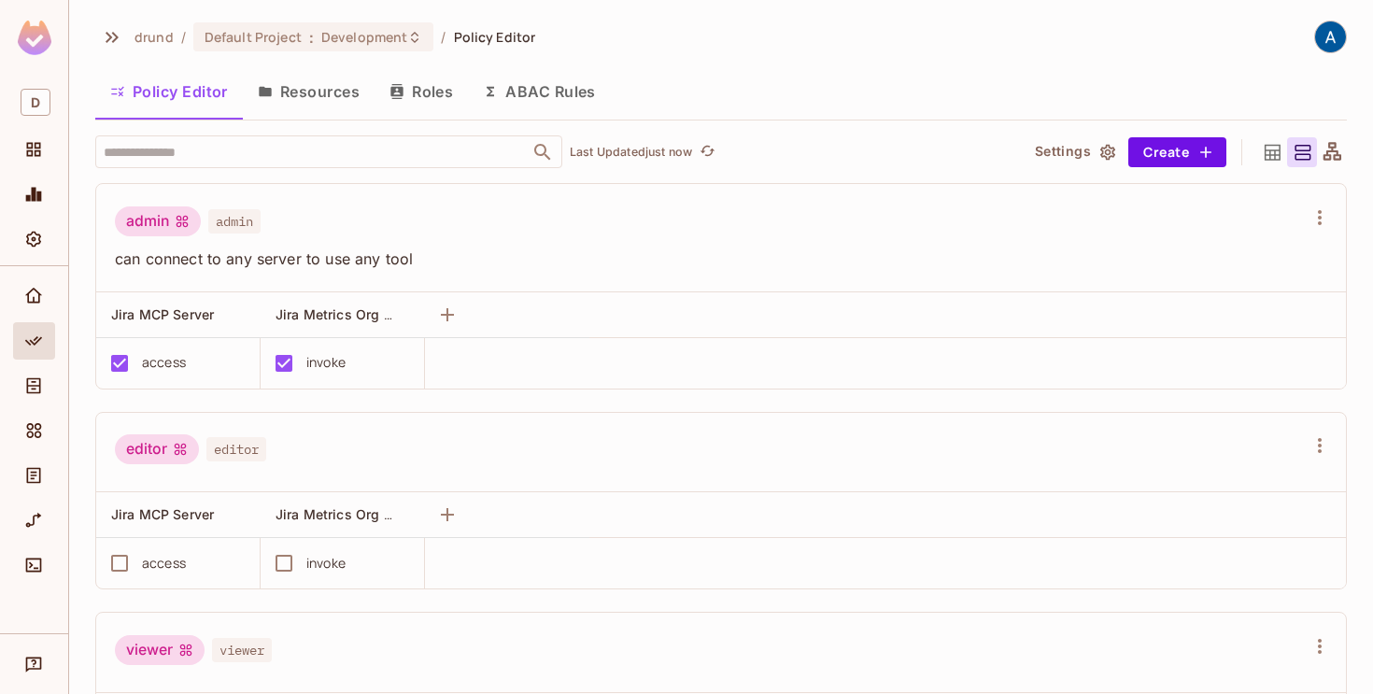
click at [305, 85] on button "Resources" at bounding box center [309, 91] width 132 height 47
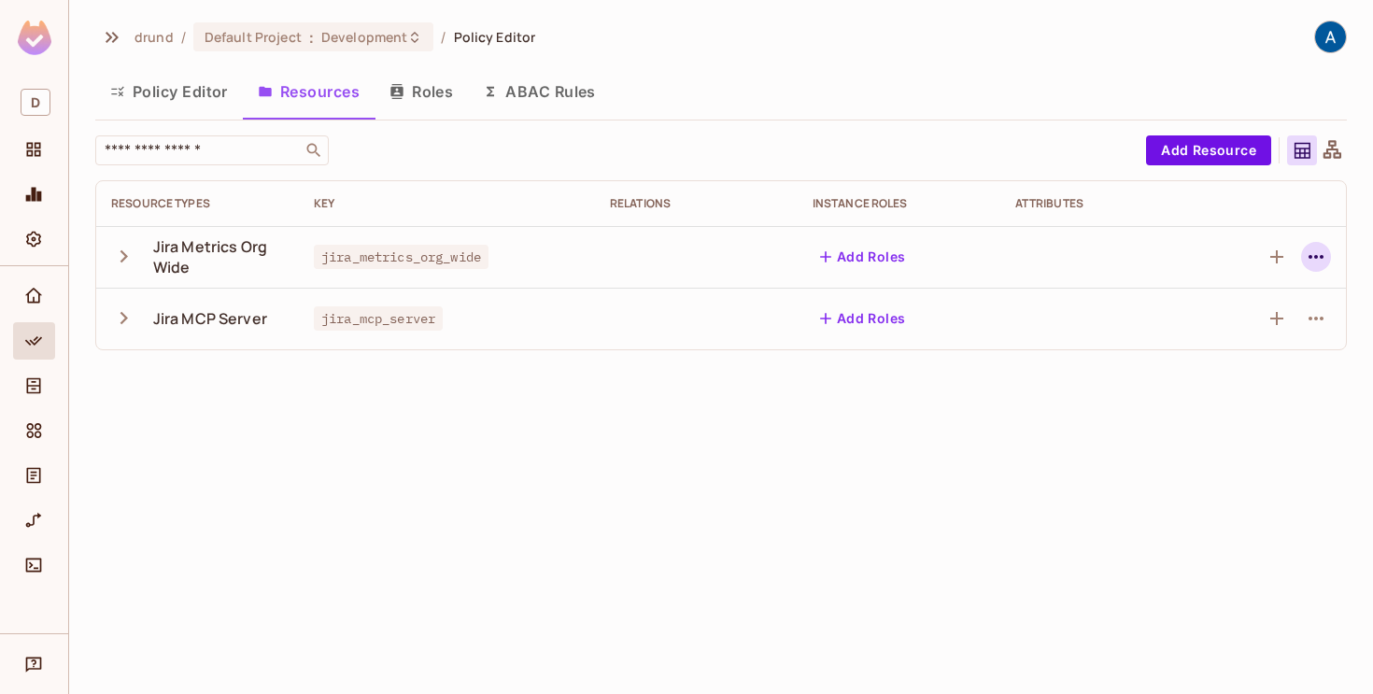
click at [1324, 261] on icon "button" at bounding box center [1316, 257] width 22 height 22
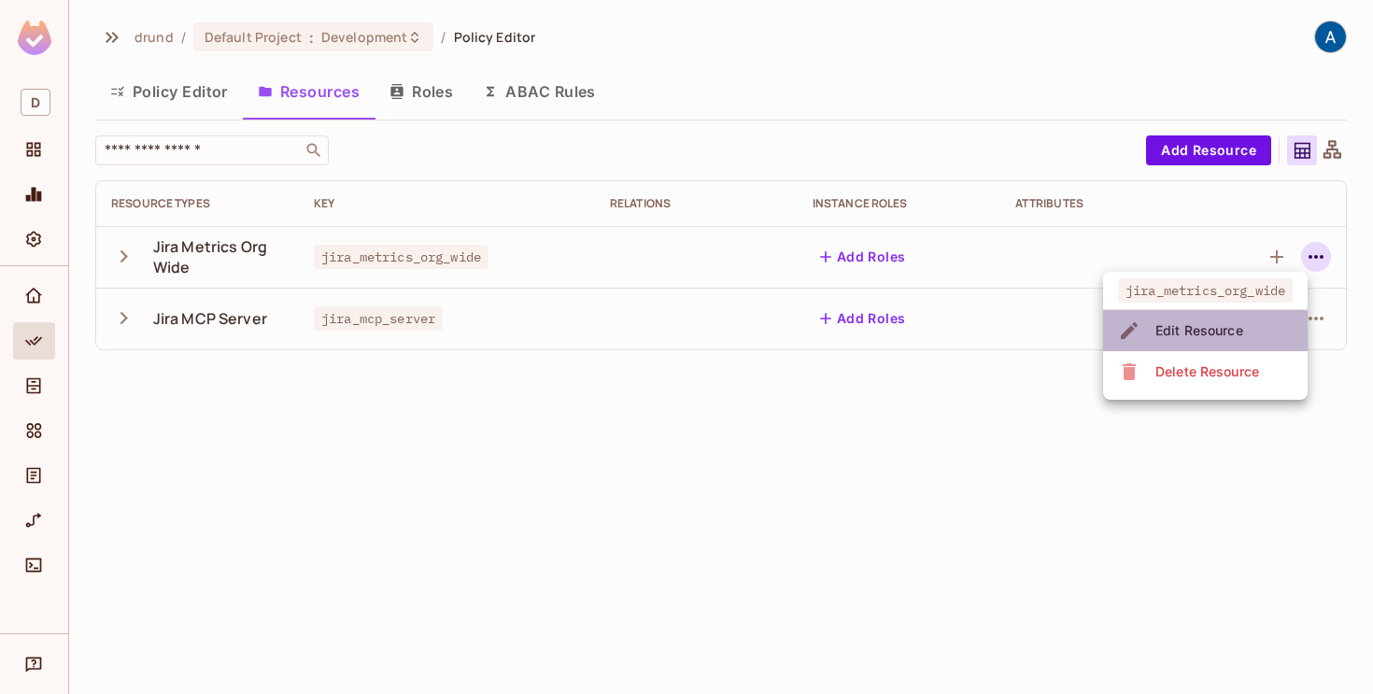
click at [1234, 338] on div "Edit Resource" at bounding box center [1199, 330] width 88 height 19
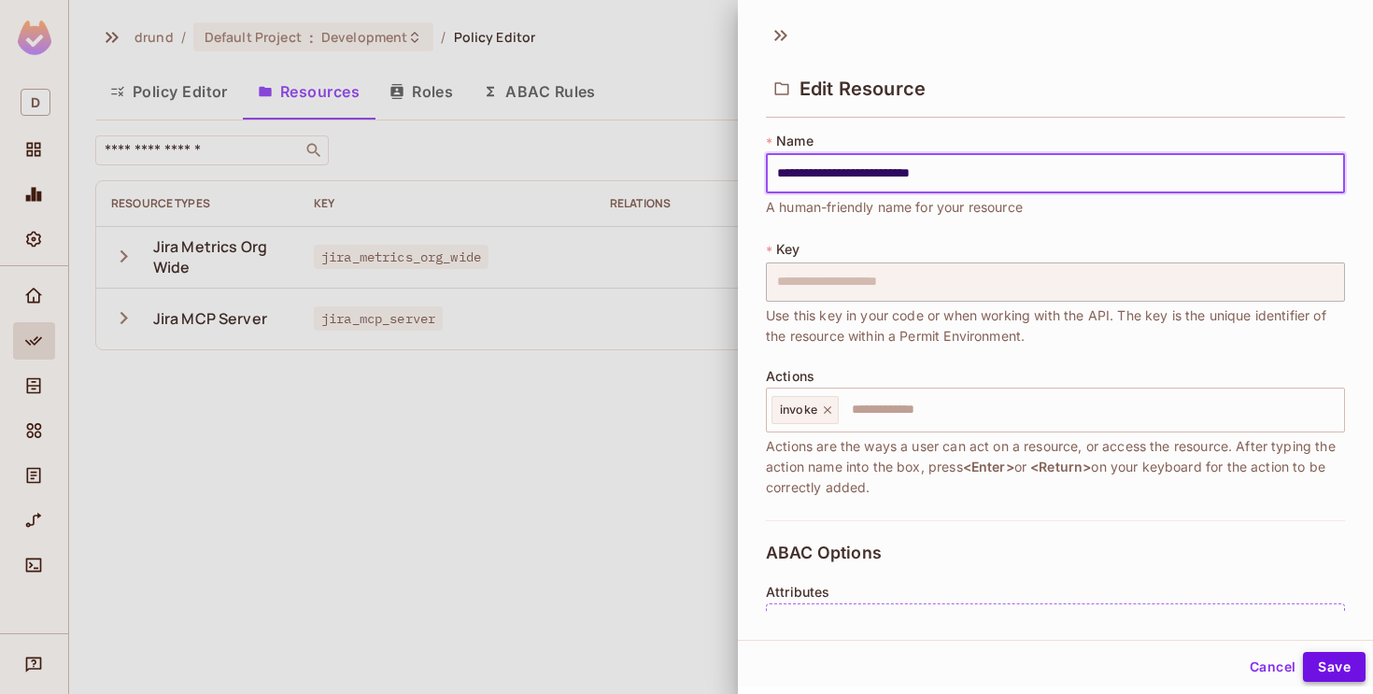
type input "**********"
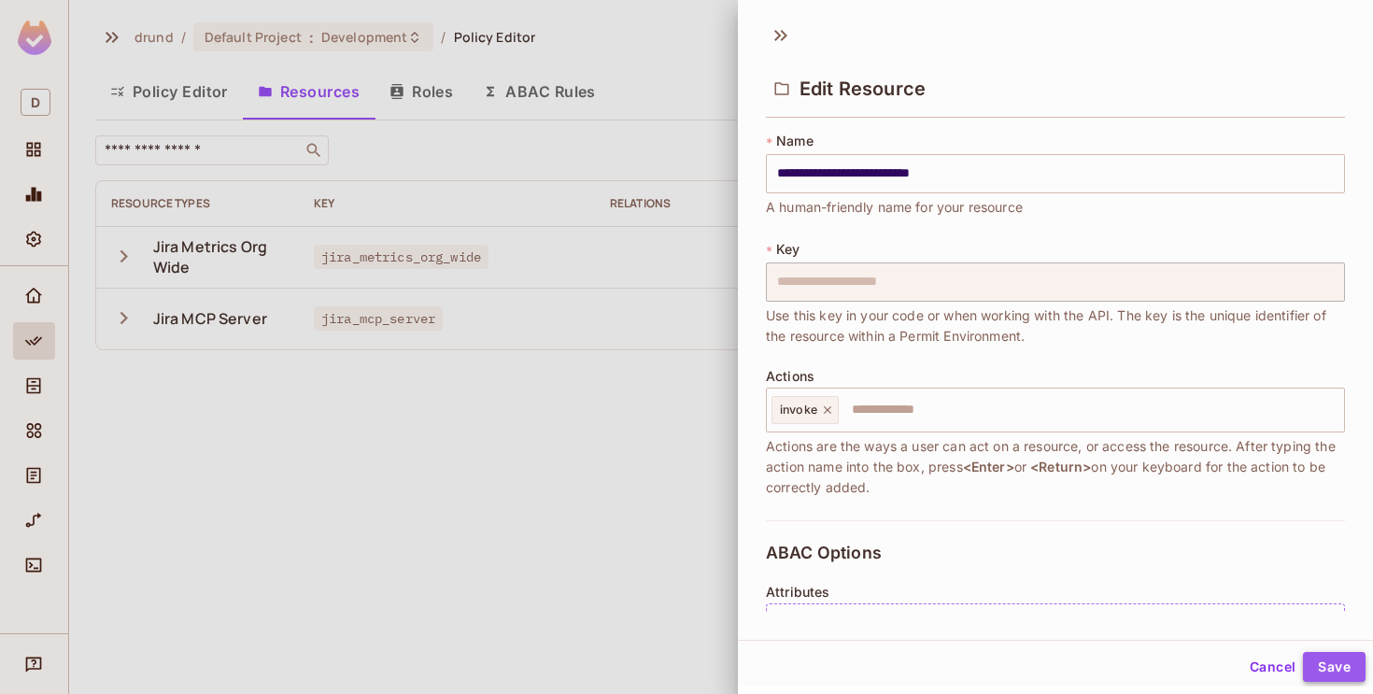
click at [1339, 664] on button "Save" at bounding box center [1334, 667] width 63 height 30
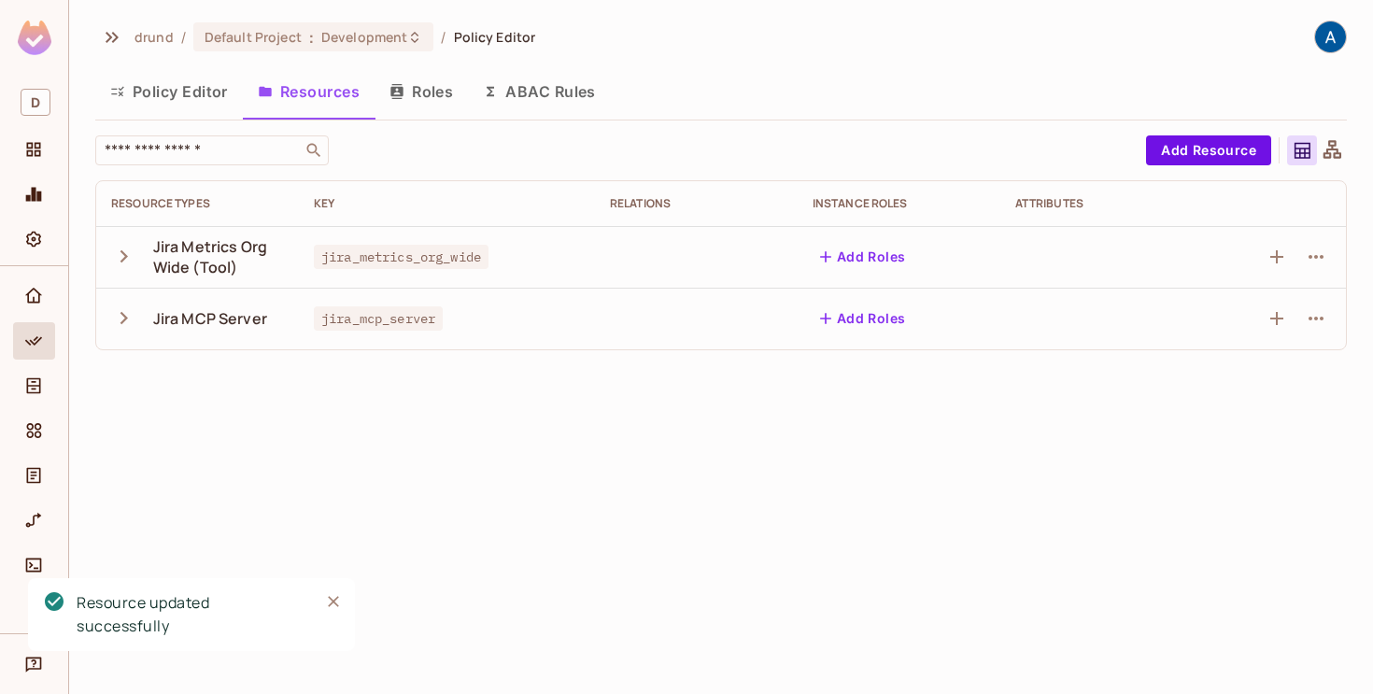
click at [202, 92] on button "Policy Editor" at bounding box center [169, 91] width 148 height 47
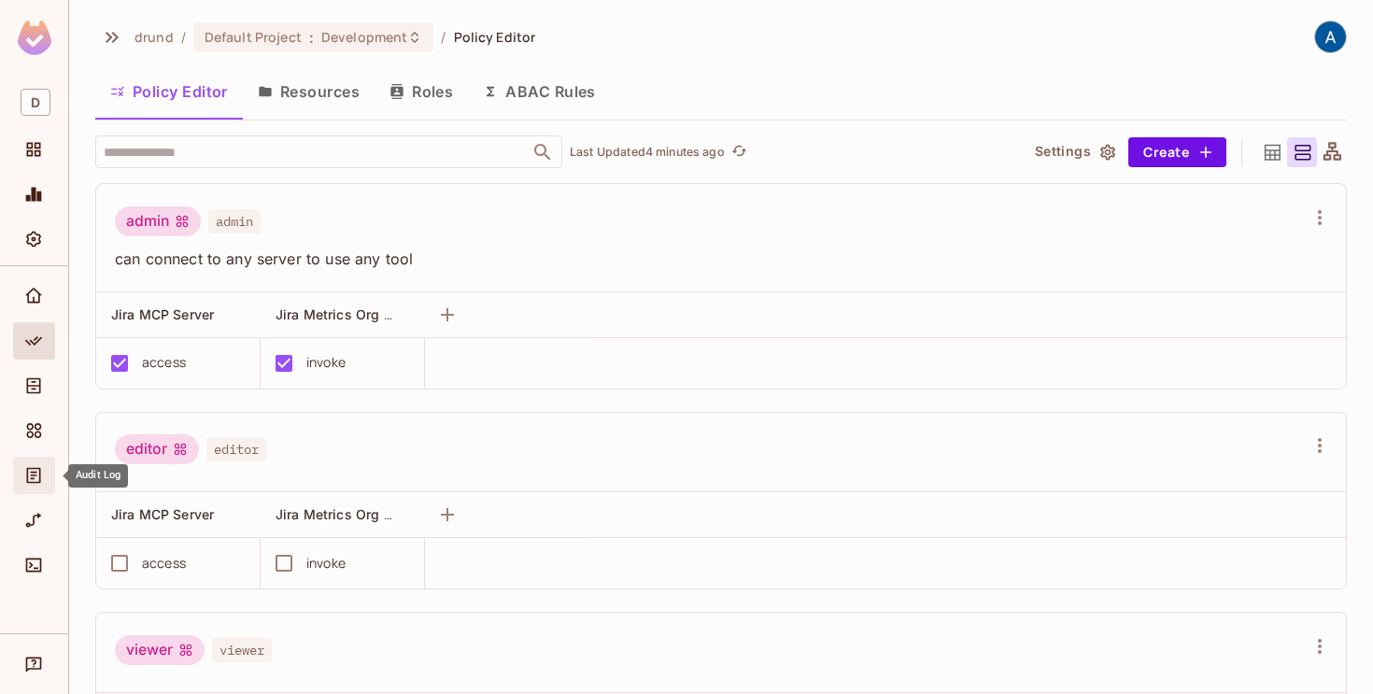
click at [31, 477] on icon "Audit Log" at bounding box center [33, 475] width 19 height 19
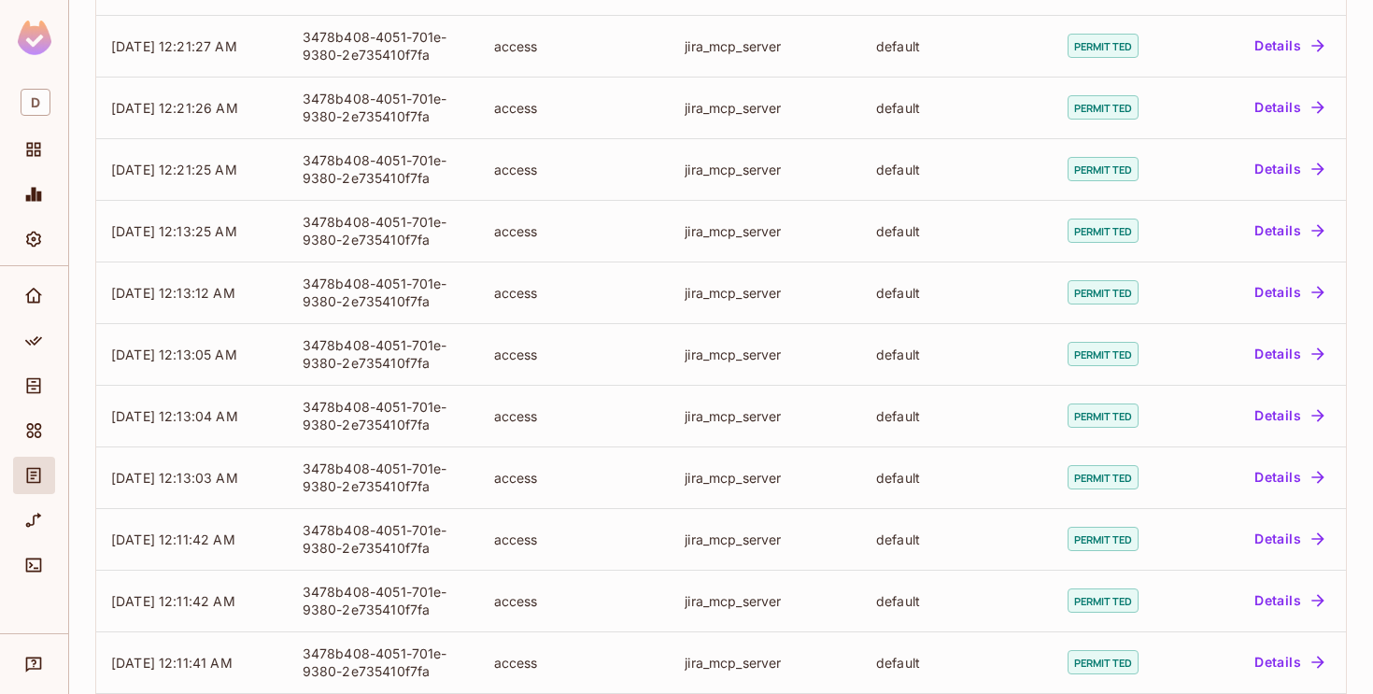
scroll to position [537, 0]
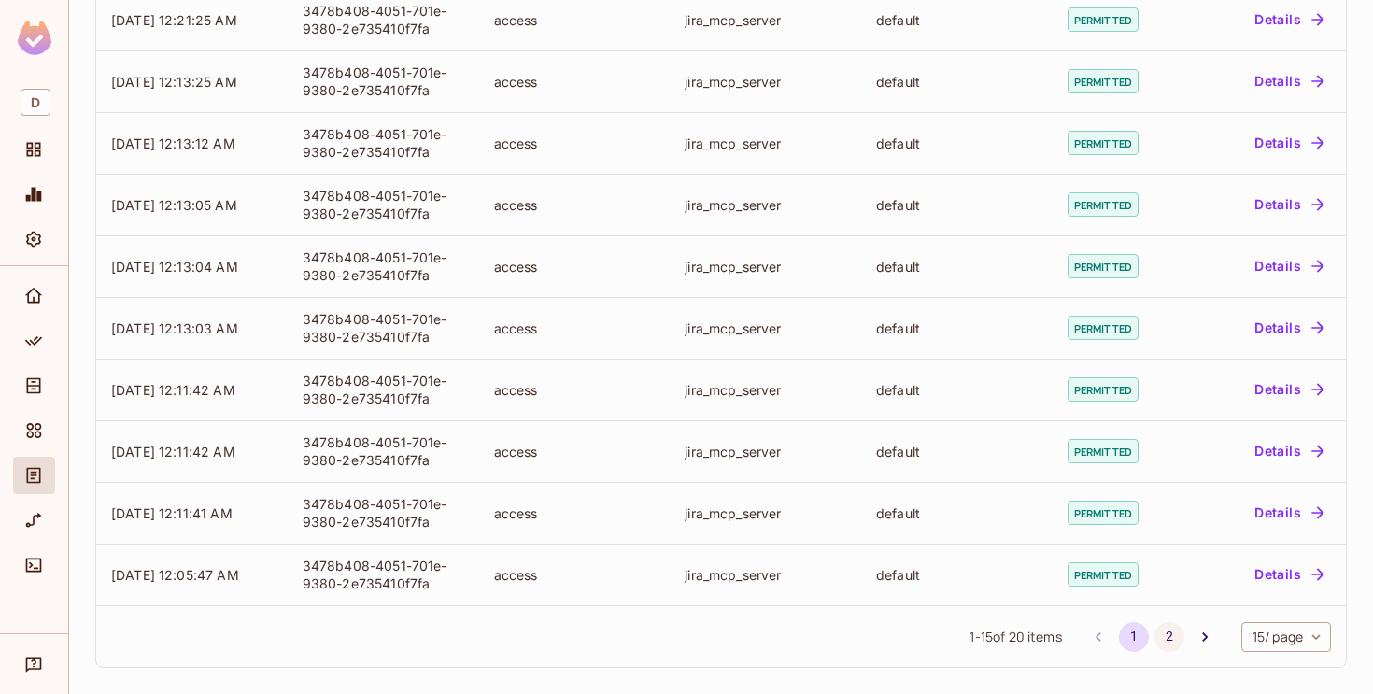
click at [1172, 635] on button "2" at bounding box center [1169, 637] width 30 height 30
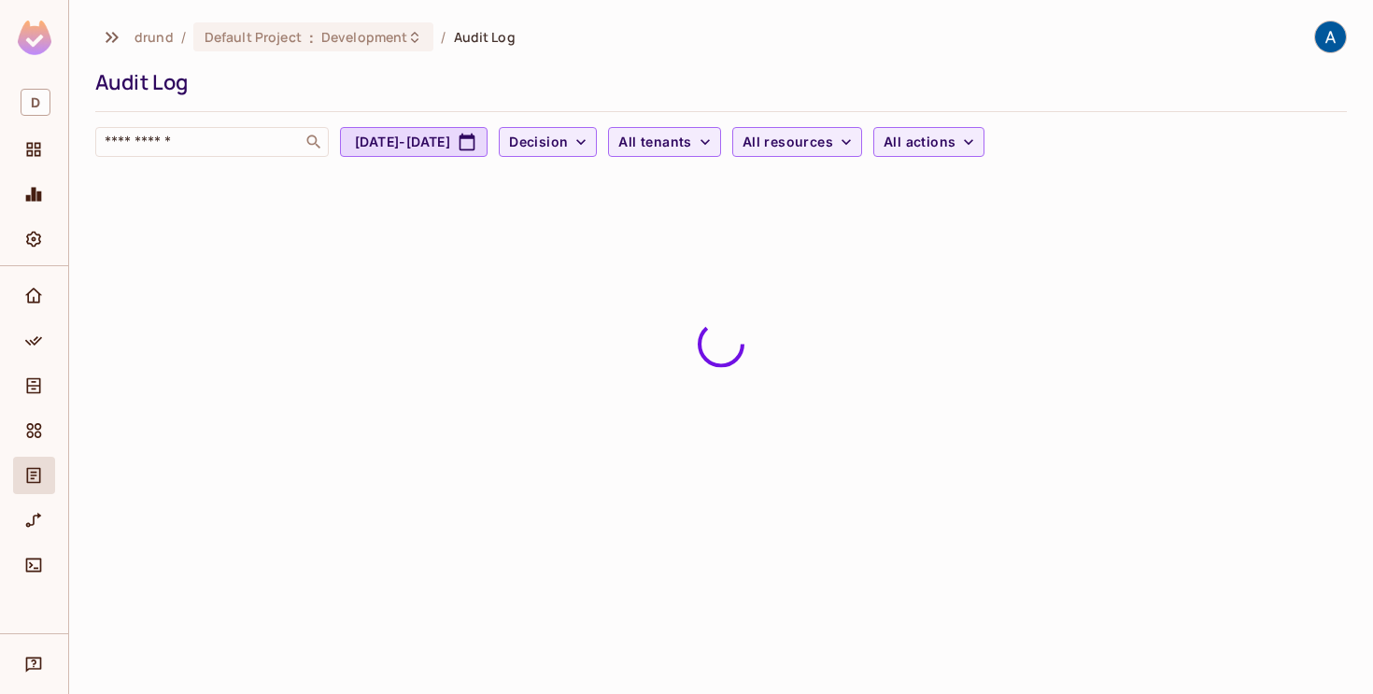
scroll to position [0, 0]
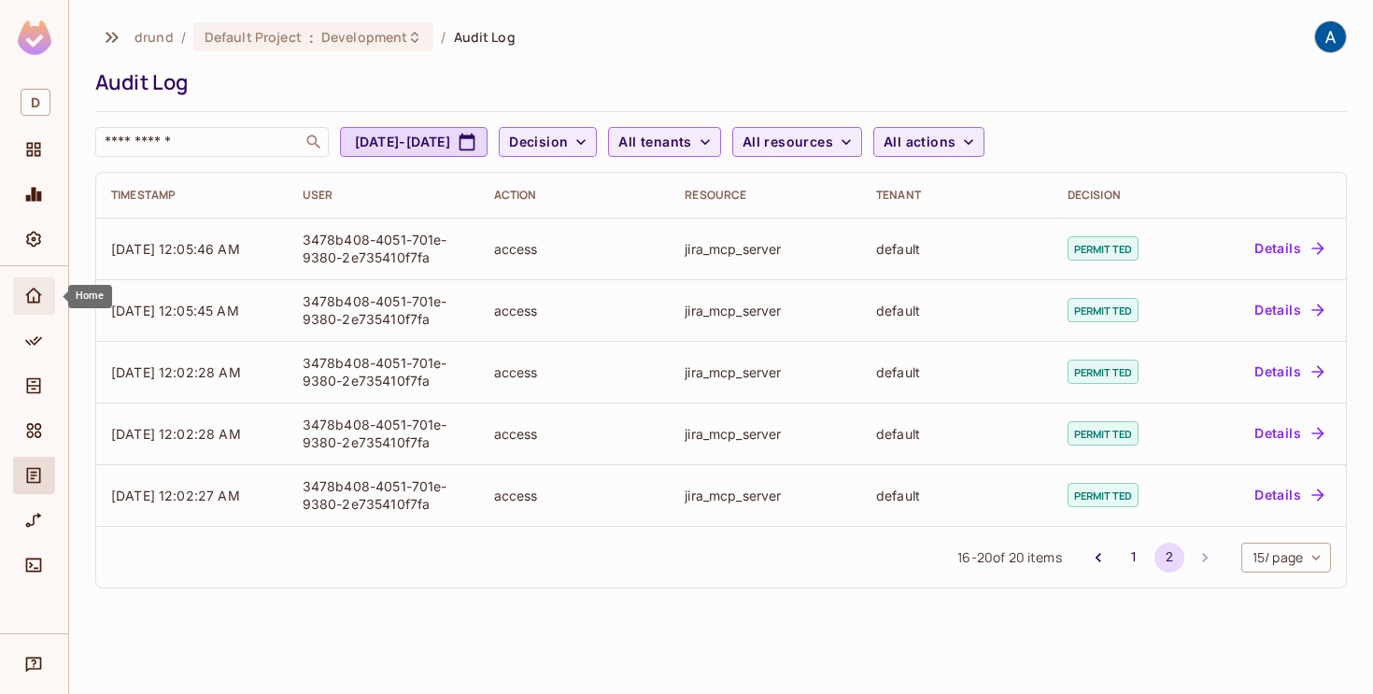
click at [31, 306] on span "Home" at bounding box center [33, 296] width 22 height 22
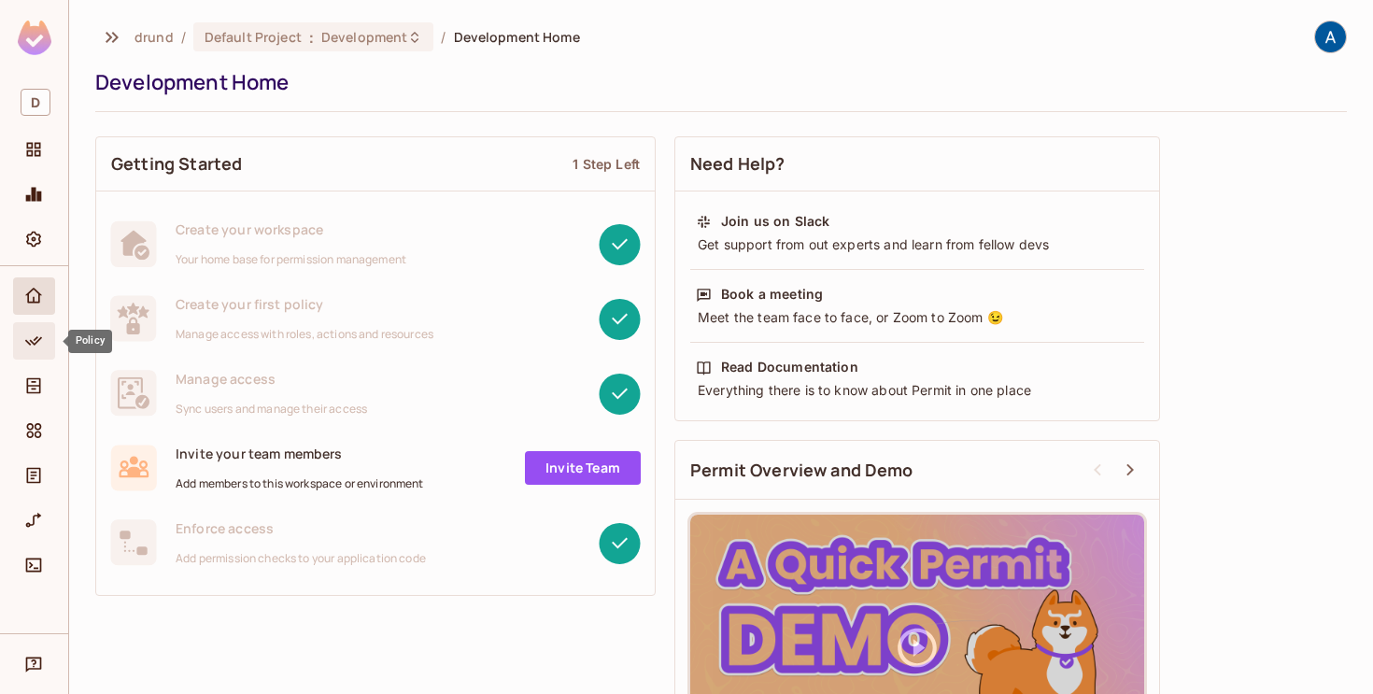
click at [32, 343] on icon "Policy" at bounding box center [33, 340] width 17 height 9
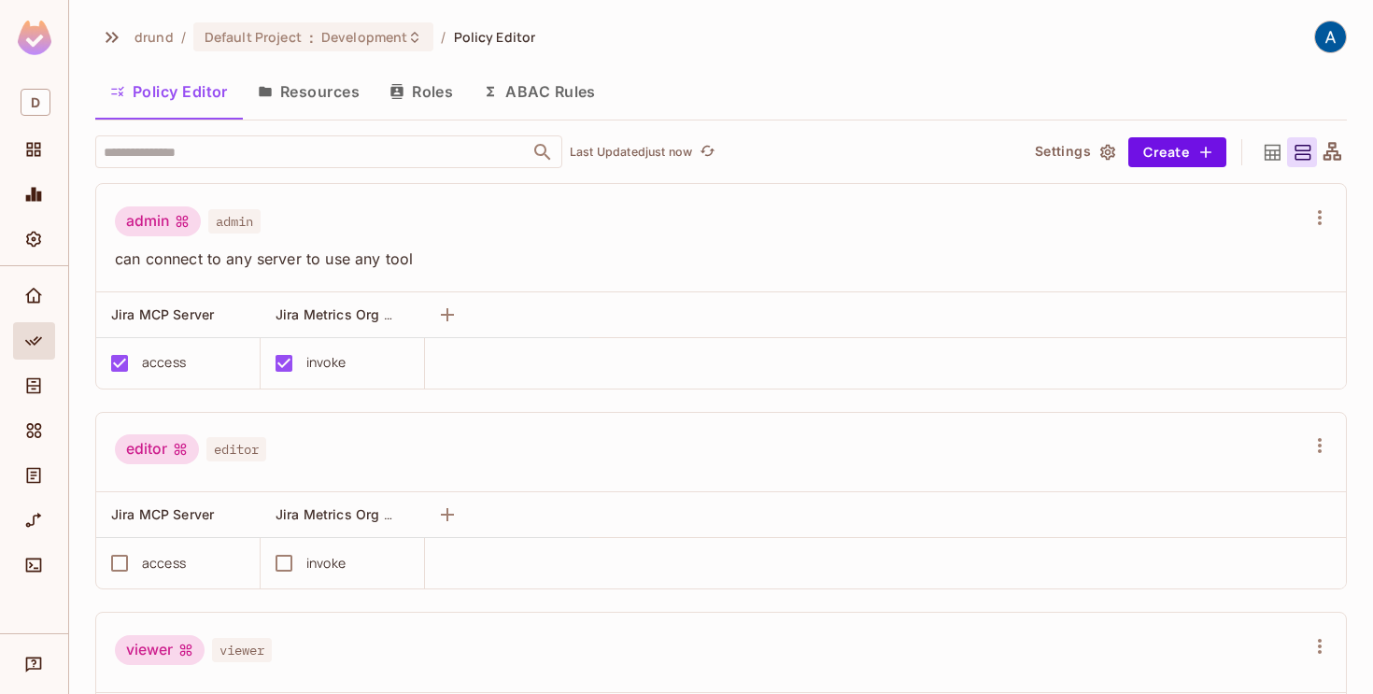
click at [569, 255] on span "can connect to any server to use any tool" at bounding box center [710, 258] width 1190 height 21
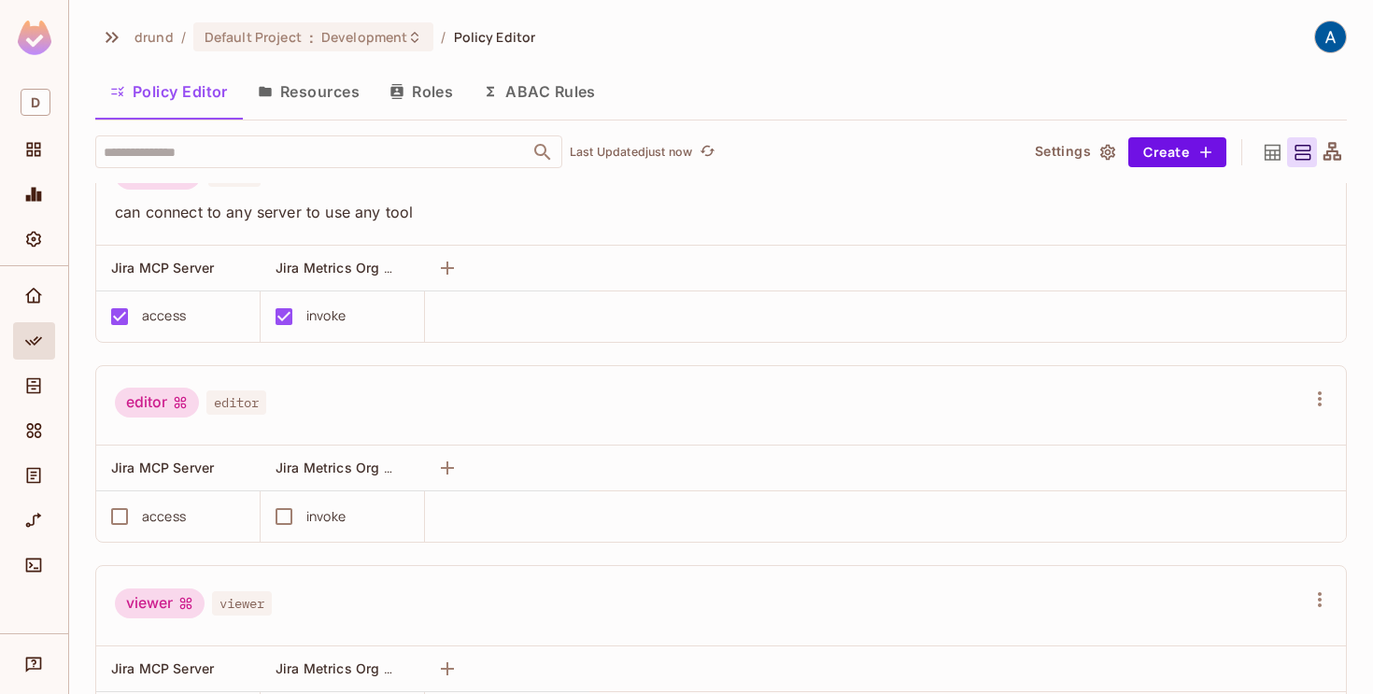
scroll to position [55, 0]
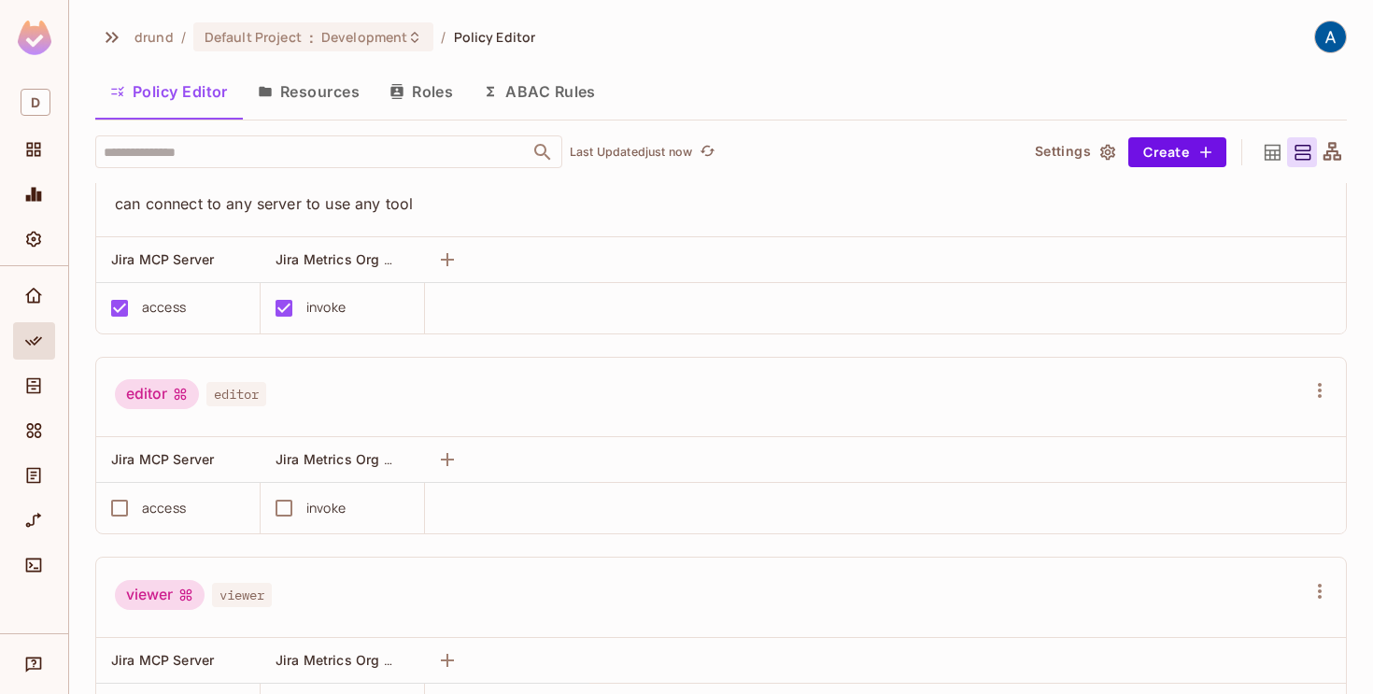
click at [332, 86] on button "Resources" at bounding box center [309, 91] width 132 height 47
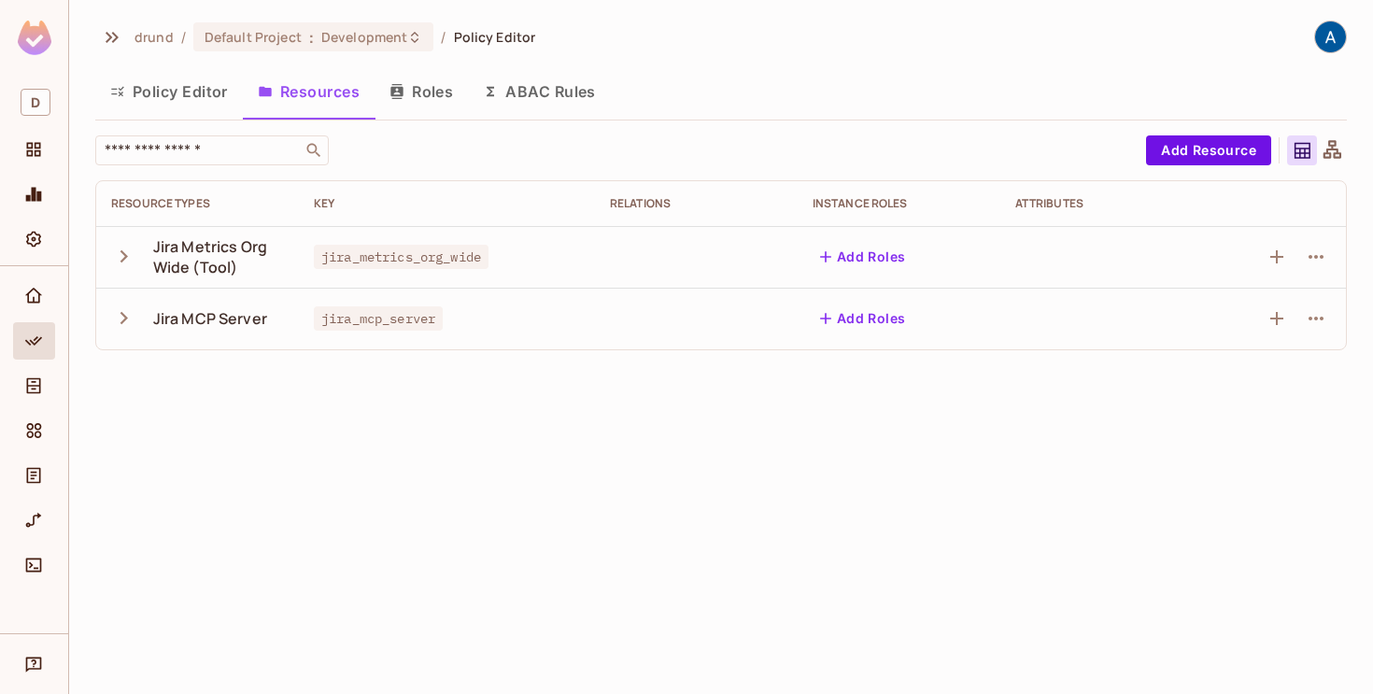
click at [129, 252] on icon "button" at bounding box center [123, 256] width 25 height 25
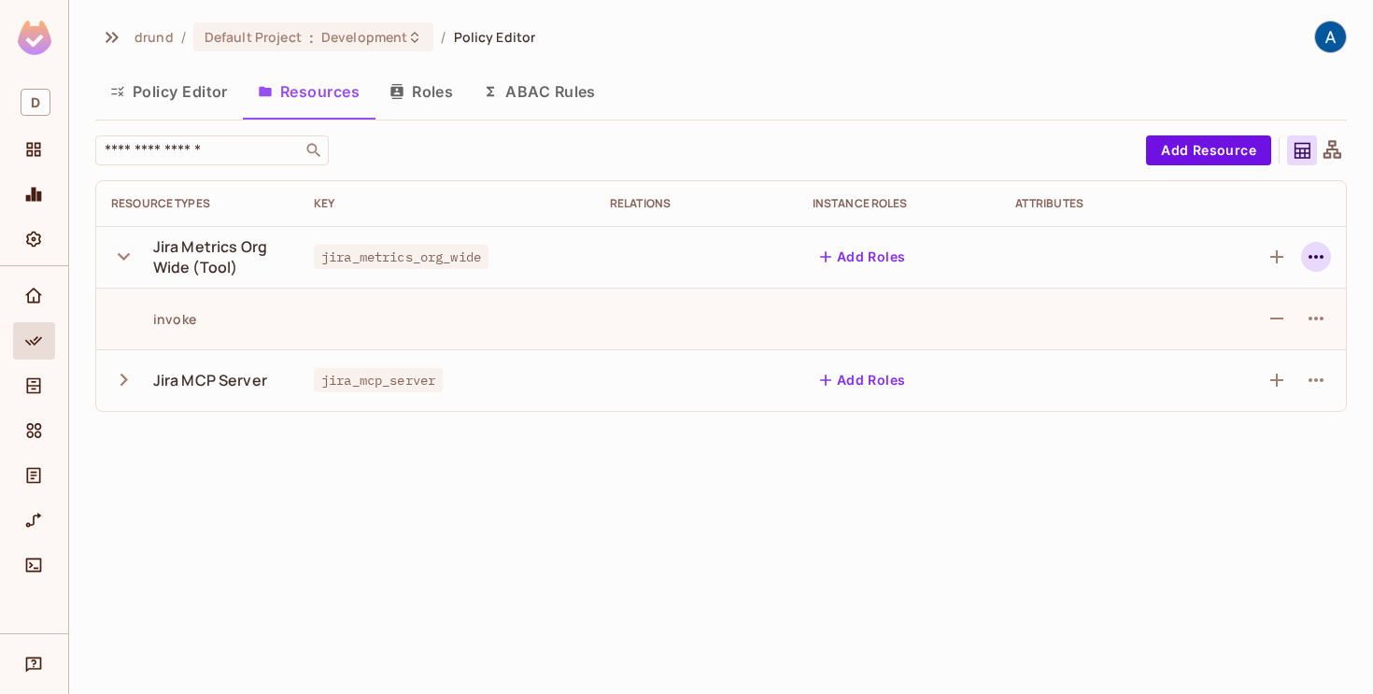
click at [1314, 263] on icon "button" at bounding box center [1316, 257] width 22 height 22
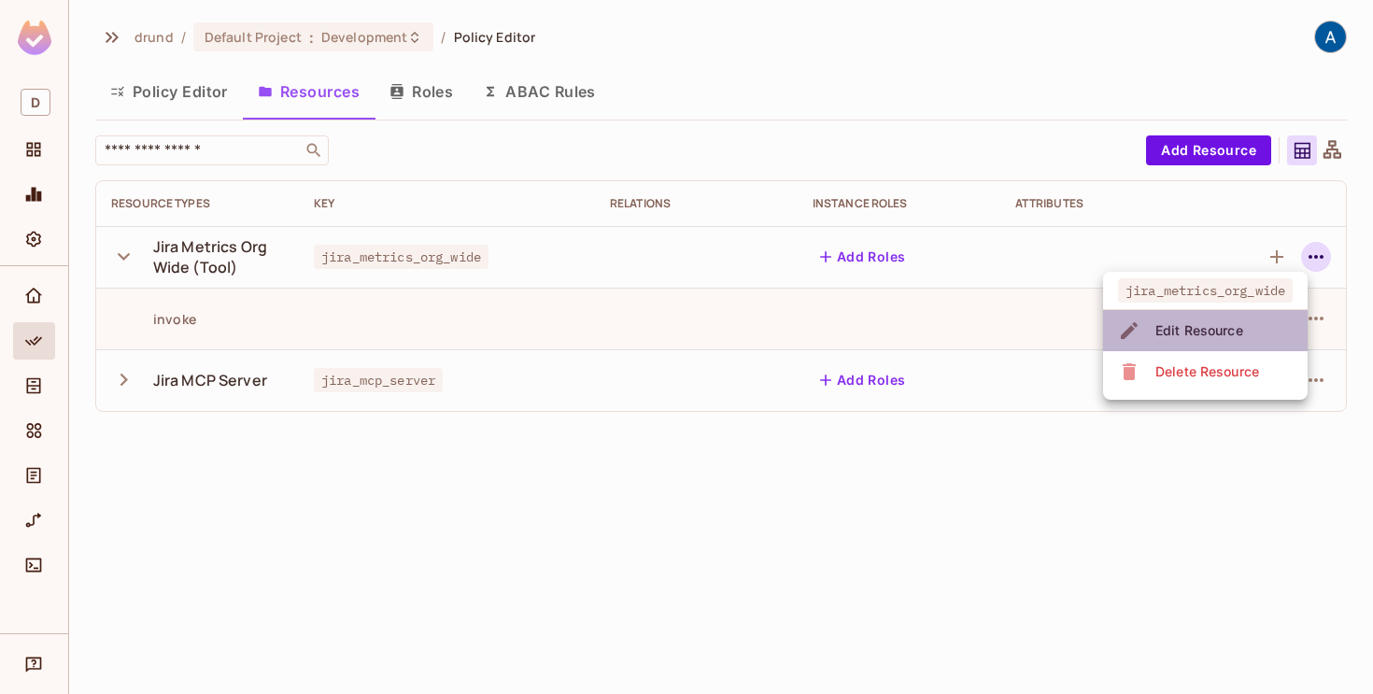
click at [1201, 330] on div "Edit Resource" at bounding box center [1199, 330] width 88 height 19
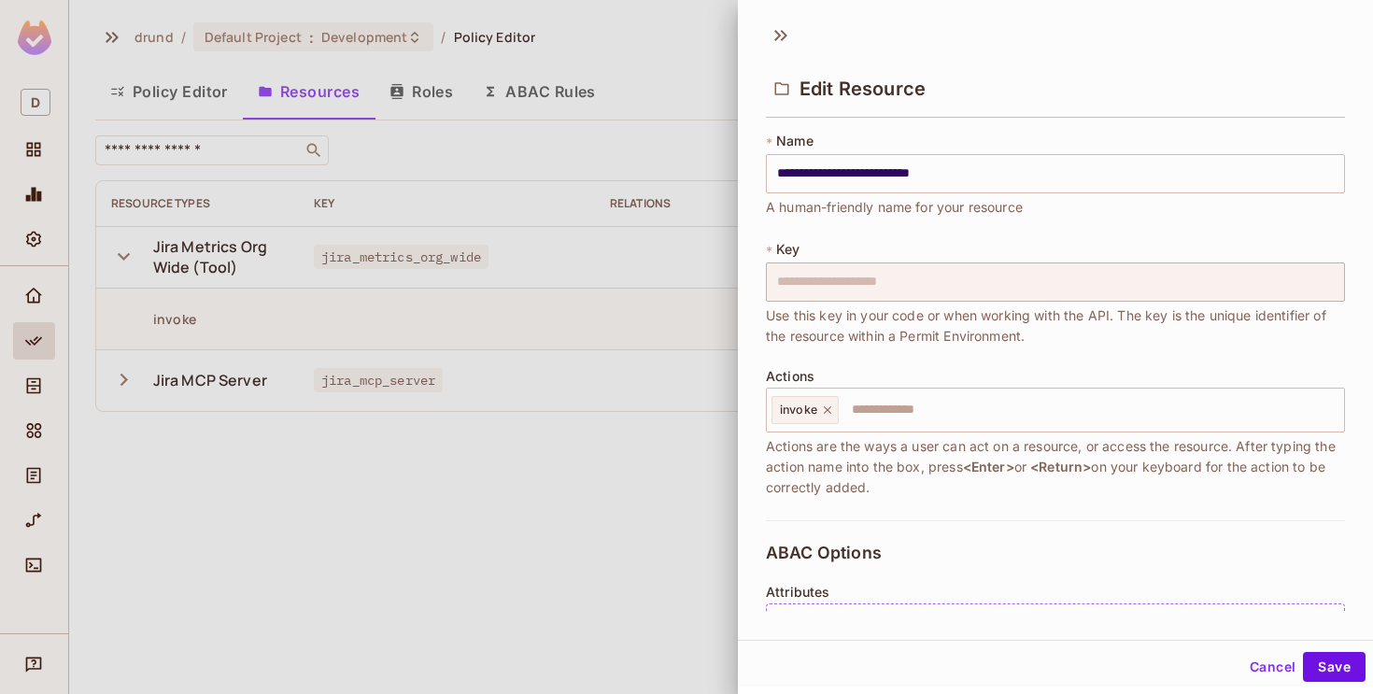
click at [770, 22] on div "Edit Resource" at bounding box center [1055, 73] width 635 height 104
click at [781, 36] on icon at bounding box center [781, 36] width 30 height 30
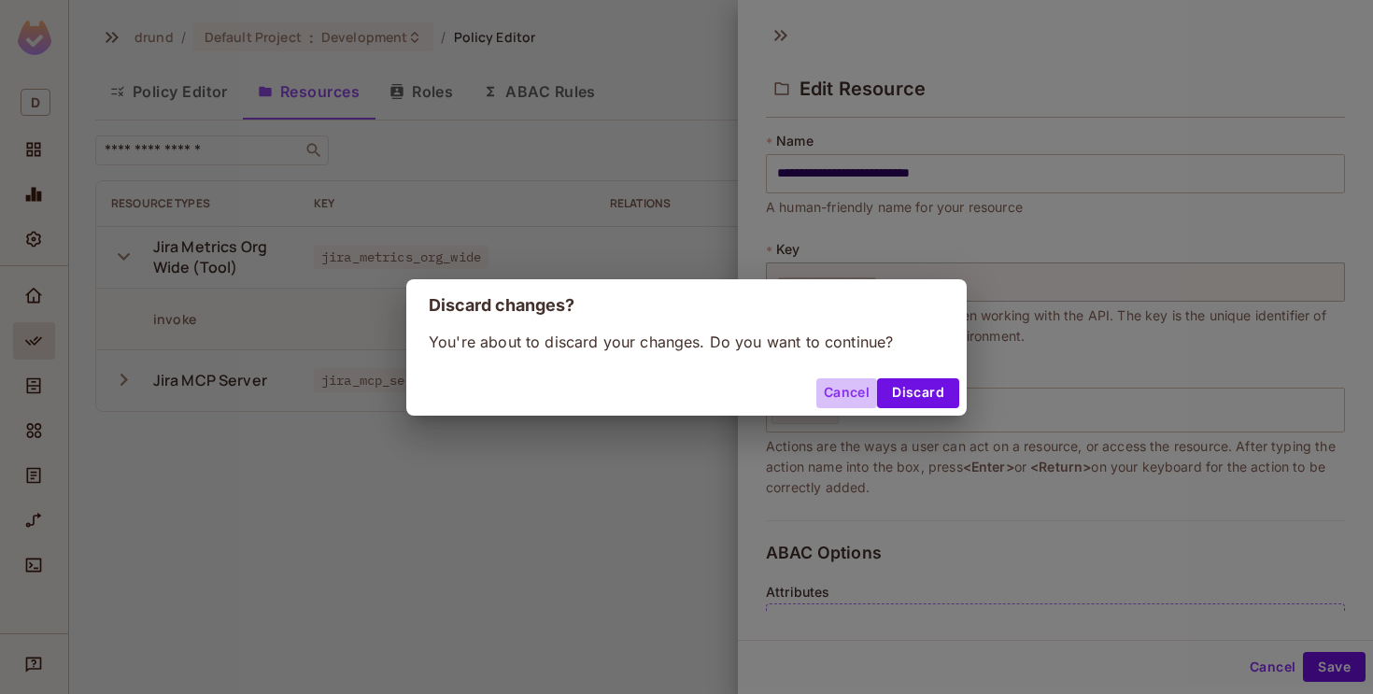
click at [848, 388] on button "Cancel" at bounding box center [846, 393] width 61 height 30
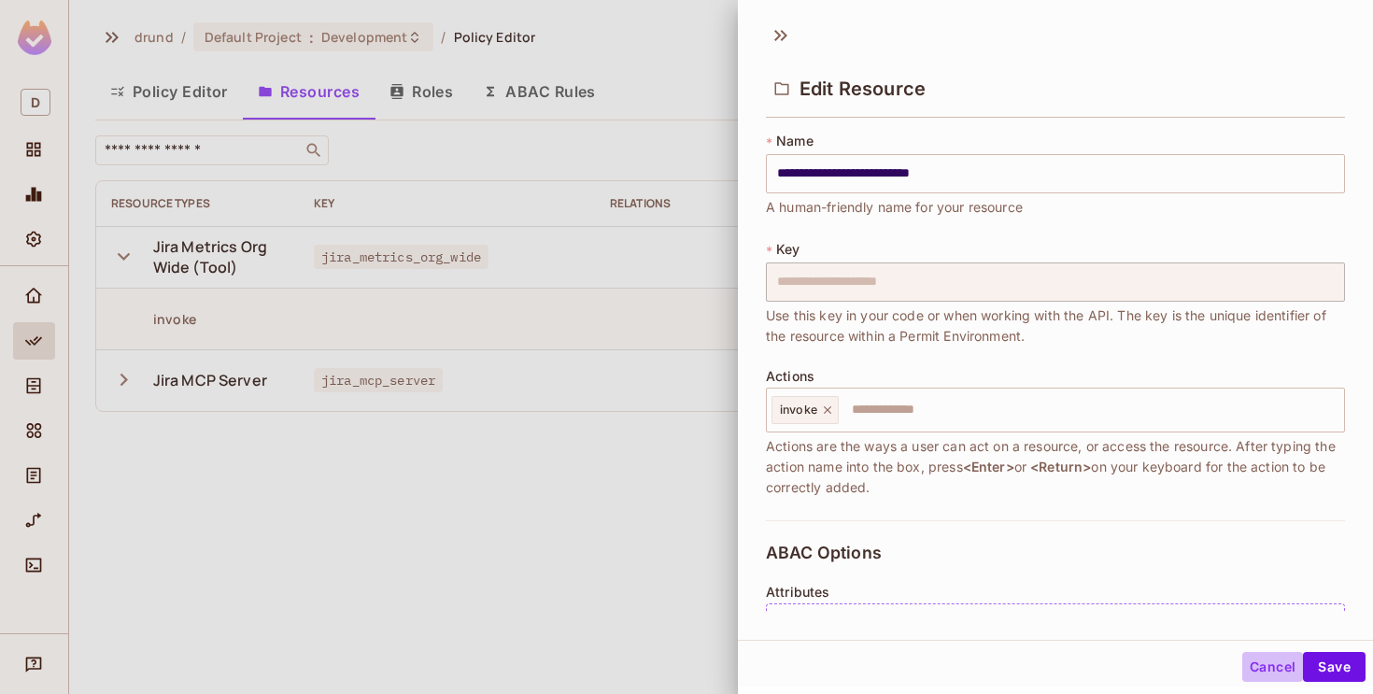
click at [1254, 667] on button "Cancel" at bounding box center [1272, 667] width 61 height 30
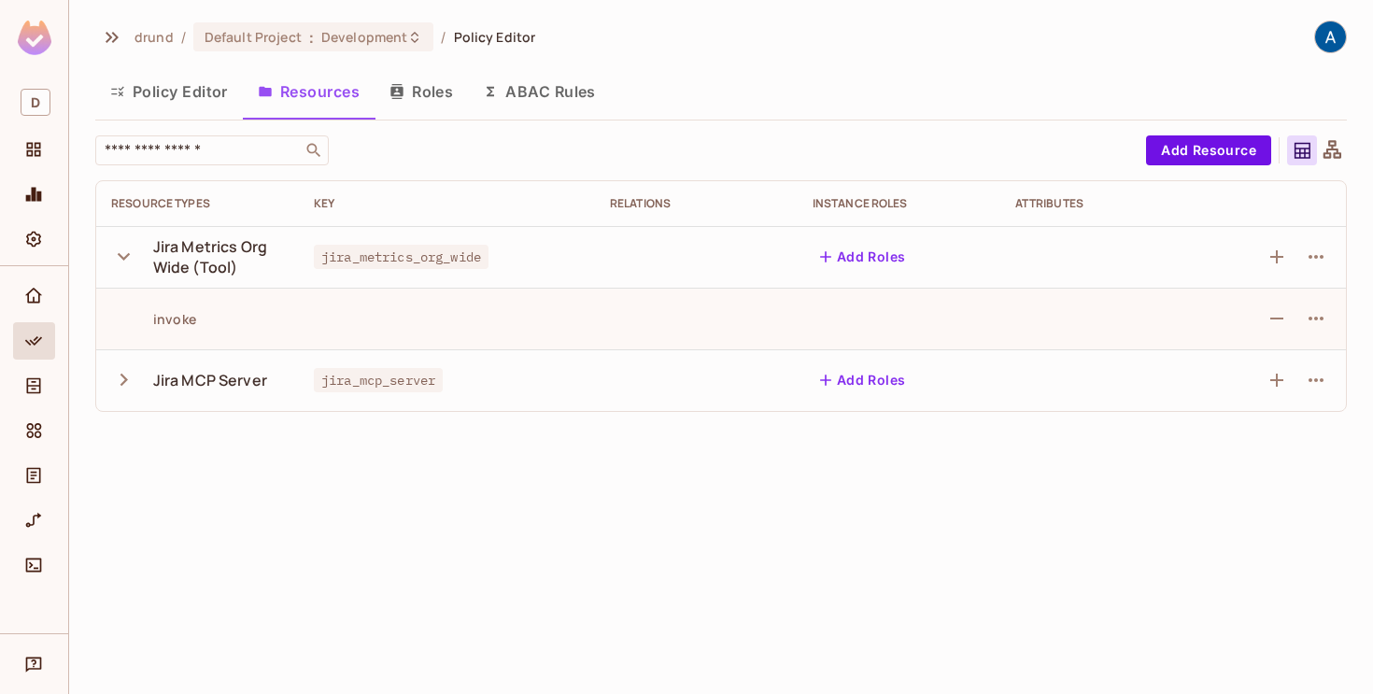
click at [166, 84] on button "Policy Editor" at bounding box center [169, 91] width 148 height 47
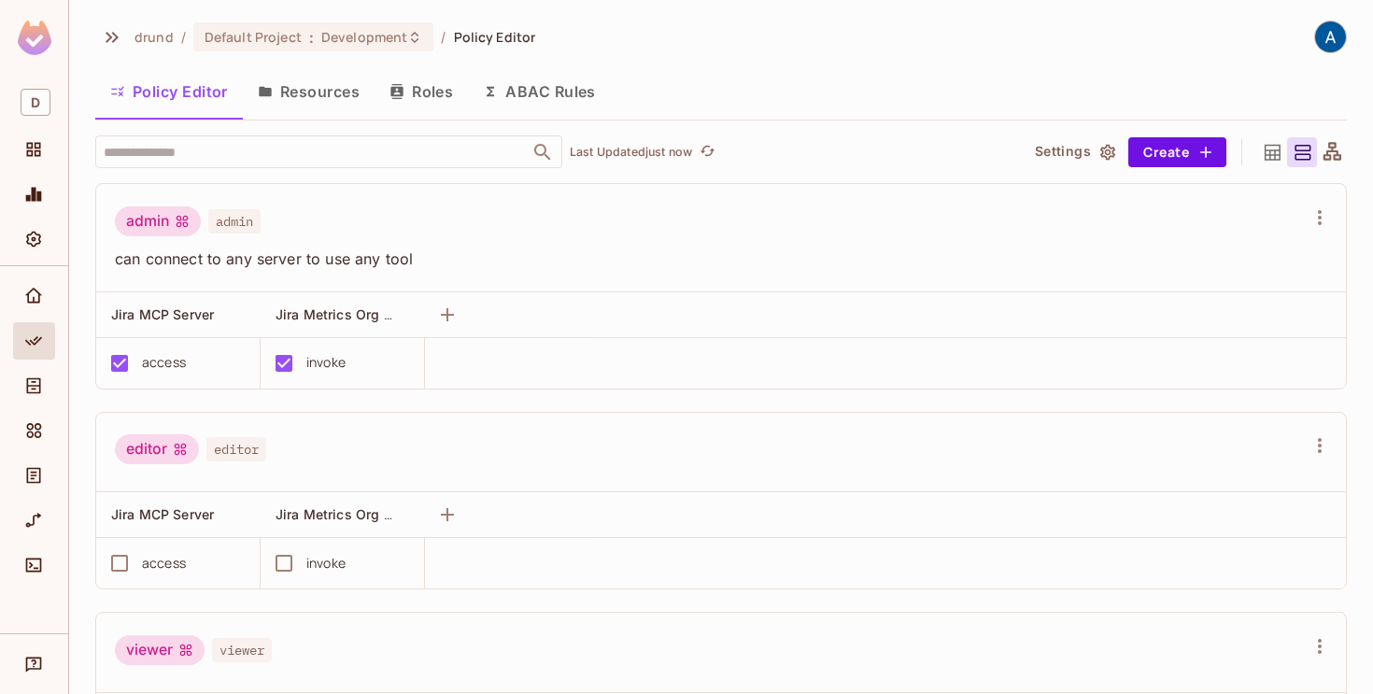
click at [430, 88] on button "Roles" at bounding box center [420, 91] width 93 height 47
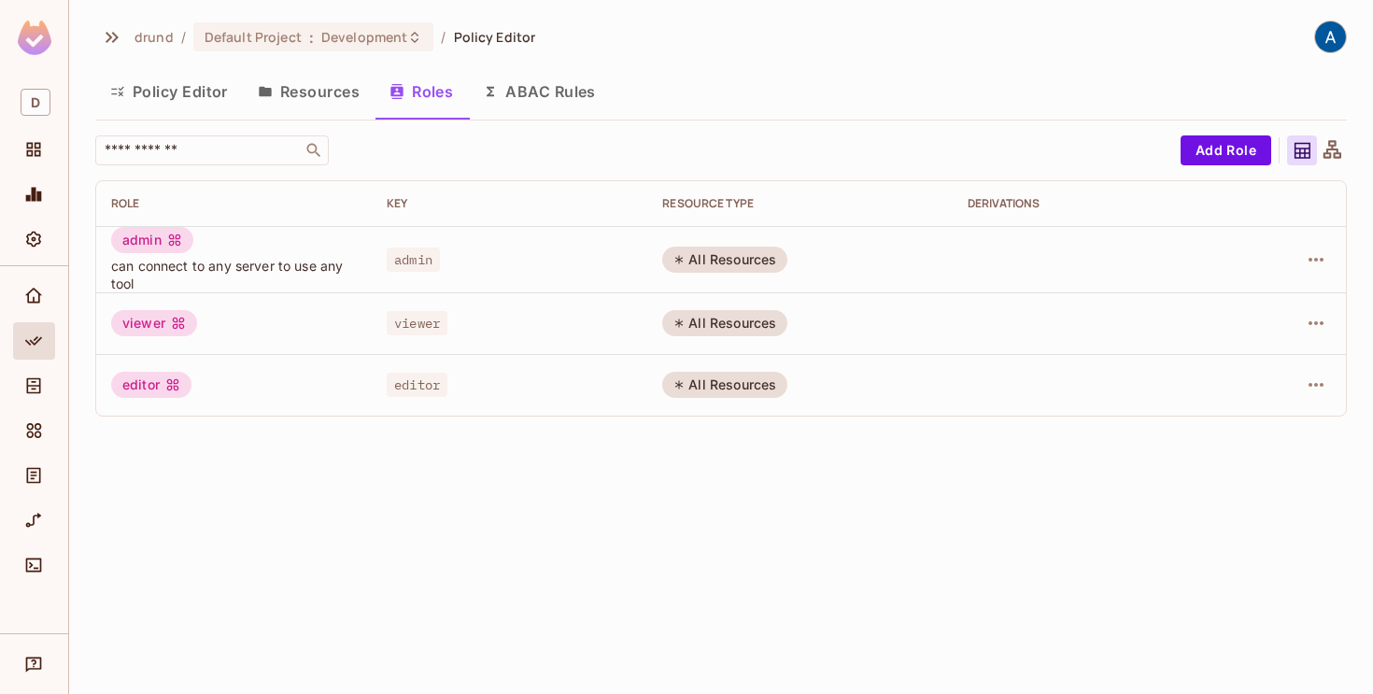
click at [224, 80] on button "Policy Editor" at bounding box center [169, 91] width 148 height 47
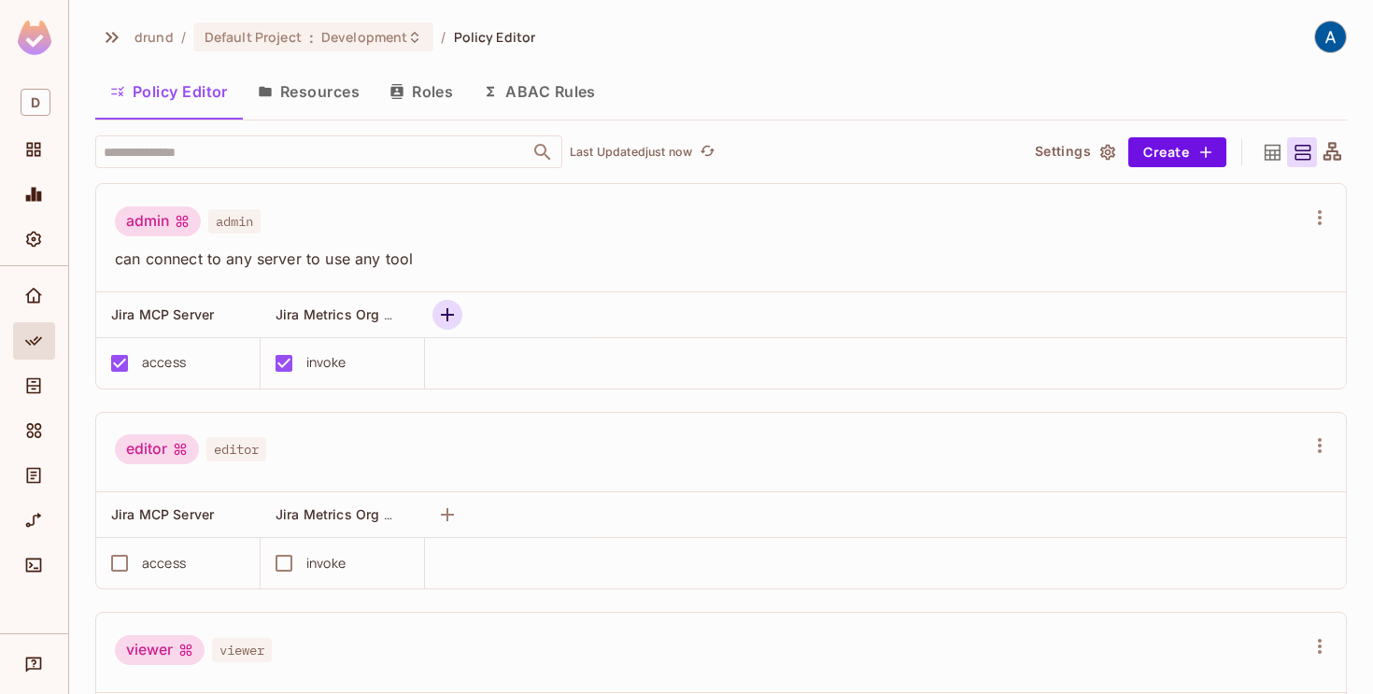
click at [448, 305] on icon "button" at bounding box center [447, 315] width 22 height 22
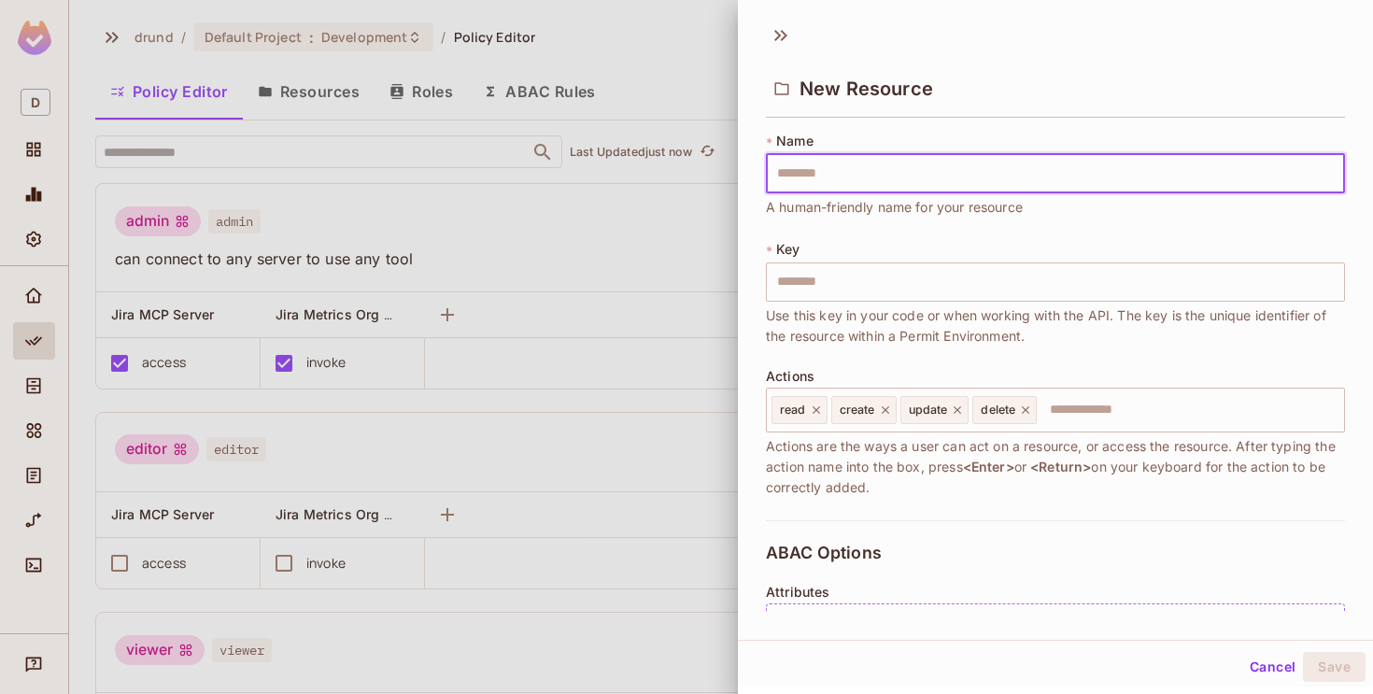
click at [519, 280] on div at bounding box center [686, 347] width 1373 height 694
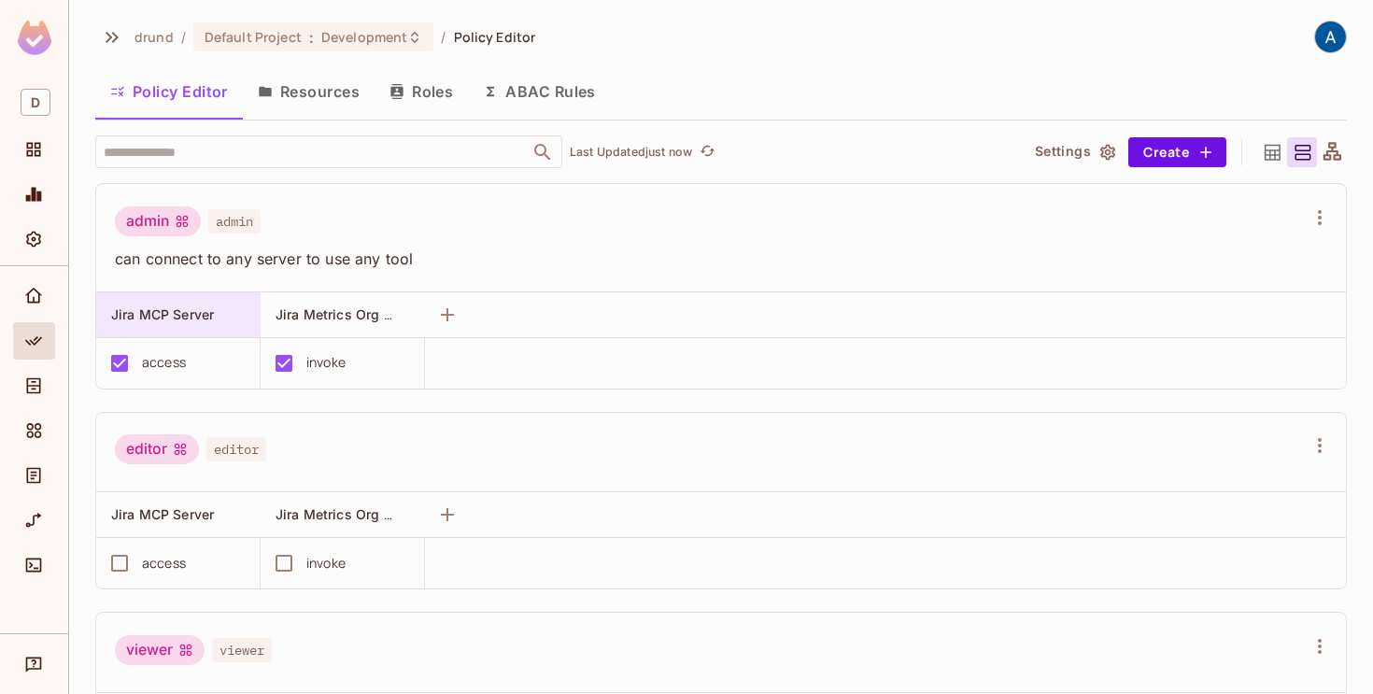
click at [231, 303] on div "Jira MCP Server" at bounding box center [178, 314] width 164 height 45
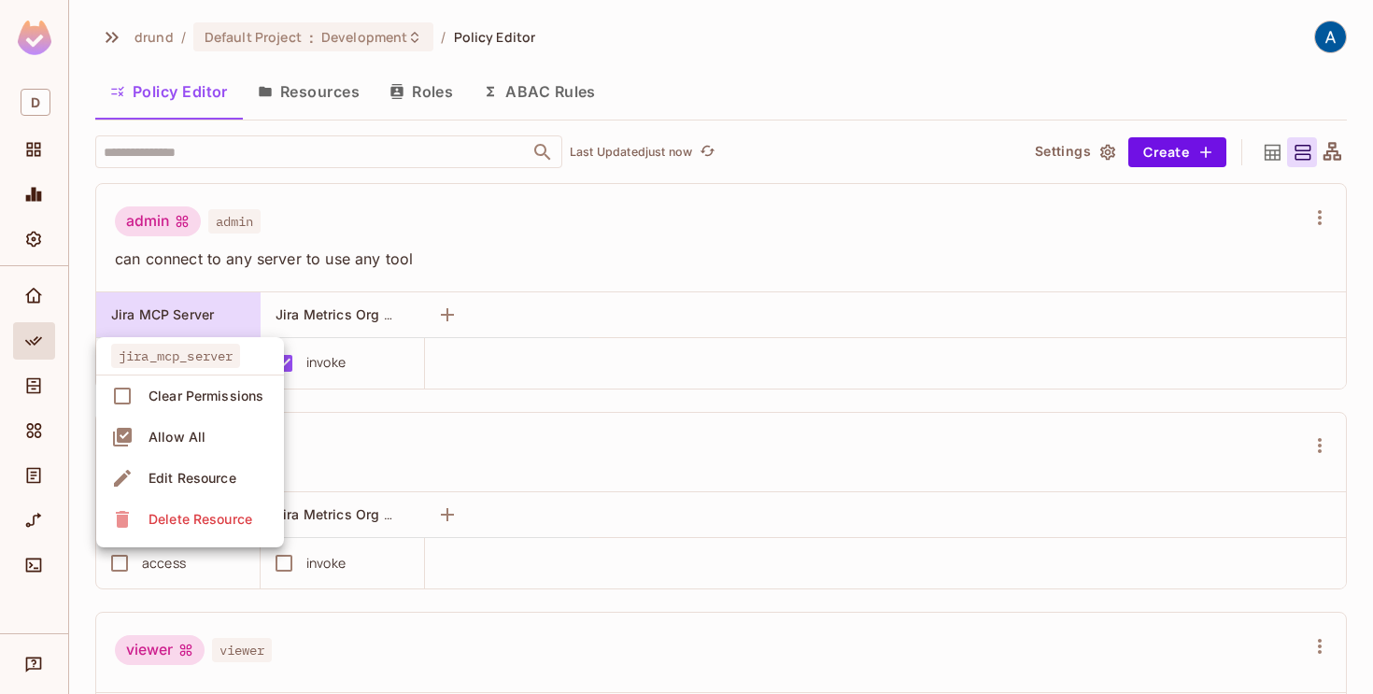
click at [344, 311] on div at bounding box center [686, 347] width 1373 height 694
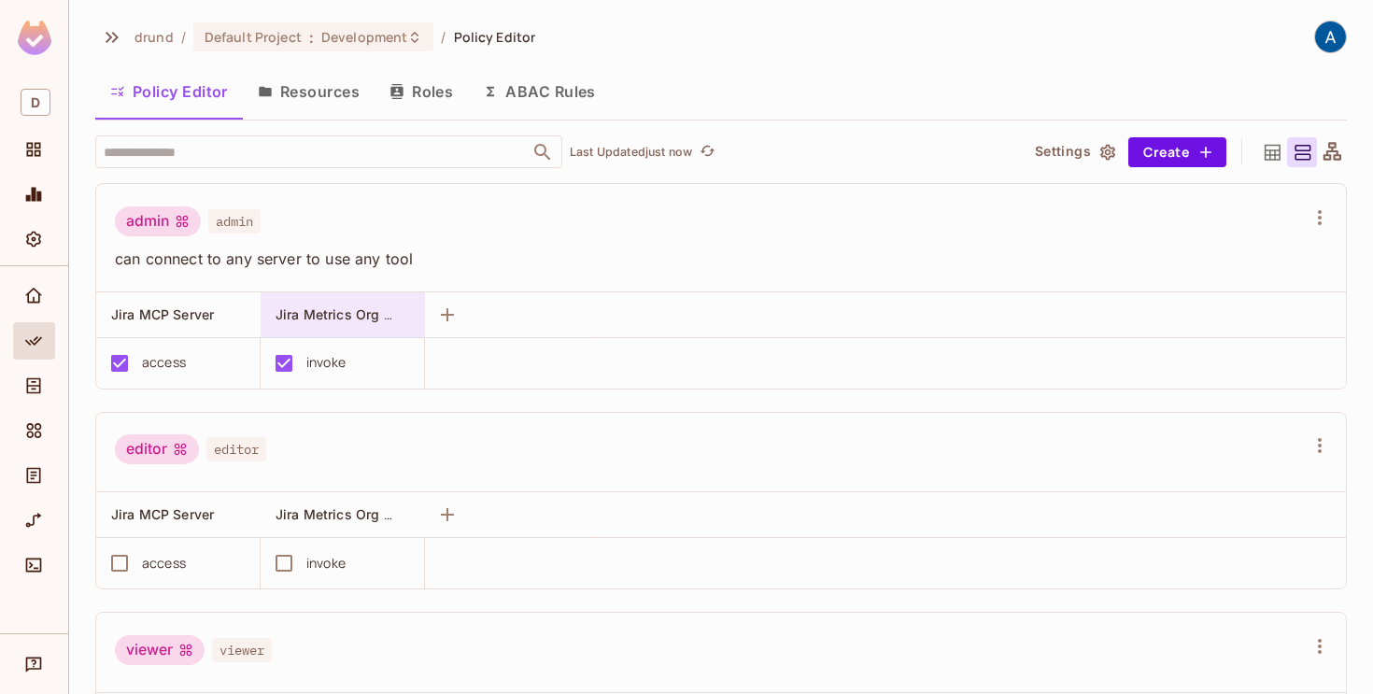
click at [344, 311] on span "Jira Metrics Org Wide (Tool)" at bounding box center [365, 314] width 181 height 18
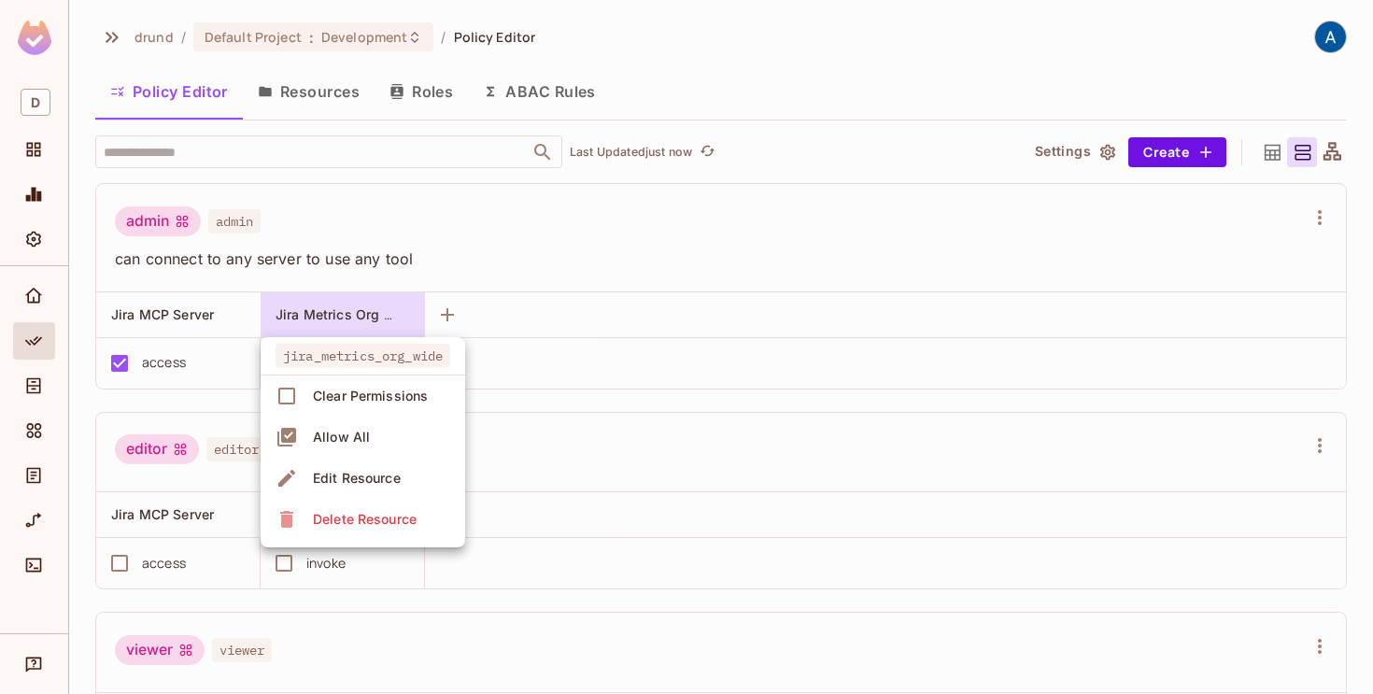
click at [538, 273] on div at bounding box center [686, 347] width 1373 height 694
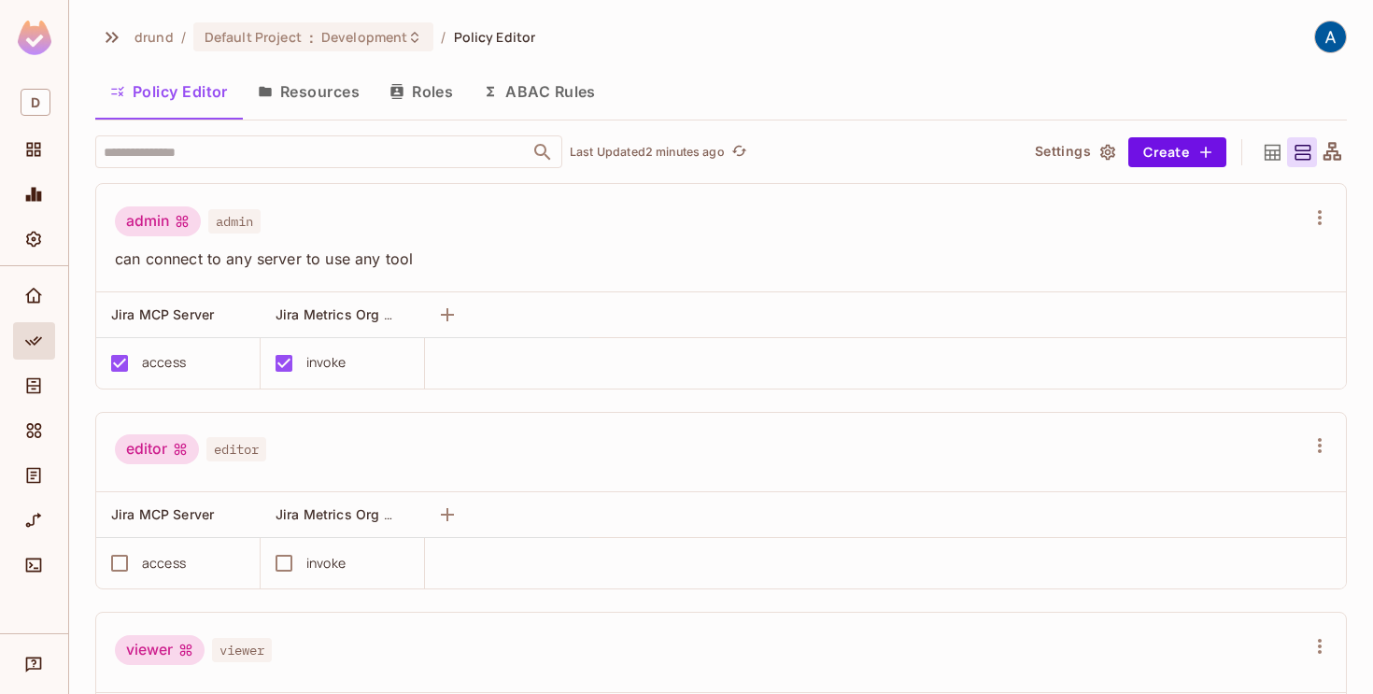
click at [273, 84] on button "Resources" at bounding box center [309, 91] width 132 height 47
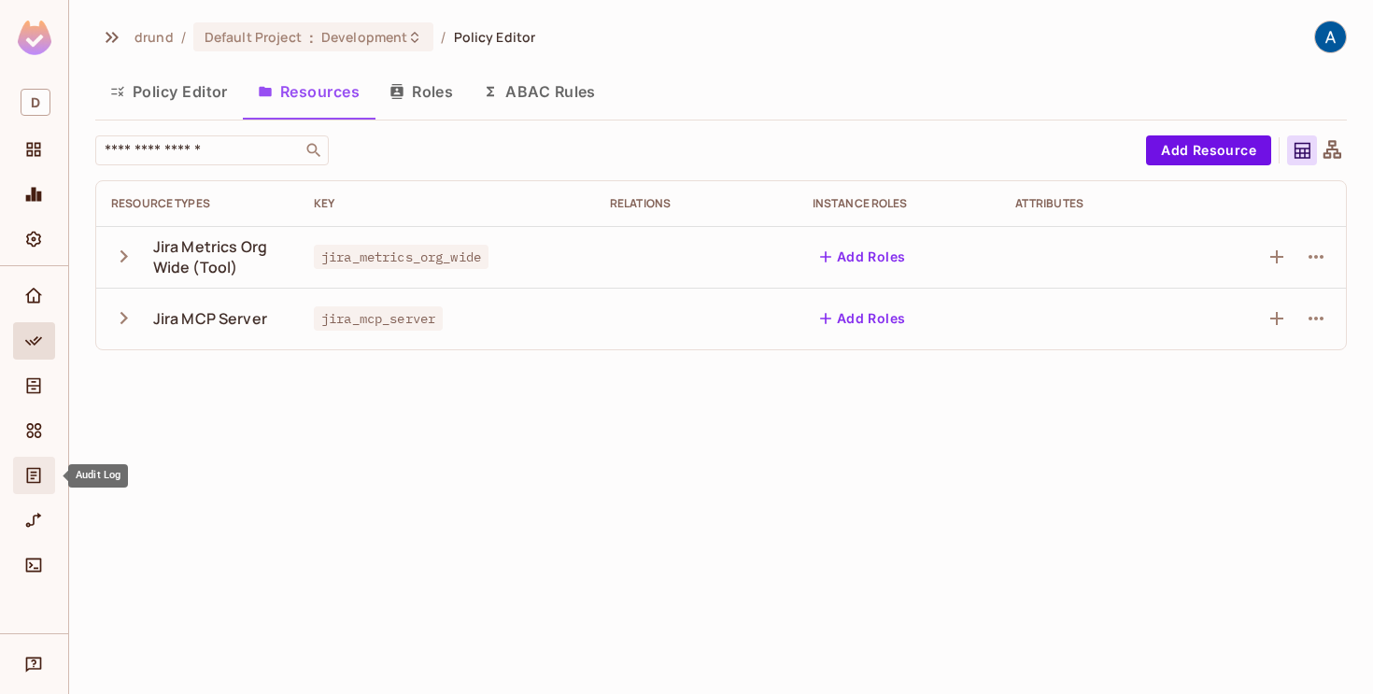
click at [35, 473] on icon "Audit Log" at bounding box center [34, 476] width 14 height 16
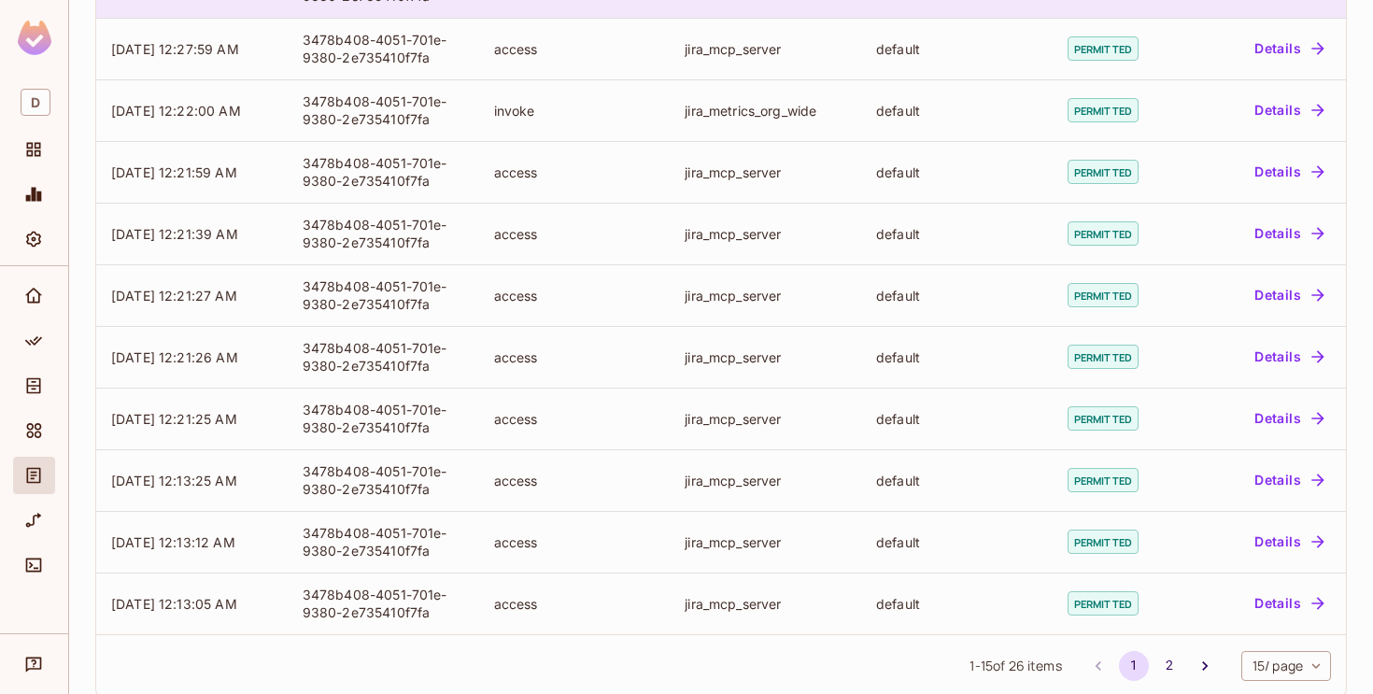
scroll to position [537, 0]
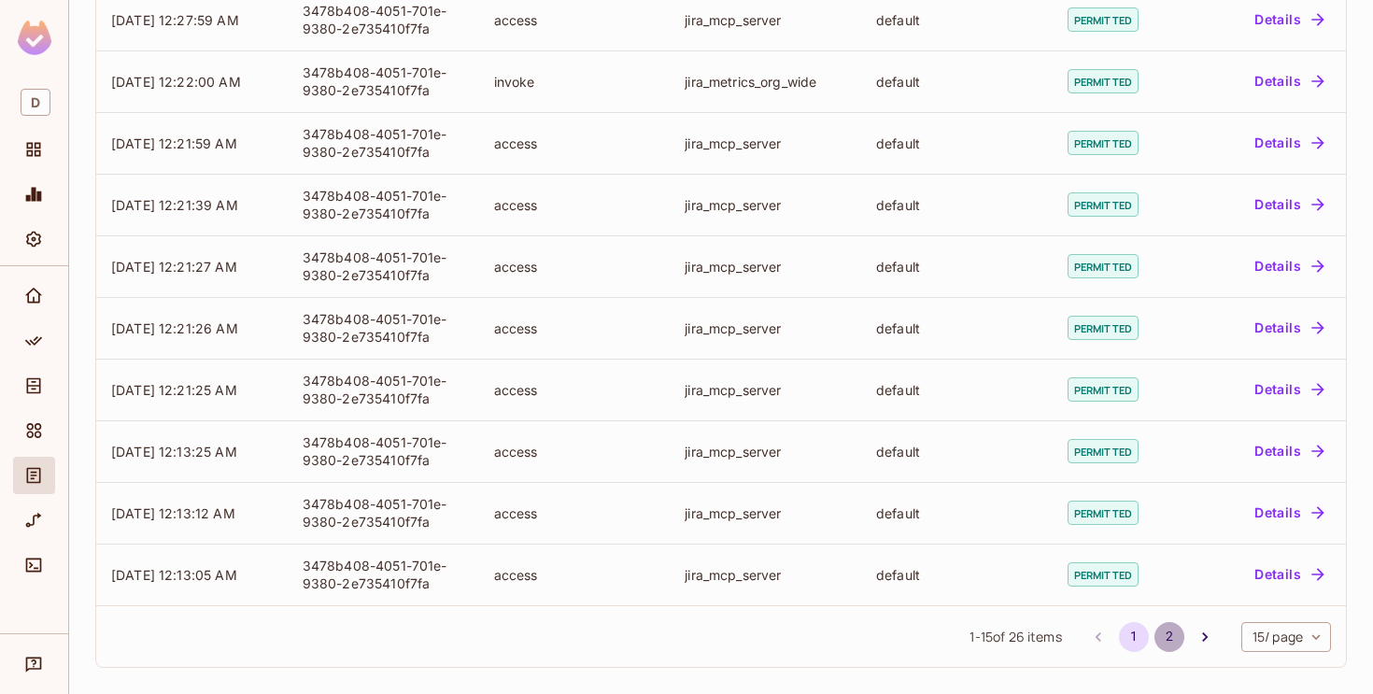
click at [1163, 644] on button "2" at bounding box center [1169, 637] width 30 height 30
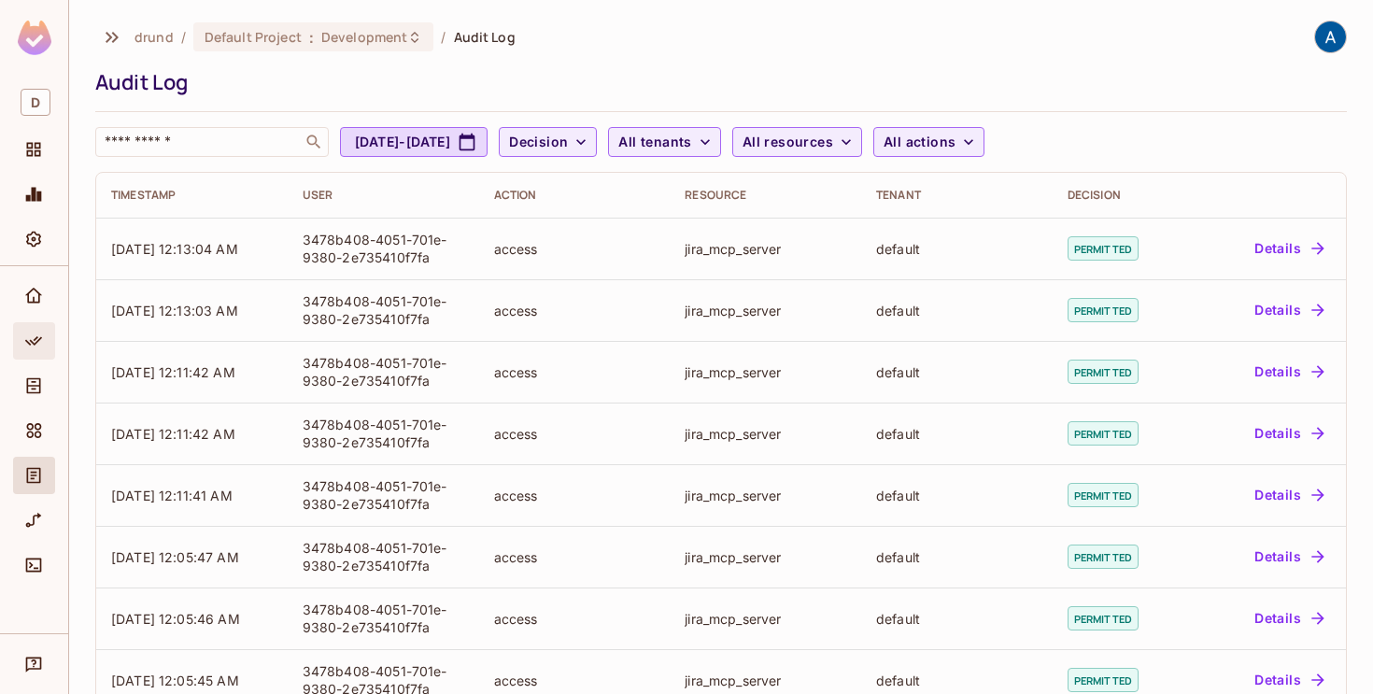
click at [31, 344] on icon "Policy" at bounding box center [33, 341] width 19 height 19
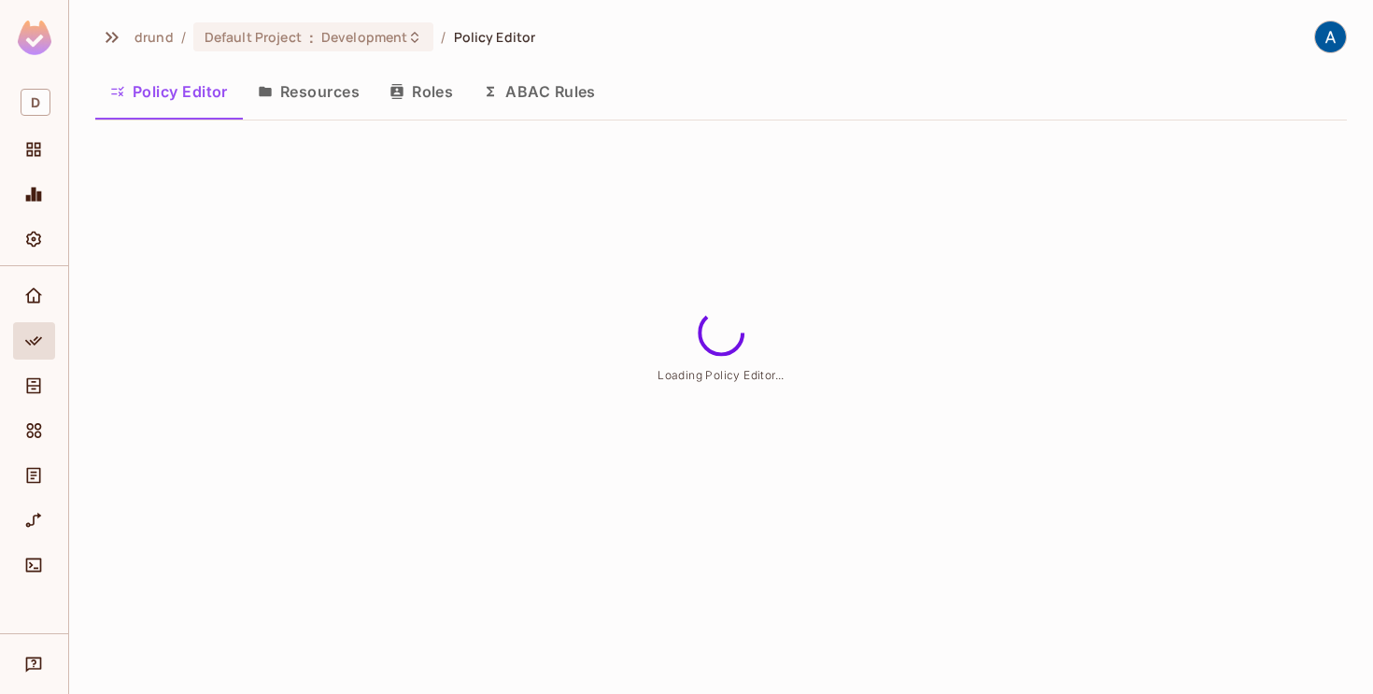
click at [304, 83] on button "Resources" at bounding box center [309, 91] width 132 height 47
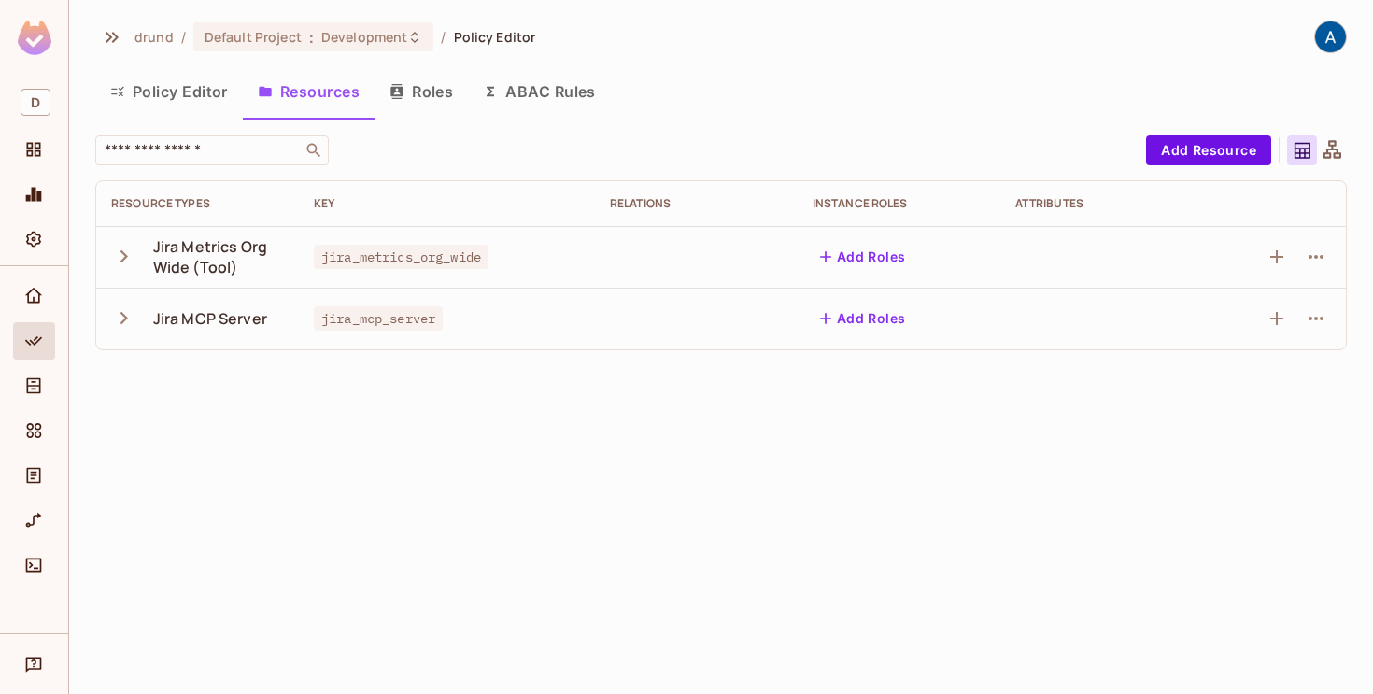
click at [122, 253] on icon "button" at bounding box center [123, 256] width 7 height 12
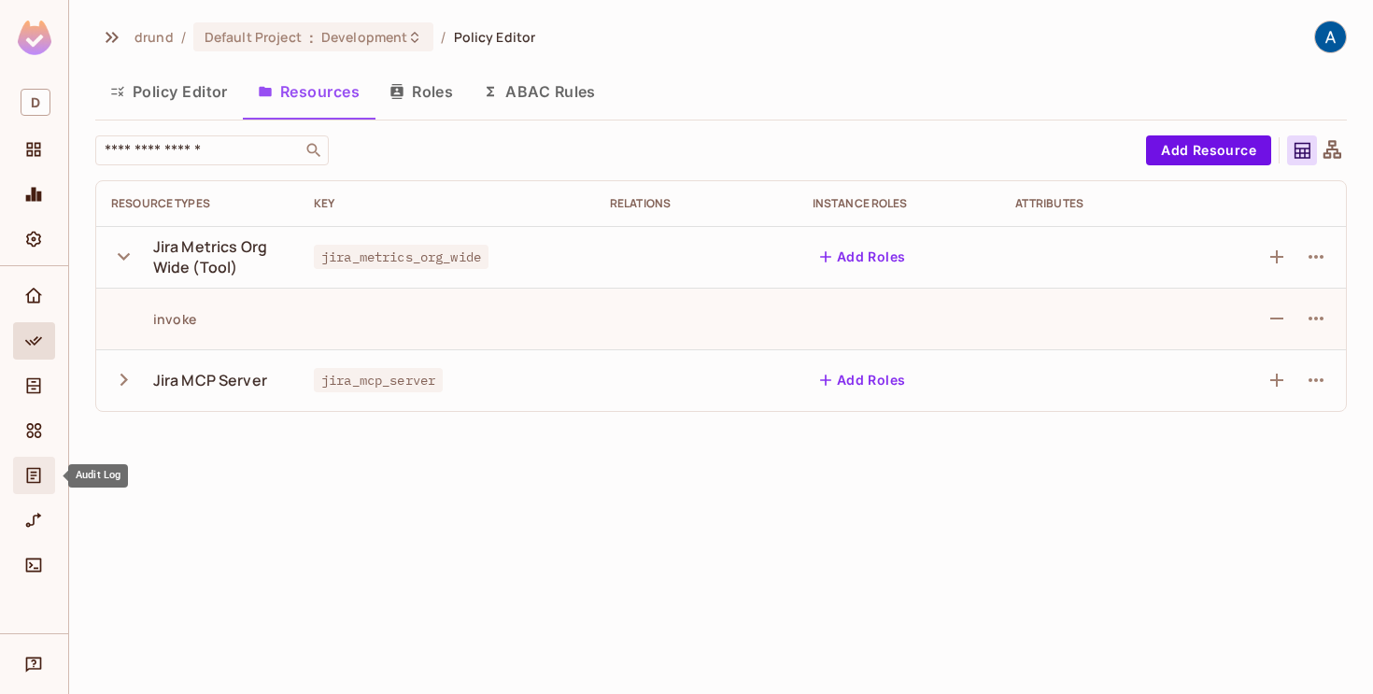
click at [36, 465] on span "Audit Log" at bounding box center [33, 475] width 22 height 22
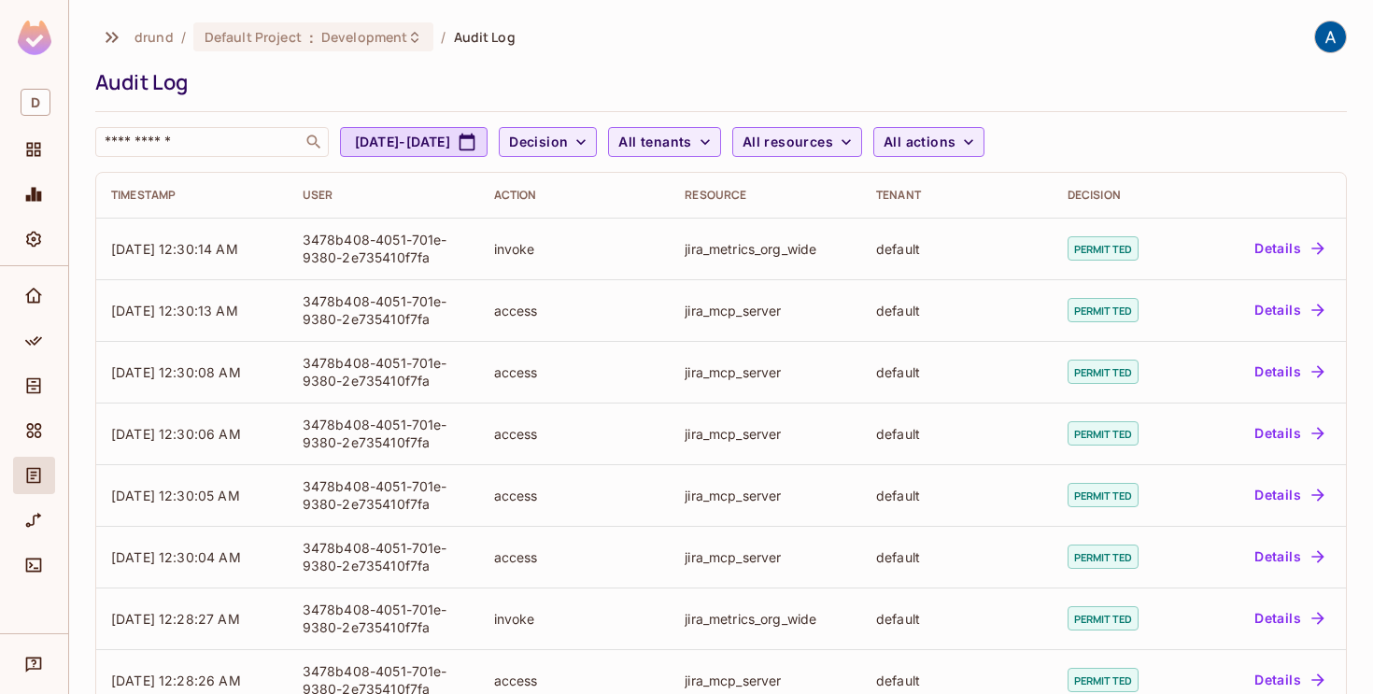
scroll to position [537, 0]
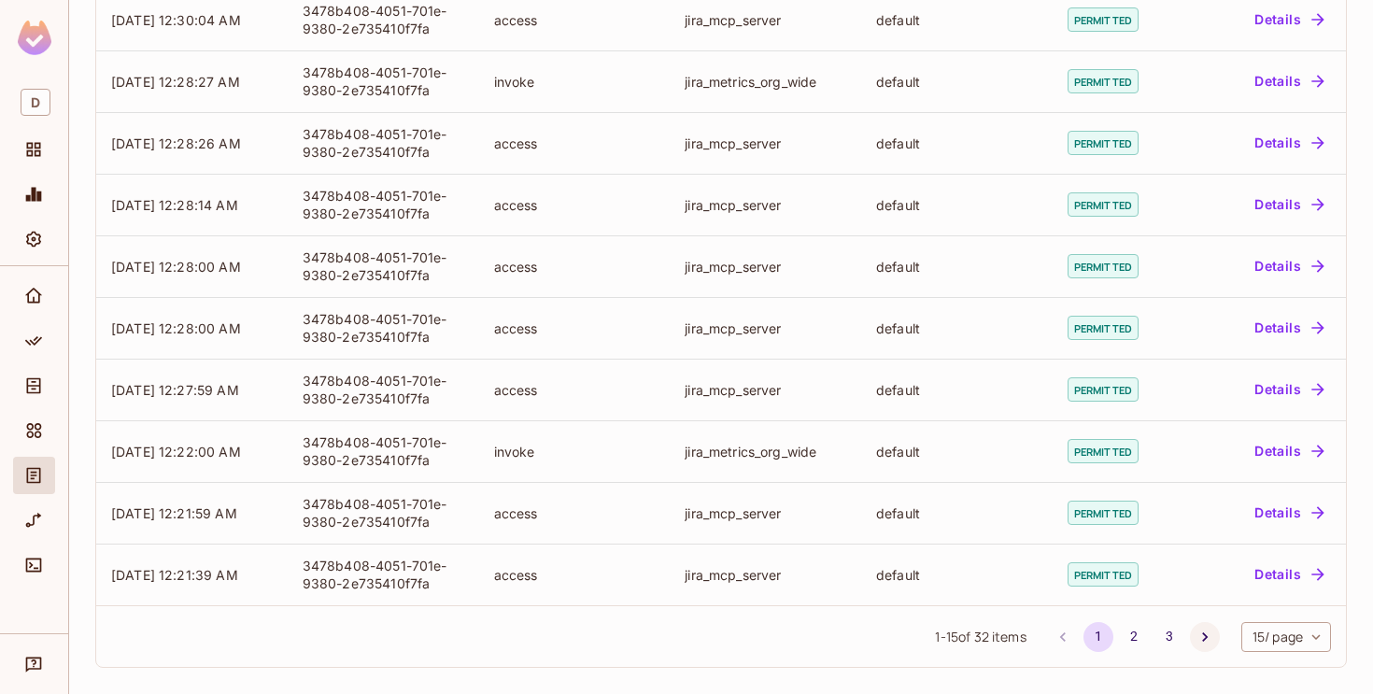
click at [1211, 635] on button "Go to next page" at bounding box center [1205, 637] width 30 height 30
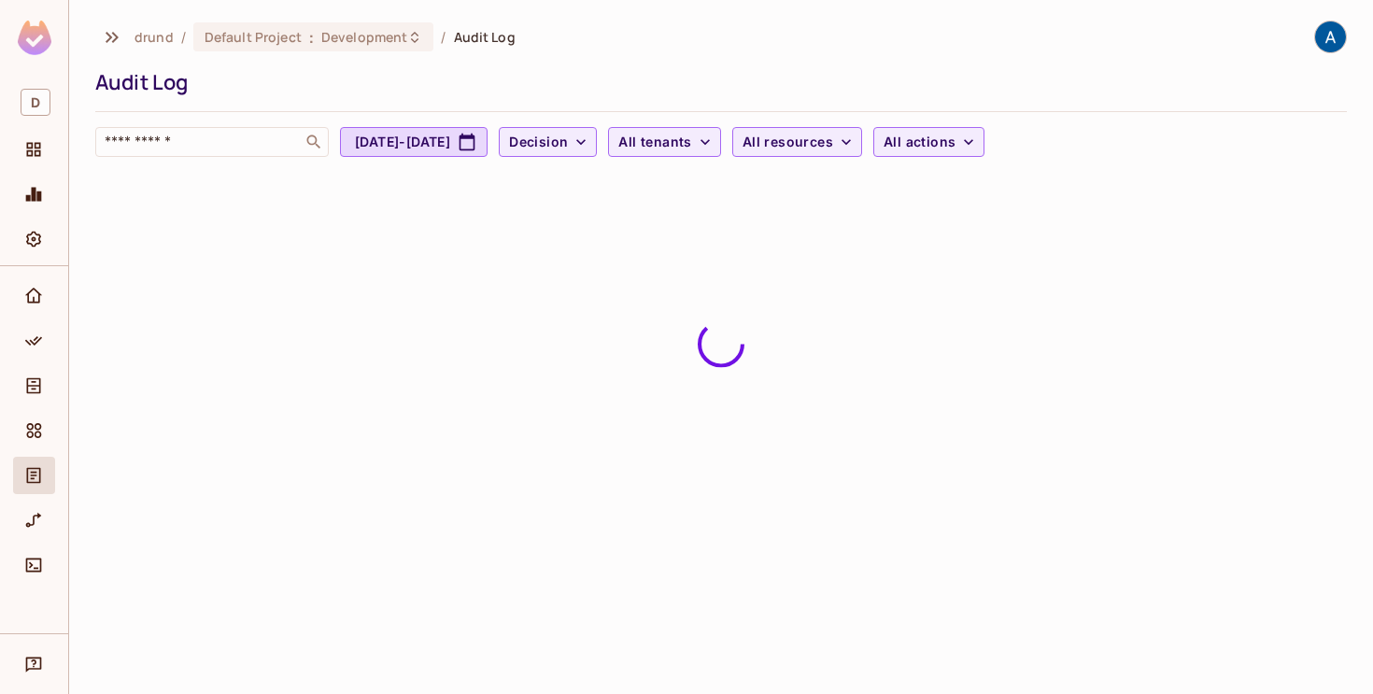
scroll to position [0, 0]
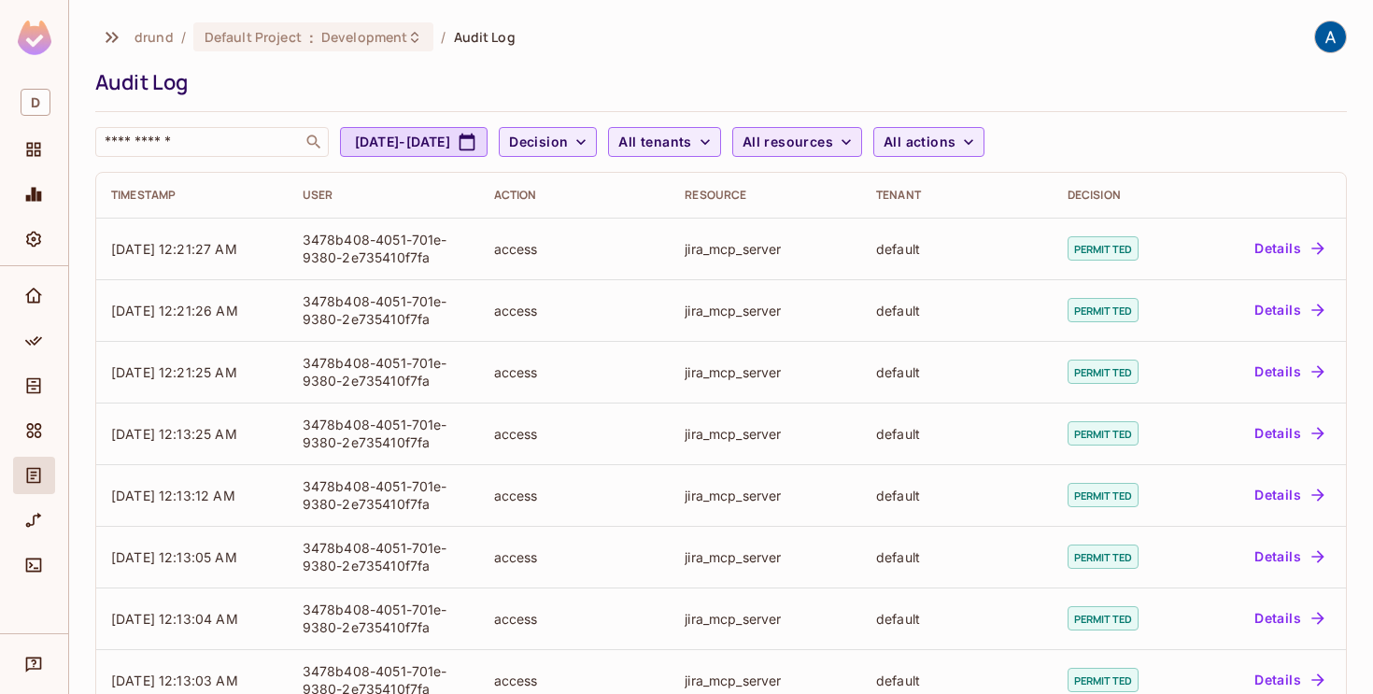
click at [855, 140] on icon "button" at bounding box center [846, 142] width 19 height 19
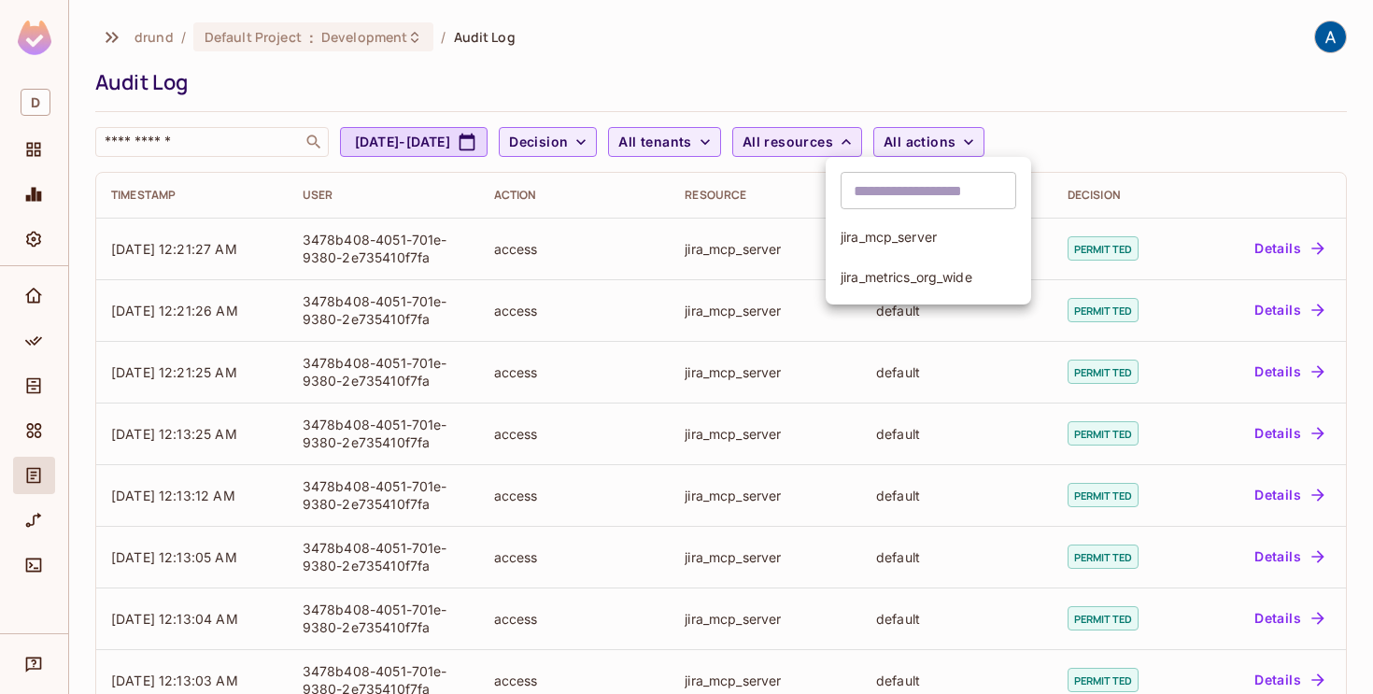
click at [901, 284] on span "jira_metrics_org_wide" at bounding box center [928, 277] width 176 height 18
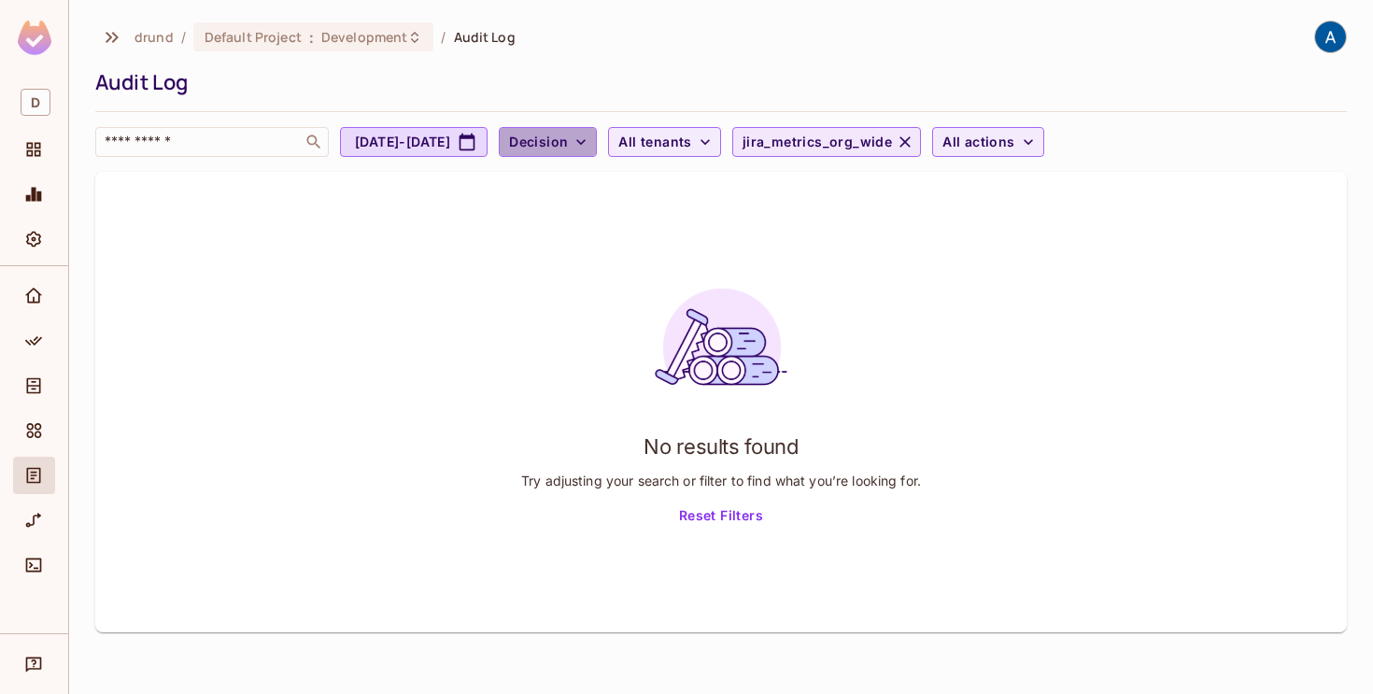
click at [590, 140] on icon "button" at bounding box center [581, 142] width 19 height 19
click at [668, 140] on div at bounding box center [686, 347] width 1373 height 694
click at [714, 137] on icon "button" at bounding box center [705, 142] width 19 height 19
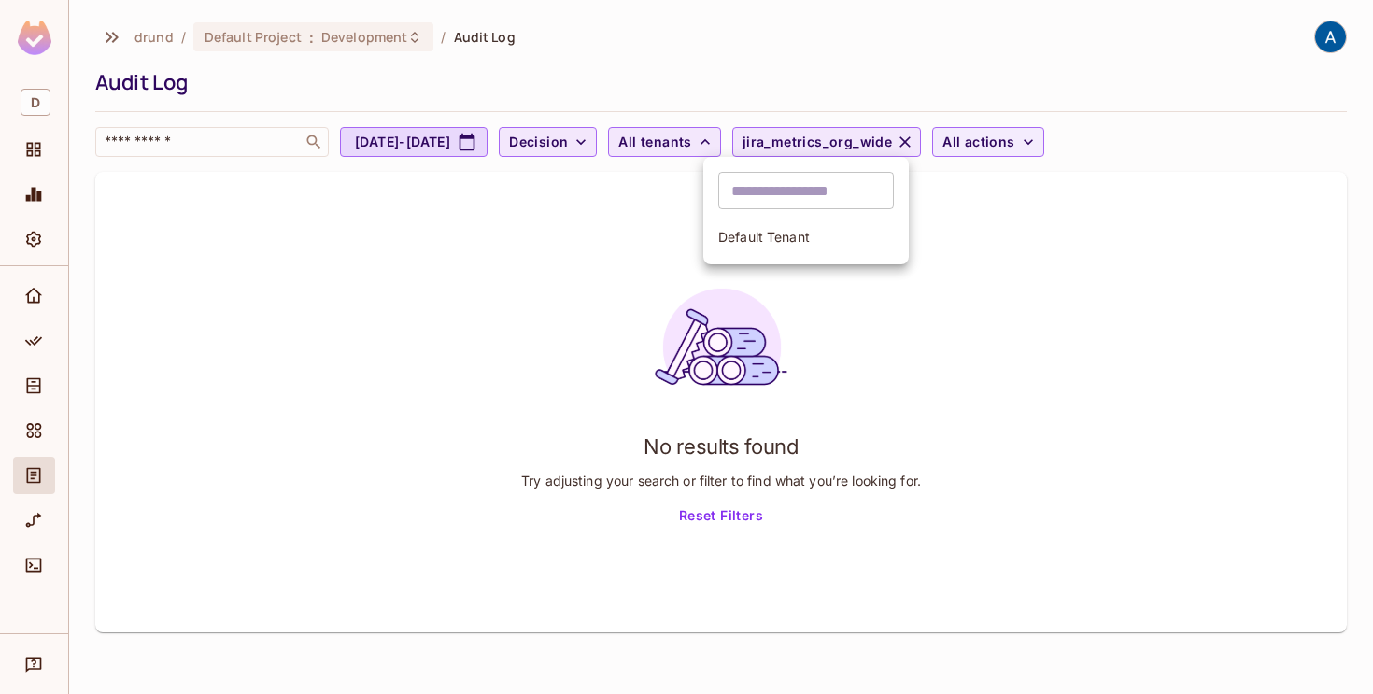
click at [745, 143] on div at bounding box center [686, 347] width 1373 height 694
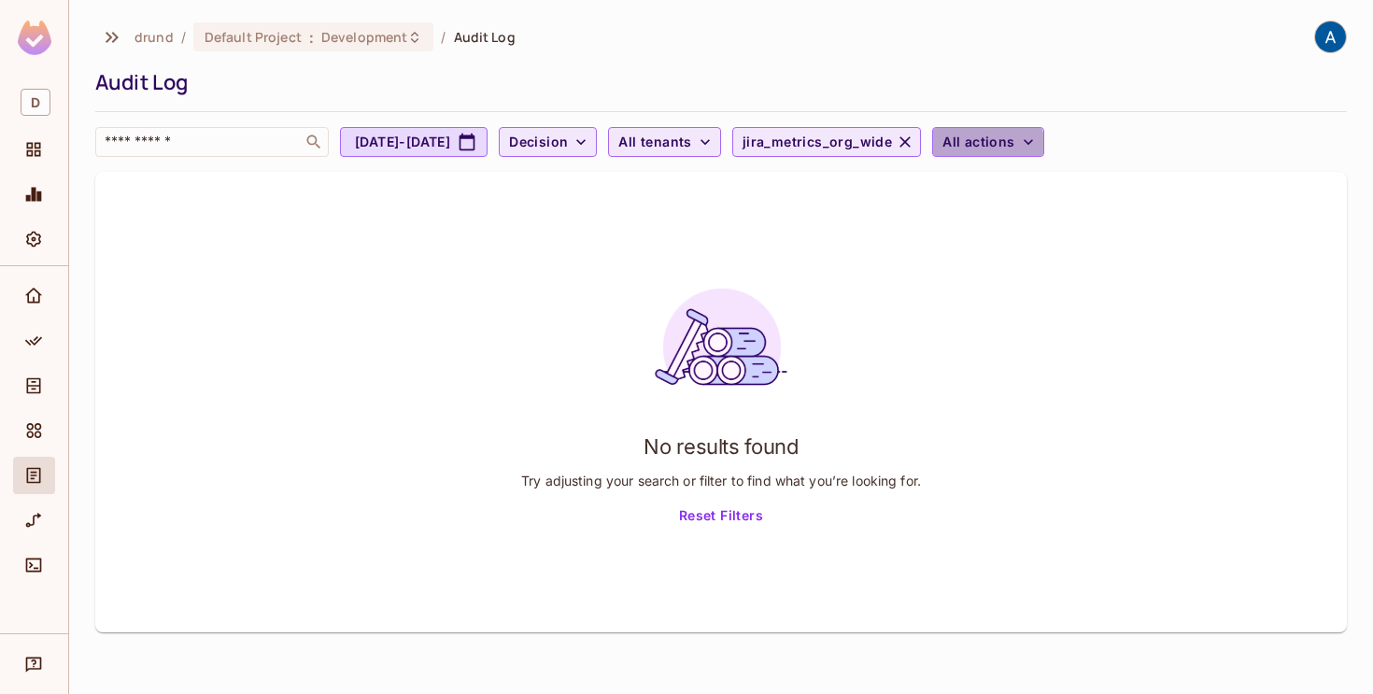
click at [1014, 149] on span "All actions" at bounding box center [978, 142] width 72 height 23
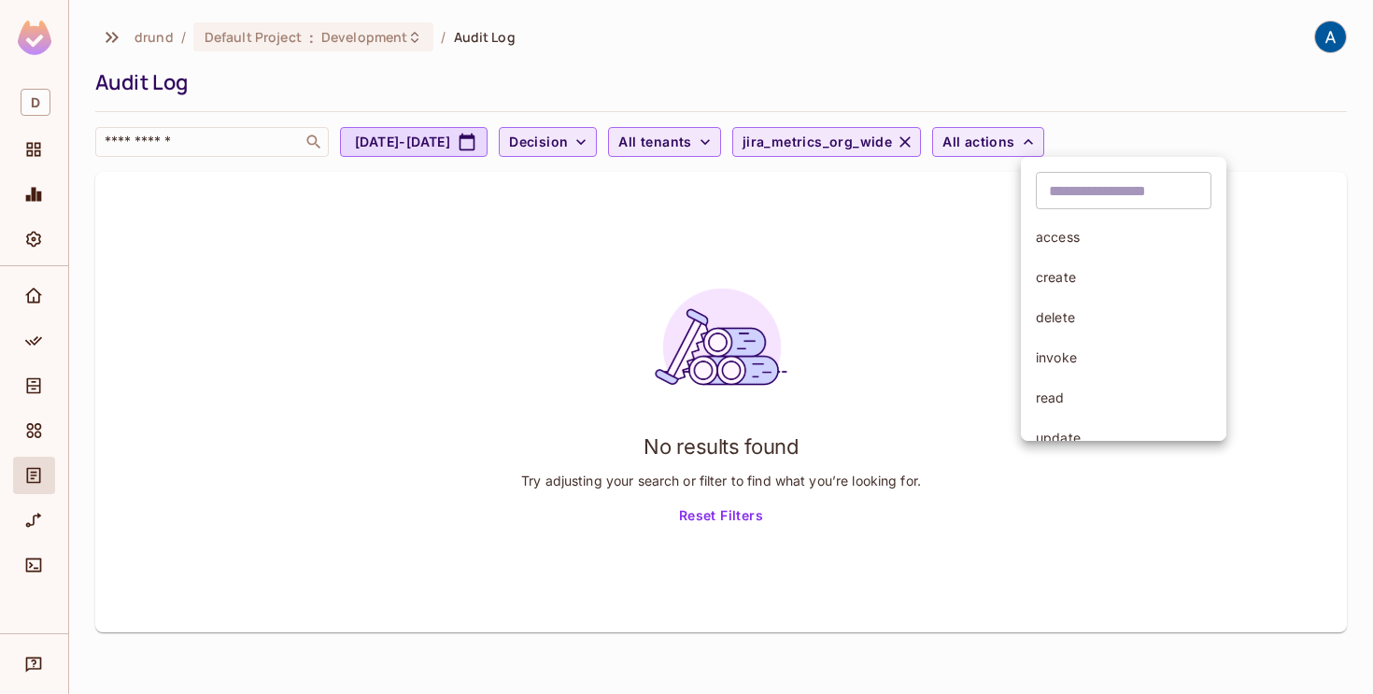
click at [701, 284] on div at bounding box center [686, 347] width 1373 height 694
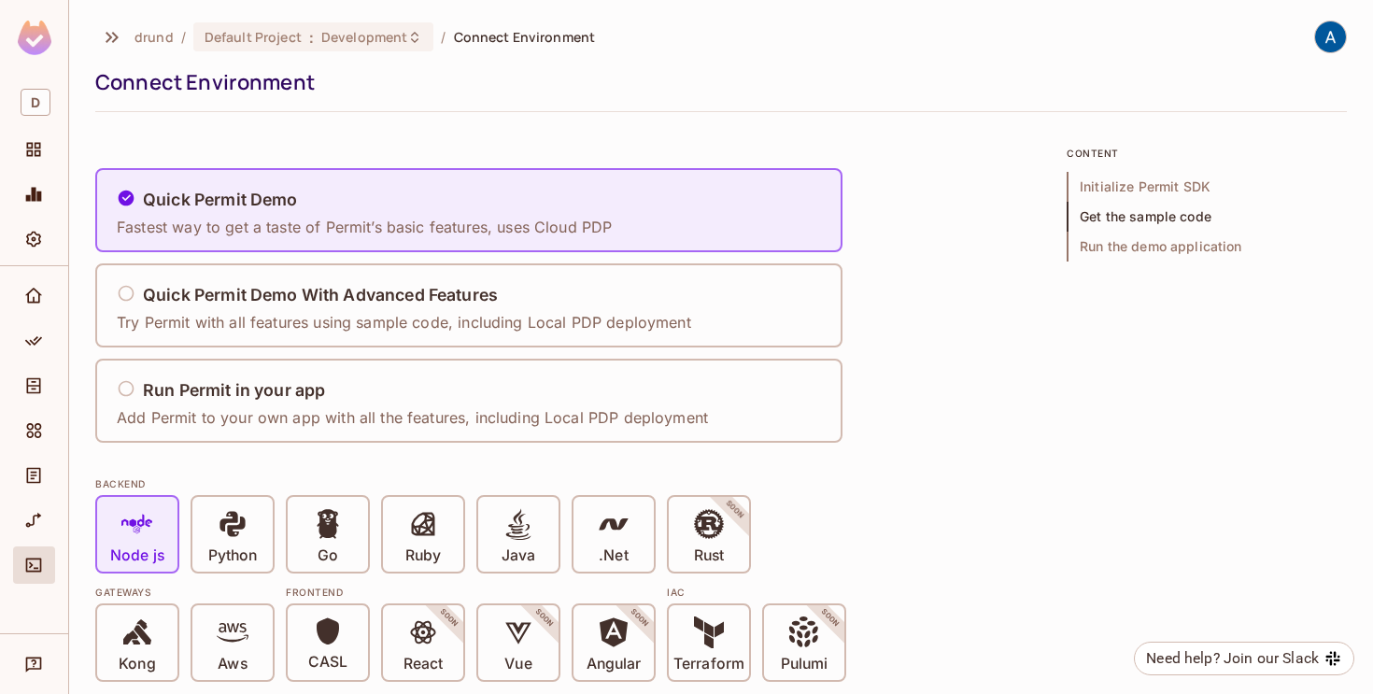
scroll to position [1819, 0]
